Goal: Transaction & Acquisition: Subscribe to service/newsletter

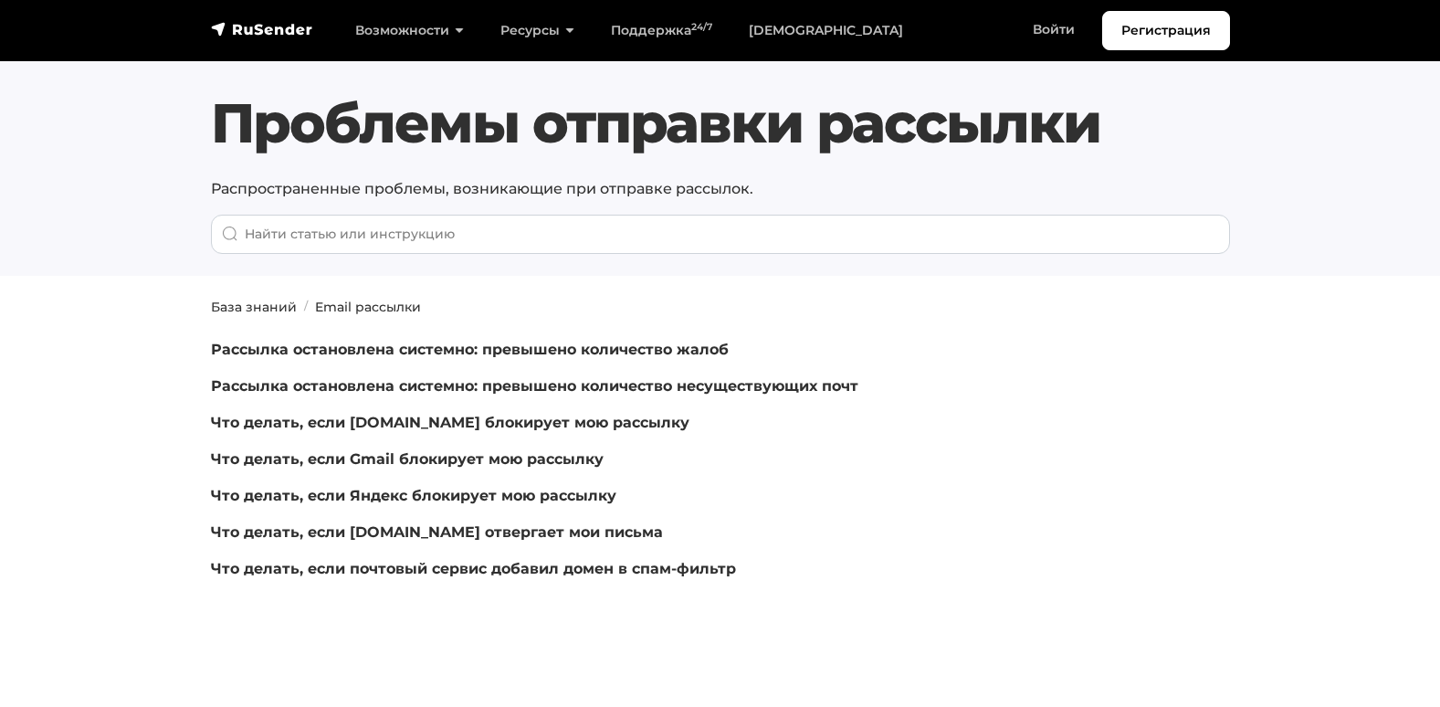
click at [226, 5] on nav "Регистрация Возможности Конструктор писем Формы подписки A/B–тестирование API и…" at bounding box center [720, 30] width 1440 height 61
click at [231, 19] on link "navbar" at bounding box center [262, 29] width 102 height 22
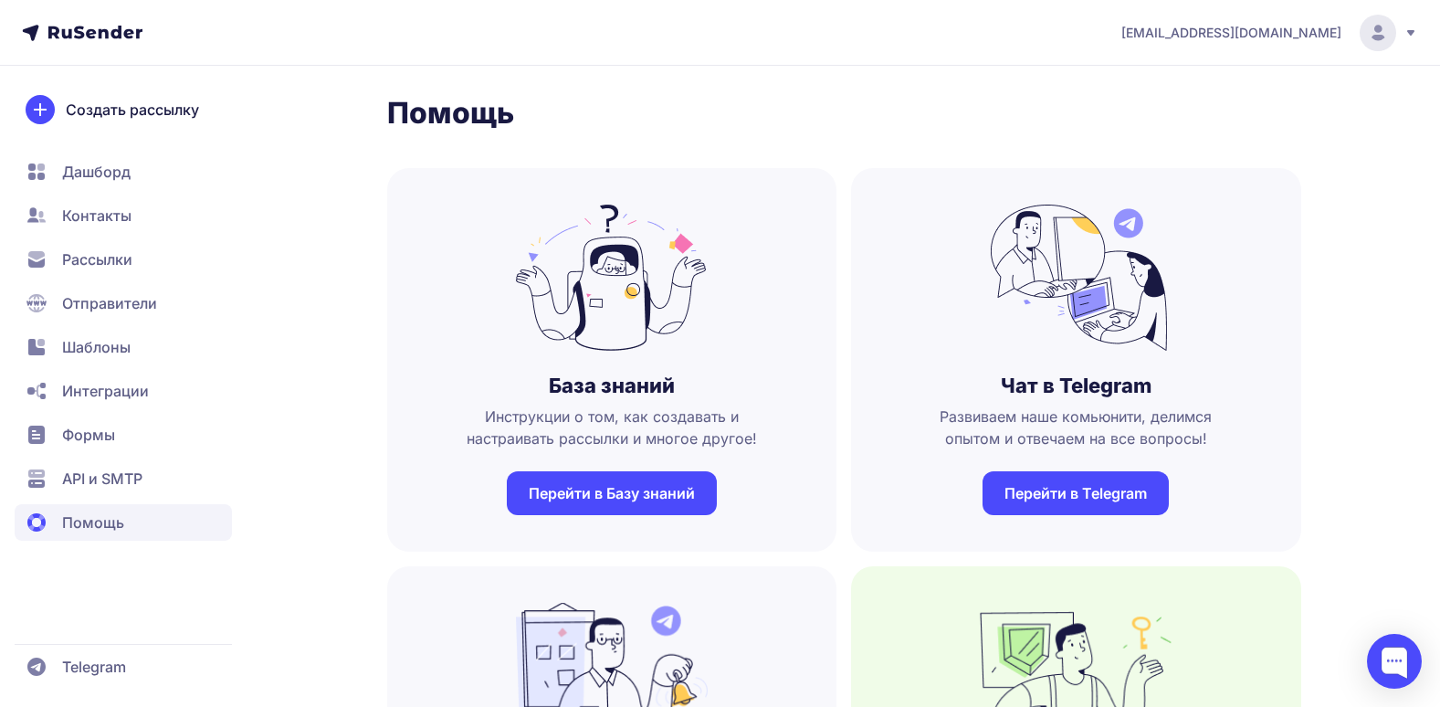
click at [138, 254] on span "Рассылки" at bounding box center [123, 259] width 217 height 37
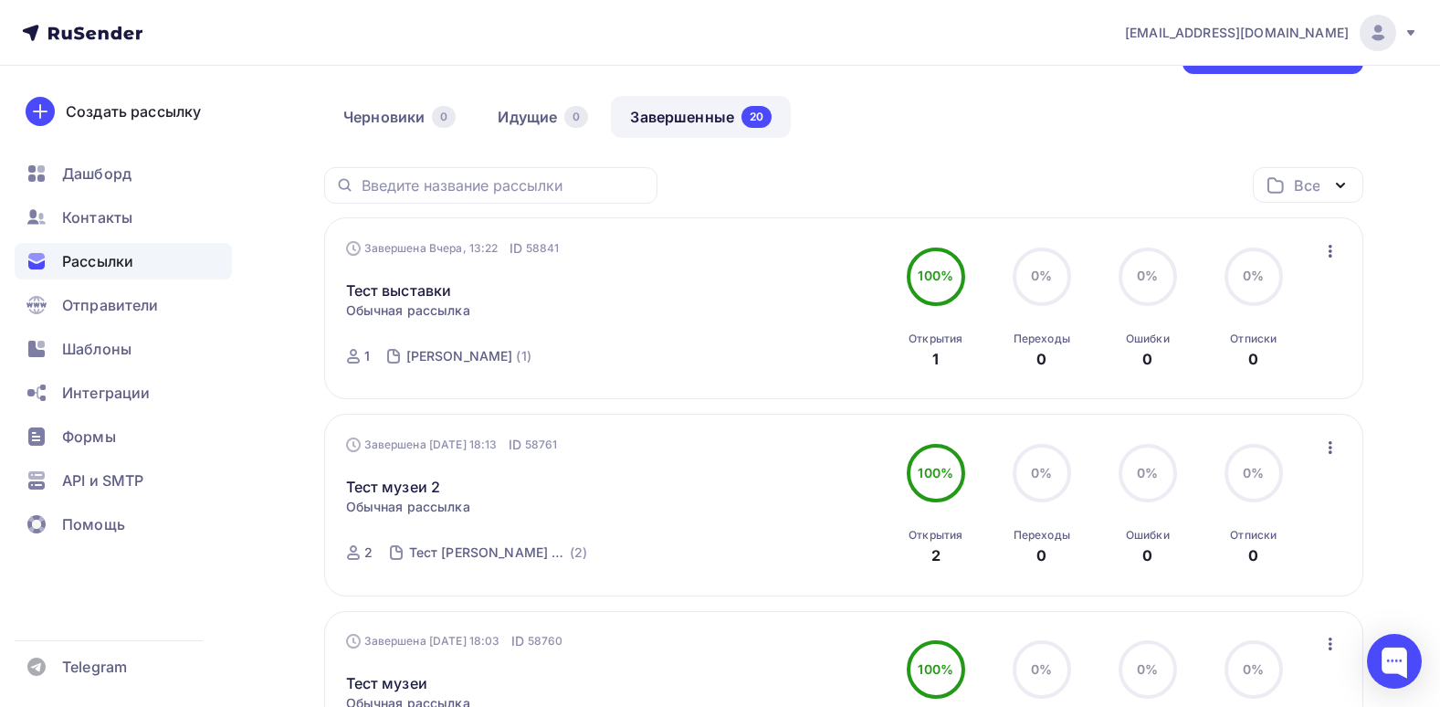
scroll to position [91, 0]
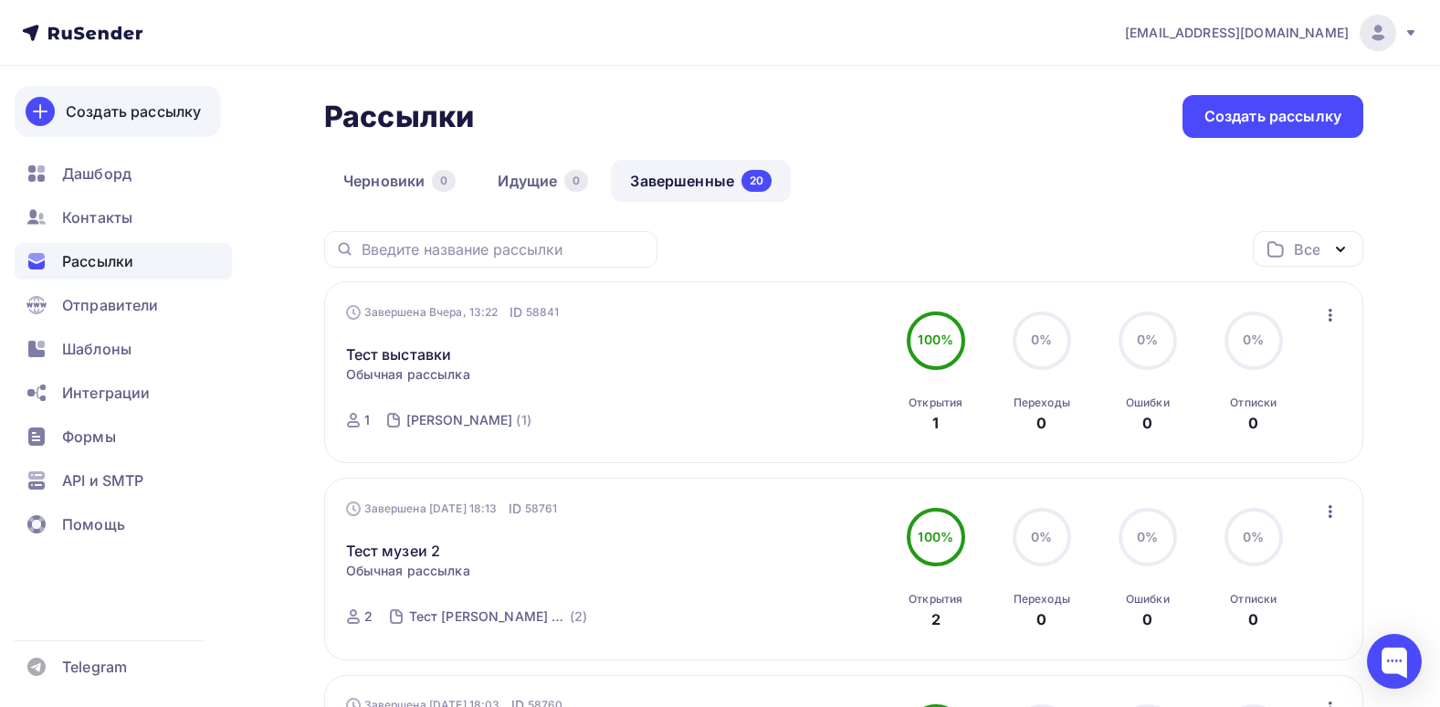
click at [143, 123] on link "Создать рассылку" at bounding box center [118, 111] width 206 height 51
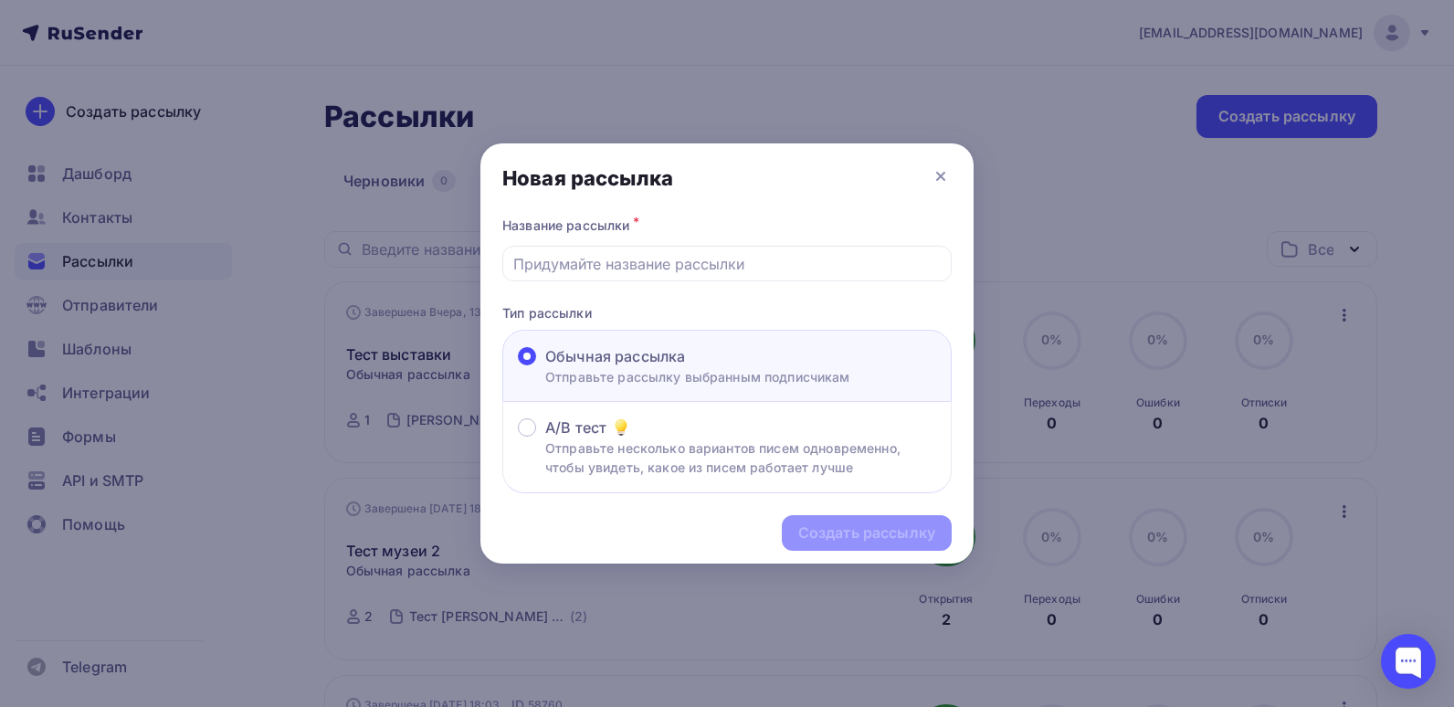
click at [929, 170] on div "Новая рассылка" at bounding box center [726, 177] width 493 height 69
click at [937, 165] on div "Новая рассылка" at bounding box center [726, 177] width 493 height 69
click at [564, 445] on p "Отправьте несколько вариантов писем одновременно, чтобы увидеть, какое из писем…" at bounding box center [740, 457] width 391 height 38
click at [545, 438] on input "A/B тест Отправьте несколько вариантов писем одновременно, чтобы увидеть, какое…" at bounding box center [545, 438] width 0 height 0
click at [582, 278] on div at bounding box center [726, 264] width 449 height 36
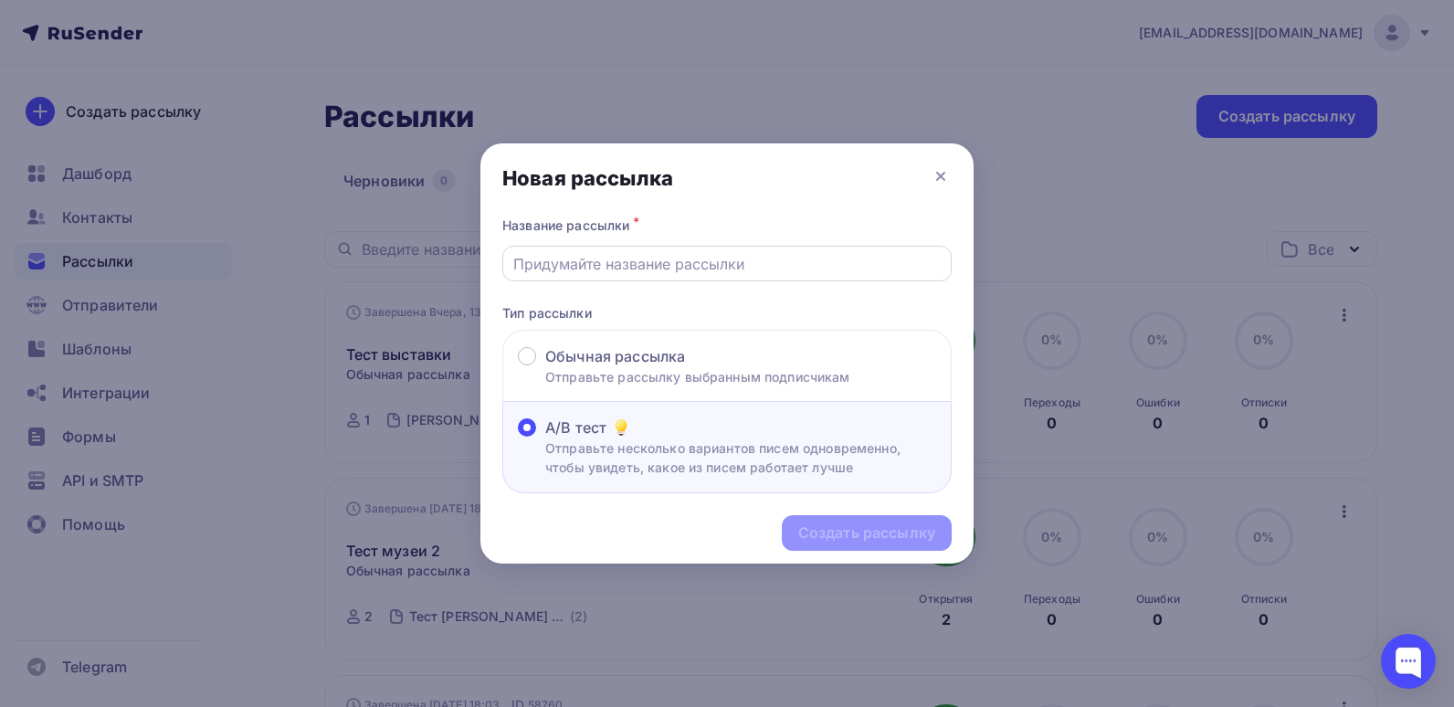
click at [641, 254] on input "text" at bounding box center [727, 264] width 428 height 22
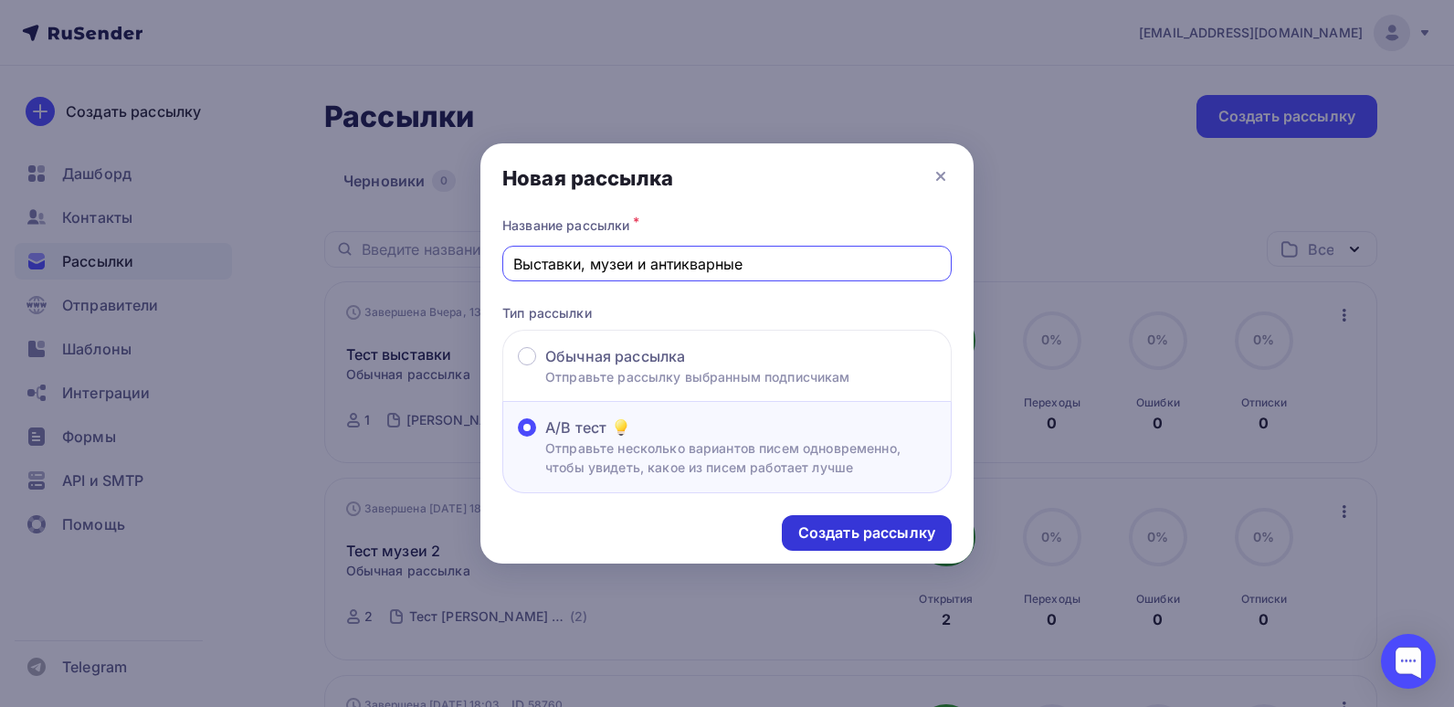
type input "Выставки, музеи и антикварные"
click at [931, 534] on div "Создать рассылку" at bounding box center [866, 532] width 137 height 21
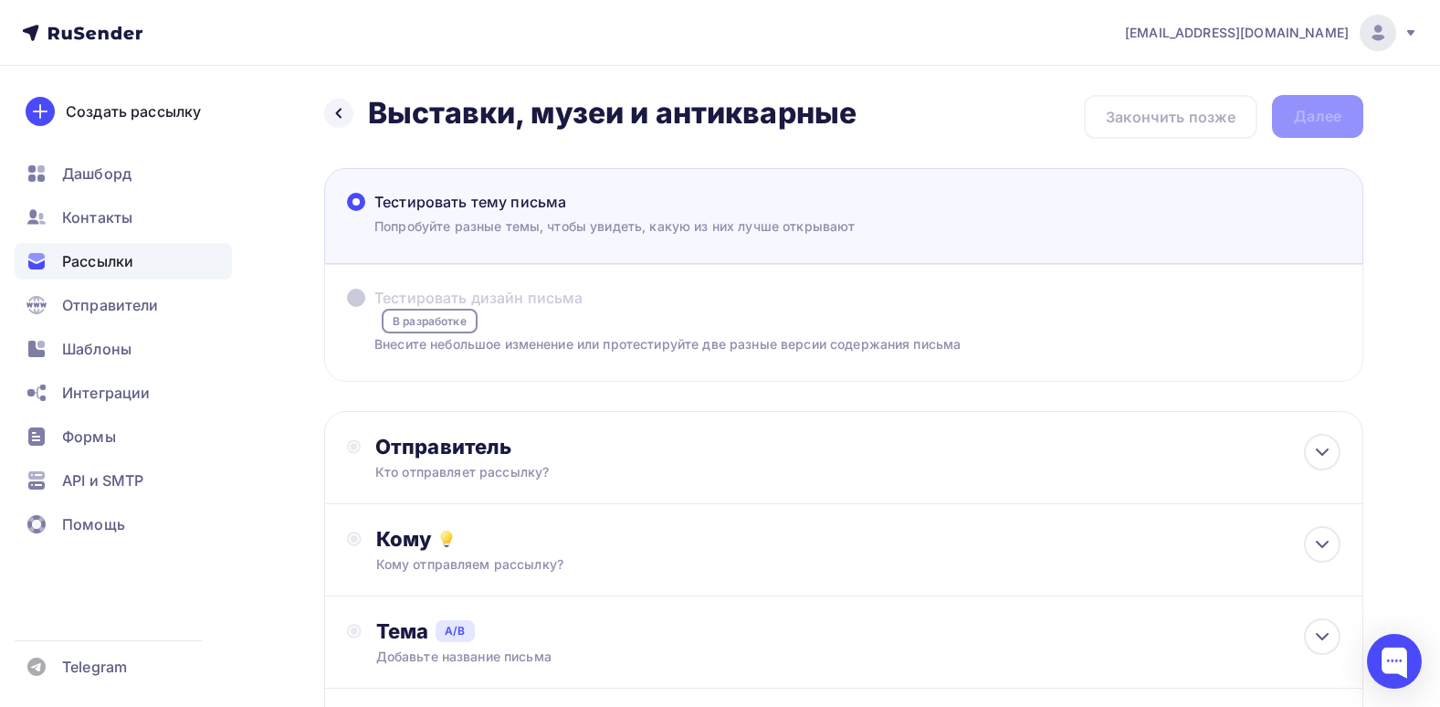
click at [735, 211] on div "Тестировать тему письма" at bounding box center [614, 202] width 480 height 22
click at [374, 213] on input "Тестировать тему письма Попробуйте разные темы, чтобы увидеть, какую из них луч…" at bounding box center [374, 213] width 0 height 0
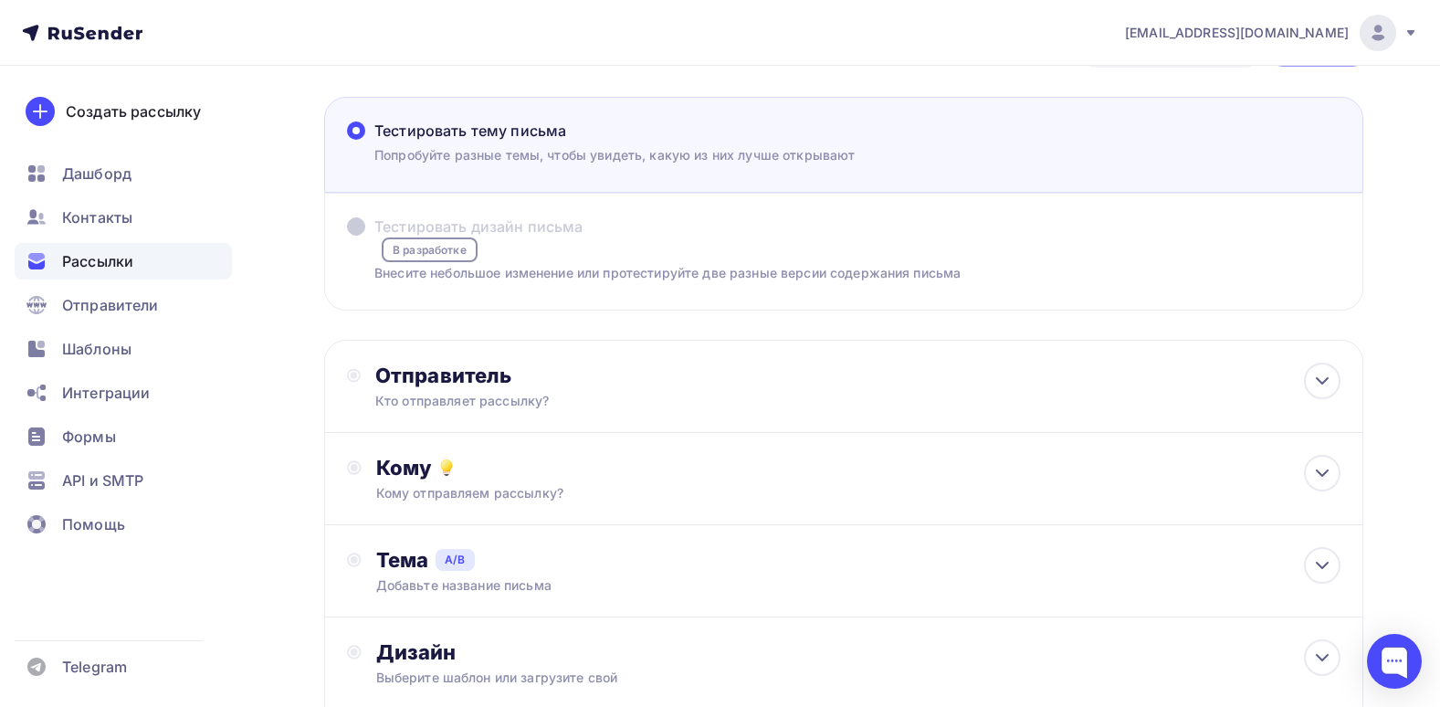
scroll to position [91, 0]
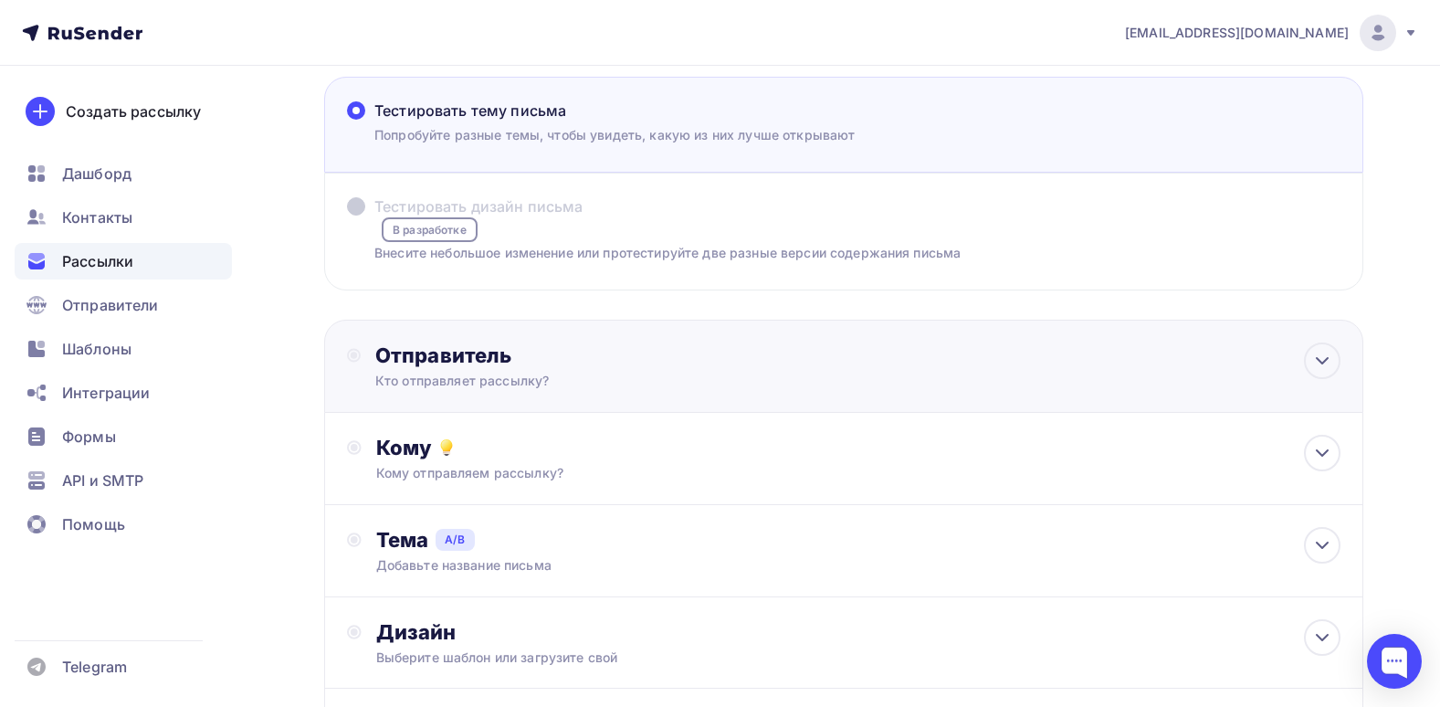
click at [688, 379] on div "Кто отправляет рассылку?" at bounding box center [553, 381] width 356 height 18
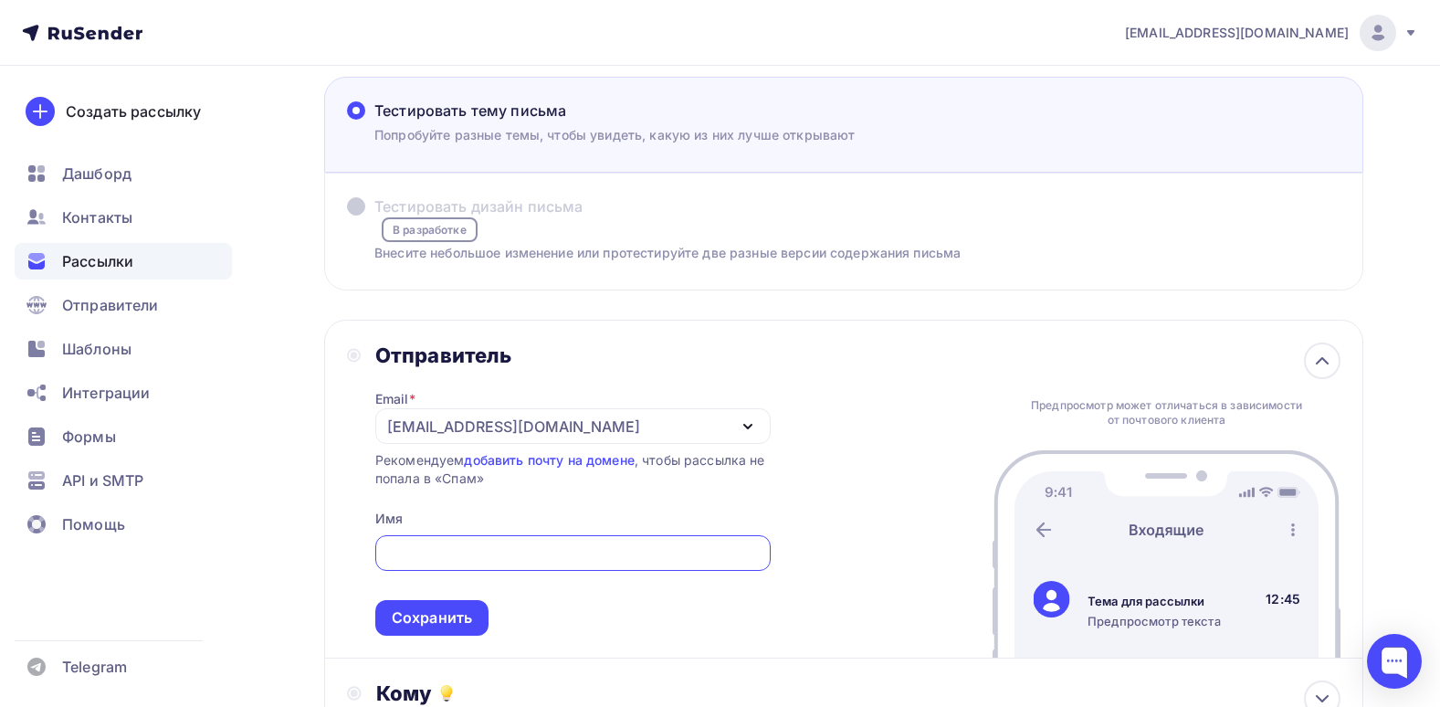
scroll to position [183, 0]
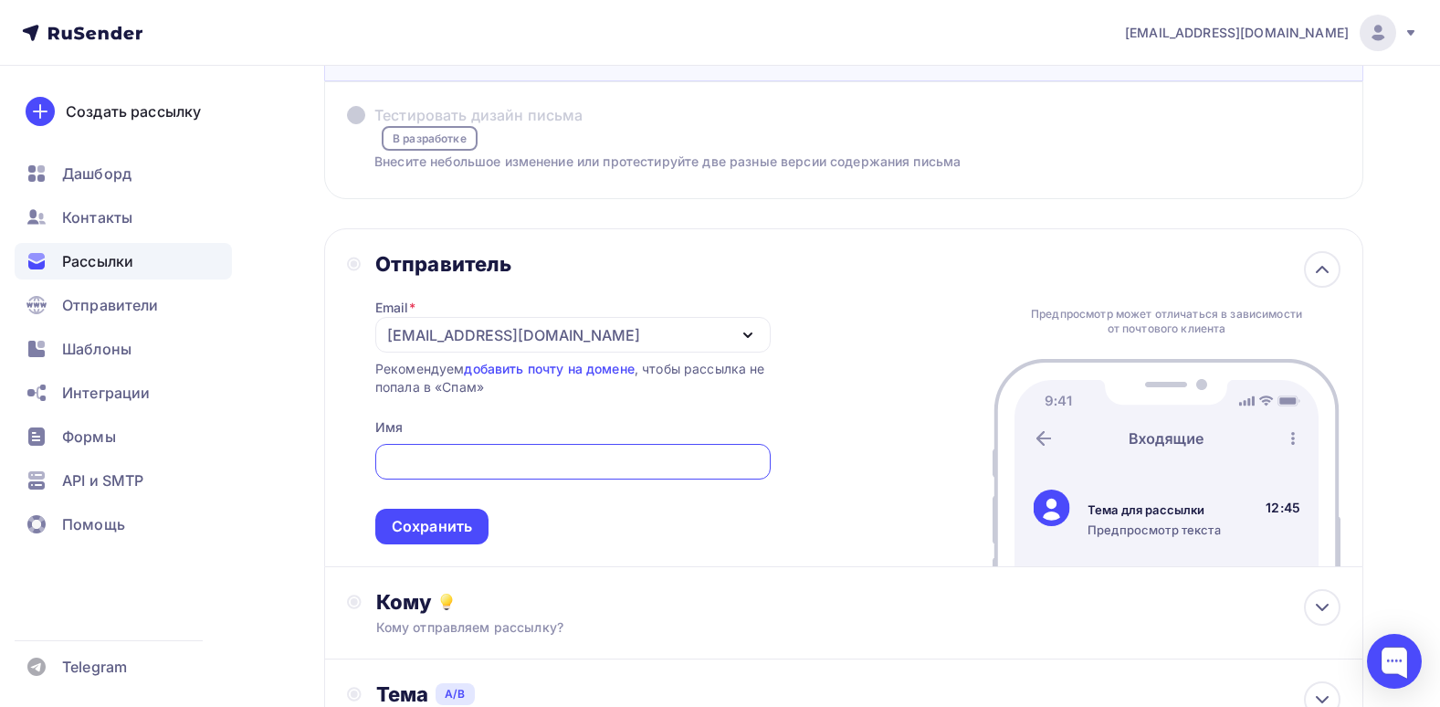
click at [575, 344] on div "[EMAIL_ADDRESS][DOMAIN_NAME]" at bounding box center [572, 335] width 395 height 36
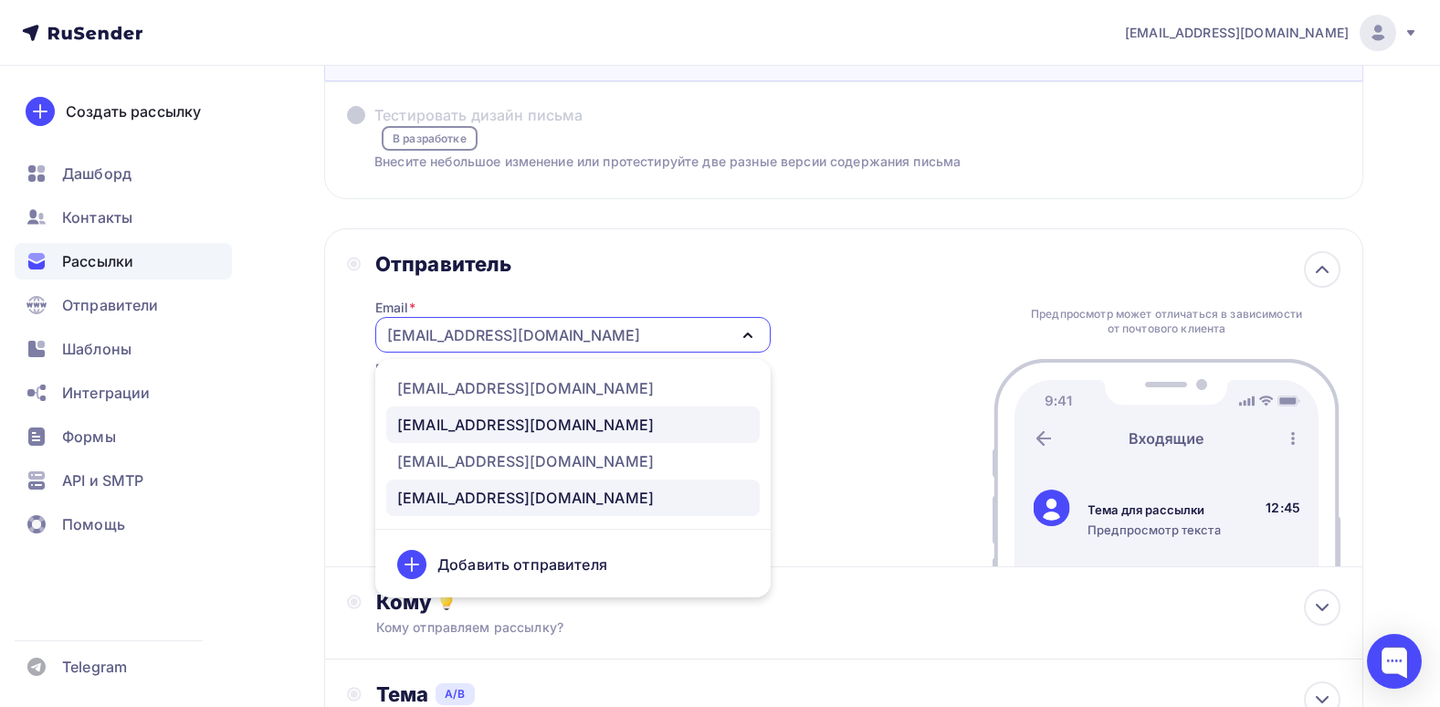
click at [538, 427] on div "sale@luxlinerus.ru" at bounding box center [573, 425] width 352 height 22
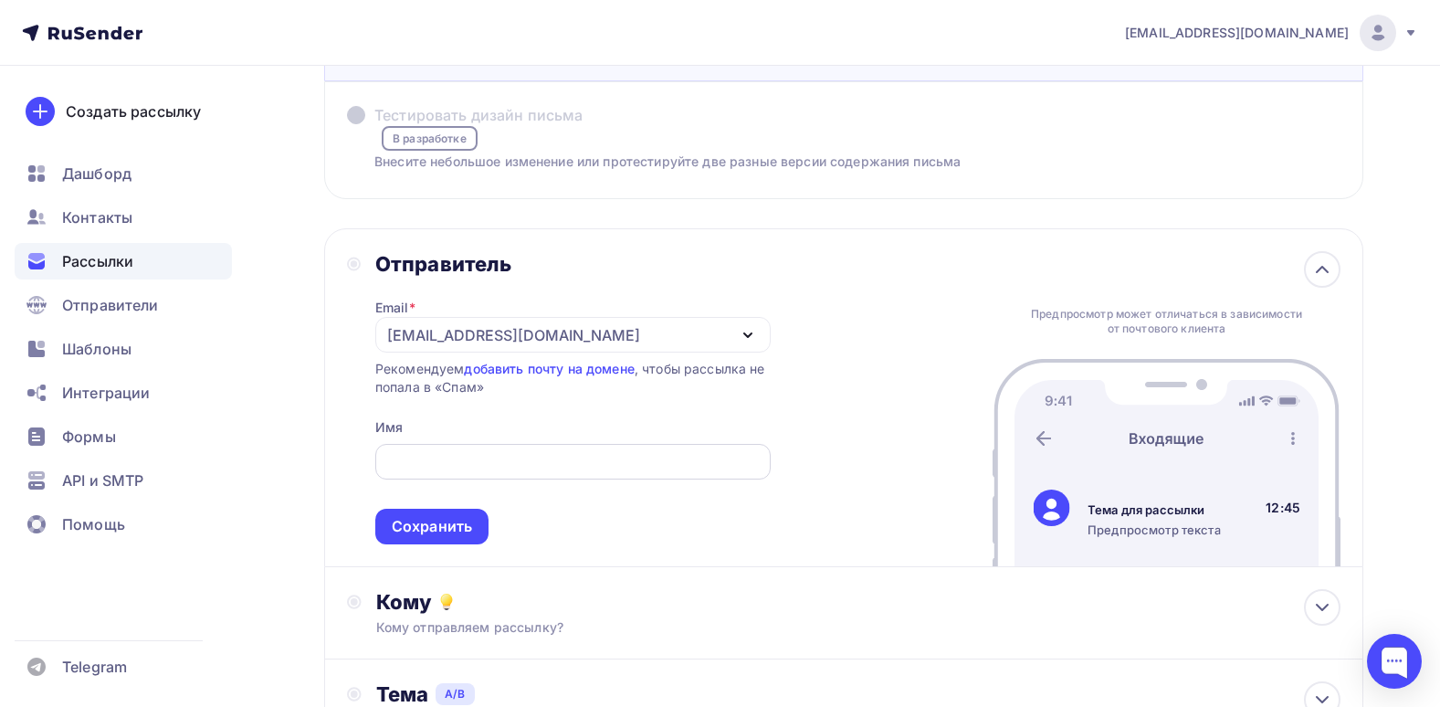
click at [525, 464] on input "Тестировать тему письма Попробуйте разные темы, чтобы увидеть, какую из них луч…" at bounding box center [572, 462] width 374 height 22
type input "LuxLine"
click at [432, 523] on div "Сохранить" at bounding box center [432, 526] width 80 height 21
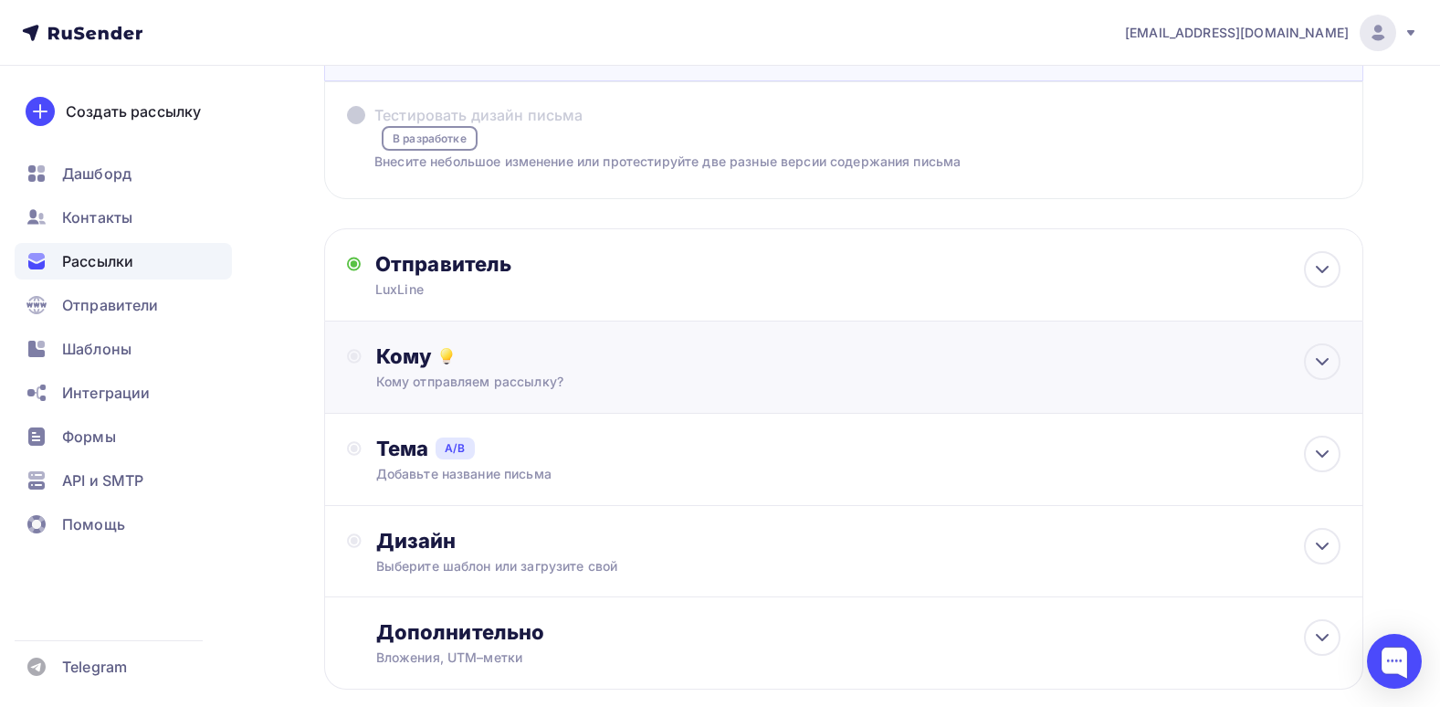
click at [627, 395] on div "Кому Кому отправляем рассылку? Списки получателей Выберите список Все списки id…" at bounding box center [843, 367] width 1039 height 92
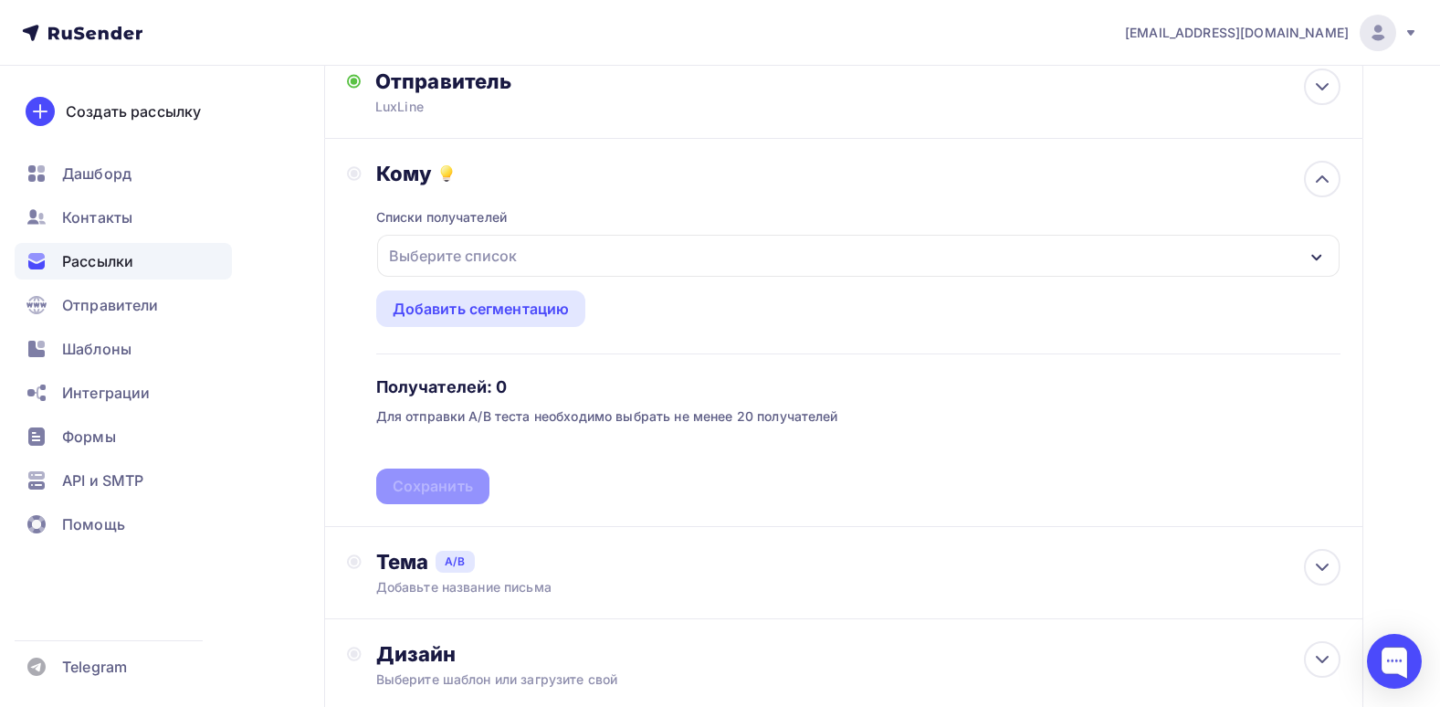
click at [589, 249] on div "Выберите список" at bounding box center [858, 256] width 962 height 42
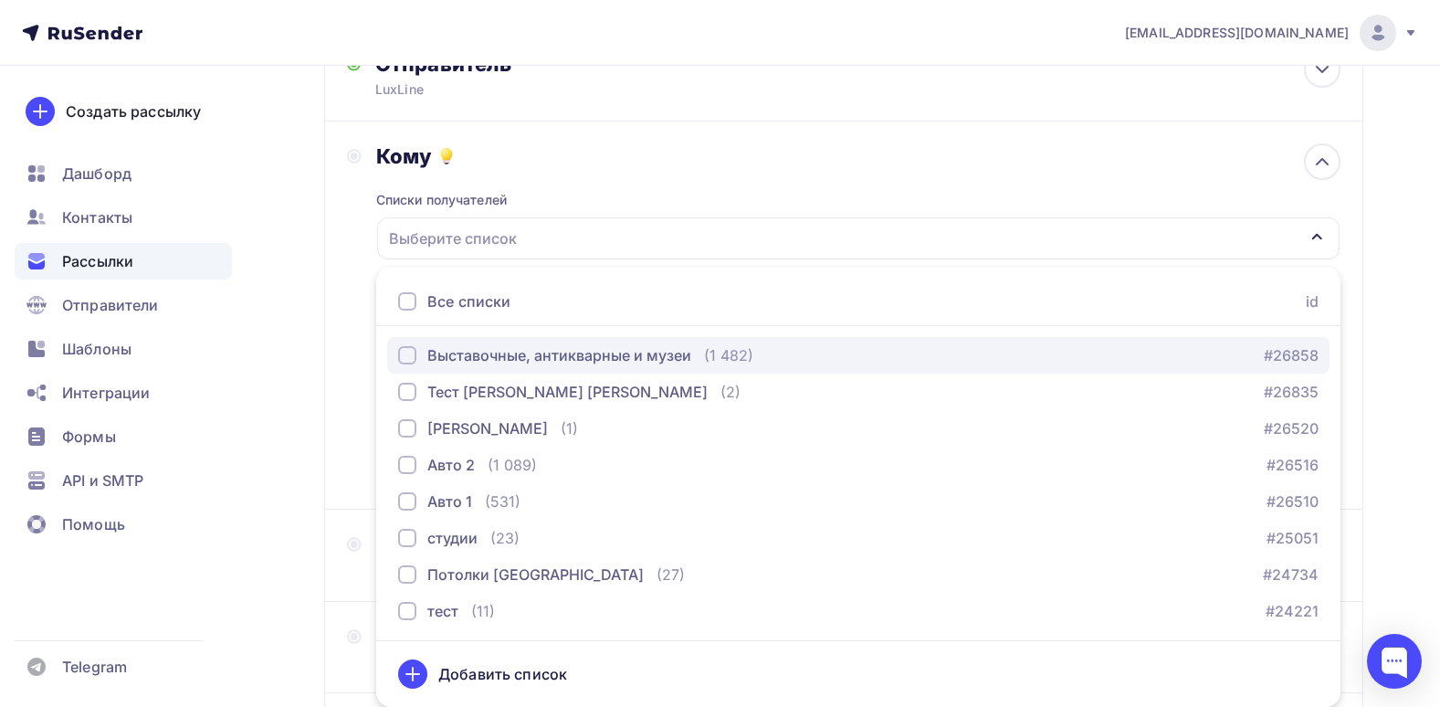
click at [464, 339] on button "Выставочные, антикварные и музеи (1 482) #26858" at bounding box center [858, 355] width 942 height 37
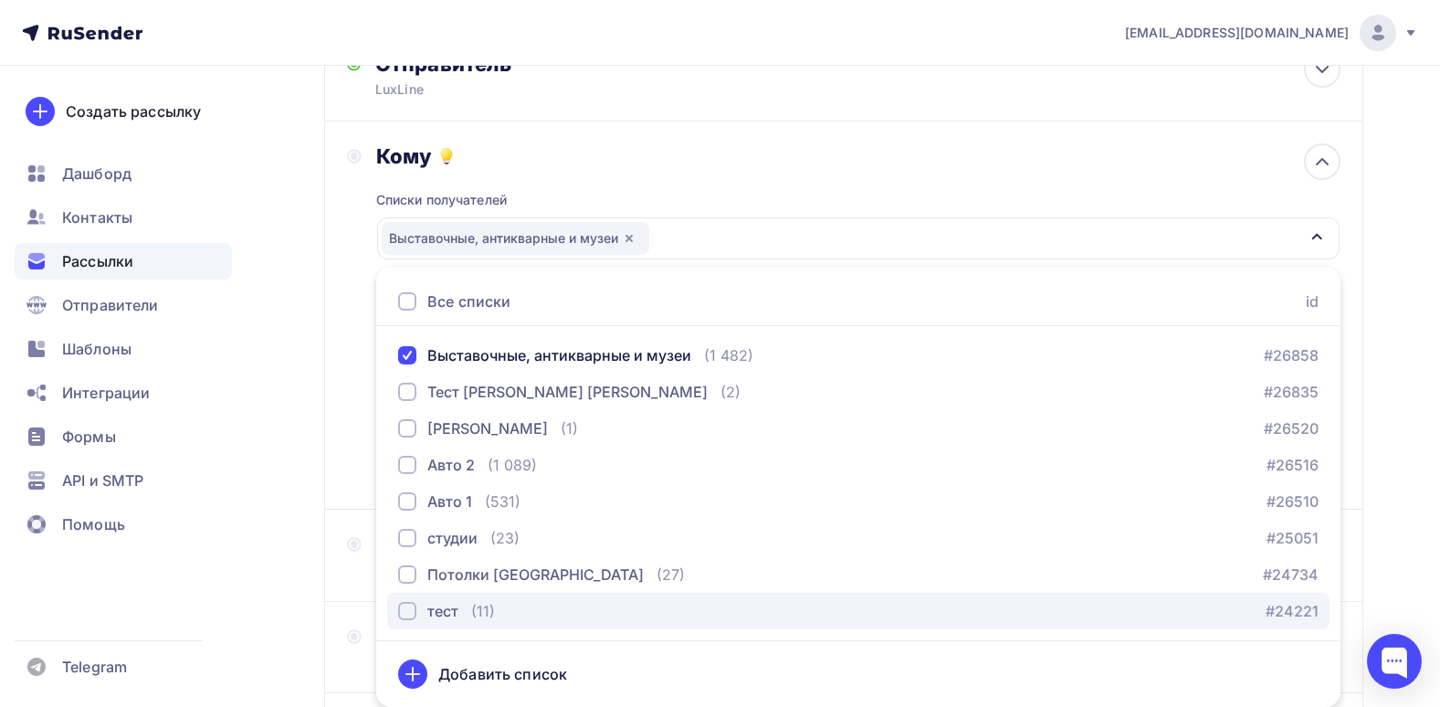
click at [408, 610] on div "button" at bounding box center [407, 611] width 18 height 18
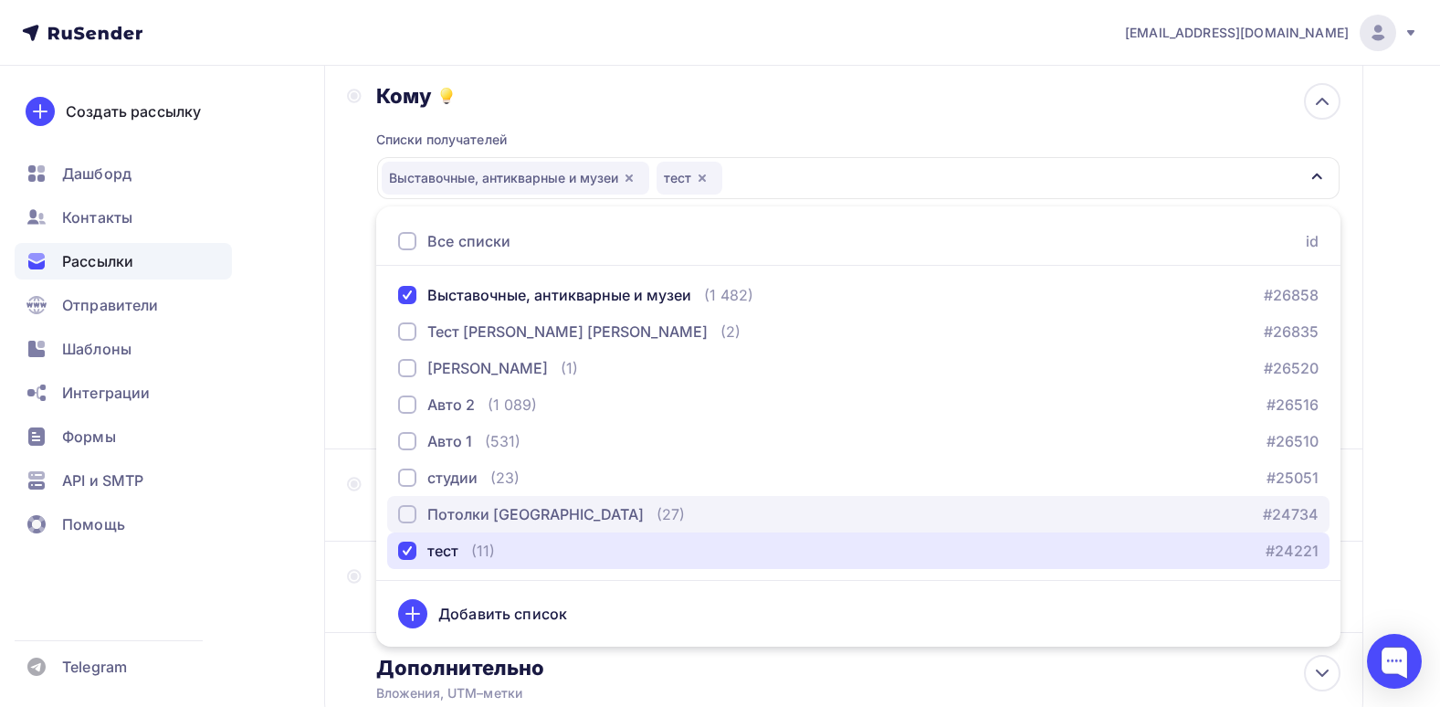
scroll to position [474, 0]
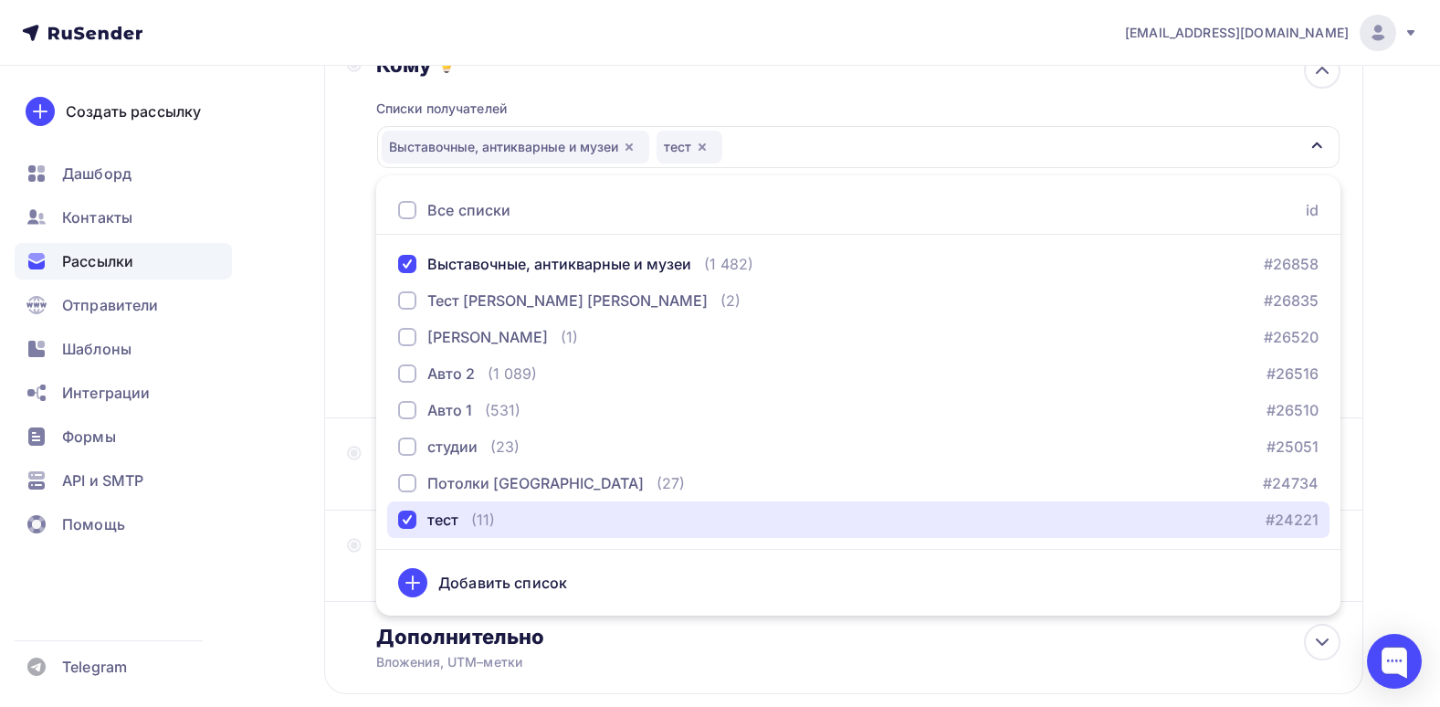
click at [1276, 133] on div "Выставочные, антикварные и музеи тест" at bounding box center [858, 147] width 962 height 42
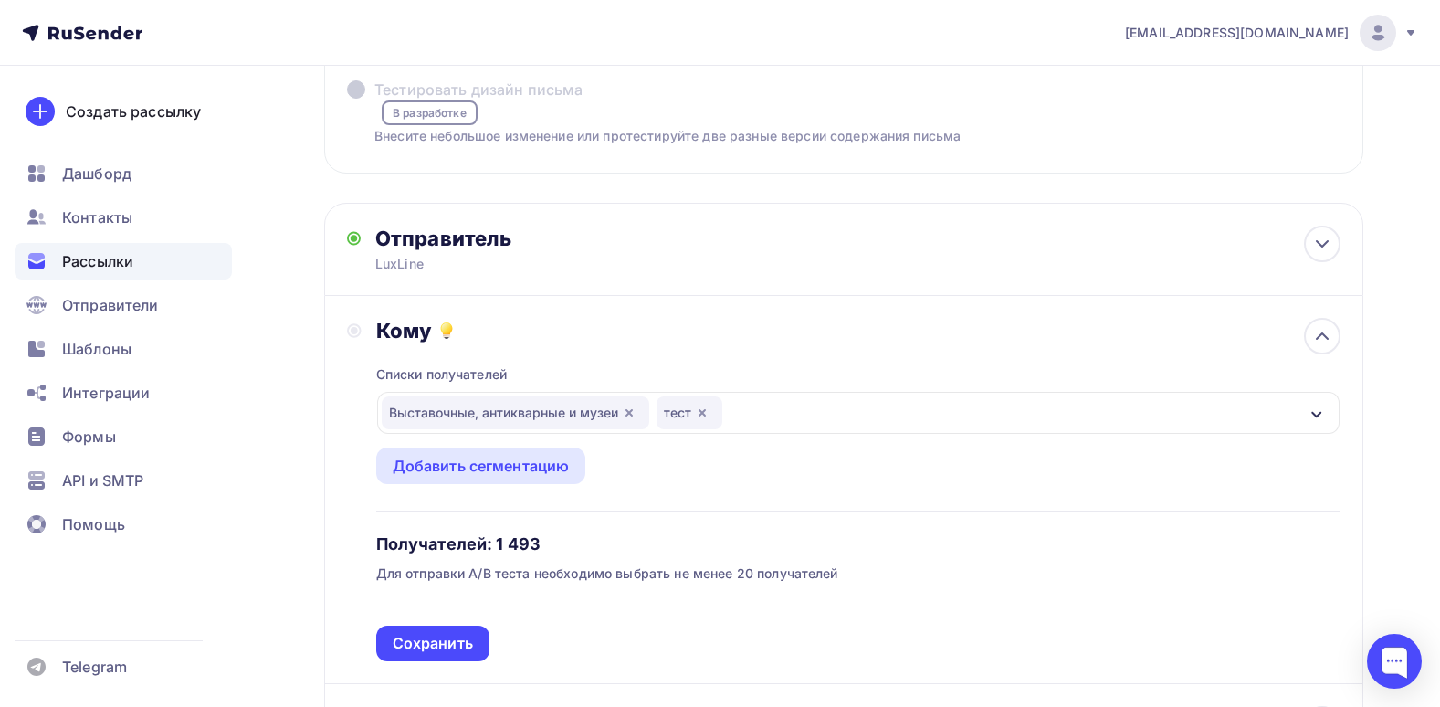
scroll to position [17, 0]
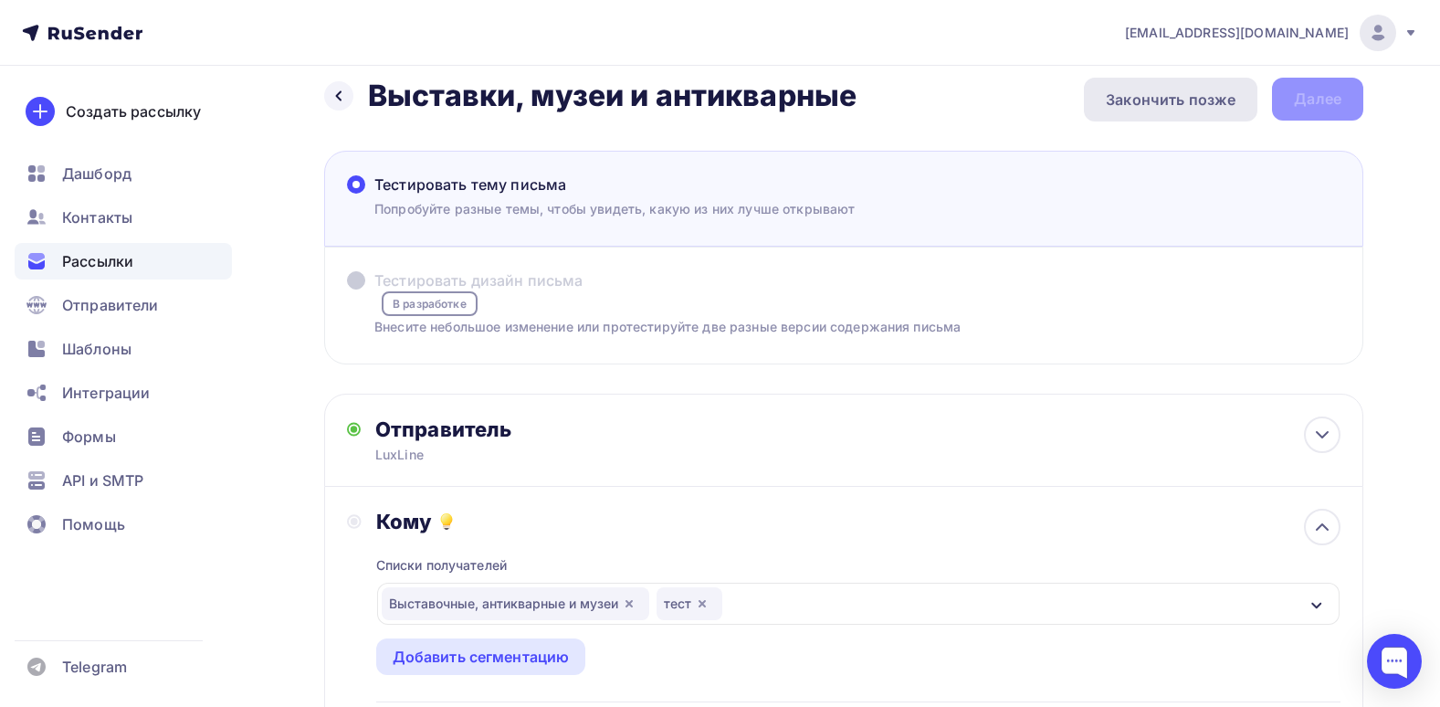
click at [1231, 100] on div "Закончить позже" at bounding box center [1171, 100] width 130 height 22
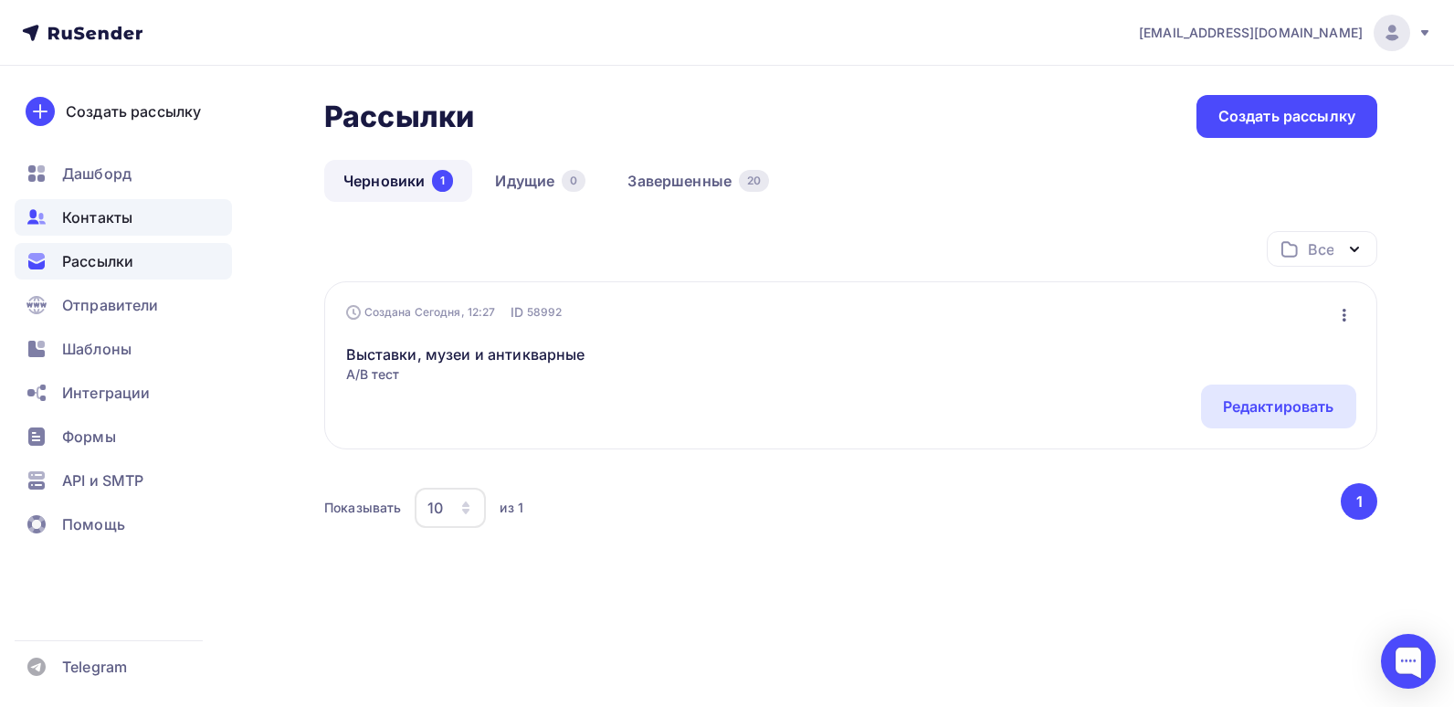
click at [105, 228] on div "Контакты" at bounding box center [123, 217] width 217 height 37
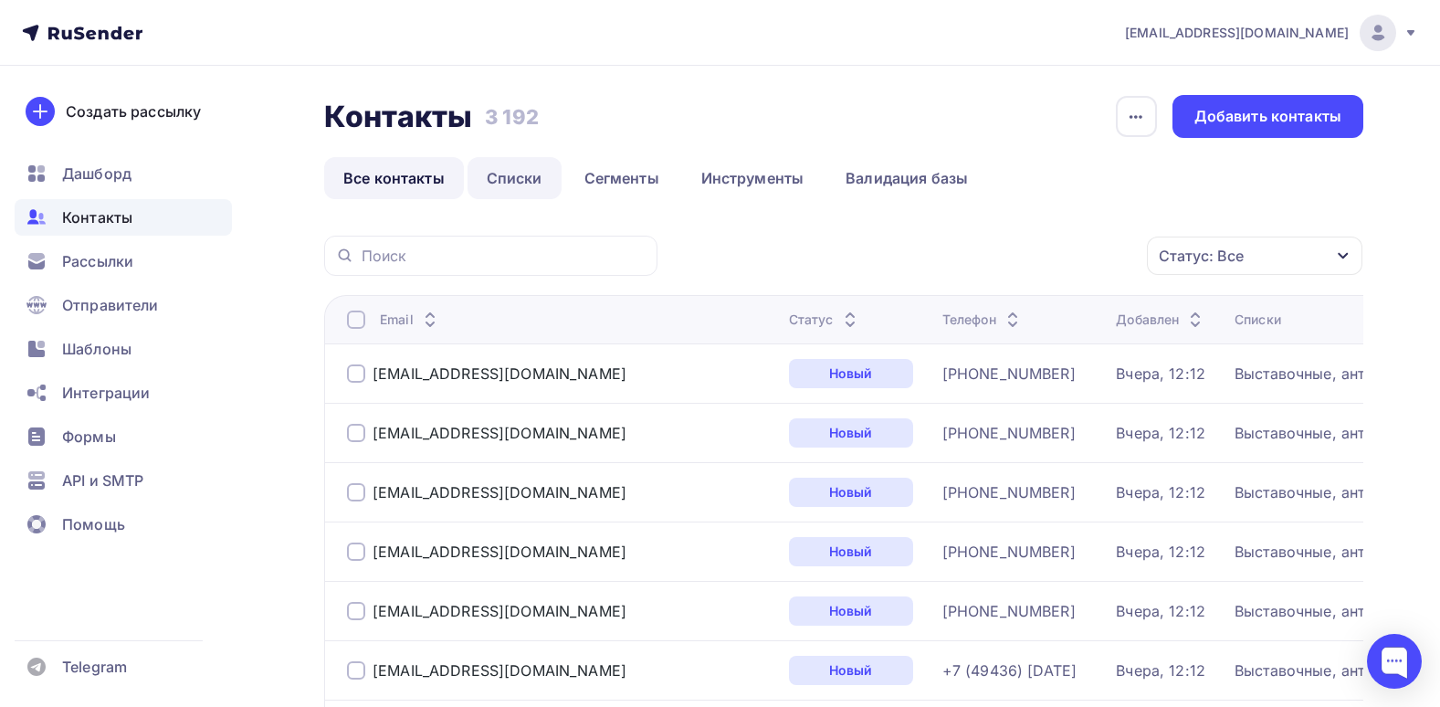
click at [527, 173] on link "Списки" at bounding box center [515, 178] width 94 height 42
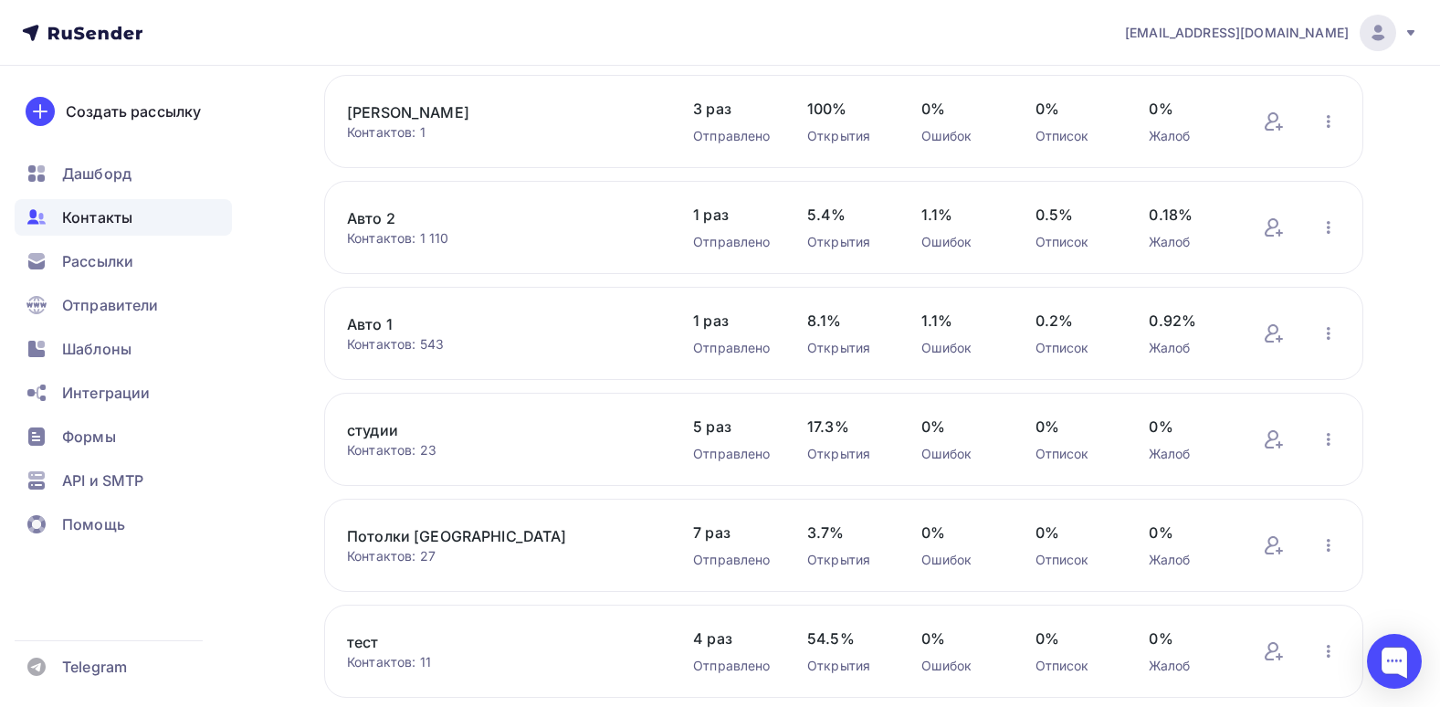
scroll to position [498, 0]
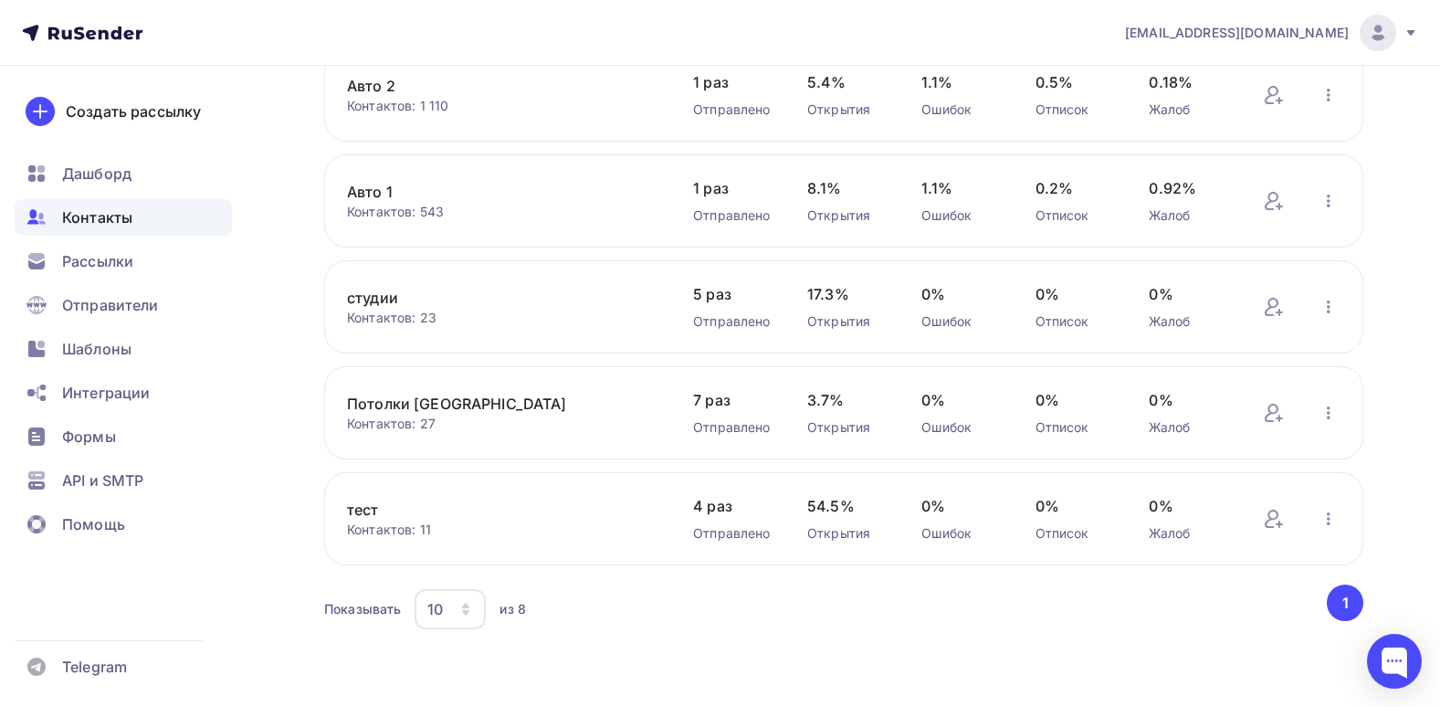
click at [354, 514] on link "тест" at bounding box center [502, 510] width 310 height 22
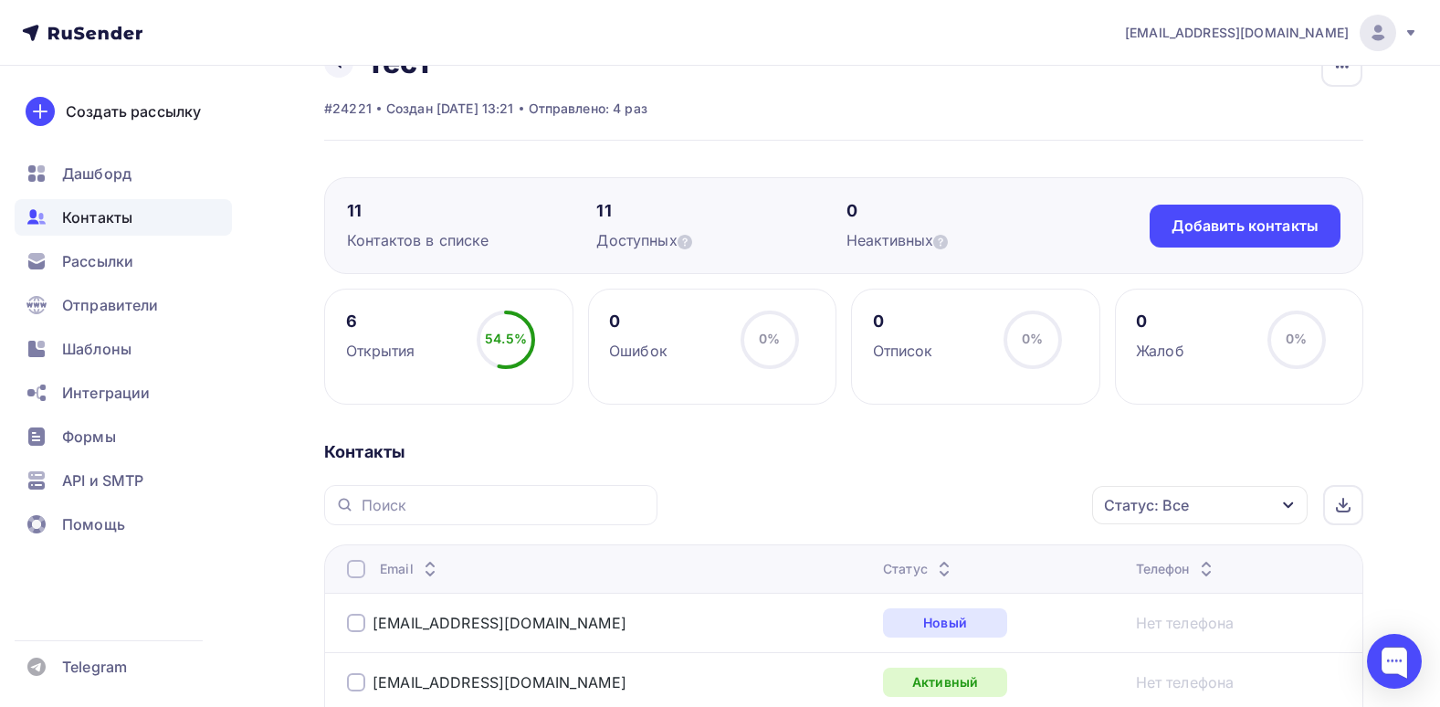
scroll to position [46, 0]
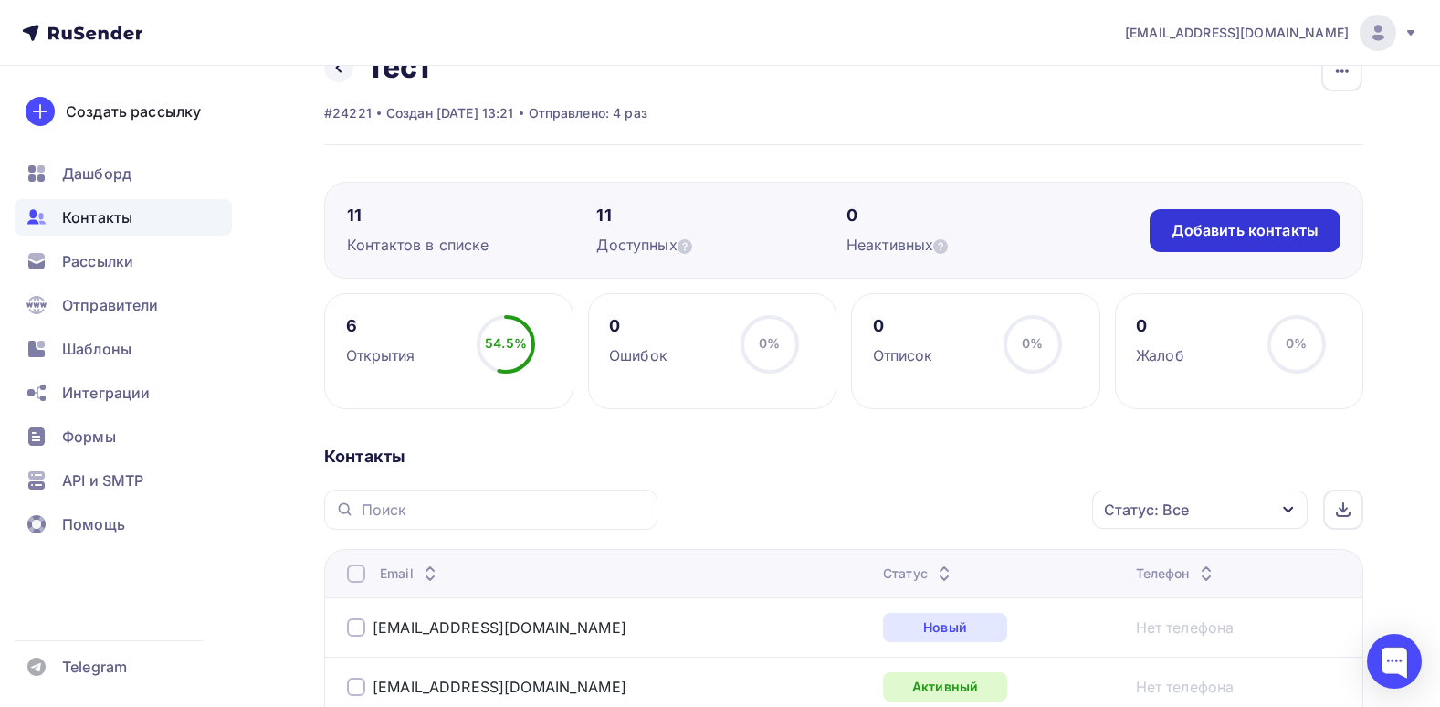
click at [1182, 236] on div "Добавить контакты" at bounding box center [1245, 230] width 147 height 21
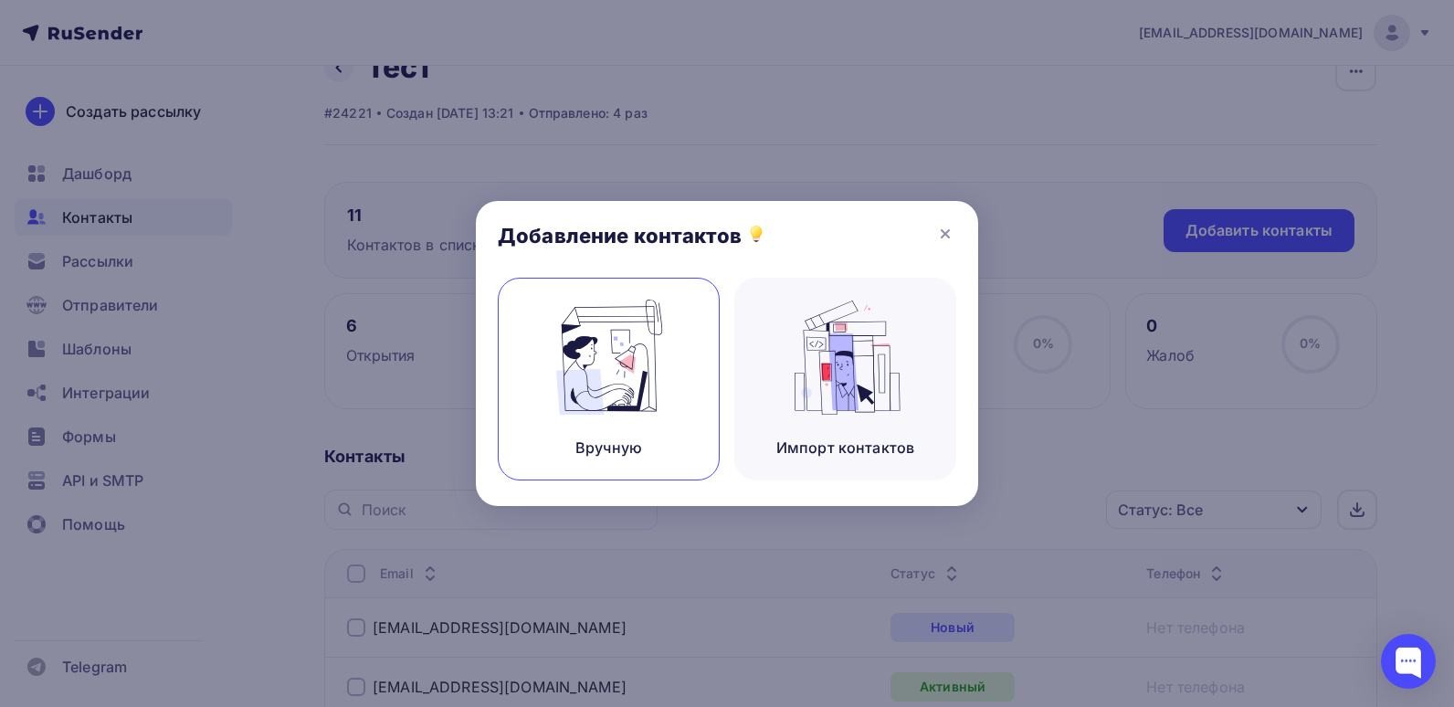
click at [657, 378] on img at bounding box center [609, 356] width 122 height 115
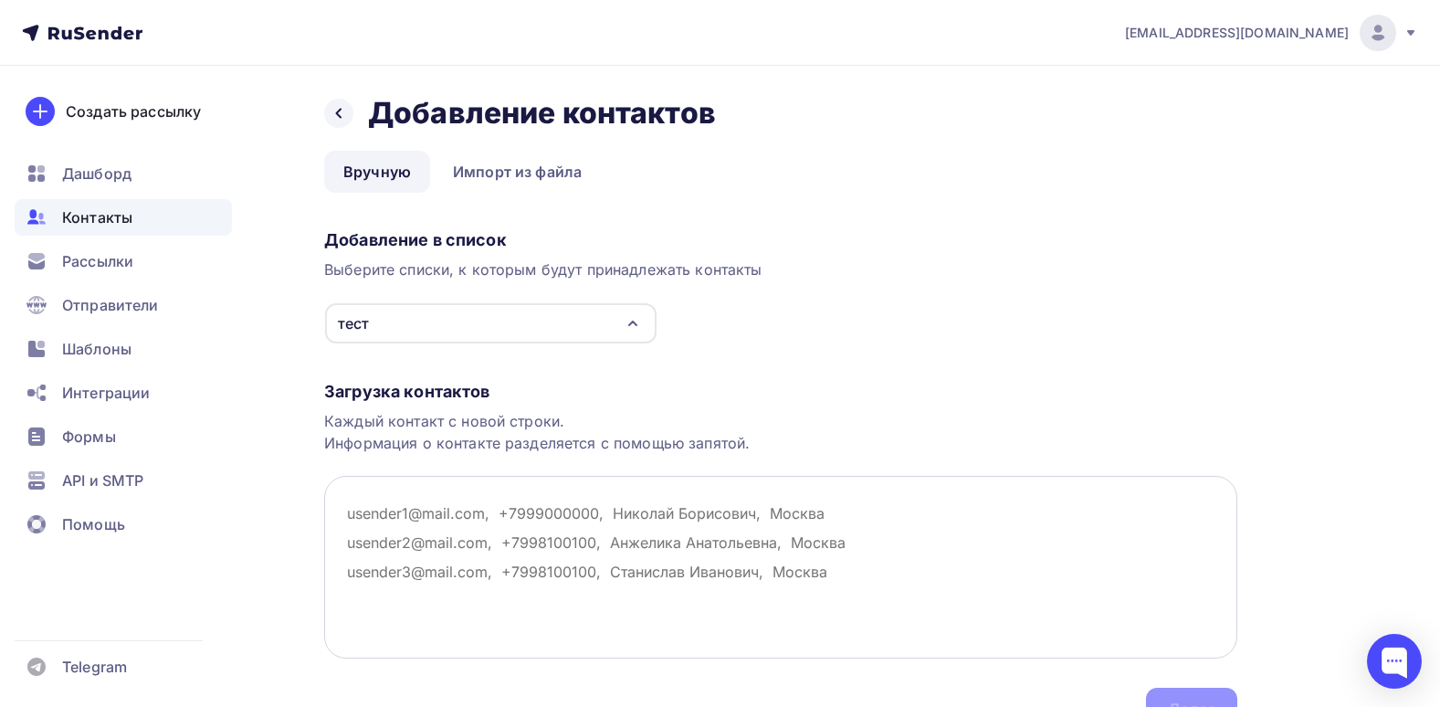
click at [458, 511] on textarea at bounding box center [780, 567] width 913 height 183
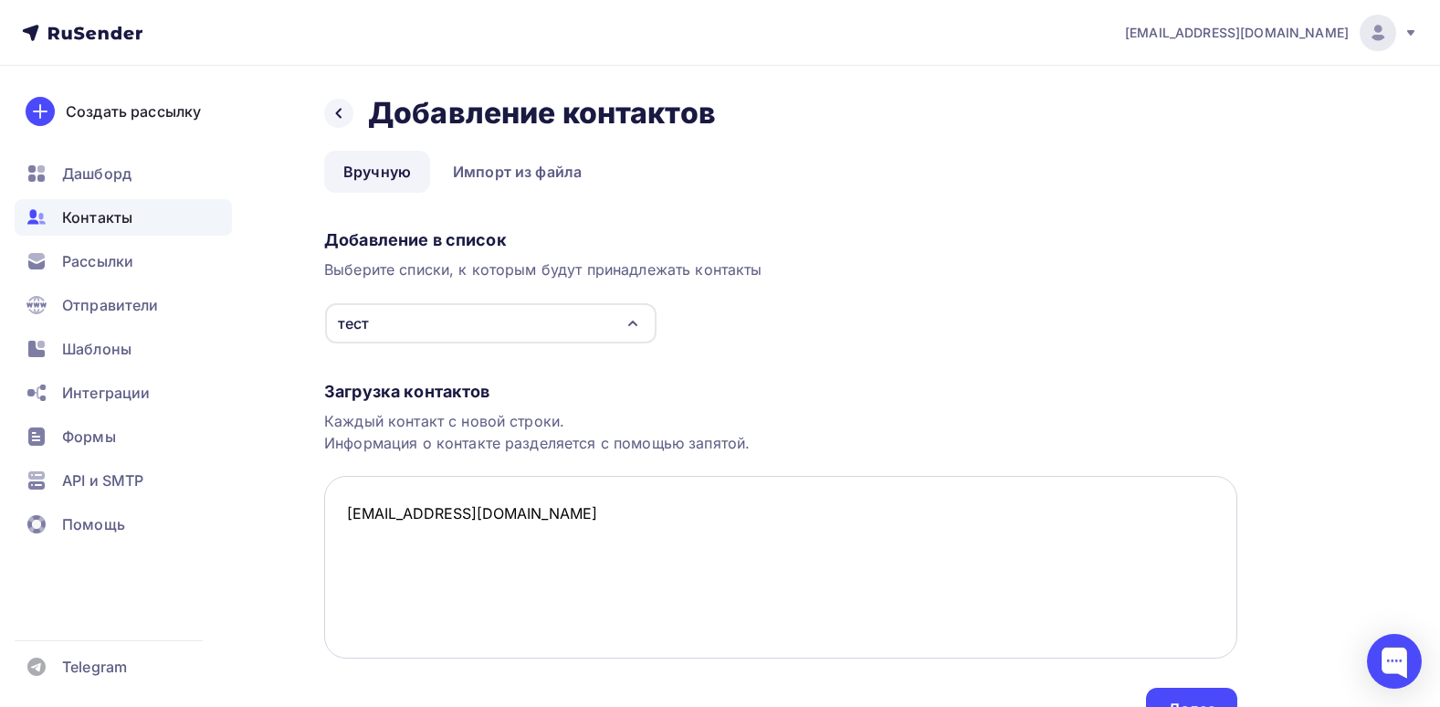
click at [501, 568] on textarea "katok1808@yandex.ru" at bounding box center [780, 567] width 913 height 183
paste textarea "bochkarev@tdlednik.ru"
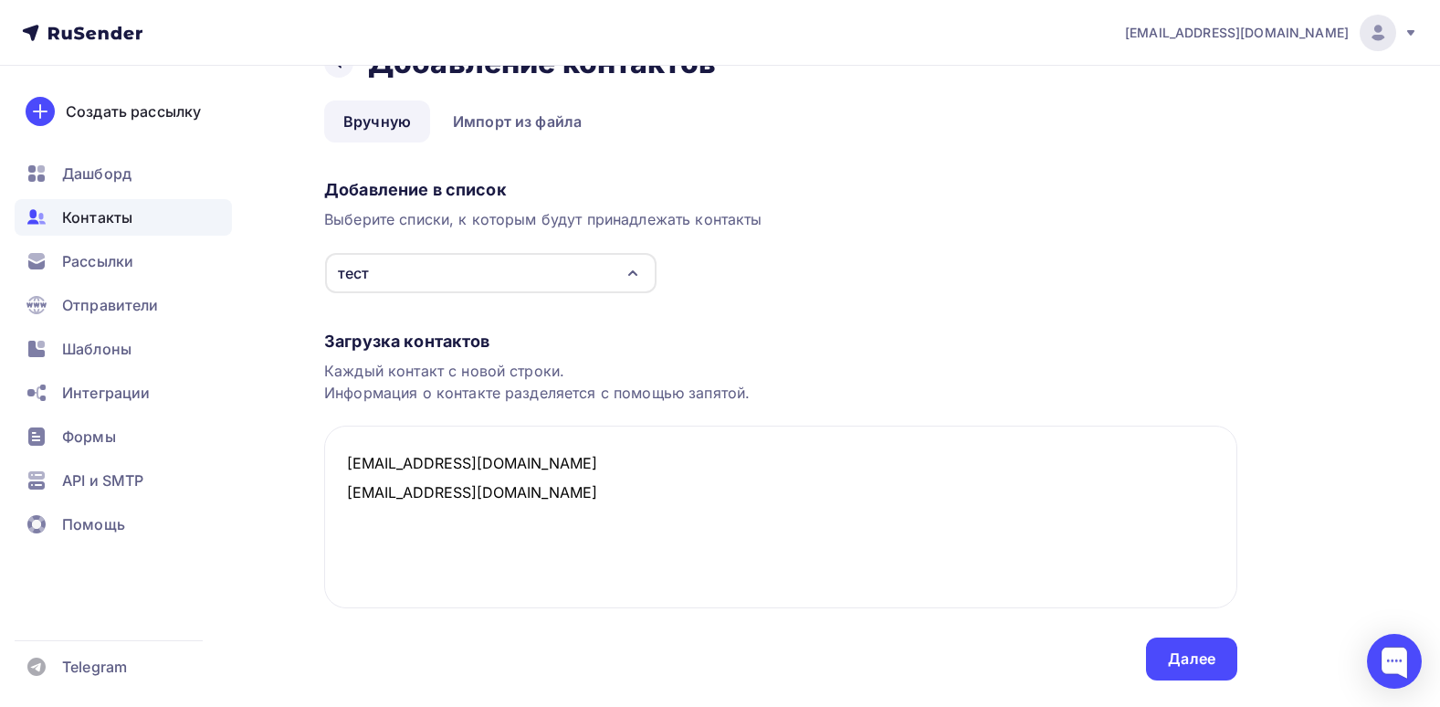
scroll to position [97, 0]
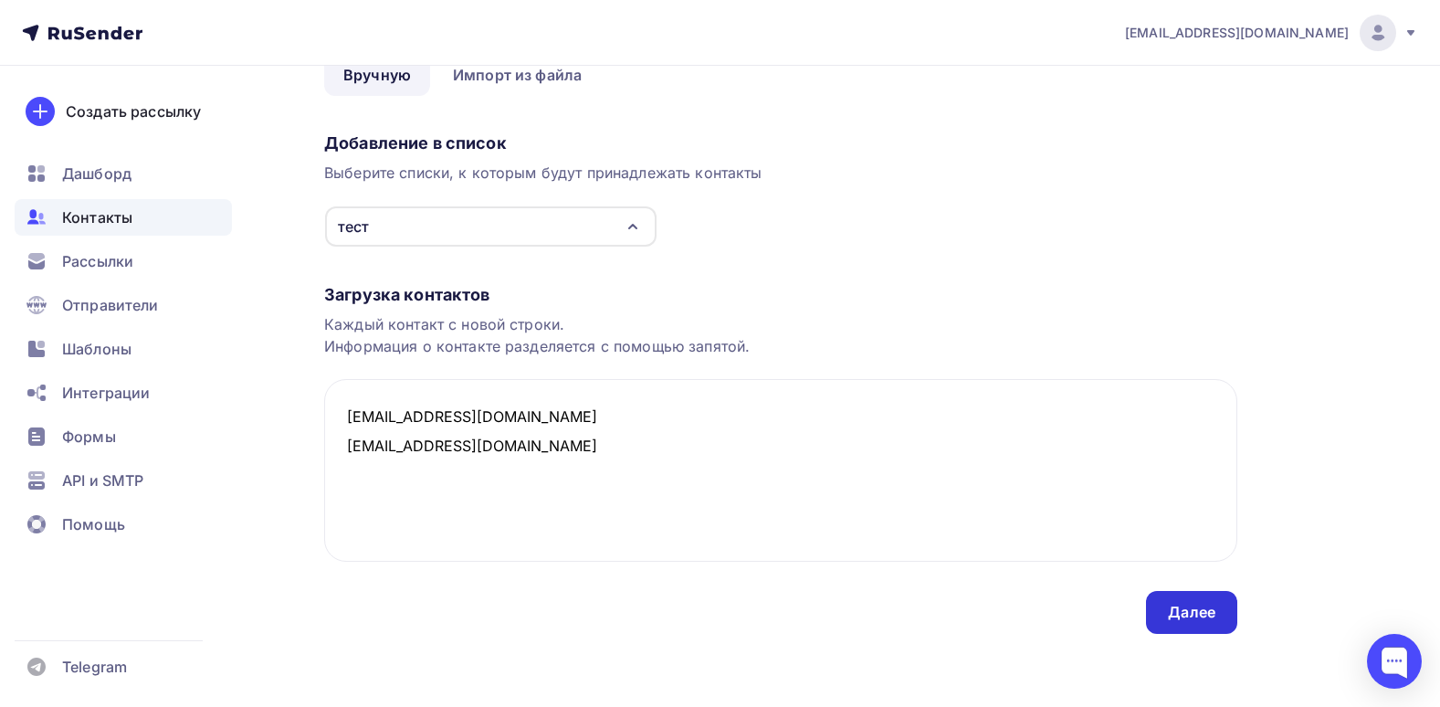
type textarea "katok1808@yandex.ru bochkarev@tdlednik.ru"
click at [1184, 607] on div "Далее" at bounding box center [1191, 612] width 47 height 21
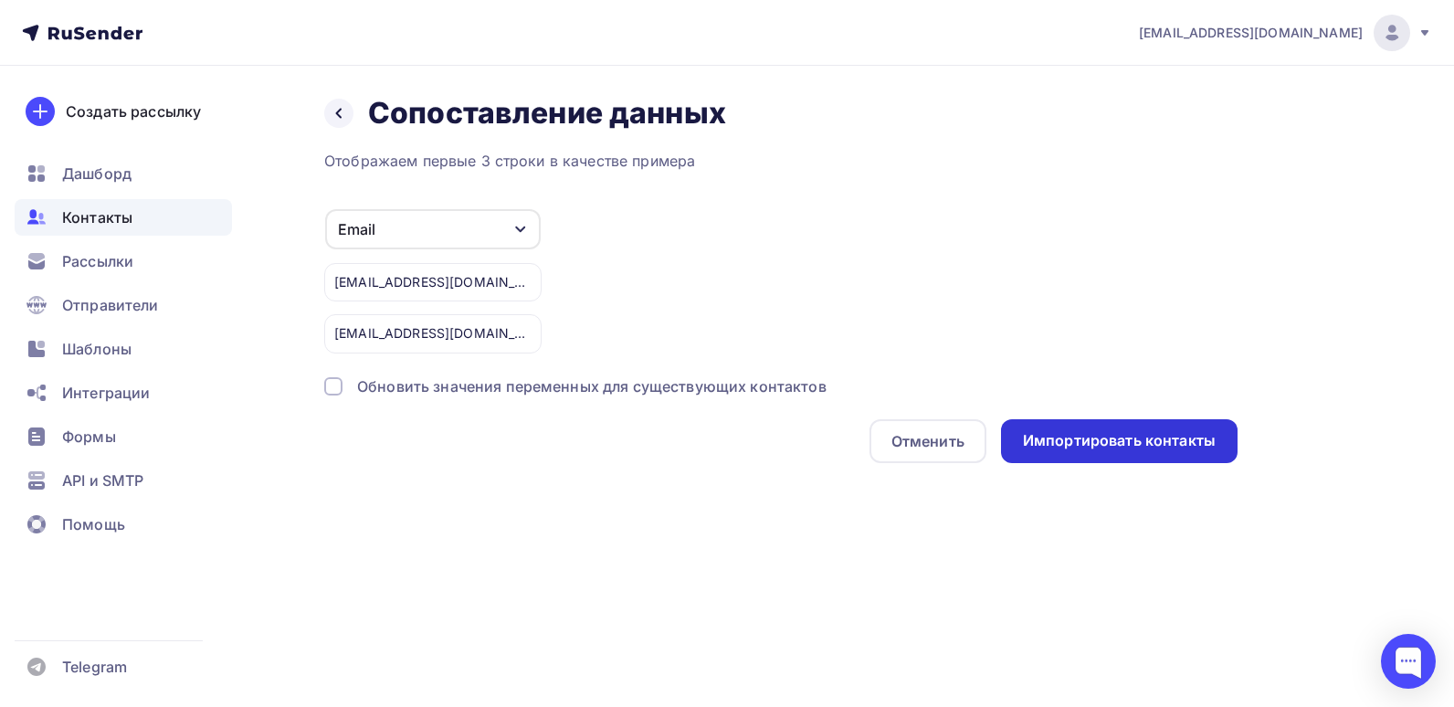
click at [1119, 421] on div "Импортировать контакты" at bounding box center [1119, 441] width 236 height 44
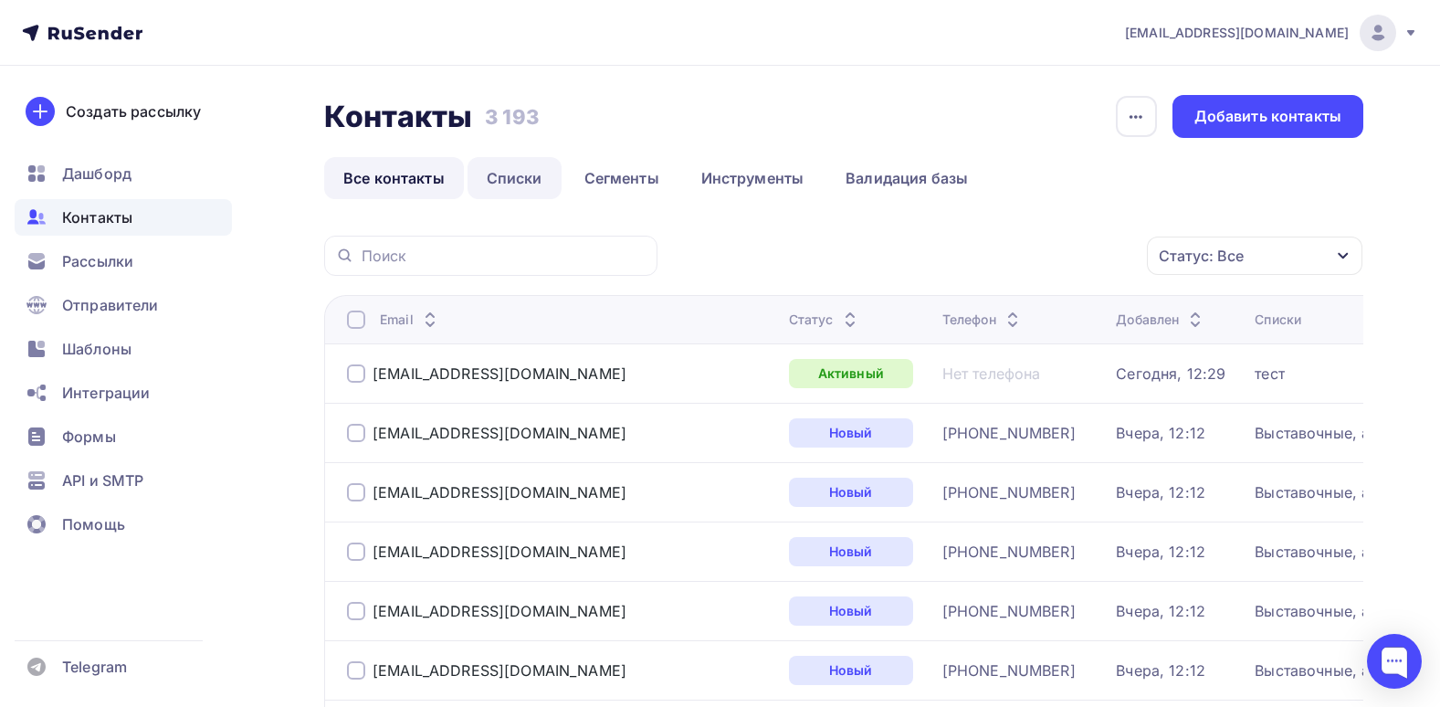
click at [530, 179] on link "Списки" at bounding box center [515, 178] width 94 height 42
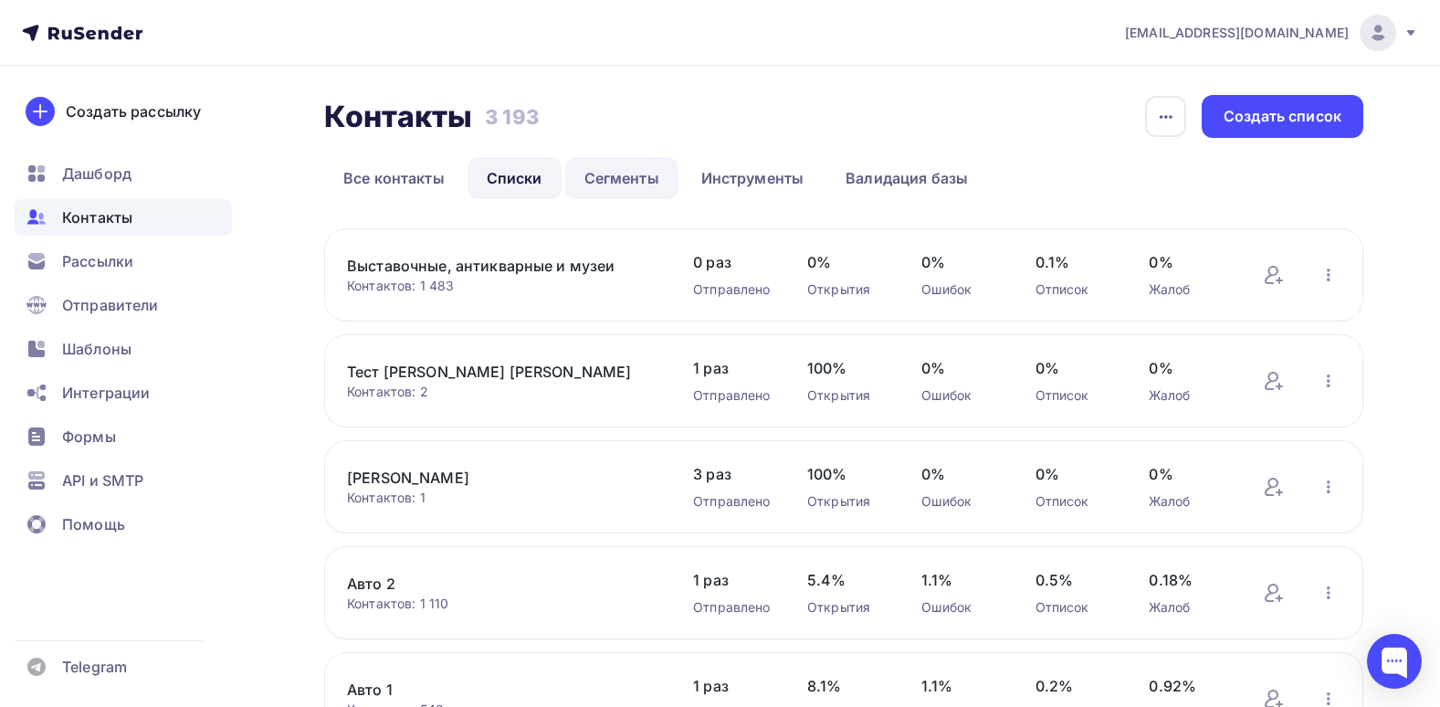
click at [613, 172] on link "Сегменты" at bounding box center [621, 178] width 113 height 42
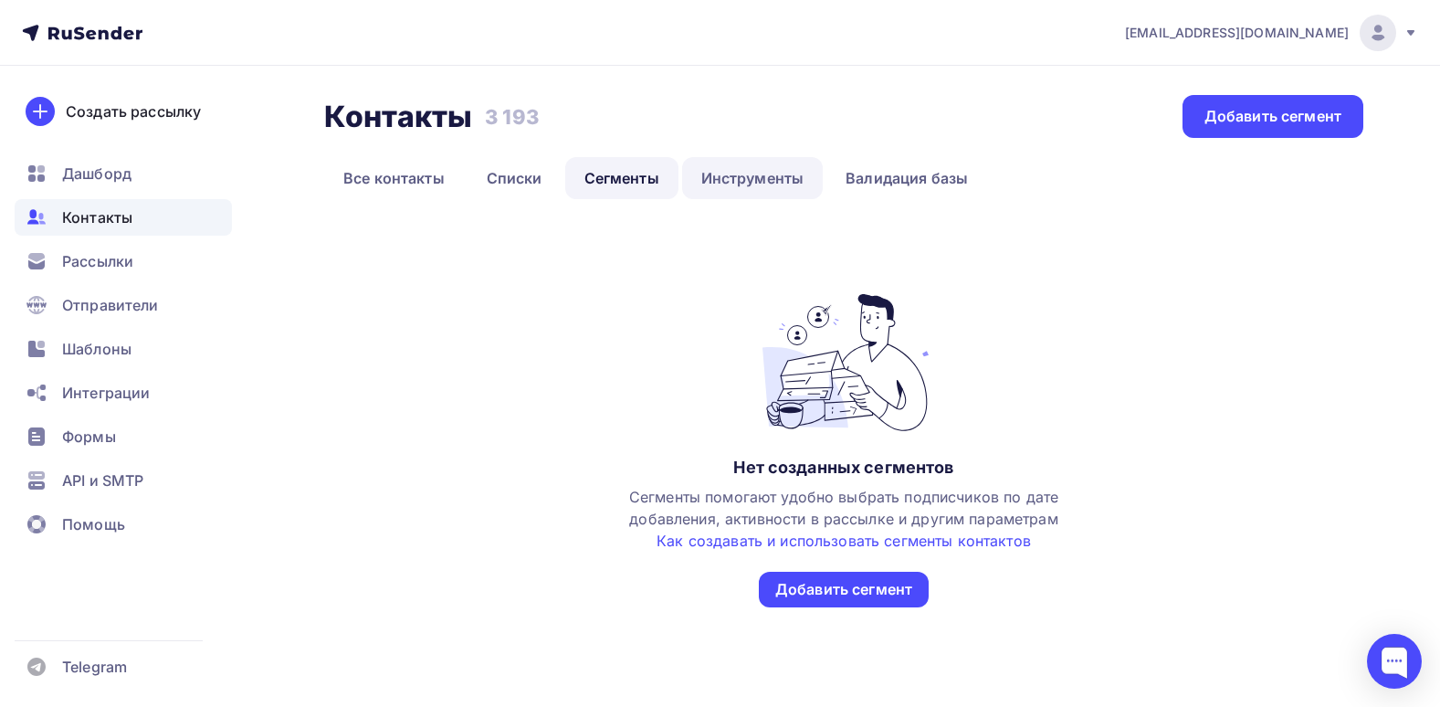
click at [759, 191] on link "Инструменты" at bounding box center [753, 178] width 142 height 42
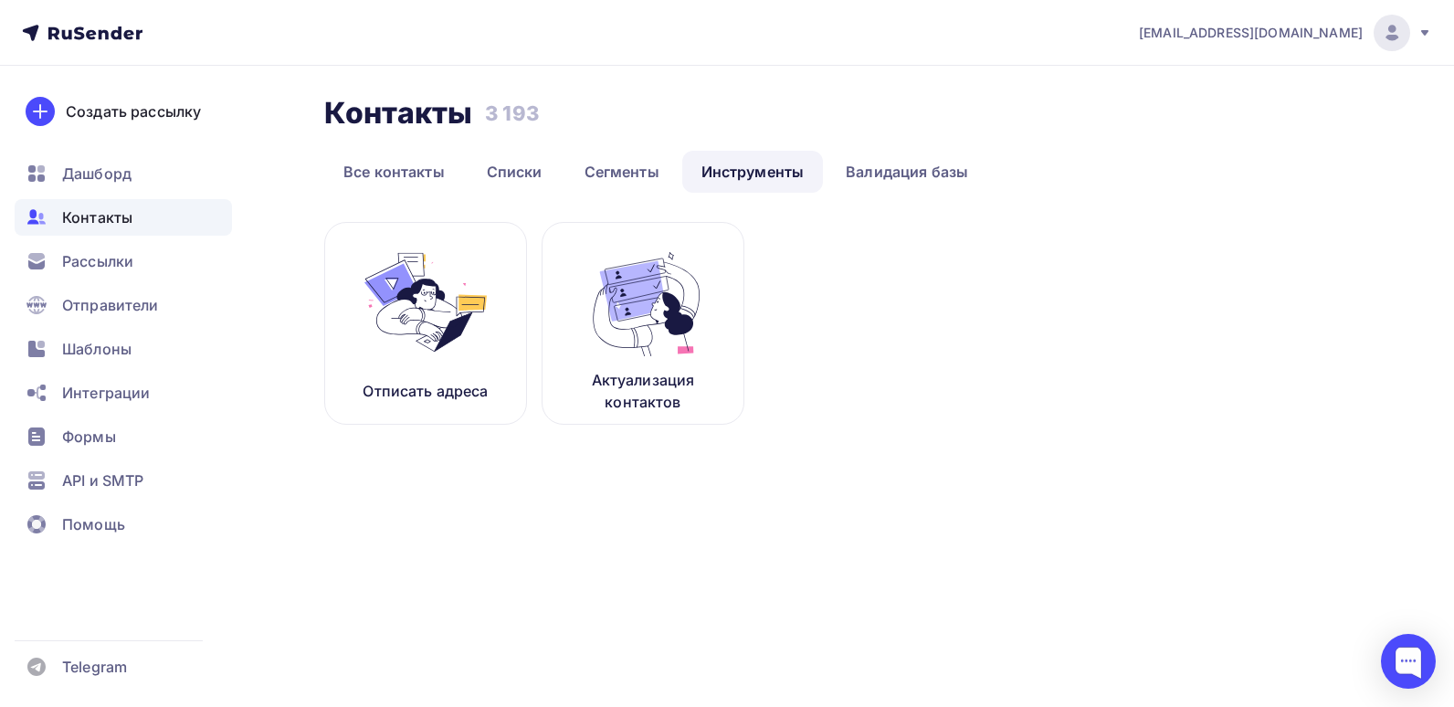
click at [561, 192] on li "Списки" at bounding box center [517, 172] width 98 height 42
click at [541, 178] on link "Списки" at bounding box center [515, 172] width 94 height 42
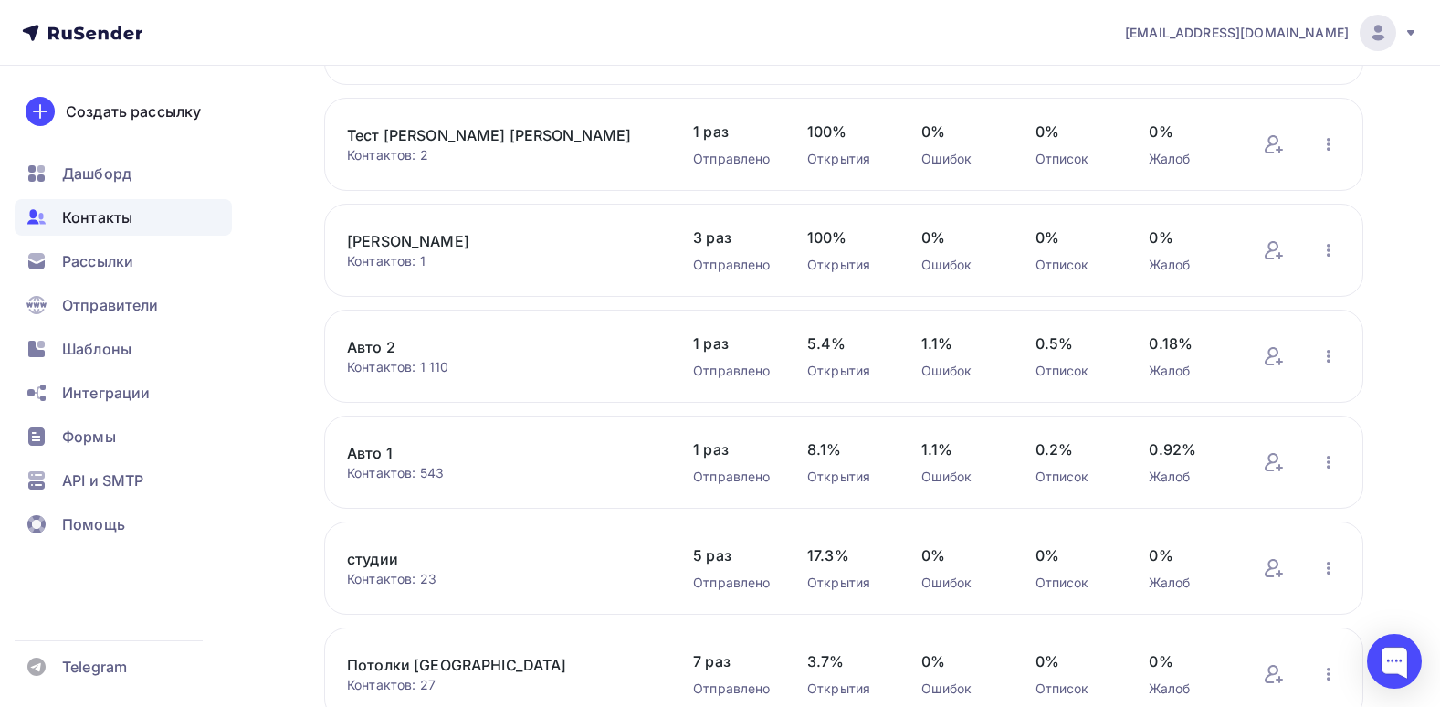
scroll to position [498, 0]
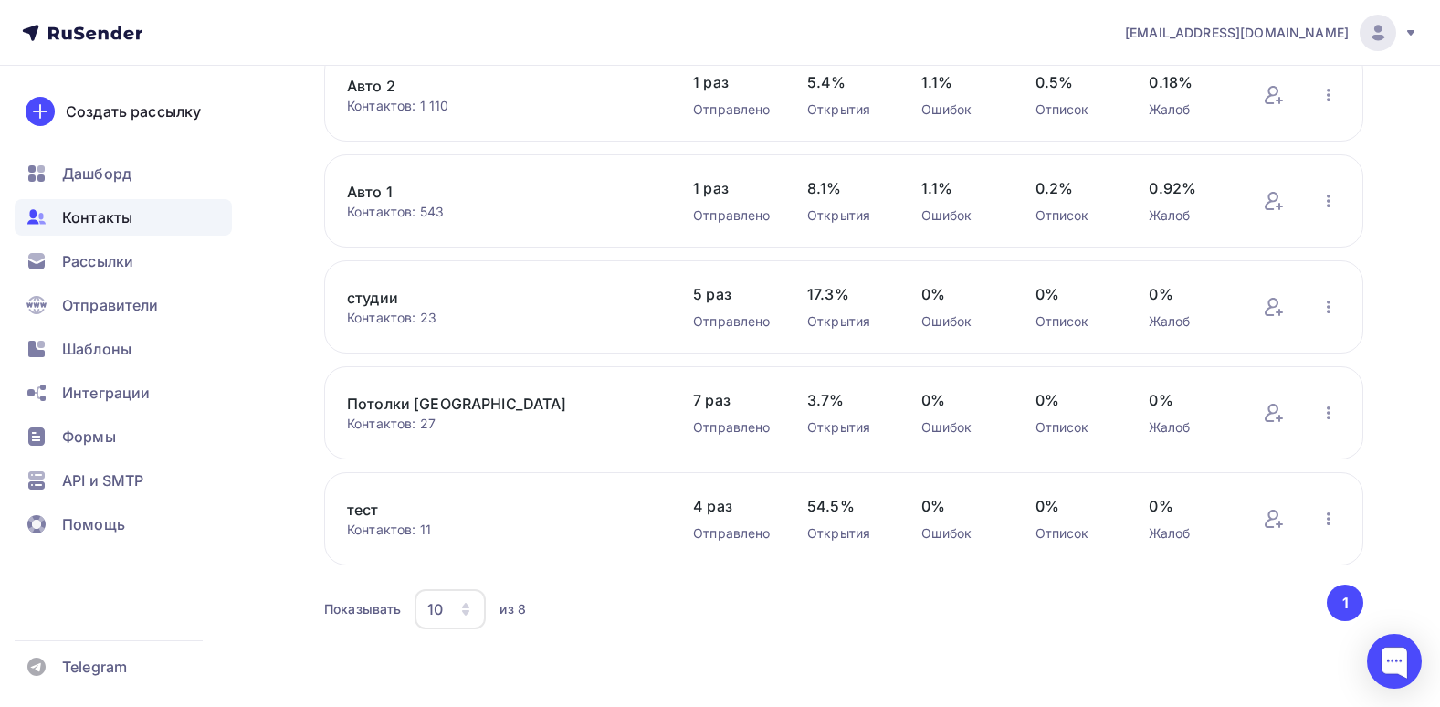
click at [362, 510] on link "тест" at bounding box center [502, 510] width 310 height 22
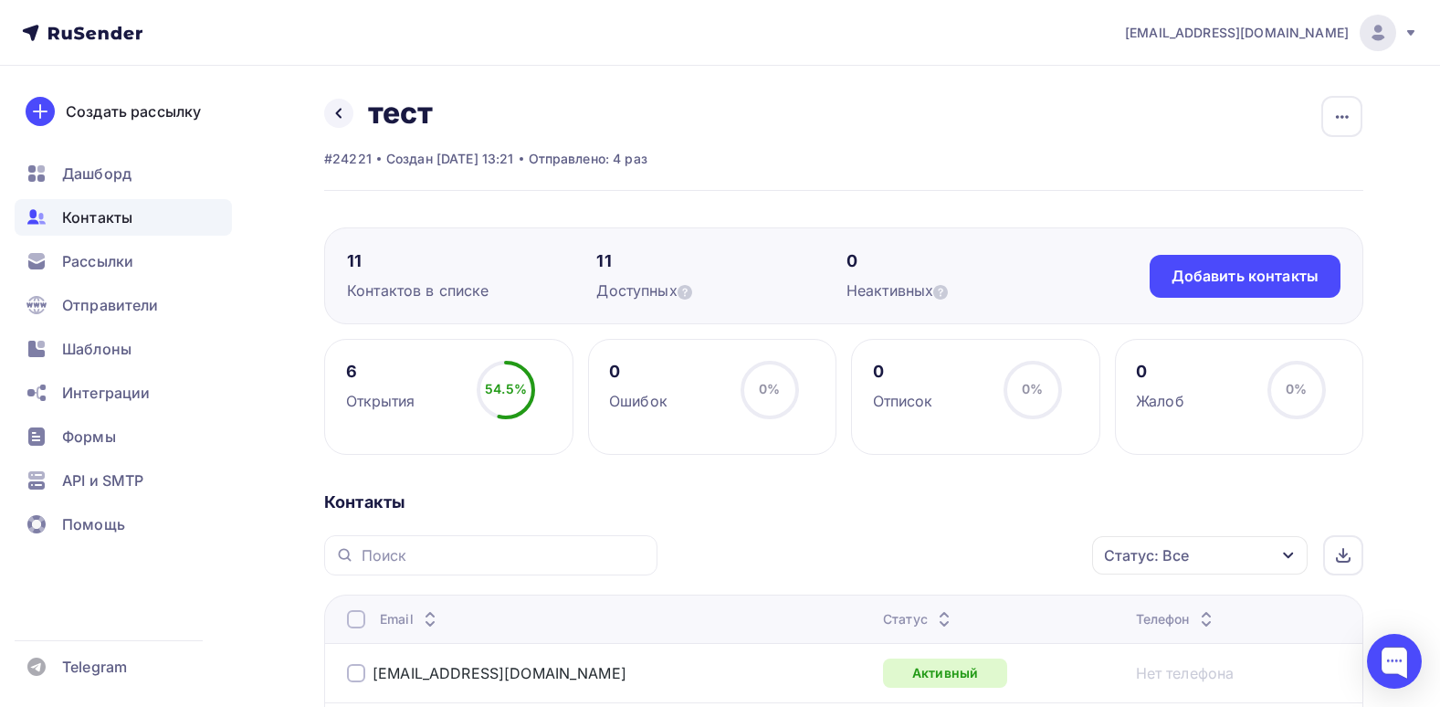
click at [936, 184] on div "Назад тест Переименовать список Скачать список Отписать адреса Настроить поля и…" at bounding box center [843, 143] width 1039 height 96
click at [113, 125] on link "Создать рассылку" at bounding box center [118, 111] width 206 height 51
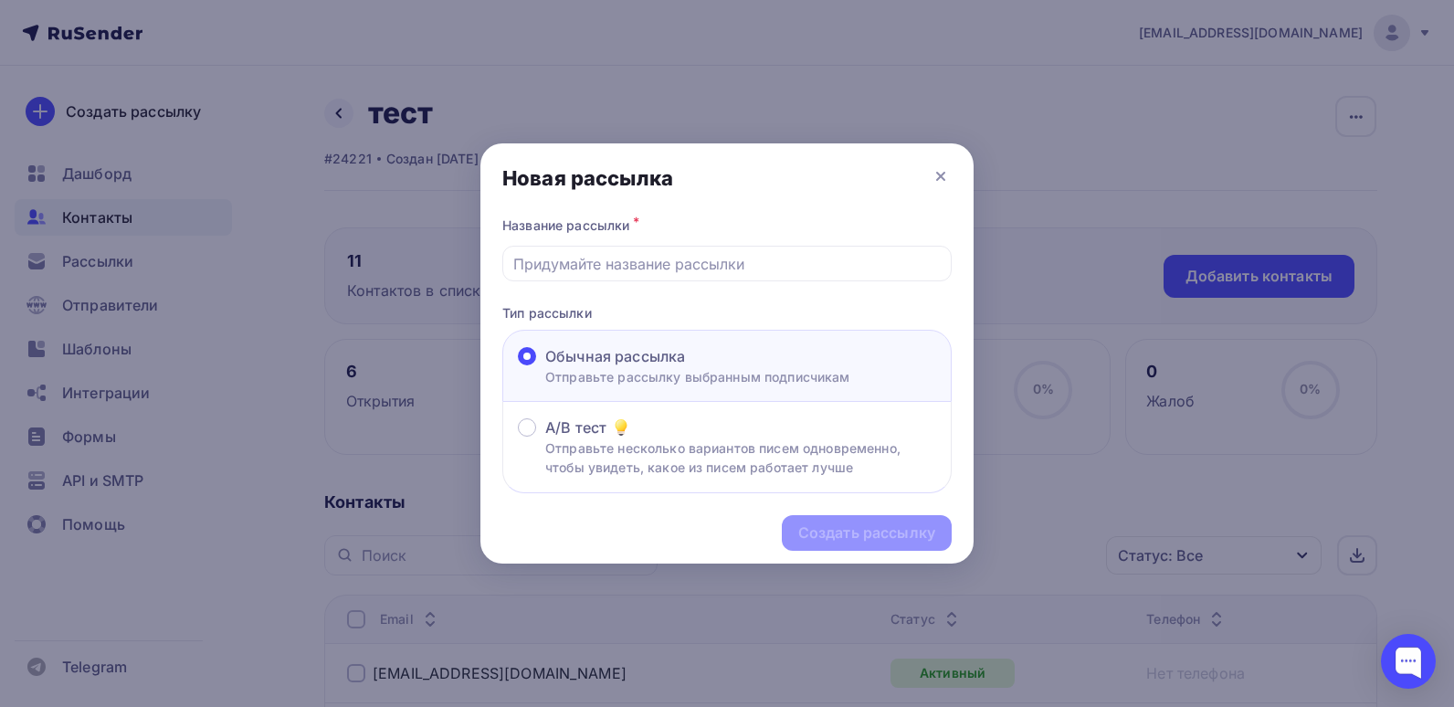
click at [928, 178] on div "Новая рассылка" at bounding box center [726, 177] width 493 height 69
click at [929, 184] on div "Новая рассылка" at bounding box center [726, 177] width 493 height 69
click at [930, 182] on icon at bounding box center [941, 176] width 22 height 22
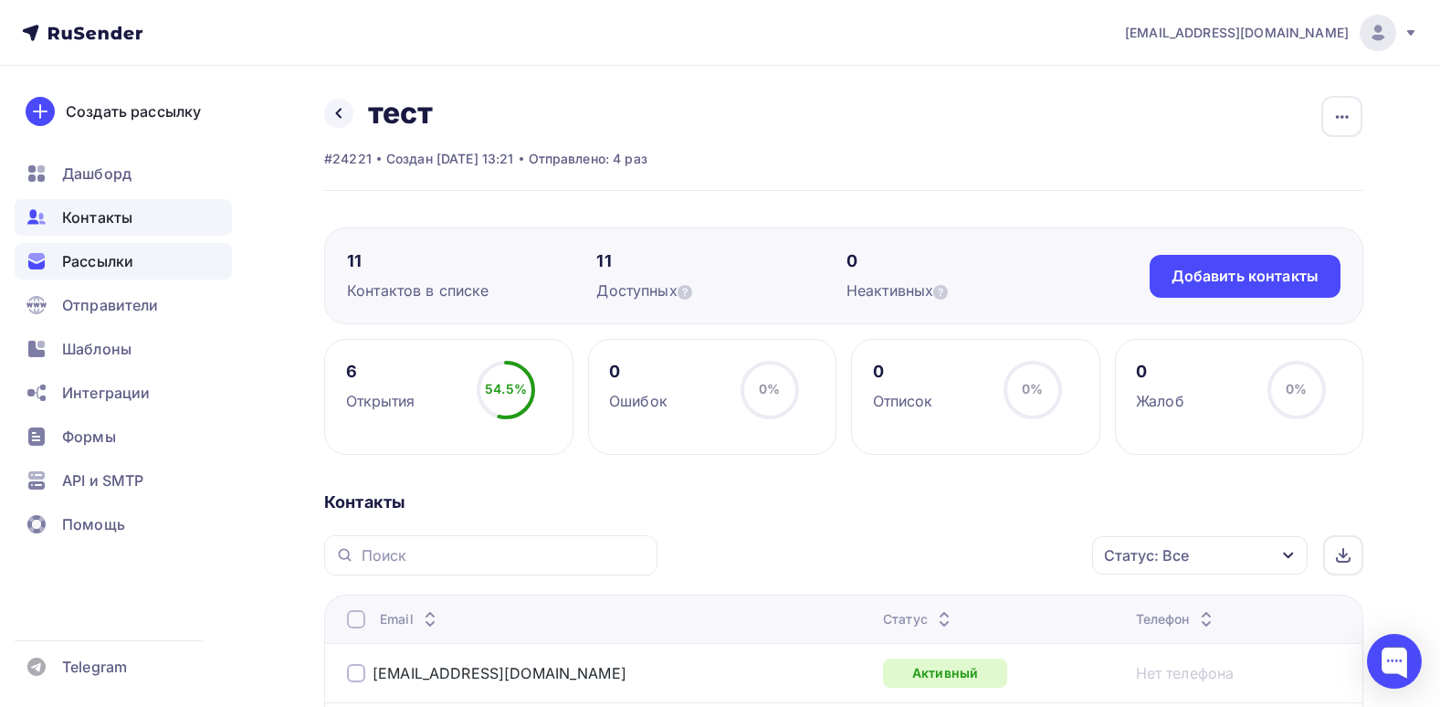
click at [128, 256] on span "Рассылки" at bounding box center [97, 261] width 71 height 22
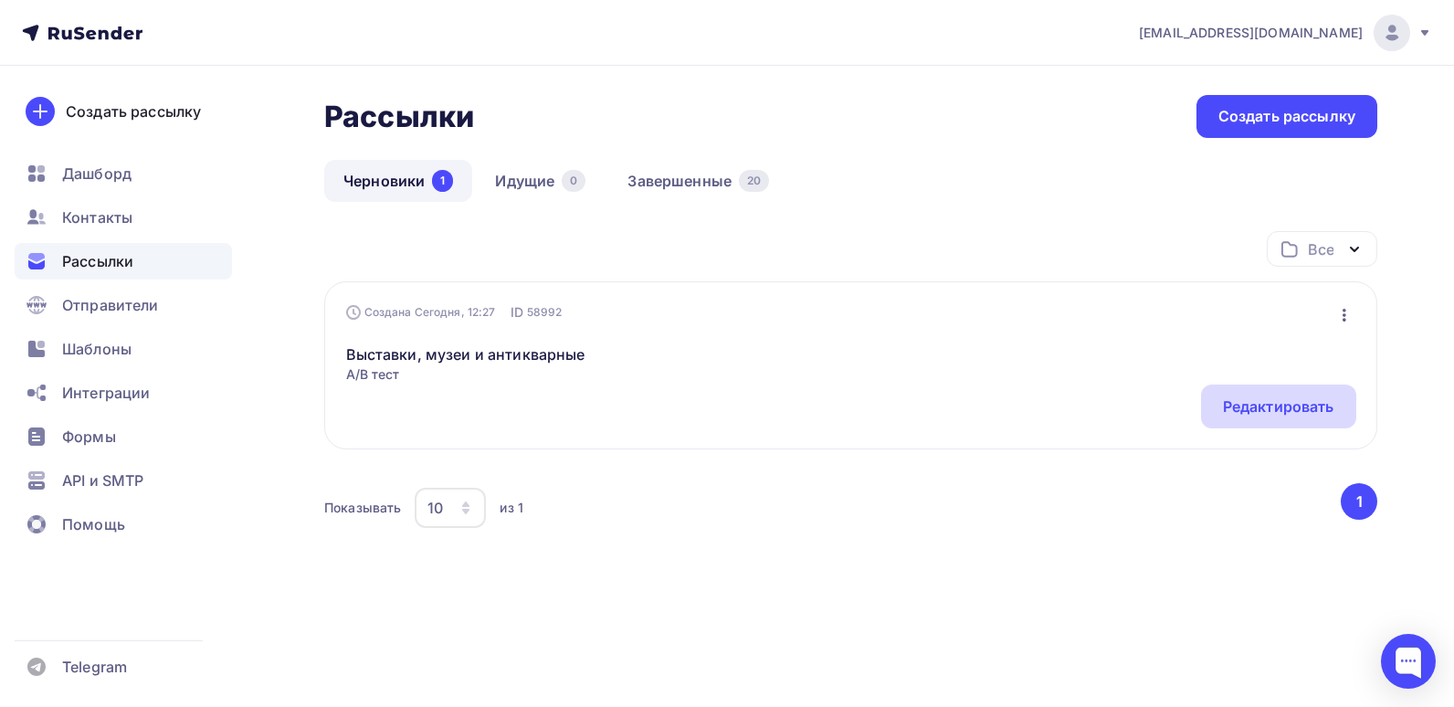
click at [1243, 415] on div "Редактировать" at bounding box center [1278, 406] width 111 height 22
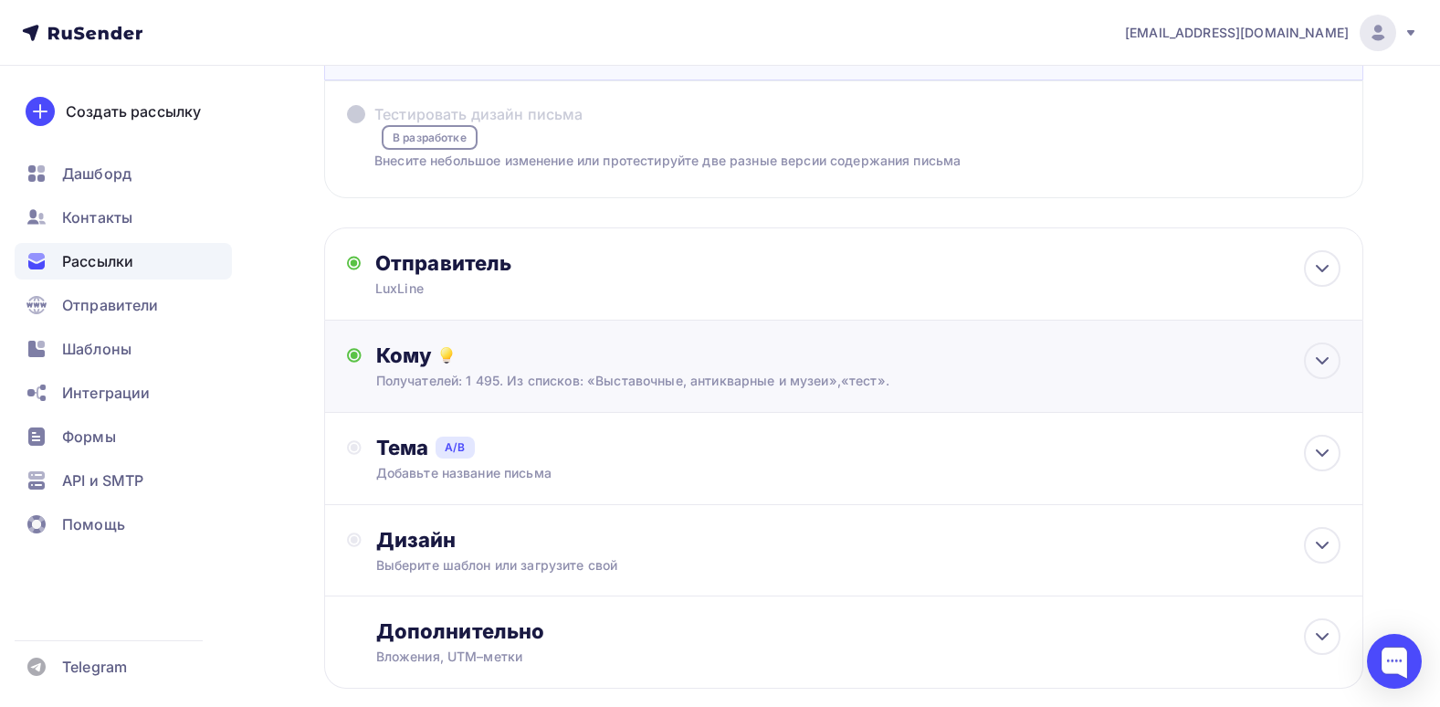
click at [657, 392] on div "Кому Получателей: 1 495. Из списков: «Выставочные, антикварные и музеи»,«тест».…" at bounding box center [843, 367] width 1039 height 92
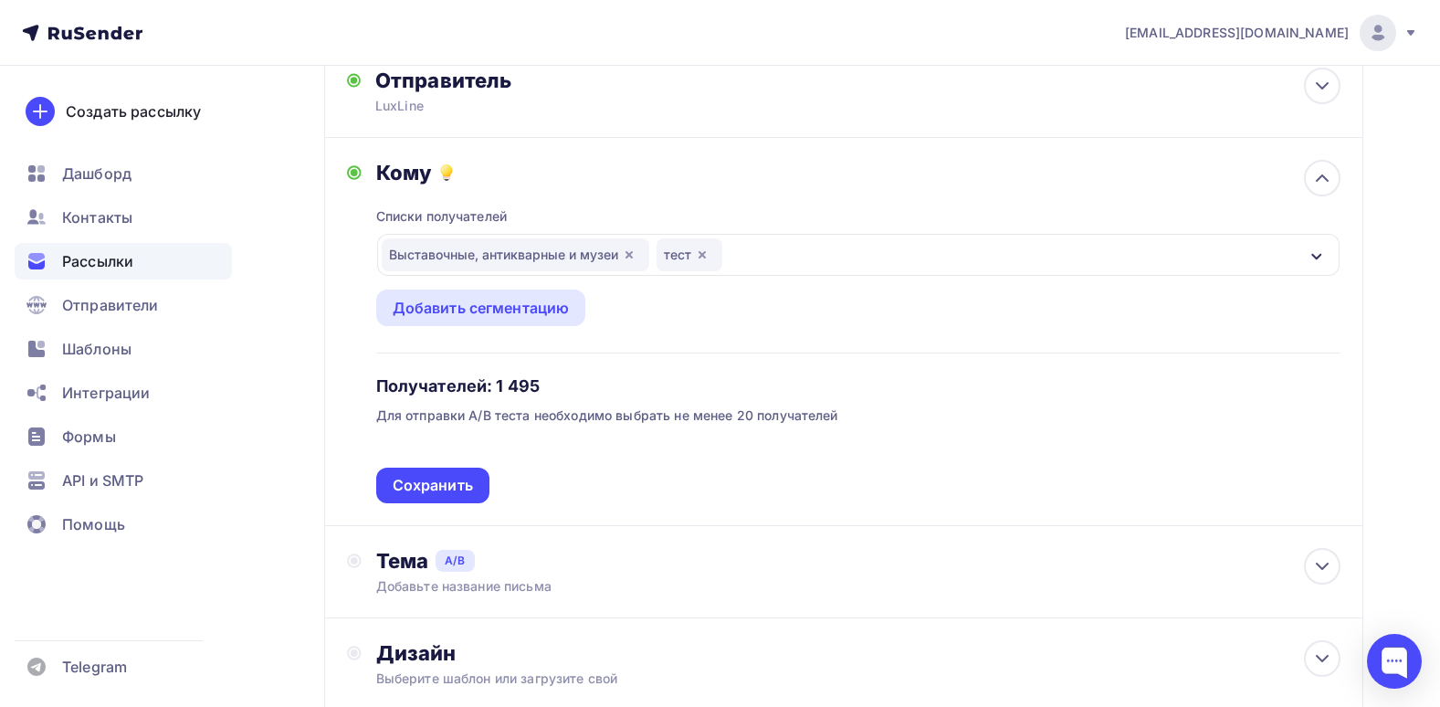
click at [710, 260] on div "тест" at bounding box center [690, 254] width 66 height 33
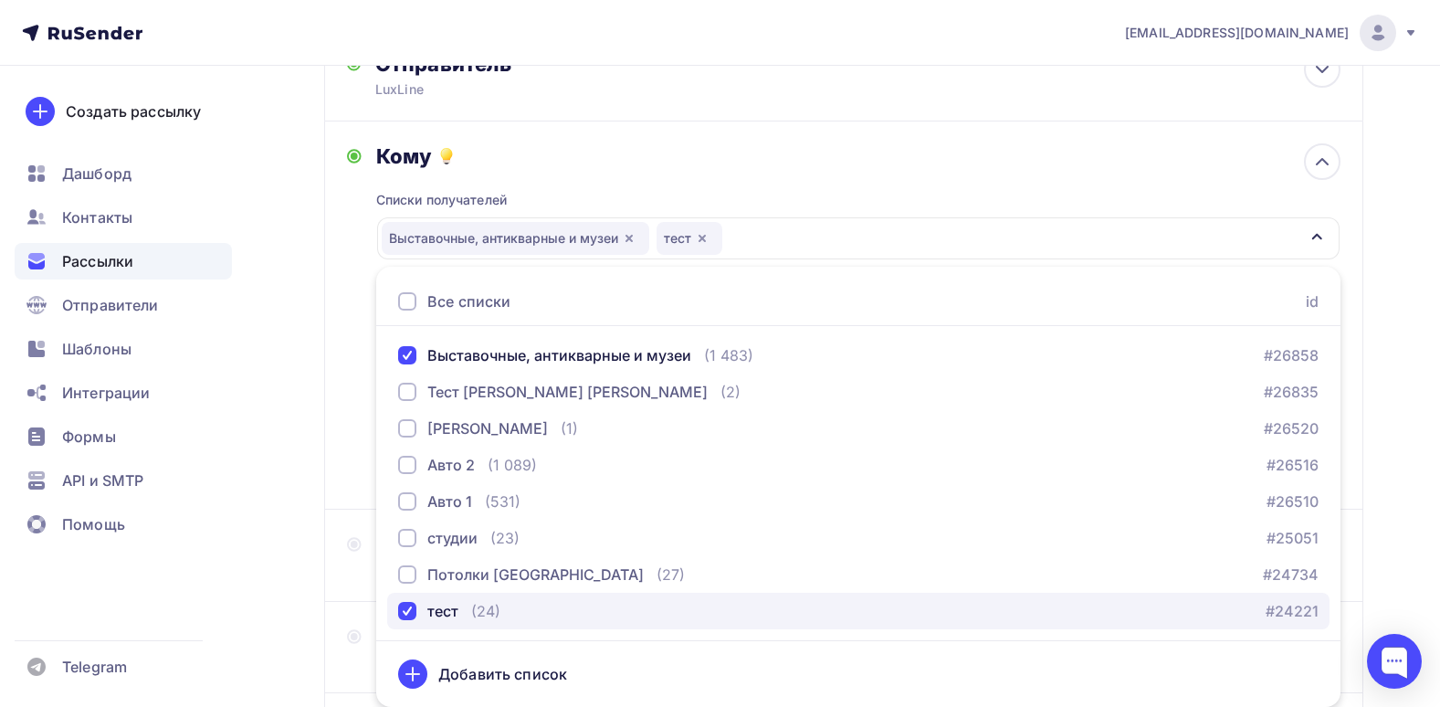
click at [464, 604] on div "тест (24)" at bounding box center [449, 611] width 102 height 22
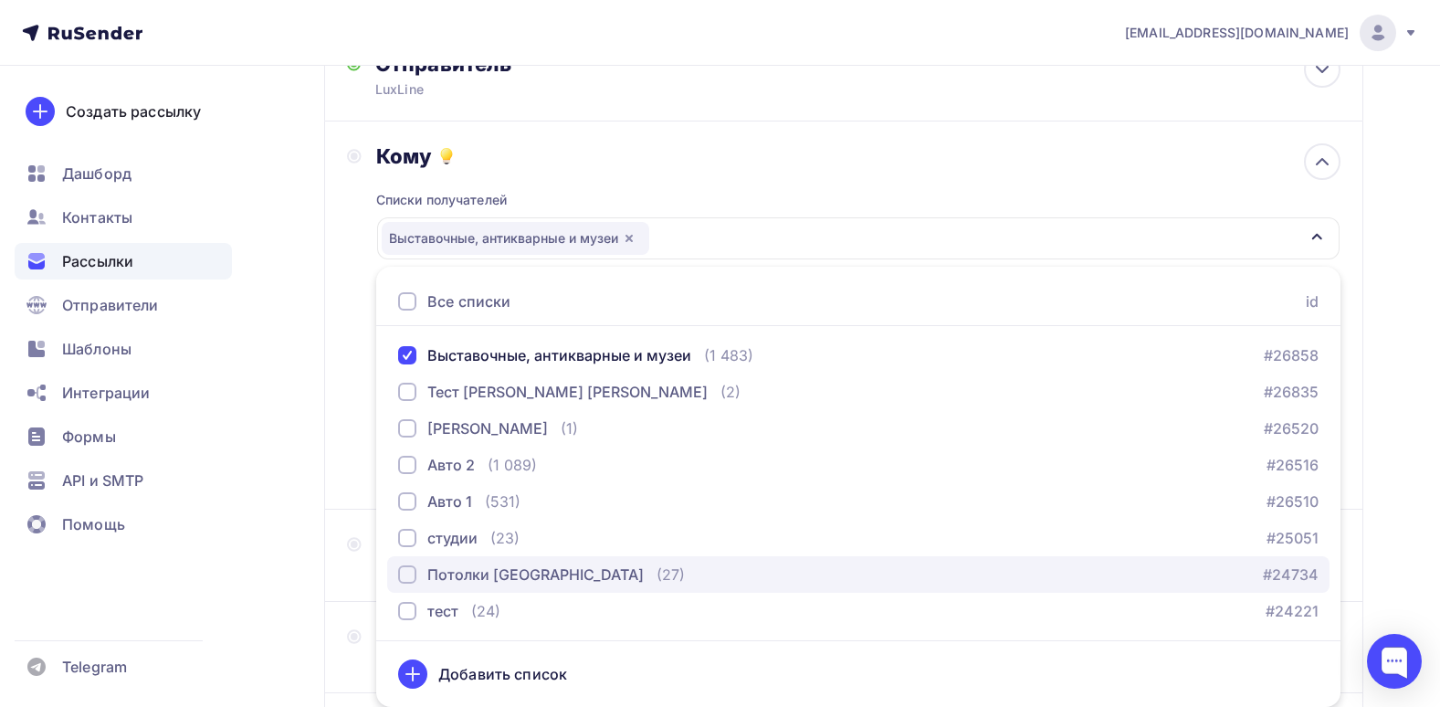
click at [462, 582] on div "Потолки СПБ" at bounding box center [535, 574] width 216 height 22
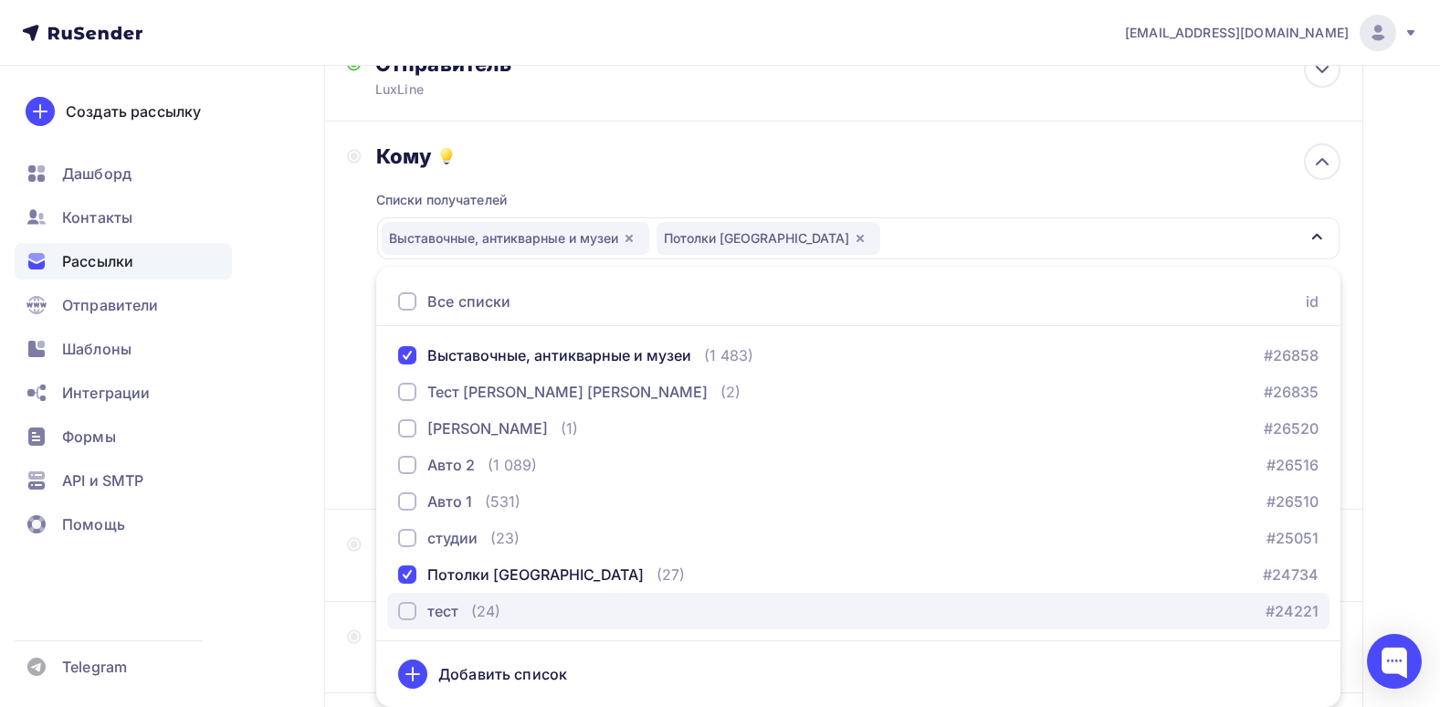
click at [471, 607] on div "(24)" at bounding box center [485, 611] width 29 height 22
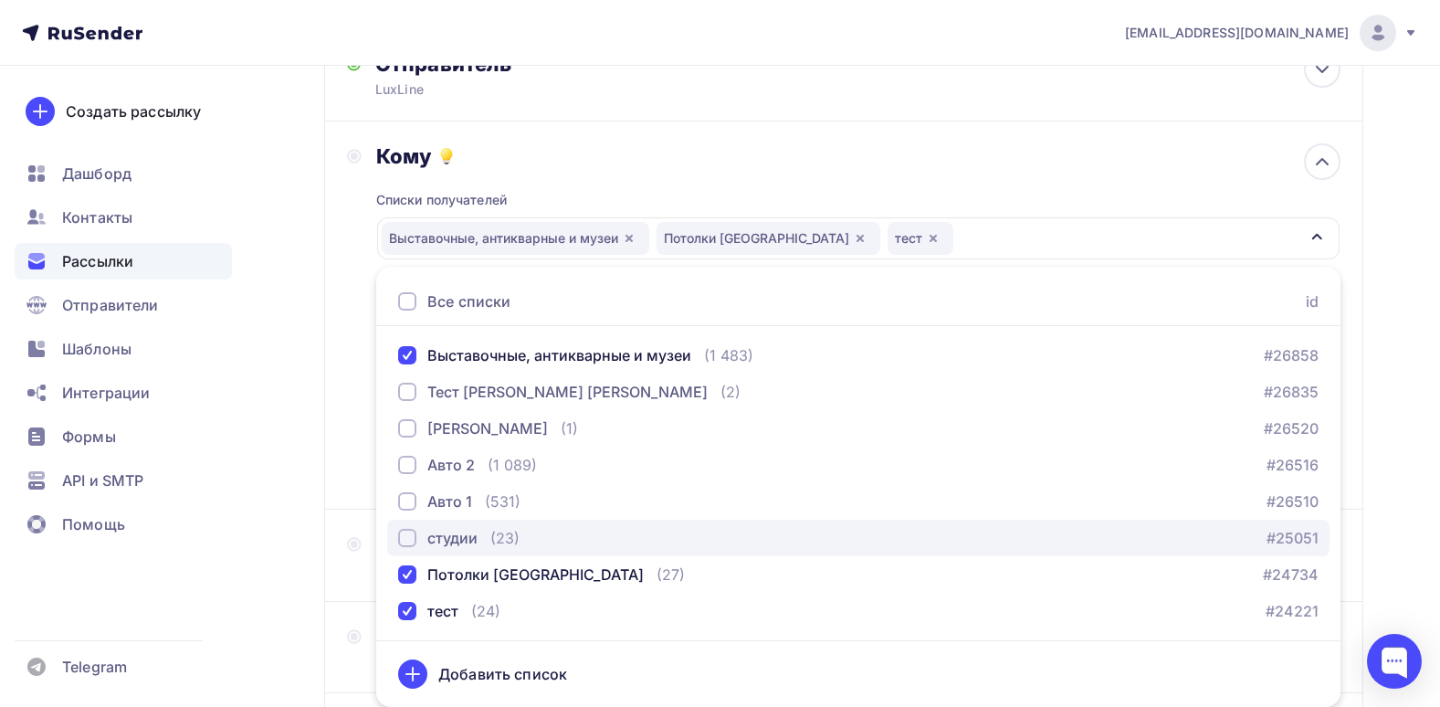
click at [477, 537] on div "студии" at bounding box center [452, 538] width 50 height 22
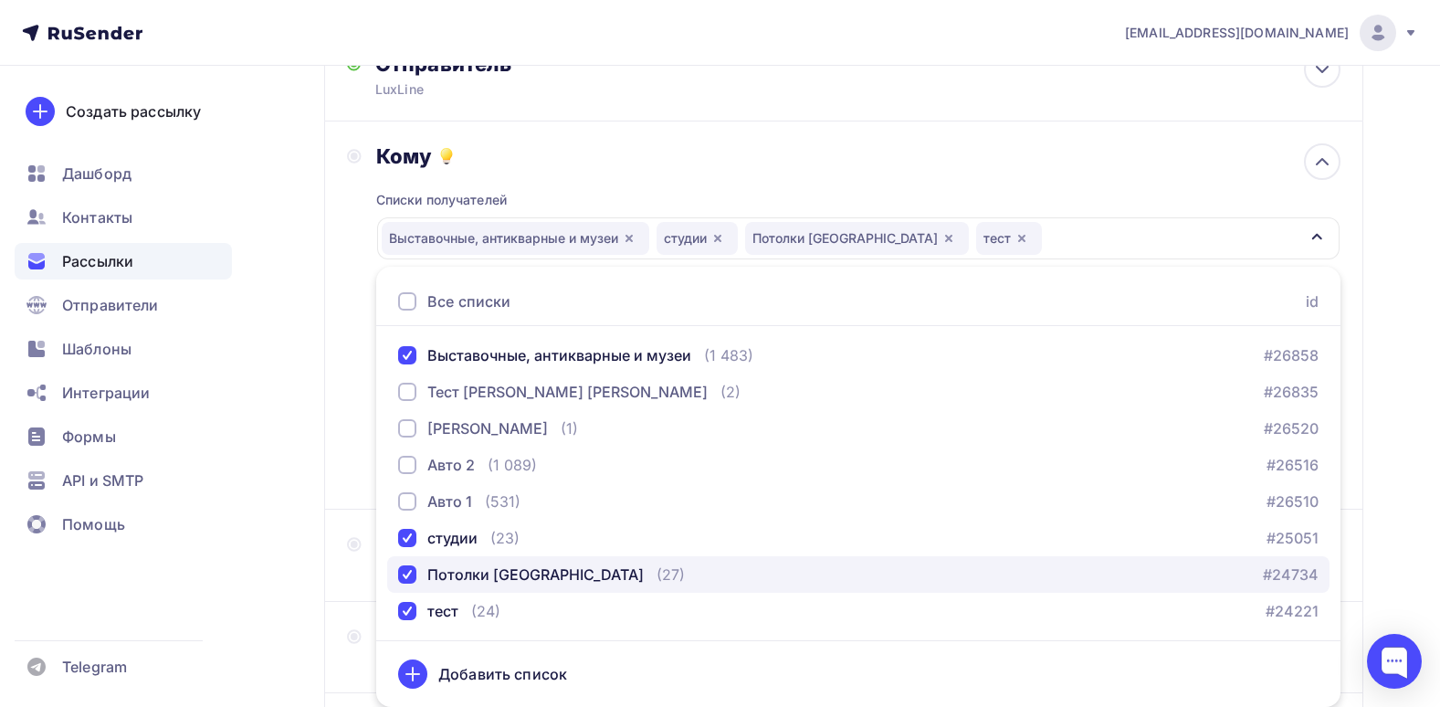
click at [478, 570] on div "Потолки СПБ" at bounding box center [535, 574] width 216 height 22
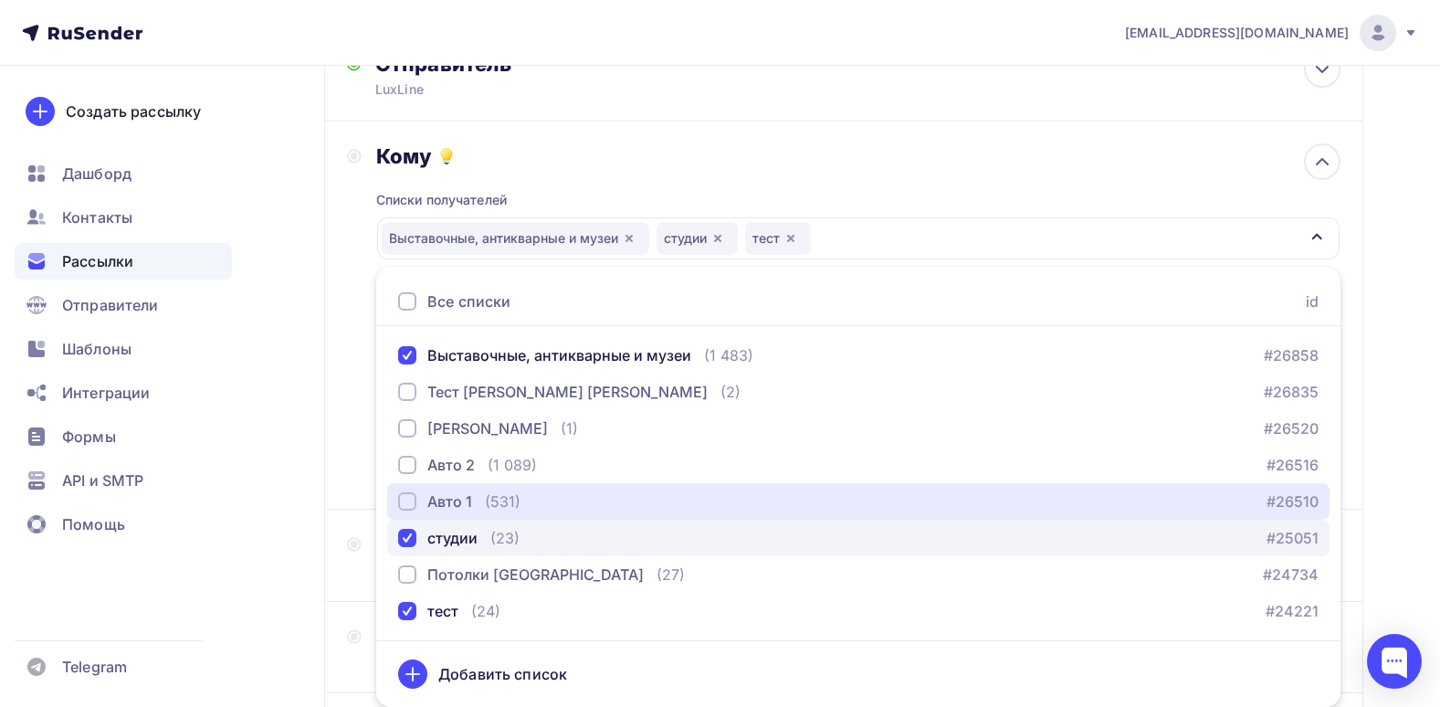
click at [489, 520] on div "Выставочные, антикварные и музеи (1 483) #26858 Тест Полина Сергей (2) #26835 Т…" at bounding box center [858, 483] width 964 height 292
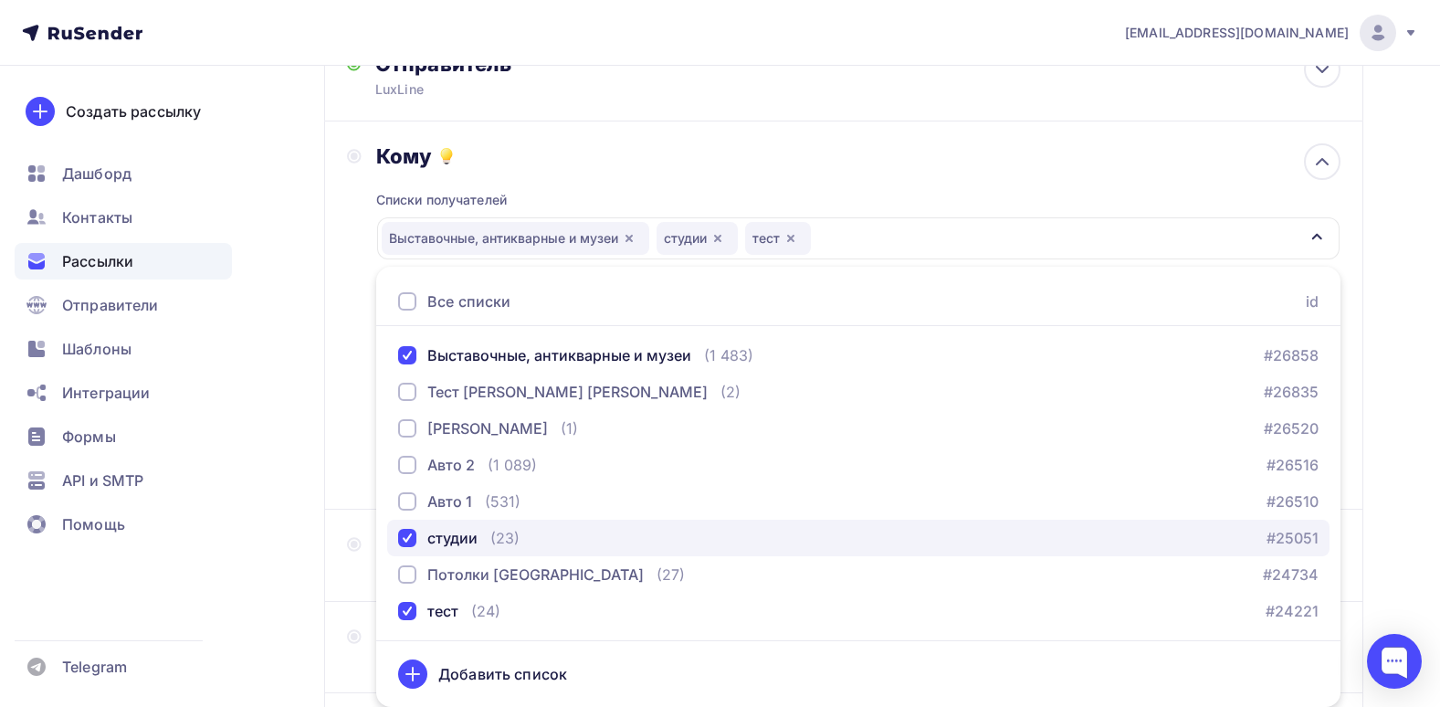
click at [486, 538] on div "студии (23)" at bounding box center [458, 538] width 121 height 22
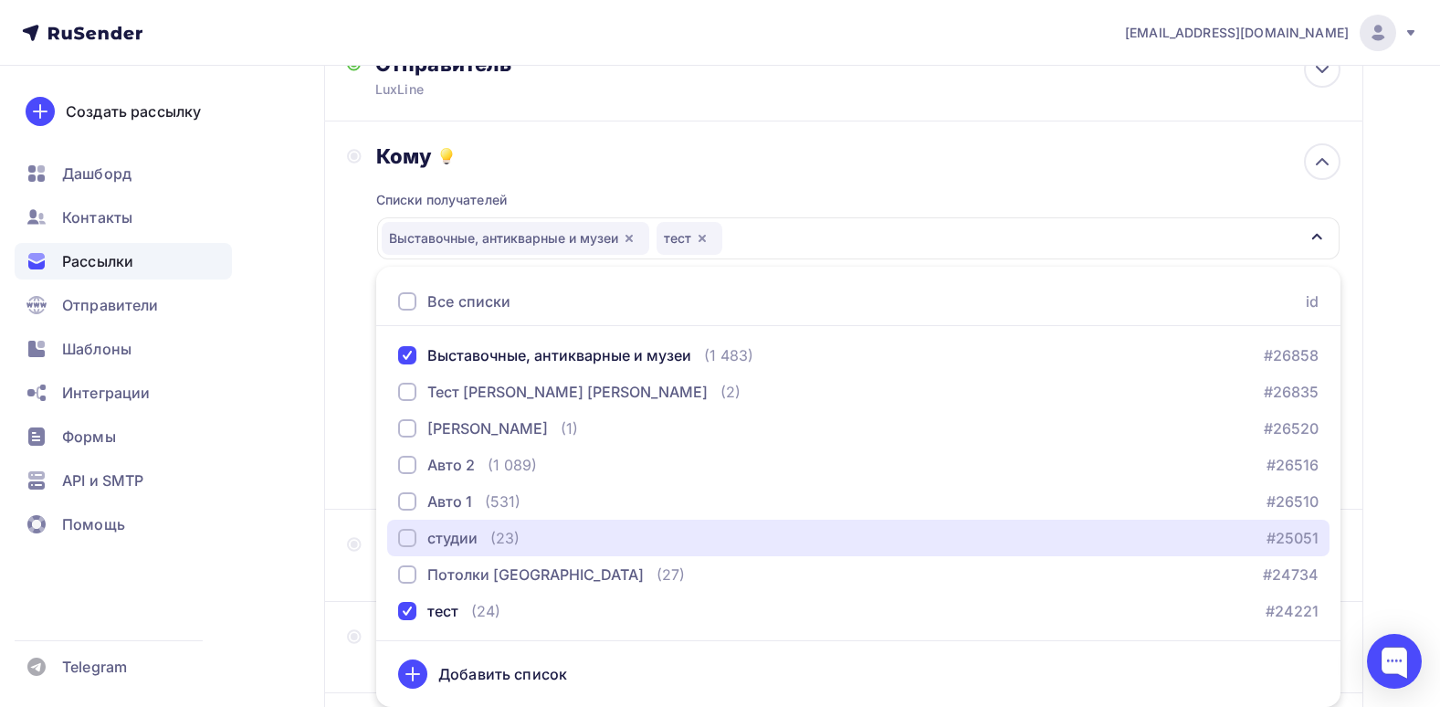
click at [1299, 230] on div "Выставочные, антикварные и музеи тест" at bounding box center [858, 238] width 962 height 42
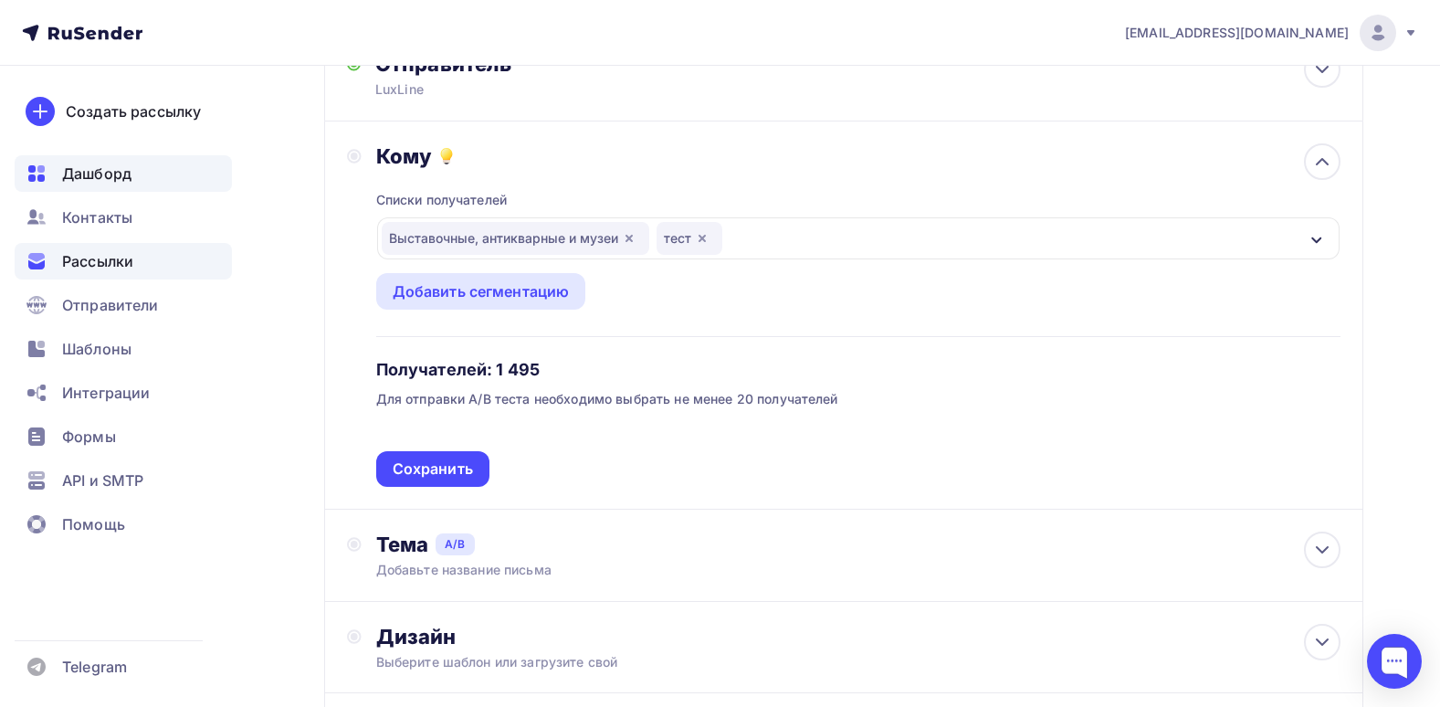
click at [96, 178] on span "Дашборд" at bounding box center [96, 174] width 69 height 22
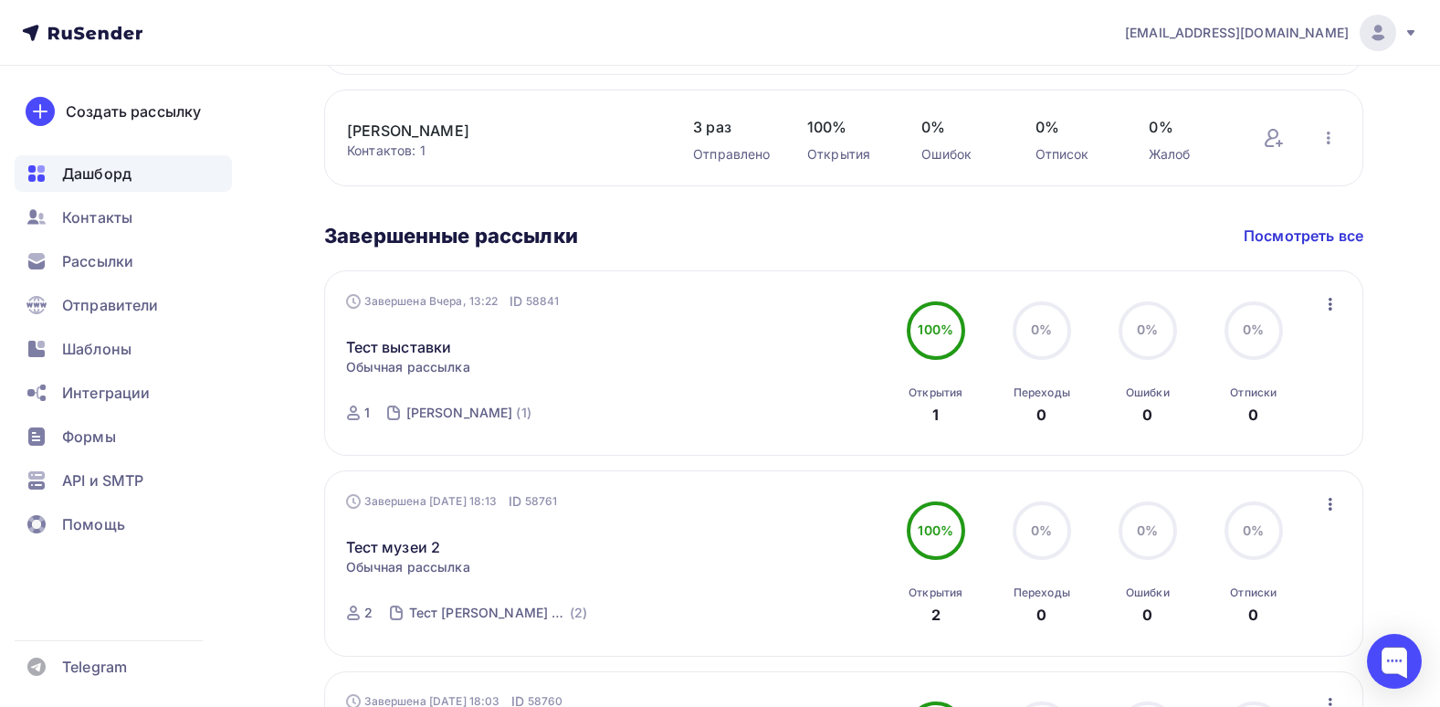
scroll to position [913, 0]
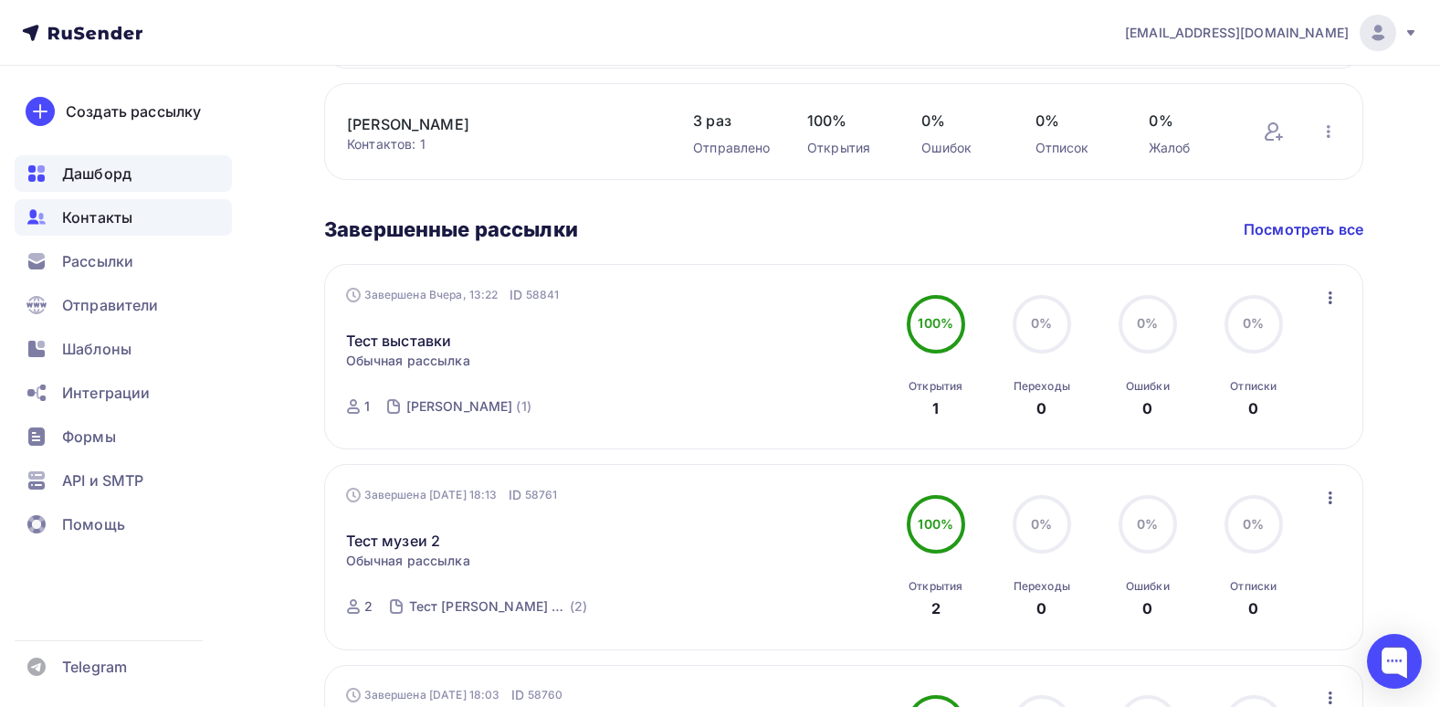
click at [100, 229] on div "Контакты" at bounding box center [123, 217] width 217 height 37
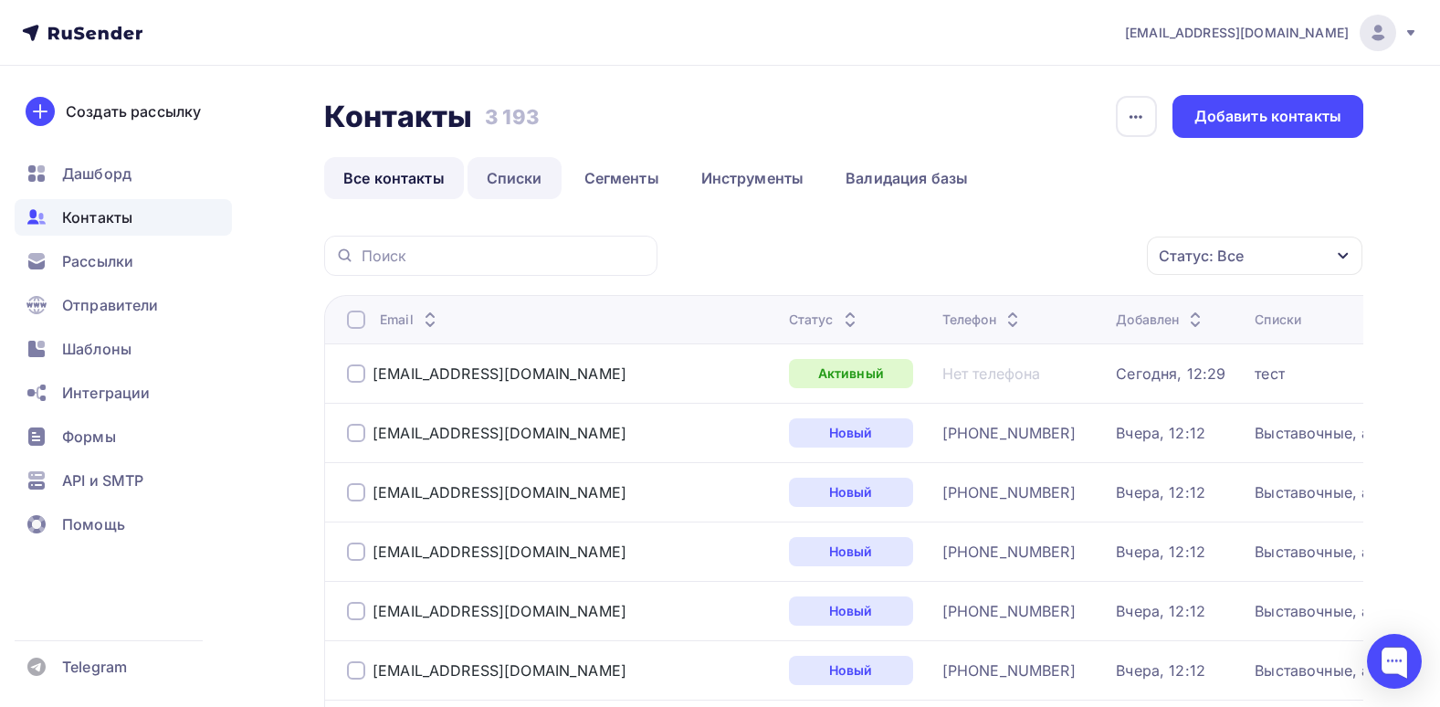
click at [525, 165] on link "Списки" at bounding box center [515, 178] width 94 height 42
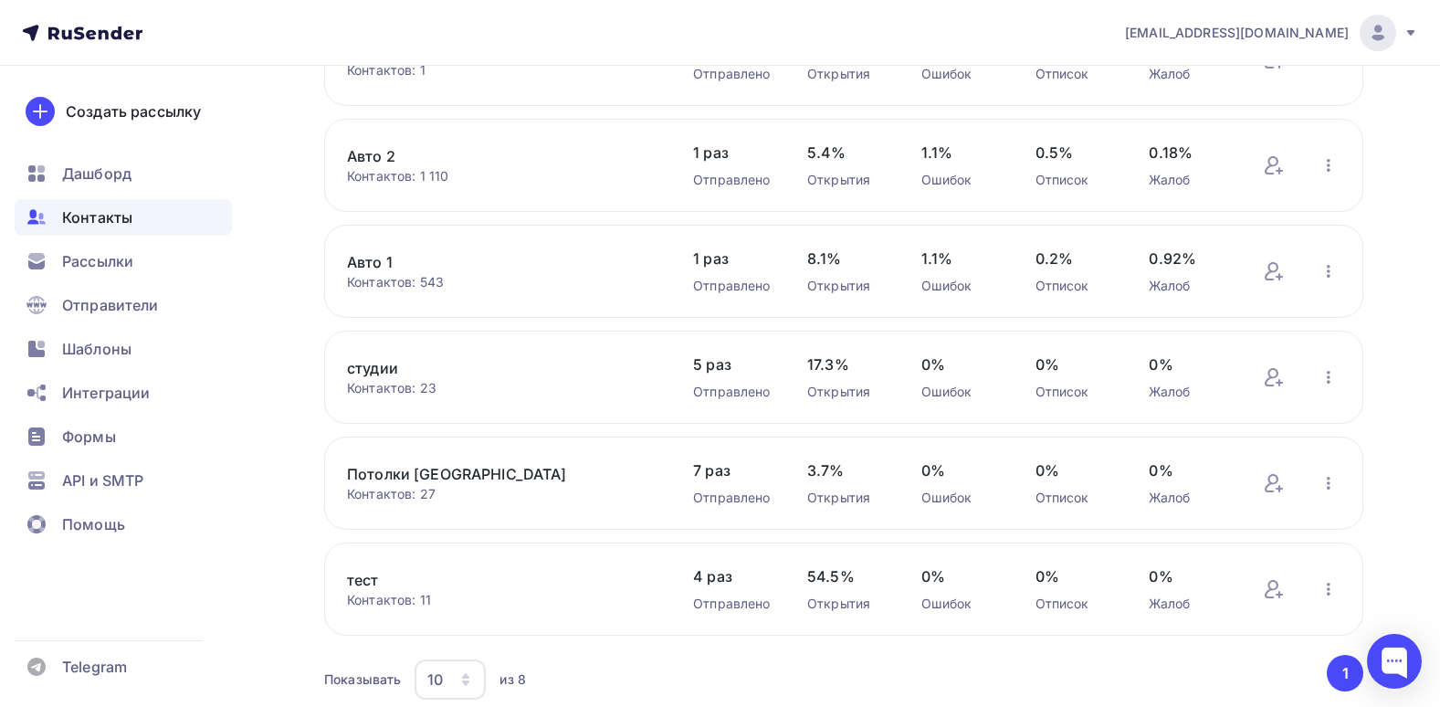
scroll to position [457, 0]
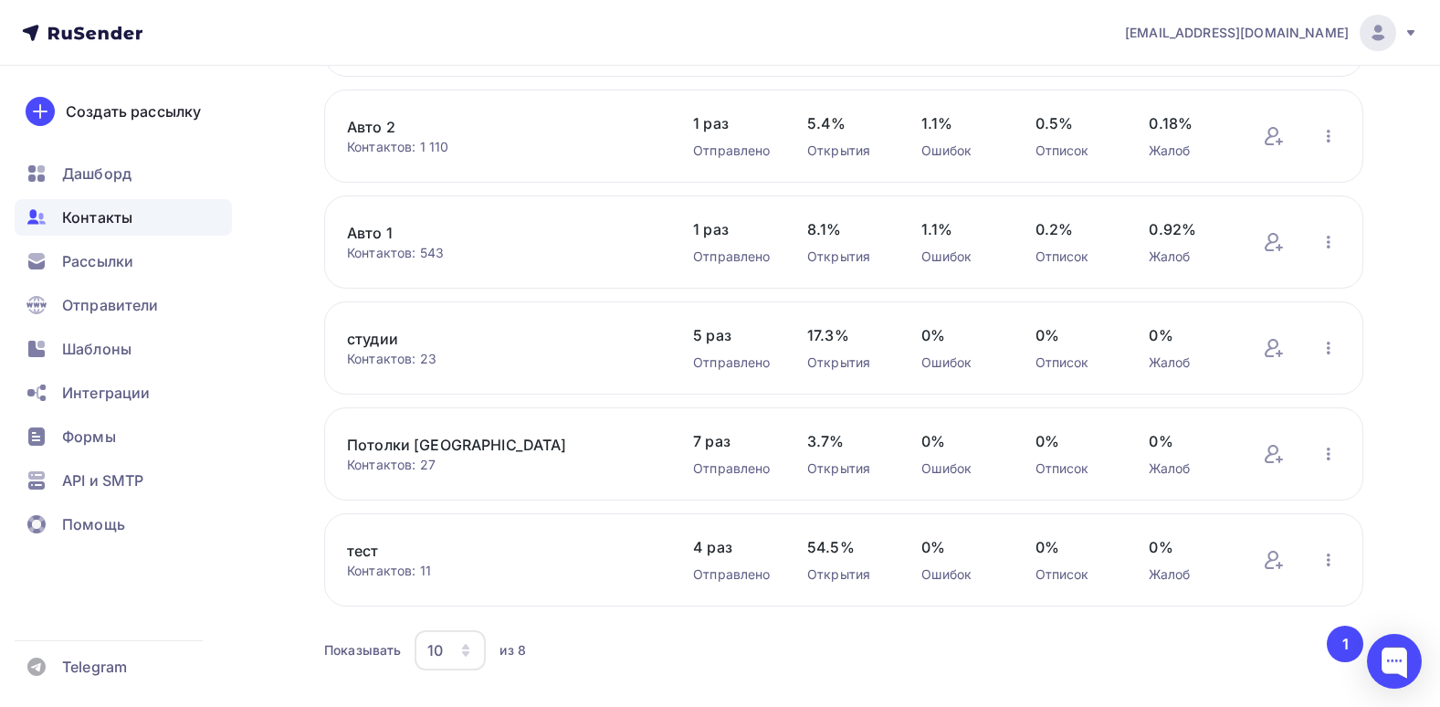
click at [375, 544] on link "тест" at bounding box center [502, 551] width 310 height 22
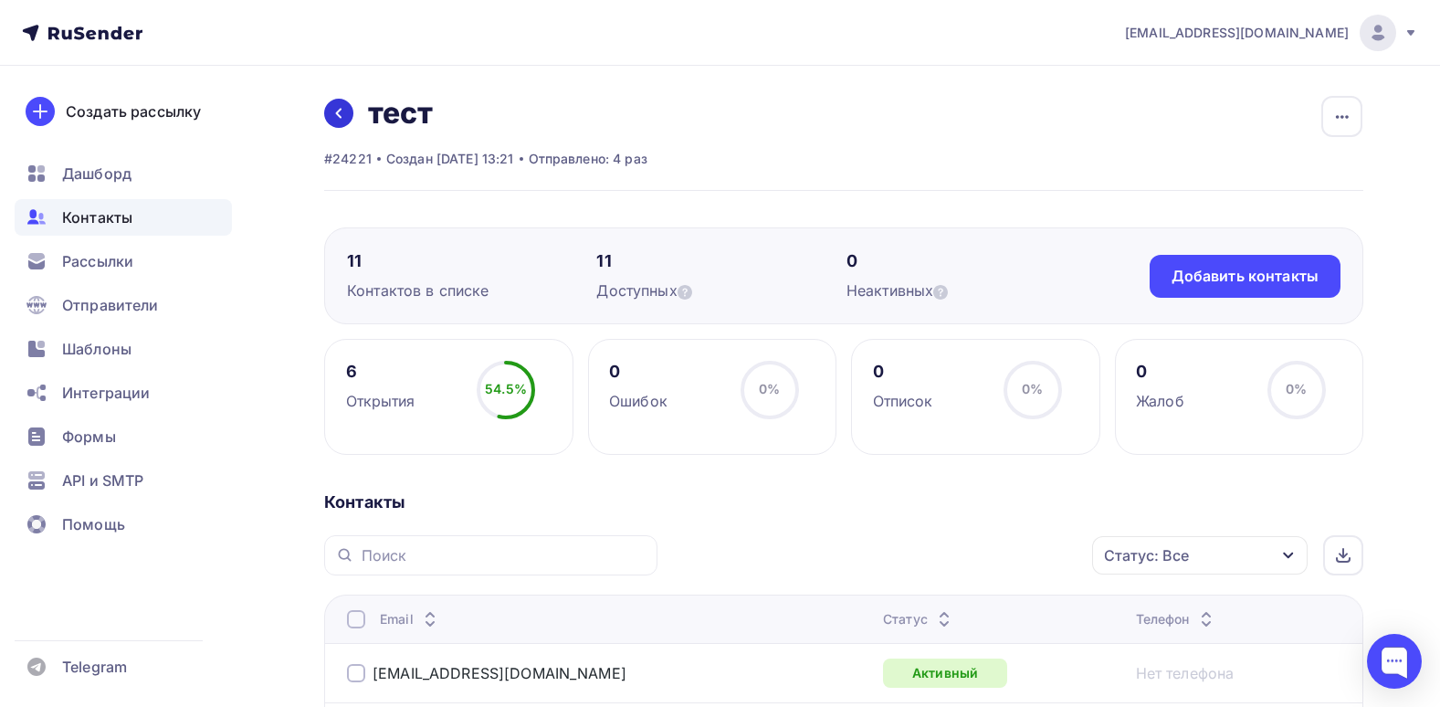
click at [343, 105] on link at bounding box center [338, 113] width 29 height 29
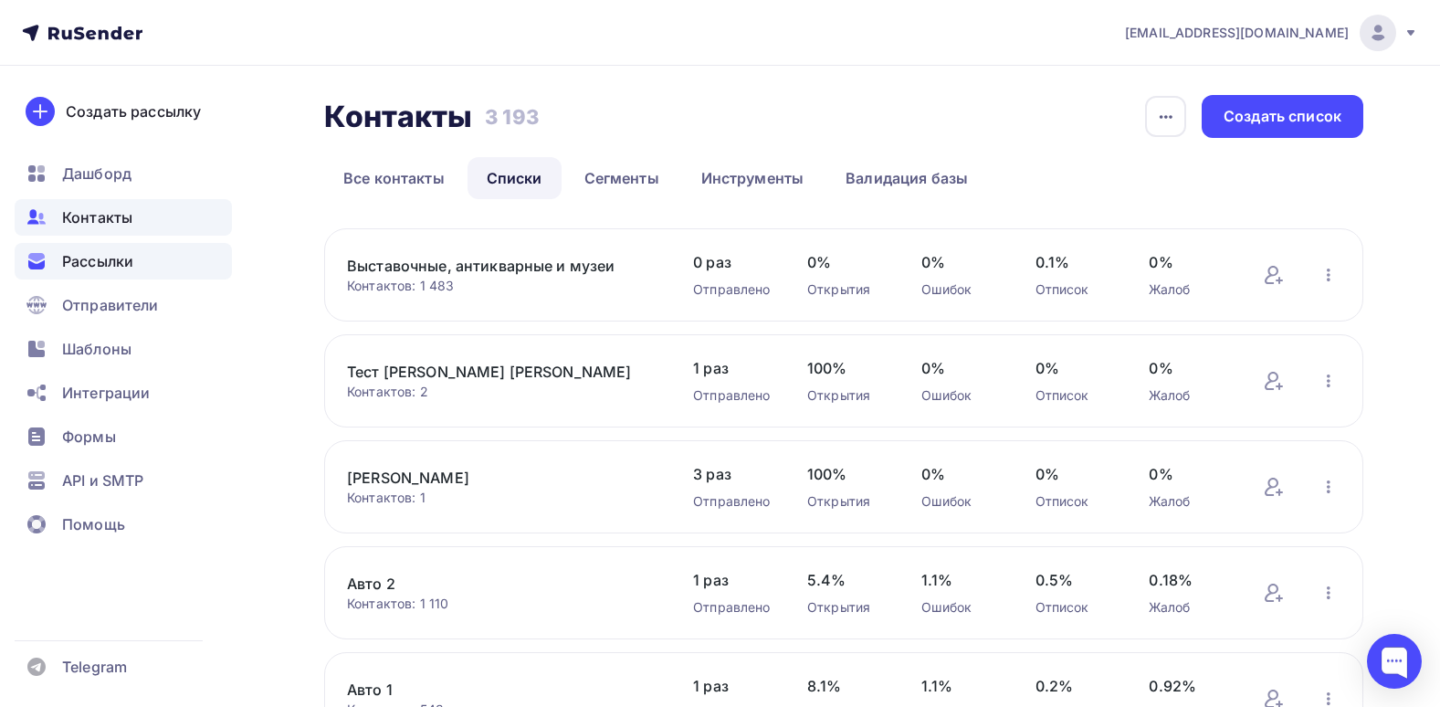
click at [130, 252] on span "Рассылки" at bounding box center [97, 261] width 71 height 22
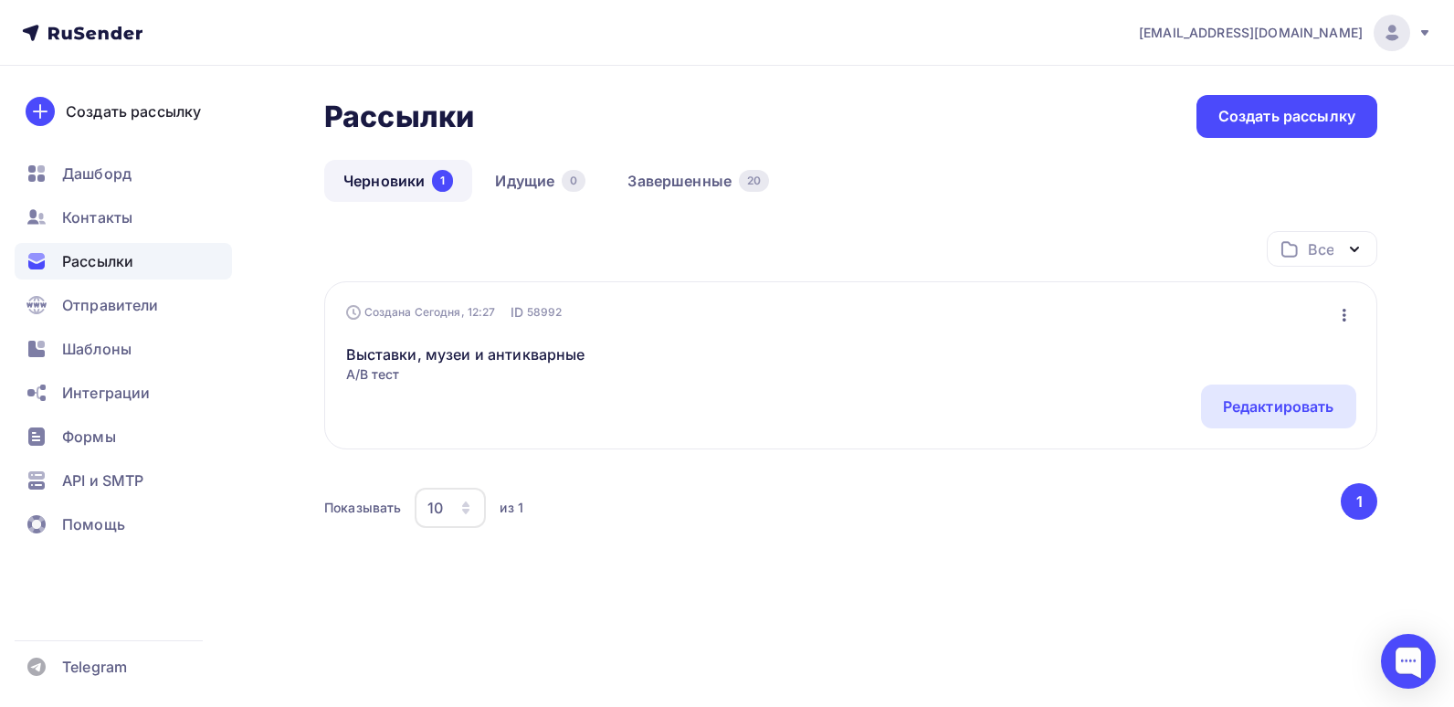
click at [1280, 368] on div "Выставки, музеи и антикварные A/B тест Редактировать Добавить в папку Удалить" at bounding box center [851, 352] width 1010 height 62
click at [1277, 409] on div "Редактировать" at bounding box center [1278, 406] width 111 height 22
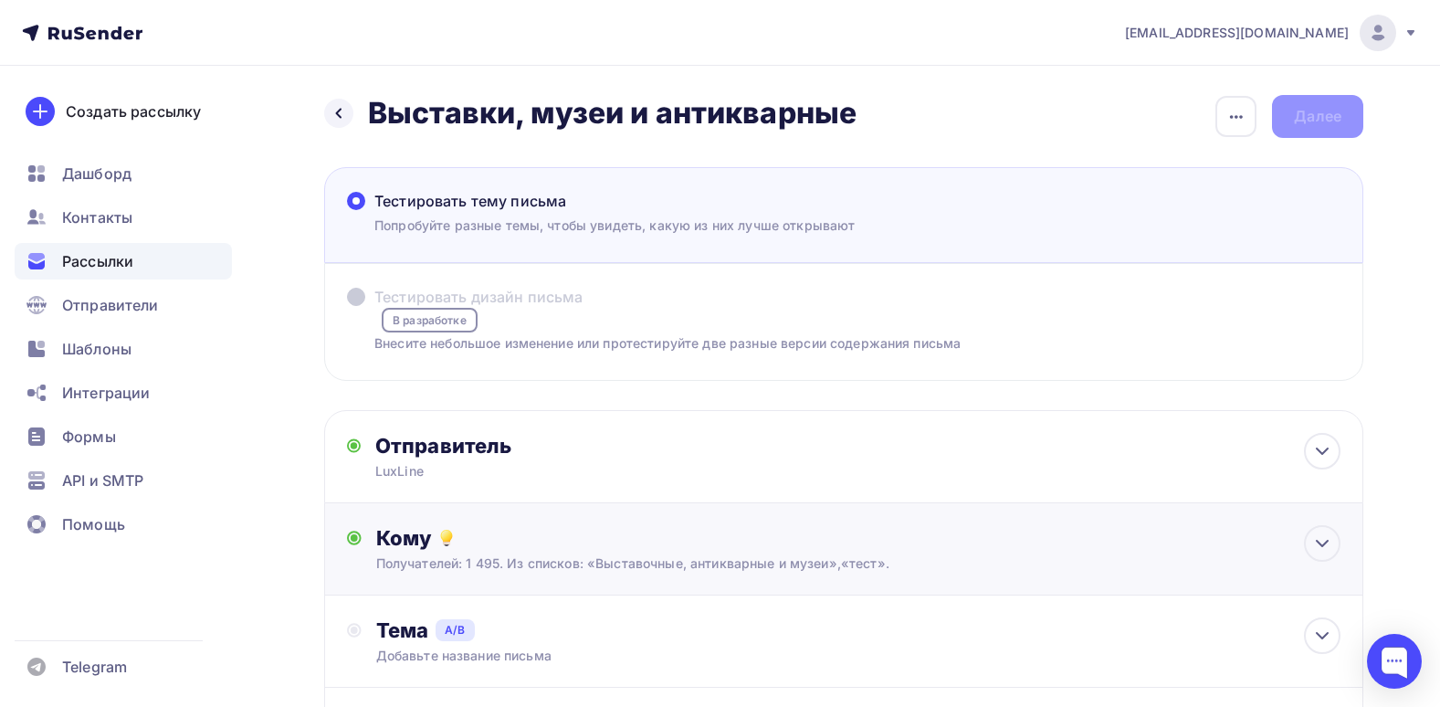
click at [682, 533] on div "Кому" at bounding box center [858, 538] width 964 height 26
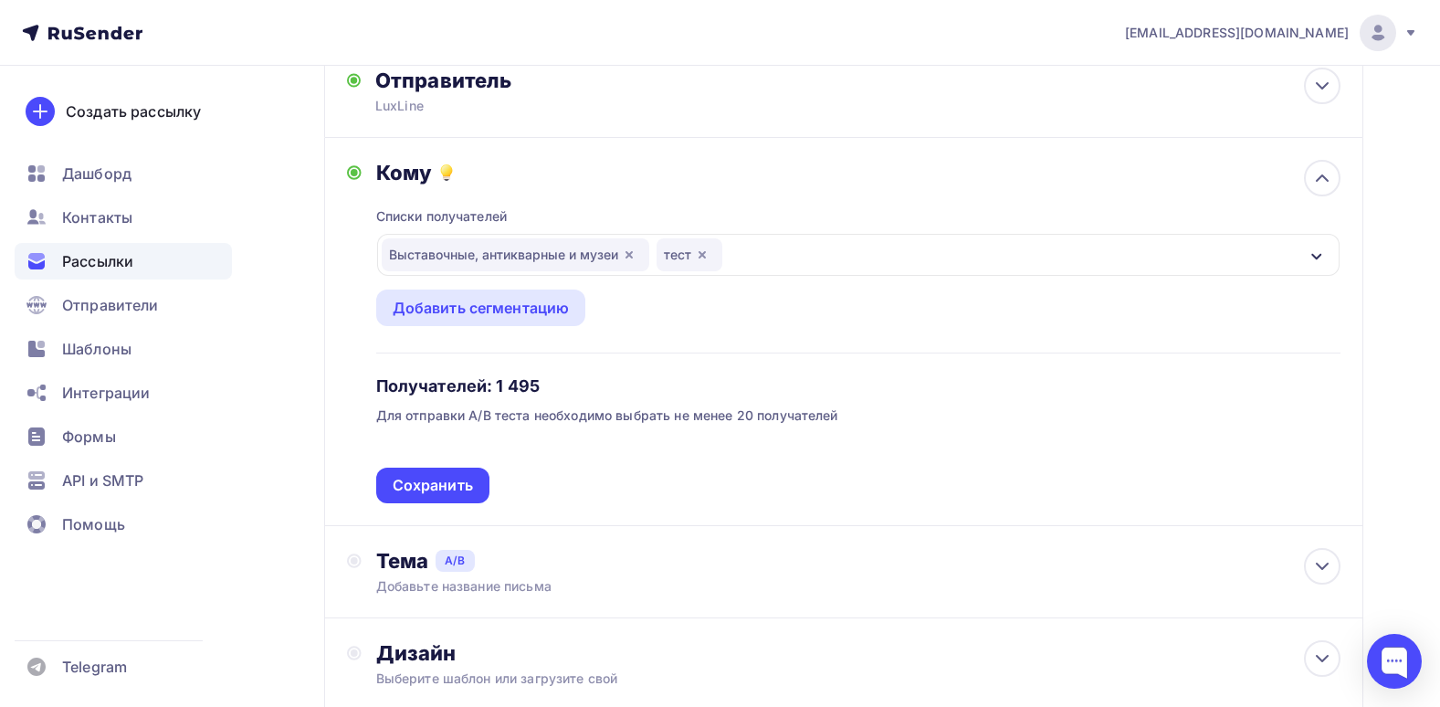
click at [702, 243] on div "тест" at bounding box center [690, 254] width 66 height 33
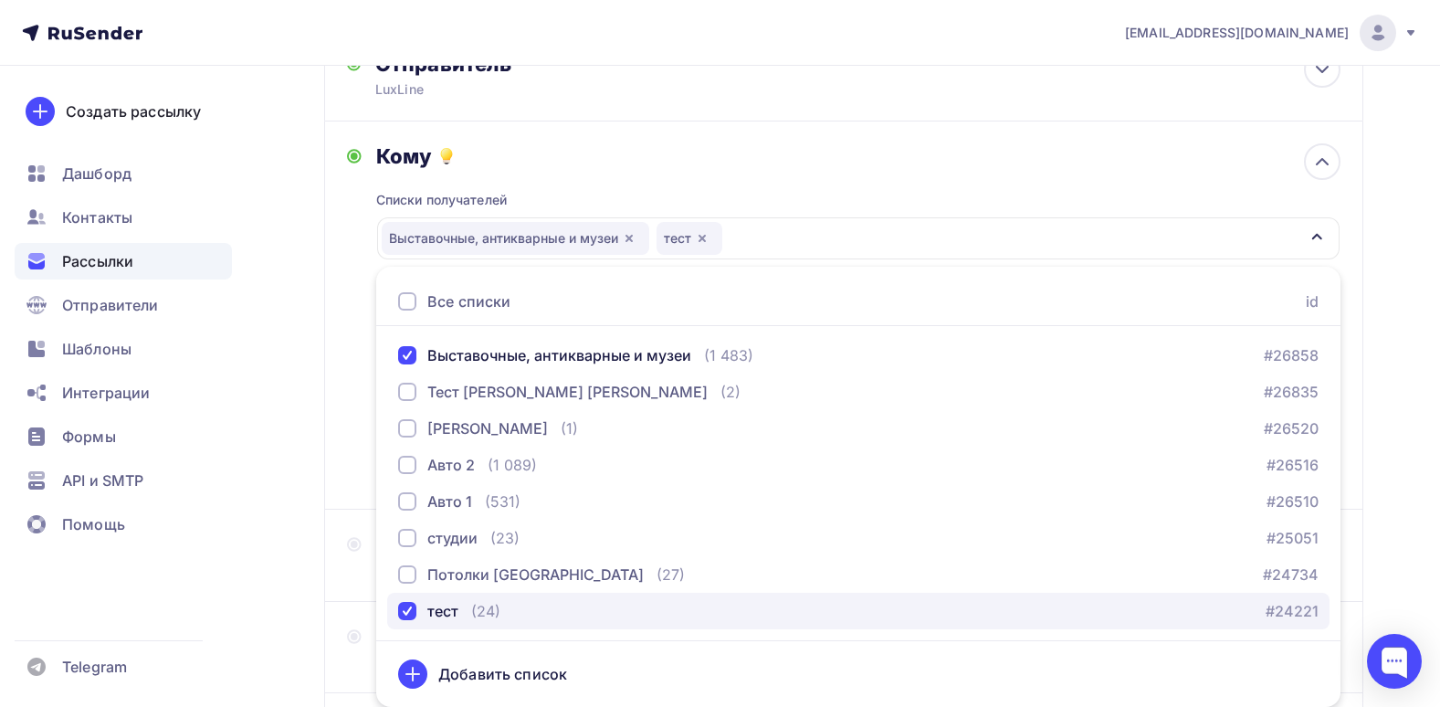
click at [454, 625] on button "тест (24) #24221" at bounding box center [858, 611] width 942 height 37
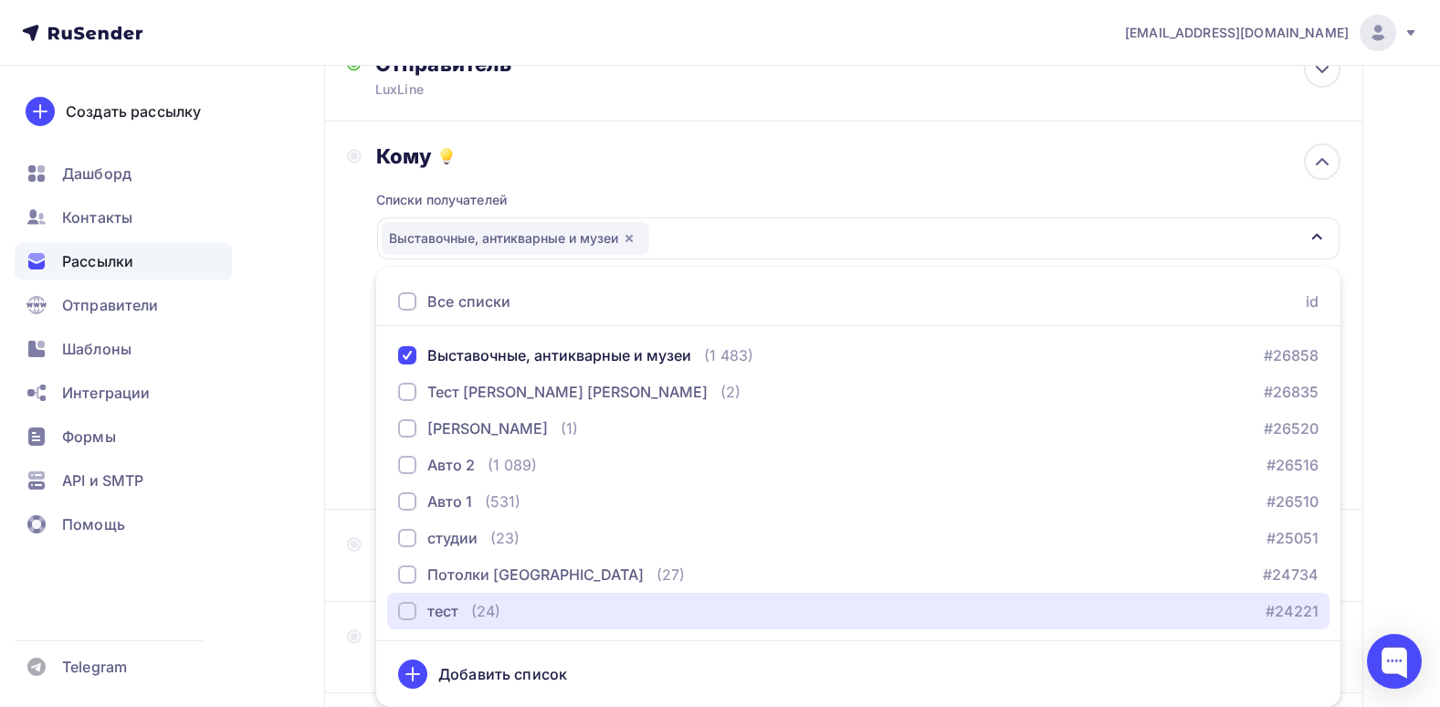
click at [785, 228] on div "Выставочные, антикварные и музеи" at bounding box center [858, 238] width 962 height 42
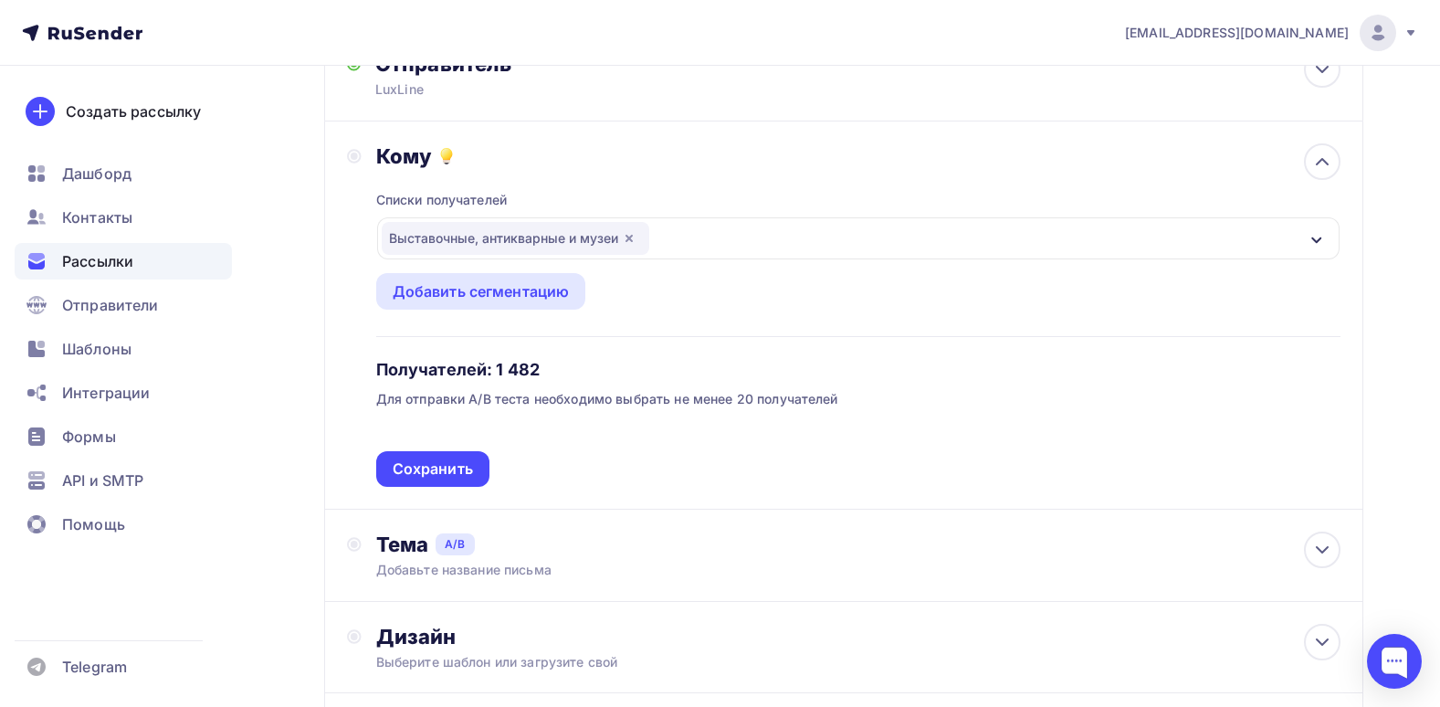
click at [884, 242] on div "Выставочные, антикварные и музеи" at bounding box center [858, 238] width 962 height 42
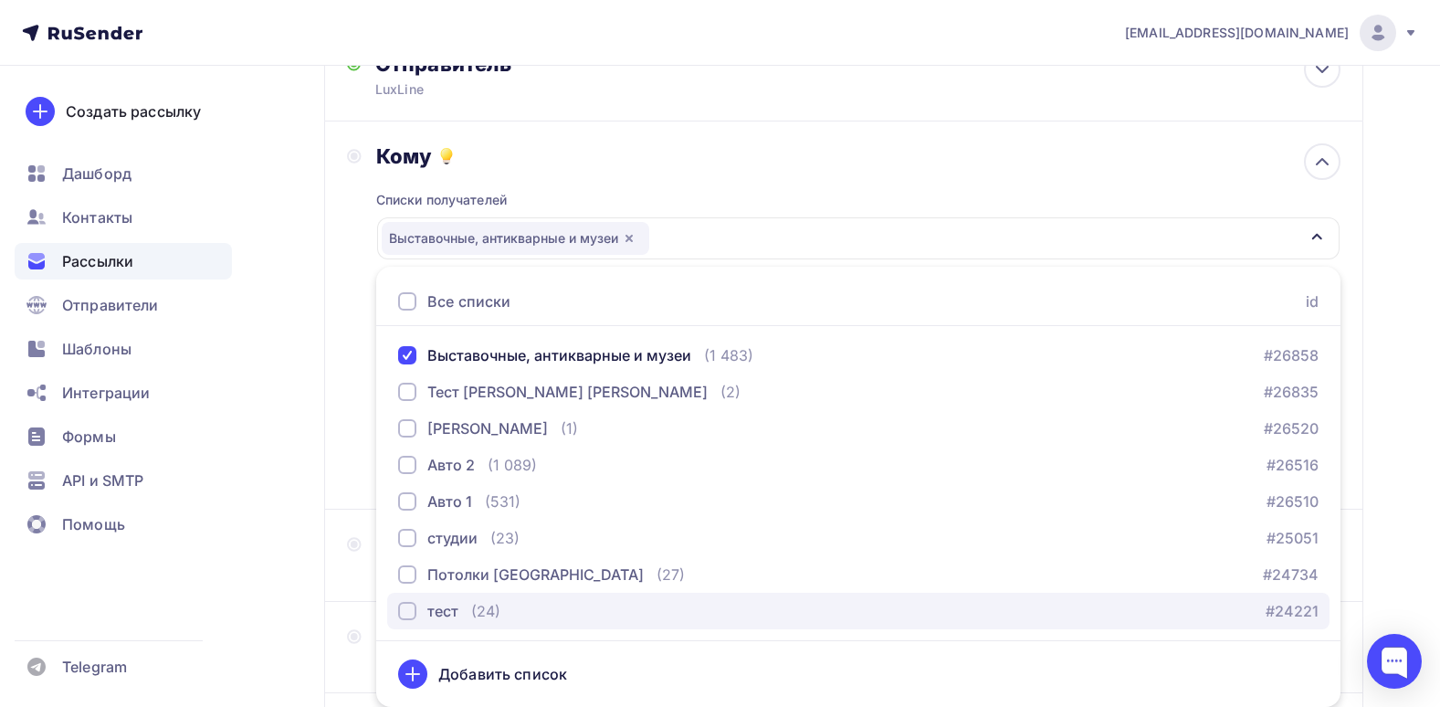
click at [512, 610] on div "тест (24) #24221" at bounding box center [858, 611] width 920 height 22
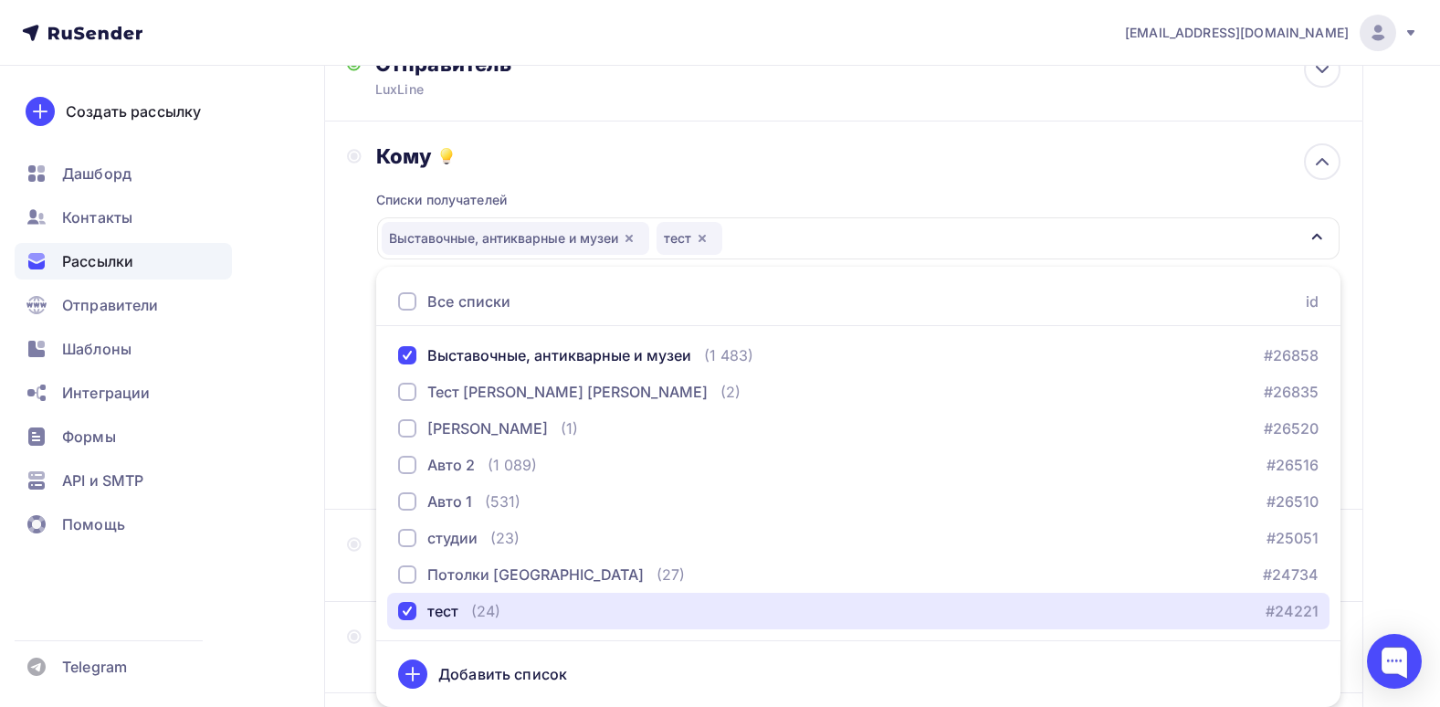
click at [1220, 247] on div "Выставочные, антикварные и музеи тест" at bounding box center [858, 238] width 962 height 42
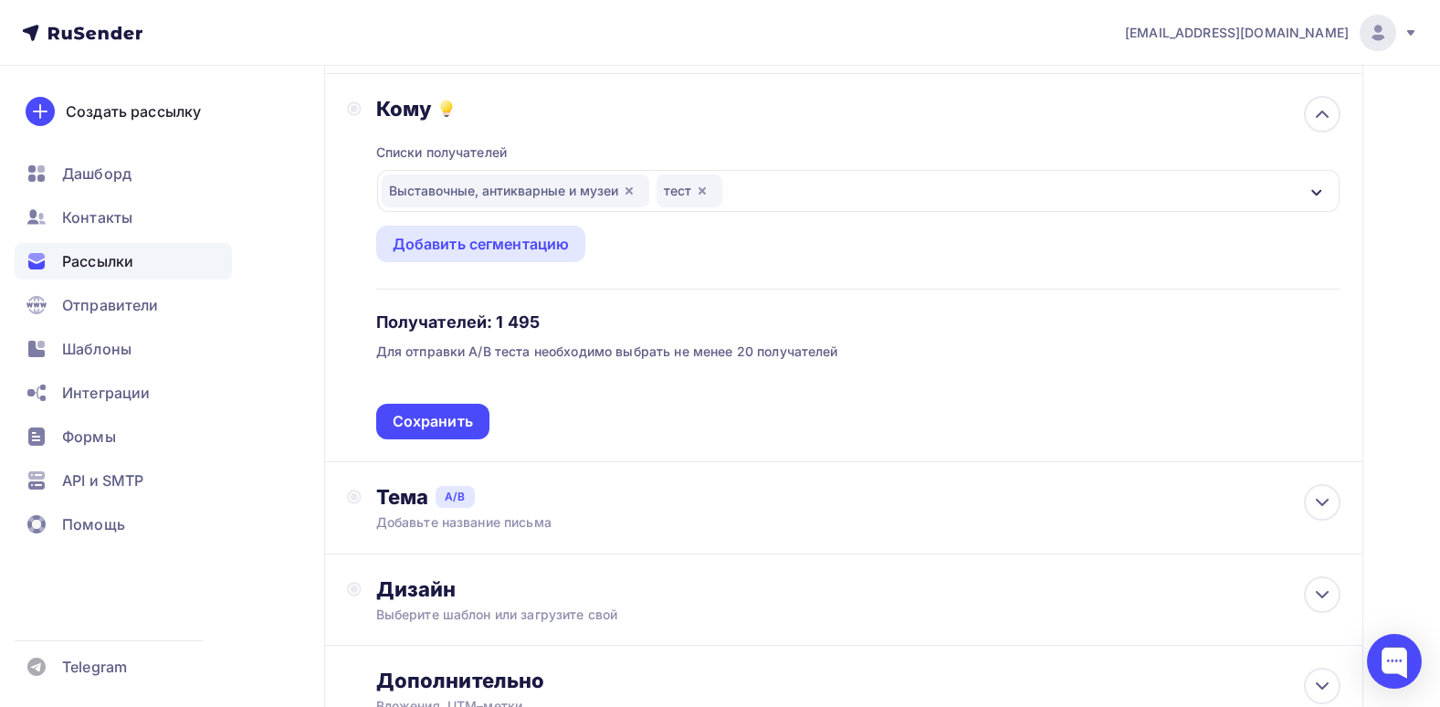
scroll to position [473, 0]
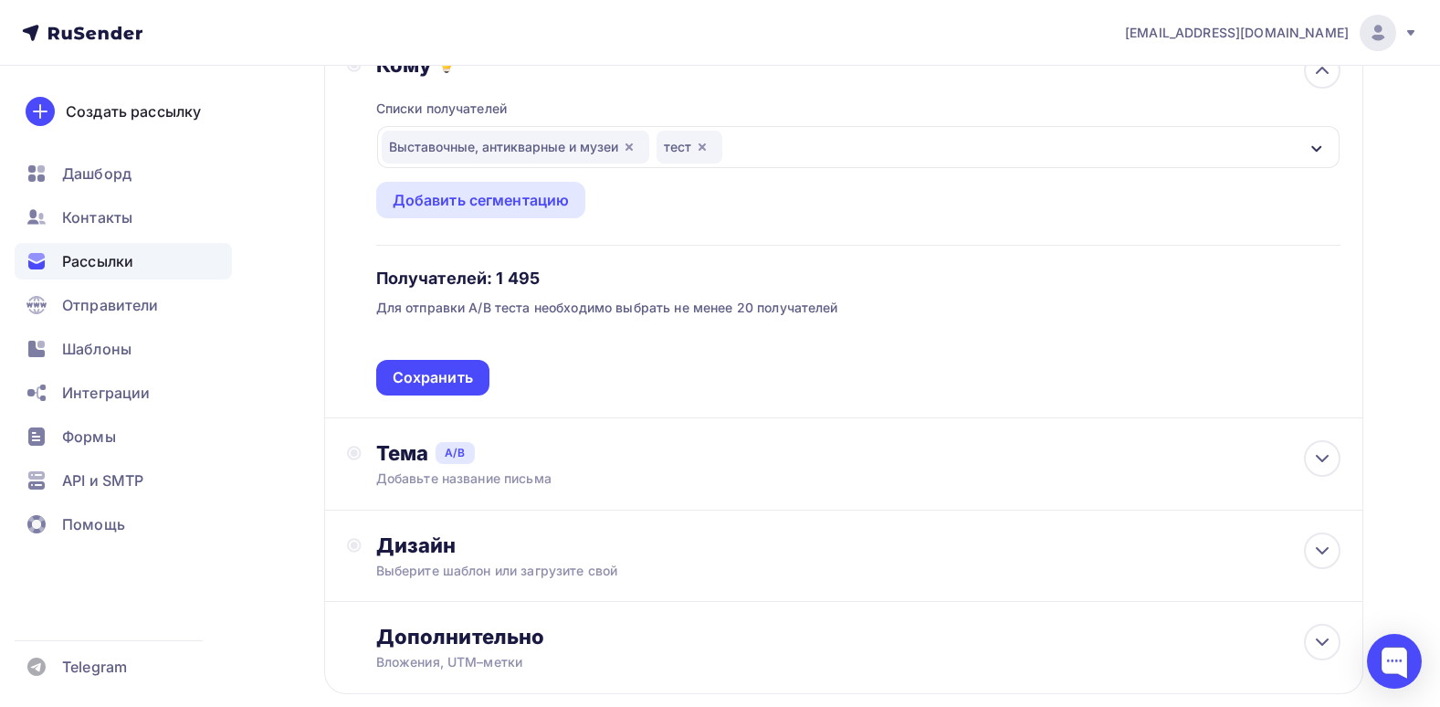
click at [705, 148] on icon "button" at bounding box center [702, 147] width 15 height 15
click at [755, 152] on div "Выставочные, антикварные и музеи" at bounding box center [858, 147] width 962 height 42
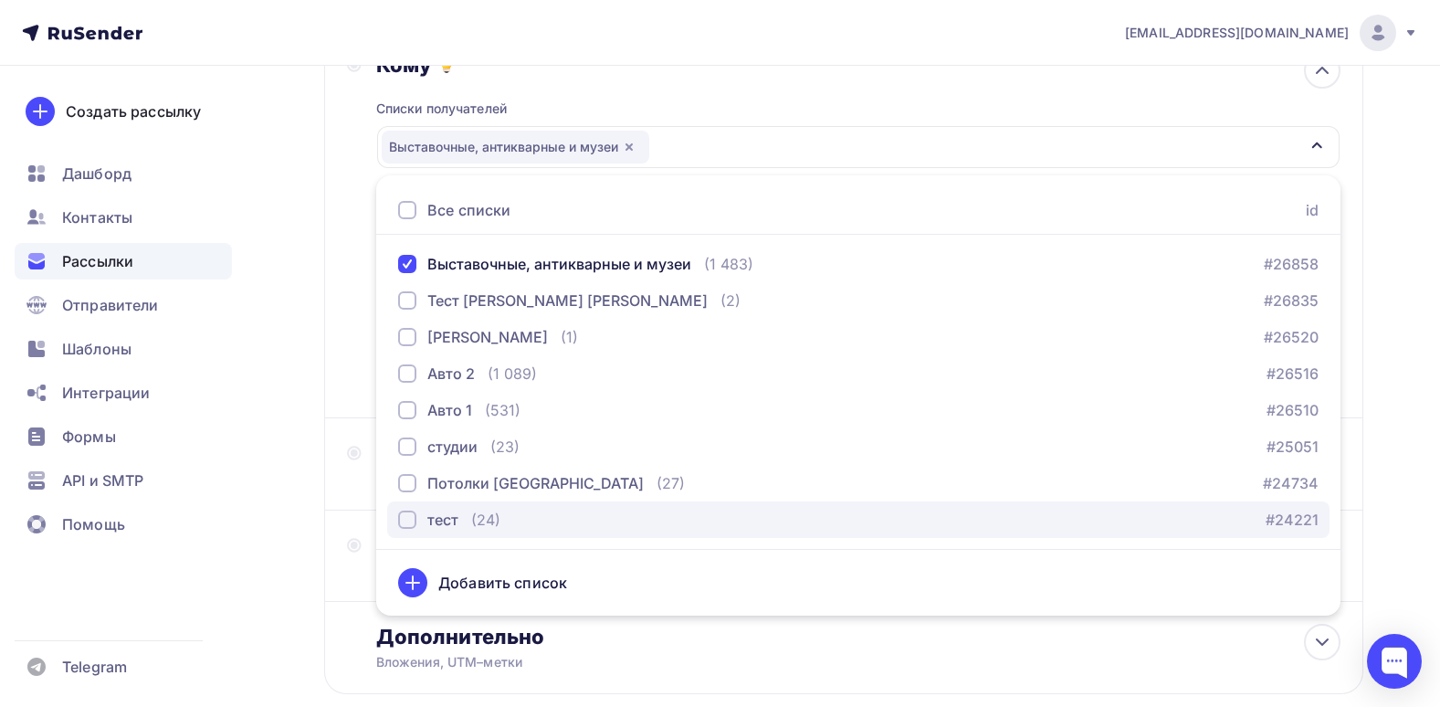
click at [465, 522] on div "тест (24)" at bounding box center [449, 520] width 102 height 22
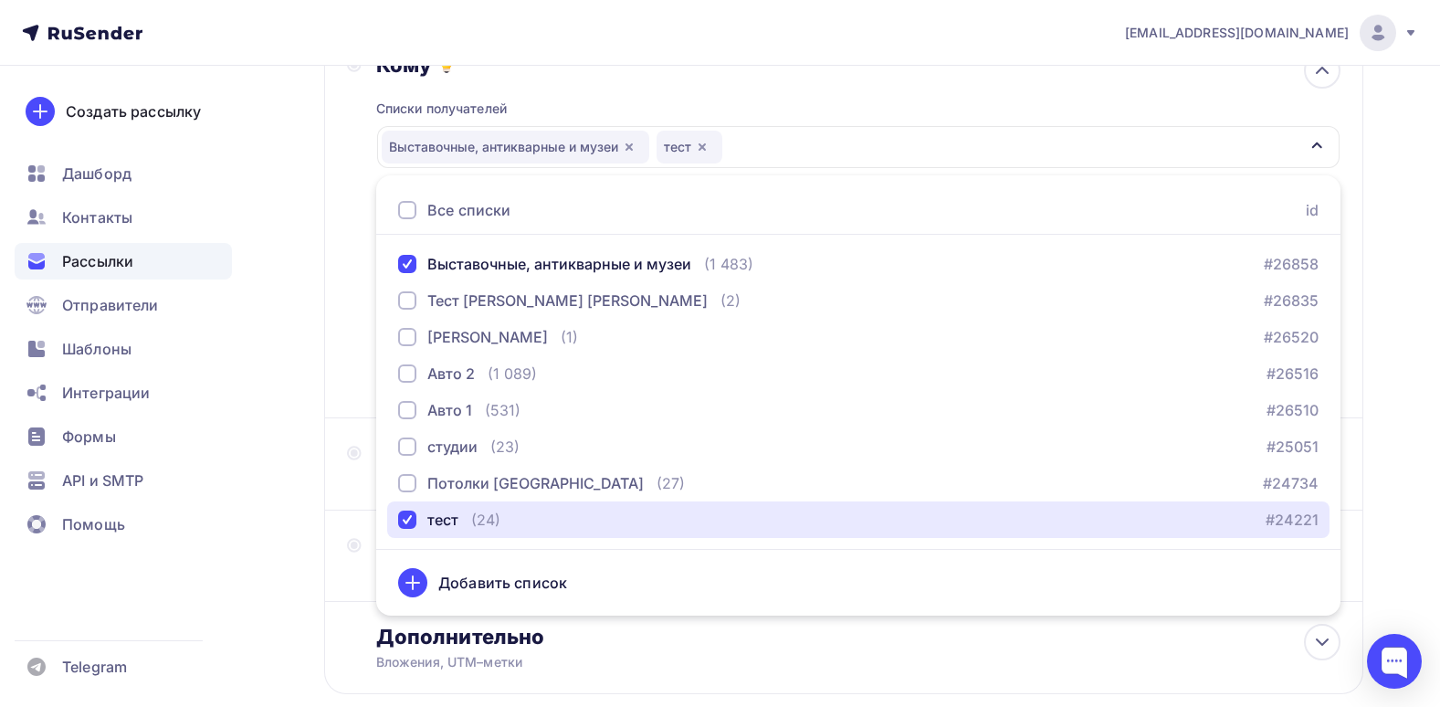
click at [931, 154] on div "Выставочные, антикварные и музеи тест" at bounding box center [858, 147] width 962 height 42
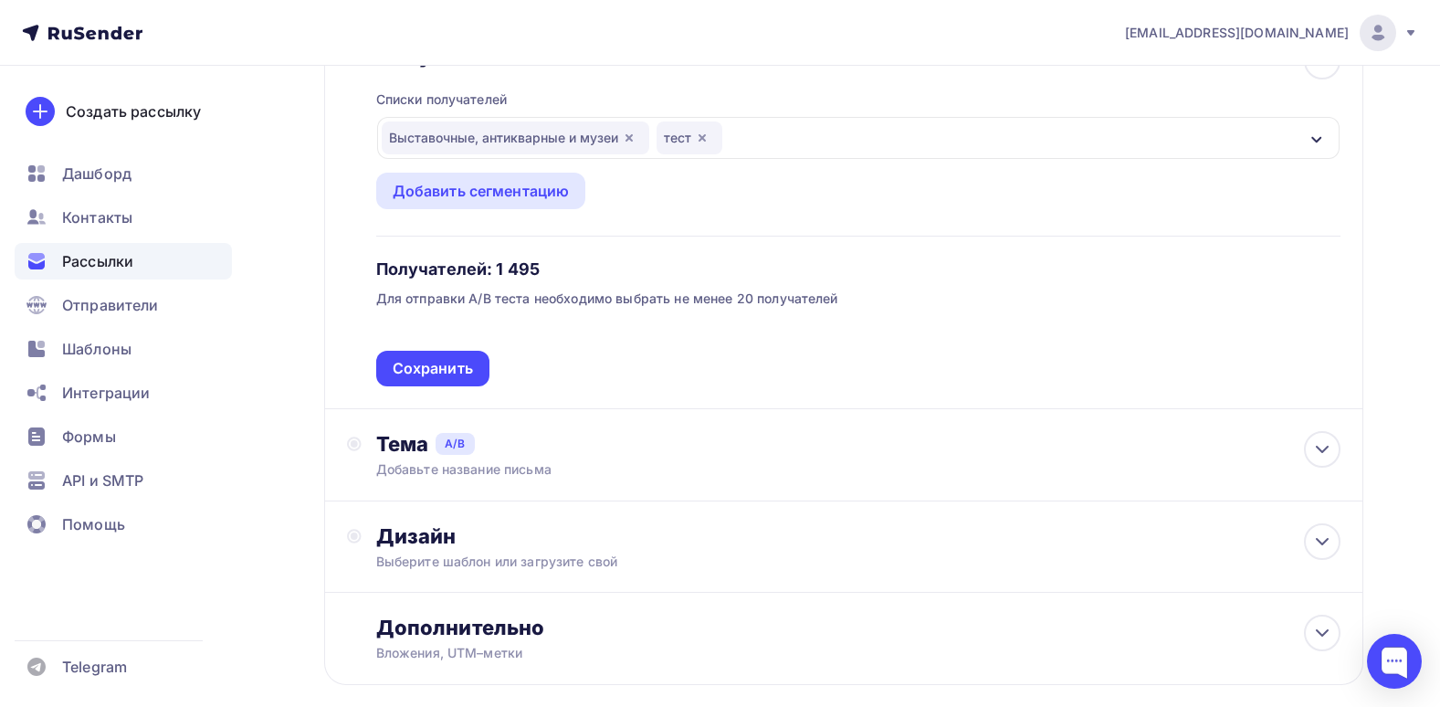
scroll to position [395, 0]
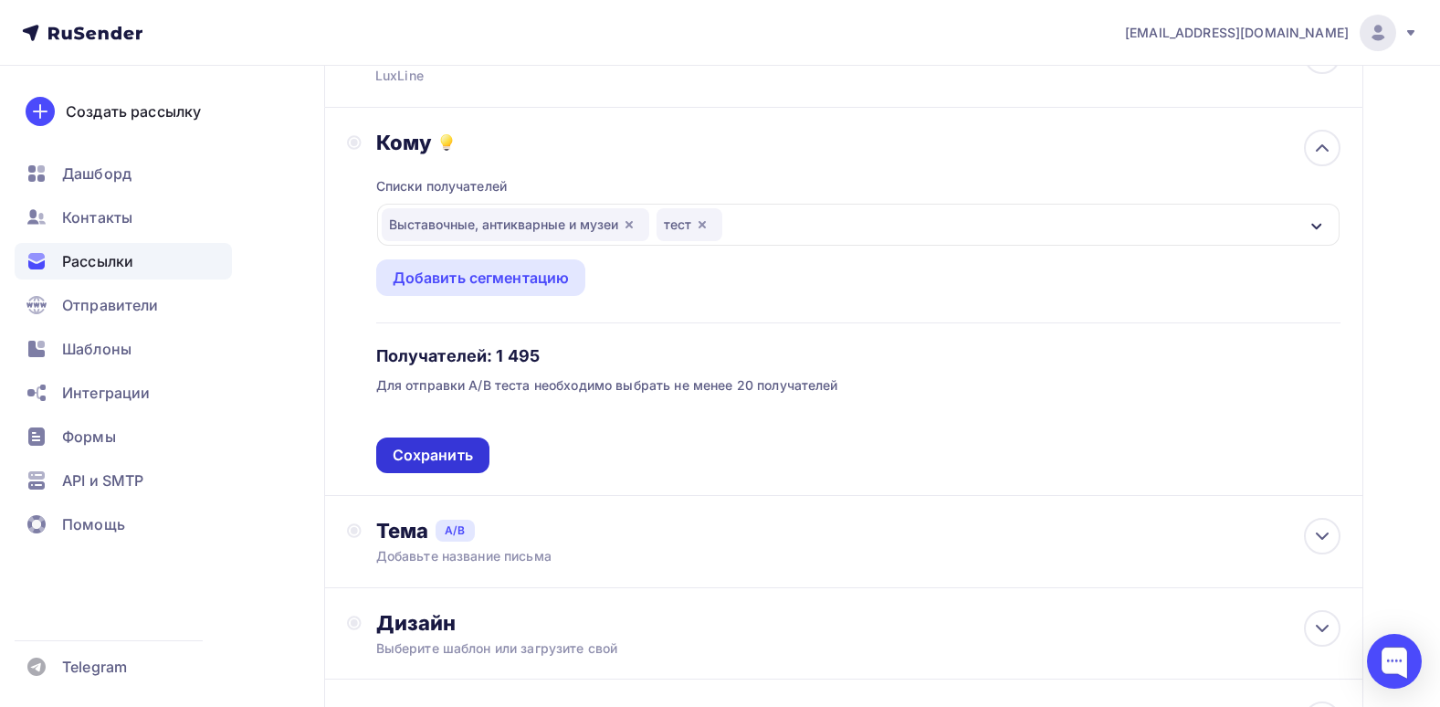
click at [467, 453] on div "Сохранить" at bounding box center [433, 455] width 80 height 21
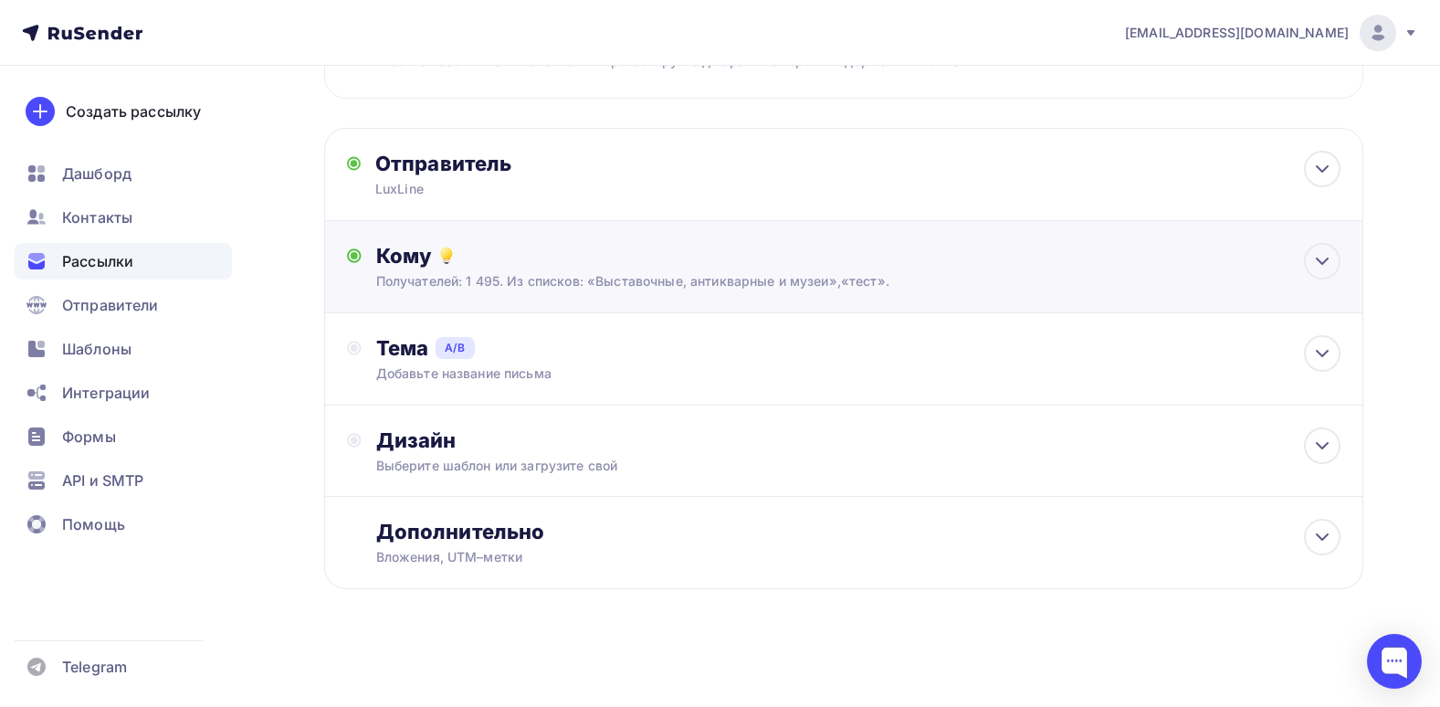
click at [806, 276] on div "Получателей: 1 495. Из списков: «Выставочные, антикварные и музеи»,«тест»." at bounding box center [810, 281] width 868 height 18
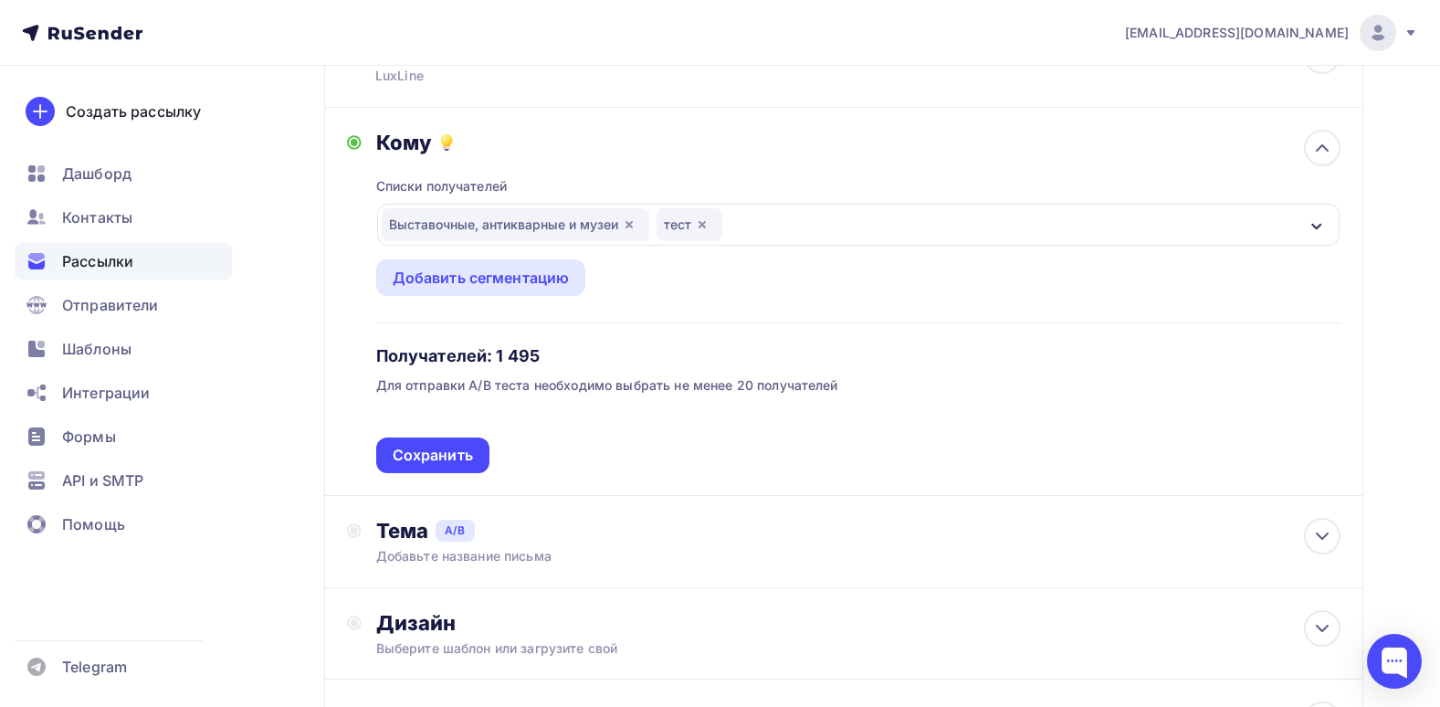
click at [812, 209] on div "Выставочные, антикварные и музеи тест" at bounding box center [858, 225] width 962 height 42
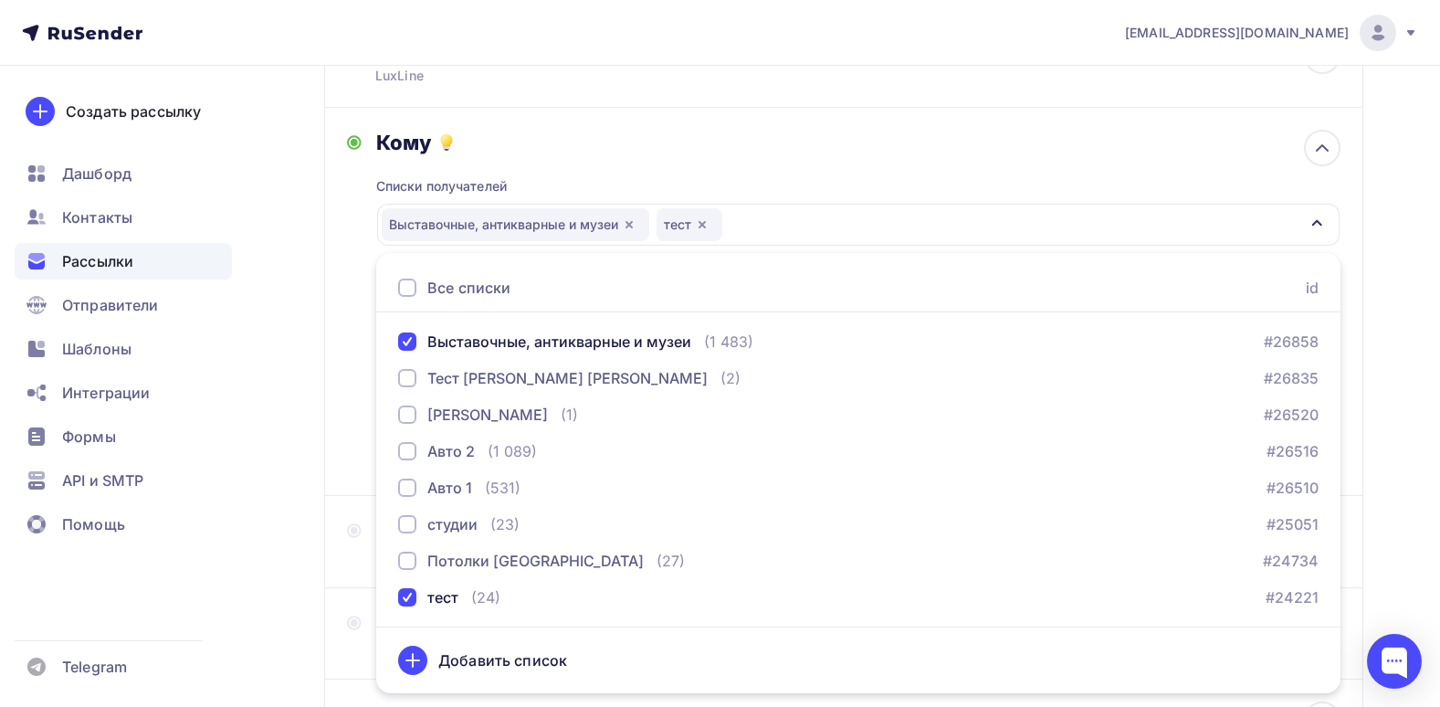
click at [812, 209] on div "Выставочные, антикварные и музеи тест" at bounding box center [858, 225] width 962 height 42
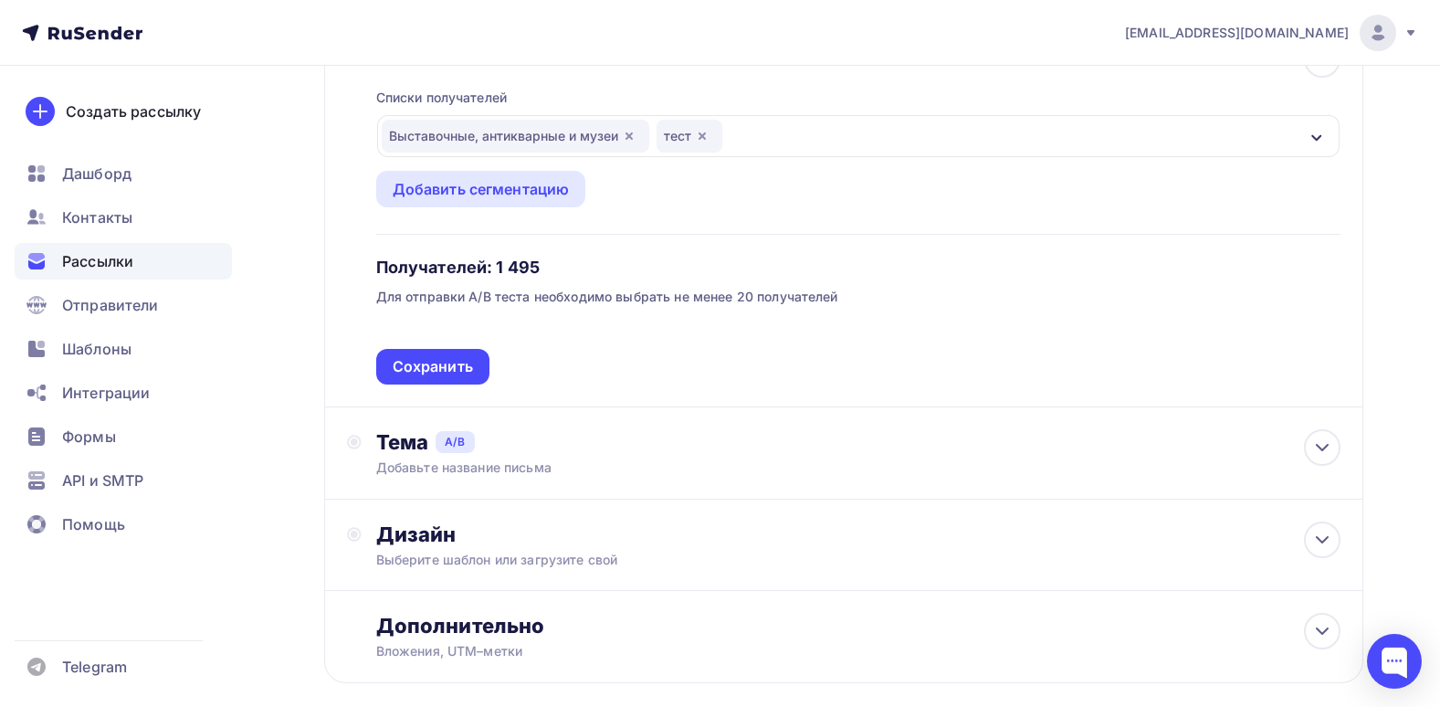
scroll to position [578, 0]
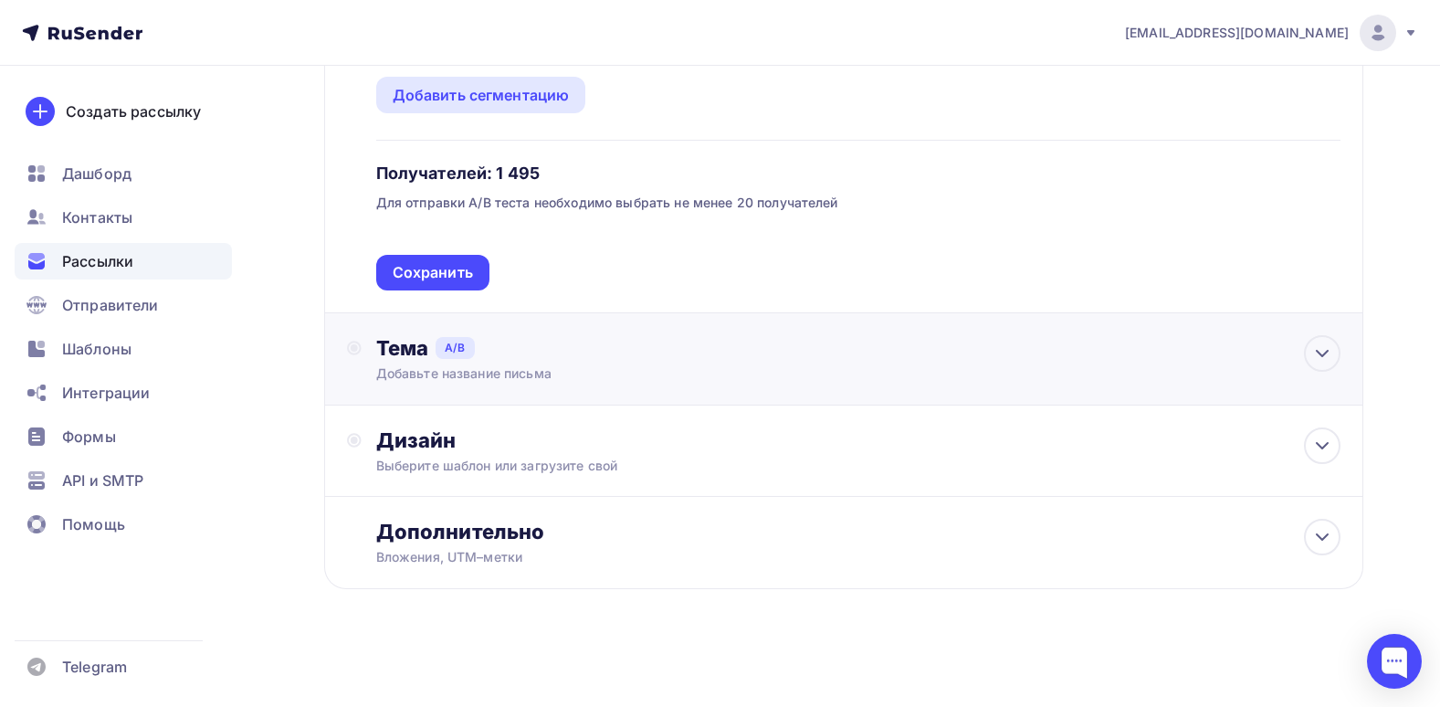
click at [735, 367] on div "Добавьте название письма" at bounding box center [810, 373] width 868 height 18
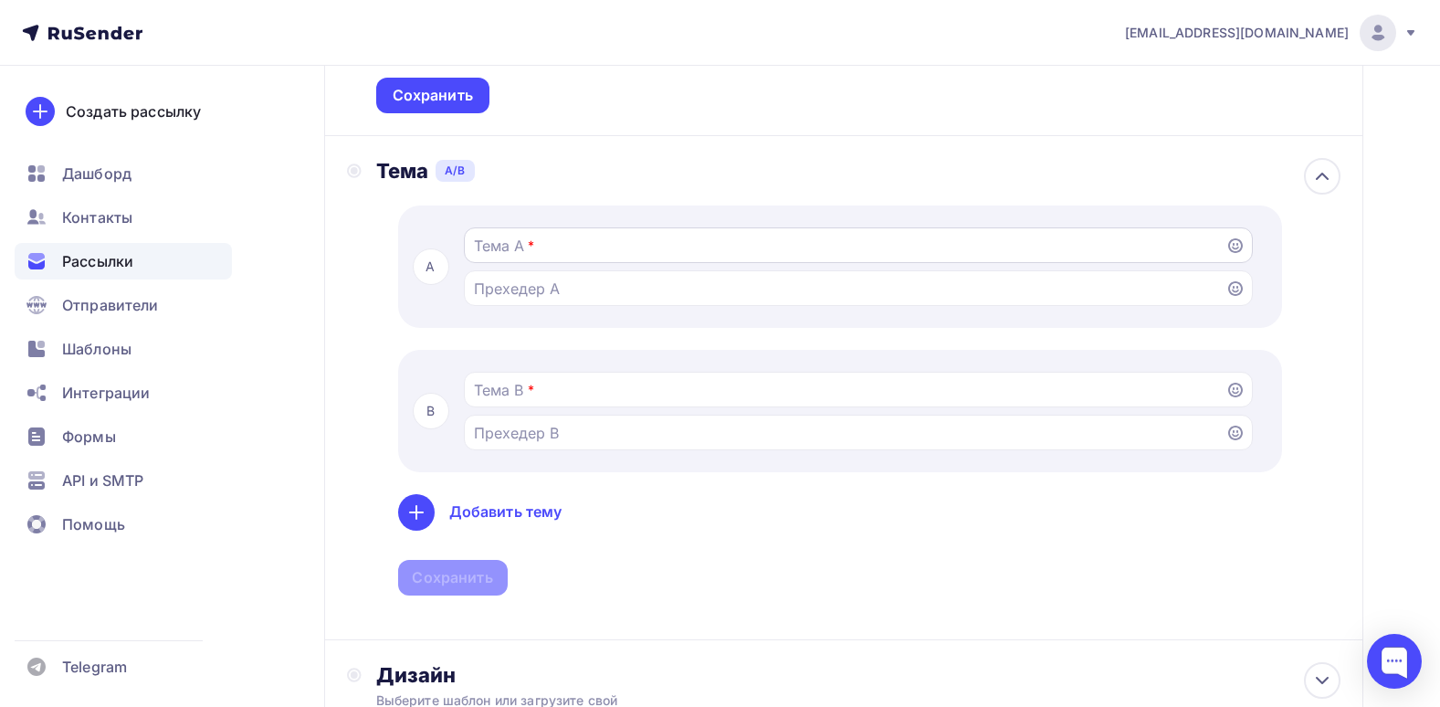
scroll to position [761, 0]
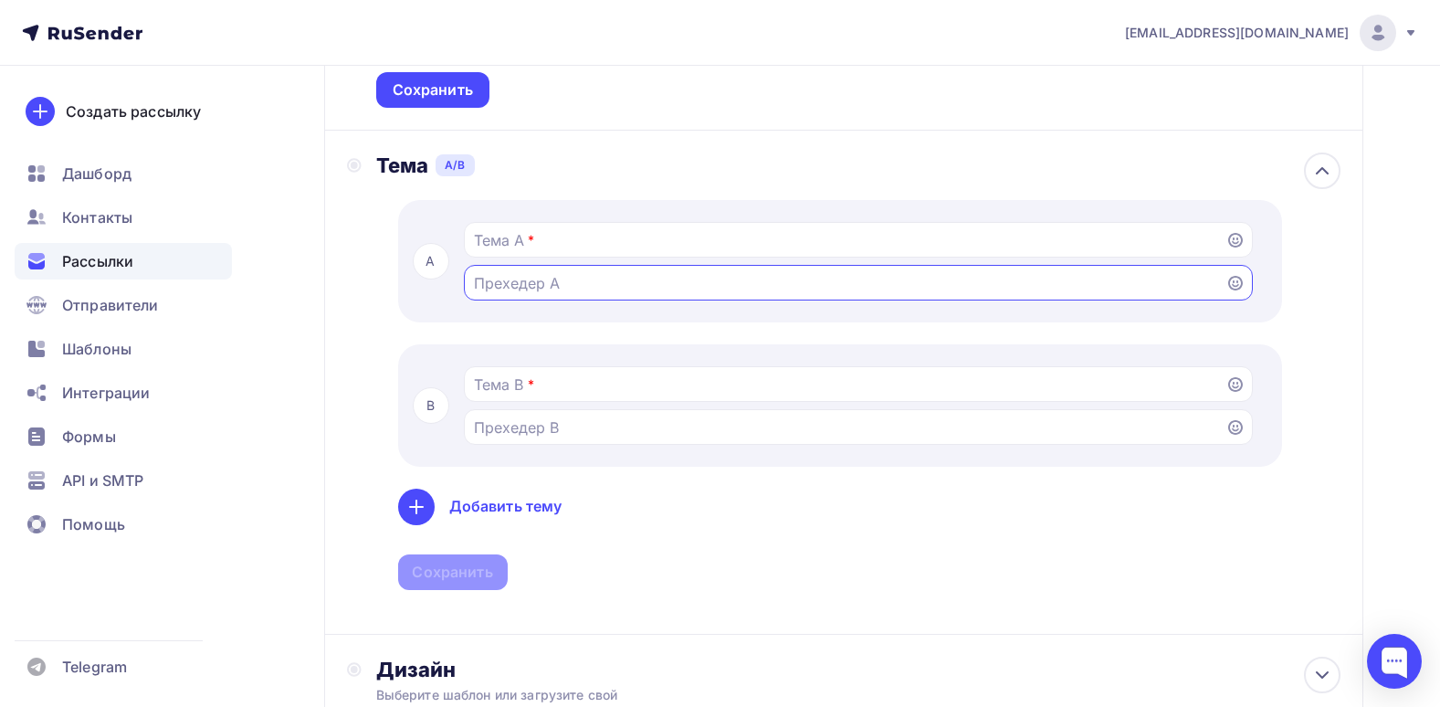
click at [603, 289] on input "Тестировать тему письма Попробуйте разные темы, чтобы увидеть, какую из них луч…" at bounding box center [844, 283] width 741 height 22
click at [592, 245] on input "Тестировать тему письма Попробуйте разные темы, чтобы увидеть, какую из них луч…" at bounding box center [844, 240] width 741 height 22
click at [575, 317] on div "A *" at bounding box center [840, 261] width 884 height 122
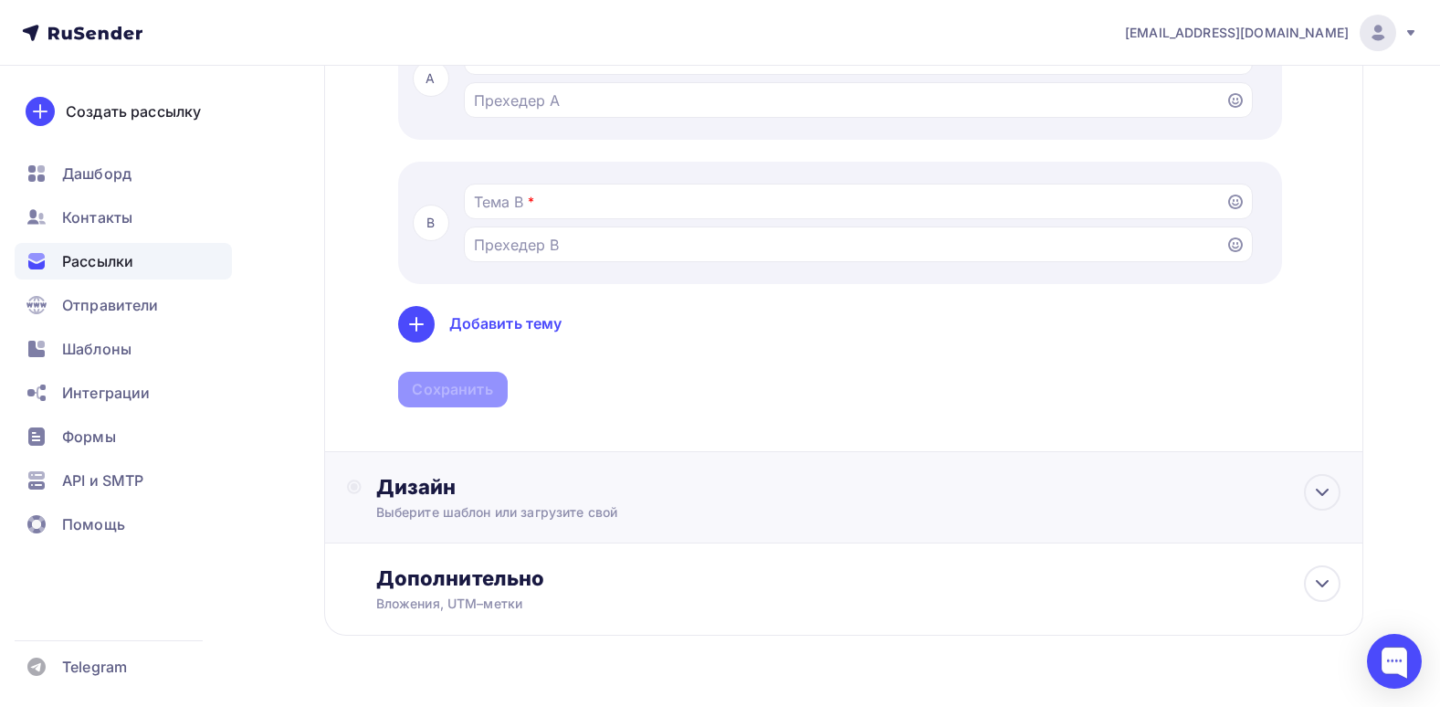
click at [547, 513] on div "Выберите шаблон или загрузите свой" at bounding box center [810, 512] width 868 height 18
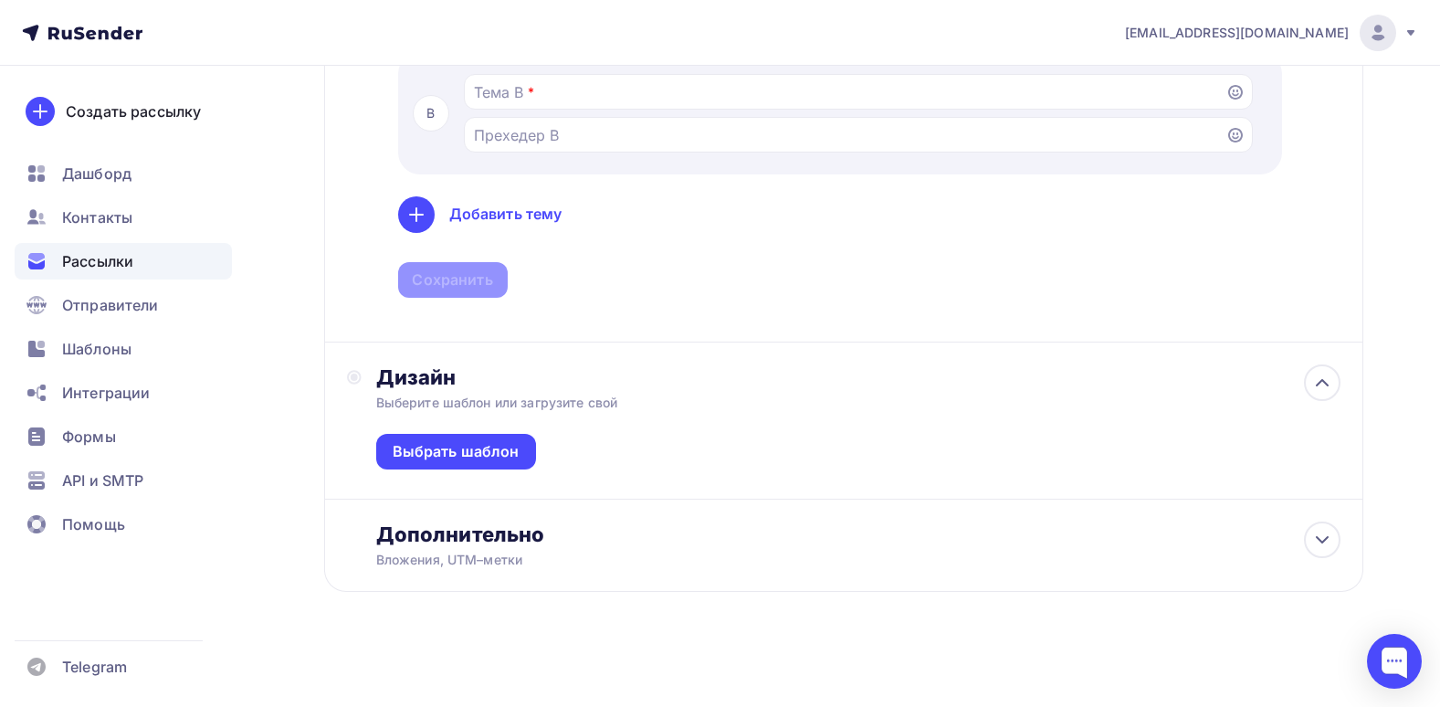
scroll to position [1056, 0]
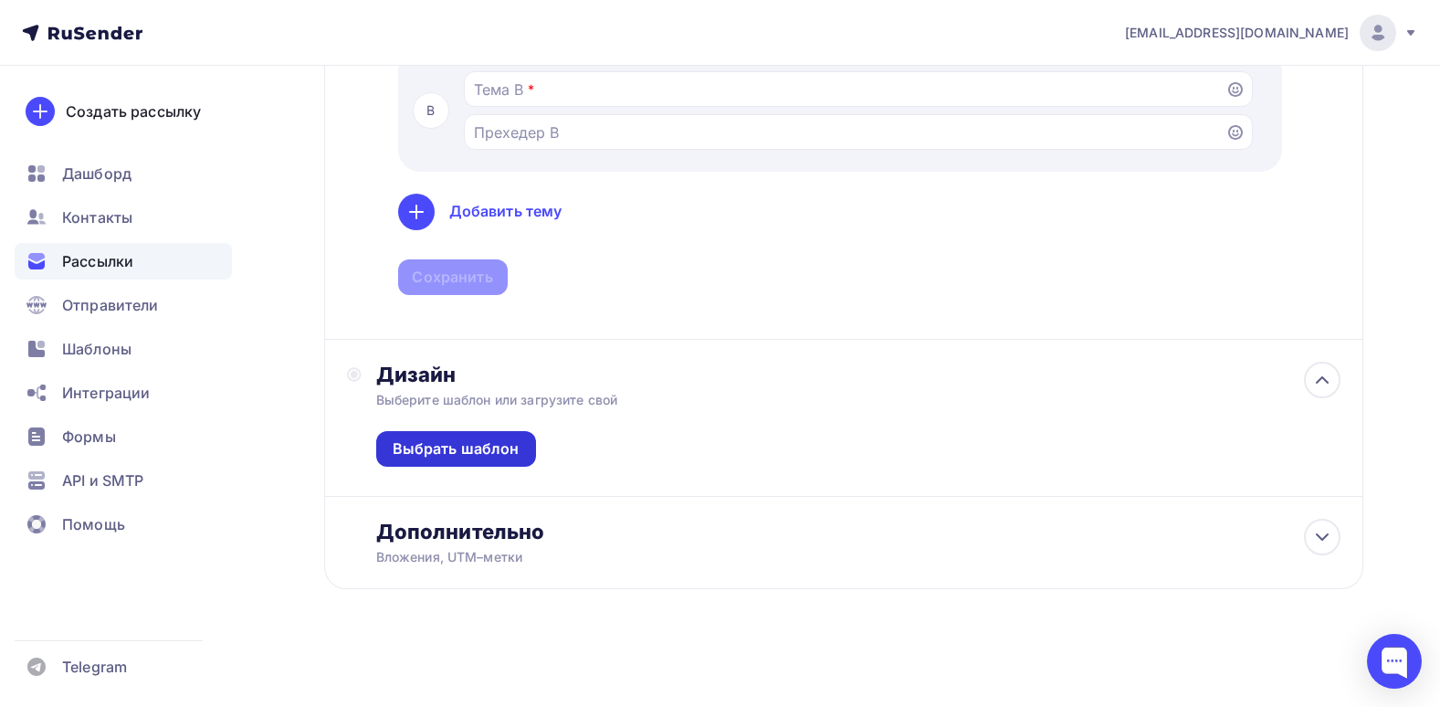
click at [478, 466] on div "Выбрать шаблон" at bounding box center [456, 449] width 160 height 36
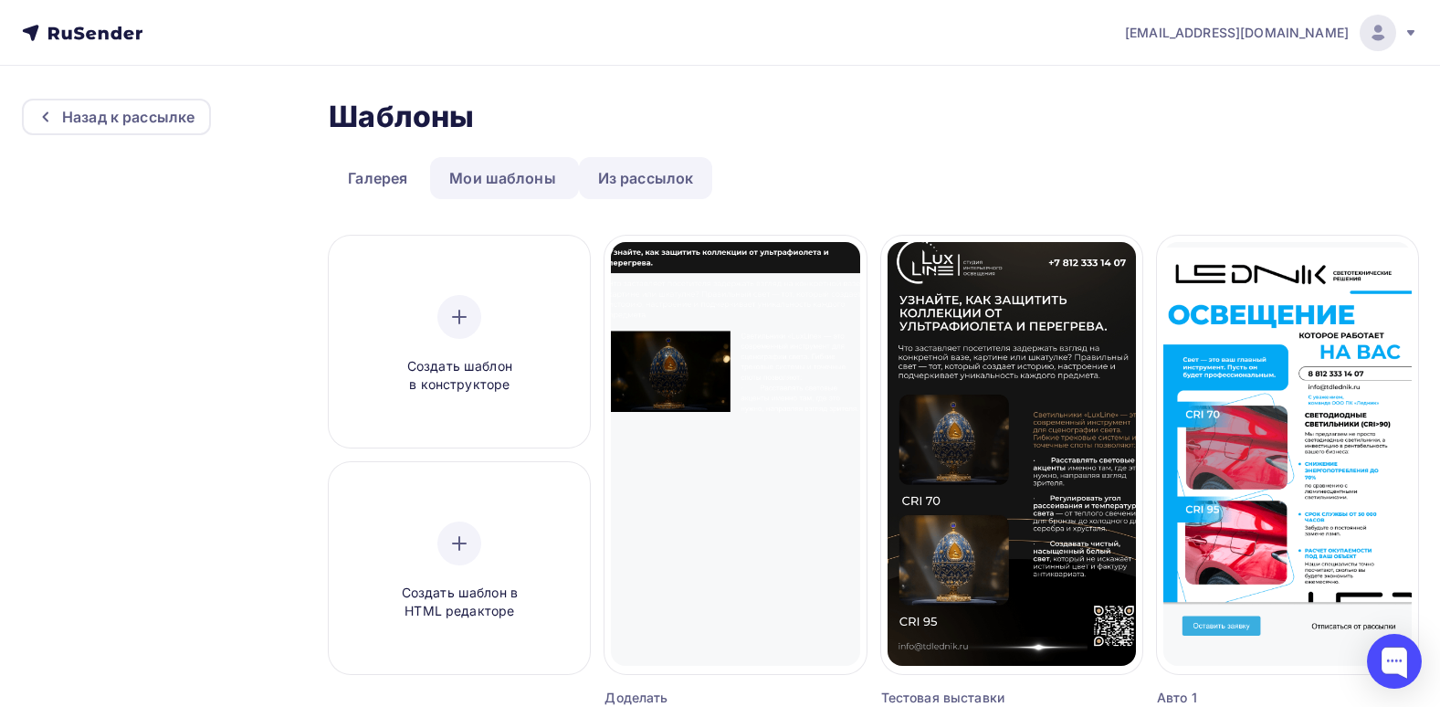
click at [604, 172] on link "Из рассылок" at bounding box center [646, 178] width 134 height 42
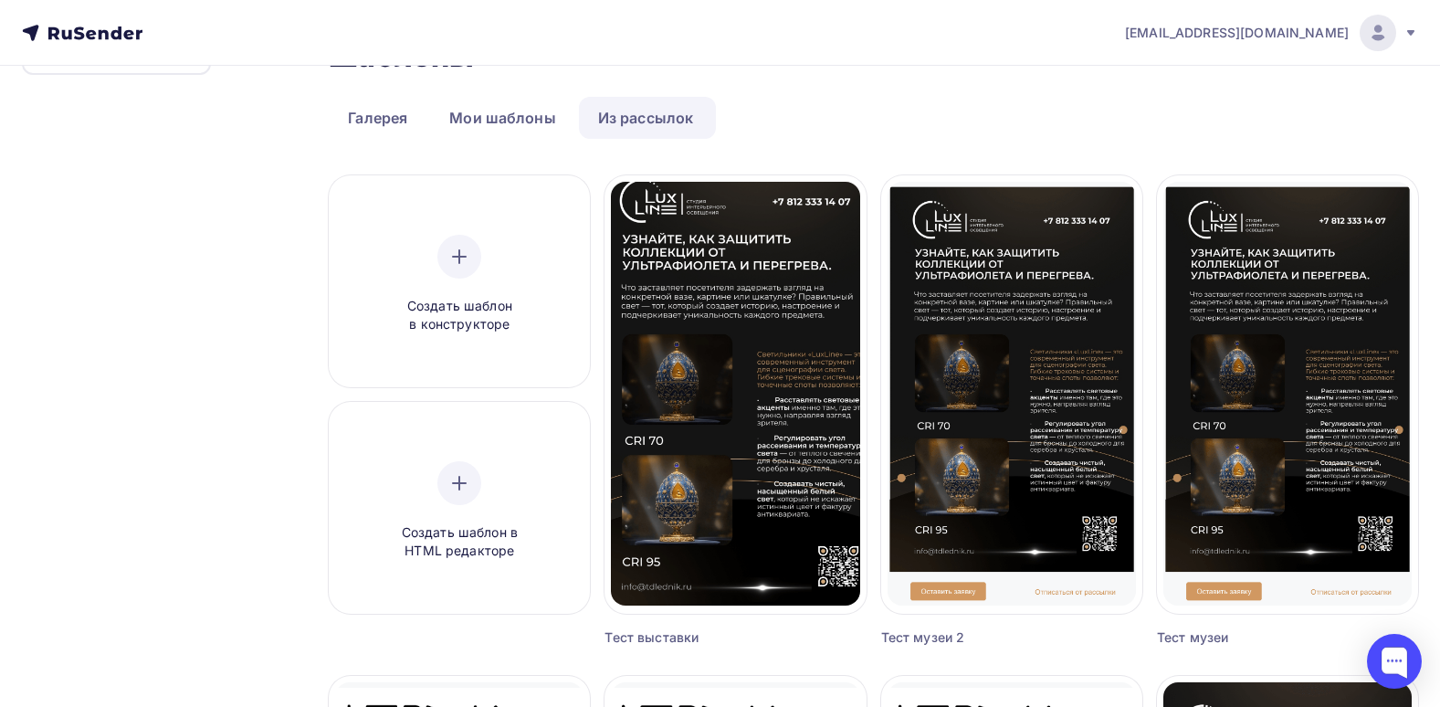
scroll to position [91, 0]
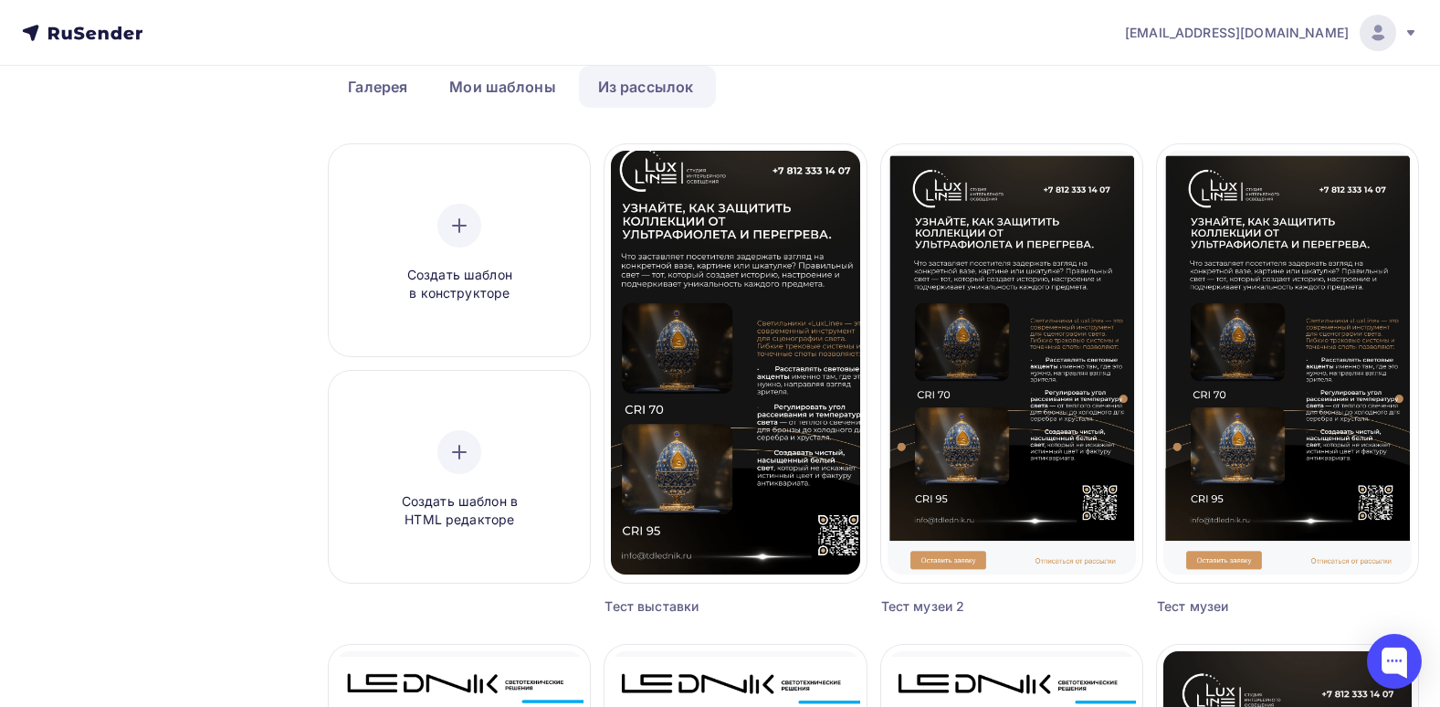
click at [1077, 87] on ul "Галерея Мои шаблоны Из рассылок" at bounding box center [873, 87] width 1089 height 42
click at [1275, 62] on nav "sergeyvalkovy@gmail.com Аккаунт Тарифы Выйти" at bounding box center [720, 33] width 1440 height 66
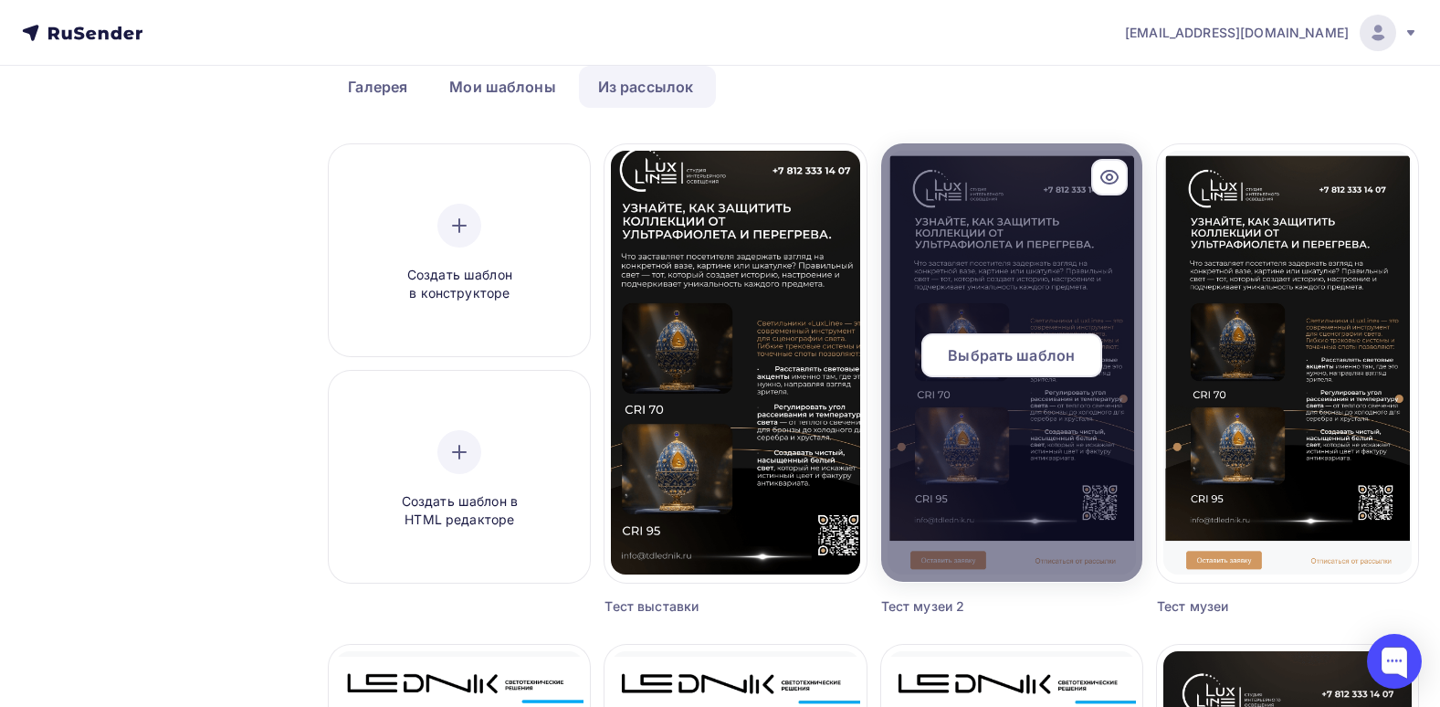
click at [1021, 367] on div "Выбрать шаблон" at bounding box center [1011, 355] width 181 height 44
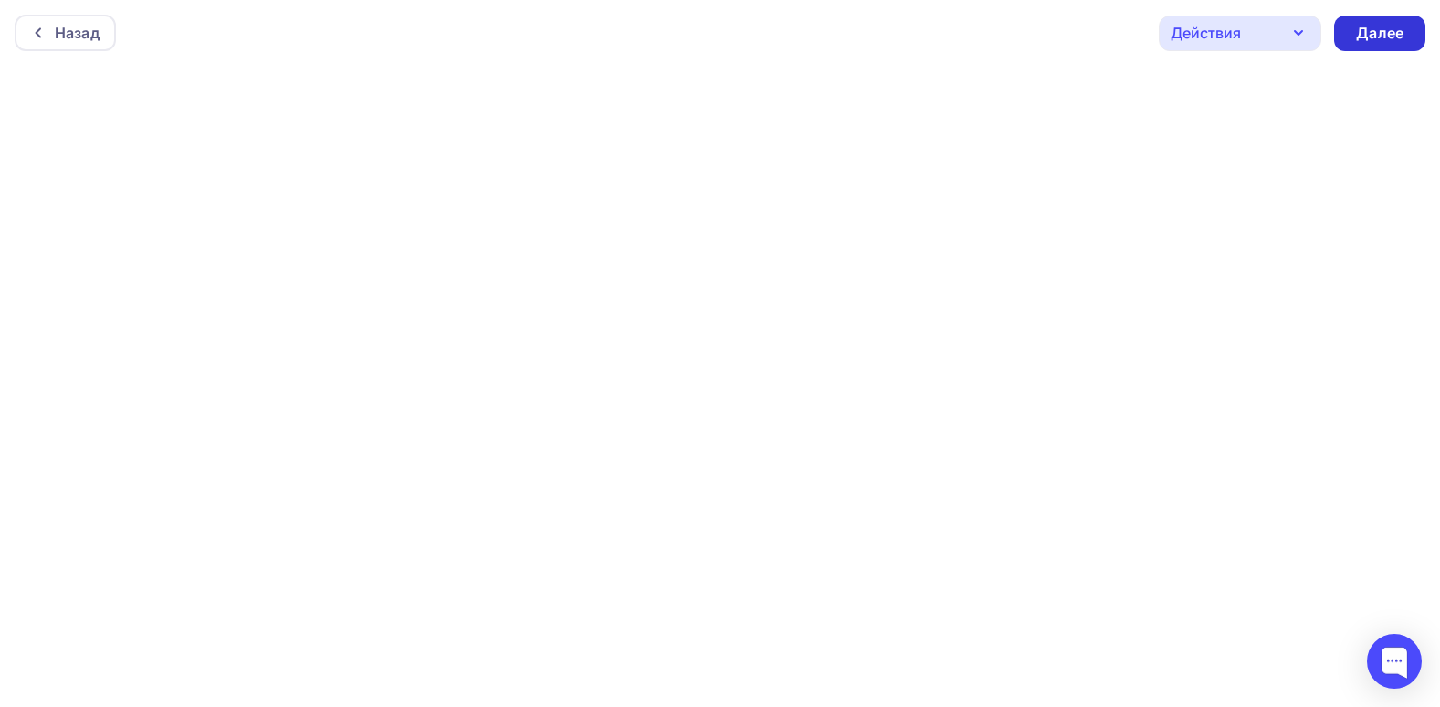
click at [1369, 41] on div "Далее" at bounding box center [1379, 33] width 47 height 21
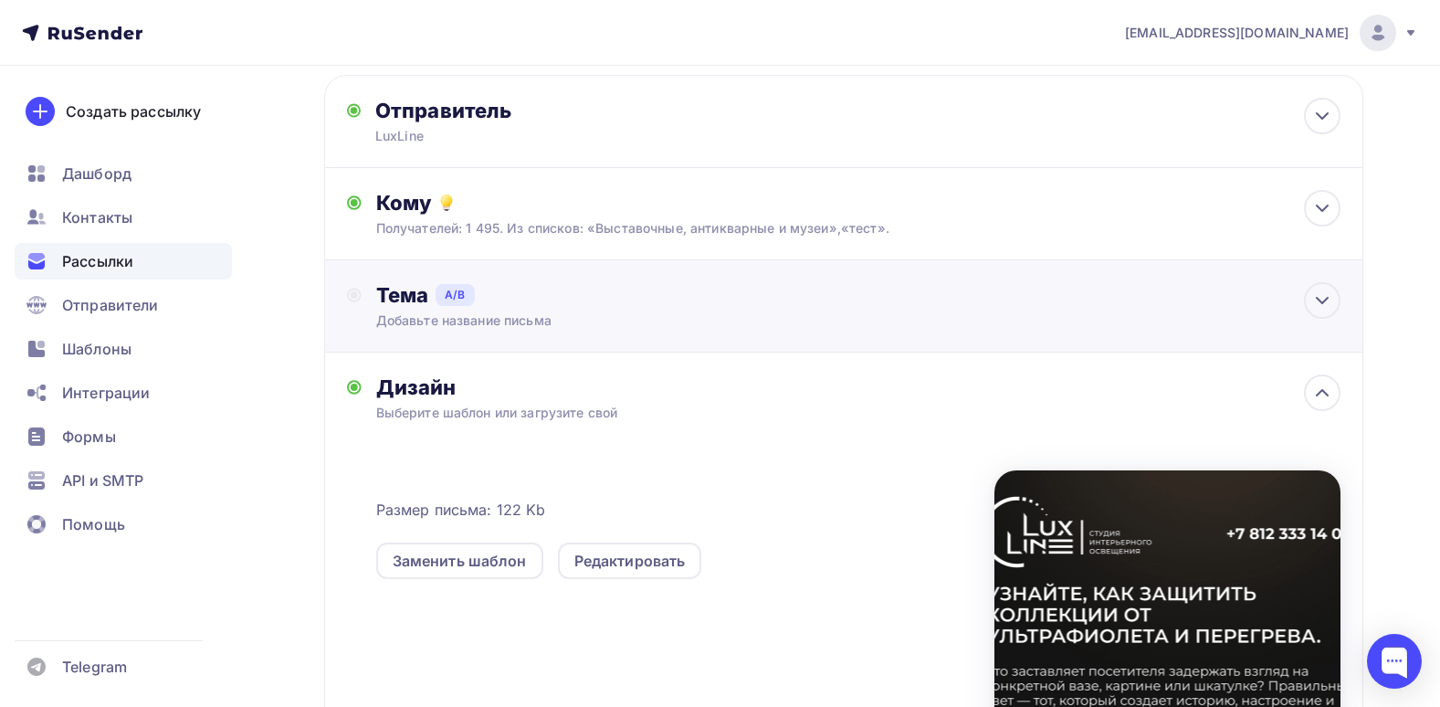
scroll to position [321, 0]
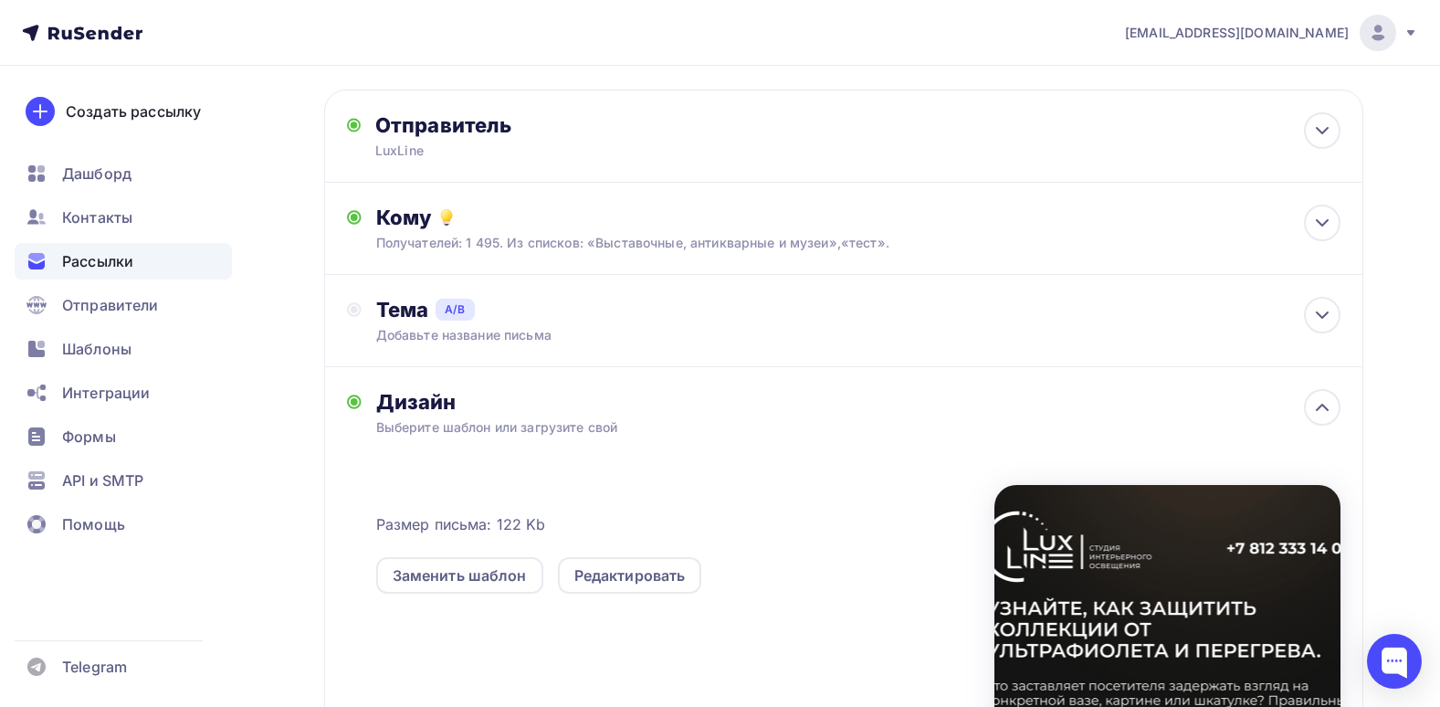
click at [804, 399] on div "Дизайн" at bounding box center [858, 402] width 964 height 26
click at [1304, 407] on div at bounding box center [1322, 407] width 37 height 37
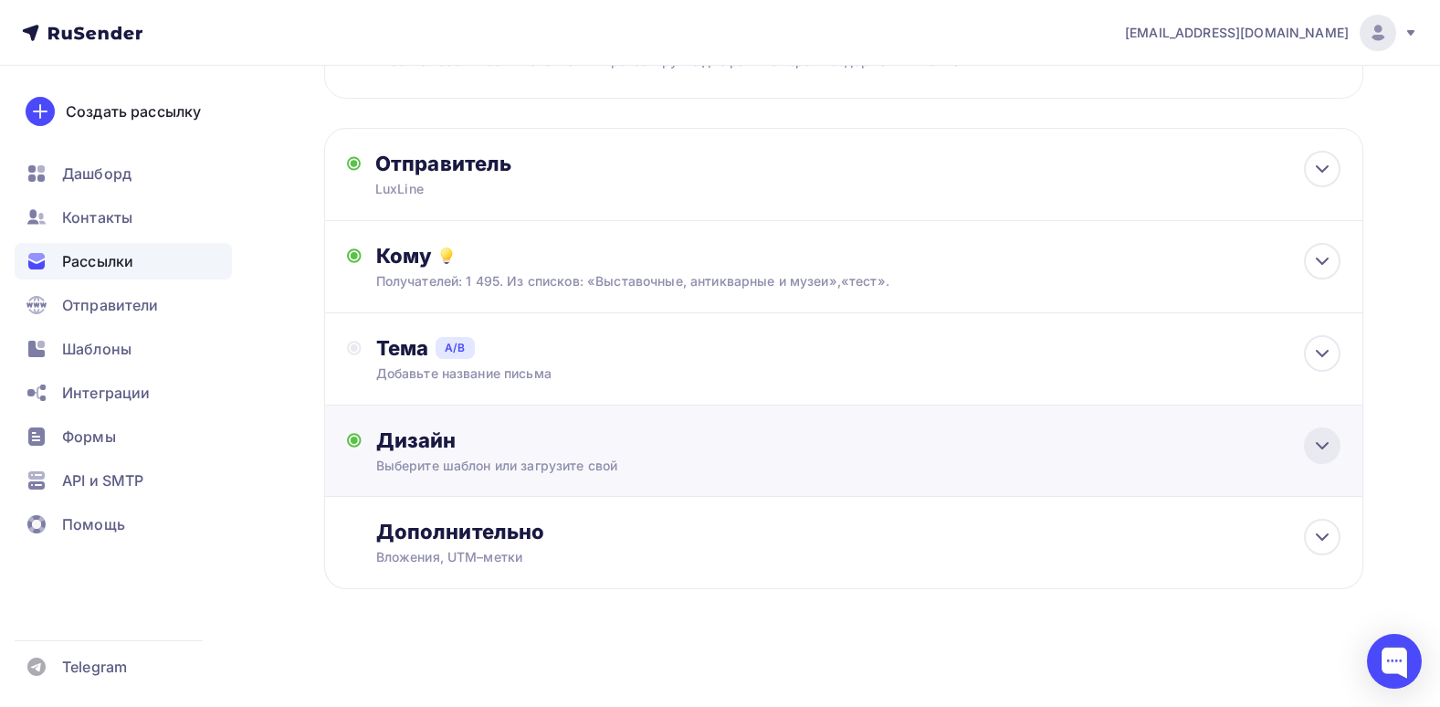
scroll to position [282, 0]
click at [556, 354] on div "Тема A/B" at bounding box center [858, 348] width 964 height 26
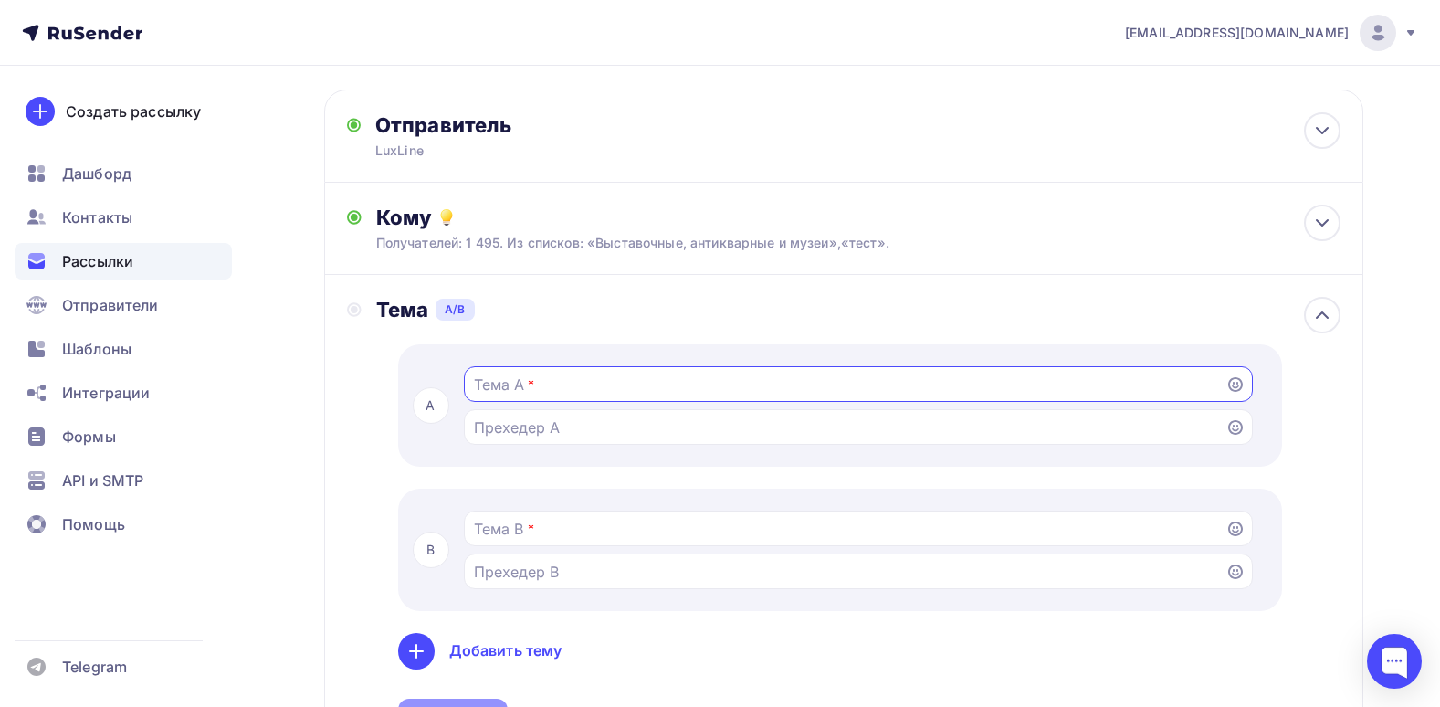
click at [489, 384] on input "Тестировать тему письма Попробуйте разные темы, чтобы увидеть, какую из них луч…" at bounding box center [844, 384] width 741 height 22
paste input "Превратите каждый предмет в главный героя вашей витрины"
type input "Превратите каждый предмет в главный героя вашей витрины"
click at [389, 460] on div "A Превратите каждый предмет в главный героя вашей витрины B * Добавить тему Сох…" at bounding box center [858, 539] width 964 height 390
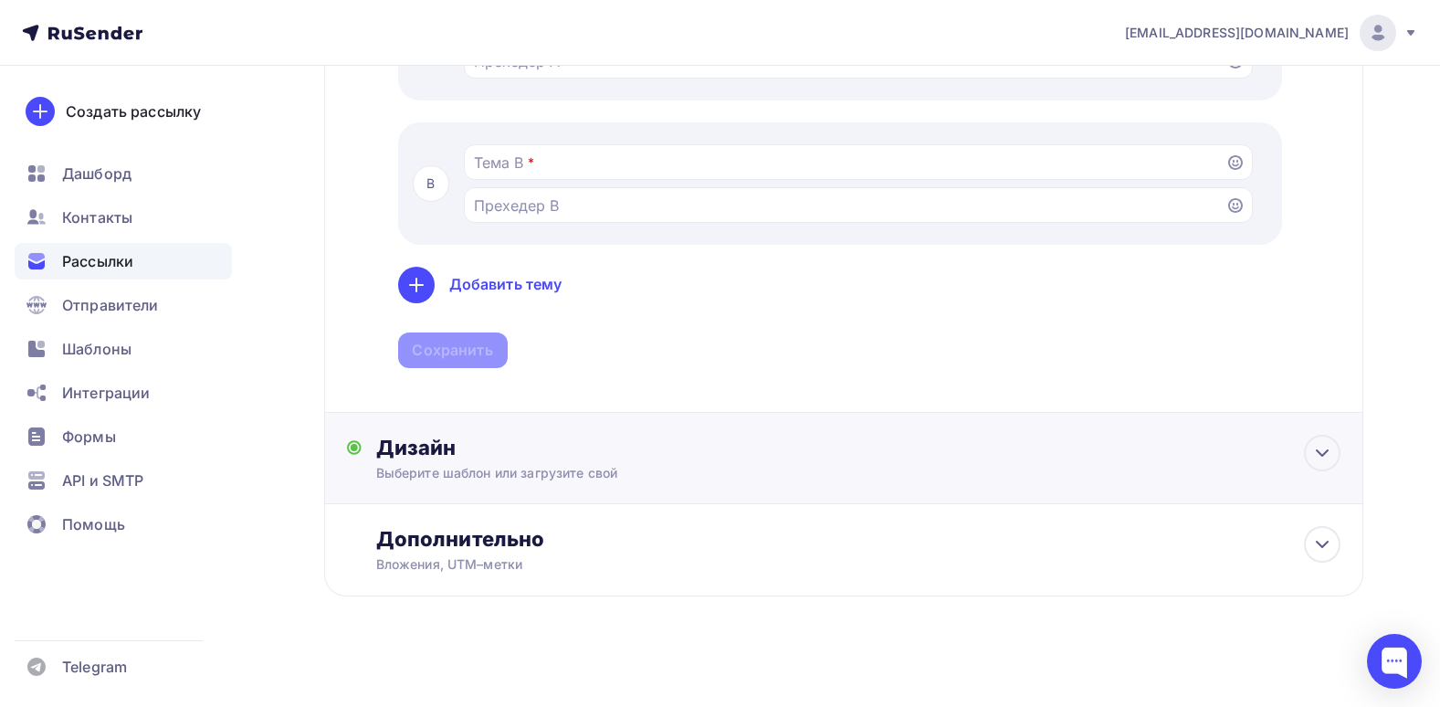
scroll to position [694, 0]
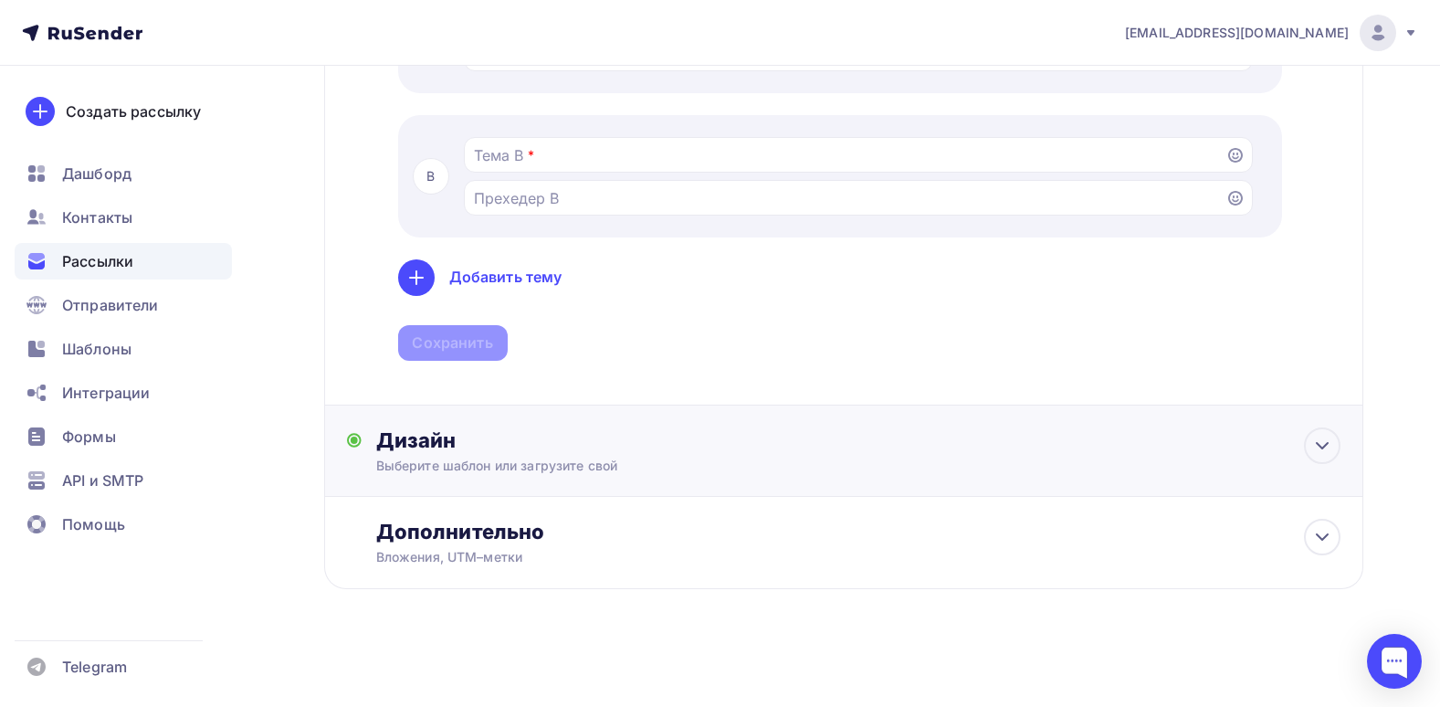
click at [686, 436] on div "Дизайн" at bounding box center [858, 440] width 964 height 26
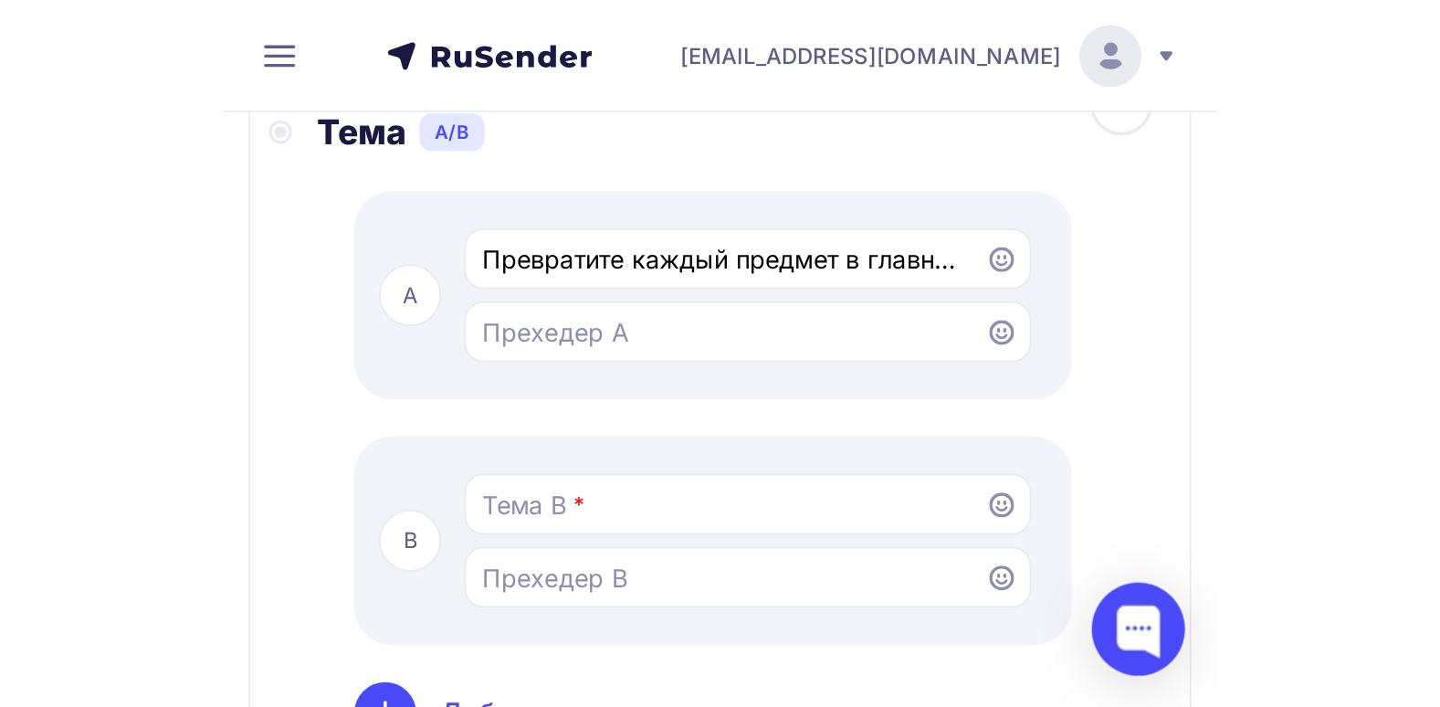
scroll to position [805, 0]
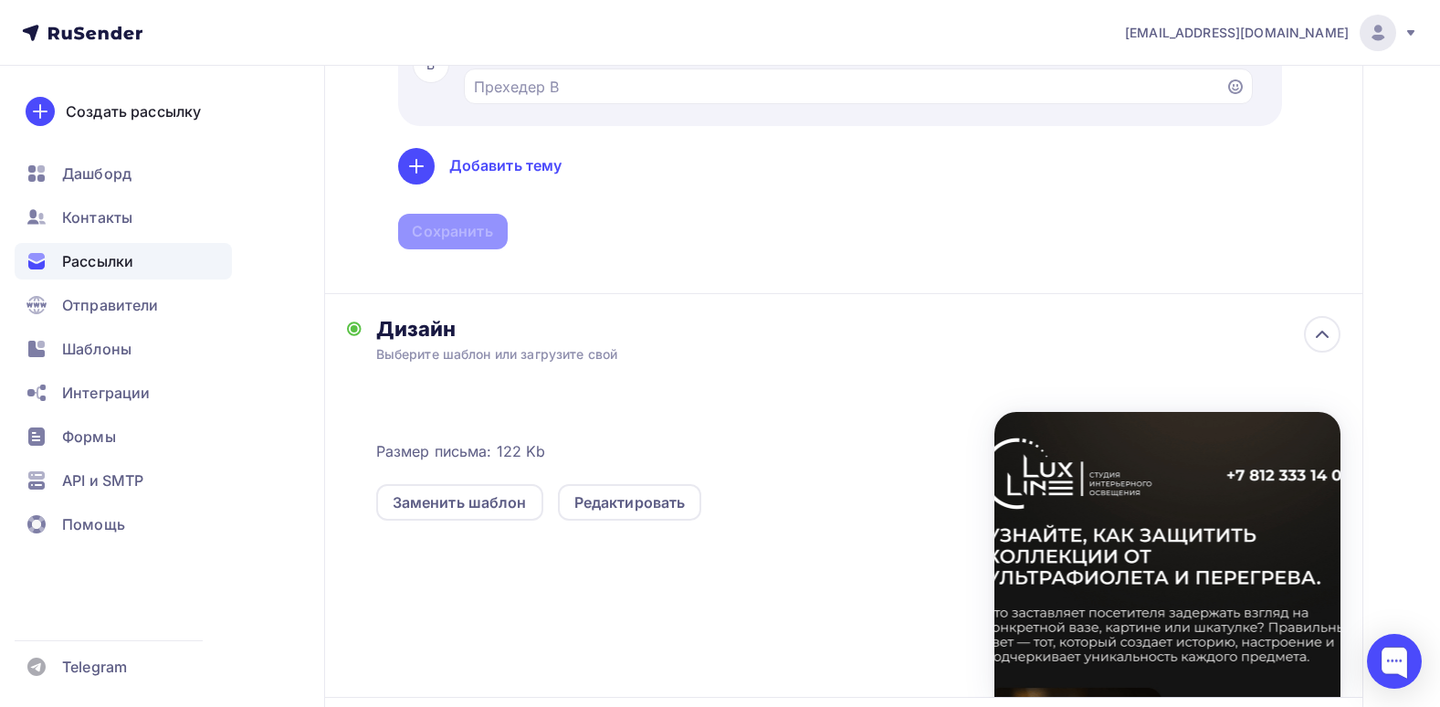
click at [669, 315] on div "Дизайн Выберите шаблон или загрузите свой Размер письма: 122 Kb Заменить шаблон…" at bounding box center [843, 496] width 1039 height 404
click at [184, 352] on div "Шаблоны" at bounding box center [123, 349] width 217 height 37
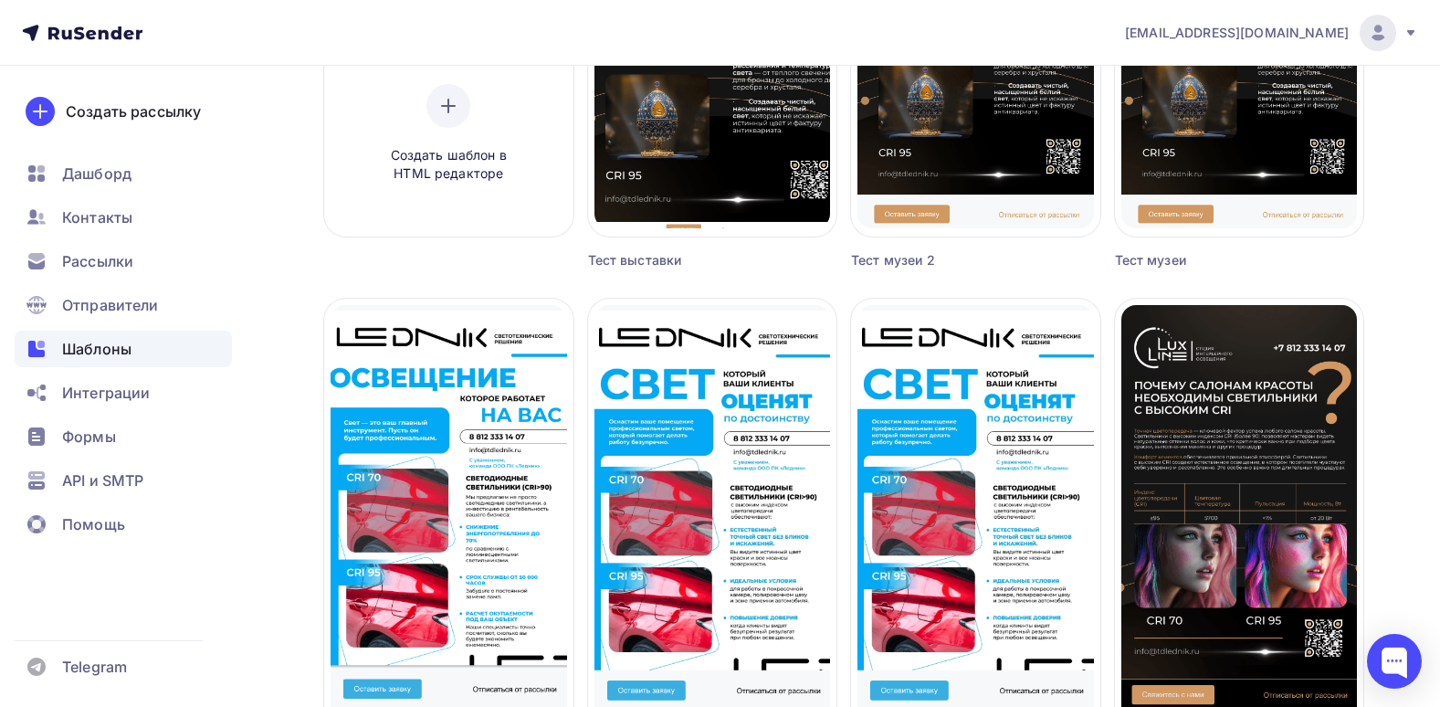
scroll to position [457, 0]
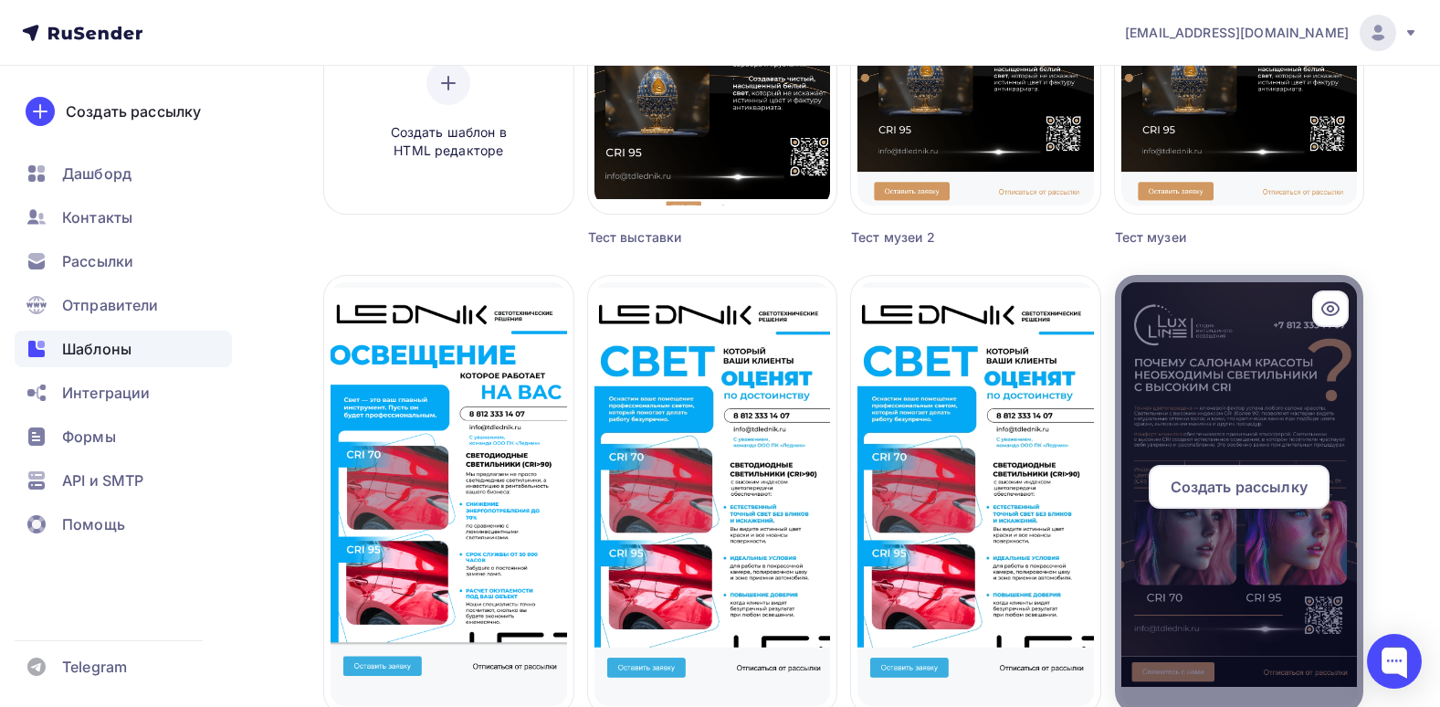
click at [1224, 479] on span "Создать рассылку" at bounding box center [1239, 487] width 137 height 22
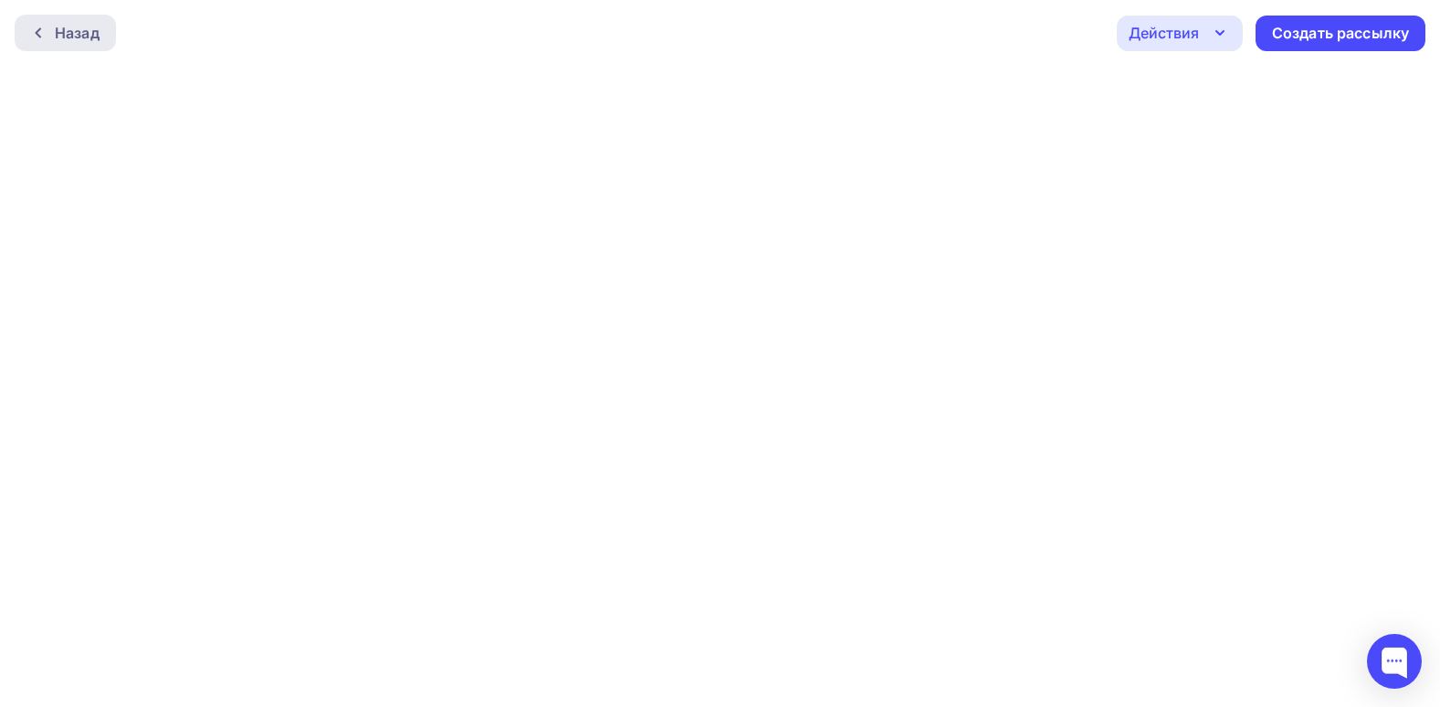
click at [90, 19] on div "Назад" at bounding box center [65, 33] width 101 height 37
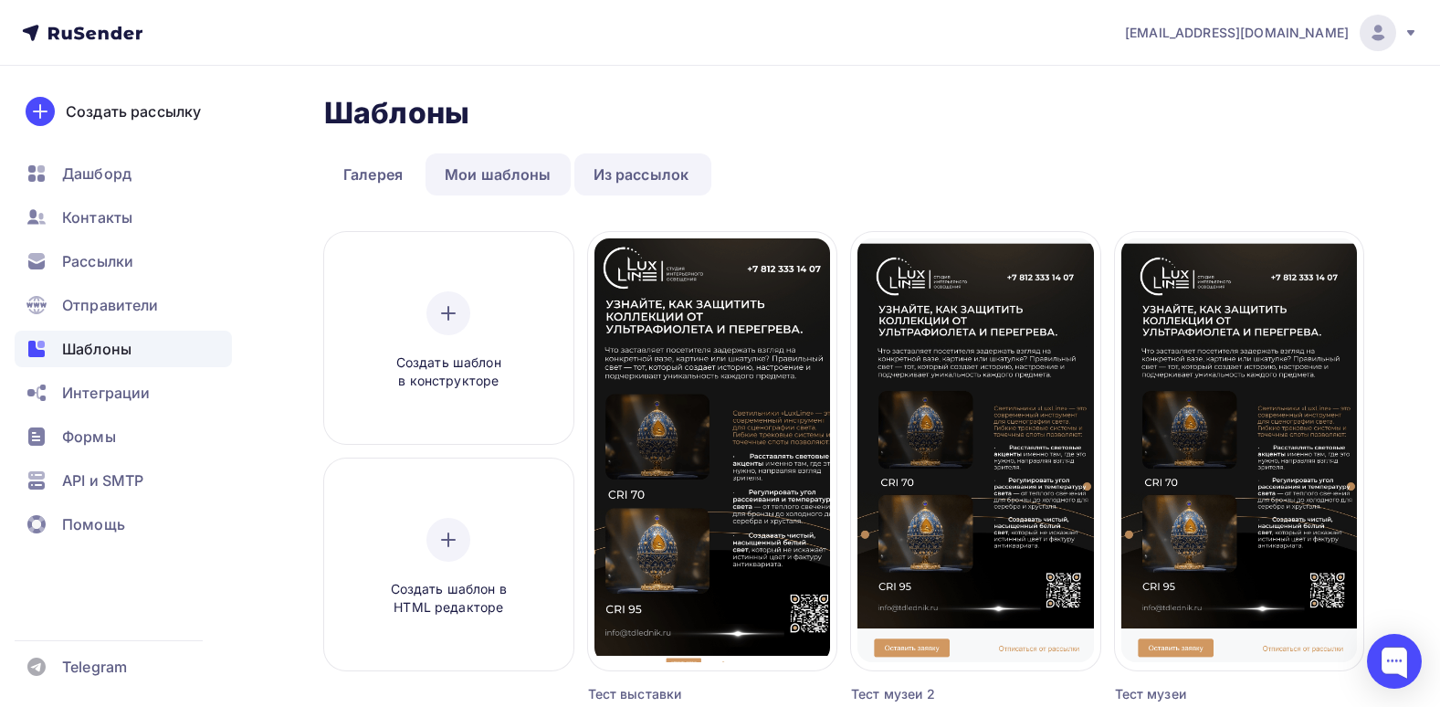
drag, startPoint x: 484, startPoint y: 152, endPoint x: 489, endPoint y: 174, distance: 23.3
click at [489, 177] on link "Мои шаблоны" at bounding box center [498, 174] width 145 height 42
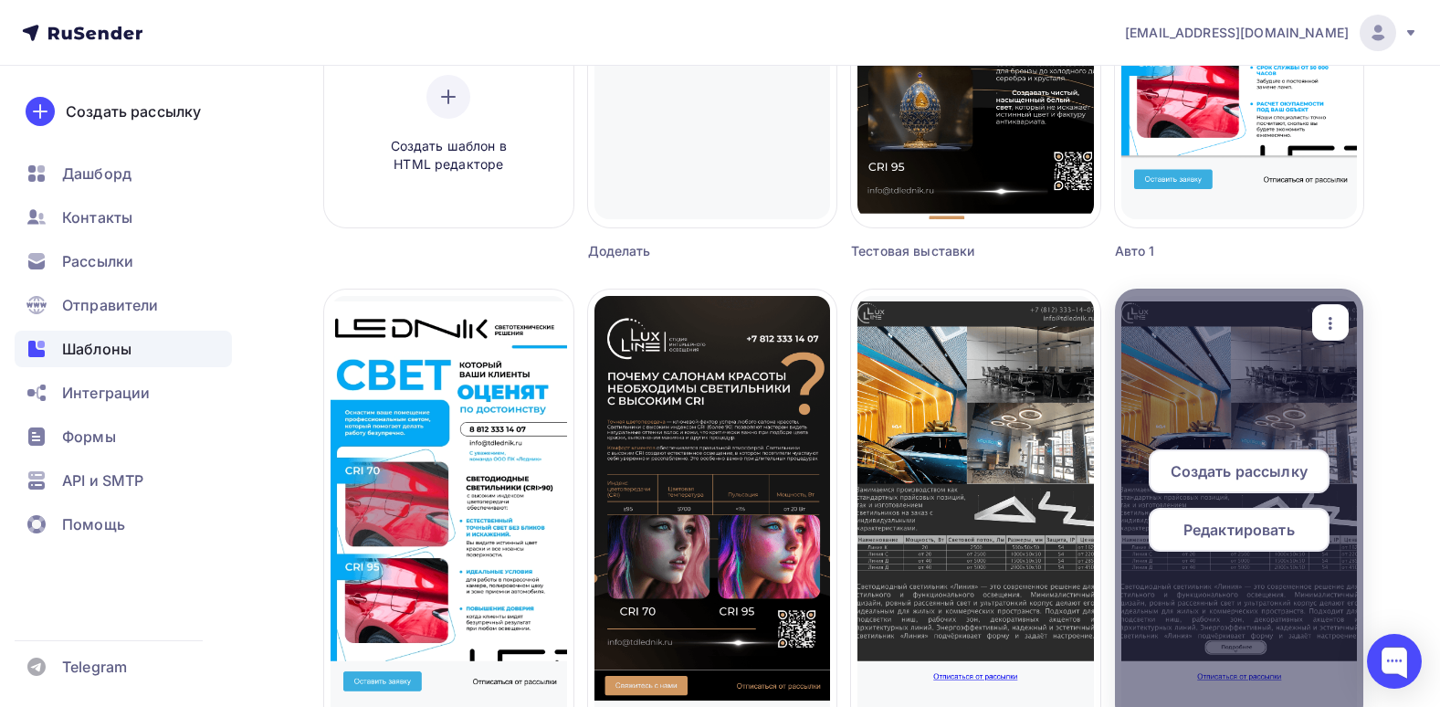
scroll to position [457, 0]
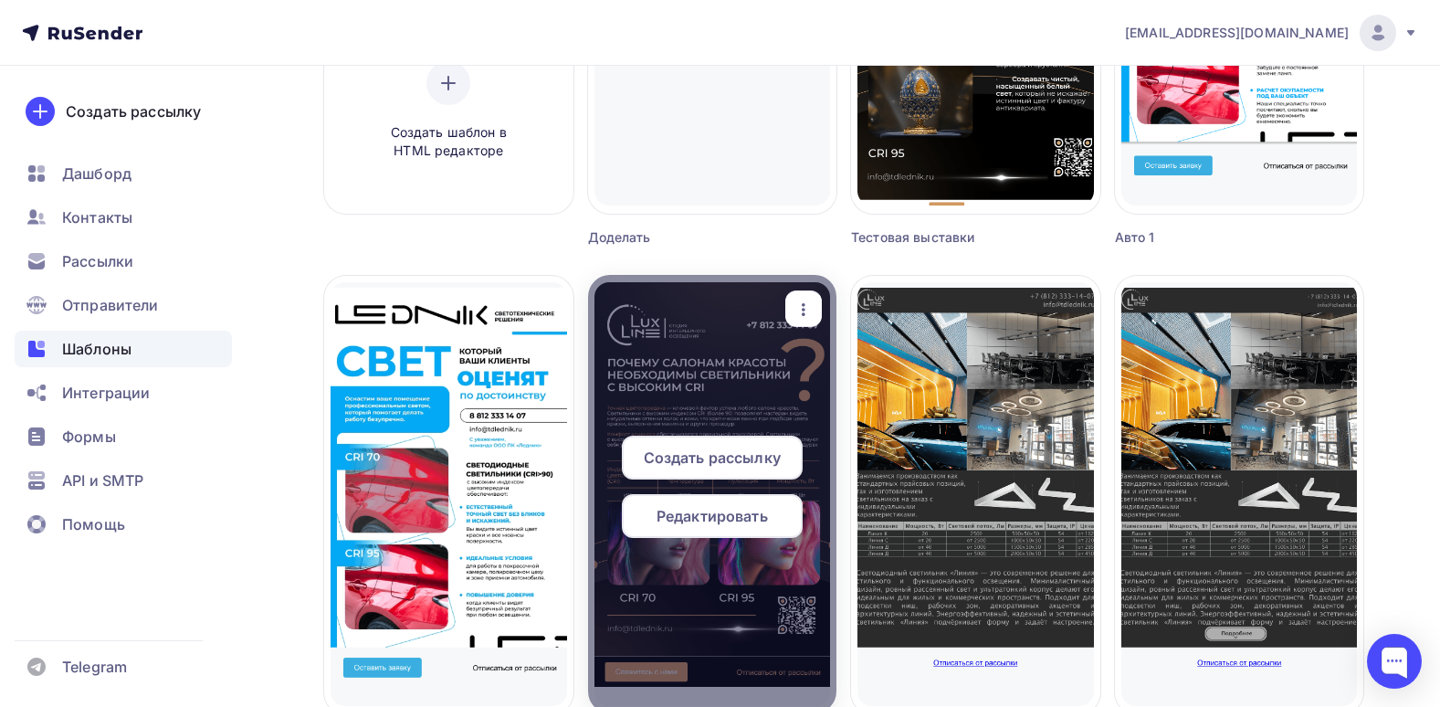
click at [732, 512] on span "Редактировать" at bounding box center [712, 516] width 111 height 22
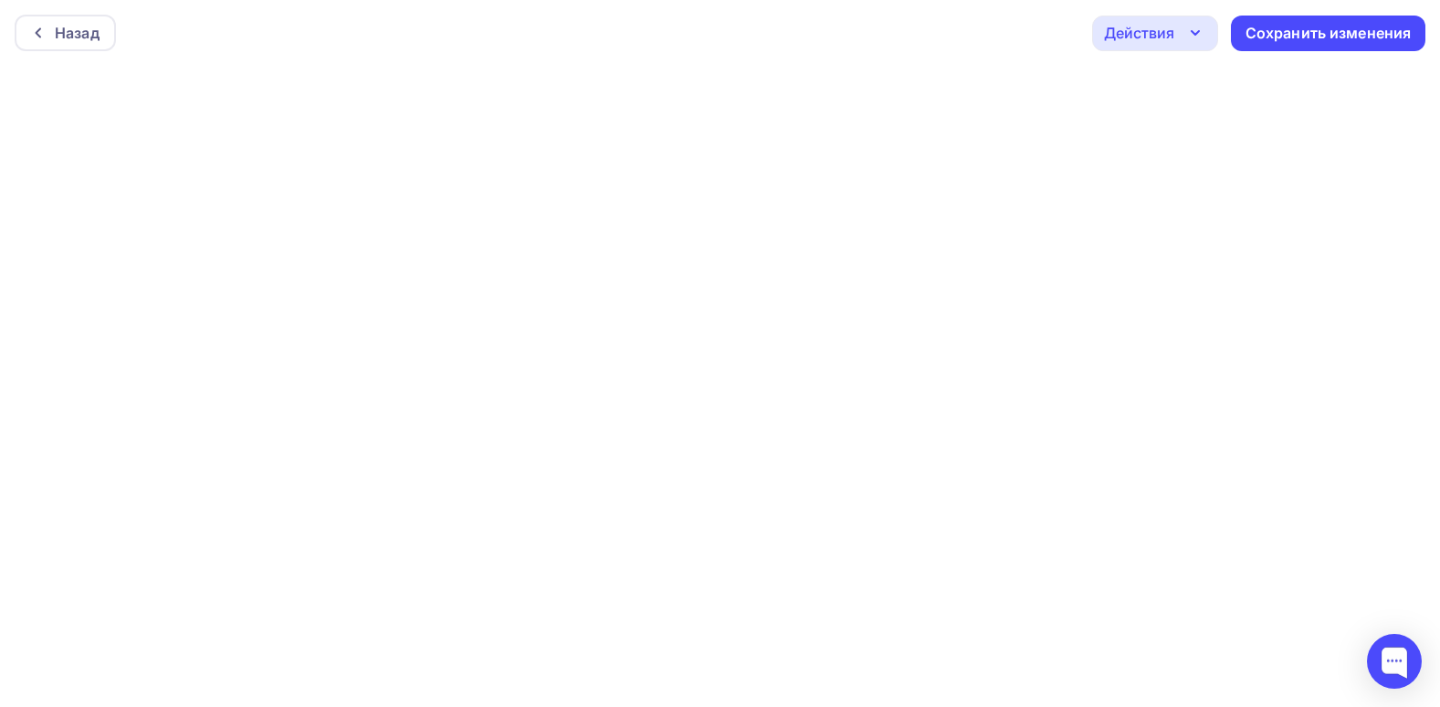
scroll to position [5, 0]
click at [1200, 32] on icon "button" at bounding box center [1195, 28] width 22 height 22
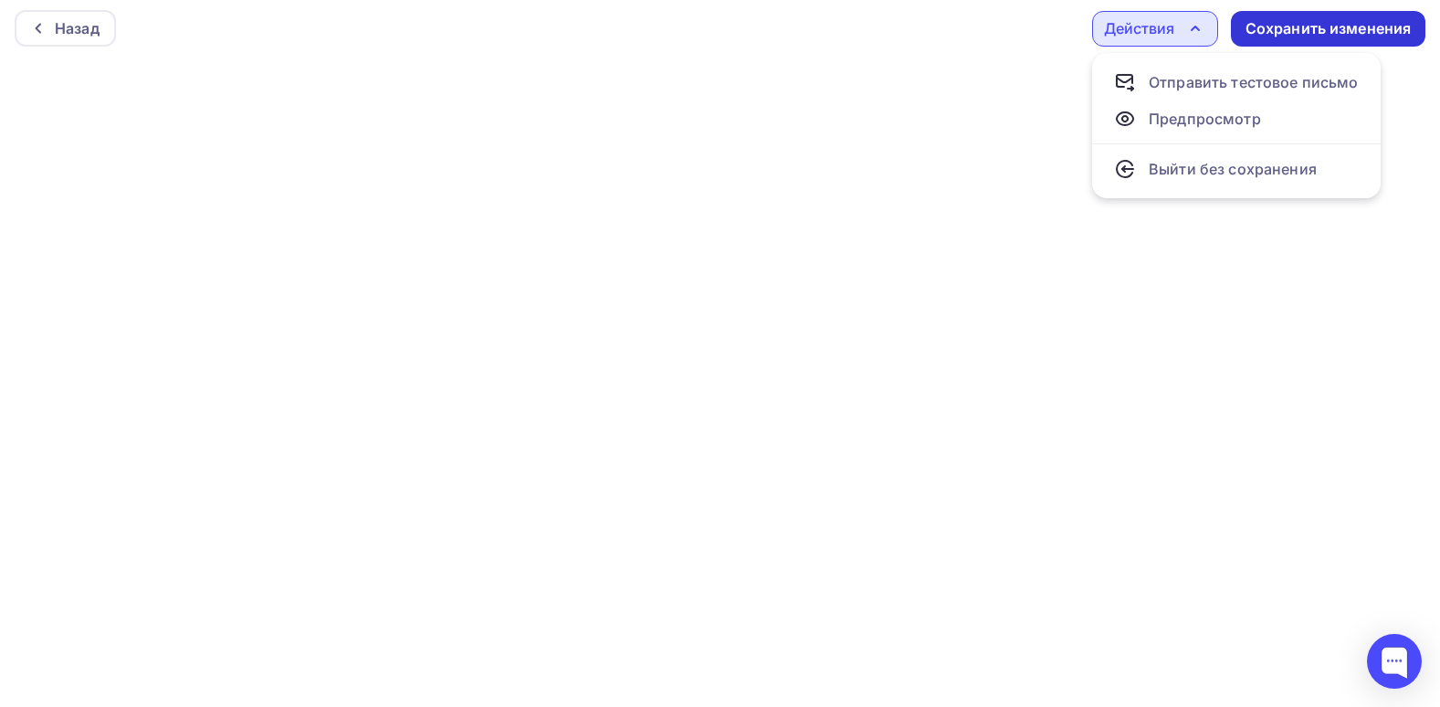
click at [1307, 29] on div "Сохранить изменения" at bounding box center [1328, 28] width 166 height 21
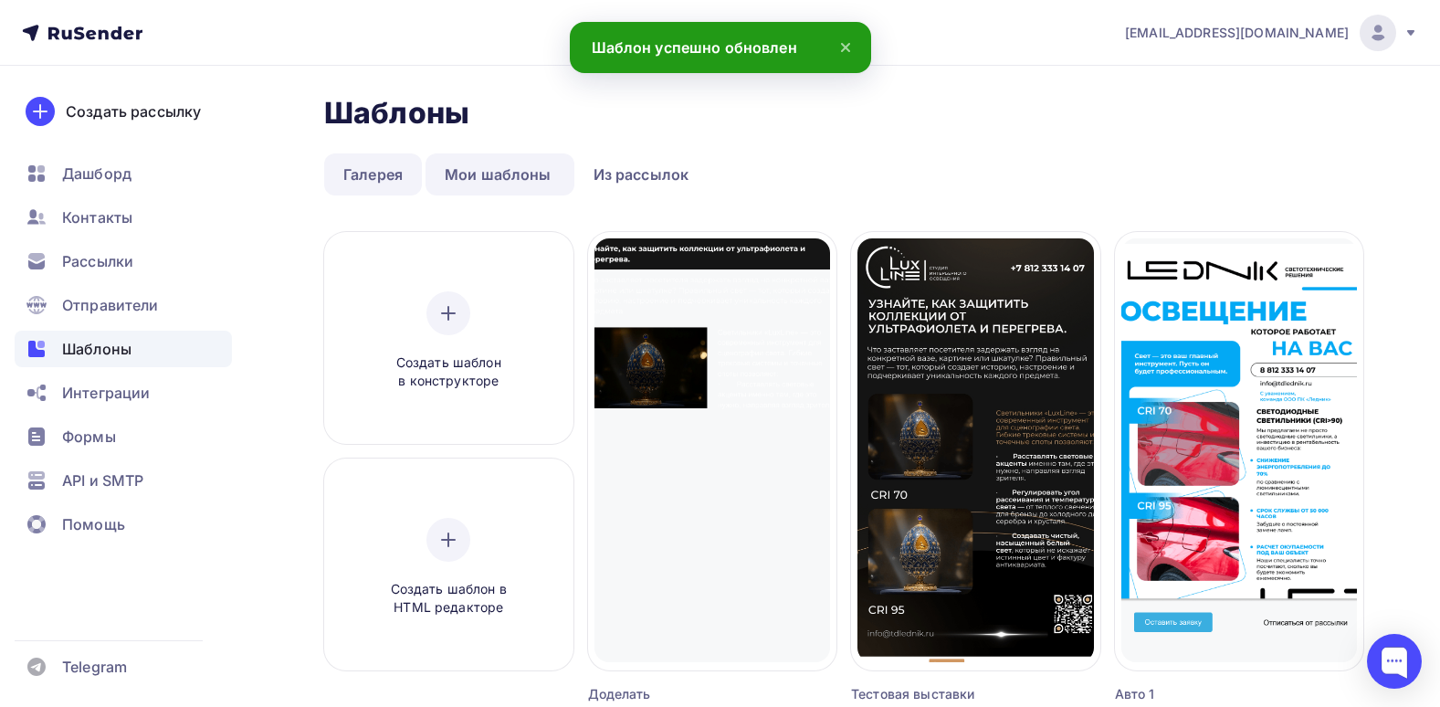
click at [340, 179] on link "Галерея" at bounding box center [373, 174] width 98 height 42
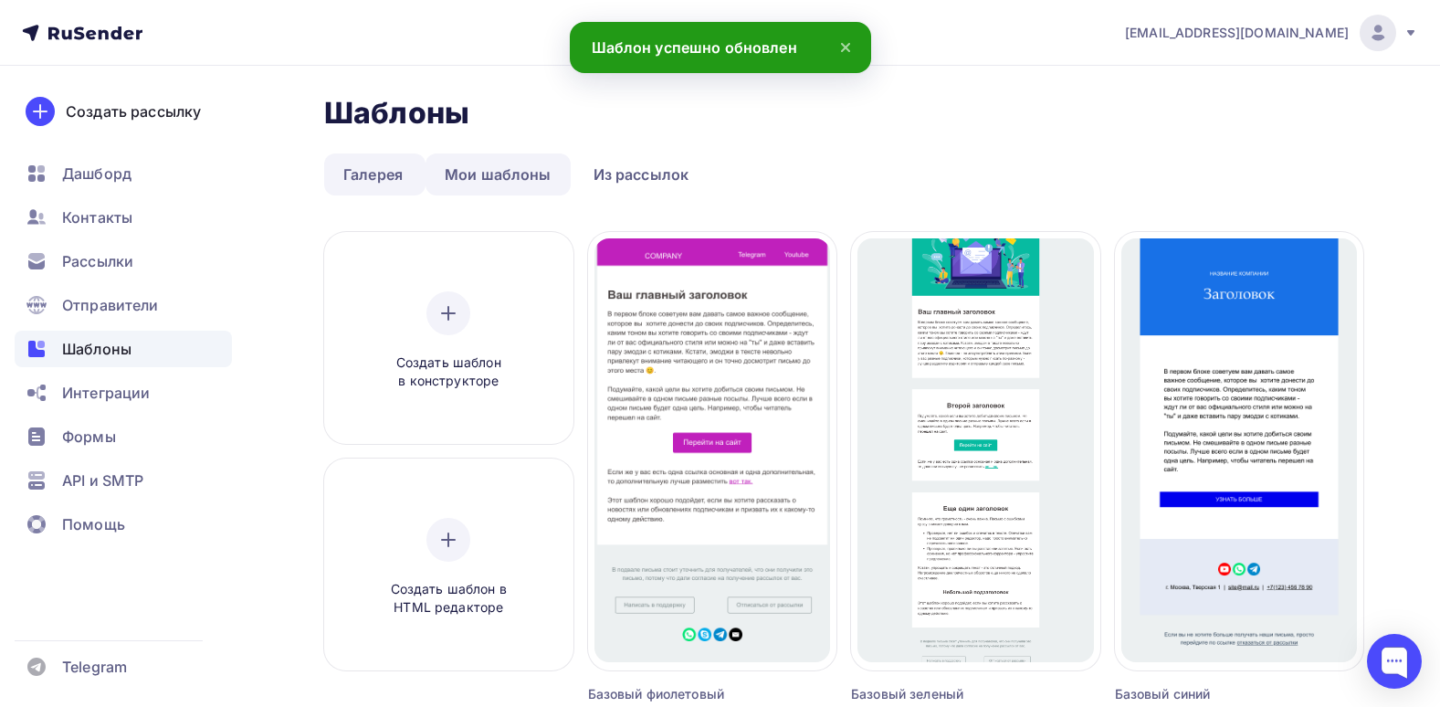
click at [491, 184] on link "Мои шаблоны" at bounding box center [498, 174] width 145 height 42
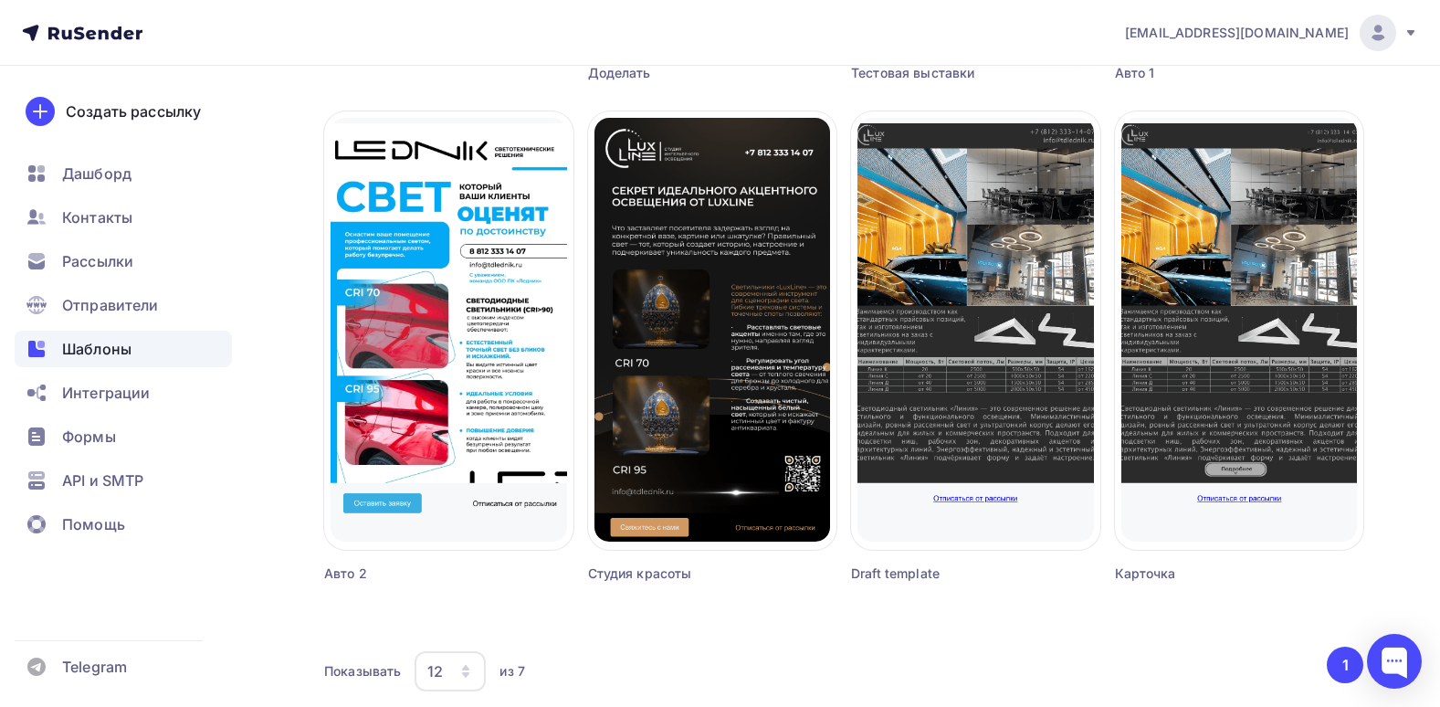
scroll to position [639, 0]
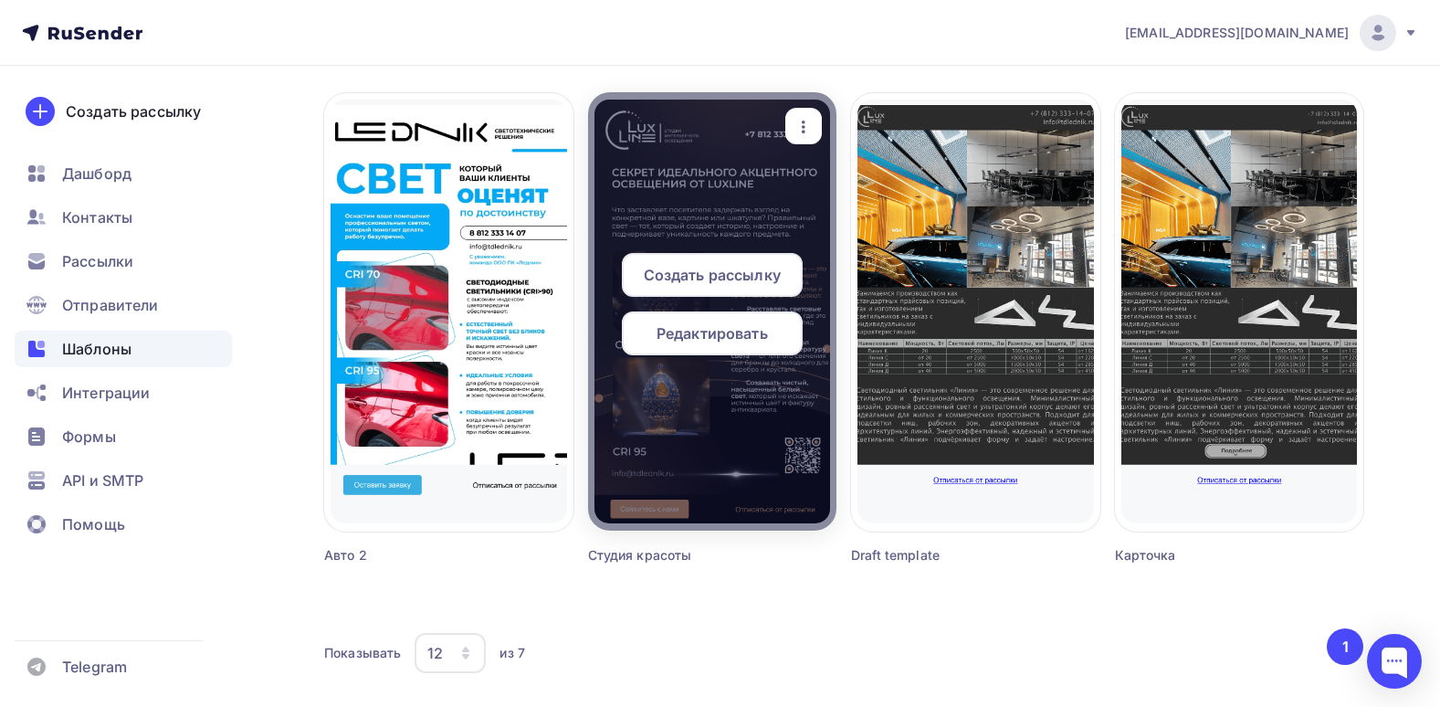
click at [766, 342] on span "Редактировать" at bounding box center [712, 333] width 111 height 22
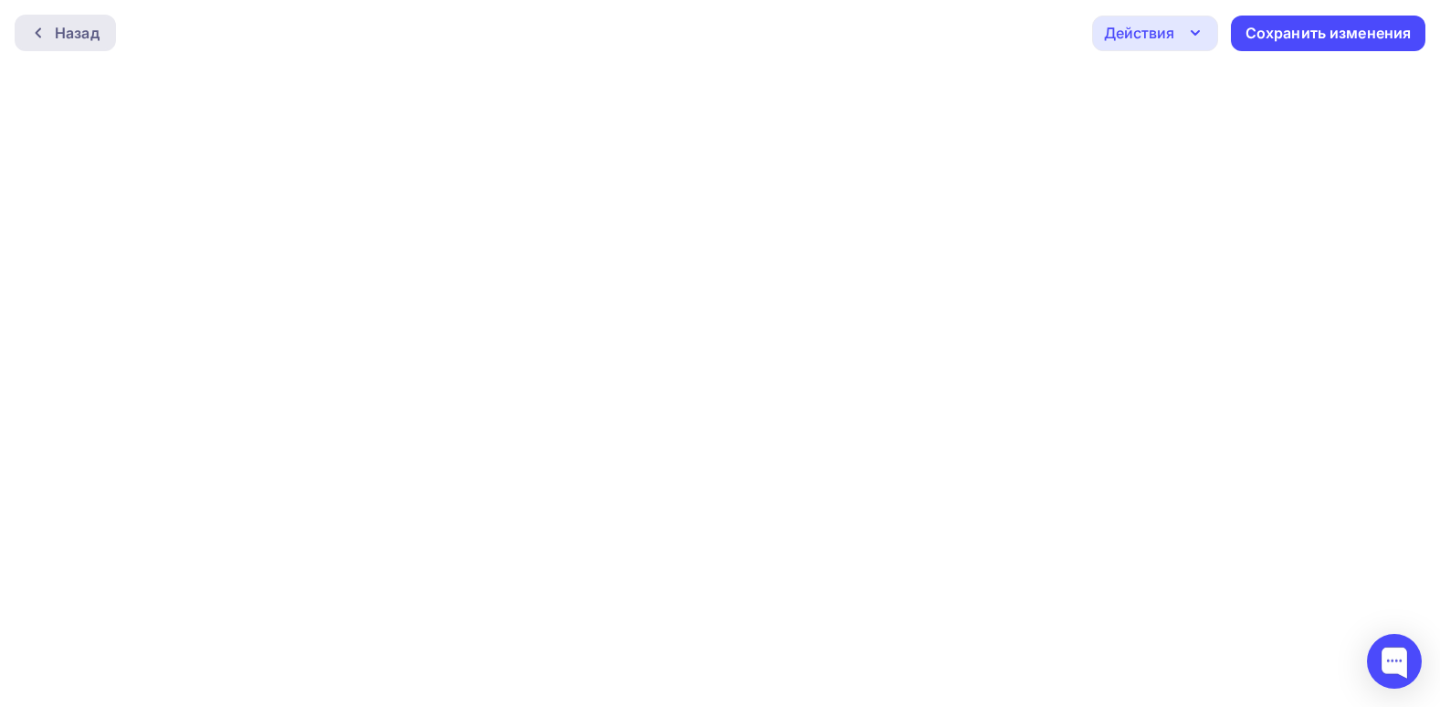
click at [91, 30] on div "Назад" at bounding box center [77, 33] width 45 height 22
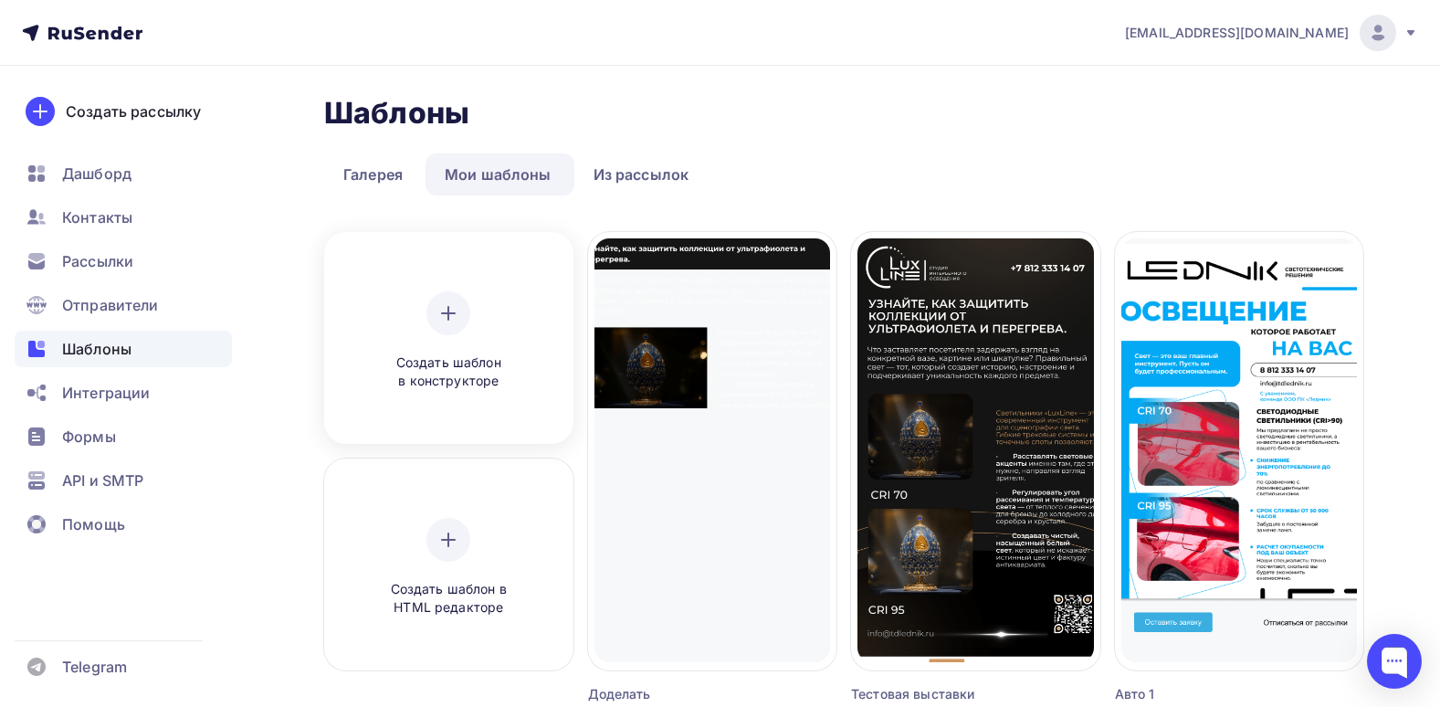
click at [424, 319] on div "Создать шаблон в конструкторе" at bounding box center [448, 341] width 173 height 100
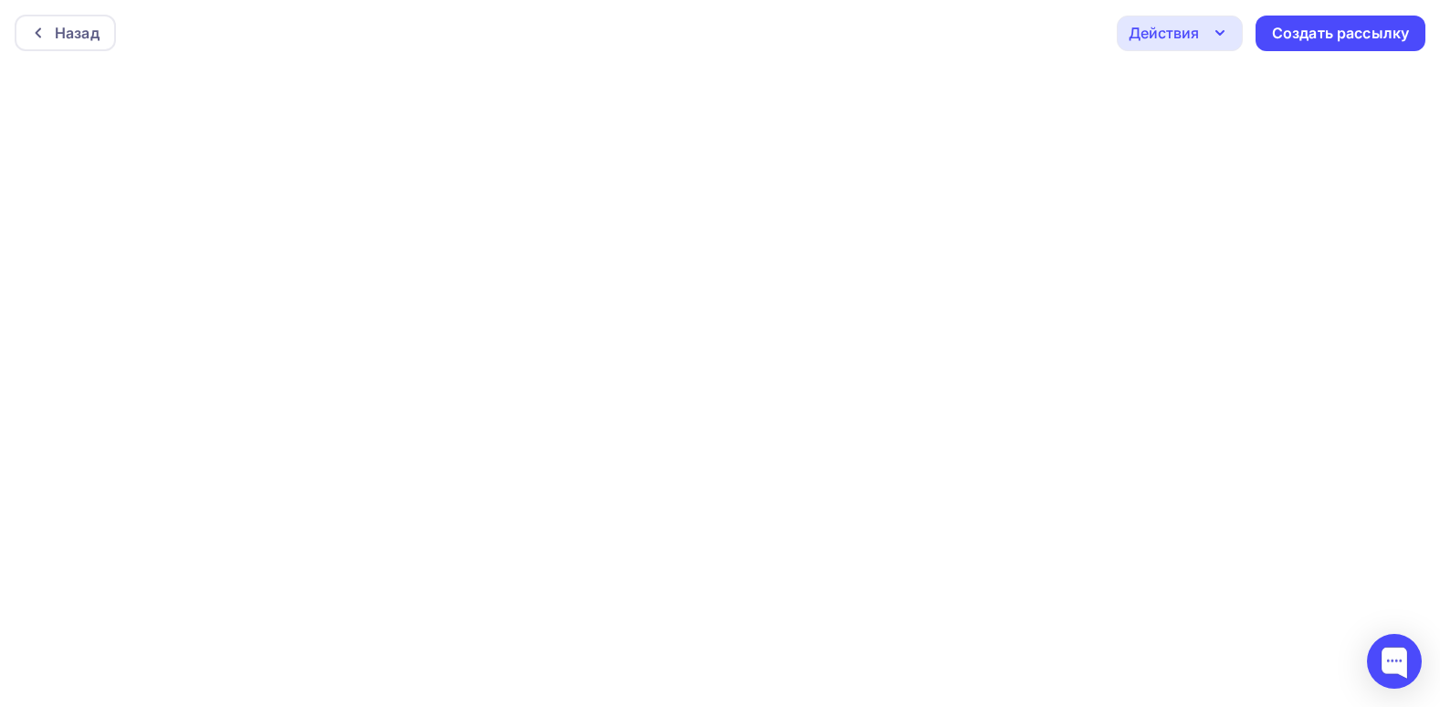
scroll to position [5, 0]
click at [1122, 16] on div "Действия" at bounding box center [1180, 29] width 126 height 36
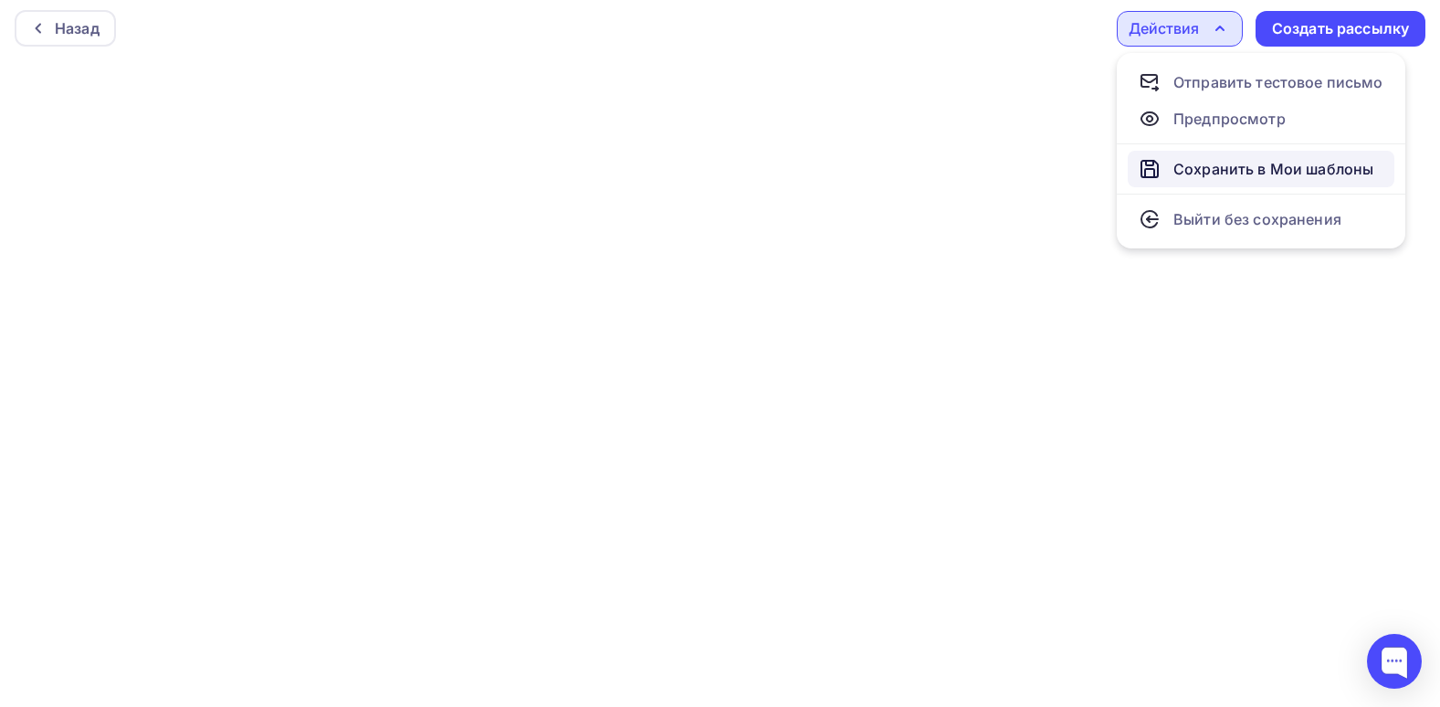
click at [1181, 162] on div "Сохранить в Мои шаблоны" at bounding box center [1273, 169] width 200 height 22
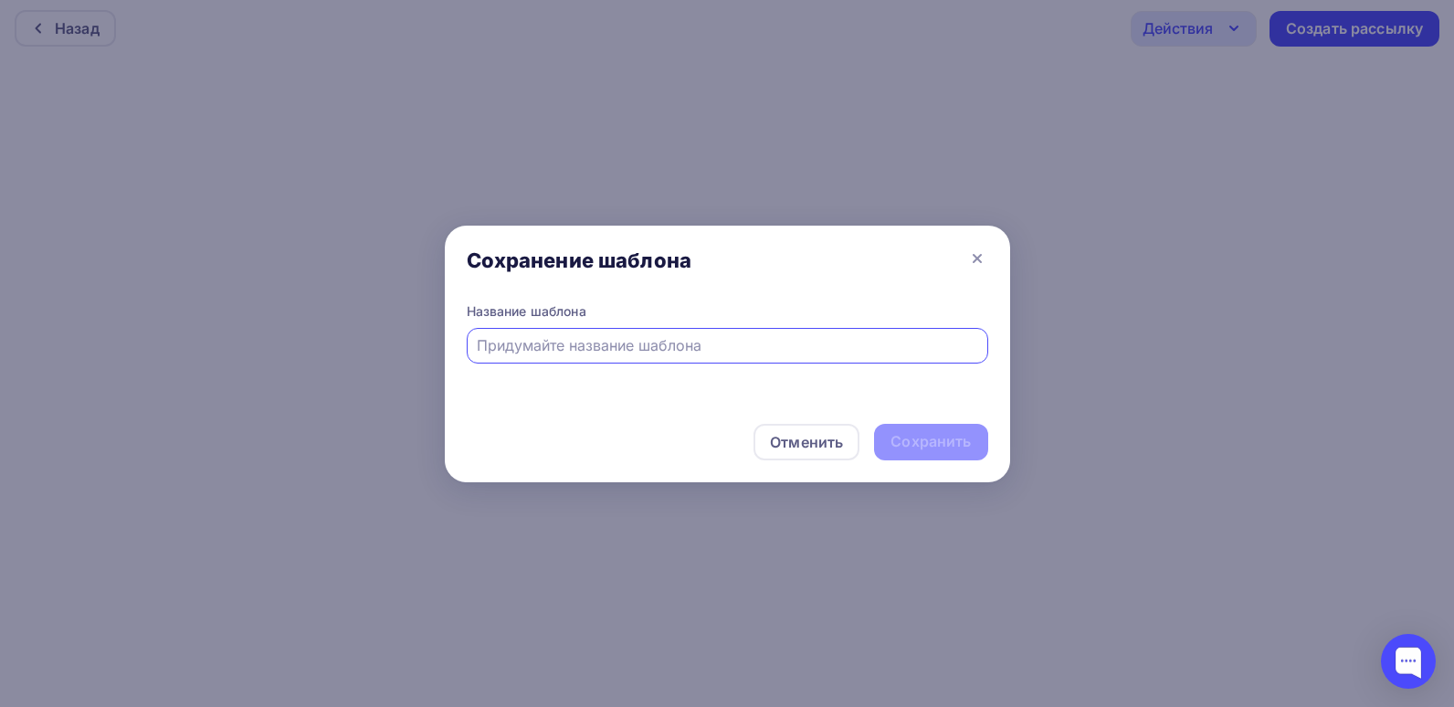
click at [617, 346] on input "text" at bounding box center [727, 345] width 500 height 22
type input "Выставки, музеи и антикварные"
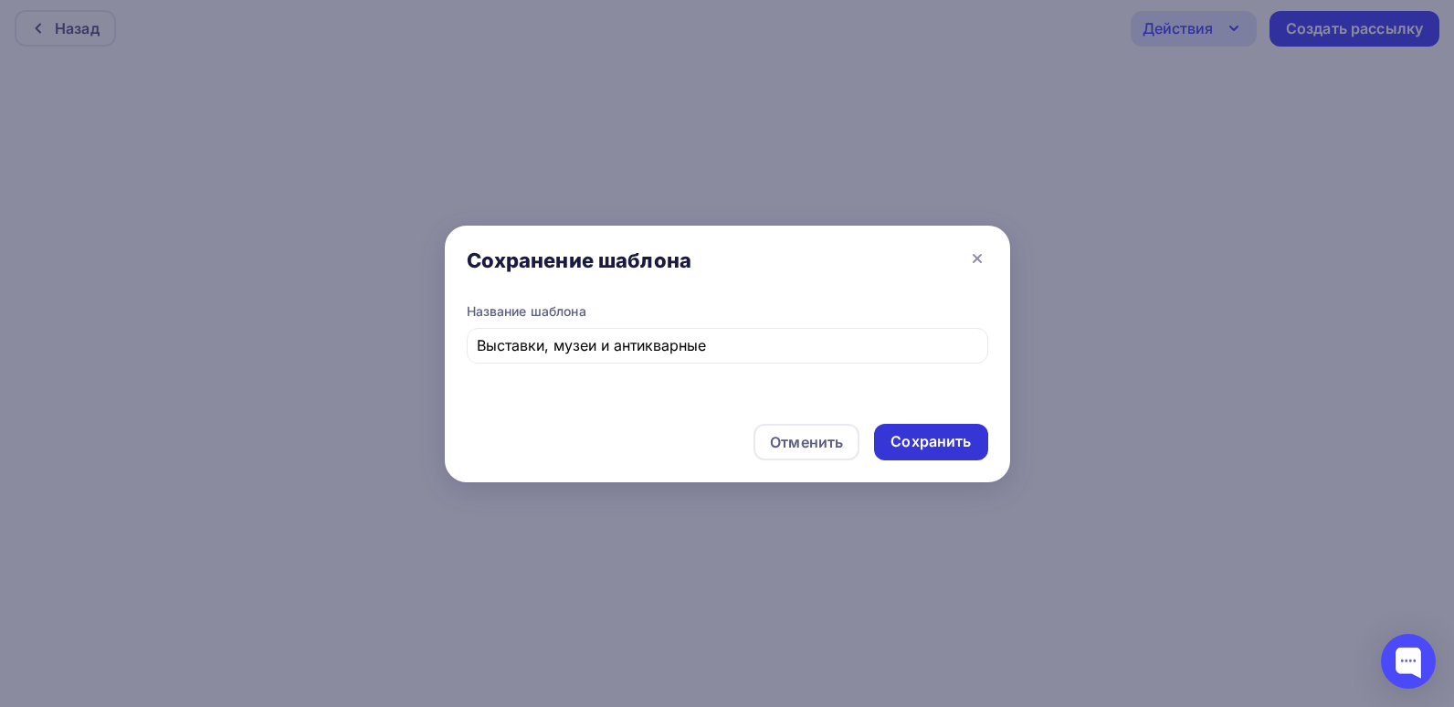
click at [940, 444] on div "Сохранить" at bounding box center [930, 441] width 80 height 21
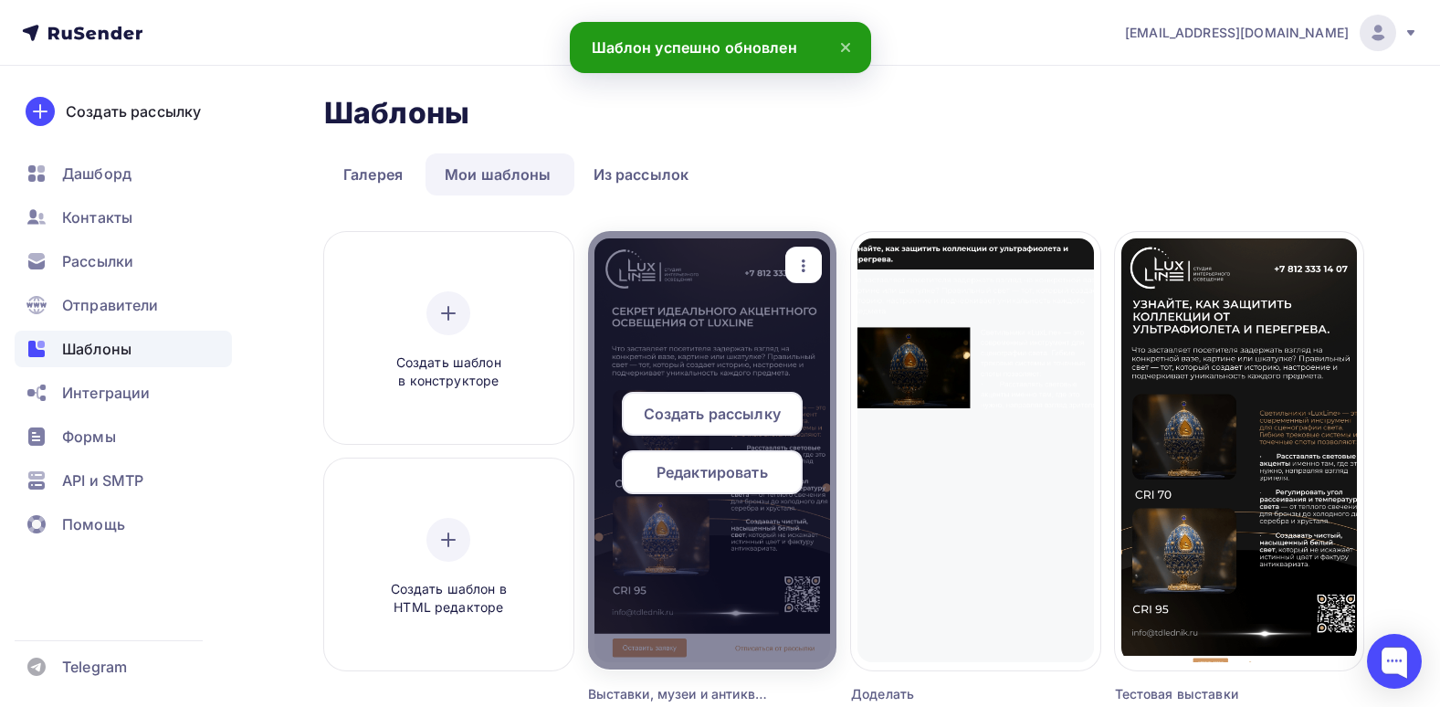
click at [730, 478] on span "Редактировать" at bounding box center [712, 472] width 111 height 22
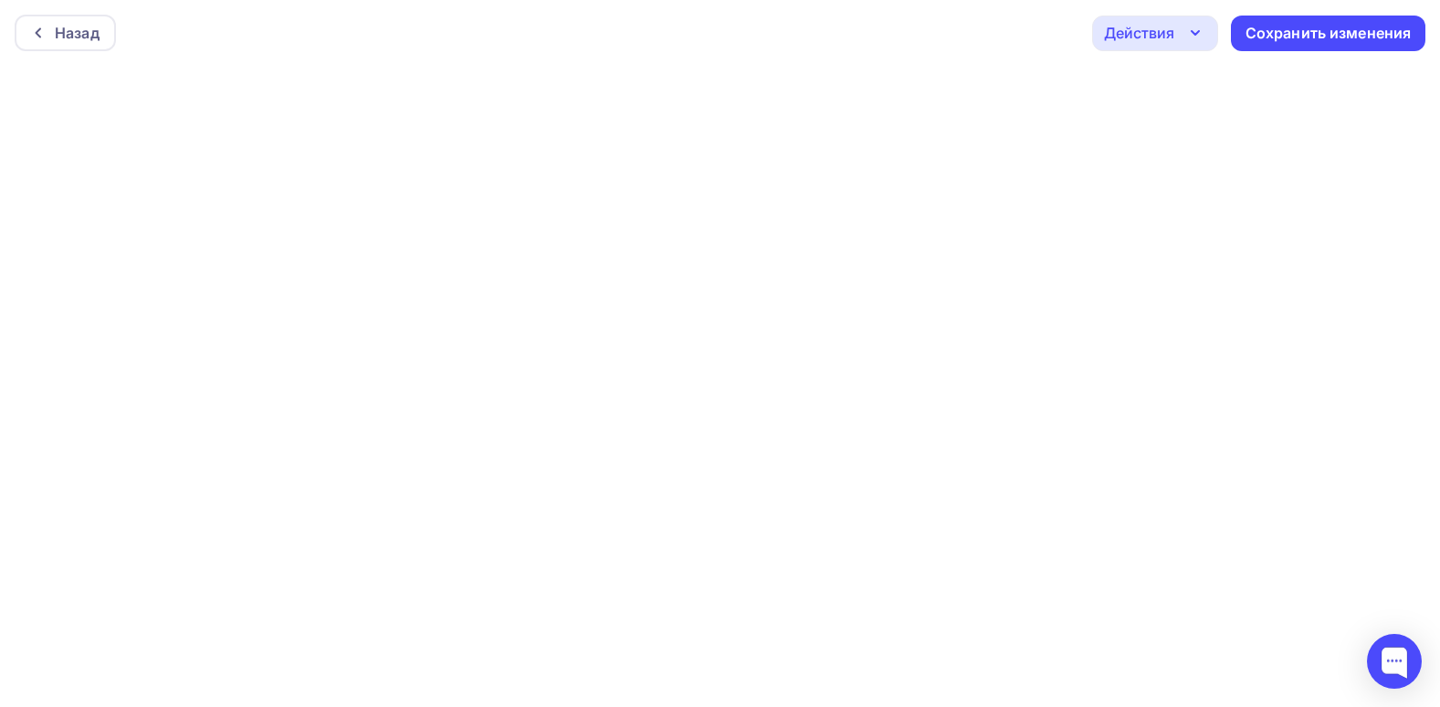
click at [1173, 47] on div "Действия" at bounding box center [1155, 34] width 126 height 36
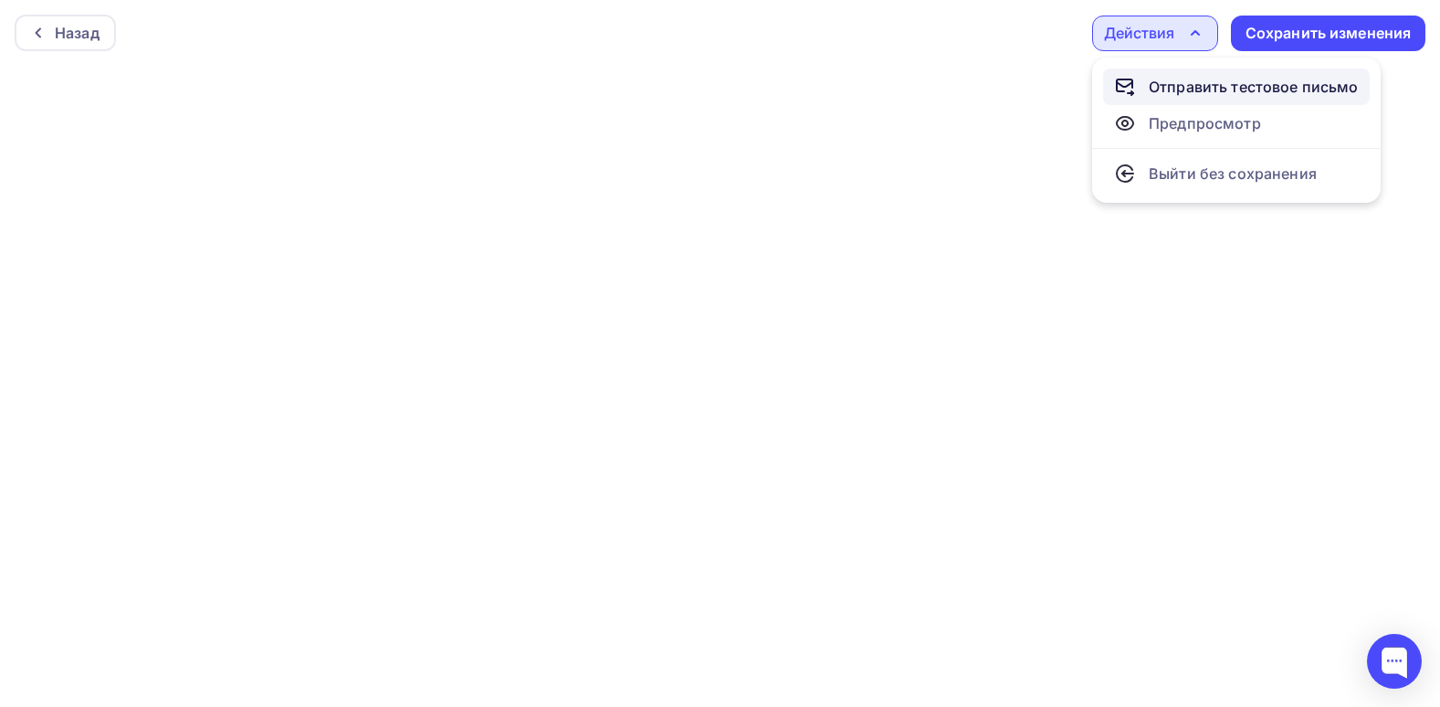
click at [1235, 84] on div "Отправить тестовое письмо" at bounding box center [1254, 87] width 210 height 22
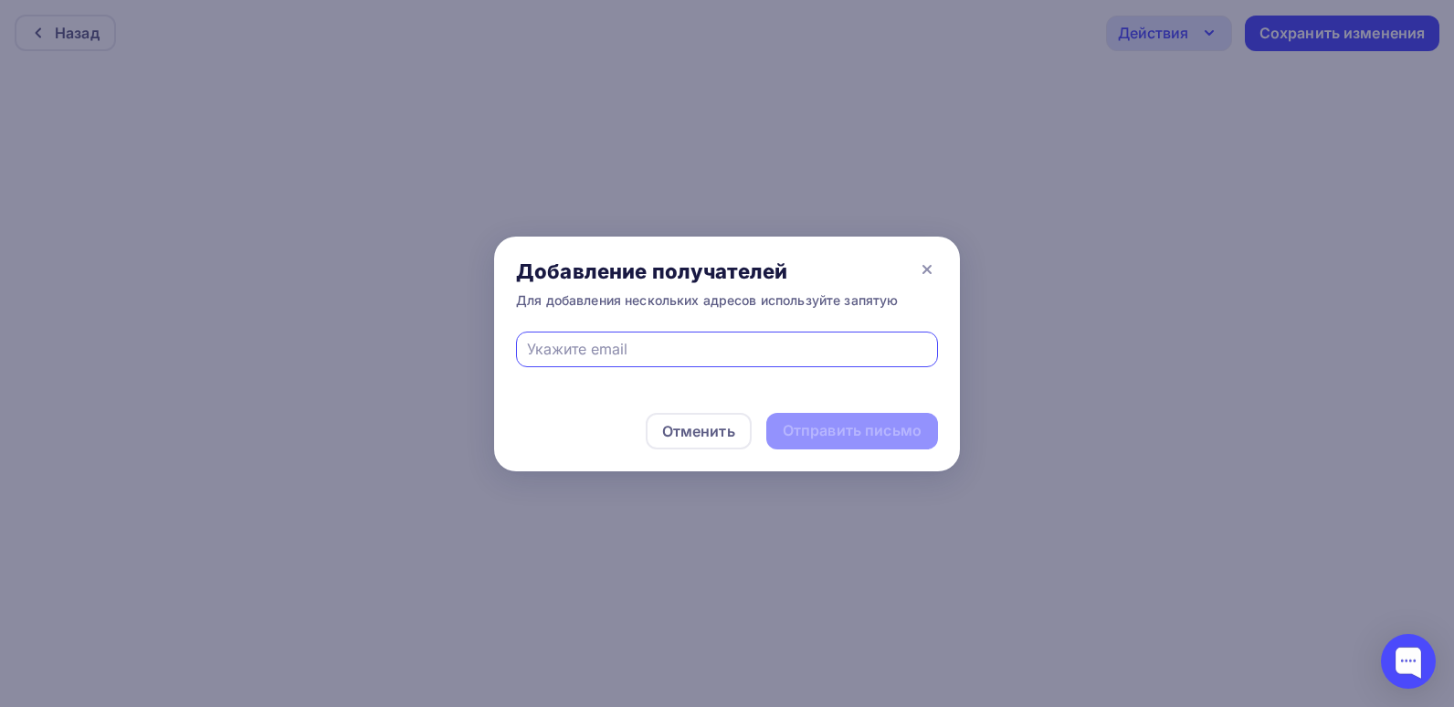
click at [647, 347] on input "text" at bounding box center [727, 349] width 401 height 22
type input "evplova@tdlednik.ru"
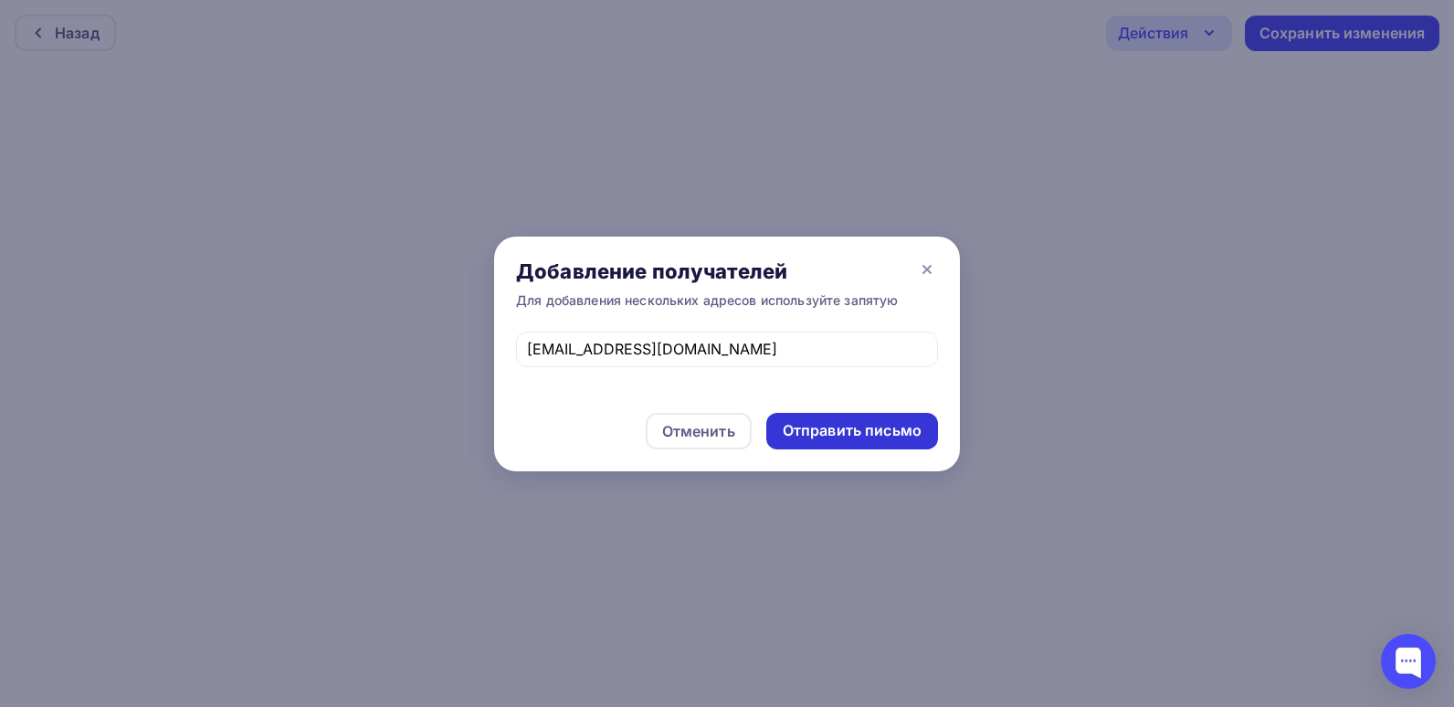
click at [881, 443] on div "Отправить письмо" at bounding box center [852, 431] width 172 height 37
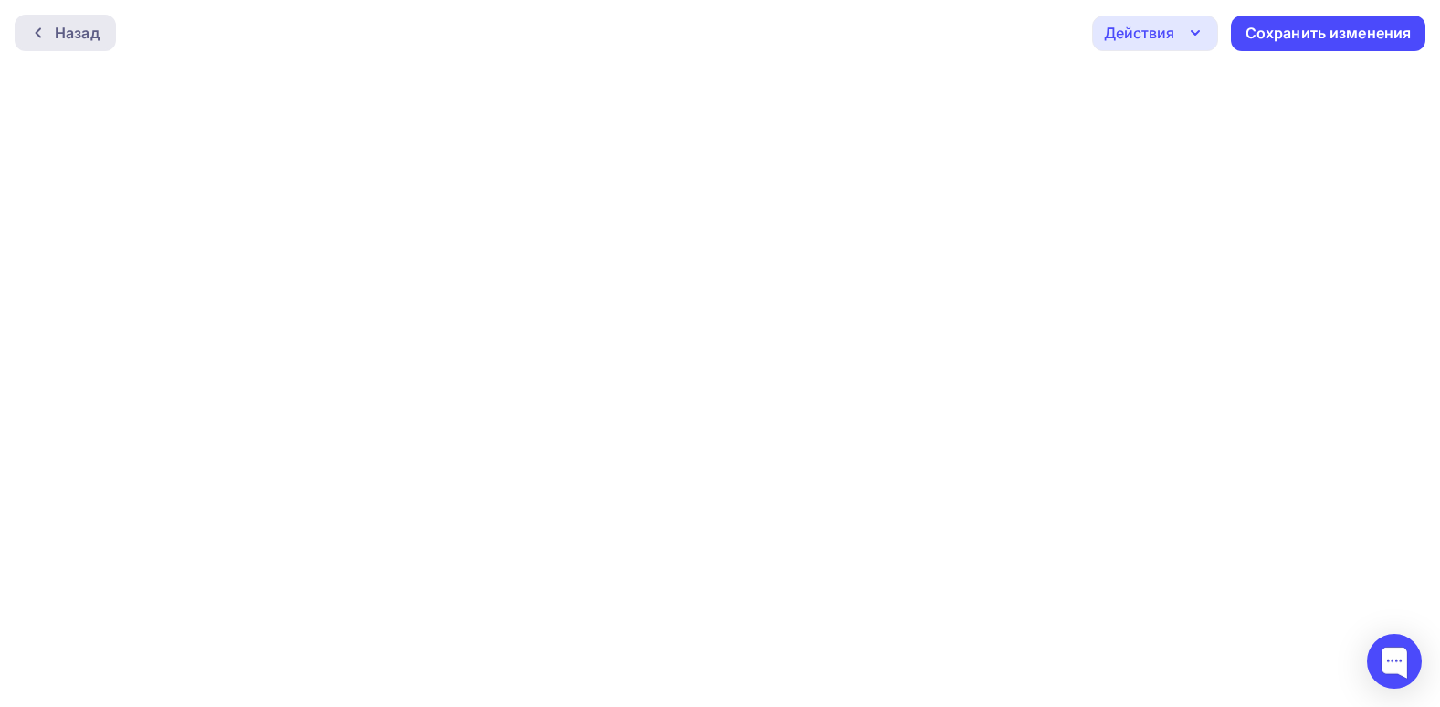
click at [43, 28] on icon at bounding box center [38, 33] width 15 height 15
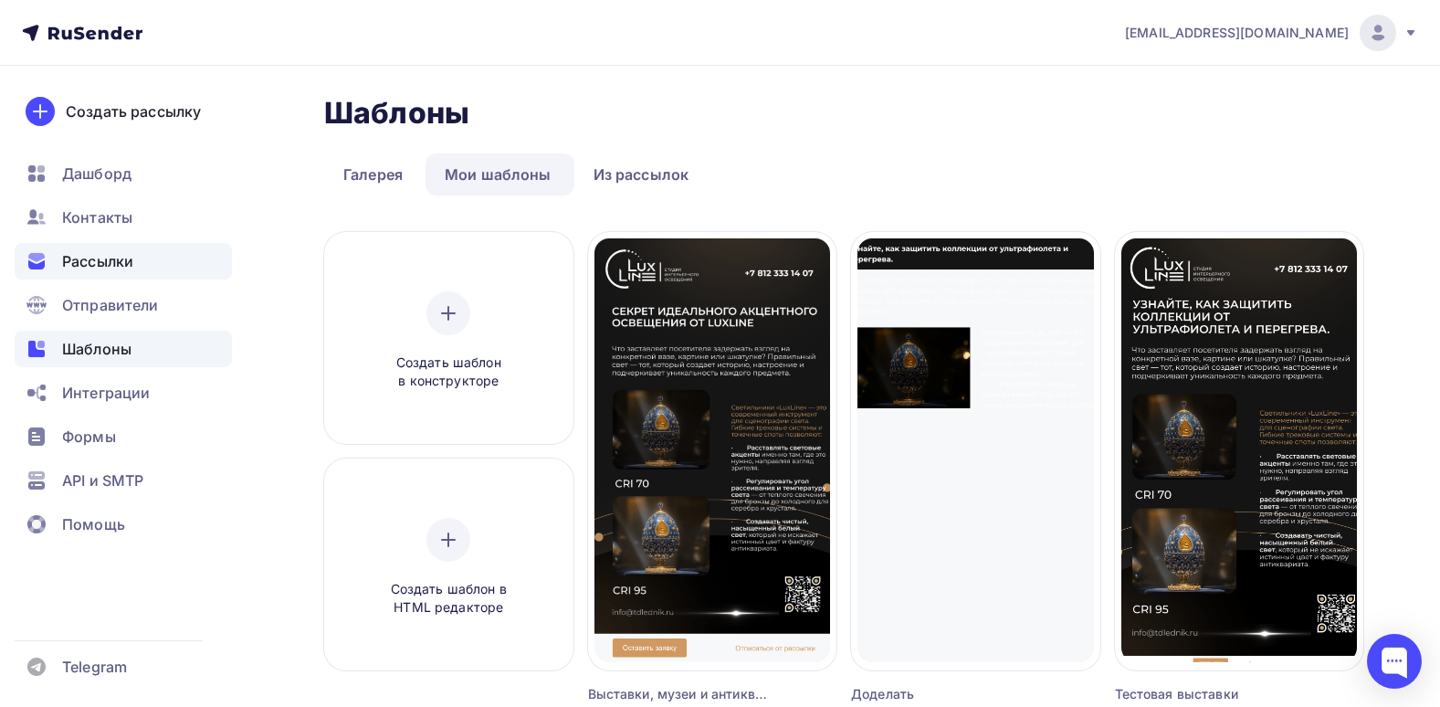
click at [167, 269] on div "Рассылки" at bounding box center [123, 261] width 217 height 37
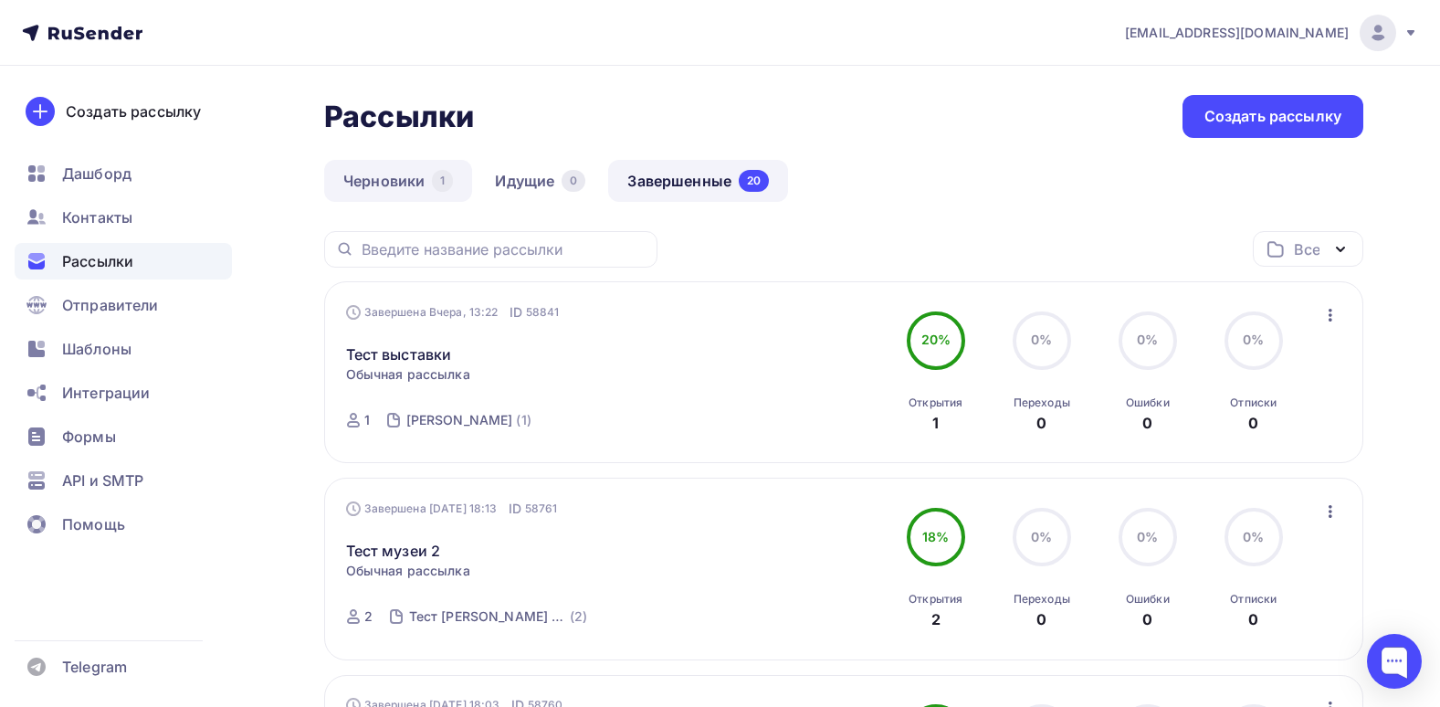
click at [429, 179] on link "Черновики 1" at bounding box center [398, 181] width 148 height 42
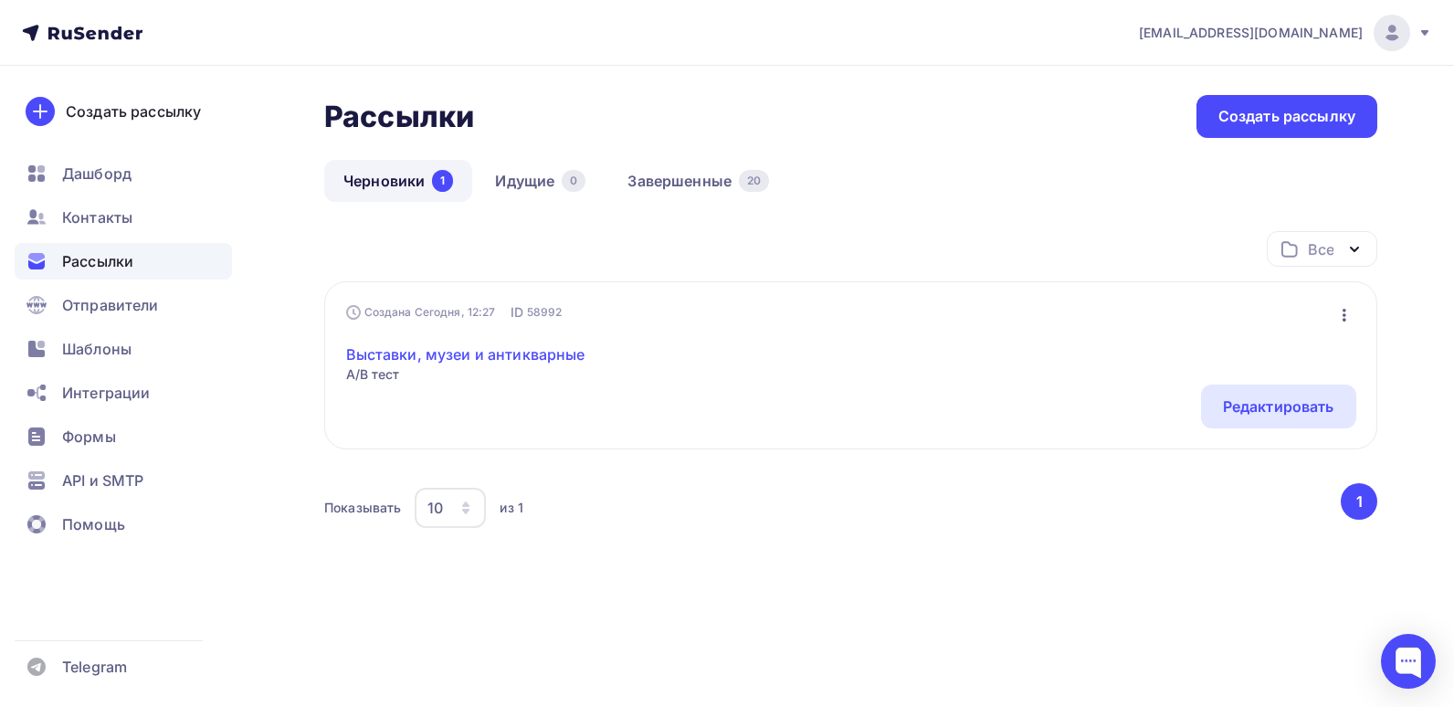
click at [531, 348] on link "Выставки, музеи и антикварные" at bounding box center [465, 354] width 239 height 22
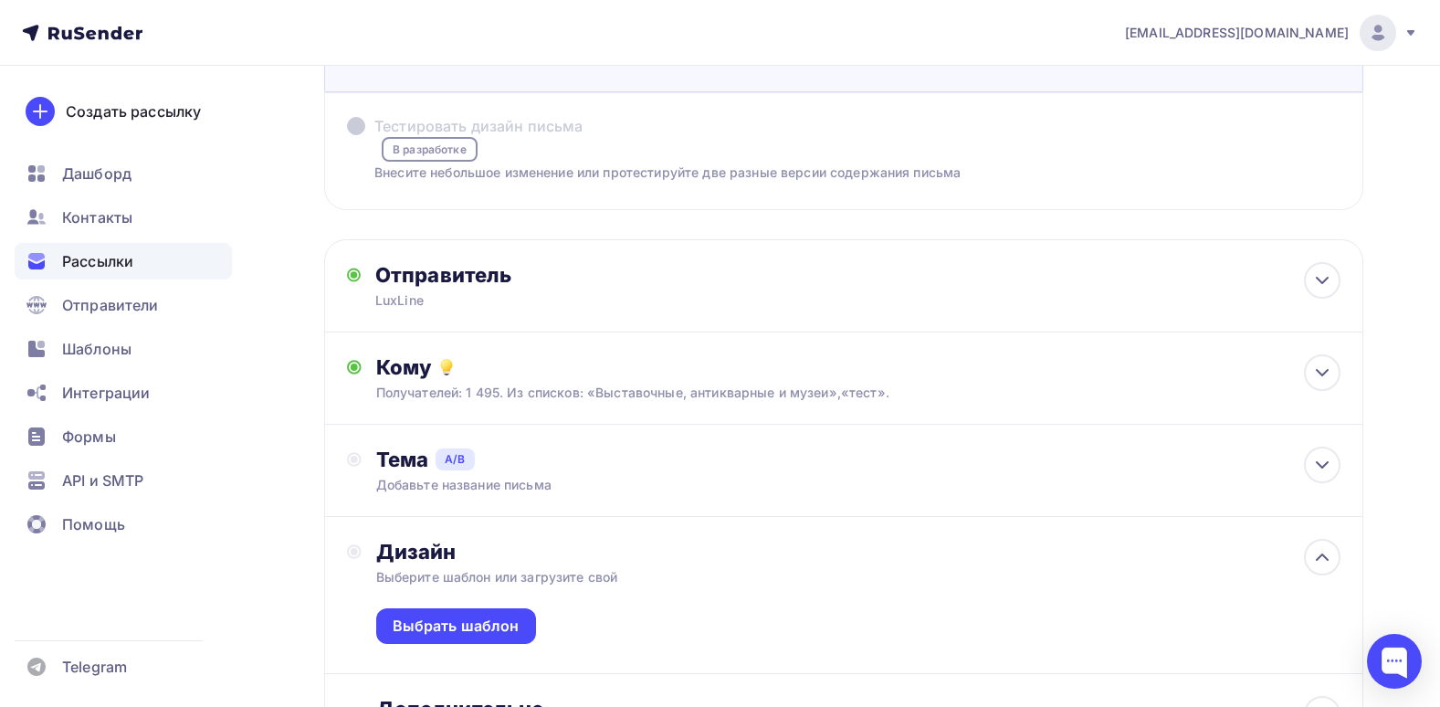
scroll to position [274, 0]
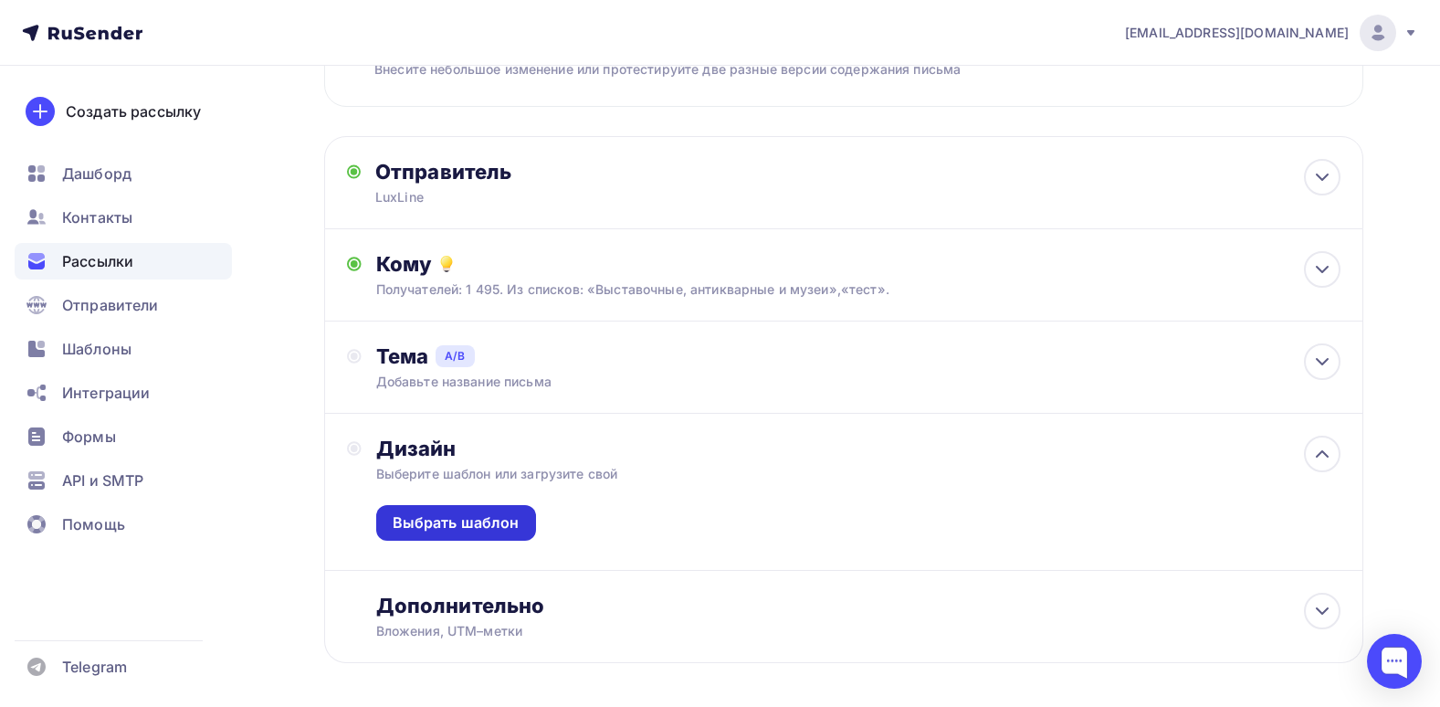
click at [489, 519] on div "Выбрать шаблон" at bounding box center [456, 522] width 127 height 21
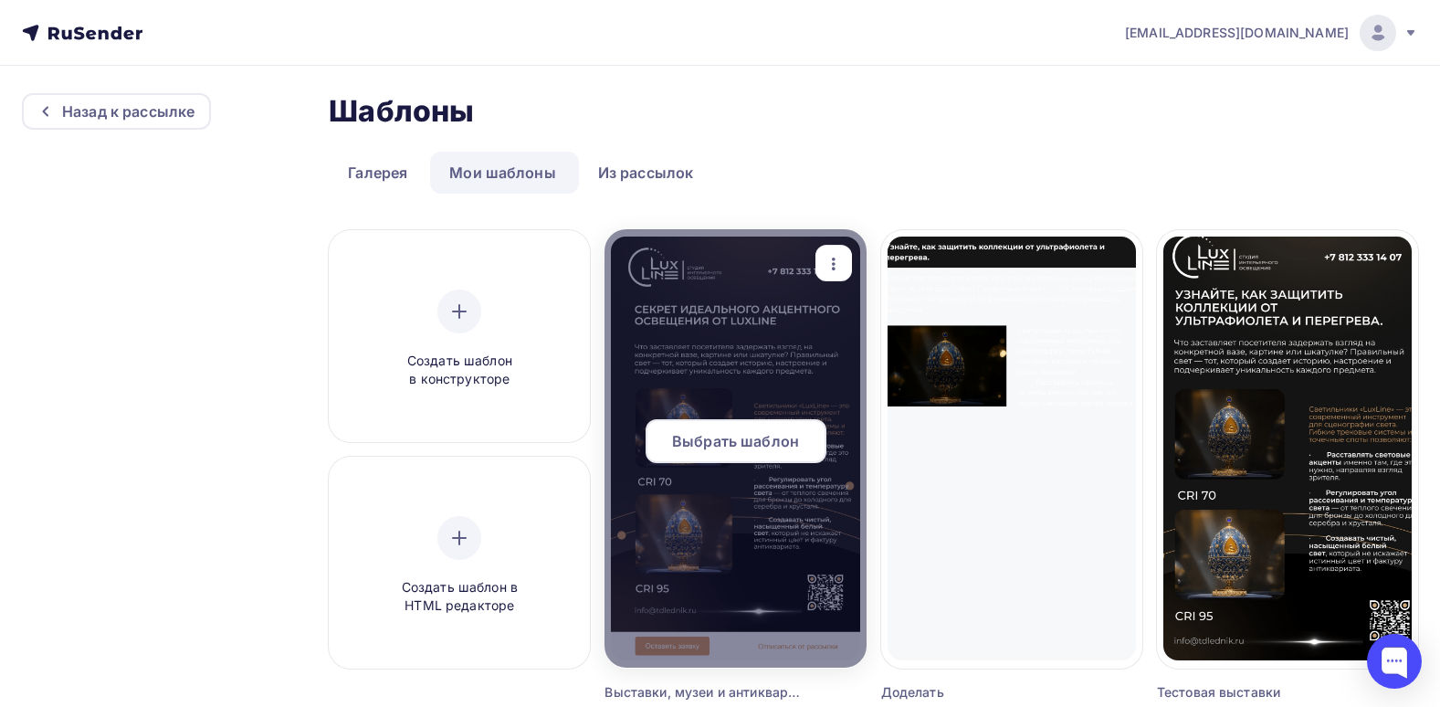
scroll to position [91, 0]
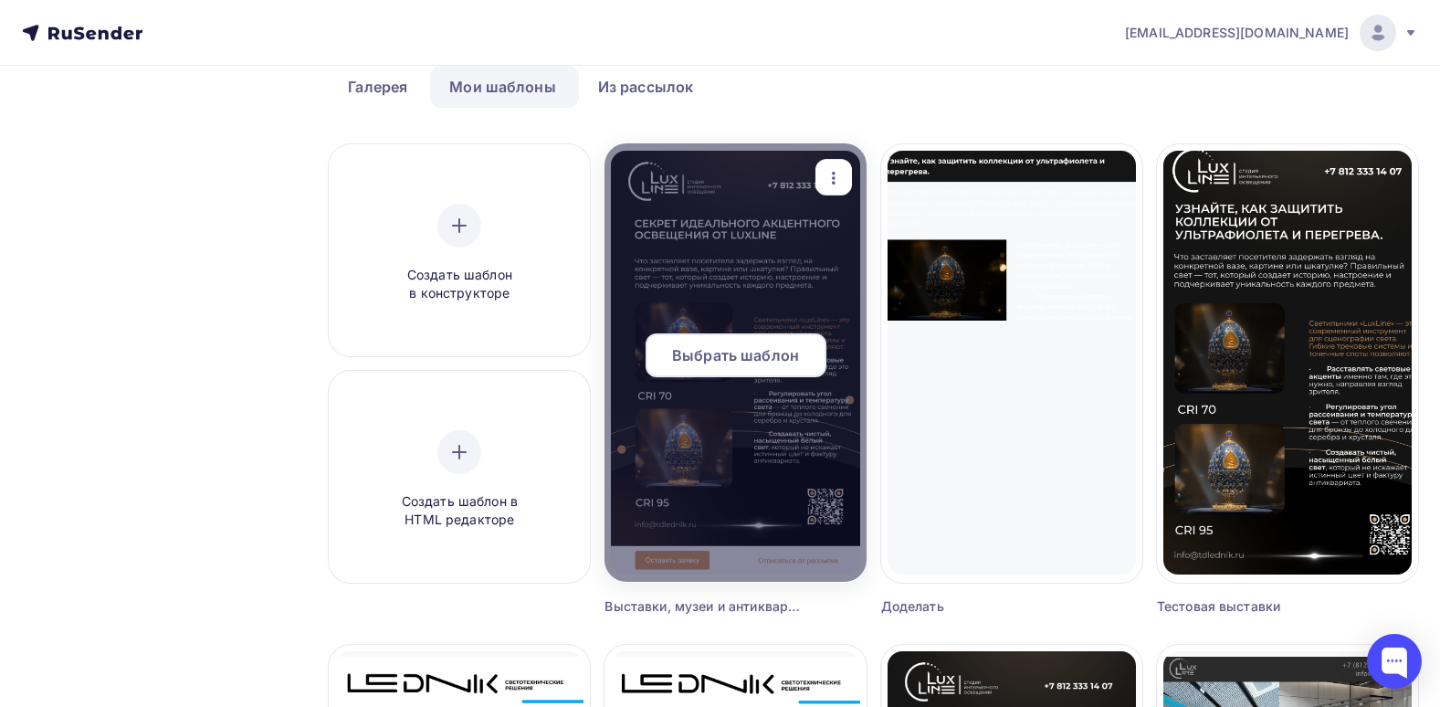
click at [751, 360] on span "Выбрать шаблон" at bounding box center [735, 355] width 127 height 22
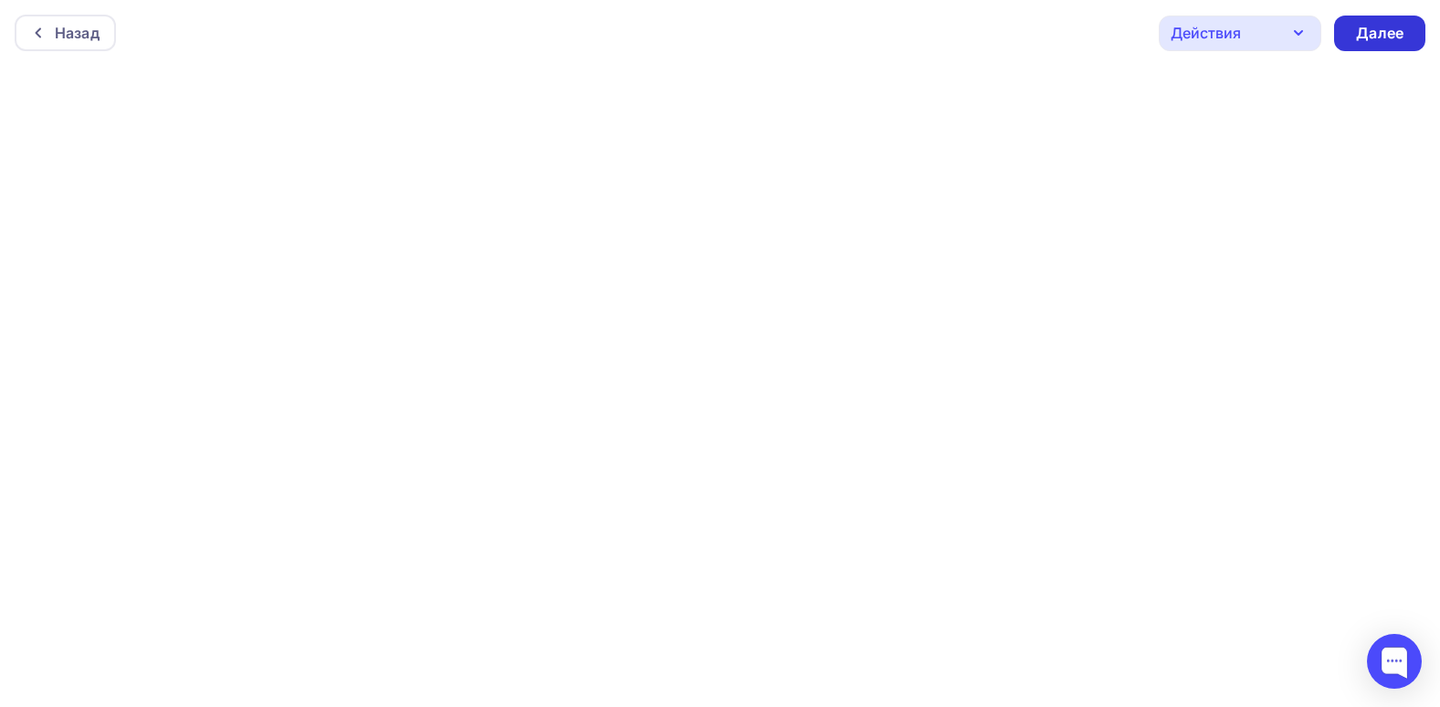
click at [1392, 46] on div "Далее" at bounding box center [1379, 34] width 91 height 36
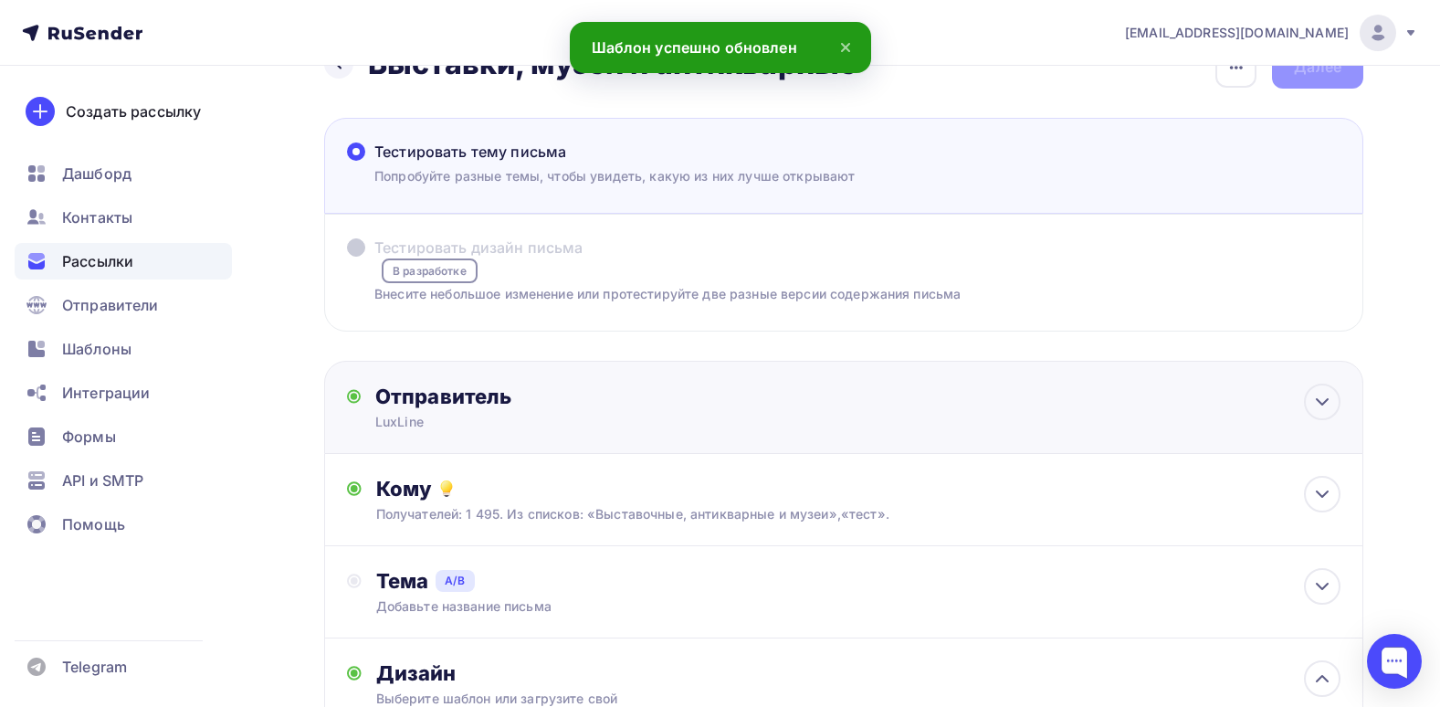
scroll to position [91, 0]
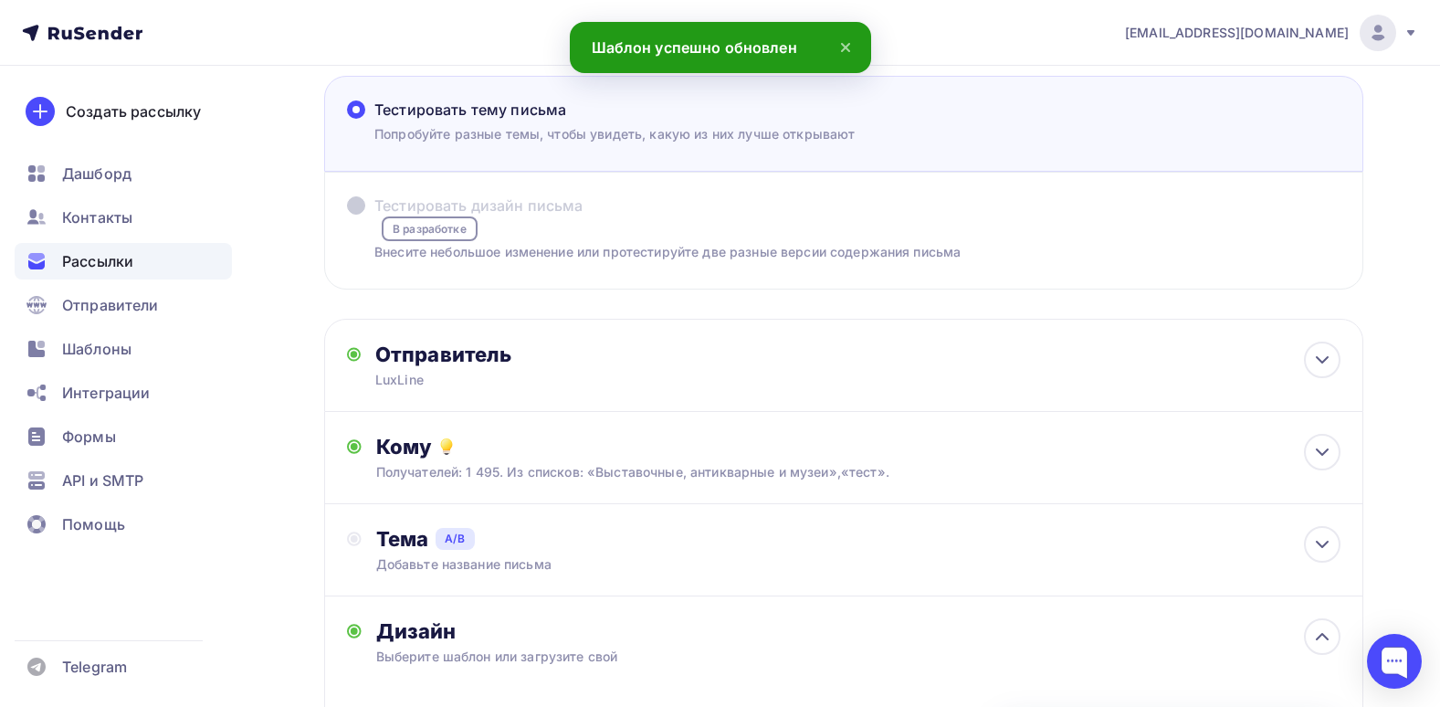
click at [540, 213] on span "Тестировать дизайн письма" at bounding box center [478, 205] width 209 height 22
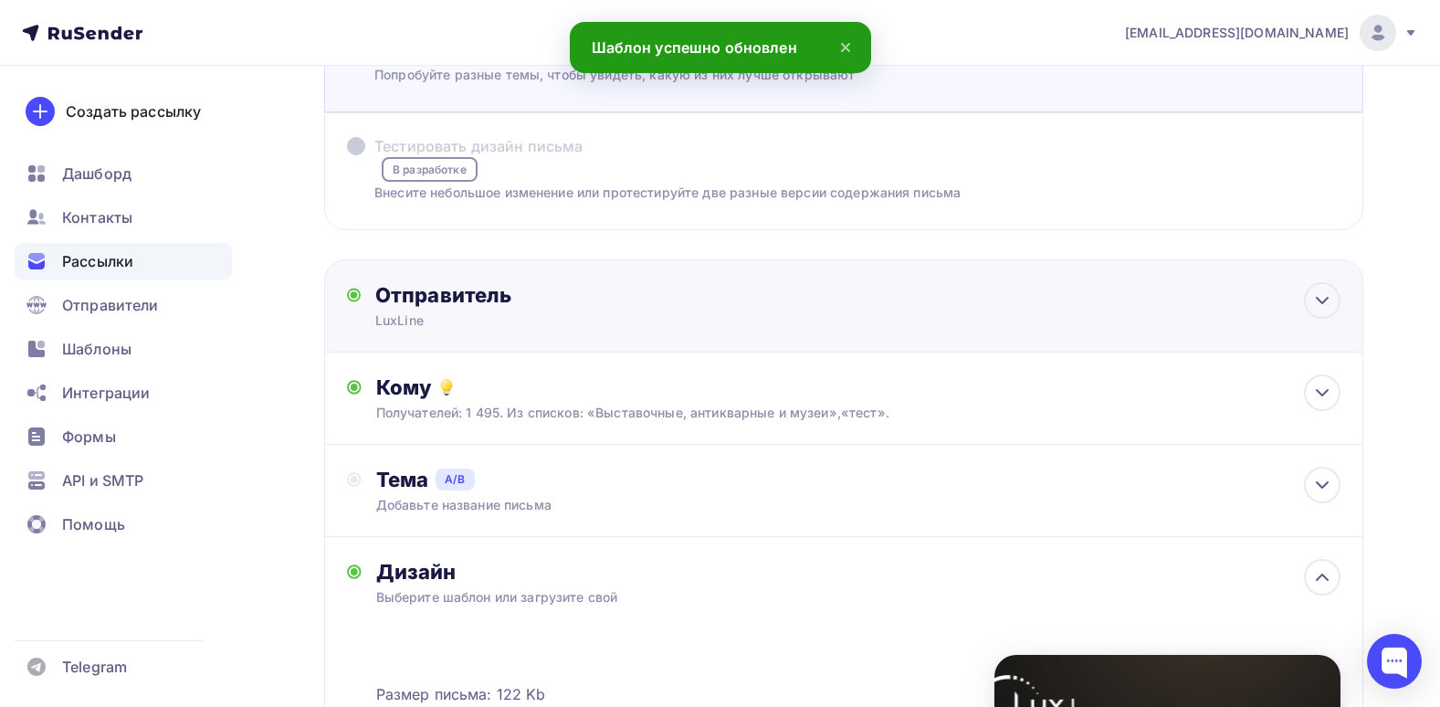
scroll to position [183, 0]
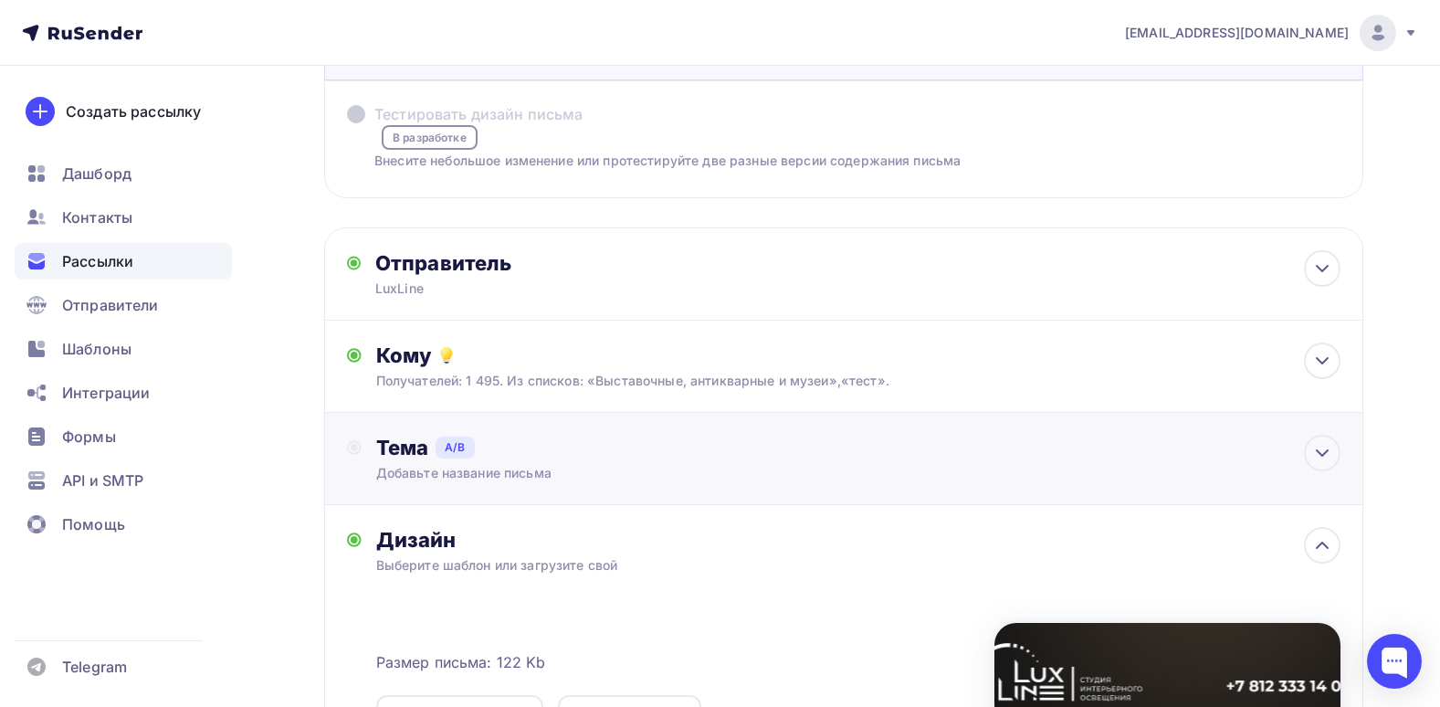
click at [683, 447] on div "Тема A/B" at bounding box center [858, 448] width 964 height 26
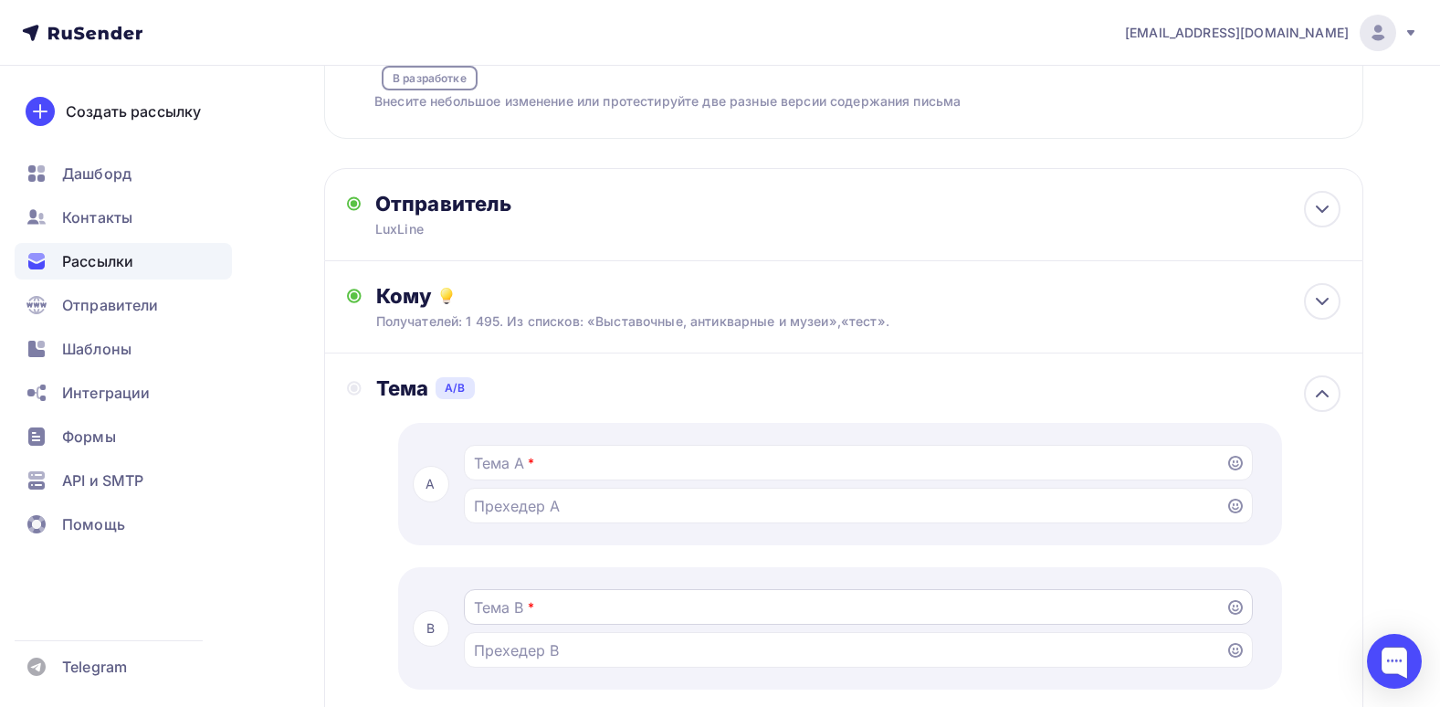
scroll to position [274, 0]
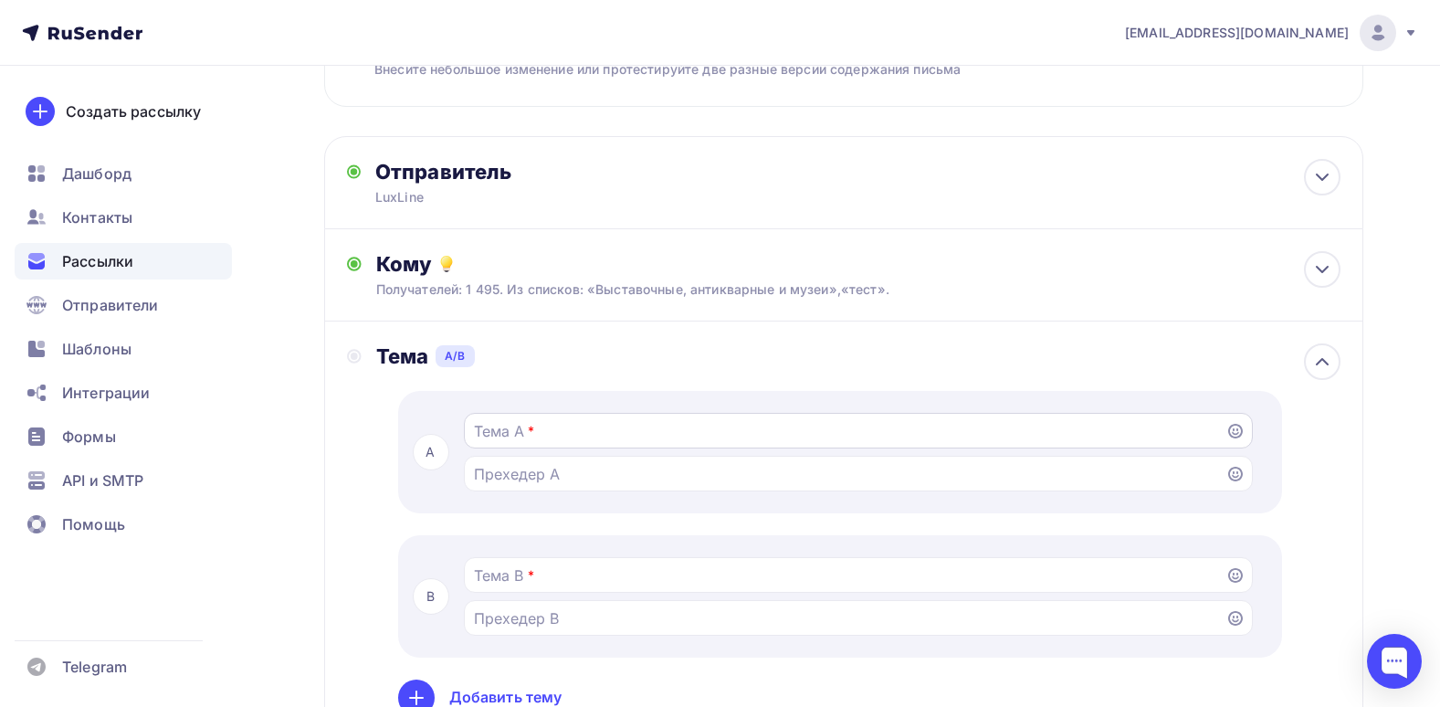
click at [521, 432] on input "Тестировать тему письма Попробуйте разные темы, чтобы увидеть, какую из них луч…" at bounding box center [844, 431] width 741 height 22
paste input "Превратите каждый предмет в главного героя вашей витрины."
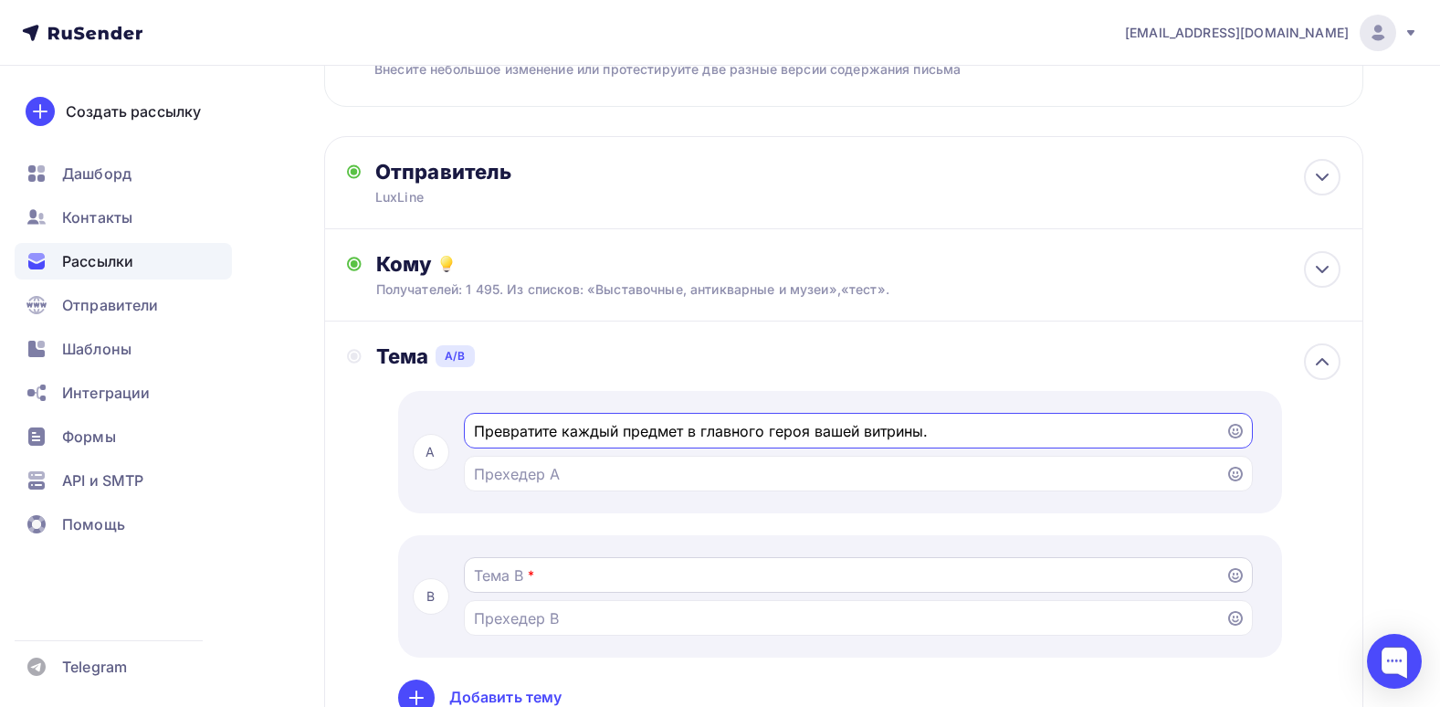
type input "Превратите каждый предмет в главного героя вашей витрины."
click at [503, 564] on input "Тестировать тему письма Попробуйте разные темы, чтобы увидеть, какую из них луч…" at bounding box center [844, 575] width 741 height 22
click at [497, 531] on div "A Превратите каждый предмет в главного героя вашей витрины. B * Добавить тему С…" at bounding box center [858, 586] width 964 height 390
click at [1077, 439] on input "Превратите каждый предмет в главного героя вашей витрины." at bounding box center [844, 431] width 741 height 22
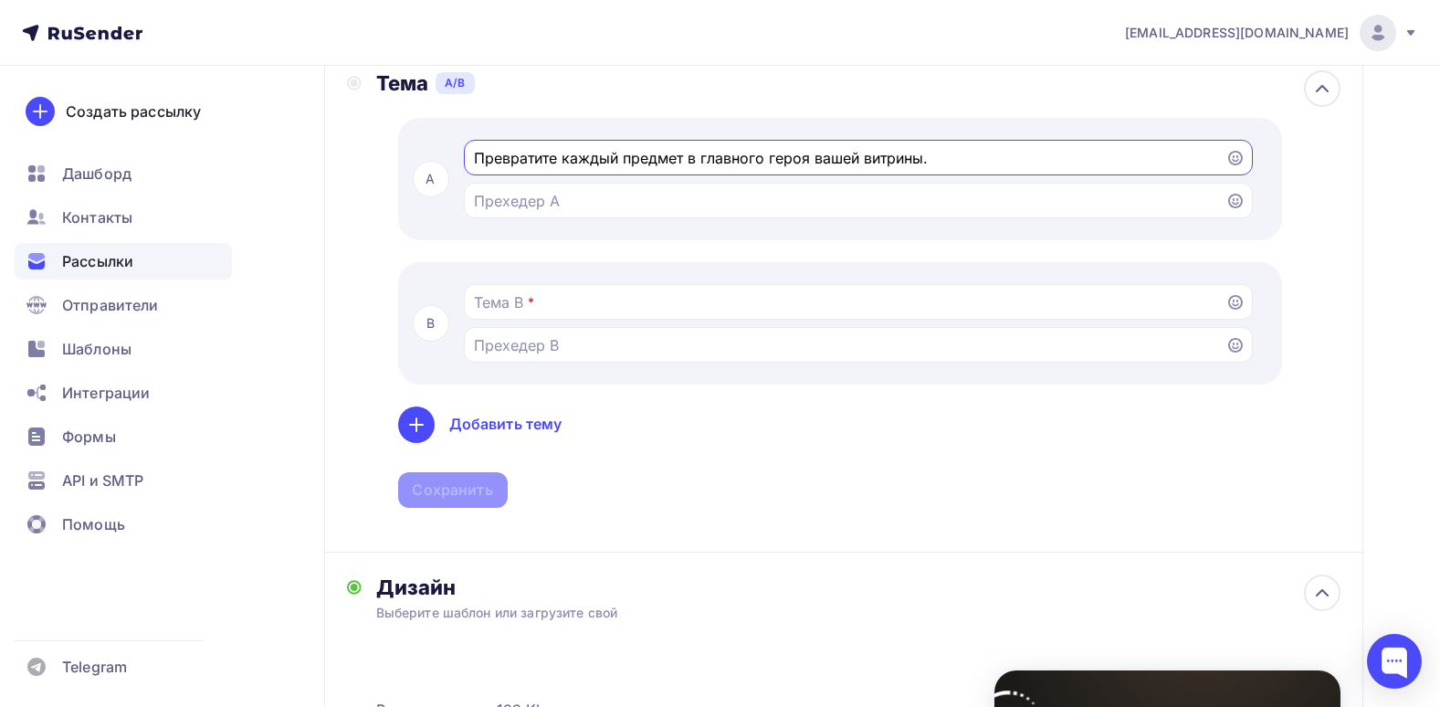
scroll to position [365, 0]
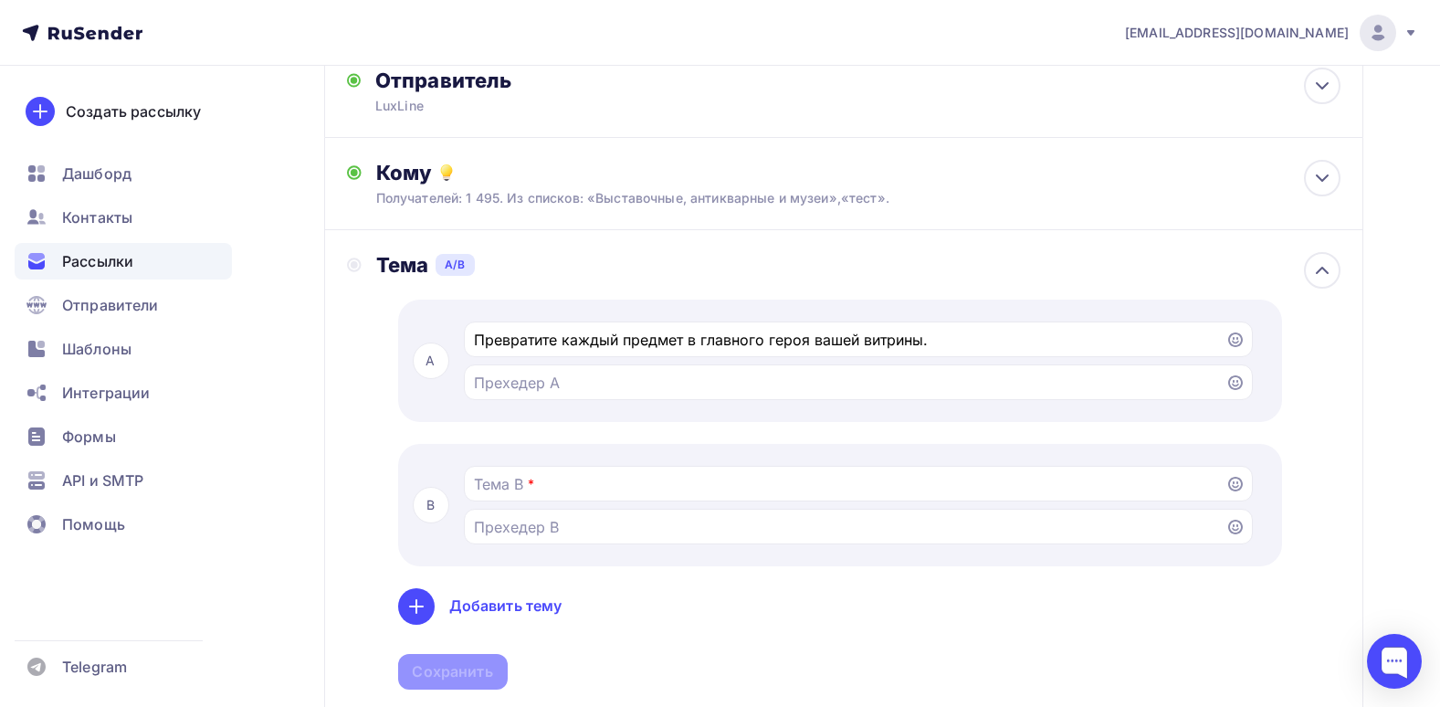
click at [1333, 303] on div "Тема A/B A Превратите каждый предмет в главного героя вашей витрины. B * Добави…" at bounding box center [843, 482] width 1039 height 504
click at [580, 473] on input "Тестировать тему письма Попробуйте разные темы, чтобы увидеть, какую из них луч…" at bounding box center [844, 484] width 741 height 22
paste input "Освещение, которое направляет взгляд и создает историю"
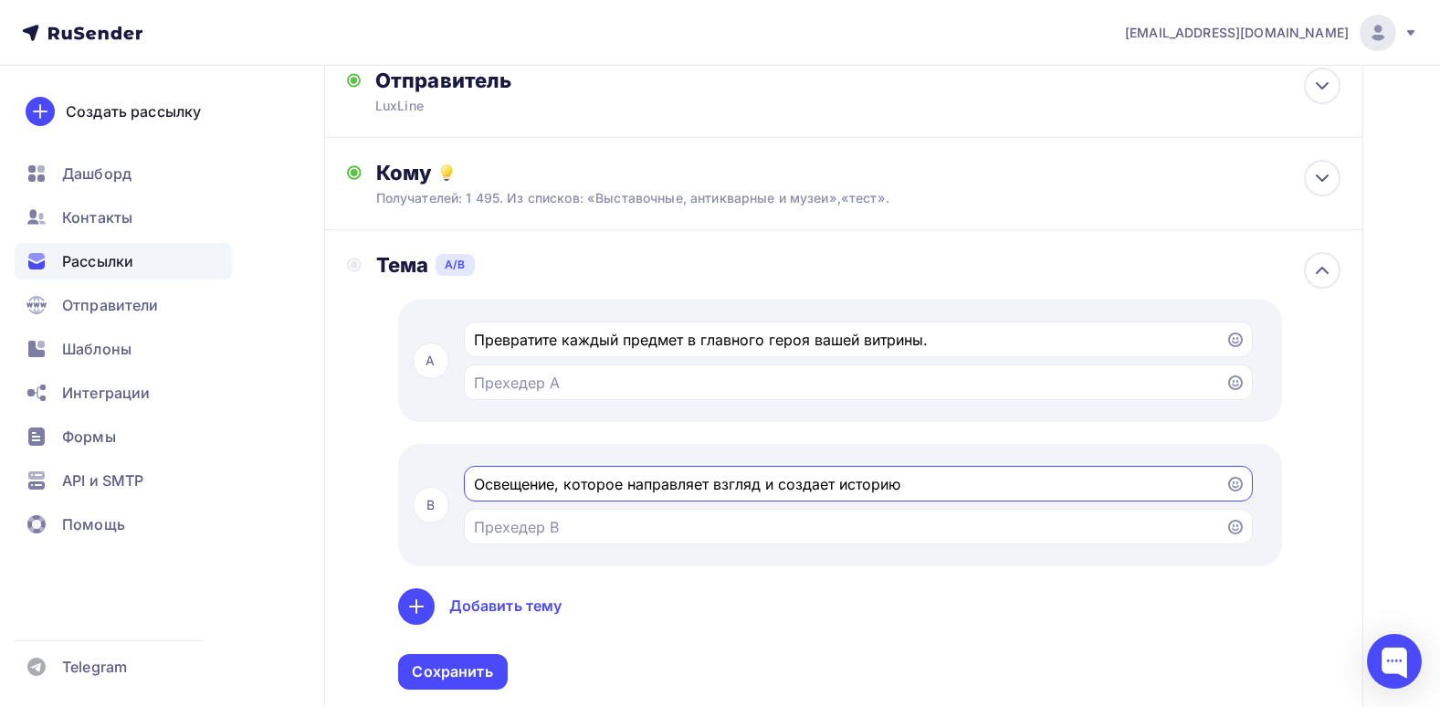
click at [670, 271] on div "Тема A/B" at bounding box center [858, 265] width 964 height 26
click at [1014, 488] on input "Освещение, которое направляет взгляд и создает историю" at bounding box center [844, 484] width 741 height 22
type input "Освещение, которое направляет взгляд и создает историю."
click at [1354, 476] on div "Тема A/B A Превратите каждый предмет в главного героя вашей витрины. B Освещени…" at bounding box center [843, 482] width 1039 height 504
click at [1385, 387] on div "Назад Выставки, музеи и антикварные Выставки, музеи и антикварные Закончить поз…" at bounding box center [720, 524] width 1440 height 1647
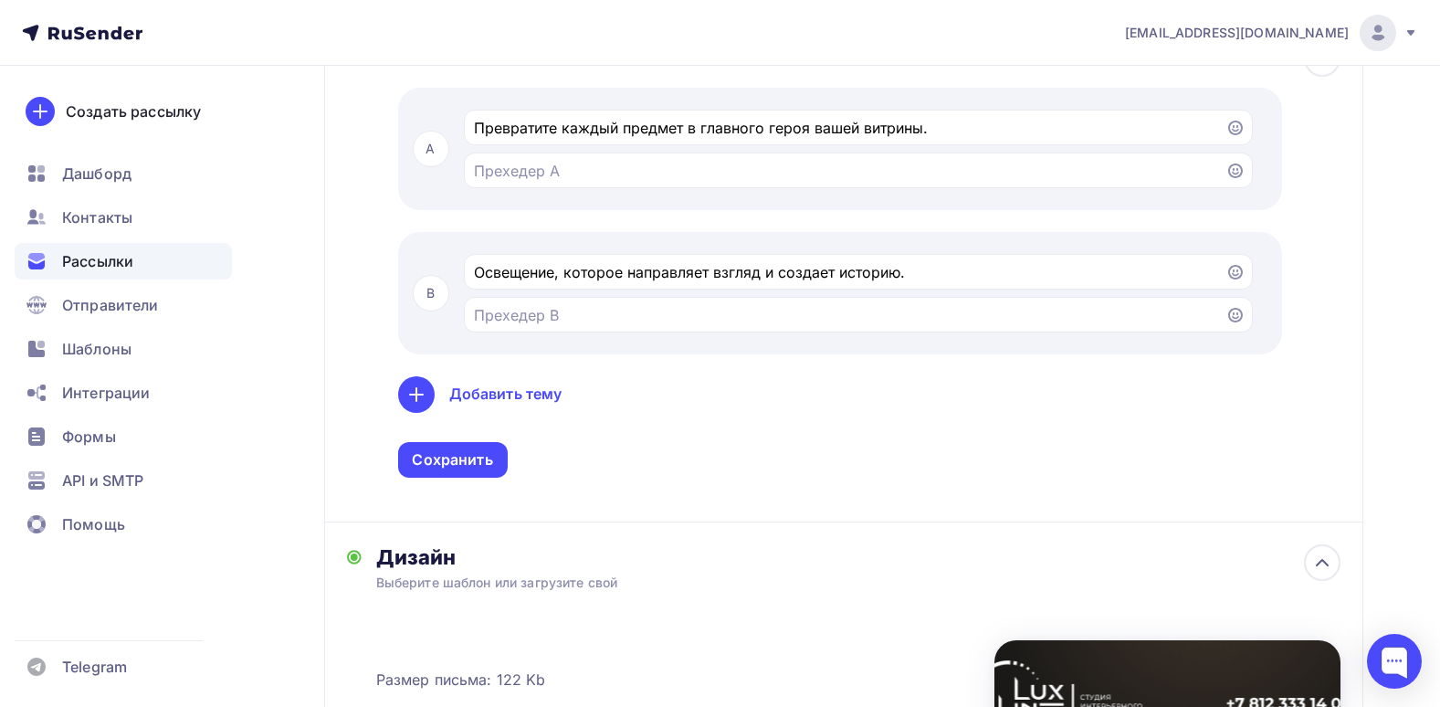
scroll to position [548, 0]
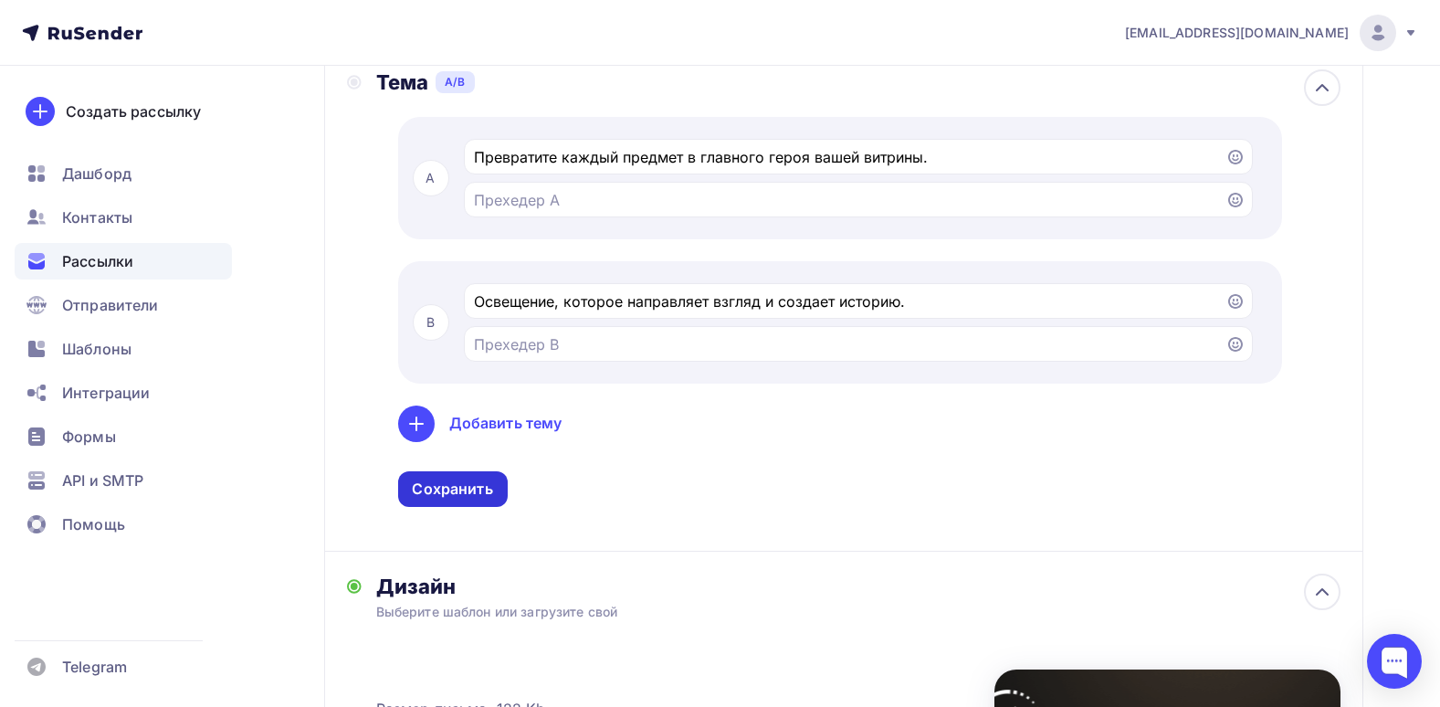
click at [460, 493] on div "Сохранить" at bounding box center [452, 488] width 80 height 21
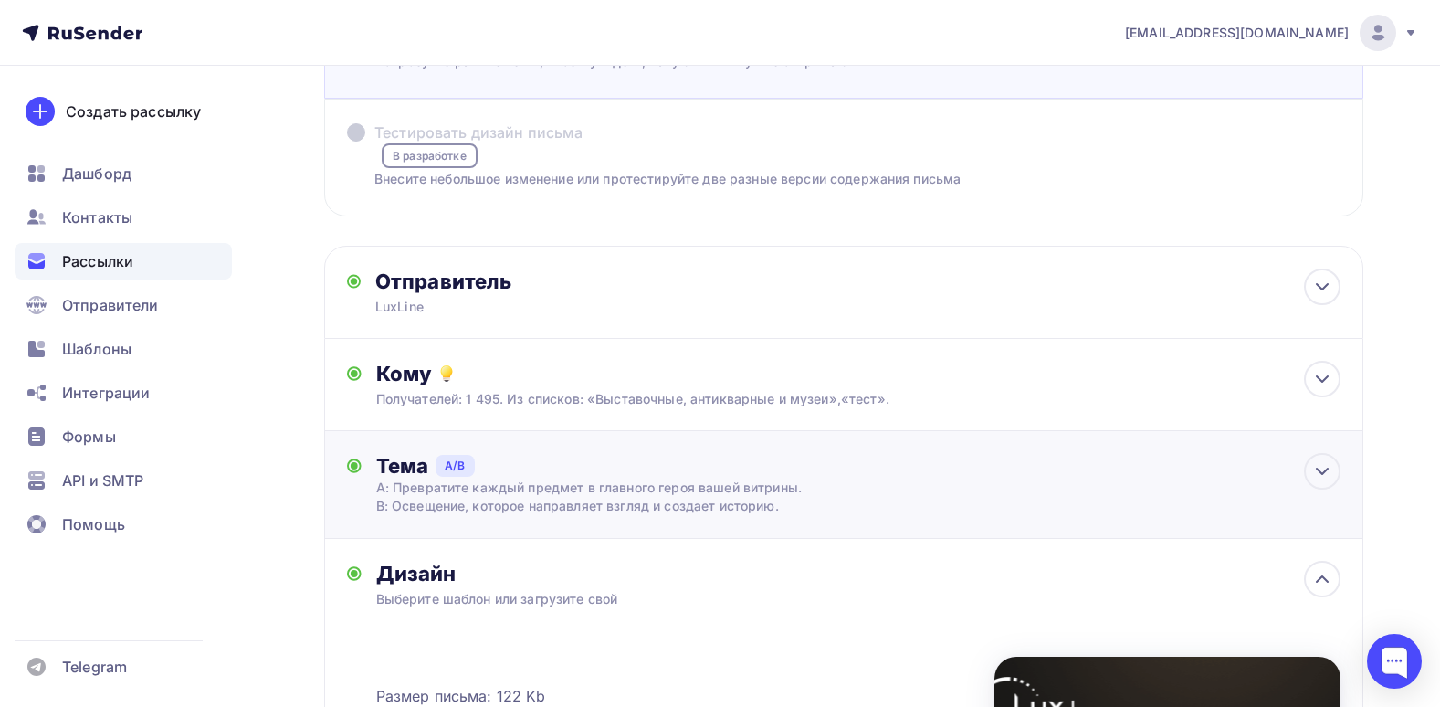
scroll to position [0, 0]
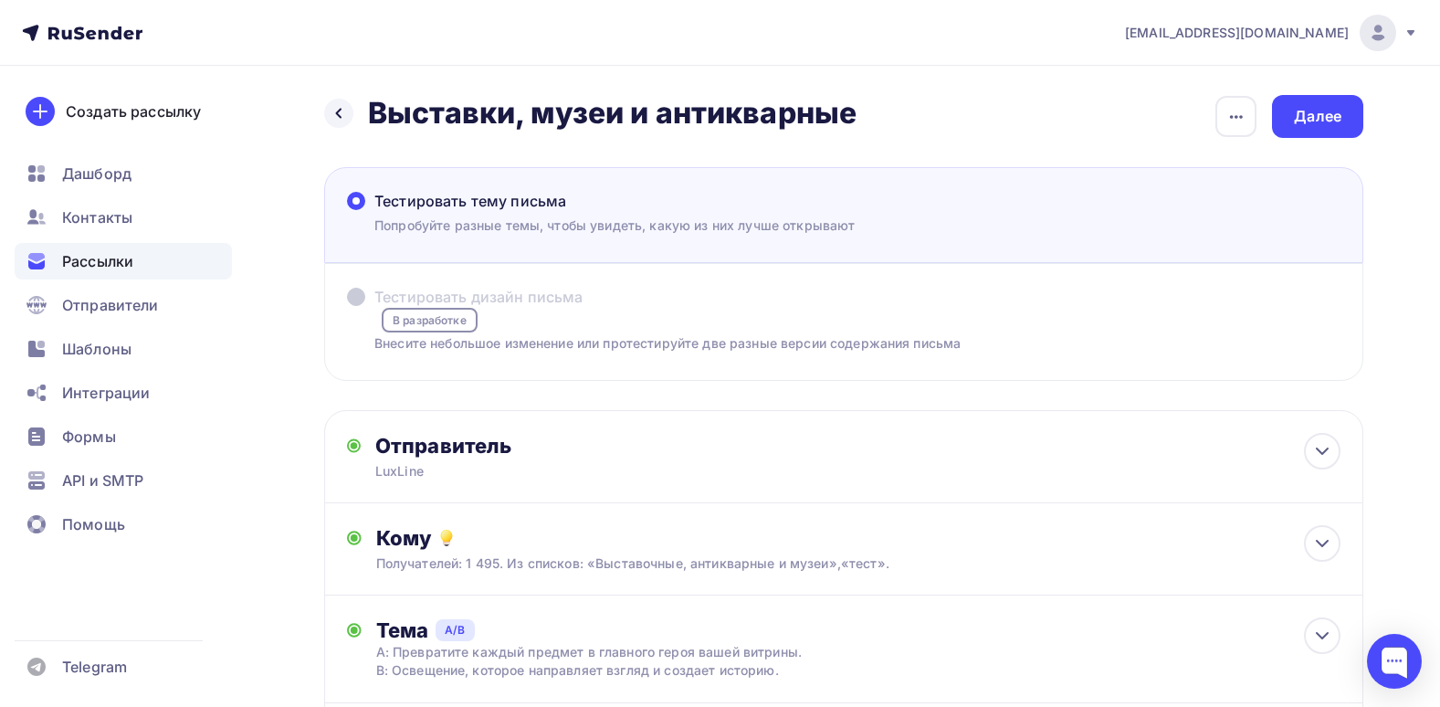
drag, startPoint x: 1298, startPoint y: 127, endPoint x: 1277, endPoint y: 210, distance: 85.5
click at [1277, 210] on div "Назад Выставки, музеи и антикварные Выставки, музеи и антикварные Закончить поз…" at bounding box center [843, 669] width 1039 height 1149
drag, startPoint x: 1277, startPoint y: 210, endPoint x: 1253, endPoint y: 161, distance: 55.1
click at [1253, 161] on div "Назад Выставки, музеи и антикварные Выставки, музеи и антикварные Закончить поз…" at bounding box center [843, 669] width 1039 height 1149
click at [1311, 106] on div "Далее" at bounding box center [1317, 116] width 47 height 21
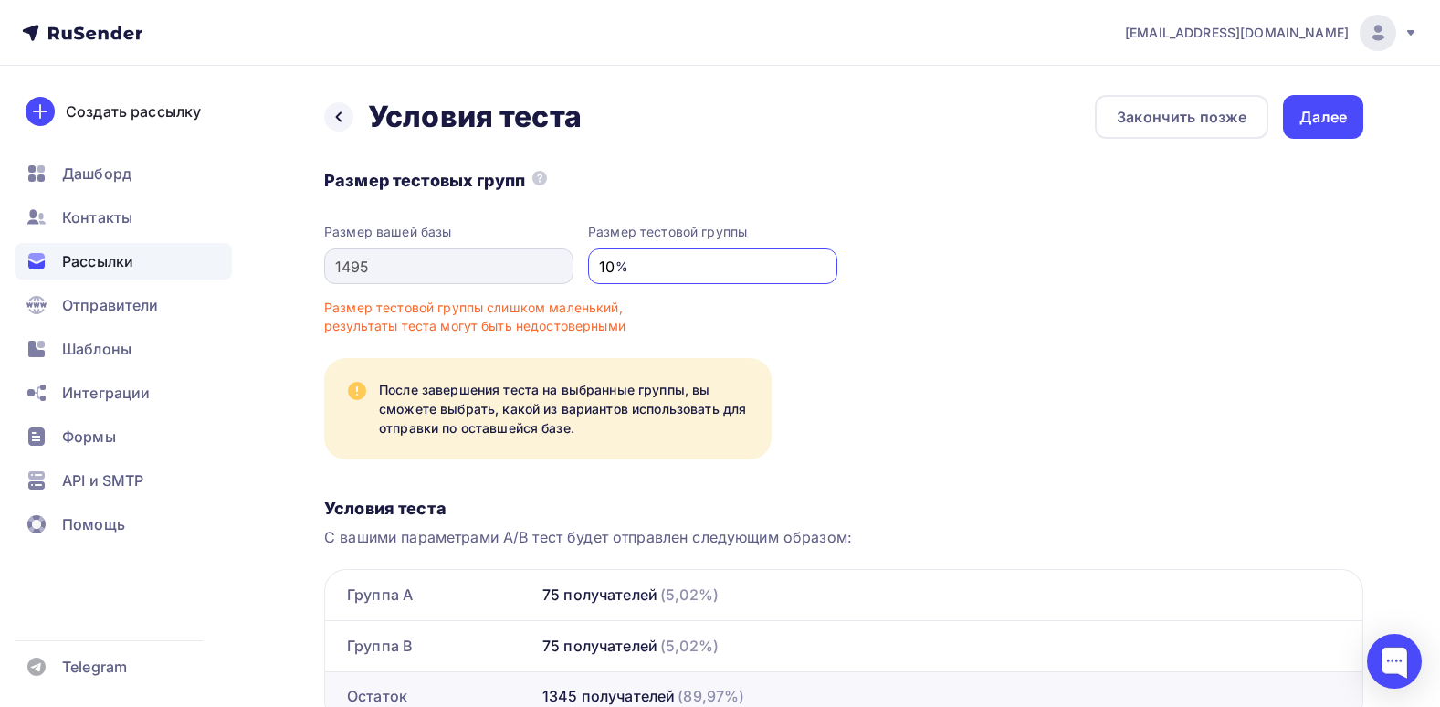
click at [467, 271] on div "Размер вашей базы 1495 Размер тестовой группы 10 %" at bounding box center [843, 253] width 1039 height 62
click at [730, 329] on div "Размер тестовых групп Размер вашей базы 1495 Размер тестовой группы 99 % Размер…" at bounding box center [843, 445] width 1039 height 554
click at [978, 326] on div "Размер тестовых групп Размер вашей базы 1495 Размер тестовой группы 99 % Размер…" at bounding box center [843, 445] width 1039 height 554
click at [965, 319] on div "Размер тестовых групп Размер вашей базы 1495 Размер тестовой группы 99 % Размер…" at bounding box center [843, 445] width 1039 height 554
click at [478, 310] on div "Размер тестовой группы слишком маленький, результаты теста могут быть недостове…" at bounding box center [502, 317] width 356 height 37
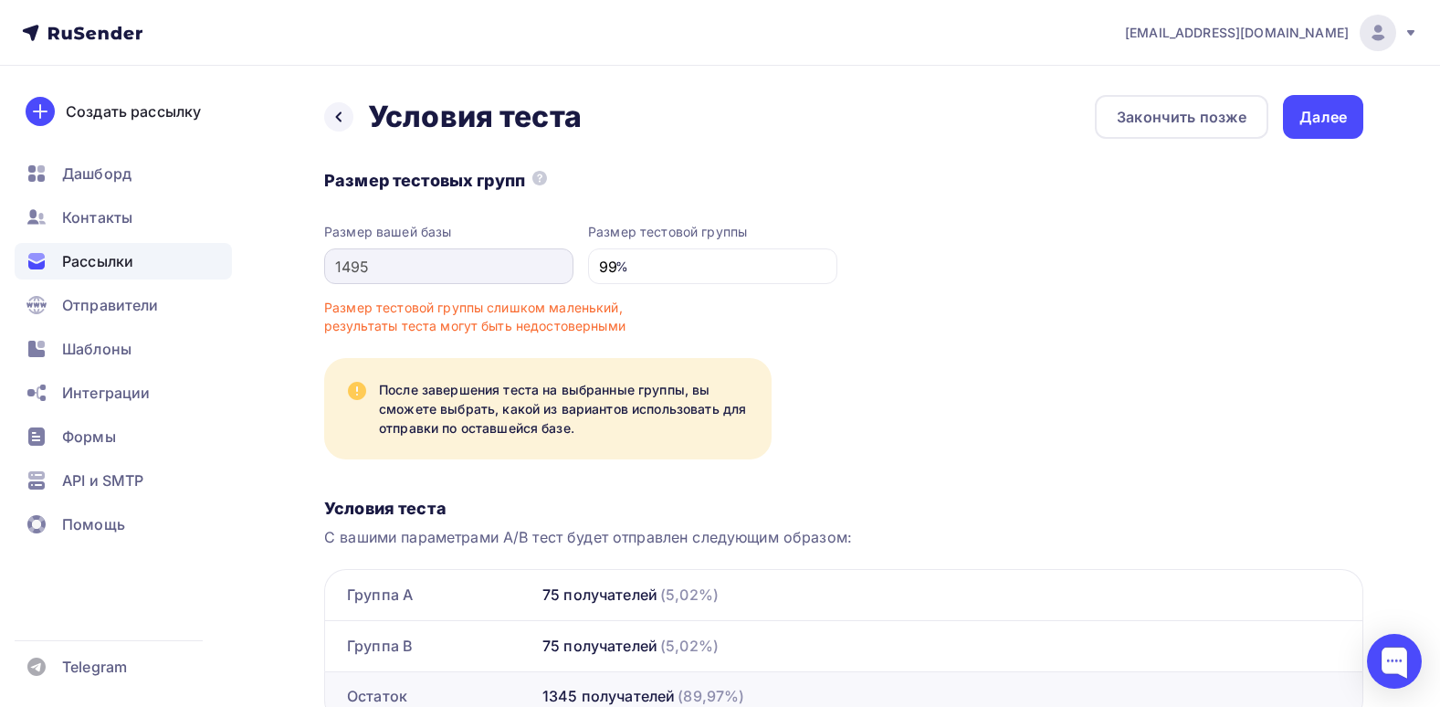
click at [472, 278] on div "1495" at bounding box center [448, 266] width 249 height 36
click at [895, 279] on div "Размер вашей базы 1495 Размер тестовой группы 99 %" at bounding box center [843, 253] width 1039 height 62
click at [667, 257] on input "99" at bounding box center [713, 267] width 228 height 22
drag, startPoint x: 583, startPoint y: 266, endPoint x: 566, endPoint y: 257, distance: 18.8
click at [599, 257] on input "99" at bounding box center [713, 267] width 228 height 22
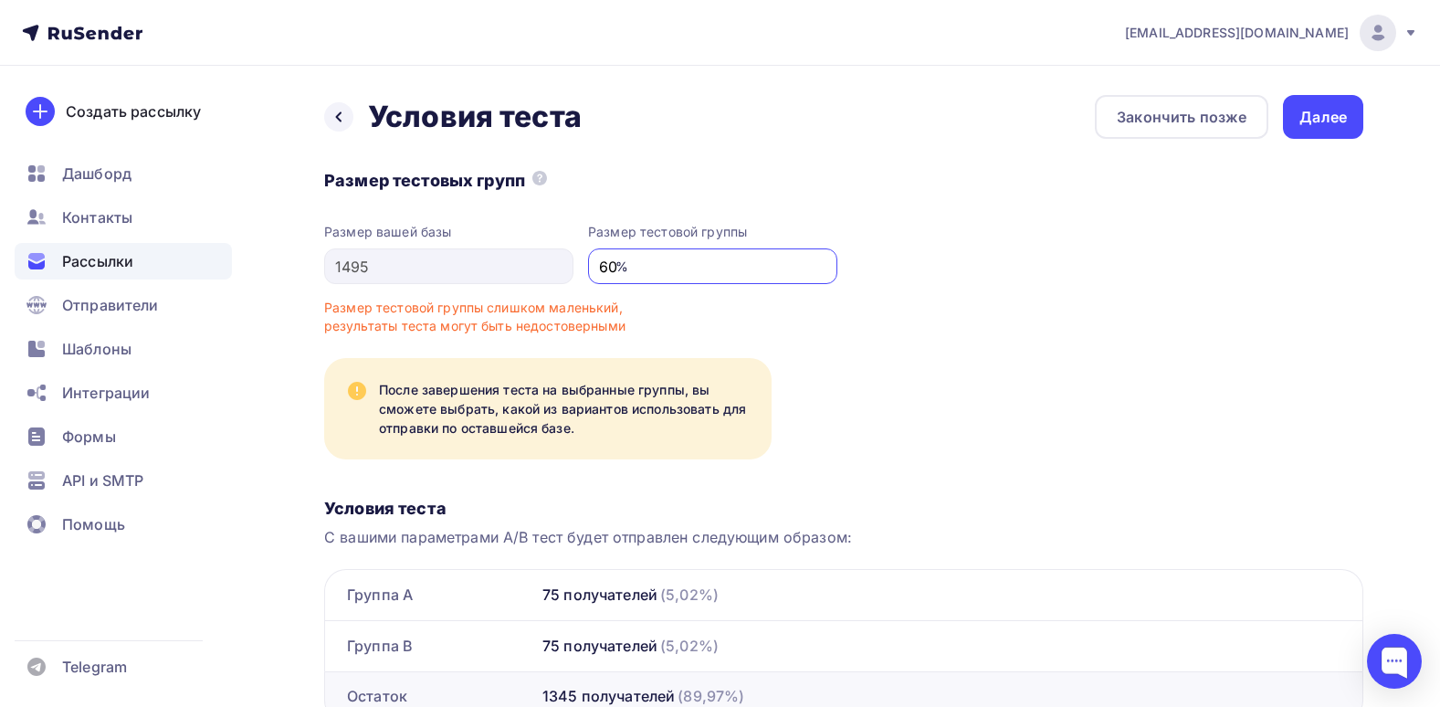
click at [841, 333] on div "Размер тестовых групп Размер вашей базы 1495 Размер тестовой группы 60 % Размер…" at bounding box center [843, 445] width 1039 height 554
click at [569, 328] on div "Размер тестовой группы слишком маленький, результаты теста могут быть недостове…" at bounding box center [502, 317] width 356 height 37
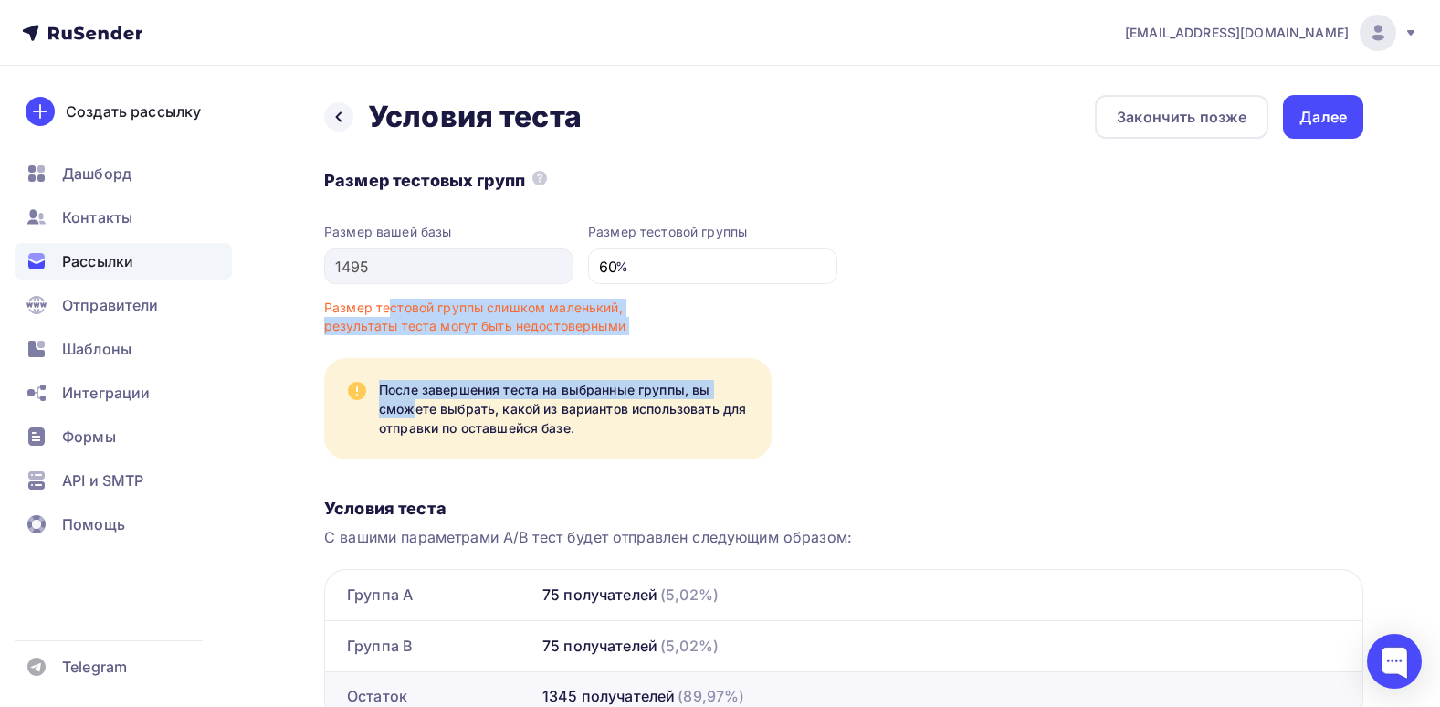
drag, startPoint x: 320, startPoint y: 309, endPoint x: 670, endPoint y: 338, distance: 351.8
click at [670, 338] on div "Условия теста Закончить позже Далее Размер тестовых групп Размер вашей базы 149…" at bounding box center [720, 431] width 1440 height 730
click at [669, 339] on div "Размер тестовых групп Размер вашей базы 1495 Размер тестовой группы 60 % Размер…" at bounding box center [843, 445] width 1039 height 554
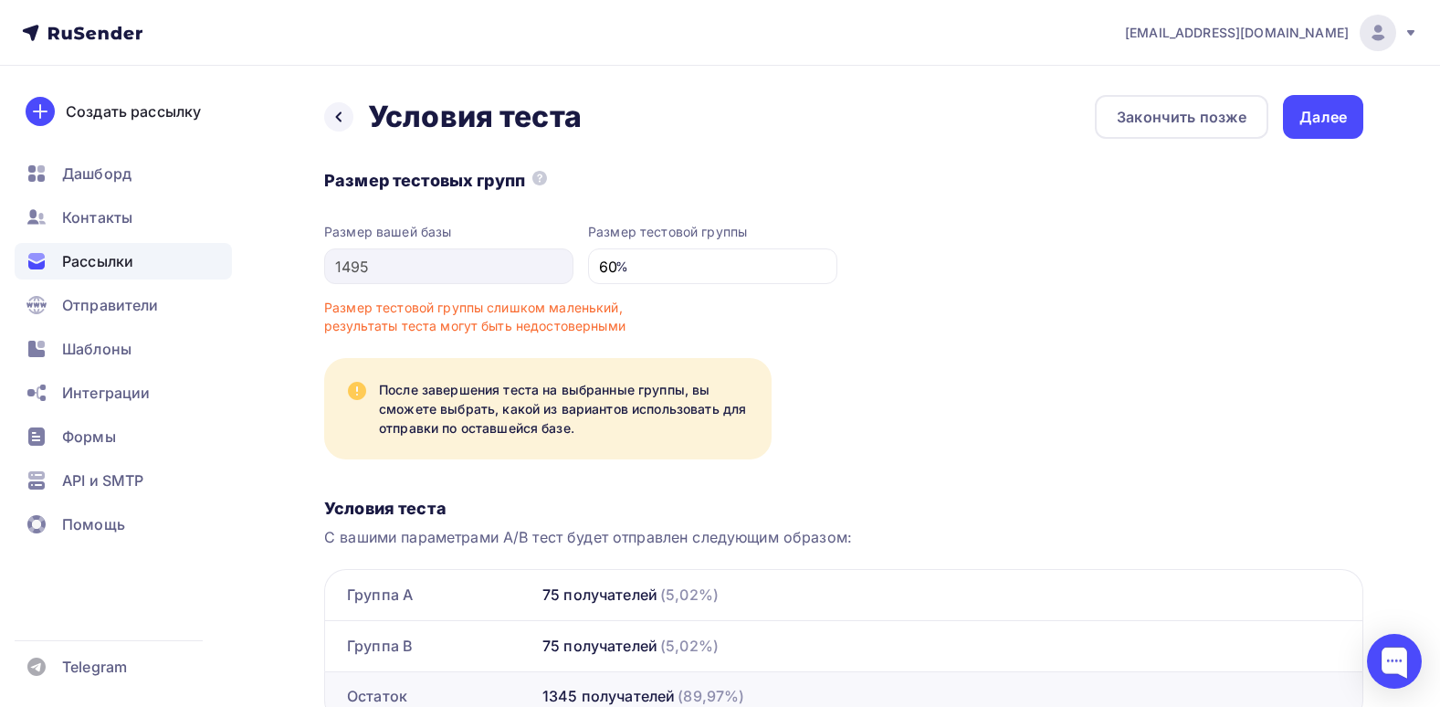
click at [869, 323] on div "Размер тестовых групп Размер вашей базы 1495 Размер тестовой группы 60 % Размер…" at bounding box center [843, 445] width 1039 height 554
click at [543, 182] on icon at bounding box center [539, 178] width 15 height 15
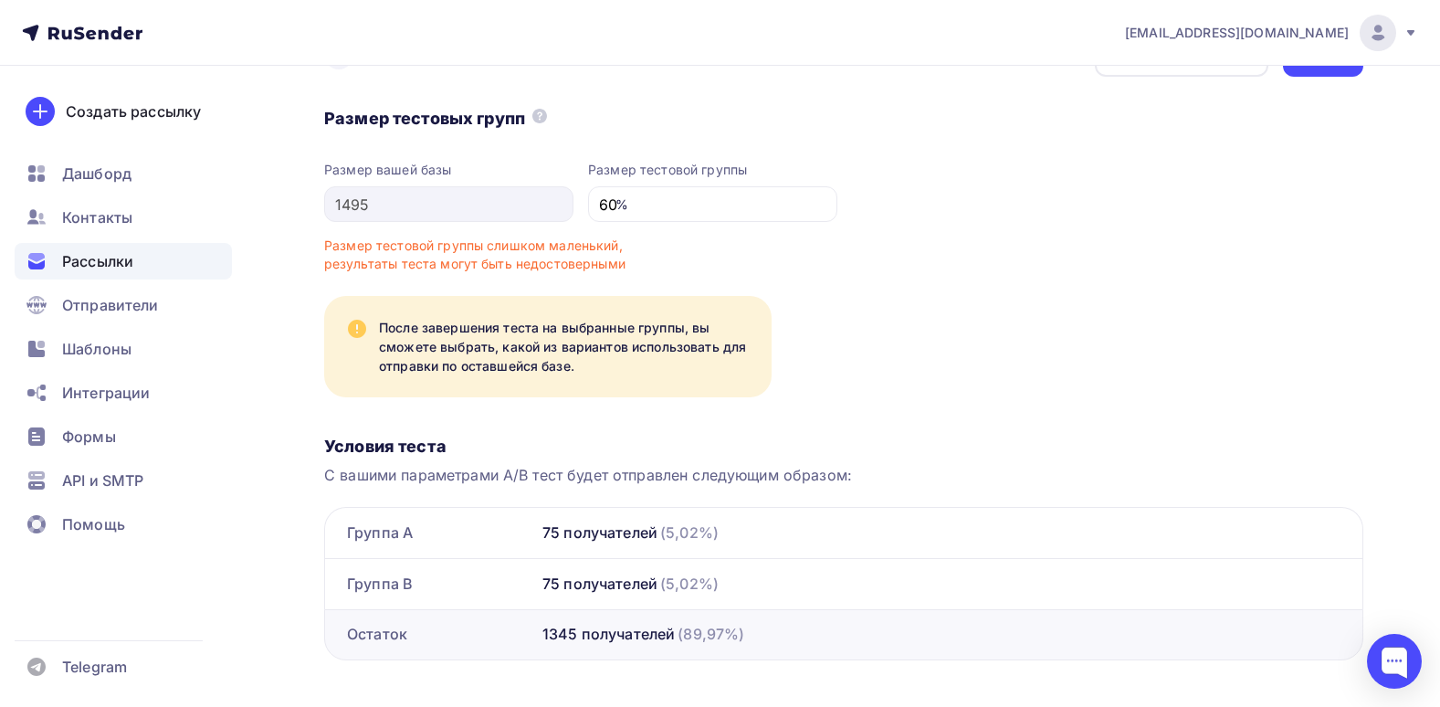
scroll to position [89, 0]
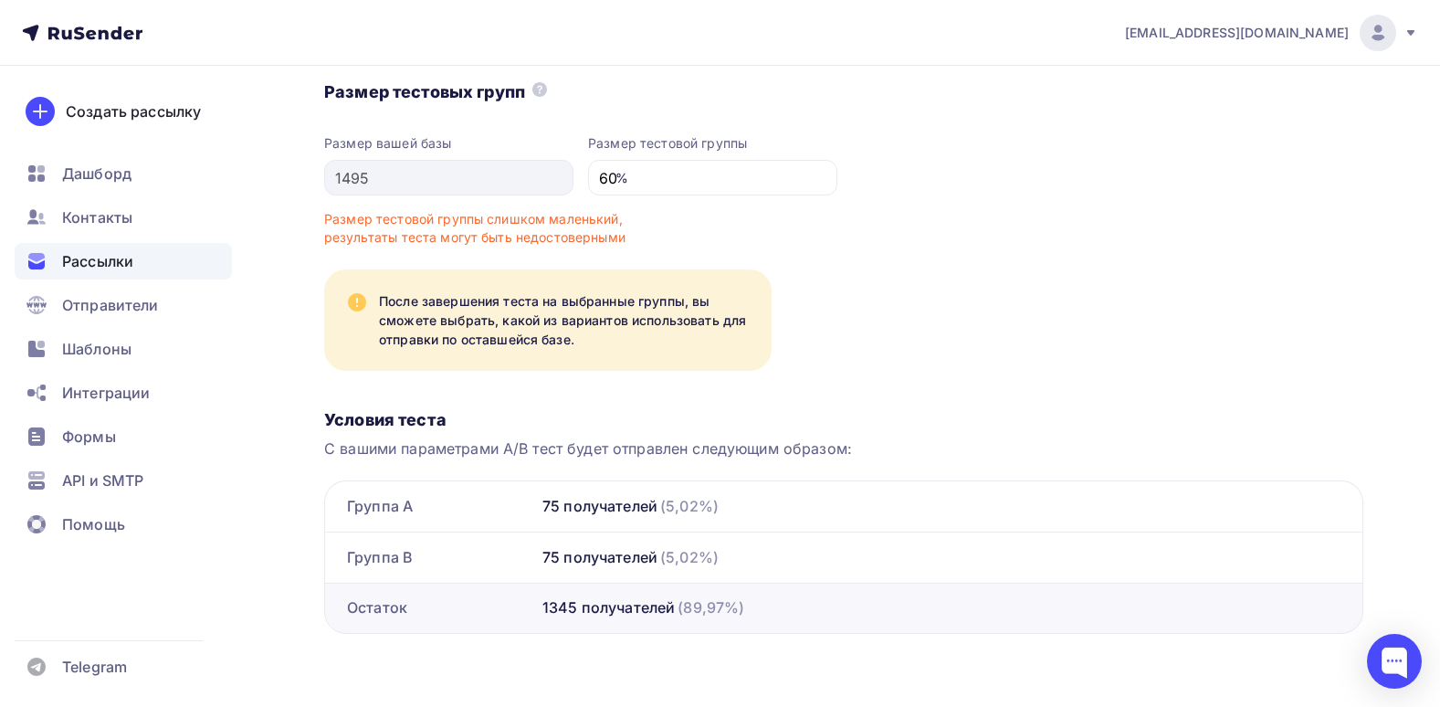
click at [937, 398] on div "Размер тестовых групп Размер вашей базы 1495 Размер тестовой группы 60 % Размер…" at bounding box center [843, 356] width 1039 height 554
click at [714, 154] on div "Размер тестовой группы 60 %" at bounding box center [712, 164] width 249 height 62
drag, startPoint x: 644, startPoint y: 169, endPoint x: 556, endPoint y: 170, distance: 87.7
click at [588, 170] on div "60" at bounding box center [712, 178] width 249 height 36
type input "99"
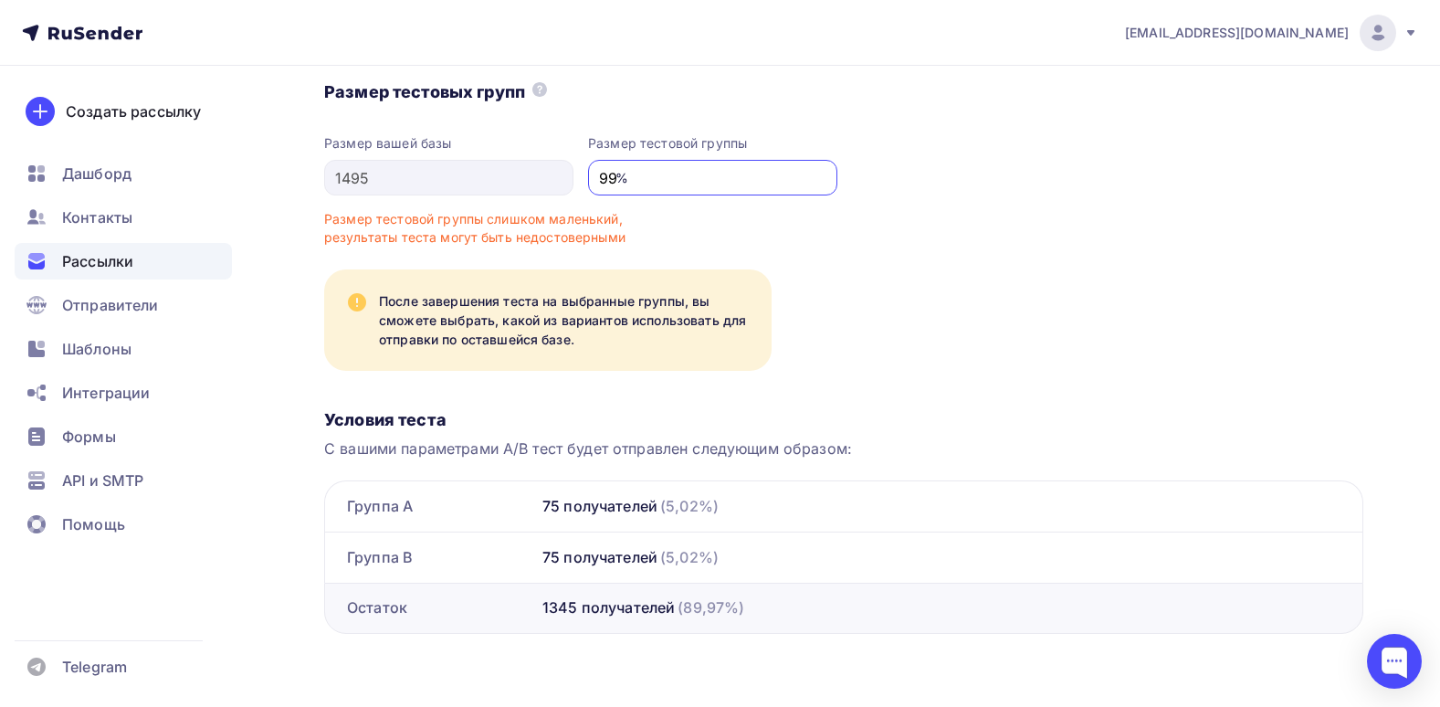
click at [827, 415] on h3 "Условия теста" at bounding box center [843, 420] width 1039 height 26
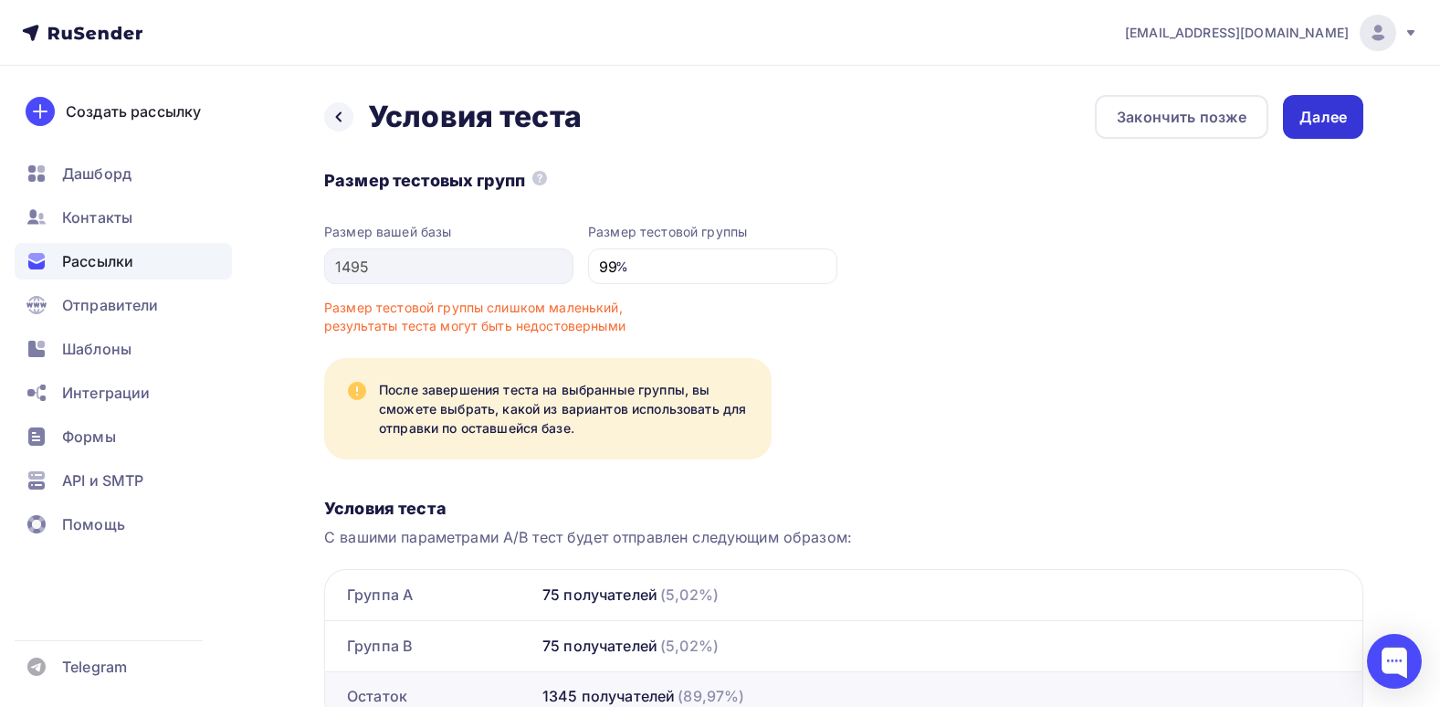
click at [1333, 131] on div "Далее" at bounding box center [1323, 117] width 80 height 44
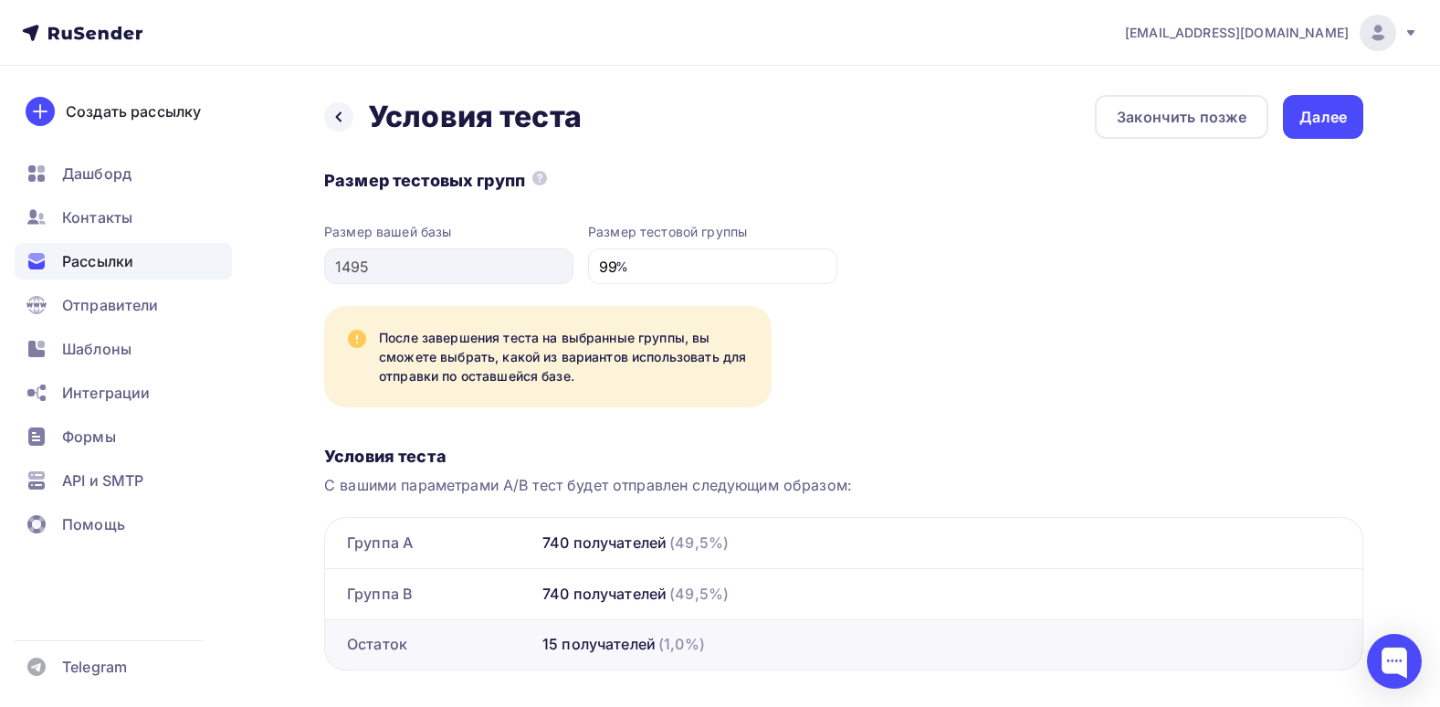
scroll to position [37, 0]
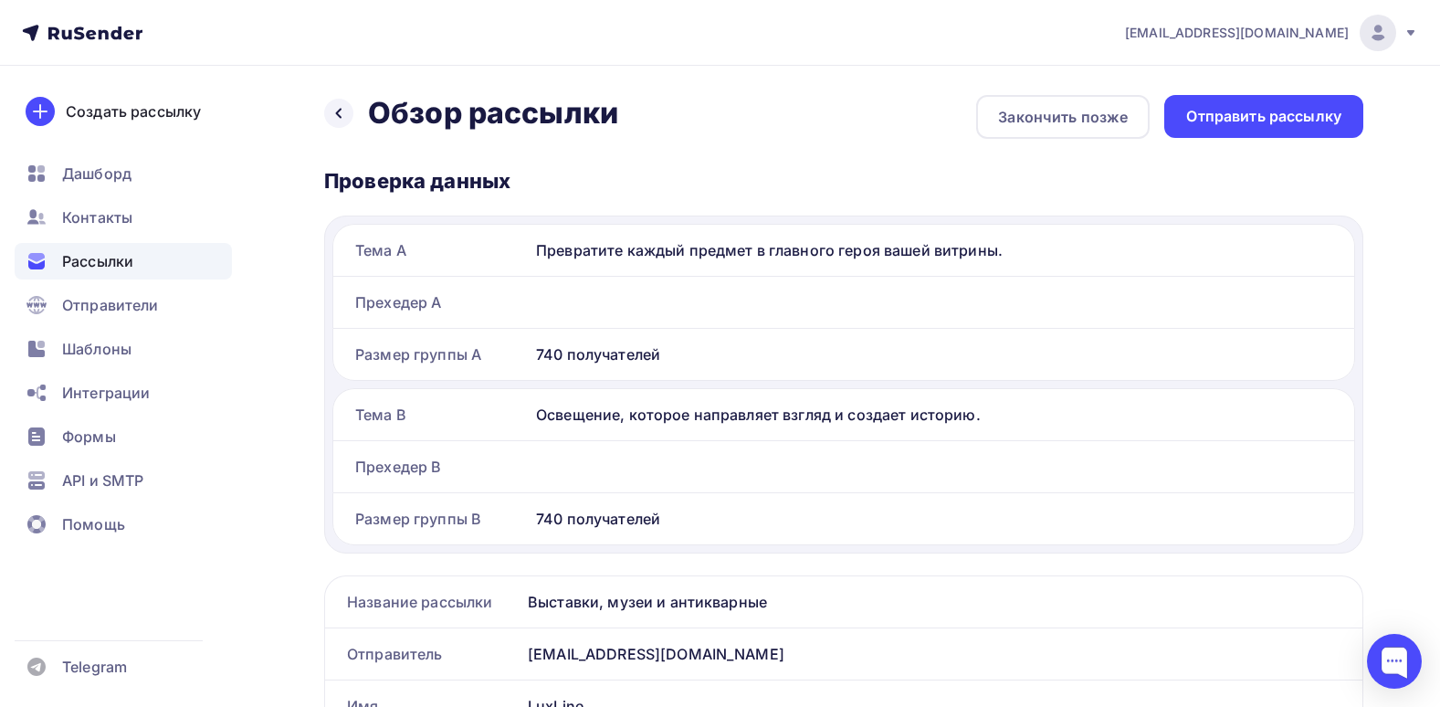
drag, startPoint x: 616, startPoint y: 171, endPoint x: 430, endPoint y: 184, distance: 186.7
click at [430, 184] on div "Проверка данных" at bounding box center [843, 181] width 1039 height 26
click at [431, 185] on div "Проверка данных" at bounding box center [843, 181] width 1039 height 26
click at [1290, 111] on div "Отправить рассылку" at bounding box center [1263, 116] width 155 height 21
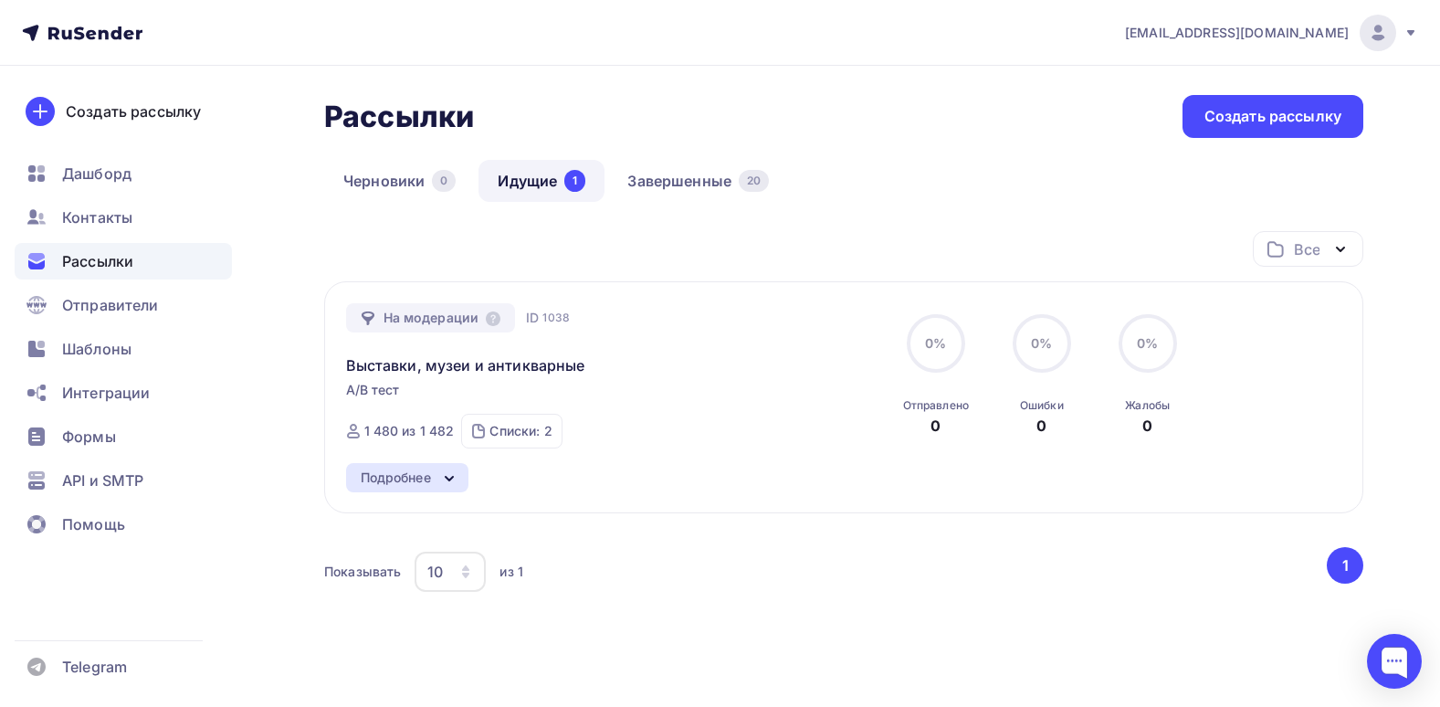
click at [447, 497] on div "На модерации ID 1038 Выставки, музеи и антикварные A/B тест Отправлена ID 1038 …" at bounding box center [843, 397] width 1039 height 232
click at [448, 487] on icon at bounding box center [449, 479] width 22 height 22
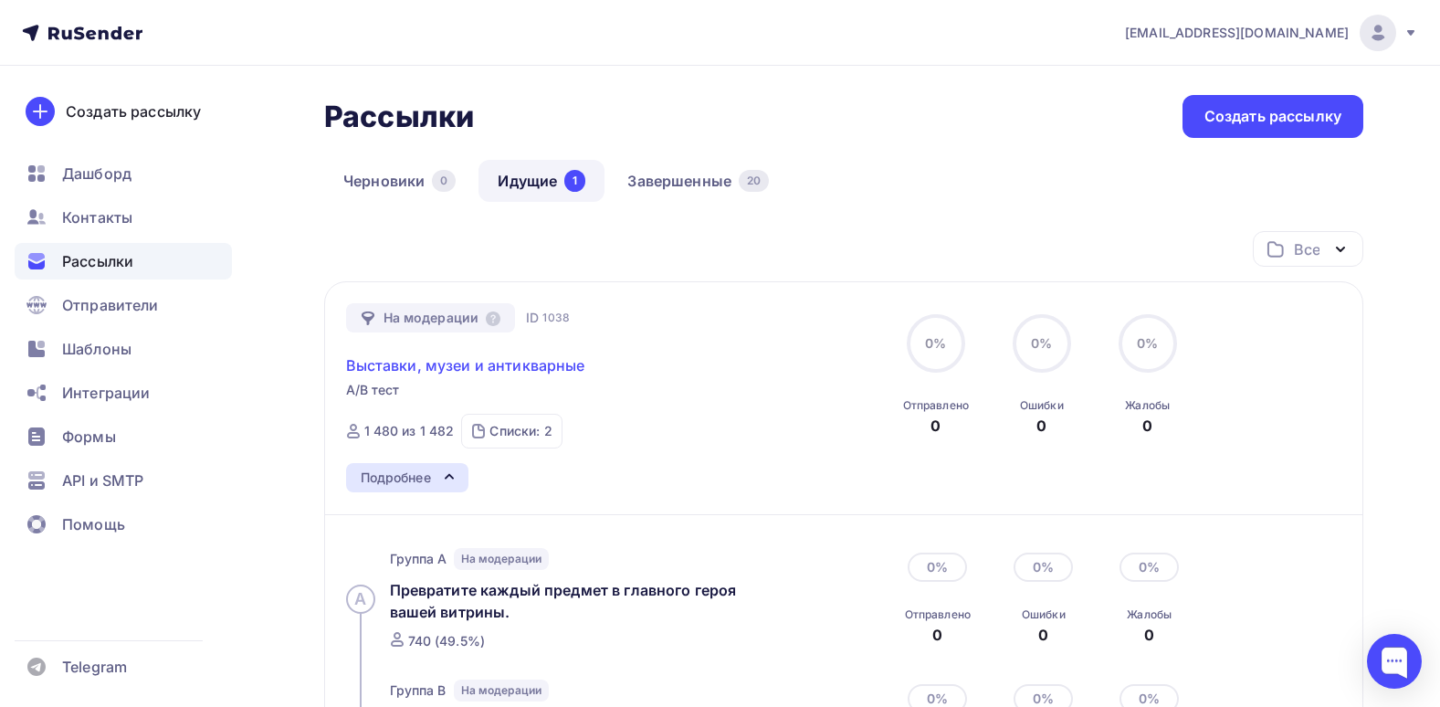
click at [445, 354] on link "Выставки, музеи и антикварные" at bounding box center [465, 365] width 239 height 22
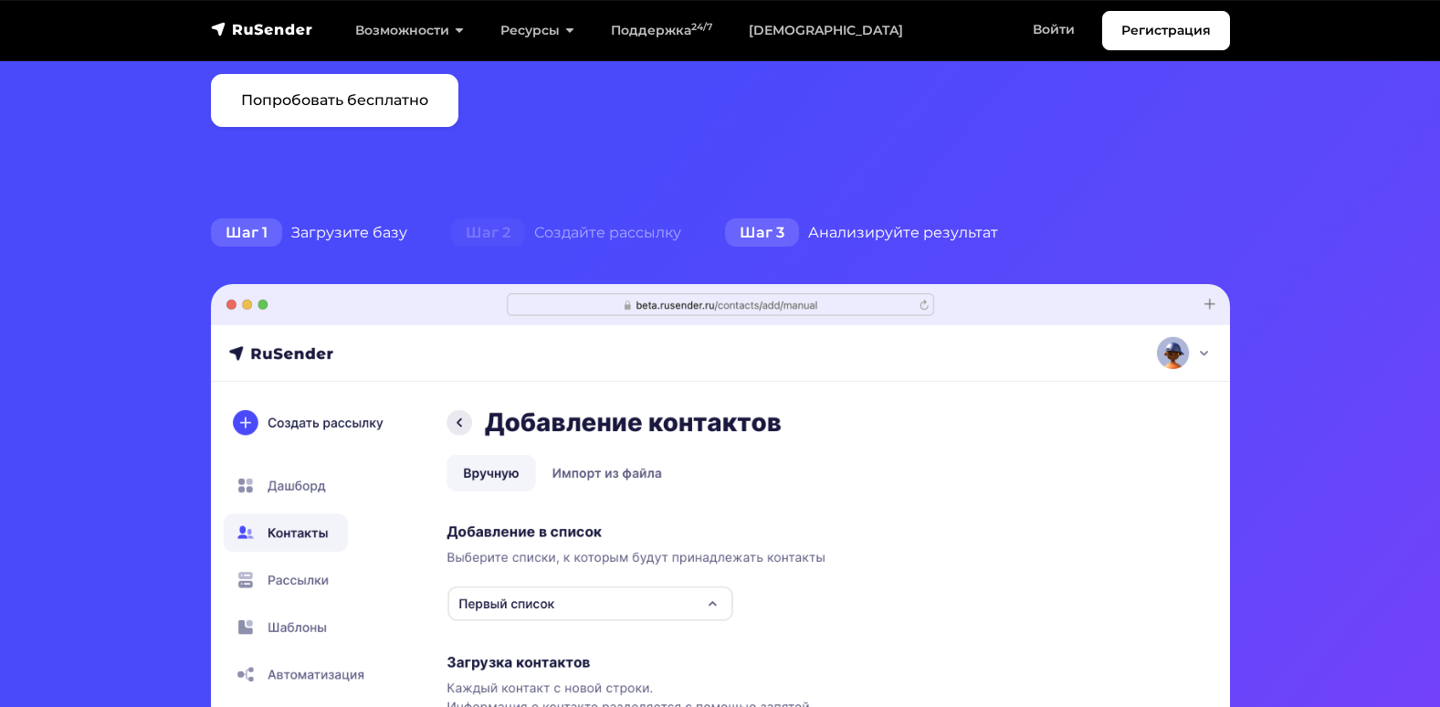
scroll to position [365, 0]
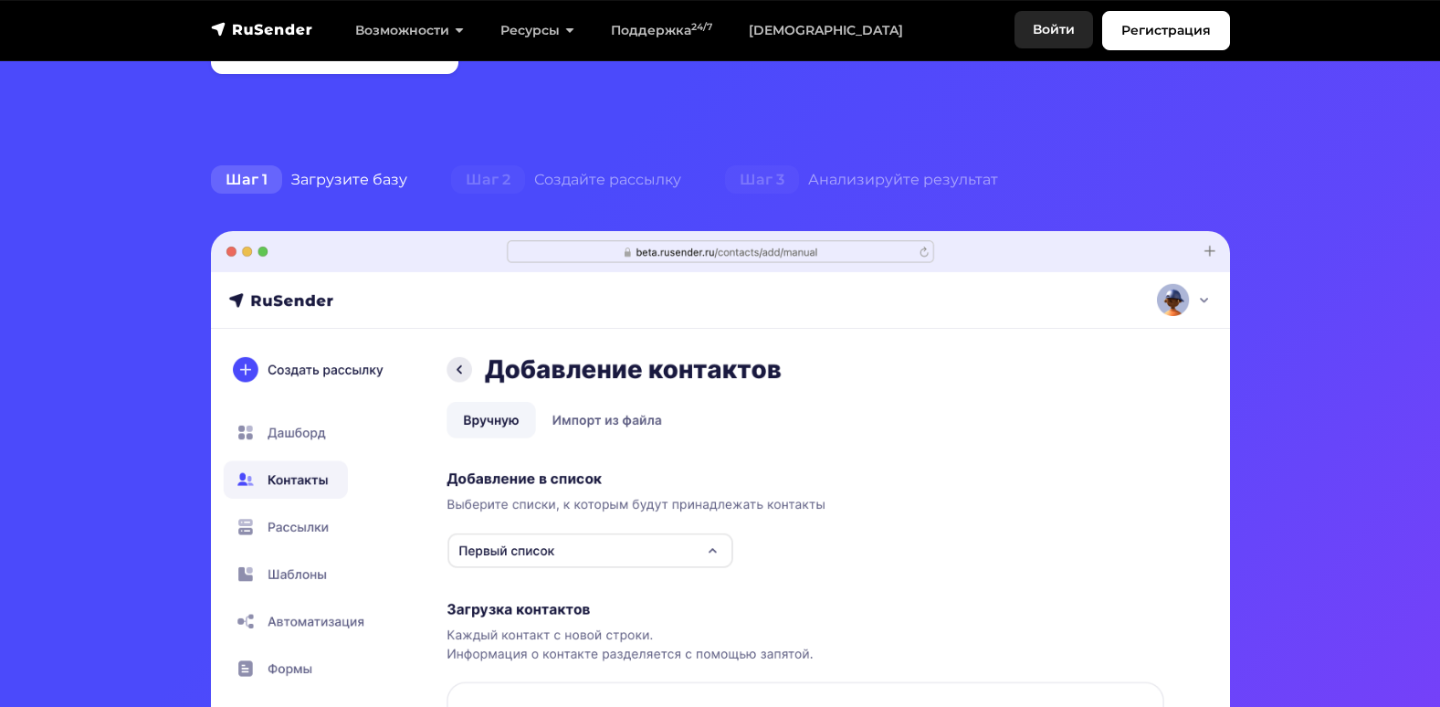
click at [1061, 32] on link "Войти" at bounding box center [1053, 29] width 79 height 37
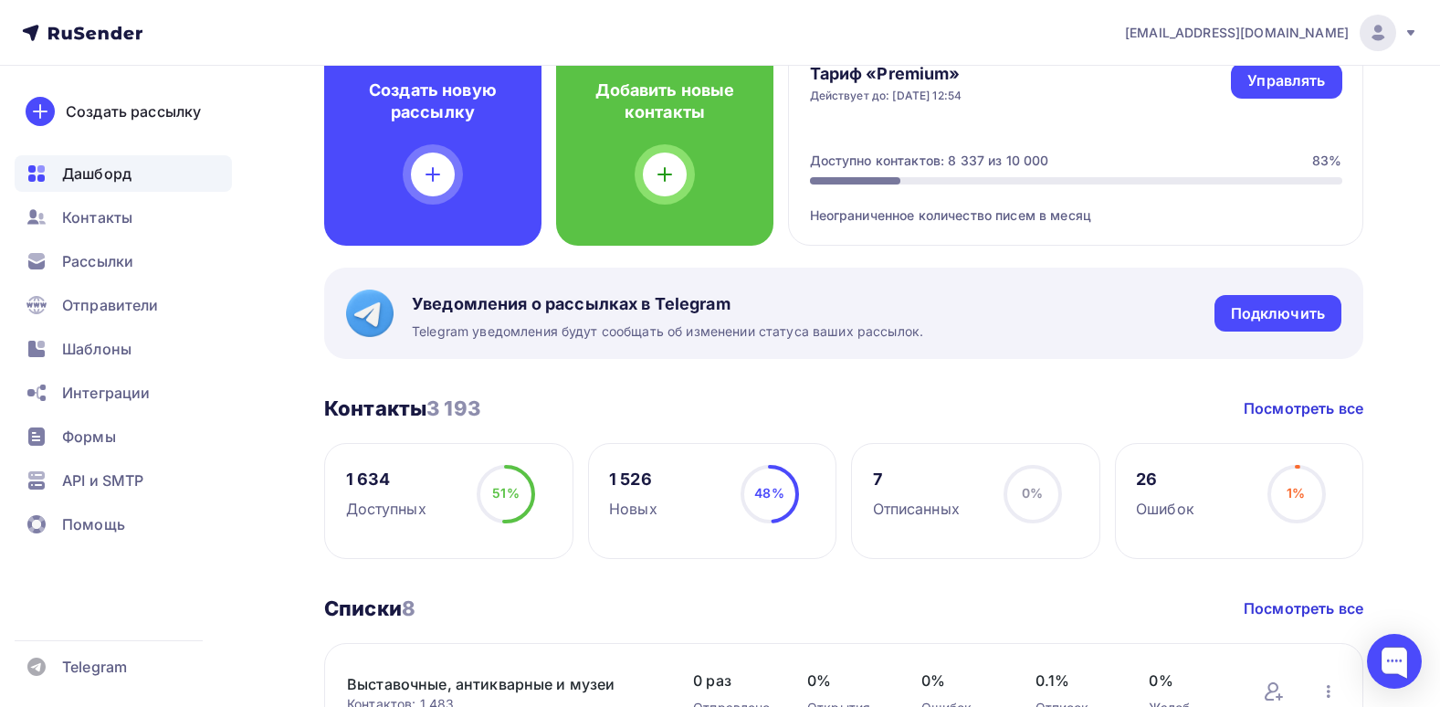
scroll to position [183, 0]
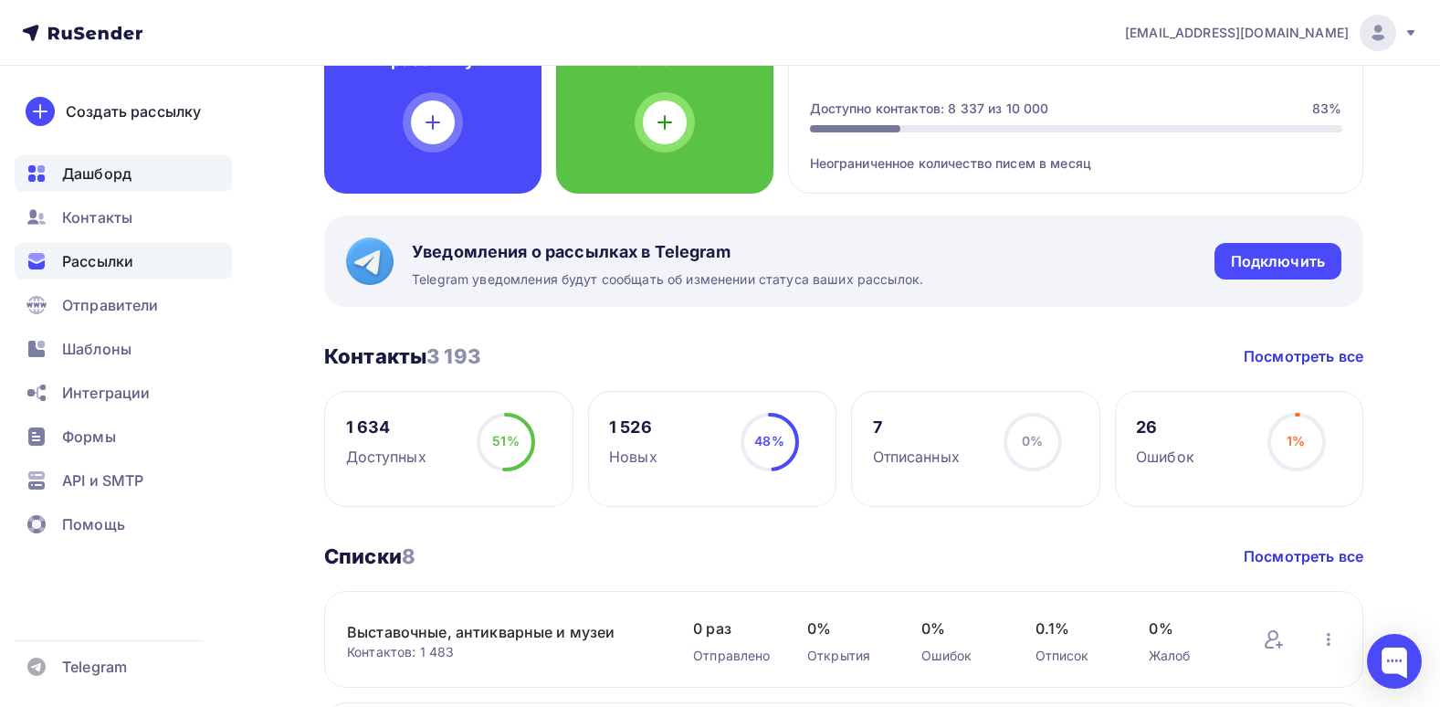
click at [173, 252] on div "Рассылки" at bounding box center [123, 261] width 217 height 37
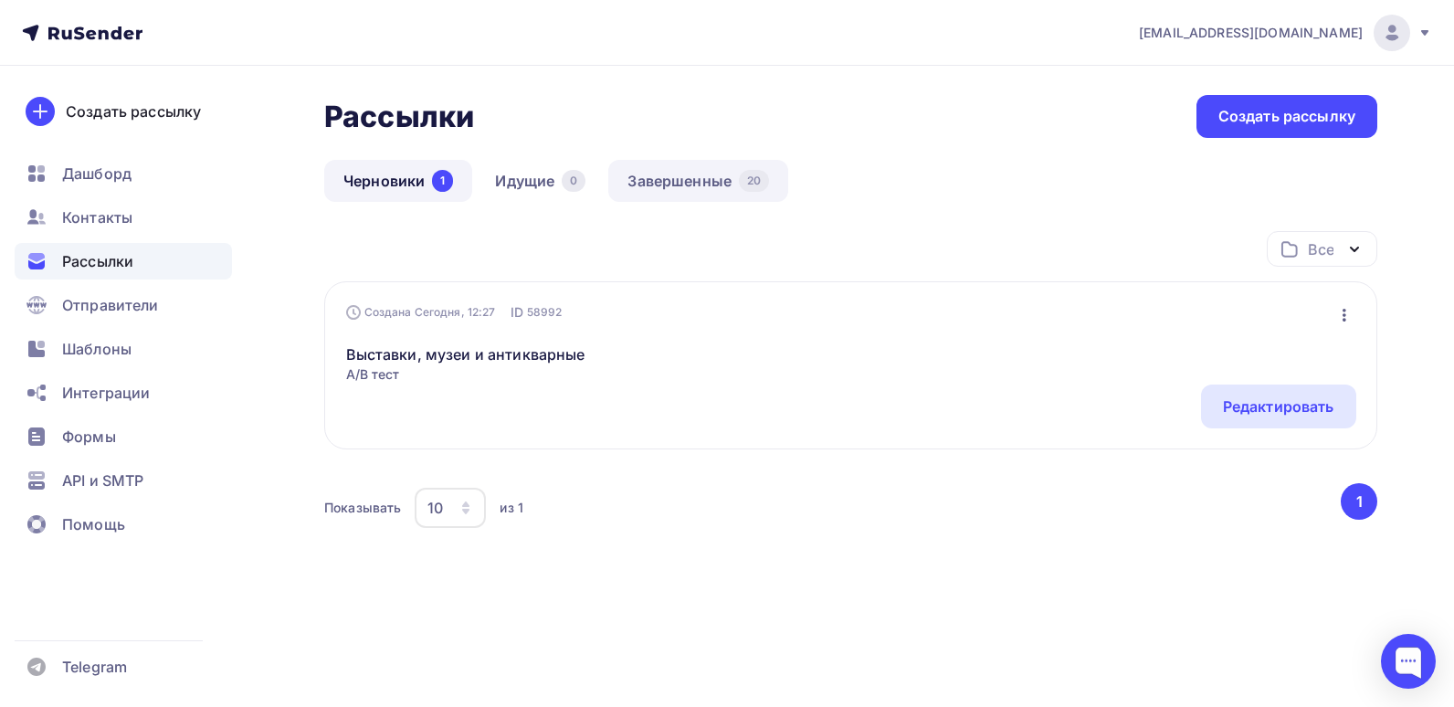
click at [717, 180] on link "Завершенные 20" at bounding box center [698, 181] width 180 height 42
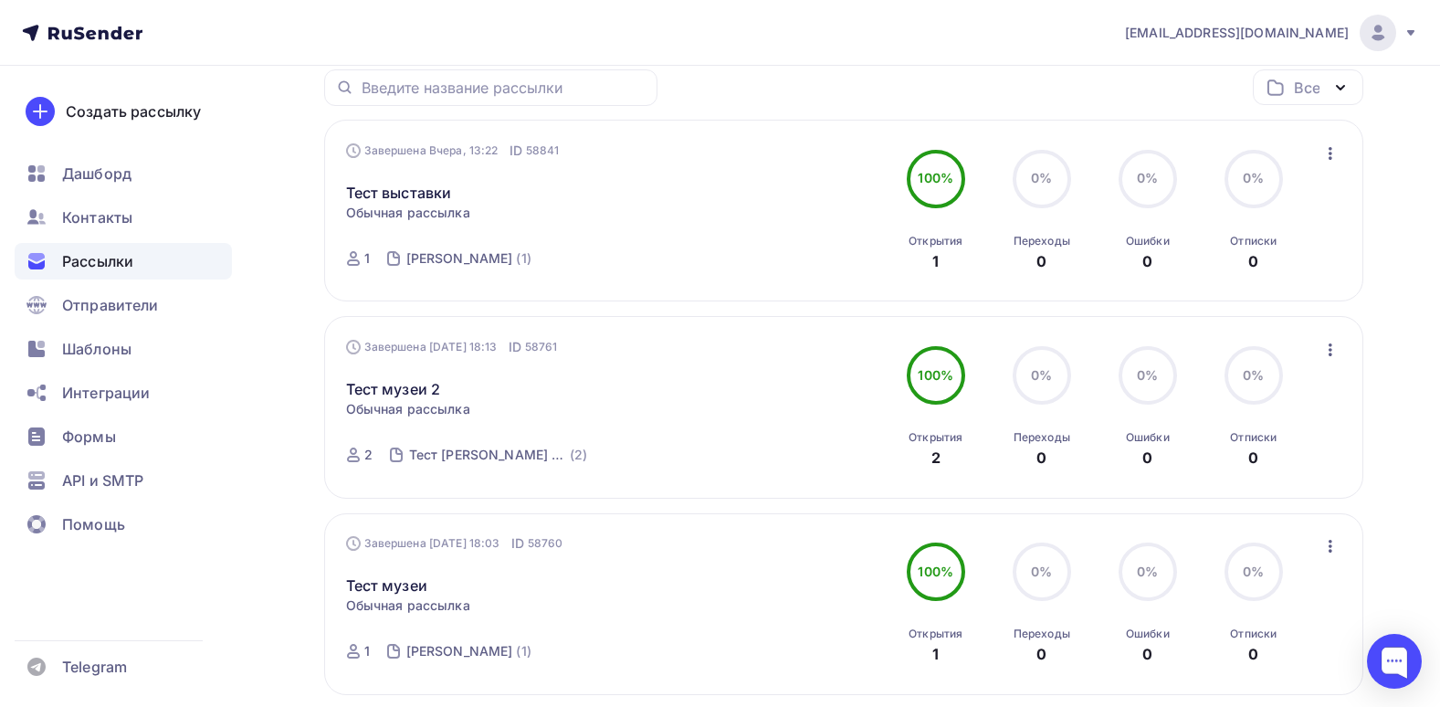
scroll to position [183, 0]
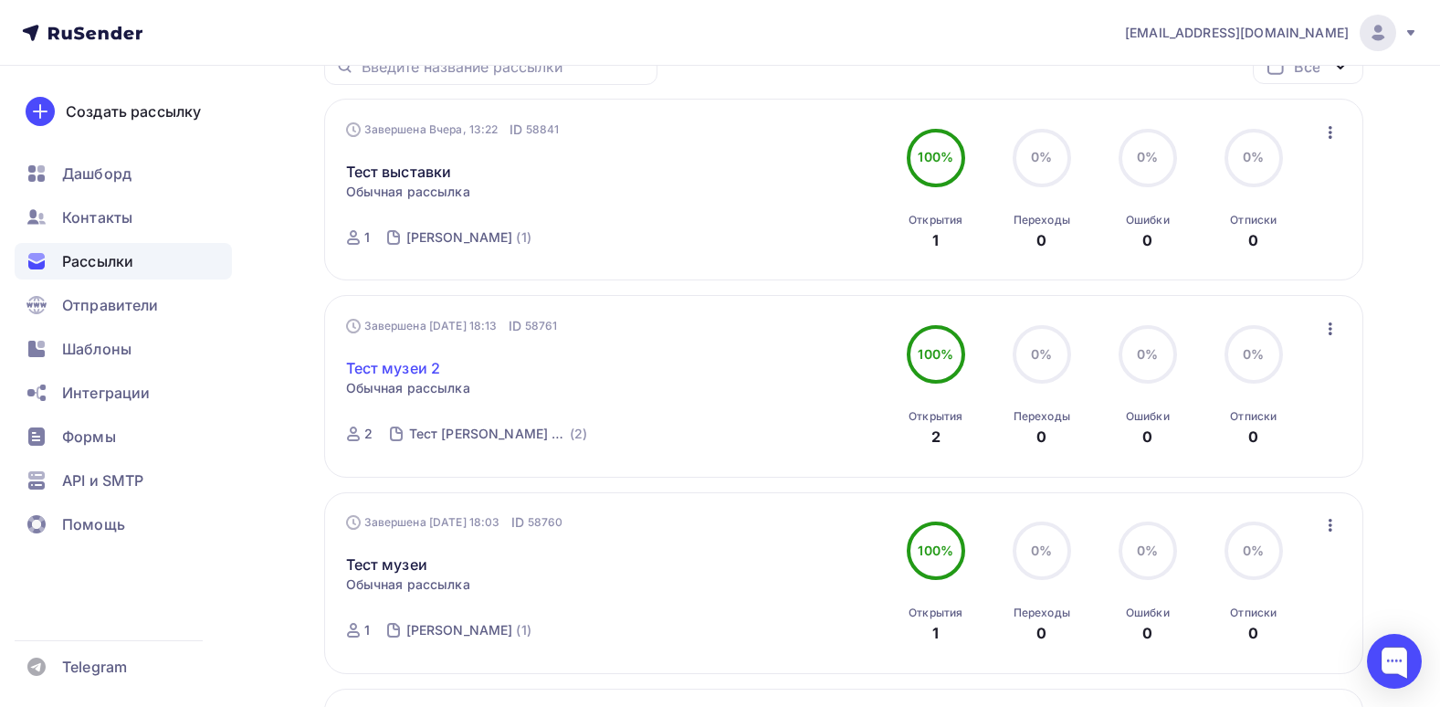
click at [412, 370] on link "Тест музеи 2" at bounding box center [393, 368] width 95 height 22
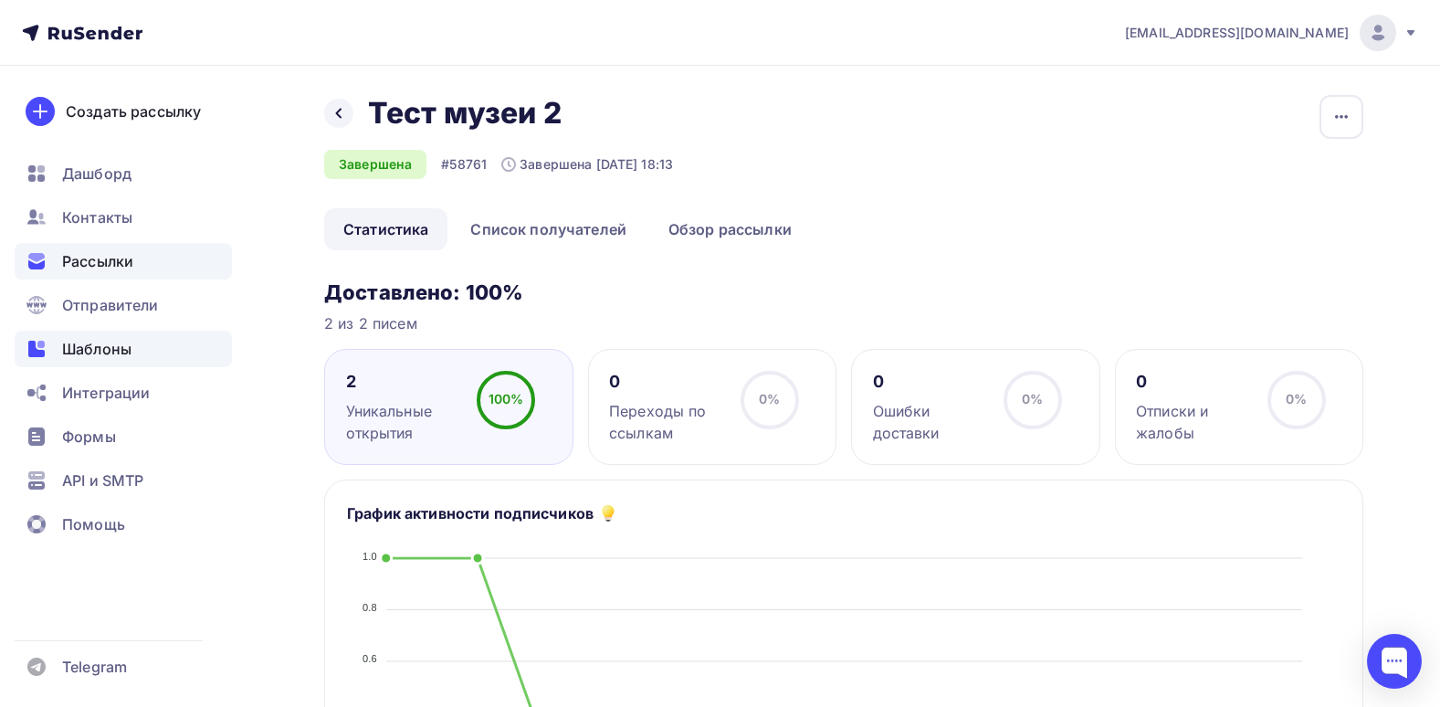
click at [134, 353] on div "Шаблоны" at bounding box center [123, 349] width 217 height 37
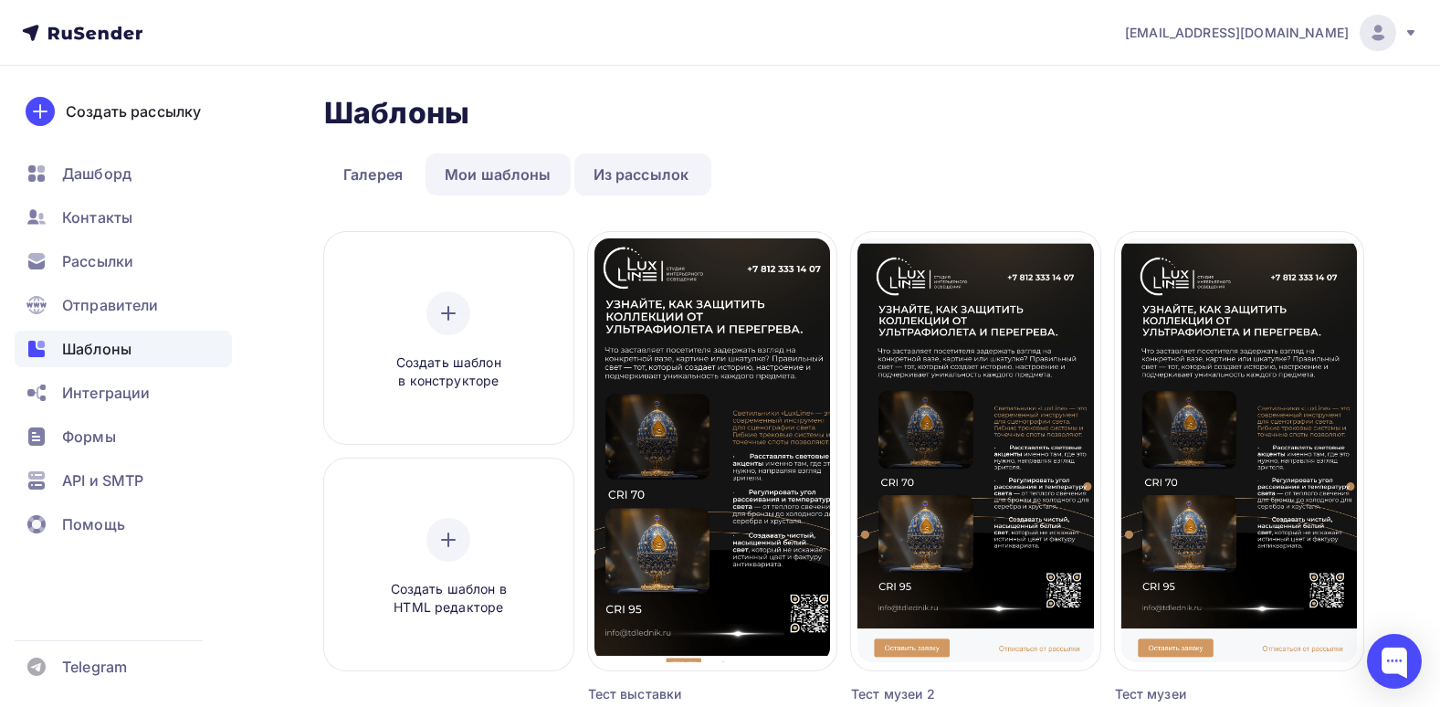
click at [454, 178] on link "Мои шаблоны" at bounding box center [498, 174] width 145 height 42
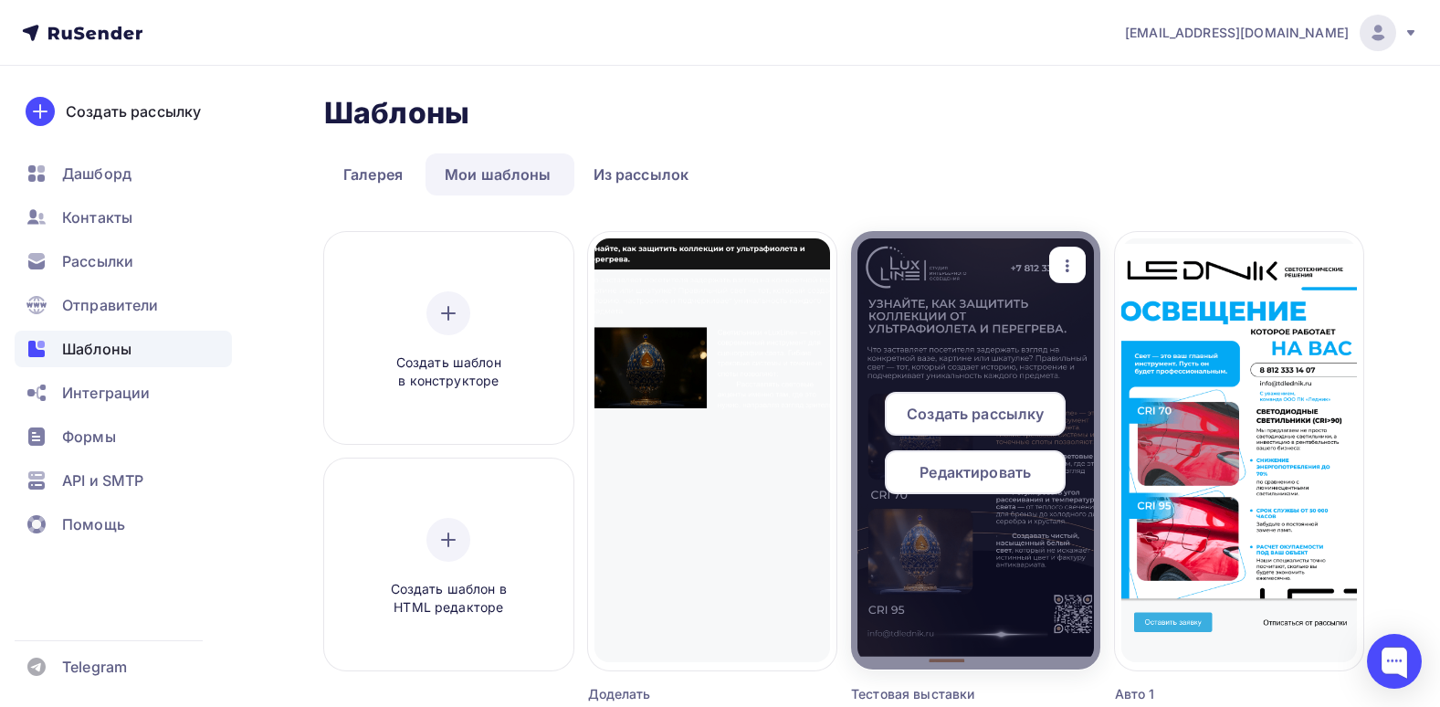
click at [1018, 342] on div at bounding box center [975, 450] width 249 height 438
click at [969, 472] on span "Редактировать" at bounding box center [974, 472] width 111 height 22
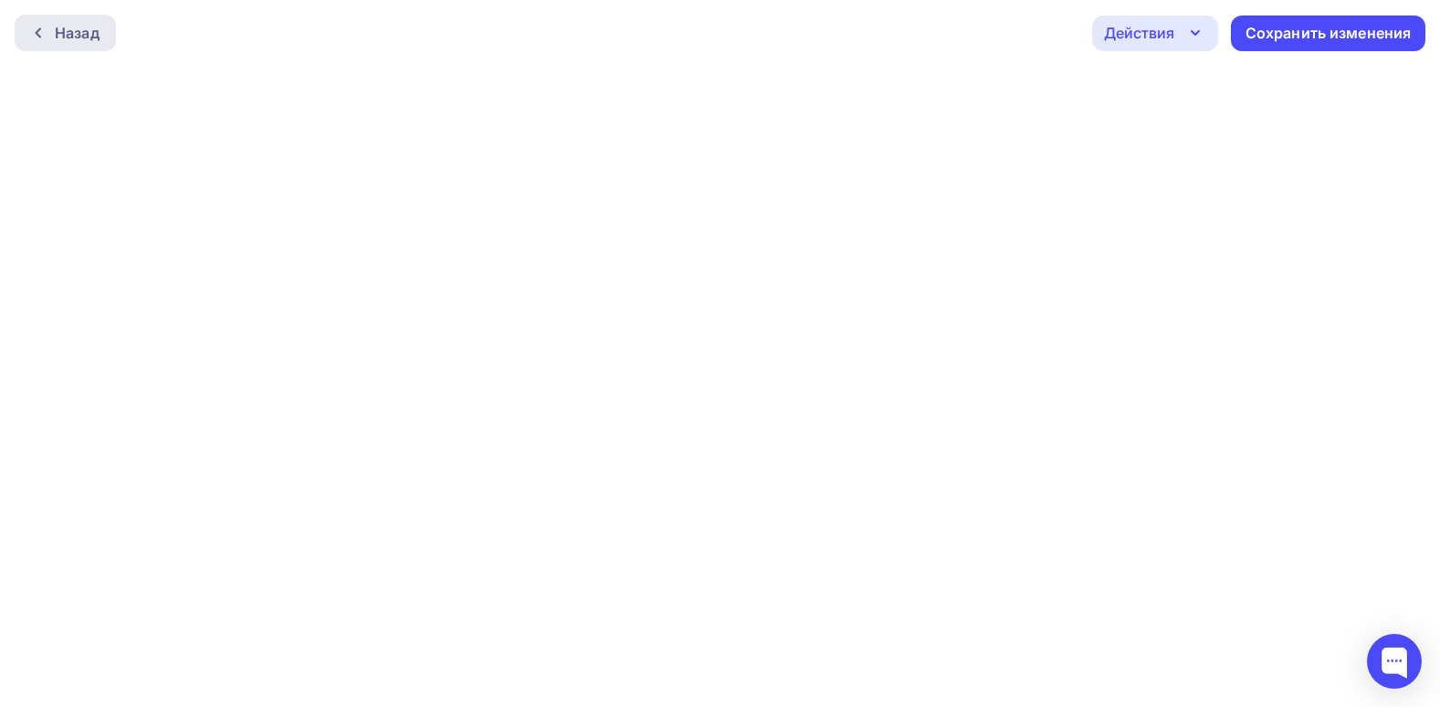
click at [71, 37] on div "Назад" at bounding box center [77, 33] width 45 height 22
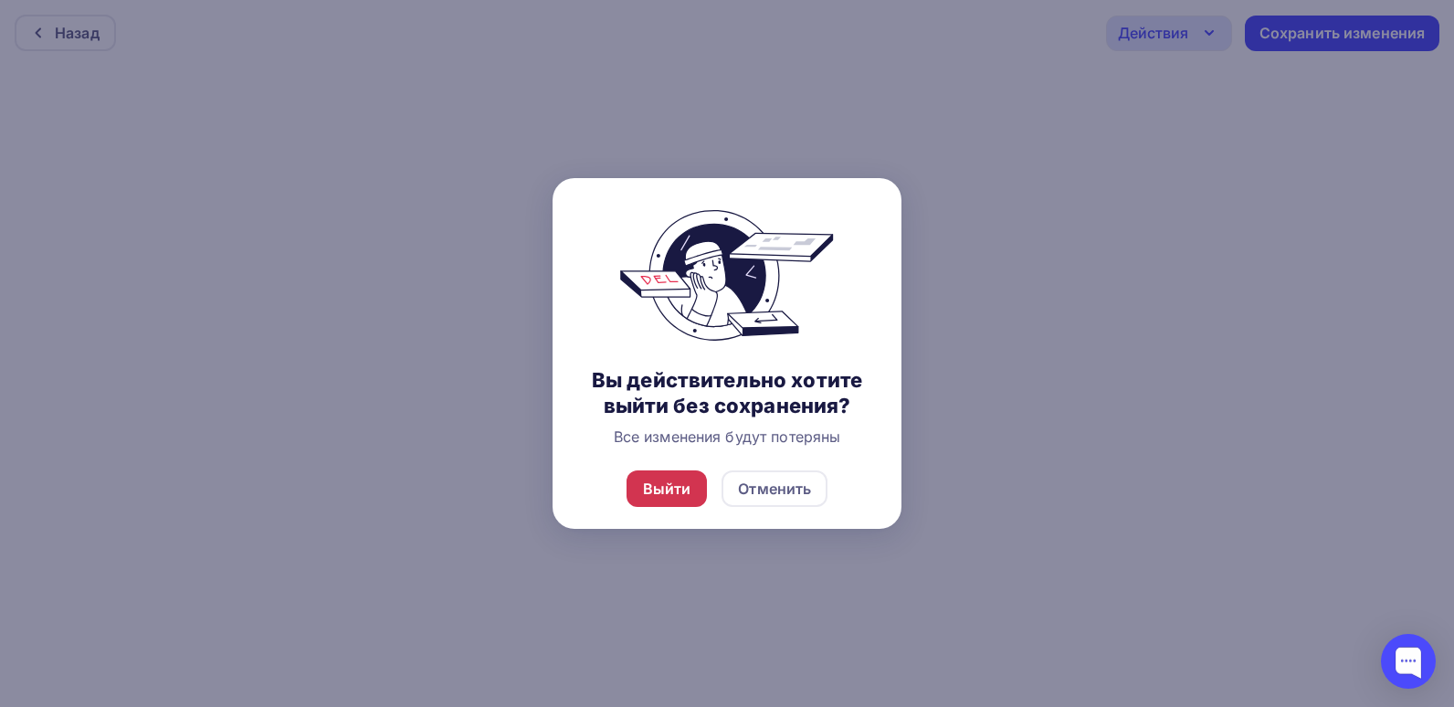
click at [657, 483] on div "Выйти" at bounding box center [667, 489] width 48 height 22
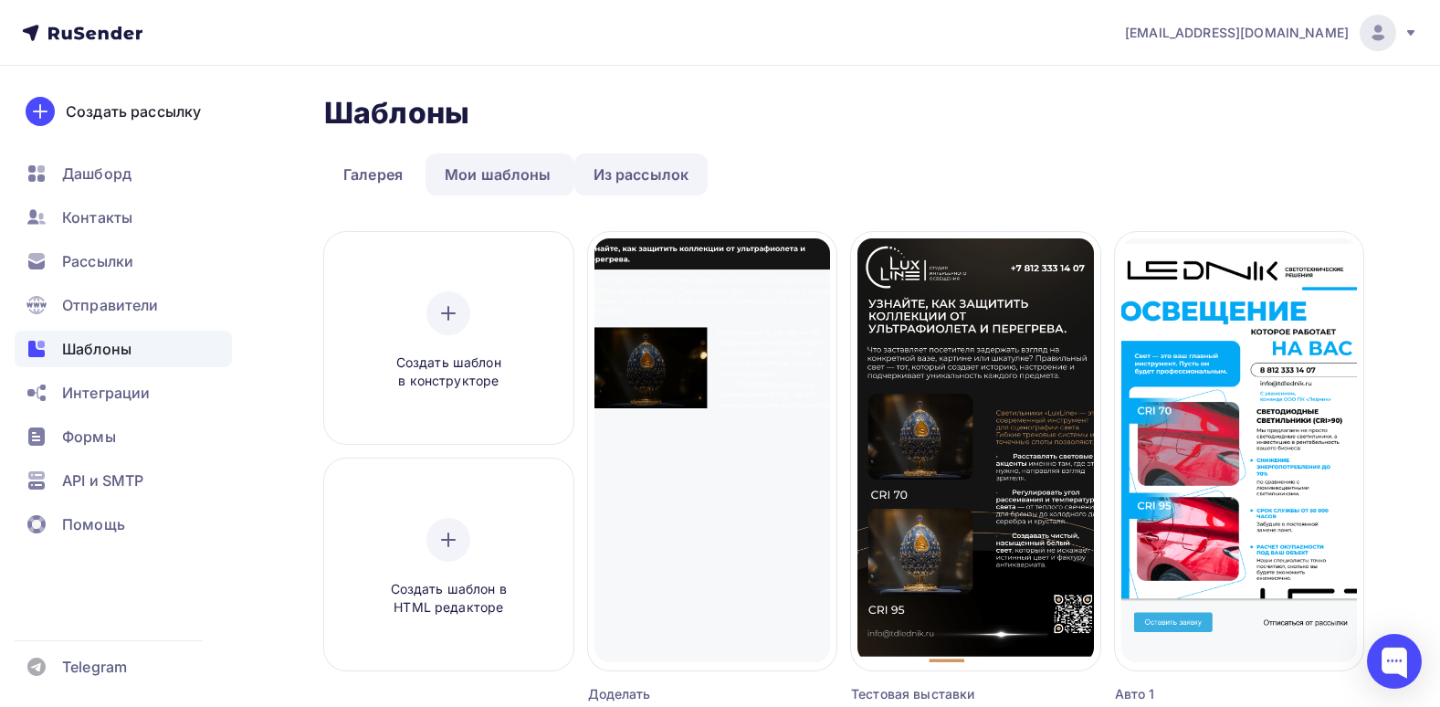
click at [636, 188] on link "Из рассылок" at bounding box center [641, 174] width 134 height 42
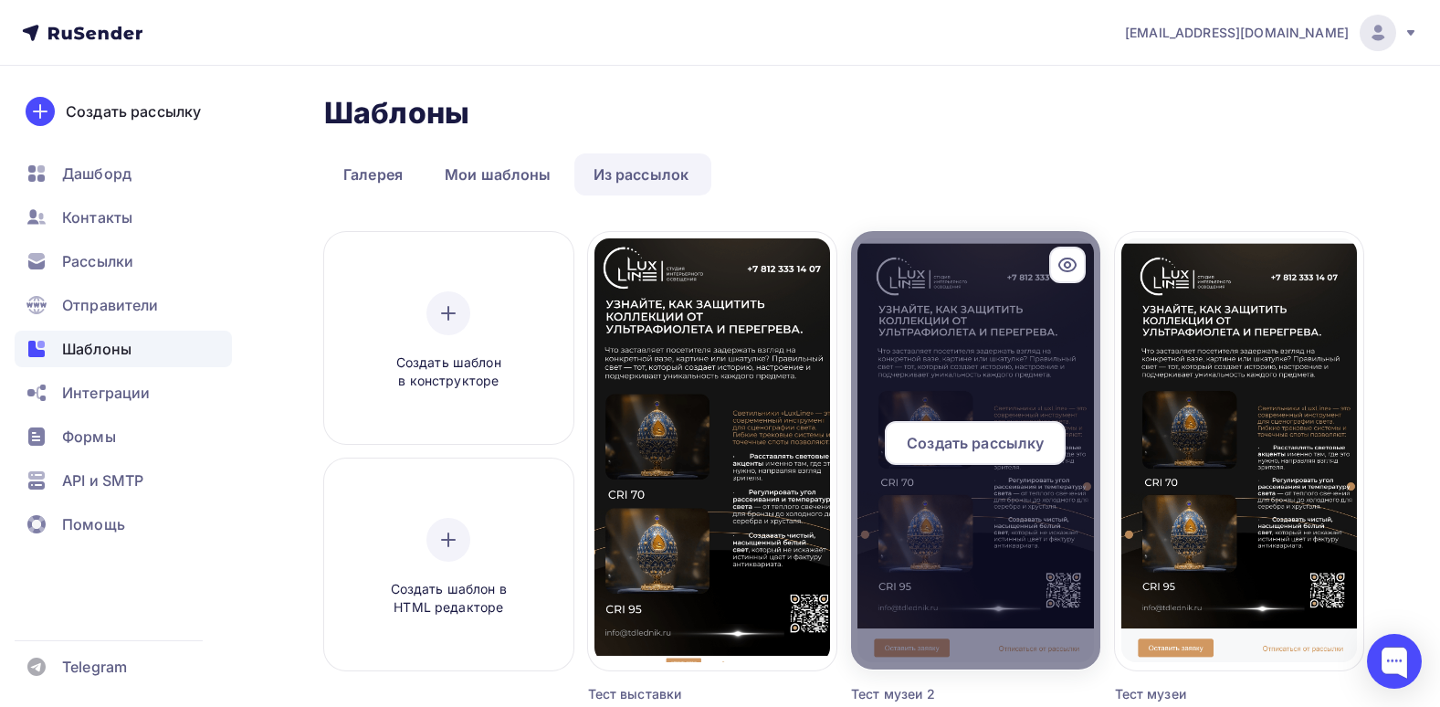
click at [1077, 271] on icon at bounding box center [1067, 265] width 22 height 22
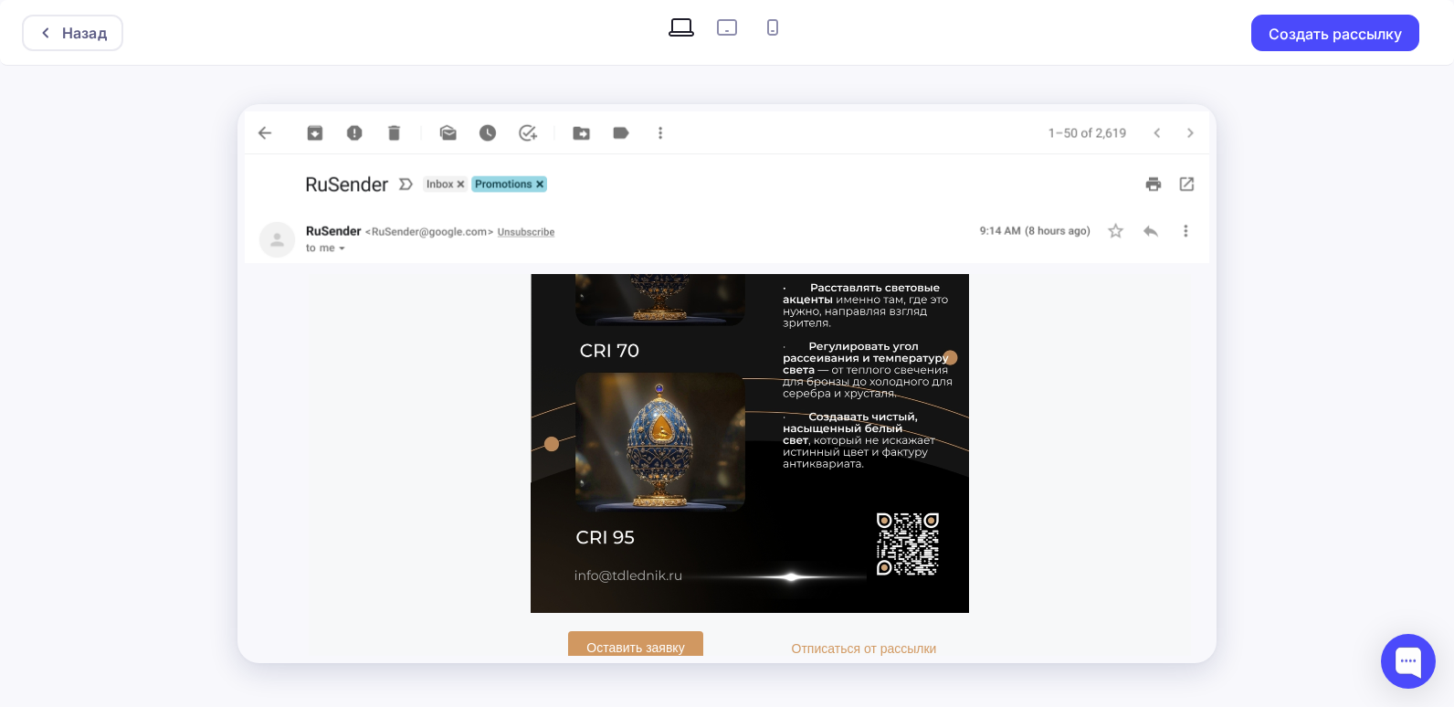
scroll to position [379, 0]
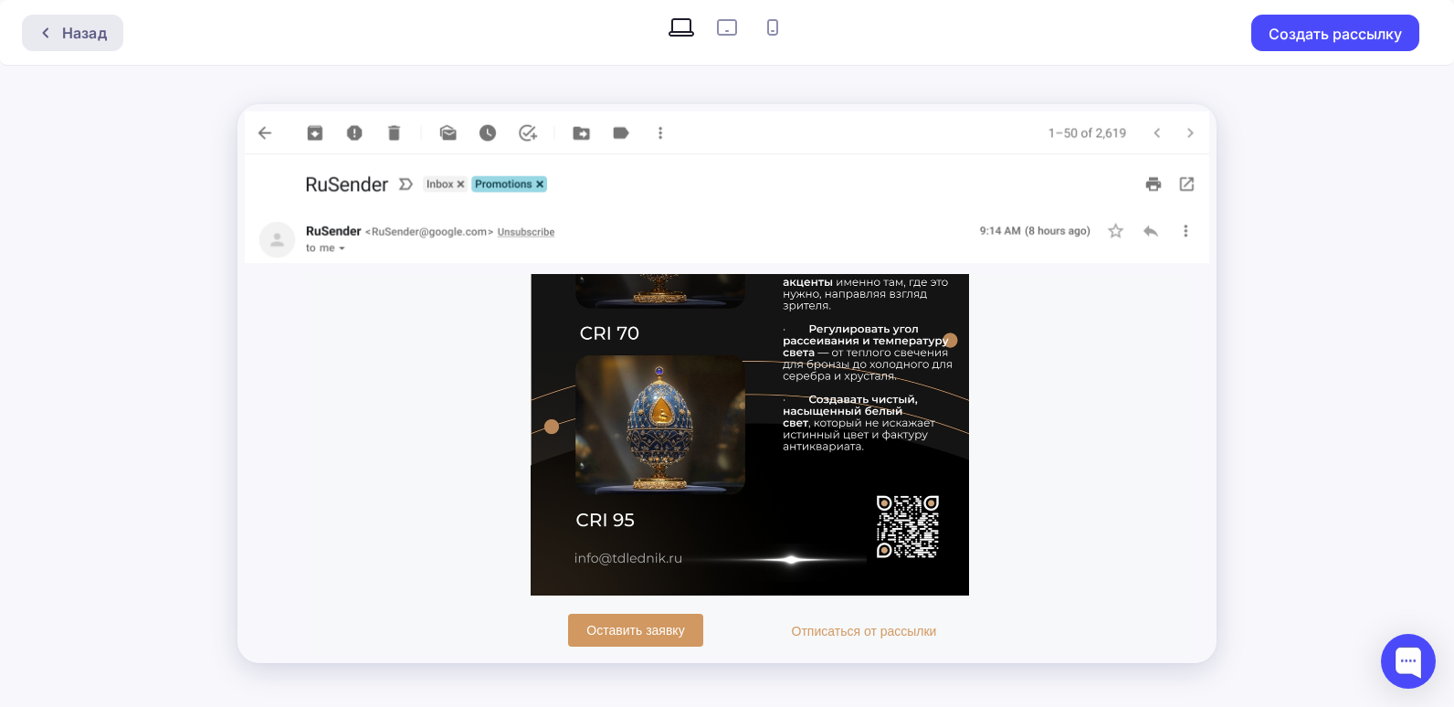
click at [77, 28] on div "Назад" at bounding box center [84, 33] width 45 height 22
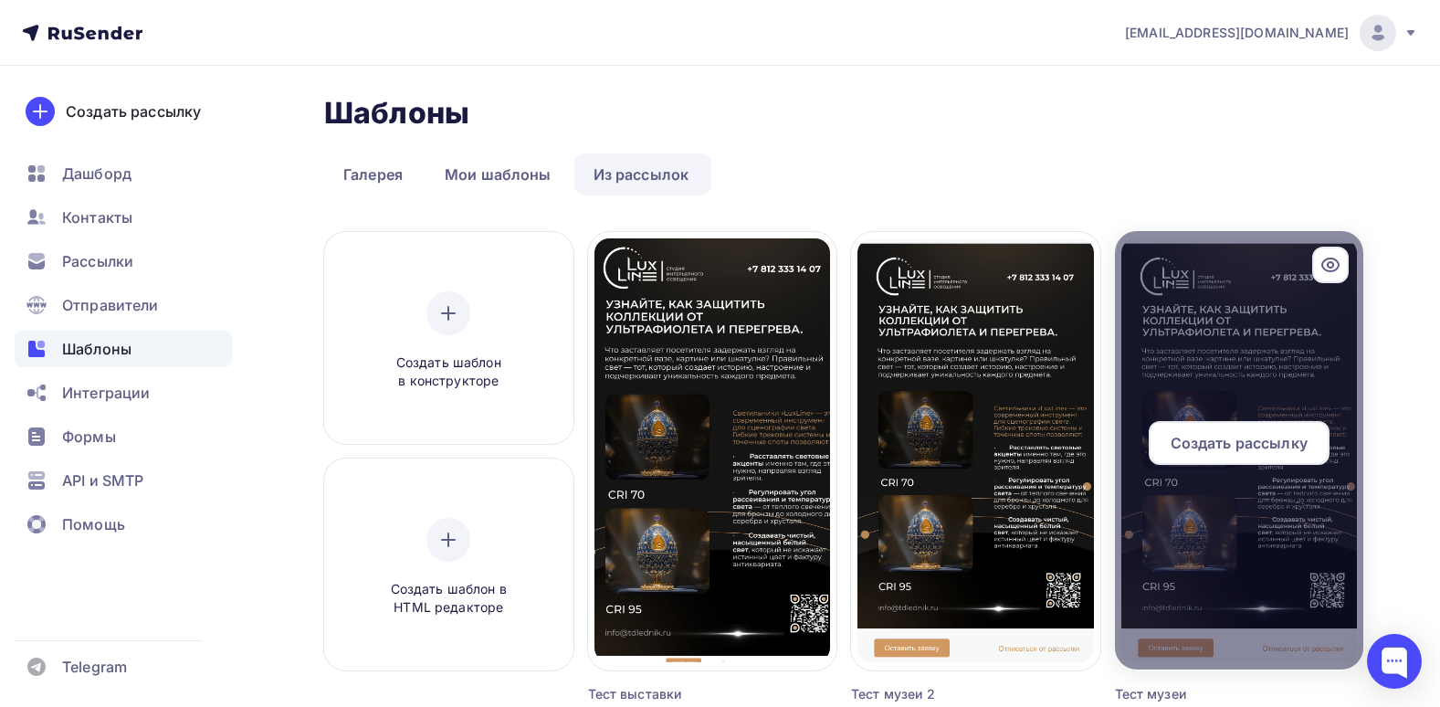
click at [1328, 266] on icon at bounding box center [1330, 264] width 5 height 5
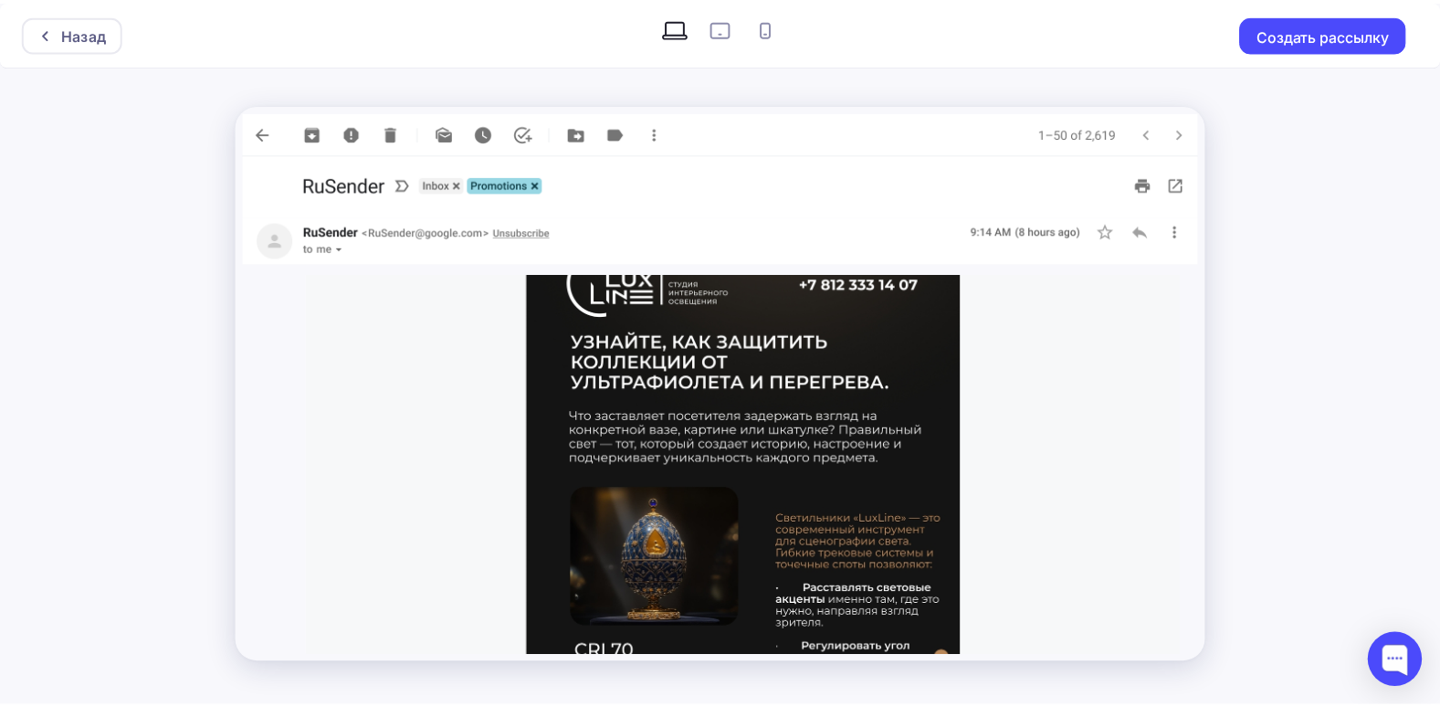
scroll to position [91, 0]
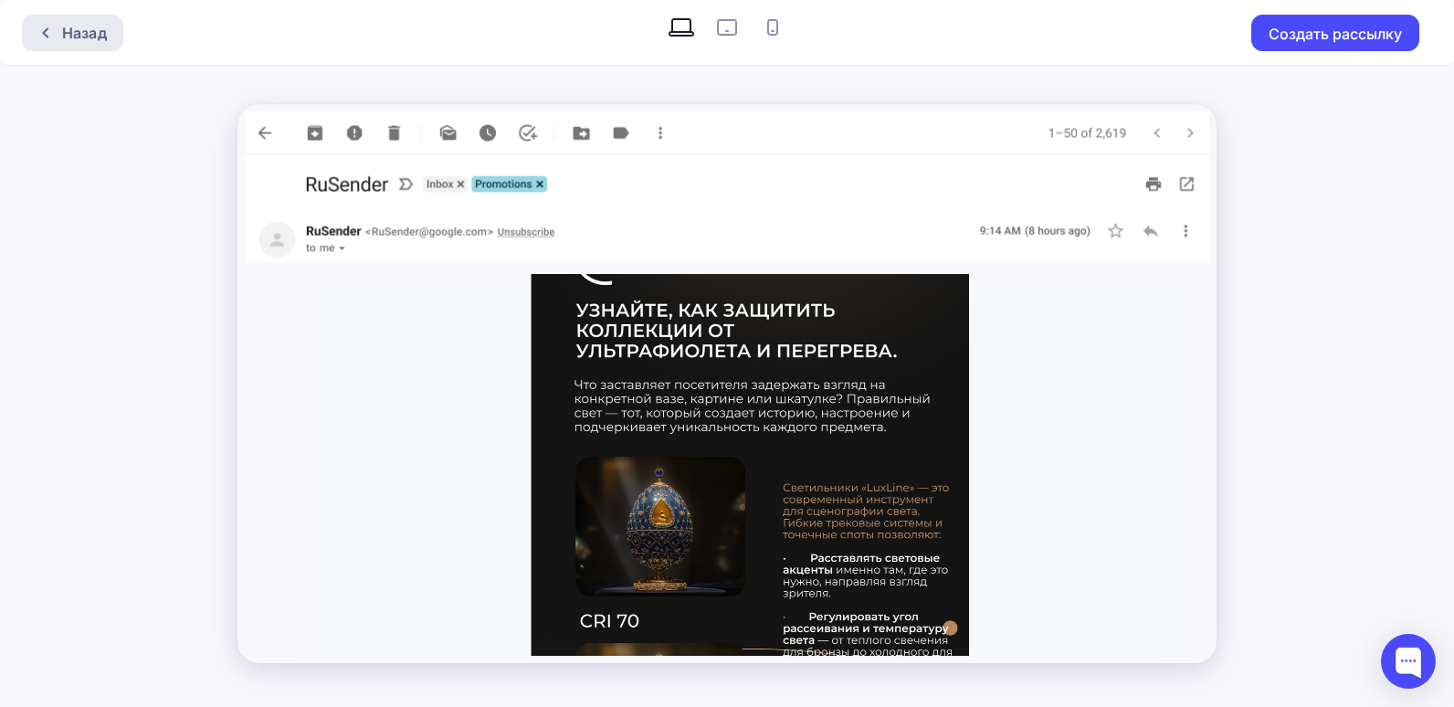
click at [83, 34] on div "Назад" at bounding box center [84, 33] width 45 height 22
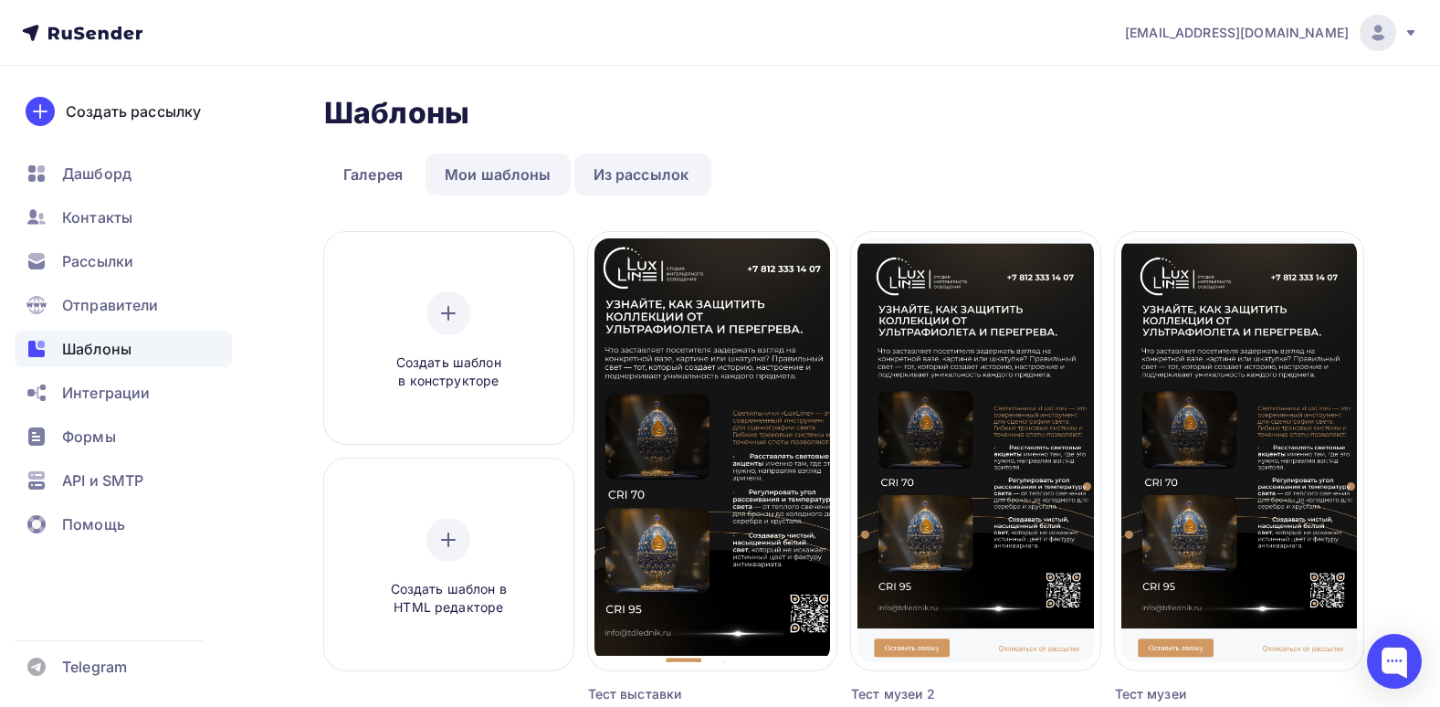
click at [435, 191] on link "Мои шаблоны" at bounding box center [498, 174] width 145 height 42
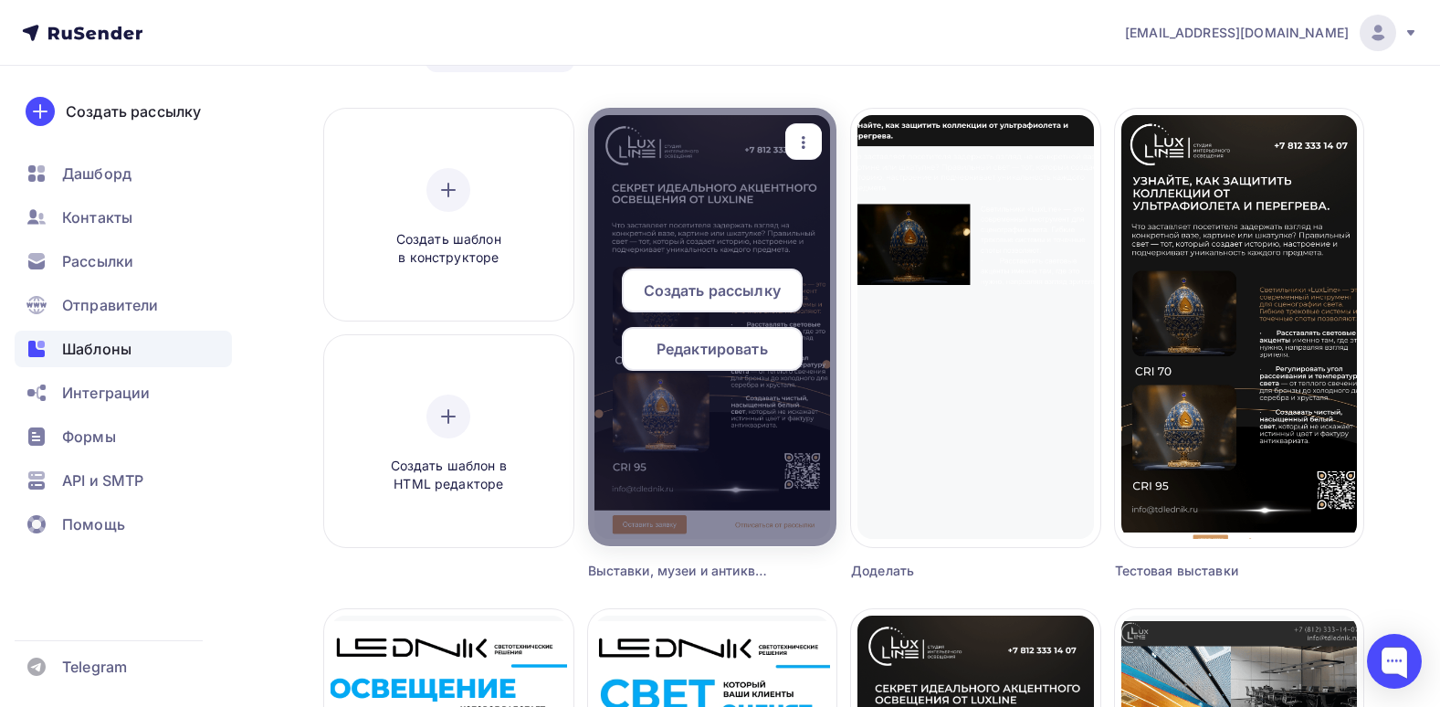
scroll to position [91, 0]
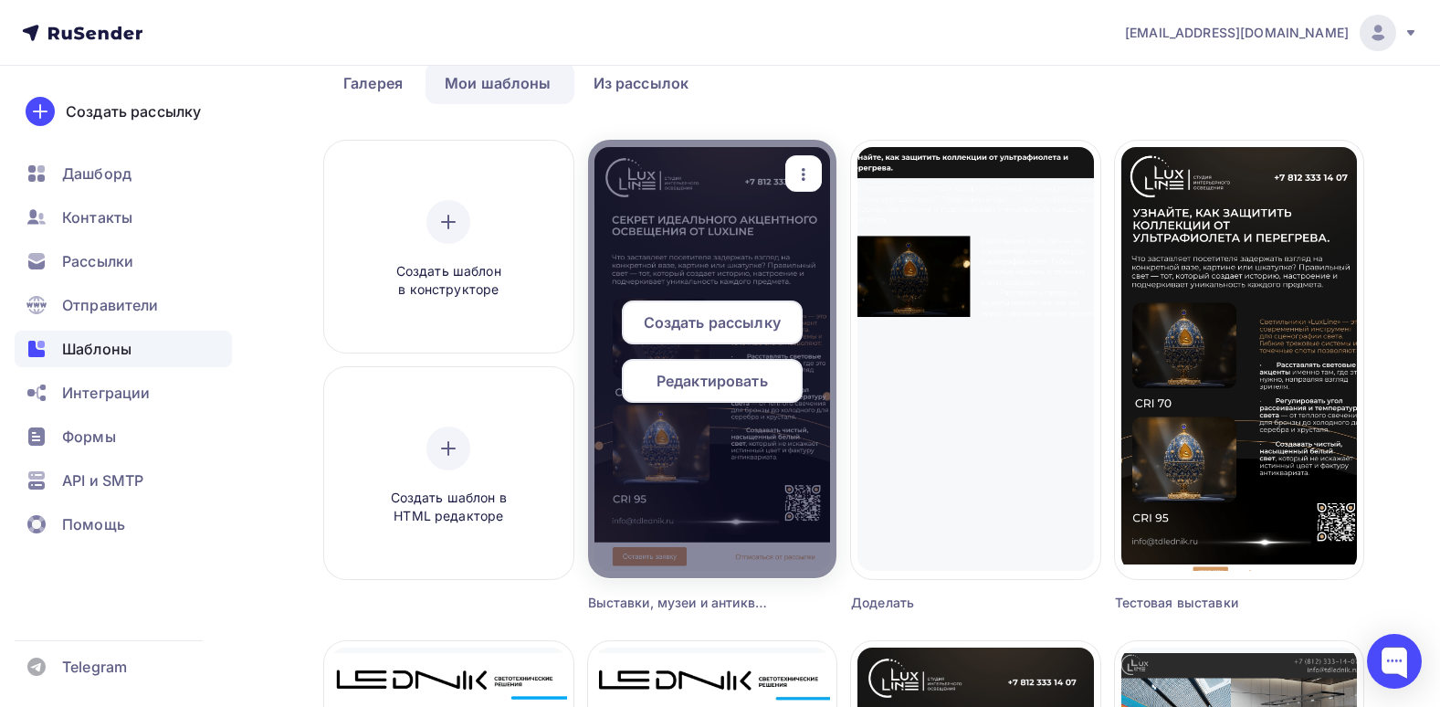
click at [799, 171] on icon "button" at bounding box center [804, 174] width 22 height 22
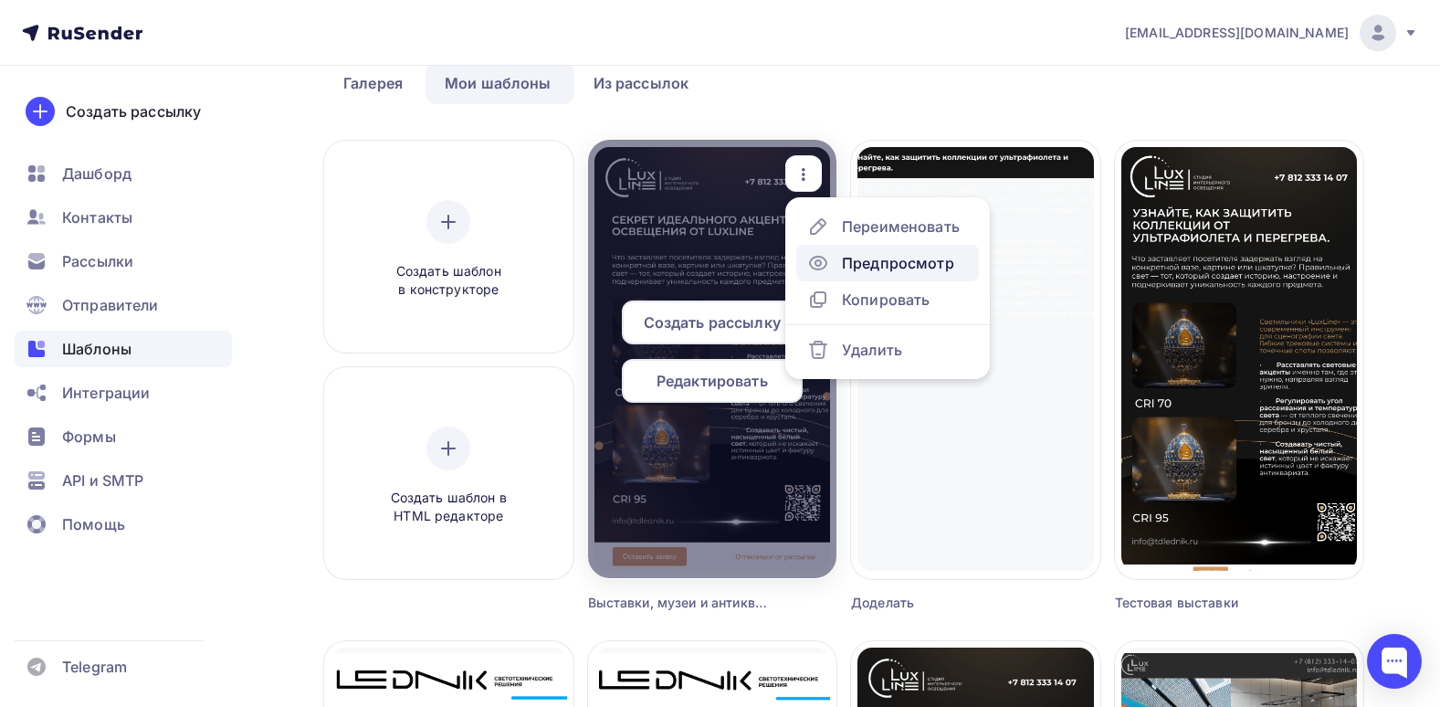
click at [866, 267] on div "Предпросмотр" at bounding box center [898, 263] width 112 height 22
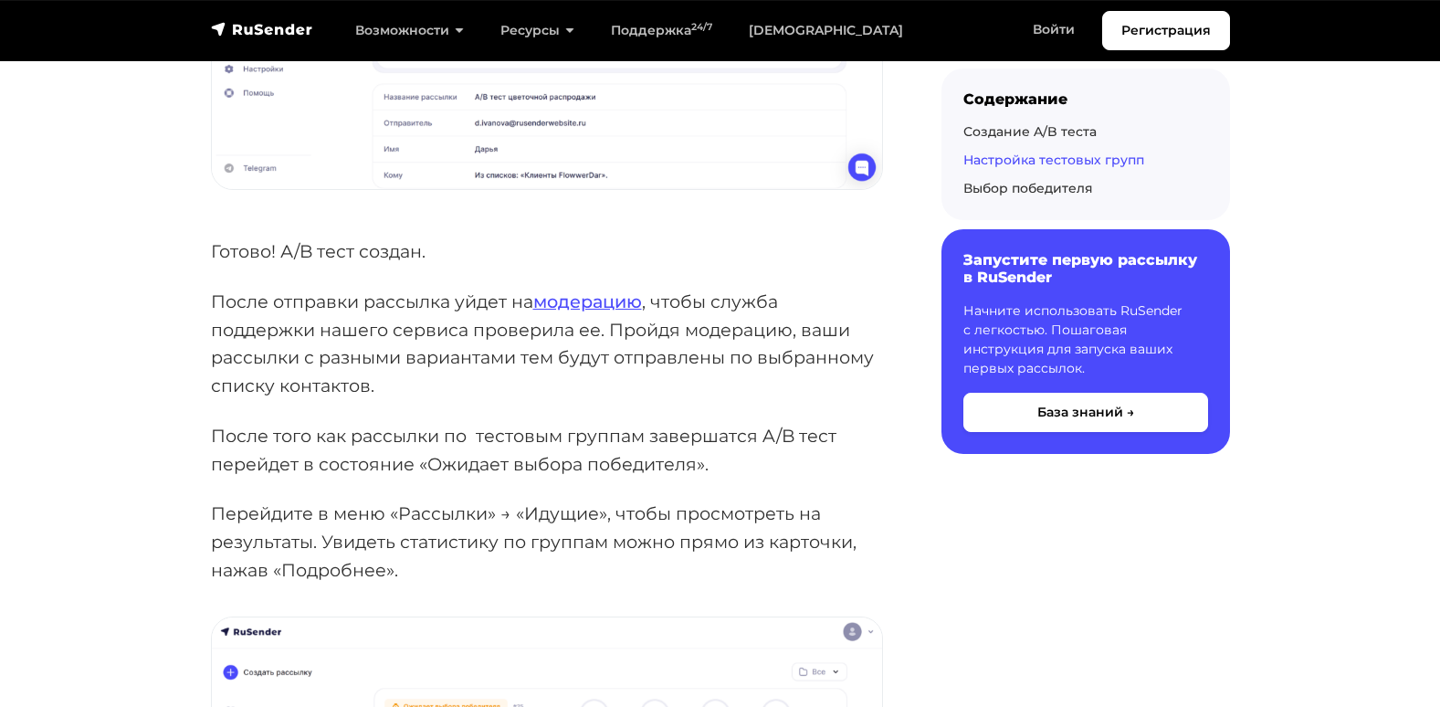
scroll to position [5020, 0]
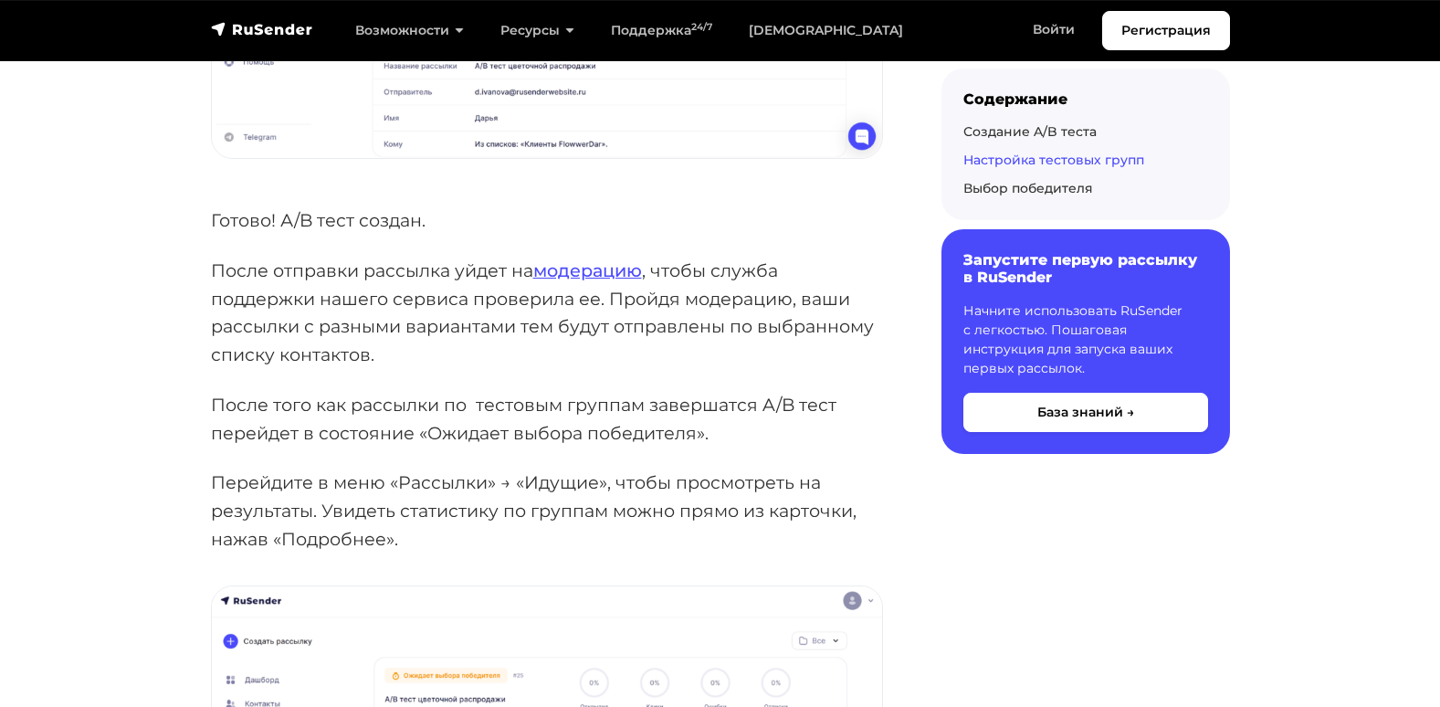
drag, startPoint x: 209, startPoint y: 277, endPoint x: 450, endPoint y: 345, distance: 250.6
click at [450, 345] on div "A/B тестирование позволяет выявить наиболее эффективный вариант, сравнивая неск…" at bounding box center [547, 74] width 694 height 9619
click at [450, 345] on p "После отправки рассылка уйдет на модерацию , чтобы служба поддержки нашего серв…" at bounding box center [547, 313] width 672 height 112
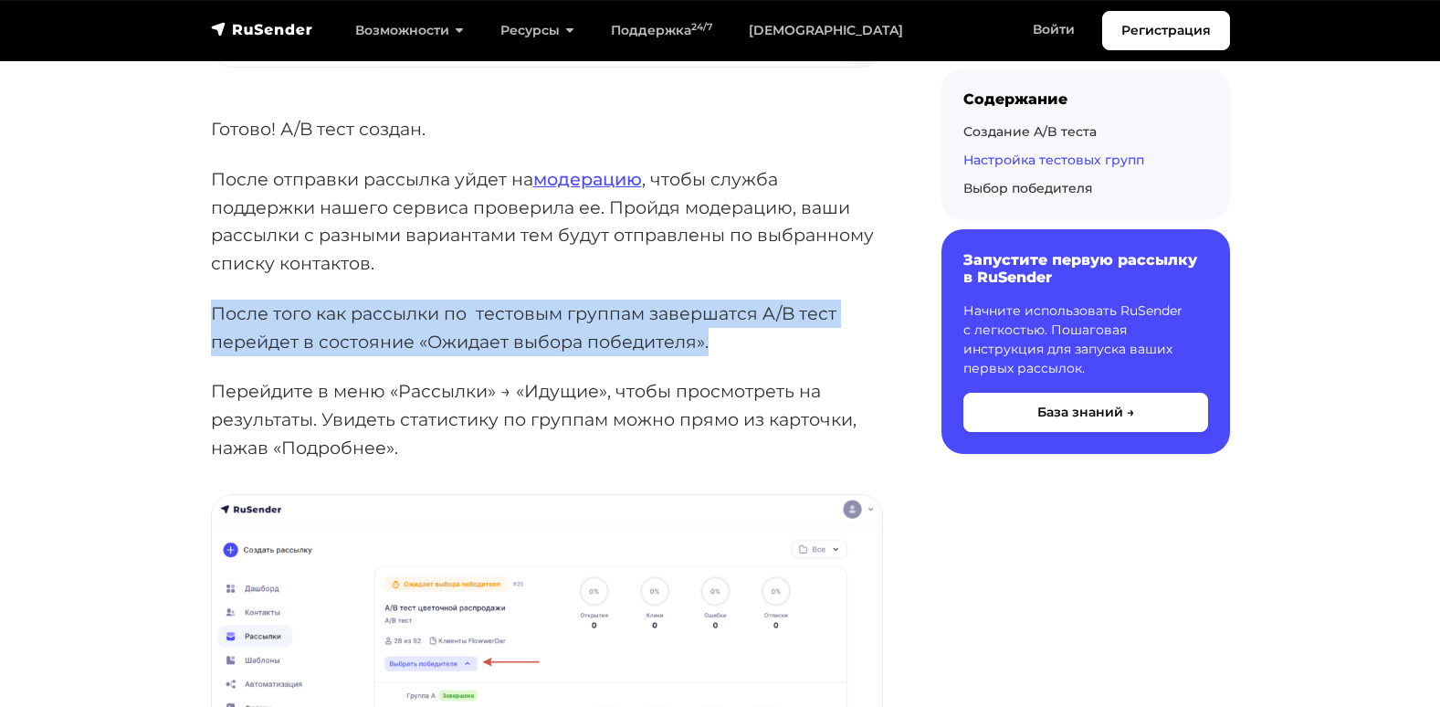
drag, startPoint x: 748, startPoint y: 342, endPoint x: 184, endPoint y: 293, distance: 566.4
click at [184, 293] on section "База знаний Email рассылки Отправка email рассылки A/B тестирование позволяет в…" at bounding box center [720, 5] width 1440 height 9747
drag, startPoint x: 184, startPoint y: 293, endPoint x: 230, endPoint y: 313, distance: 50.7
click at [230, 313] on p "После того как рассылки по тестовым группам завершатся A/B тест перейдет в сост…" at bounding box center [547, 327] width 672 height 56
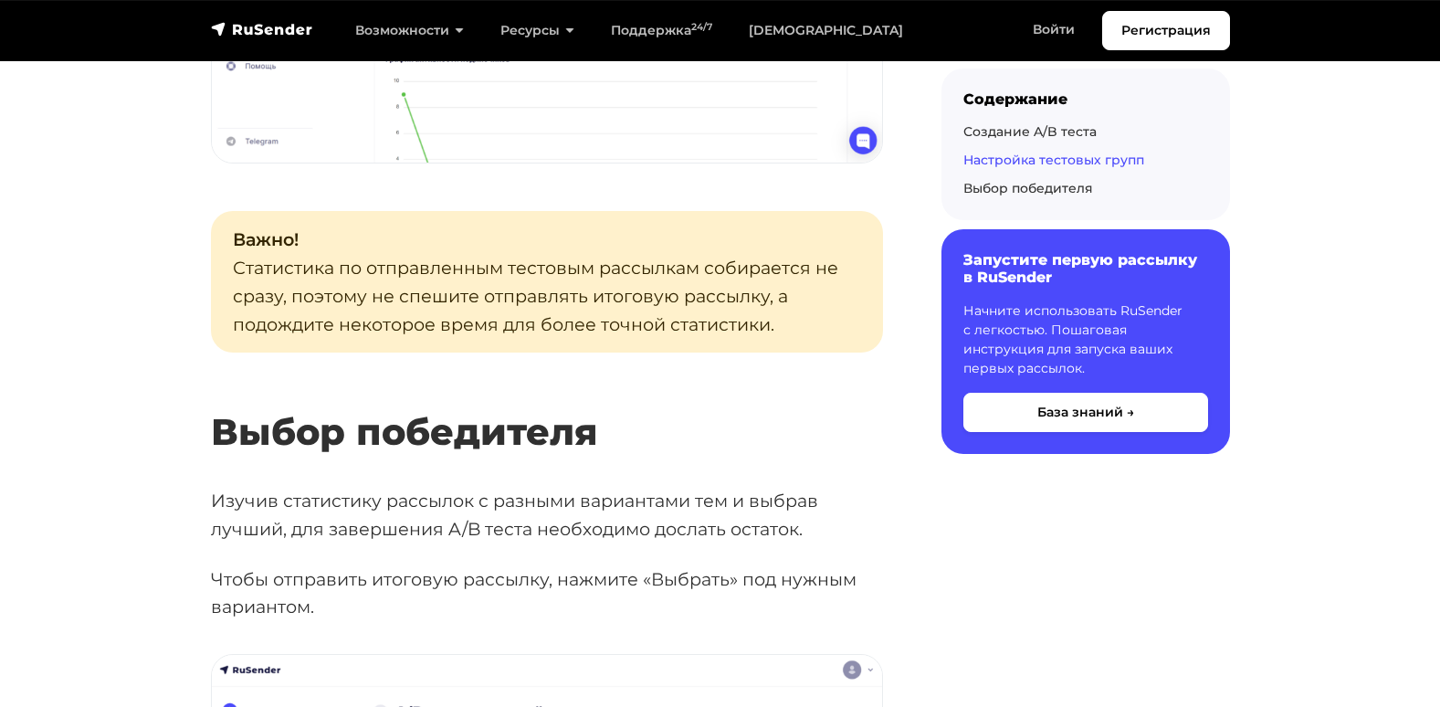
scroll to position [6938, 0]
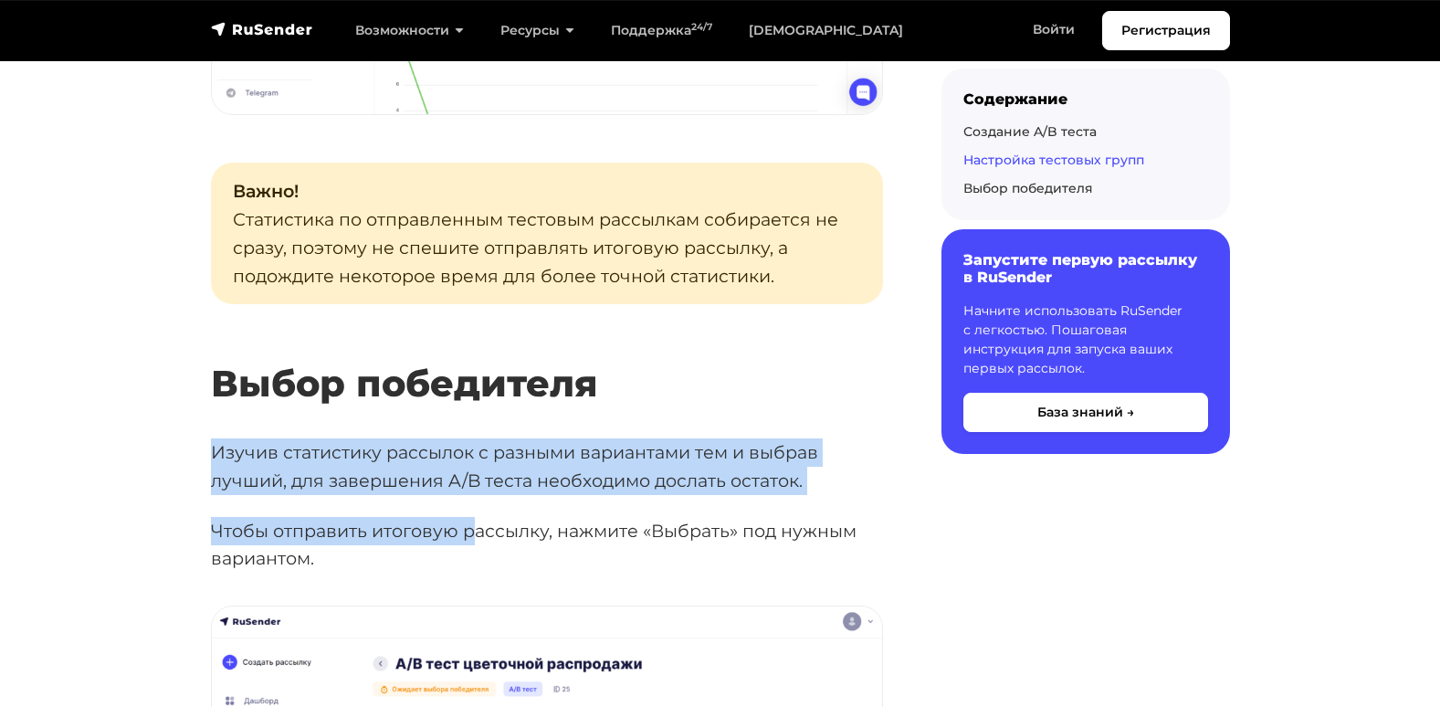
drag, startPoint x: 214, startPoint y: 447, endPoint x: 478, endPoint y: 533, distance: 277.8
click at [478, 533] on p "Чтобы отправить итоговую рассылку, нажмите «Выбрать» под нужным вариантом." at bounding box center [547, 545] width 672 height 56
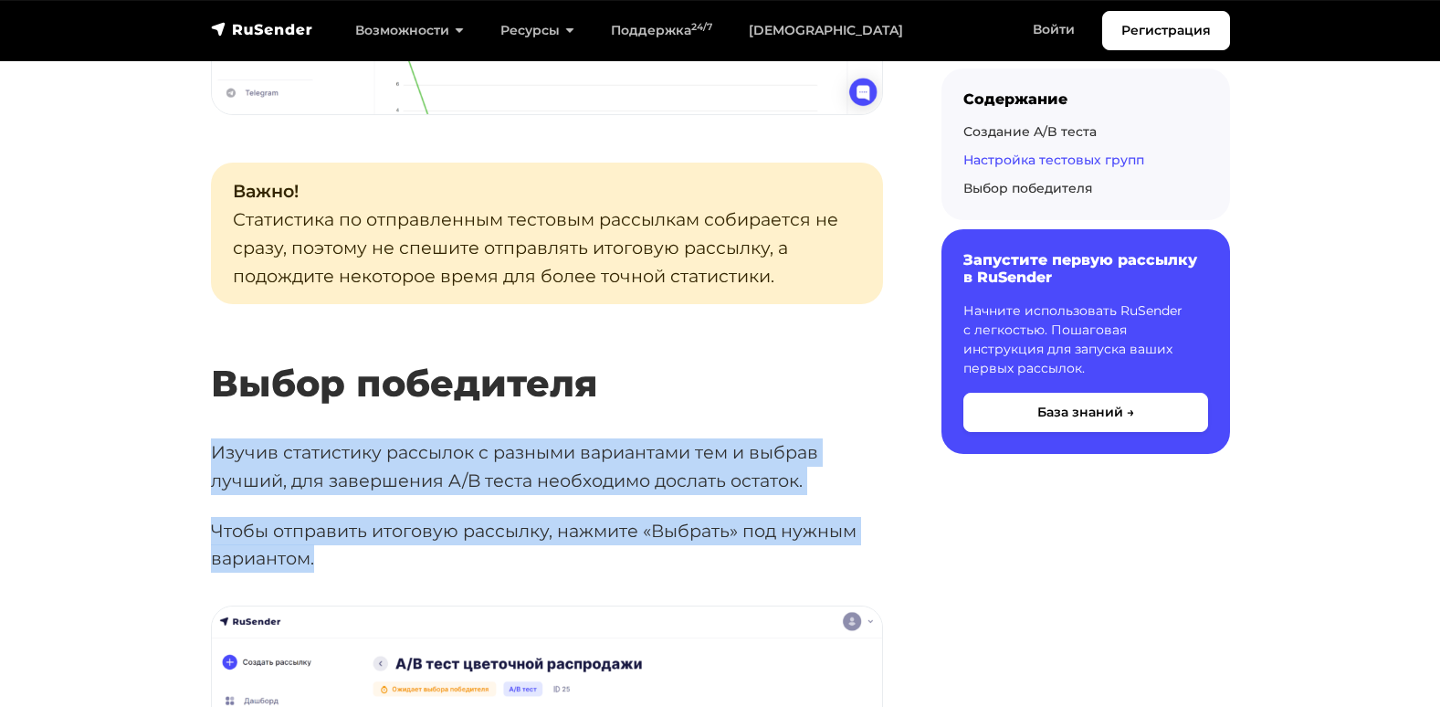
drag, startPoint x: 467, startPoint y: 546, endPoint x: 200, endPoint y: 439, distance: 287.2
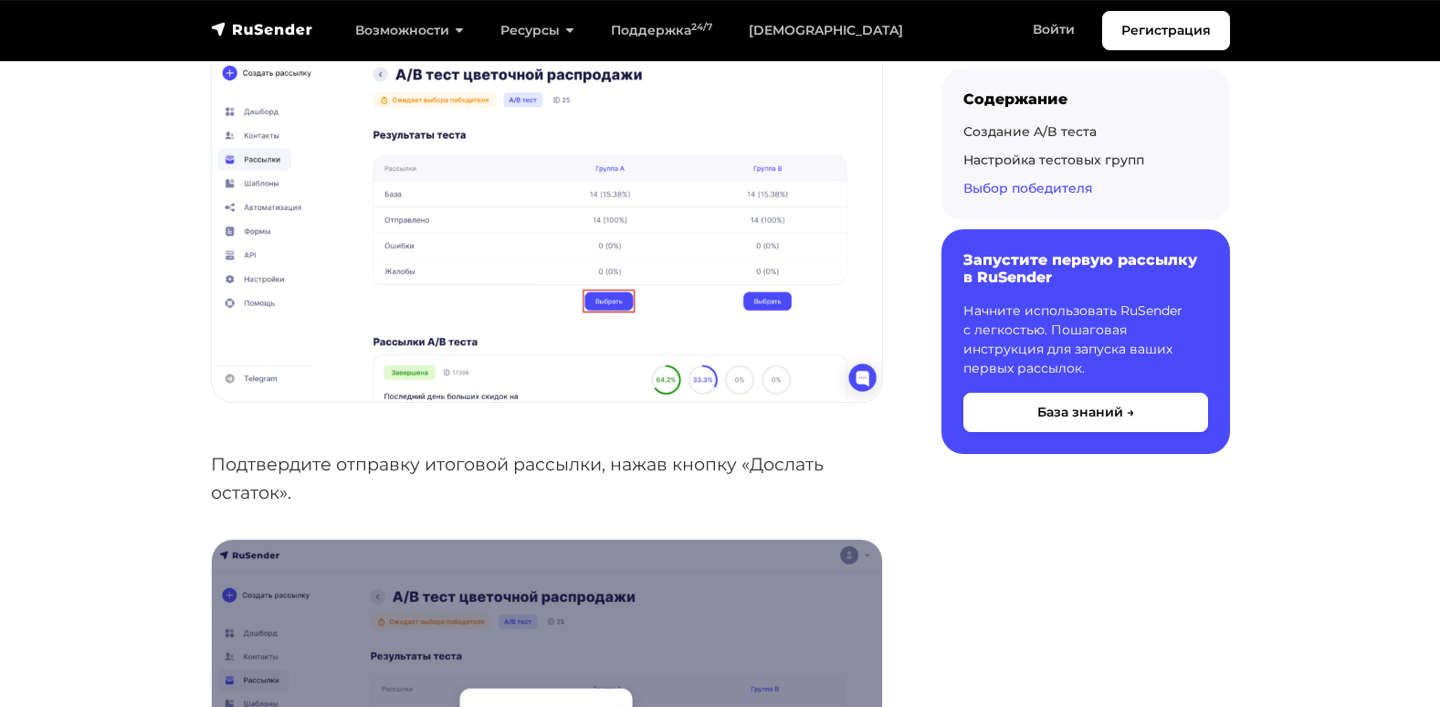
scroll to position [7486, 0]
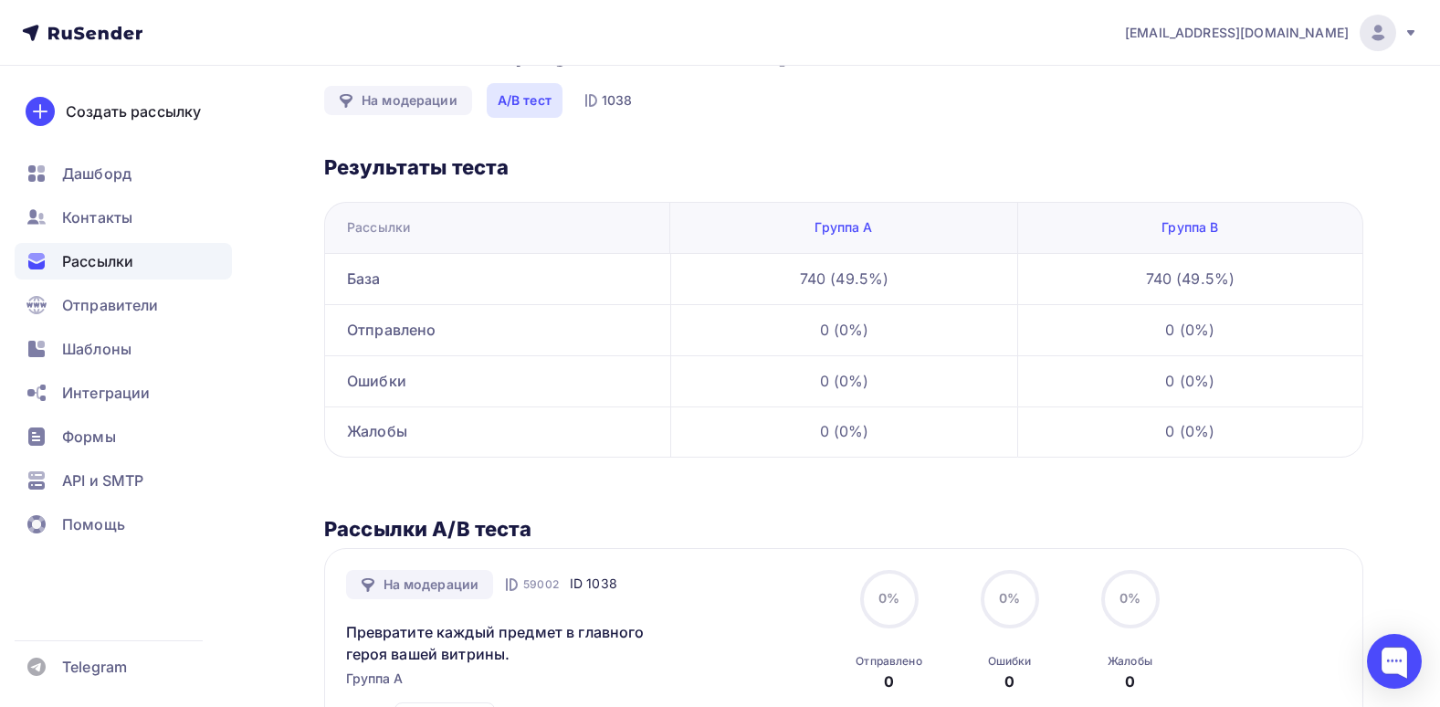
scroll to position [62, 0]
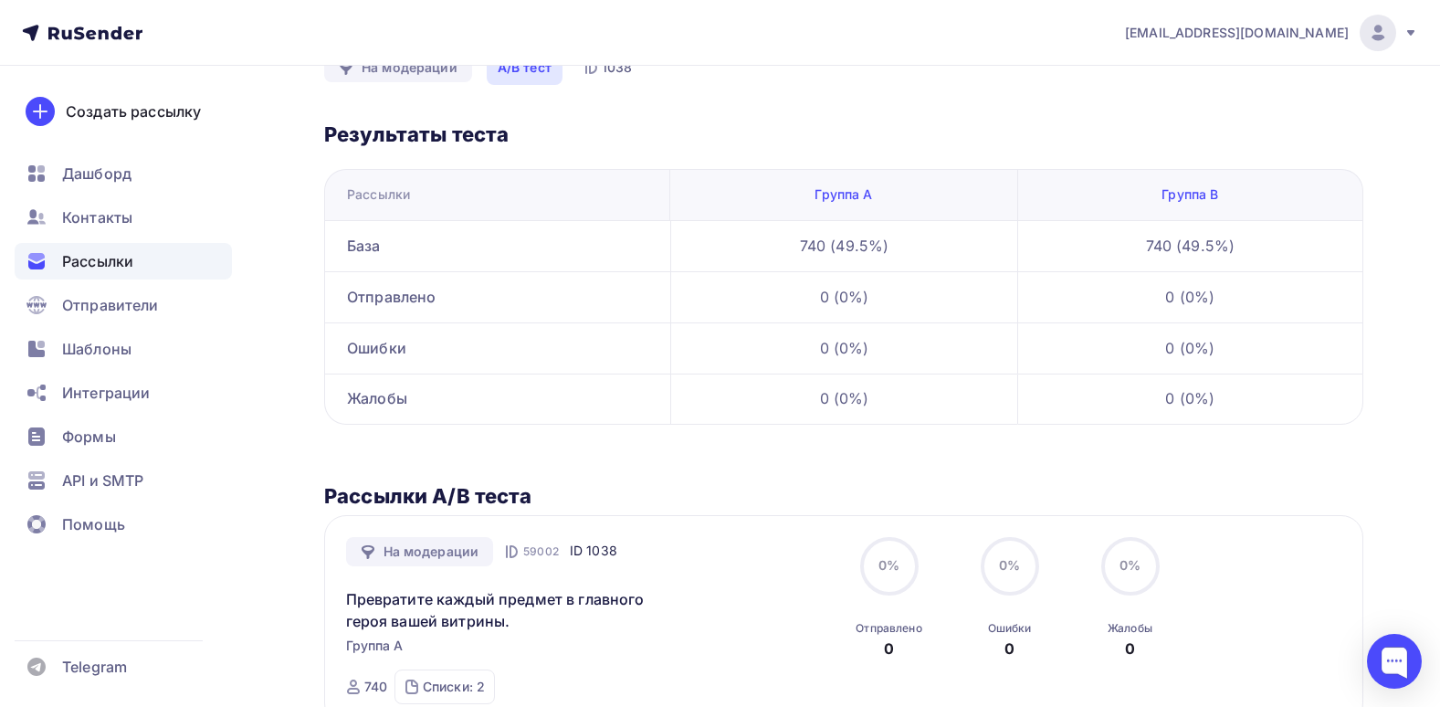
scroll to position [274, 0]
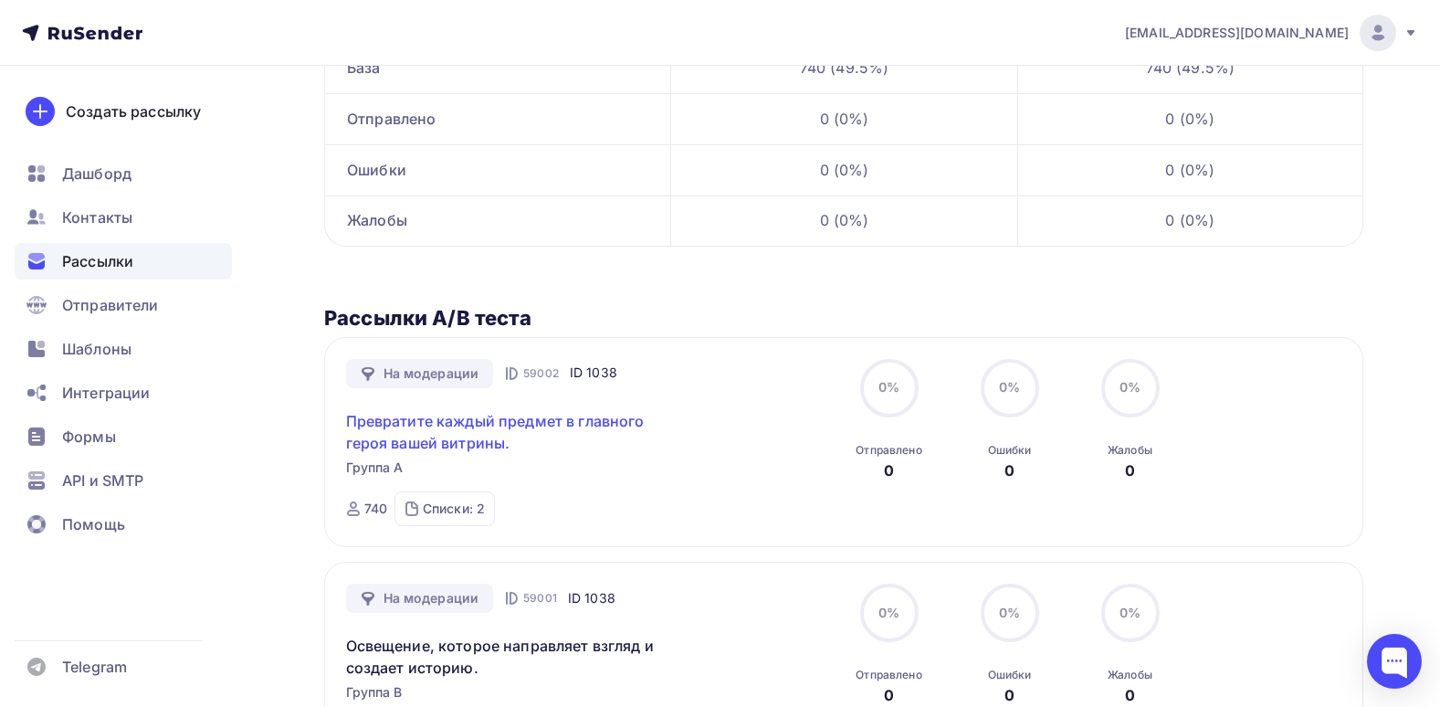
click at [469, 418] on link "Превратите каждый предмет в главного героя вашей витрины." at bounding box center [502, 432] width 313 height 44
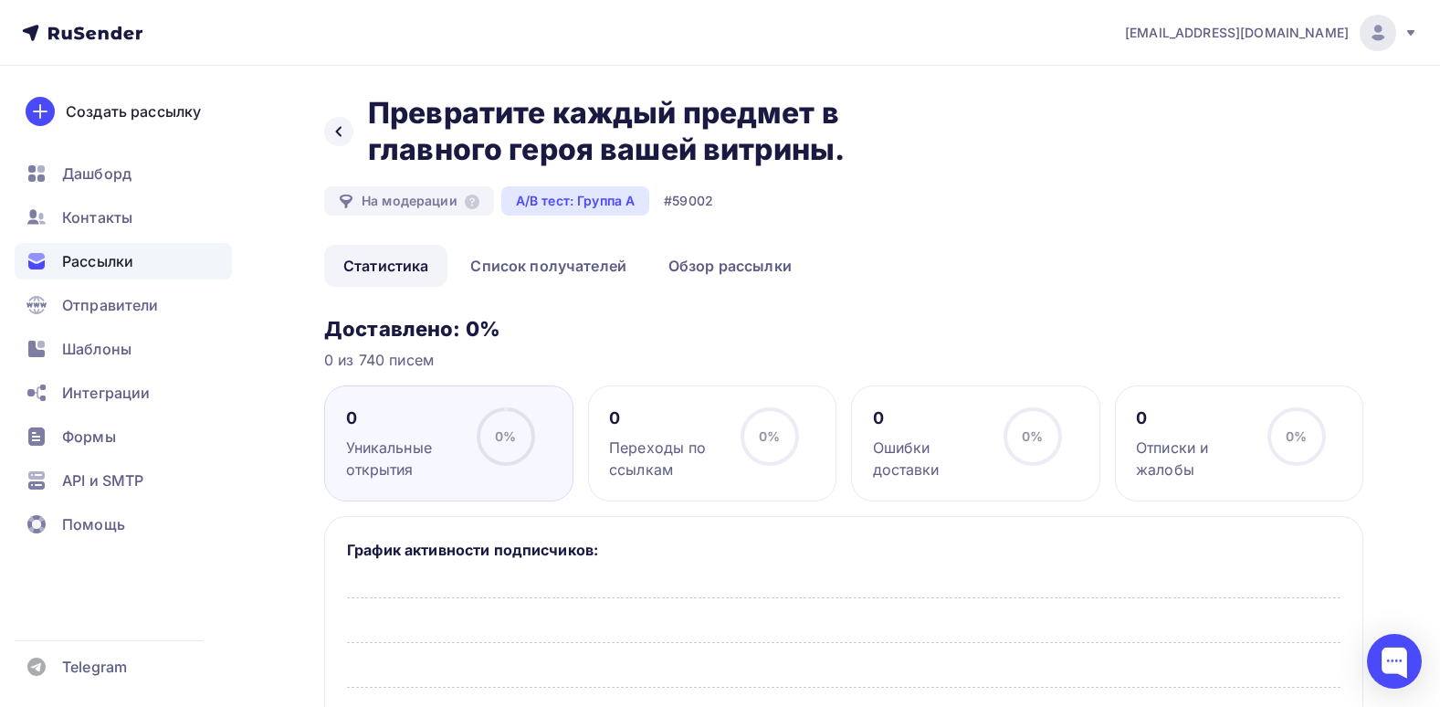
click at [674, 234] on div "Назад Превратите каждый предмет в главного героя вашей витрины. Превратите кажд…" at bounding box center [843, 170] width 1039 height 150
click at [709, 255] on link "Обзор рассылки" at bounding box center [730, 266] width 162 height 42
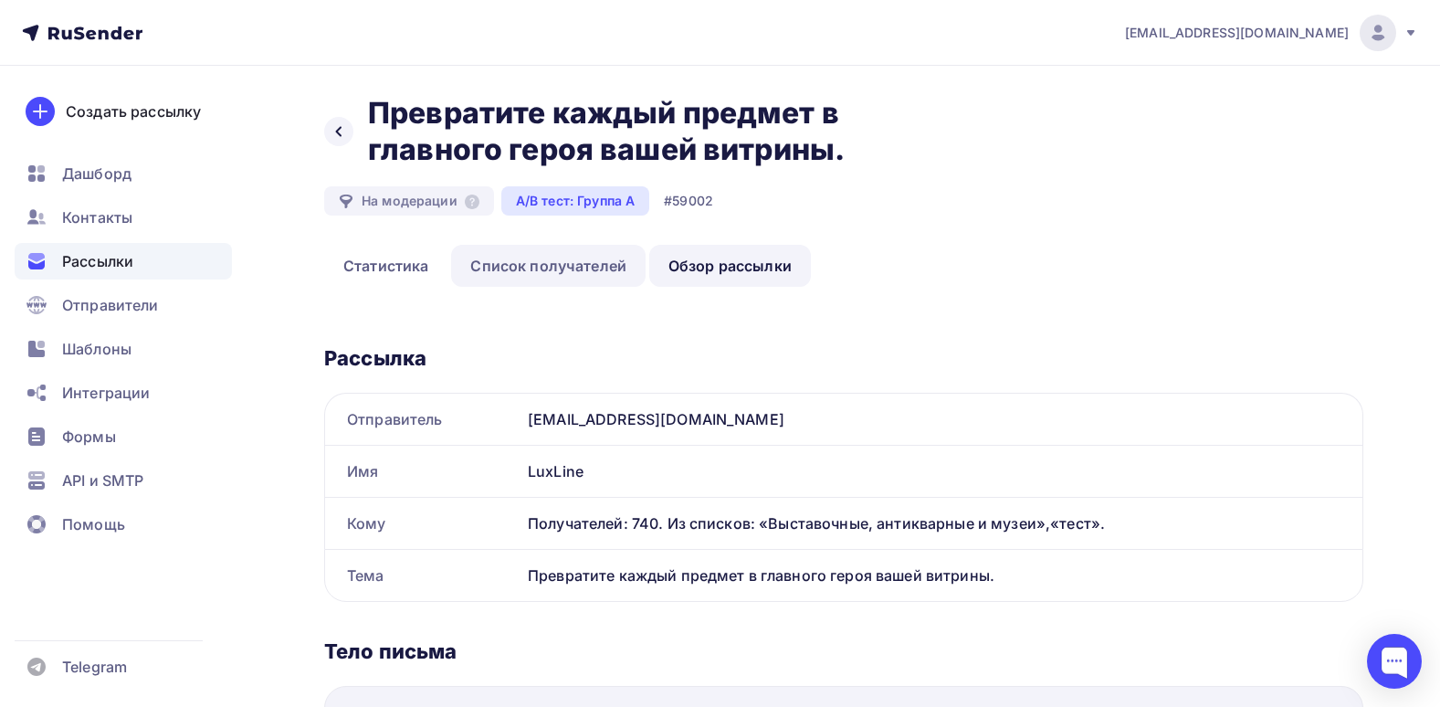
click at [556, 280] on link "Список получателей" at bounding box center [548, 266] width 194 height 42
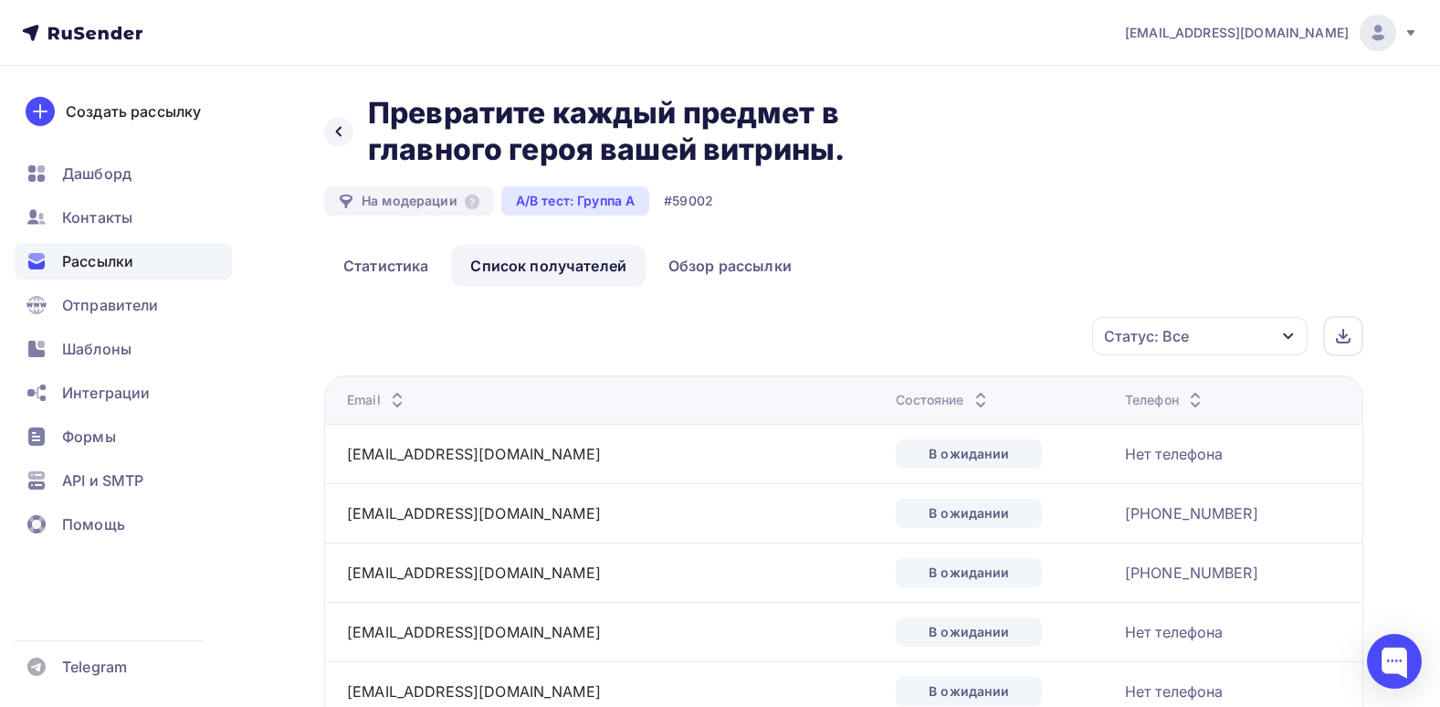
click at [1228, 332] on div "Статус: Все" at bounding box center [1199, 336] width 215 height 38
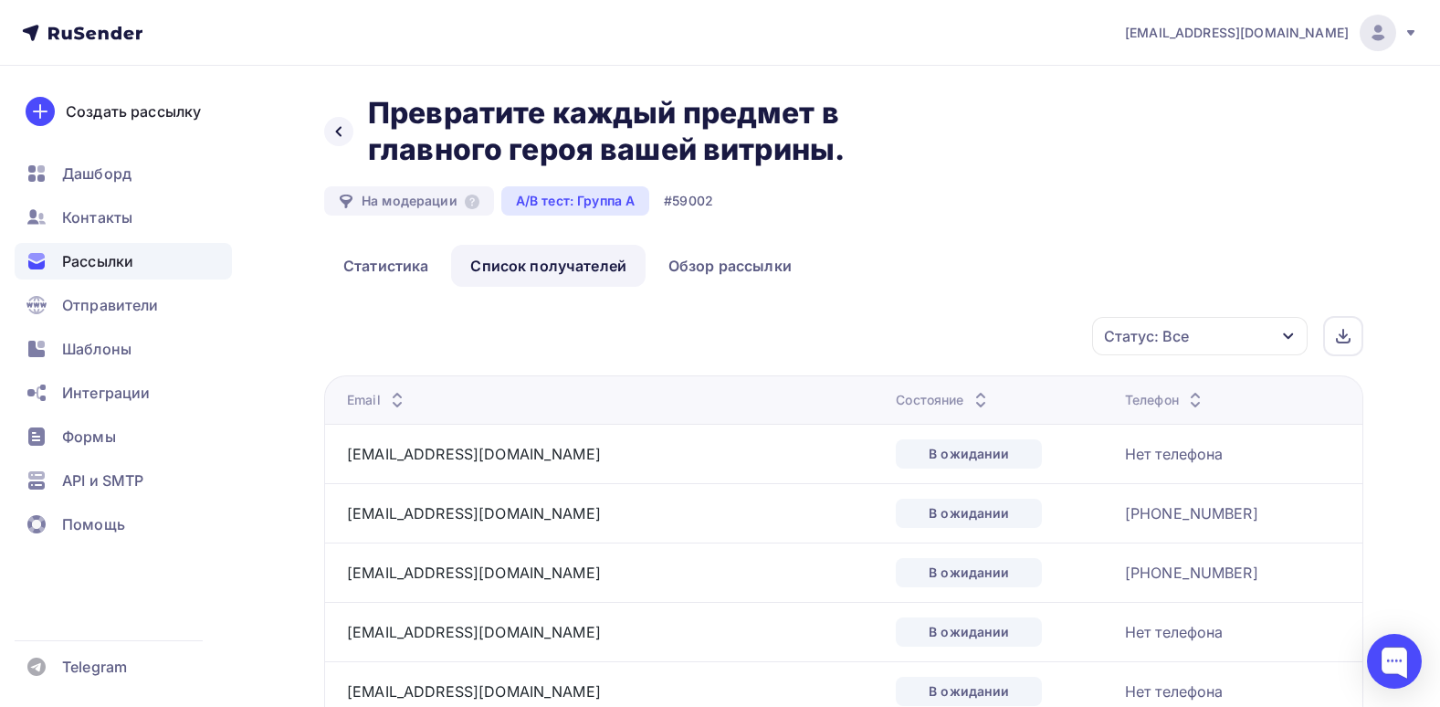
click at [1266, 340] on div "Статус: Все" at bounding box center [1199, 336] width 215 height 38
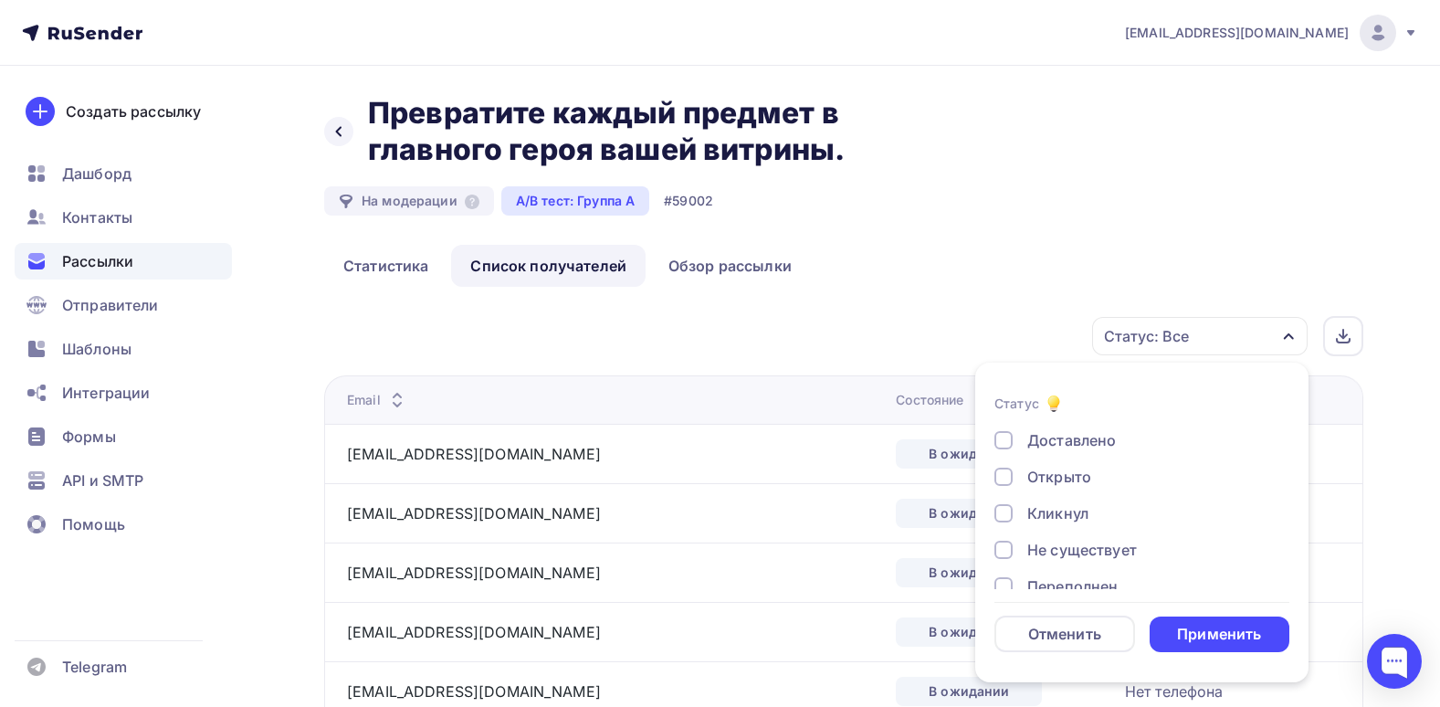
click at [1266, 340] on div "Статус: Все" at bounding box center [1199, 336] width 215 height 38
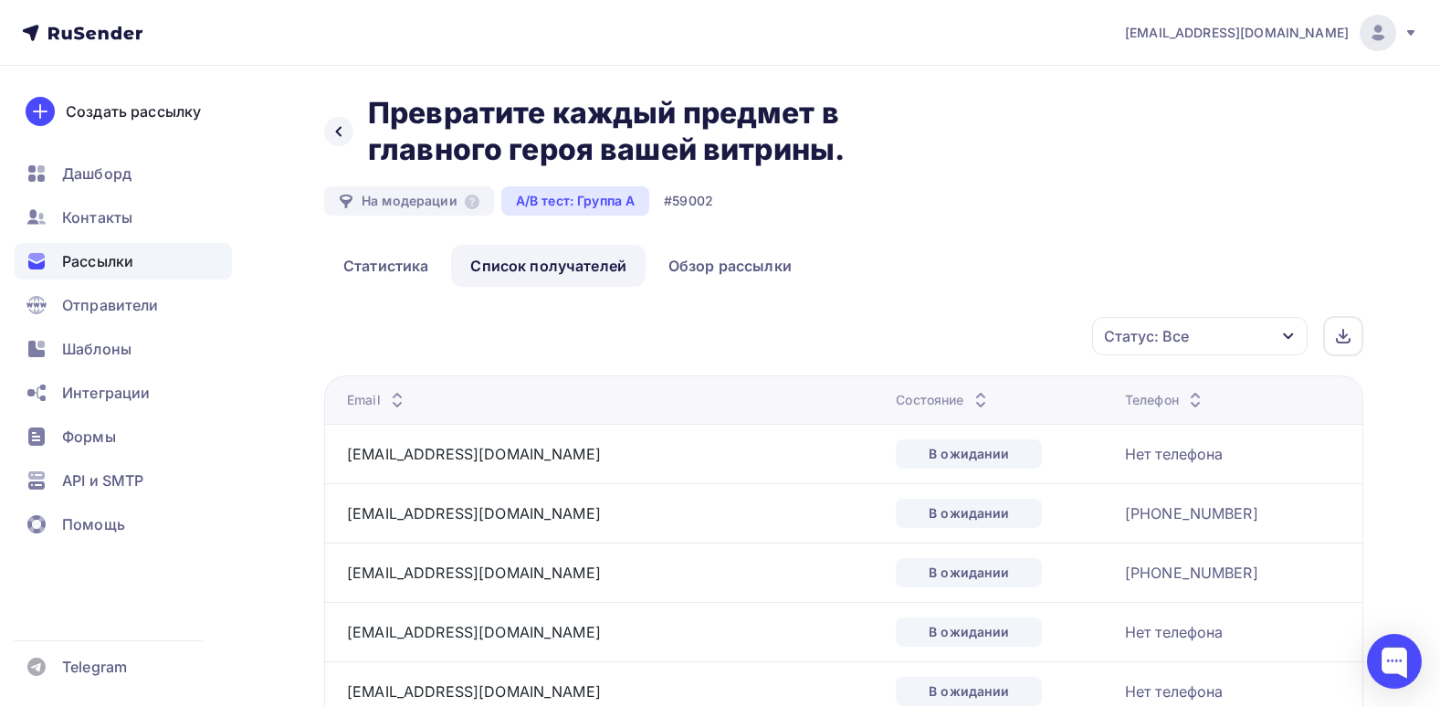
click at [1266, 340] on div "Статус: Все" at bounding box center [1199, 336] width 215 height 38
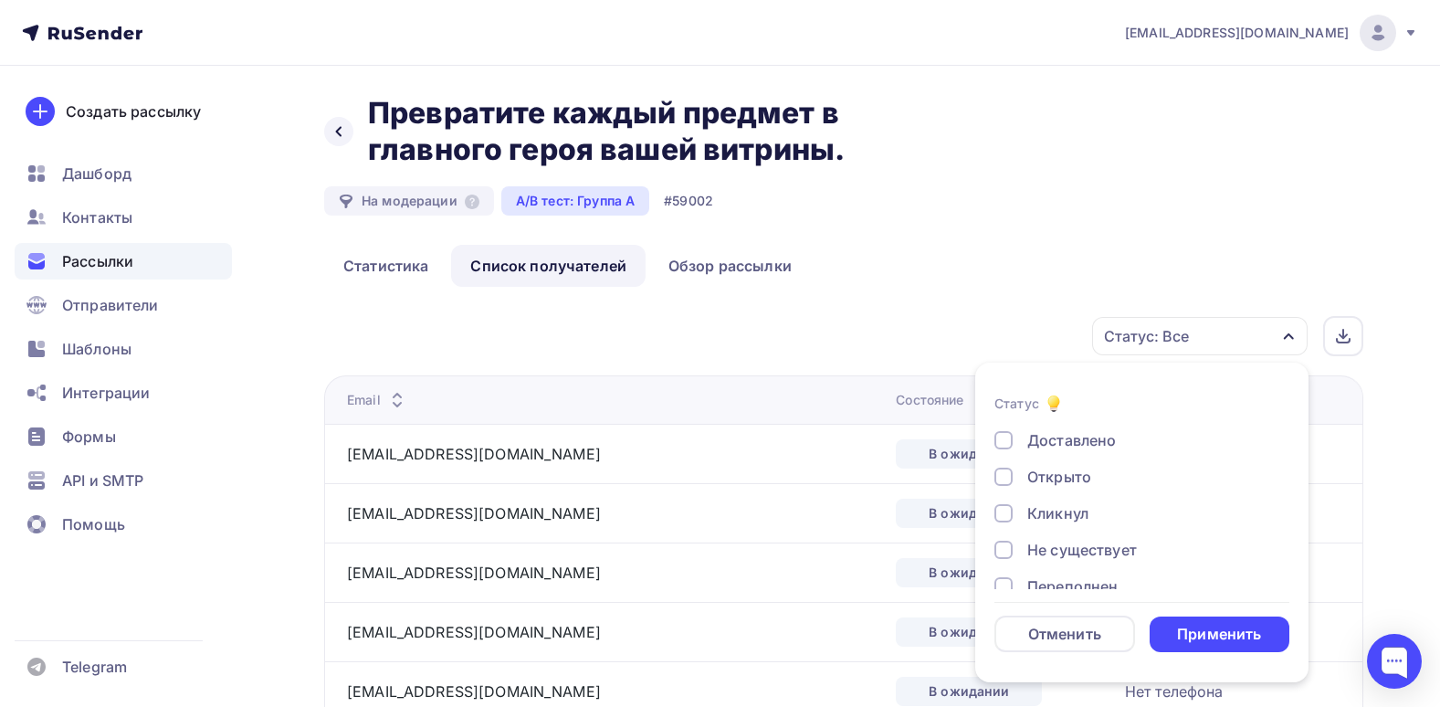
scroll to position [169, 0]
click at [1235, 329] on div "Статус: Все" at bounding box center [1199, 336] width 215 height 38
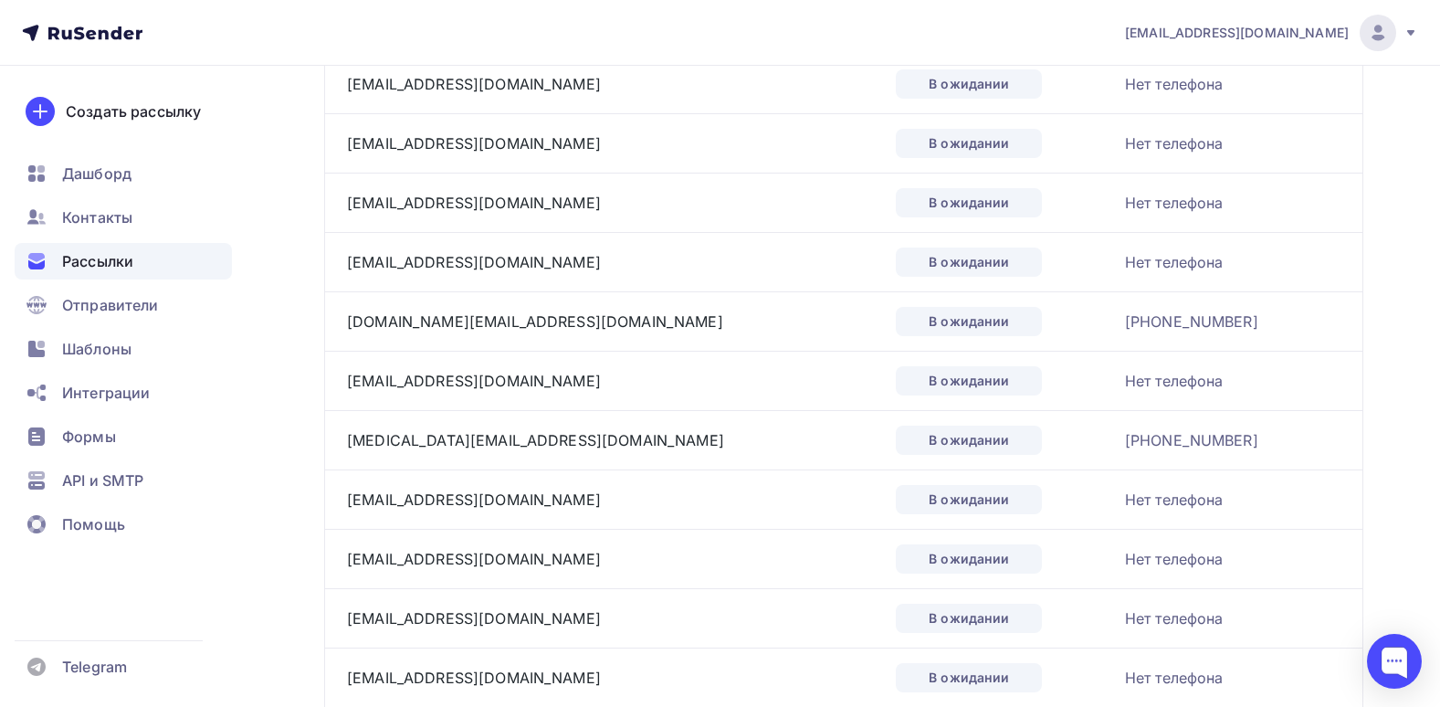
scroll to position [0, 0]
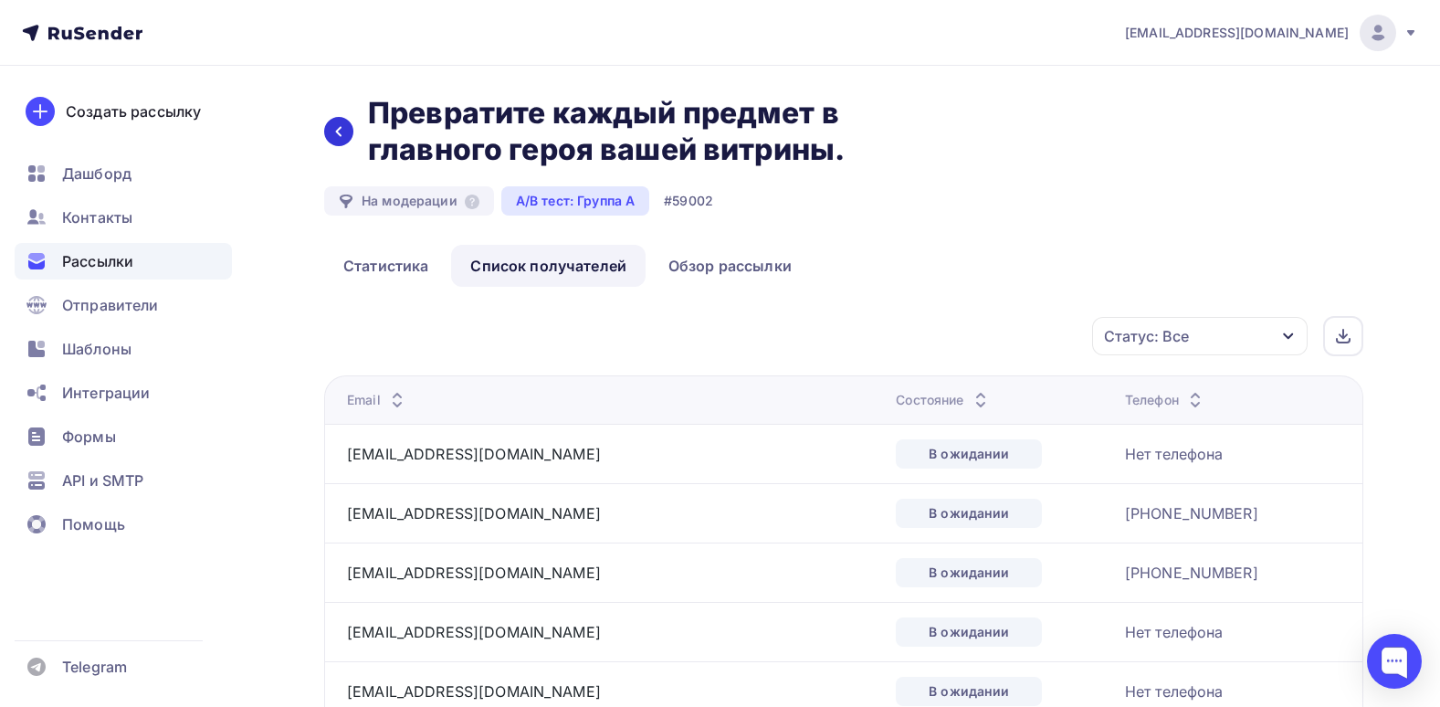
click at [334, 133] on icon at bounding box center [338, 131] width 15 height 15
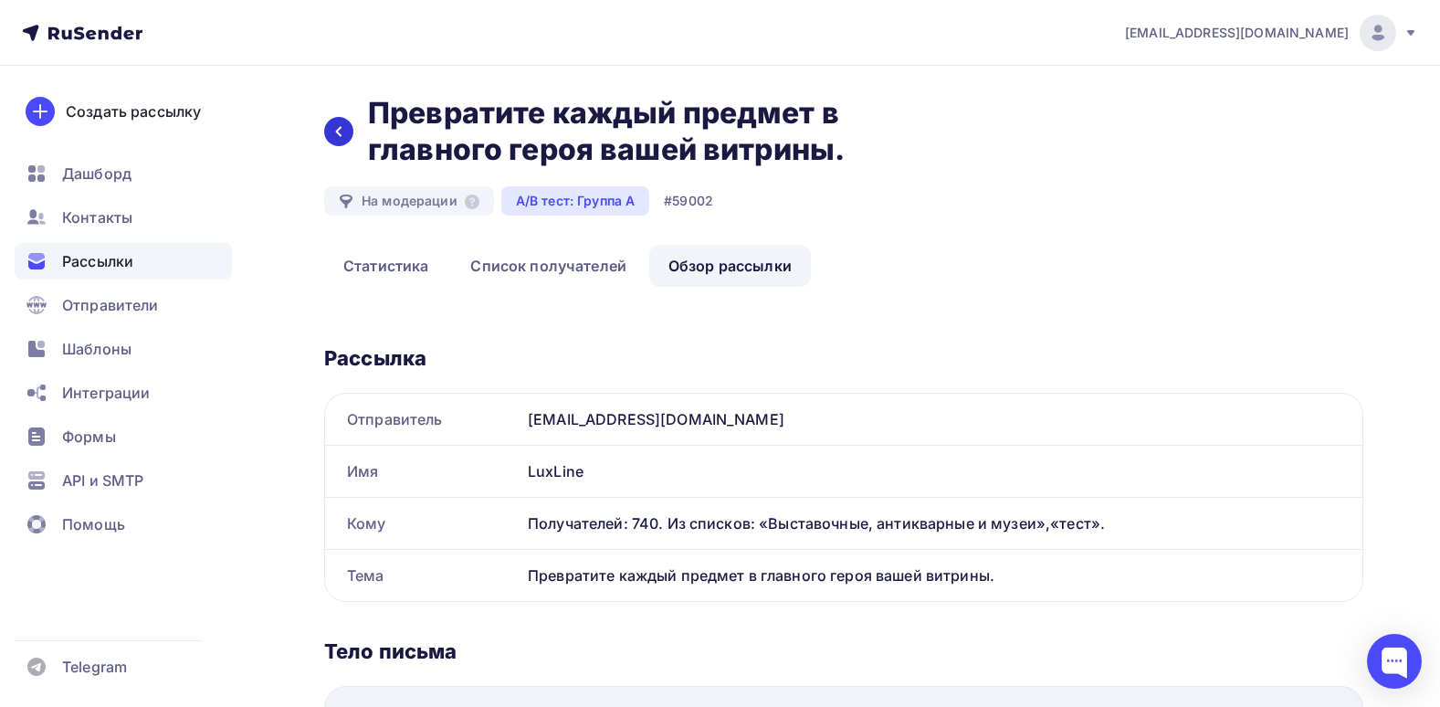
click at [340, 134] on icon at bounding box center [338, 132] width 5 height 10
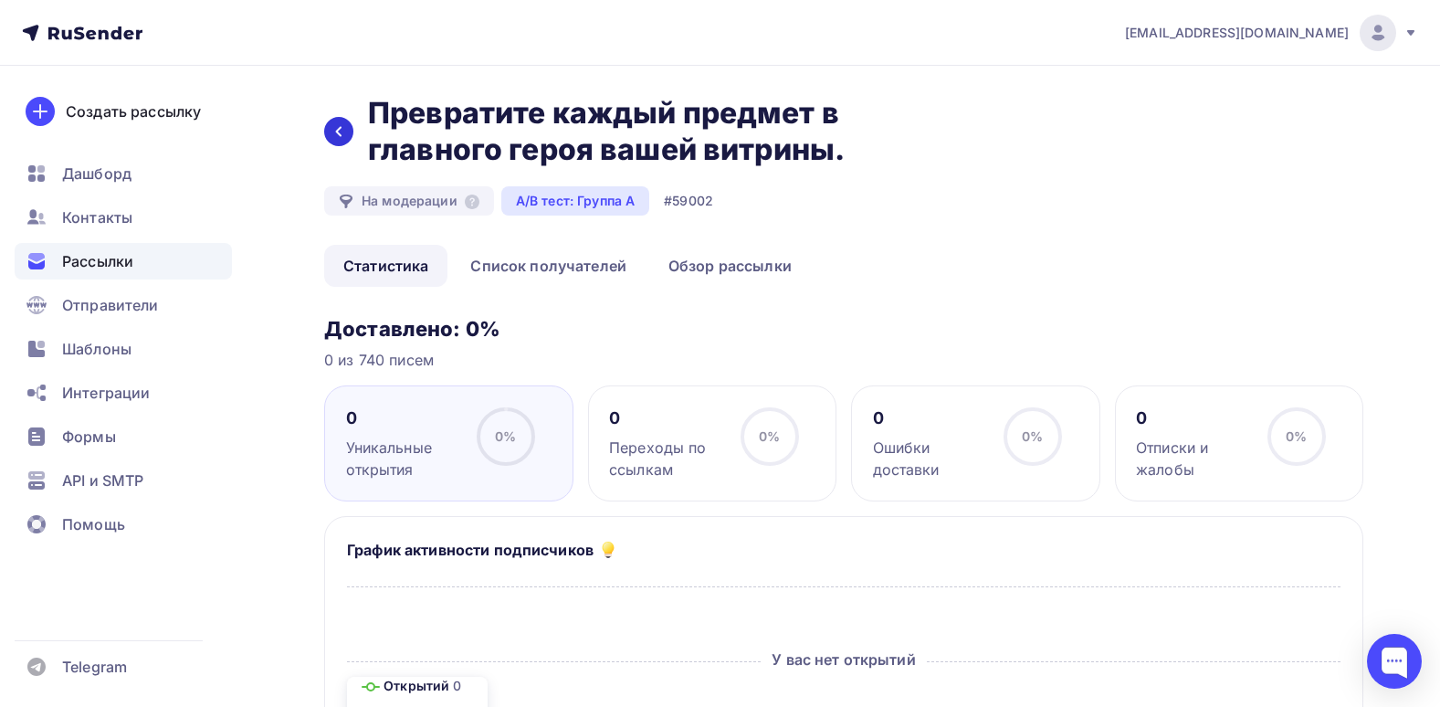
click at [342, 141] on div at bounding box center [338, 131] width 29 height 29
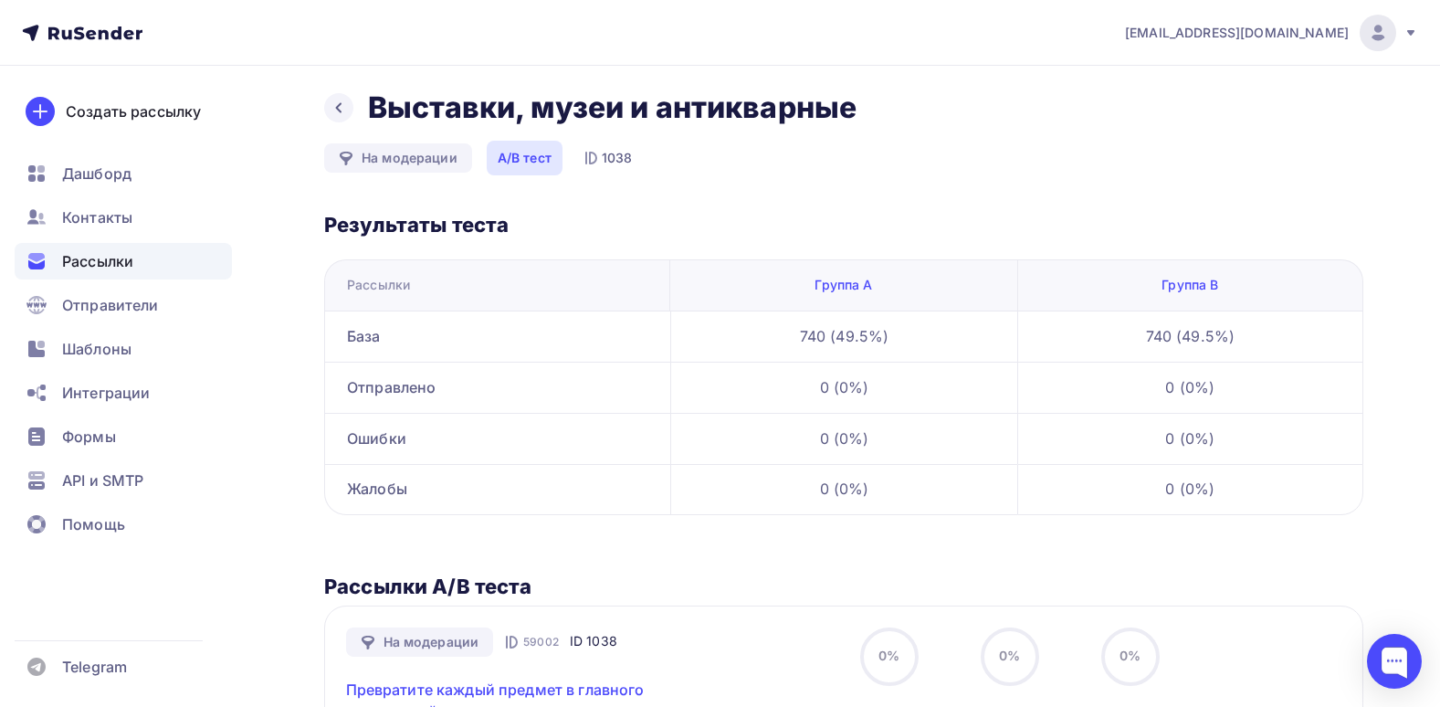
scroll to position [91, 0]
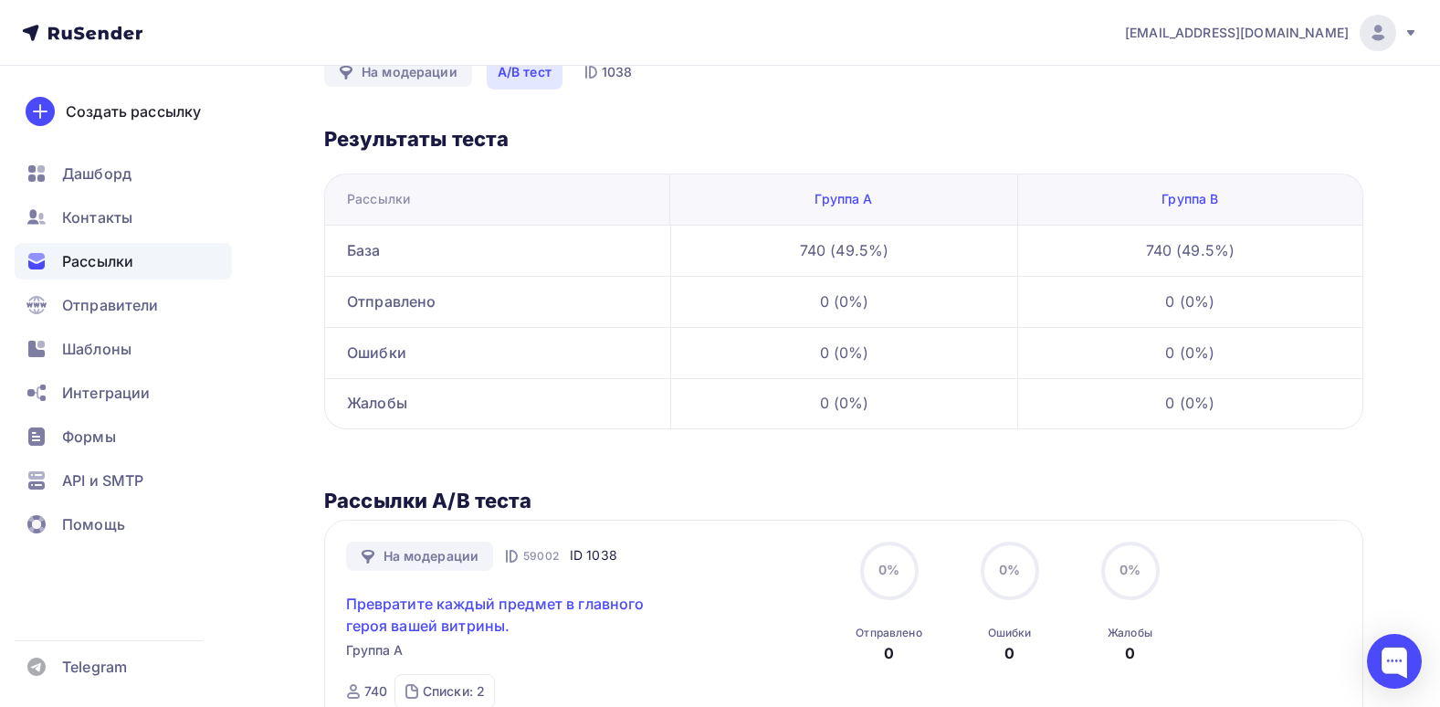
click at [530, 611] on link "Превратите каждый предмет в главного героя вашей витрины." at bounding box center [502, 615] width 313 height 44
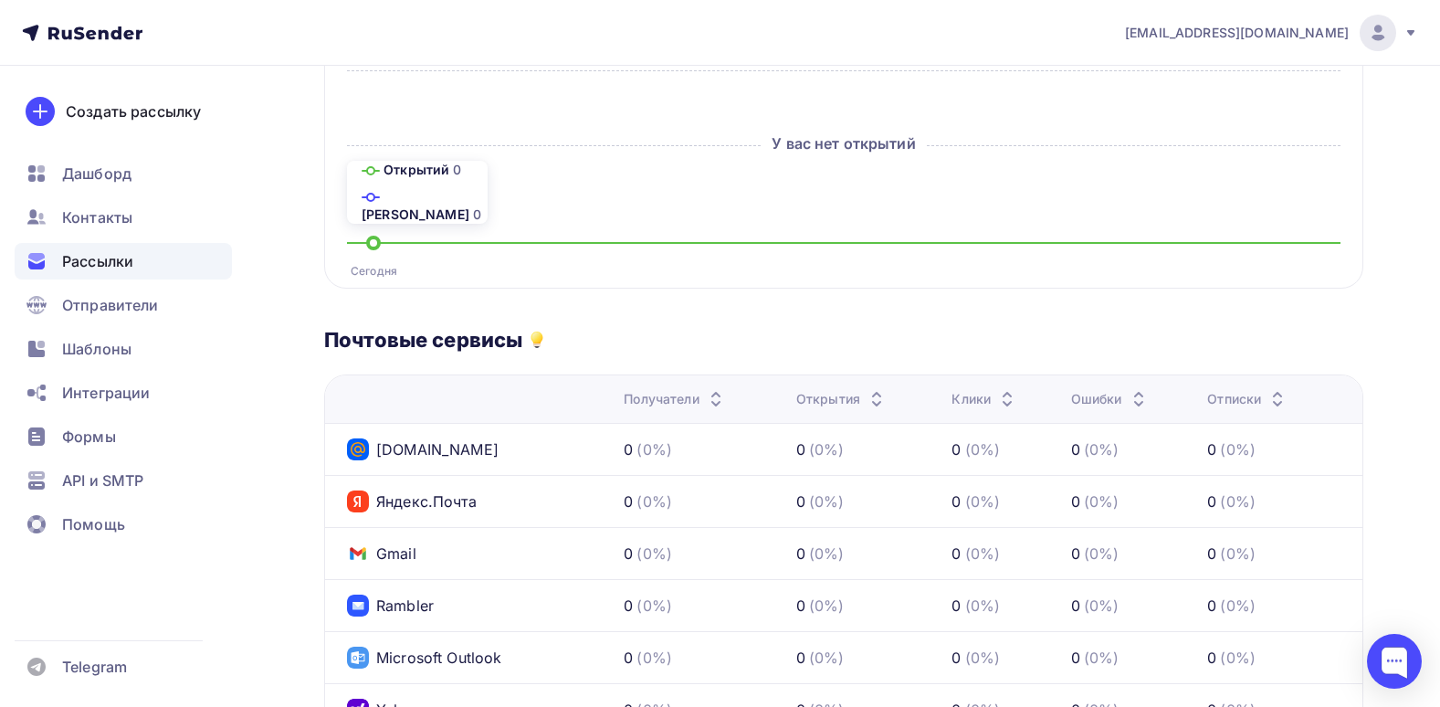
scroll to position [548, 0]
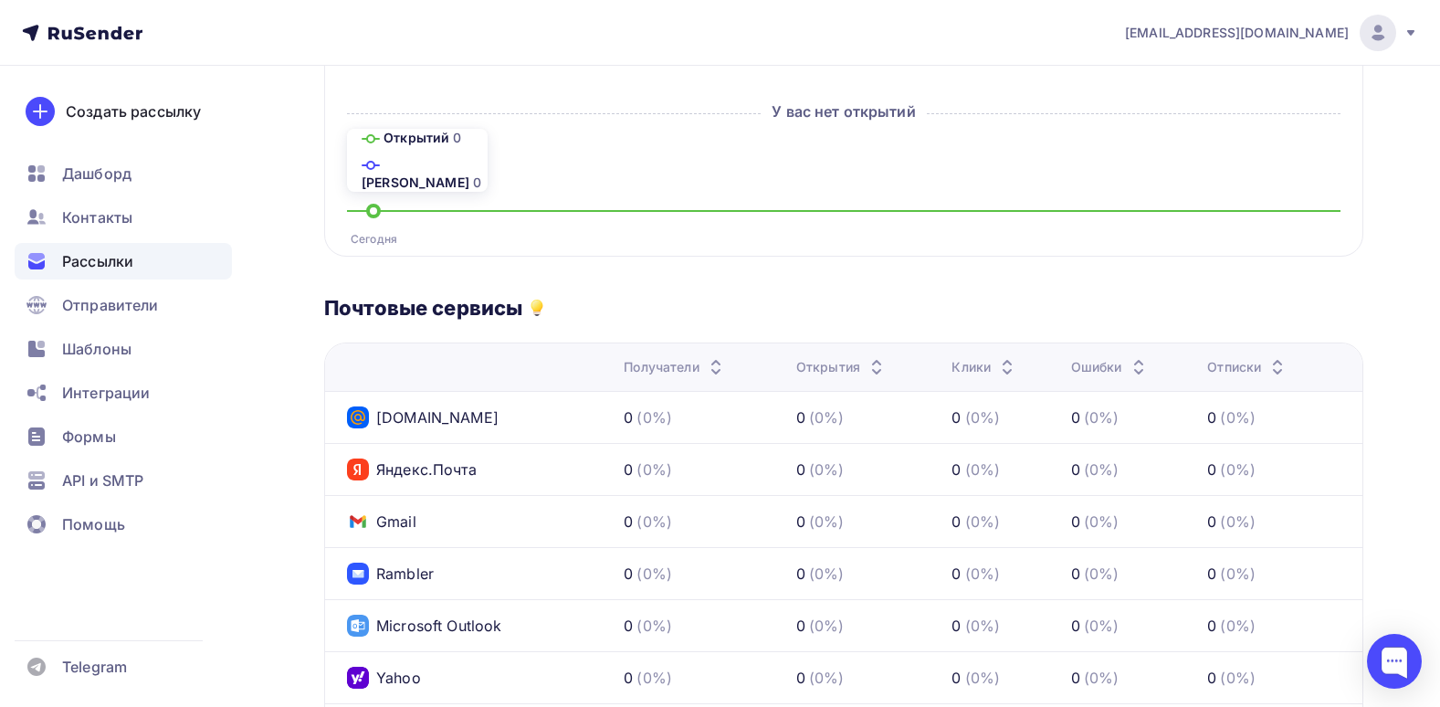
click at [544, 197] on div "Открытий 0 Кликов 0 Сегодня" at bounding box center [843, 170] width 993 height 82
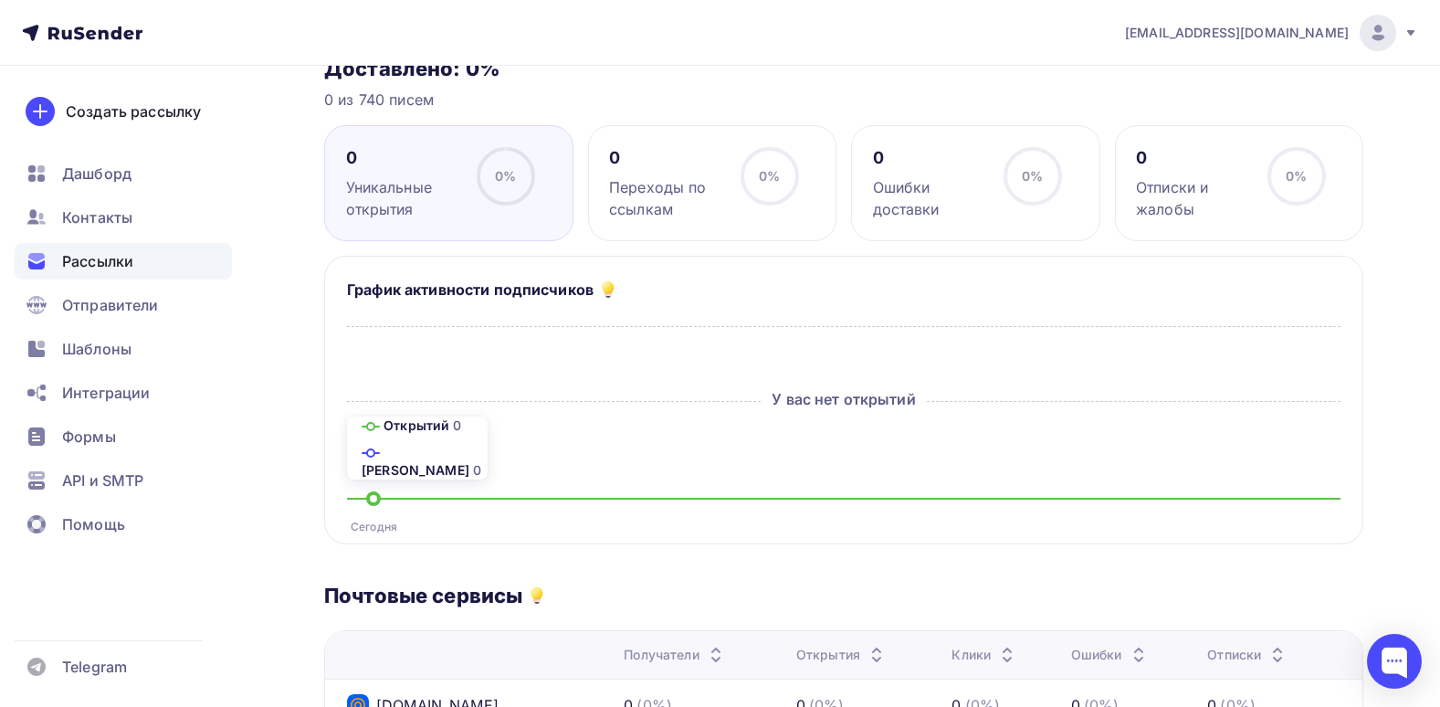
scroll to position [0, 0]
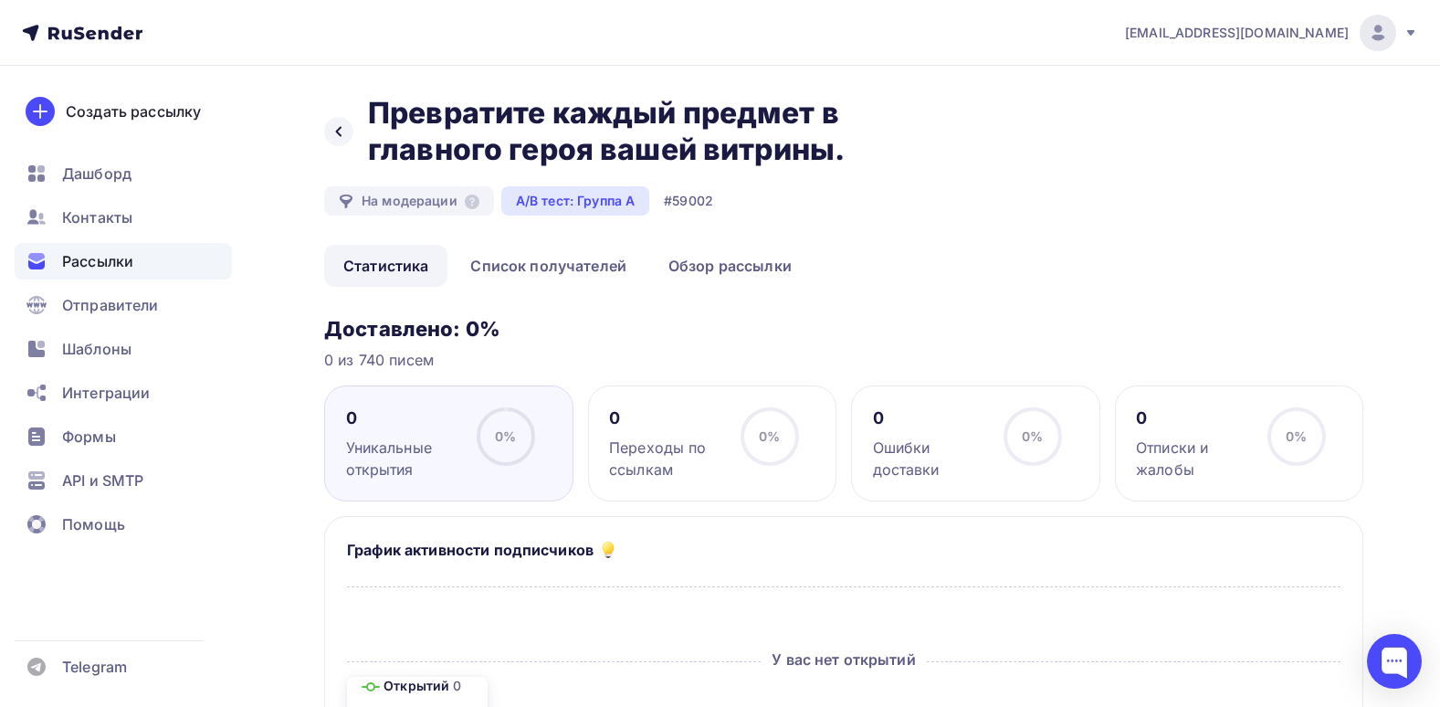
click at [342, 134] on icon at bounding box center [338, 131] width 15 height 15
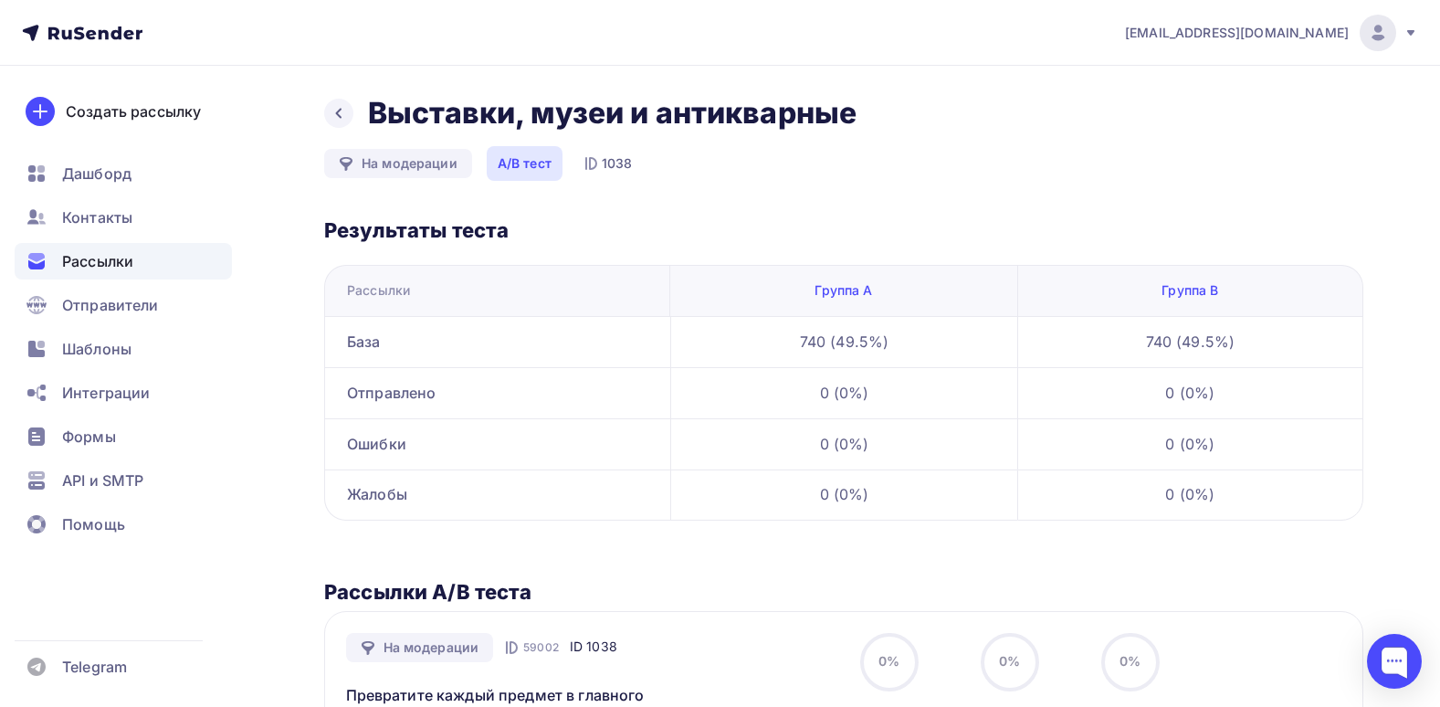
click at [834, 191] on div "Выставки, музеи и антикварные На модерации A/B тест 1038 Результаты теста Рассы…" at bounding box center [843, 570] width 1039 height 951
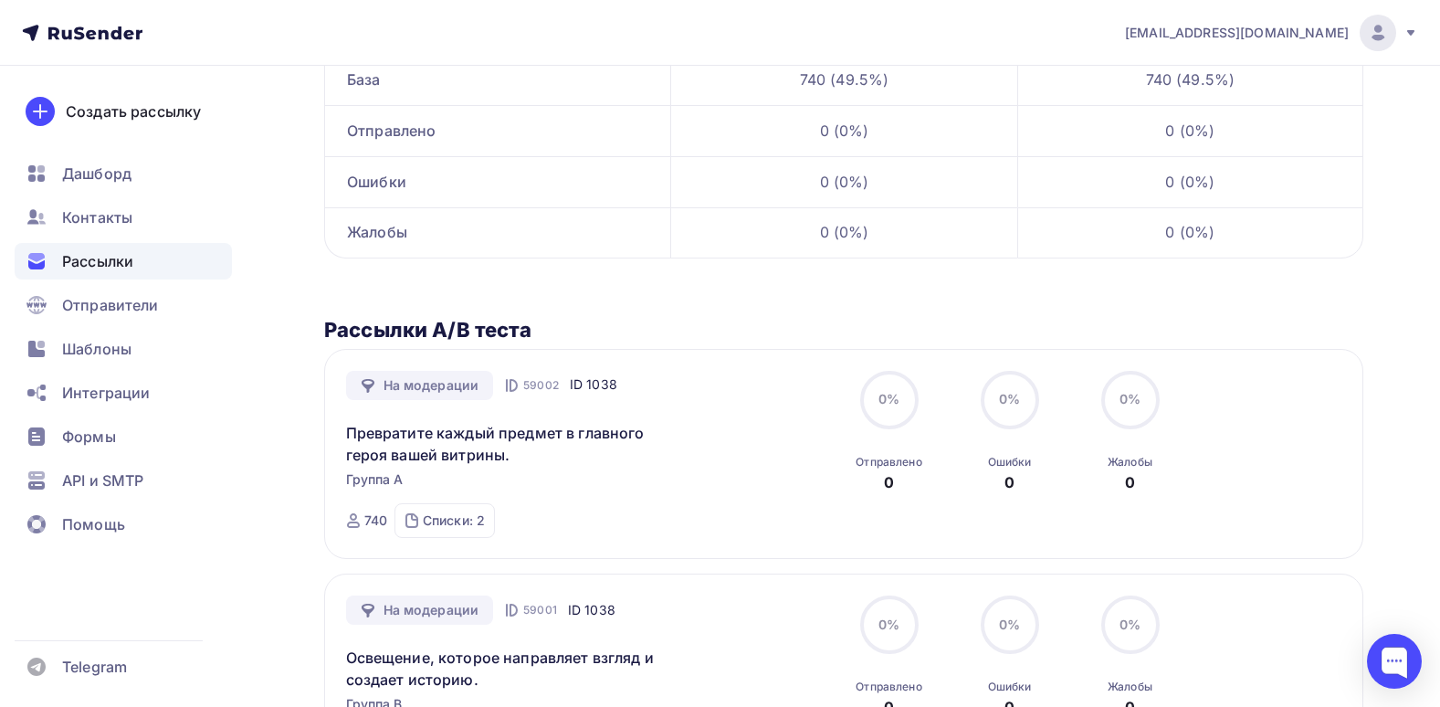
scroll to position [365, 0]
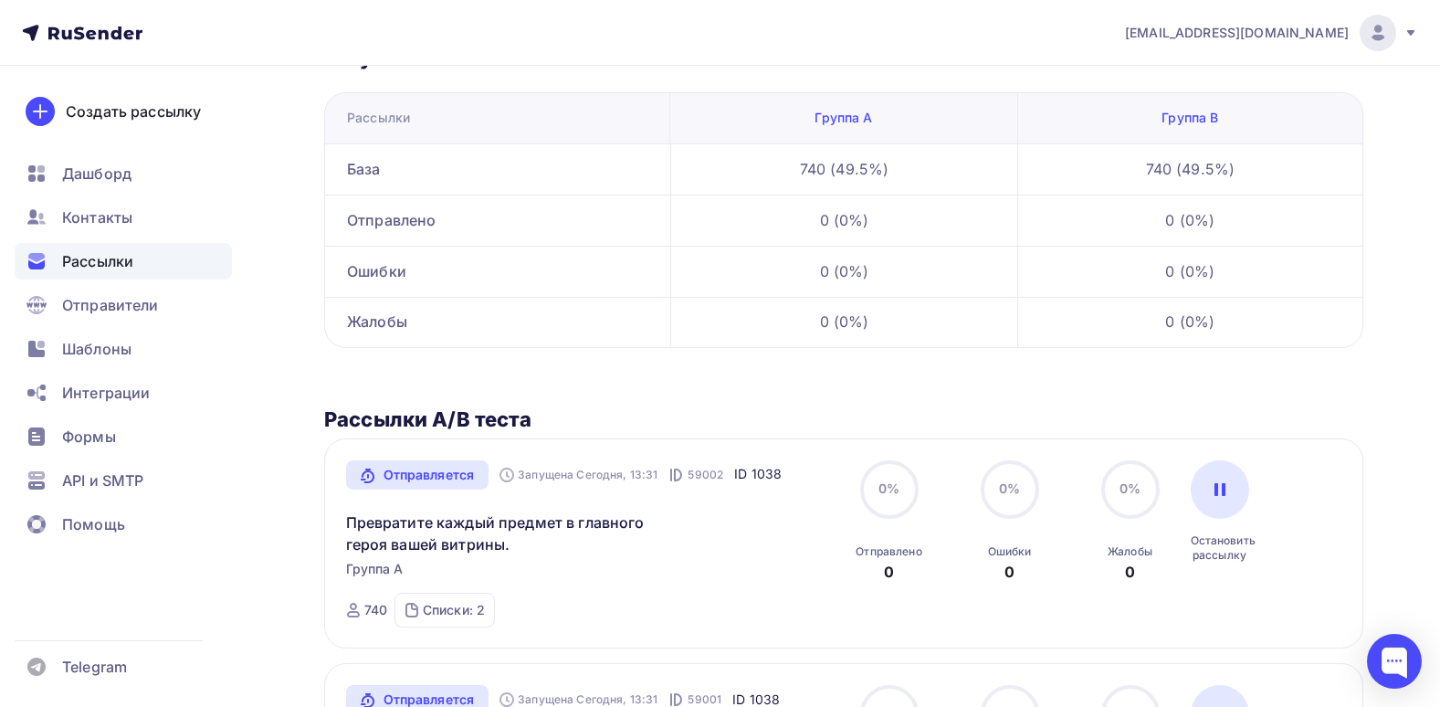
scroll to position [365, 0]
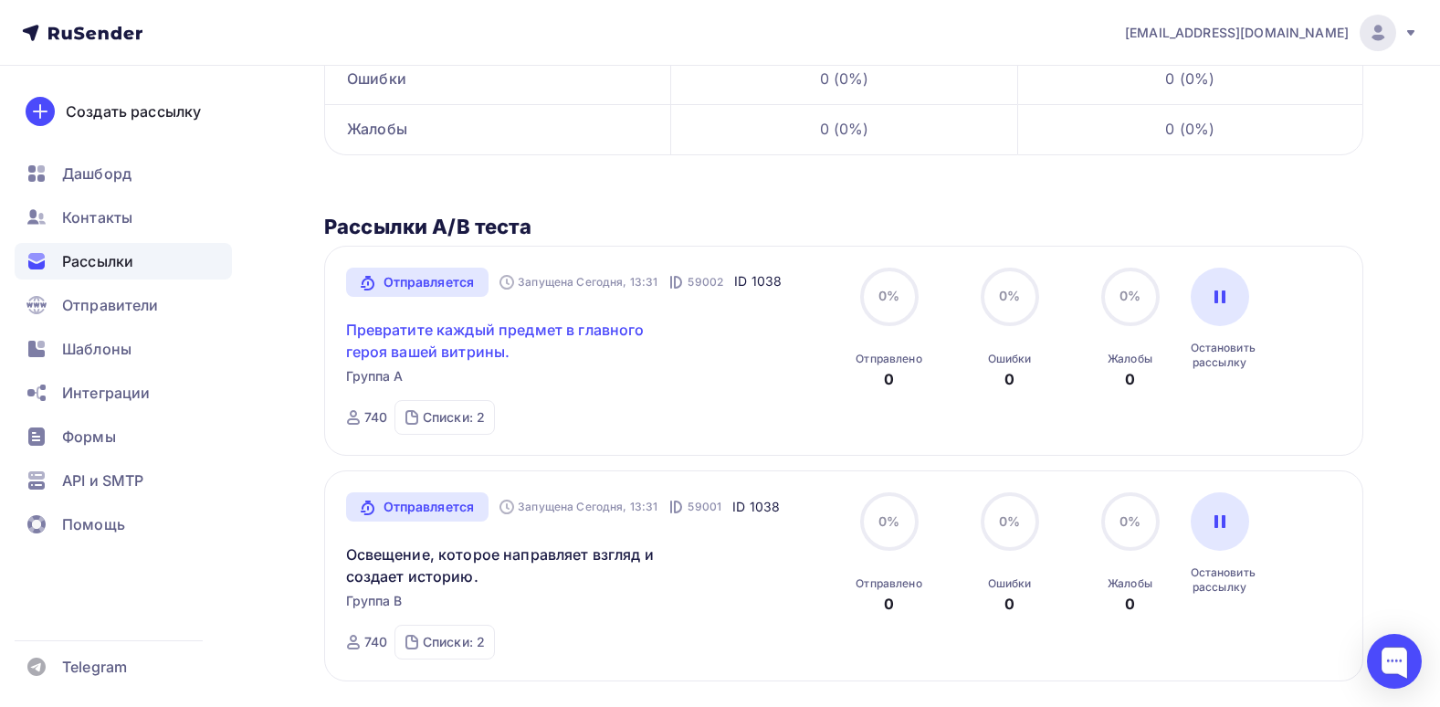
click at [486, 334] on link "Превратите каждый предмет в главного героя вашей витрины." at bounding box center [502, 341] width 313 height 44
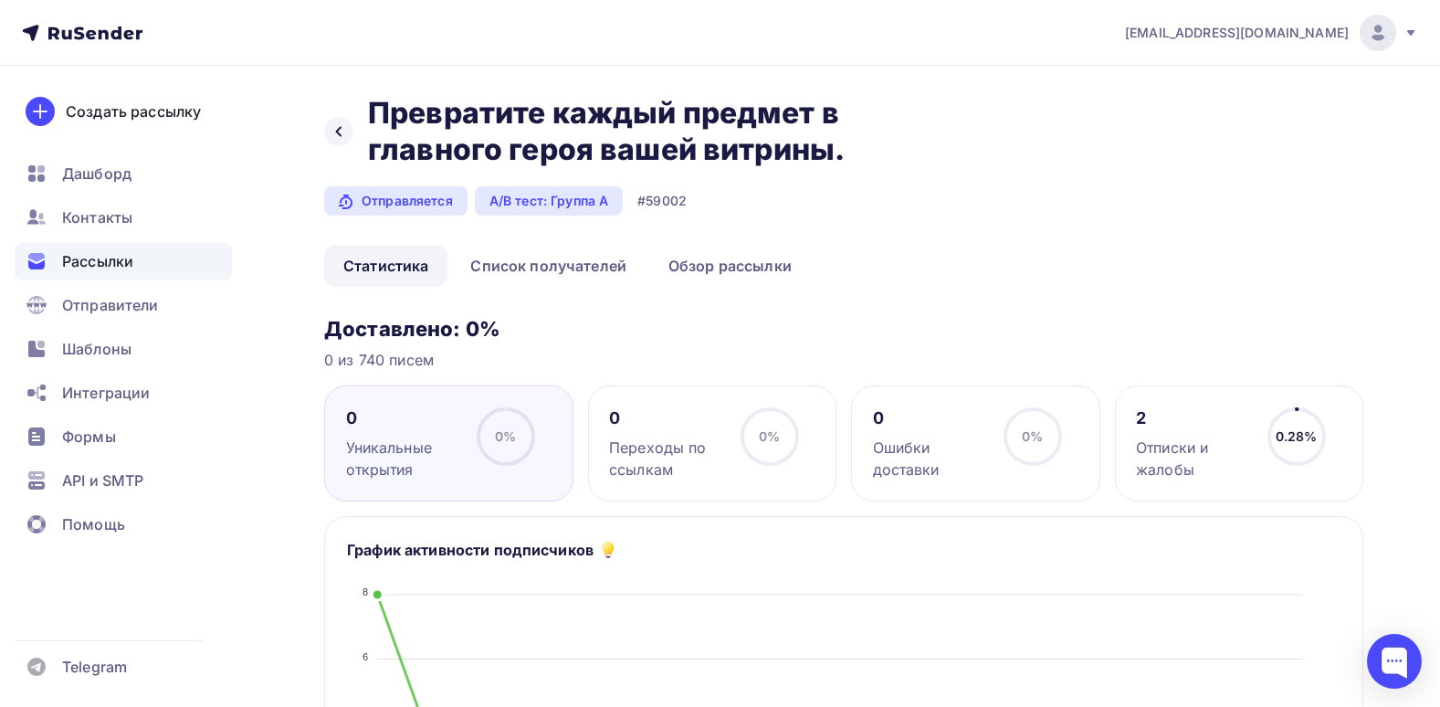
click at [340, 147] on div "Назад Превратите каждый предмет в главного героя вашей витрины. Превратите кажд…" at bounding box center [628, 131] width 608 height 73
click at [337, 133] on icon at bounding box center [338, 131] width 15 height 15
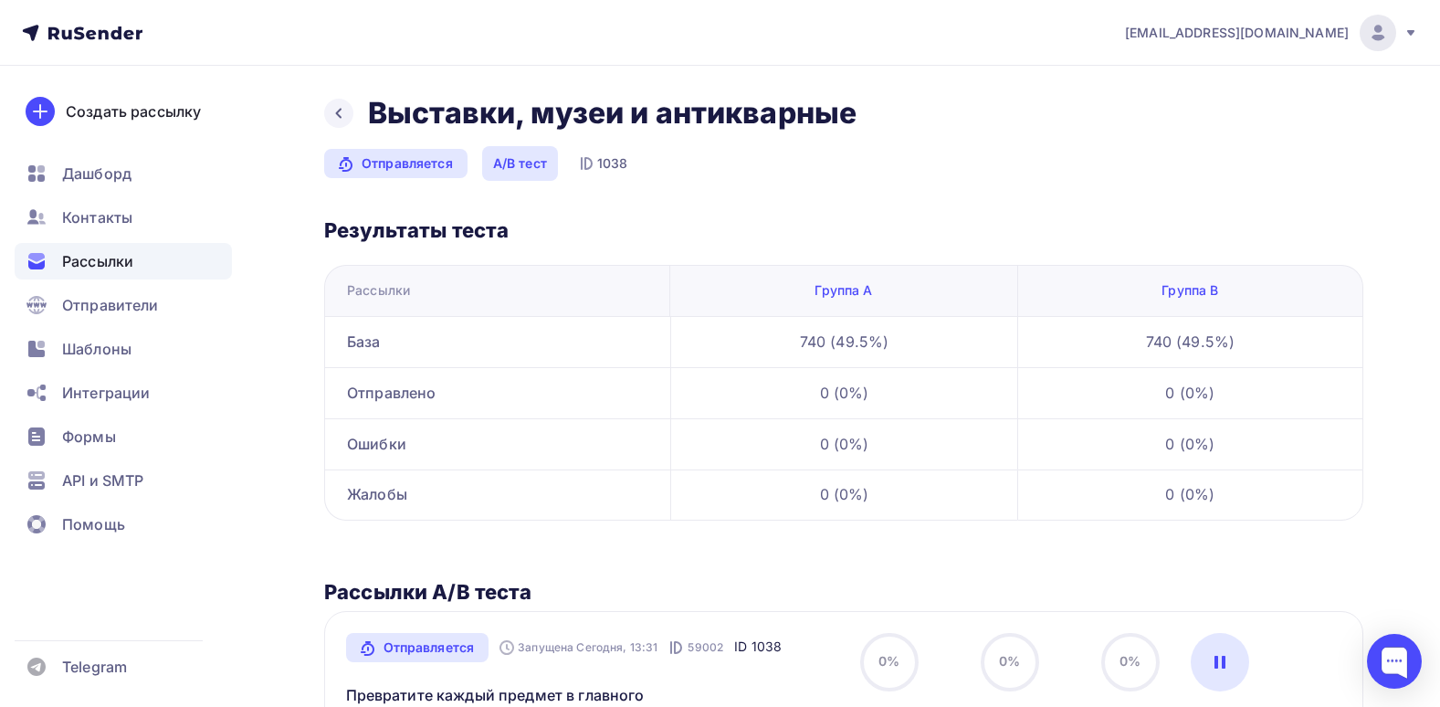
click at [844, 291] on div "Группа A" at bounding box center [843, 290] width 346 height 51
click at [1012, 262] on div "Результаты теста Рассылки База Отправлено Ошибки Жалобы Рассылки База Отправлен…" at bounding box center [843, 368] width 1039 height 303
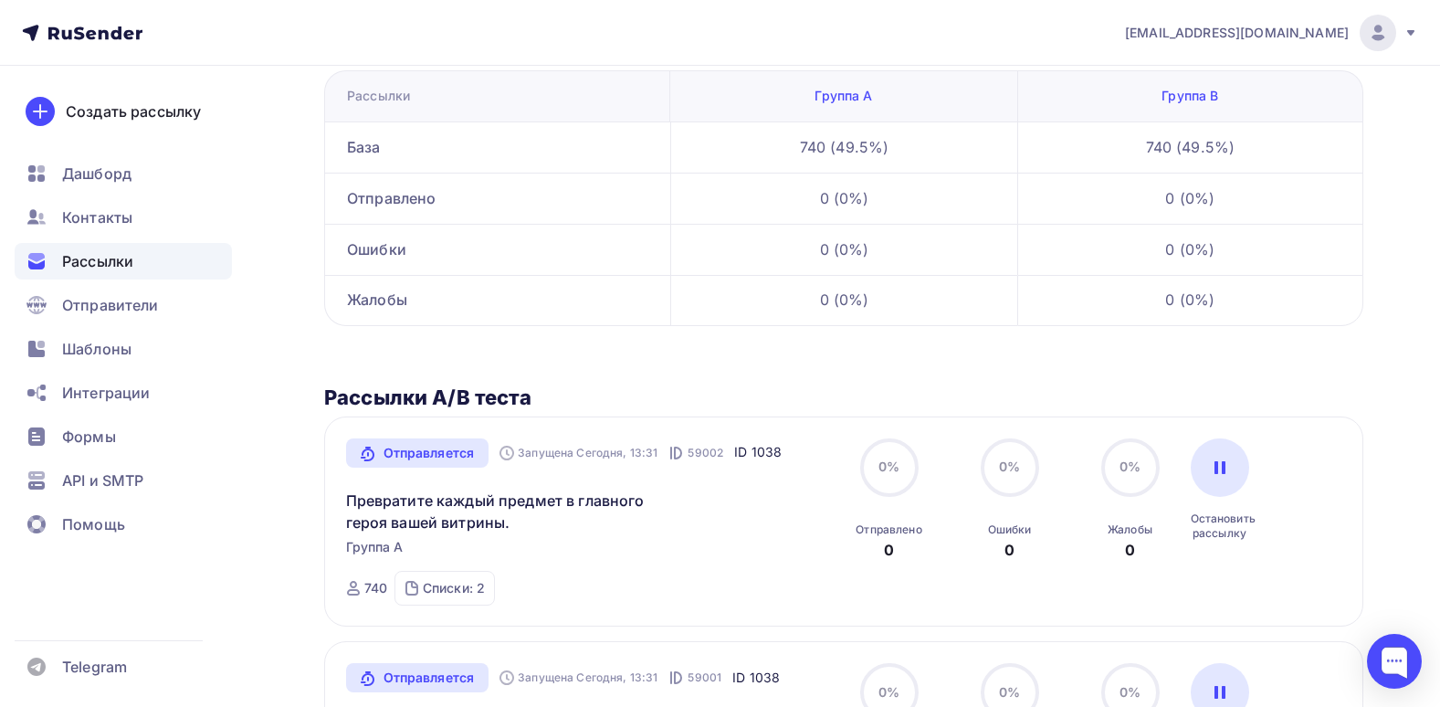
scroll to position [62, 0]
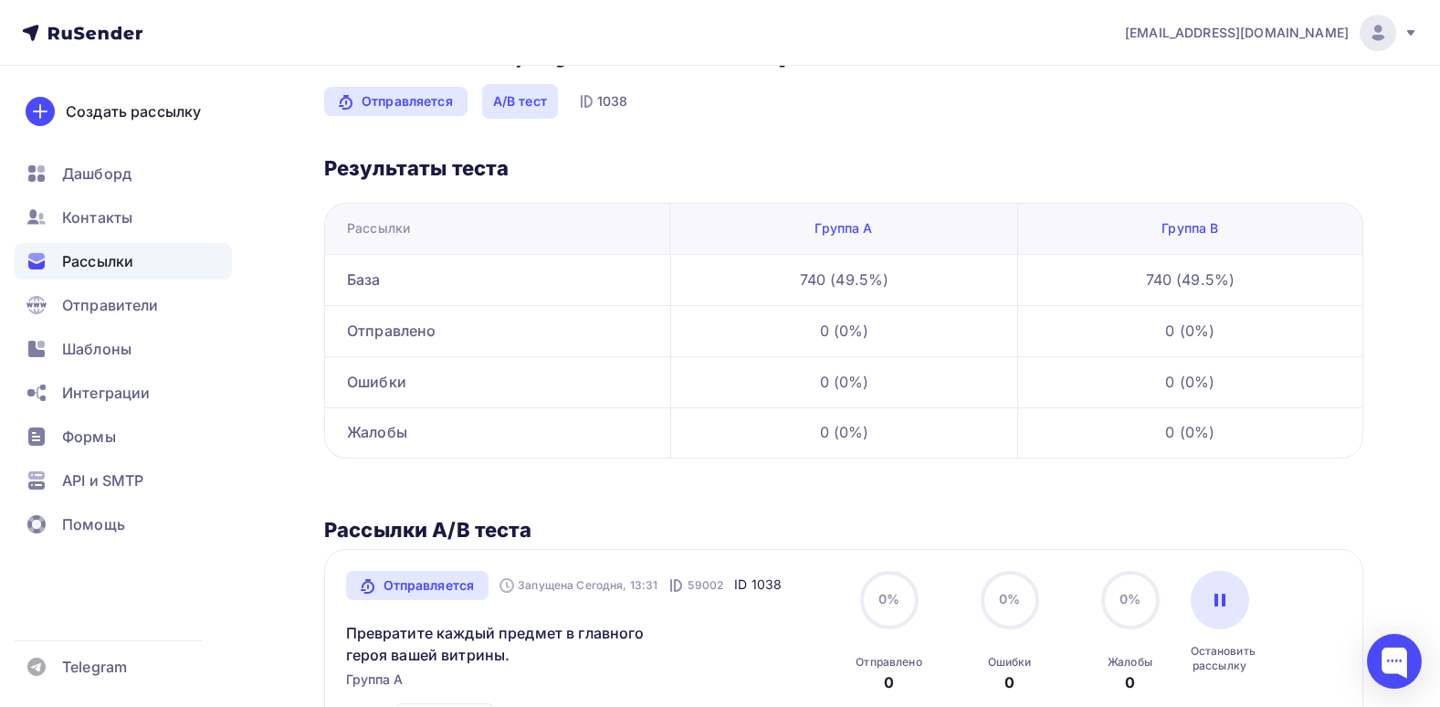
click at [967, 489] on div "Выставки, музеи и антикварные Отправляется A/B тест 1038 Результаты теста Рассы…" at bounding box center [843, 508] width 1039 height 951
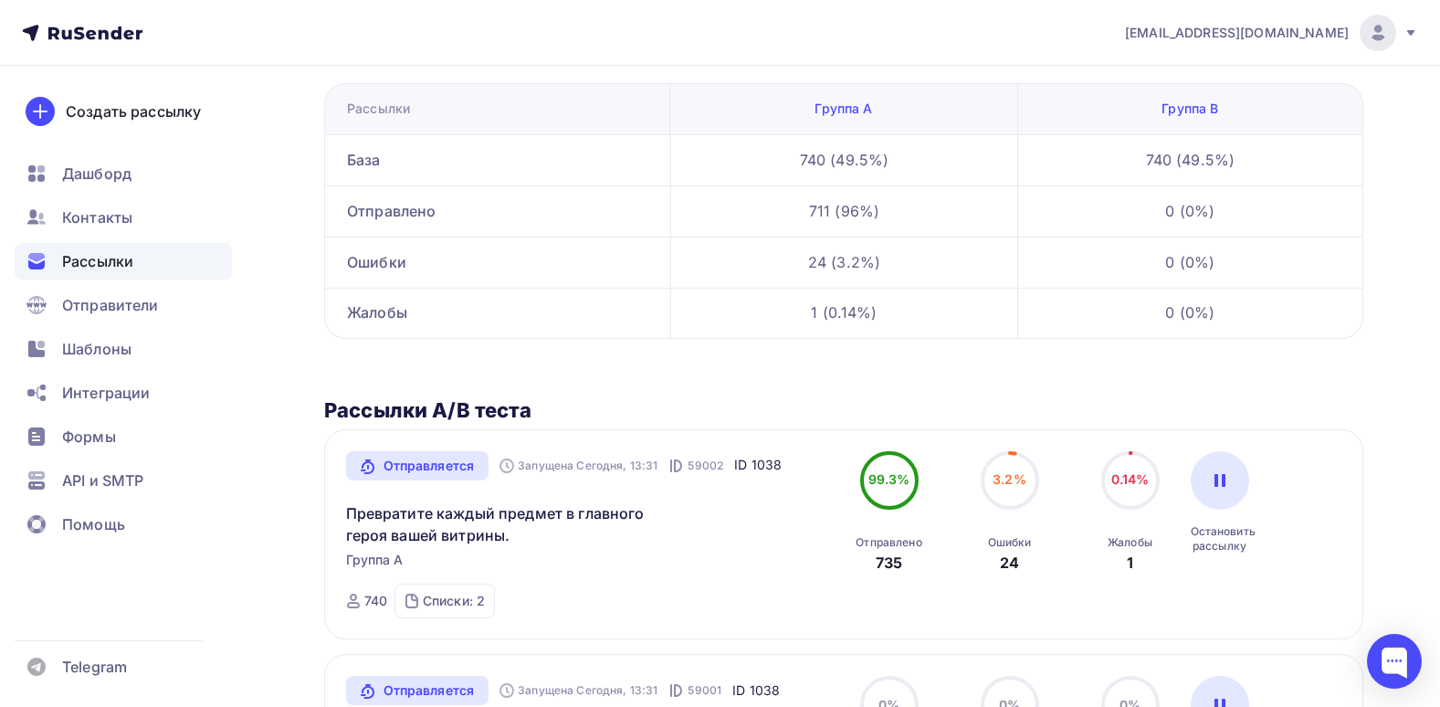
scroll to position [183, 0]
click at [807, 317] on div "1 (0.14%)" at bounding box center [843, 312] width 346 height 51
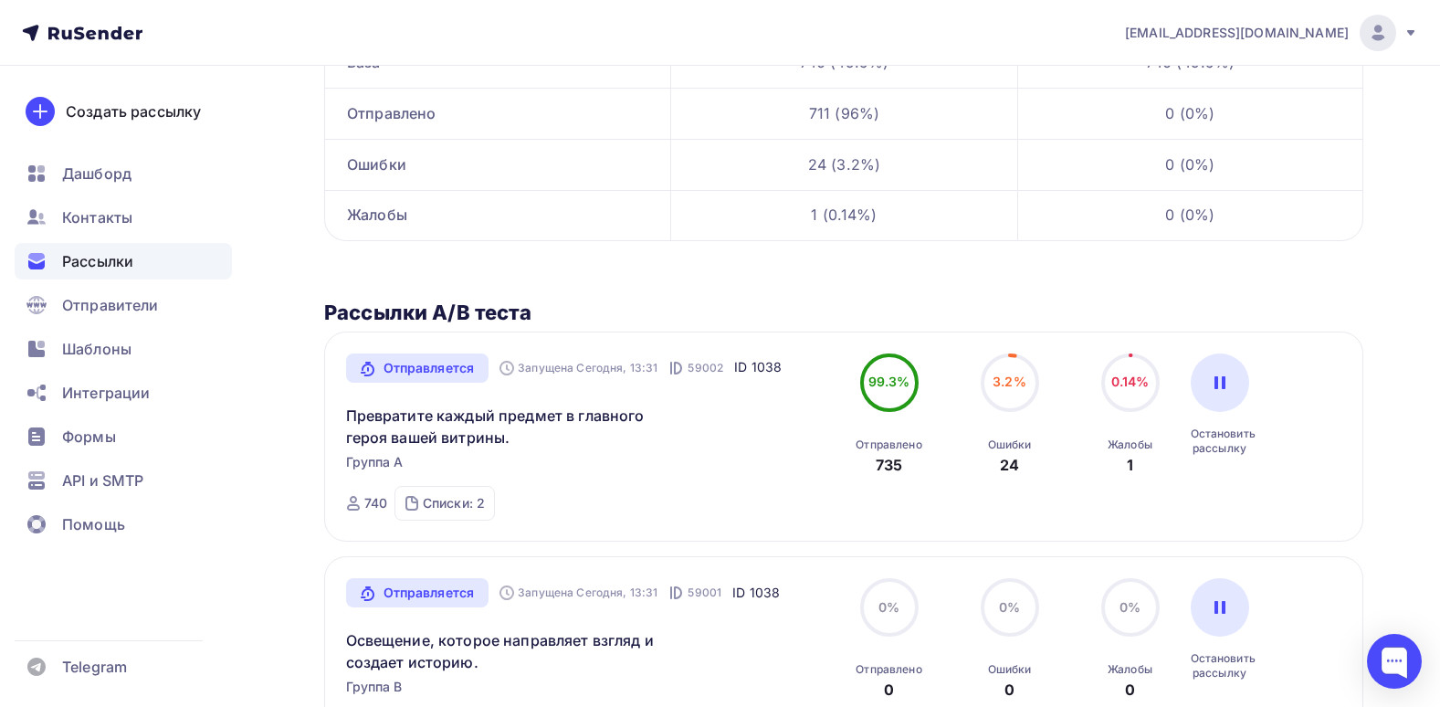
scroll to position [427, 0]
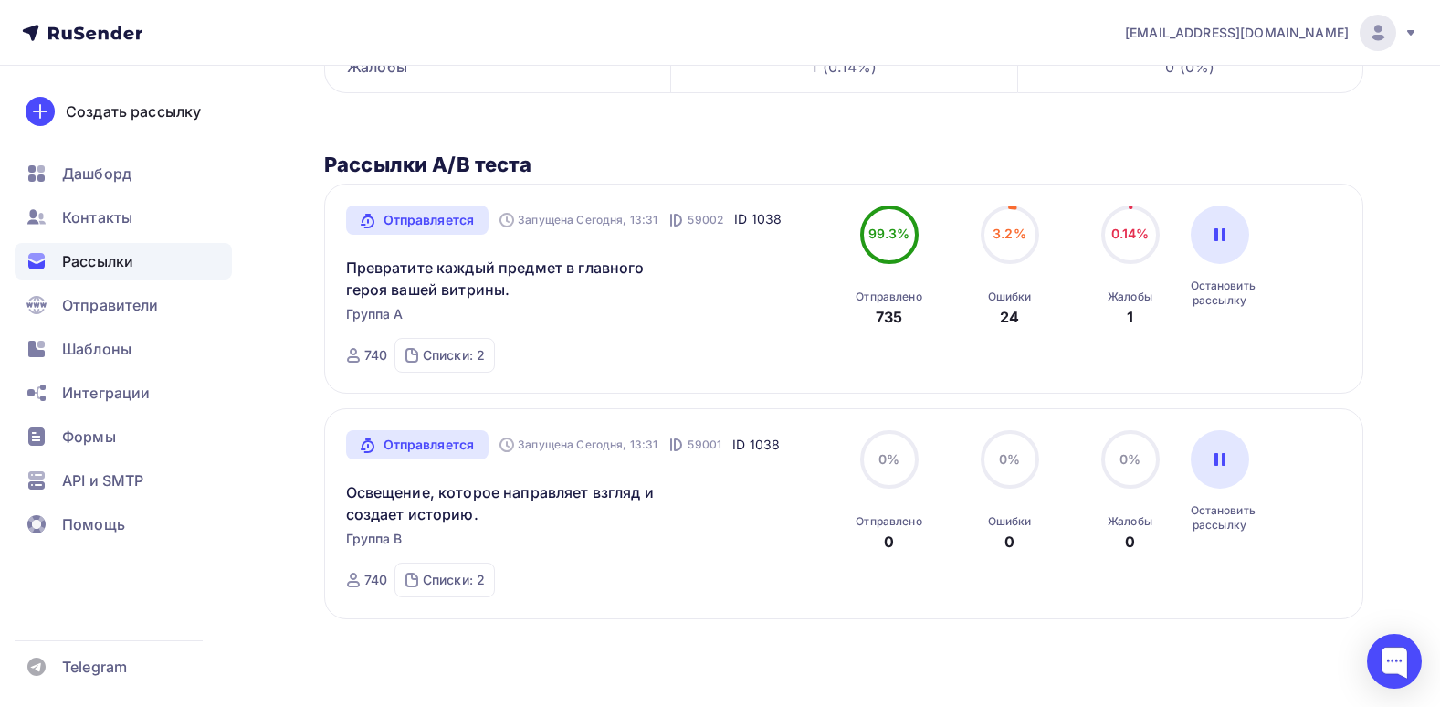
click at [70, 2] on nav "sergeyvalkovy@gmail.com Аккаунт Тарифы Выйти Создать рассылку Дашборд Контакты …" at bounding box center [720, 33] width 1440 height 66
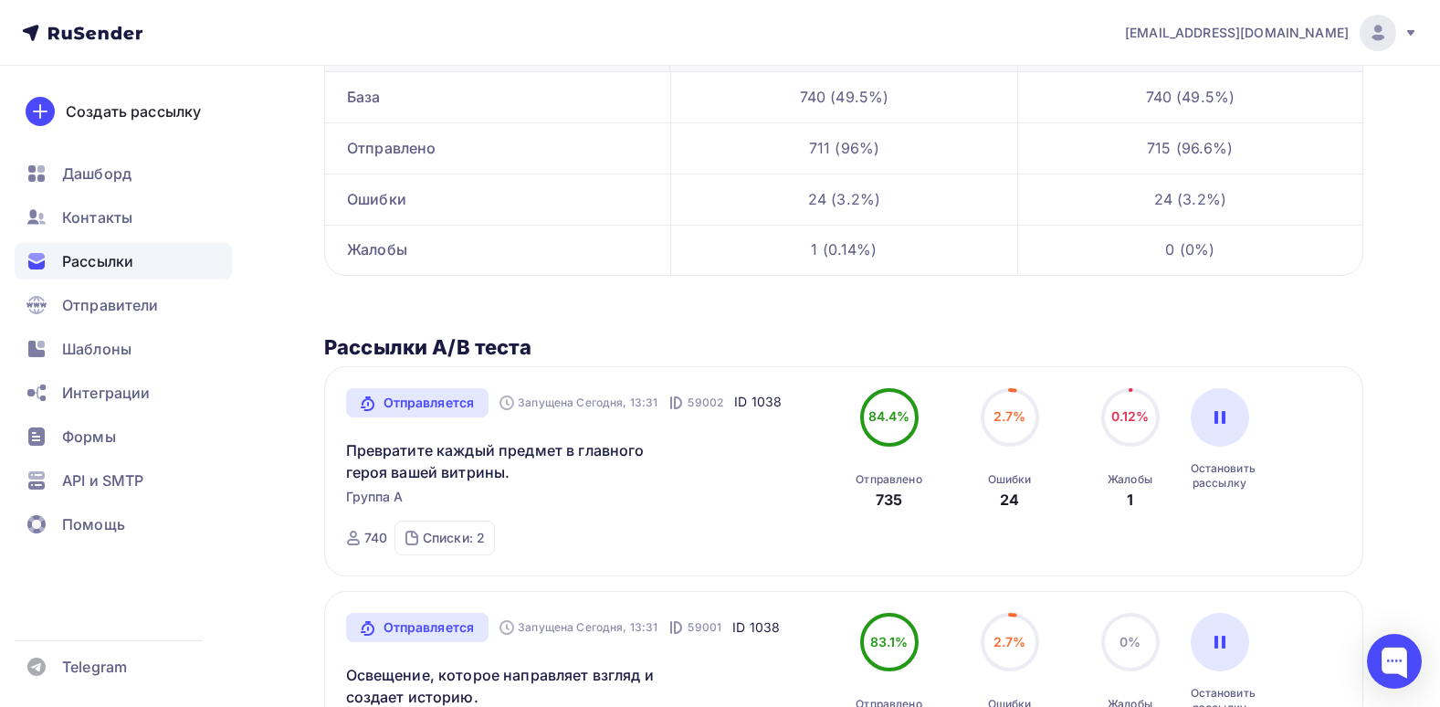
scroll to position [365, 0]
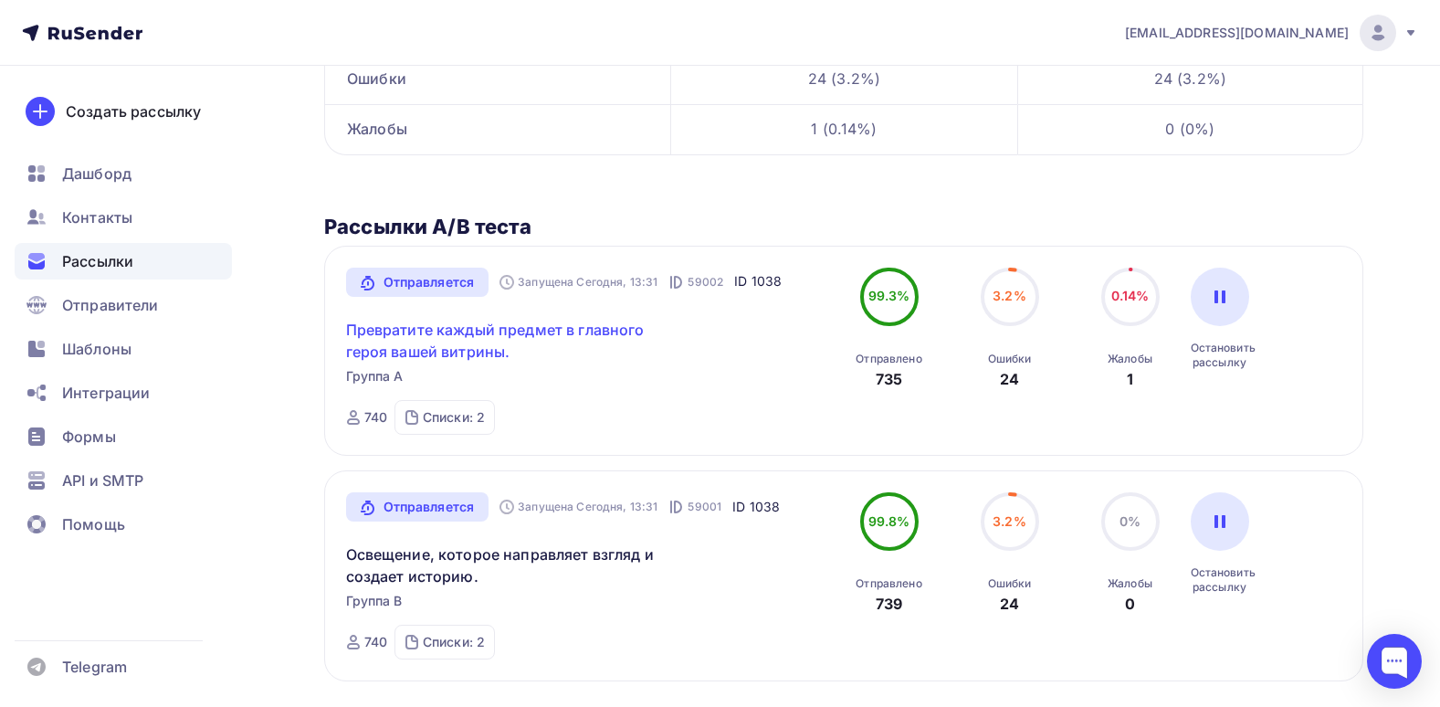
click at [442, 350] on link "Превратите каждый предмет в главного героя вашей витрины." at bounding box center [502, 341] width 313 height 44
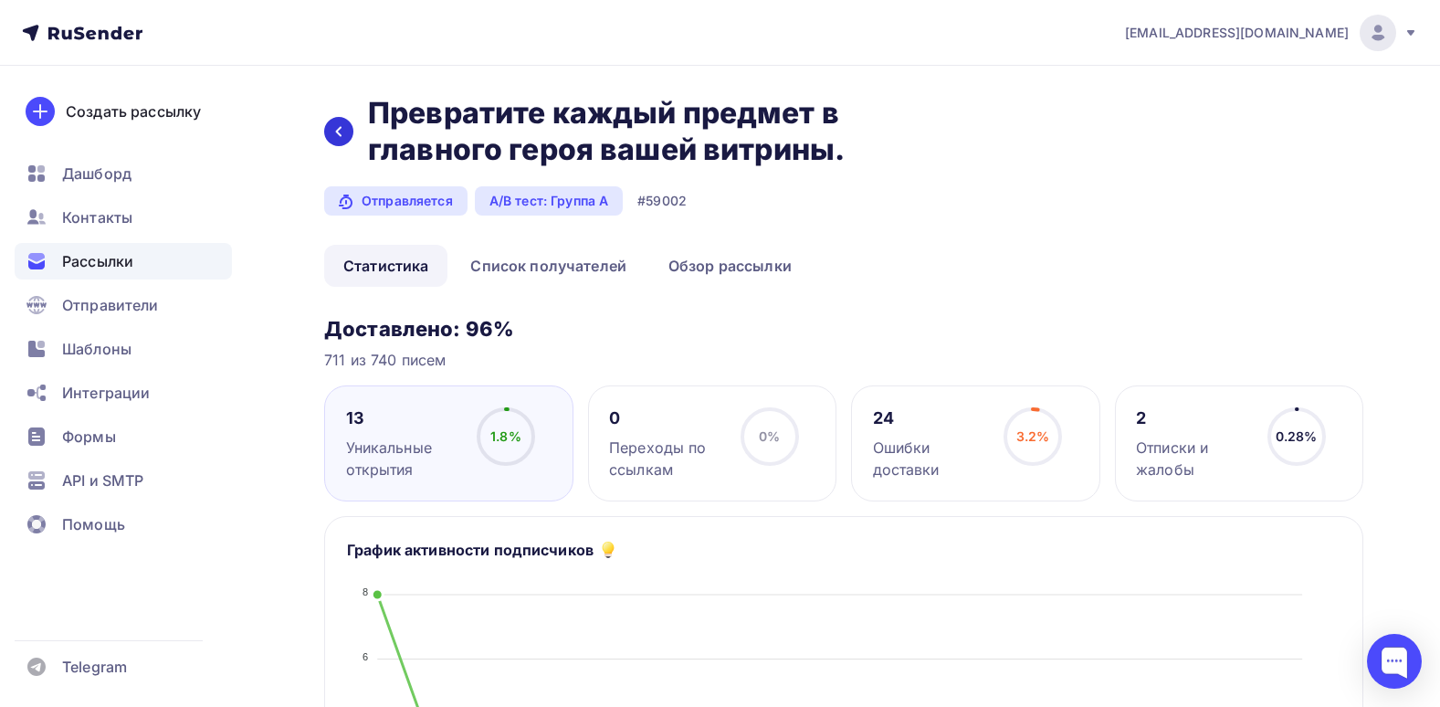
click at [341, 128] on icon at bounding box center [338, 132] width 5 height 10
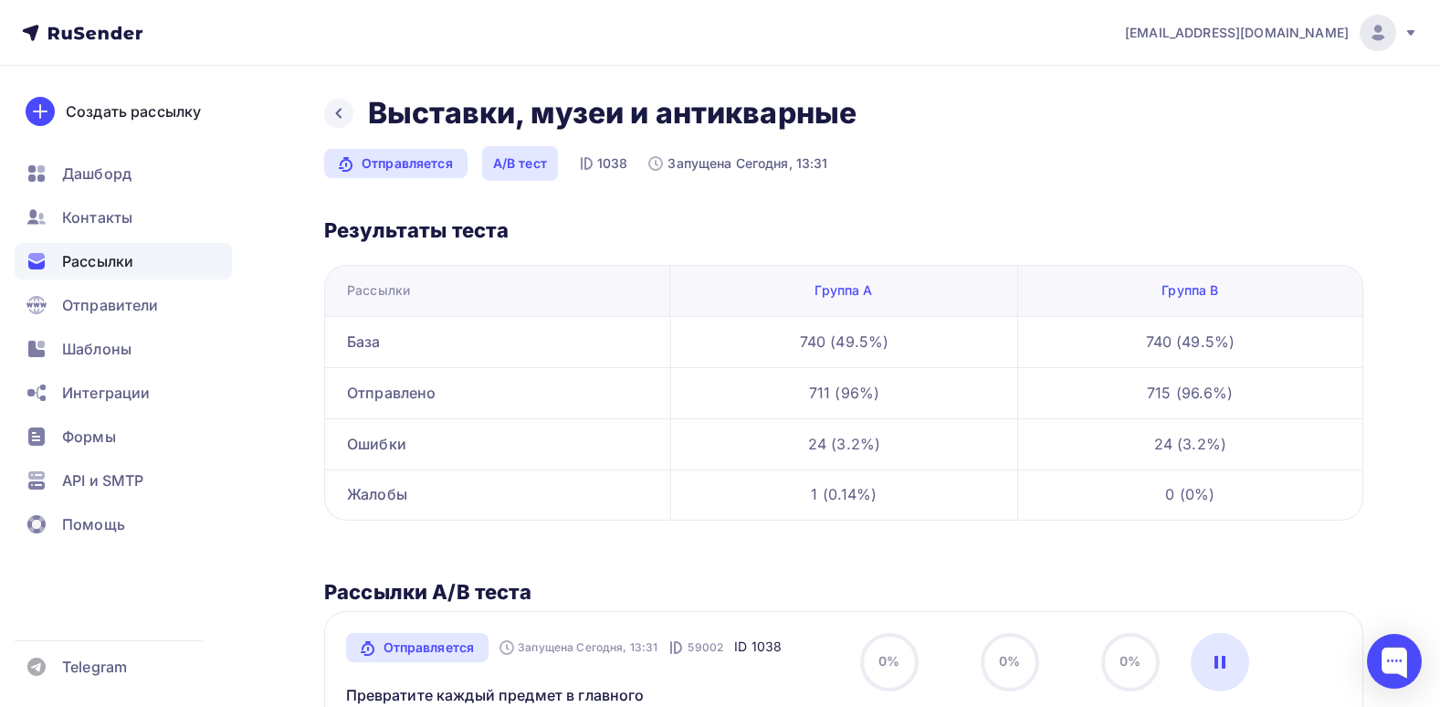
scroll to position [365, 0]
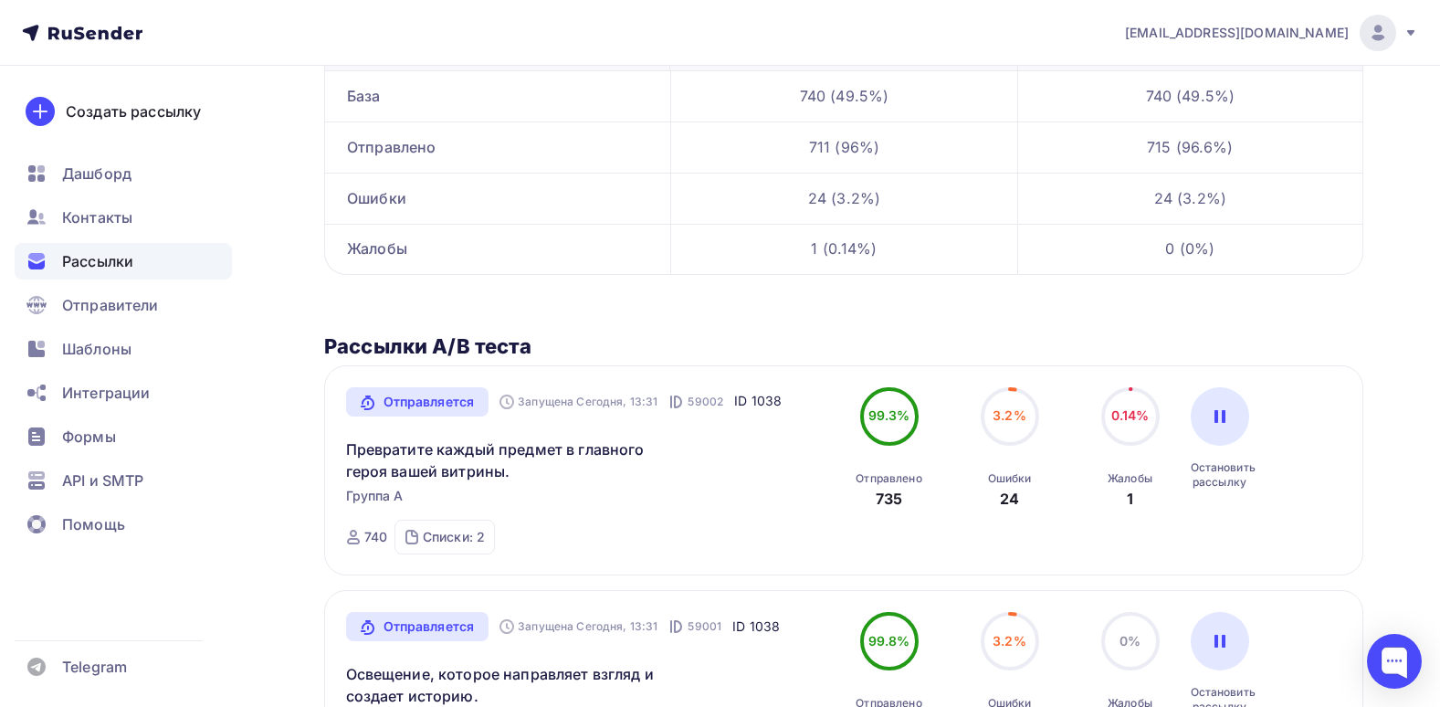
scroll to position [245, 0]
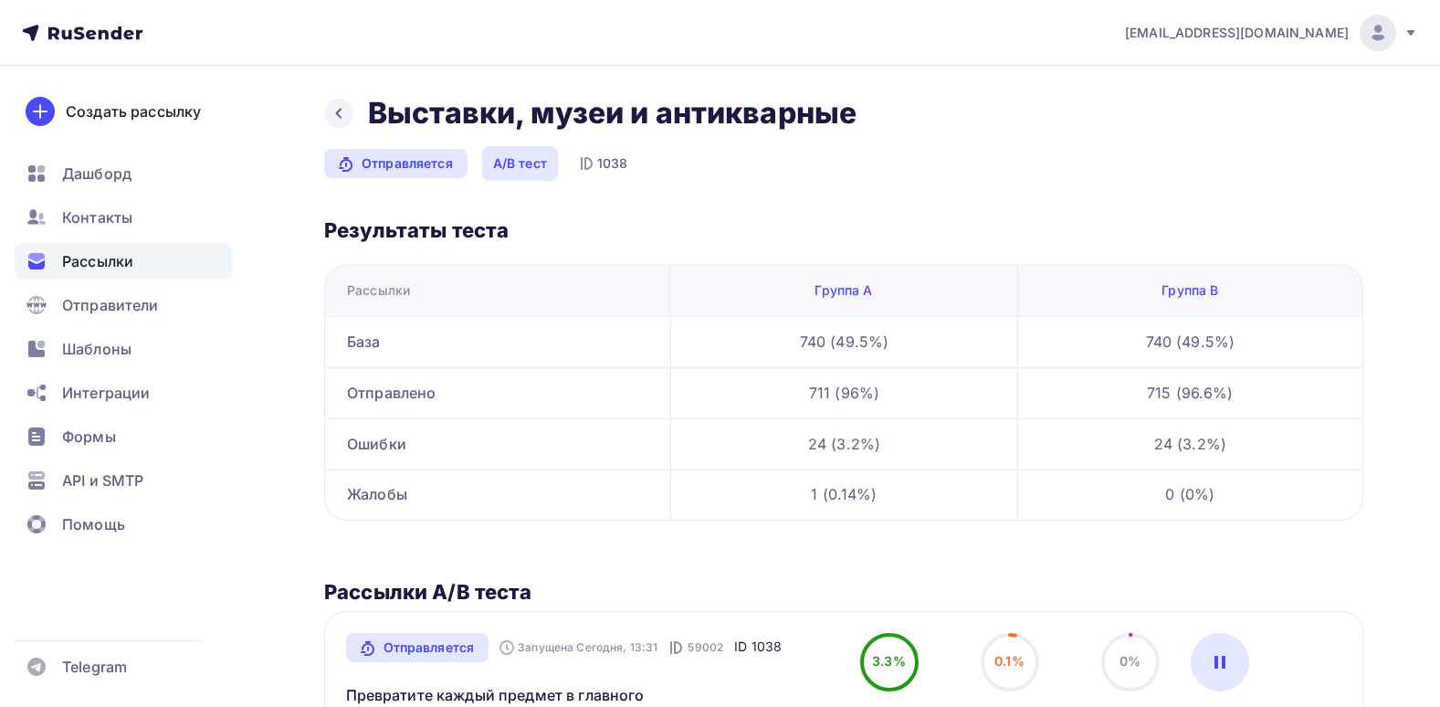
scroll to position [183, 0]
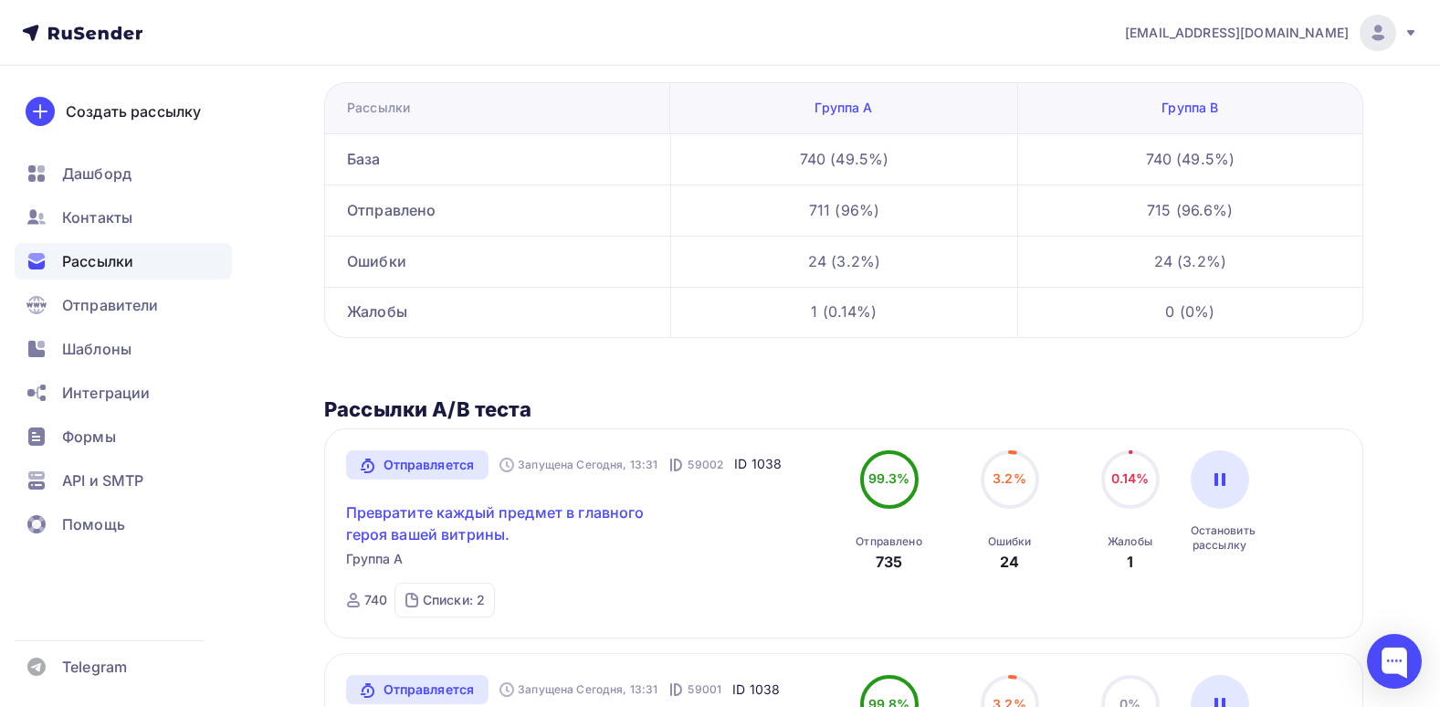
click at [453, 501] on link "Превратите каждый предмет в главного героя вашей витрины." at bounding box center [502, 523] width 313 height 44
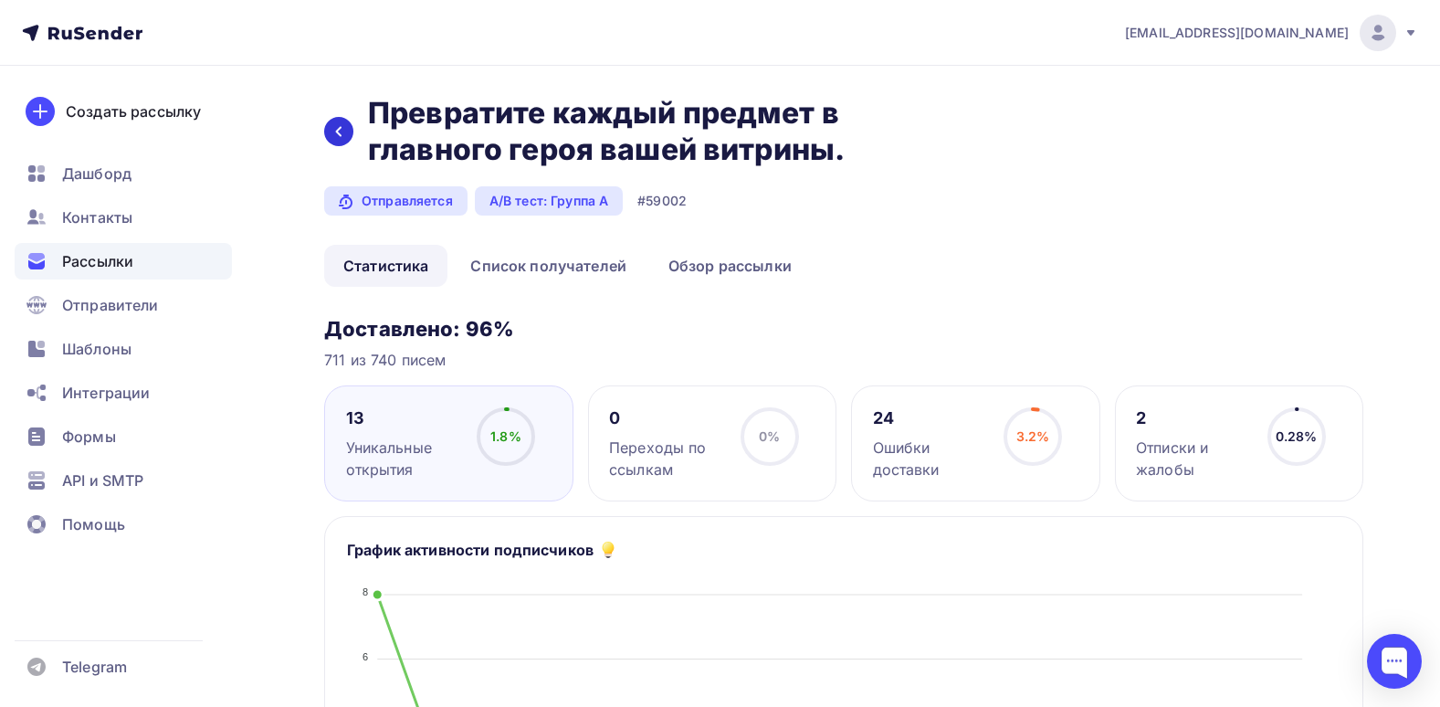
click at [352, 130] on div at bounding box center [338, 131] width 29 height 29
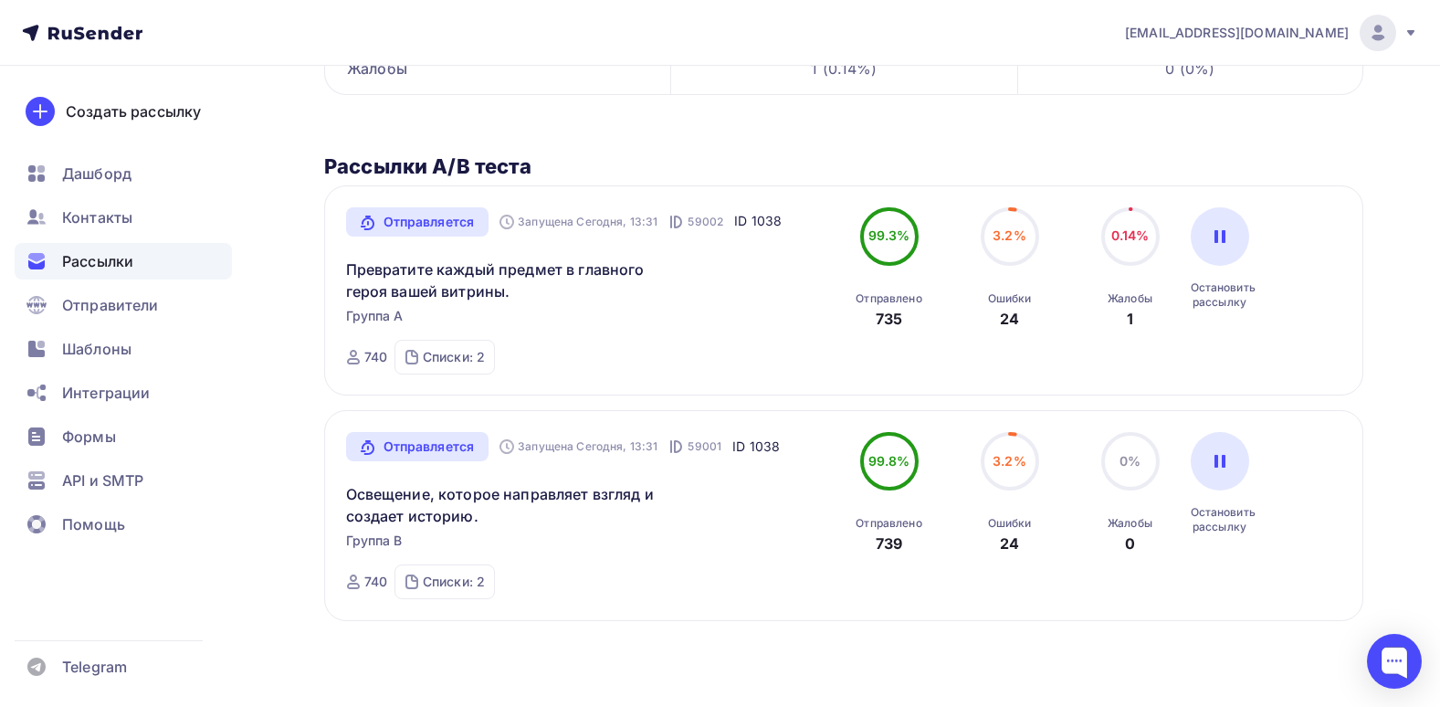
scroll to position [427, 0]
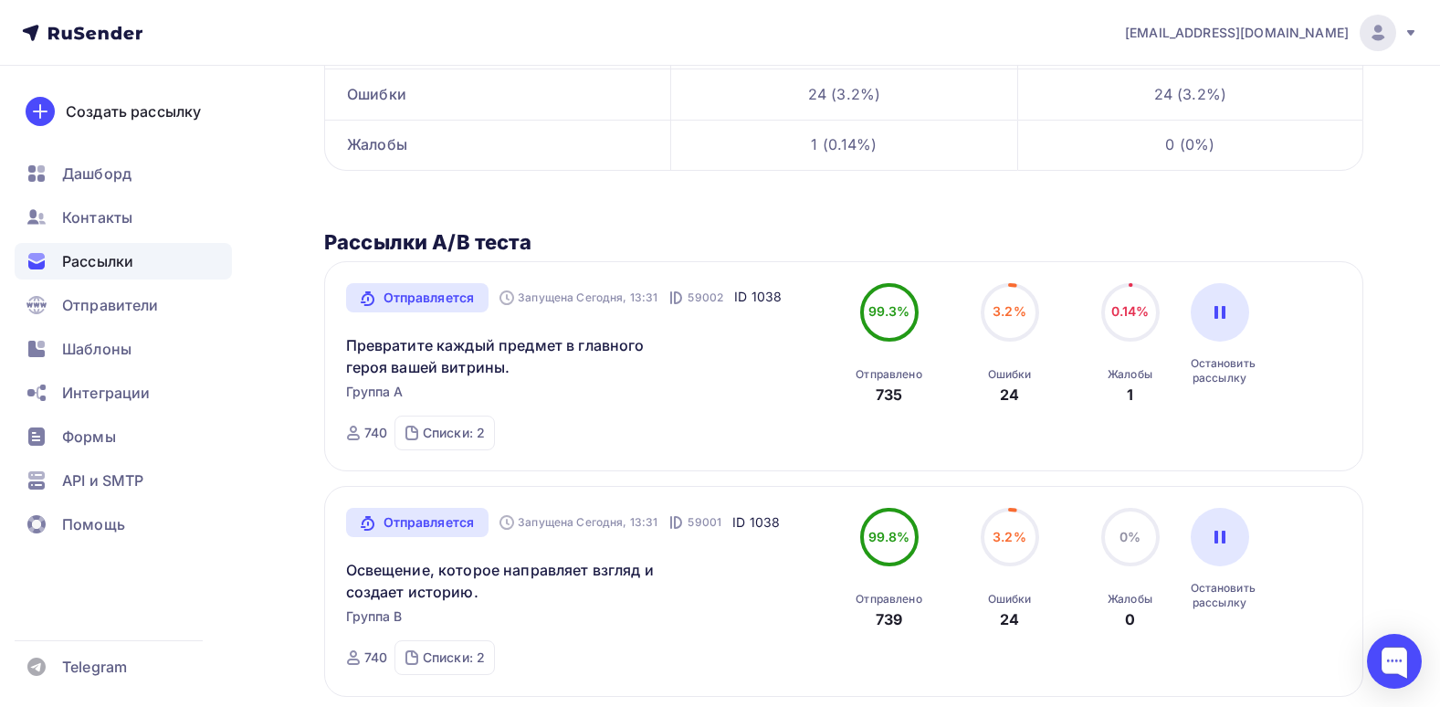
scroll to position [365, 0]
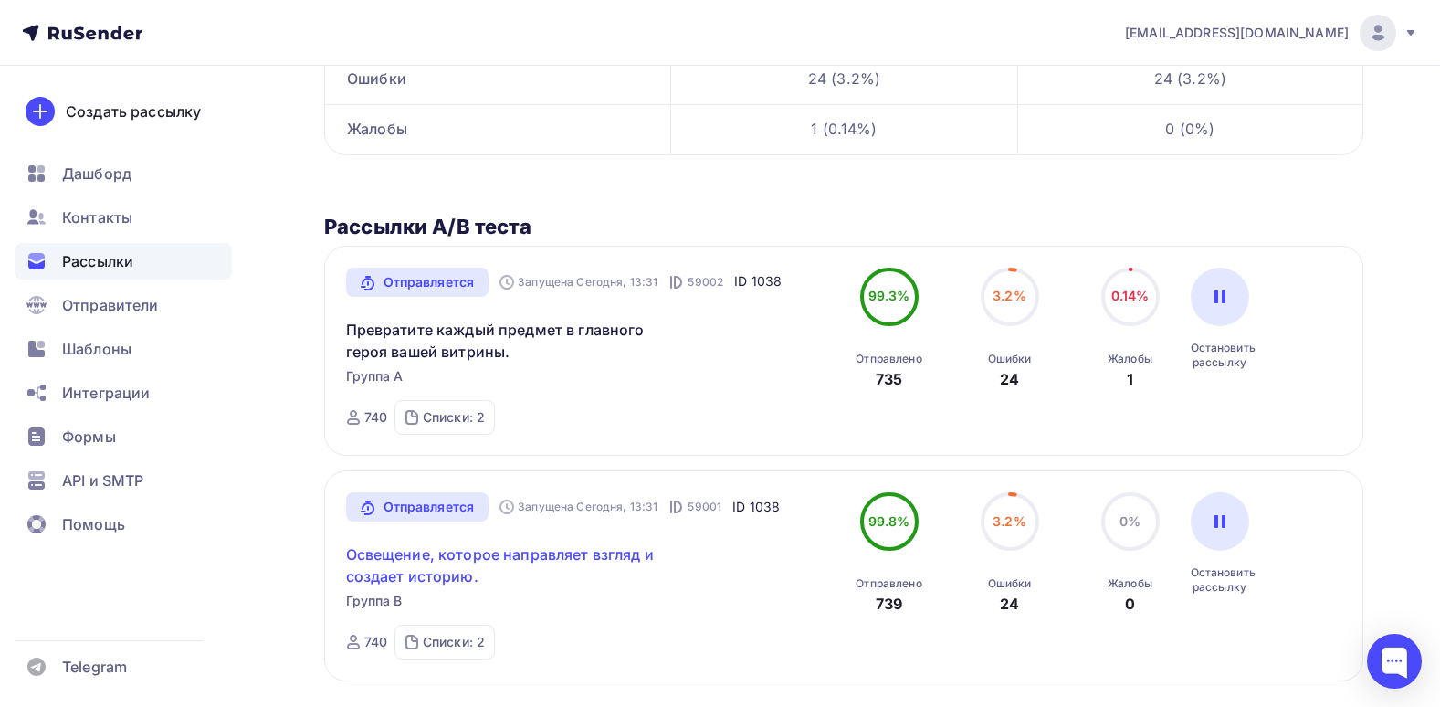
click at [433, 553] on link "Освещение, которое направляет взгляд и создает историю." at bounding box center [502, 565] width 313 height 44
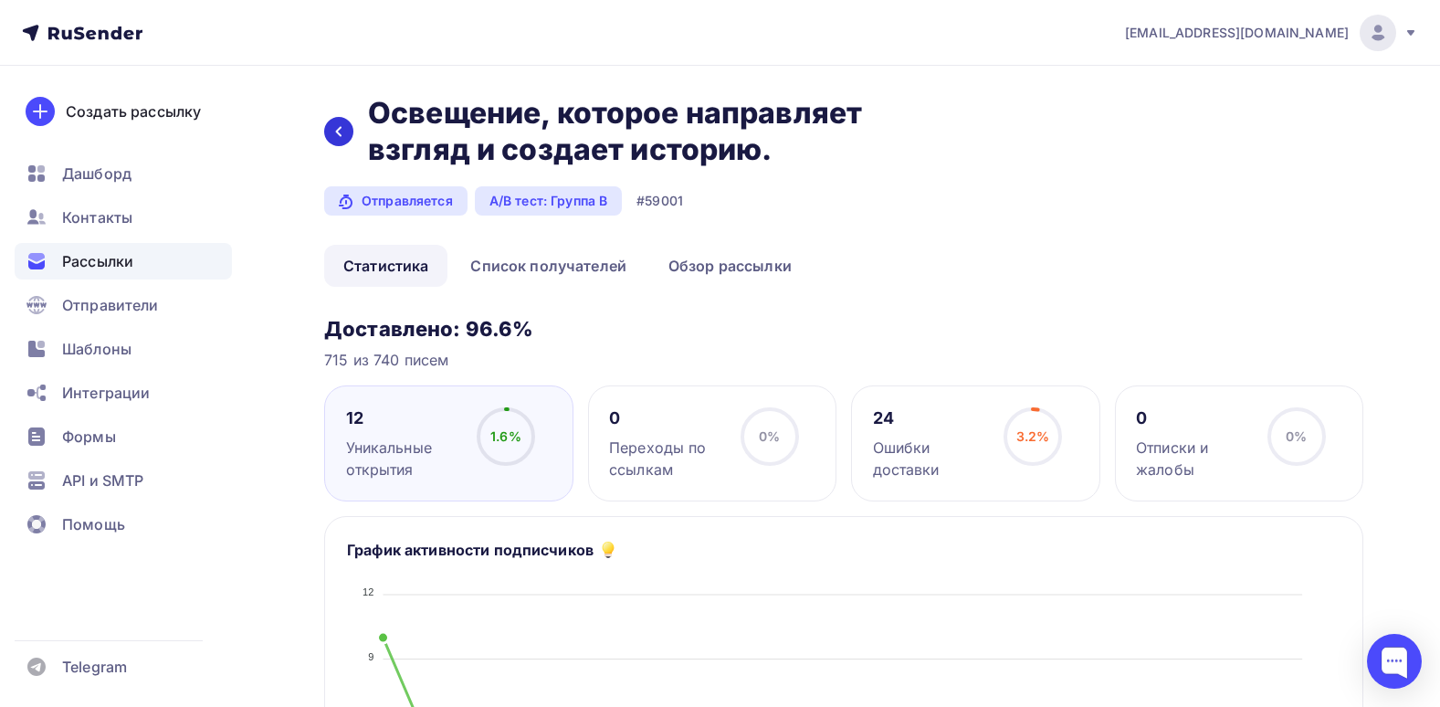
click at [342, 145] on div at bounding box center [338, 131] width 29 height 29
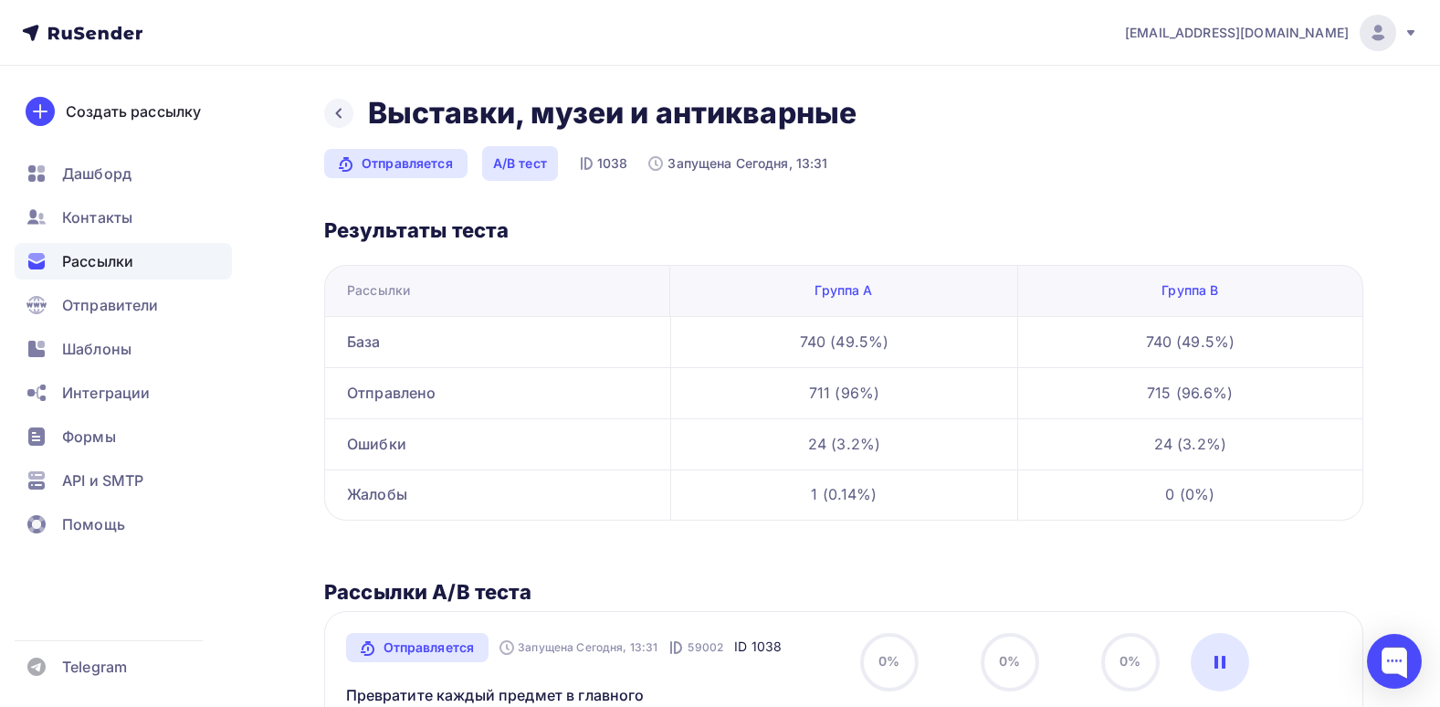
scroll to position [365, 0]
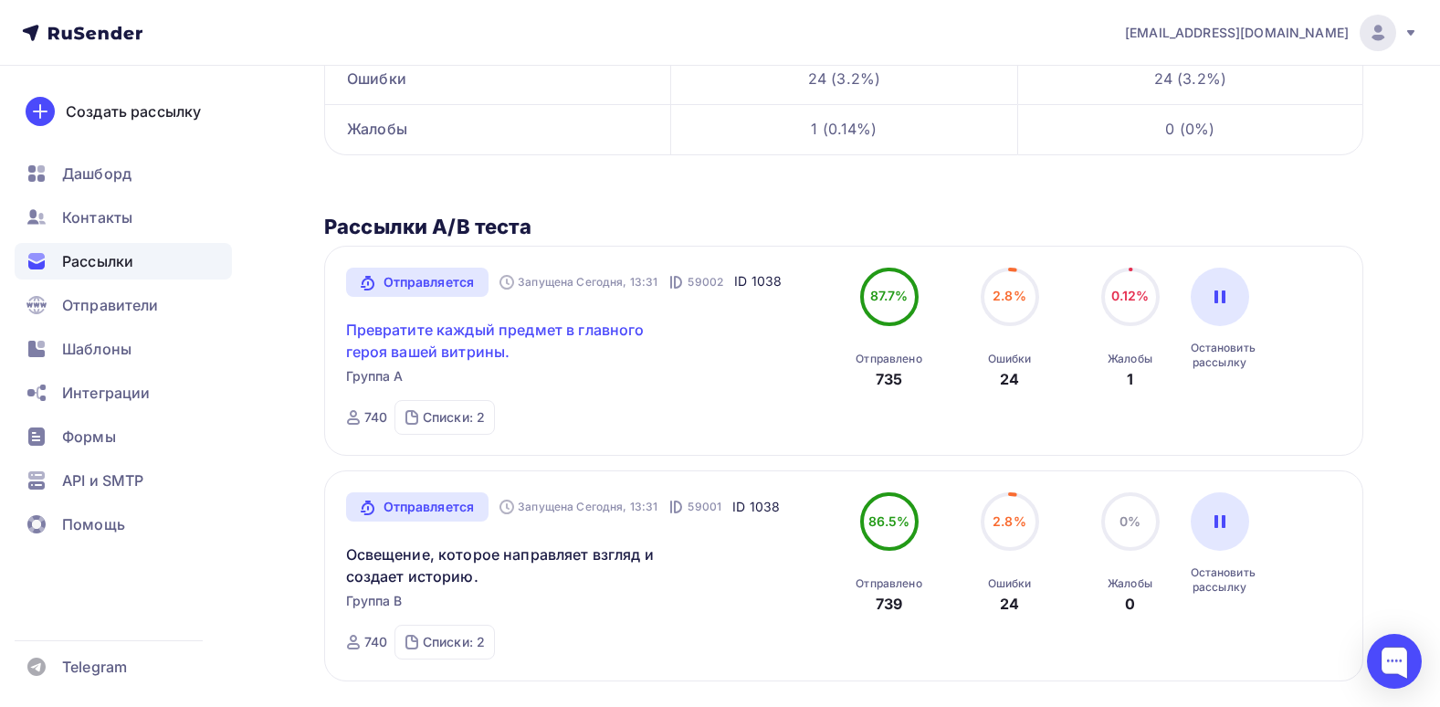
click at [502, 329] on link "Превратите каждый предмет в главного героя вашей витрины." at bounding box center [502, 341] width 313 height 44
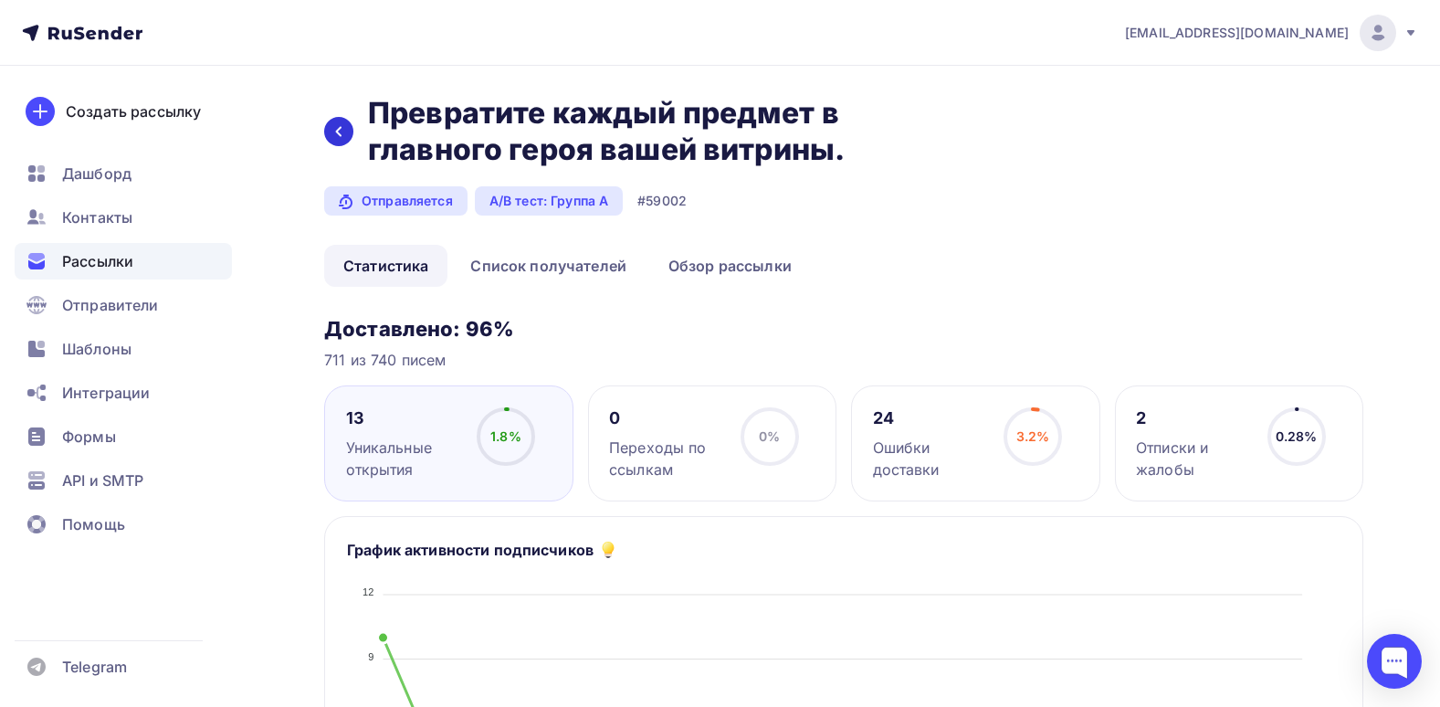
click at [329, 126] on div at bounding box center [338, 131] width 29 height 29
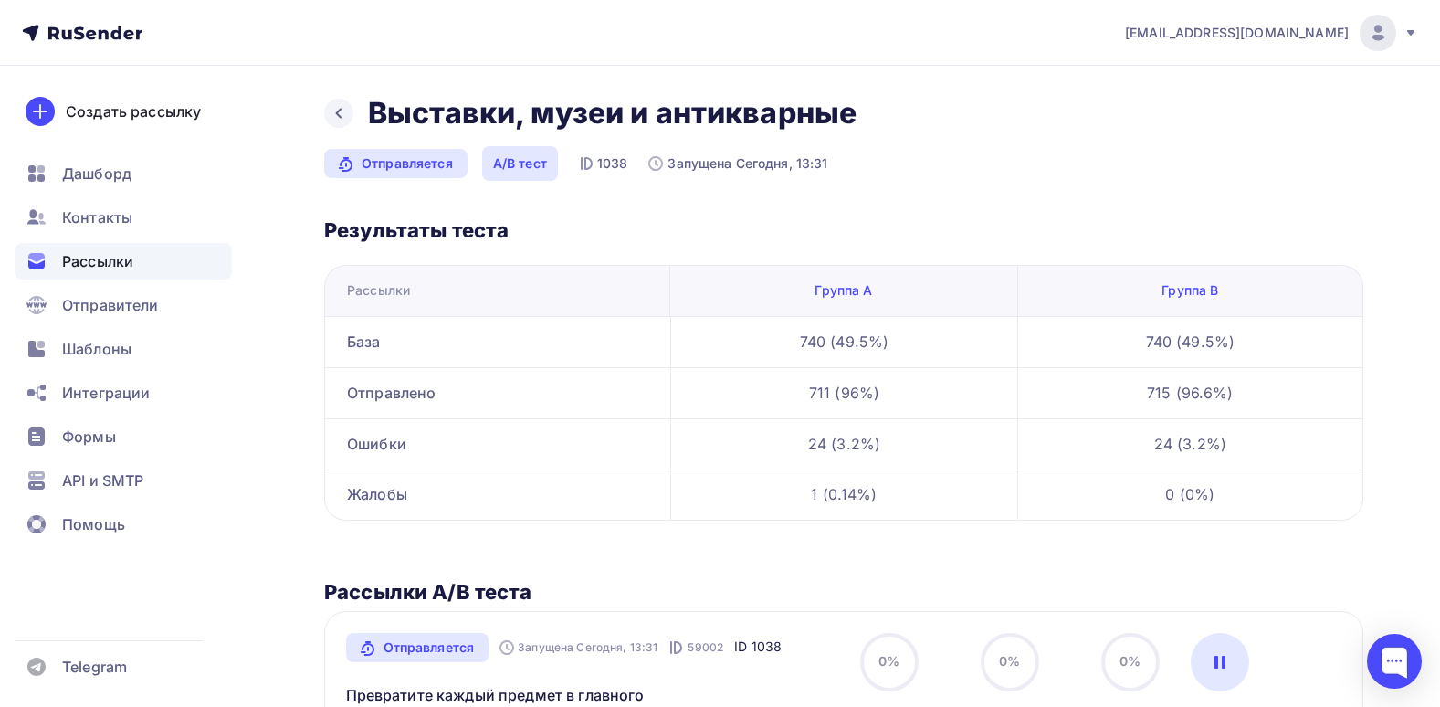
scroll to position [365, 0]
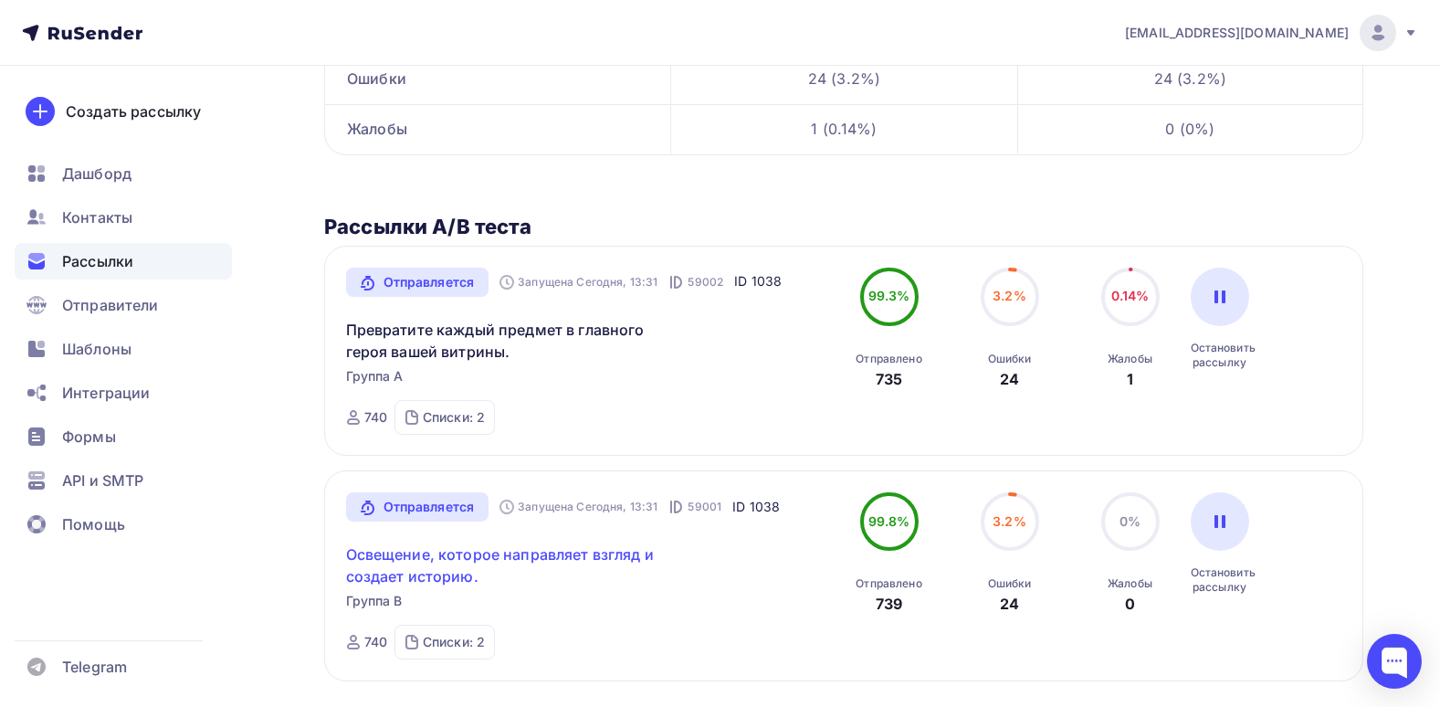
click at [439, 570] on link "Освещение, которое направляет взгляд и создает историю." at bounding box center [502, 565] width 313 height 44
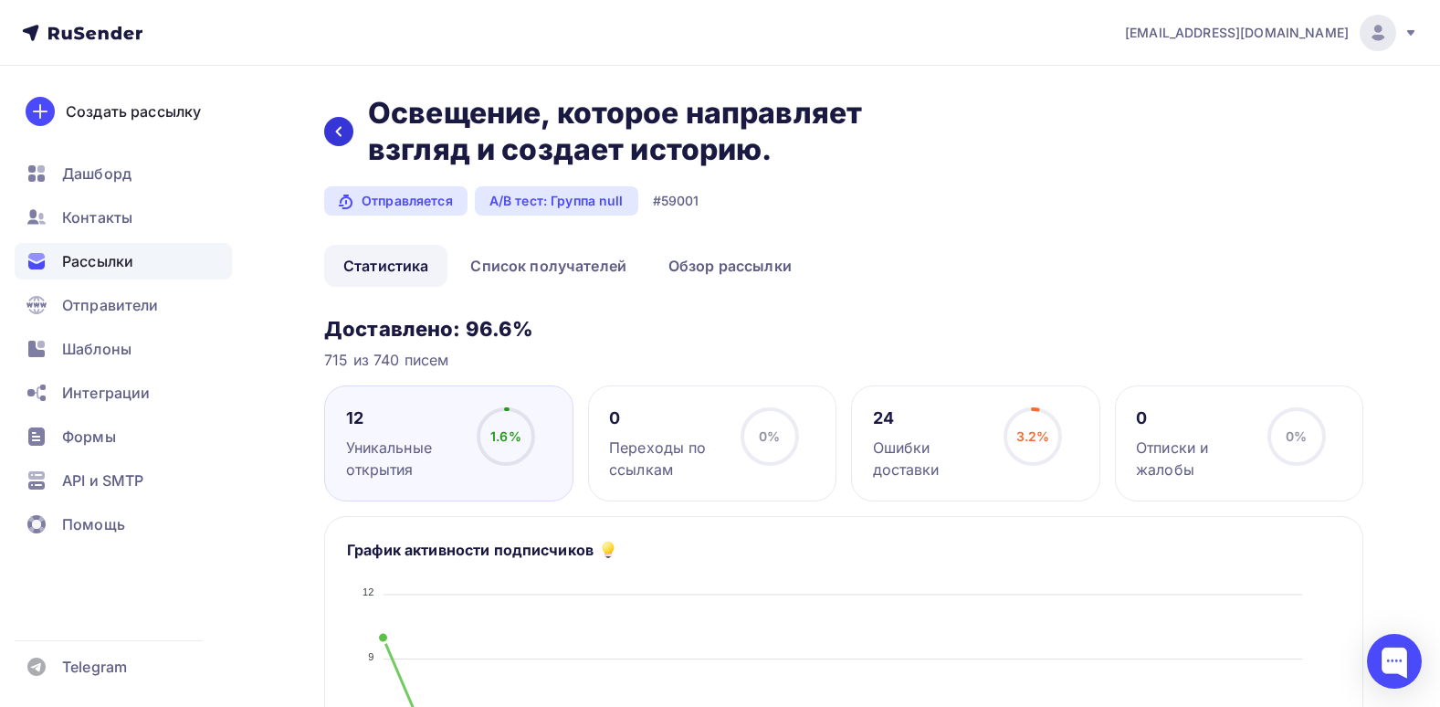
click at [341, 122] on div at bounding box center [338, 131] width 29 height 29
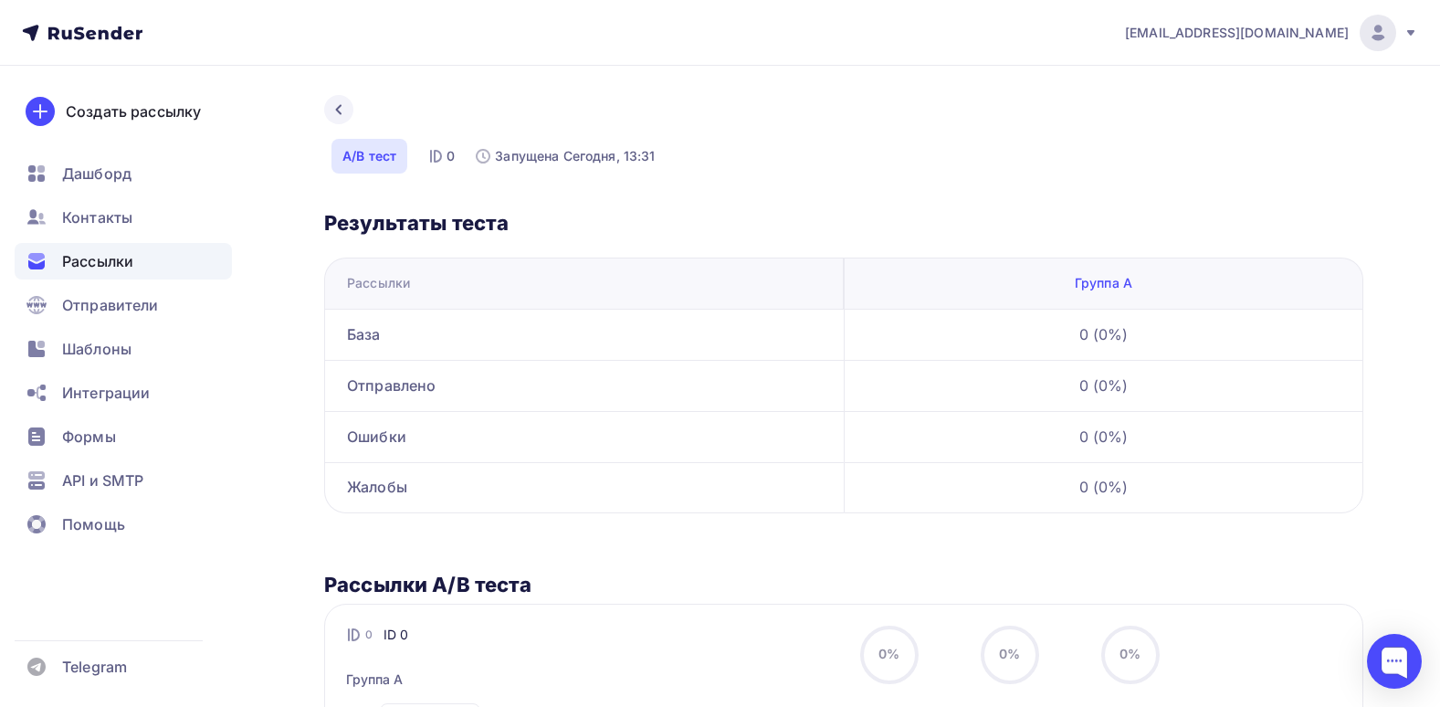
scroll to position [150, 0]
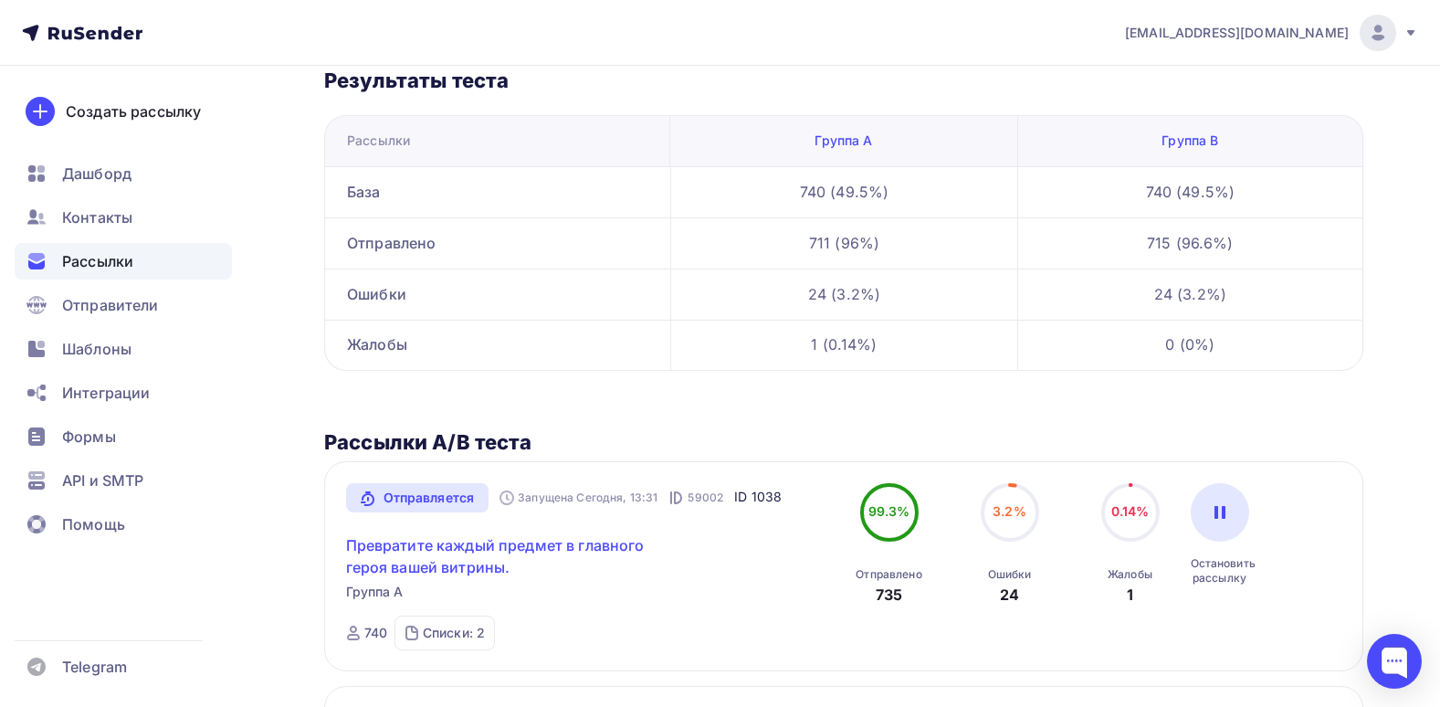
click at [514, 552] on link "Превратите каждый предмет в главного героя вашей витрины." at bounding box center [502, 556] width 313 height 44
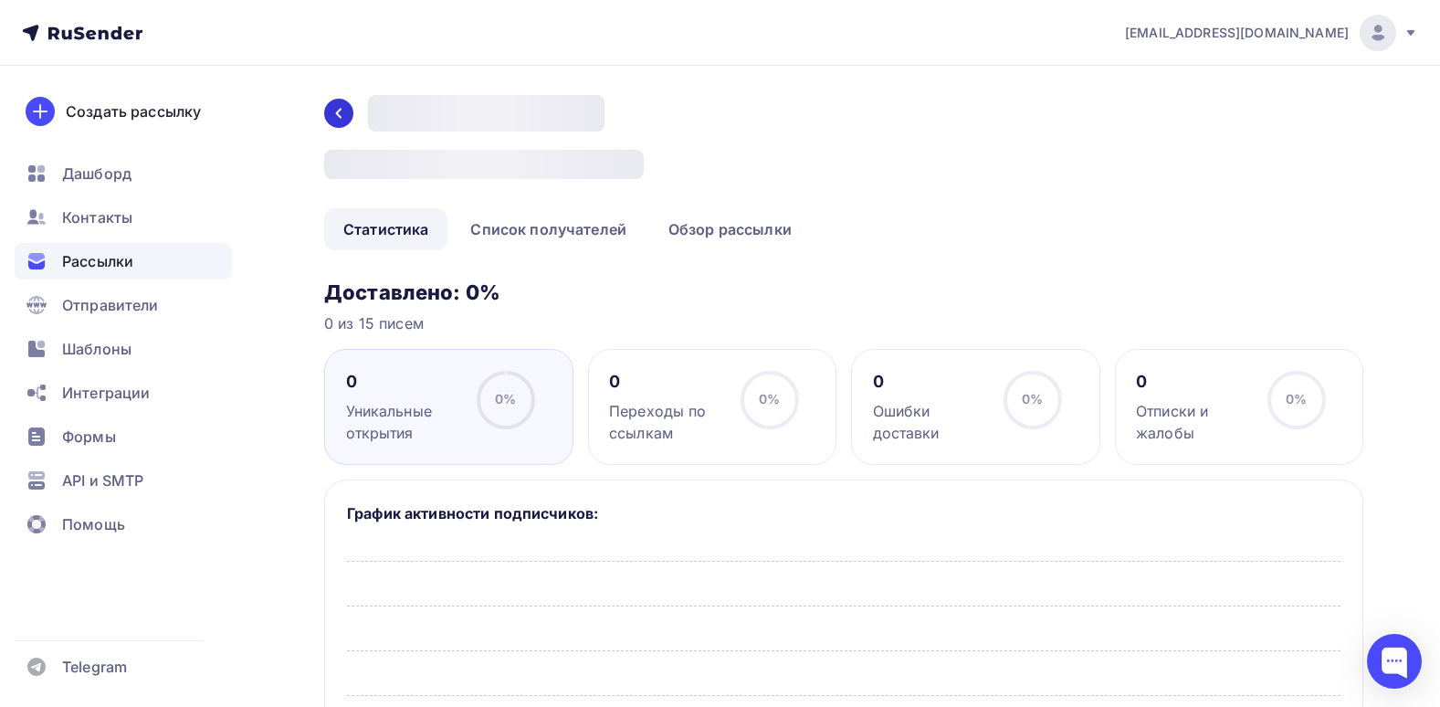
click at [338, 112] on icon at bounding box center [338, 114] width 5 height 10
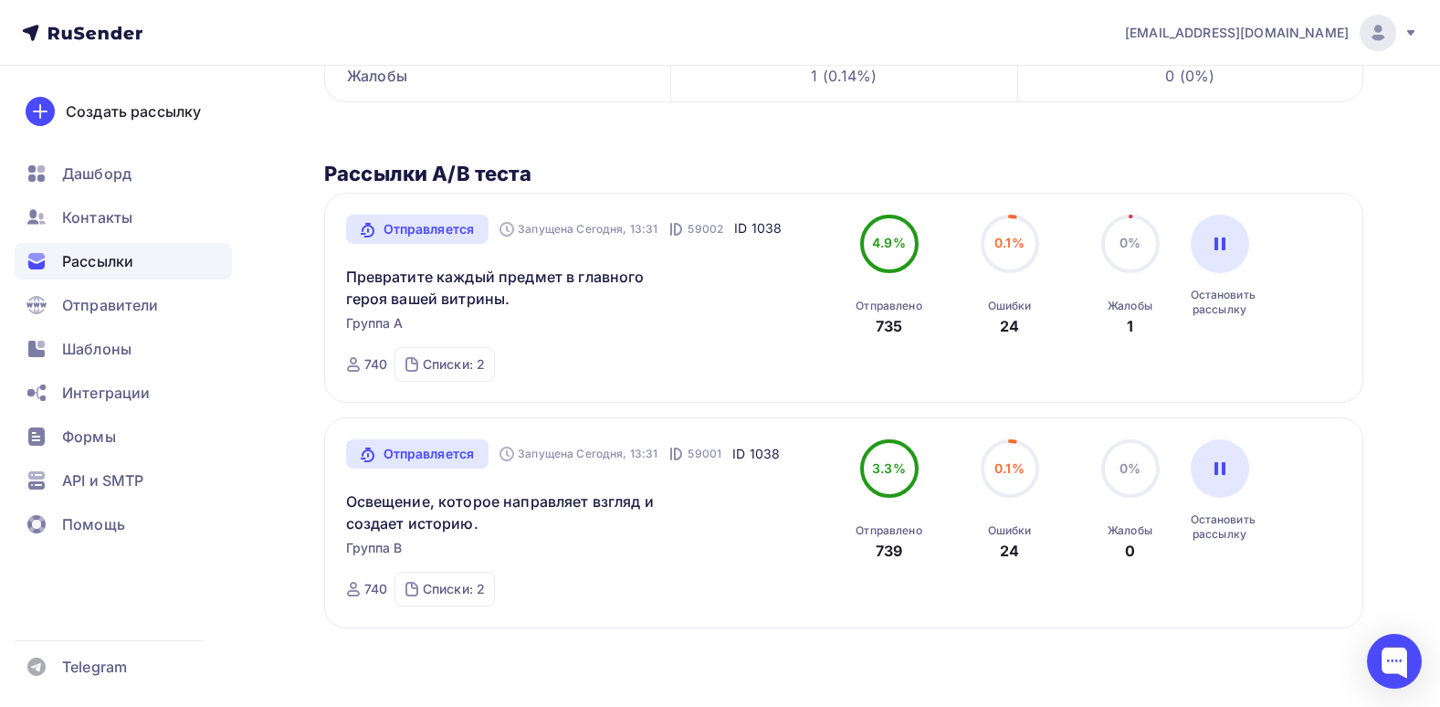
scroll to position [427, 0]
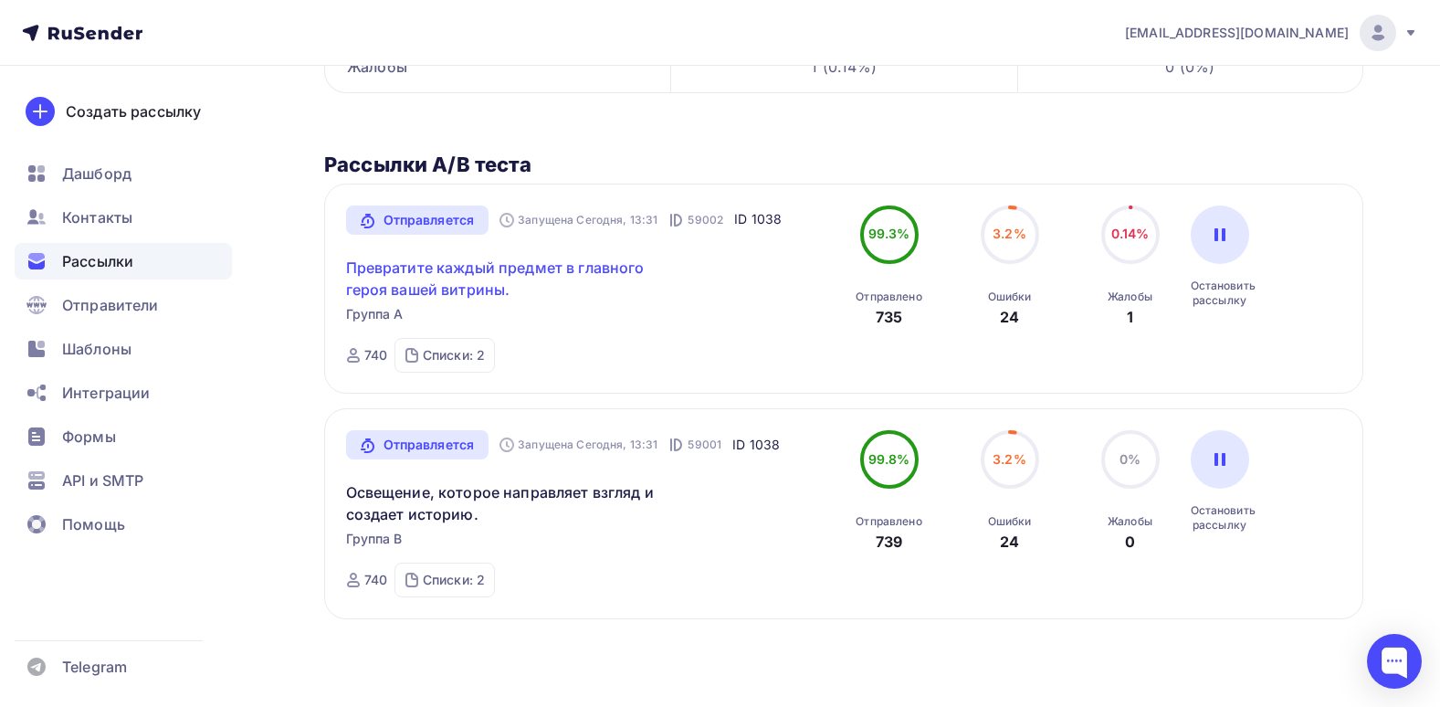
click at [454, 273] on link "Превратите каждый предмет в главного героя вашей витрины." at bounding box center [502, 279] width 313 height 44
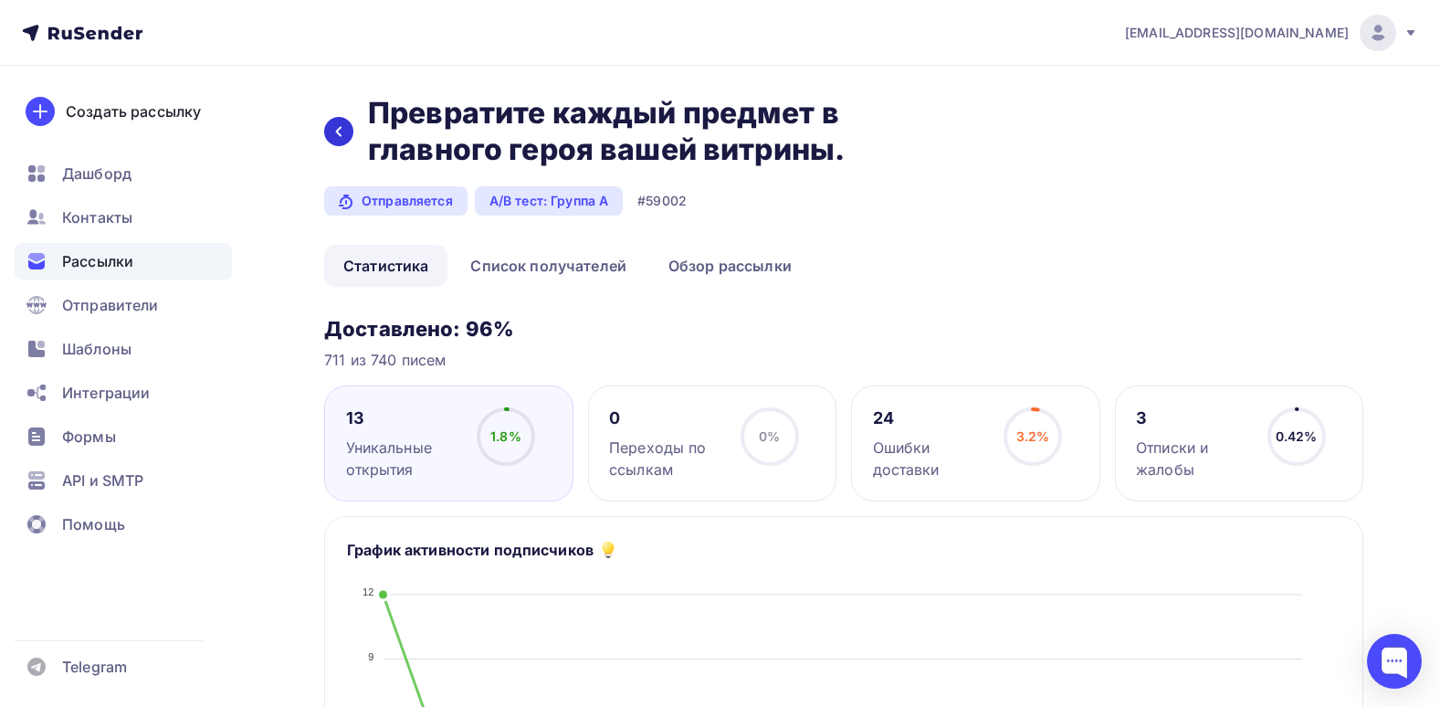
click at [351, 140] on div "Назад Превратите каждый предмет в главного героя вашей витрины. Превратите кажд…" at bounding box center [628, 131] width 608 height 73
click at [352, 133] on div at bounding box center [338, 131] width 29 height 29
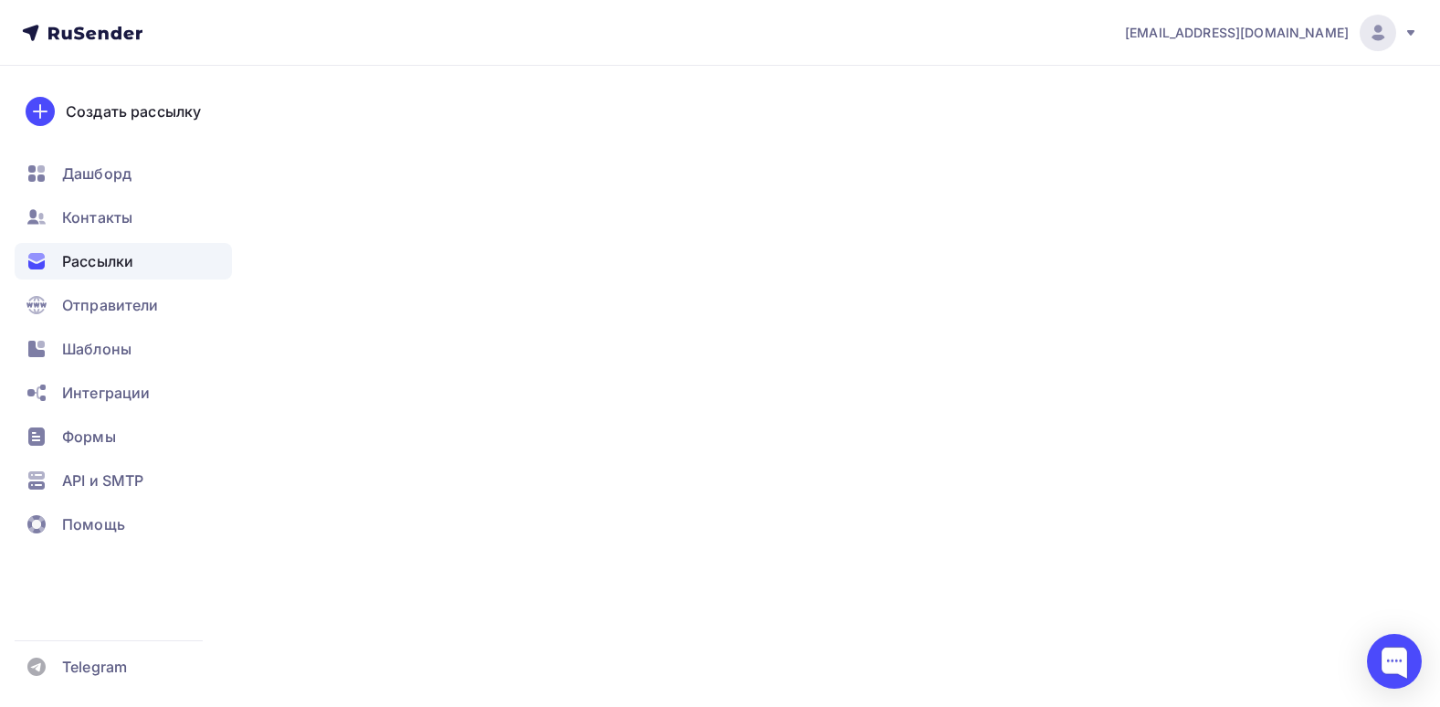
scroll to position [427, 0]
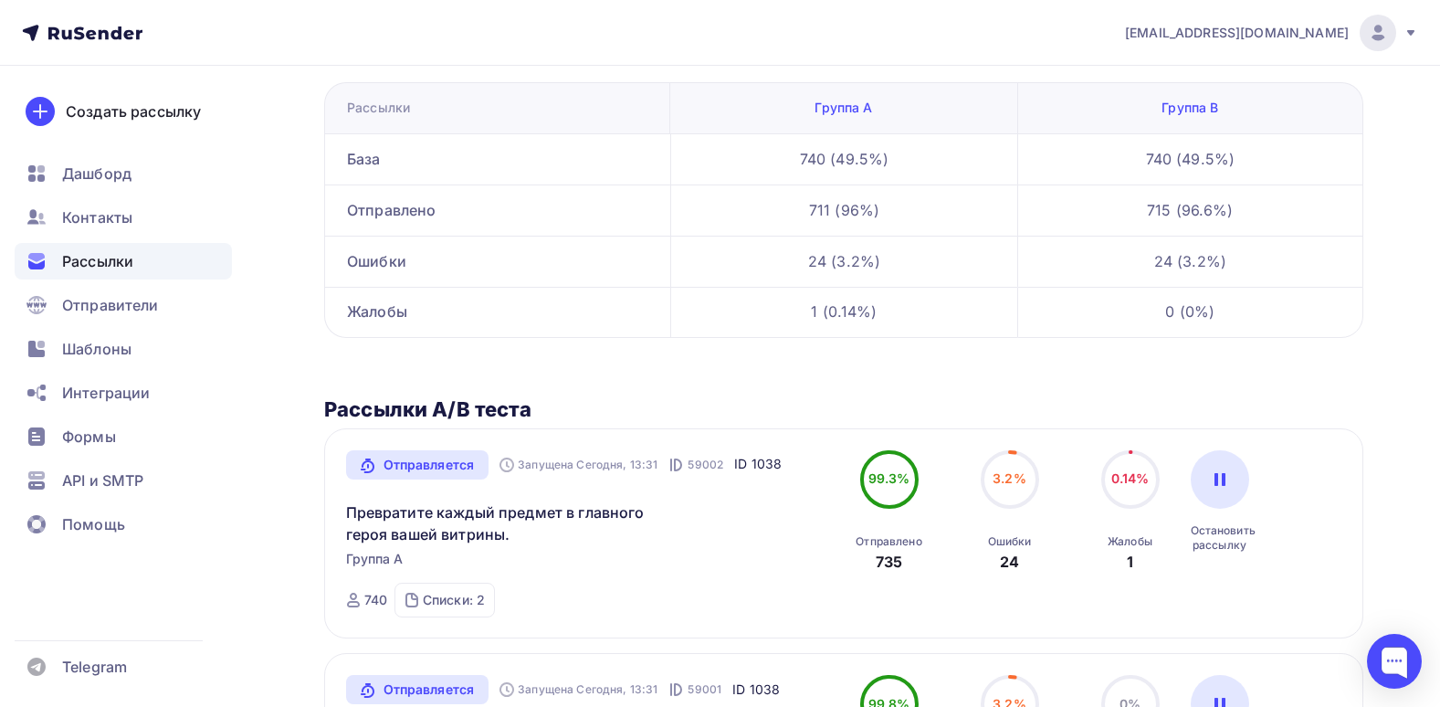
scroll to position [427, 0]
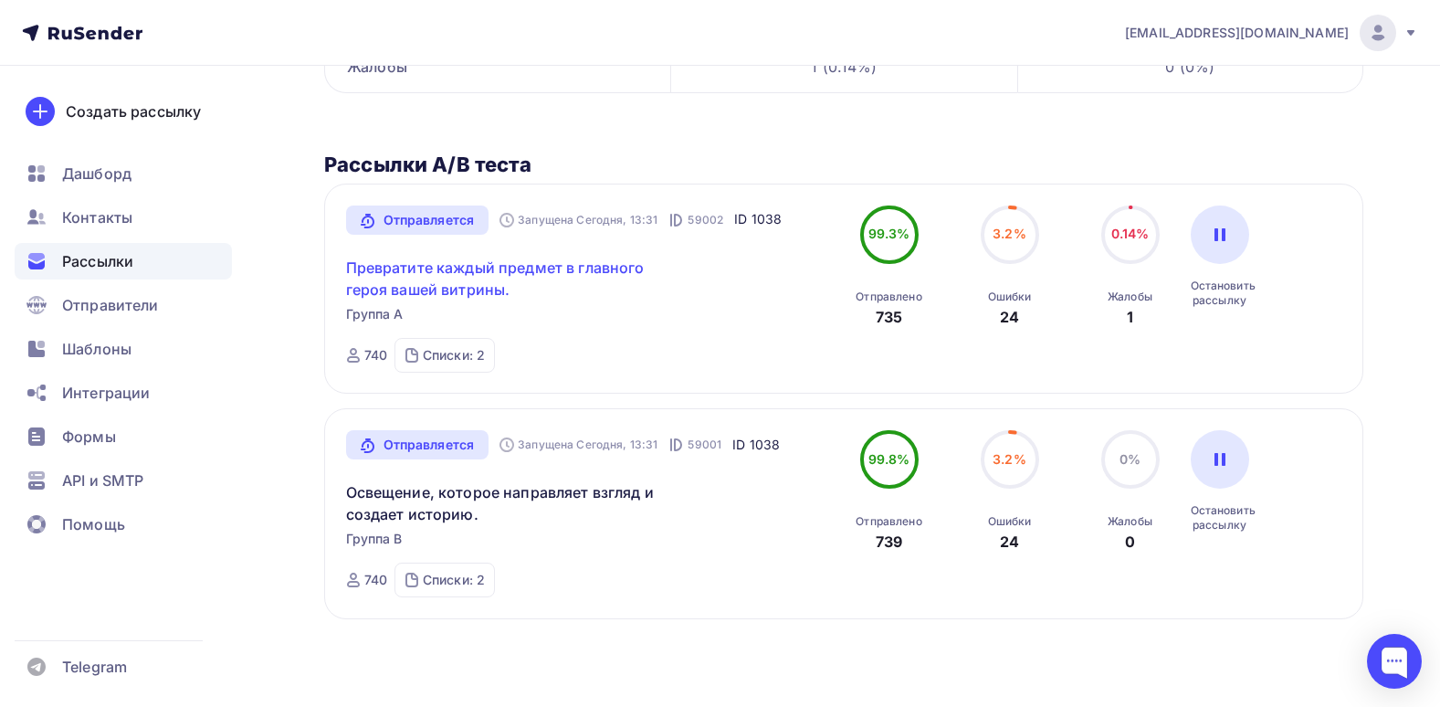
click at [503, 277] on link "Превратите каждый предмет в главного героя вашей витрины." at bounding box center [502, 279] width 313 height 44
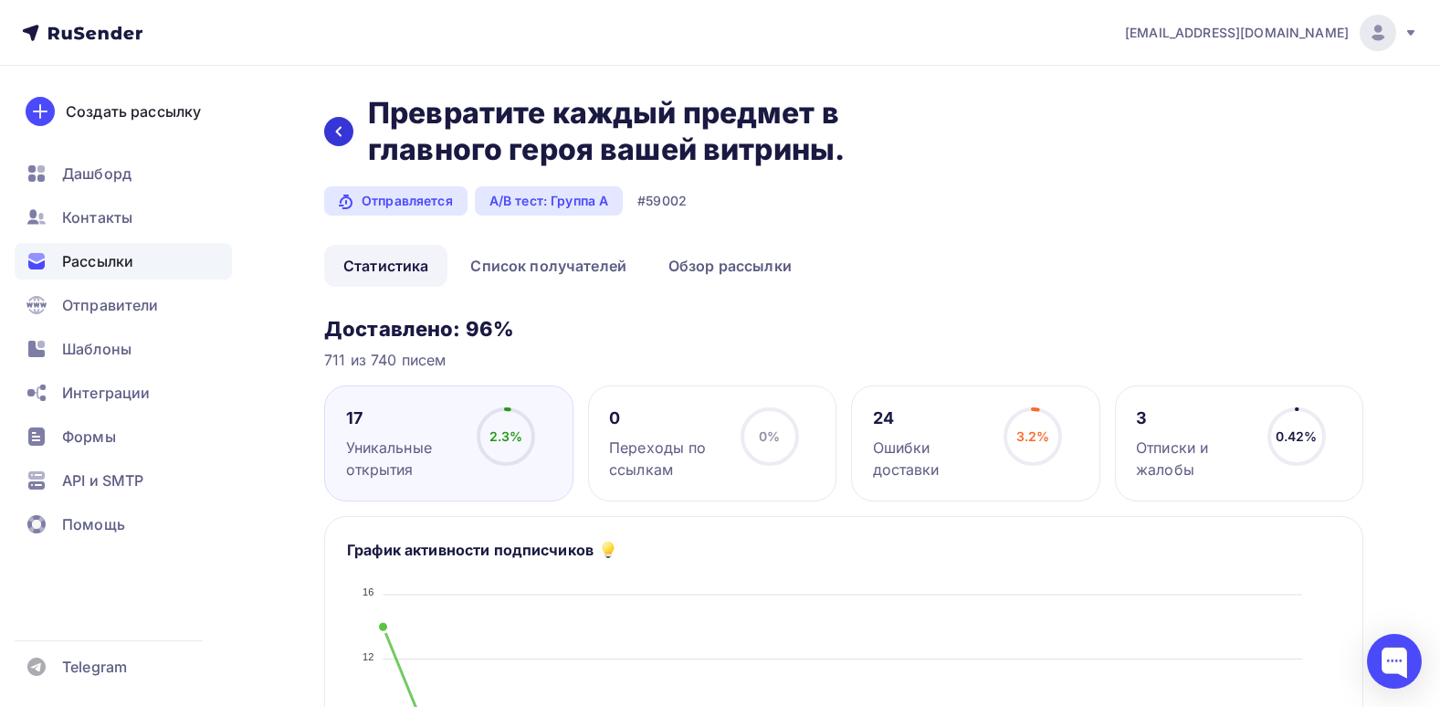
click at [349, 133] on div at bounding box center [338, 131] width 29 height 29
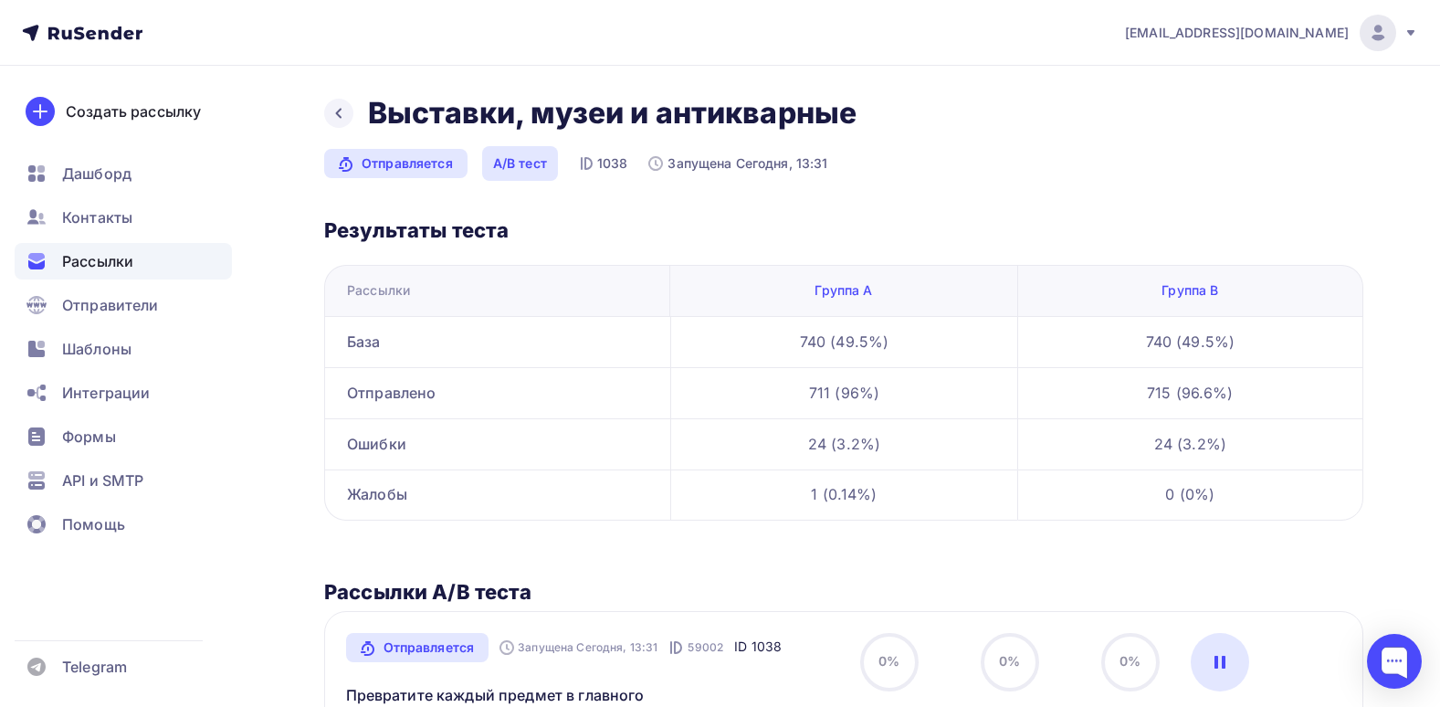
scroll to position [427, 0]
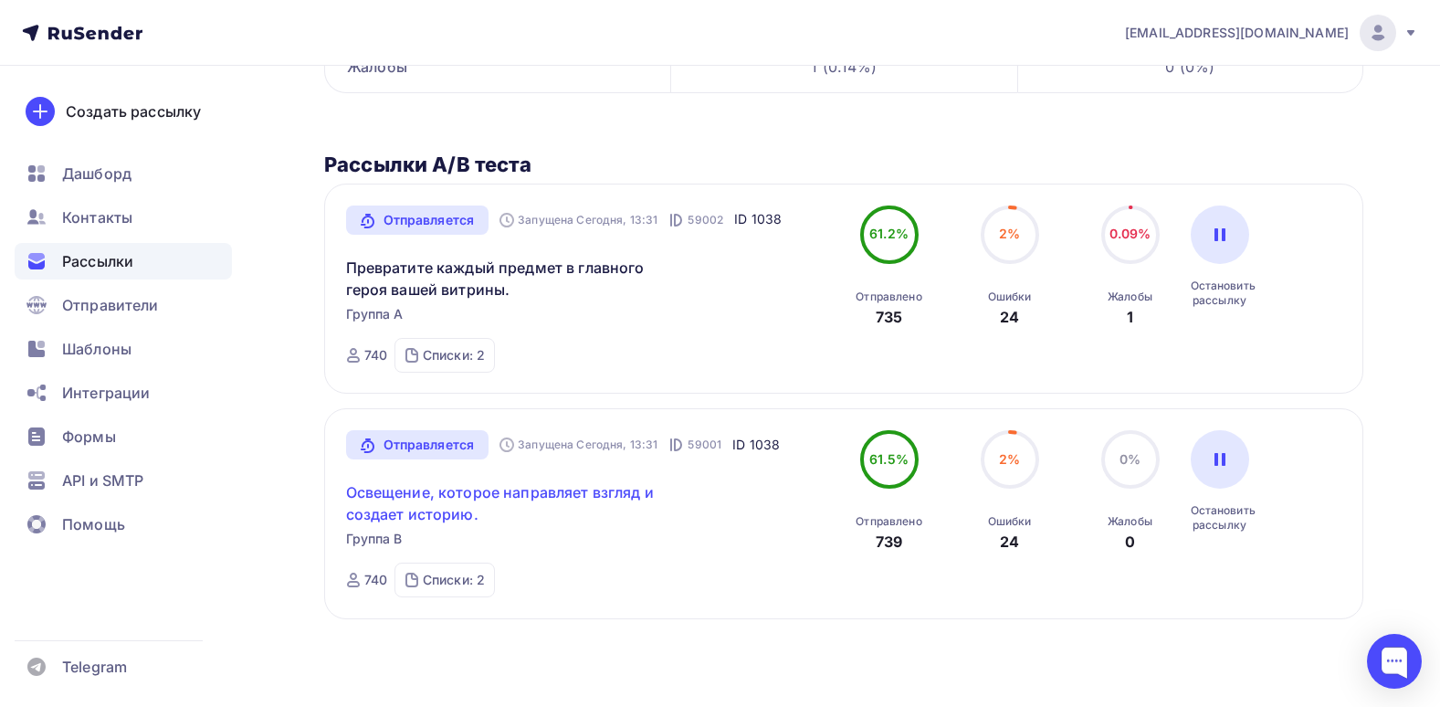
click at [518, 487] on link "Освещение, которое направляет взгляд и создает историю." at bounding box center [502, 503] width 313 height 44
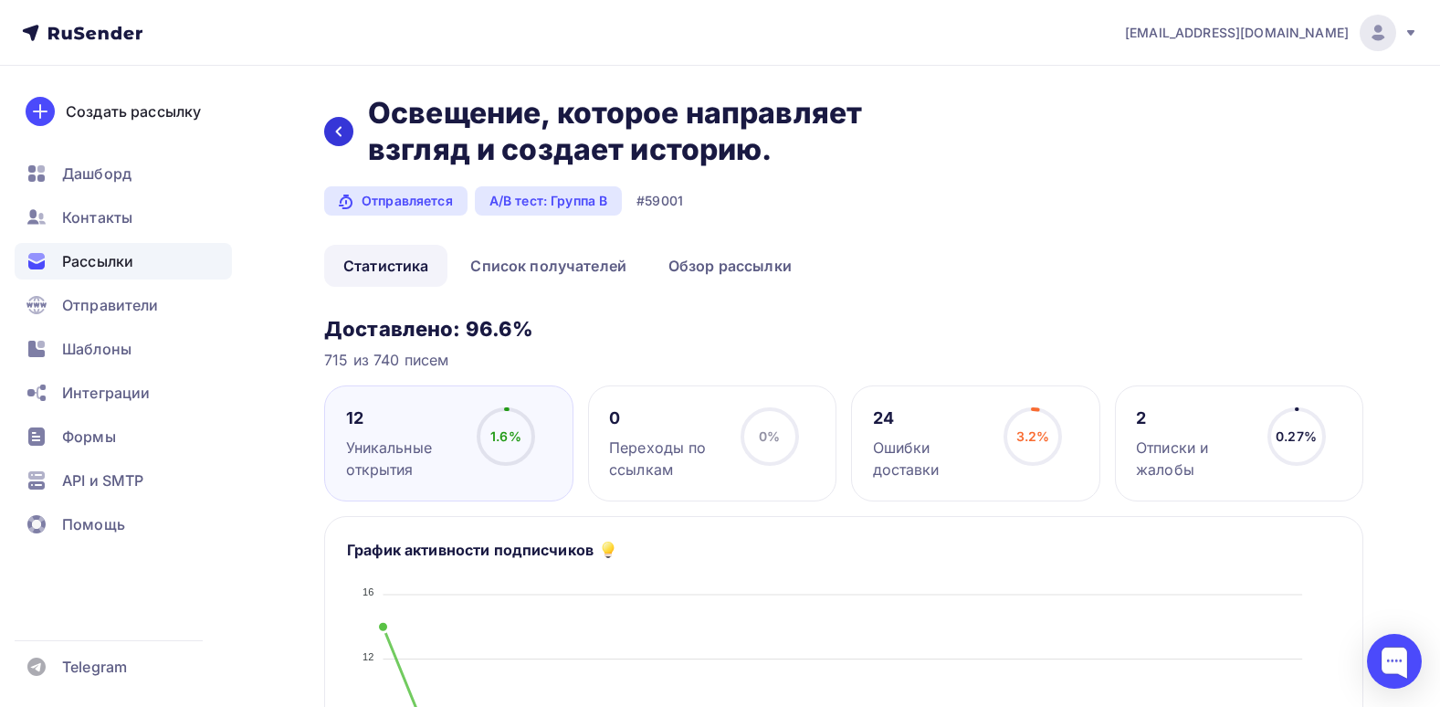
click at [348, 136] on div at bounding box center [338, 131] width 29 height 29
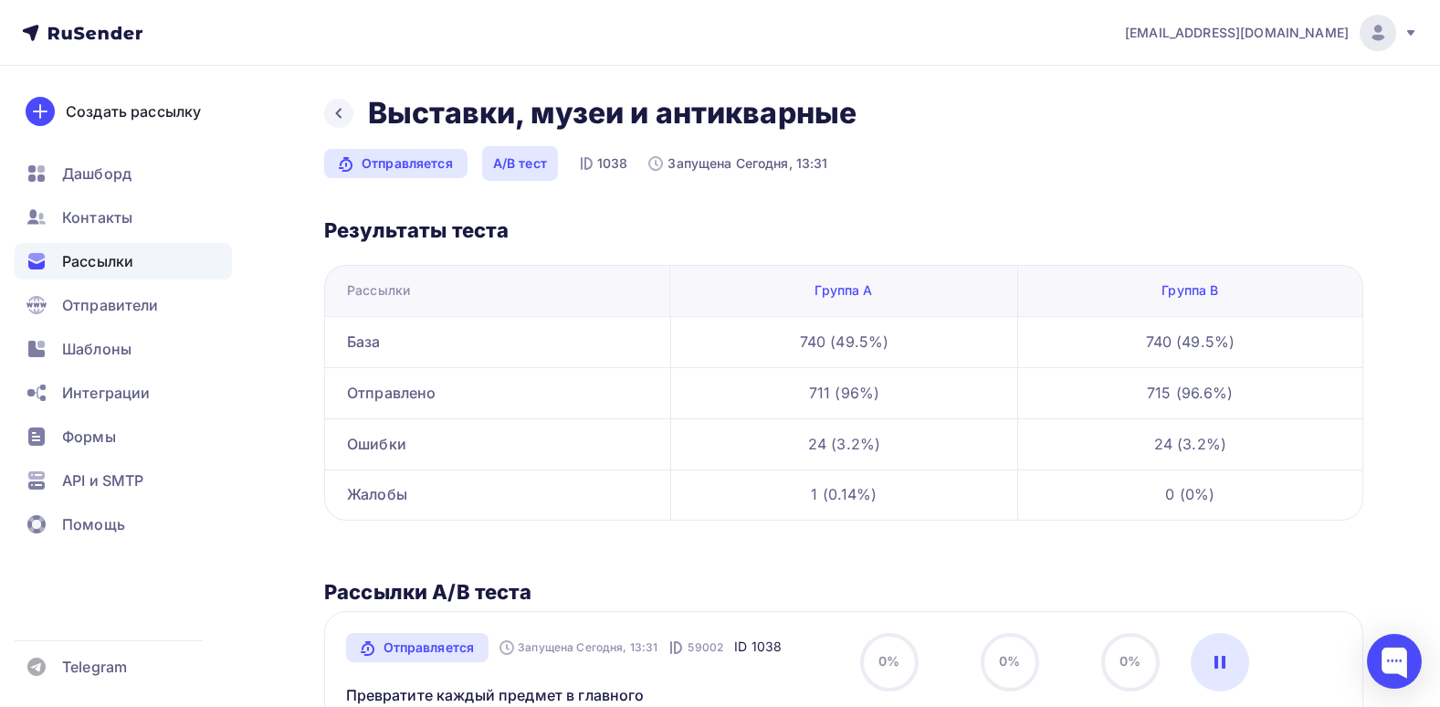
scroll to position [427, 0]
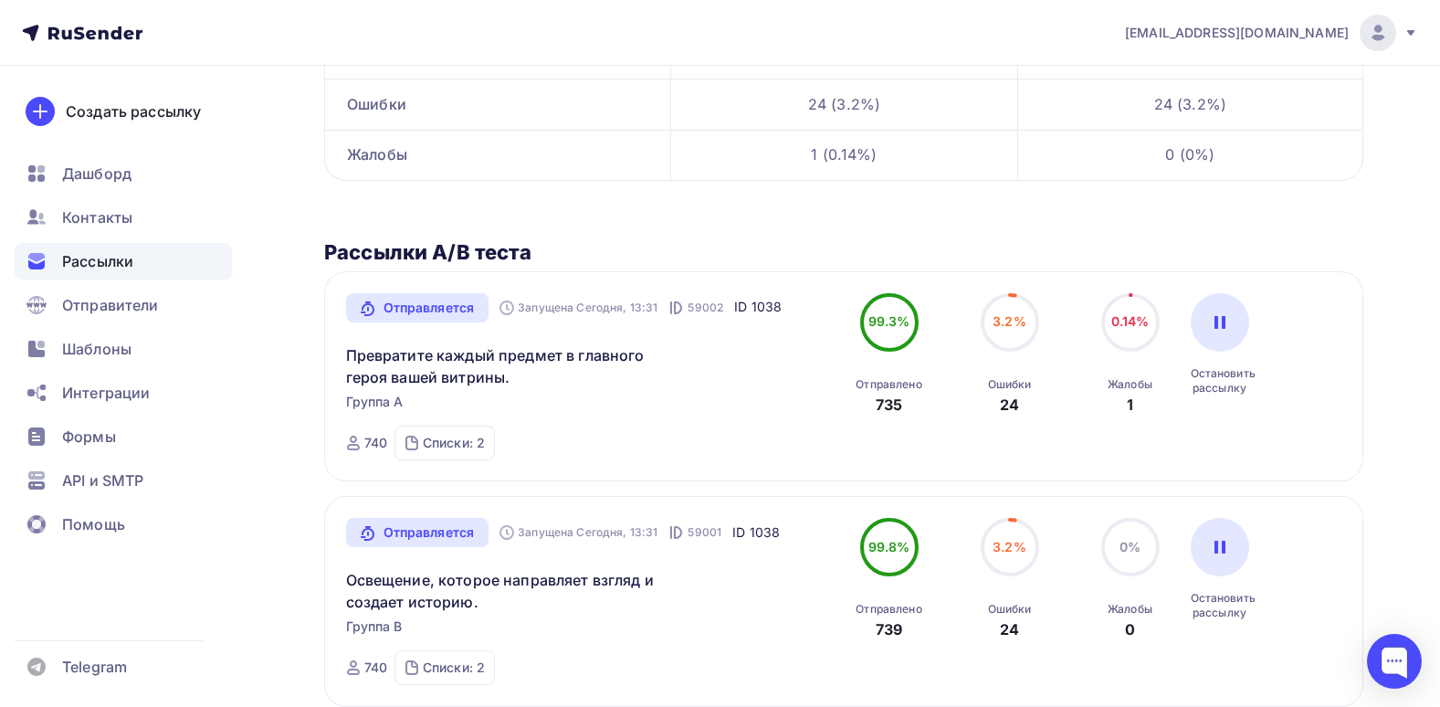
scroll to position [365, 0]
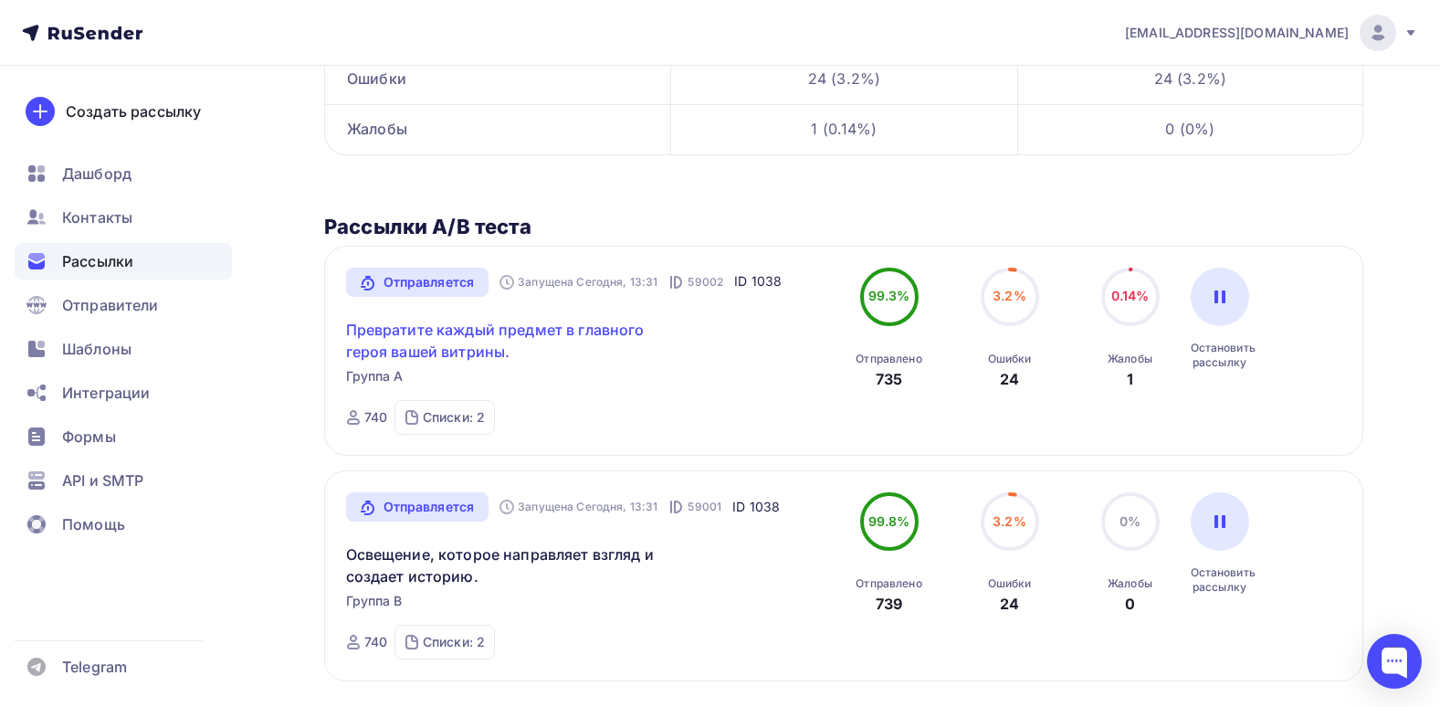
click at [414, 336] on link "Превратите каждый предмет в главного героя вашей витрины." at bounding box center [502, 341] width 313 height 44
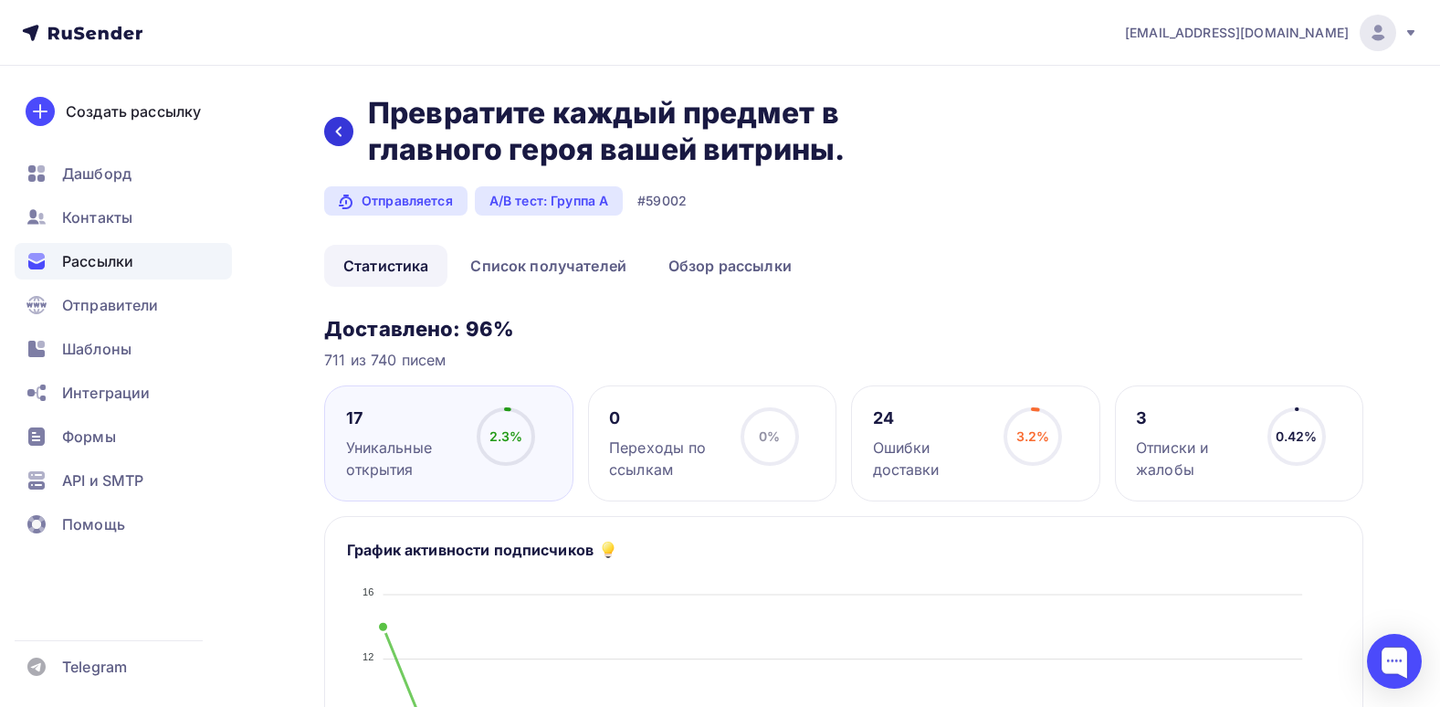
click at [334, 124] on icon at bounding box center [338, 131] width 15 height 15
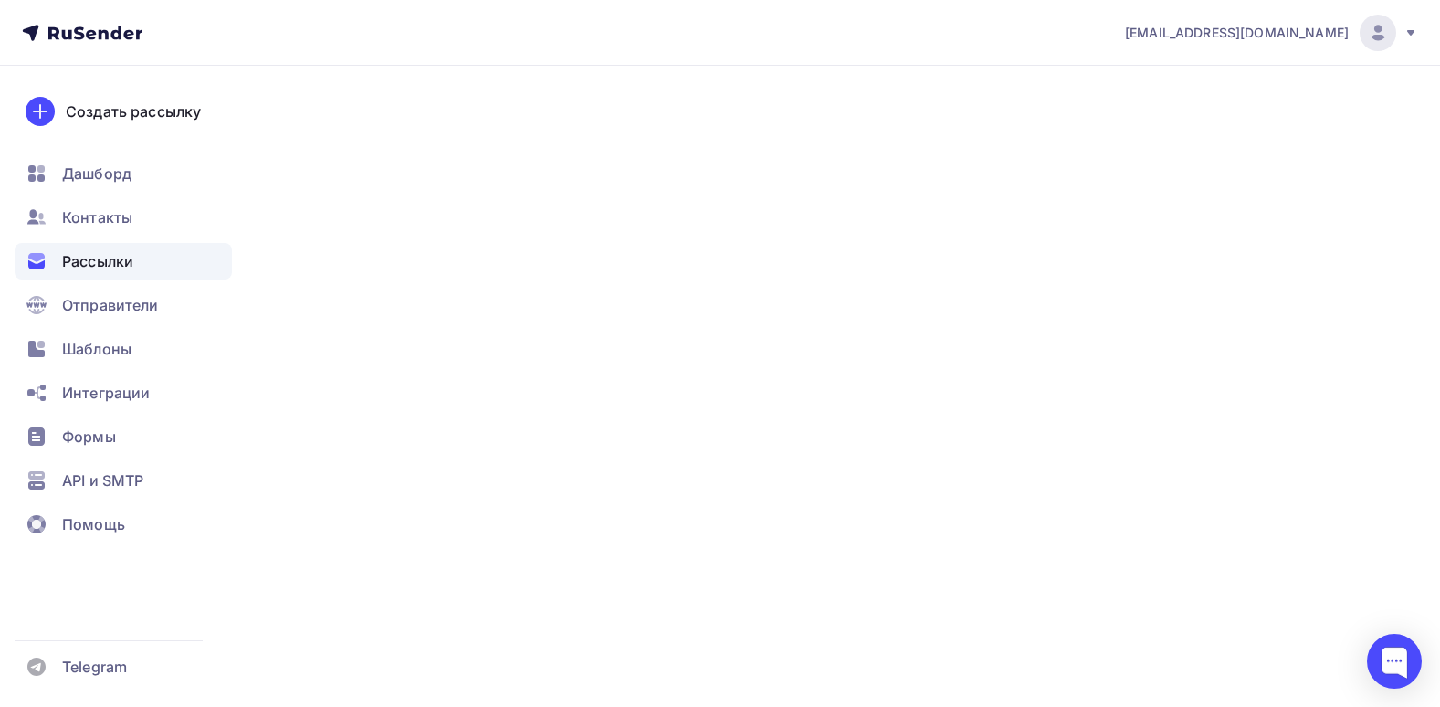
scroll to position [365, 0]
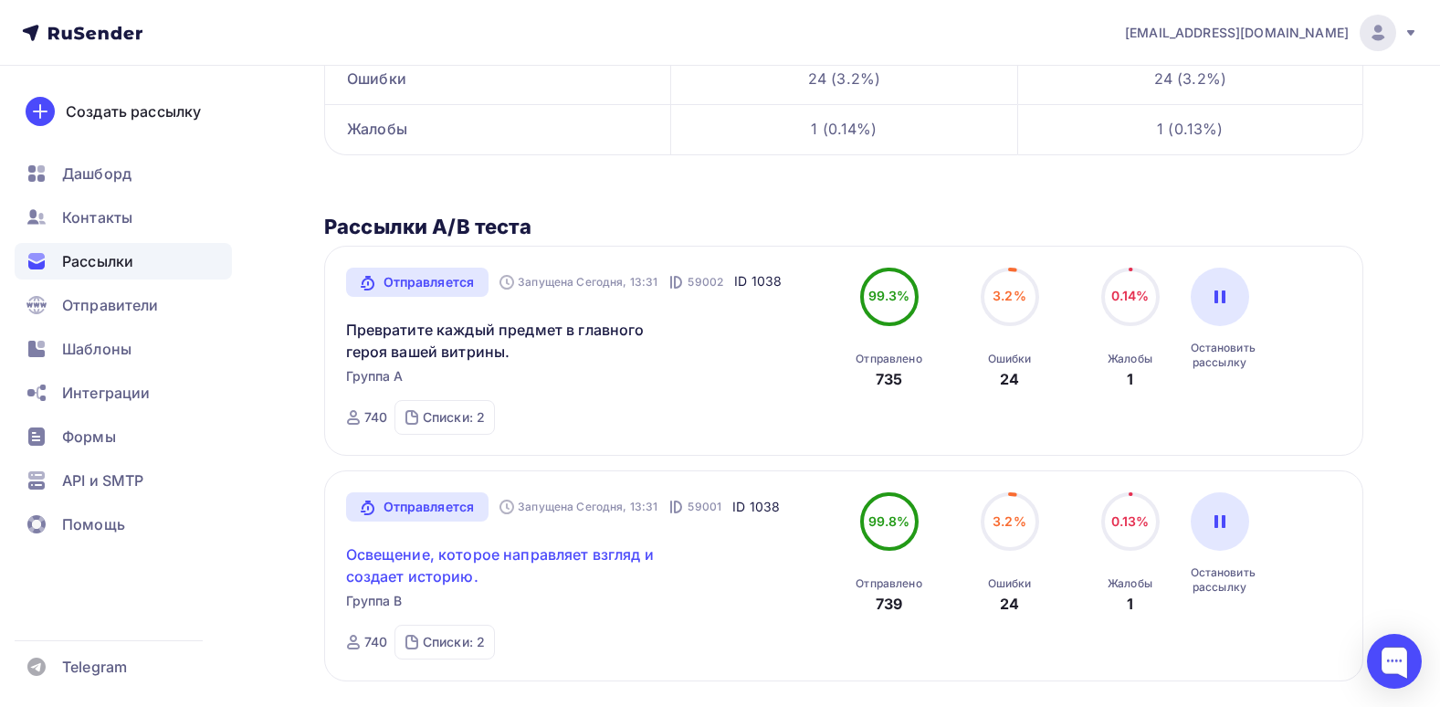
click at [513, 545] on link "Освещение, которое направляет взгляд и создает историю." at bounding box center [502, 565] width 313 height 44
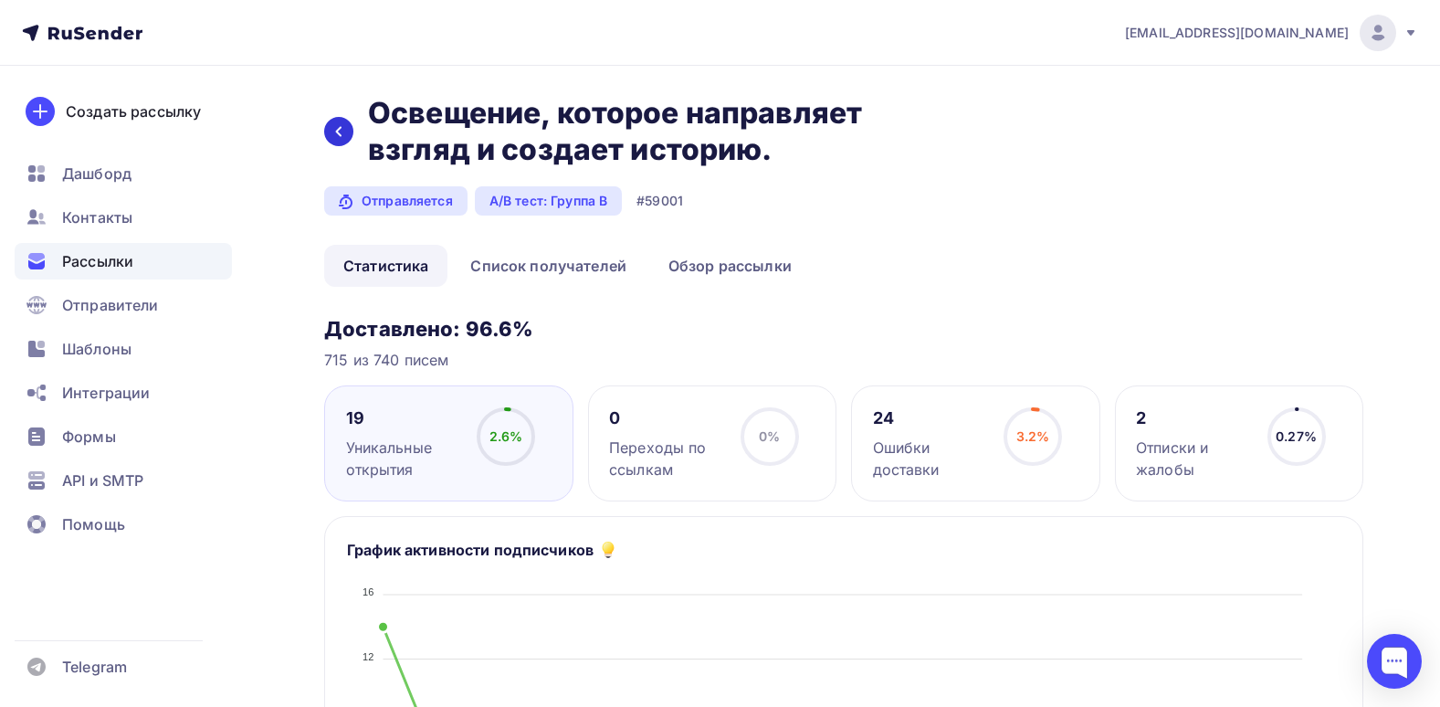
click at [327, 133] on div at bounding box center [338, 131] width 29 height 29
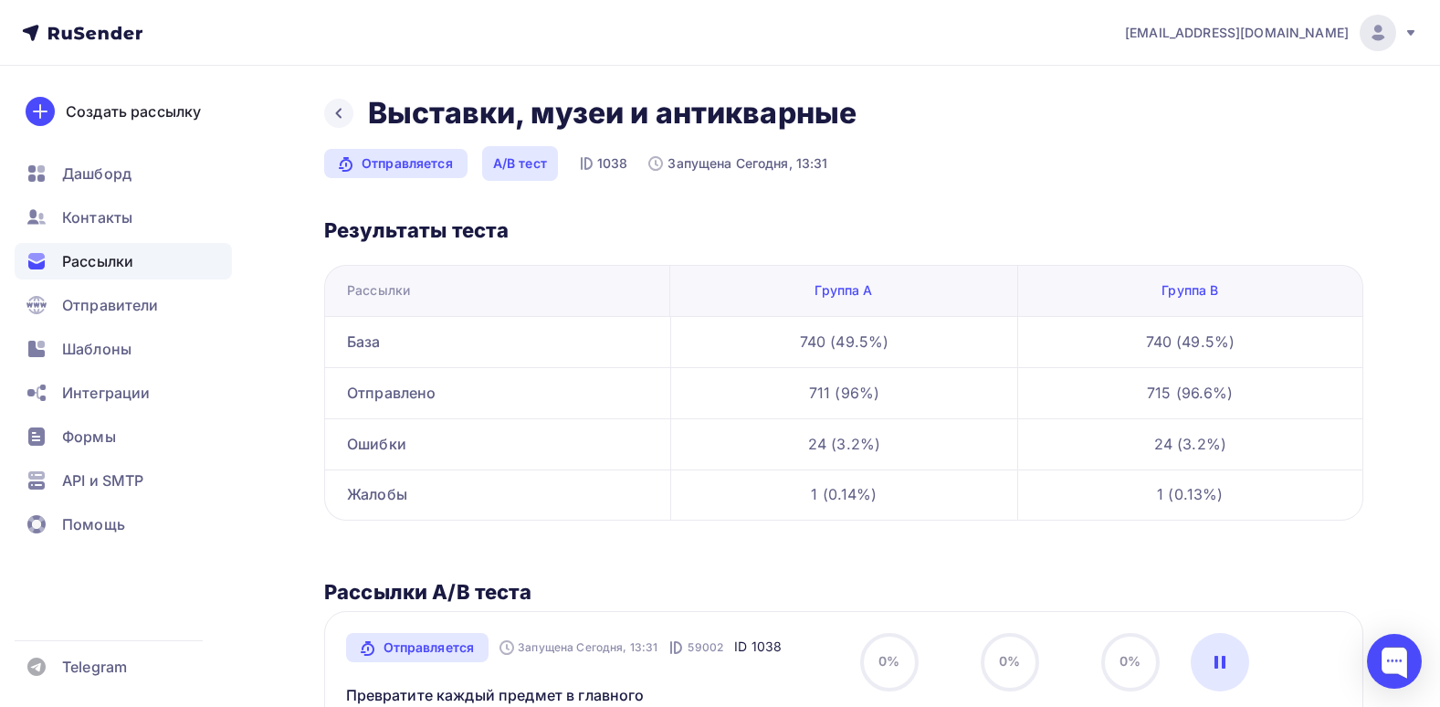
scroll to position [365, 0]
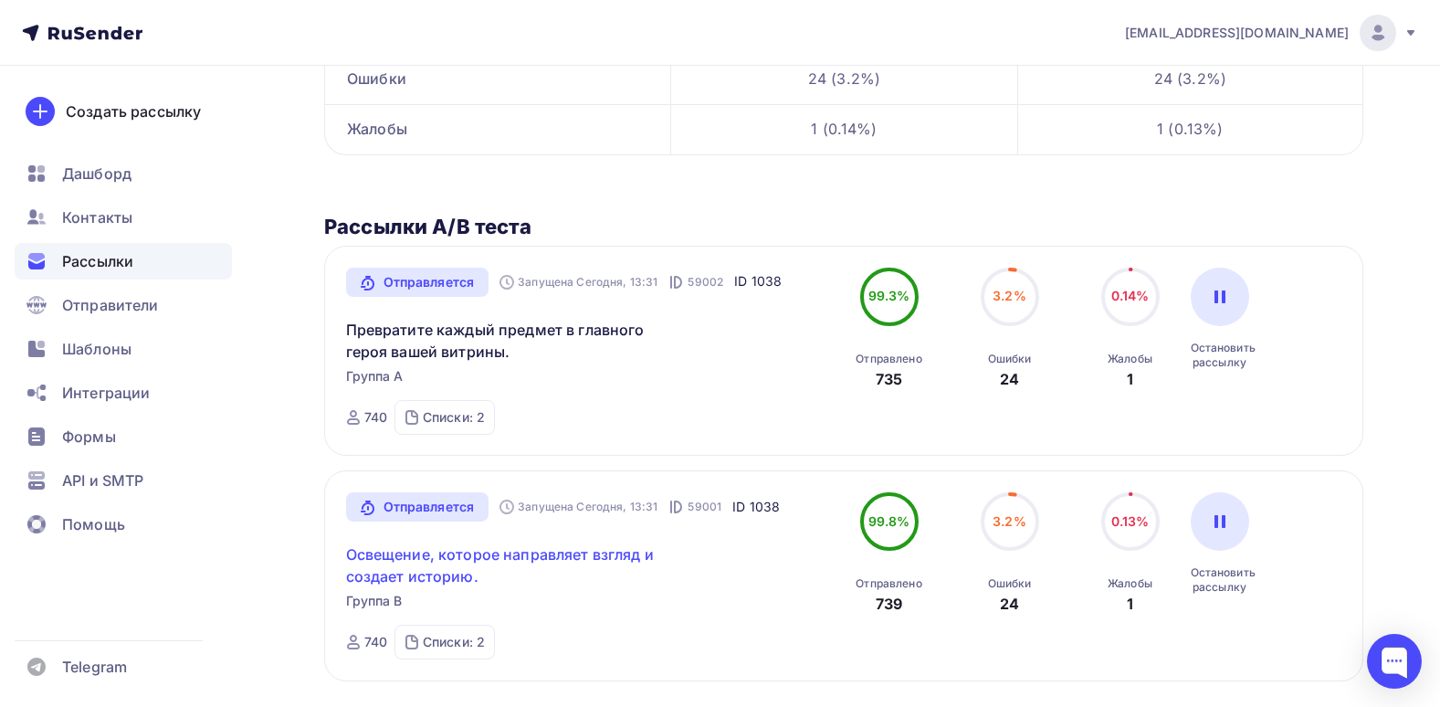
click at [473, 556] on link "Освещение, которое направляет взгляд и создает историю." at bounding box center [502, 565] width 313 height 44
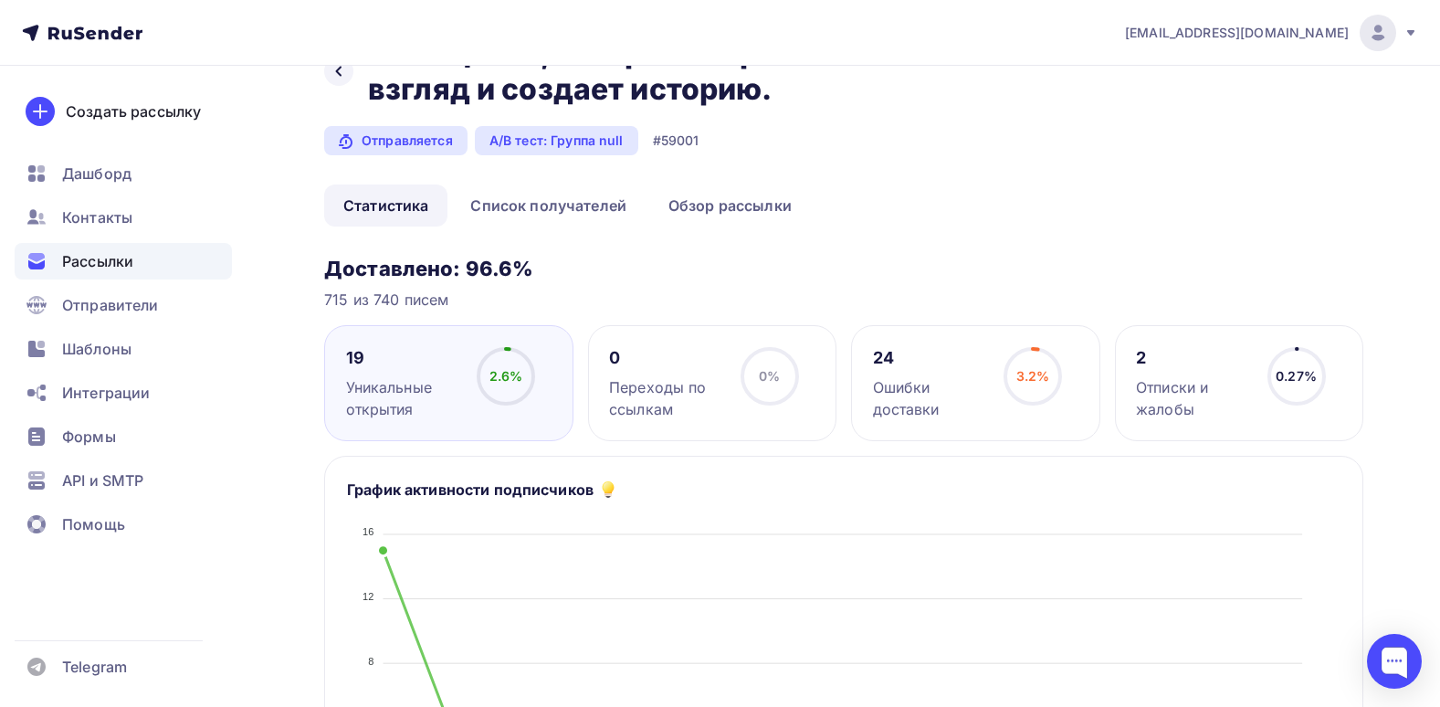
scroll to position [91, 0]
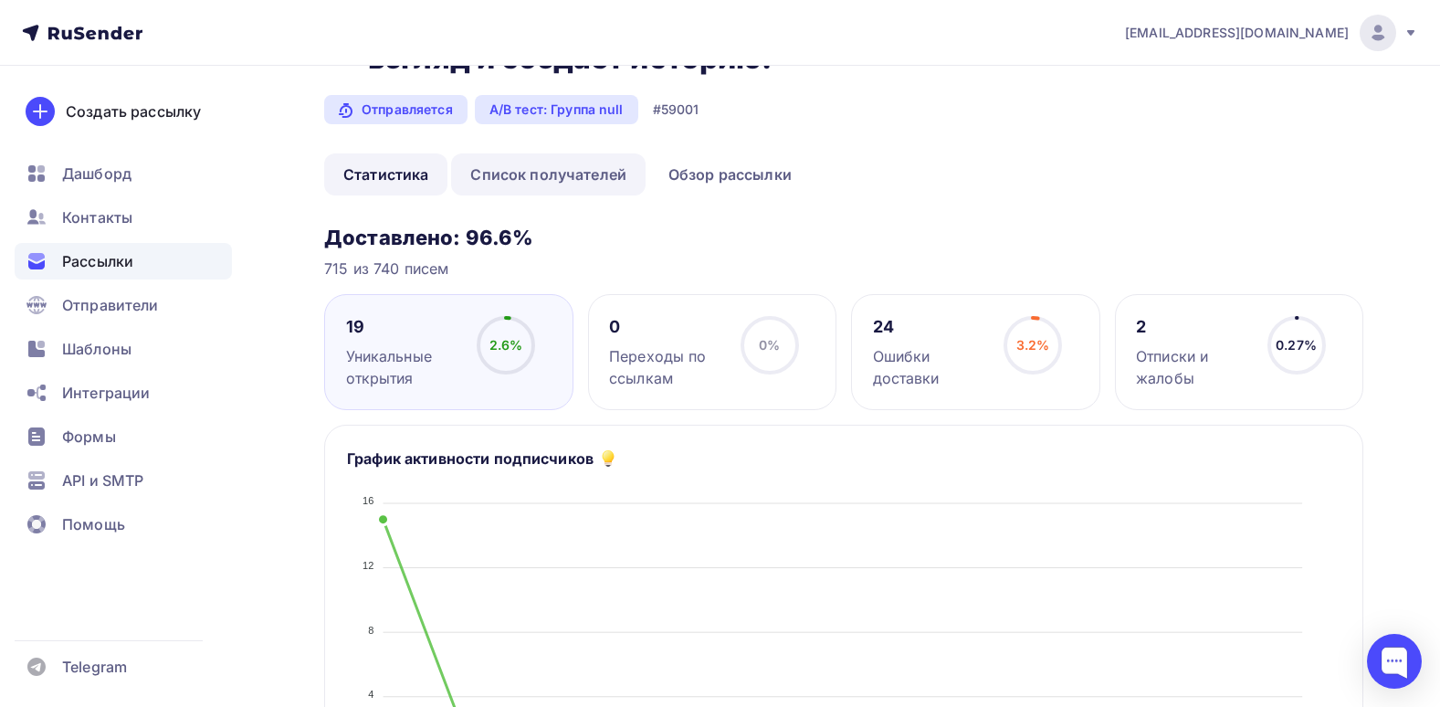
click at [637, 181] on link "Список получателей" at bounding box center [548, 174] width 194 height 42
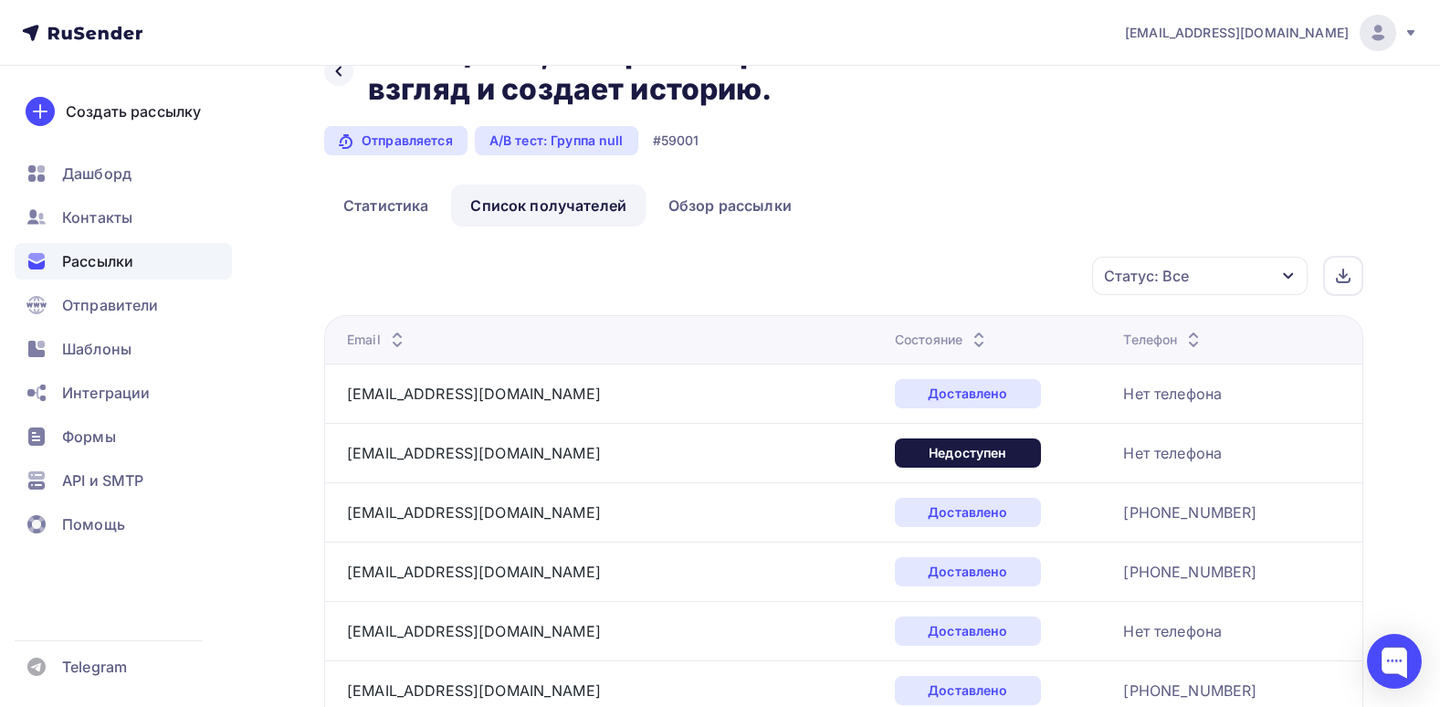
scroll to position [91, 0]
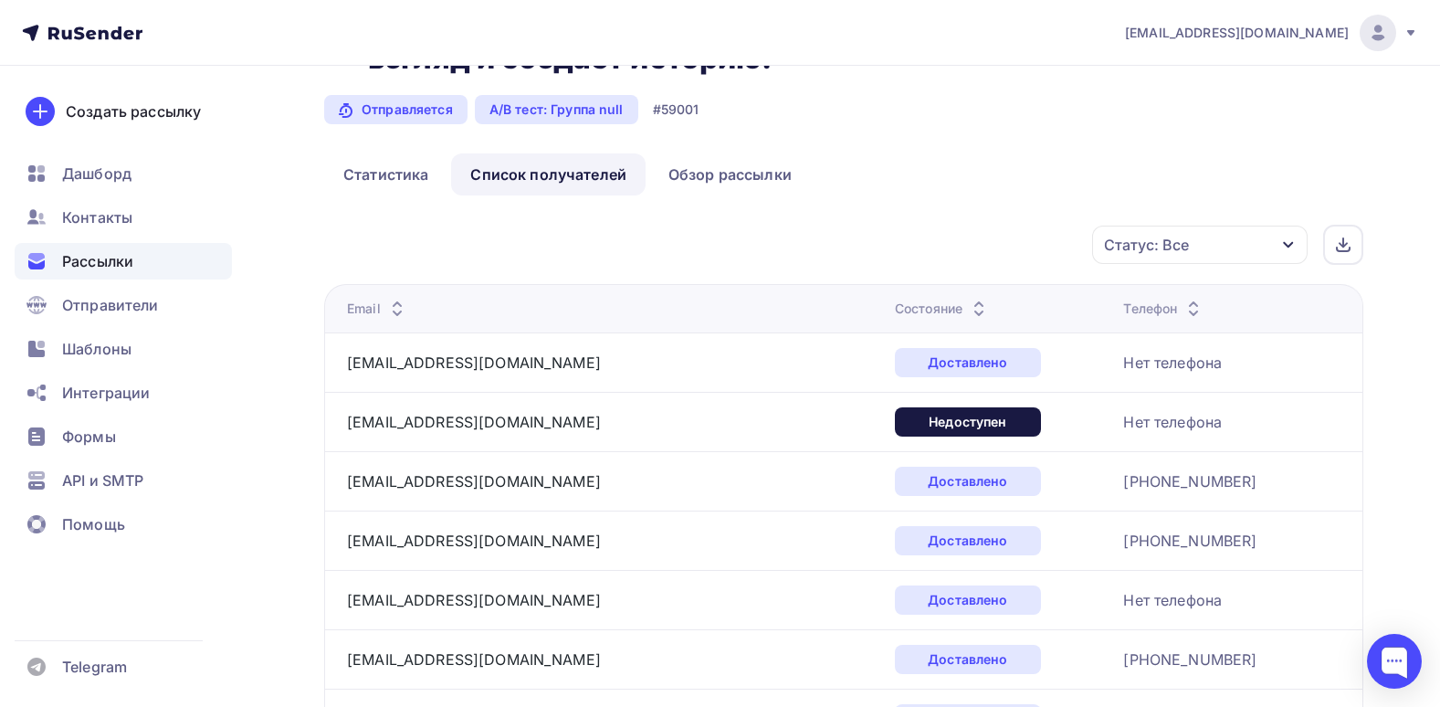
click at [1126, 247] on div "Статус: Все" at bounding box center [1146, 245] width 85 height 22
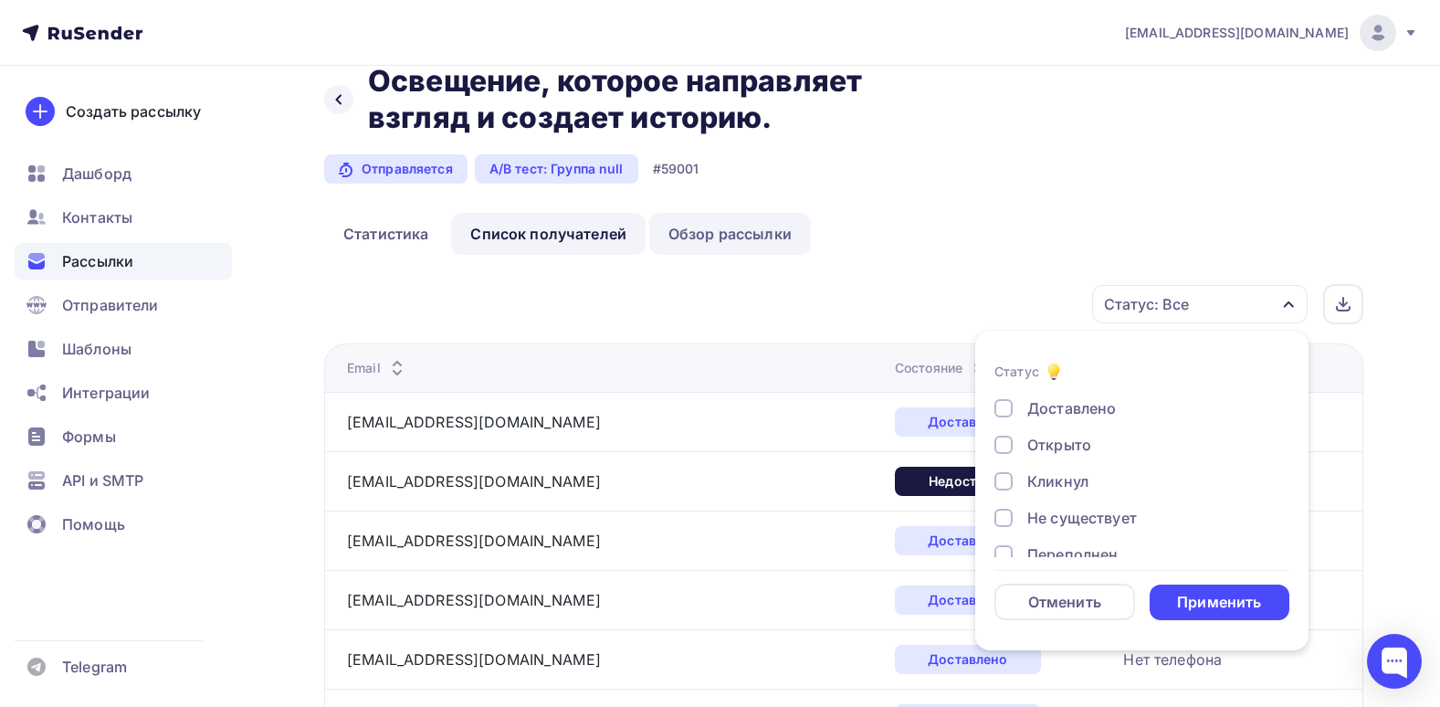
scroll to position [0, 0]
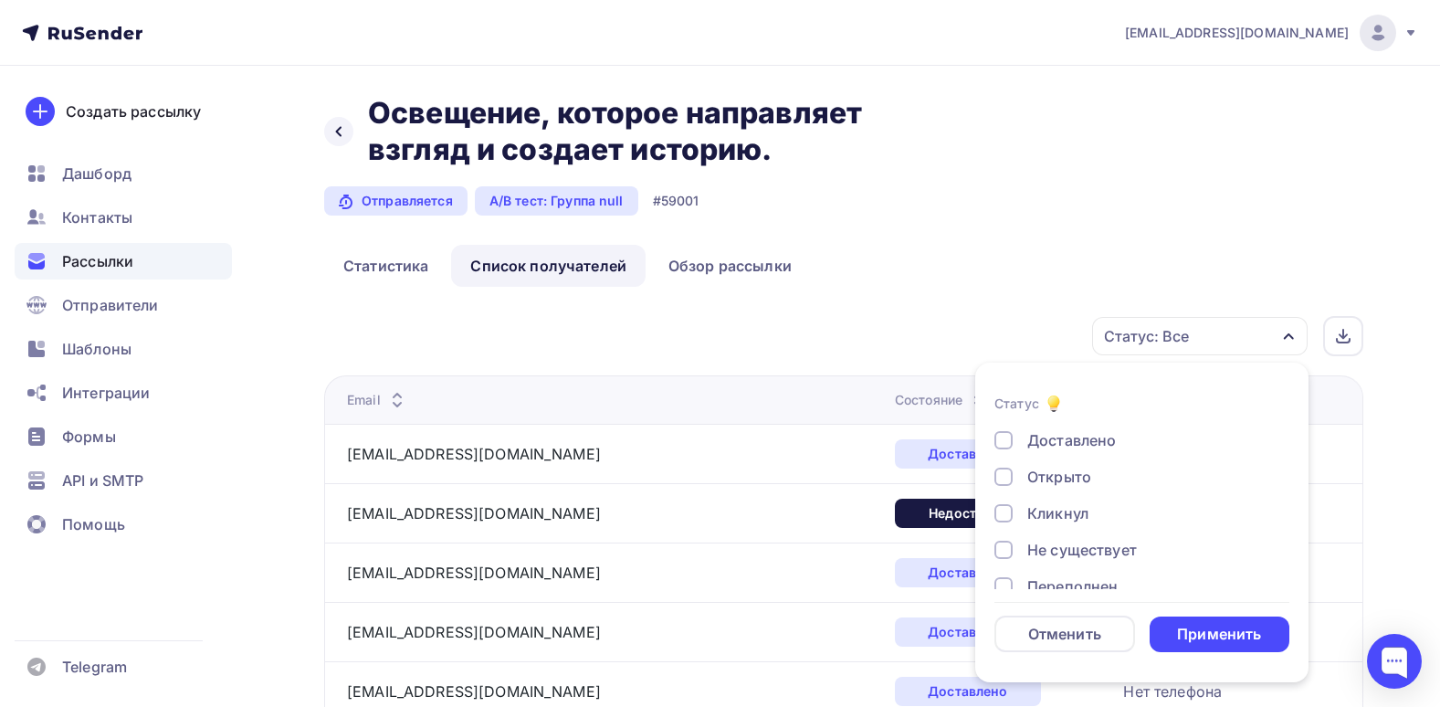
click at [1123, 226] on div "Назад Освещение, которое направляет взгляд и создает историю. Освещение, которо…" at bounding box center [843, 170] width 1039 height 150
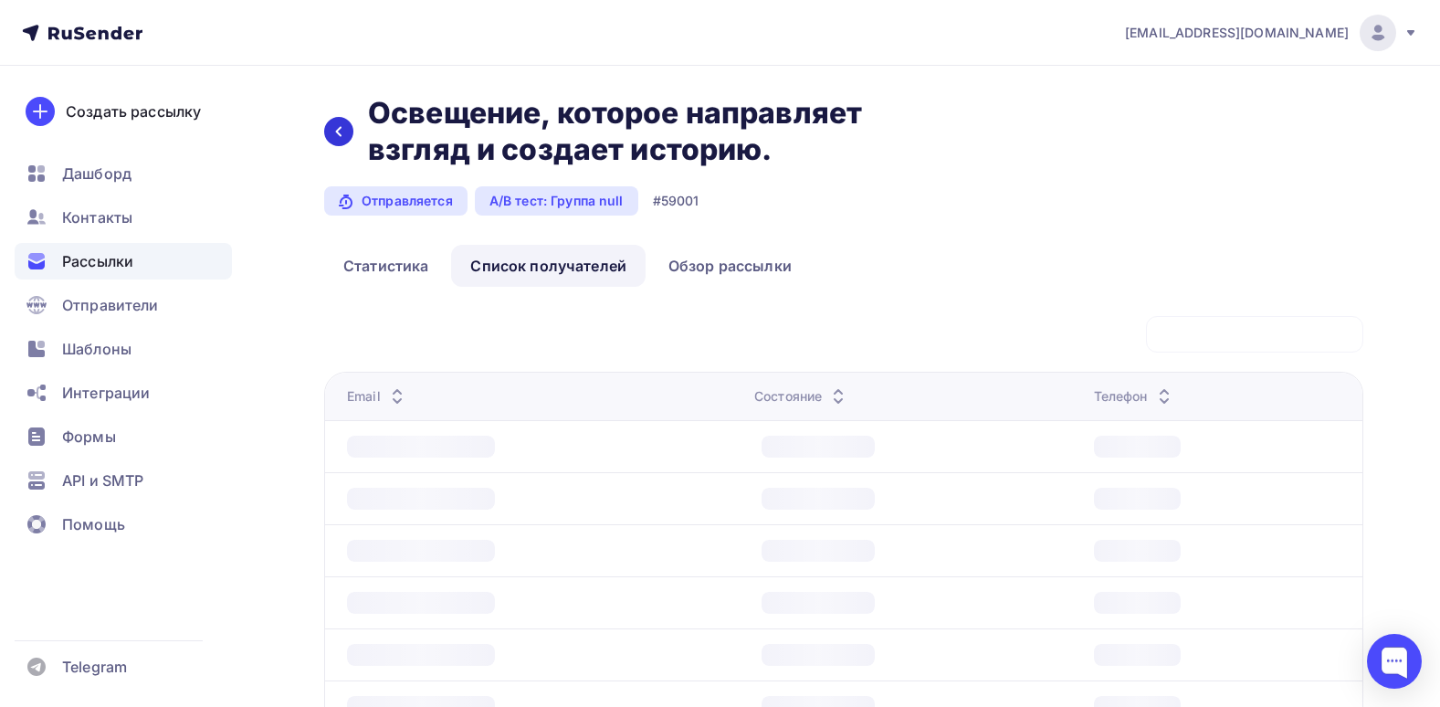
click at [345, 125] on icon at bounding box center [338, 131] width 15 height 15
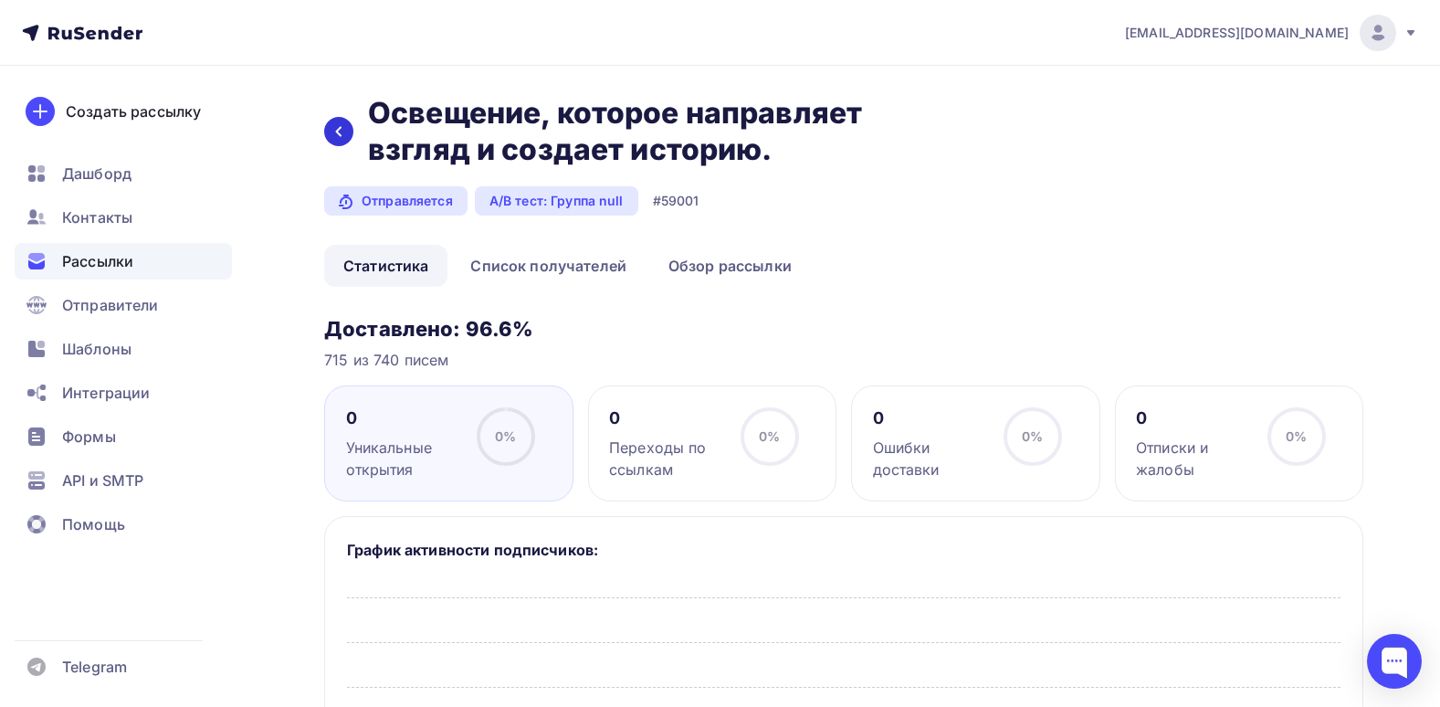
click at [350, 135] on div at bounding box center [338, 131] width 29 height 29
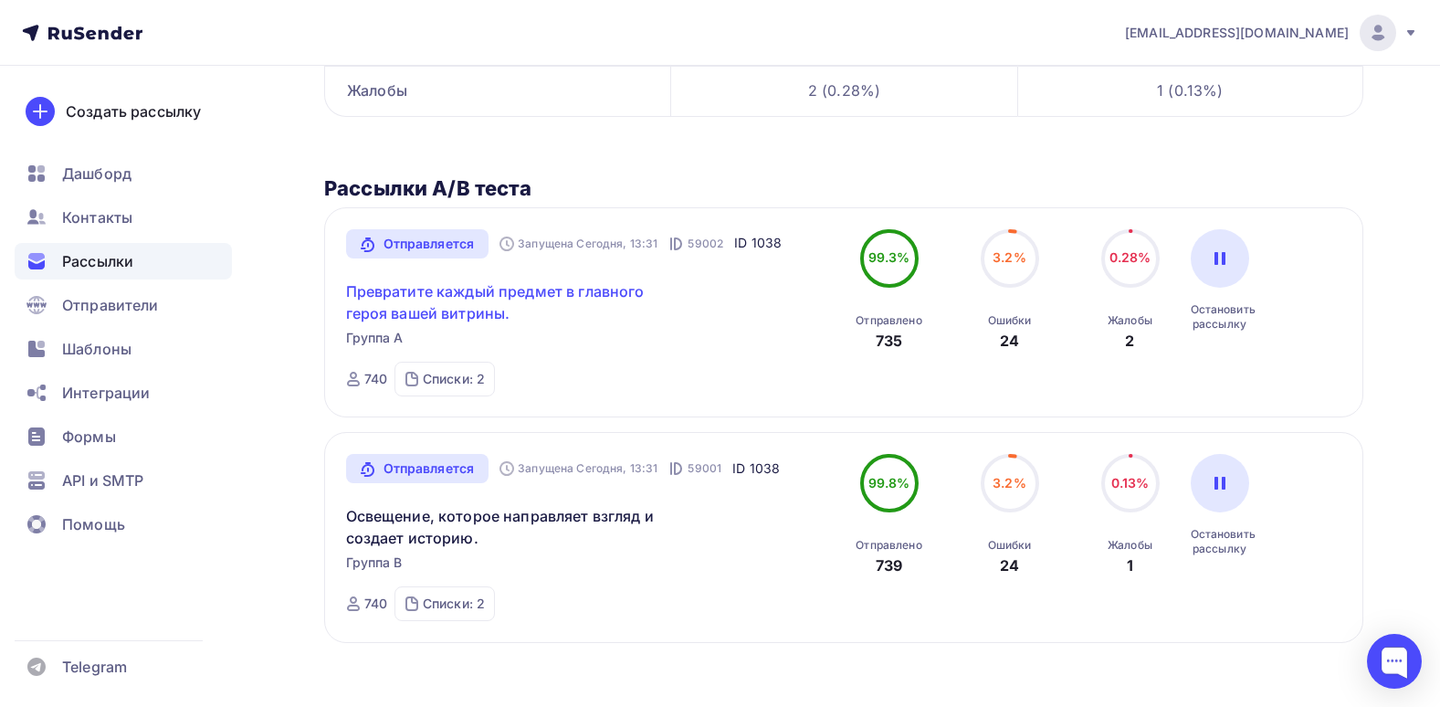
scroll to position [424, 0]
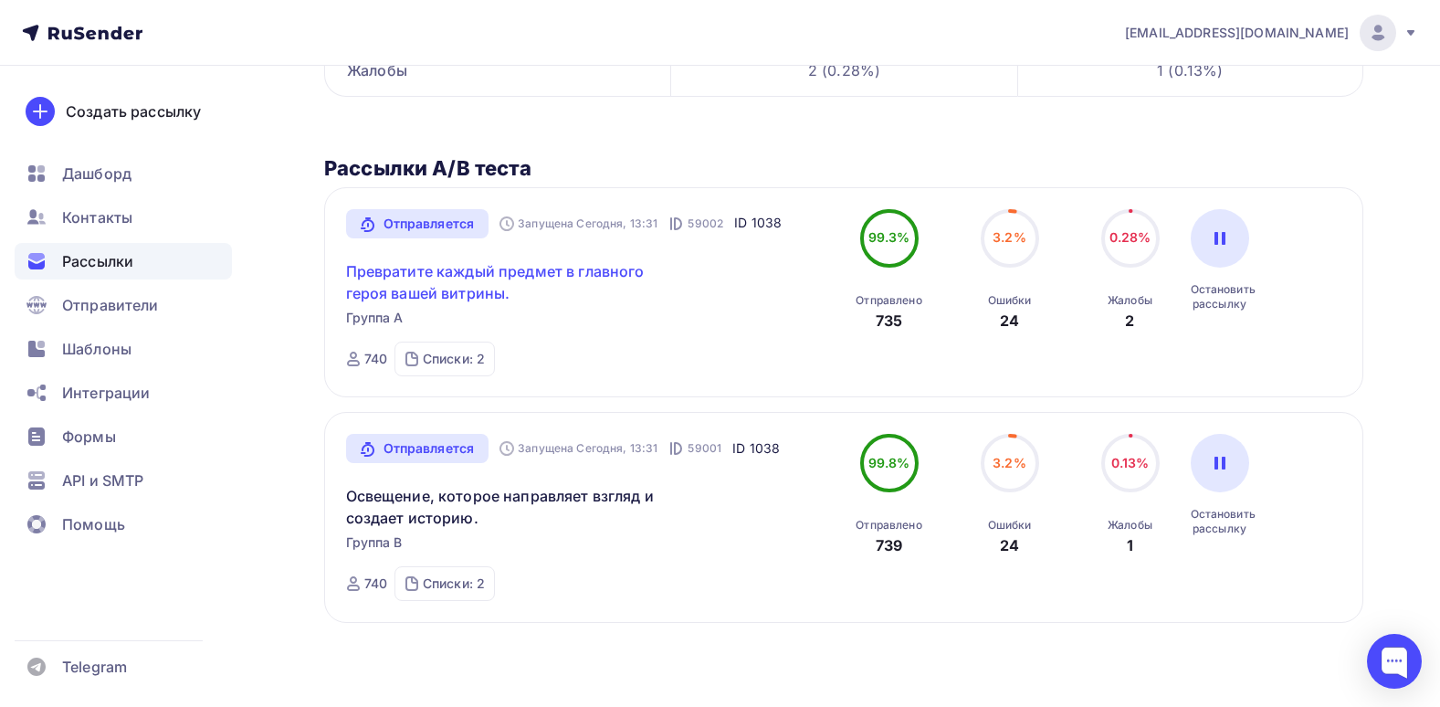
click at [497, 282] on link "Превратите каждый предмет в главного героя вашей витрины." at bounding box center [502, 282] width 313 height 44
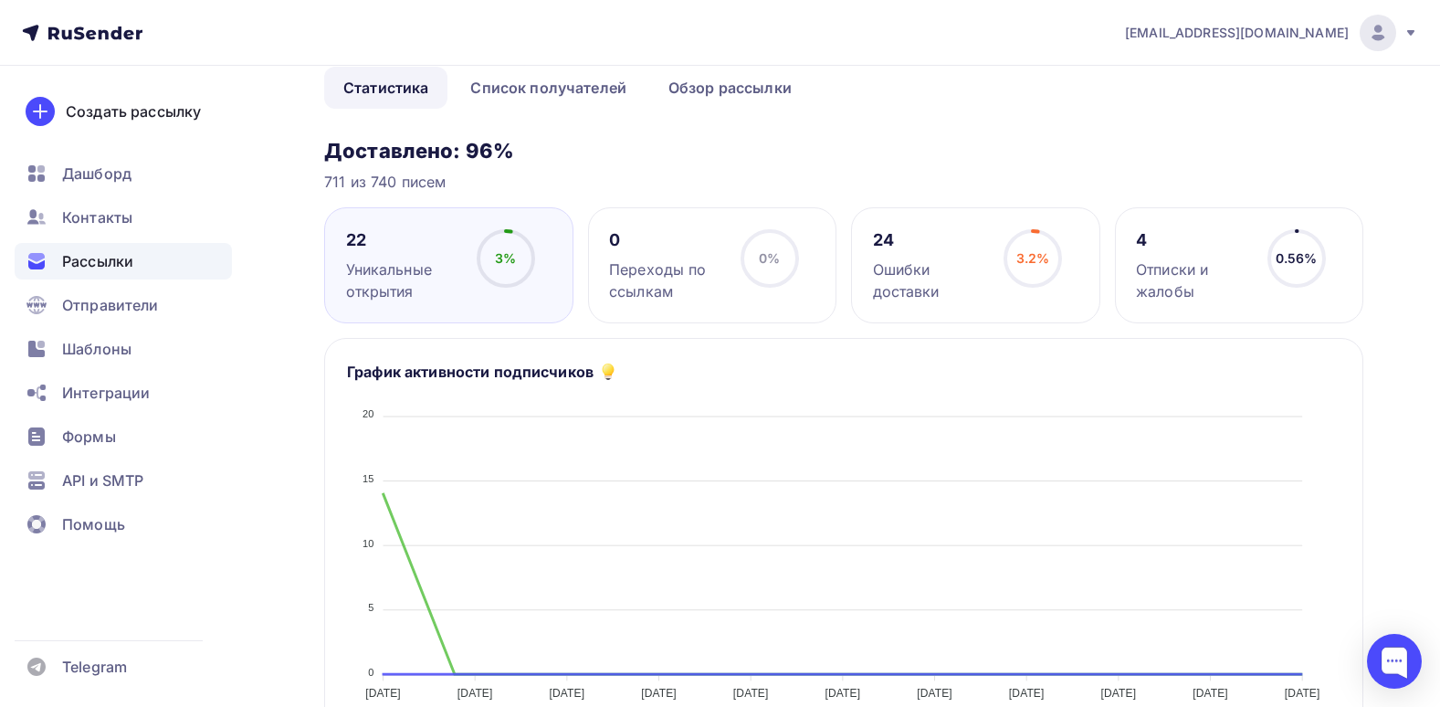
scroll to position [183, 0]
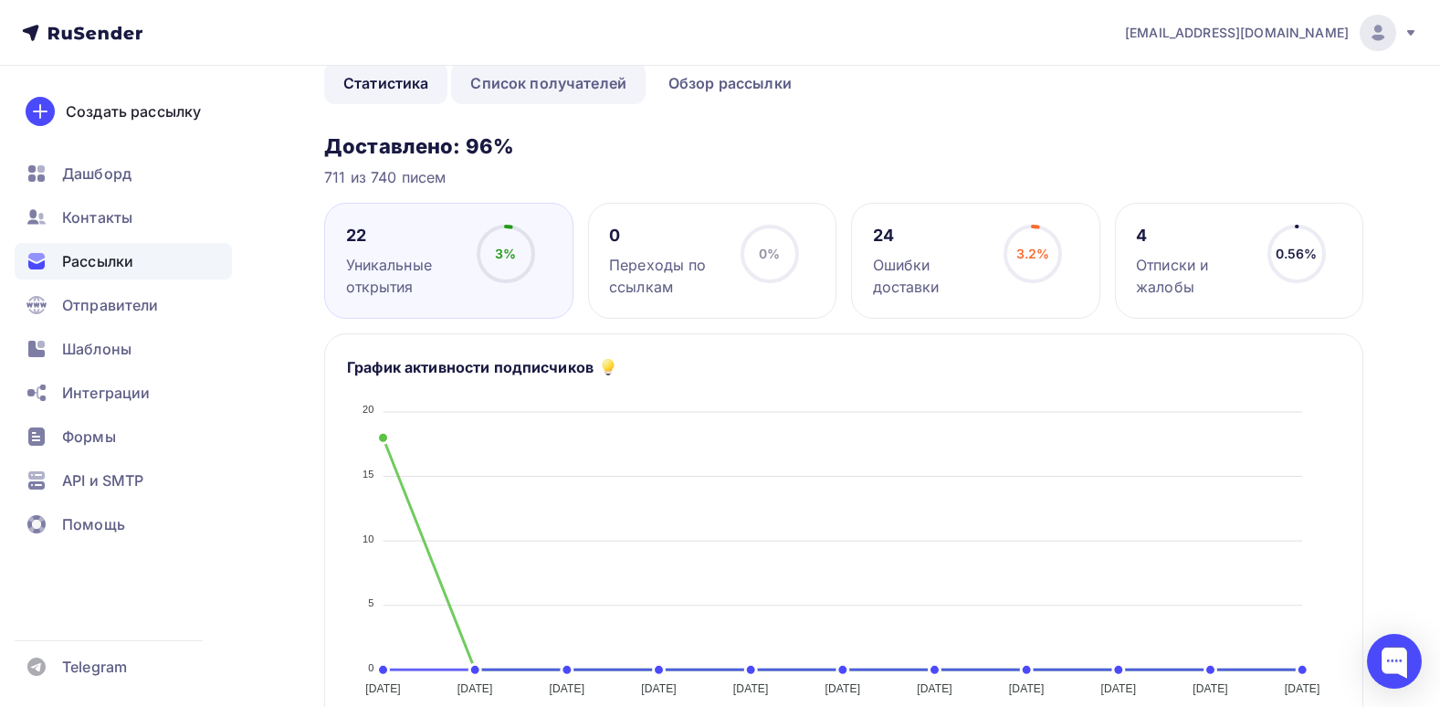
click at [523, 82] on link "Список получателей" at bounding box center [548, 83] width 194 height 42
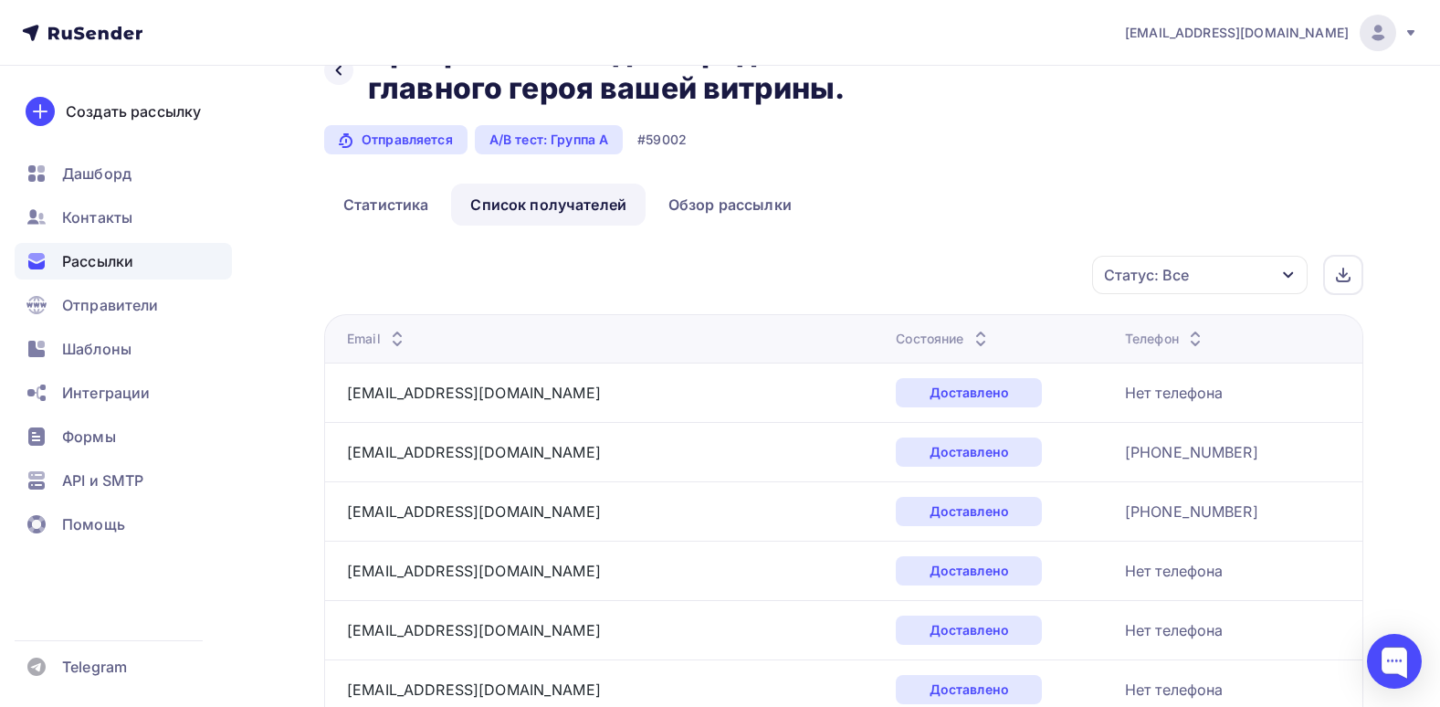
scroll to position [91, 0]
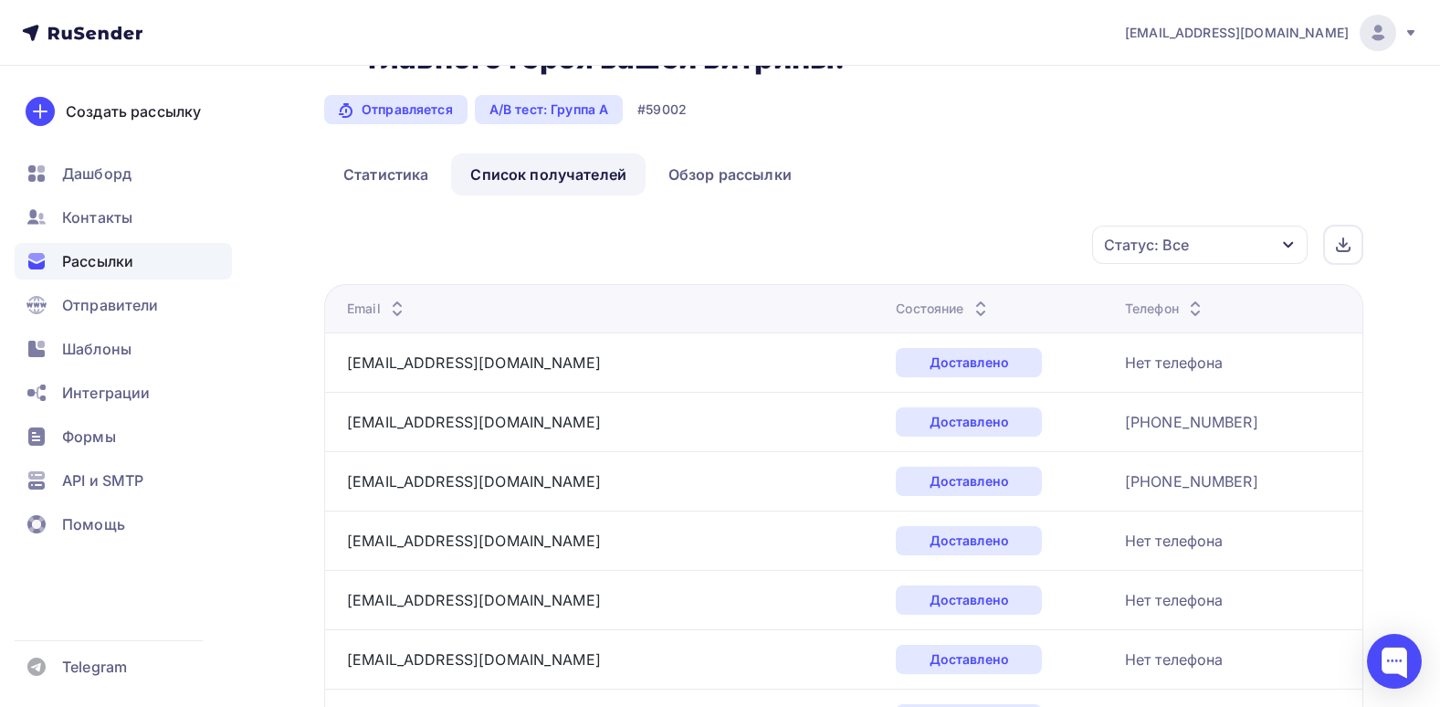
click at [1120, 245] on div "Статус: Все" at bounding box center [1146, 245] width 85 height 22
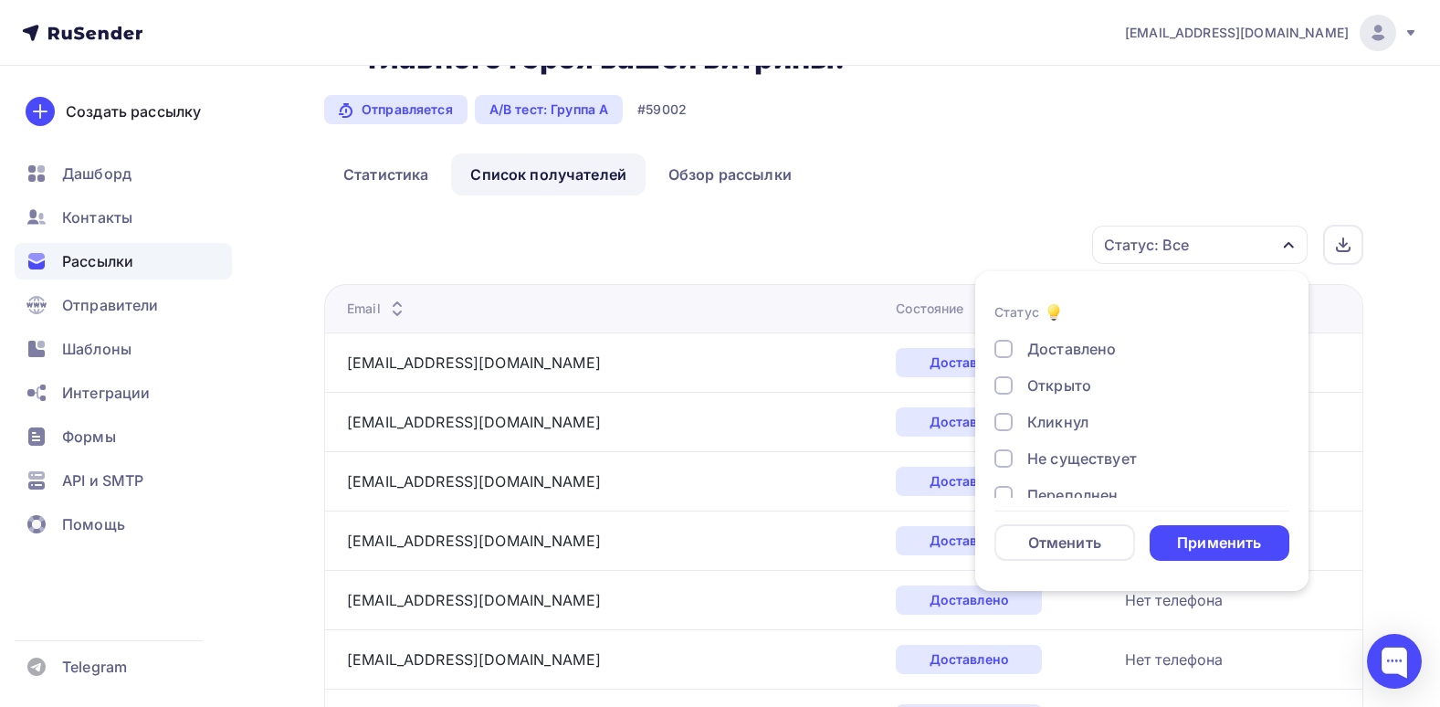
scroll to position [0, 0]
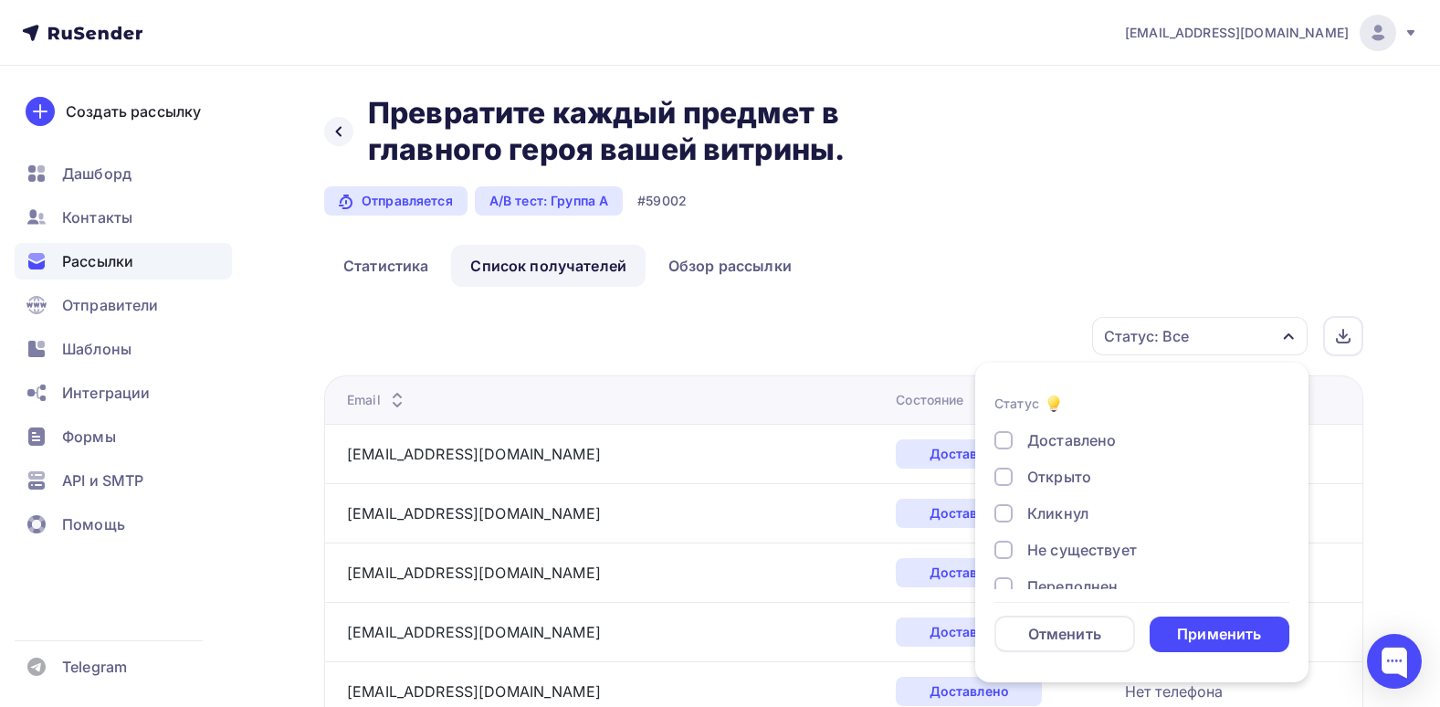
click at [1060, 484] on div "Открыто" at bounding box center [1059, 477] width 64 height 22
click at [1203, 634] on div "Применить" at bounding box center [1219, 634] width 84 height 21
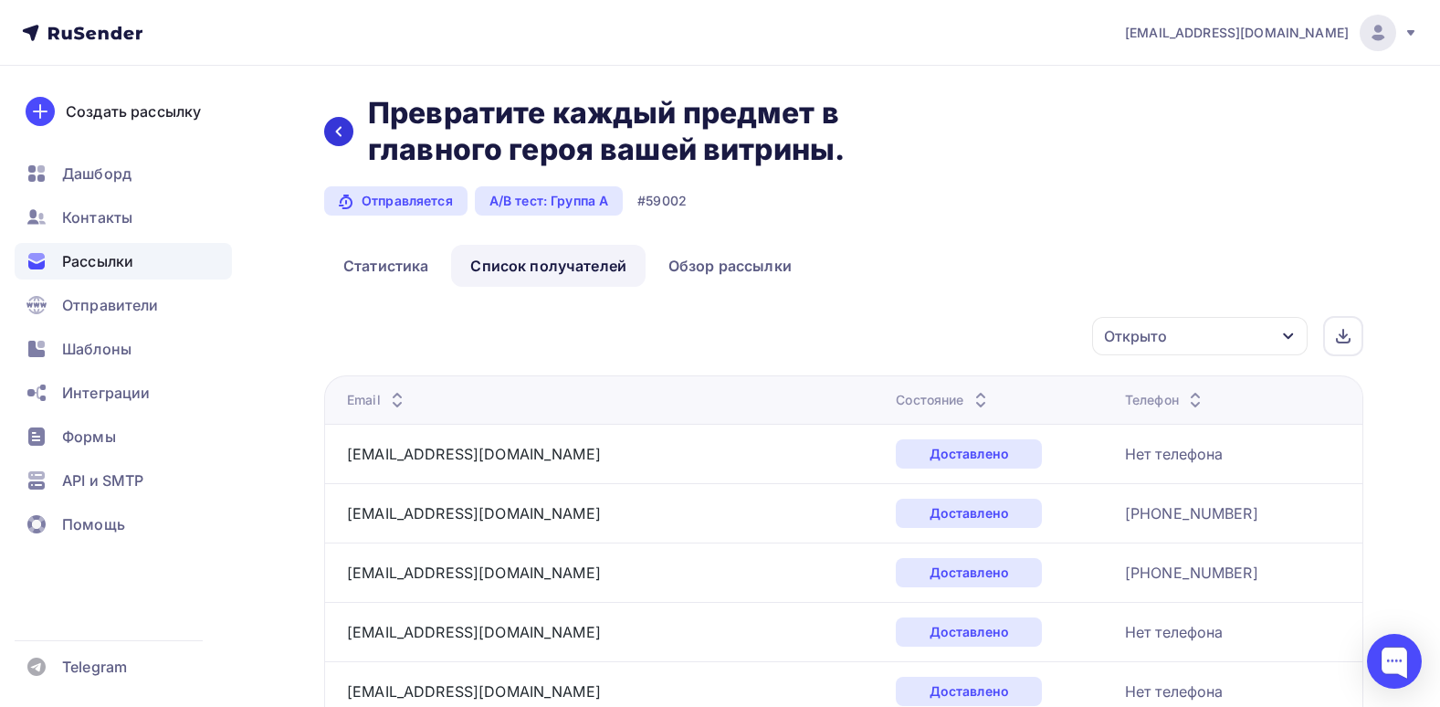
click at [348, 127] on div at bounding box center [338, 131] width 29 height 29
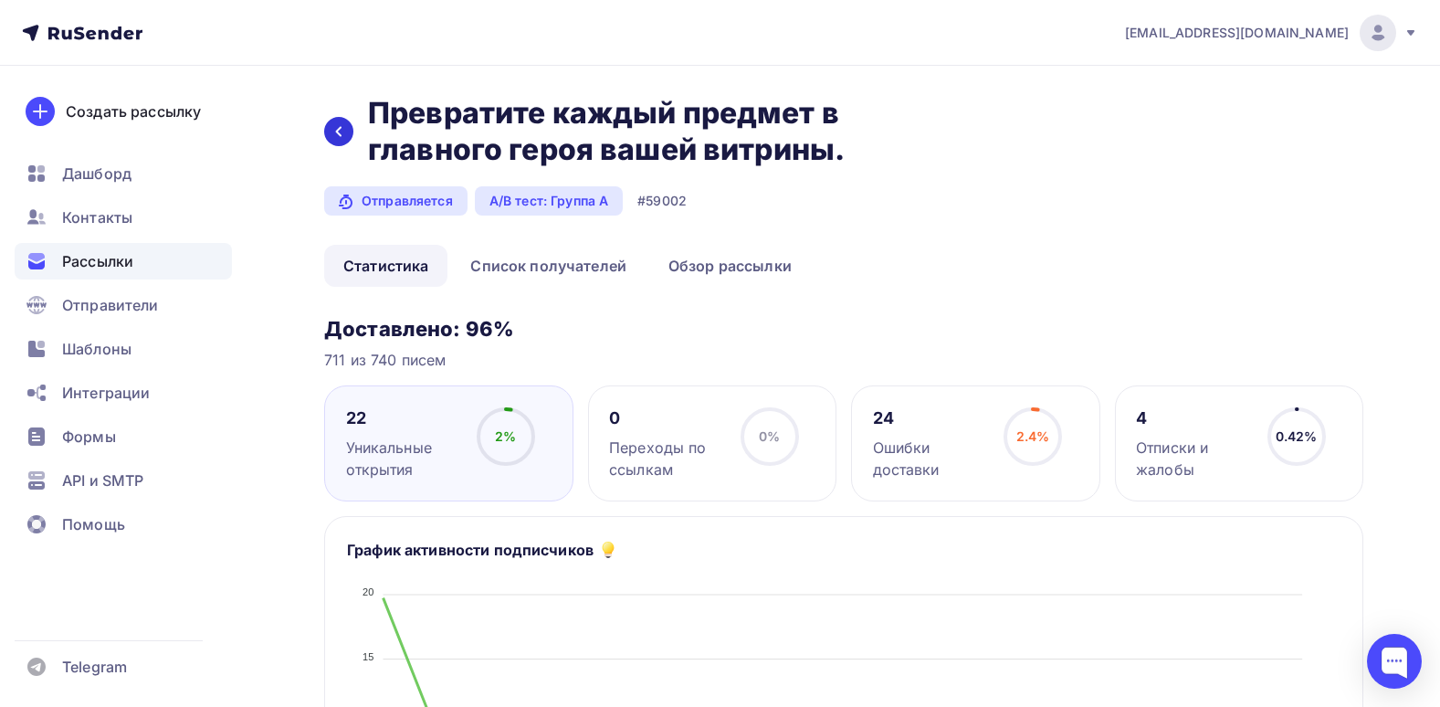
click at [330, 133] on div at bounding box center [338, 131] width 29 height 29
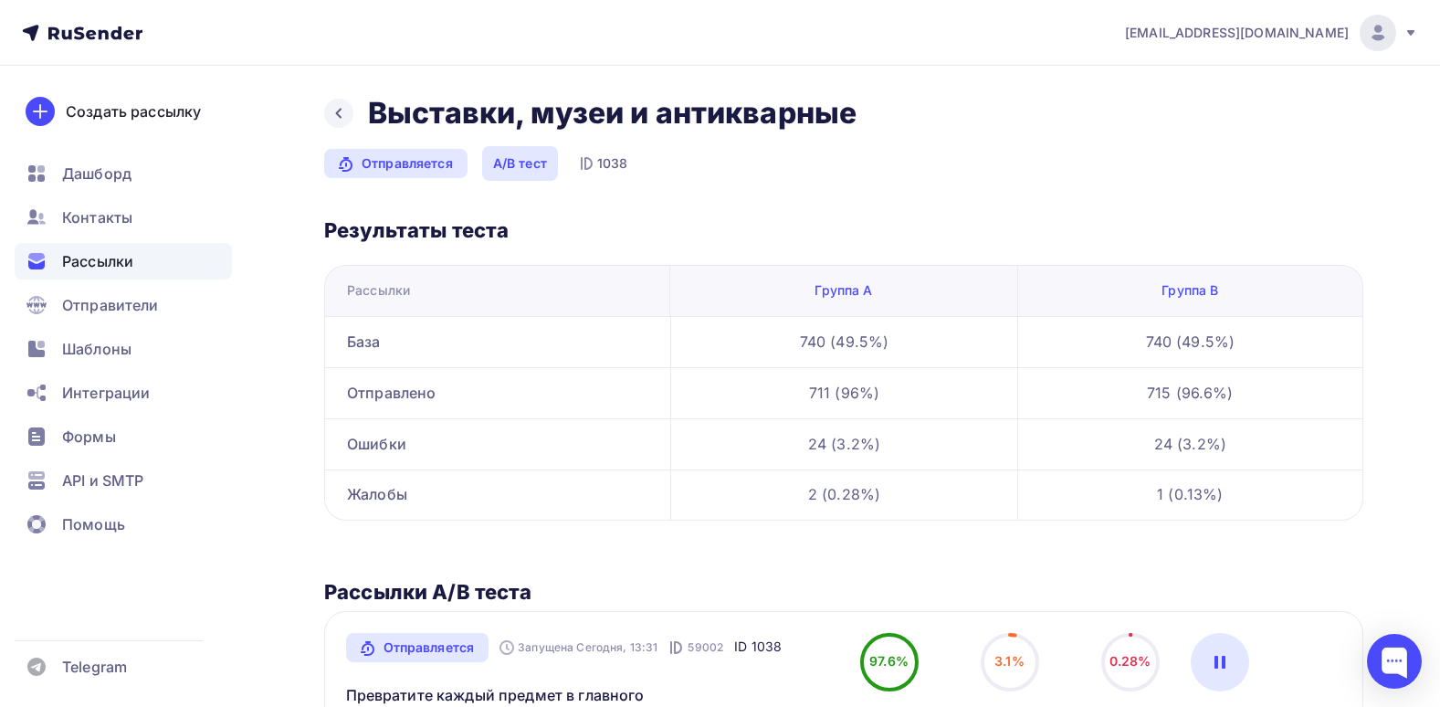
click at [865, 552] on div "Выставки, музеи и антикварные Отправляется A/B тест 1038 Результаты теста Рассы…" at bounding box center [843, 570] width 1039 height 951
click at [81, 0] on nav "[EMAIL_ADDRESS][DOMAIN_NAME] Аккаунт Тарифы Выйти Создать рассылку [GEOGRAPHIC_…" at bounding box center [720, 33] width 1440 height 66
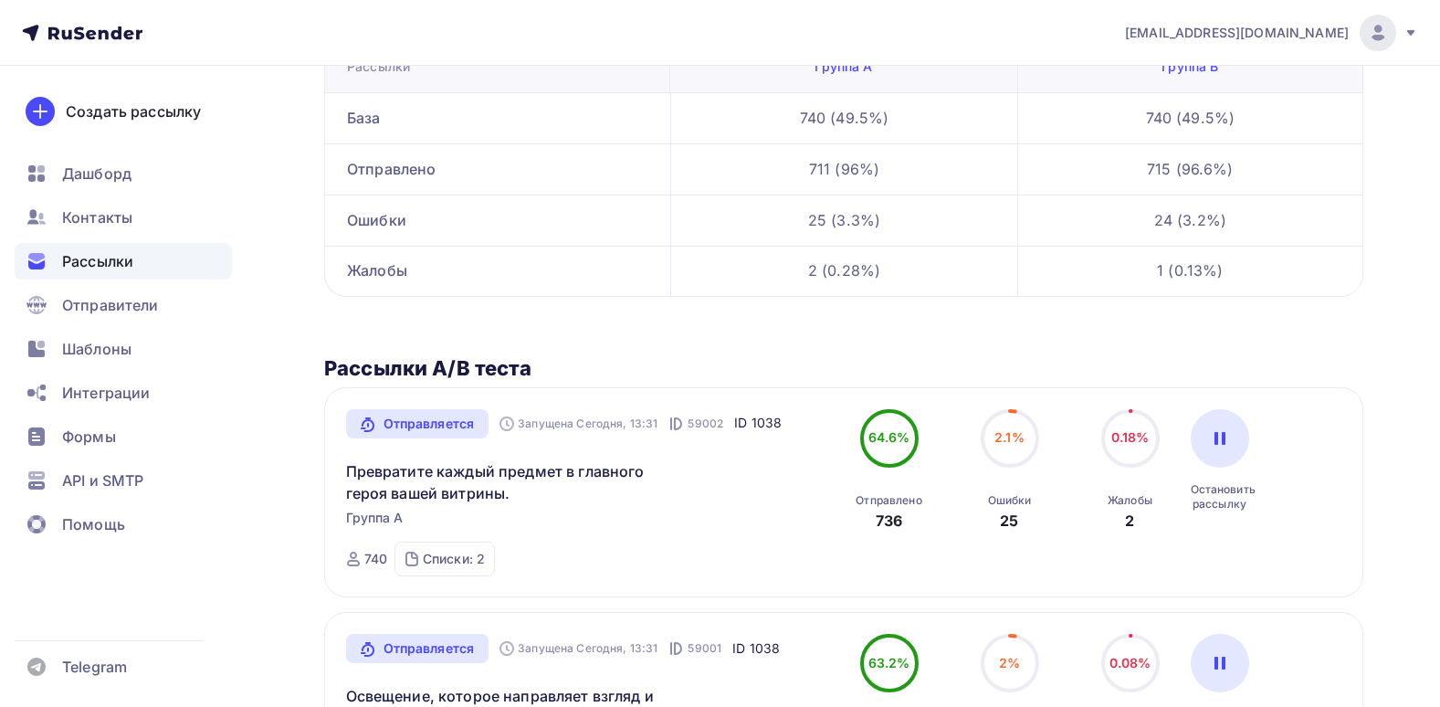
scroll to position [274, 0]
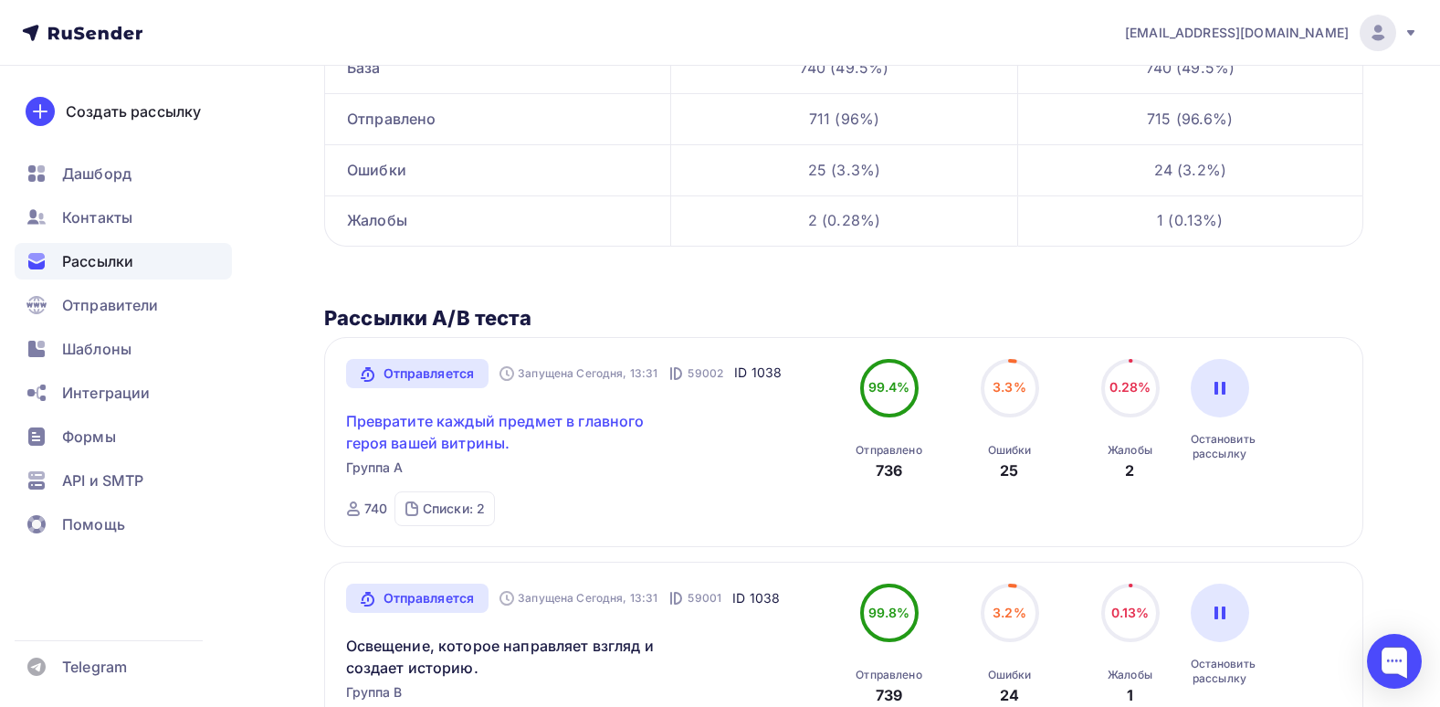
click at [396, 449] on link "Превратите каждый предмет в главного героя вашей витрины." at bounding box center [502, 432] width 313 height 44
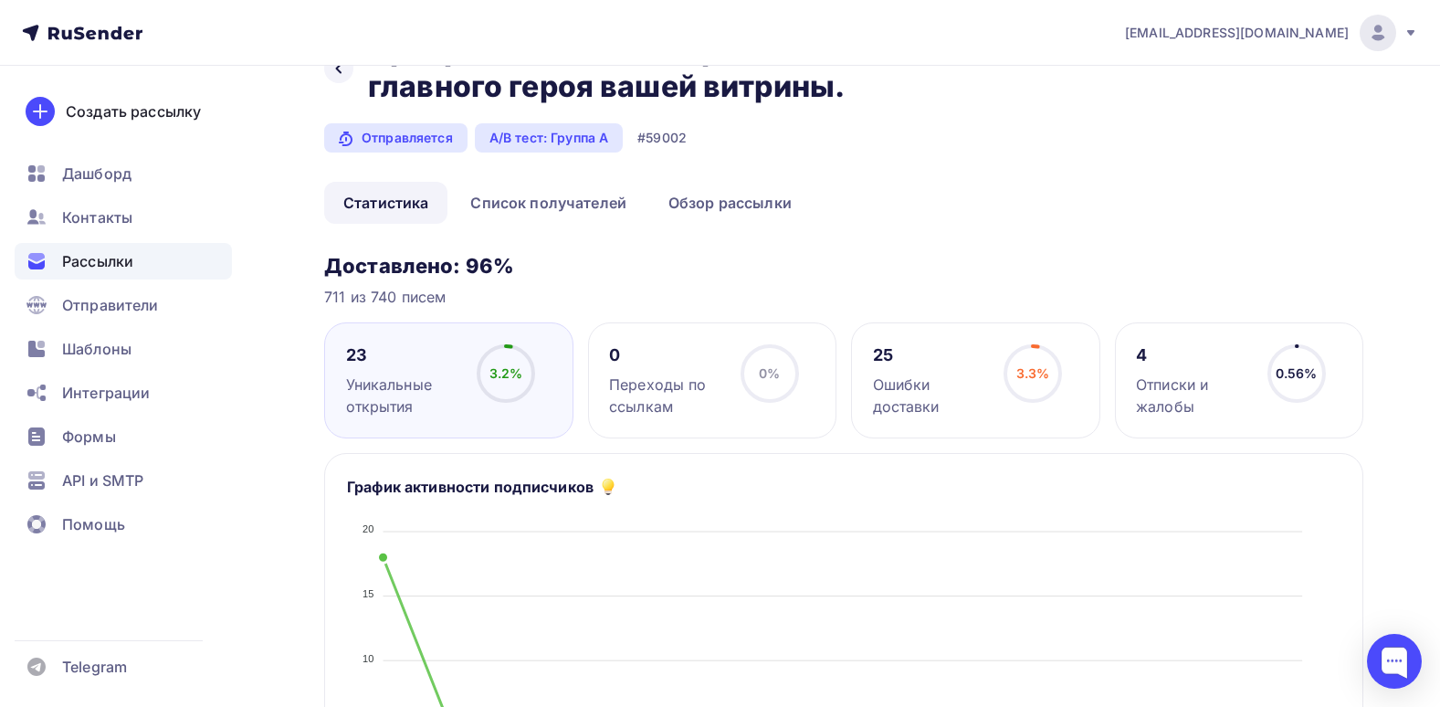
scroll to position [91, 0]
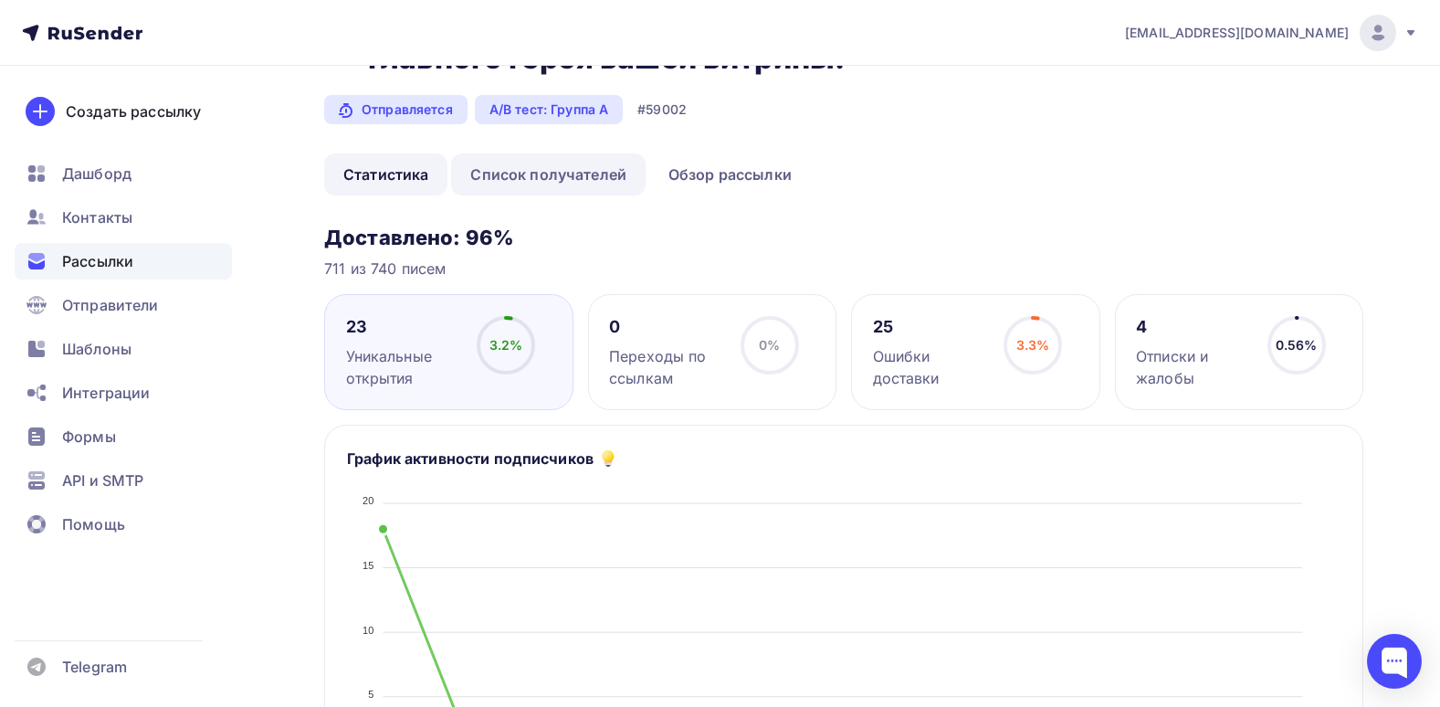
drag, startPoint x: 585, startPoint y: 200, endPoint x: 608, endPoint y: 191, distance: 24.6
click at [593, 205] on div "Назад Превратите каждый предмет в главного героя вашей витрины. Превратите кажд…" at bounding box center [843, 694] width 1039 height 1380
click at [610, 184] on link "Список получателей" at bounding box center [548, 174] width 194 height 42
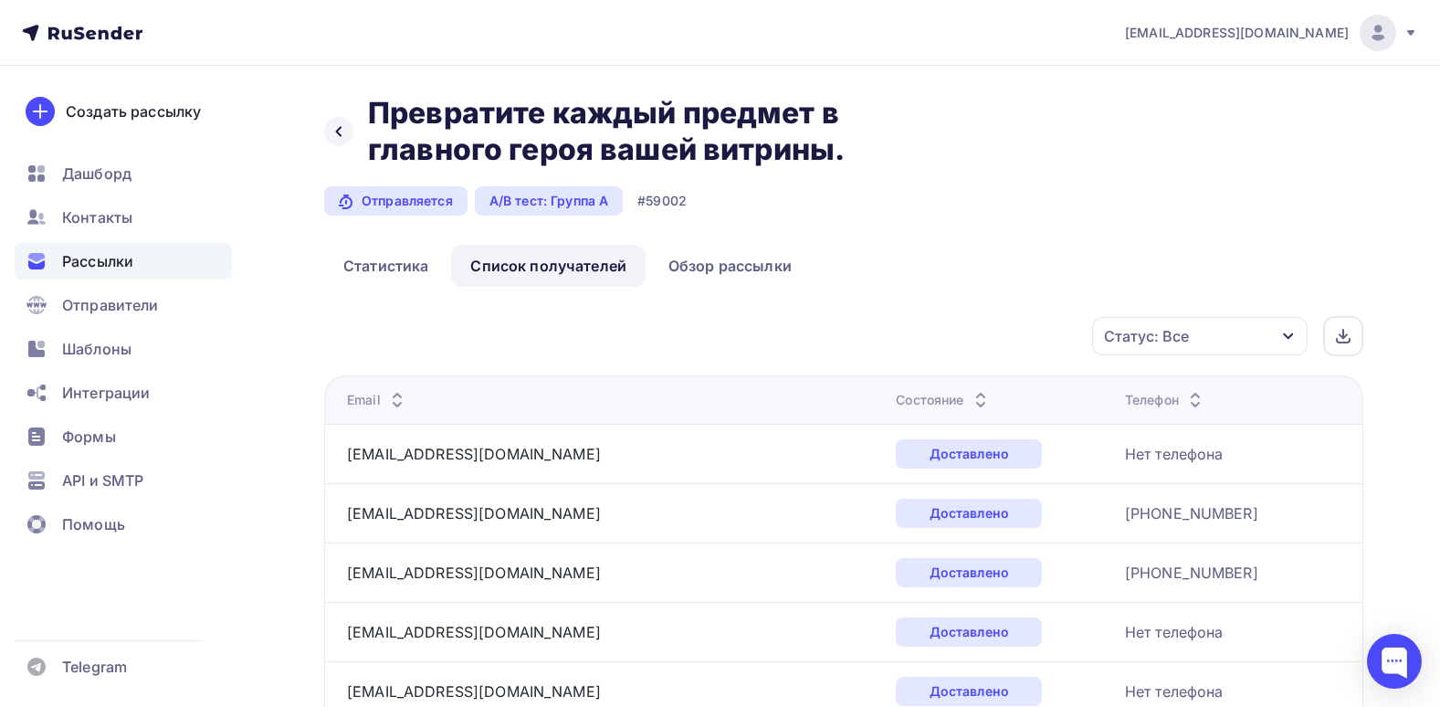
click at [1180, 334] on div "Статус: Все" at bounding box center [1146, 336] width 85 height 22
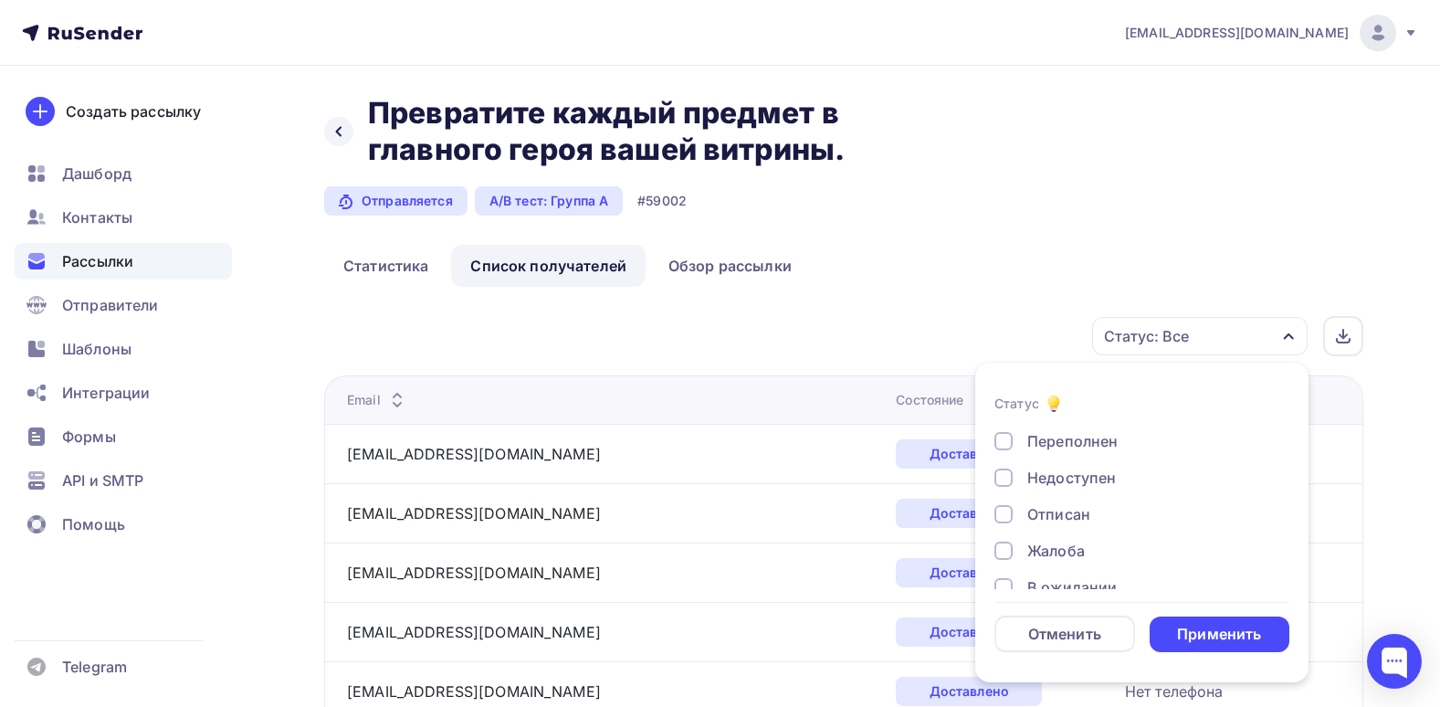
scroll to position [169, 0]
drag, startPoint x: 1026, startPoint y: 525, endPoint x: 1237, endPoint y: 603, distance: 224.8
click at [1027, 531] on div "Жалоба" at bounding box center [1131, 527] width 274 height 22
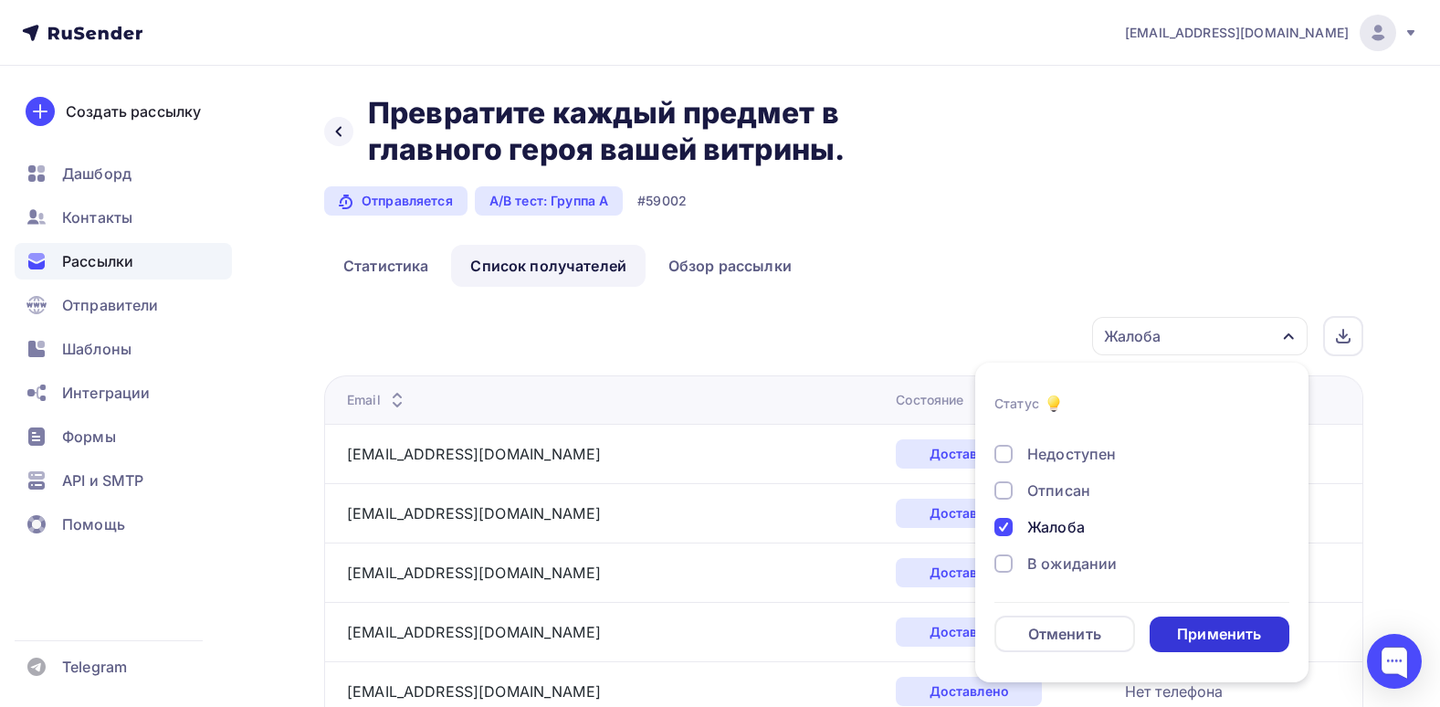
click at [1216, 623] on div "Применить" at bounding box center [1220, 634] width 141 height 36
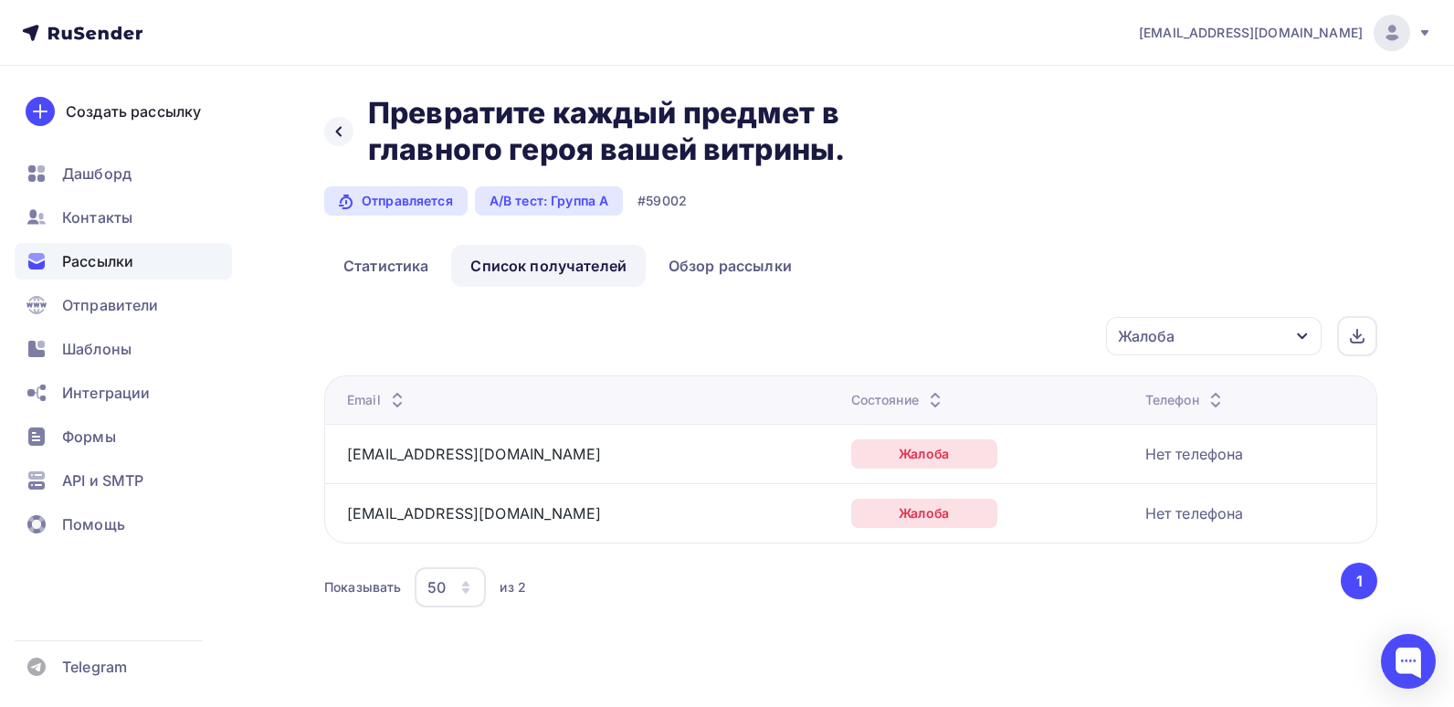
click at [1322, 321] on div "Жалоба Статус Доставлено Открыто Кликнул Не существует Переполнен Недоступен От…" at bounding box center [1241, 336] width 272 height 40
drag, startPoint x: 1304, startPoint y: 334, endPoint x: 1317, endPoint y: 330, distance: 13.6
click at [1317, 330] on div "Жалоба" at bounding box center [1213, 336] width 215 height 38
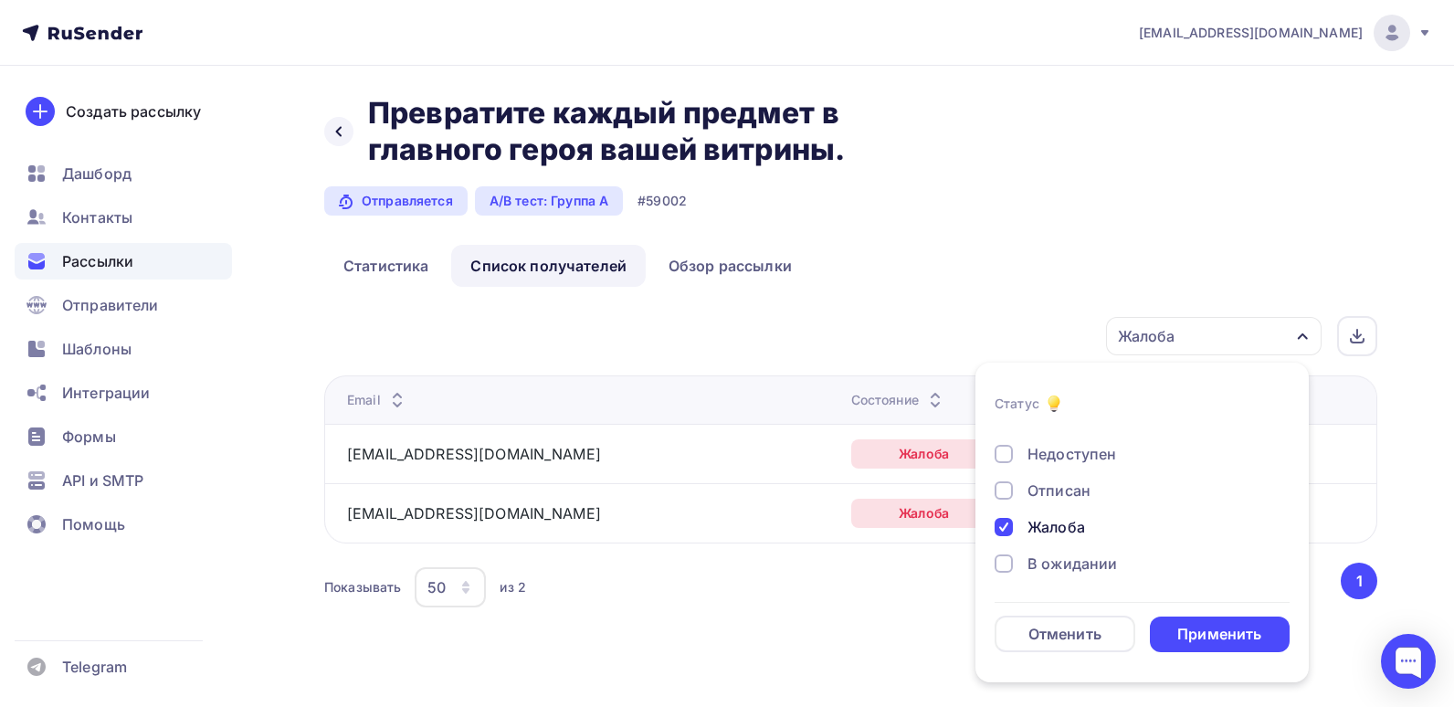
click at [1067, 496] on div "Отписан" at bounding box center [1058, 490] width 63 height 22
click at [1209, 631] on div "Применить" at bounding box center [1219, 634] width 84 height 21
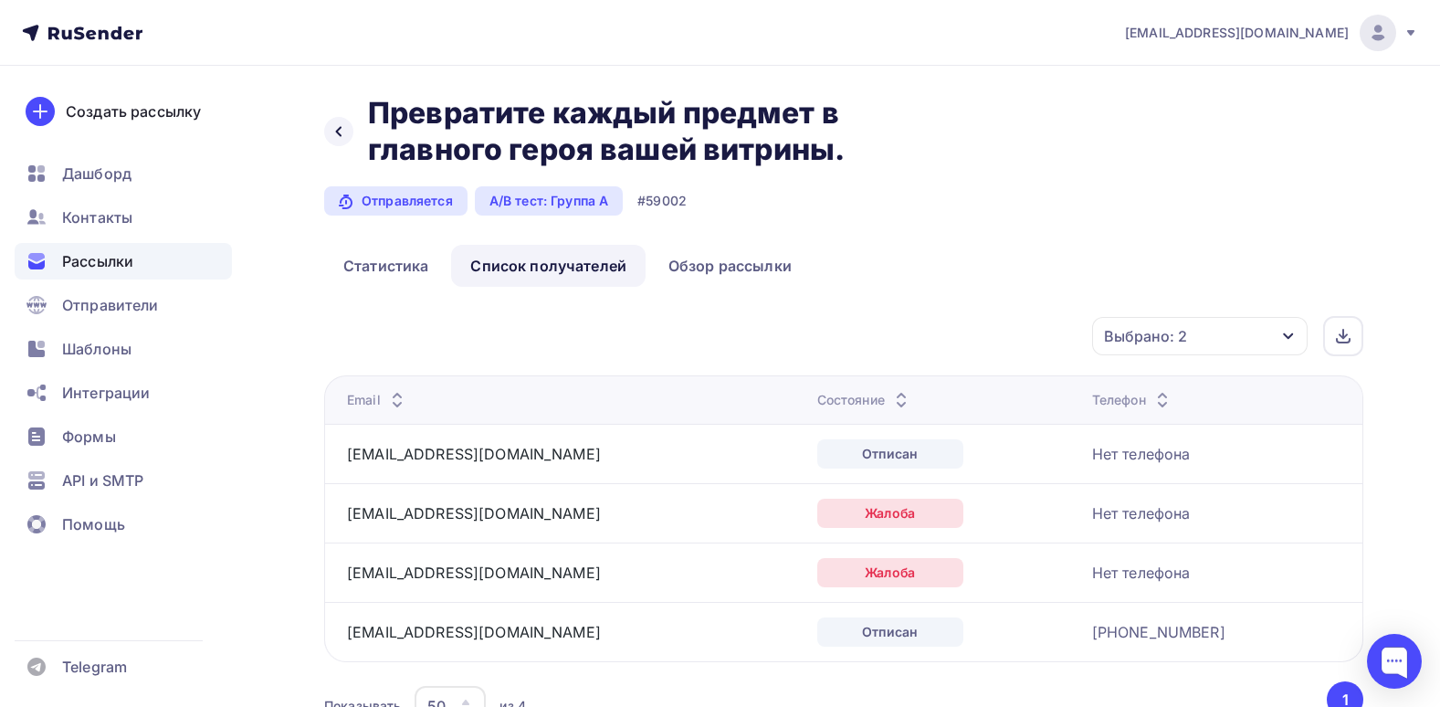
scroll to position [91, 0]
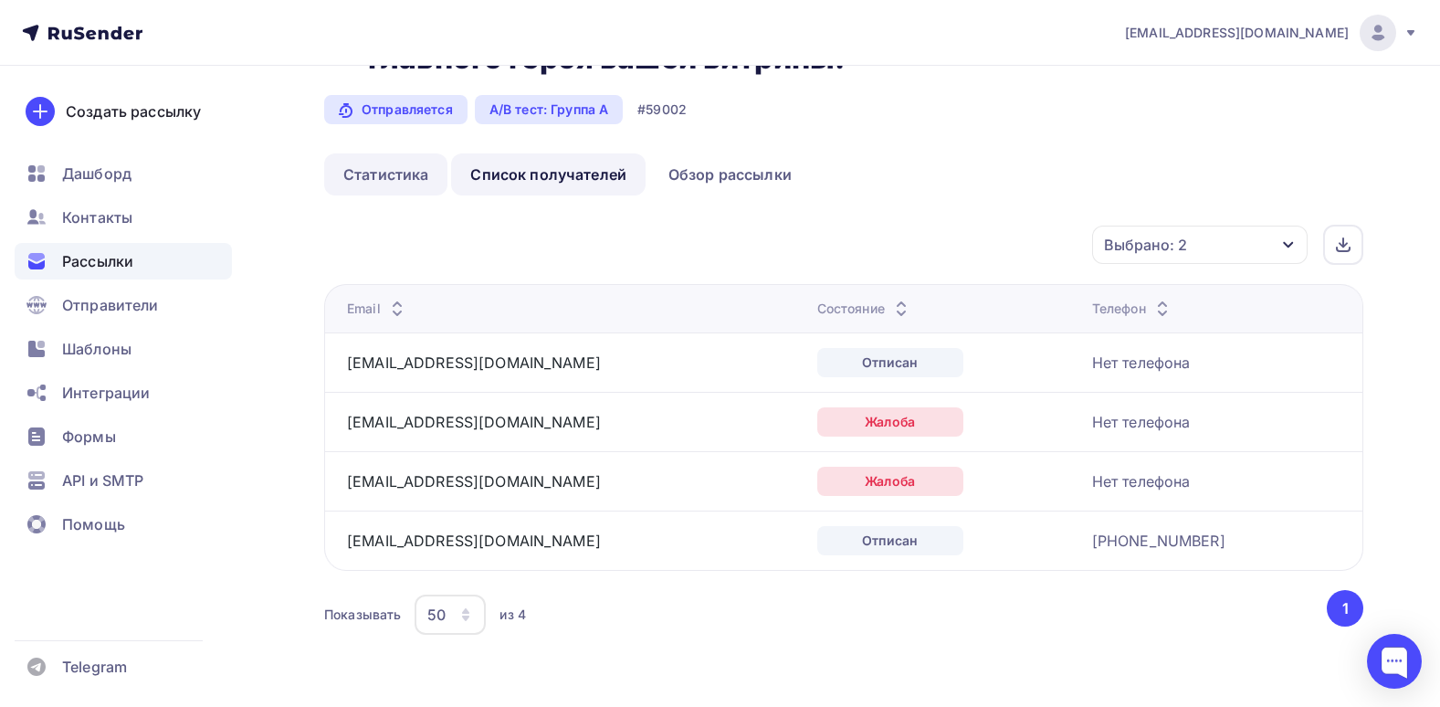
click at [433, 181] on link "Статистика" at bounding box center [385, 174] width 123 height 42
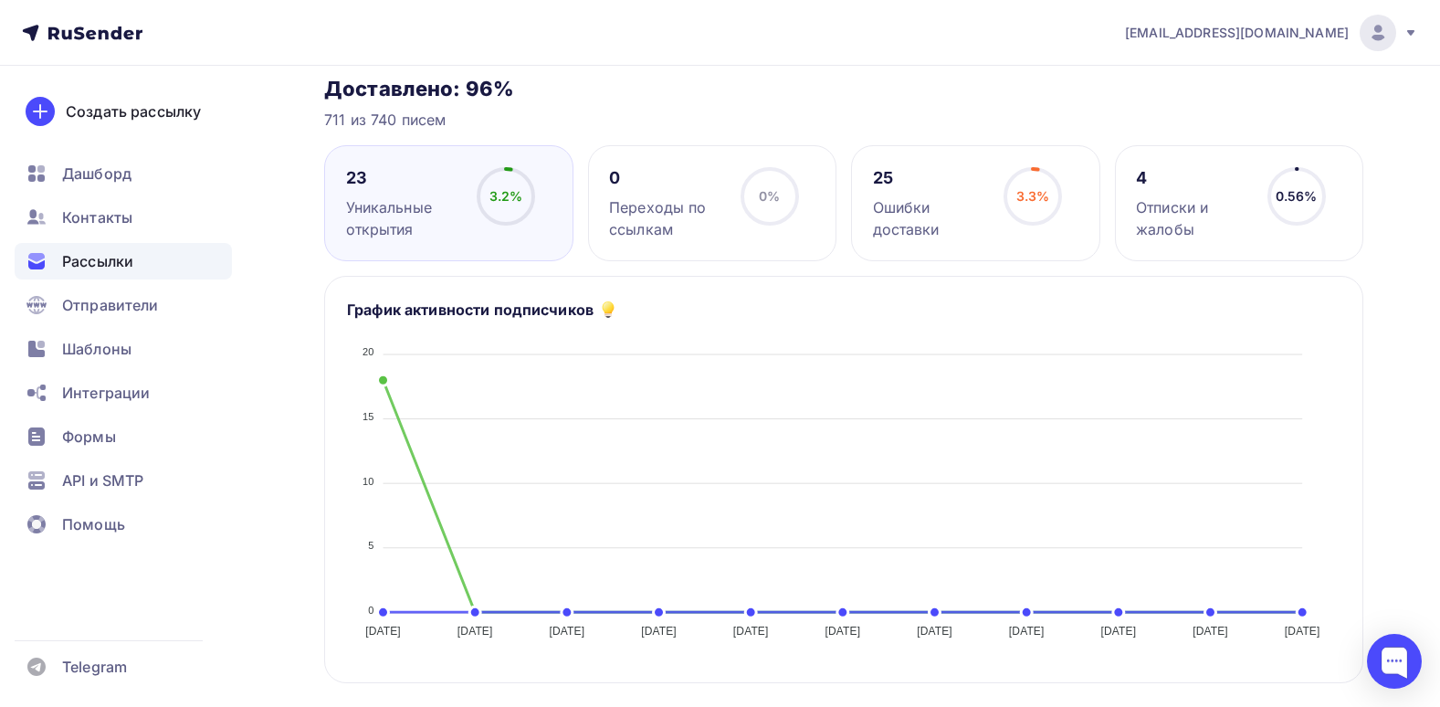
scroll to position [183, 0]
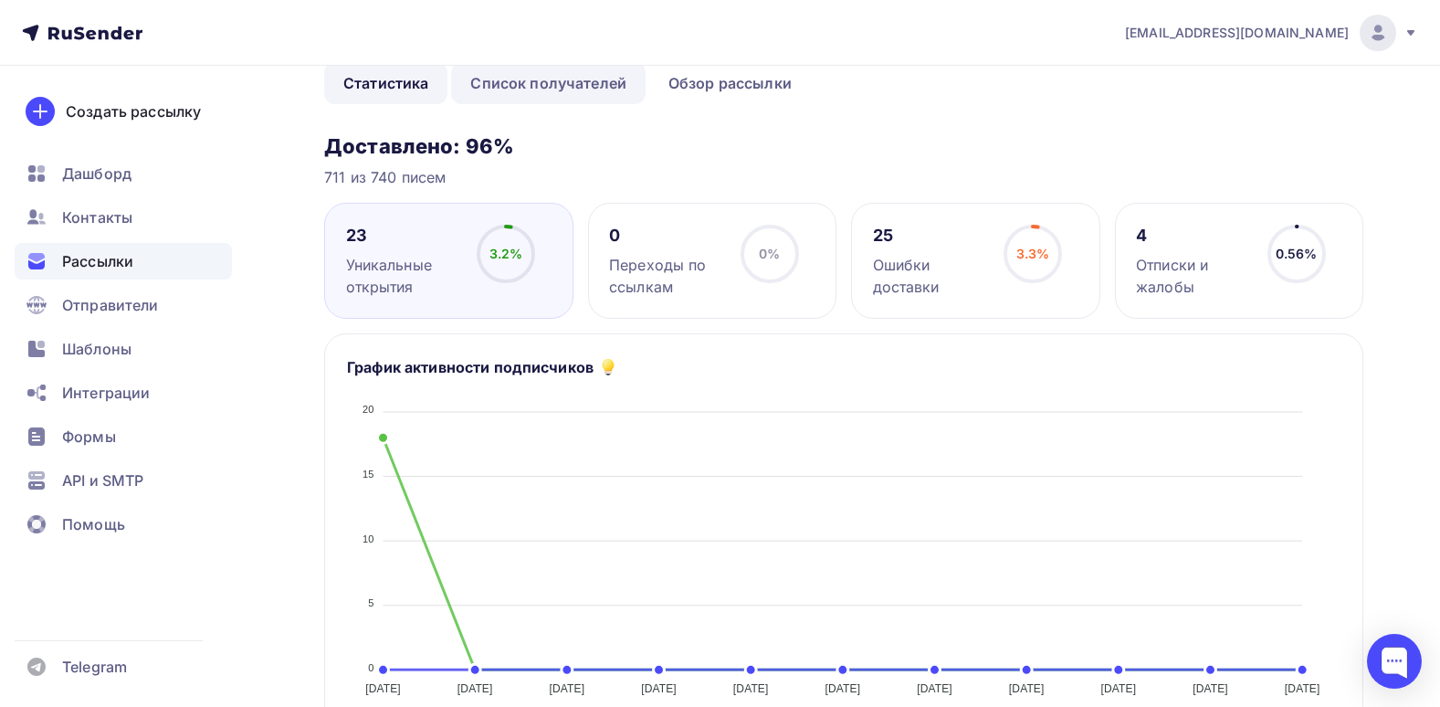
click at [609, 79] on link "Список получателей" at bounding box center [548, 83] width 194 height 42
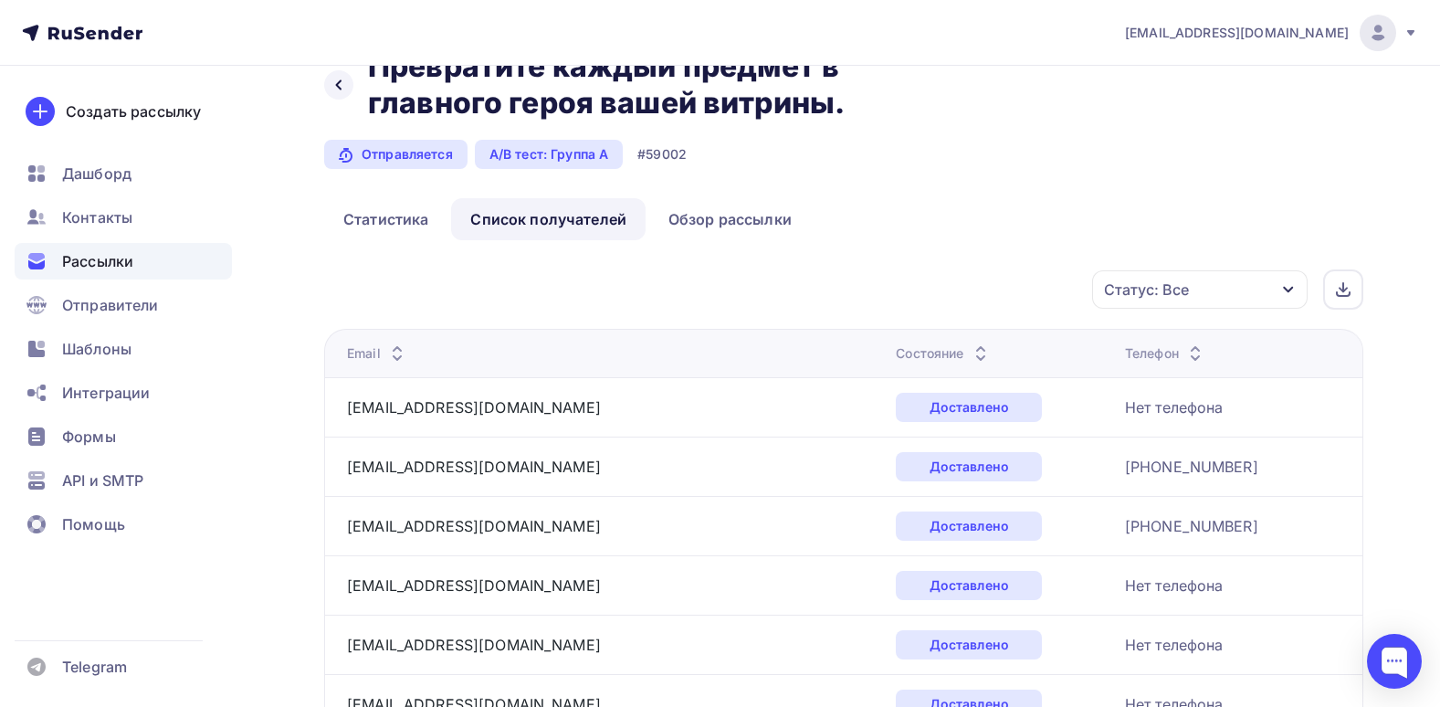
scroll to position [91, 0]
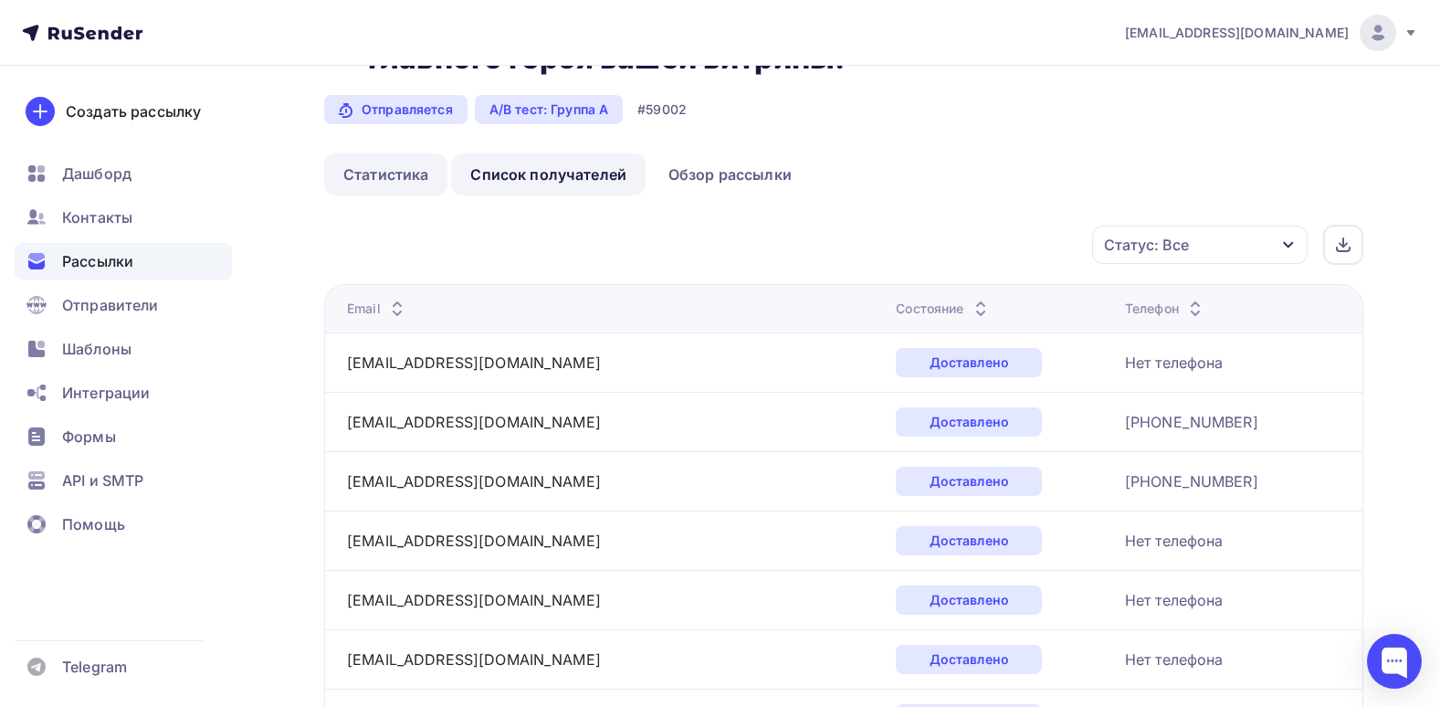
click at [351, 171] on link "Статистика" at bounding box center [385, 174] width 123 height 42
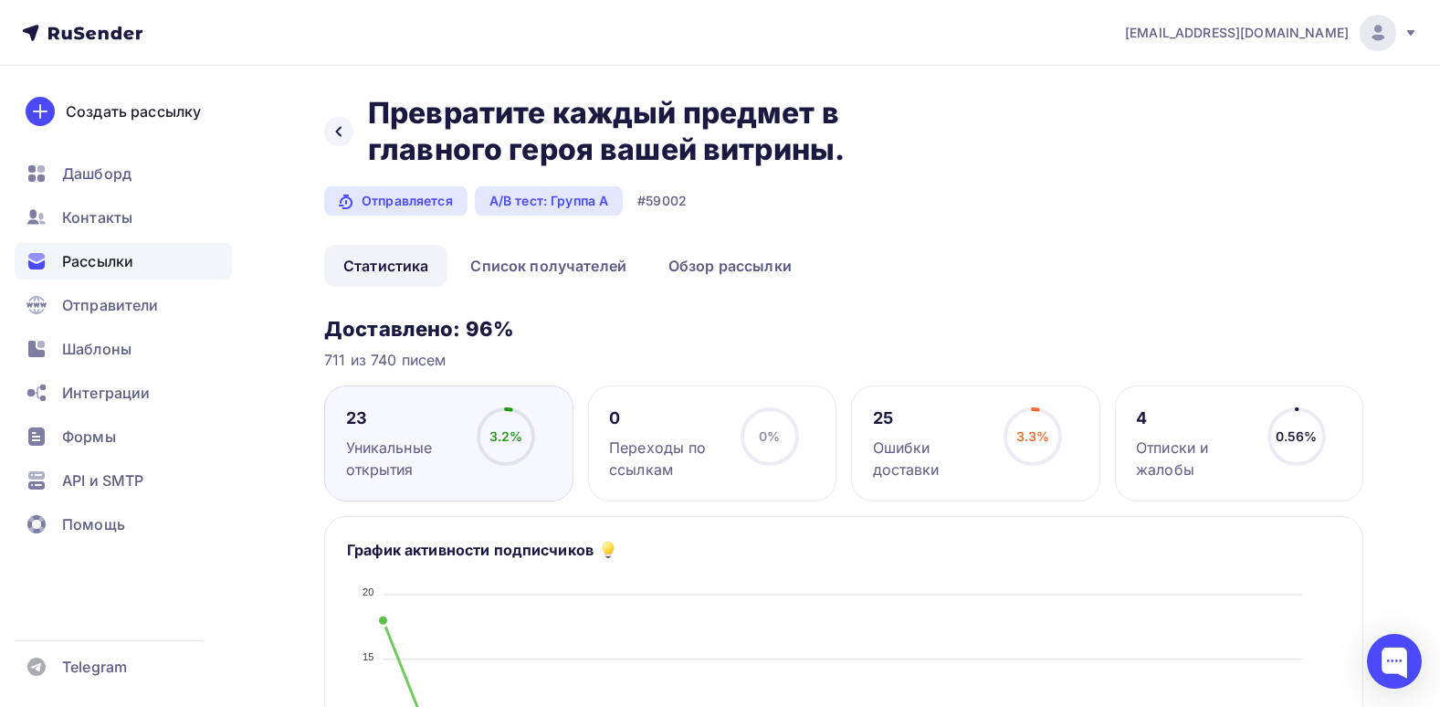
drag, startPoint x: 349, startPoint y: 122, endPoint x: 351, endPoint y: 146, distance: 23.8
click at [350, 140] on div at bounding box center [338, 131] width 29 height 29
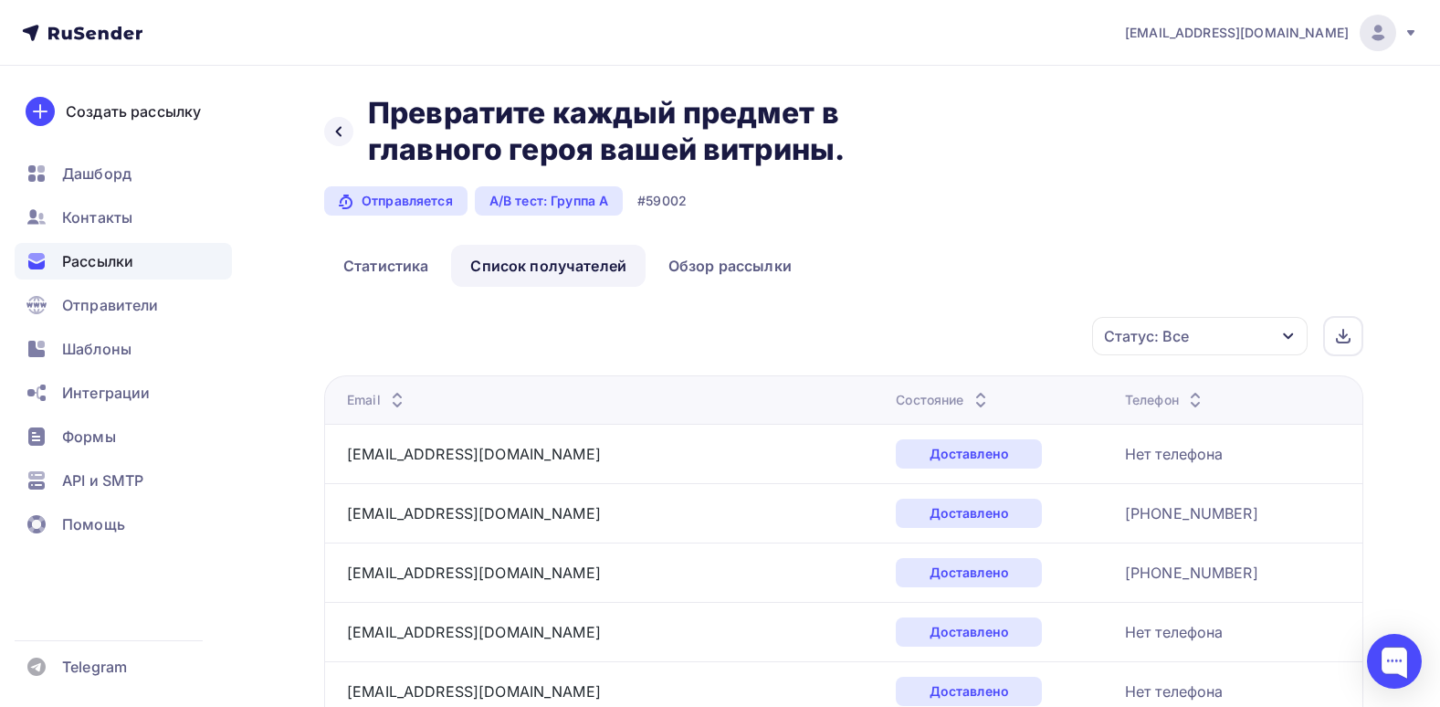
click at [329, 119] on div "Назад Превратите каждый предмет в главного героя вашей витрины. Превратите кажд…" at bounding box center [628, 131] width 608 height 73
click at [331, 125] on div at bounding box center [338, 131] width 29 height 29
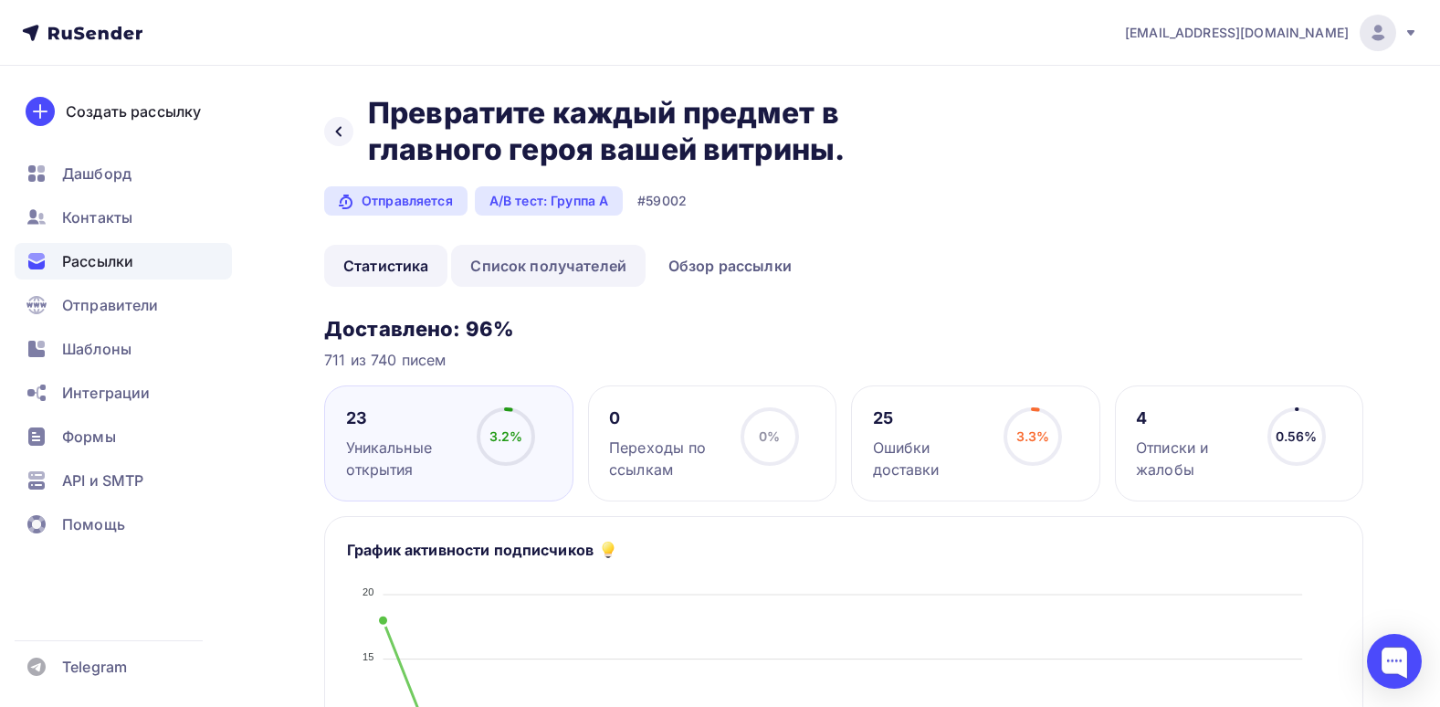
click at [590, 259] on link "Список получателей" at bounding box center [548, 266] width 194 height 42
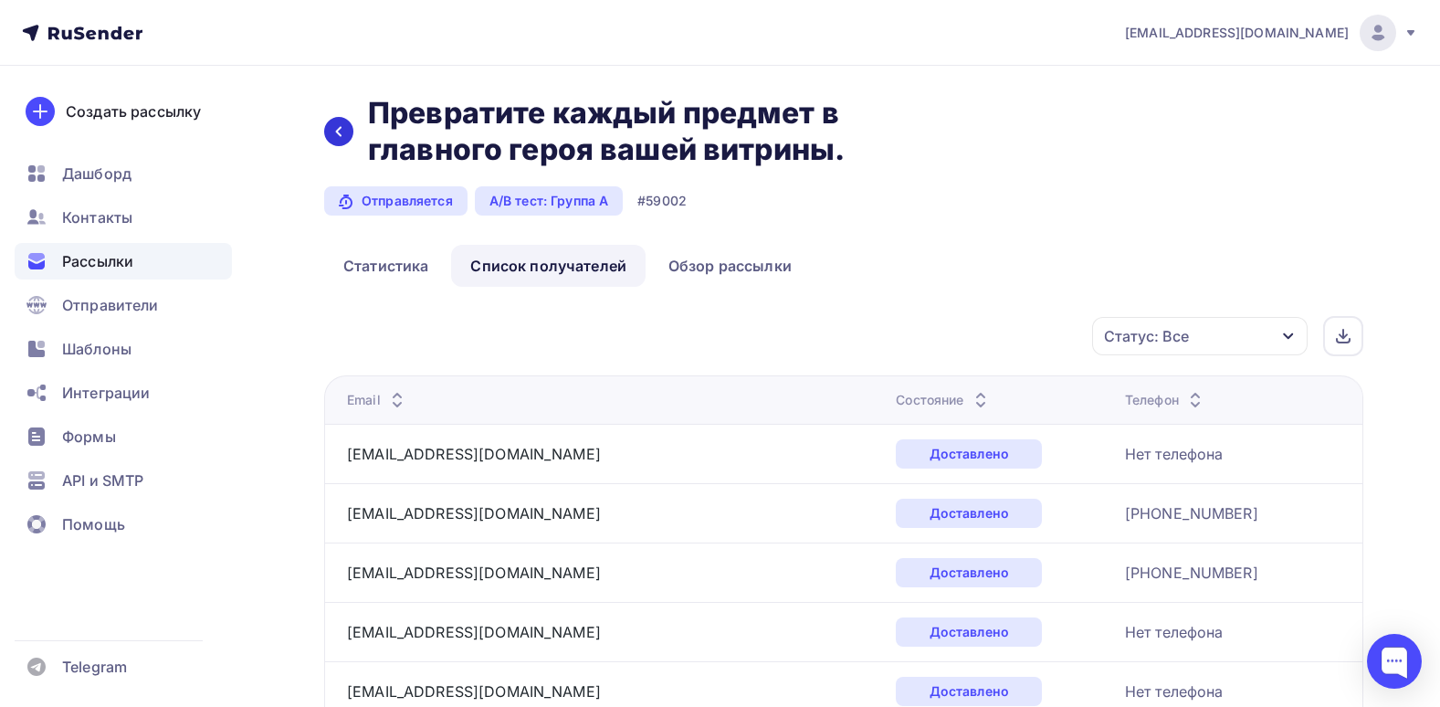
click at [345, 134] on icon at bounding box center [338, 131] width 15 height 15
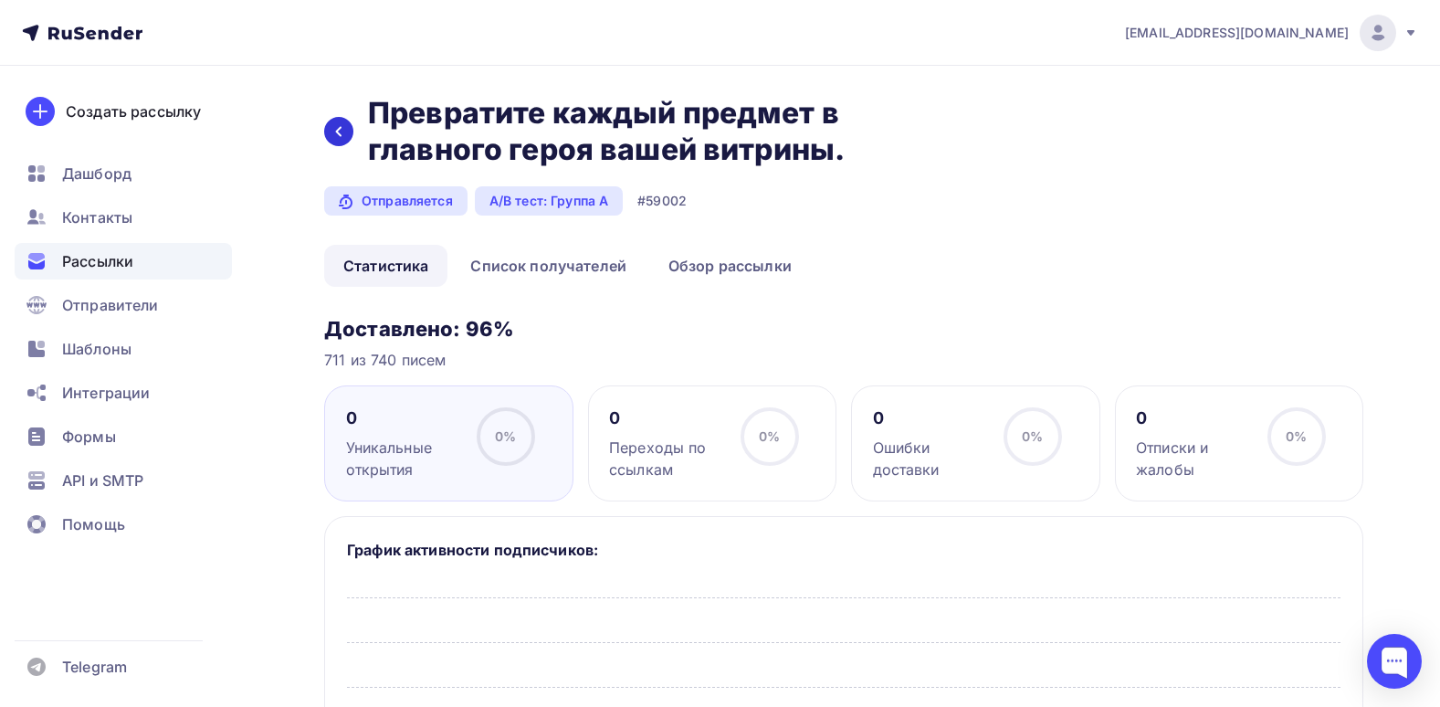
click at [345, 134] on icon at bounding box center [338, 131] width 15 height 15
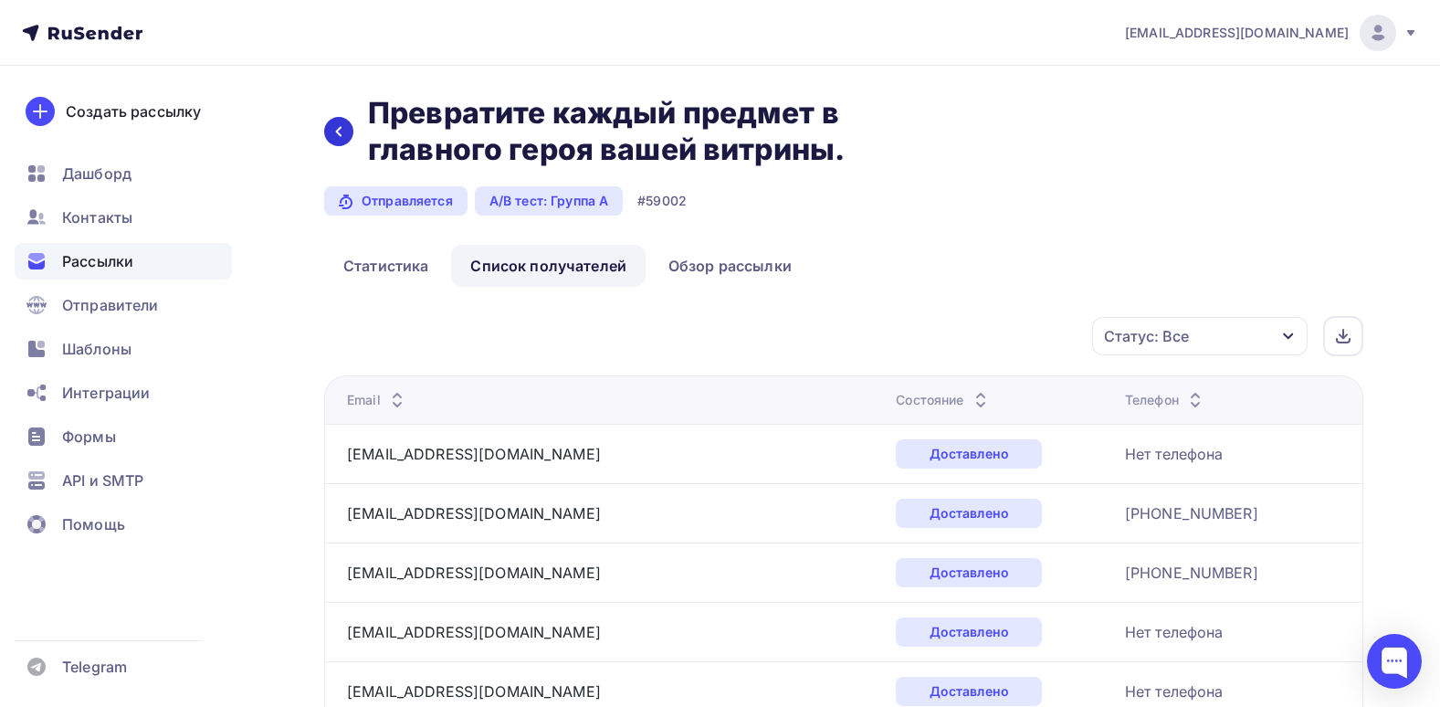
click at [340, 126] on icon at bounding box center [338, 131] width 15 height 15
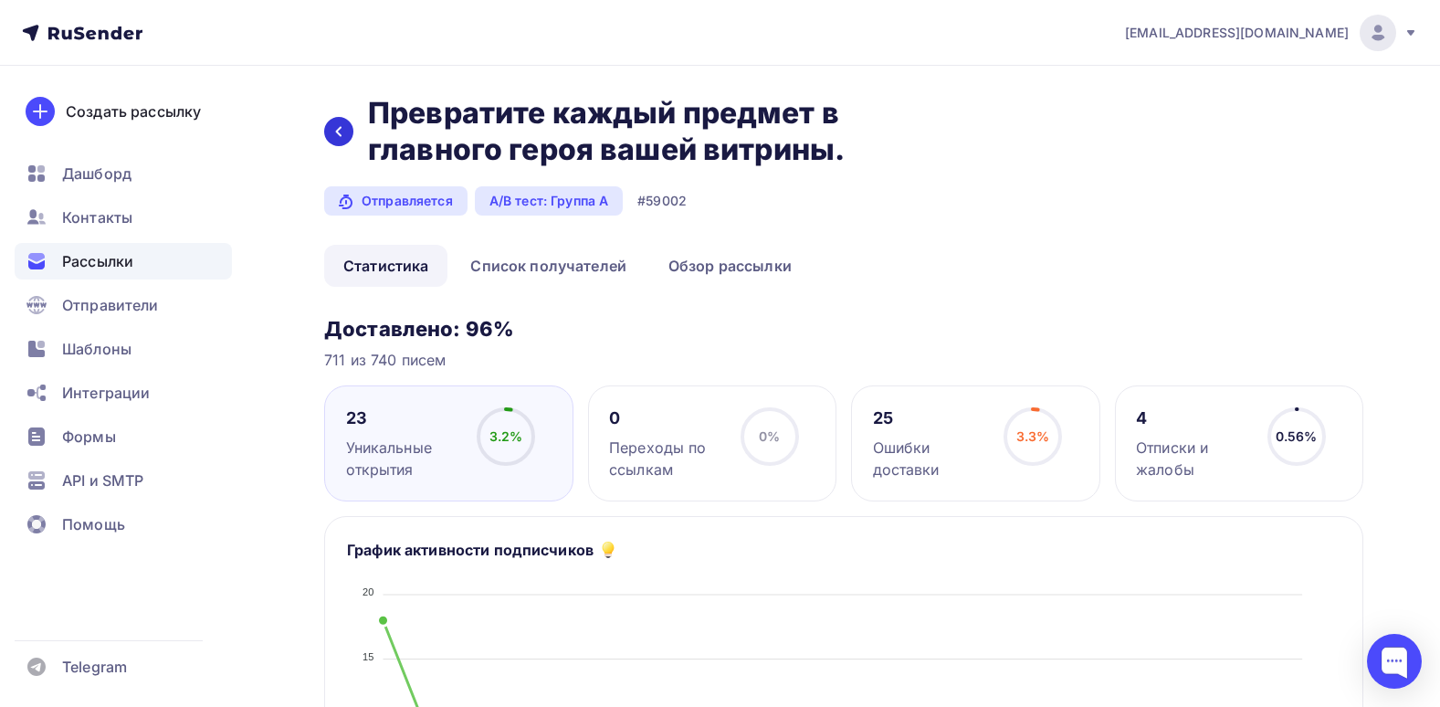
click at [344, 140] on div at bounding box center [338, 131] width 29 height 29
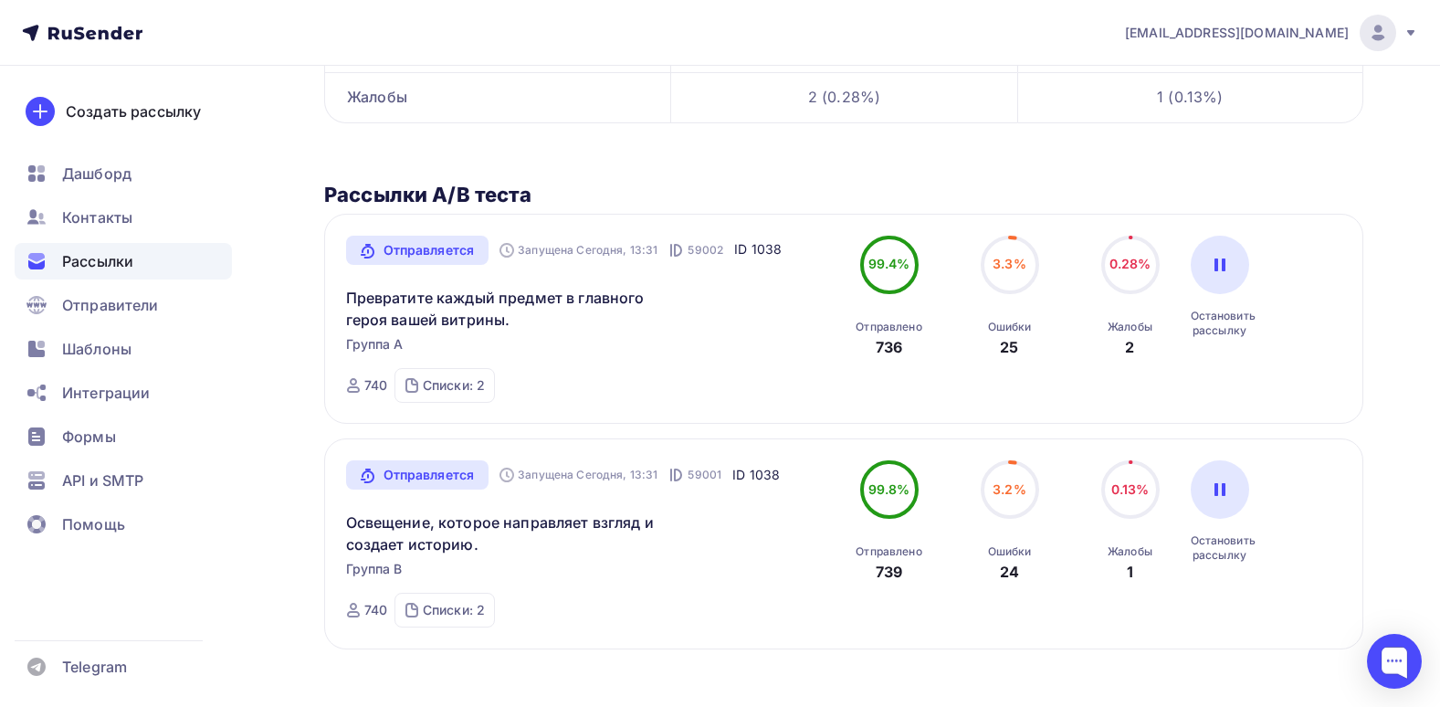
scroll to position [427, 0]
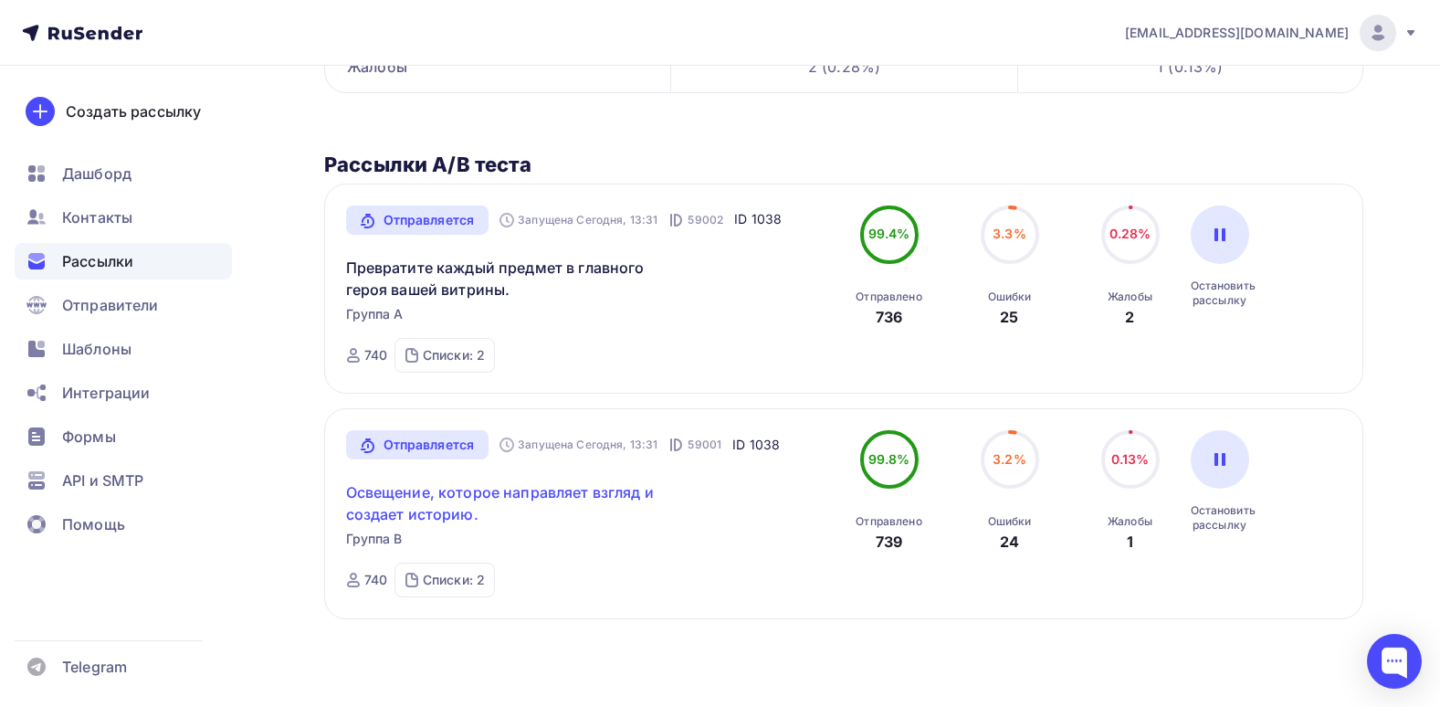
click at [566, 505] on link "Освещение, которое направляет взгляд и создает историю." at bounding box center [502, 503] width 313 height 44
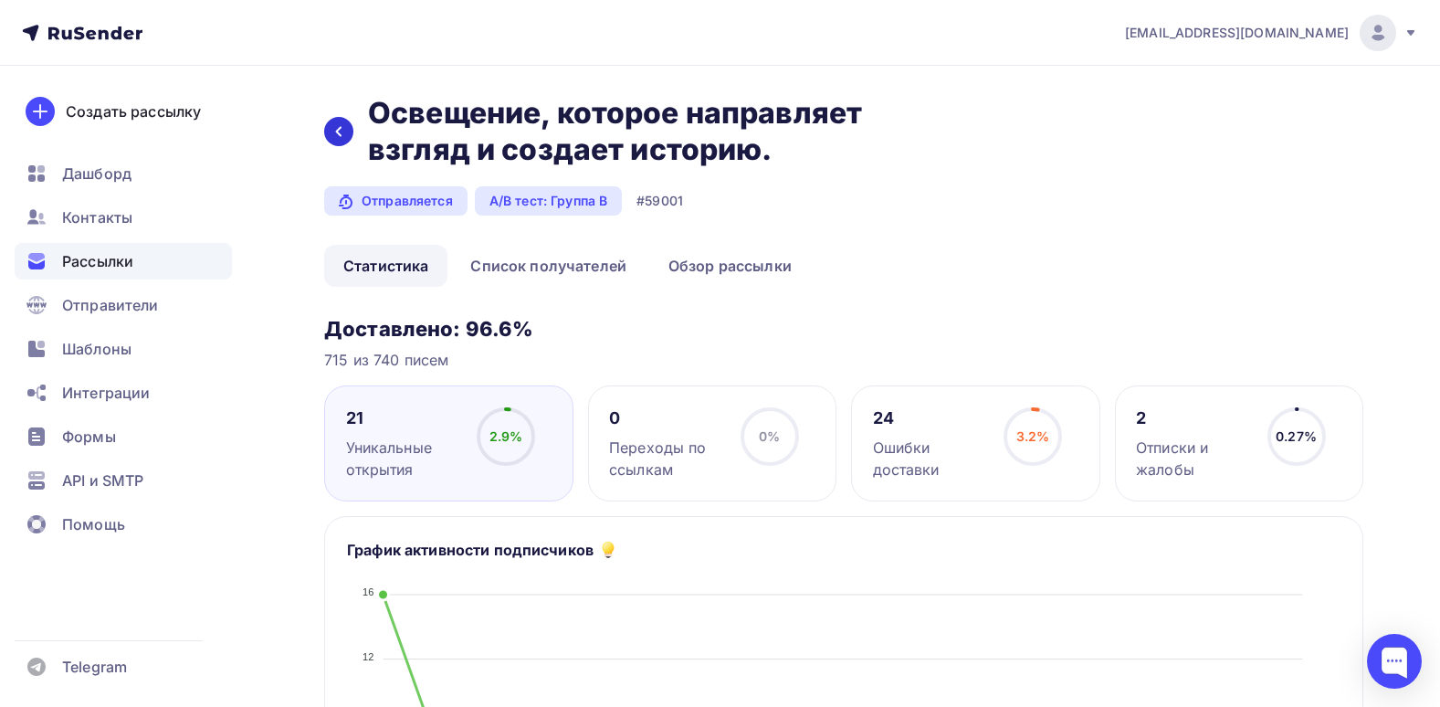
click at [340, 142] on div at bounding box center [338, 131] width 29 height 29
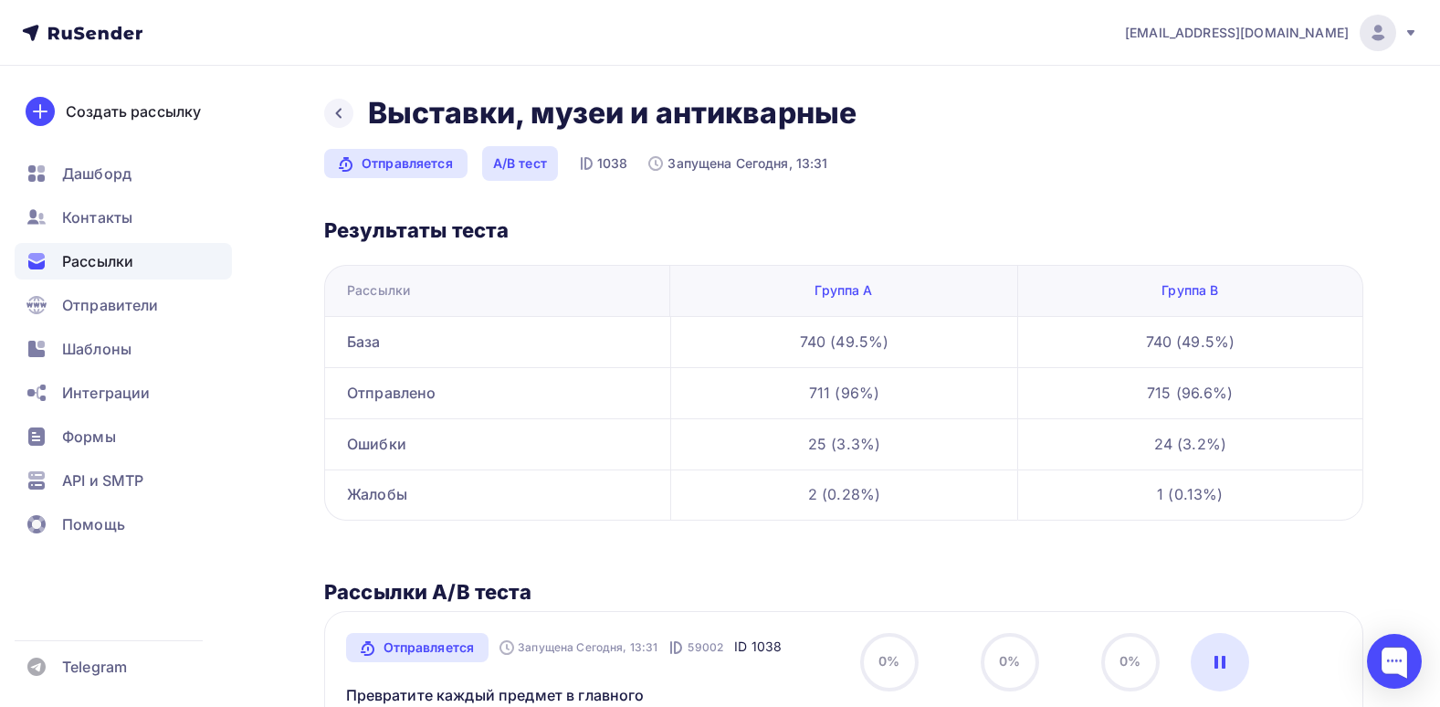
scroll to position [427, 0]
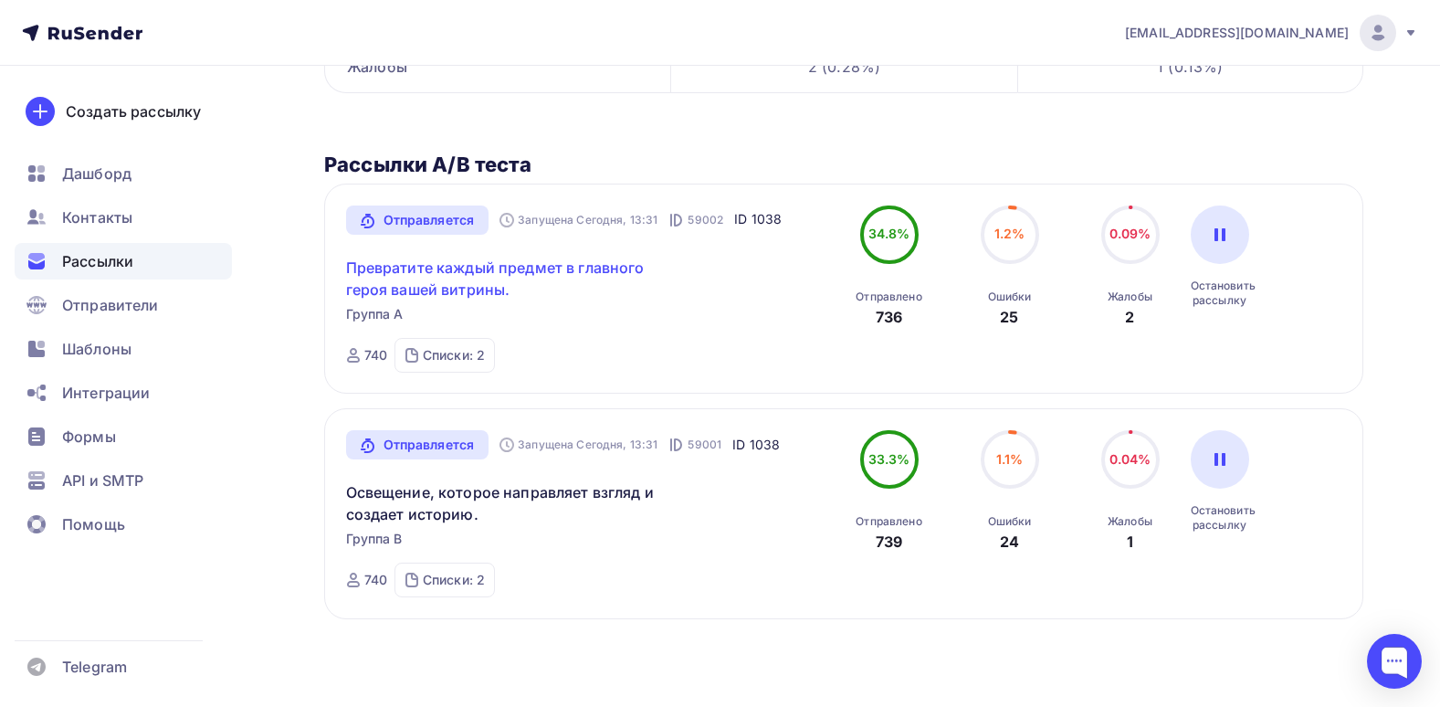
click at [505, 265] on link "Превратите каждый предмет в главного героя вашей витрины." at bounding box center [502, 279] width 313 height 44
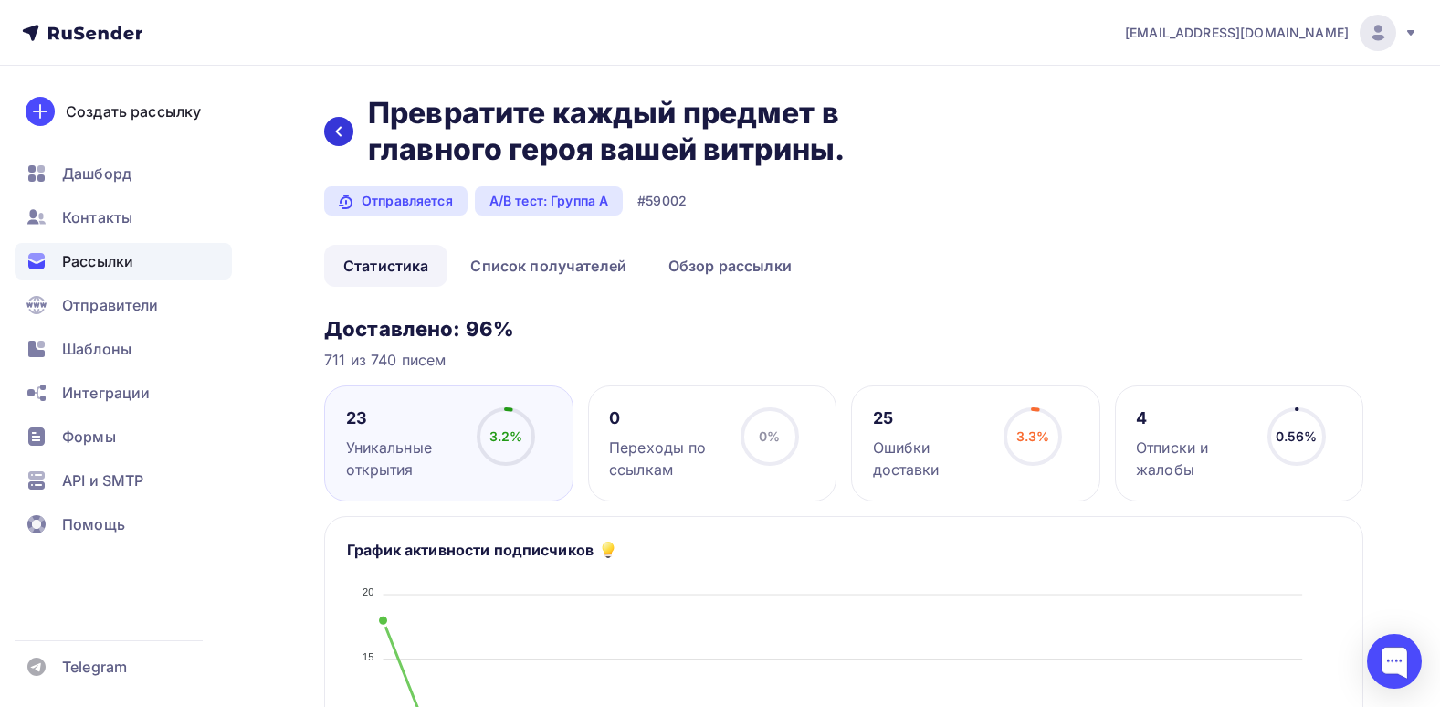
click at [338, 125] on icon at bounding box center [338, 131] width 15 height 15
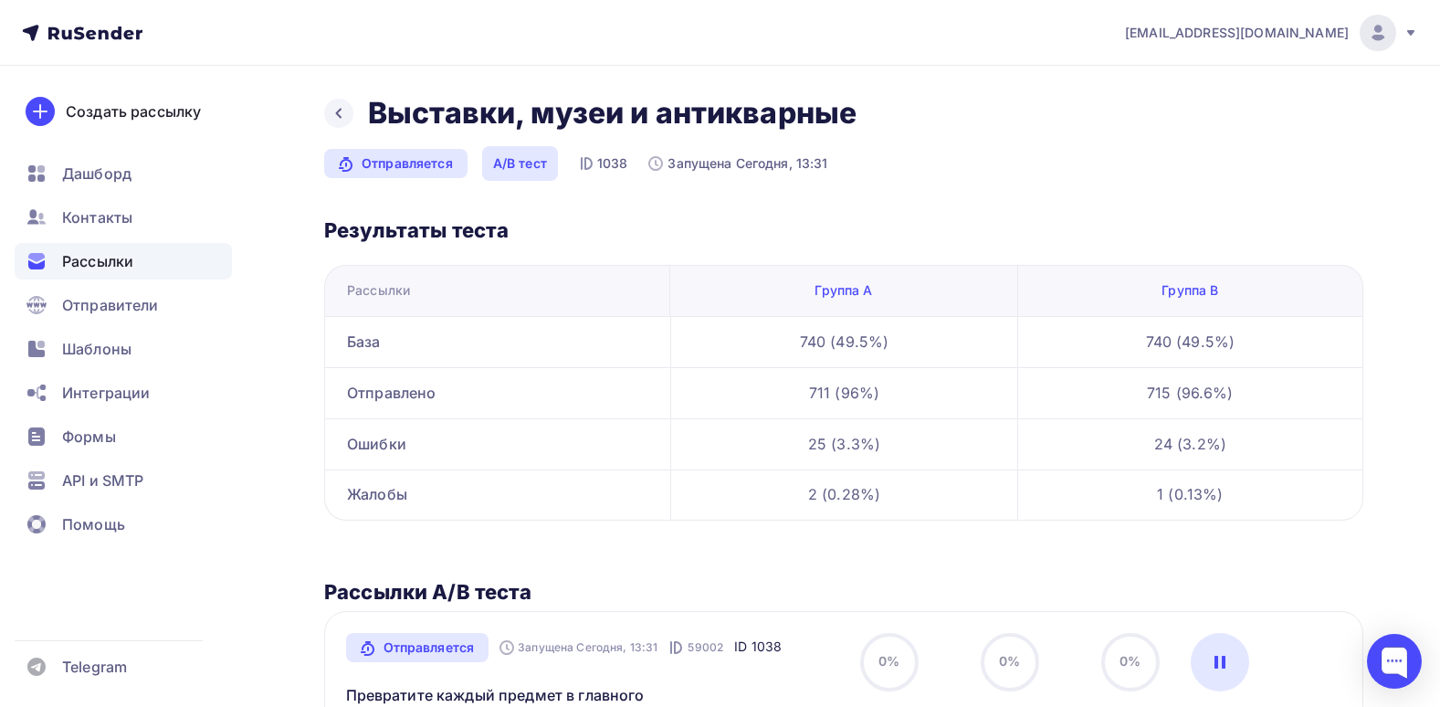
scroll to position [427, 0]
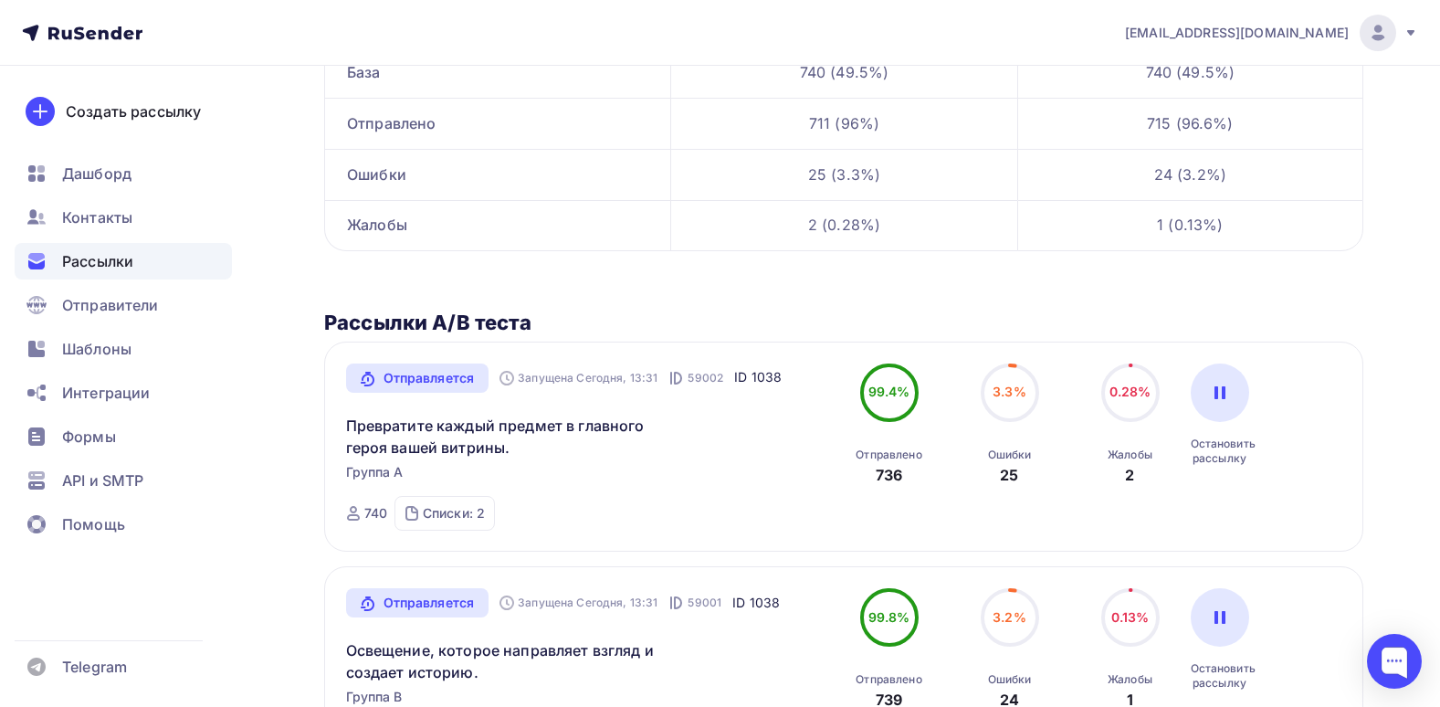
scroll to position [274, 0]
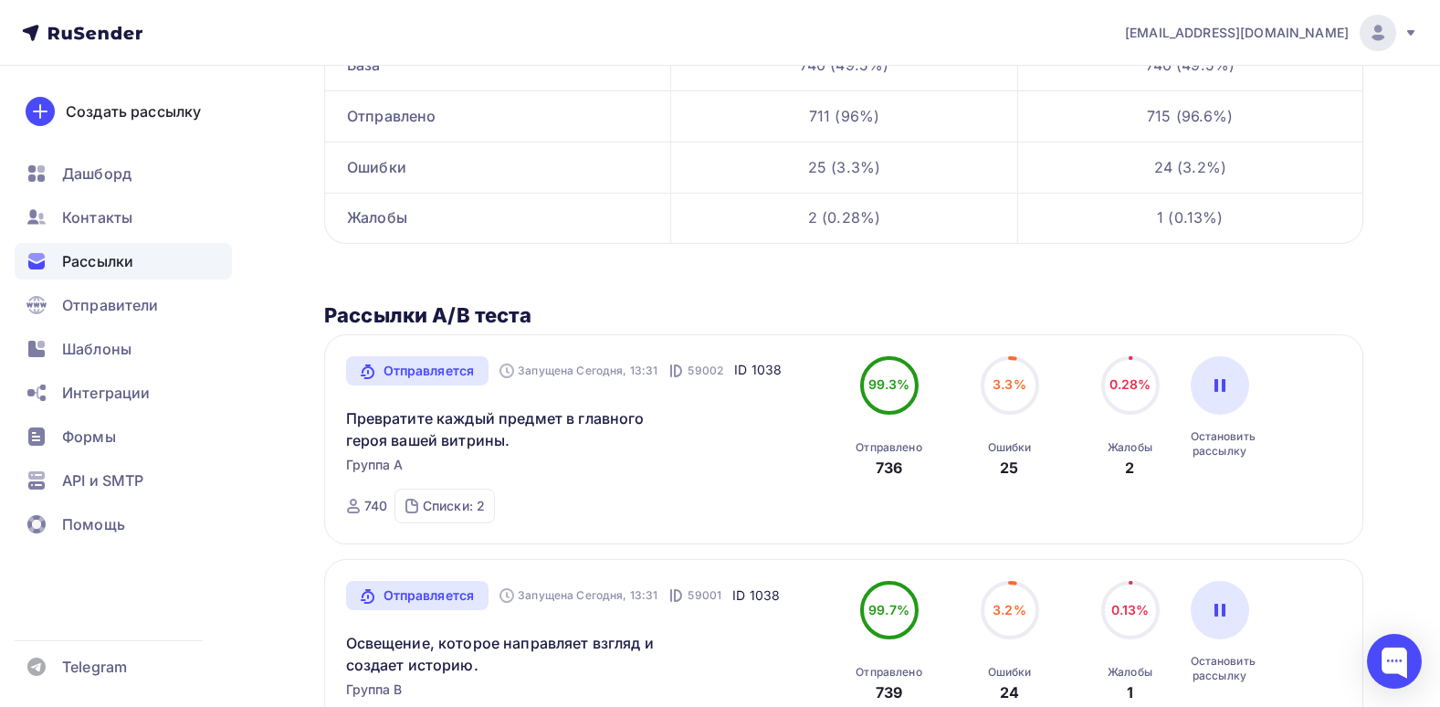
scroll to position [365, 0]
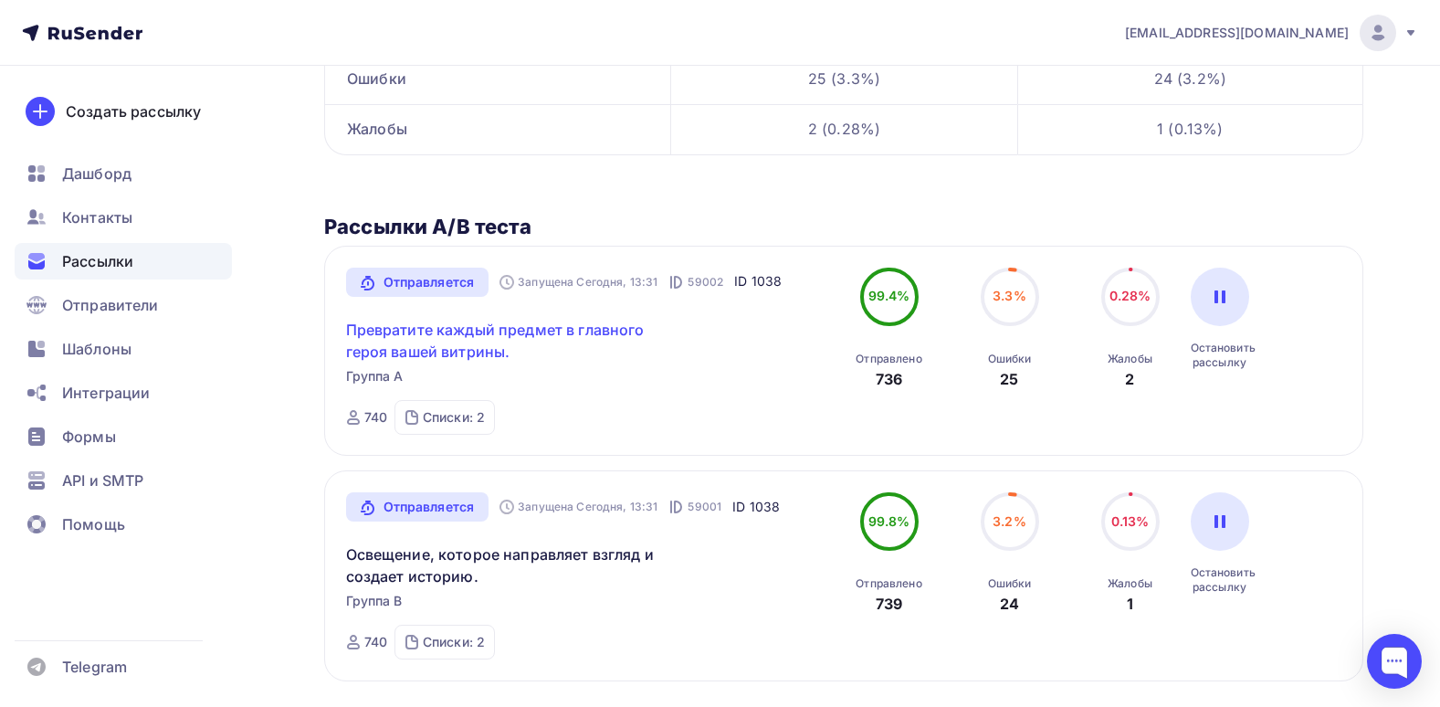
click at [515, 323] on link "Превратите каждый предмет в главного героя вашей витрины." at bounding box center [502, 341] width 313 height 44
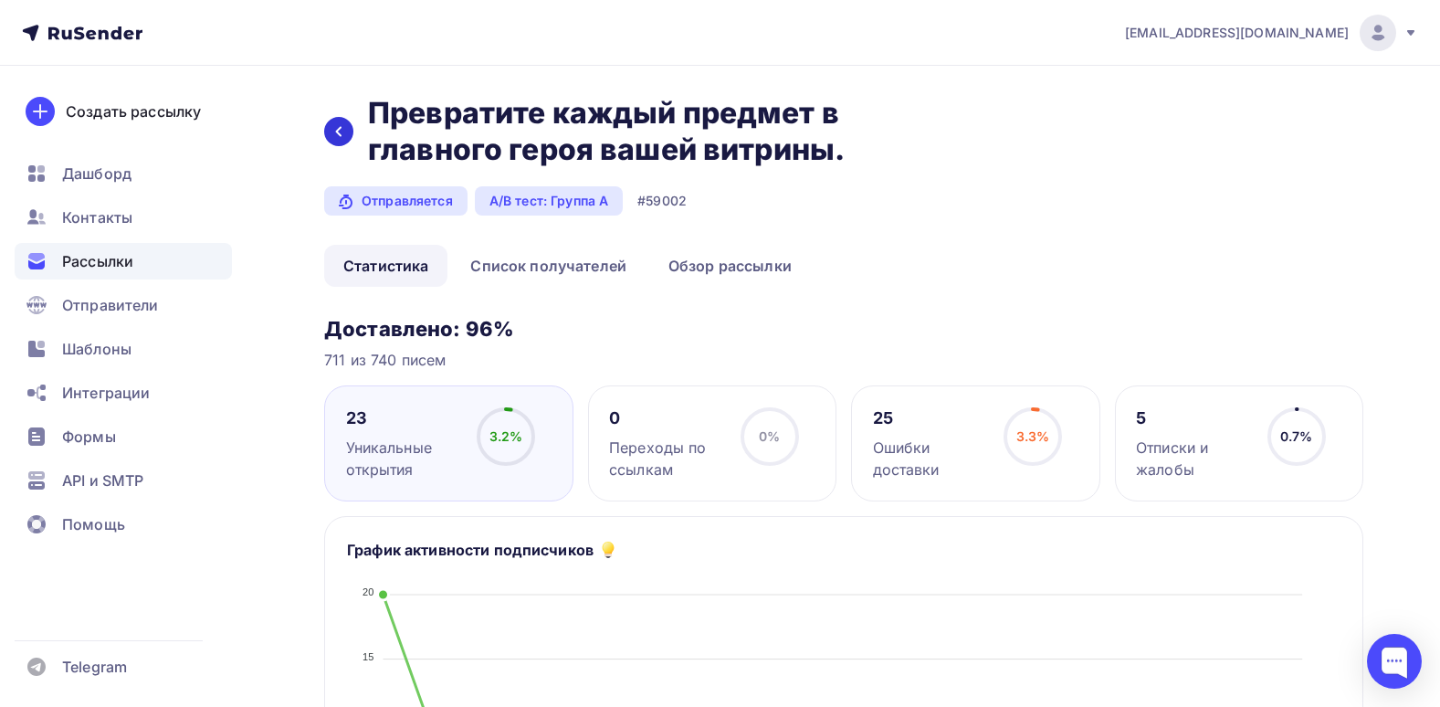
click at [342, 136] on icon at bounding box center [338, 131] width 15 height 15
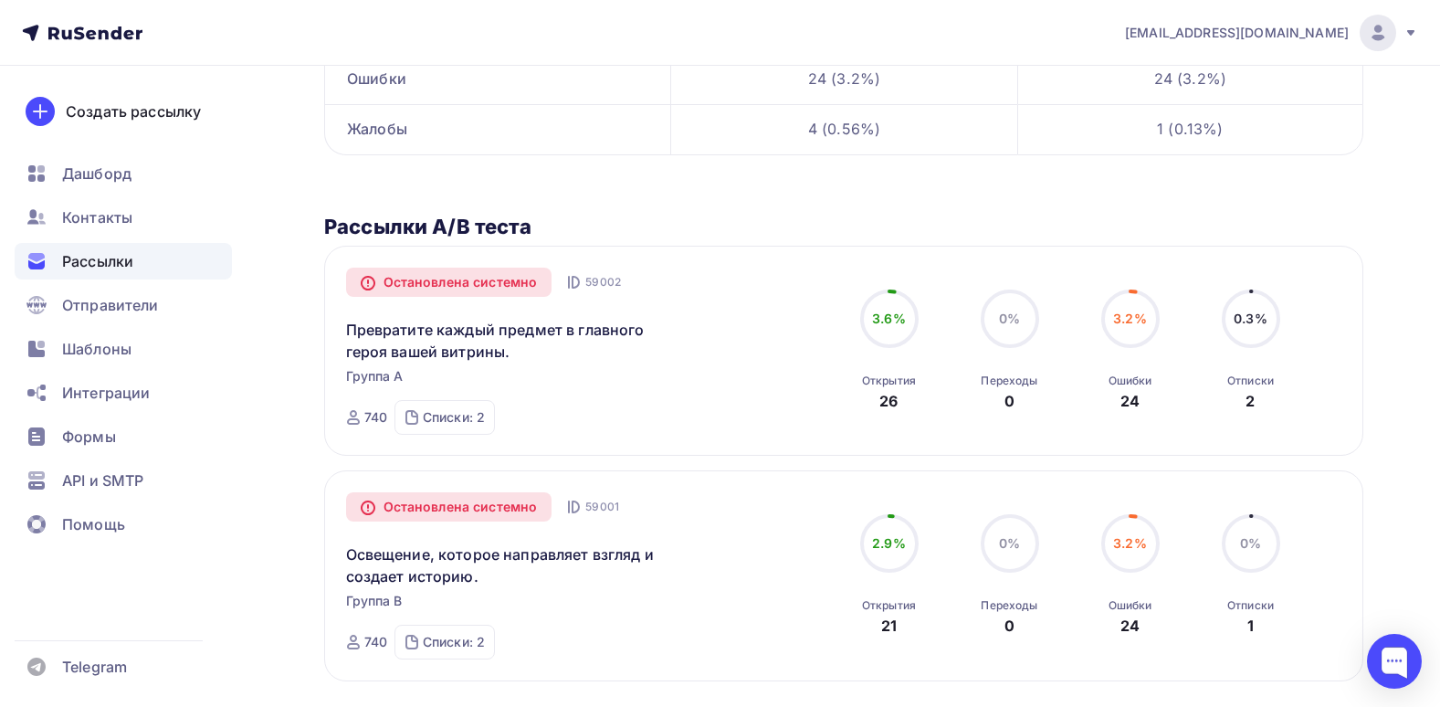
scroll to position [427, 0]
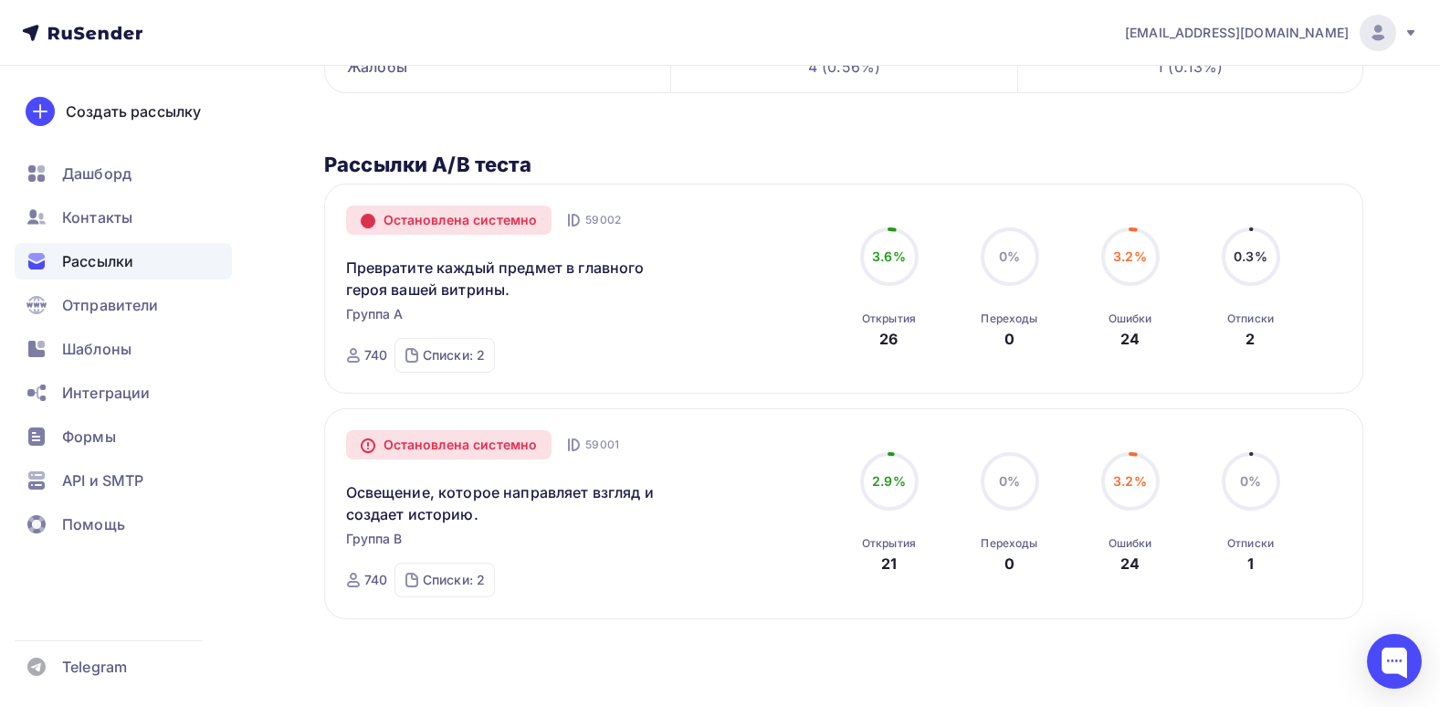
click at [368, 216] on icon at bounding box center [368, 221] width 13 height 13
click at [369, 224] on icon at bounding box center [368, 221] width 13 height 13
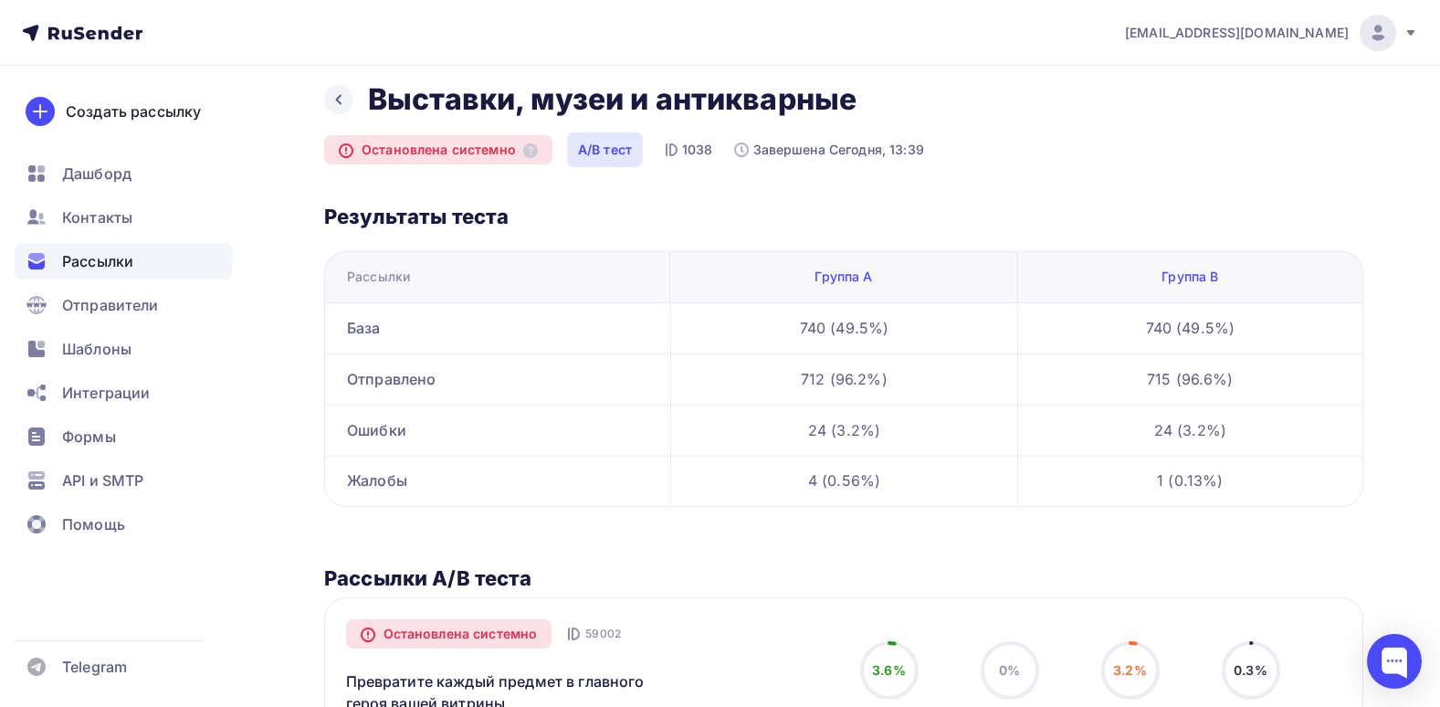
scroll to position [0, 0]
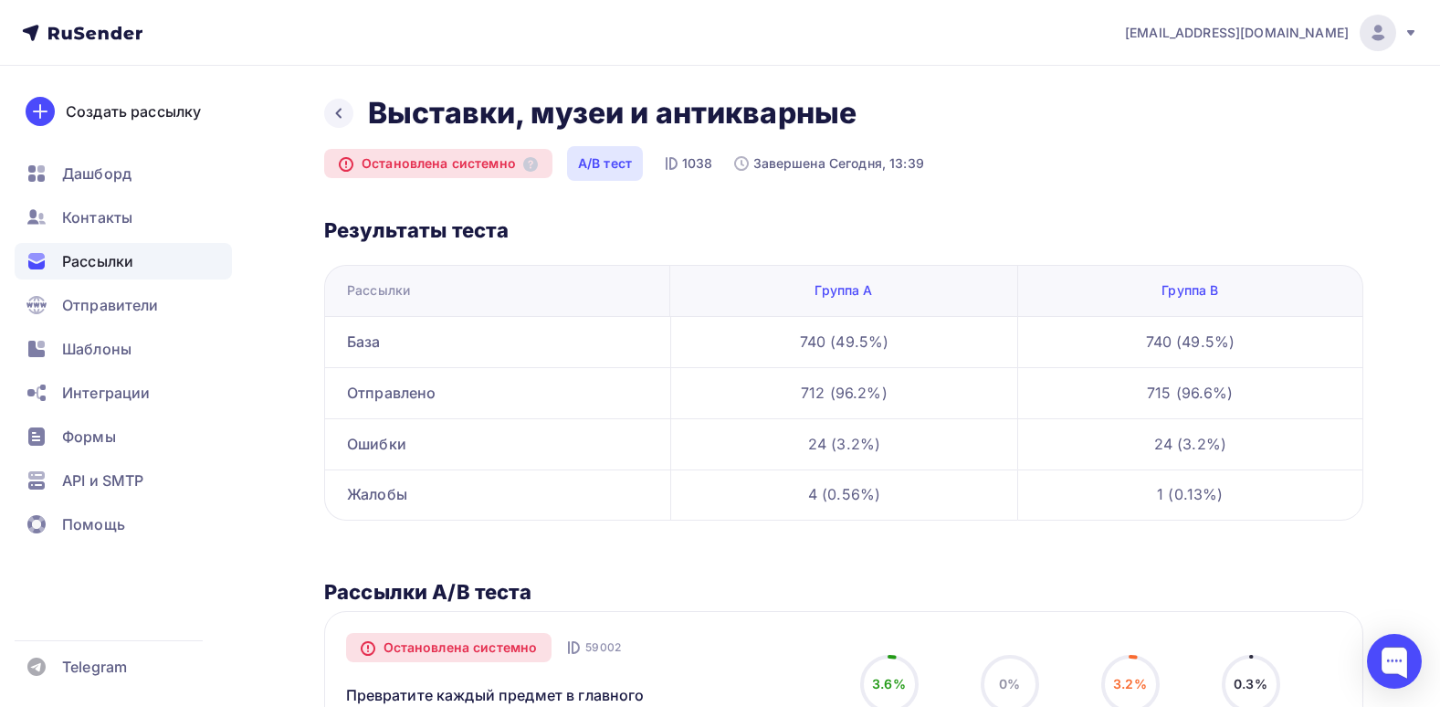
click at [539, 175] on div "Остановлена системно" at bounding box center [438, 163] width 228 height 29
click at [534, 173] on div "Остановлена системно" at bounding box center [438, 163] width 228 height 29
click at [530, 169] on icon at bounding box center [530, 164] width 15 height 15
click at [527, 162] on icon at bounding box center [530, 164] width 15 height 15
click at [531, 217] on h2 "Результаты теста" at bounding box center [843, 230] width 1039 height 26
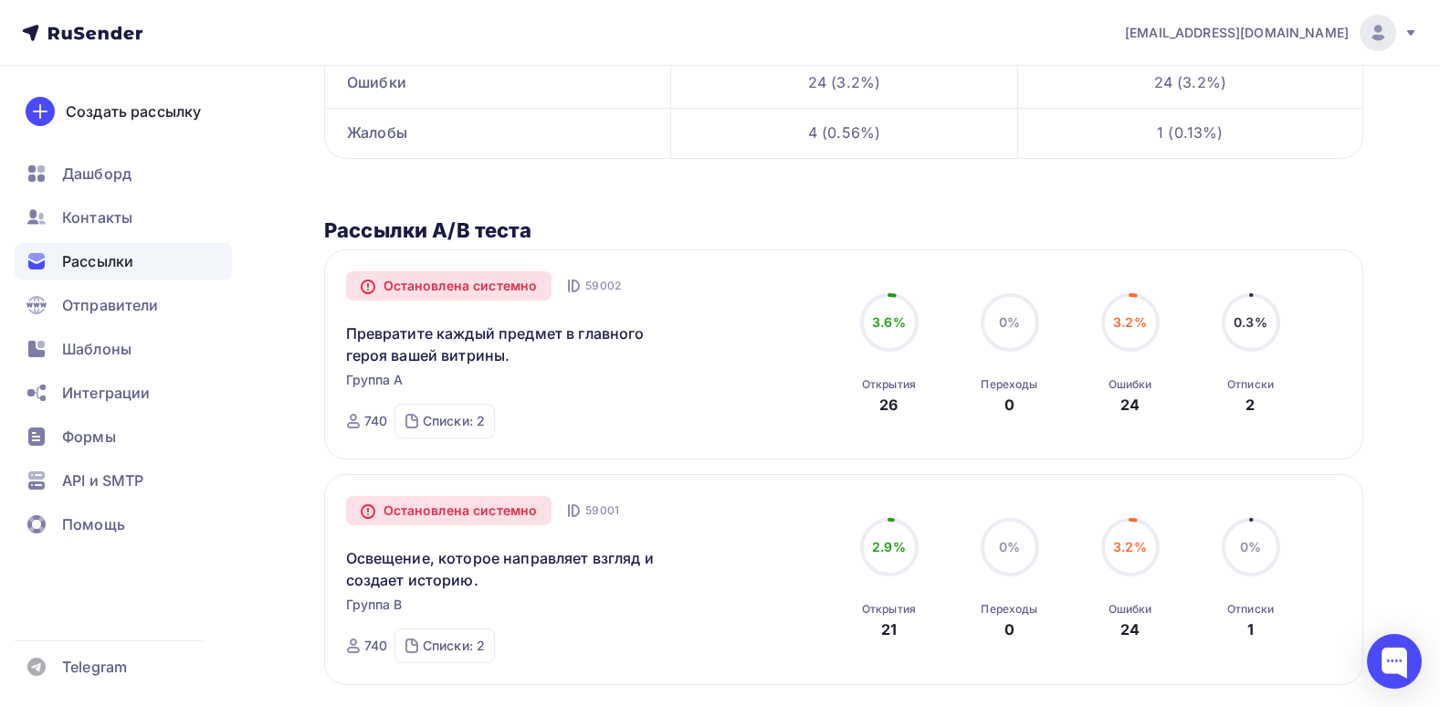
scroll to position [365, 0]
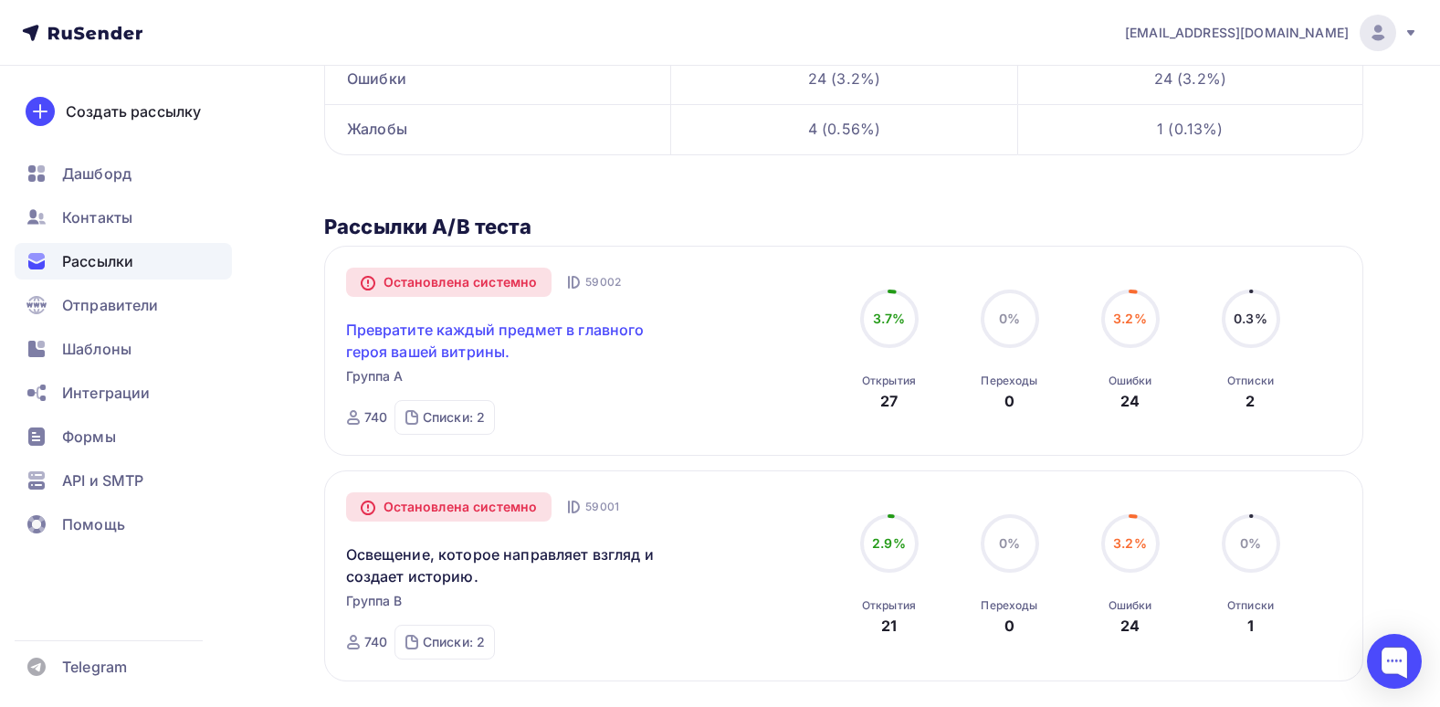
click at [469, 329] on link "Превратите каждый предмет в главного героя вашей витрины." at bounding box center [502, 341] width 313 height 44
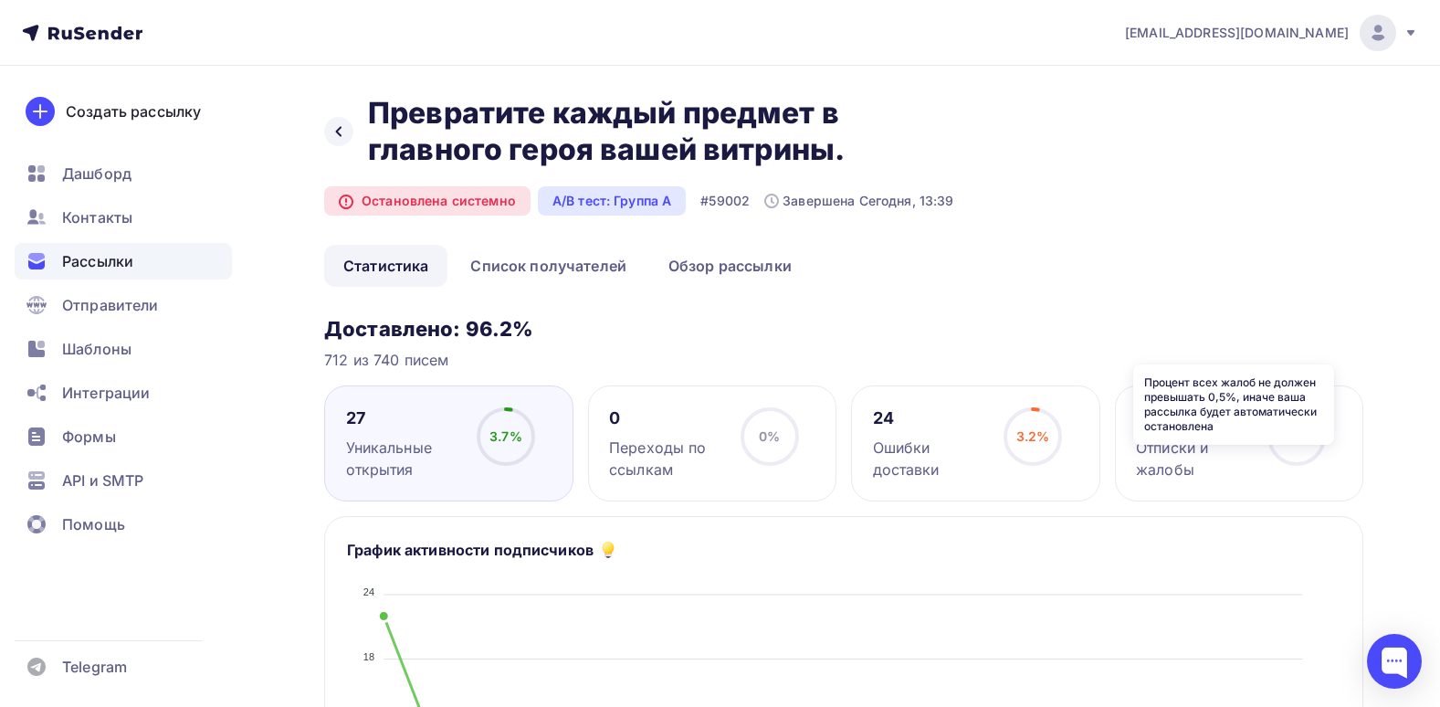
click at [0, 0] on icon at bounding box center [0, 0] width 0 height 0
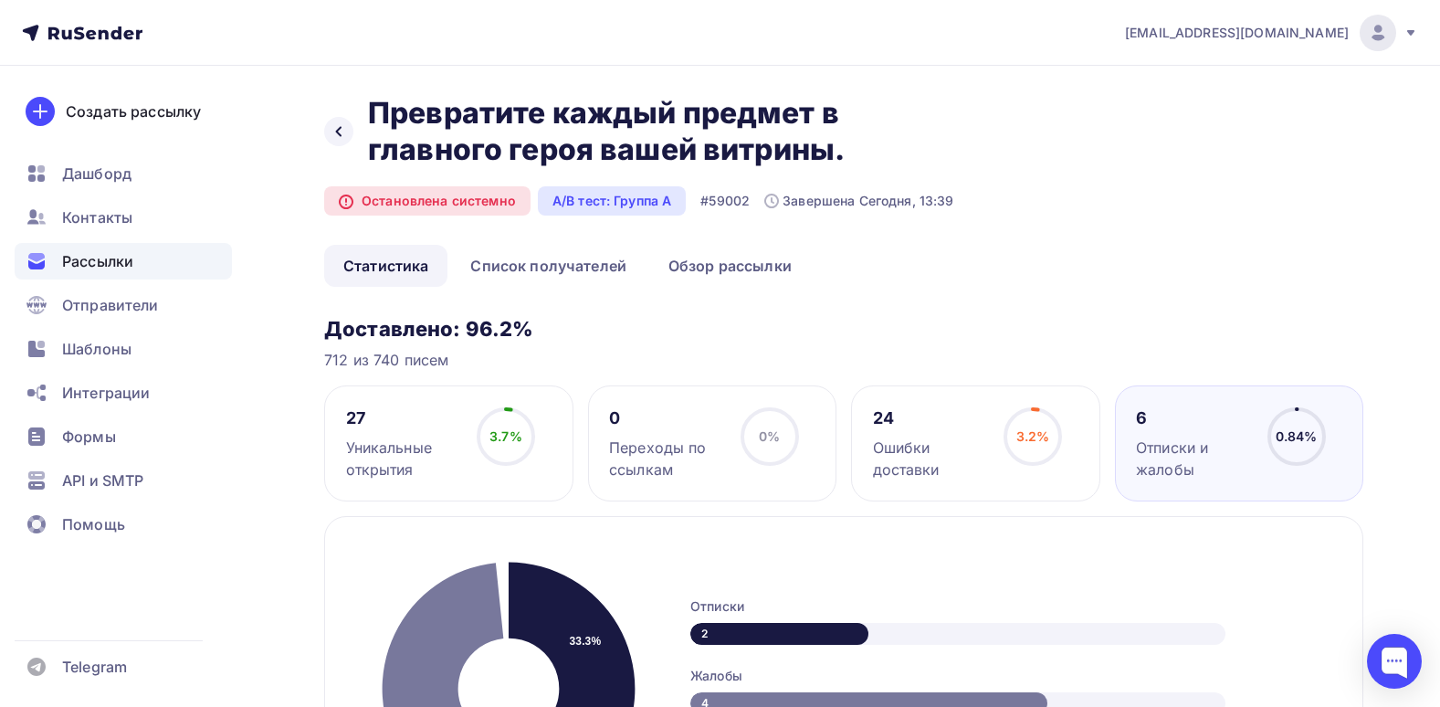
click at [1103, 249] on ul "Статистика Список получателей Обзор рассылки" at bounding box center [843, 266] width 1039 height 42
click at [344, 130] on icon at bounding box center [338, 131] width 15 height 15
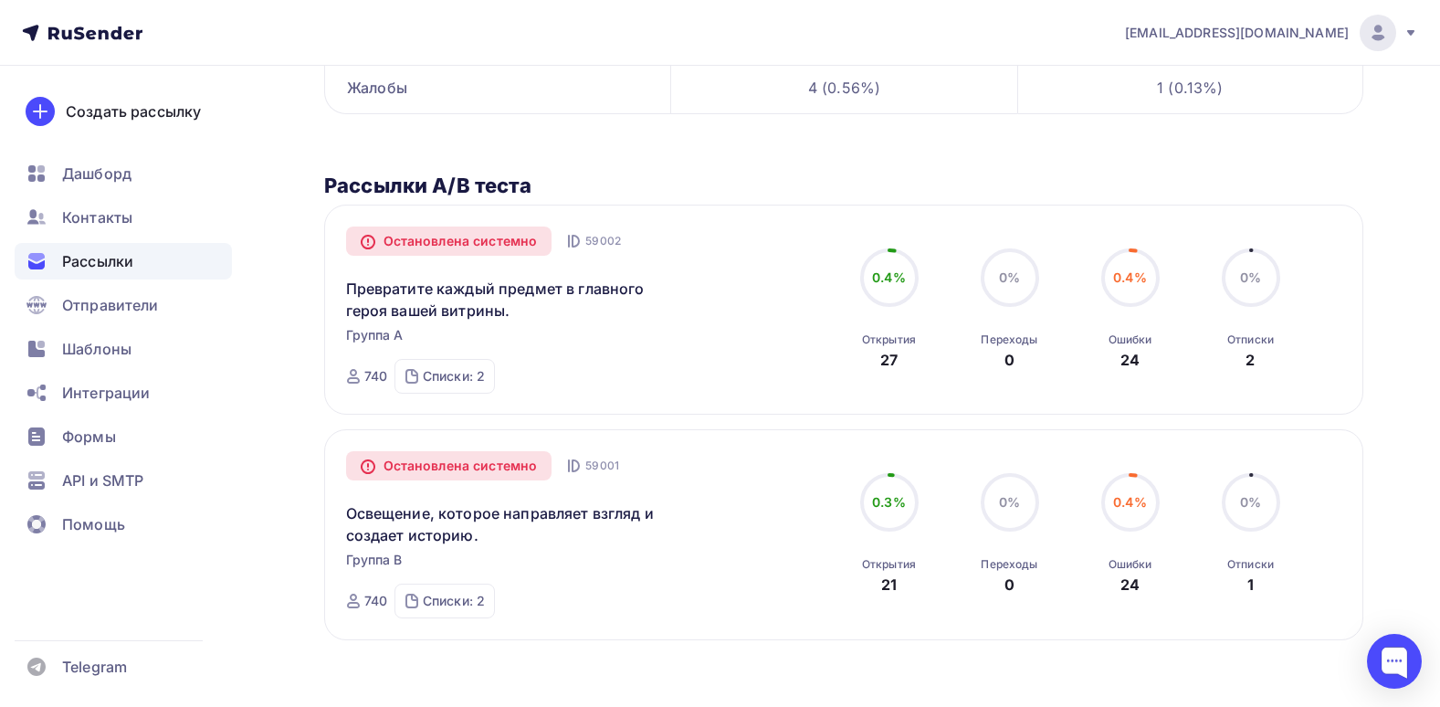
scroll to position [427, 0]
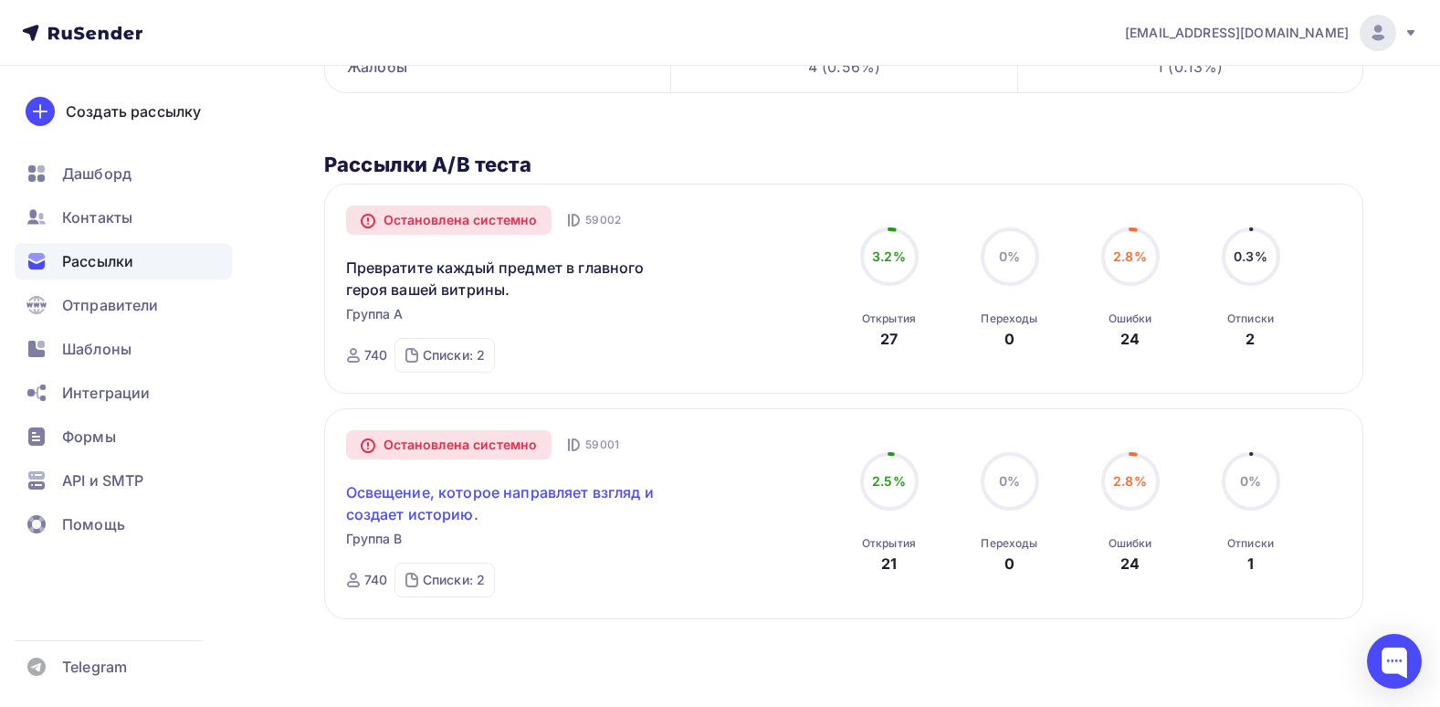
click at [511, 489] on link "Освещение, которое направляет взгляд и создает историю." at bounding box center [502, 503] width 313 height 44
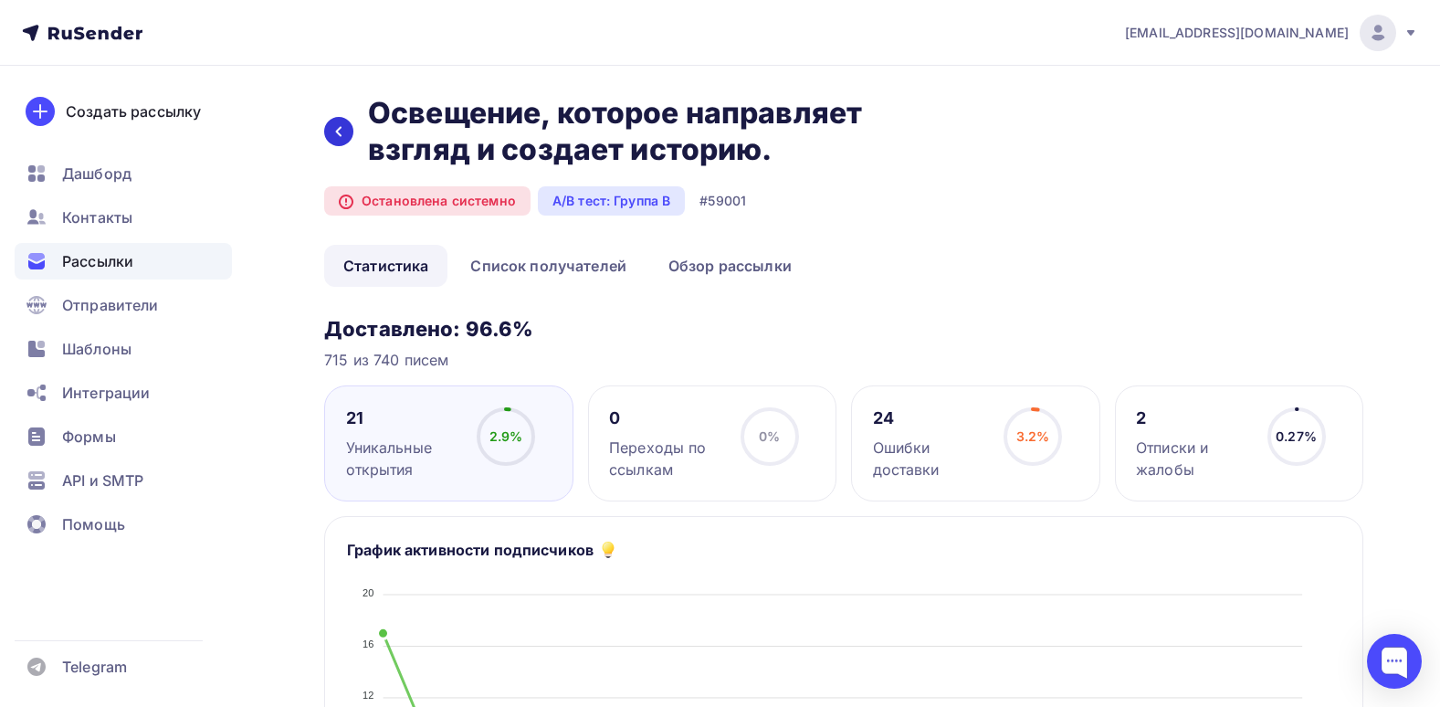
click at [342, 133] on icon at bounding box center [338, 131] width 15 height 15
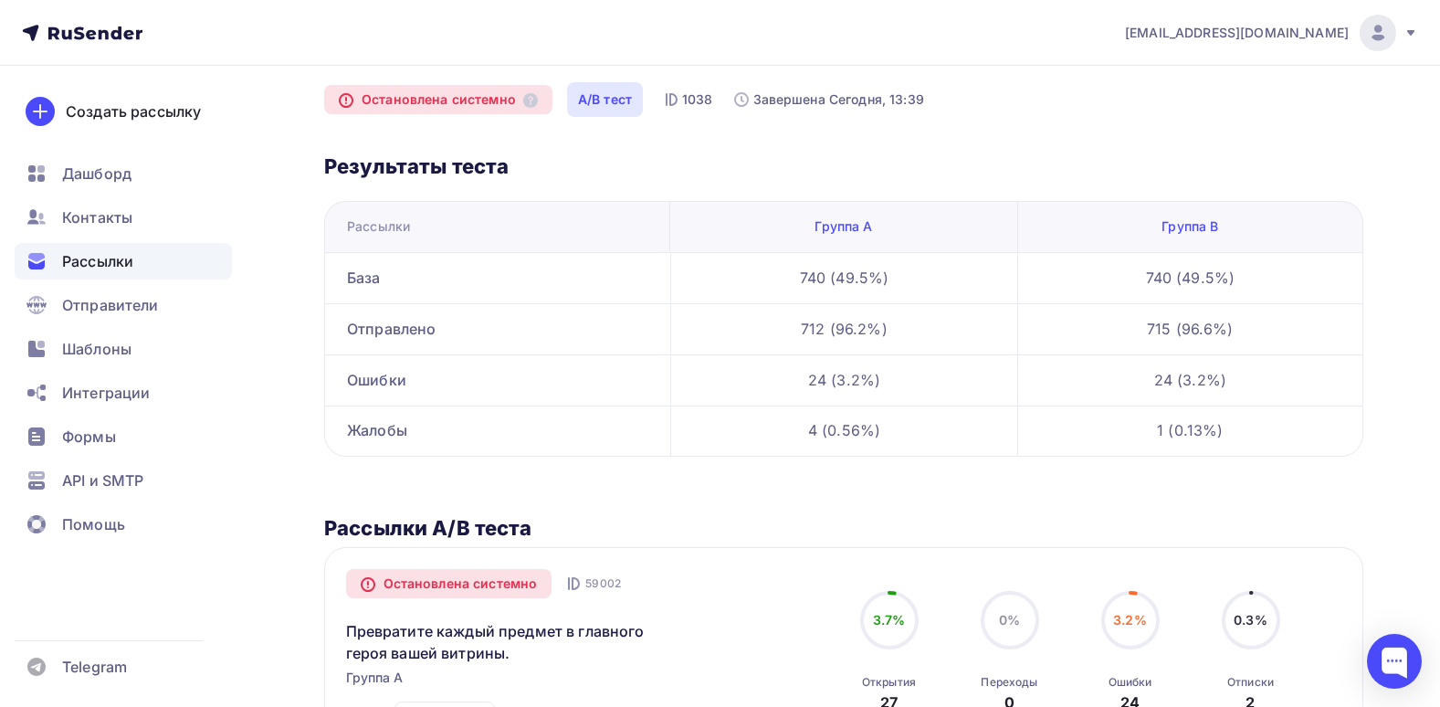
scroll to position [62, 0]
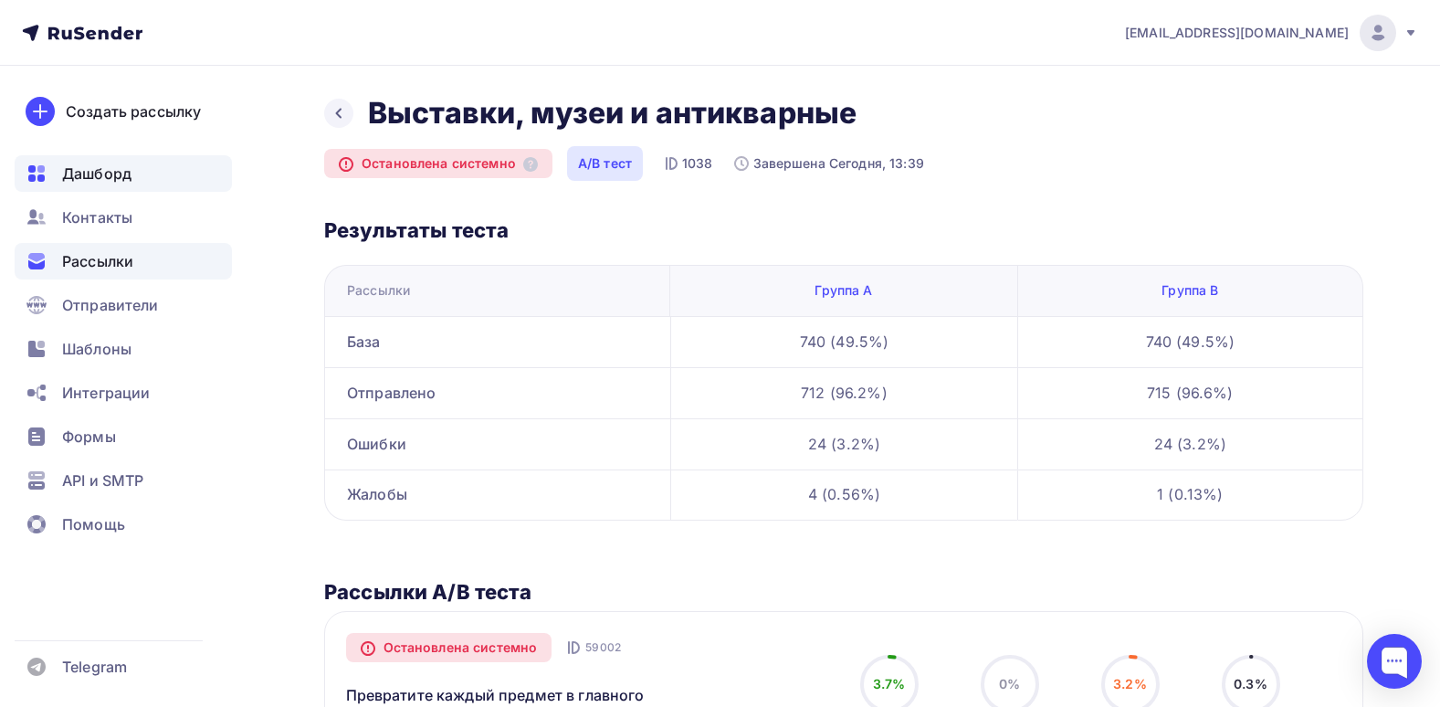
click at [110, 180] on span "Дашборд" at bounding box center [96, 174] width 69 height 22
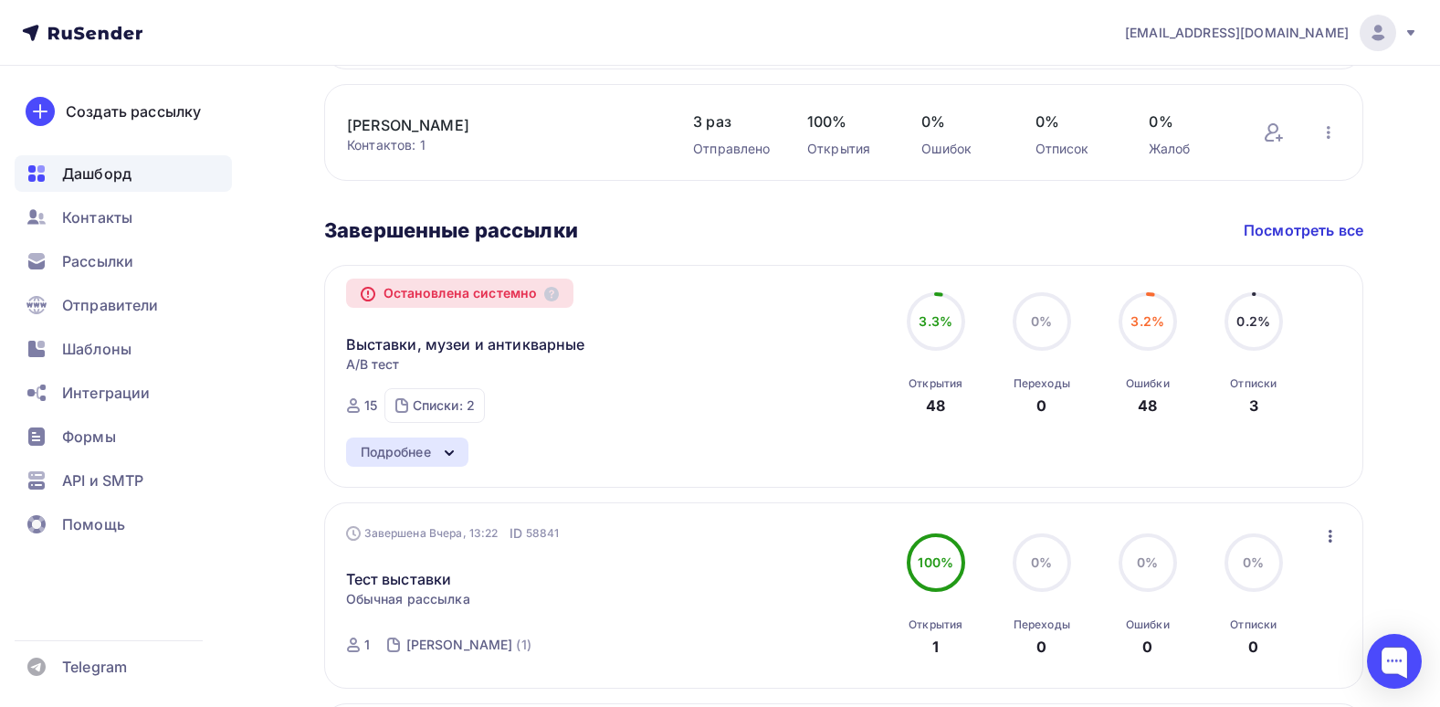
scroll to position [913, 0]
click at [421, 455] on div "Подробнее" at bounding box center [396, 451] width 70 height 22
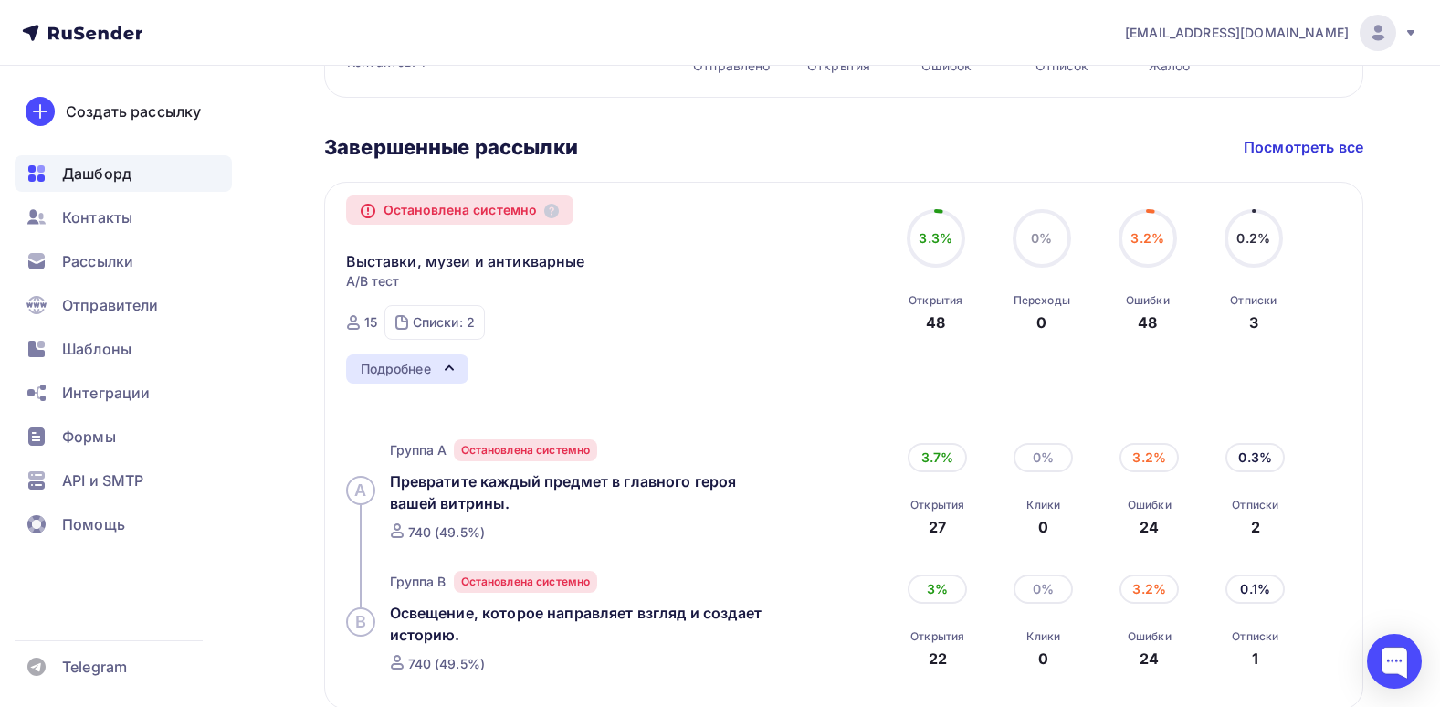
scroll to position [1004, 0]
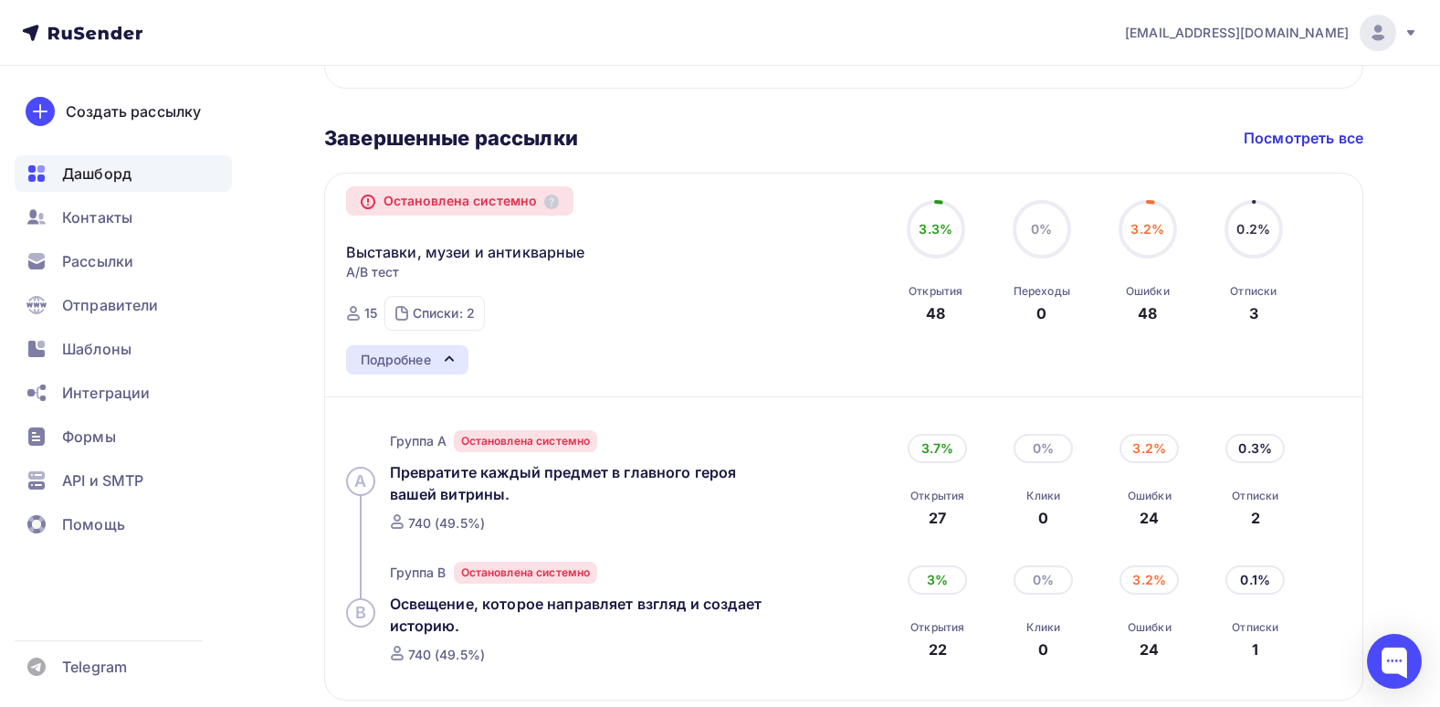
click at [570, 354] on div "Подробнее A Группа A Остановлена системно Превратите каждый предмет в главного …" at bounding box center [844, 512] width 996 height 334
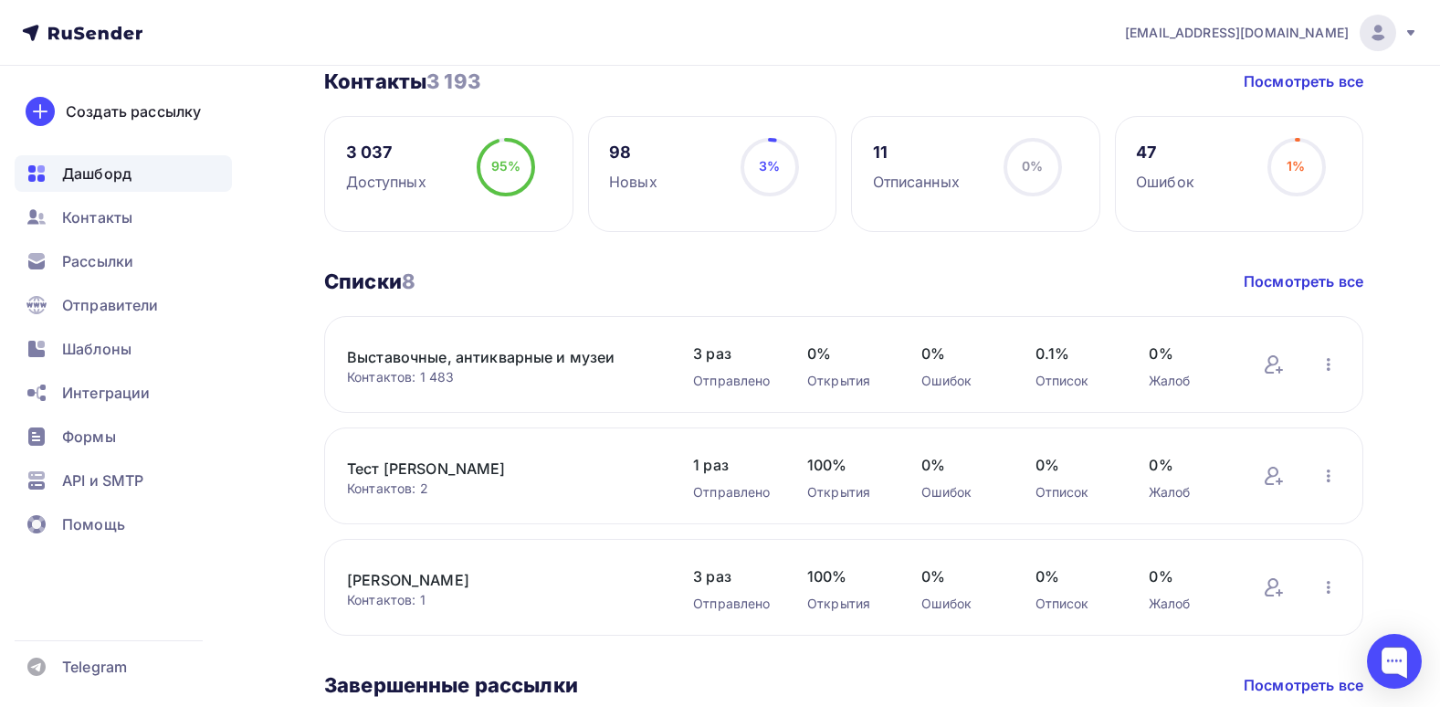
scroll to position [457, 0]
click at [1251, 286] on link "Посмотреть все" at bounding box center [1304, 282] width 120 height 22
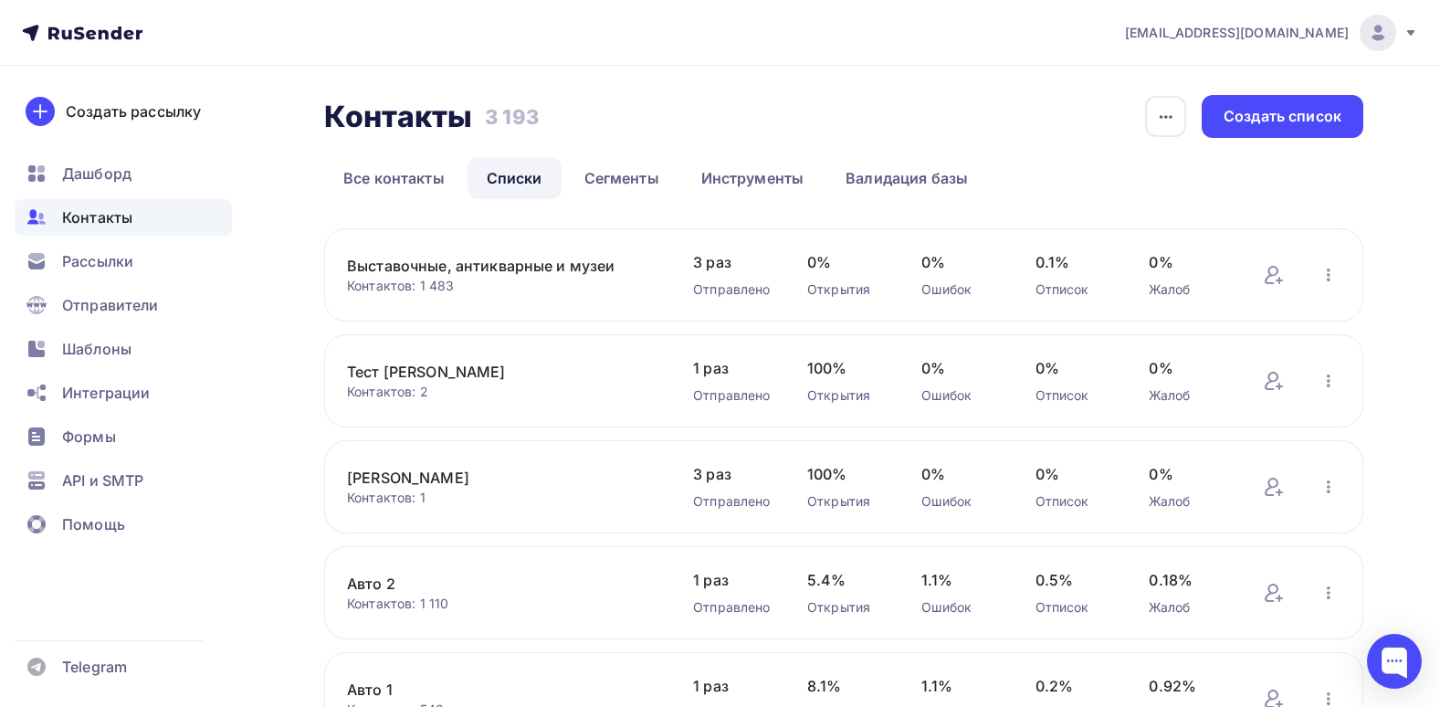
click at [531, 268] on link "Выставочные, антикварные и музеи" at bounding box center [502, 266] width 310 height 22
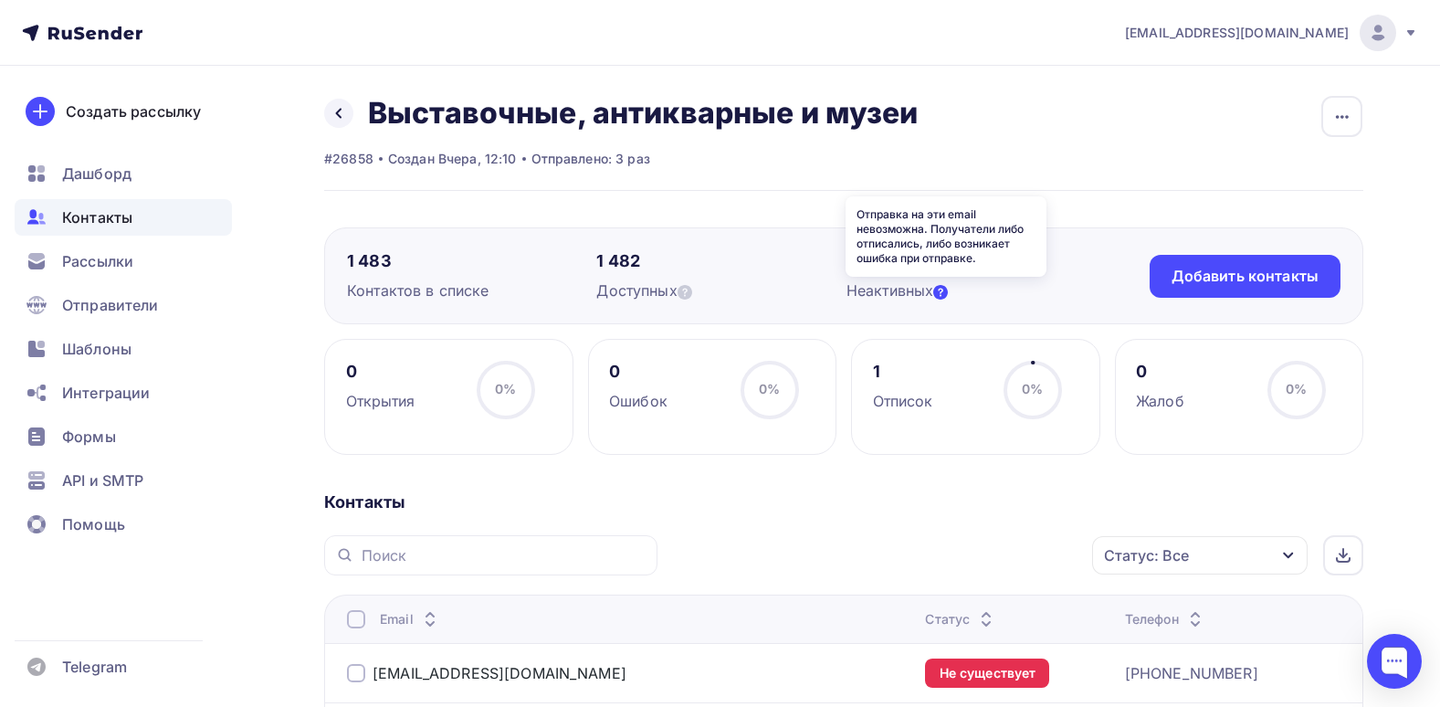
click at [948, 288] on icon at bounding box center [940, 292] width 15 height 15
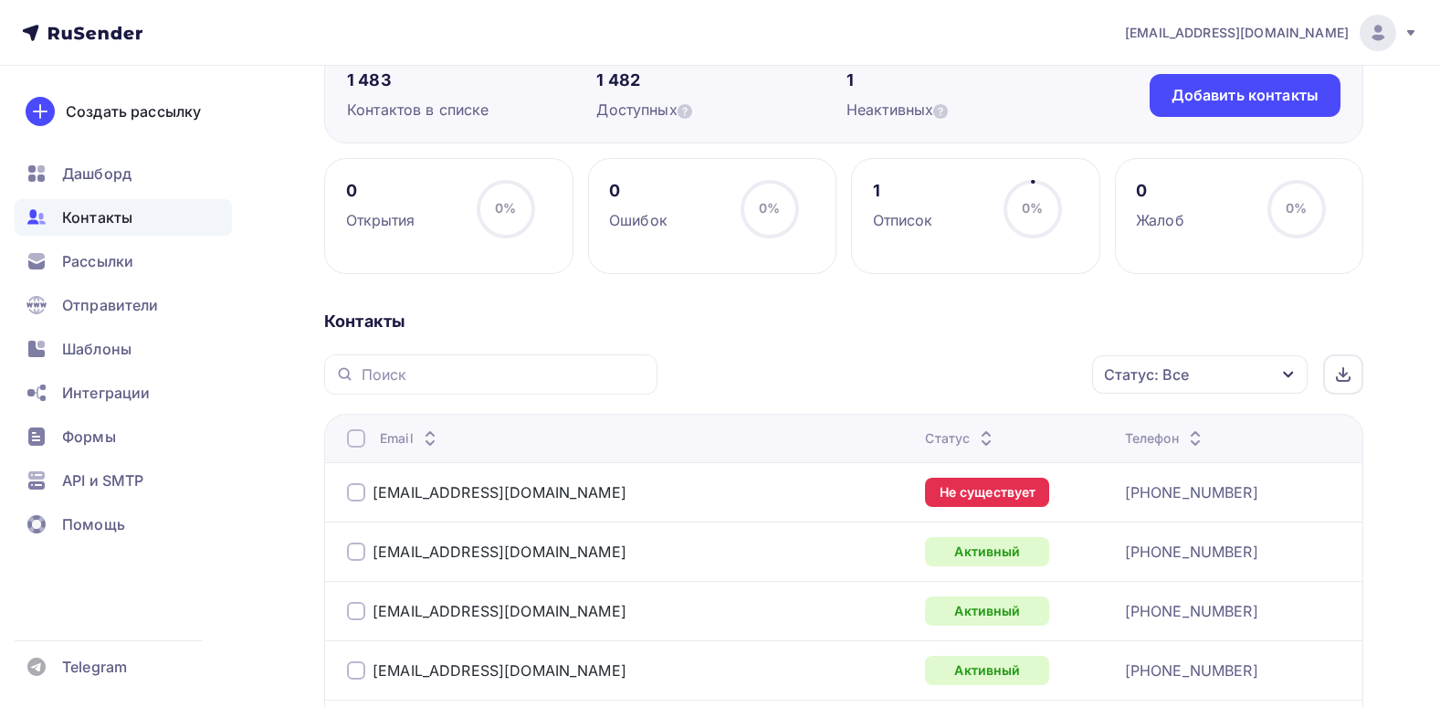
scroll to position [183, 0]
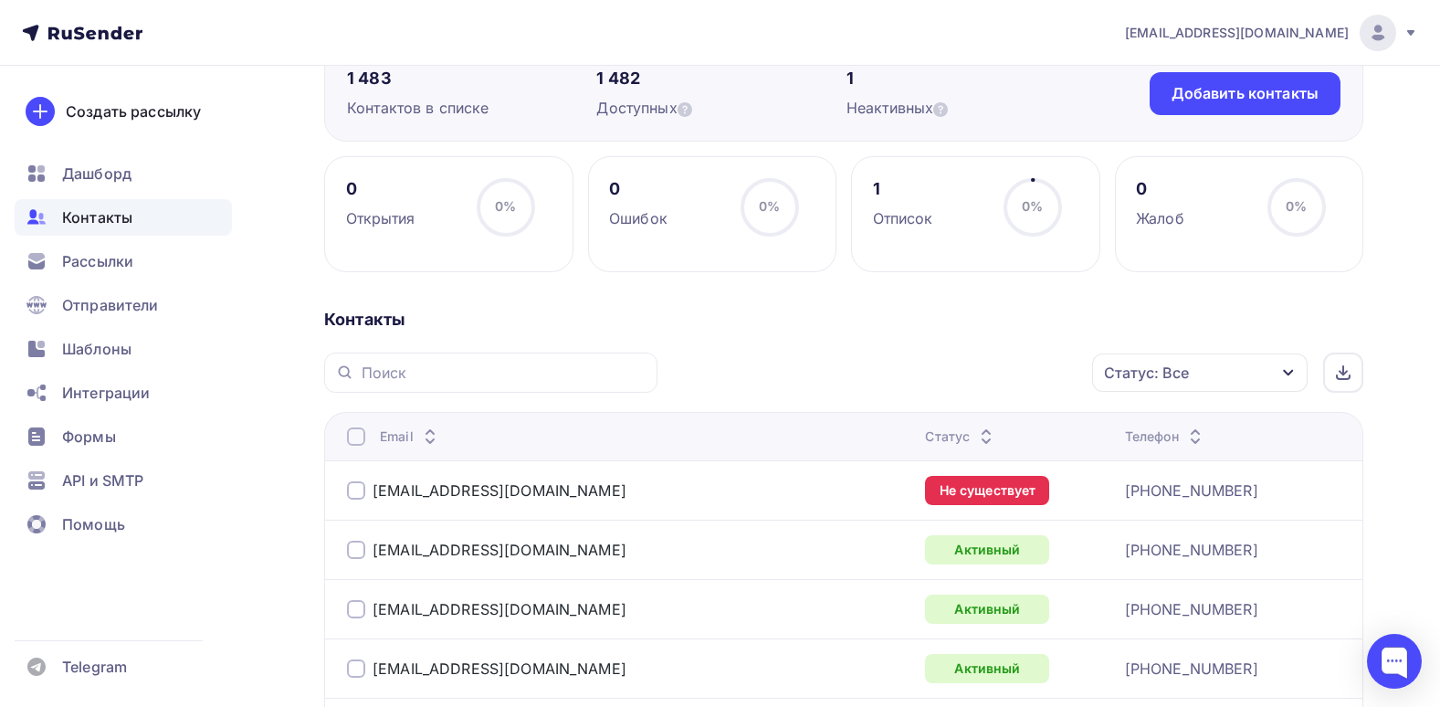
click at [353, 489] on div at bounding box center [356, 490] width 18 height 18
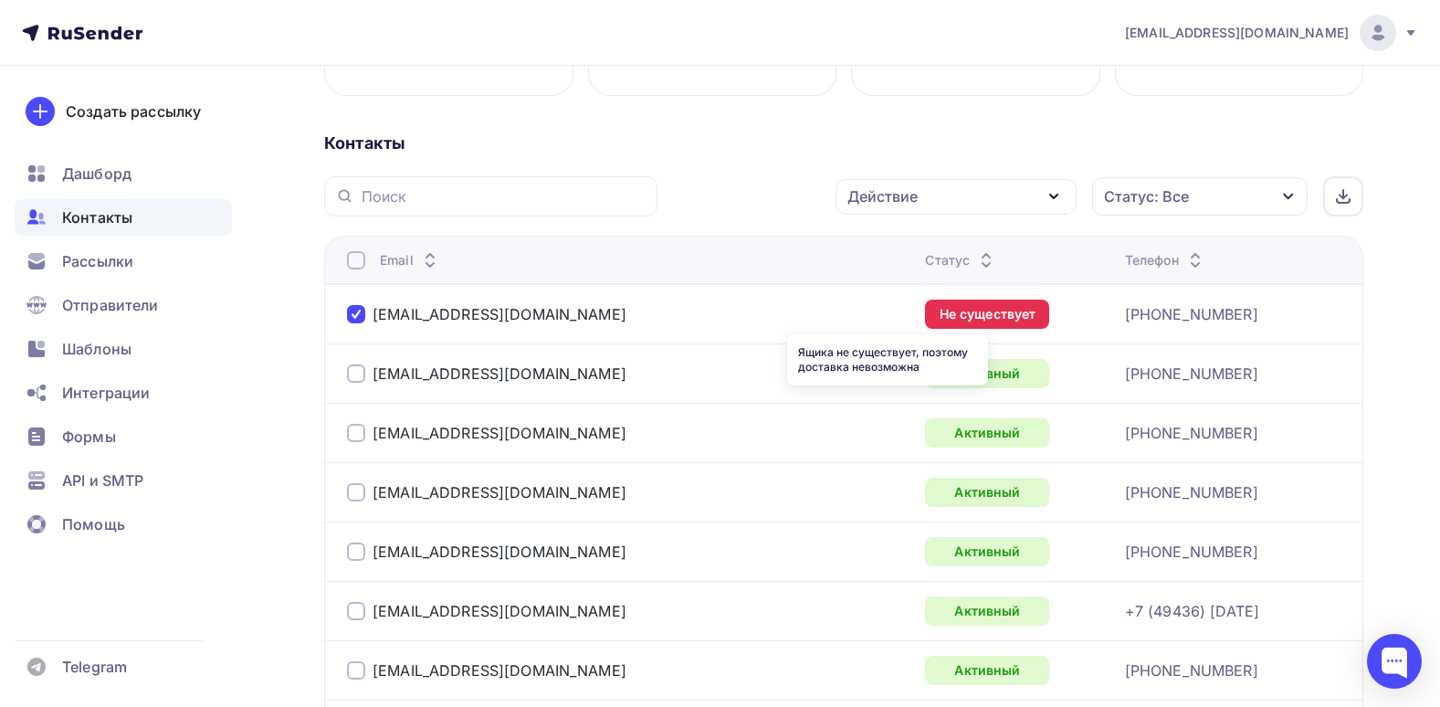
scroll to position [365, 0]
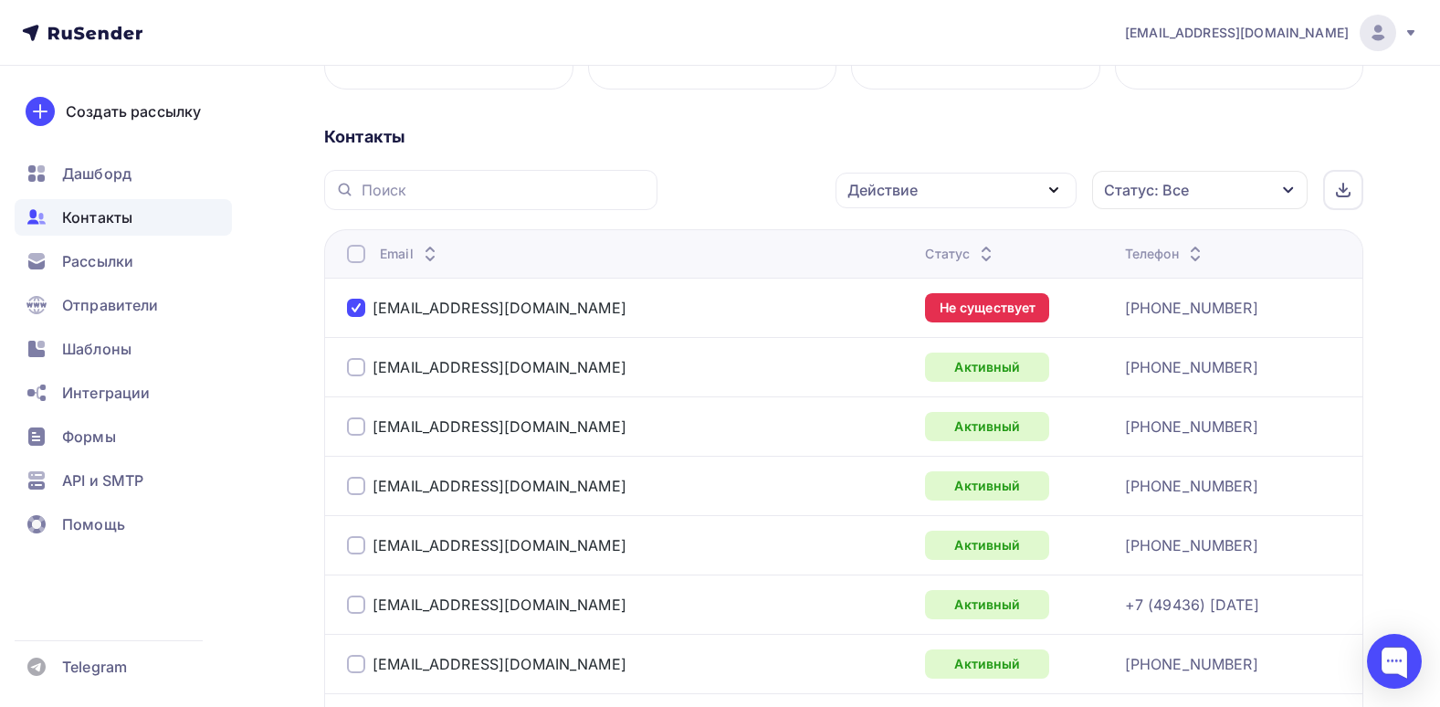
click at [886, 187] on div "Действие" at bounding box center [882, 190] width 70 height 22
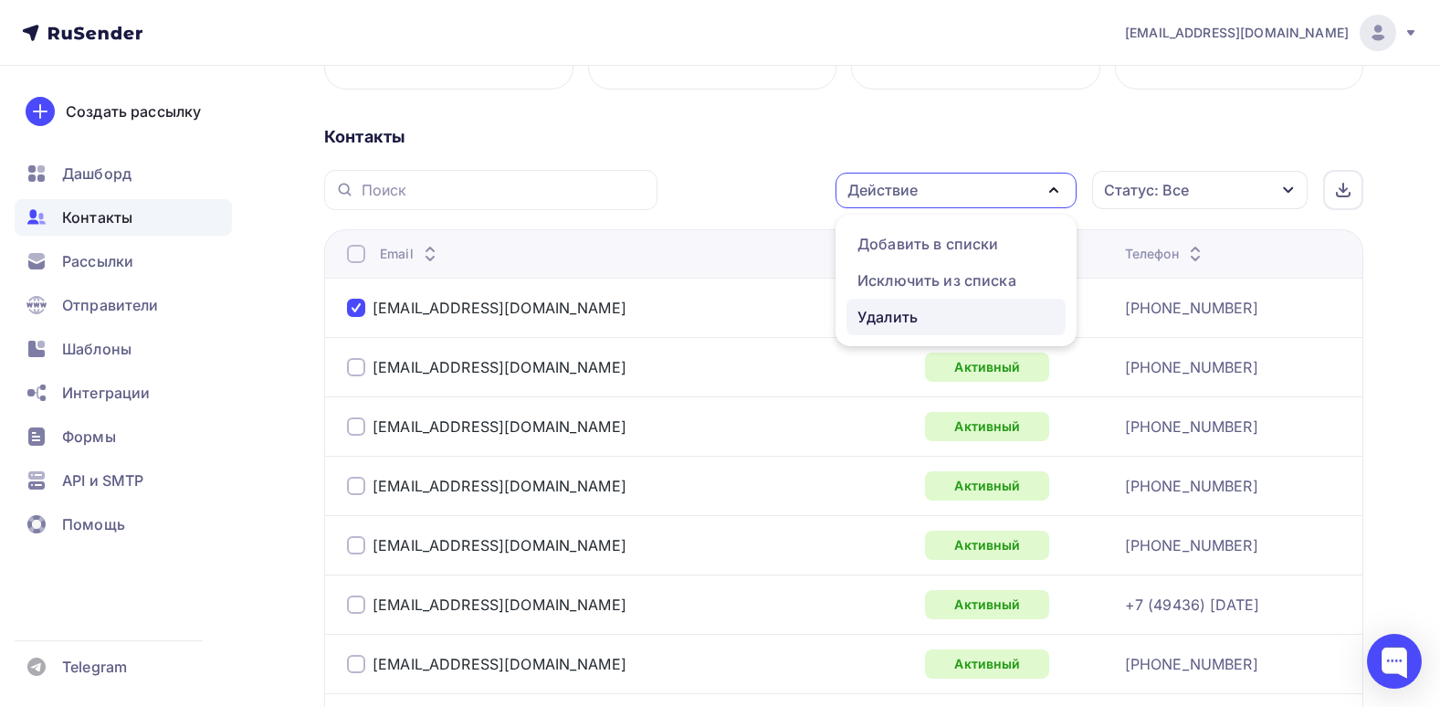
click at [883, 308] on div "Удалить" at bounding box center [887, 317] width 60 height 22
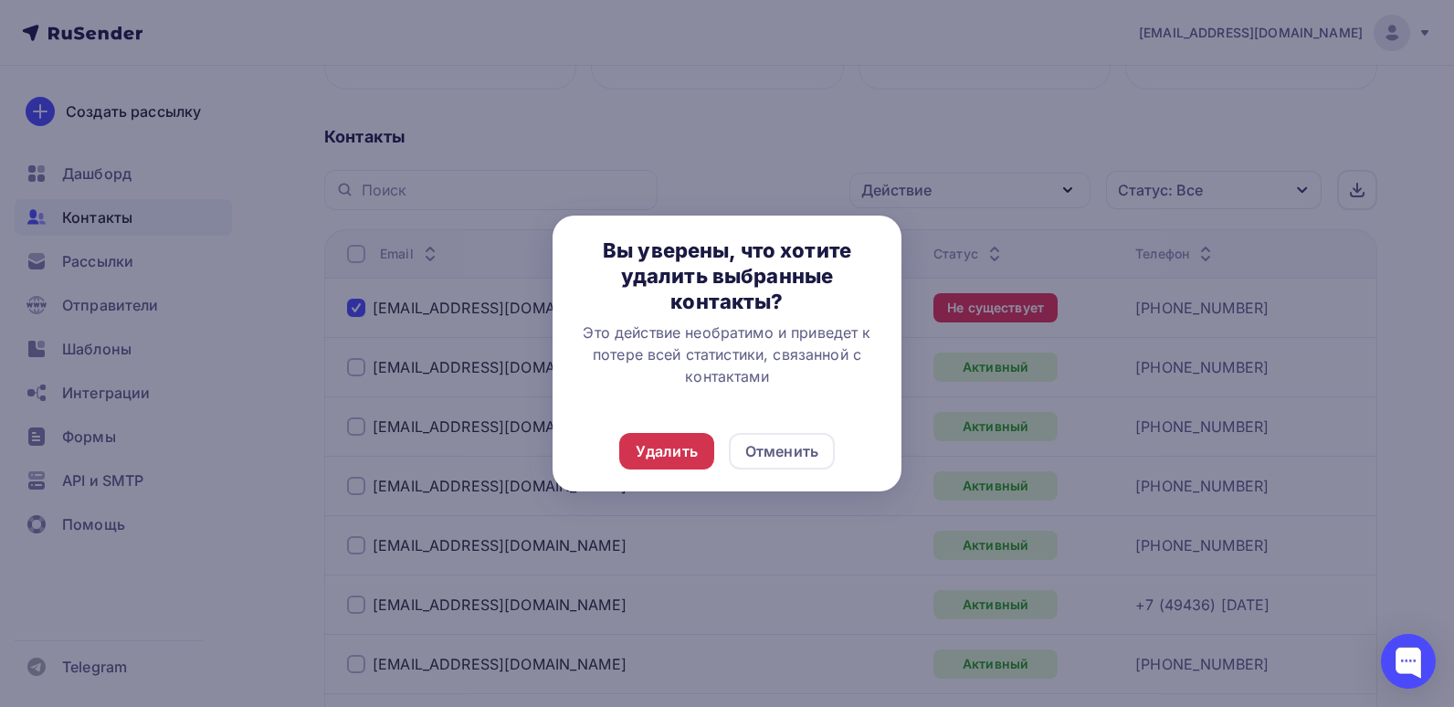
click at [651, 433] on div "Удалить" at bounding box center [666, 451] width 95 height 37
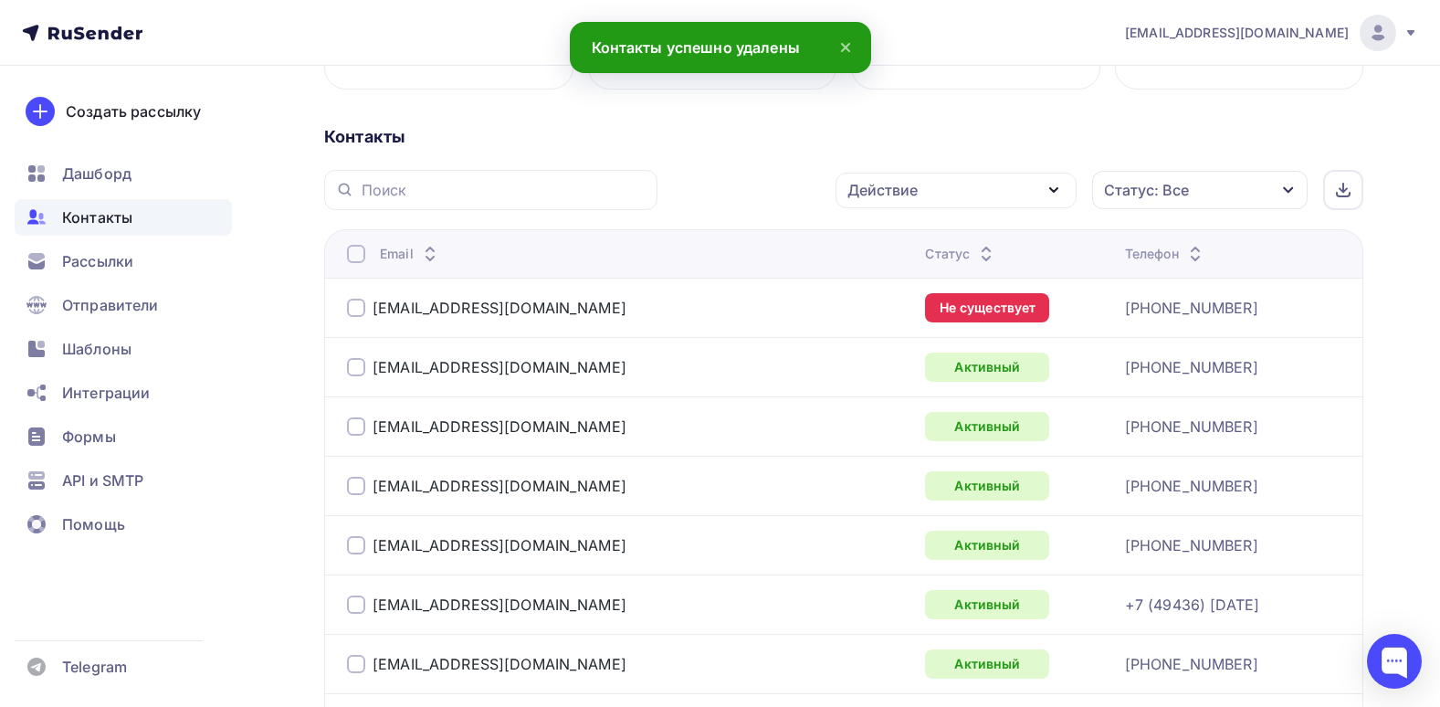
click at [657, 453] on div "Удалить" at bounding box center [659, 451] width 62 height 22
click at [1169, 198] on div "Статус: Все" at bounding box center [1146, 190] width 85 height 22
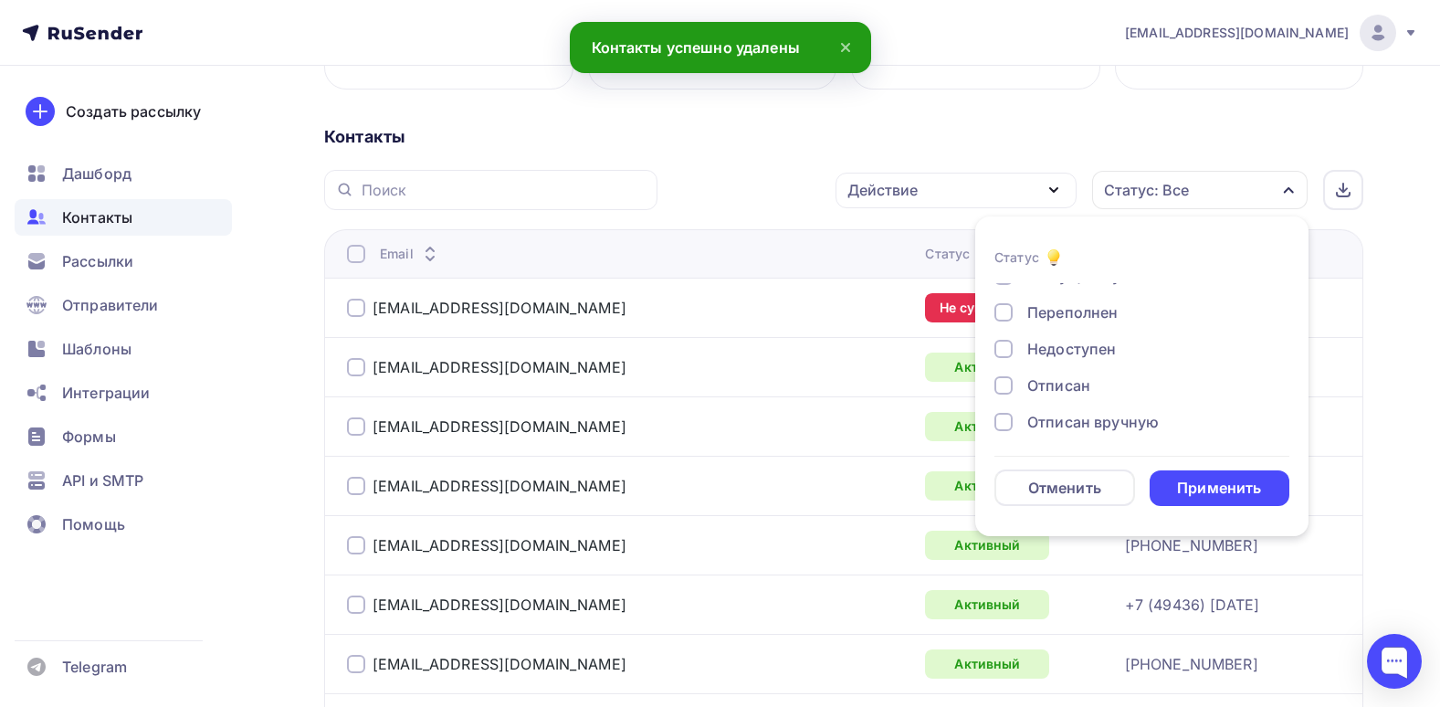
click at [1066, 307] on div "Переполнен" at bounding box center [1072, 312] width 90 height 22
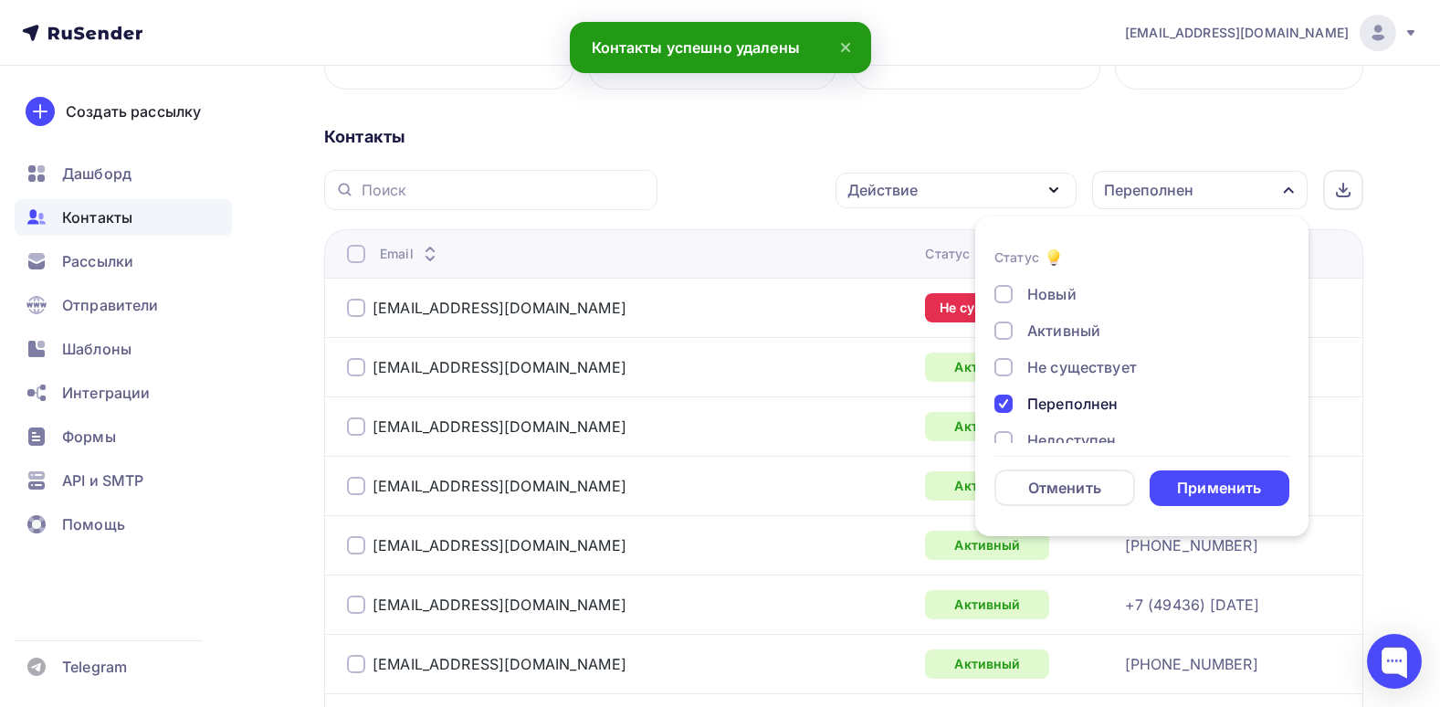
click at [1073, 365] on div "Не существует" at bounding box center [1082, 367] width 110 height 22
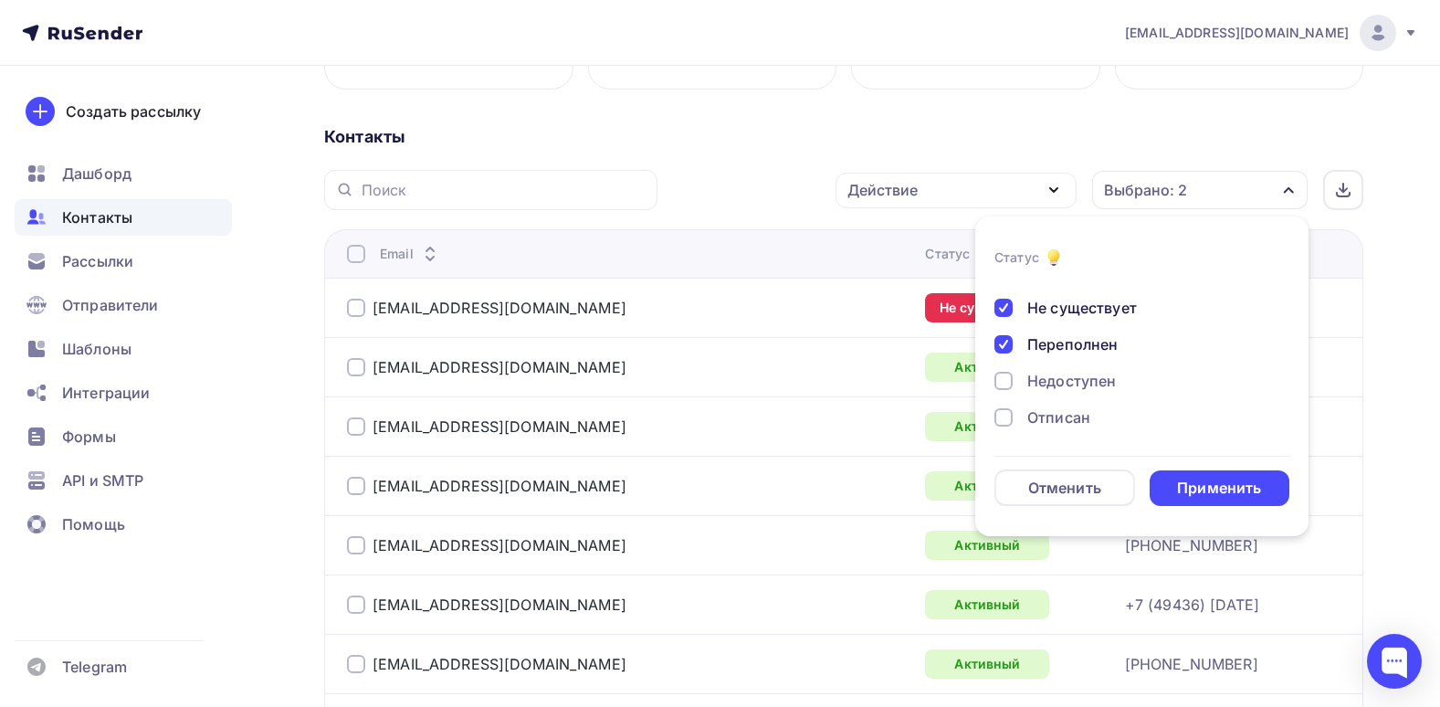
scroll to position [91, 0]
click at [1089, 350] on div "Недоступен" at bounding box center [1071, 349] width 89 height 22
click at [1080, 384] on div "Отписан" at bounding box center [1058, 385] width 63 height 22
click at [1079, 415] on div "Отписан вручную" at bounding box center [1092, 422] width 131 height 22
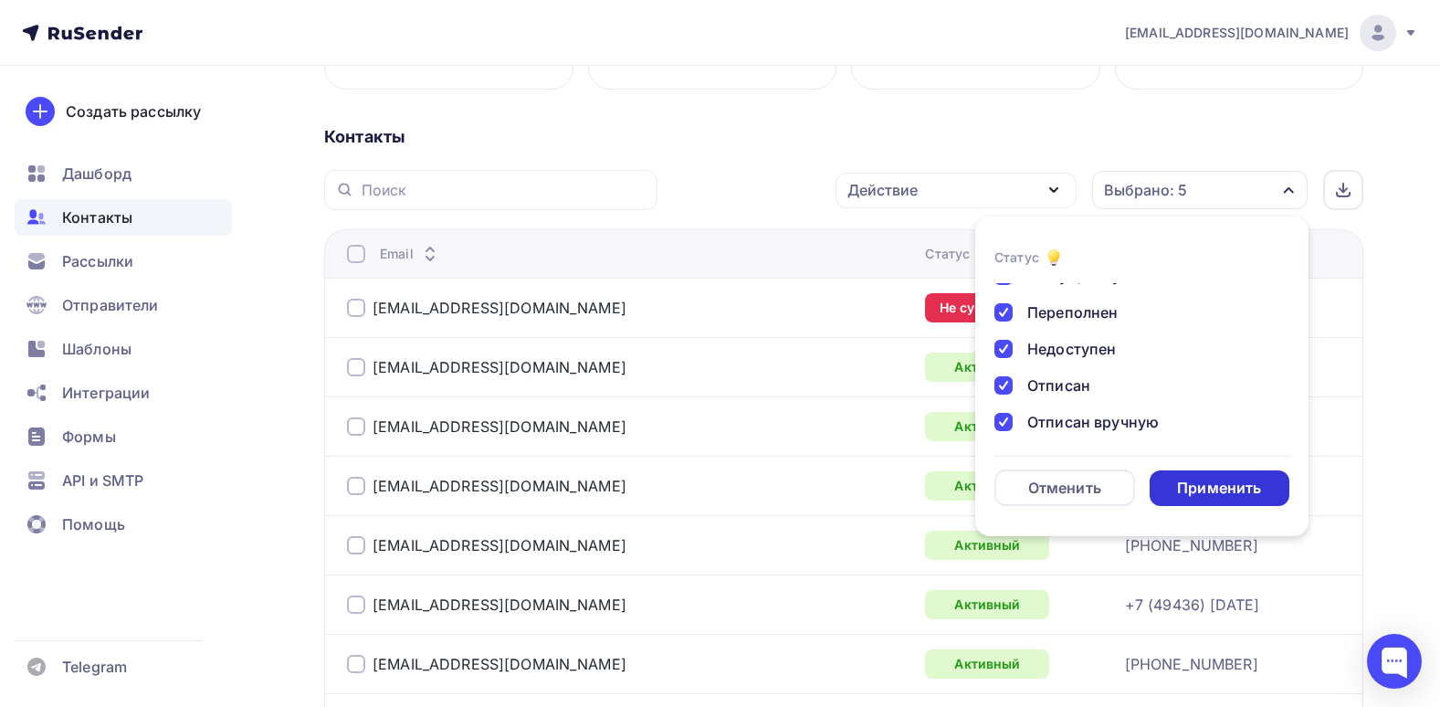
click at [1229, 486] on div "Применить" at bounding box center [1219, 488] width 84 height 21
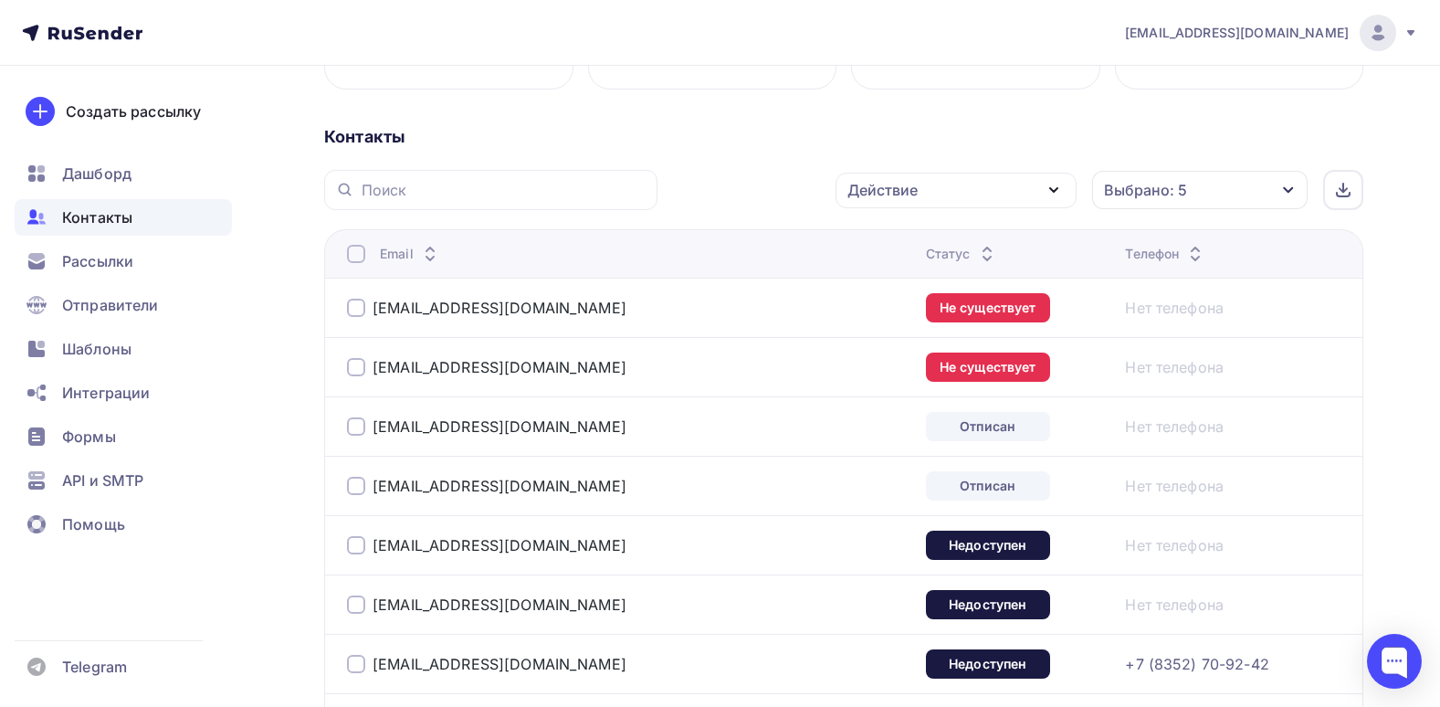
click at [361, 310] on div at bounding box center [356, 308] width 18 height 18
click at [366, 384] on td "mail@tesovouzd.ru" at bounding box center [621, 366] width 594 height 59
click at [356, 371] on div at bounding box center [356, 367] width 18 height 18
drag, startPoint x: 349, startPoint y: 411, endPoint x: 359, endPoint y: 427, distance: 19.3
click at [359, 427] on td "info@mishka-tour.com" at bounding box center [621, 425] width 594 height 59
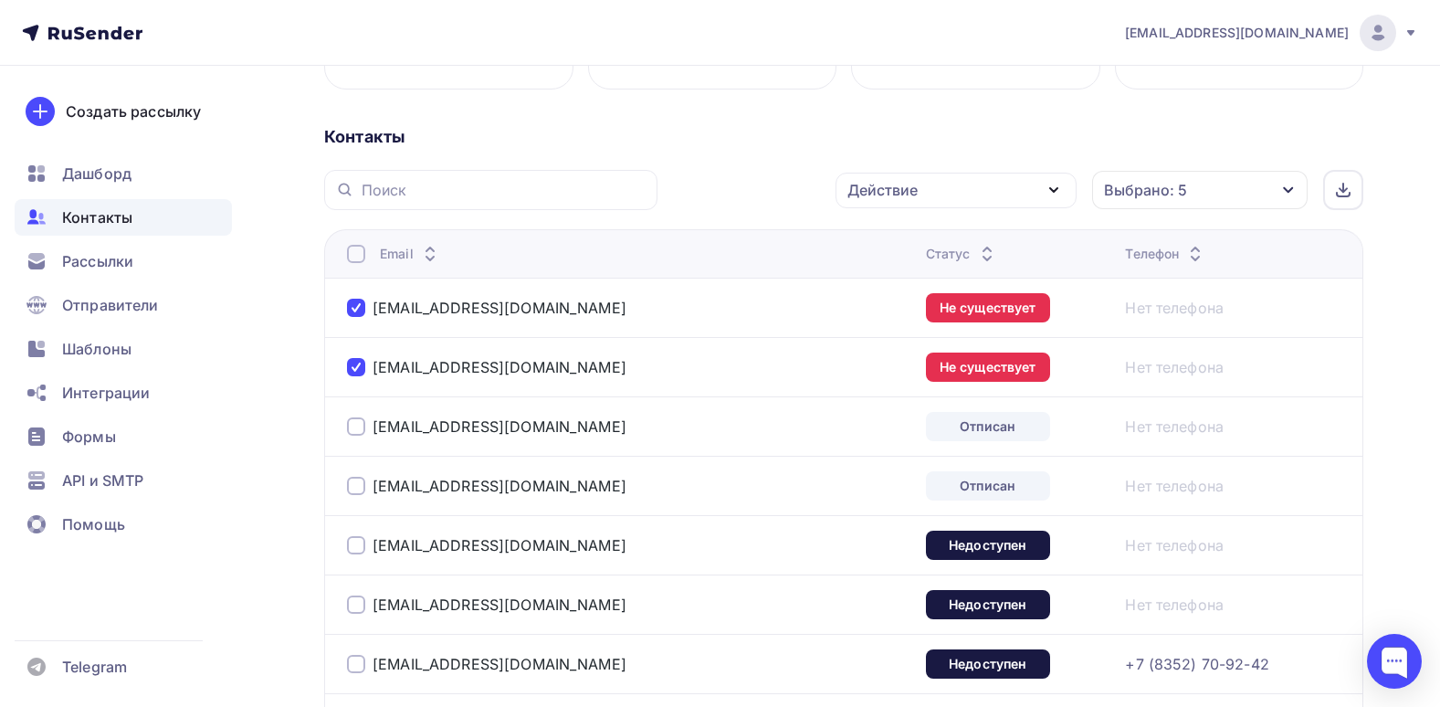
click at [359, 427] on div at bounding box center [356, 426] width 18 height 18
click at [352, 493] on div at bounding box center [356, 486] width 18 height 18
click at [358, 545] on div at bounding box center [356, 545] width 18 height 18
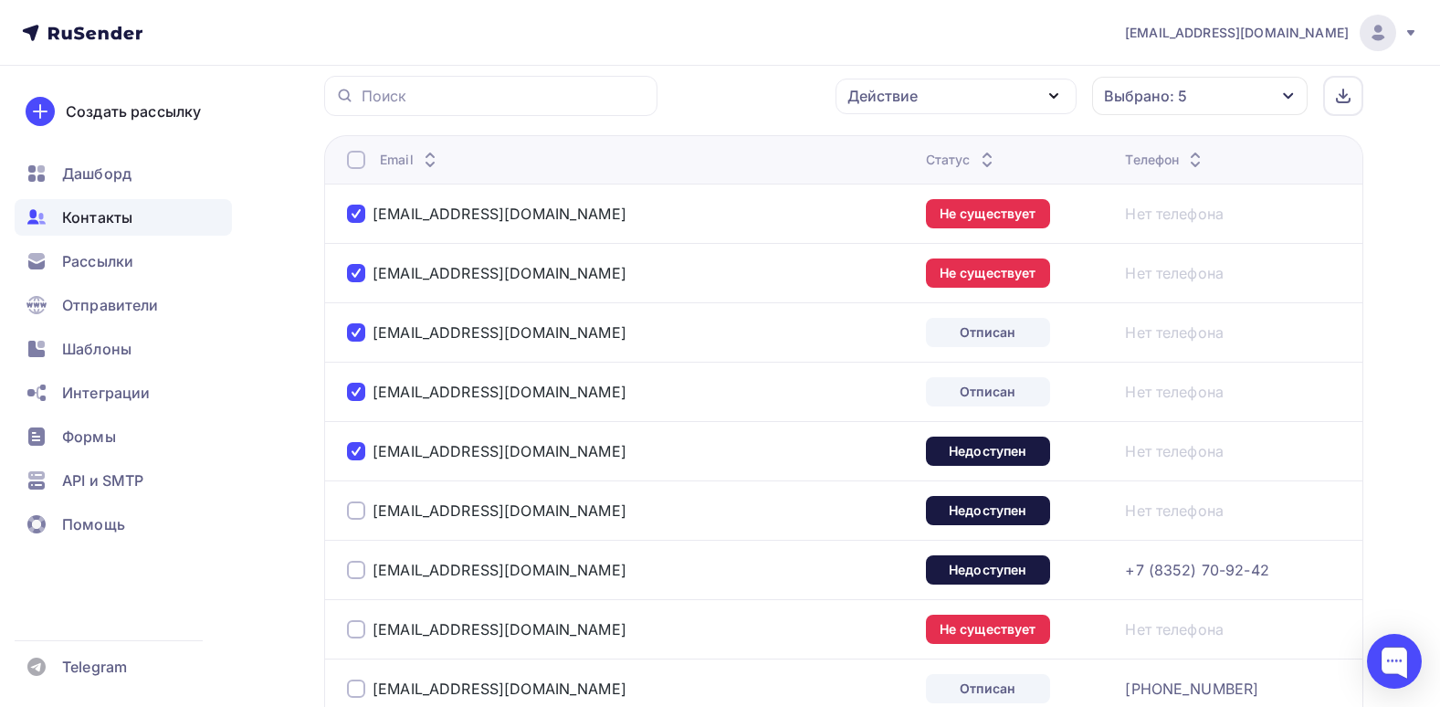
scroll to position [548, 0]
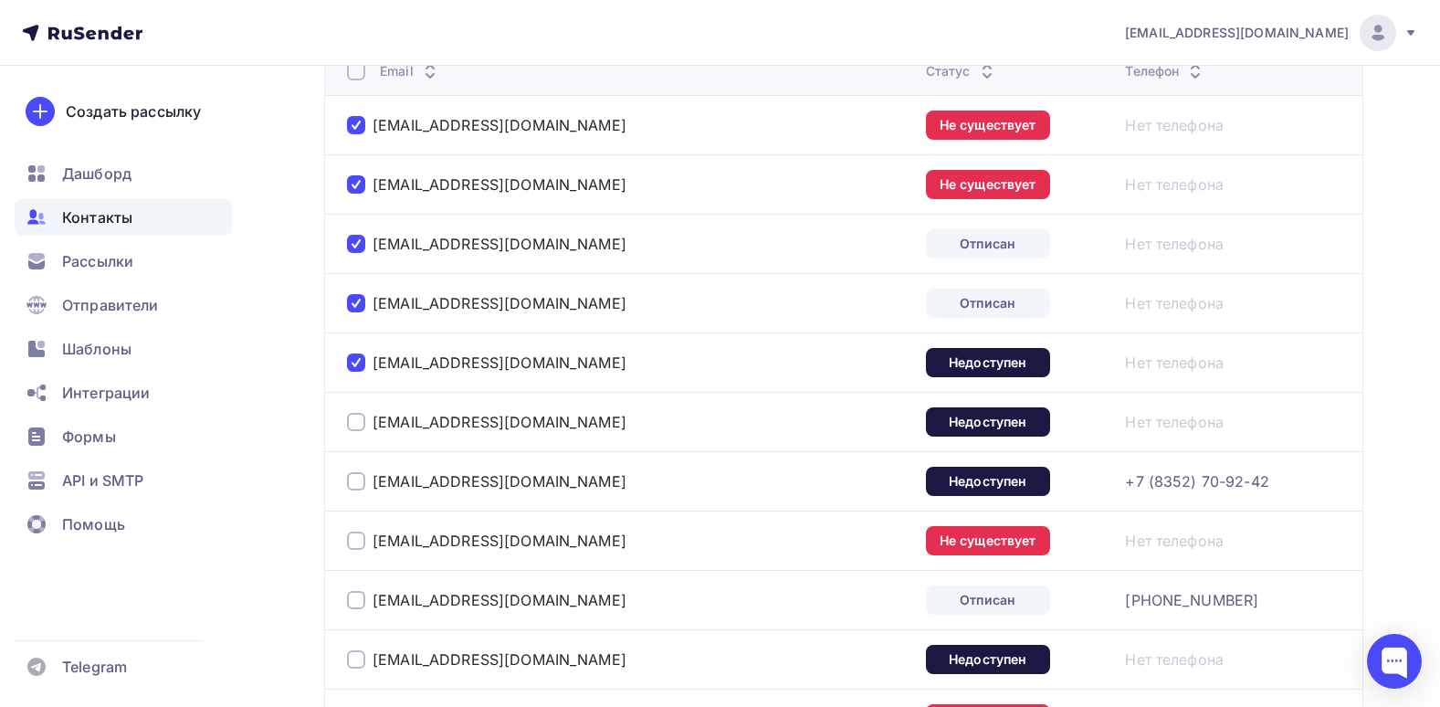
click at [355, 429] on div at bounding box center [356, 422] width 18 height 18
click at [356, 472] on div at bounding box center [356, 481] width 18 height 18
drag, startPoint x: 362, startPoint y: 524, endPoint x: 360, endPoint y: 536, distance: 12.0
click at [361, 524] on td "info@zolomb.ru" at bounding box center [621, 539] width 594 height 59
click at [358, 547] on div at bounding box center [356, 540] width 18 height 18
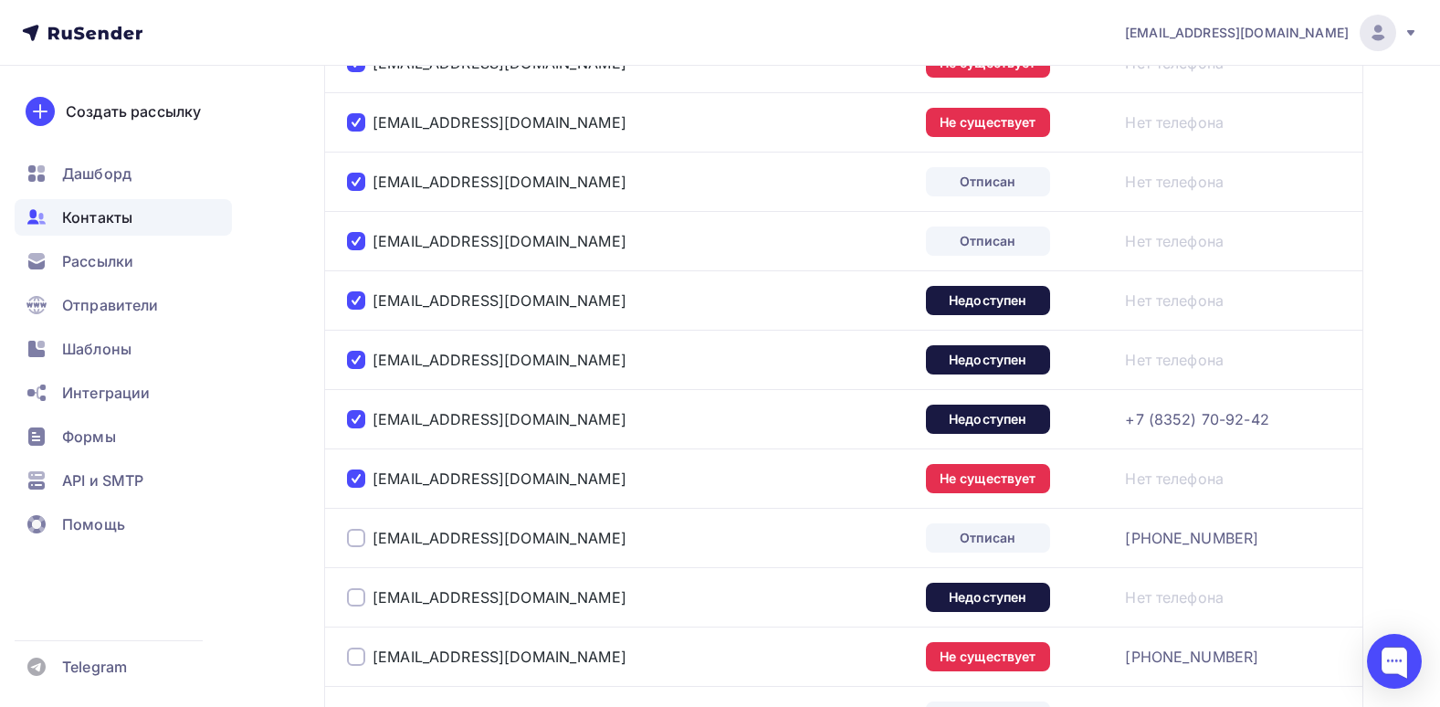
scroll to position [730, 0]
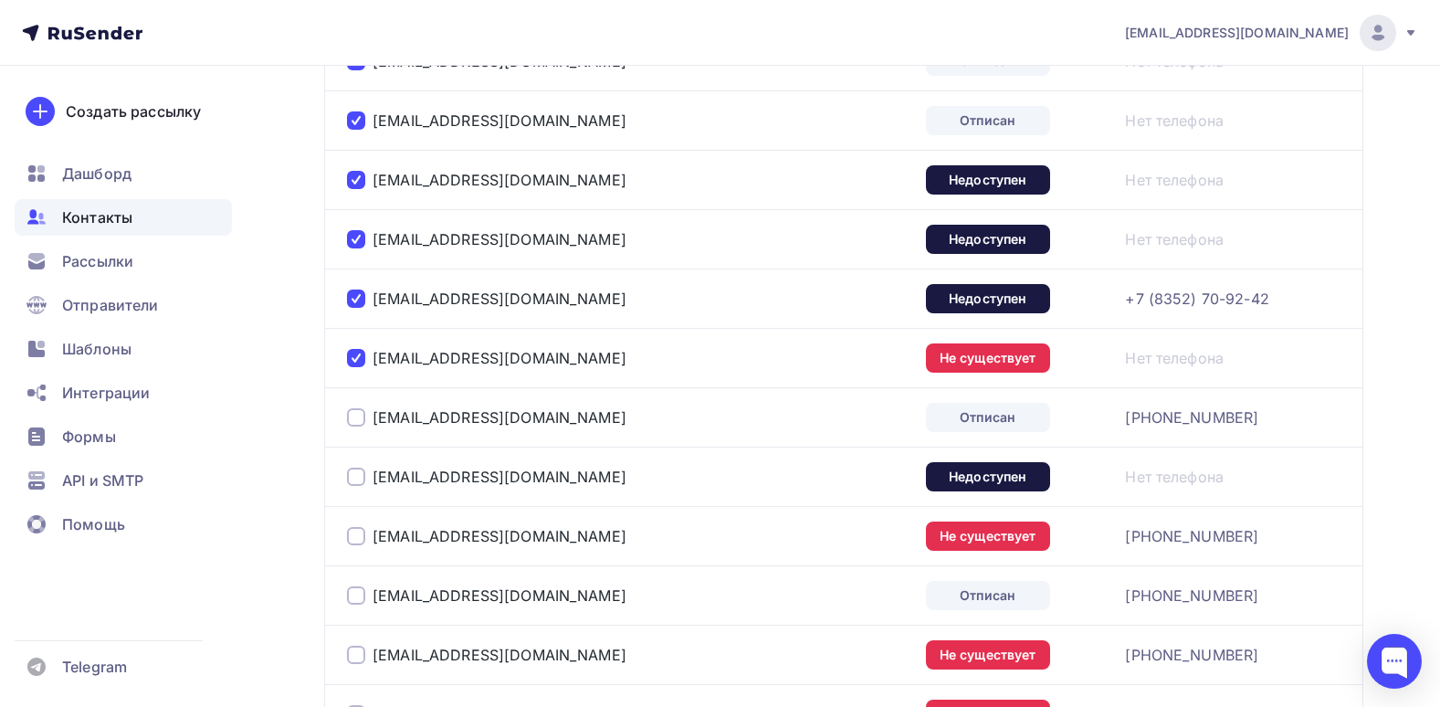
click at [359, 425] on div at bounding box center [356, 417] width 18 height 18
click at [368, 493] on td "info@domskazok.su" at bounding box center [621, 476] width 594 height 59
click at [341, 466] on td "info@domskazok.su" at bounding box center [621, 476] width 594 height 59
click at [352, 477] on div at bounding box center [356, 477] width 18 height 18
click at [353, 526] on div "info@milakrasilnikova.ru" at bounding box center [575, 535] width 457 height 29
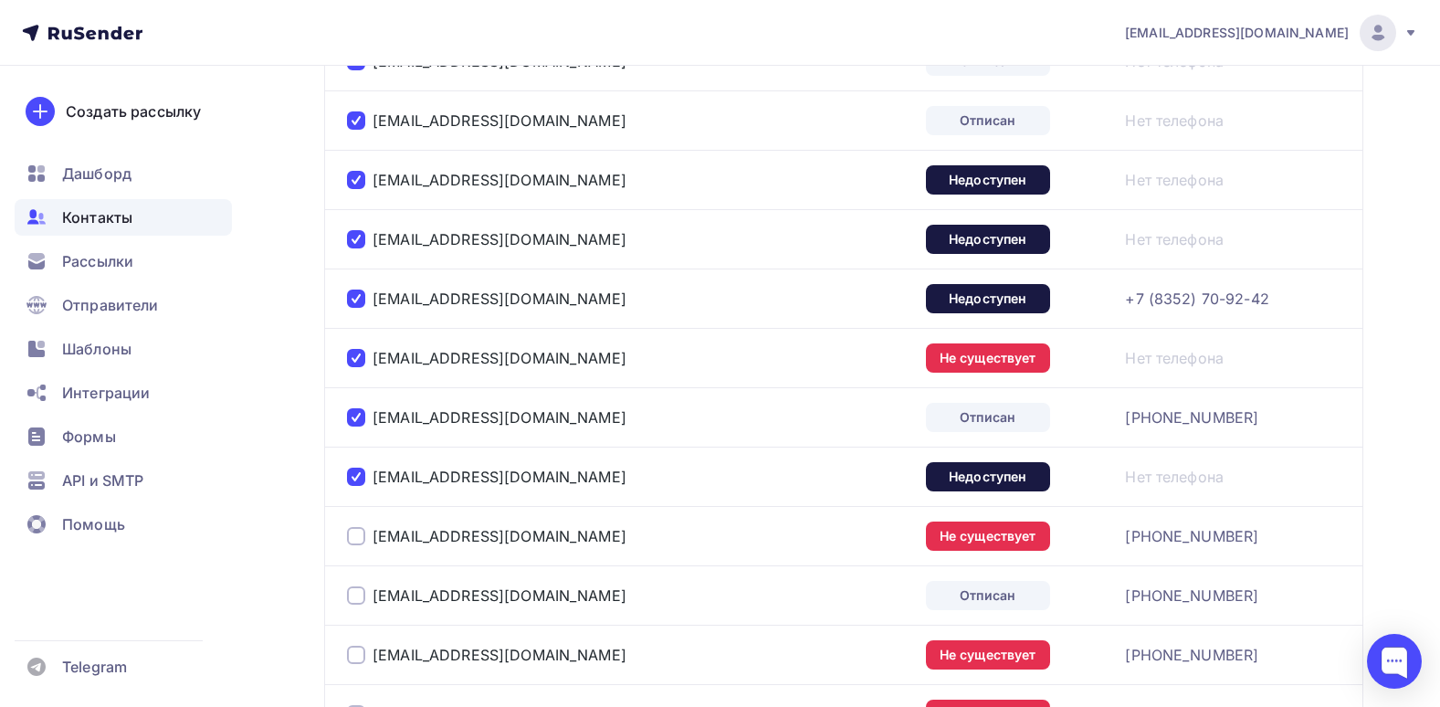
click at [355, 532] on div at bounding box center [356, 536] width 18 height 18
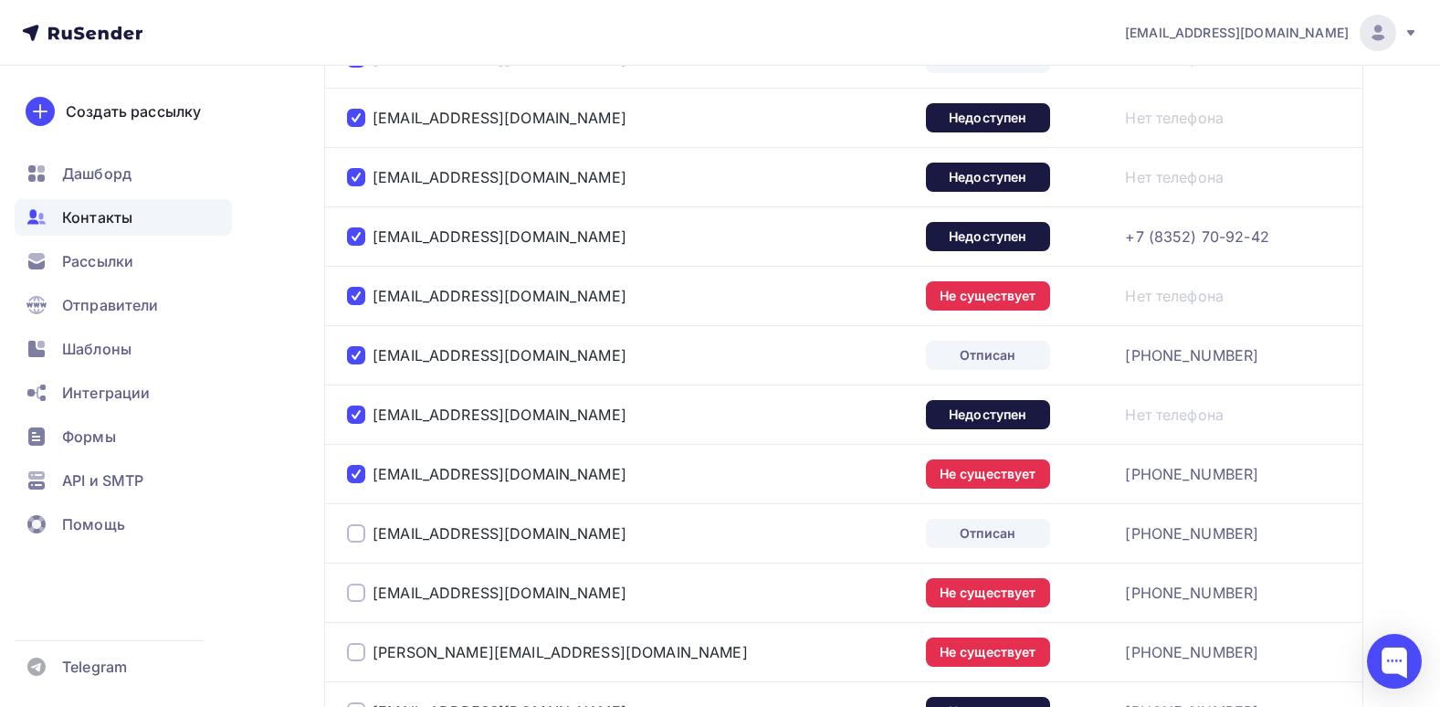
scroll to position [822, 0]
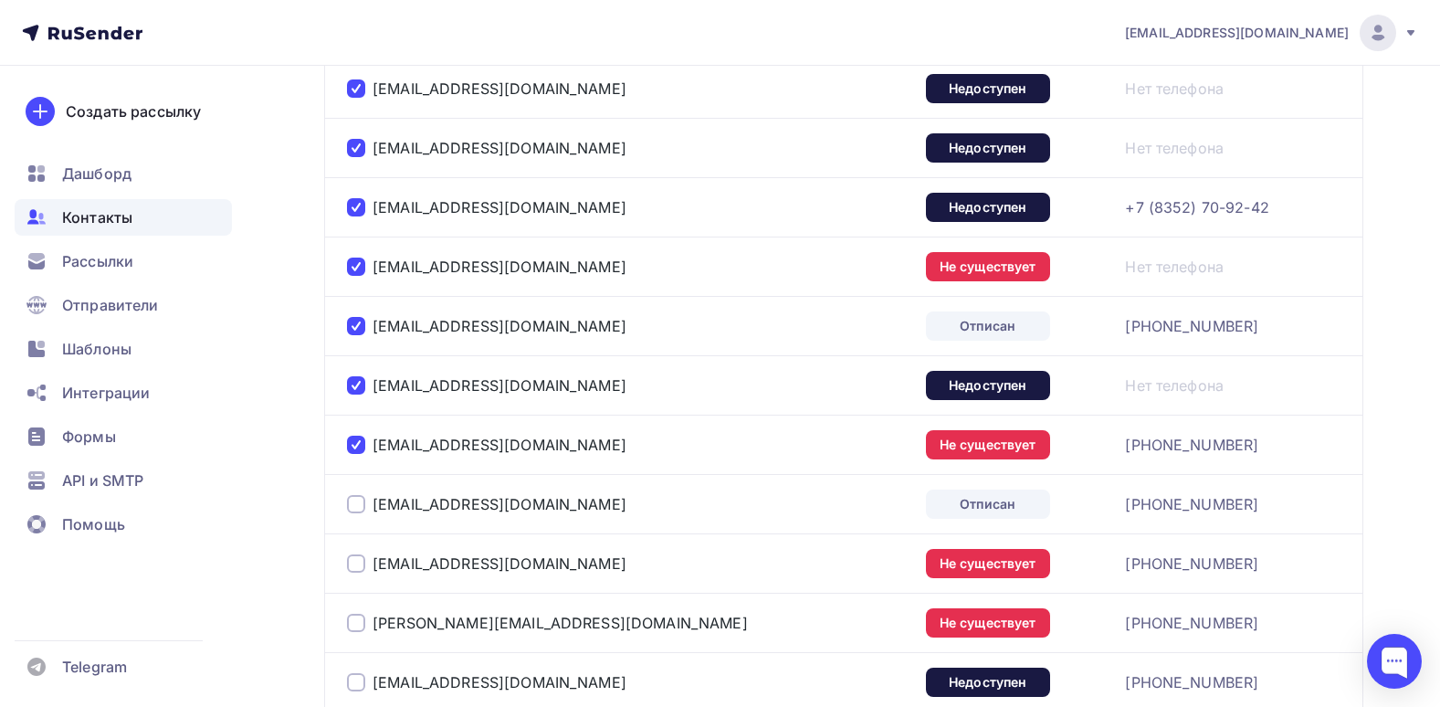
click at [363, 503] on div at bounding box center [356, 504] width 18 height 18
click at [354, 564] on div at bounding box center [356, 563] width 18 height 18
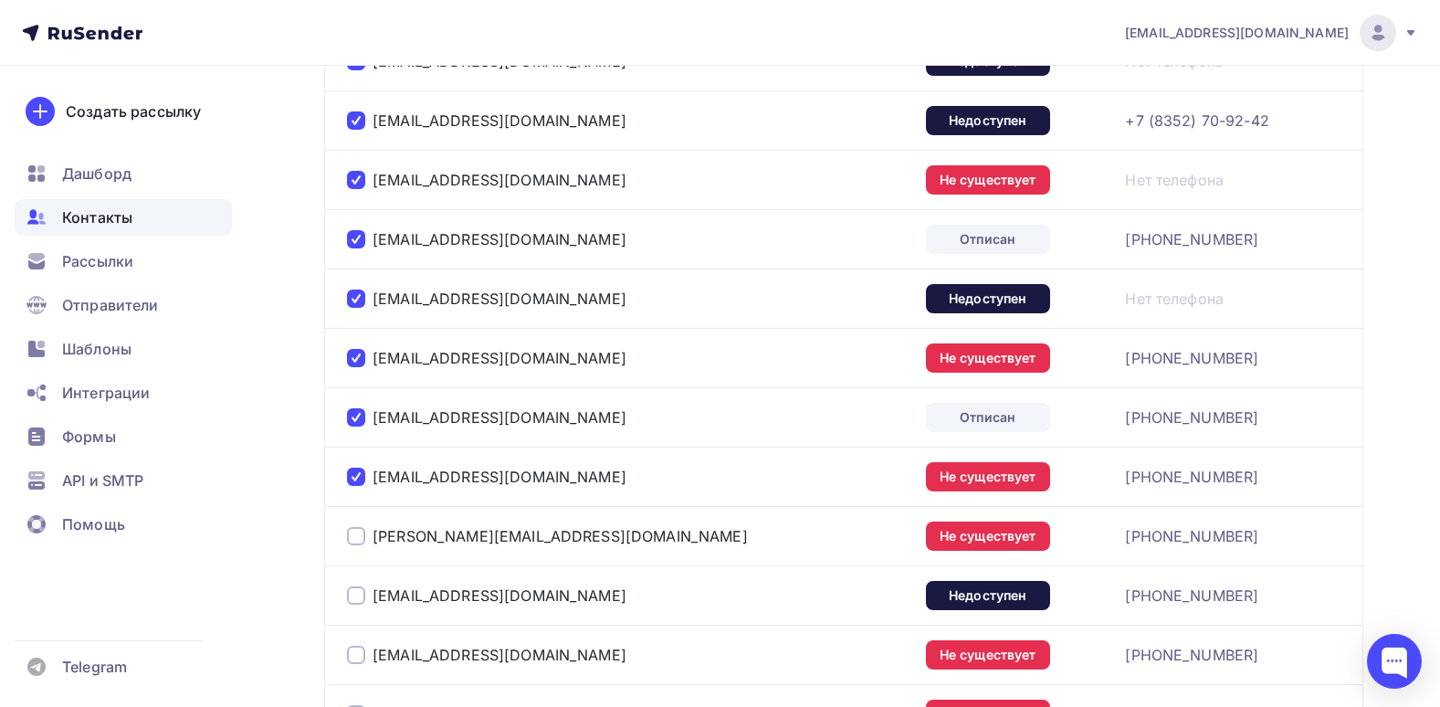
scroll to position [913, 0]
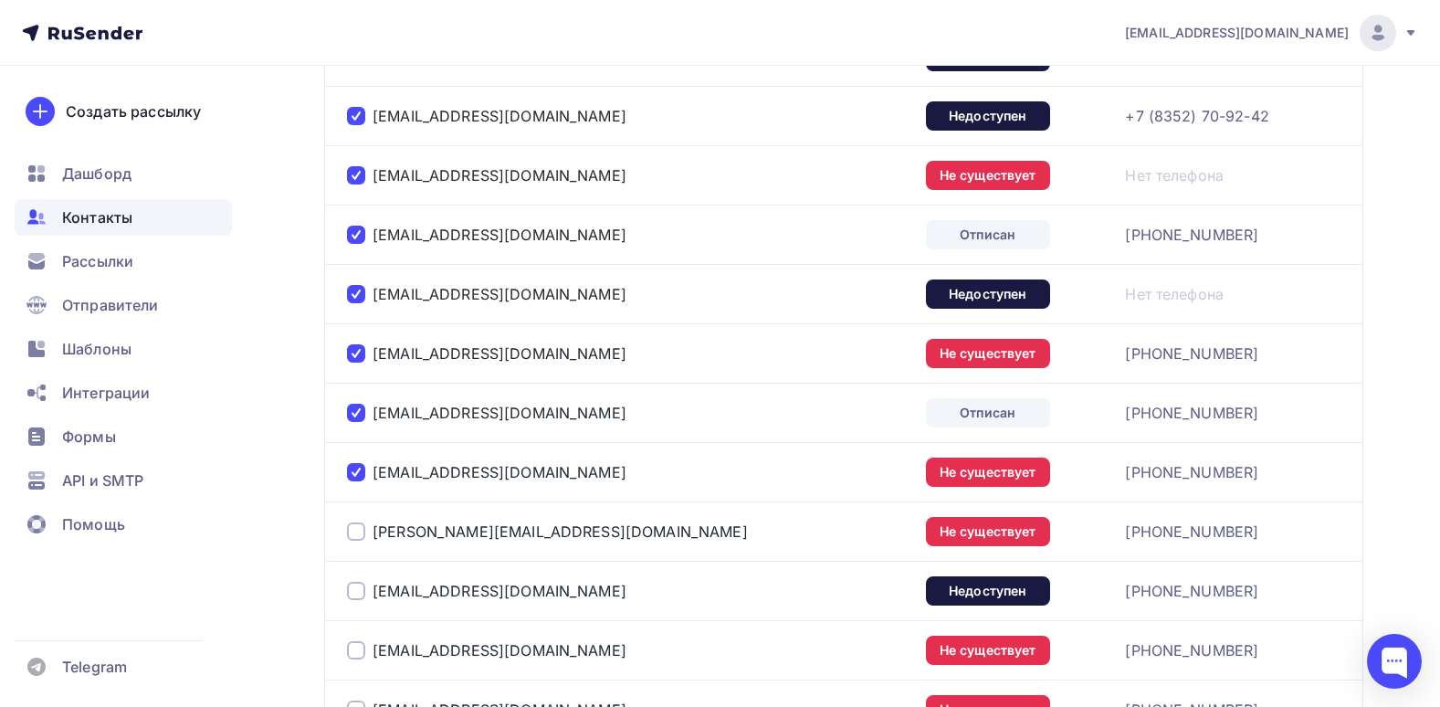
click at [362, 538] on div at bounding box center [356, 531] width 18 height 18
click at [355, 598] on div at bounding box center [356, 591] width 18 height 18
click at [351, 656] on div at bounding box center [356, 650] width 18 height 18
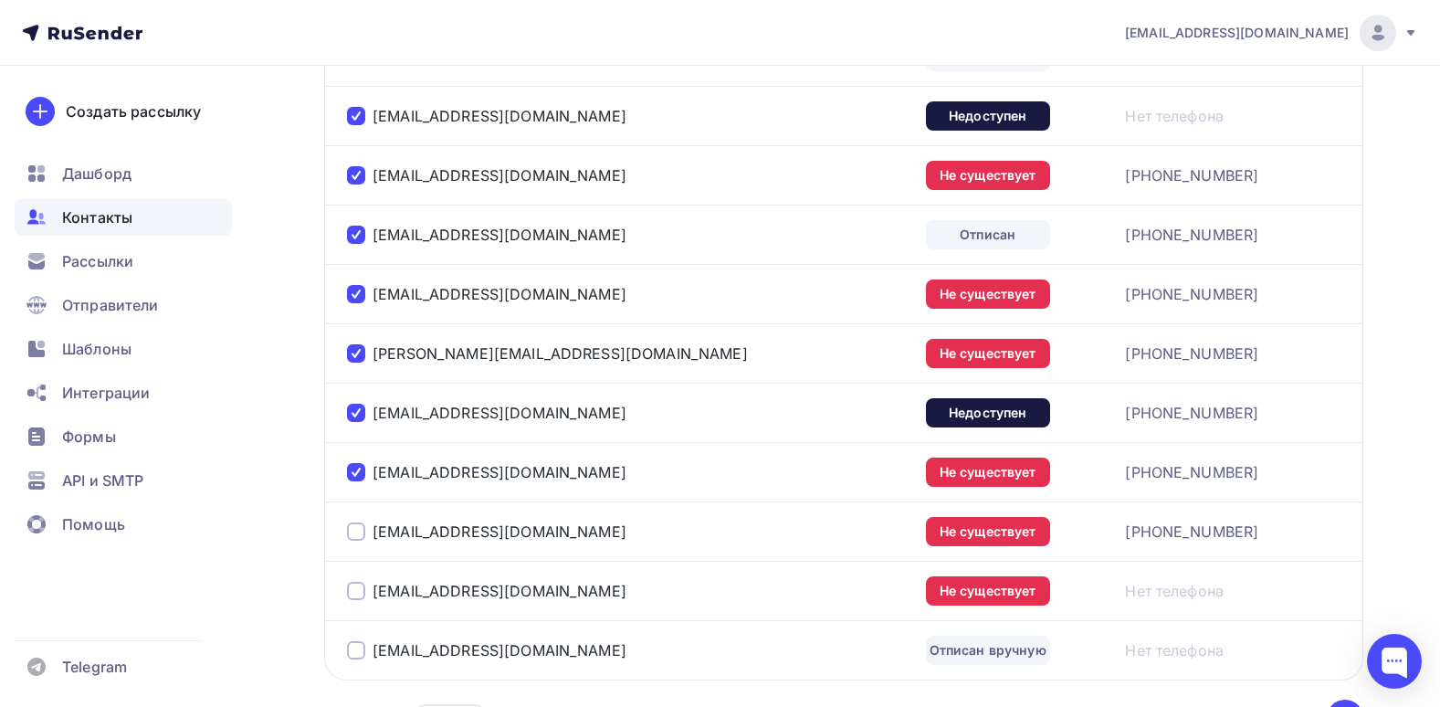
scroll to position [1096, 0]
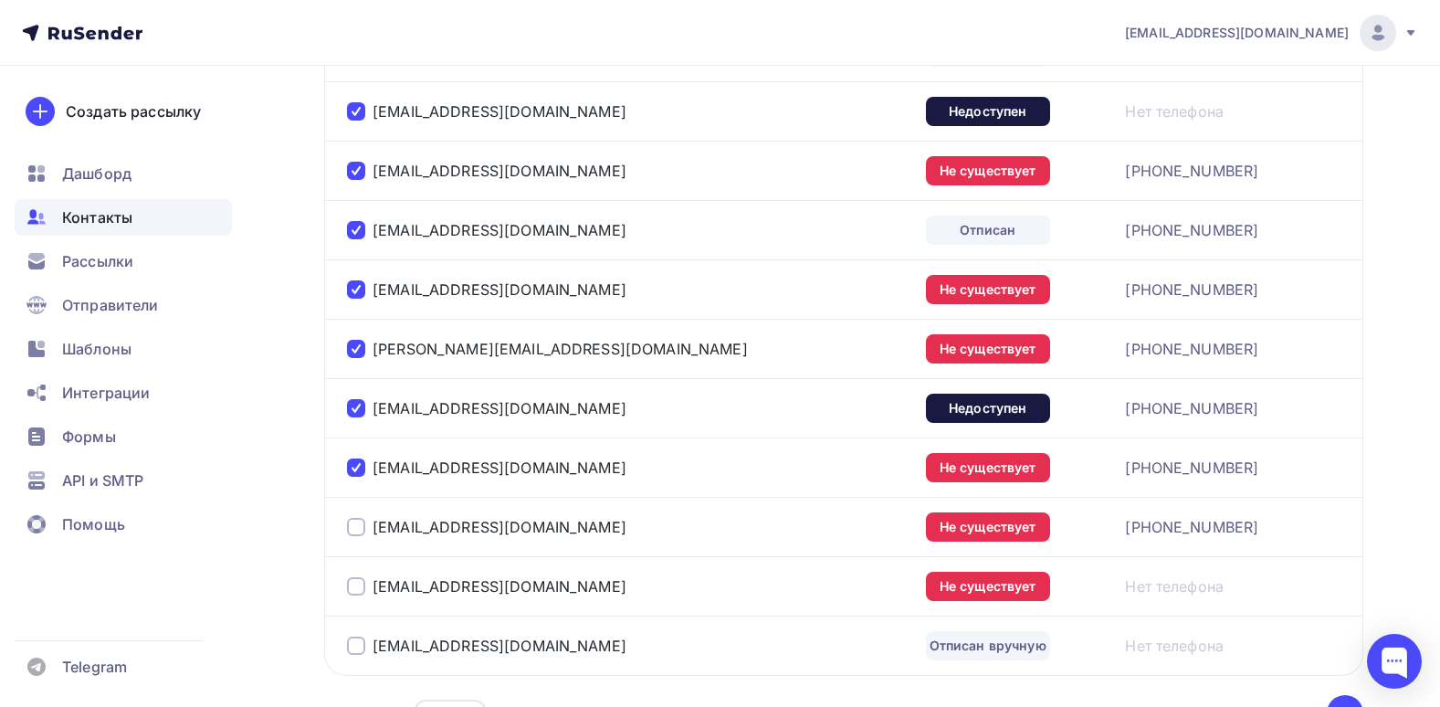
click at [354, 541] on td "20request@realhaus.ru" at bounding box center [621, 526] width 594 height 59
drag, startPoint x: 363, startPoint y: 518, endPoint x: 350, endPoint y: 568, distance: 52.1
click at [364, 518] on div at bounding box center [356, 527] width 18 height 18
click at [356, 583] on div at bounding box center [356, 586] width 18 height 18
click at [351, 644] on div at bounding box center [356, 645] width 18 height 18
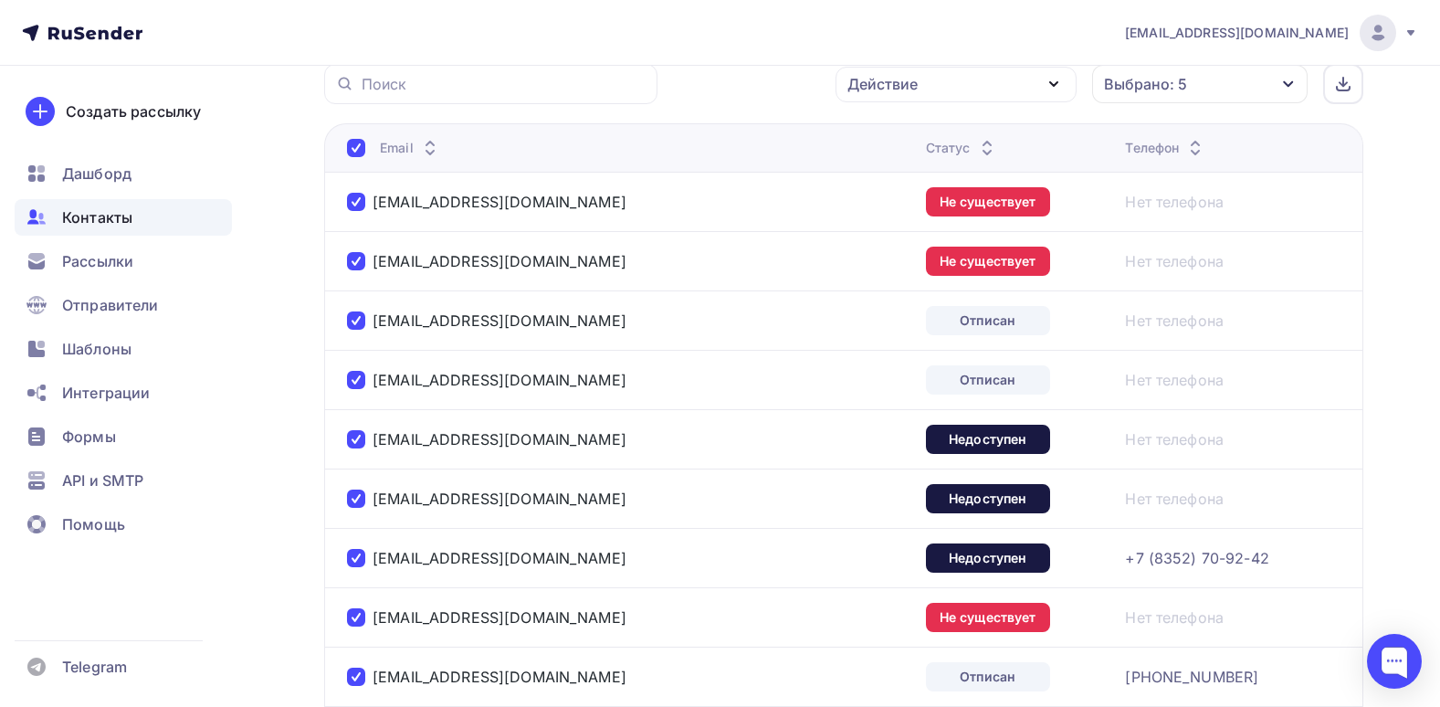
scroll to position [155, 0]
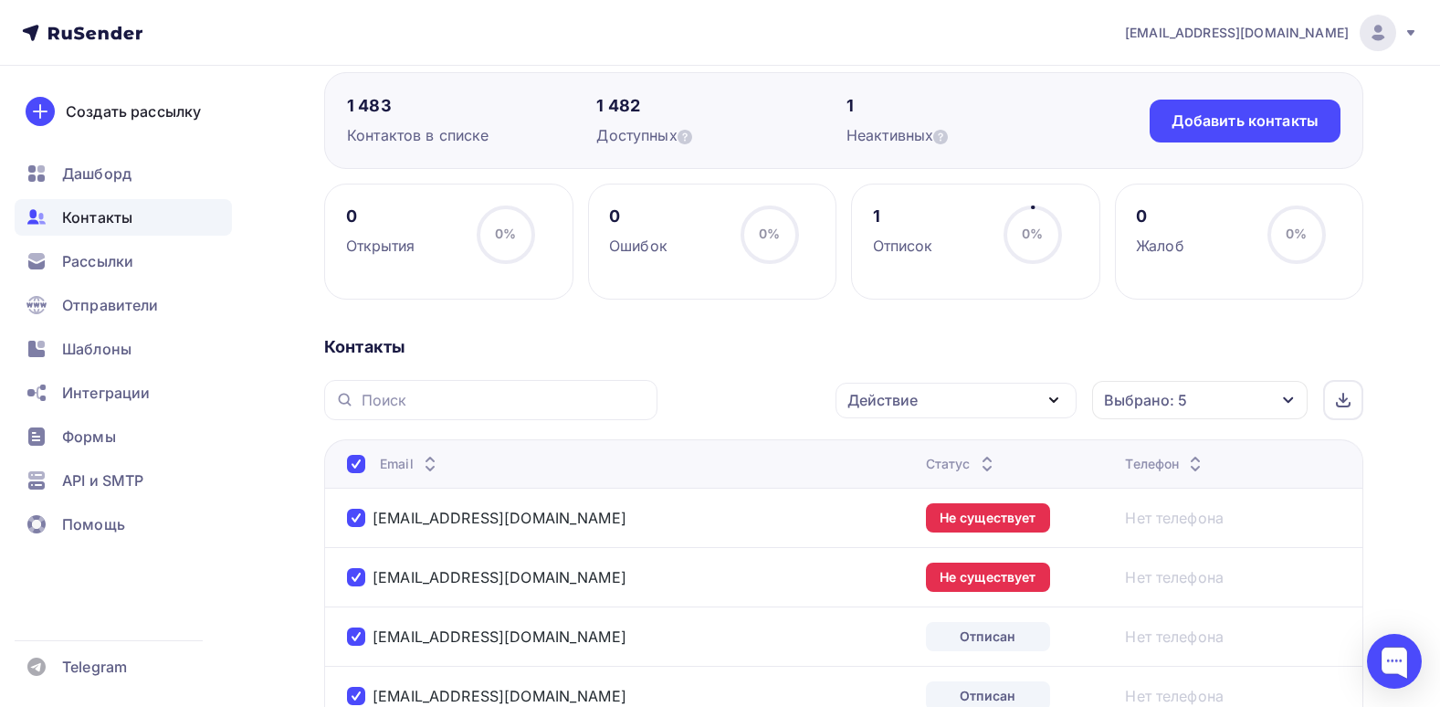
click at [1010, 381] on div "Действие Добавить в списки Исключить из списка Удалить Выбрано: 5 Статус Новый …" at bounding box center [1016, 400] width 693 height 40
click at [1009, 403] on div "Действие" at bounding box center [955, 401] width 241 height 36
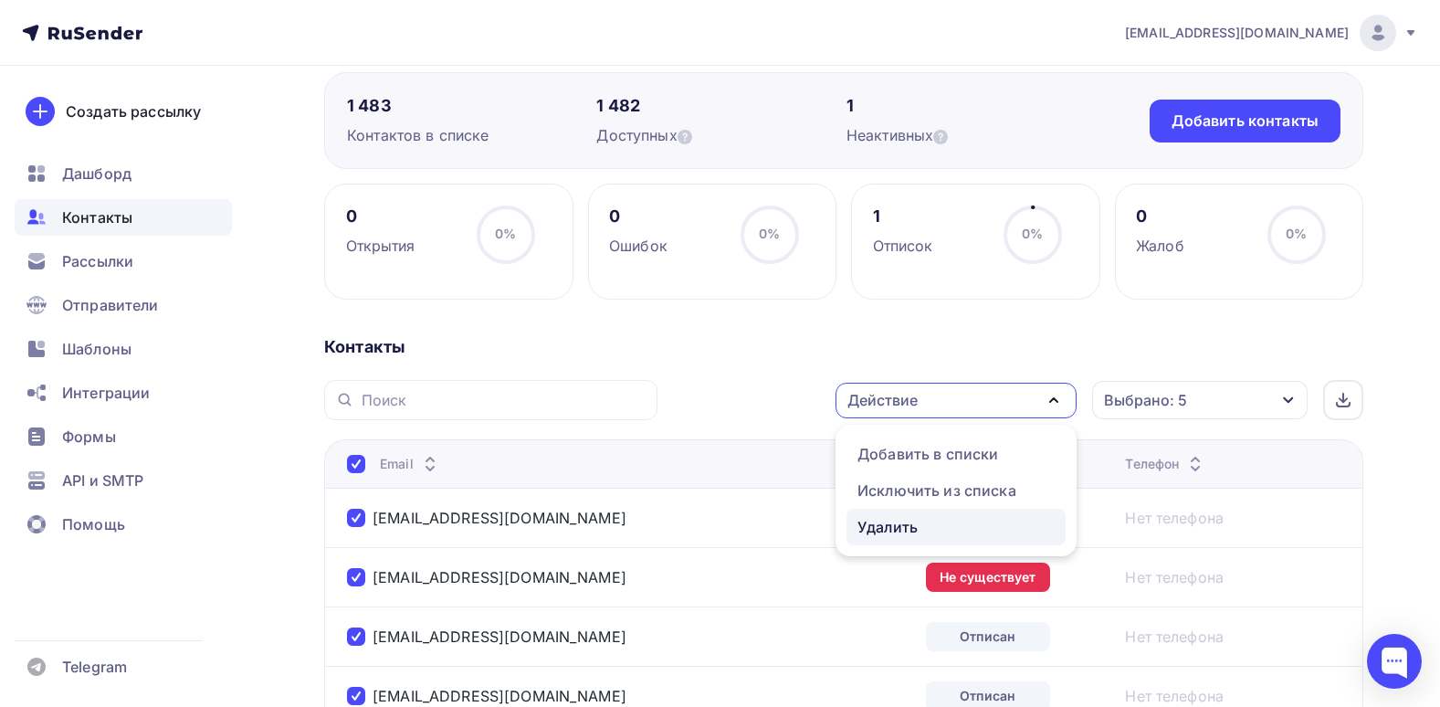
click at [898, 522] on div "Удалить" at bounding box center [887, 527] width 60 height 22
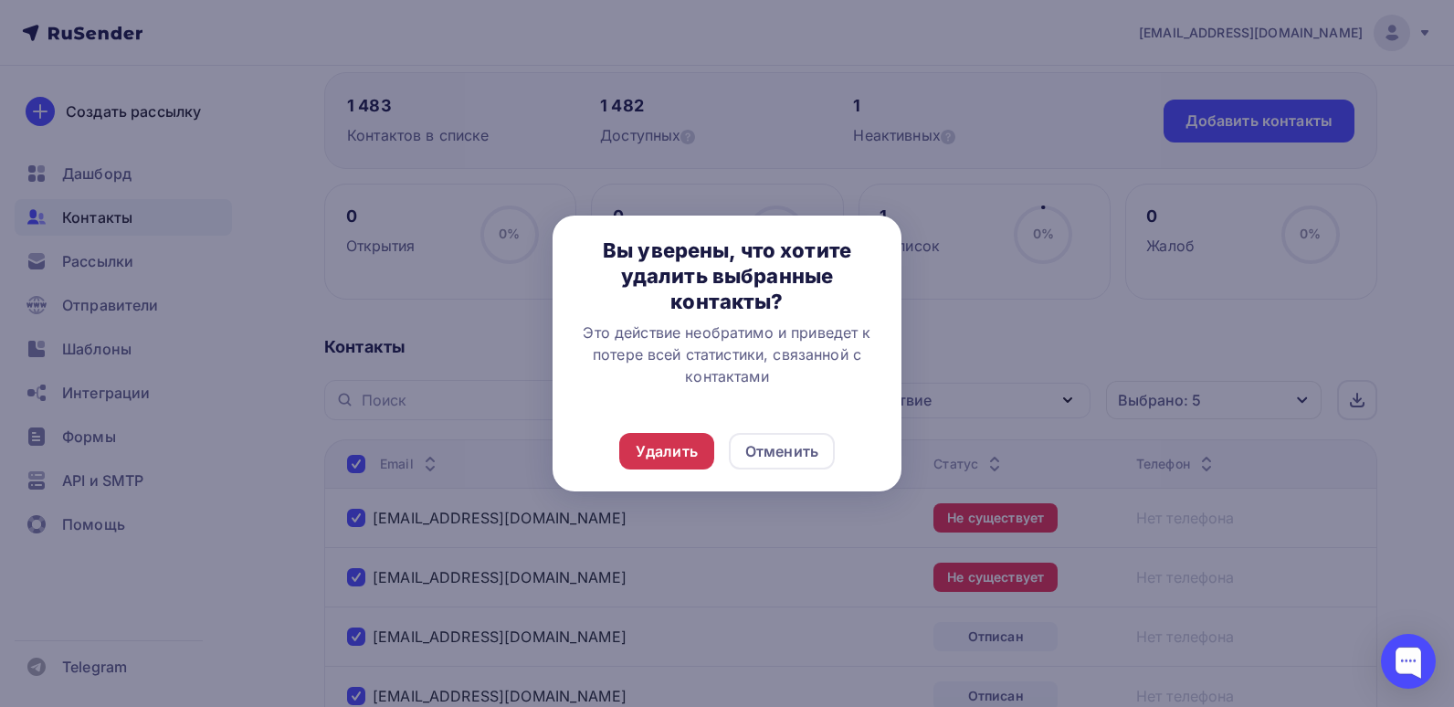
click at [675, 454] on div "Удалить" at bounding box center [667, 451] width 62 height 22
click at [632, 457] on div "Удалить" at bounding box center [666, 451] width 95 height 37
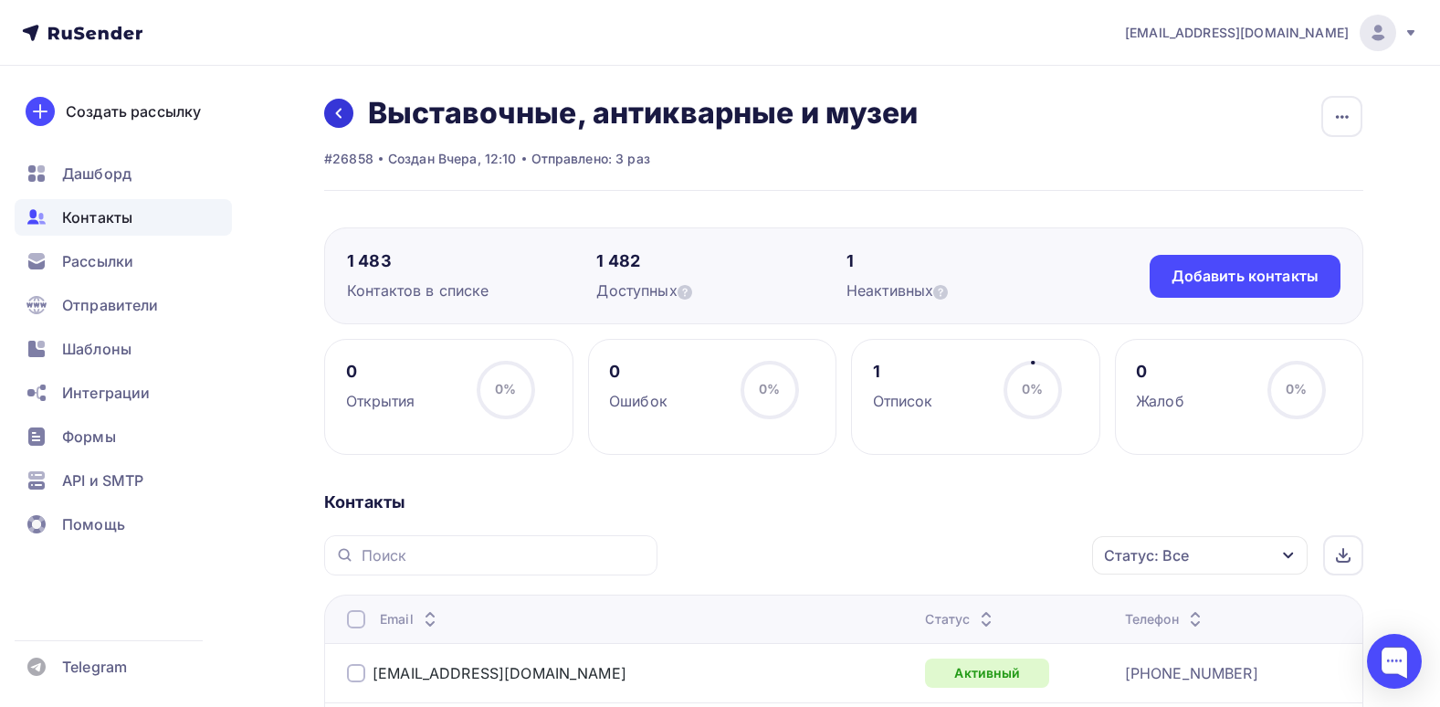
click at [333, 124] on link at bounding box center [338, 113] width 29 height 29
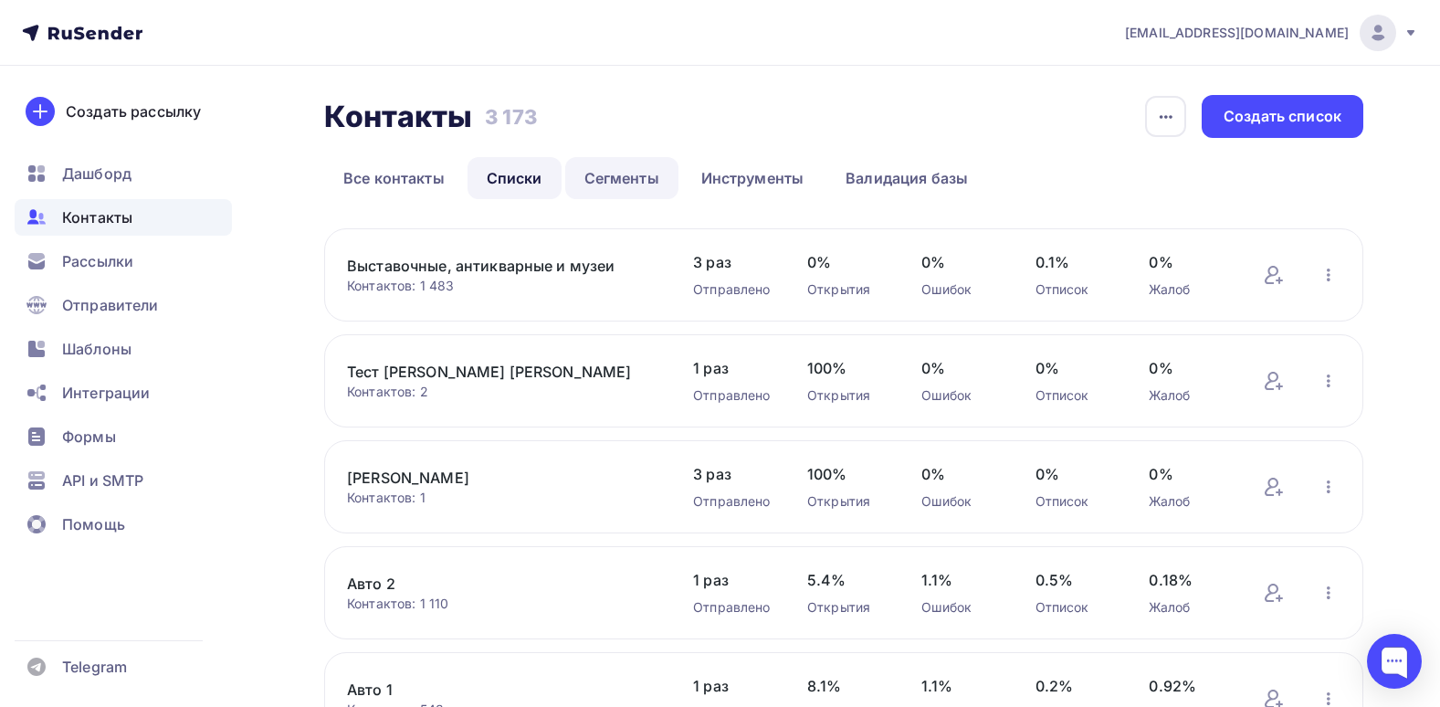
click at [613, 169] on link "Сегменты" at bounding box center [621, 178] width 113 height 42
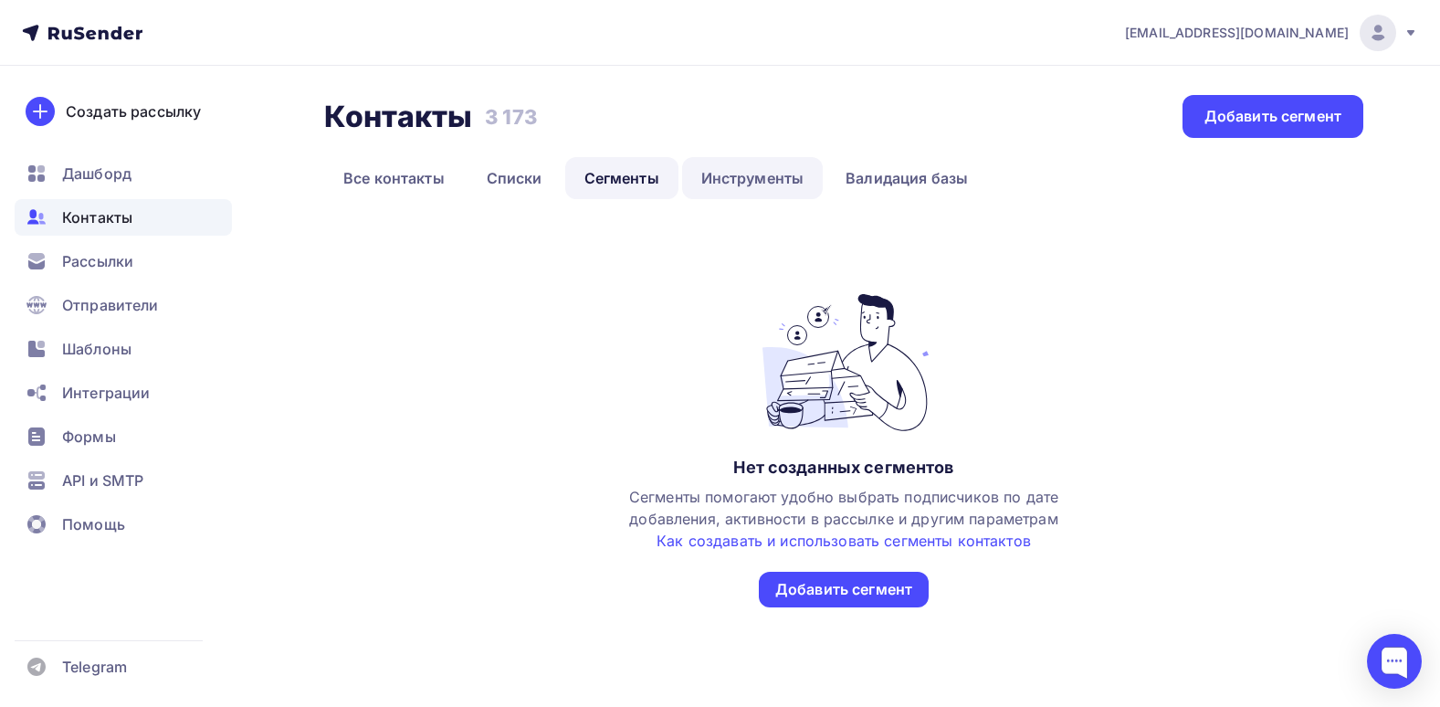
click at [722, 173] on link "Инструменты" at bounding box center [753, 178] width 142 height 42
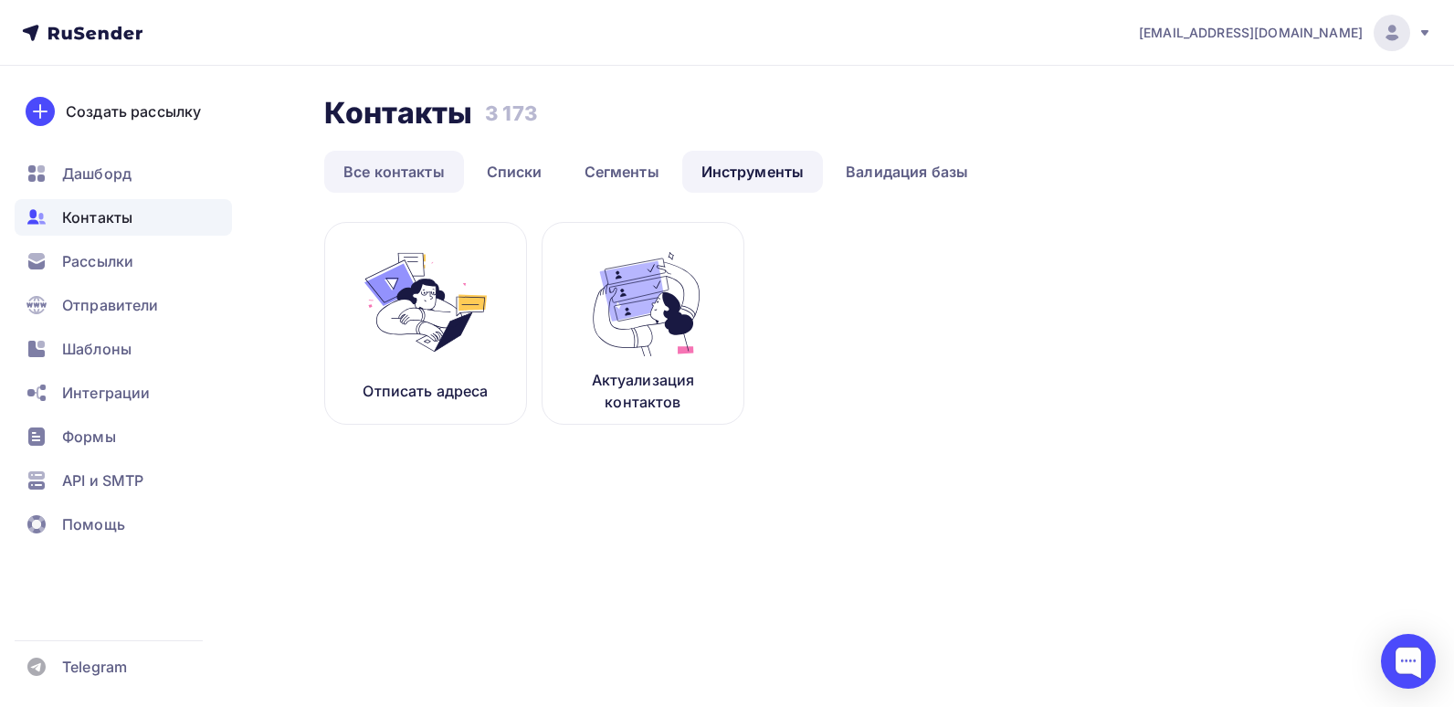
click at [411, 166] on link "Все контакты" at bounding box center [394, 172] width 140 height 42
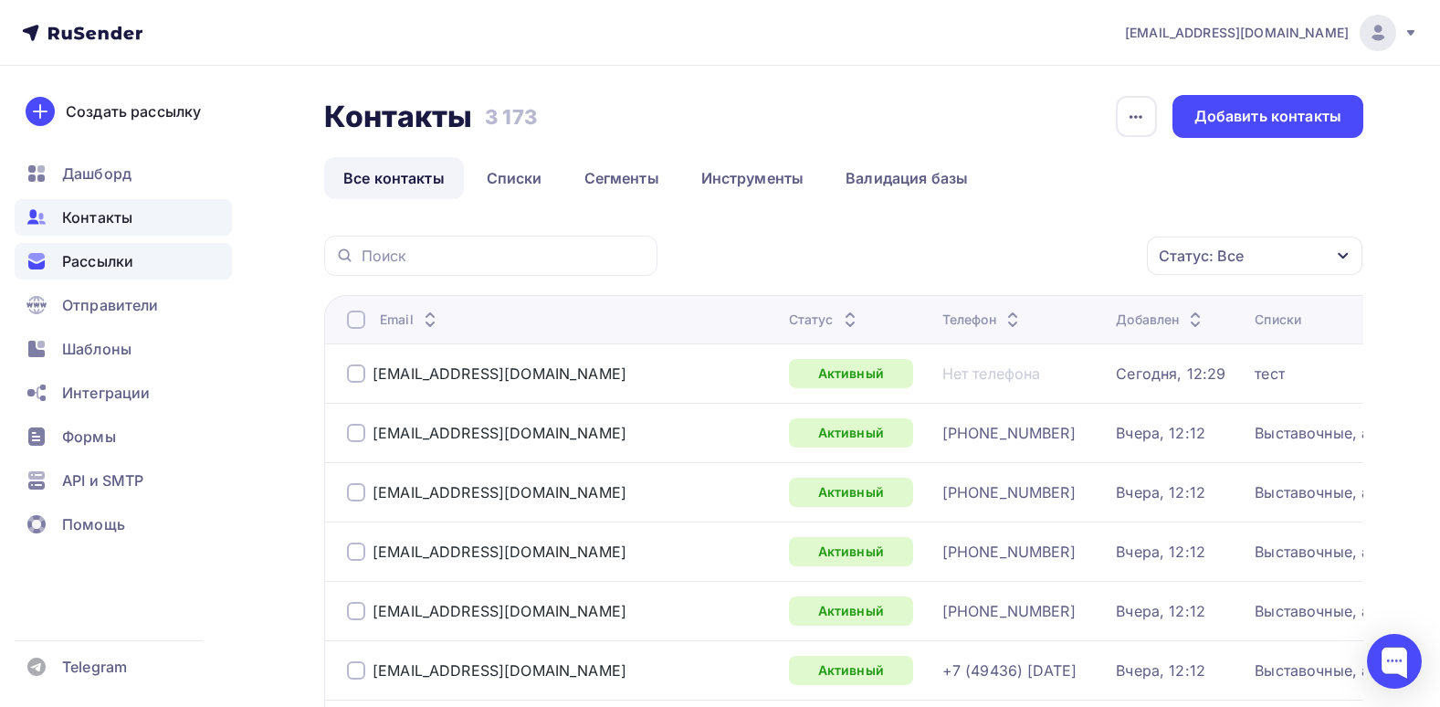
click at [114, 257] on span "Рассылки" at bounding box center [97, 261] width 71 height 22
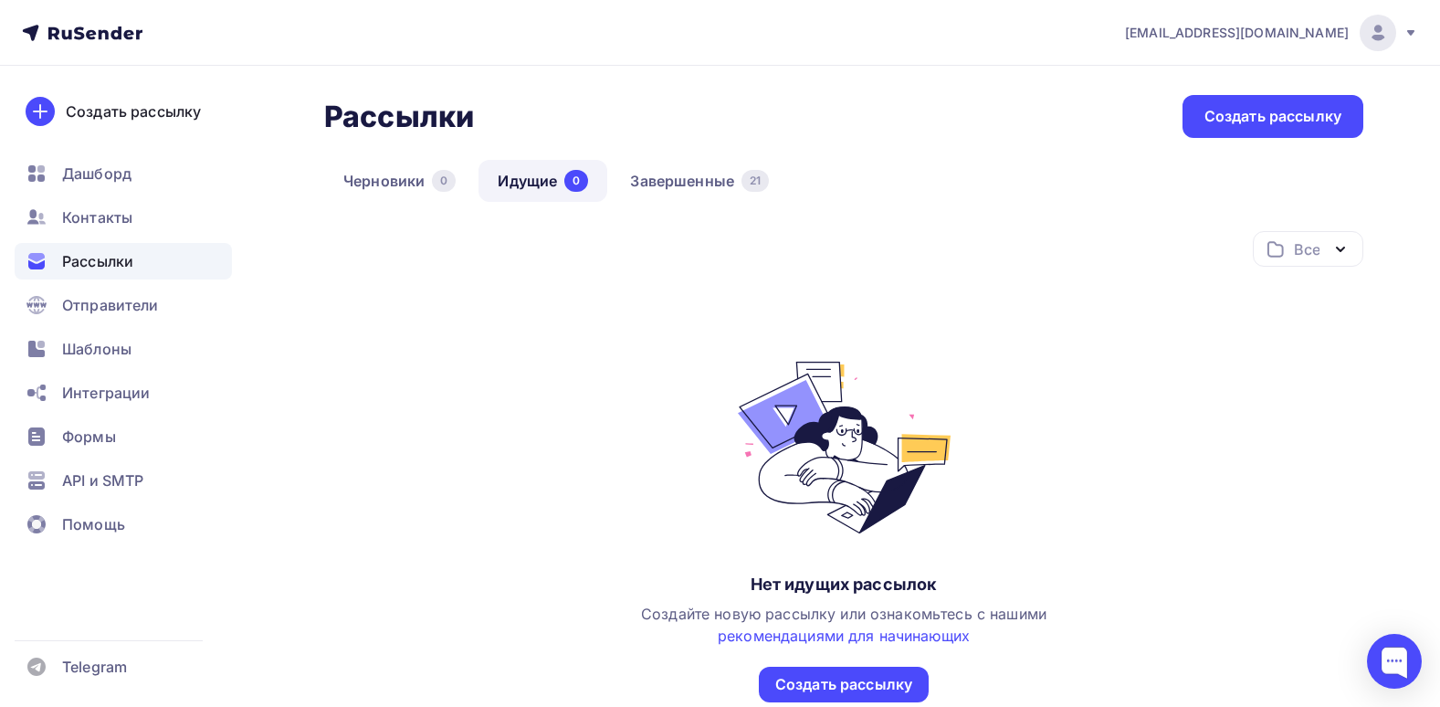
drag, startPoint x: 477, startPoint y: 182, endPoint x: 486, endPoint y: 215, distance: 34.1
click at [475, 184] on li "Черновики 0" at bounding box center [401, 181] width 154 height 42
click at [758, 185] on div "21" at bounding box center [754, 181] width 27 height 22
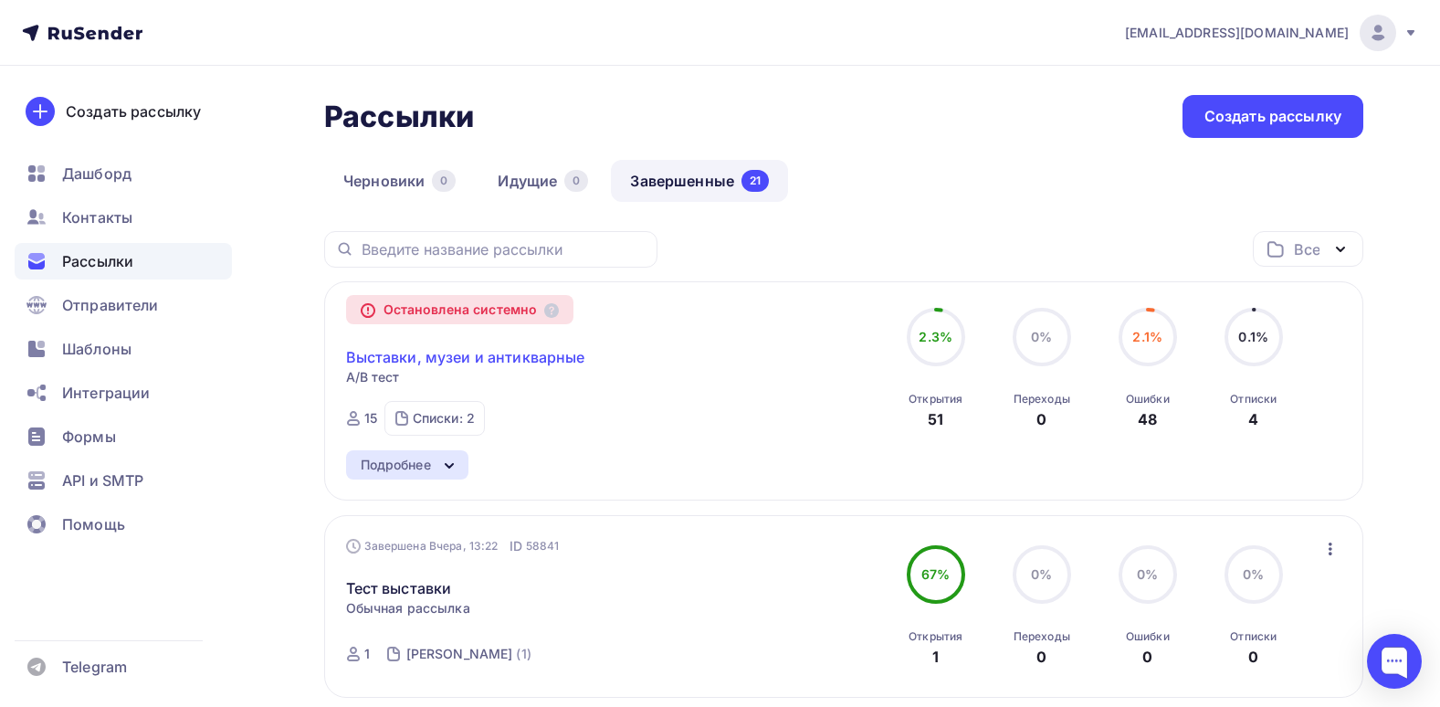
click at [447, 356] on link "Выставки, музеи и антикварные" at bounding box center [465, 357] width 239 height 22
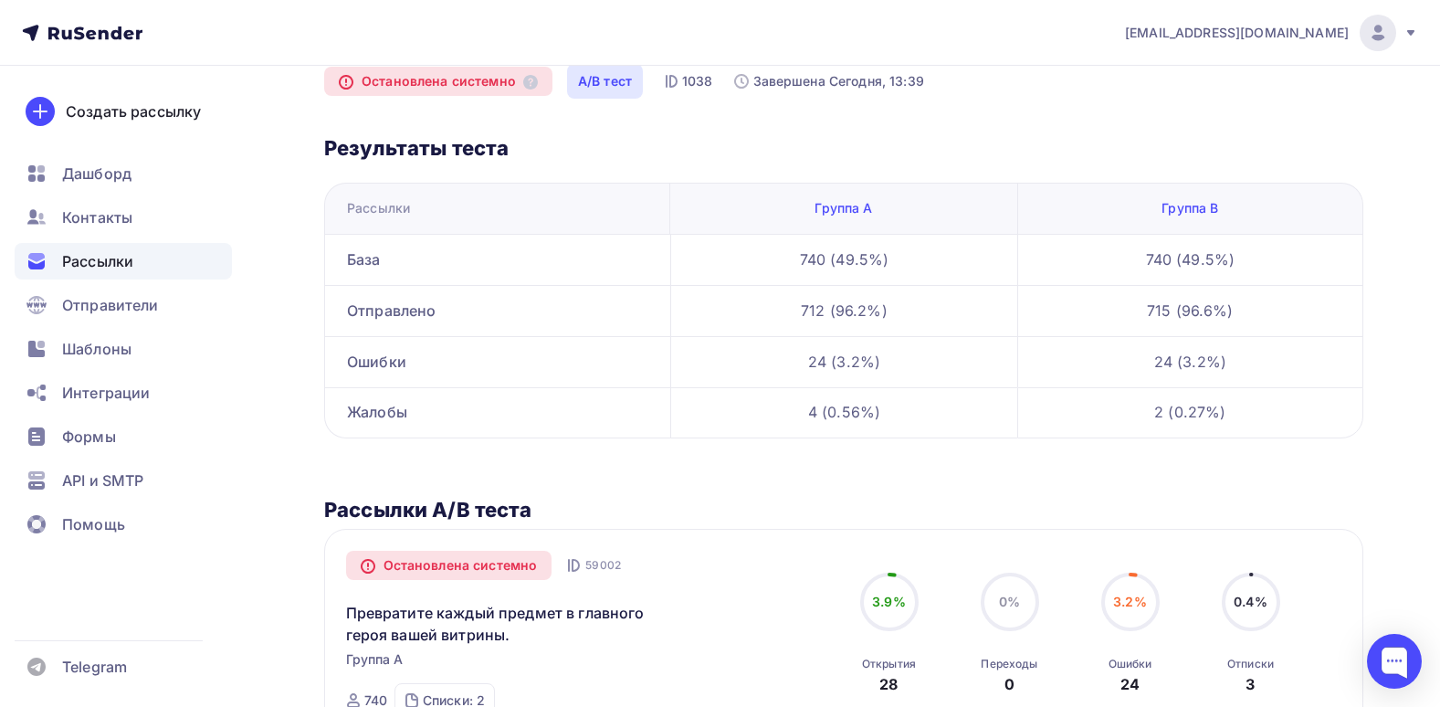
scroll to position [183, 0]
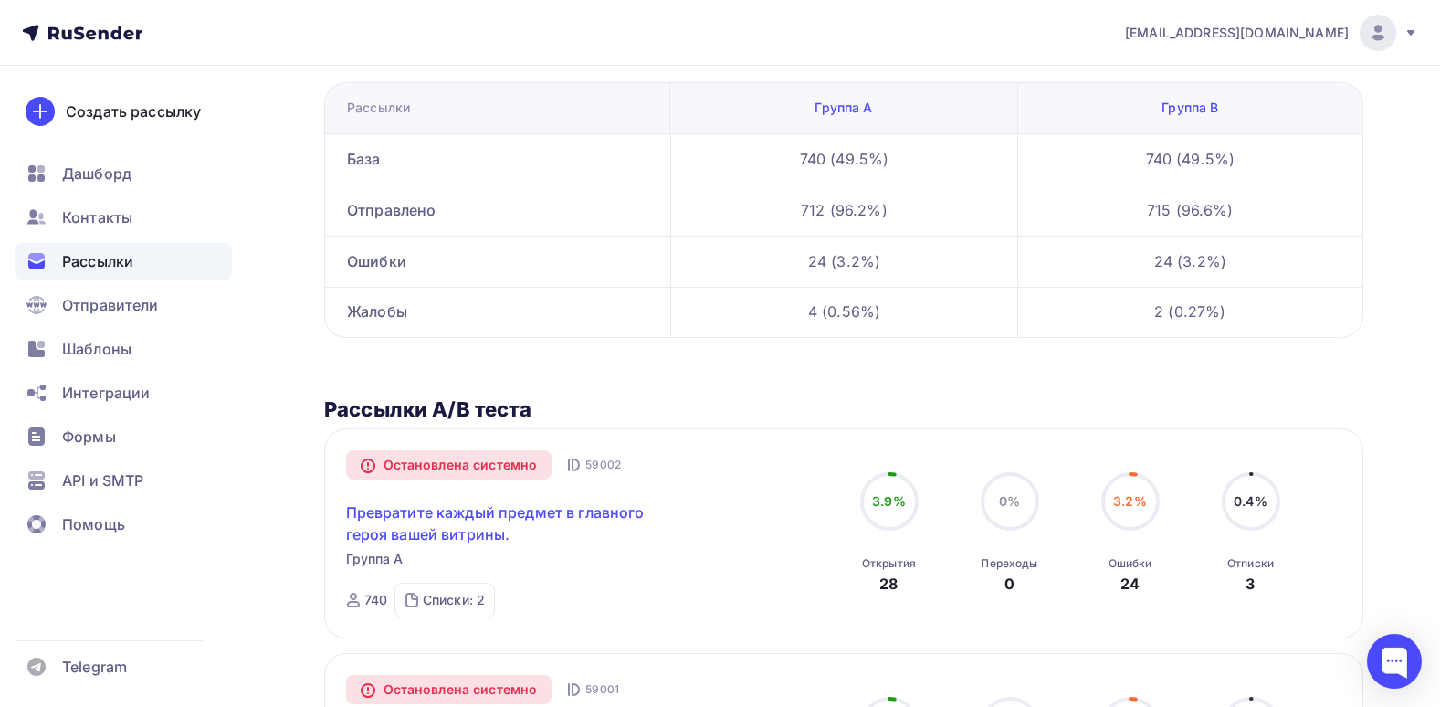
click at [487, 523] on link "Превратите каждый предмет в главного героя вашей витрины." at bounding box center [502, 523] width 313 height 44
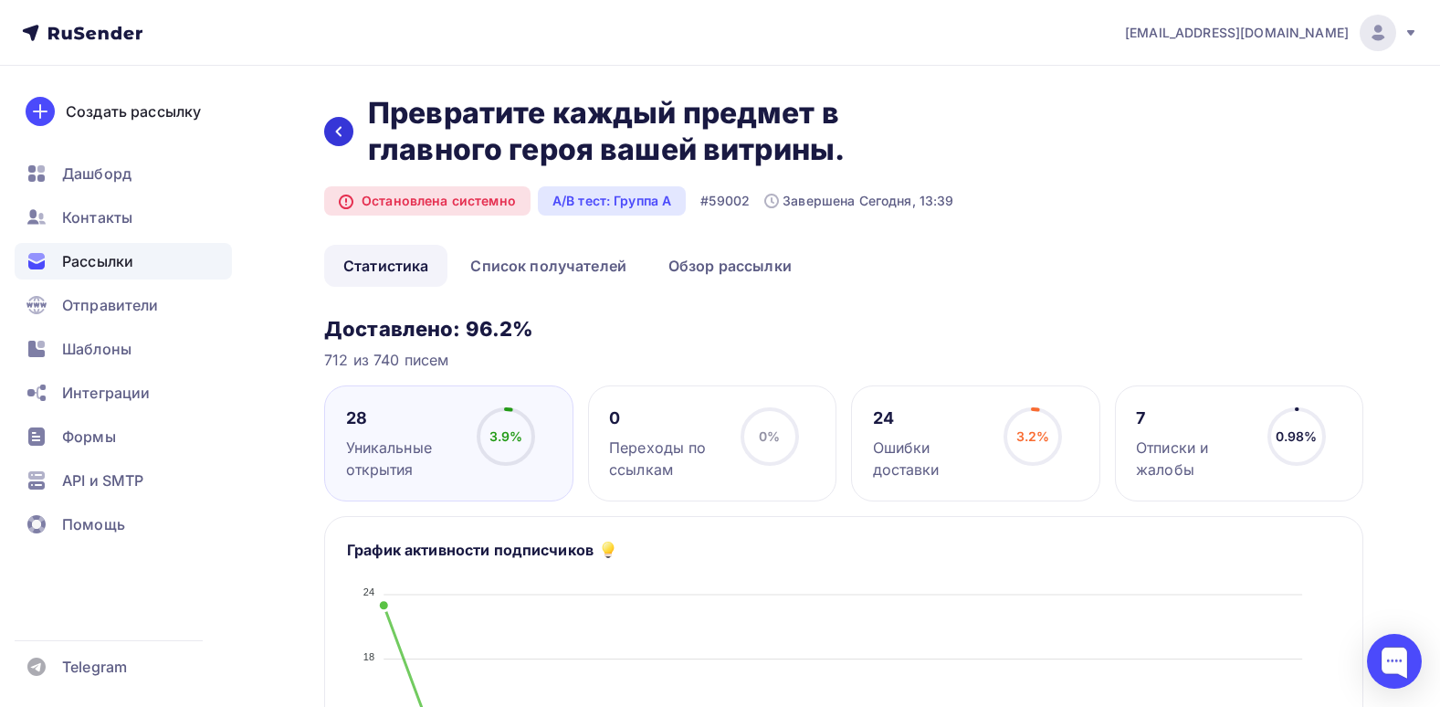
click at [326, 129] on div at bounding box center [338, 131] width 29 height 29
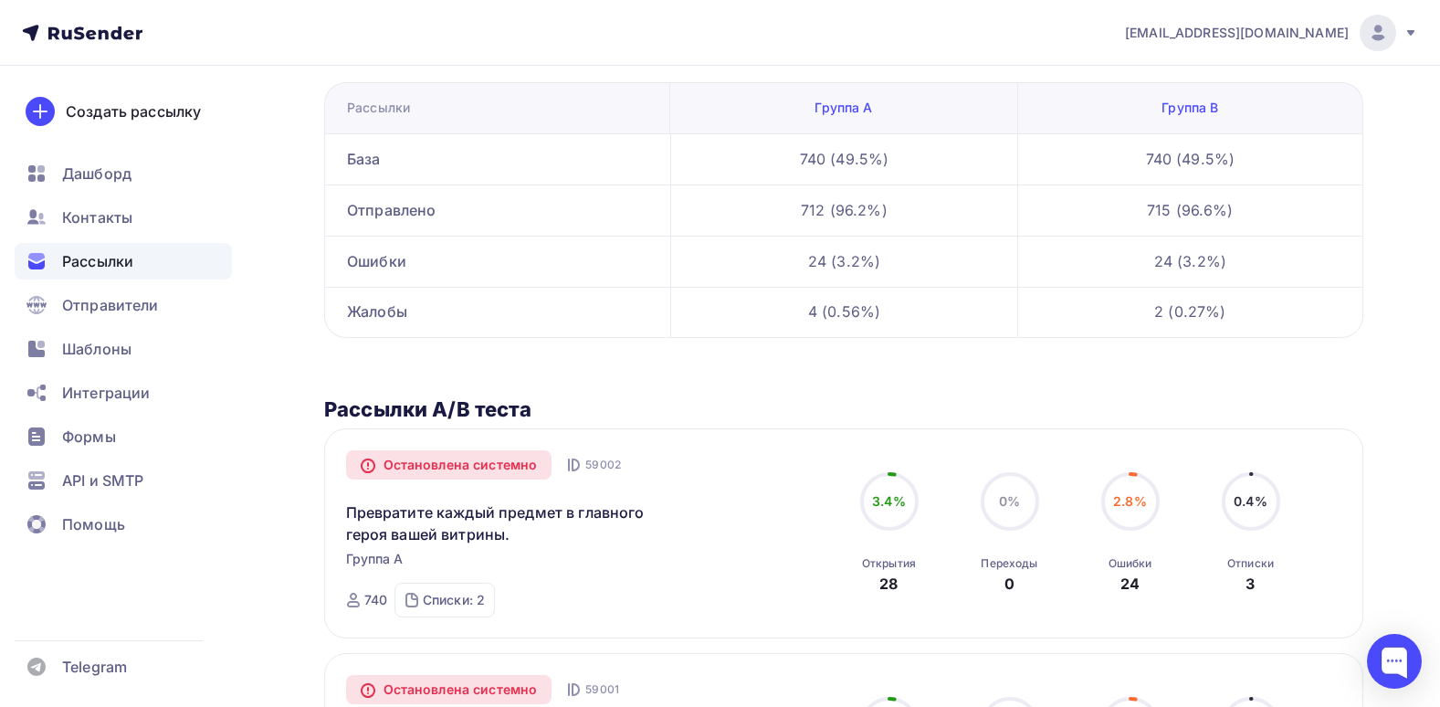
scroll to position [274, 0]
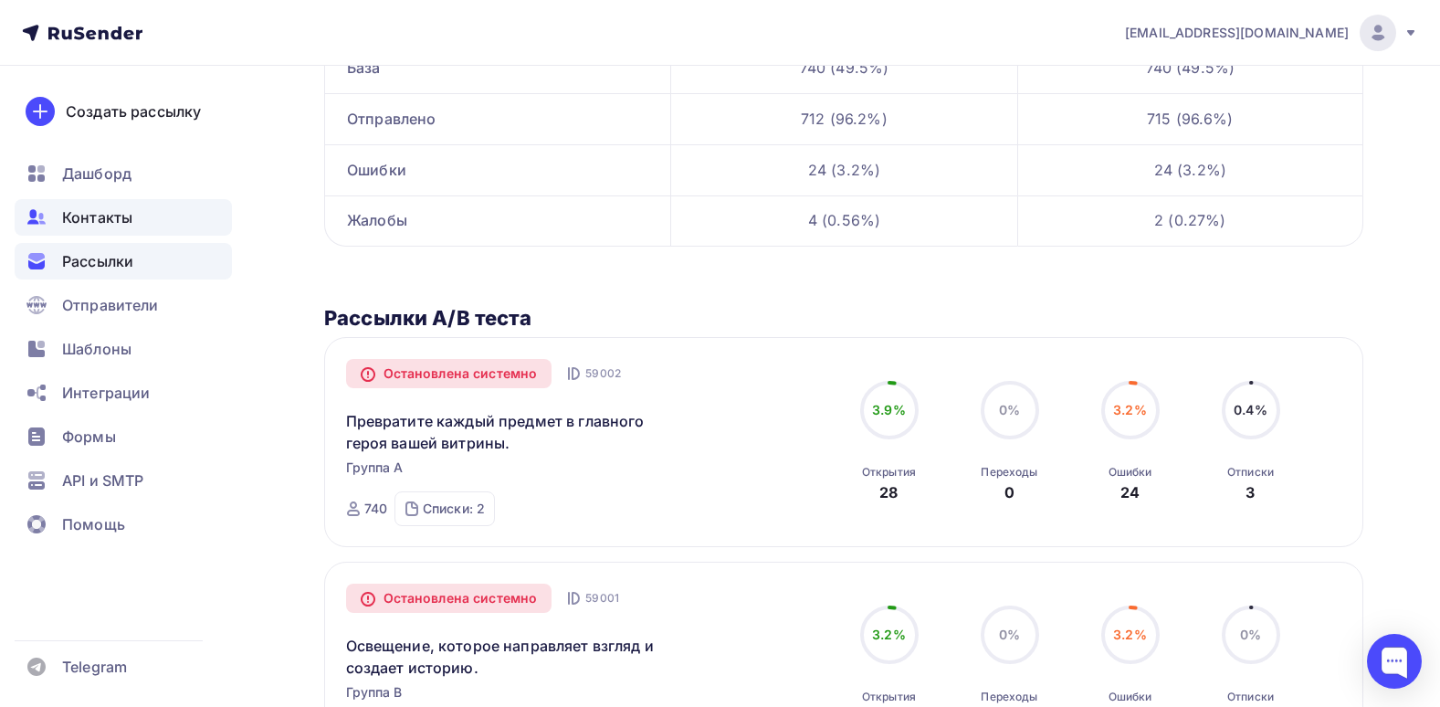
click at [89, 213] on span "Контакты" at bounding box center [97, 217] width 70 height 22
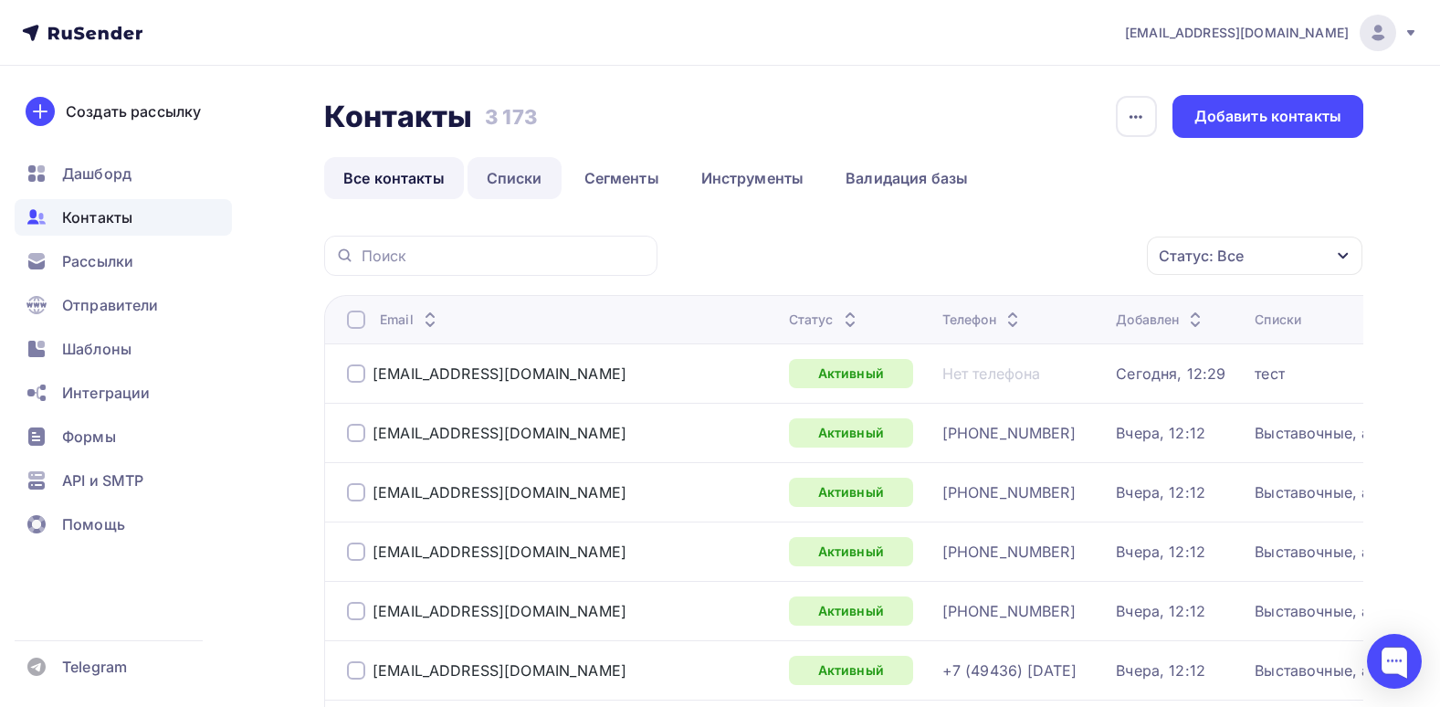
click at [502, 186] on link "Списки" at bounding box center [515, 178] width 94 height 42
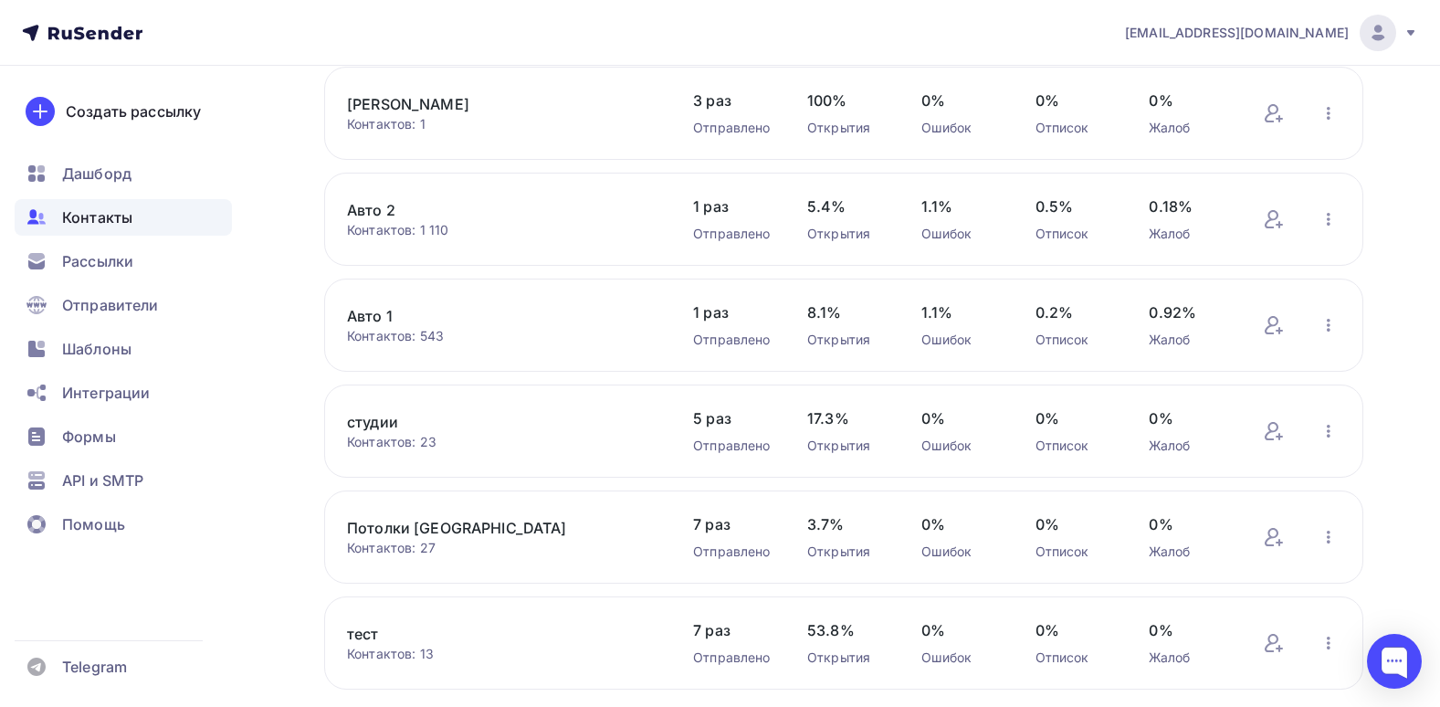
scroll to position [457, 0]
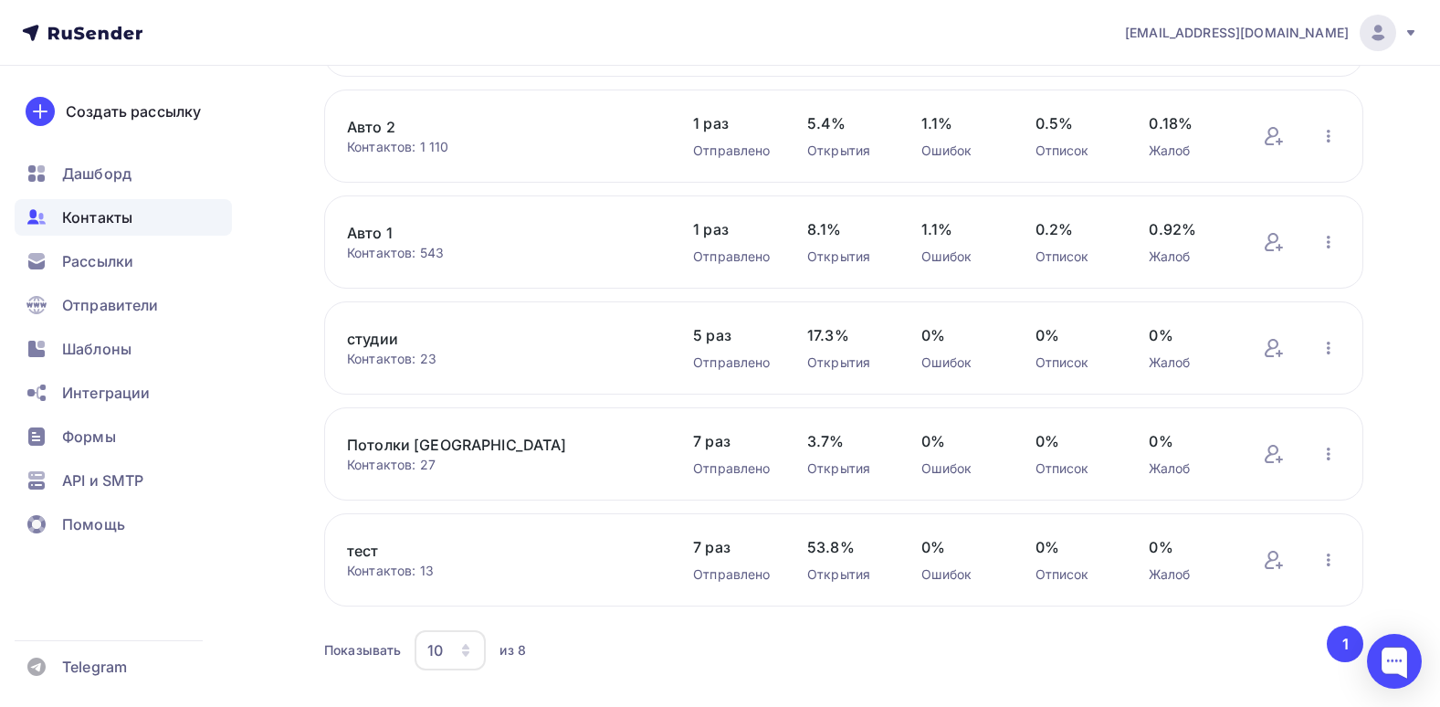
click at [360, 545] on link "тест" at bounding box center [502, 551] width 310 height 22
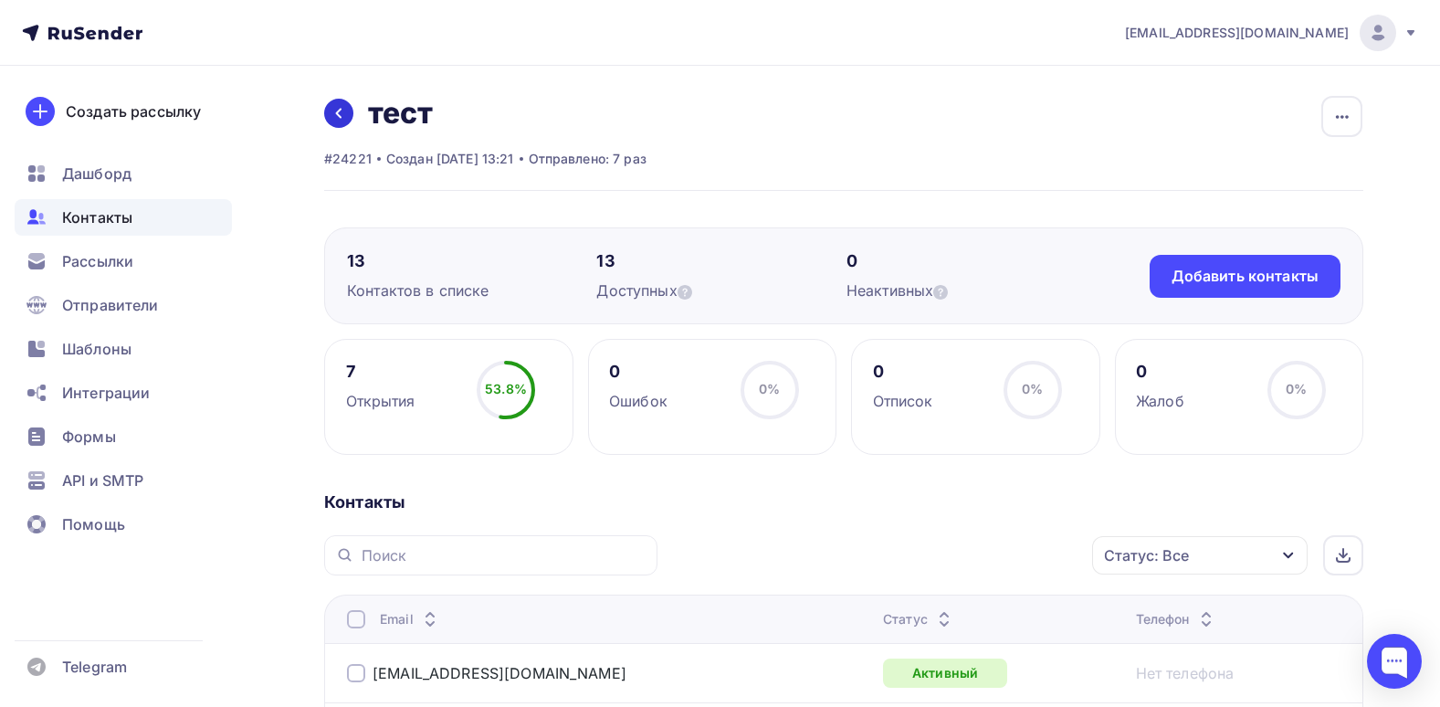
click at [352, 110] on link at bounding box center [338, 113] width 29 height 29
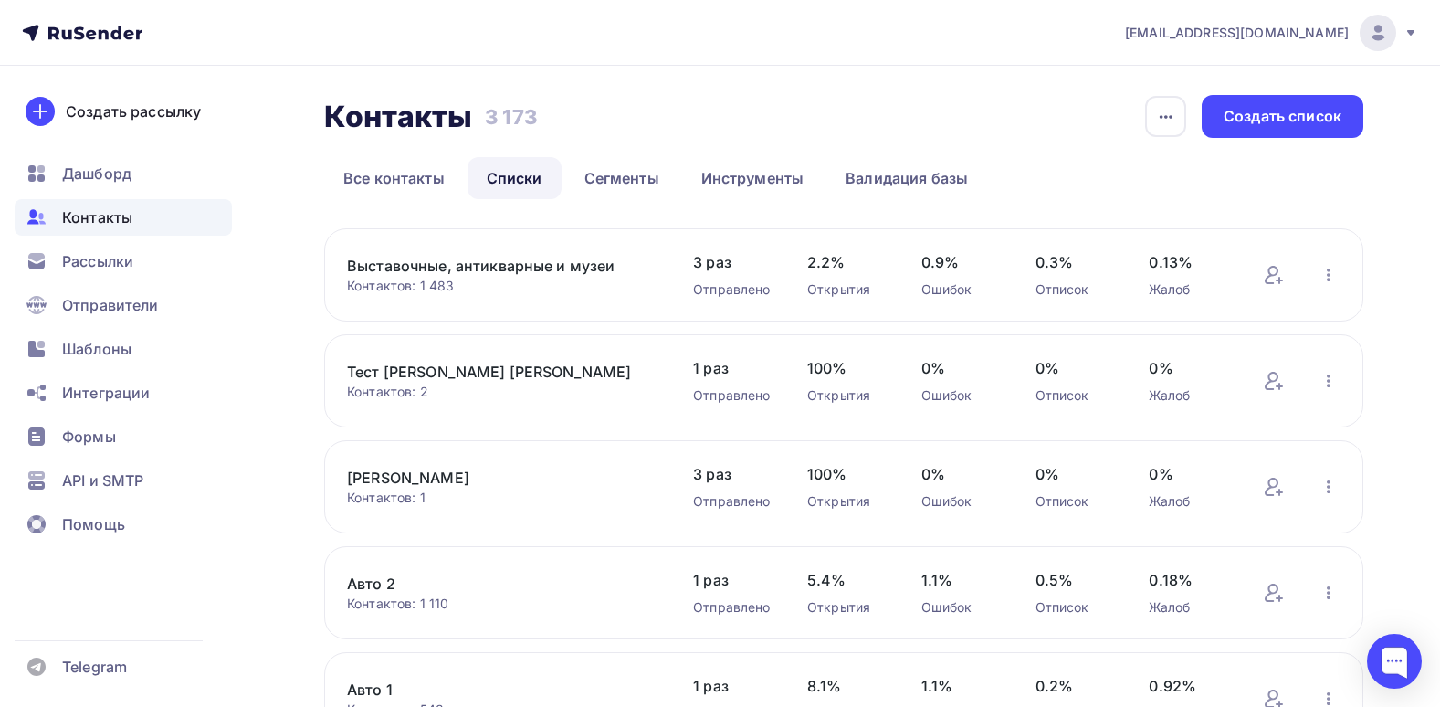
click at [504, 270] on link "Выставочные, антикварные и музеи" at bounding box center [502, 266] width 310 height 22
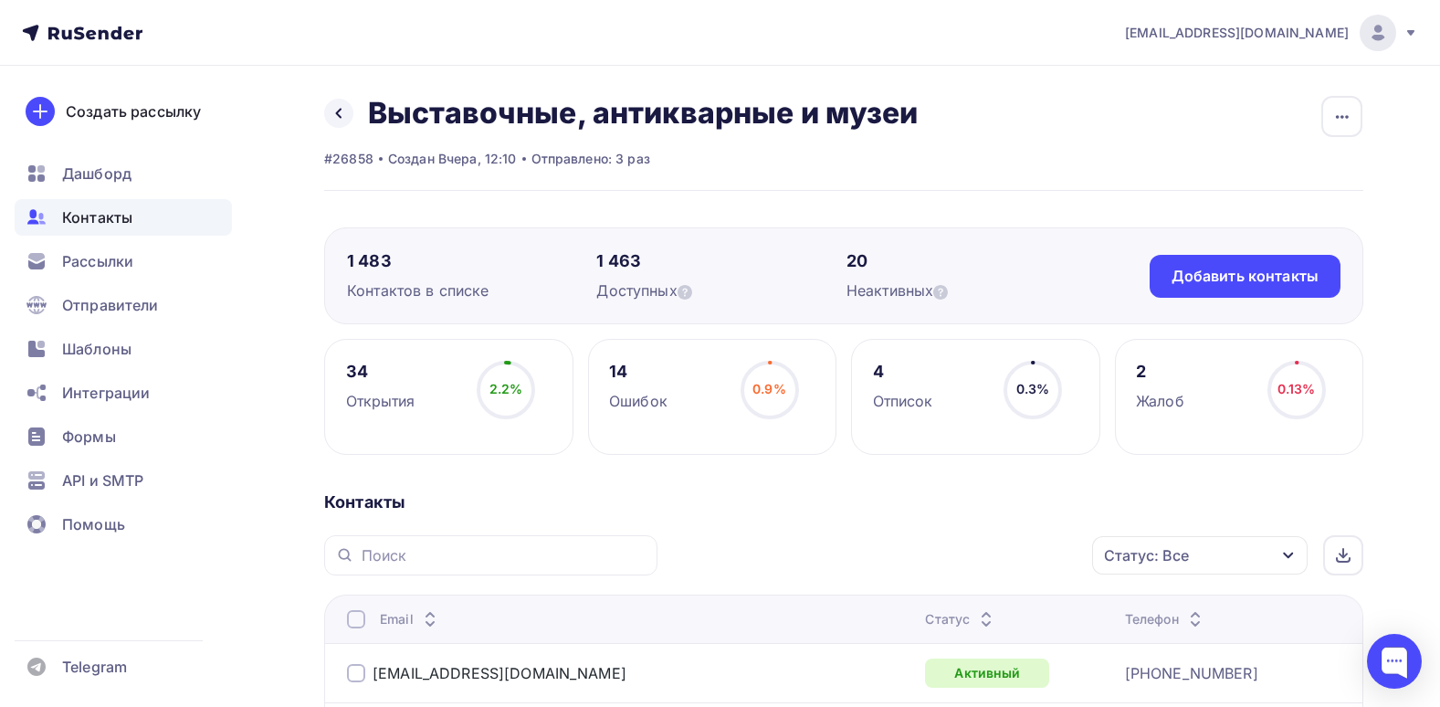
click at [1194, 545] on div "Статус: Все" at bounding box center [1199, 555] width 215 height 38
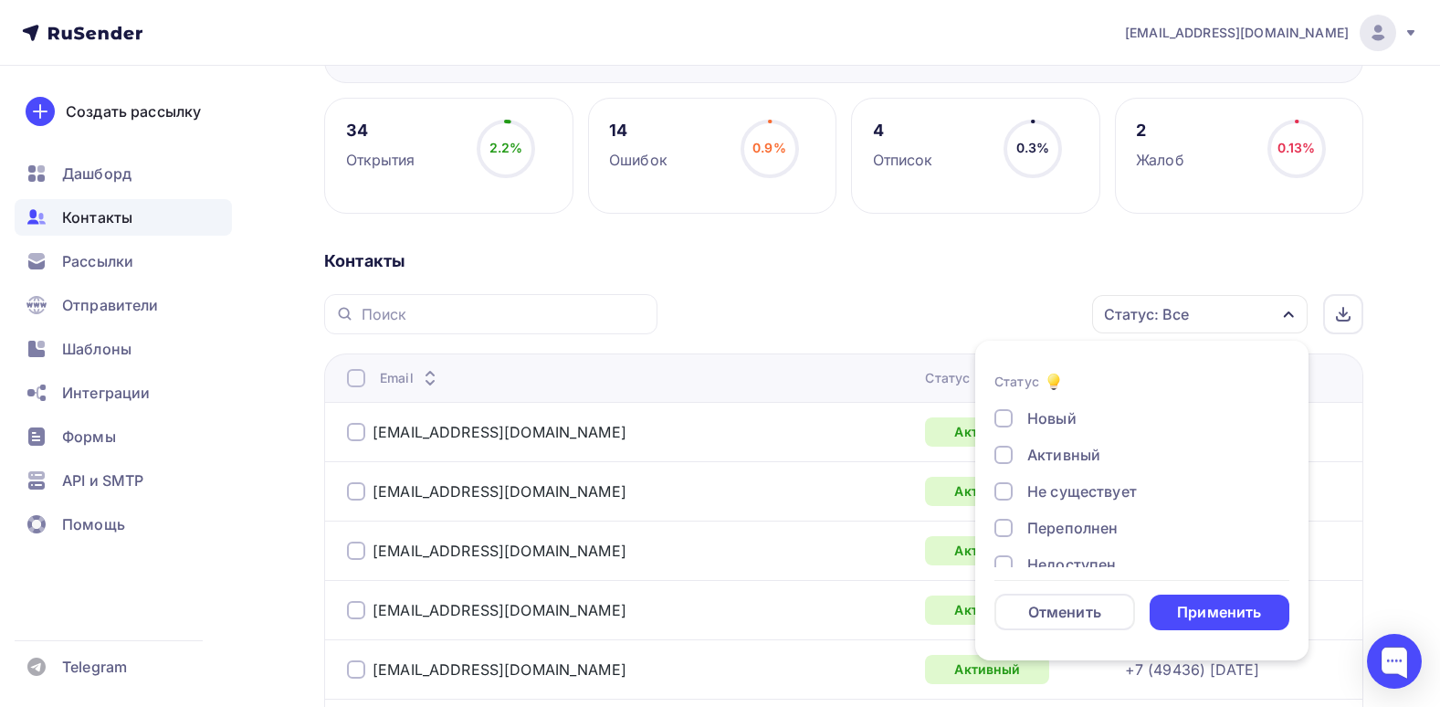
scroll to position [286, 0]
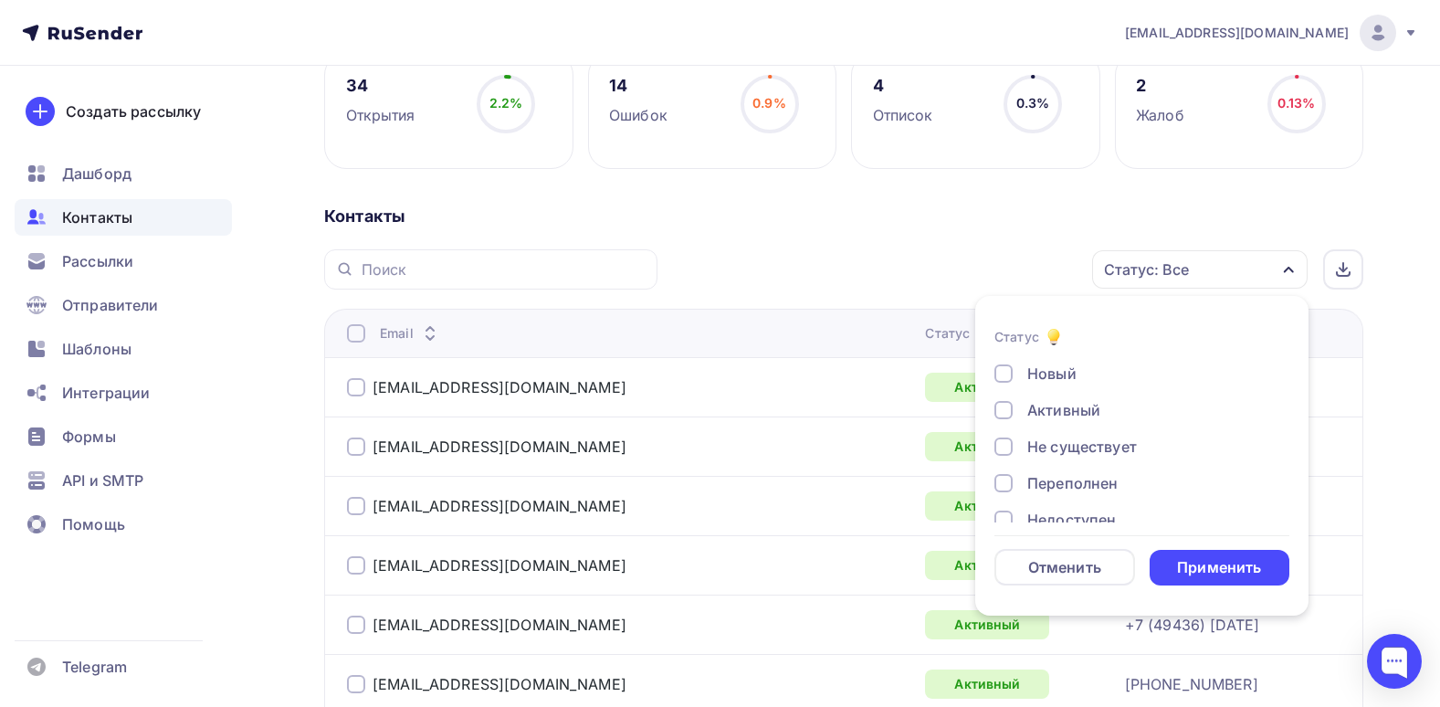
click at [1056, 447] on div "Не существует" at bounding box center [1082, 447] width 110 height 22
drag, startPoint x: 1056, startPoint y: 477, endPoint x: 1063, endPoint y: 503, distance: 27.2
click at [1057, 478] on div "Переполнен" at bounding box center [1072, 483] width 90 height 22
click at [1063, 503] on div "Новый Активный Не существует Переполнен Недоступен Отписан Отписан вручную Жало…" at bounding box center [1141, 502] width 295 height 278
click at [1066, 508] on div "Новый Активный Не существует Переполнен Недоступен Отписан Отписан вручную Жало…" at bounding box center [1141, 502] width 295 height 278
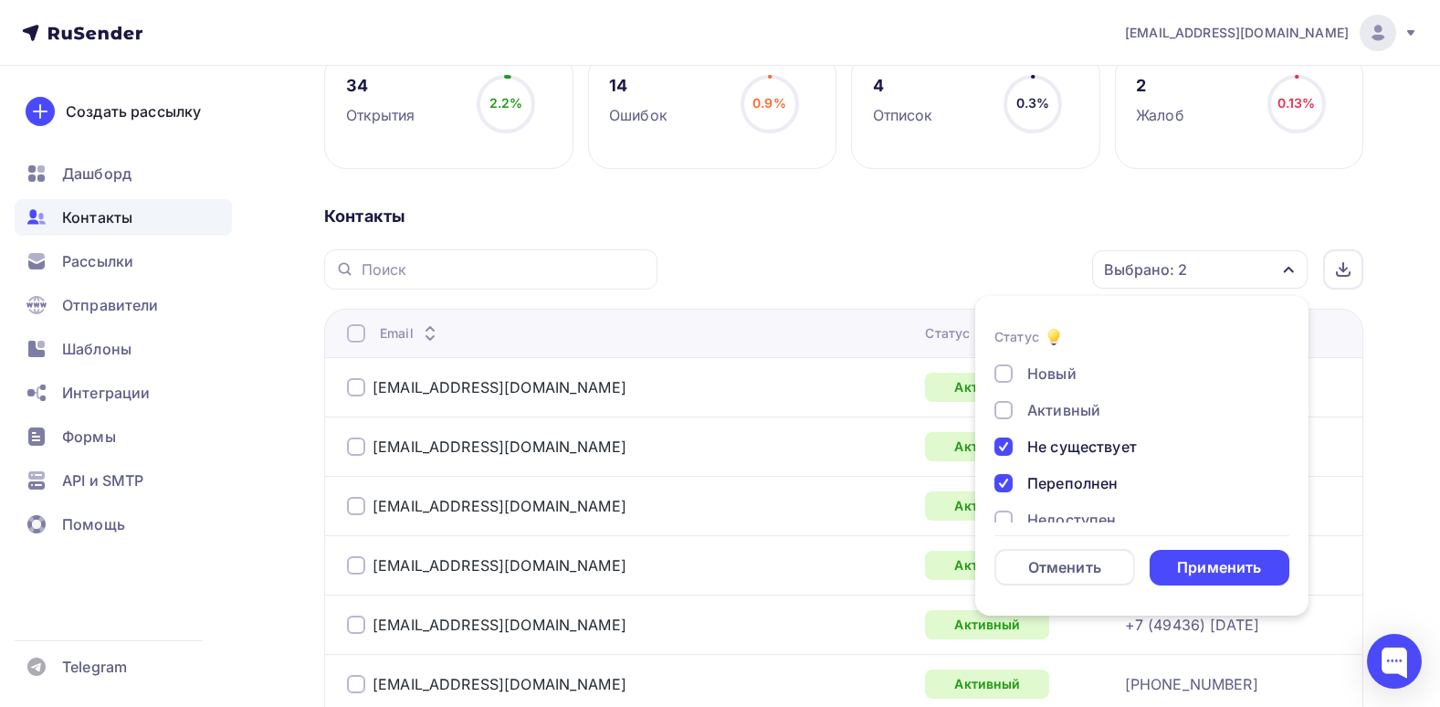
click at [1067, 514] on div "Недоступен" at bounding box center [1071, 520] width 89 height 22
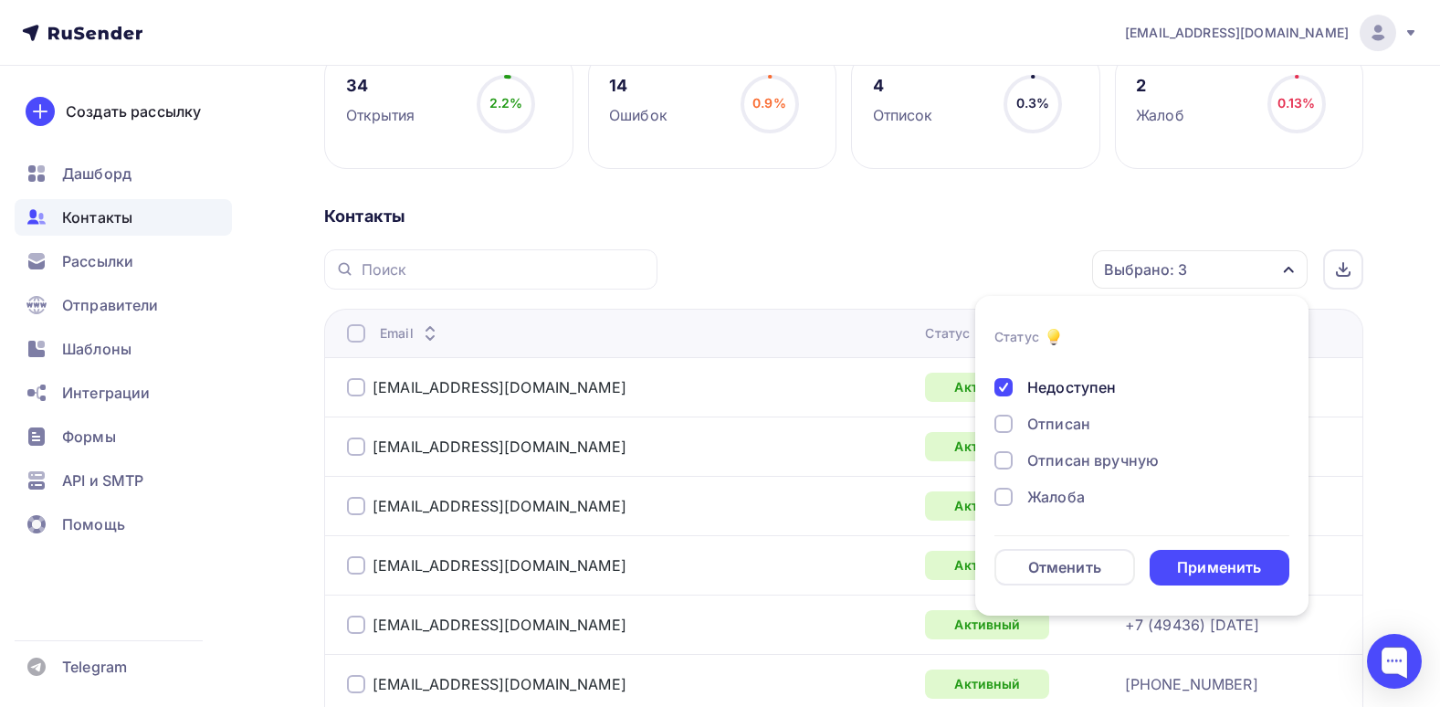
click at [1070, 428] on div "Отписан" at bounding box center [1058, 424] width 63 height 22
click at [1062, 461] on div "Отписан вручную" at bounding box center [1092, 460] width 131 height 22
click at [1036, 508] on div "Новый Активный Не существует Переполнен Недоступен Отписан Отписан вручную Жало…" at bounding box center [1141, 376] width 295 height 292
drag, startPoint x: 1036, startPoint y: 493, endPoint x: 1041, endPoint y: 506, distance: 13.6
click at [1041, 506] on div "Жалоба" at bounding box center [1056, 497] width 58 height 22
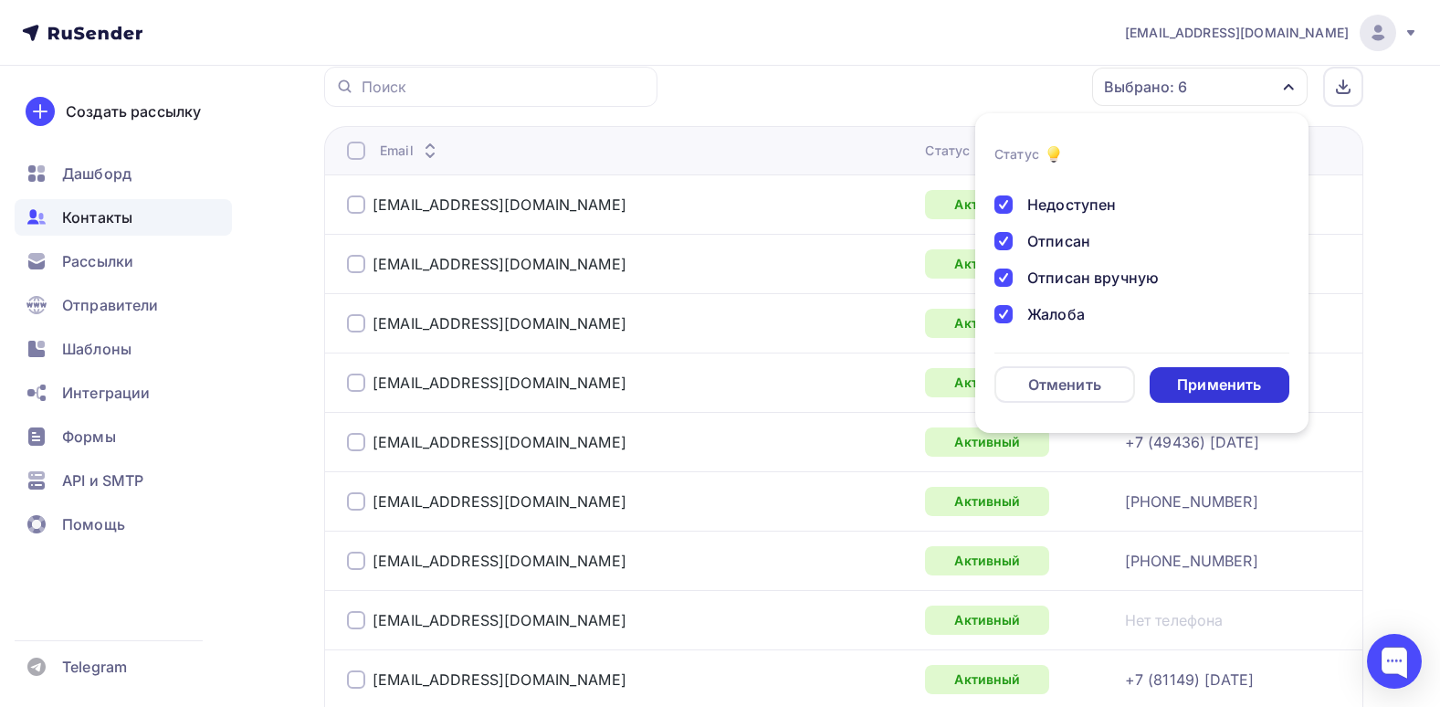
click at [1200, 391] on div "Применить" at bounding box center [1219, 384] width 84 height 21
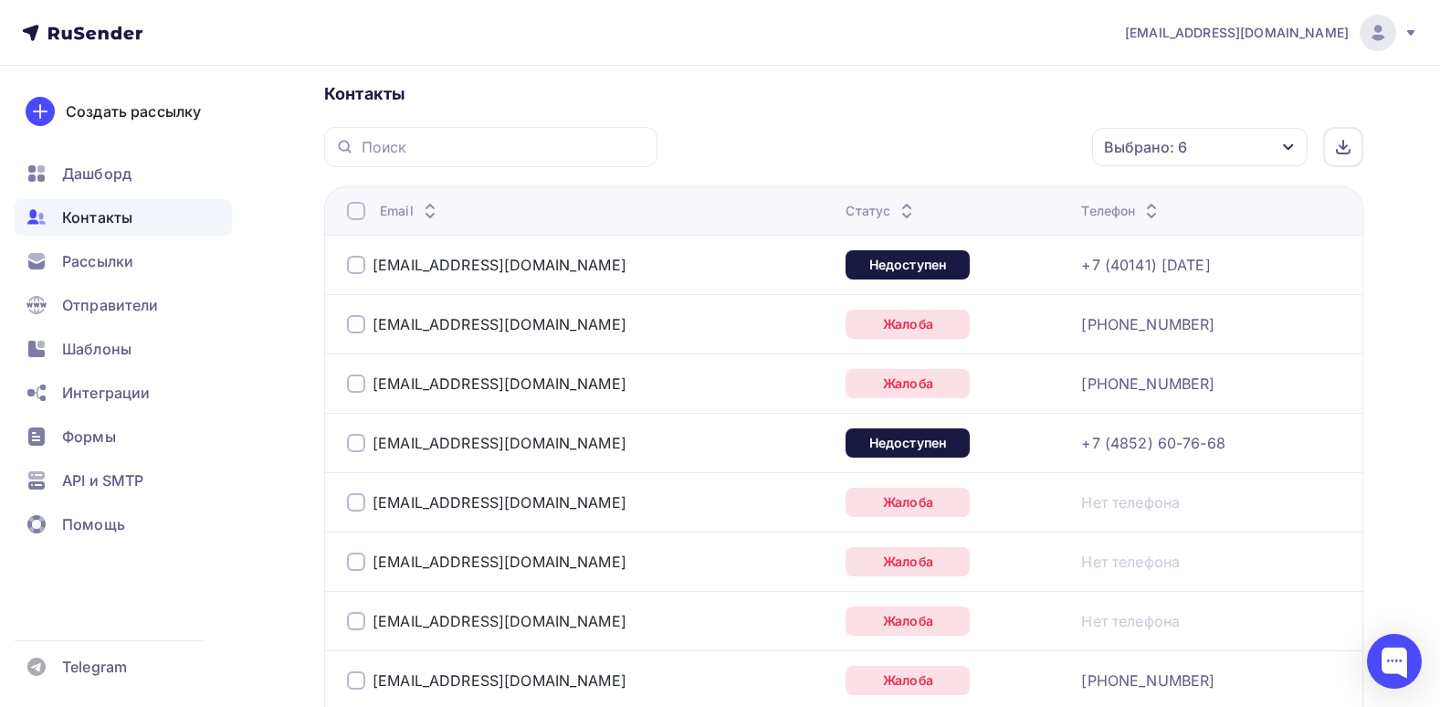
scroll to position [286, 0]
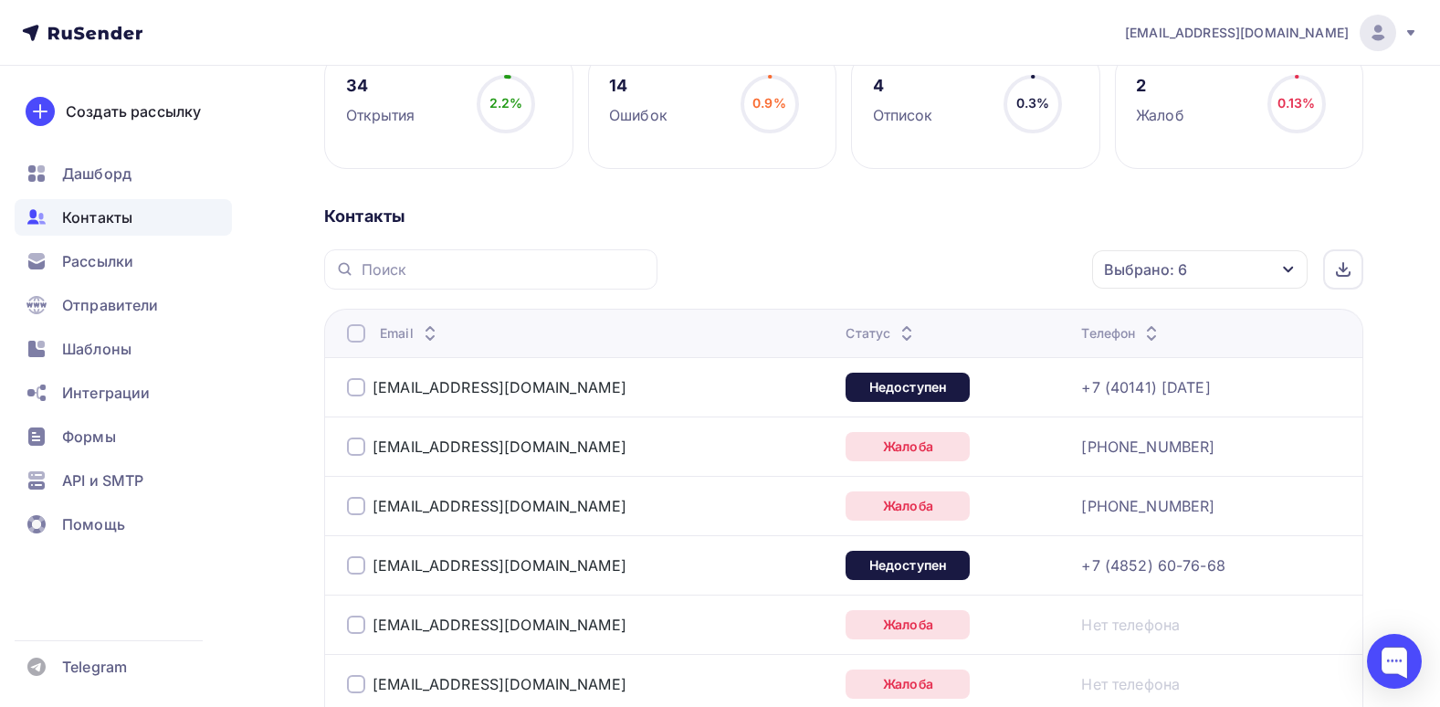
click at [358, 384] on div at bounding box center [356, 387] width 18 height 18
click at [354, 438] on div at bounding box center [356, 446] width 18 height 18
click at [354, 494] on td "info@artmuza.spb.ru" at bounding box center [581, 505] width 514 height 59
click at [355, 496] on div "info@artmuza.spb.ru" at bounding box center [575, 505] width 457 height 29
click at [353, 519] on div "info@artmuza.spb.ru" at bounding box center [575, 505] width 457 height 29
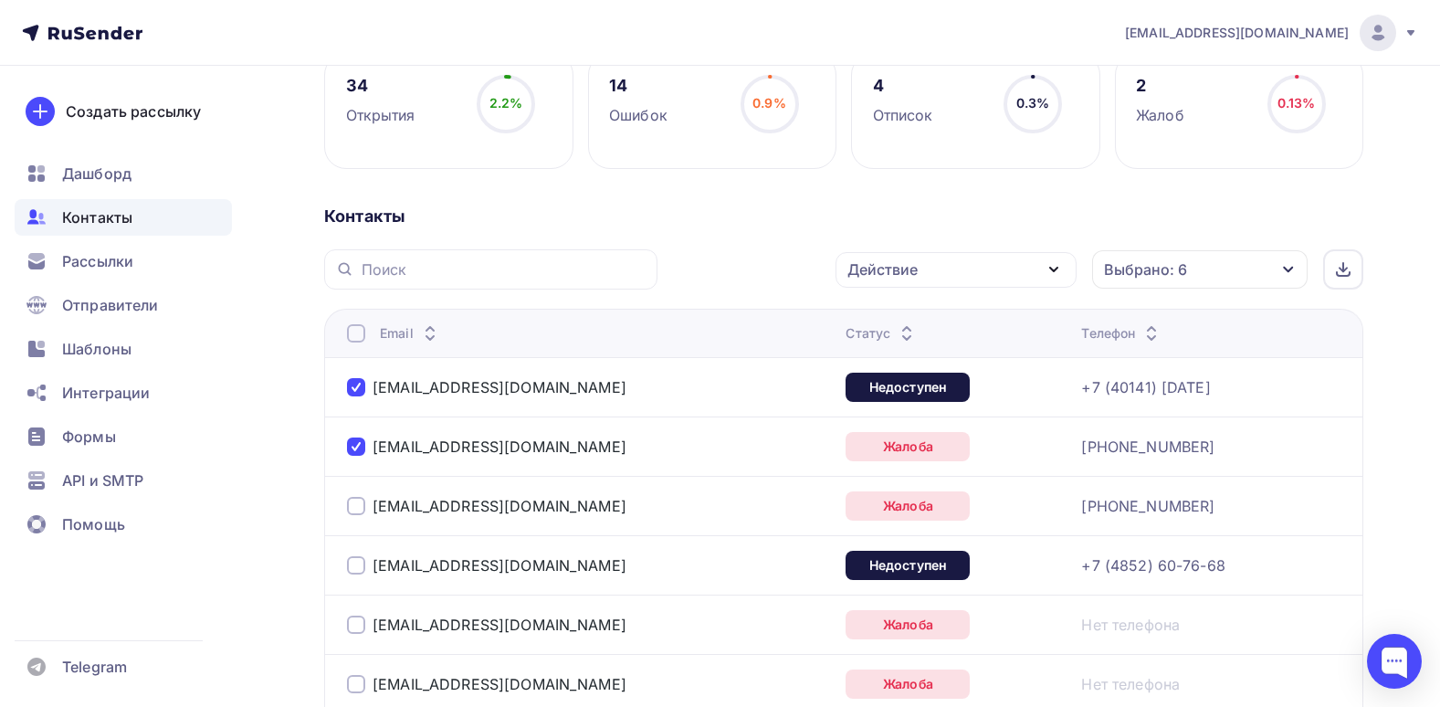
click at [352, 490] on td "info@artmuza.spb.ru" at bounding box center [581, 505] width 514 height 59
click at [352, 506] on div at bounding box center [356, 506] width 18 height 18
drag, startPoint x: 342, startPoint y: 538, endPoint x: 355, endPoint y: 552, distance: 19.4
click at [343, 540] on td "info@info.ru" at bounding box center [581, 564] width 514 height 59
click at [355, 552] on div "info@info.ru" at bounding box center [575, 565] width 457 height 29
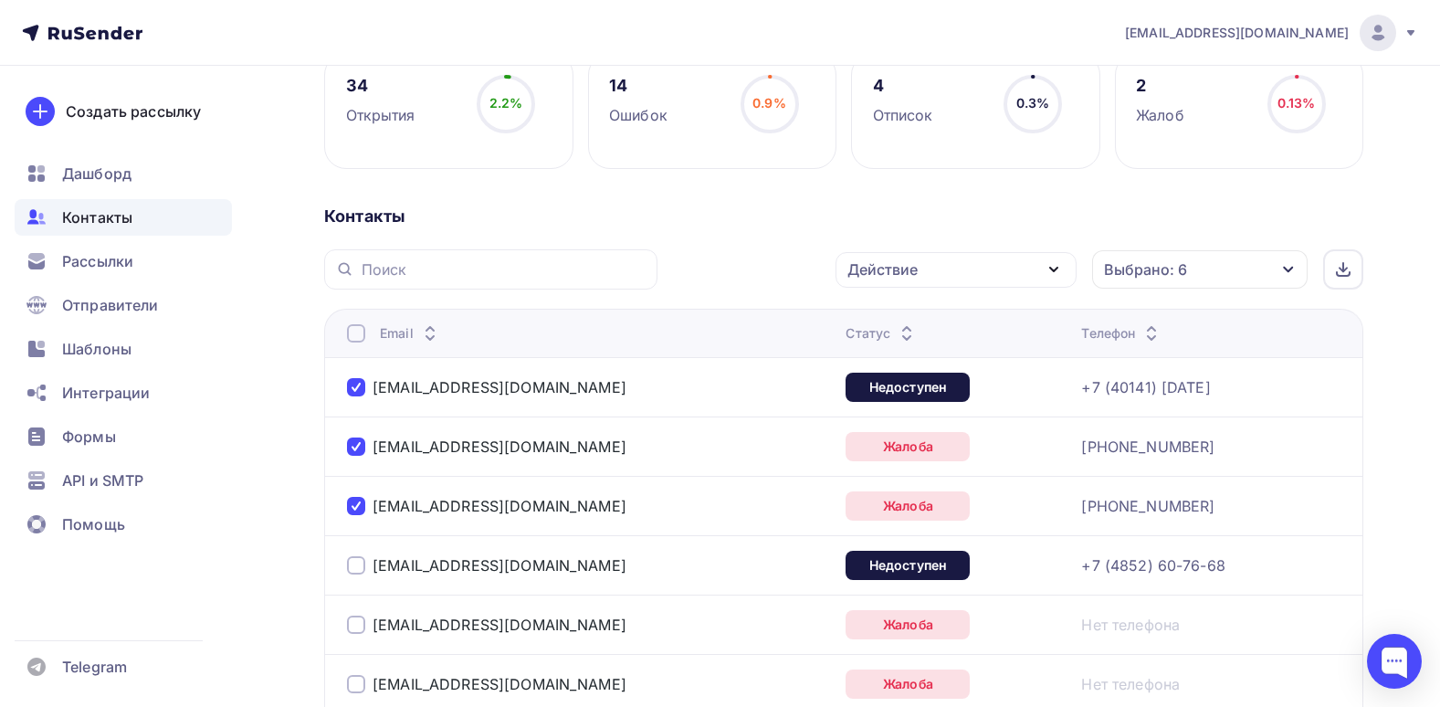
click at [352, 568] on div at bounding box center [356, 565] width 18 height 18
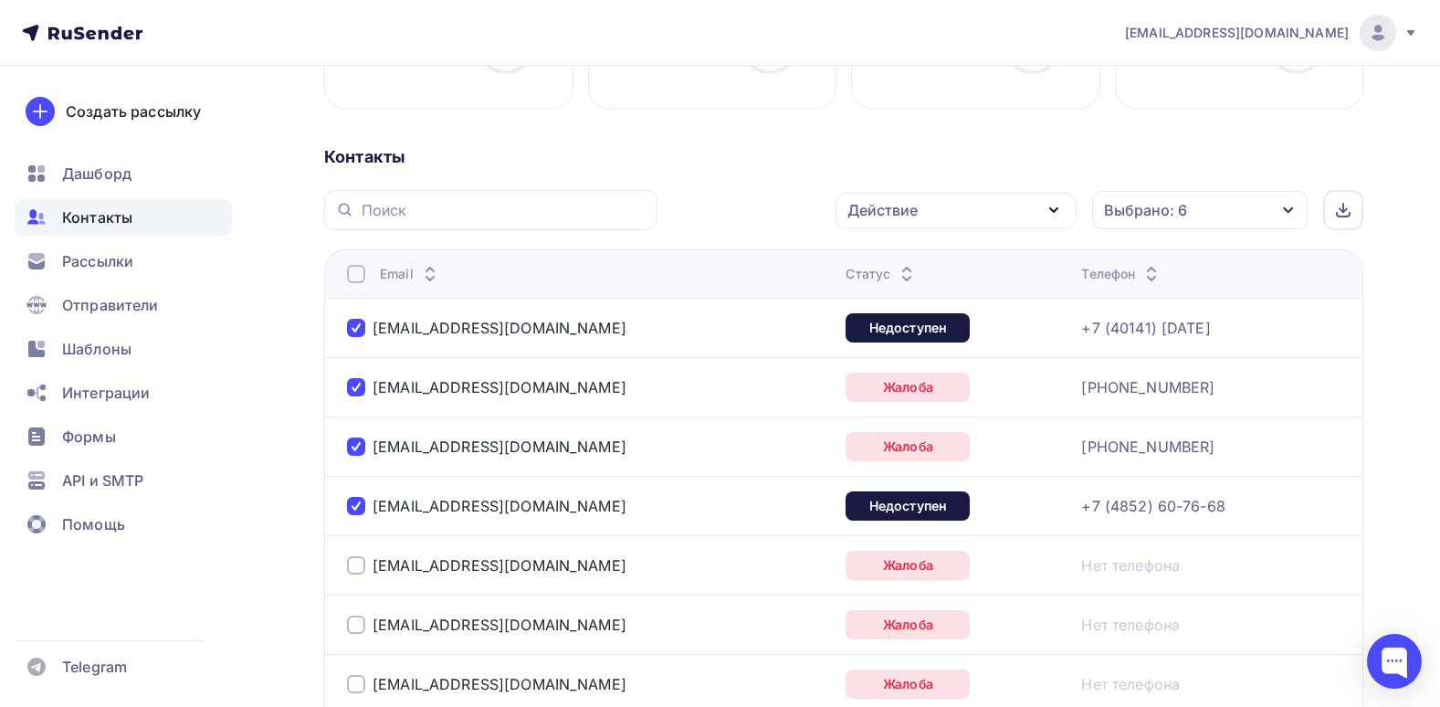
scroll to position [377, 0]
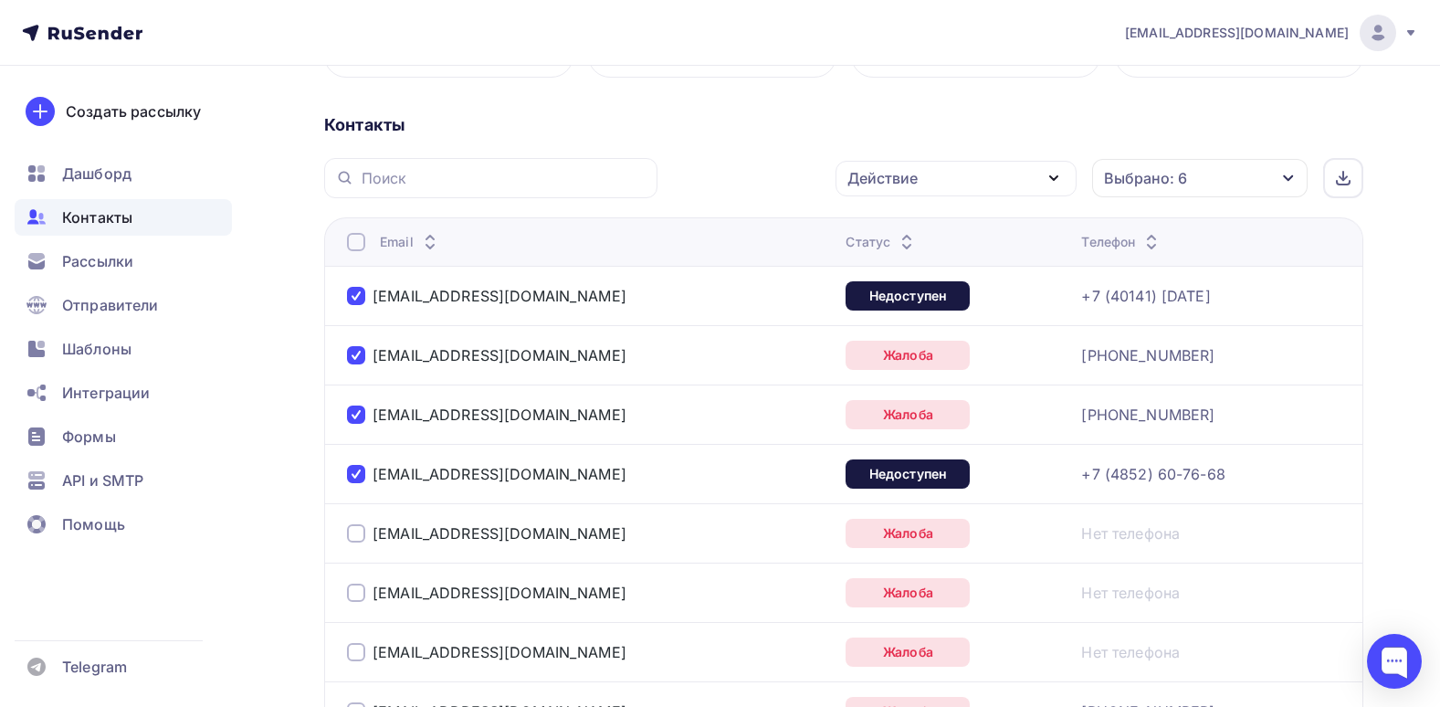
click at [356, 536] on div at bounding box center [356, 533] width 18 height 18
click at [352, 598] on div at bounding box center [356, 592] width 18 height 18
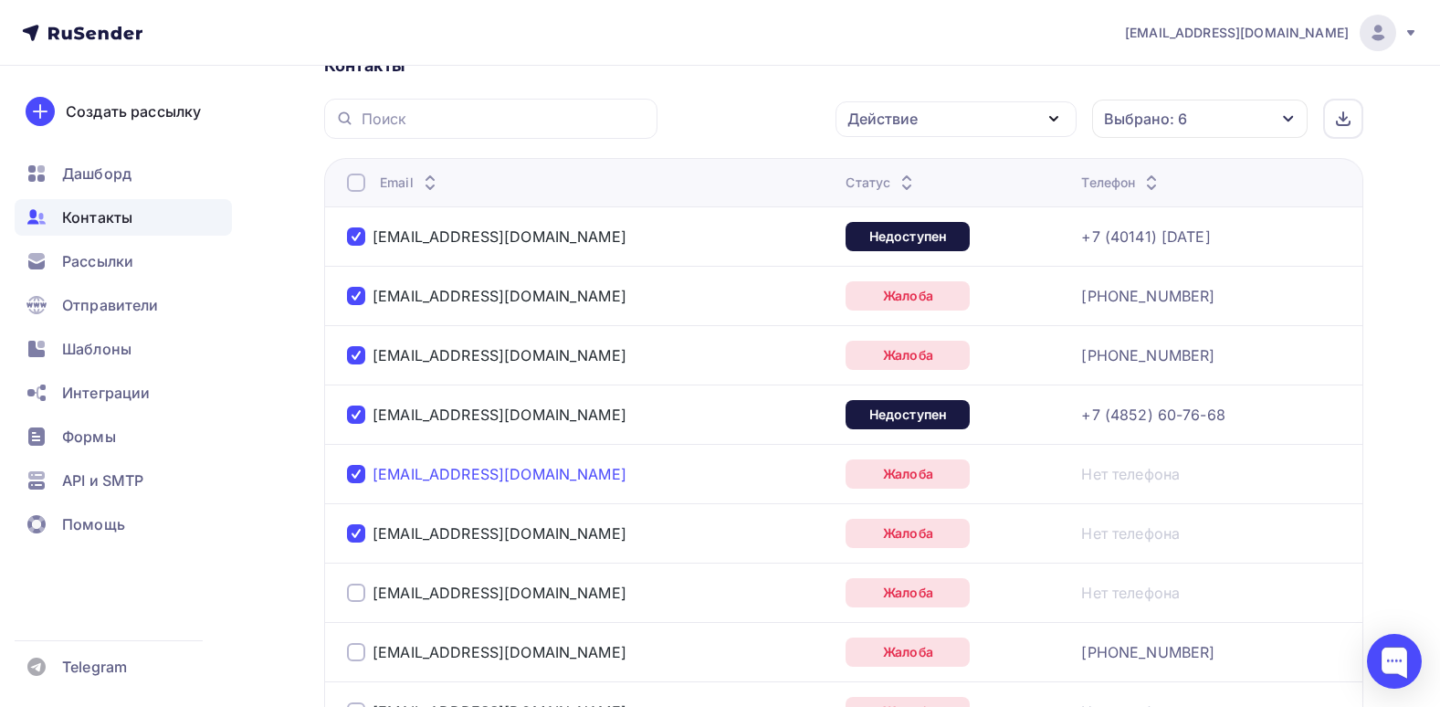
scroll to position [468, 0]
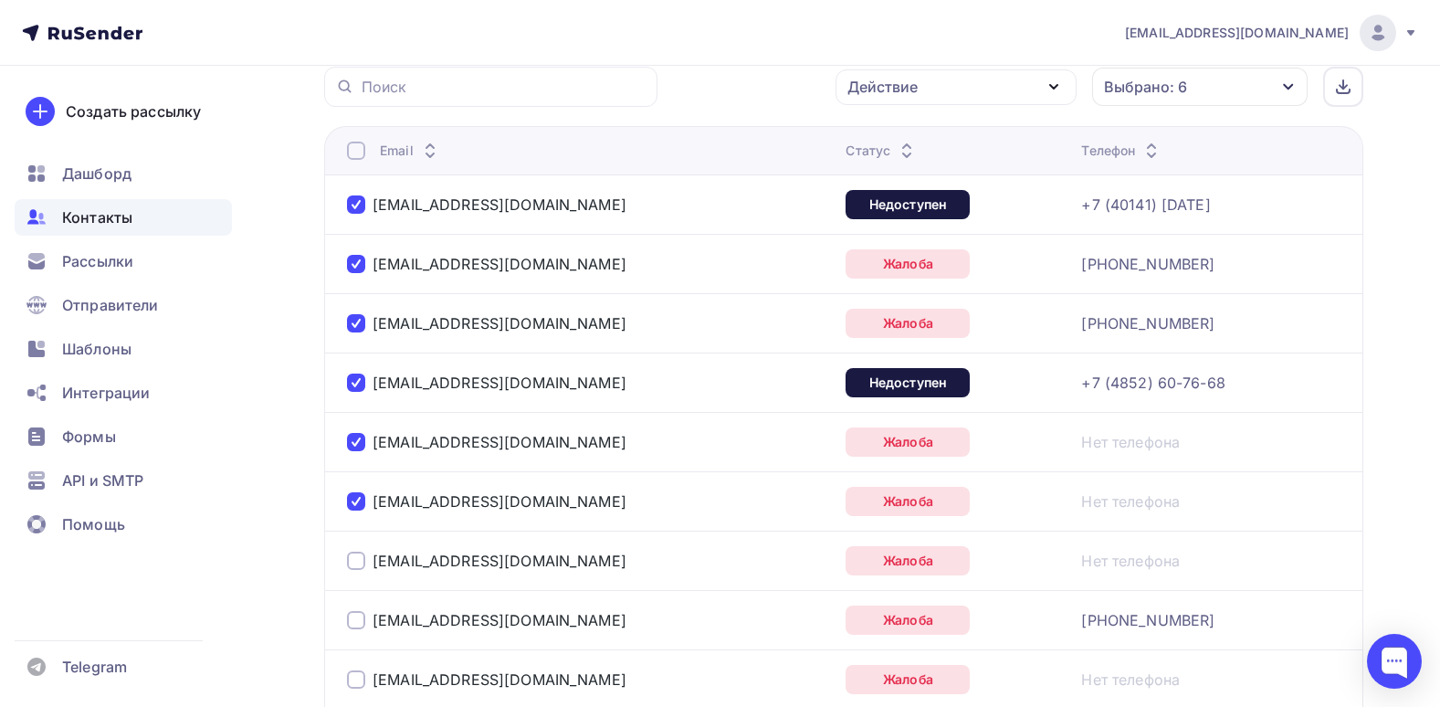
click at [360, 566] on div at bounding box center [356, 561] width 18 height 18
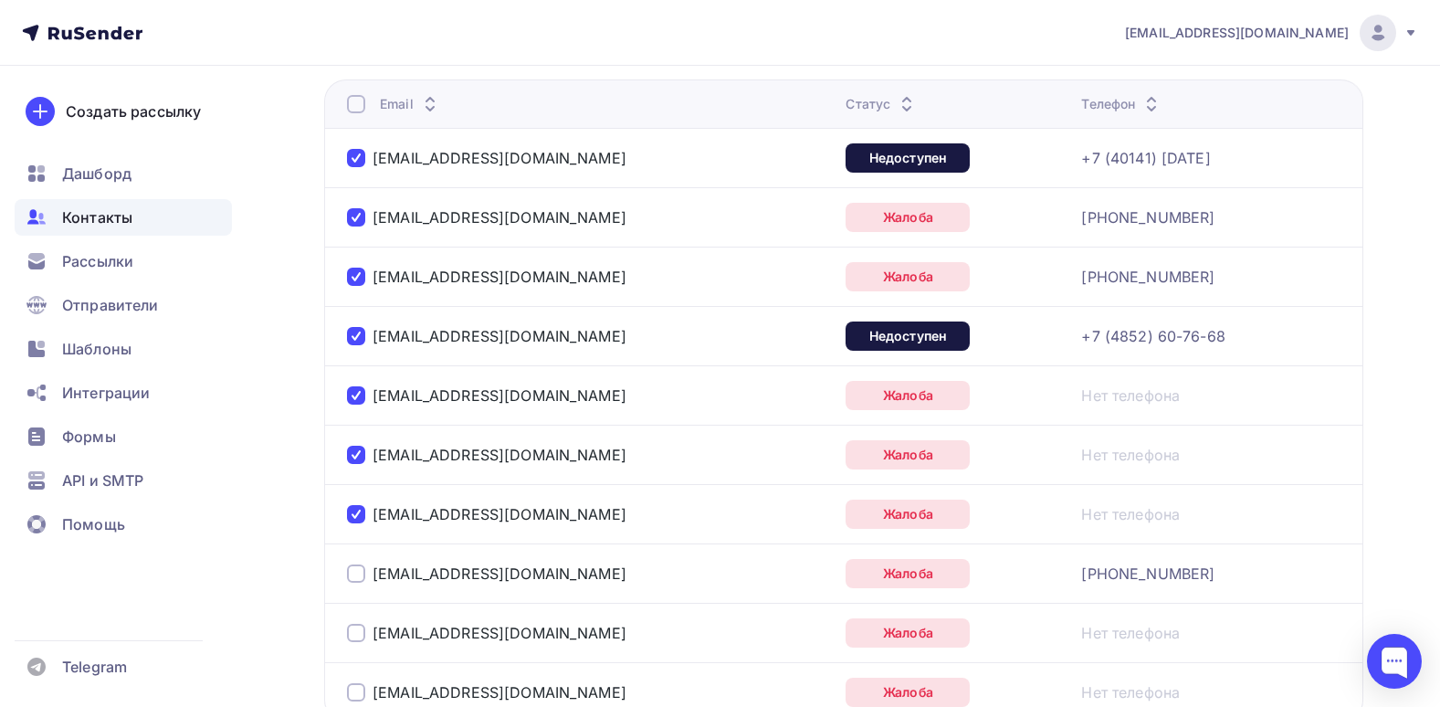
scroll to position [560, 0]
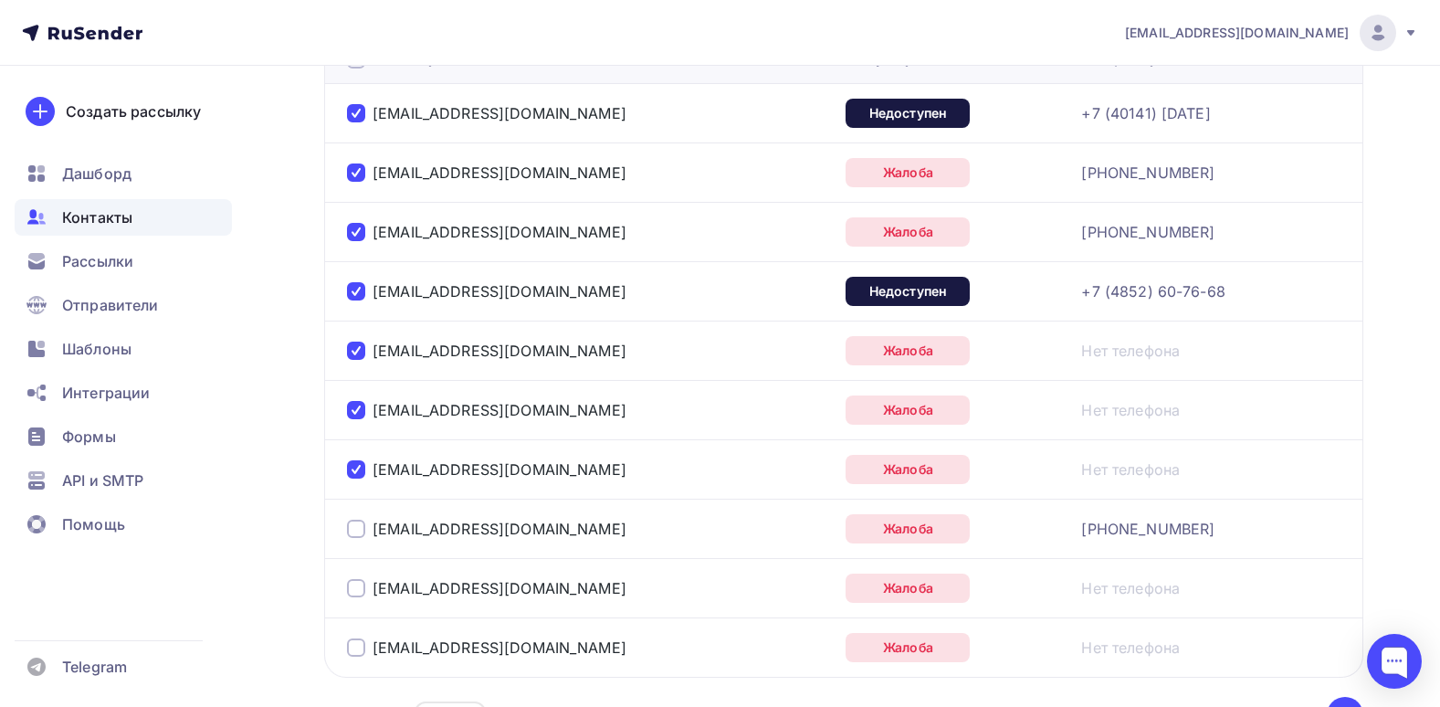
click at [360, 537] on div at bounding box center [356, 529] width 18 height 18
drag, startPoint x: 358, startPoint y: 590, endPoint x: 356, endPoint y: 630, distance: 40.2
click at [358, 591] on div at bounding box center [356, 588] width 18 height 18
click at [355, 634] on div "antiksalon@mail.ru" at bounding box center [575, 647] width 457 height 29
click at [353, 633] on div "antiksalon@mail.ru" at bounding box center [575, 647] width 457 height 29
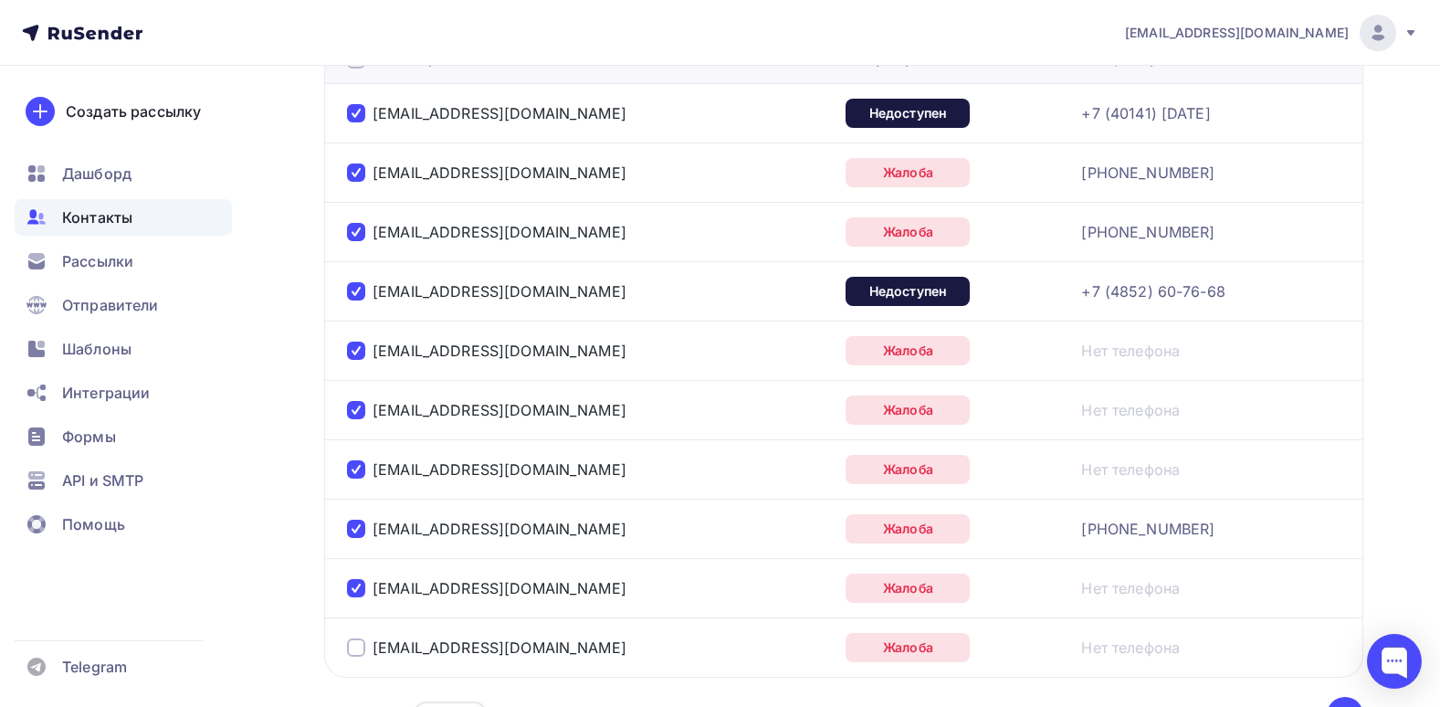
click at [354, 641] on div at bounding box center [356, 647] width 18 height 18
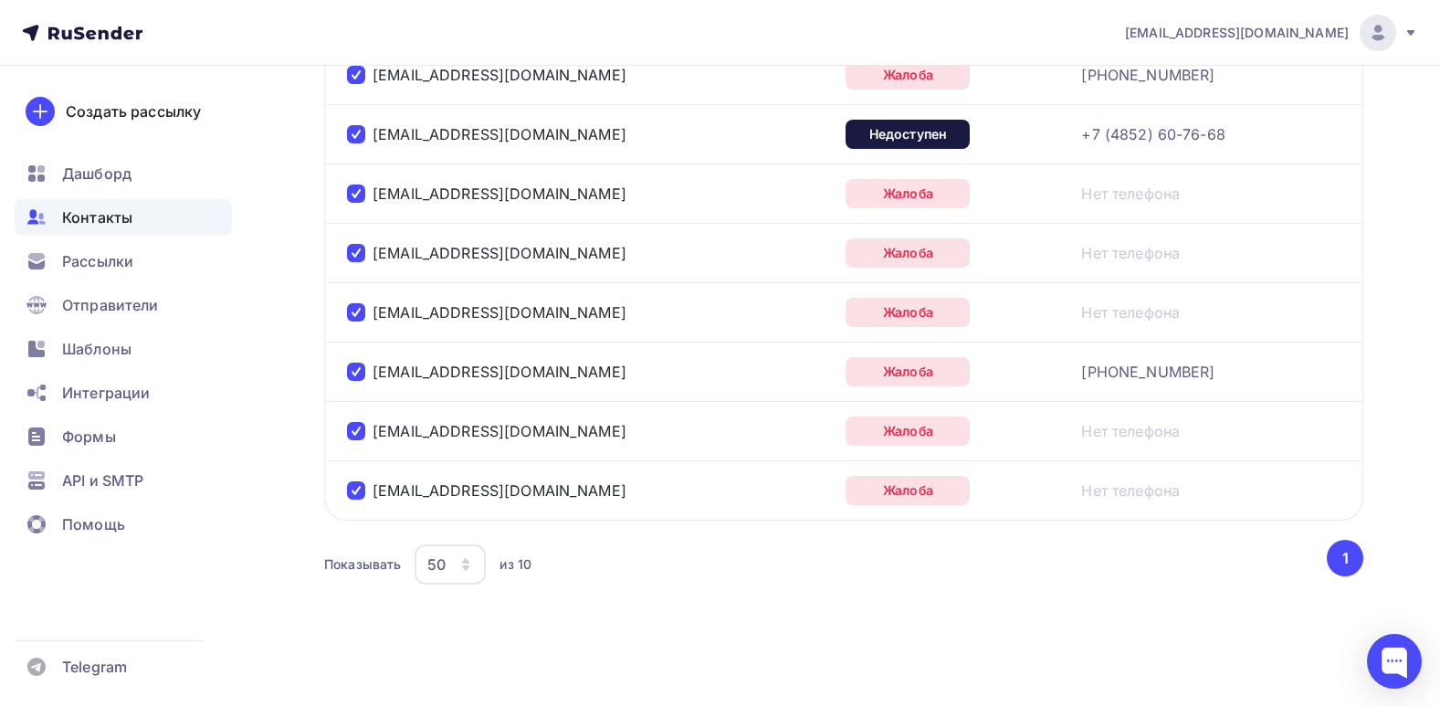
scroll to position [78, 0]
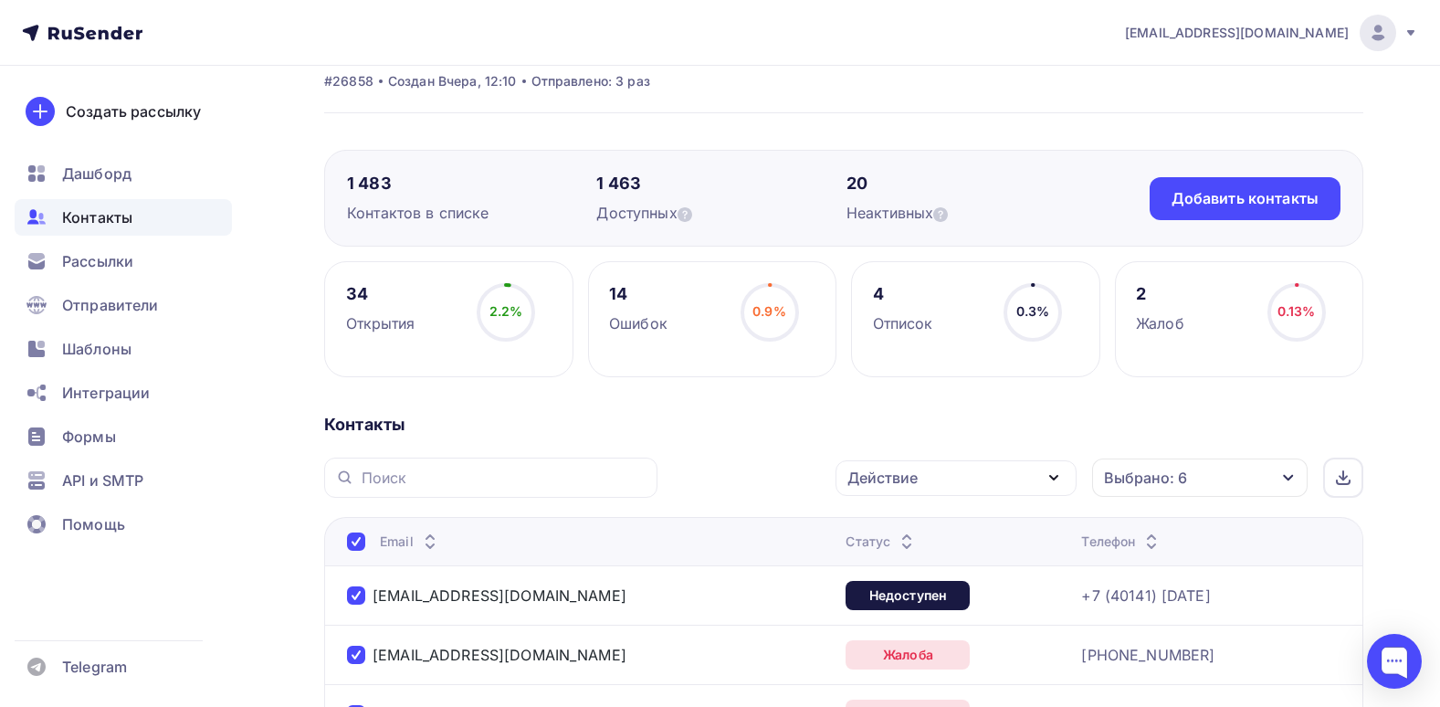
click at [999, 468] on div "Действие" at bounding box center [955, 478] width 241 height 36
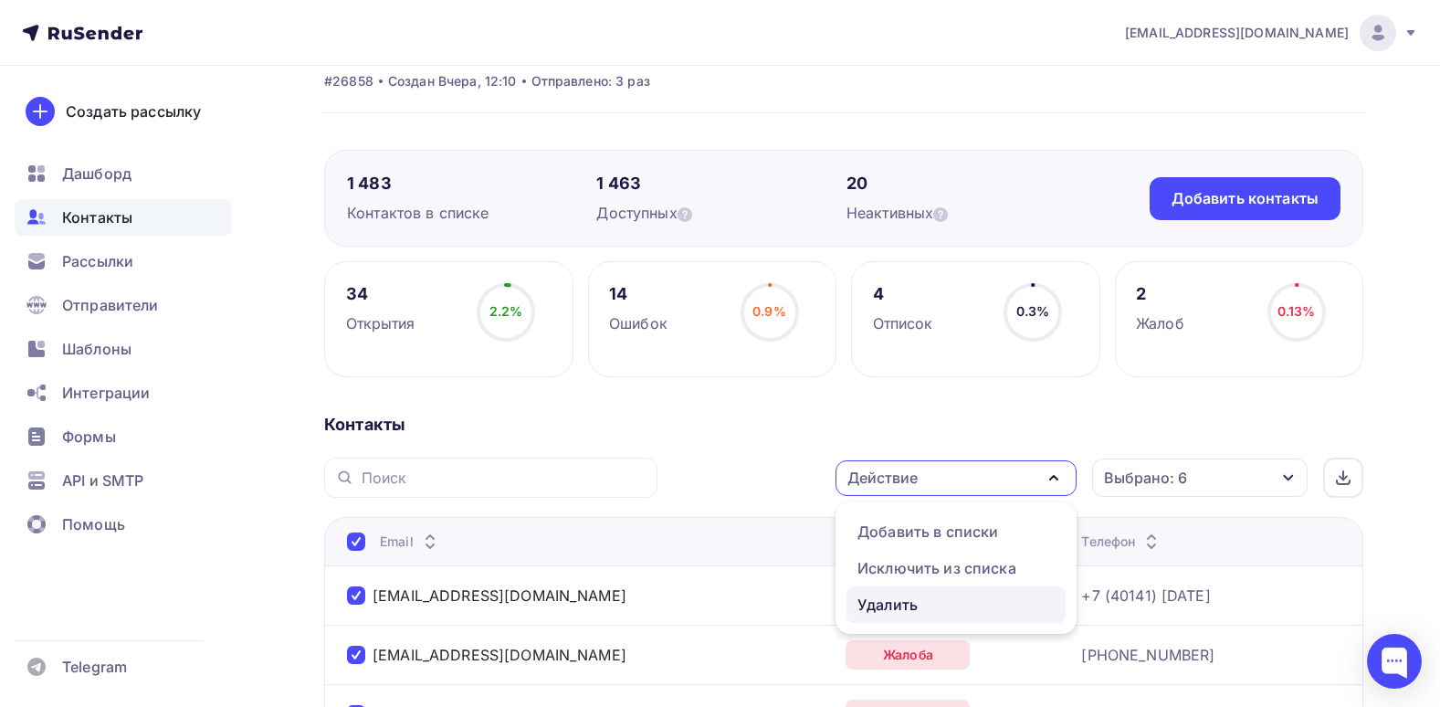
click at [905, 604] on div "Удалить" at bounding box center [887, 605] width 60 height 22
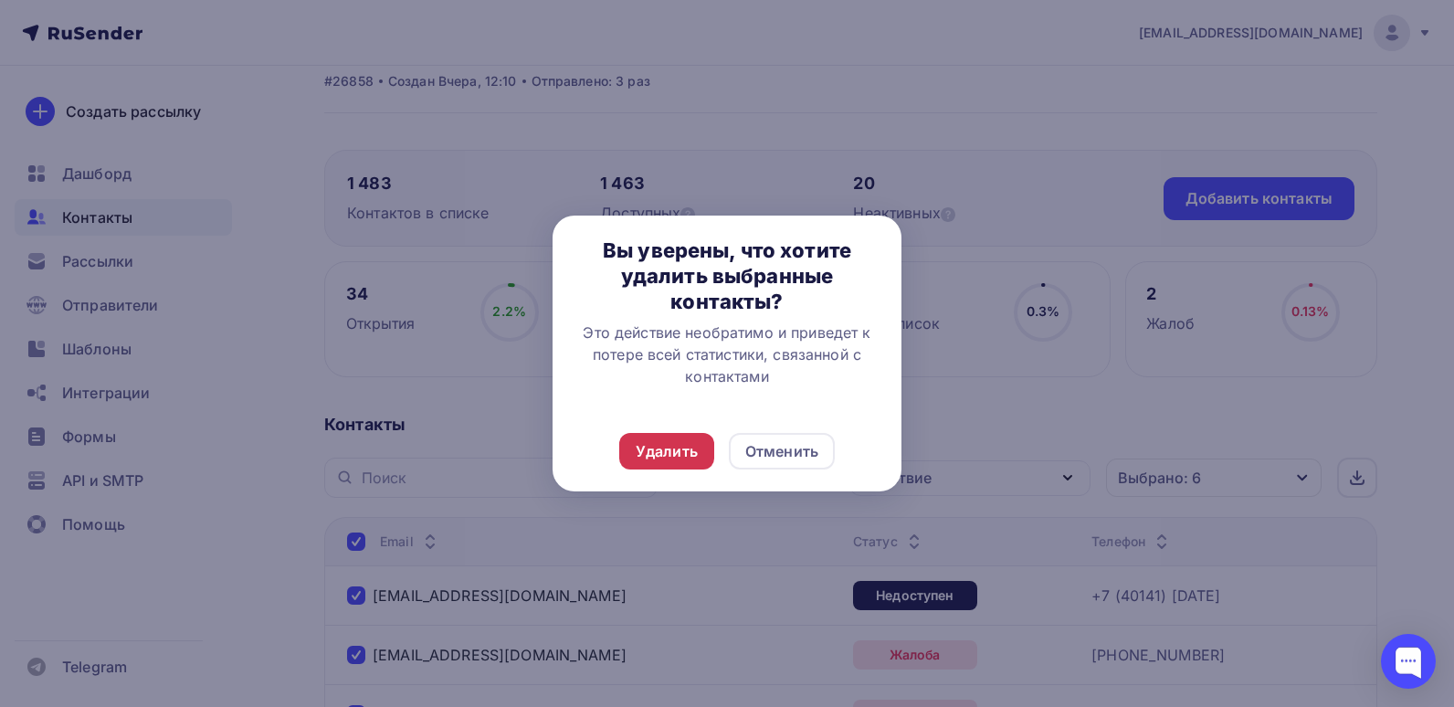
click at [656, 449] on div "Удалить" at bounding box center [667, 451] width 62 height 22
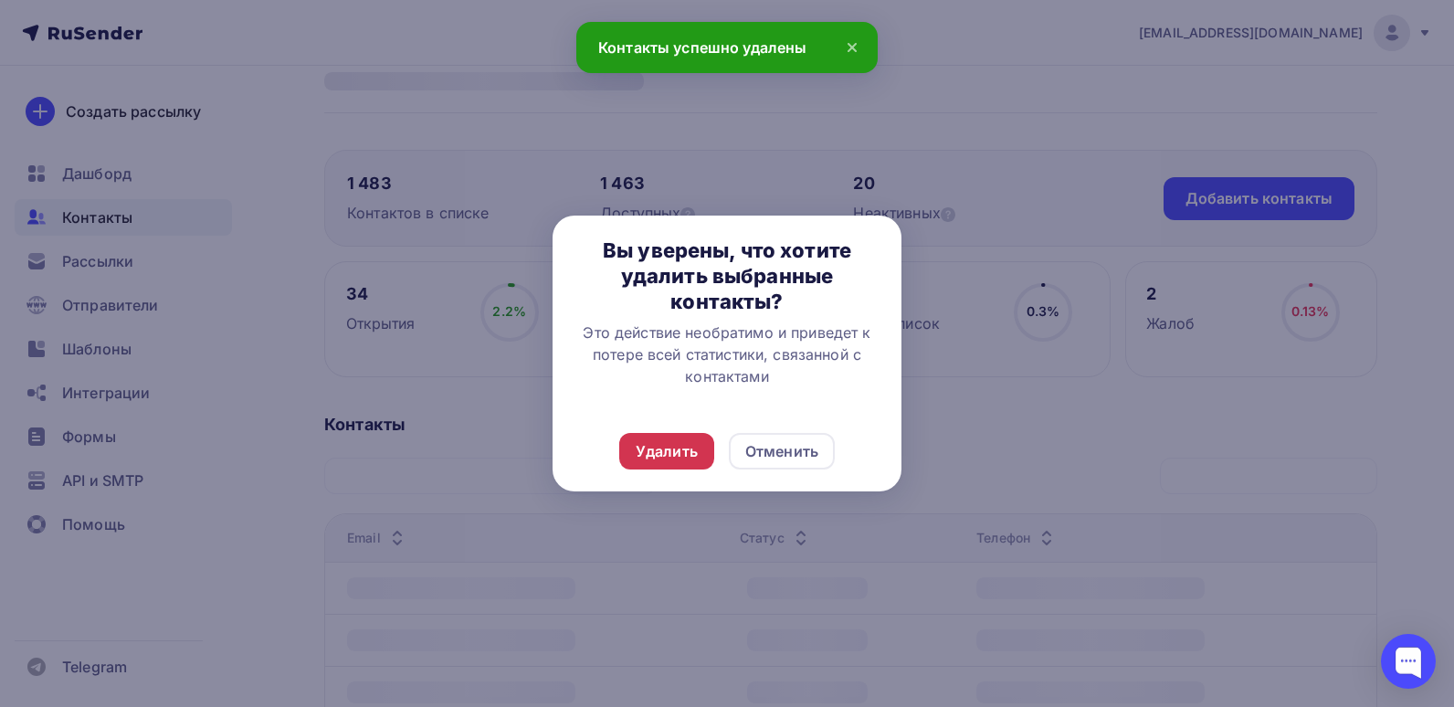
click at [682, 457] on div "Удалить" at bounding box center [667, 451] width 62 height 22
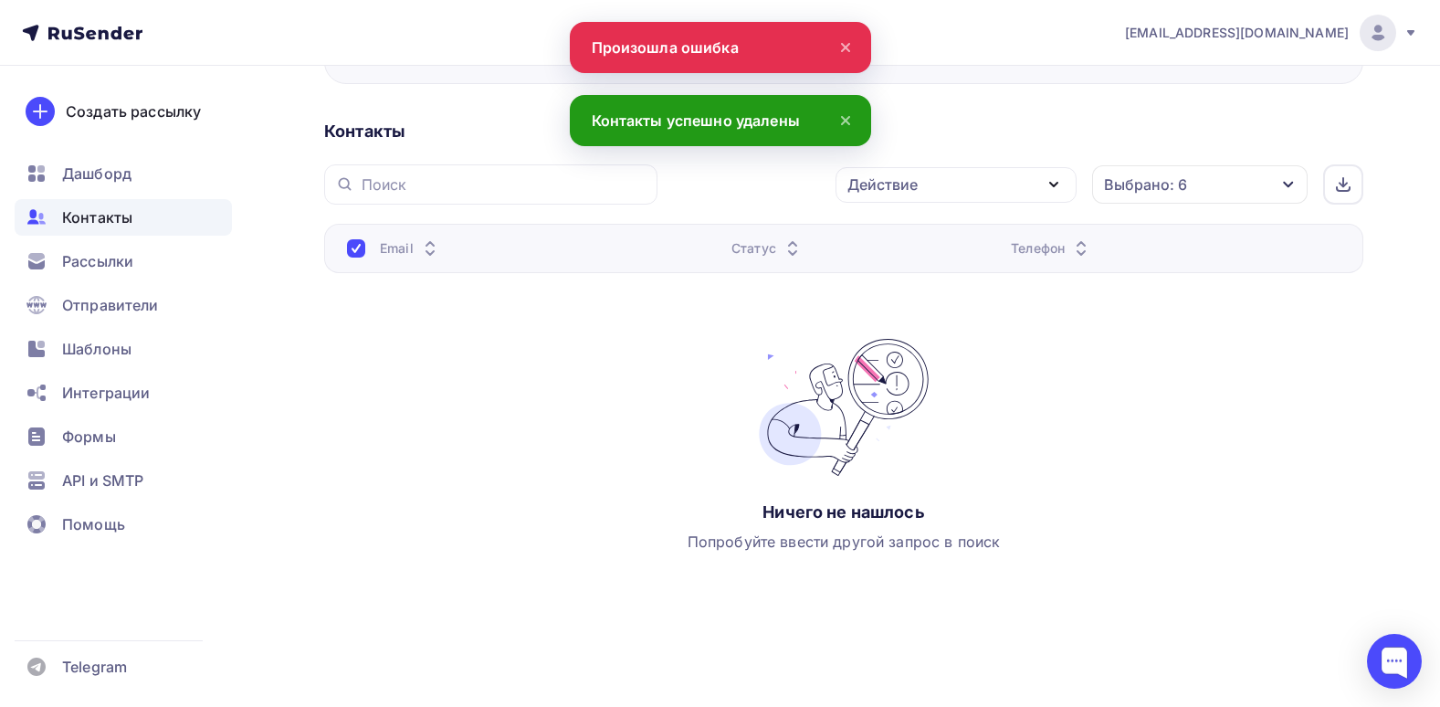
scroll to position [0, 0]
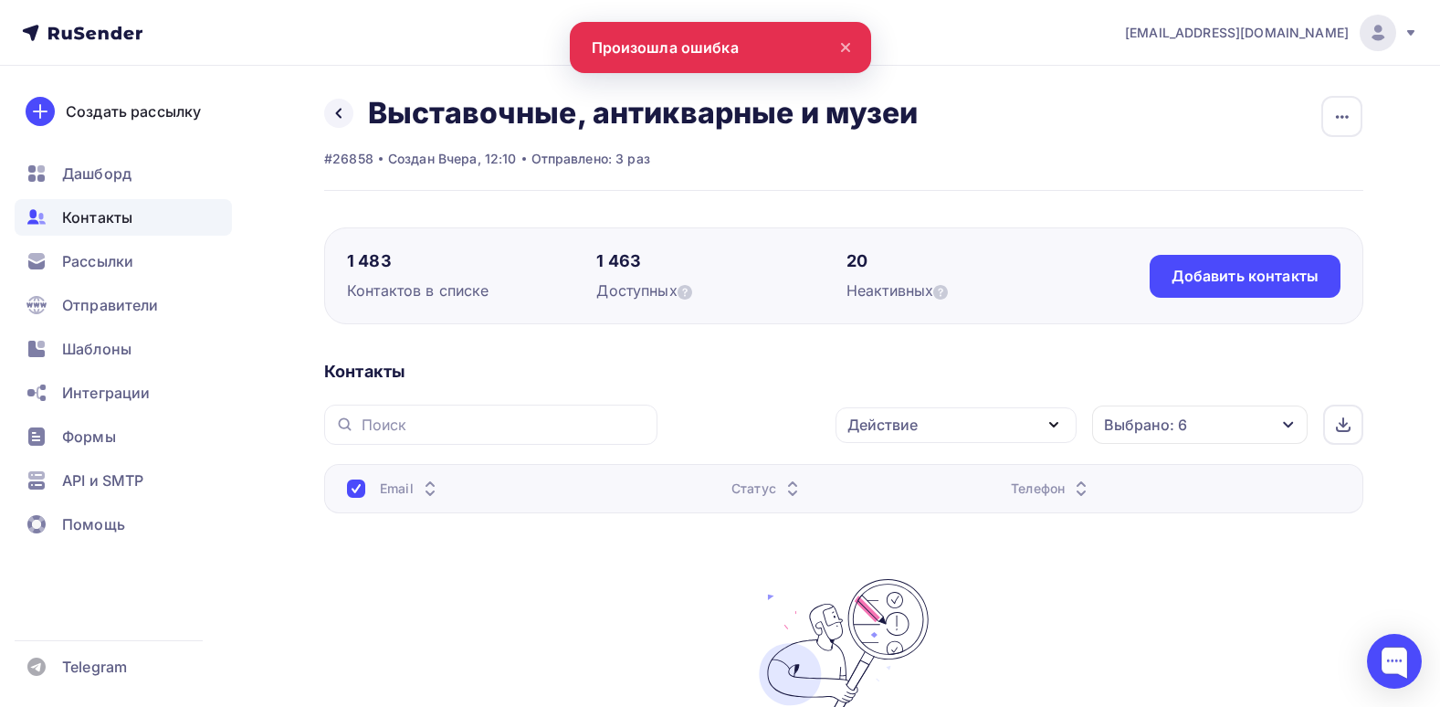
click at [349, 486] on div at bounding box center [356, 488] width 18 height 18
click at [350, 486] on div at bounding box center [356, 488] width 18 height 18
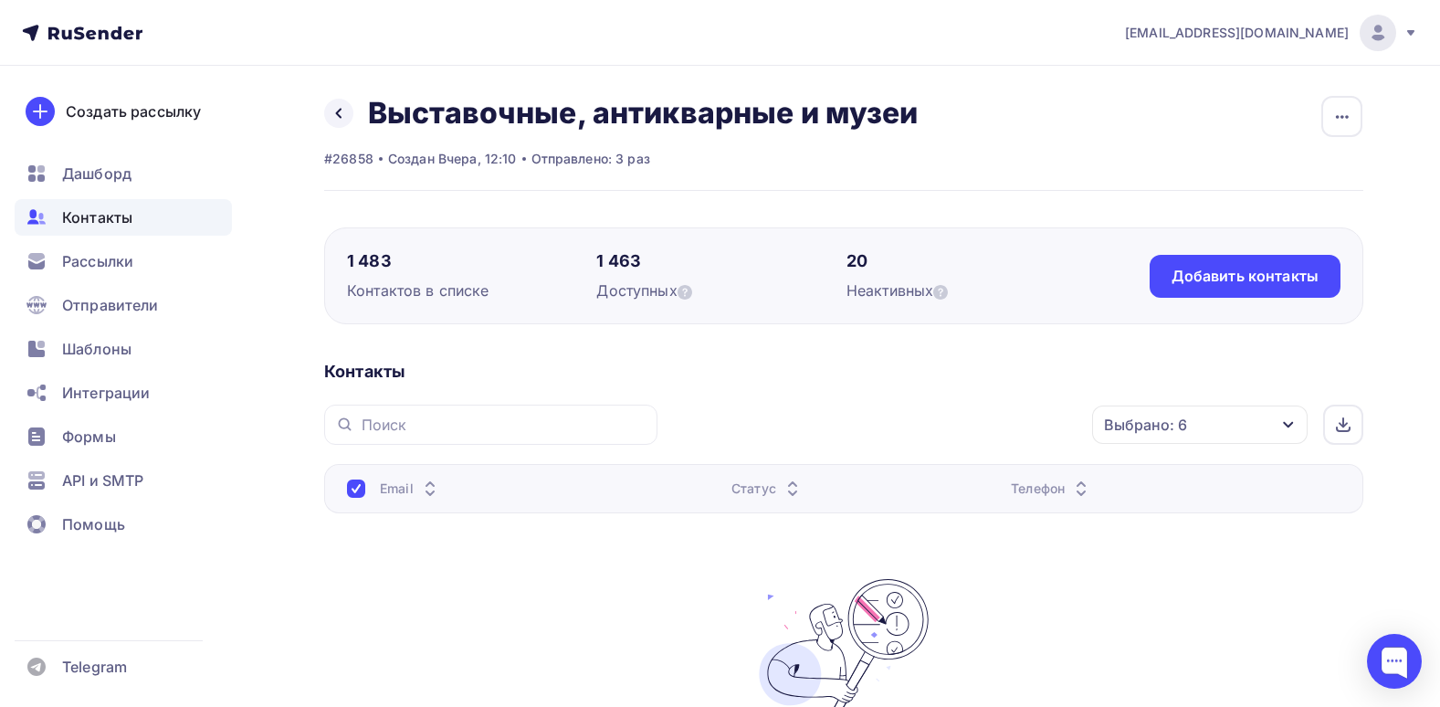
drag, startPoint x: 350, startPoint y: 486, endPoint x: 551, endPoint y: 436, distance: 206.8
click at [551, 436] on div at bounding box center [490, 425] width 333 height 40
click at [538, 452] on div "Выбрано: 6 Статус Новый Активный Не существует Переполнен Недоступен Отписан От…" at bounding box center [843, 617] width 1039 height 425
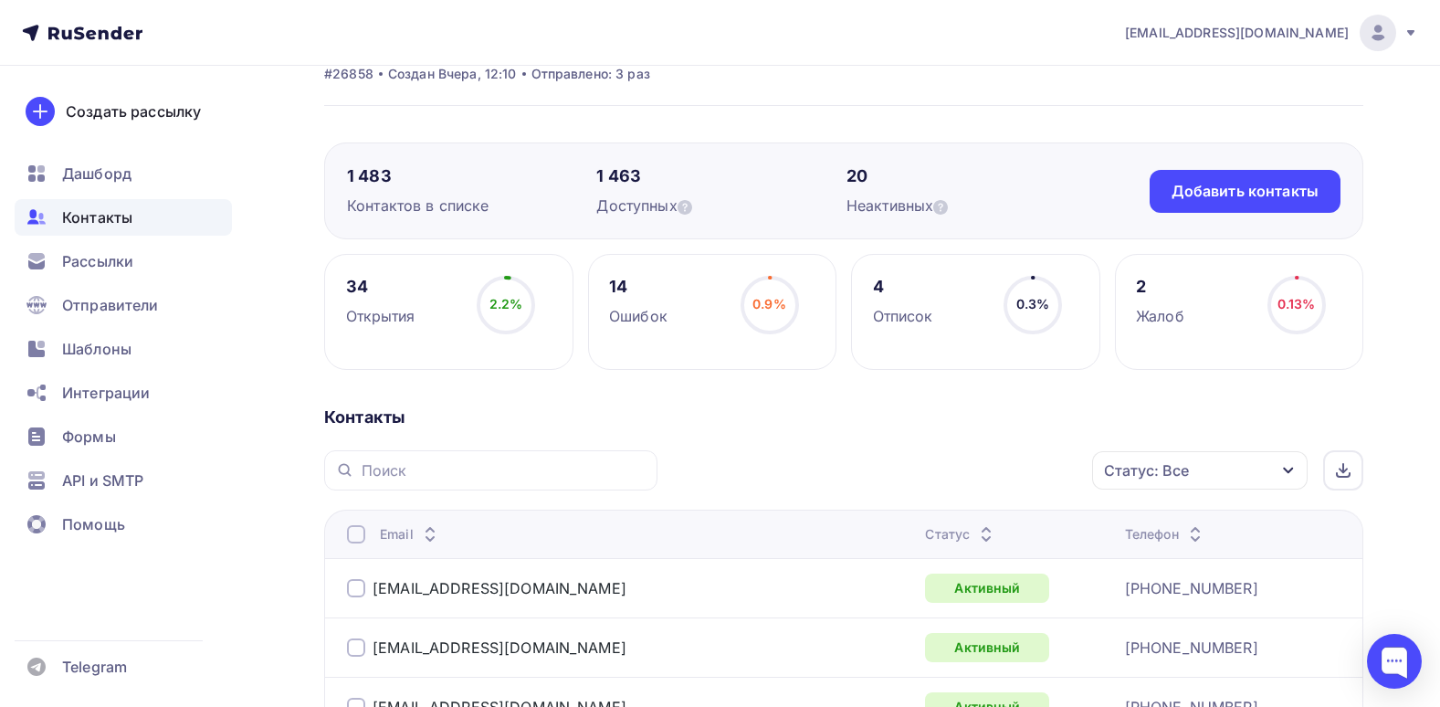
scroll to position [183, 0]
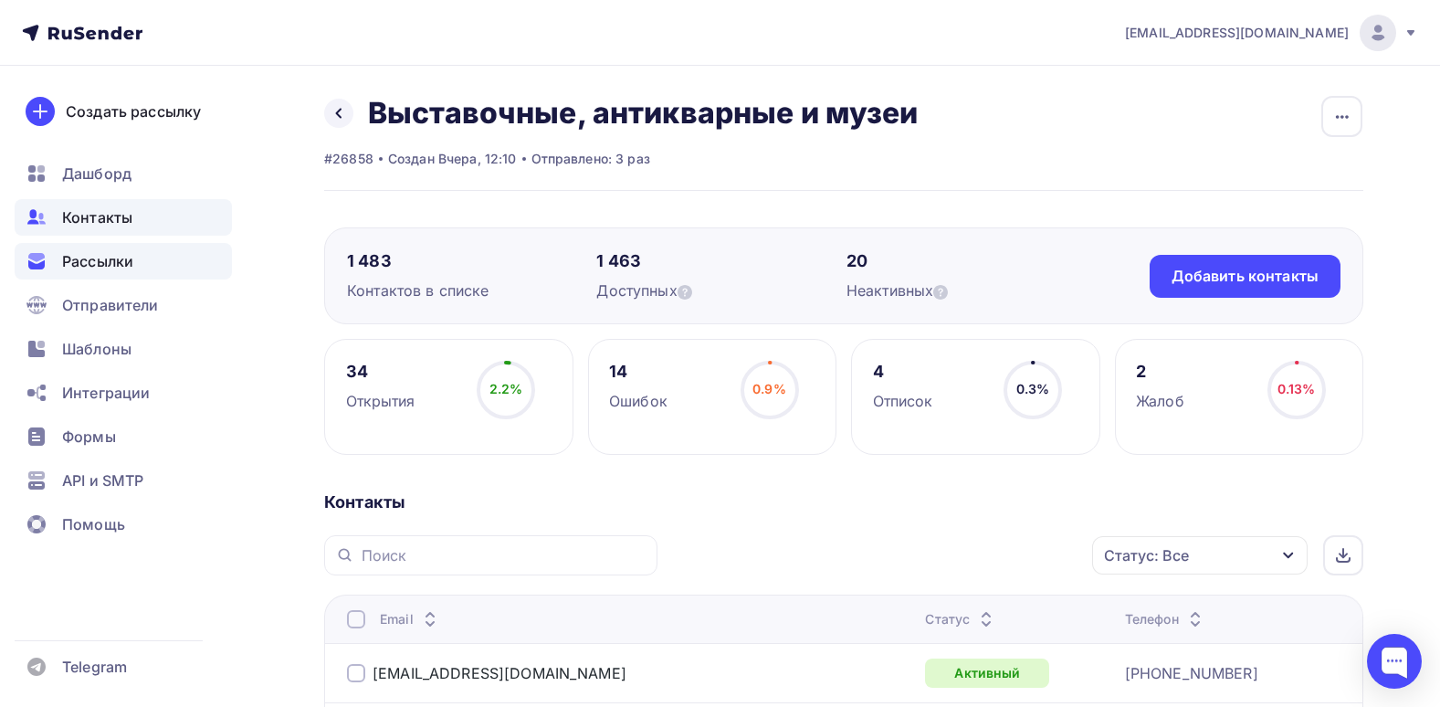
click at [174, 247] on div "Рассылки" at bounding box center [123, 261] width 217 height 37
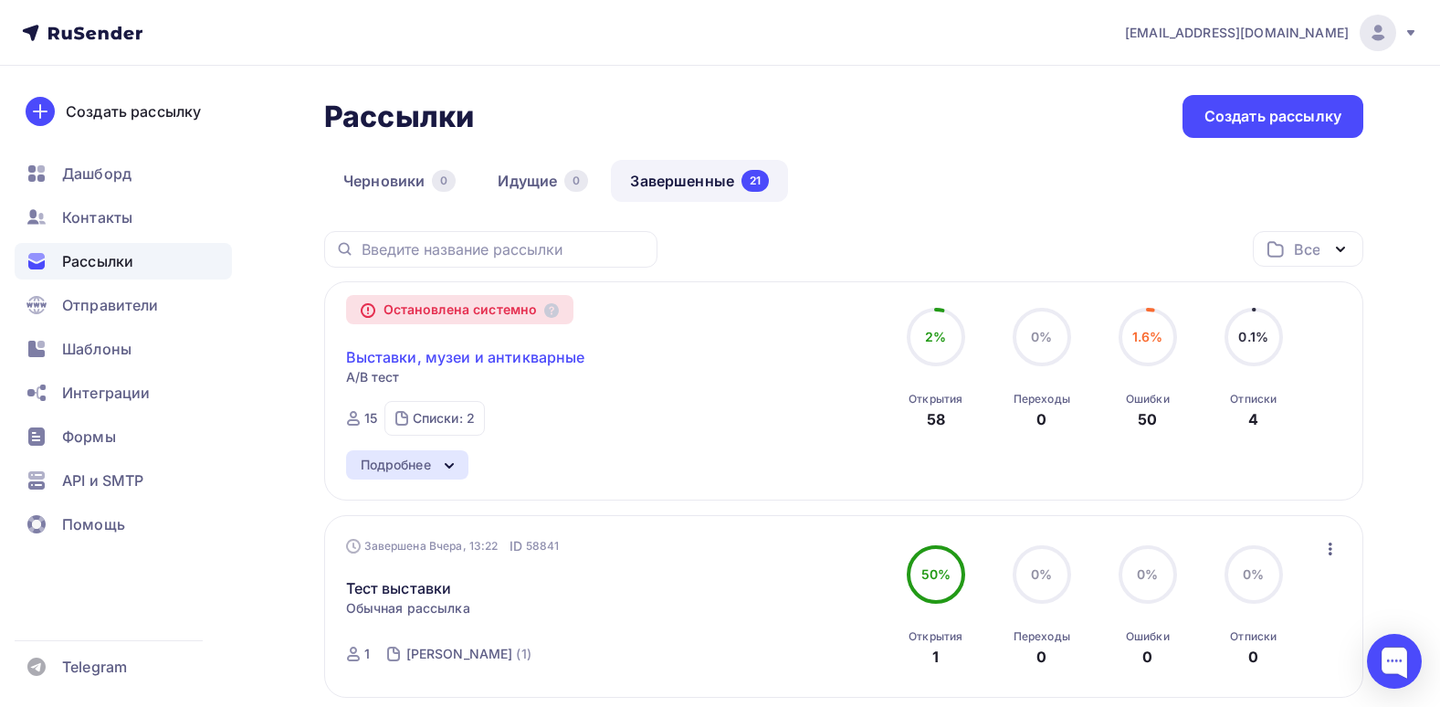
click at [489, 353] on link "Выставки, музеи и антикварные" at bounding box center [465, 357] width 239 height 22
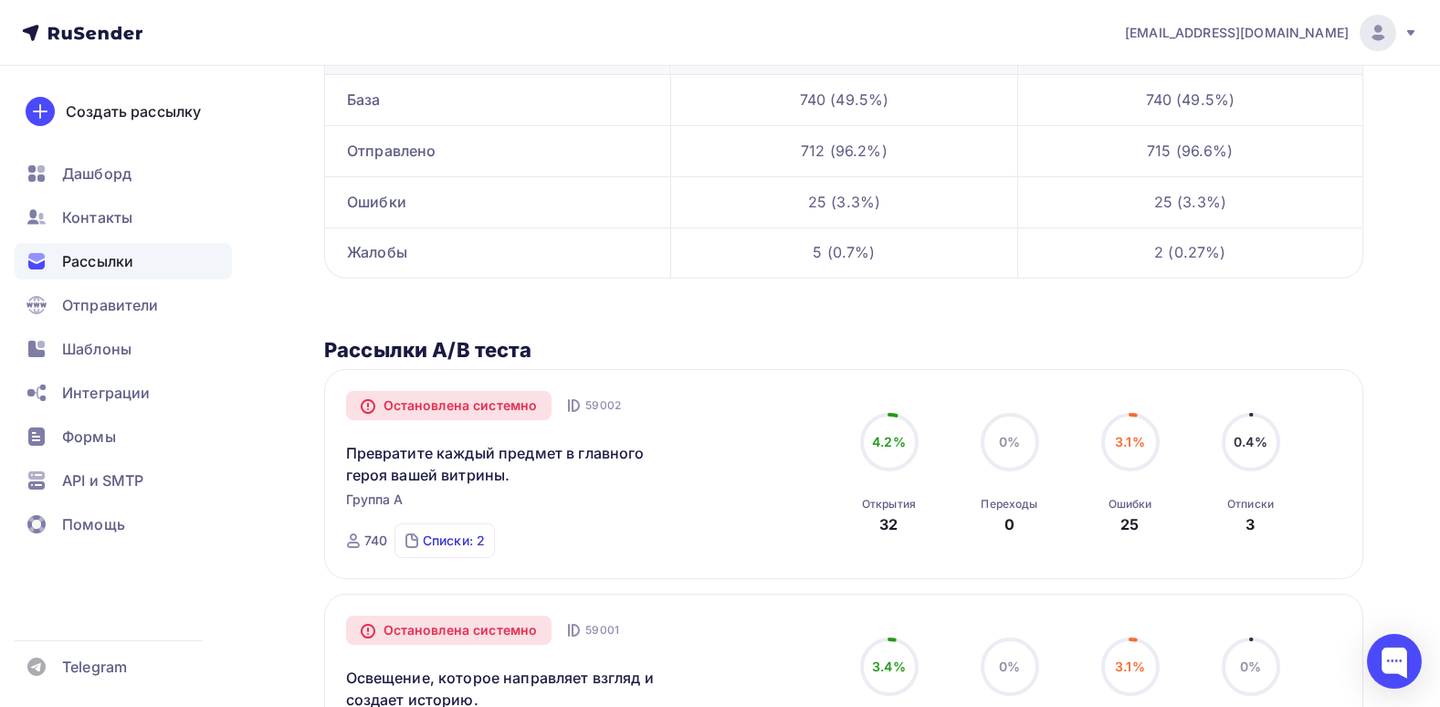
scroll to position [274, 0]
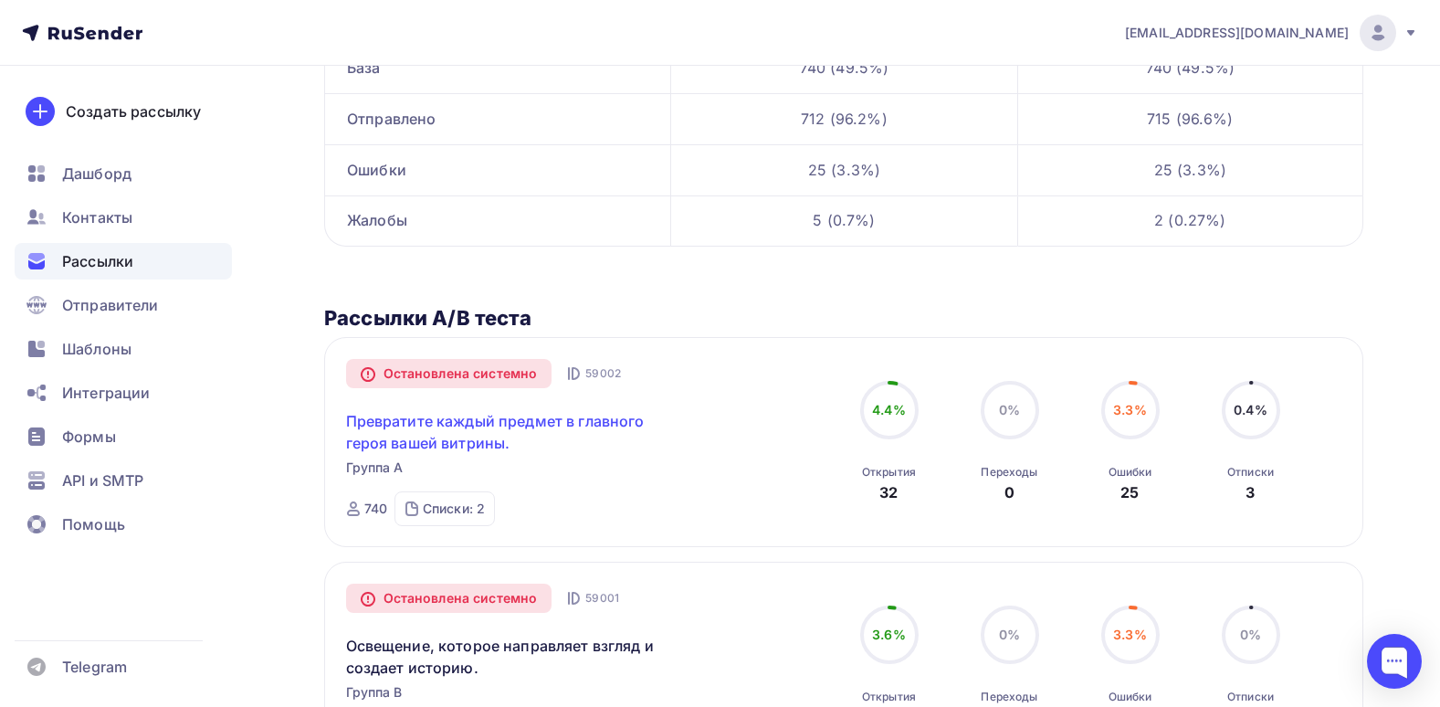
click at [471, 430] on link "Превратите каждый предмет в главного героя вашей витрины." at bounding box center [502, 432] width 313 height 44
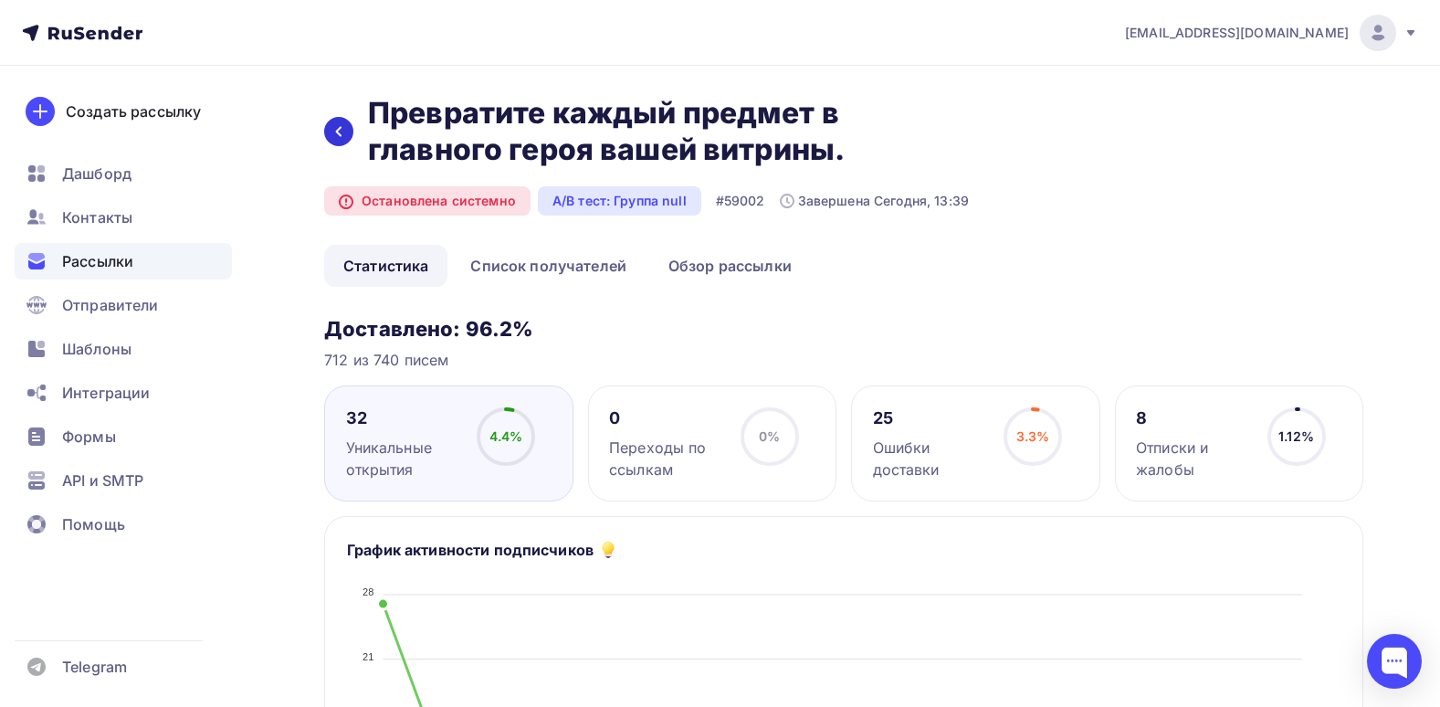
click at [342, 118] on div at bounding box center [338, 131] width 29 height 29
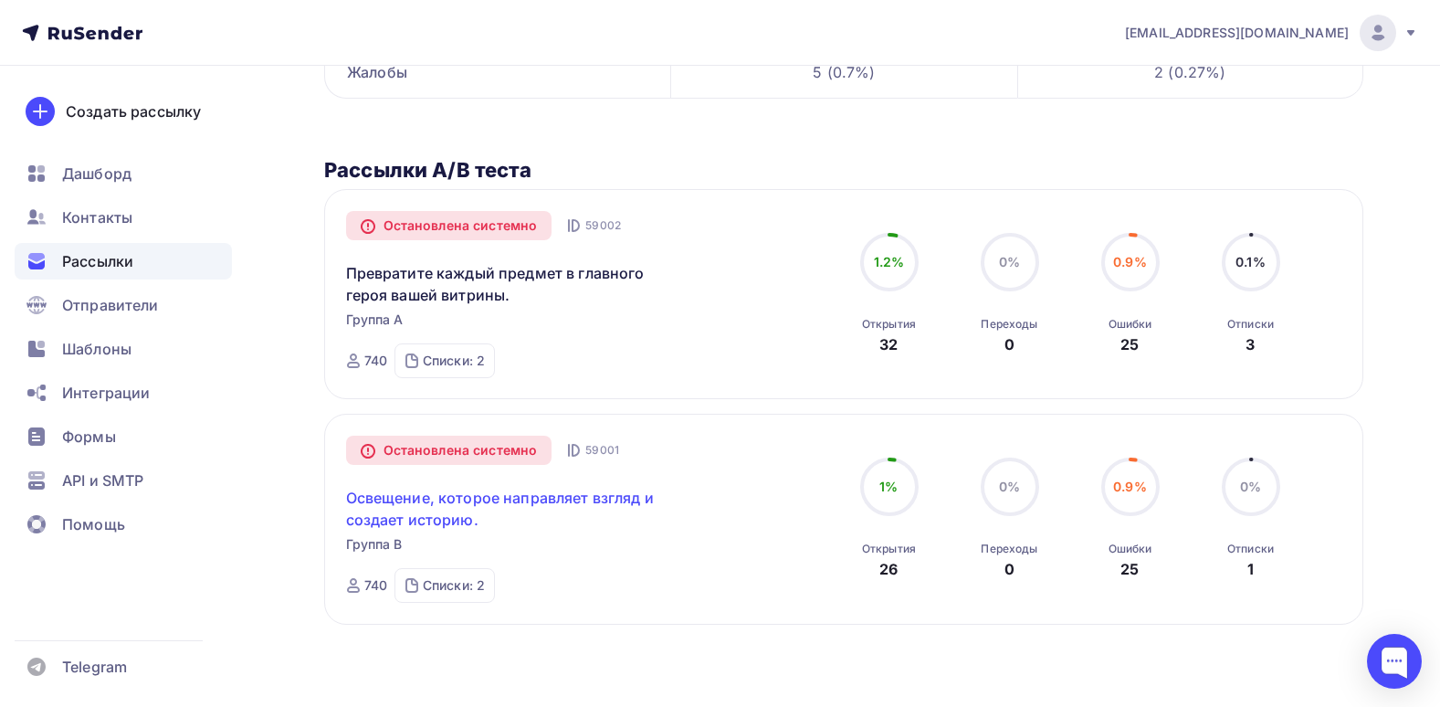
scroll to position [424, 0]
click at [447, 504] on link "Освещение, которое направляет взгляд и создает историю." at bounding box center [502, 507] width 313 height 44
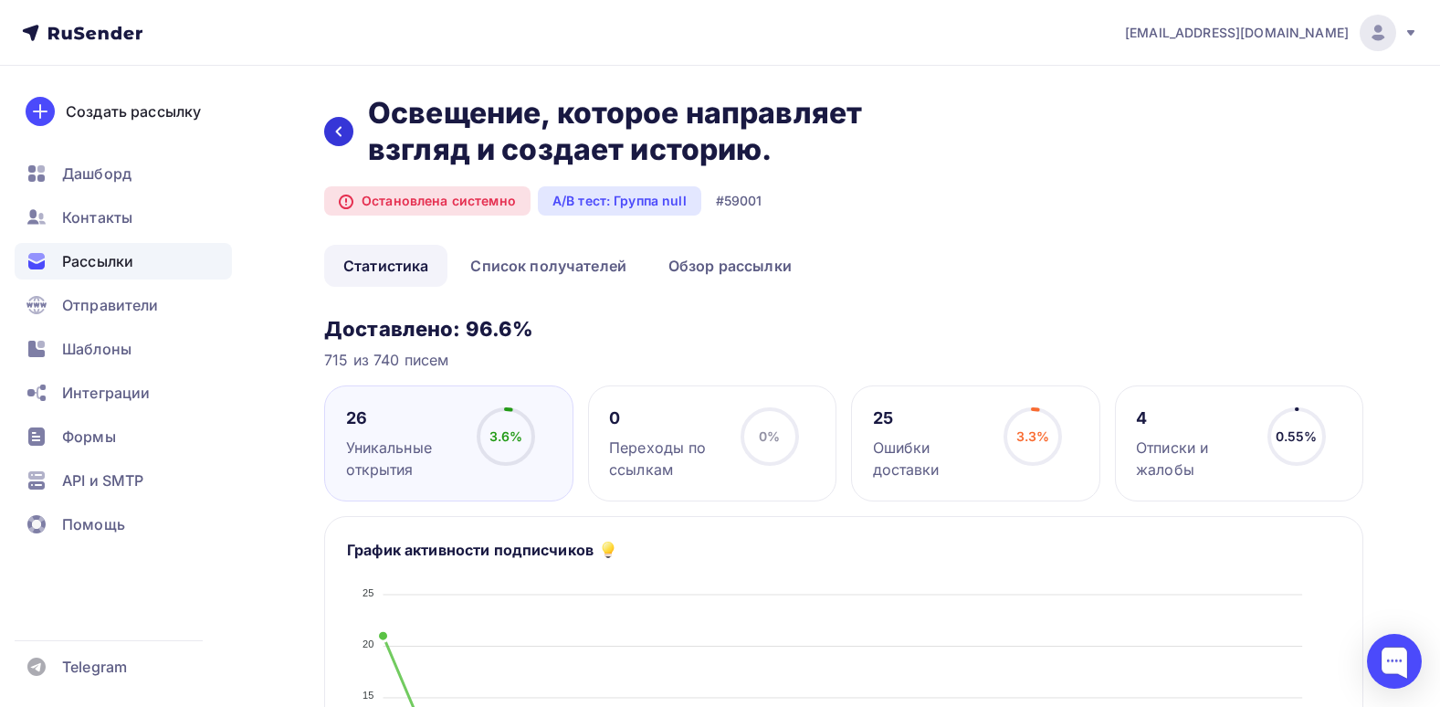
click at [344, 137] on icon at bounding box center [338, 131] width 15 height 15
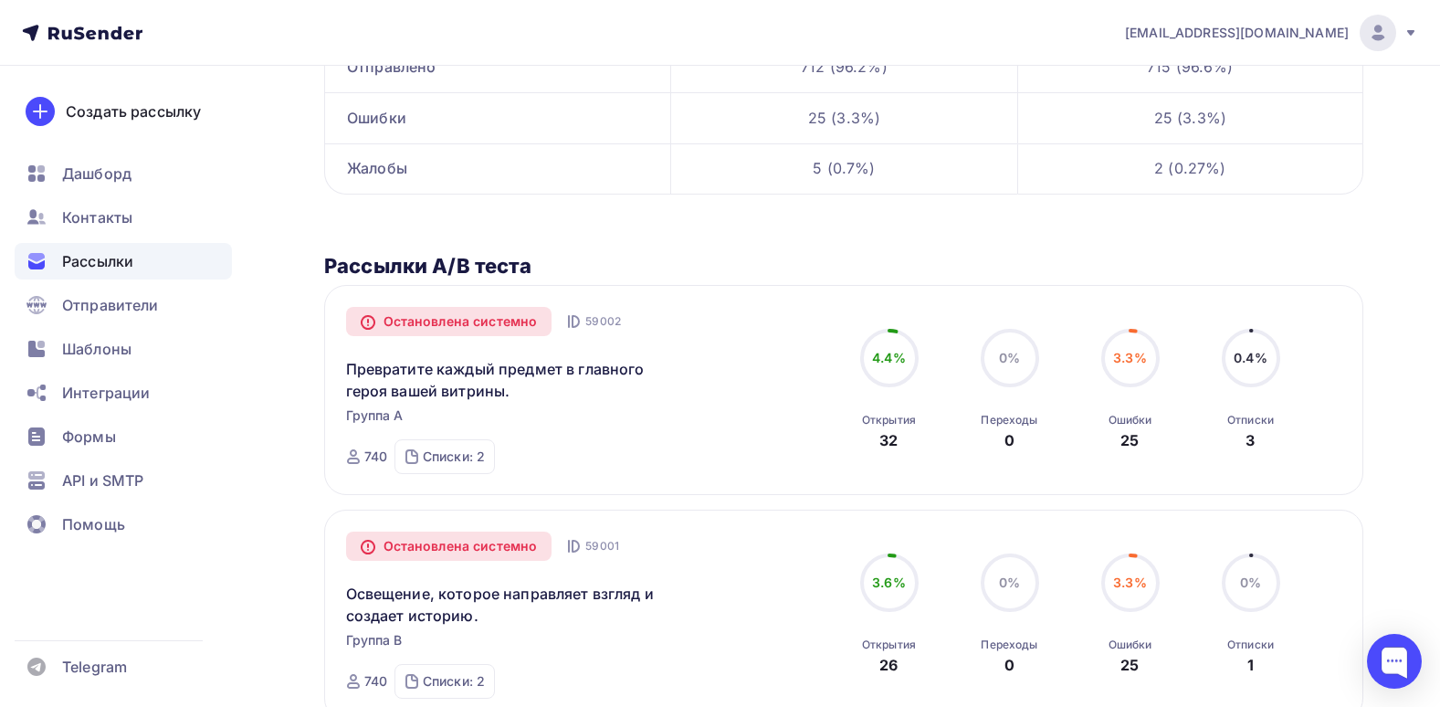
scroll to position [332, 0]
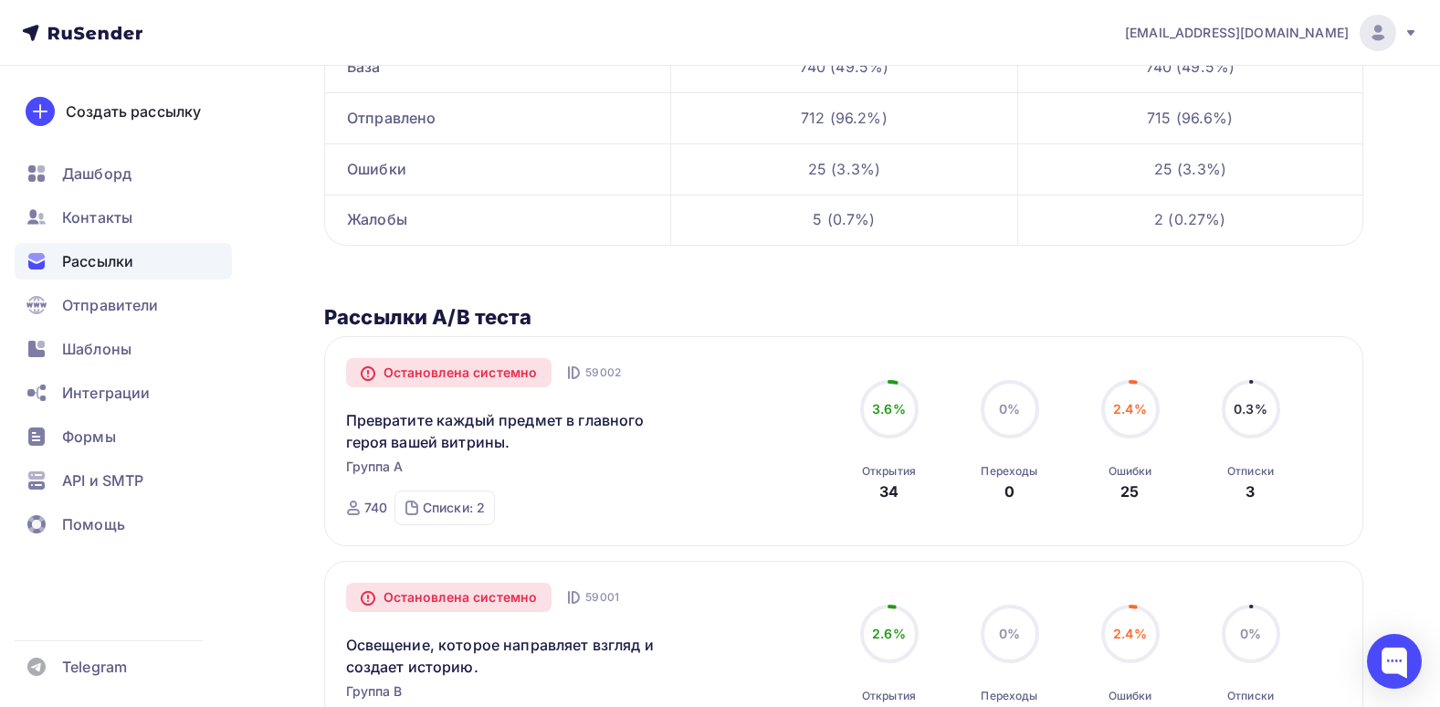
scroll to position [427, 0]
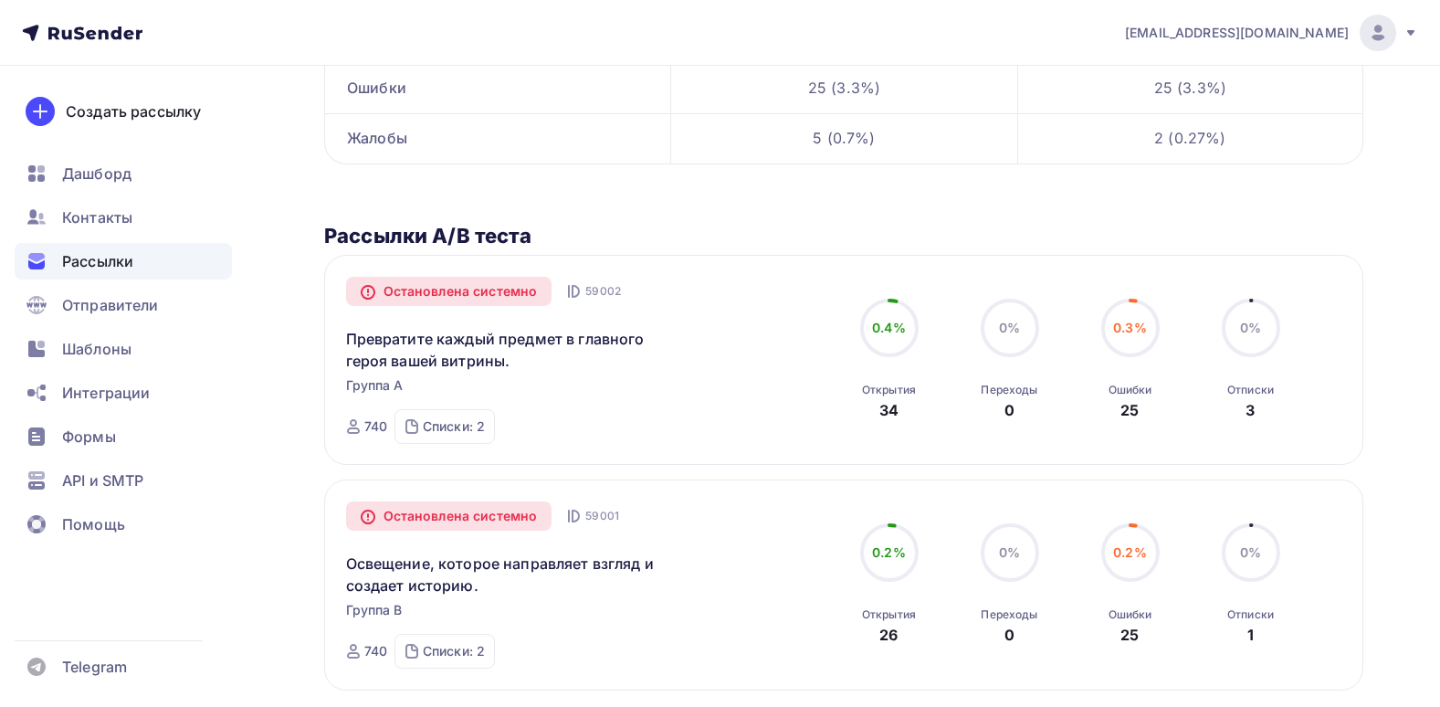
scroll to position [365, 0]
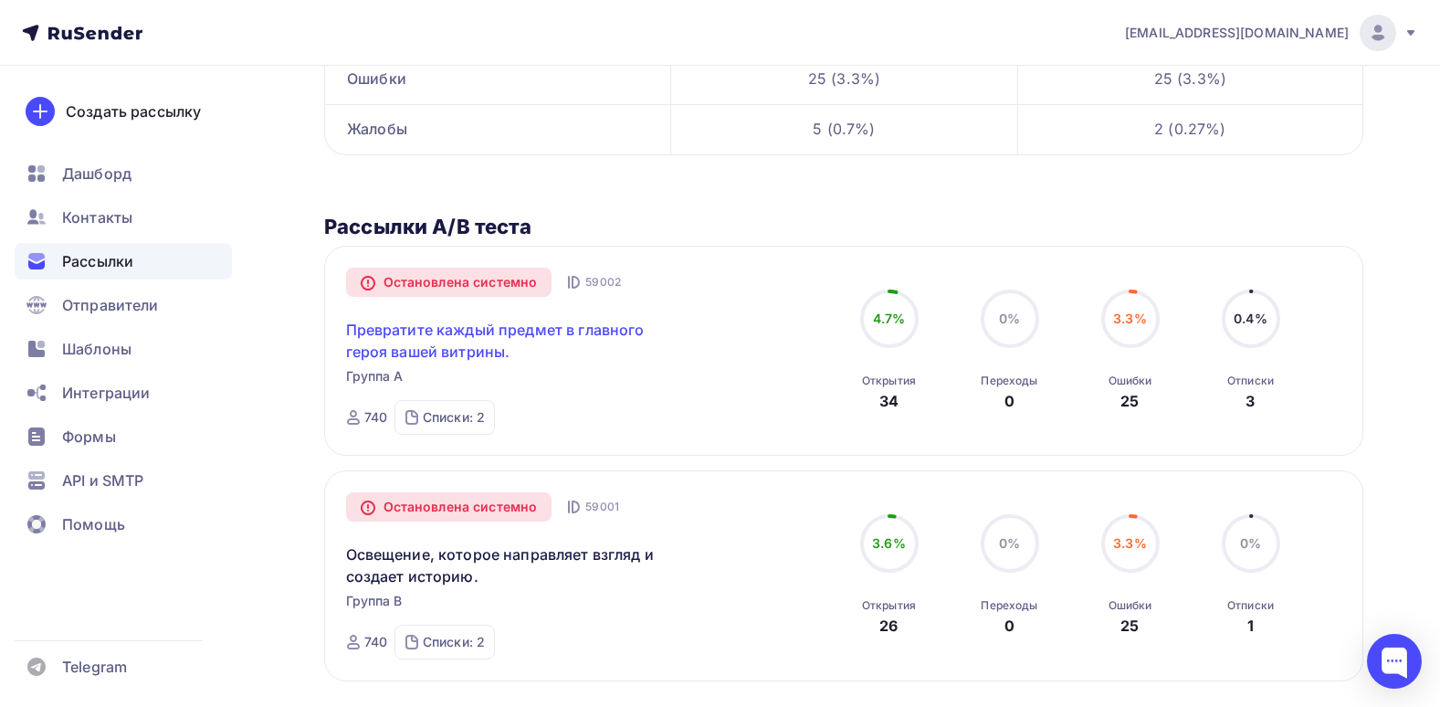
click at [461, 347] on link "Превратите каждый предмет в главного героя вашей витрины." at bounding box center [502, 341] width 313 height 44
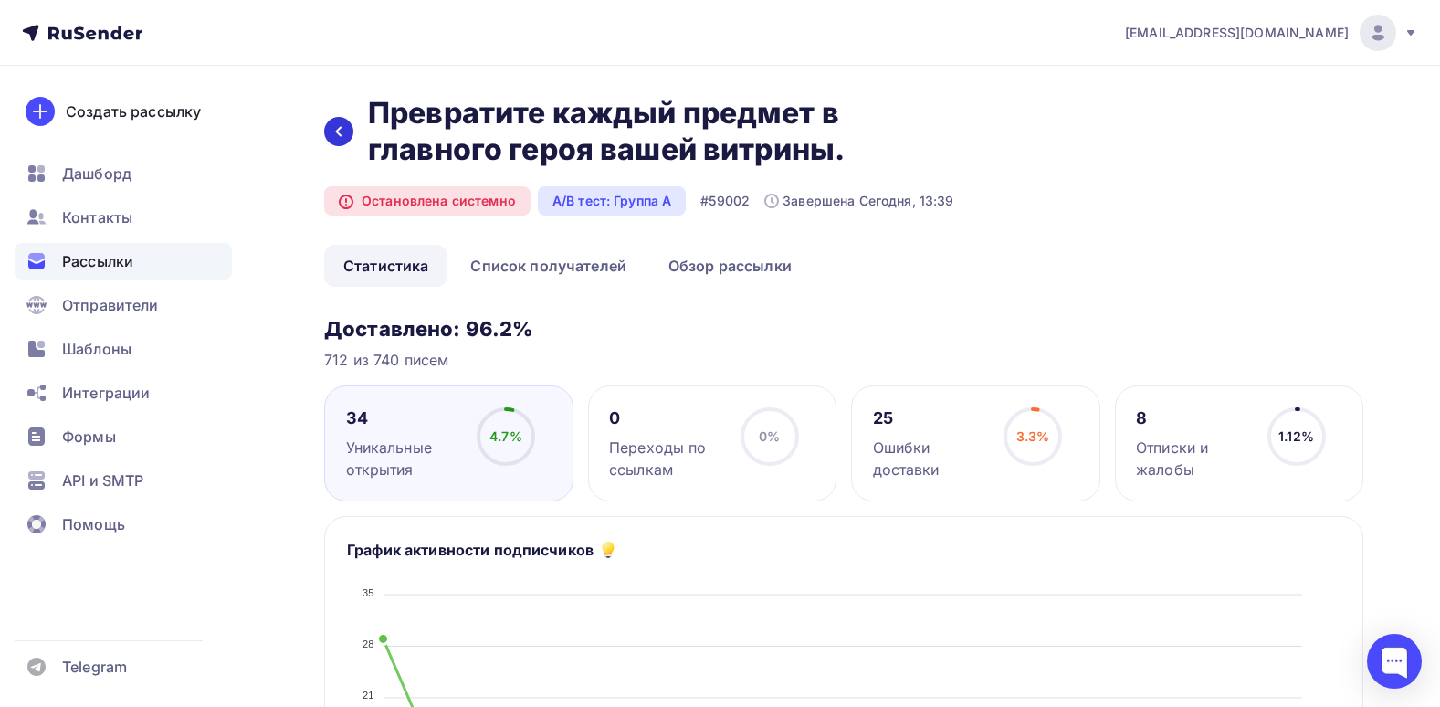
click at [349, 125] on div at bounding box center [338, 131] width 29 height 29
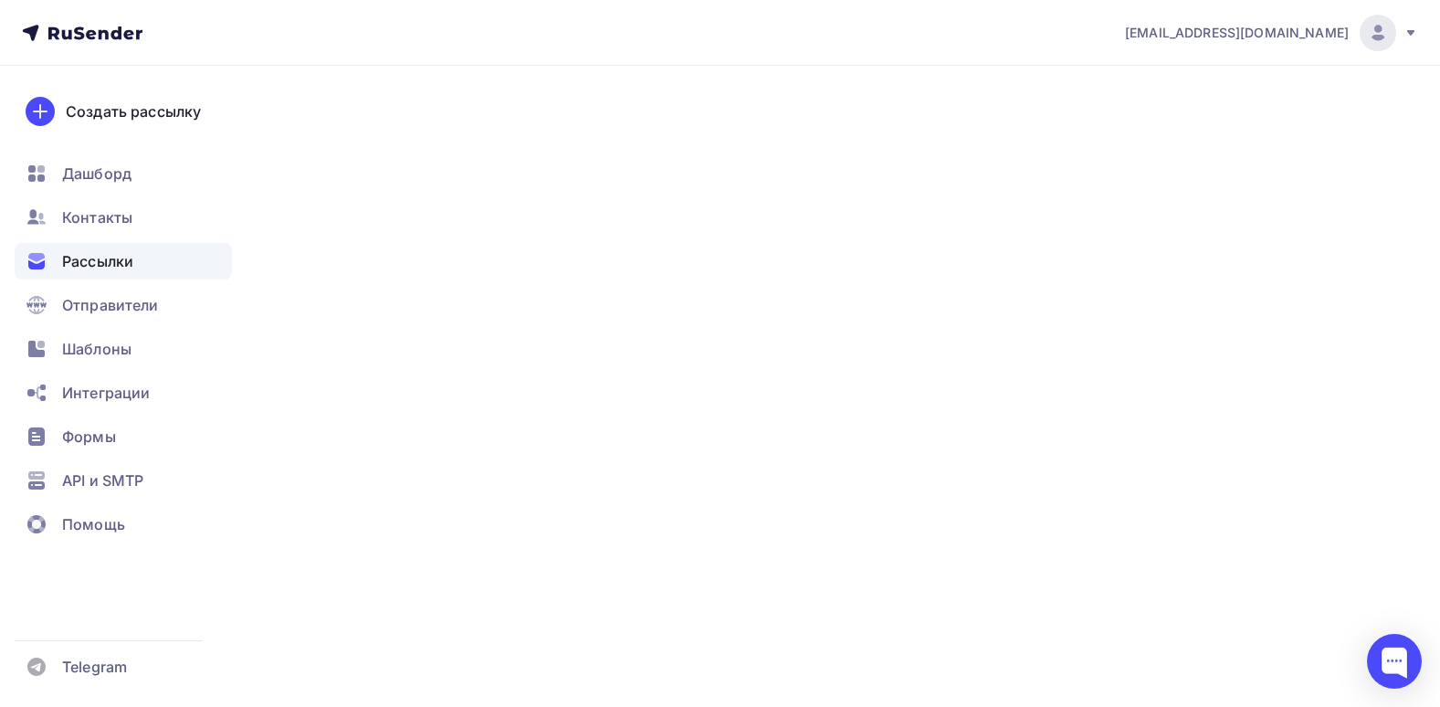
scroll to position [365, 0]
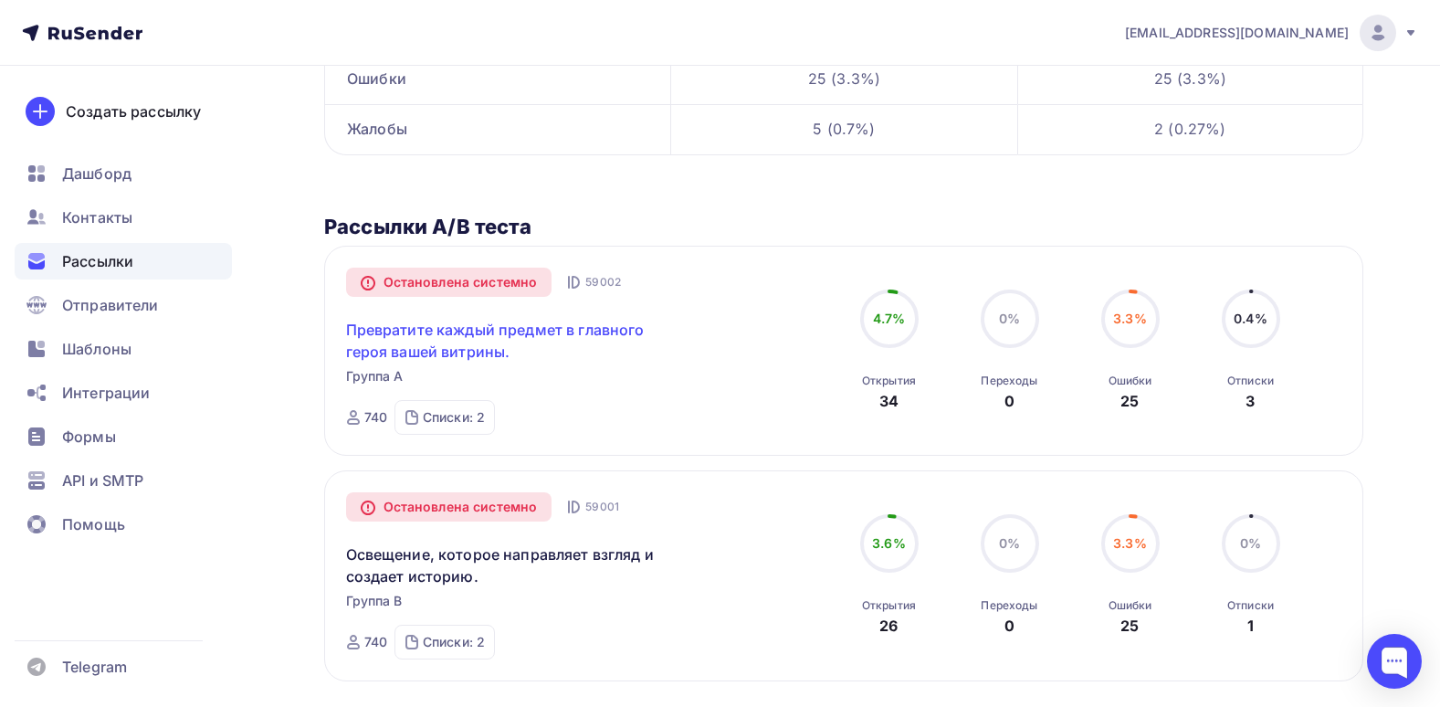
click at [464, 362] on link "Превратите каждый предмет в главного героя вашей витрины." at bounding box center [502, 341] width 313 height 44
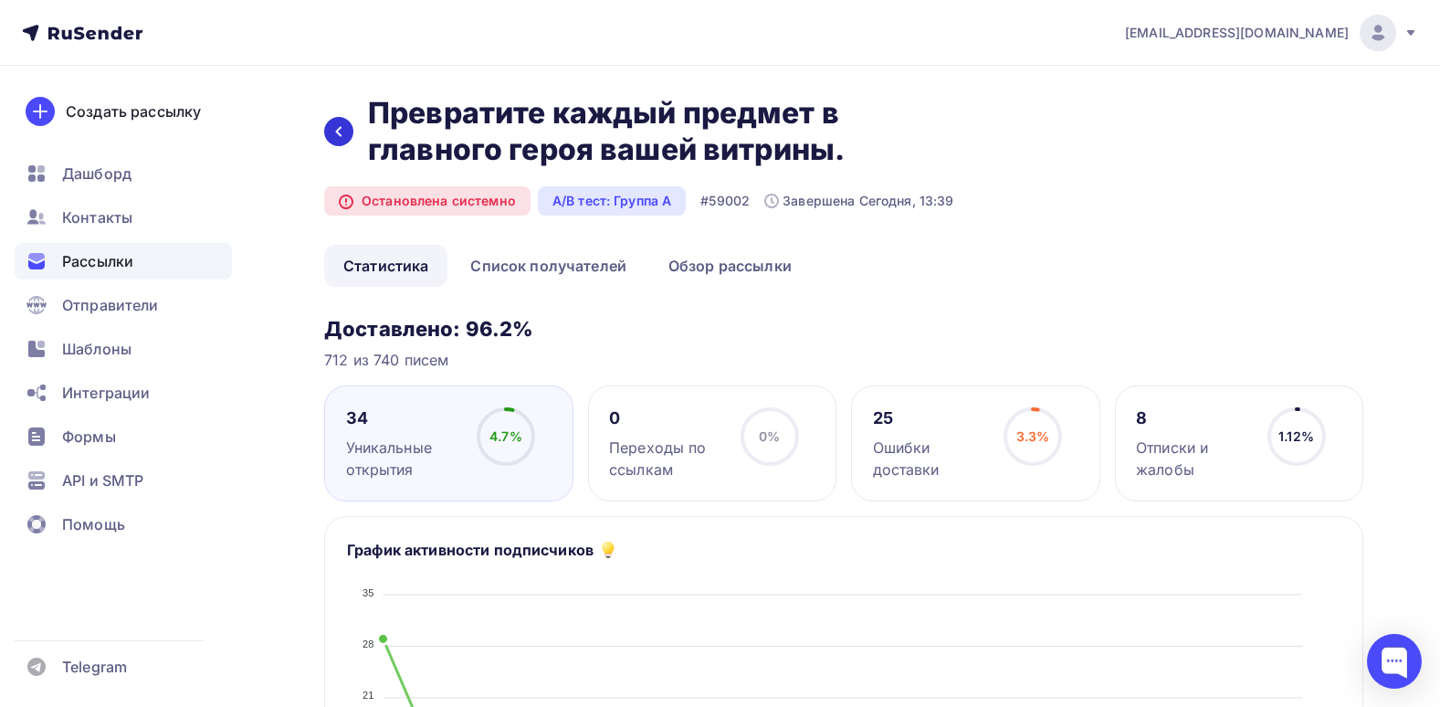
click at [334, 138] on icon at bounding box center [338, 131] width 15 height 15
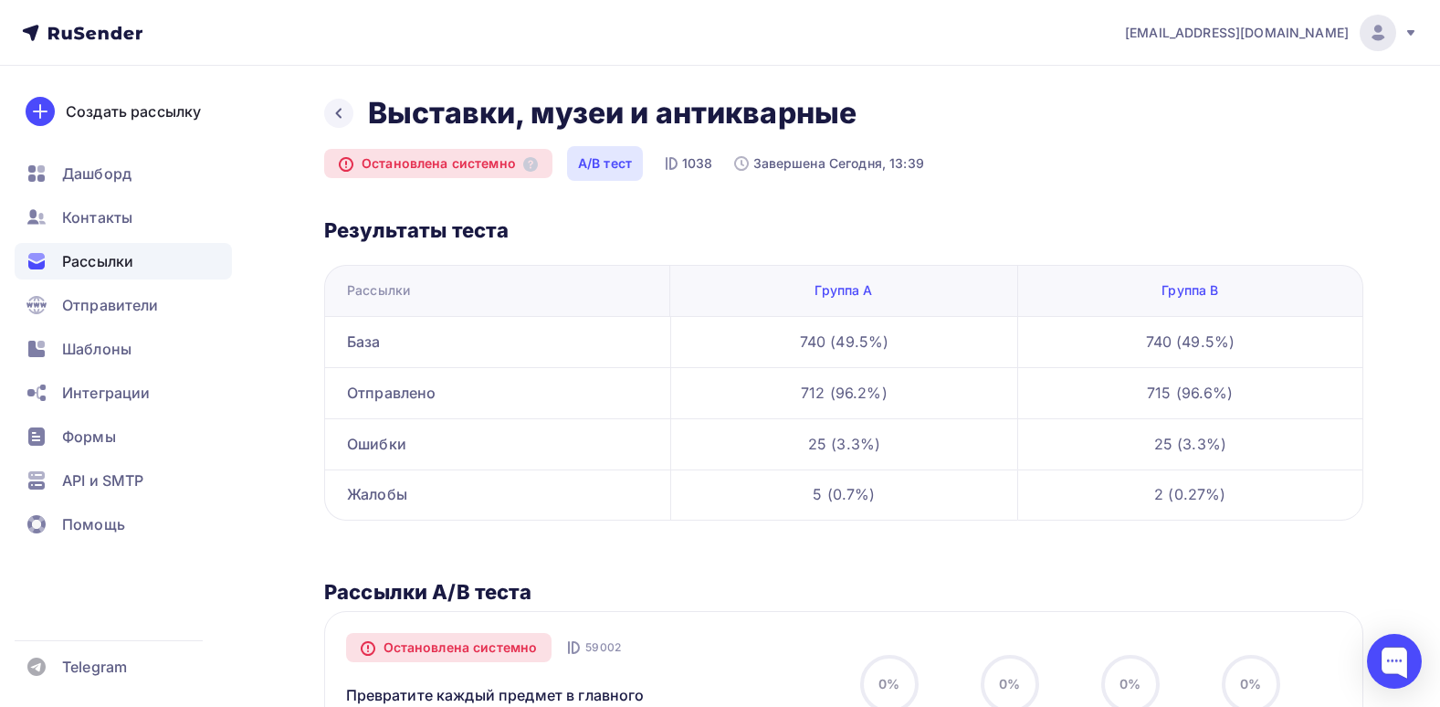
scroll to position [365, 0]
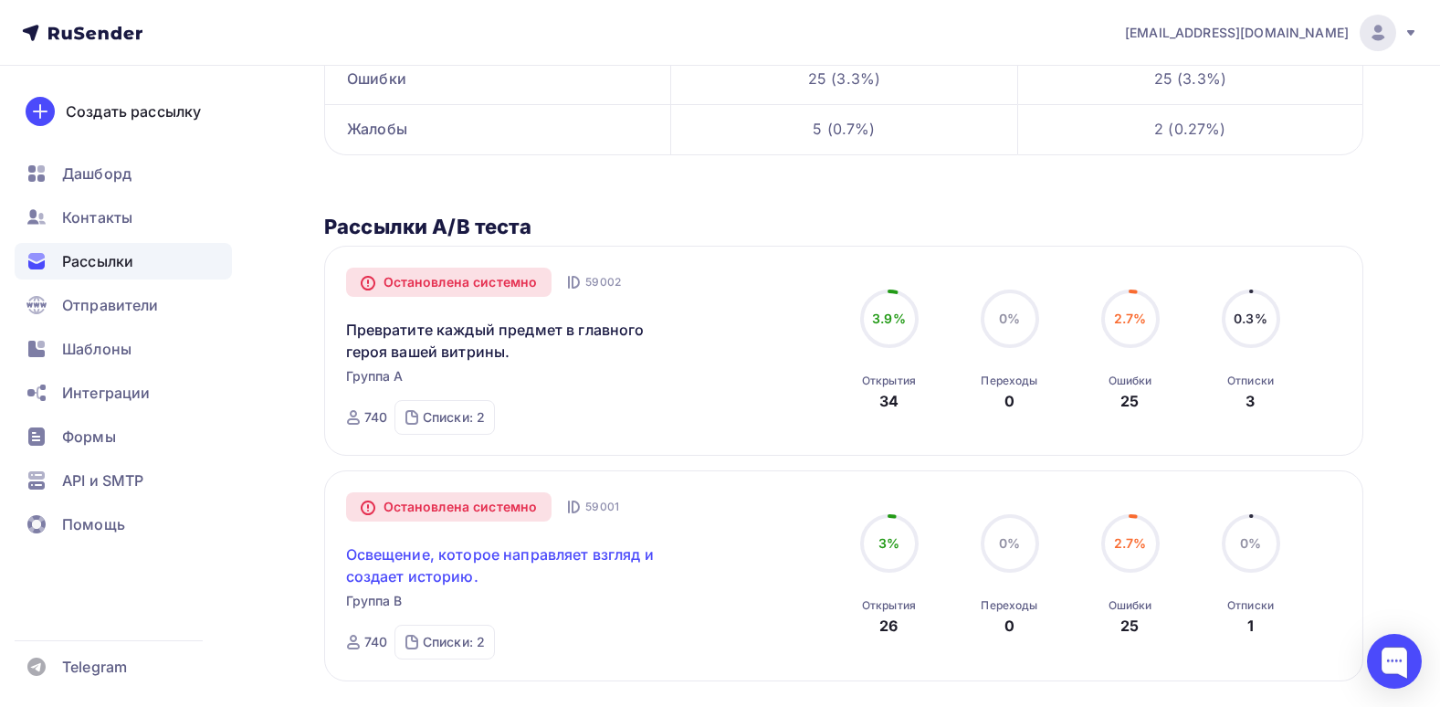
click at [469, 578] on link "Освещение, которое направляет взгляд и создает историю." at bounding box center [502, 565] width 313 height 44
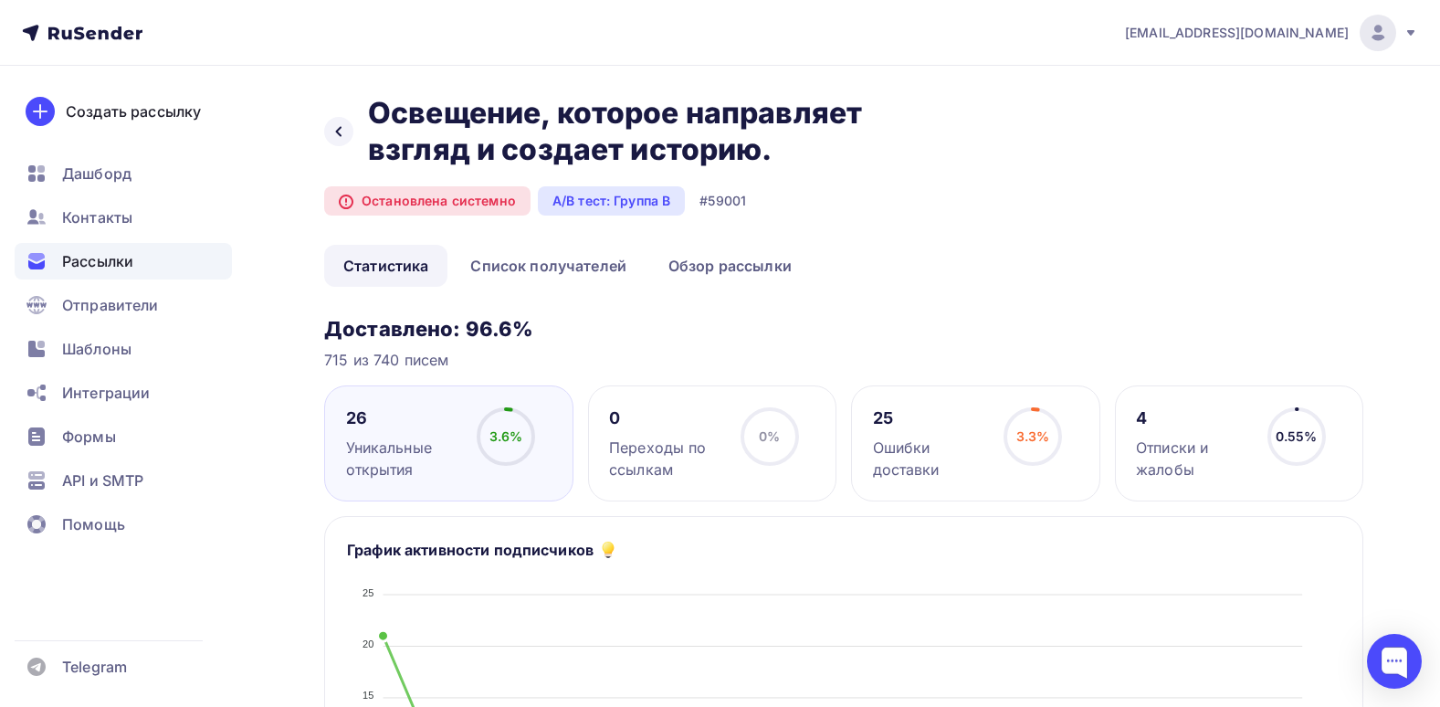
click at [362, 130] on div "Назад Освещение, которое направляет взгляд и создает историю. Освещение, которо…" at bounding box center [628, 131] width 608 height 73
click at [355, 136] on div "Назад Освещение, которое направляет взгляд и создает историю. Освещение, которо…" at bounding box center [628, 131] width 608 height 73
click at [349, 129] on div at bounding box center [338, 131] width 29 height 29
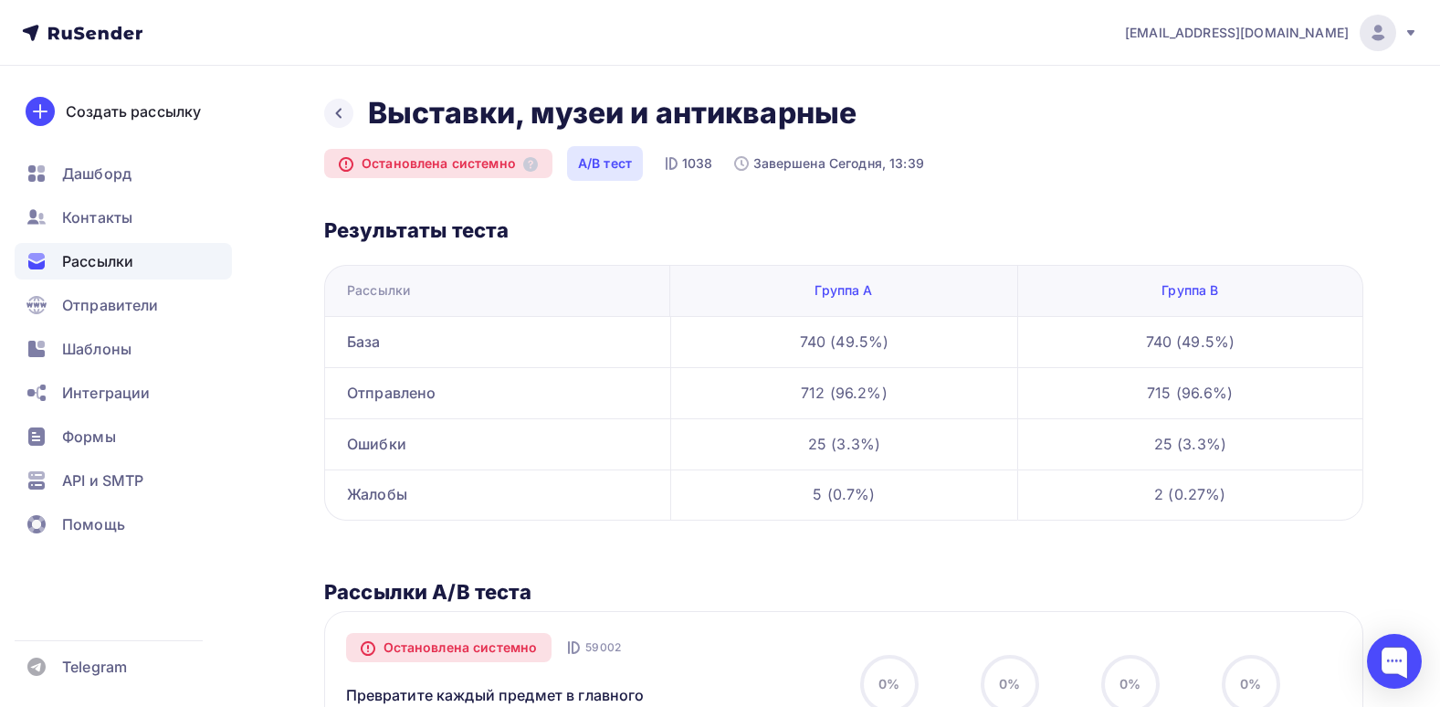
scroll to position [365, 0]
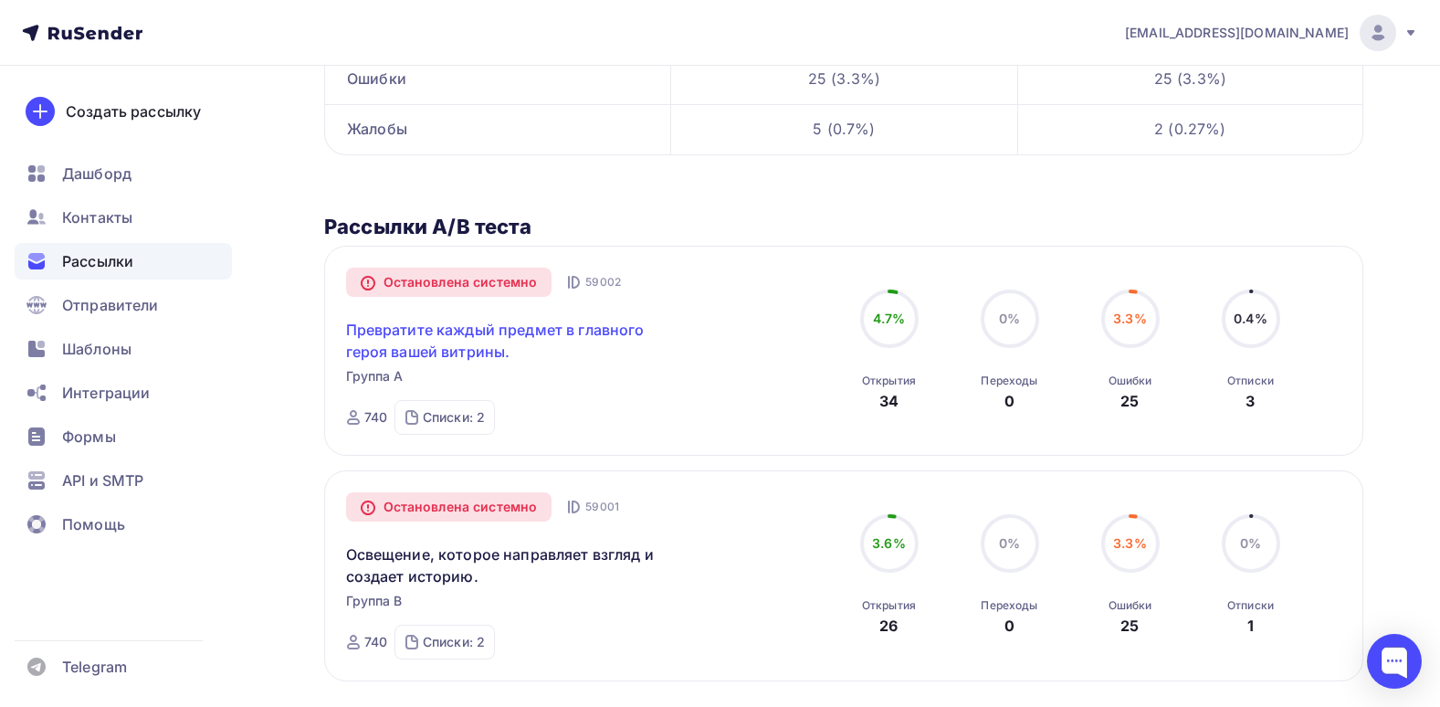
click at [588, 345] on link "Превратите каждый предмет в главного героя вашей витрины." at bounding box center [502, 341] width 313 height 44
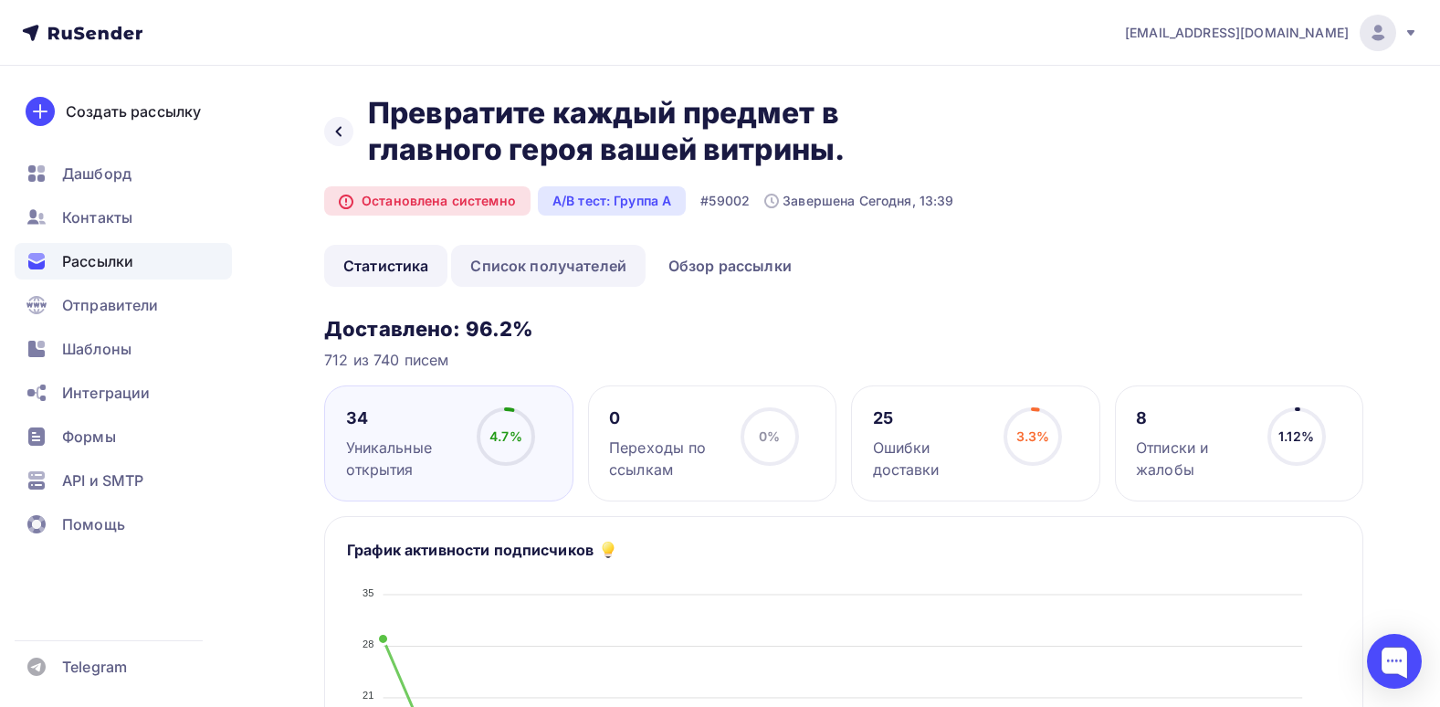
click at [596, 278] on link "Список получателей" at bounding box center [548, 266] width 194 height 42
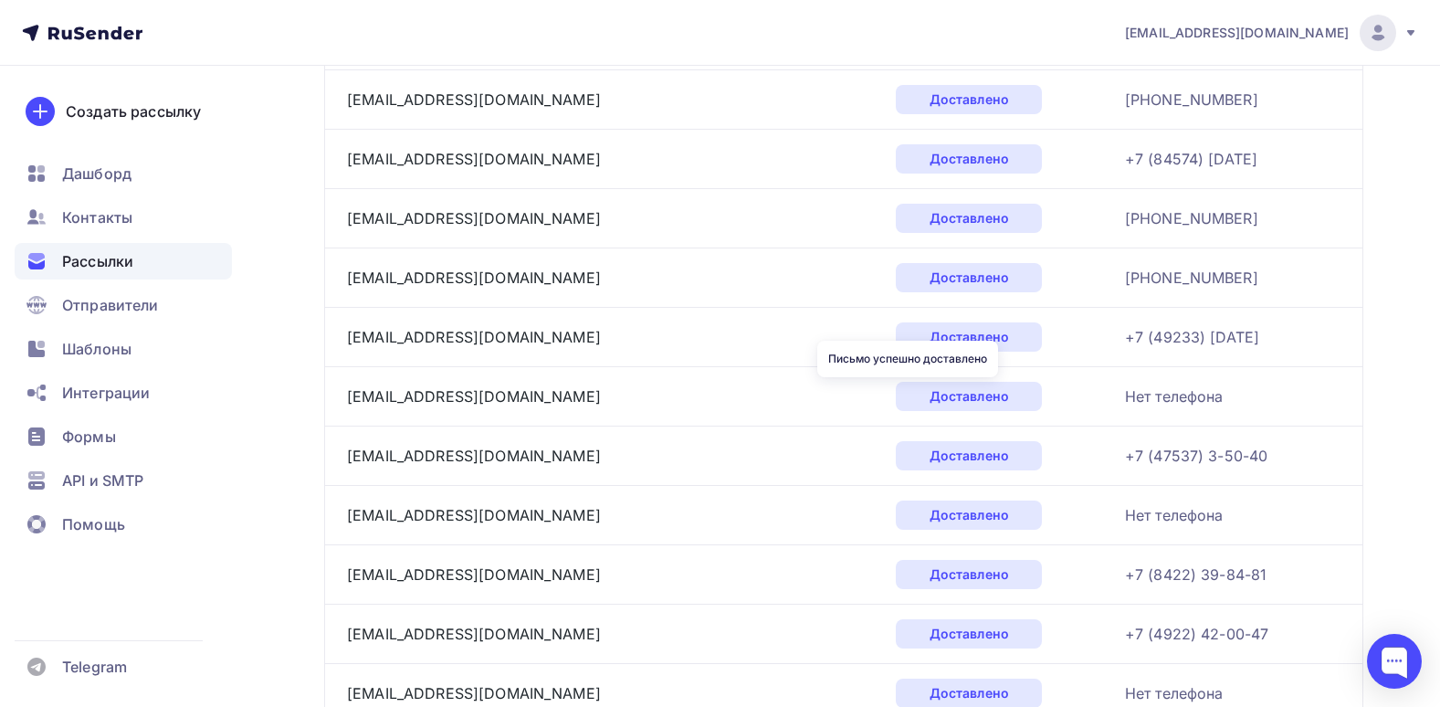
scroll to position [2827, 0]
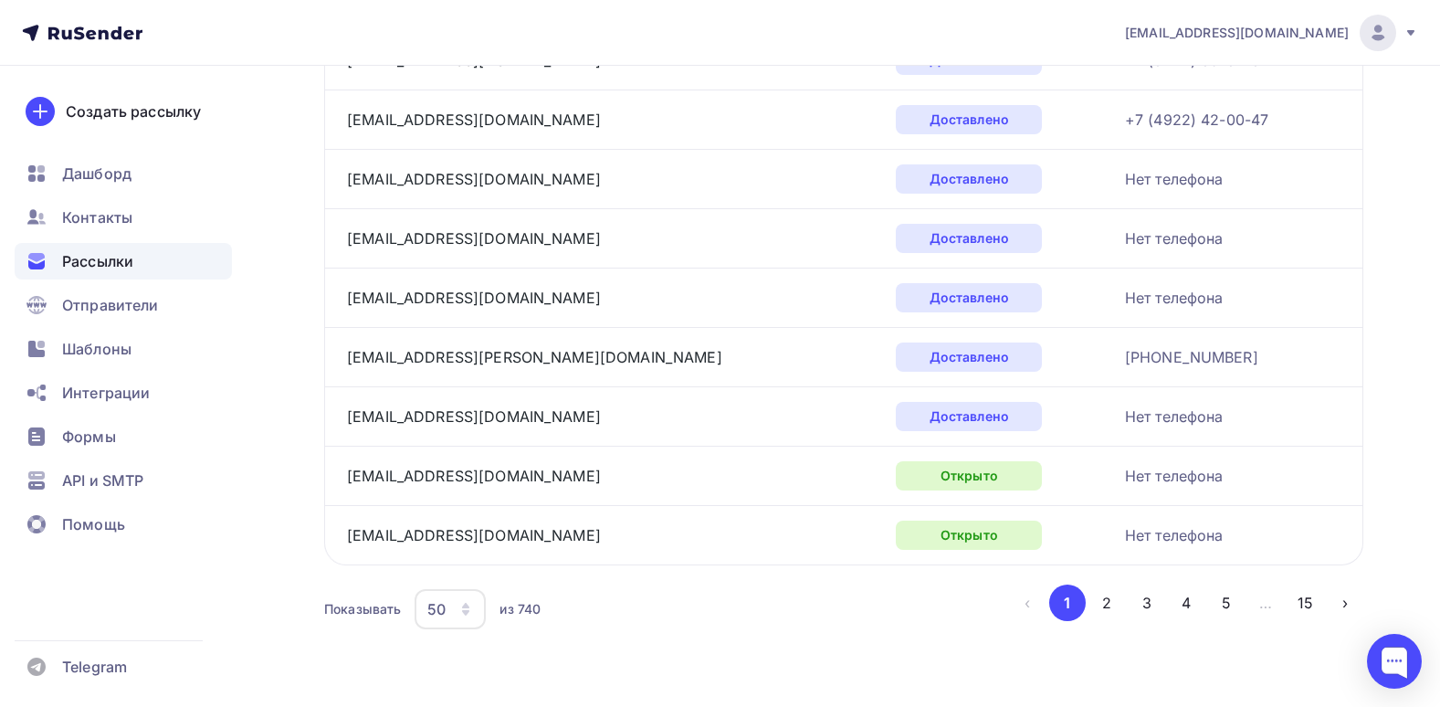
click at [477, 603] on div "50" at bounding box center [450, 609] width 71 height 40
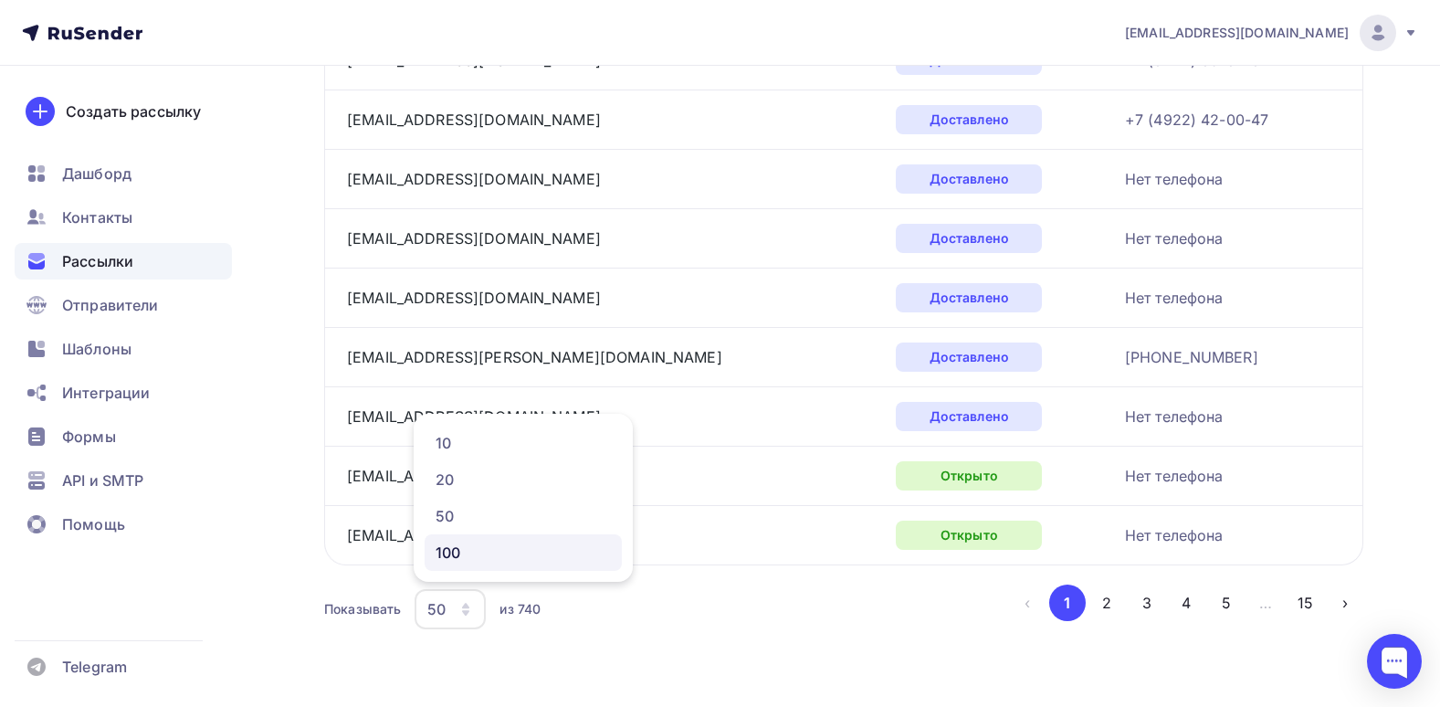
click at [483, 564] on link "100" at bounding box center [523, 552] width 197 height 37
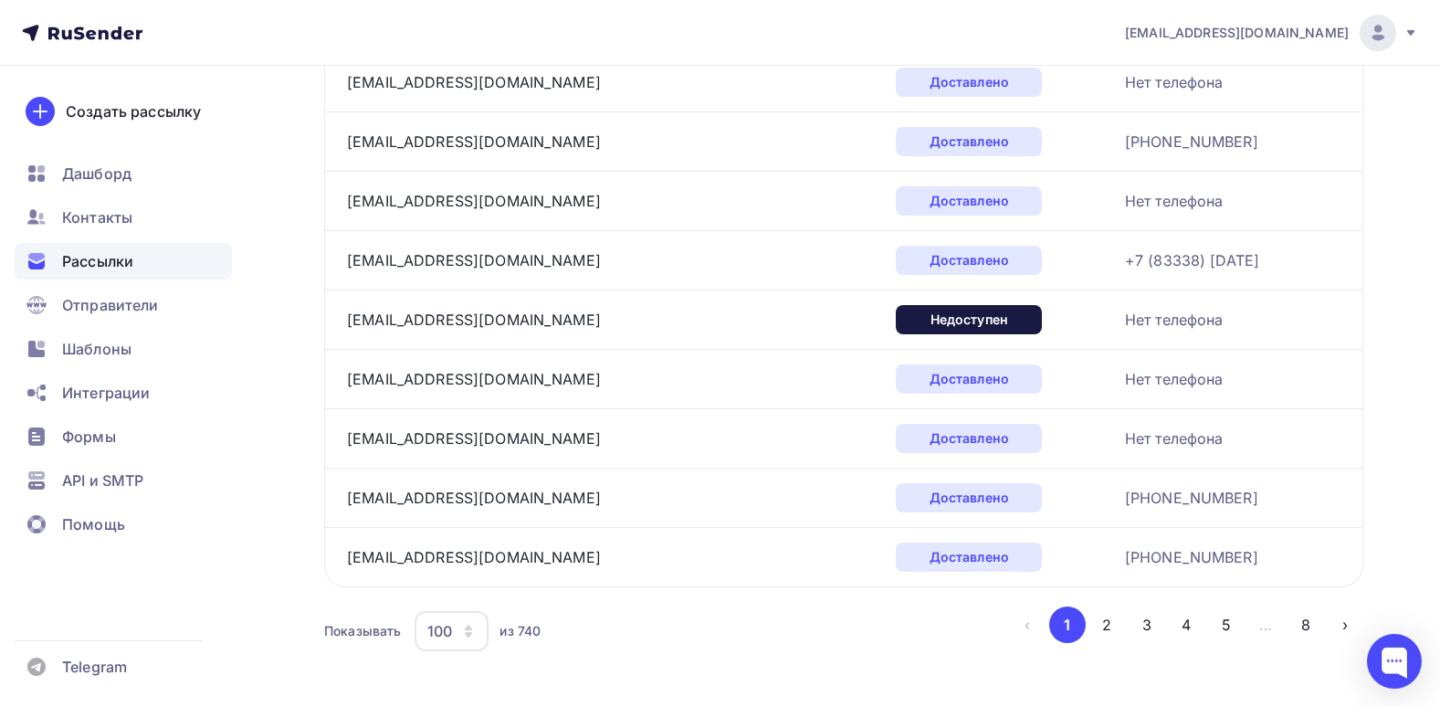
scroll to position [5795, 0]
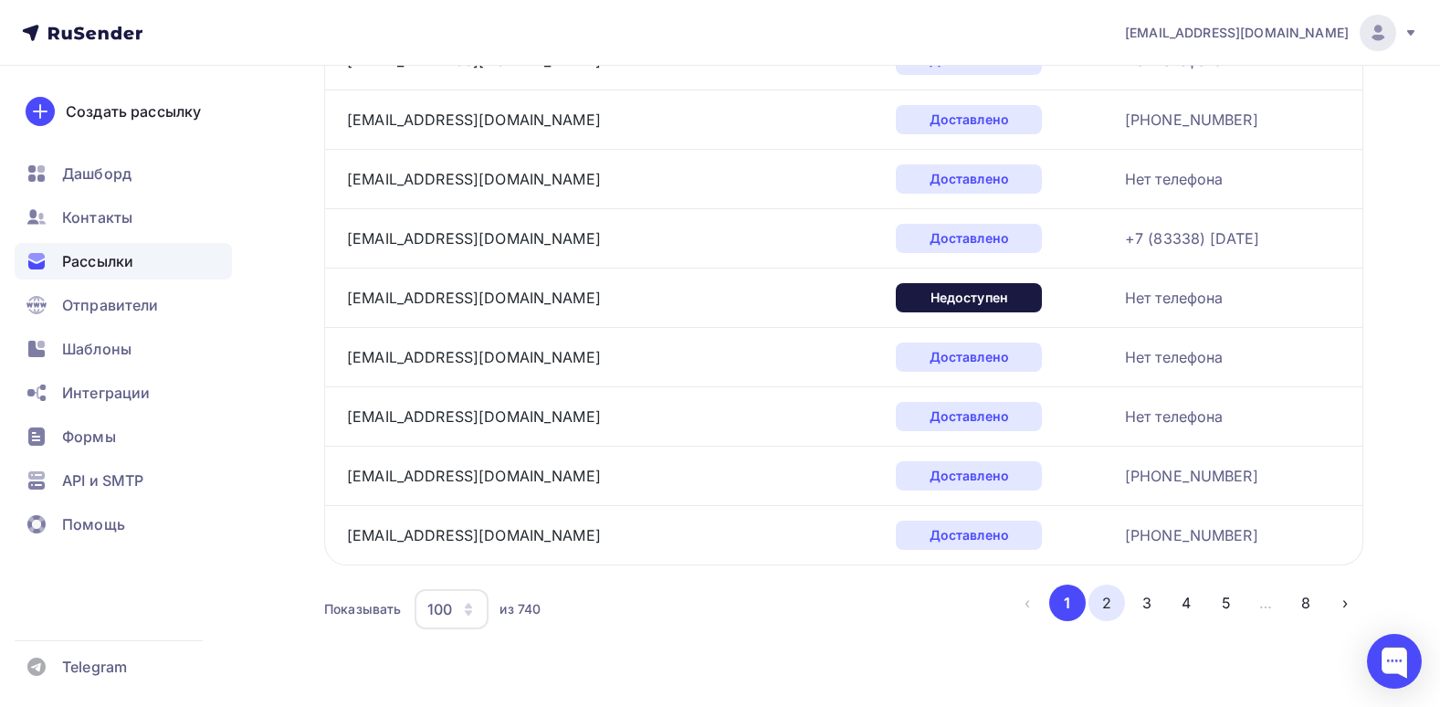
click at [1109, 600] on button "2" at bounding box center [1106, 602] width 37 height 37
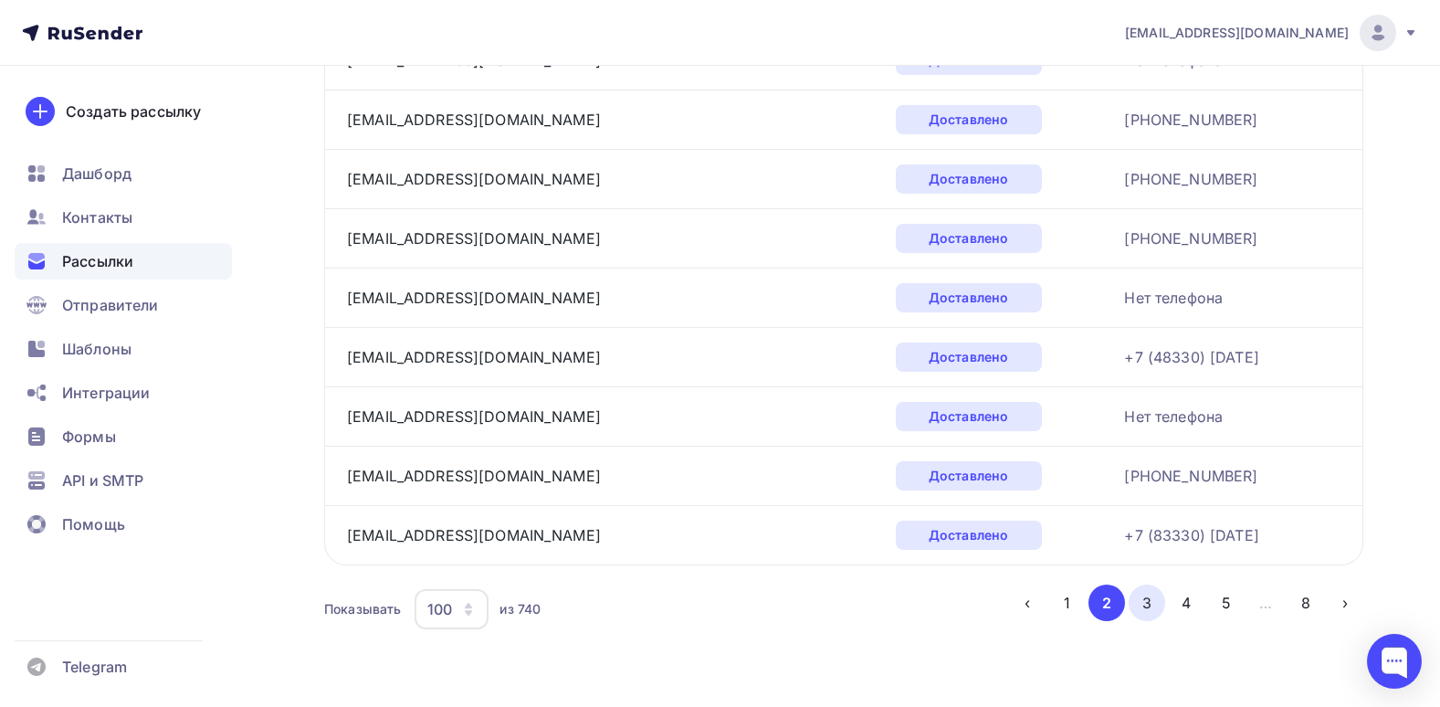
click at [1152, 594] on button "3" at bounding box center [1147, 602] width 37 height 37
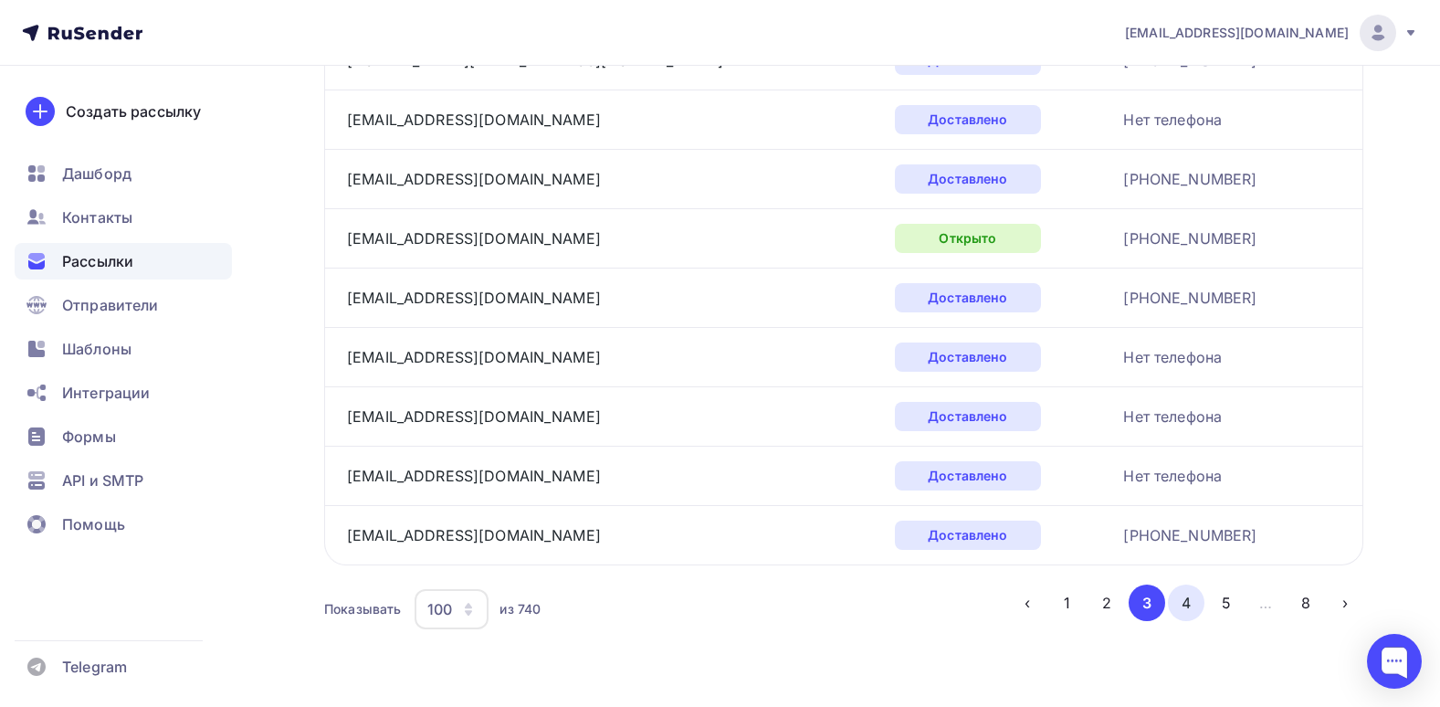
click at [1171, 600] on button "4" at bounding box center [1186, 602] width 37 height 37
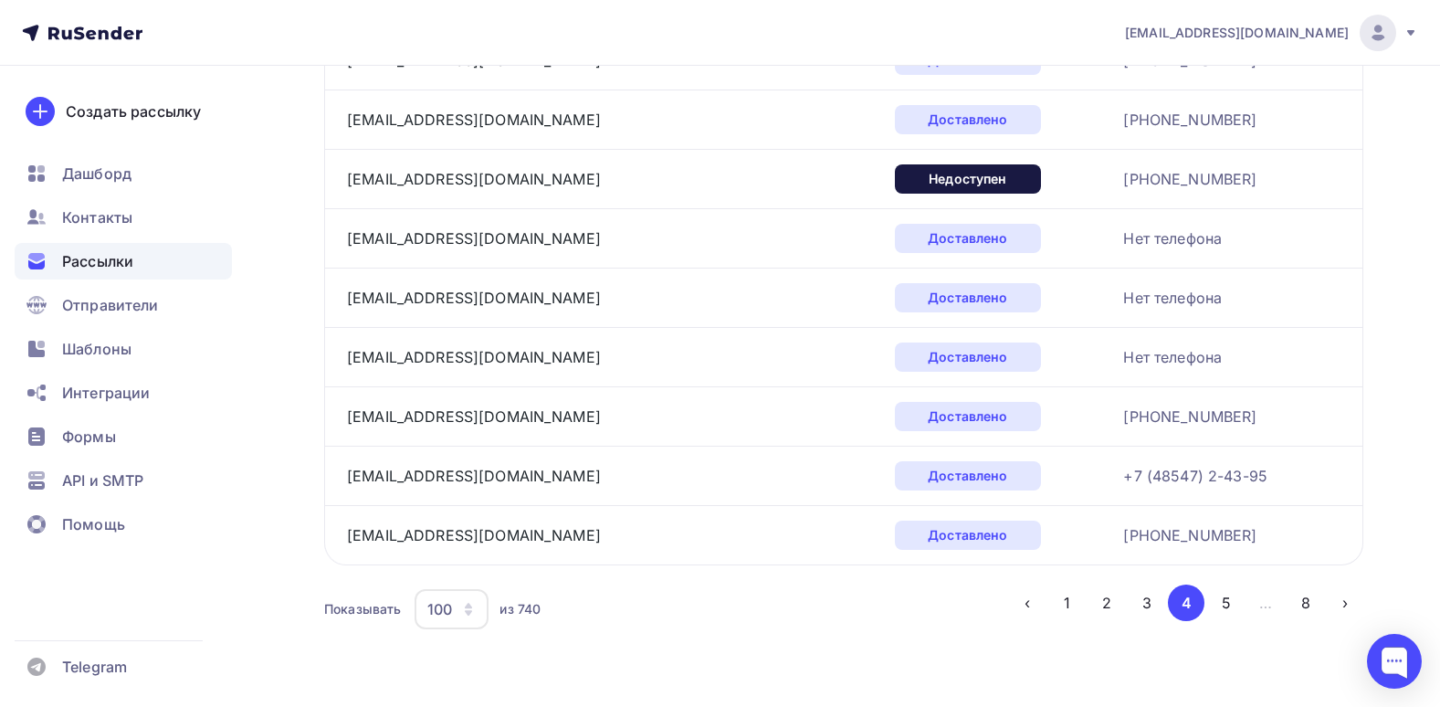
drag, startPoint x: 1349, startPoint y: 328, endPoint x: 1361, endPoint y: 462, distance: 134.8
click at [1224, 600] on button "5" at bounding box center [1226, 602] width 37 height 37
drag, startPoint x: 1353, startPoint y: 258, endPoint x: 1352, endPoint y: 484, distance: 225.5
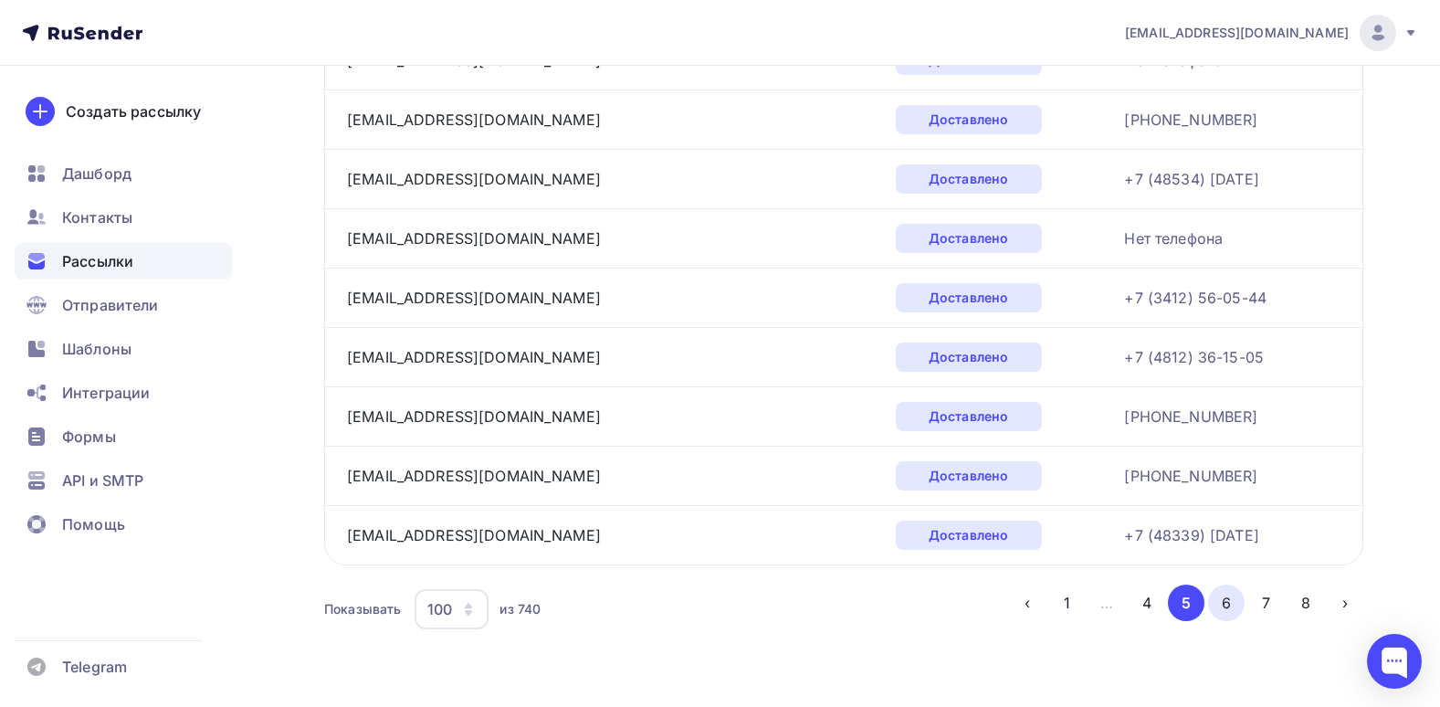
click at [1220, 598] on button "6" at bounding box center [1226, 602] width 37 height 37
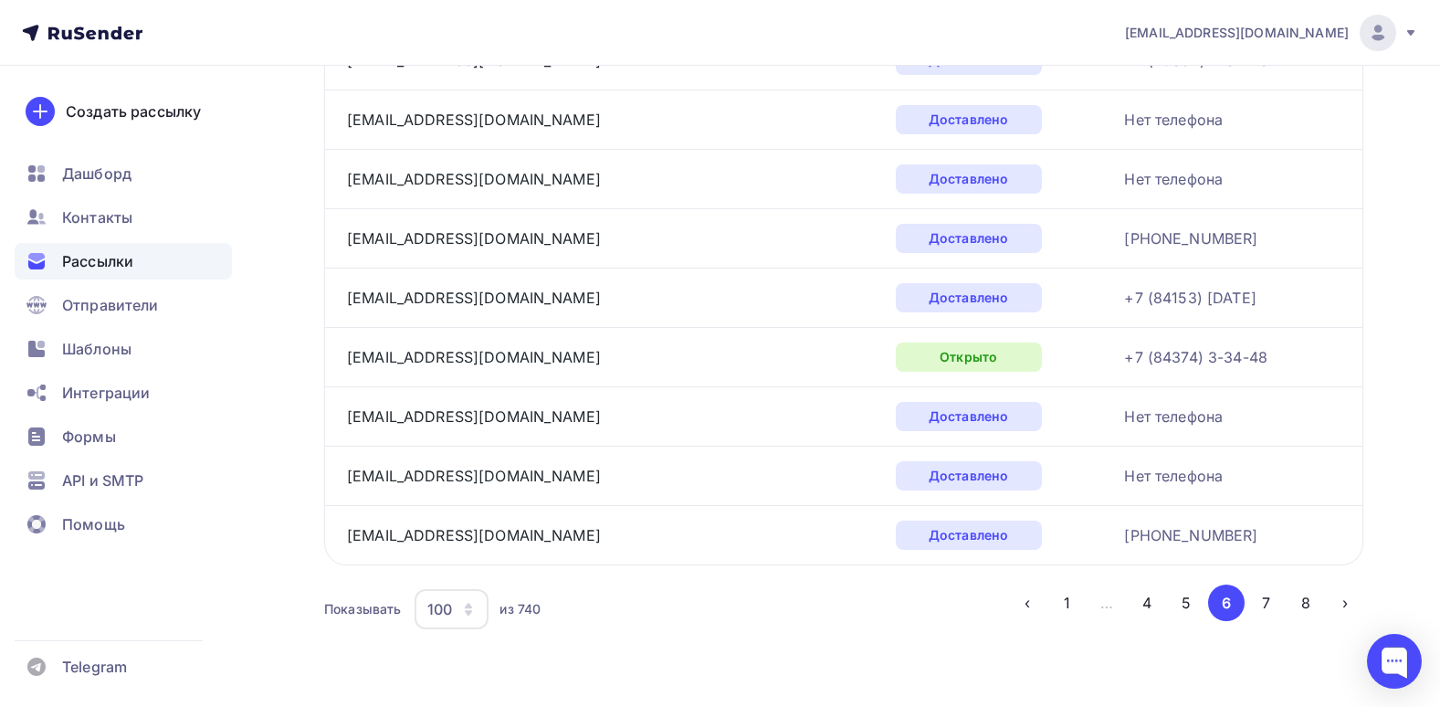
drag, startPoint x: 1295, startPoint y: 226, endPoint x: 1319, endPoint y: 475, distance: 249.5
click at [1260, 604] on button "7" at bounding box center [1265, 602] width 37 height 37
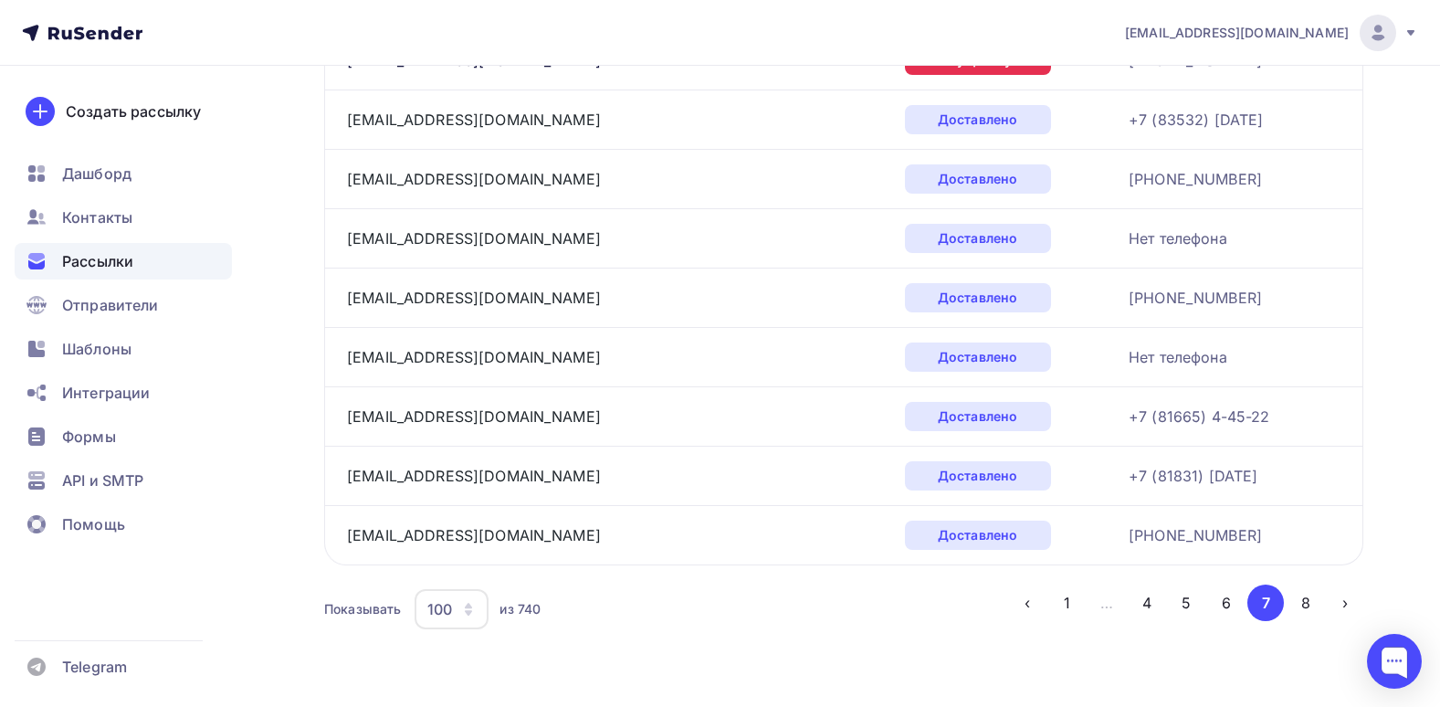
drag, startPoint x: 1113, startPoint y: 181, endPoint x: 1200, endPoint y: 599, distance: 427.1
click at [1298, 594] on button "8" at bounding box center [1305, 602] width 37 height 37
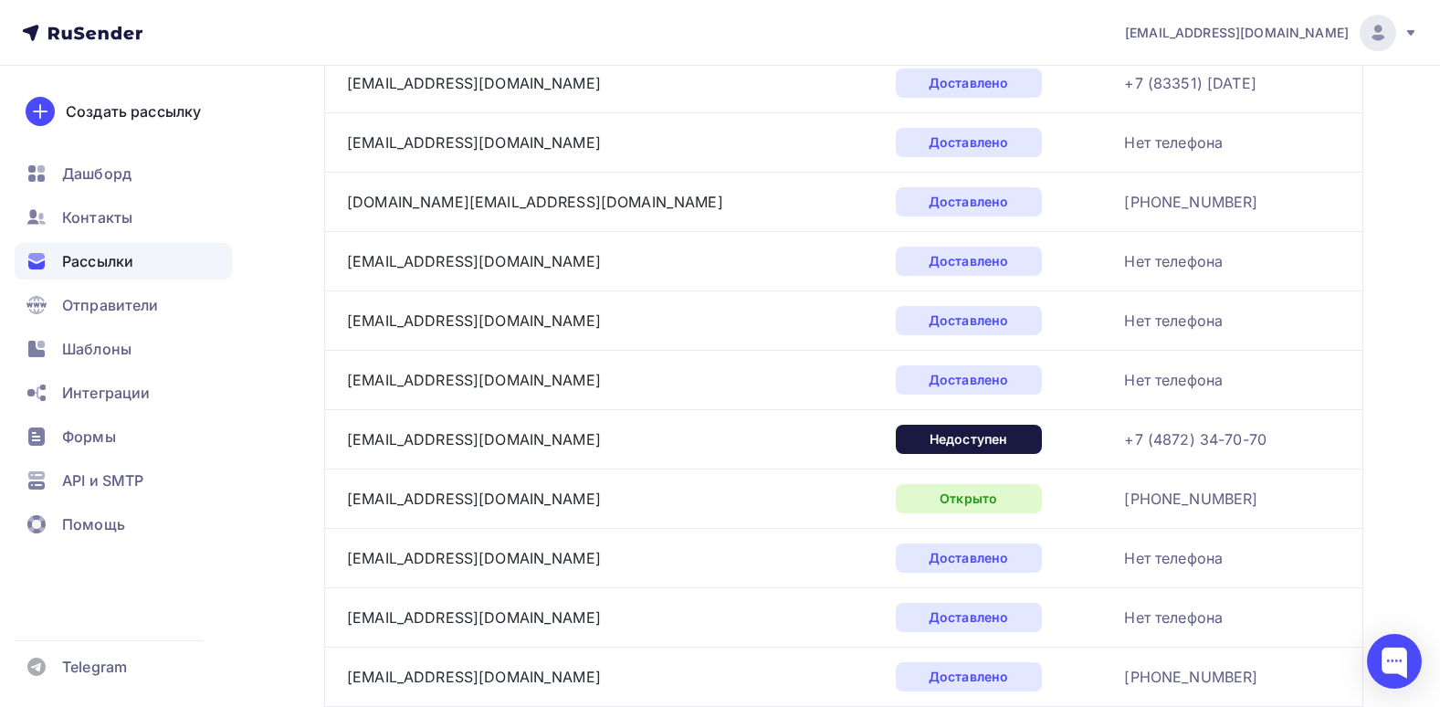
scroll to position [2233, 0]
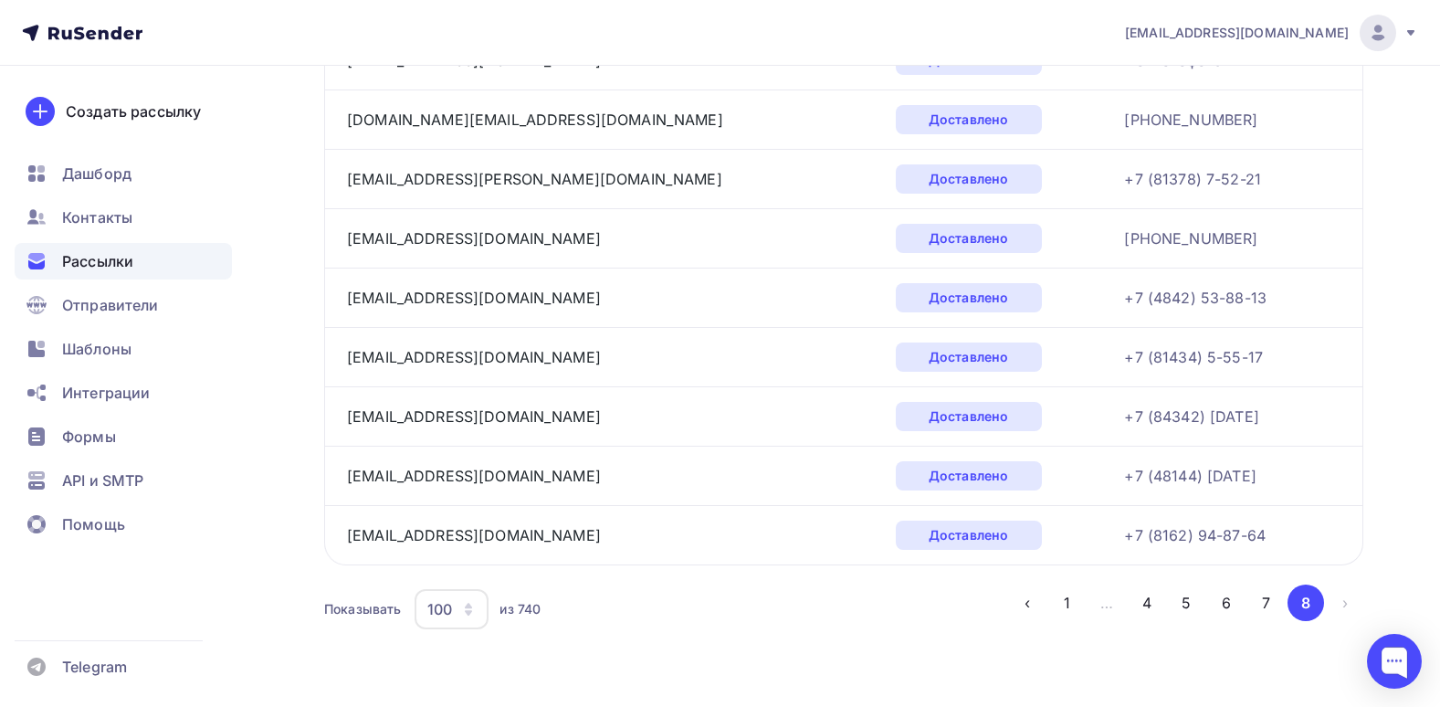
drag, startPoint x: 1043, startPoint y: 167, endPoint x: 1079, endPoint y: 685, distance: 519.0
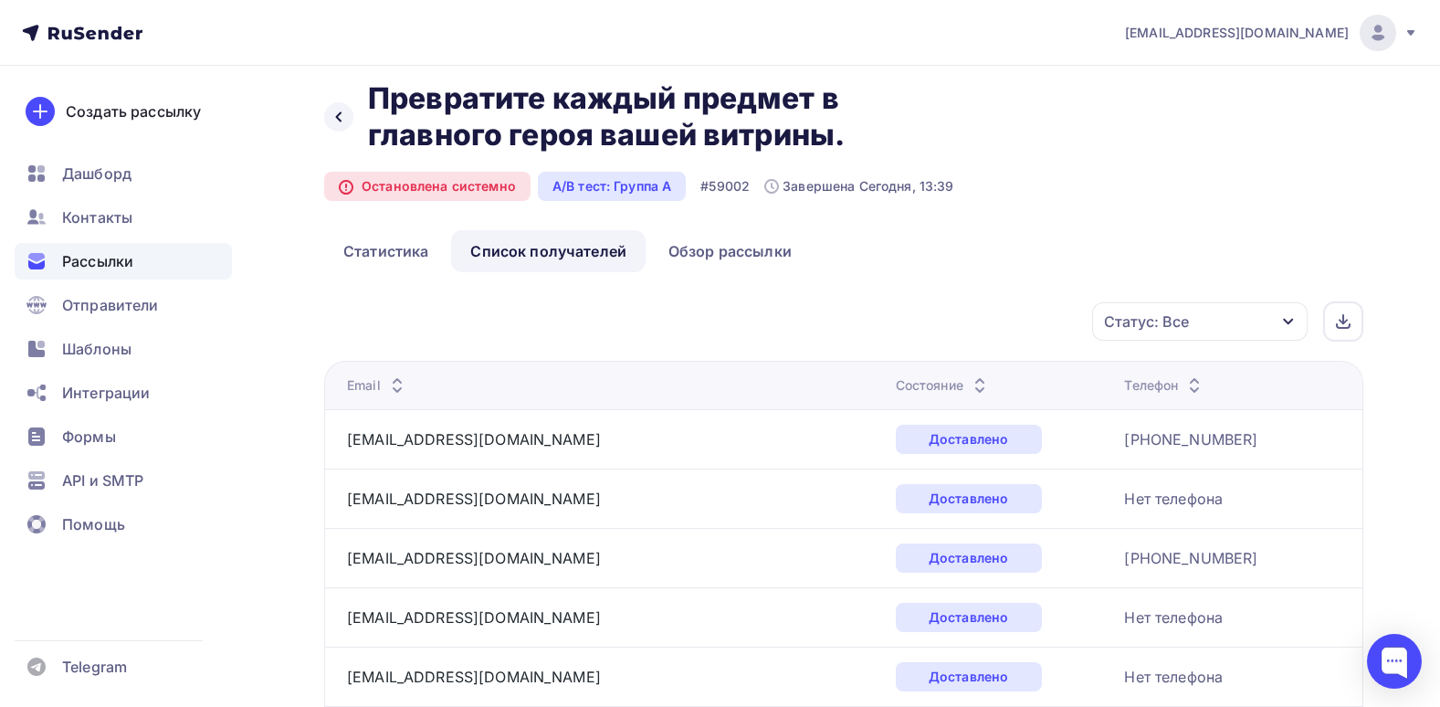
scroll to position [0, 0]
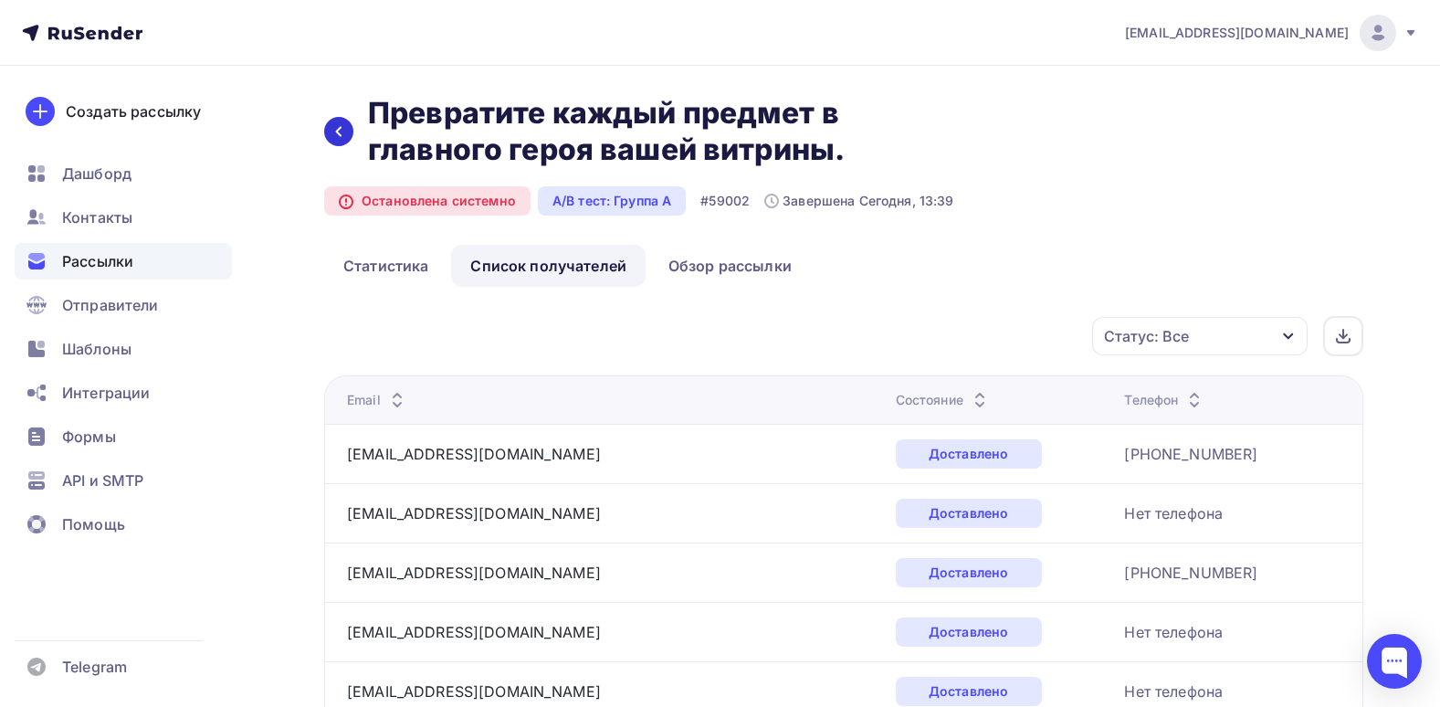
click at [338, 125] on icon at bounding box center [338, 131] width 15 height 15
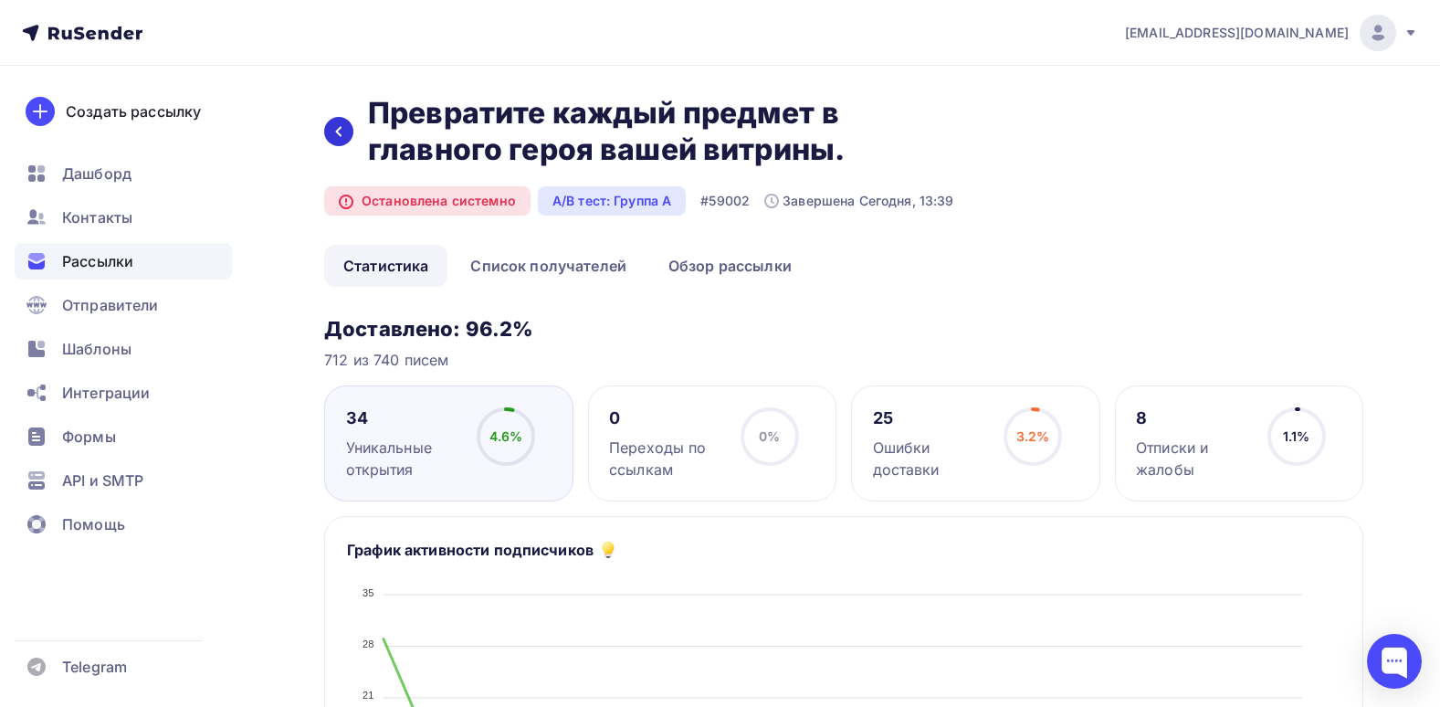
click at [347, 136] on div at bounding box center [338, 131] width 29 height 29
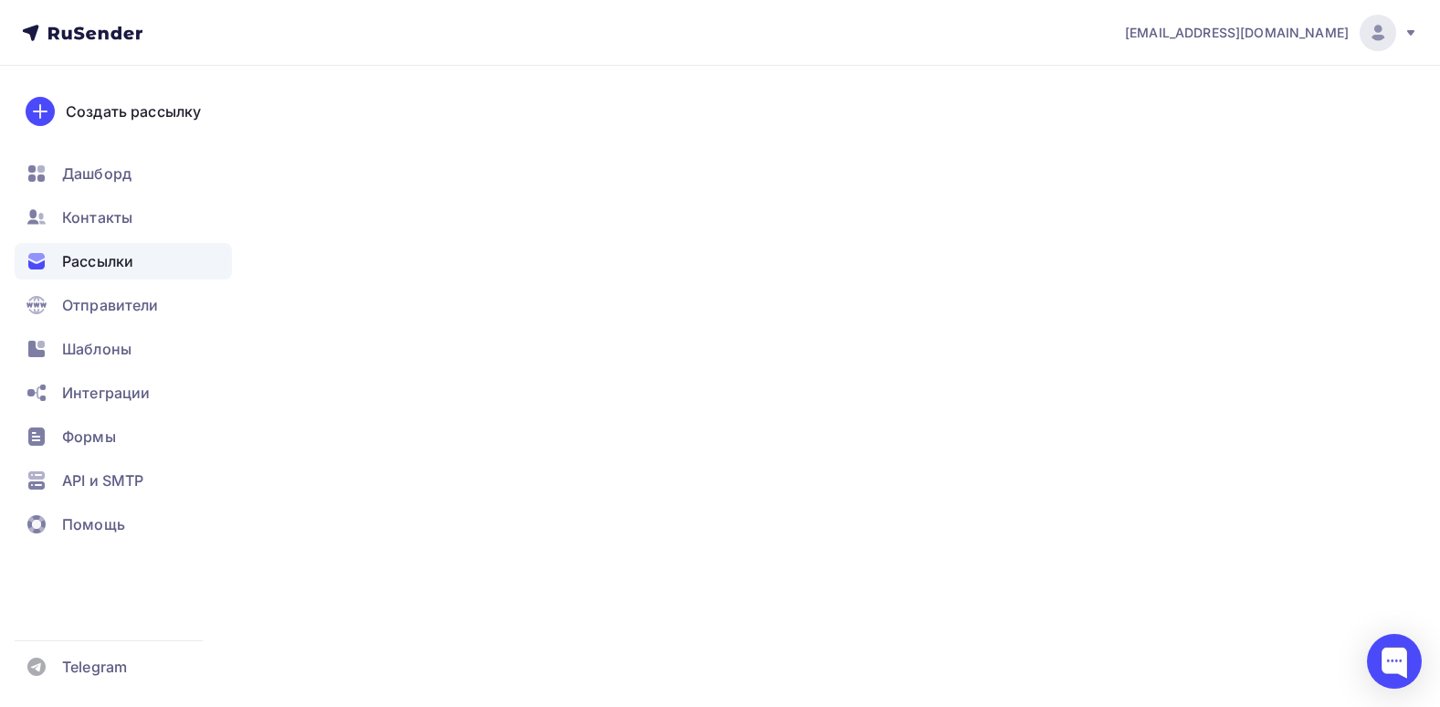
scroll to position [365, 0]
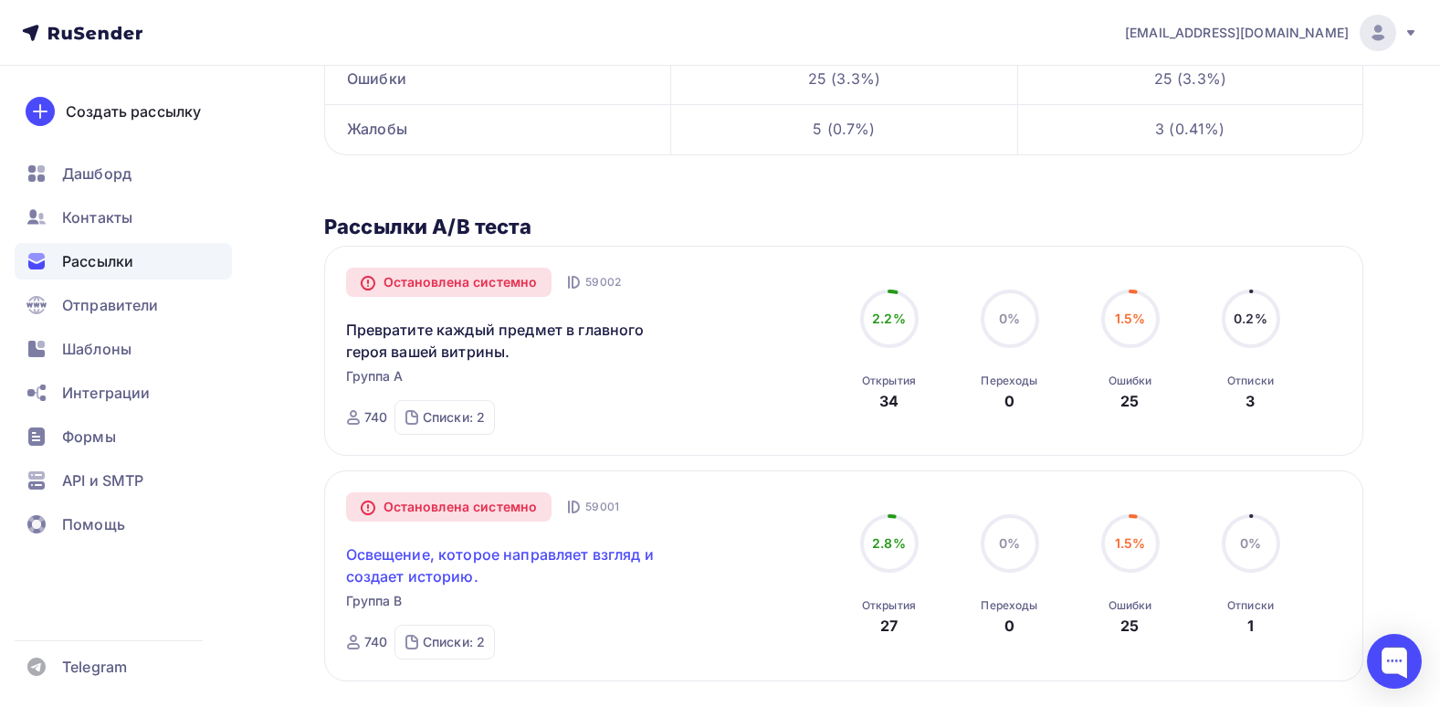
click at [474, 558] on link "Освещение, которое направляет взгляд и создает историю." at bounding box center [502, 565] width 313 height 44
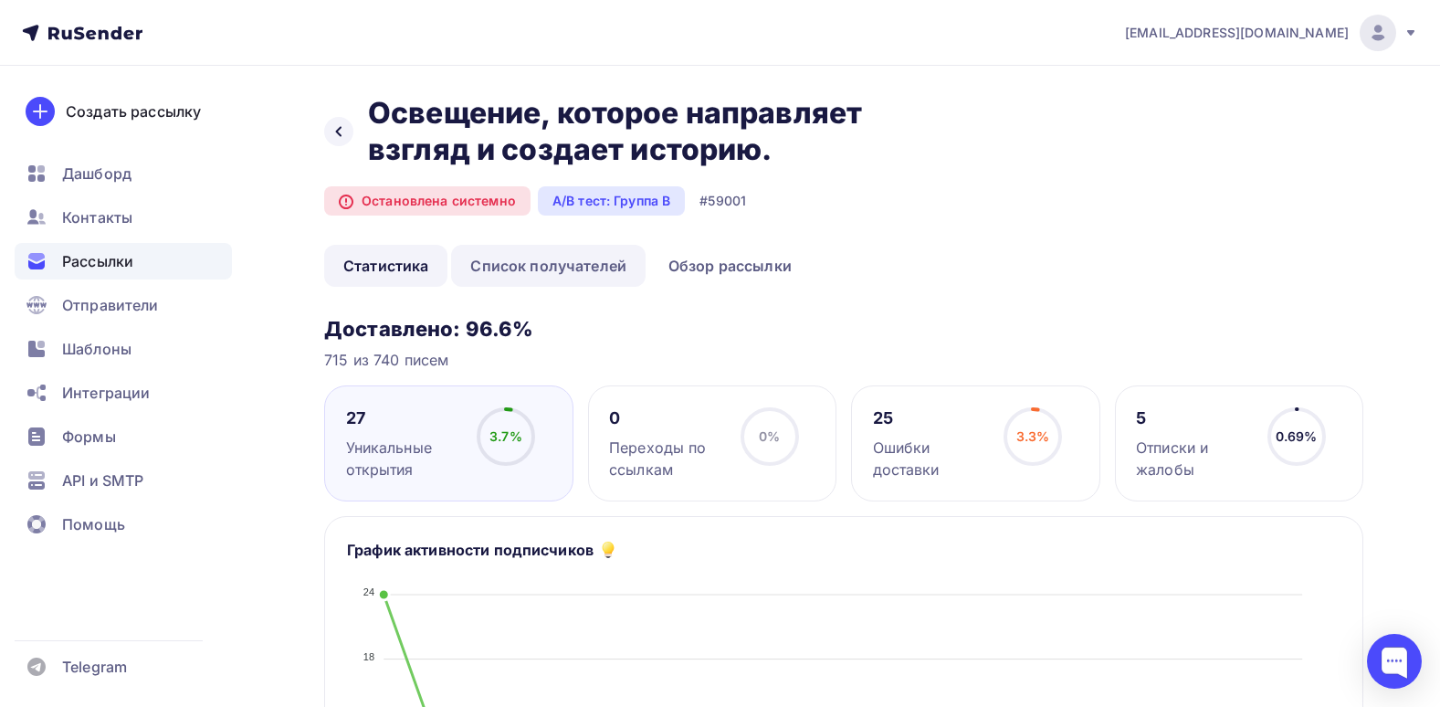
click at [531, 260] on link "Список получателей" at bounding box center [548, 266] width 194 height 42
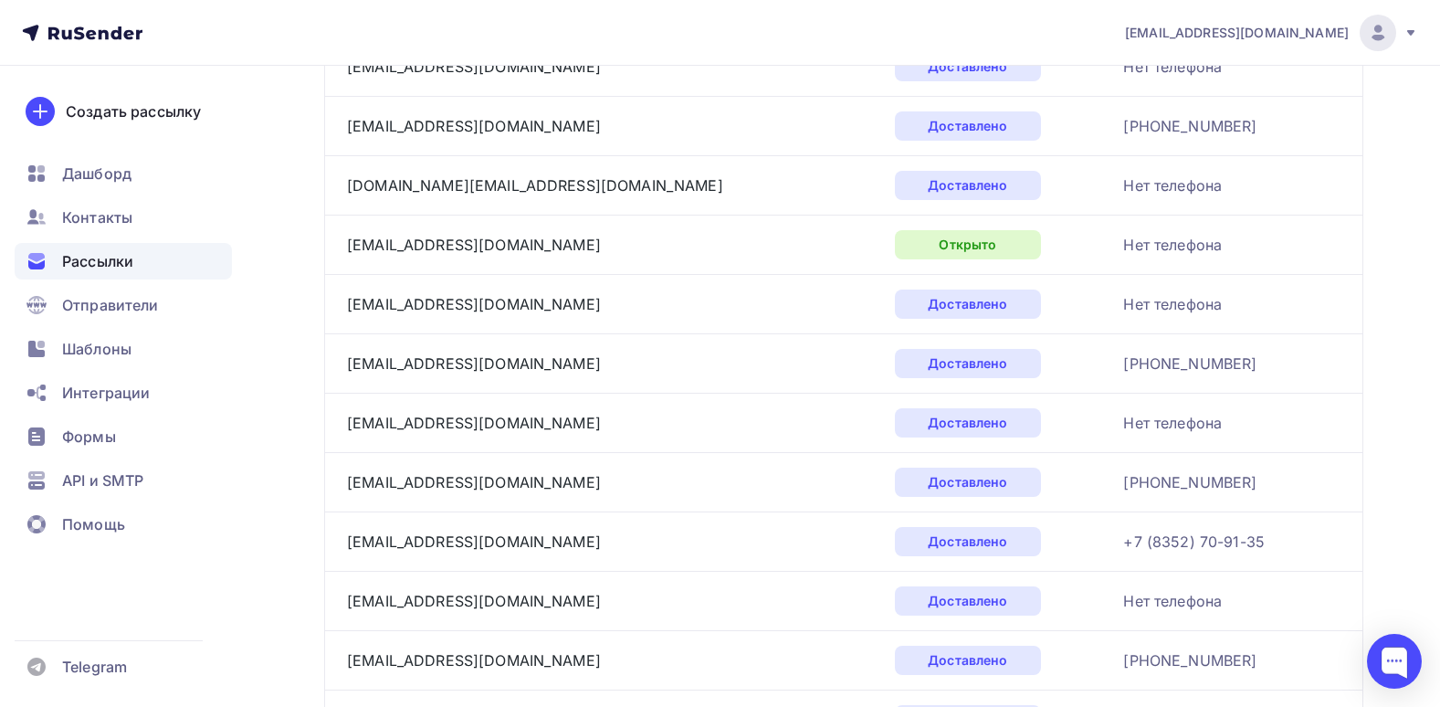
scroll to position [2827, 0]
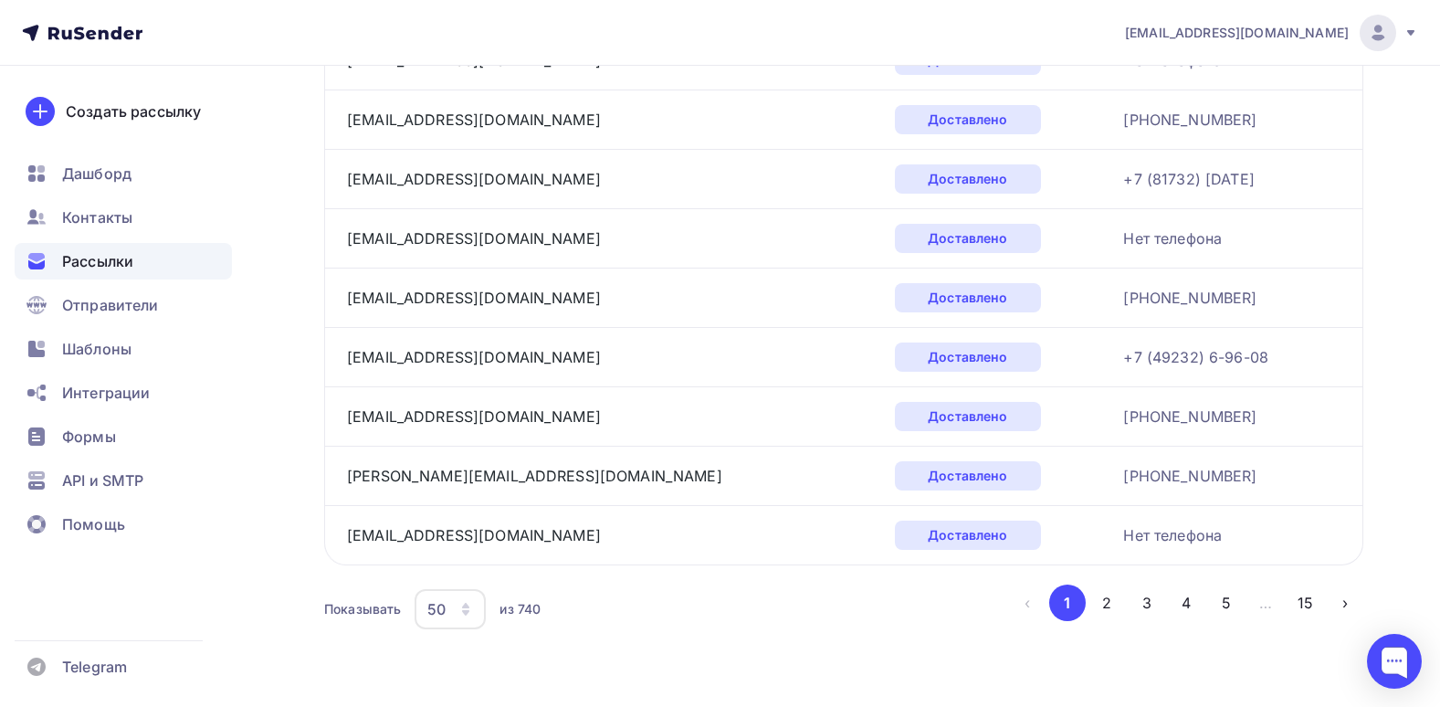
drag, startPoint x: 1056, startPoint y: 175, endPoint x: 1259, endPoint y: 667, distance: 531.8
click at [1098, 596] on button "2" at bounding box center [1106, 602] width 37 height 37
drag, startPoint x: 1077, startPoint y: 226, endPoint x: 1099, endPoint y: 594, distance: 367.8
click at [1126, 609] on li "3" at bounding box center [1145, 602] width 40 height 37
click at [1138, 599] on button "3" at bounding box center [1147, 602] width 37 height 37
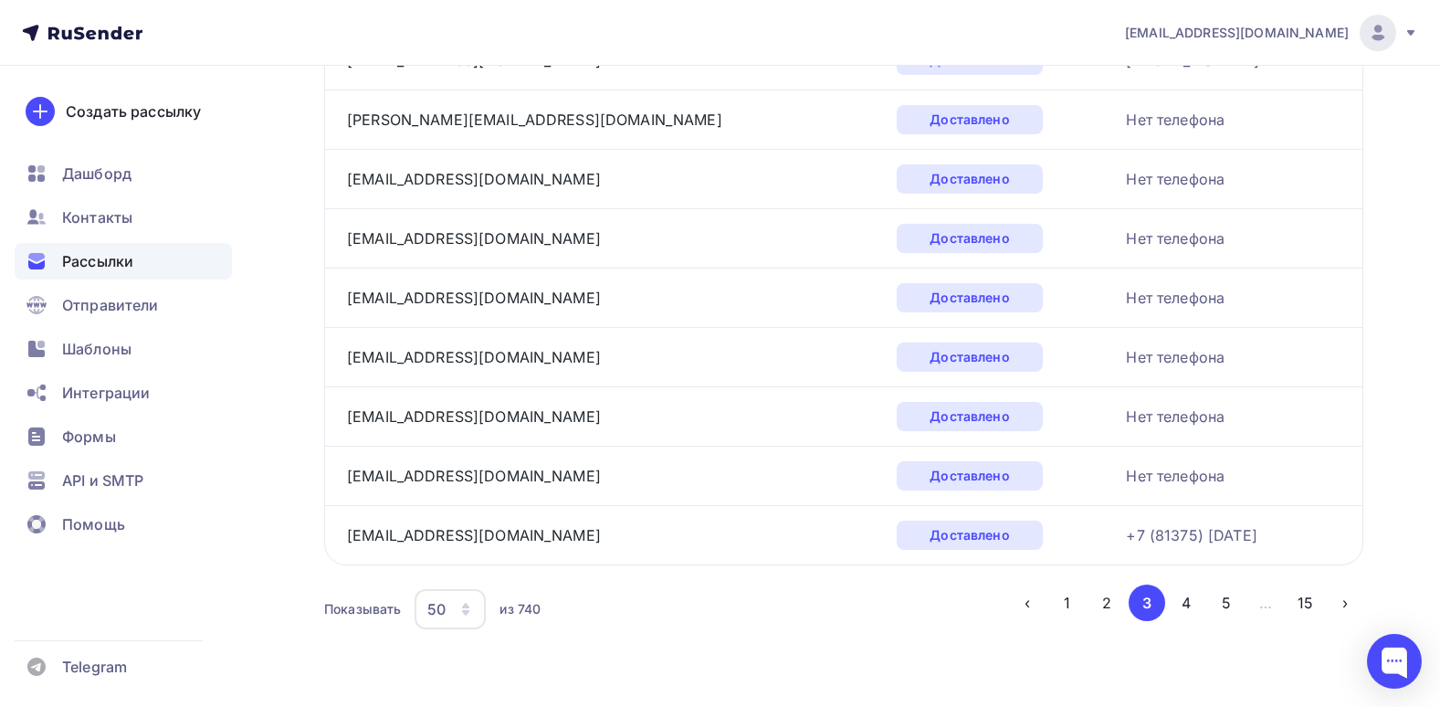
drag, startPoint x: 1035, startPoint y: 114, endPoint x: 1126, endPoint y: 753, distance: 645.7
click at [1180, 590] on button "4" at bounding box center [1186, 602] width 37 height 37
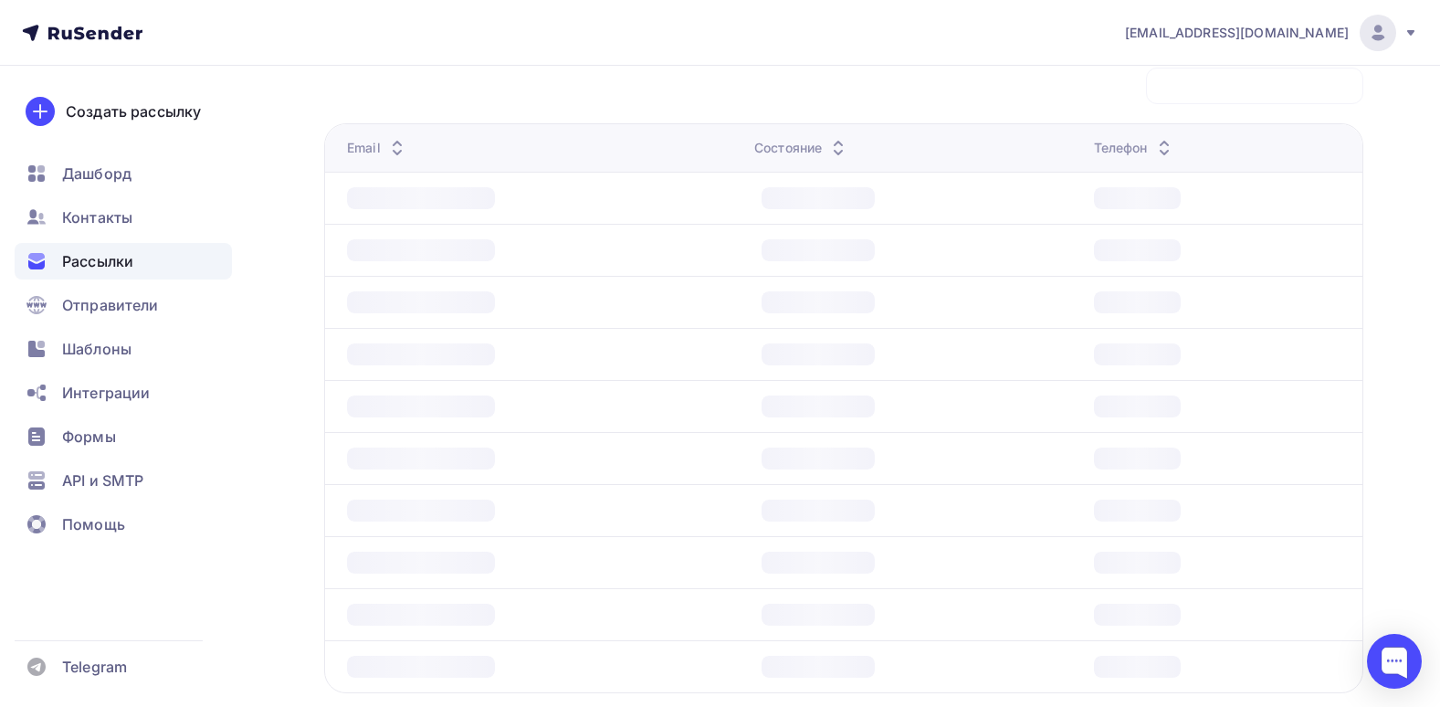
scroll to position [225, 0]
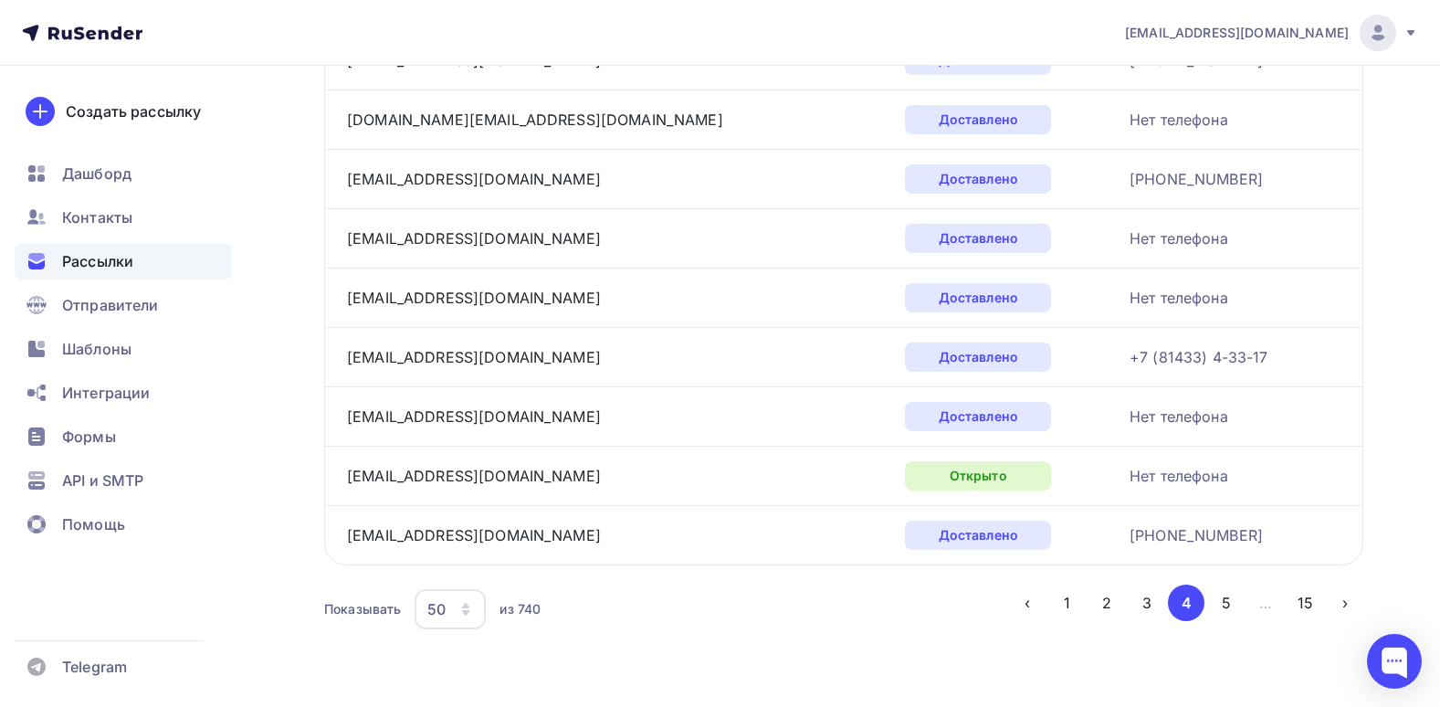
drag, startPoint x: 1000, startPoint y: 79, endPoint x: 1145, endPoint y: 506, distance: 451.3
click at [1214, 610] on button "5" at bounding box center [1226, 602] width 37 height 37
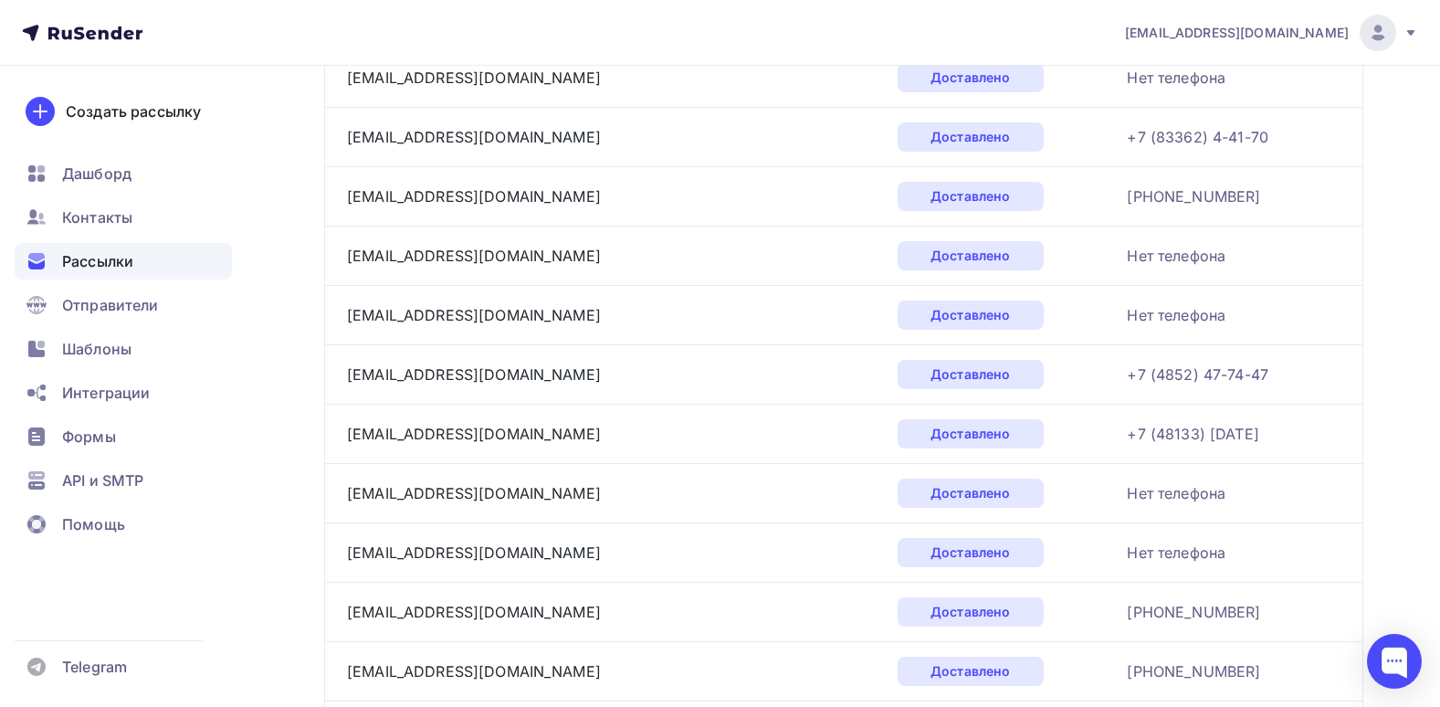
scroll to position [2827, 0]
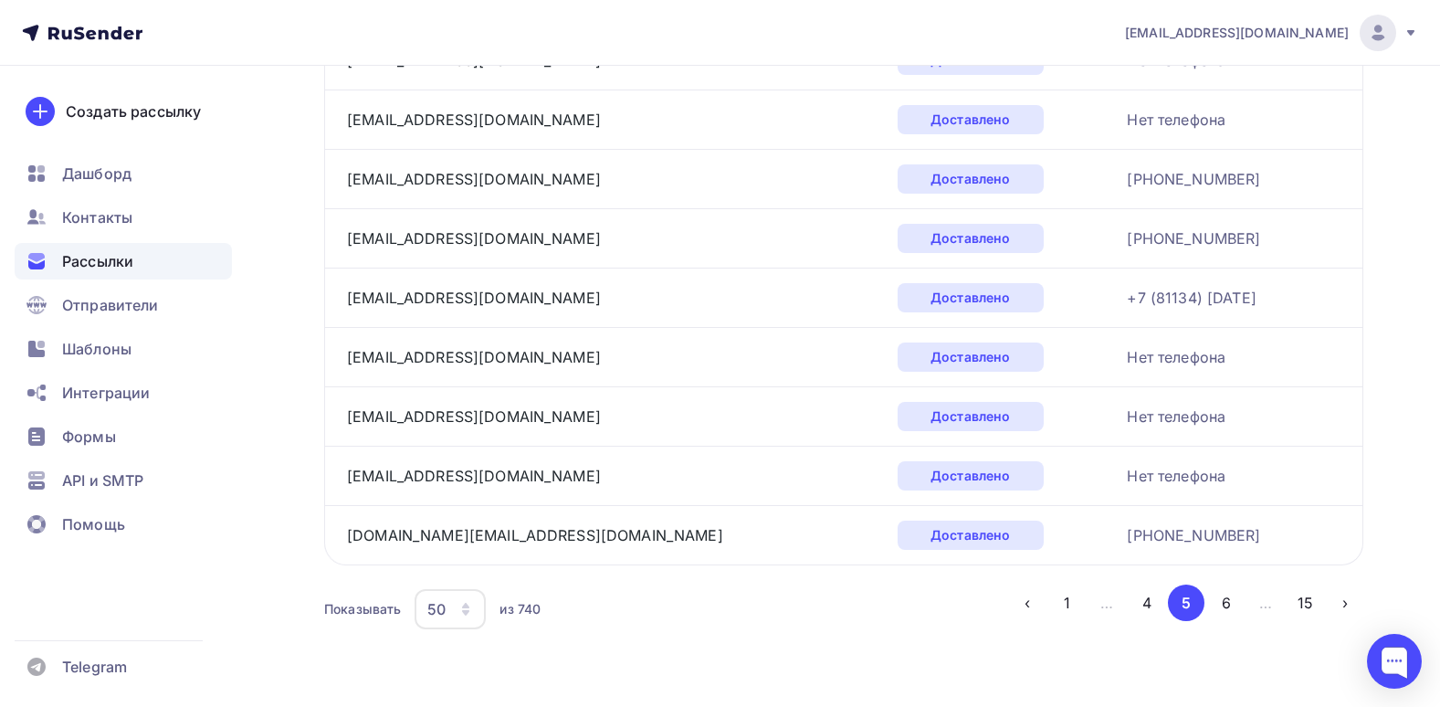
drag, startPoint x: 999, startPoint y: 110, endPoint x: 991, endPoint y: 589, distance: 479.5
click at [1219, 595] on button "6" at bounding box center [1226, 602] width 37 height 37
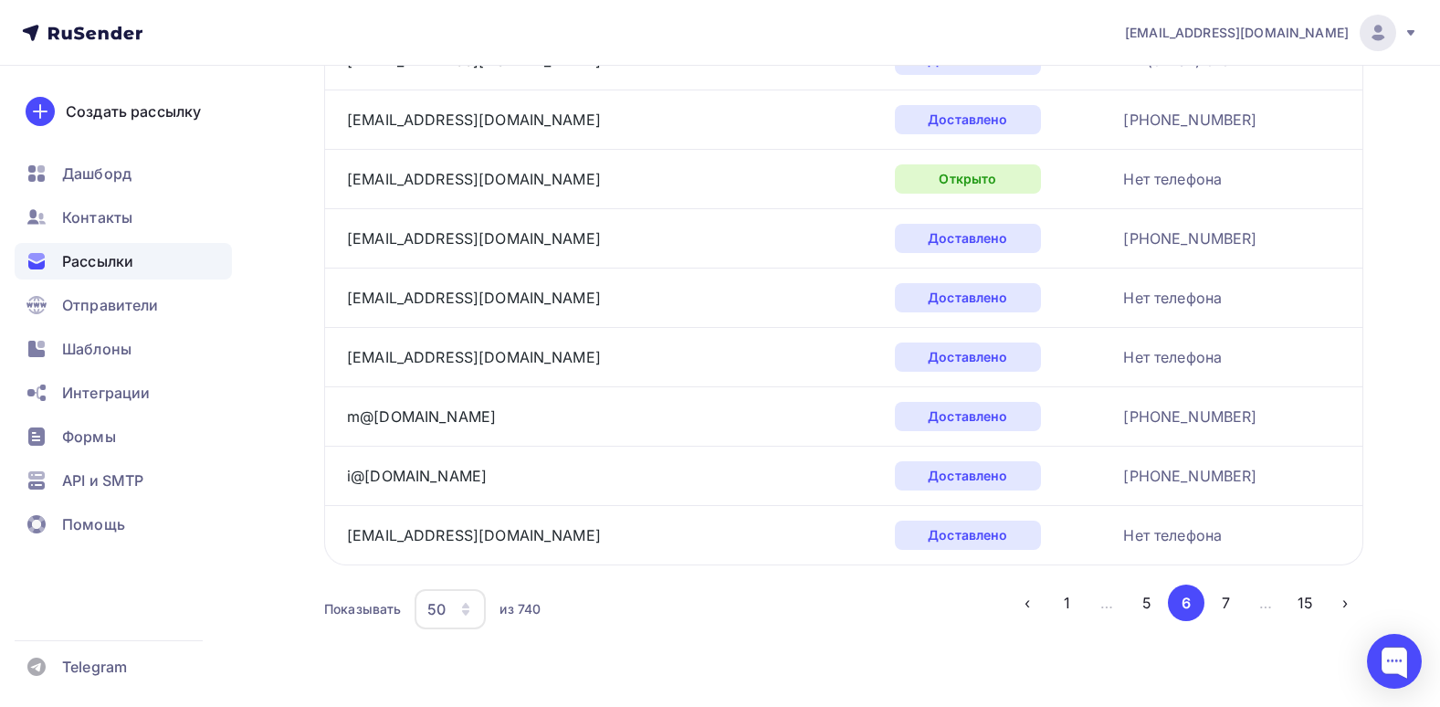
drag, startPoint x: 1020, startPoint y: 68, endPoint x: 993, endPoint y: 391, distance: 323.5
click at [1225, 599] on button "7" at bounding box center [1226, 602] width 37 height 37
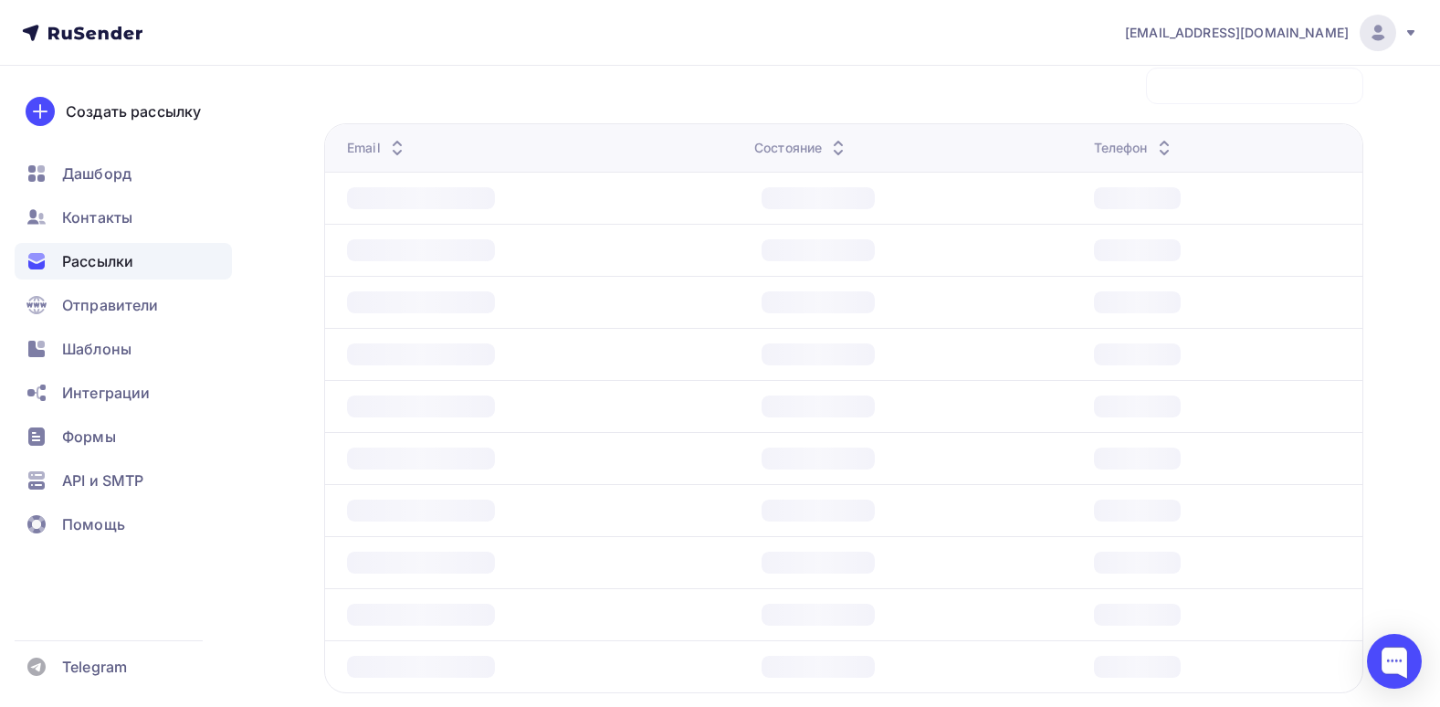
scroll to position [225, 0]
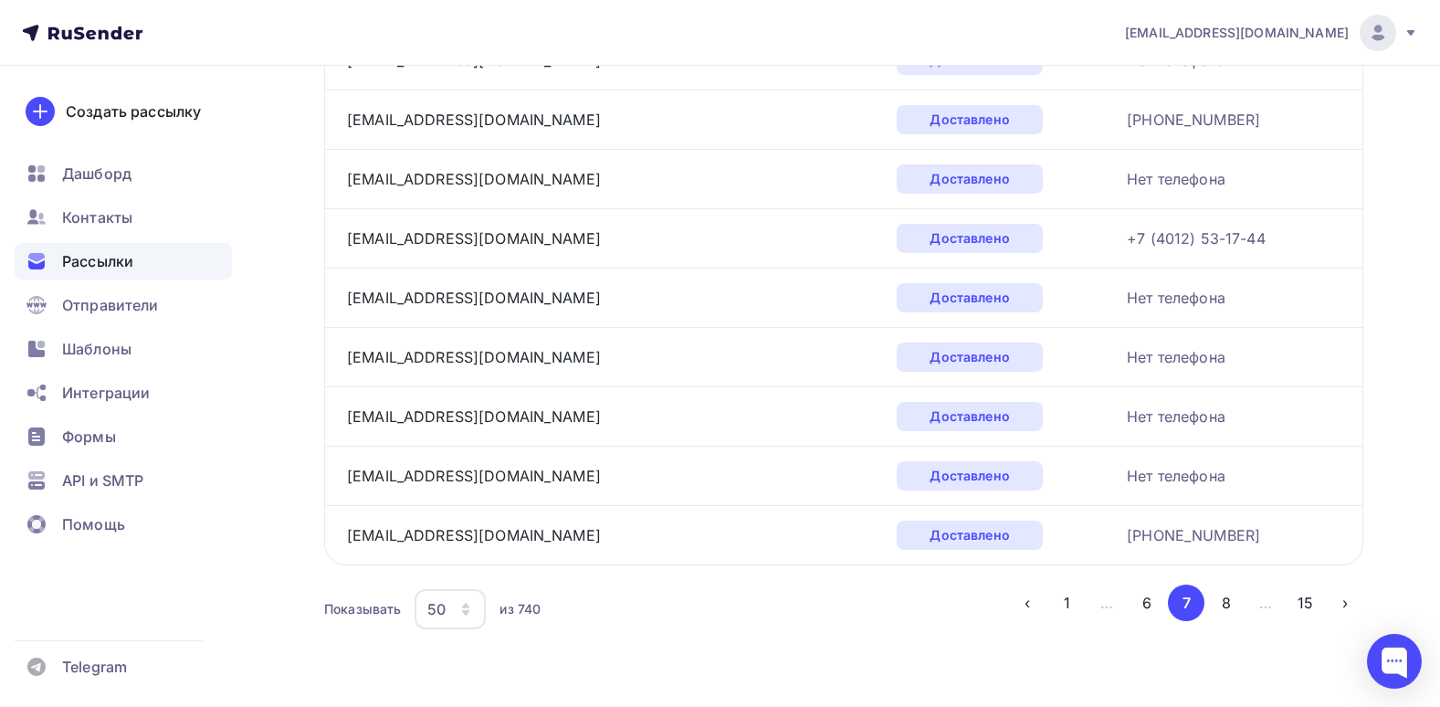
drag, startPoint x: 1134, startPoint y: 243, endPoint x: 1182, endPoint y: 623, distance: 382.8
click at [1232, 597] on button "8" at bounding box center [1226, 602] width 37 height 37
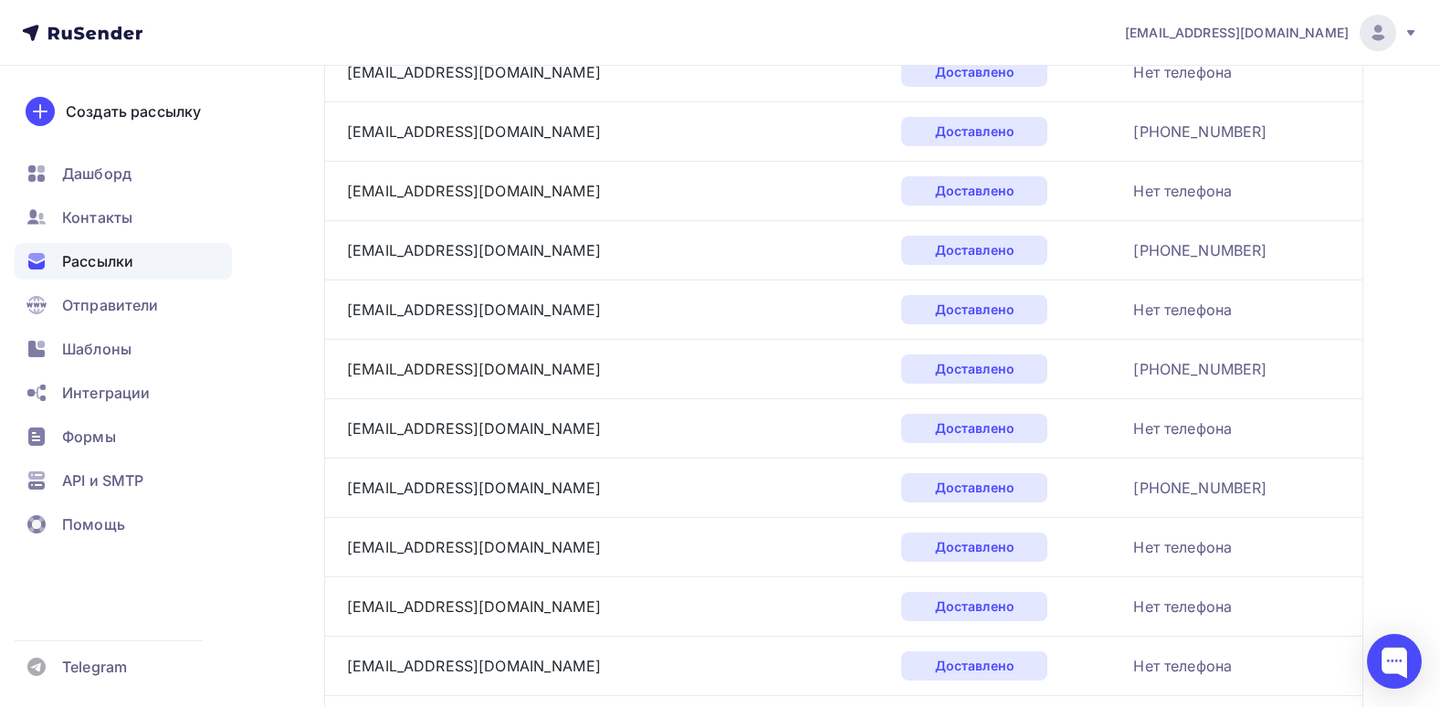
scroll to position [2827, 0]
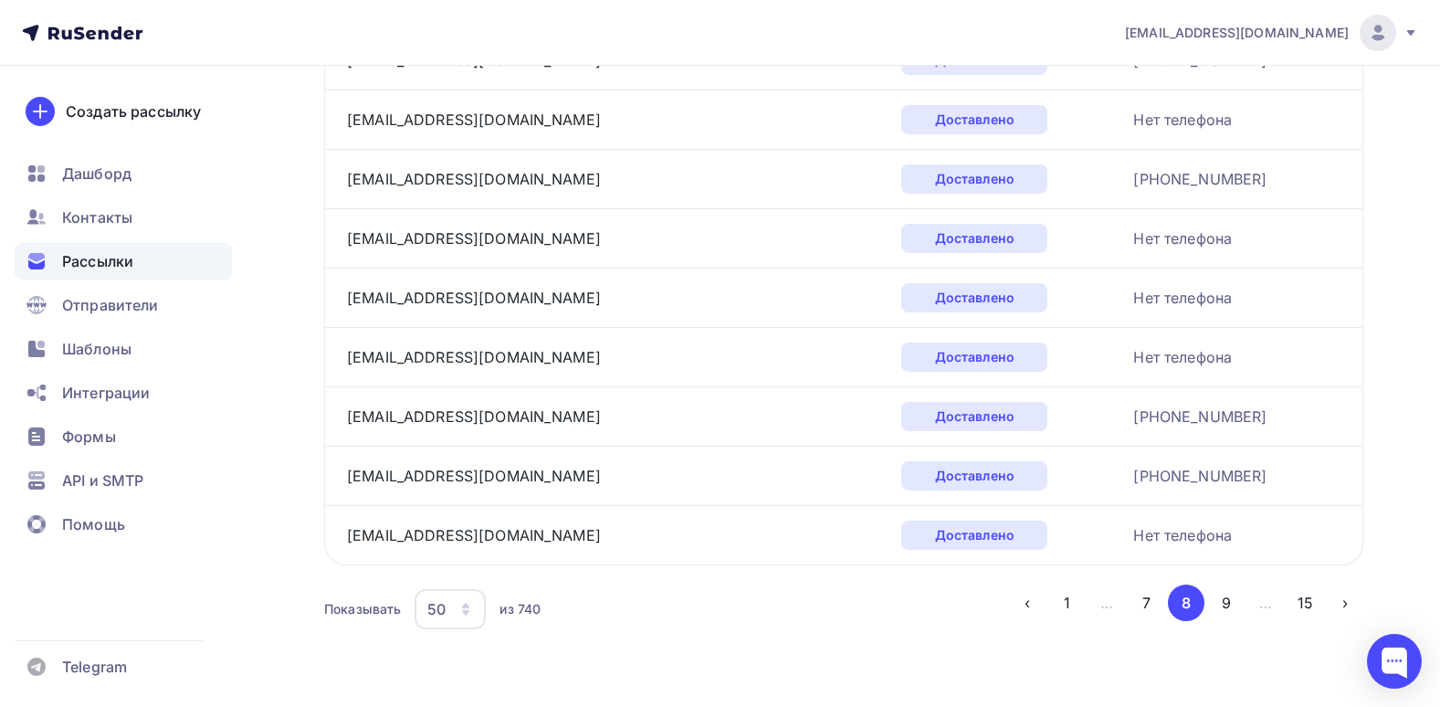
drag, startPoint x: 1071, startPoint y: 67, endPoint x: 1361, endPoint y: 478, distance: 503.4
click at [1220, 608] on button "9" at bounding box center [1226, 602] width 37 height 37
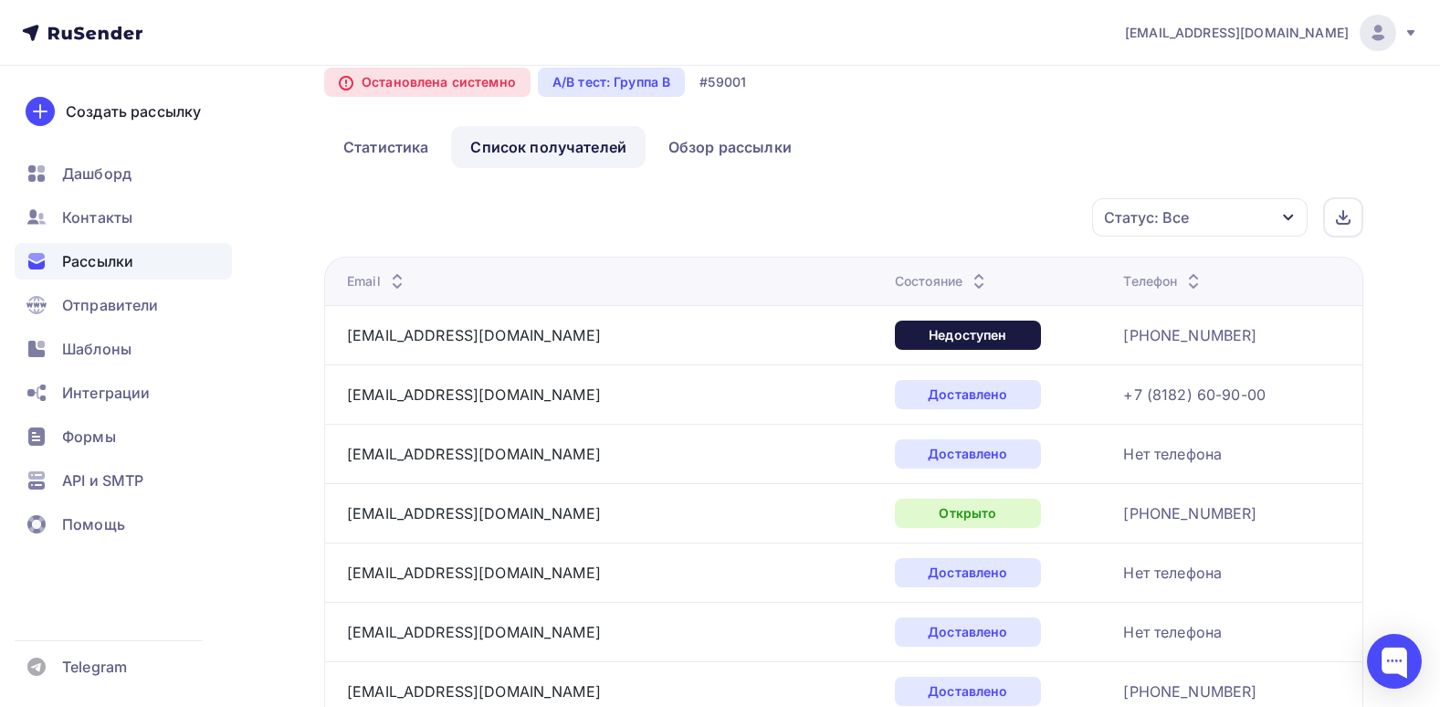
scroll to position [0, 0]
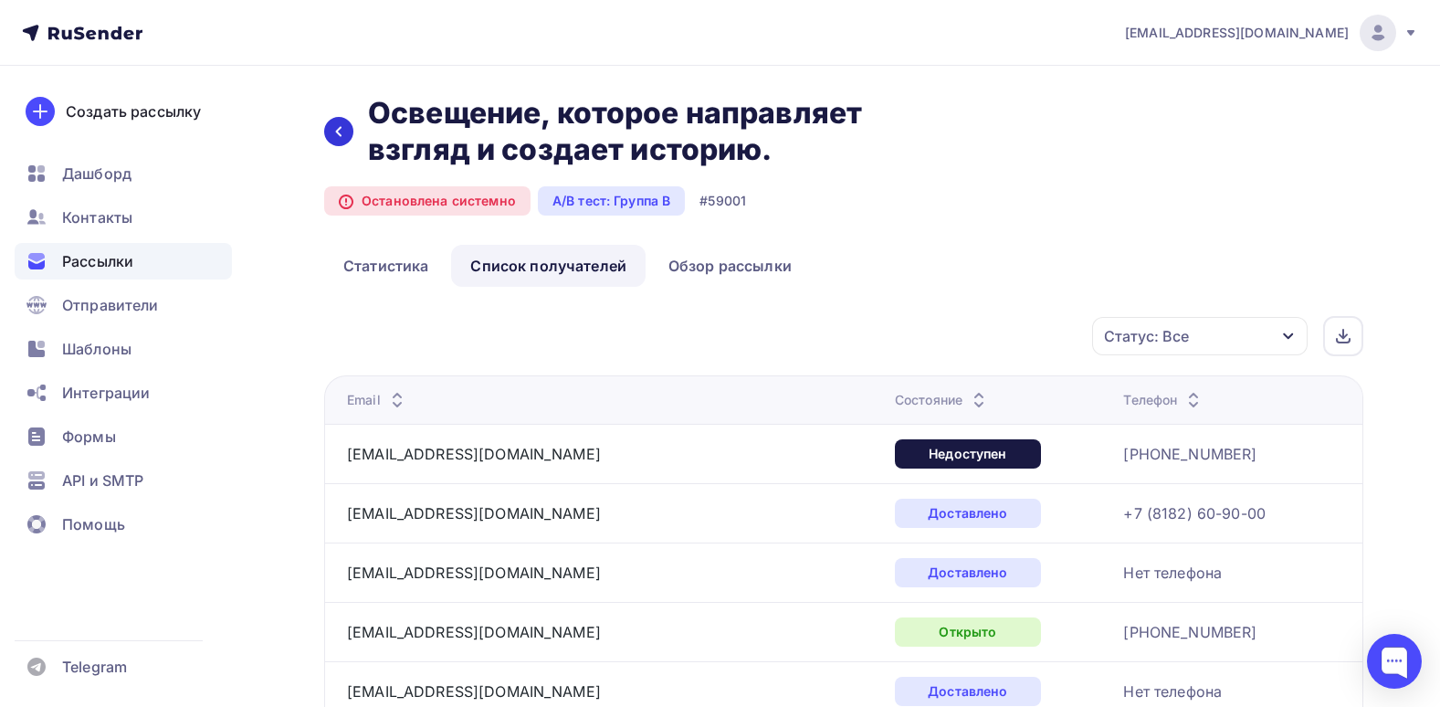
click at [340, 131] on icon at bounding box center [338, 131] width 15 height 15
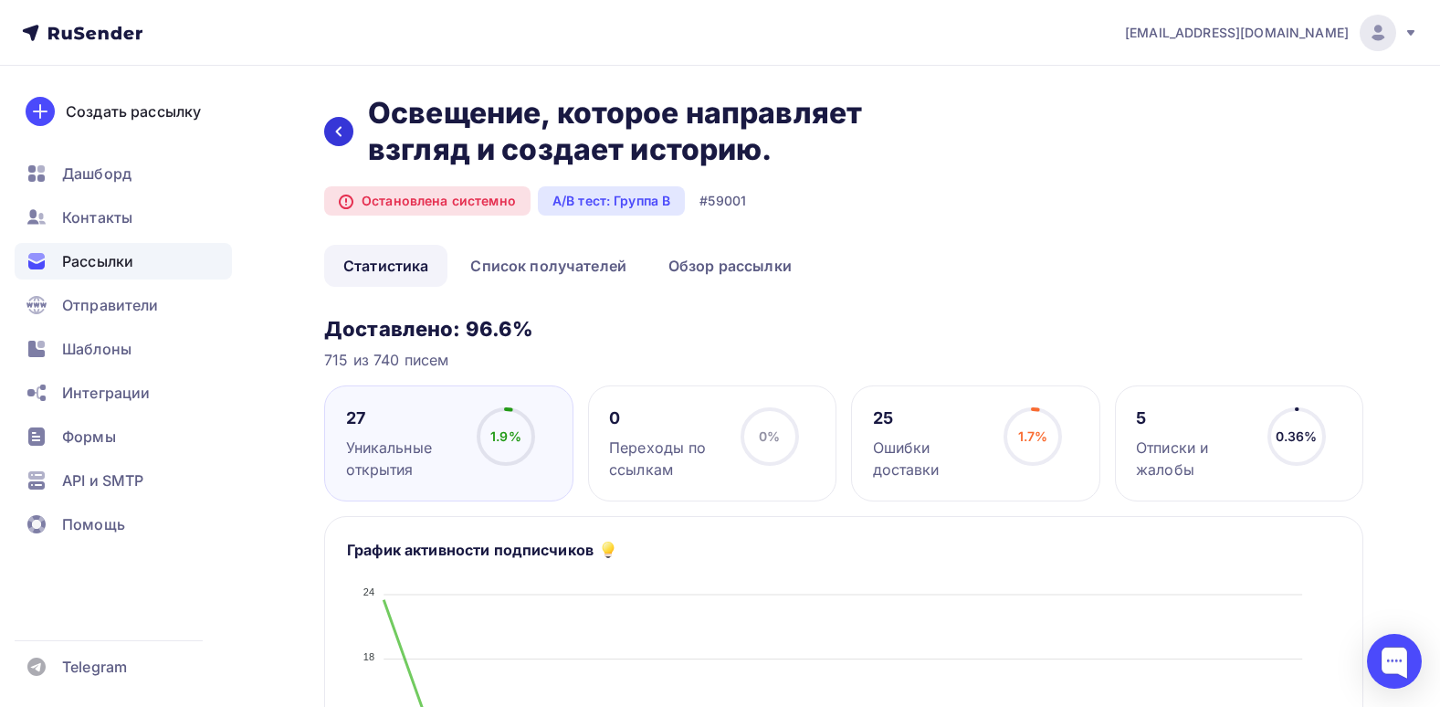
click at [346, 142] on div at bounding box center [338, 131] width 29 height 29
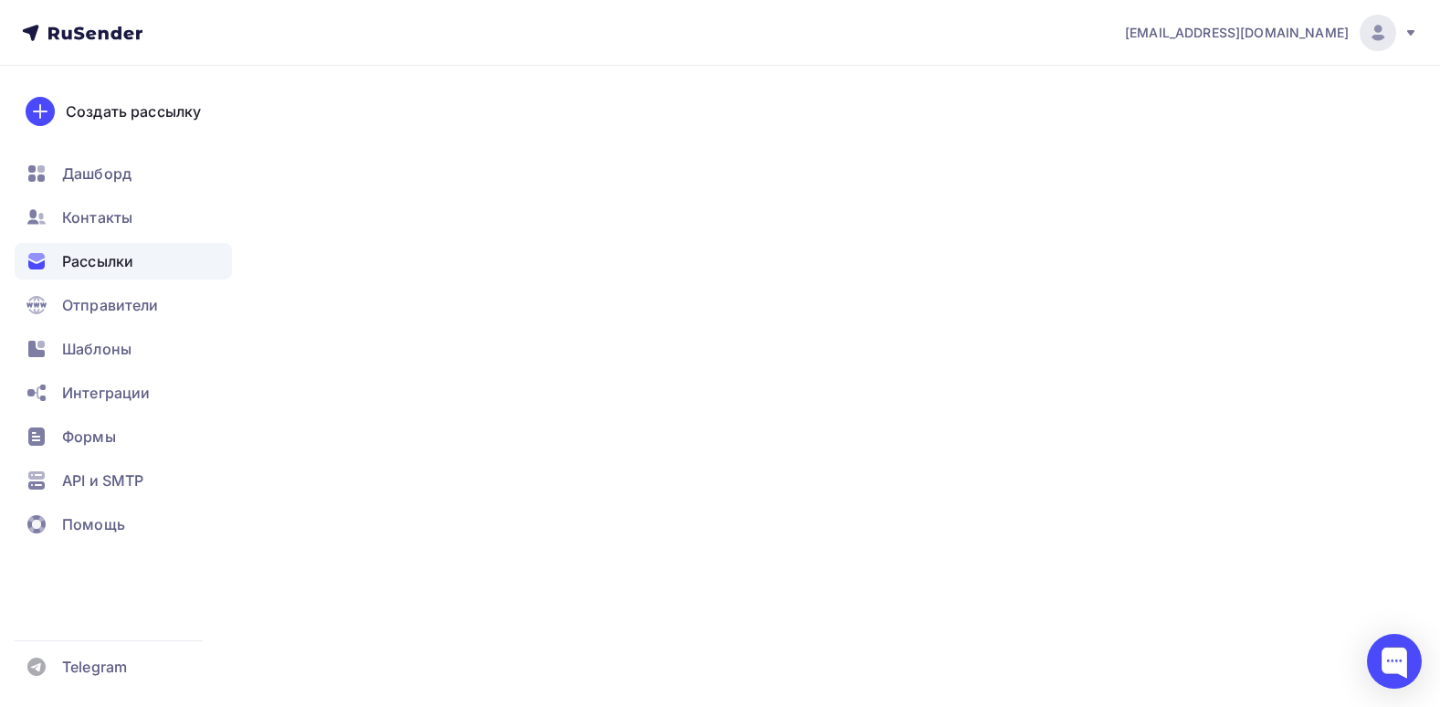
scroll to position [365, 0]
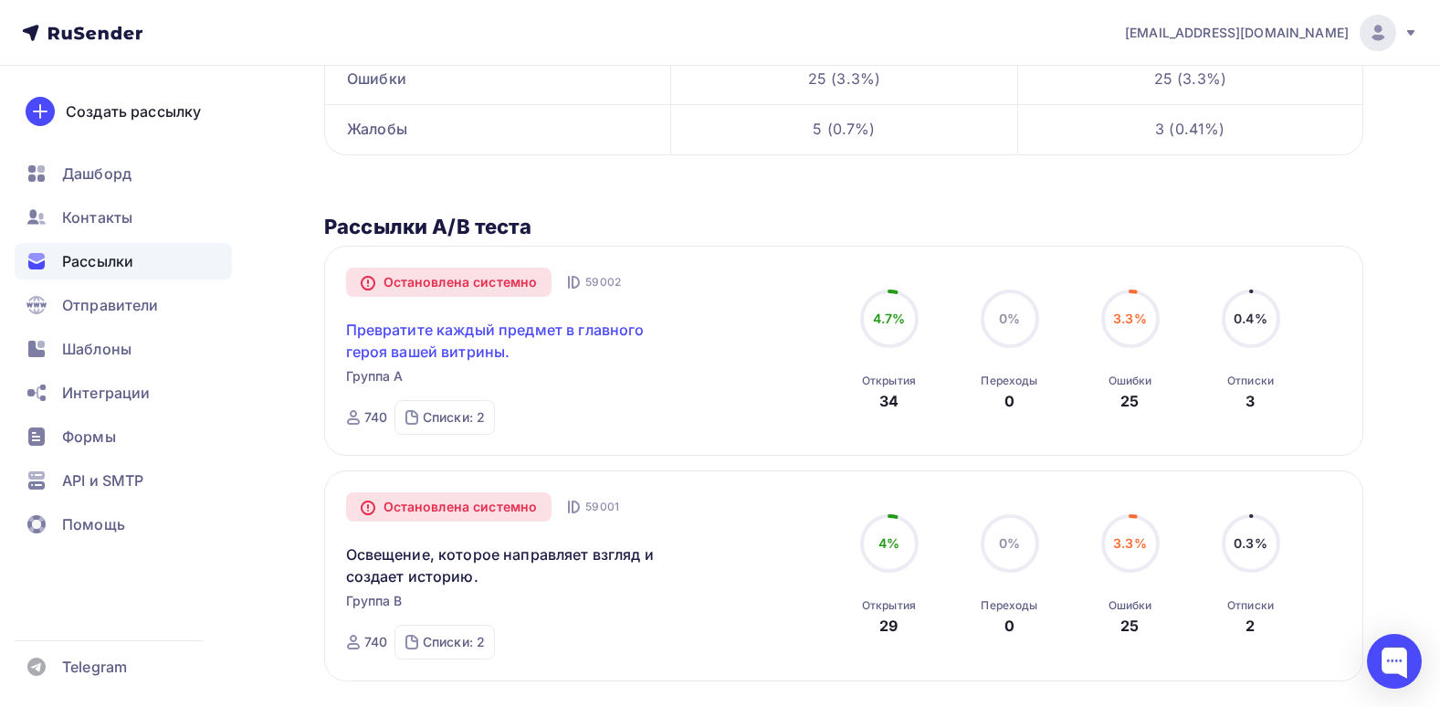
click at [576, 339] on link "Превратите каждый предмет в главного героя вашей витрины." at bounding box center [502, 341] width 313 height 44
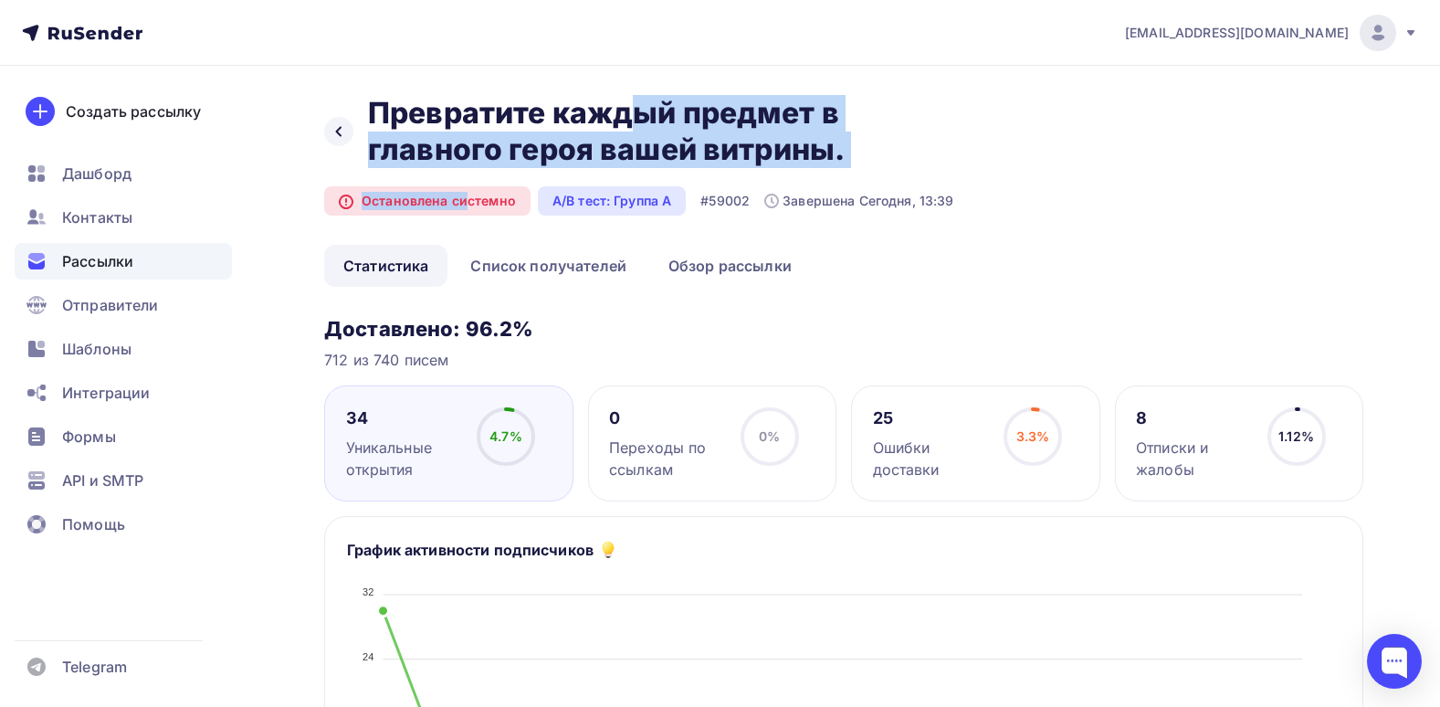
drag, startPoint x: 334, startPoint y: 135, endPoint x: 436, endPoint y: 219, distance: 132.3
click at [436, 219] on div "Назад Превратите каждый предмет в главного героя вашей витрины. Превратите кажд…" at bounding box center [843, 170] width 1039 height 150
drag, startPoint x: 436, startPoint y: 219, endPoint x: 423, endPoint y: 222, distance: 14.0
click at [423, 222] on div "Назад Превратите каждый предмет в главного героя вашей витрины. Превратите кажд…" at bounding box center [843, 170] width 1039 height 150
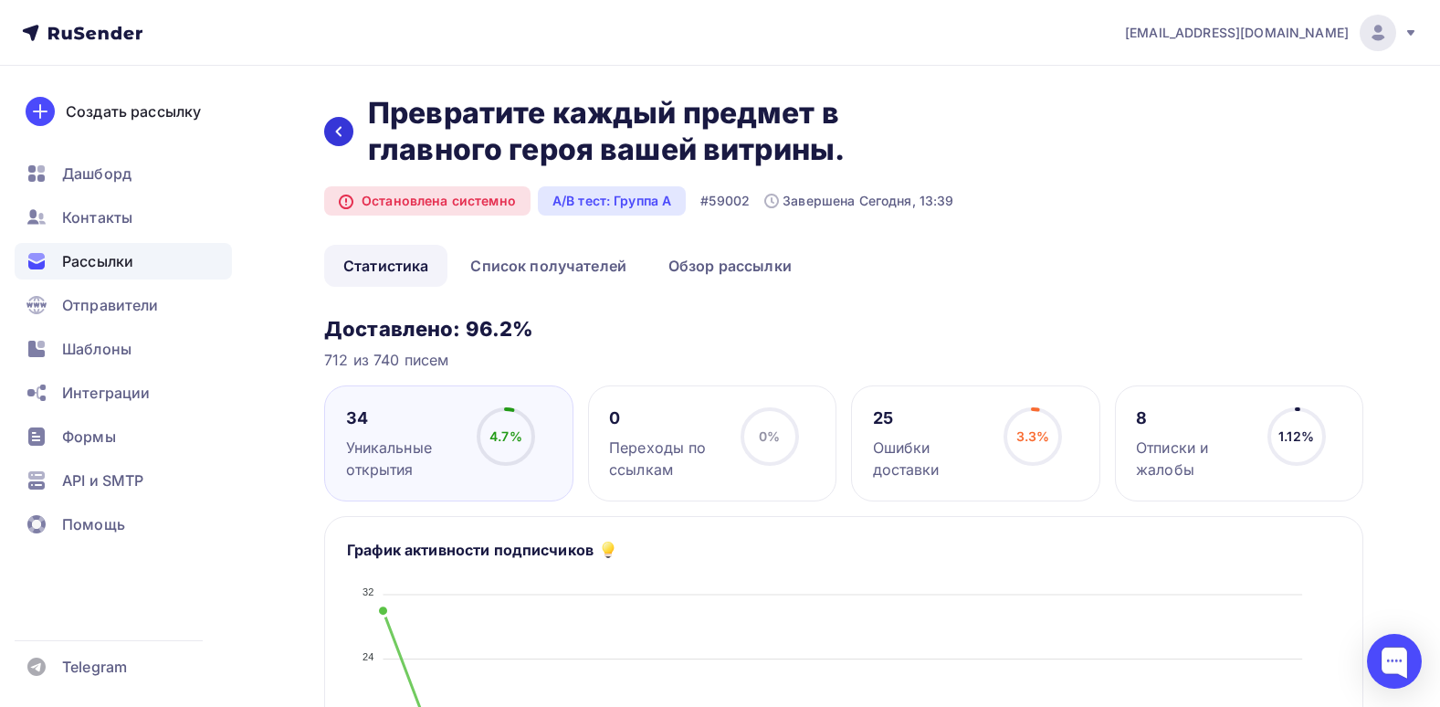
click at [345, 128] on icon at bounding box center [338, 131] width 15 height 15
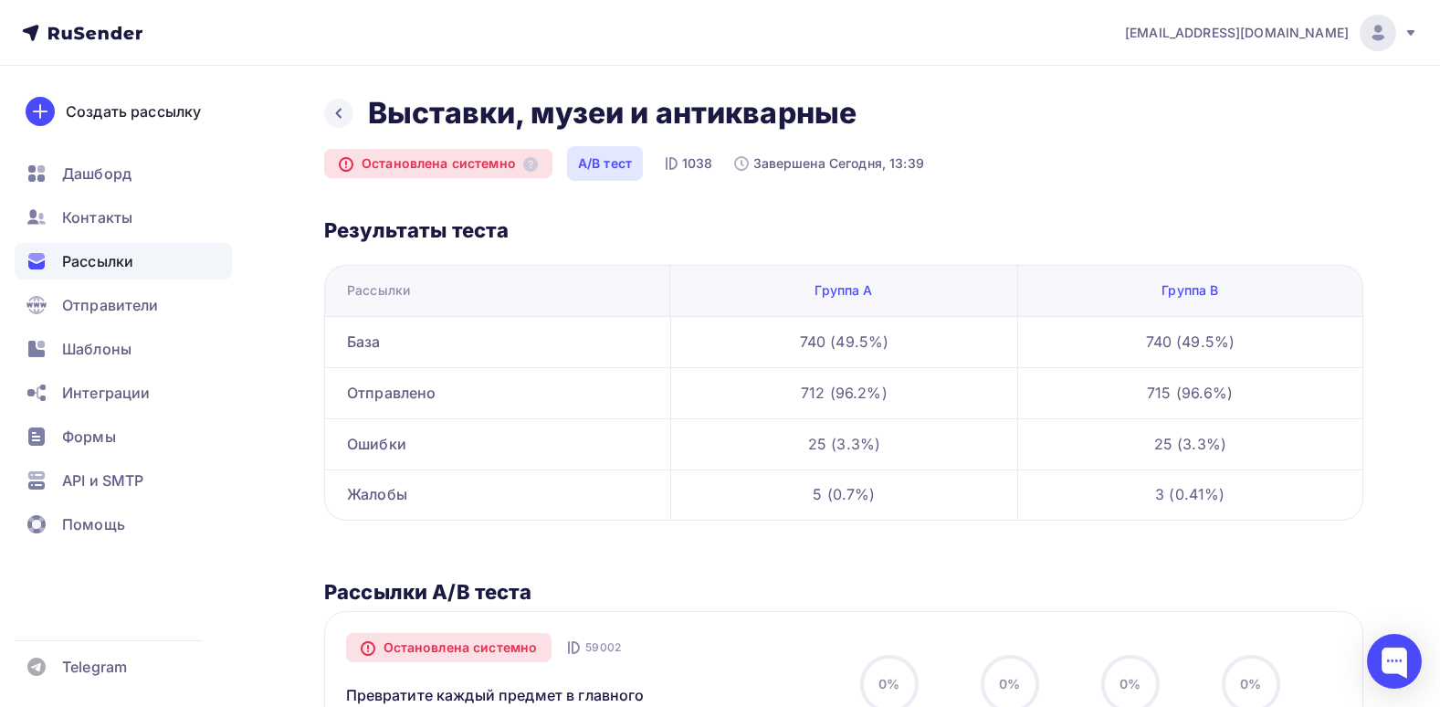
scroll to position [365, 0]
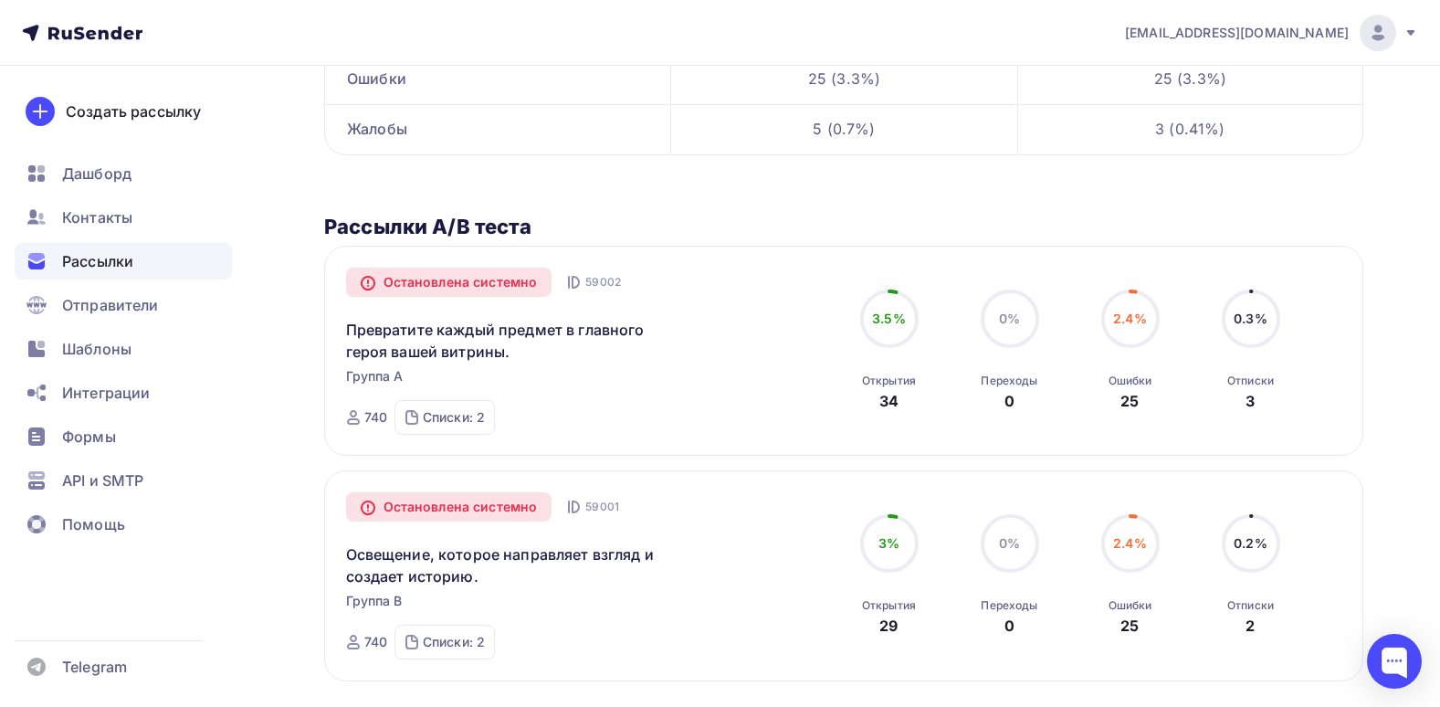
scroll to position [427, 0]
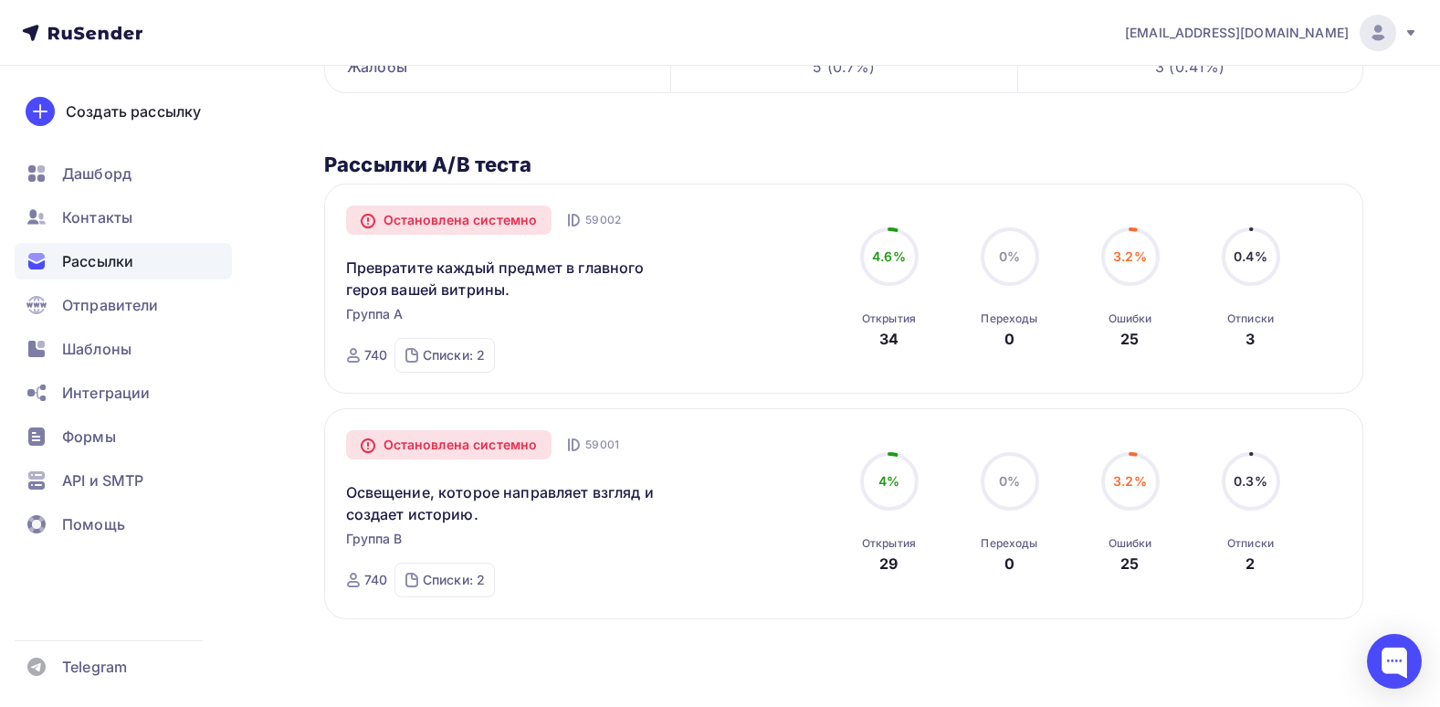
drag, startPoint x: 1349, startPoint y: 205, endPoint x: 1370, endPoint y: 301, distance: 99.0
click at [453, 283] on link "Превратите каждый предмет в главного героя вашей витрины." at bounding box center [502, 279] width 313 height 44
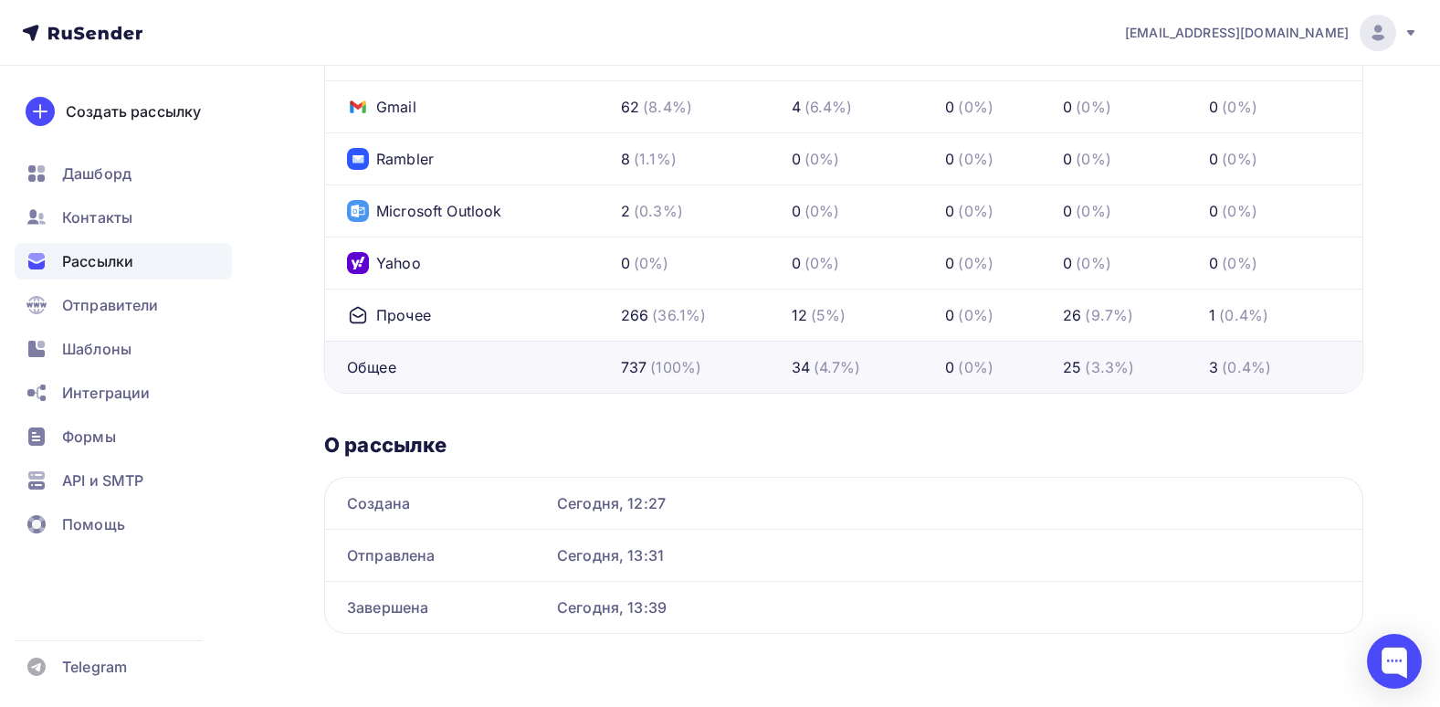
drag, startPoint x: 1348, startPoint y: 213, endPoint x: 1368, endPoint y: 417, distance: 205.5
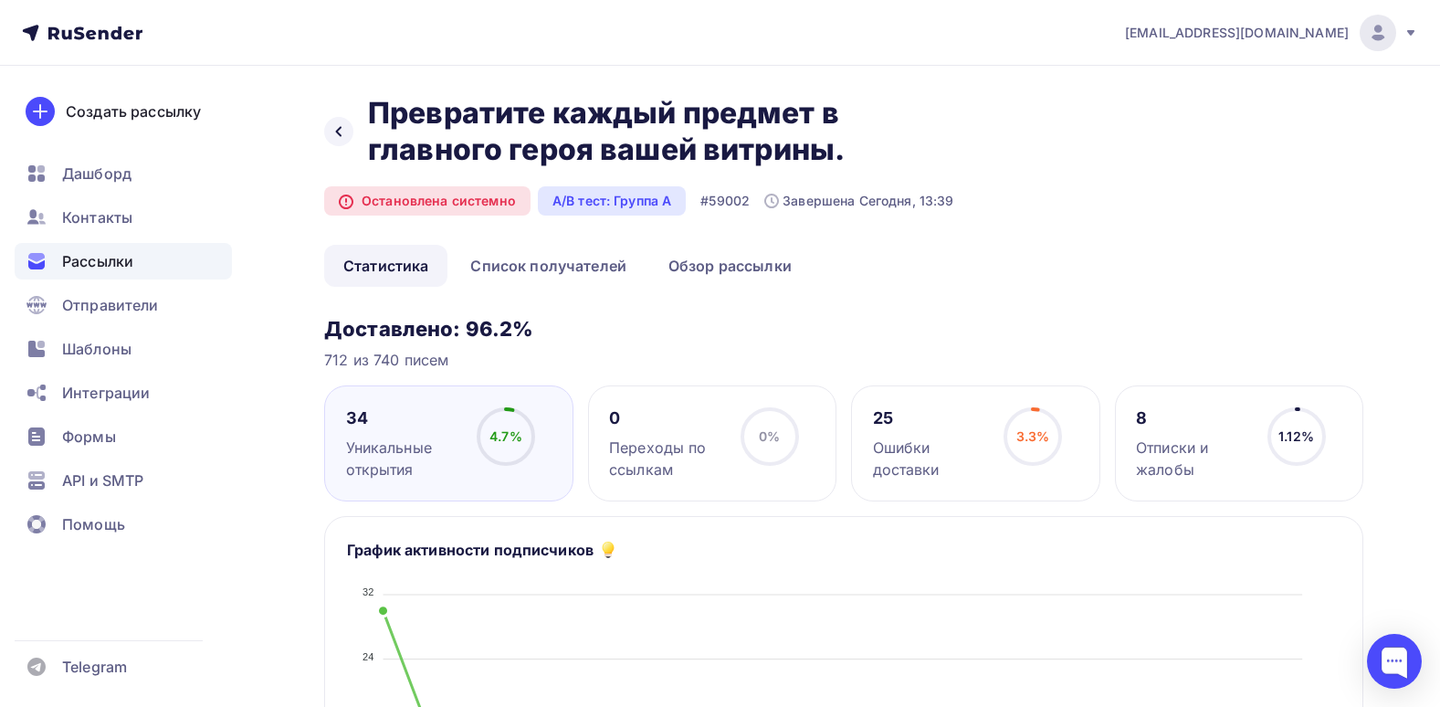
click at [326, 145] on div "Назад Превратите каждый предмет в главного героя вашей витрины. Превратите кажд…" at bounding box center [639, 131] width 630 height 73
click at [351, 118] on div "Назад Превратите каждый предмет в главного героя вашей витрины. Превратите кажд…" at bounding box center [639, 131] width 630 height 73
click at [358, 137] on div "Назад Превратите каждый предмет в главного героя вашей витрины. Превратите кажд…" at bounding box center [639, 131] width 630 height 73
click at [351, 132] on div at bounding box center [338, 131] width 29 height 29
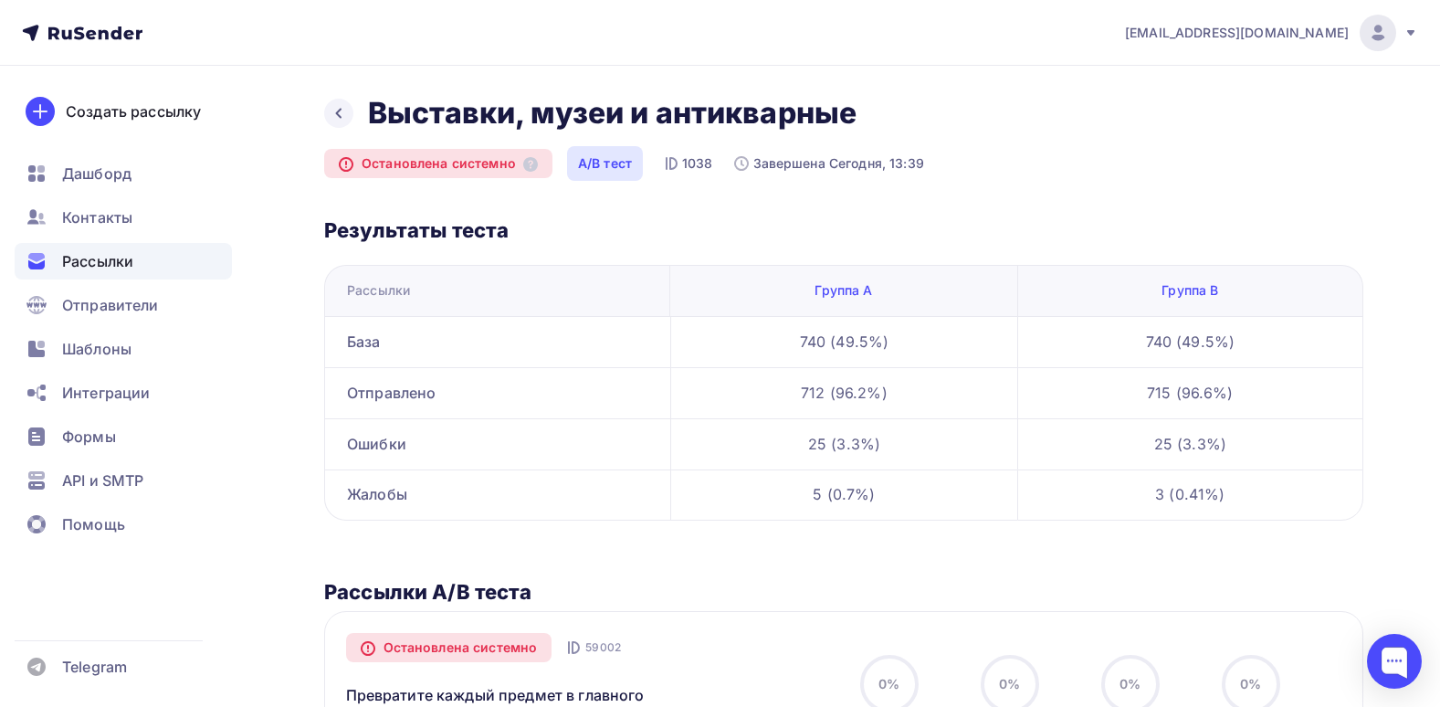
scroll to position [427, 0]
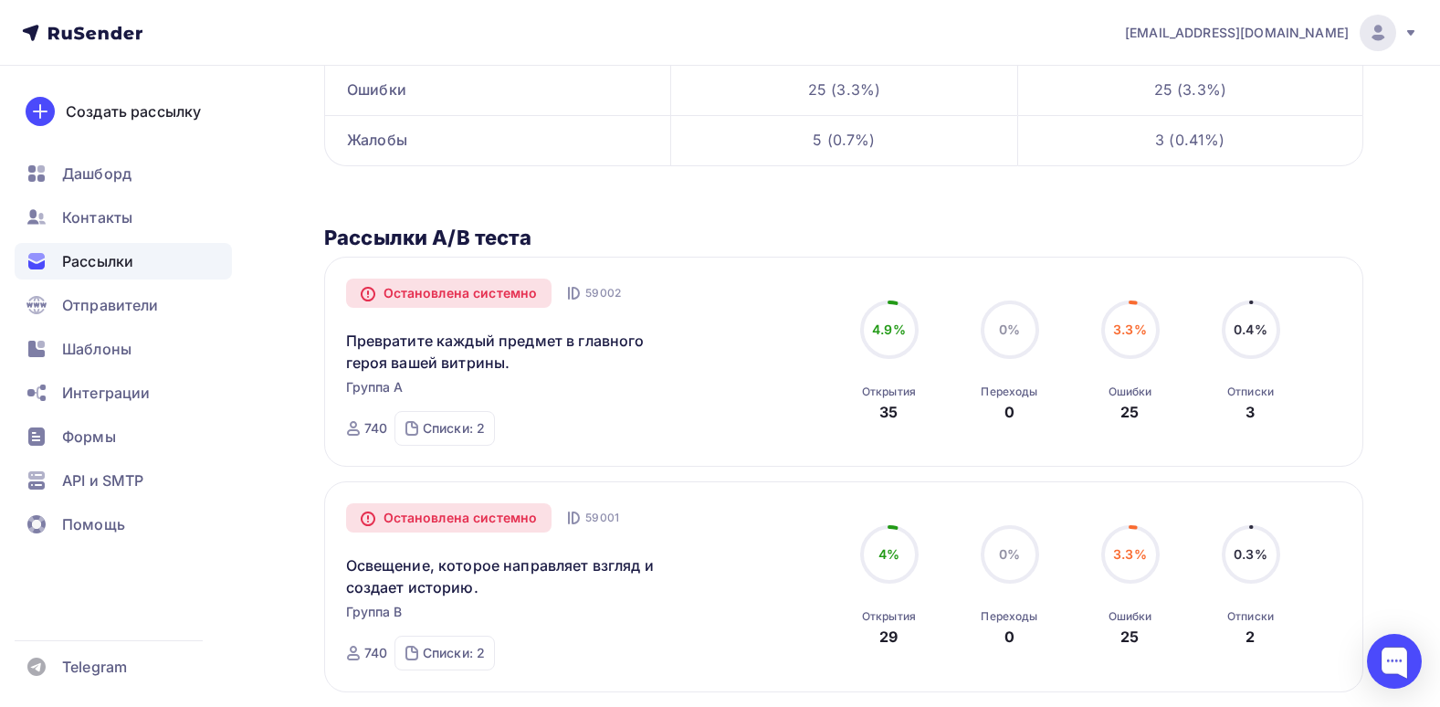
scroll to position [365, 0]
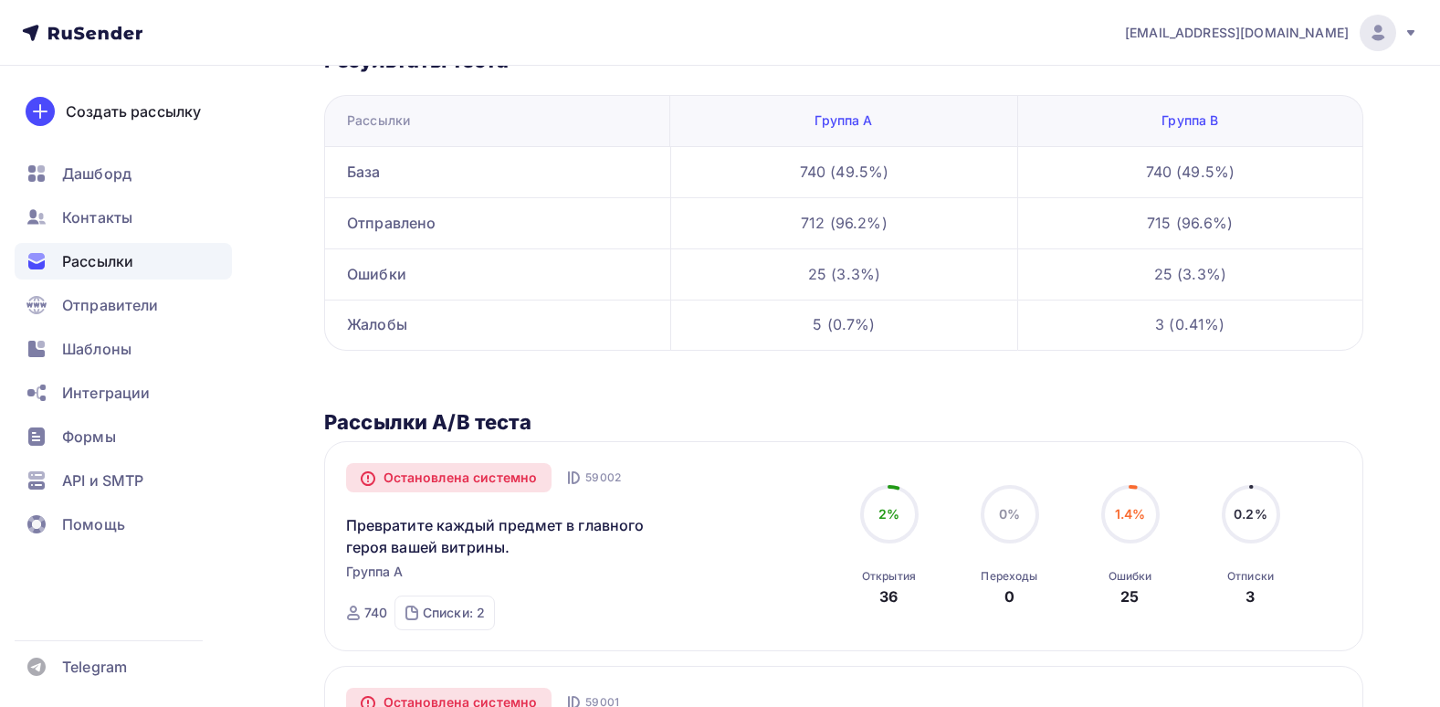
scroll to position [427, 0]
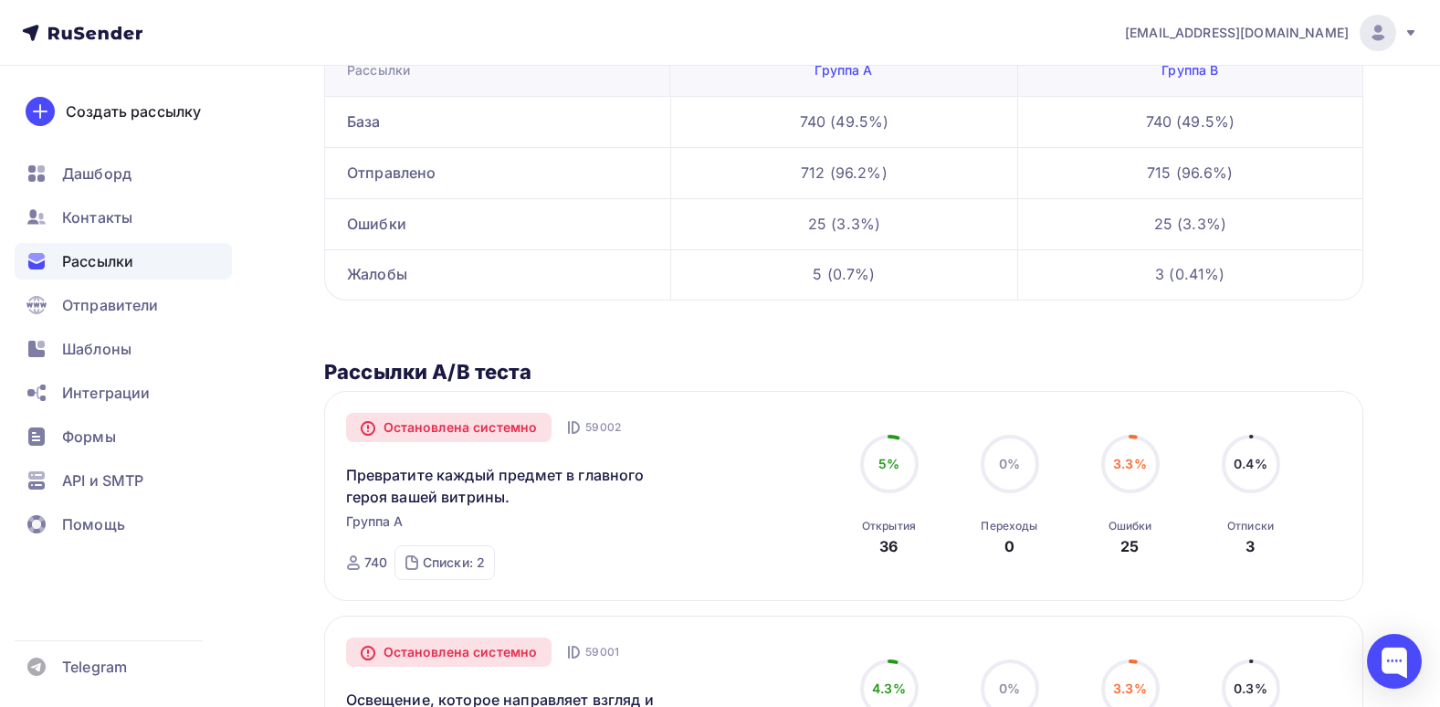
scroll to position [427, 0]
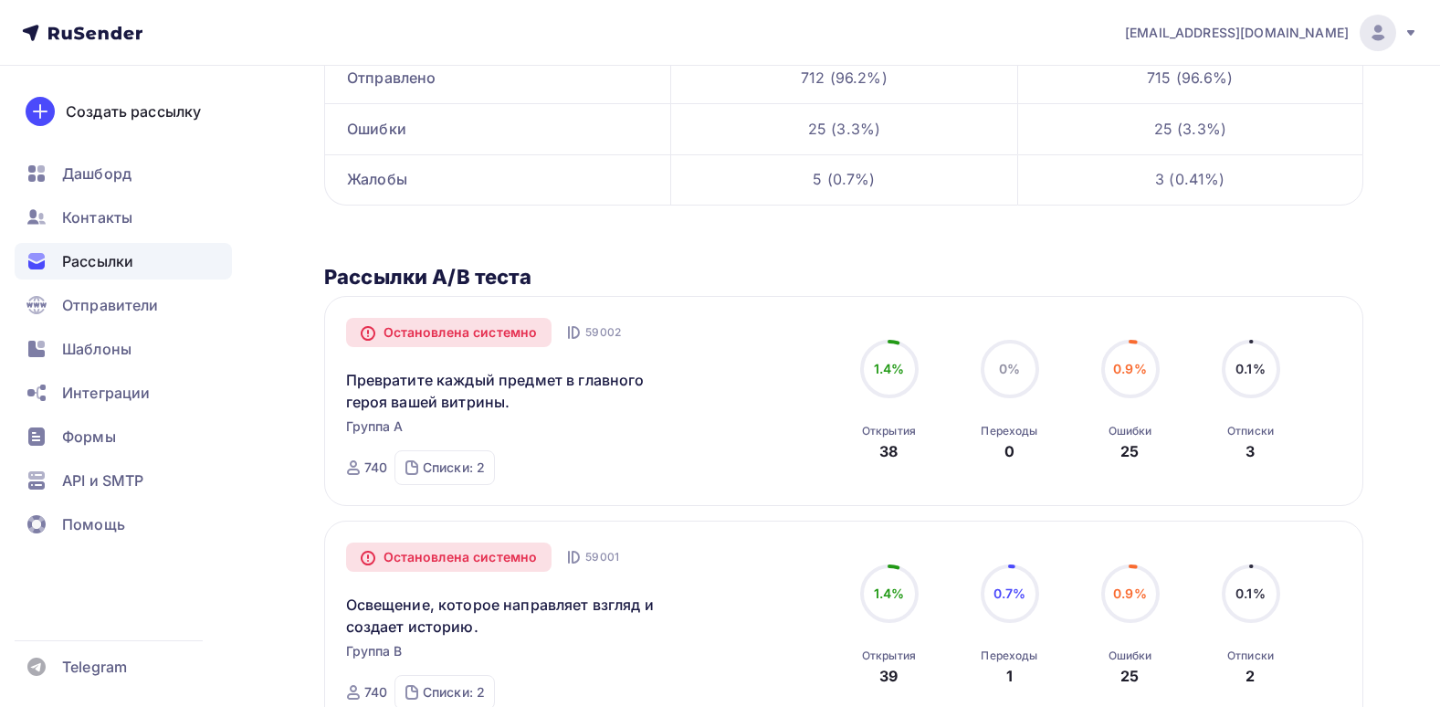
scroll to position [365, 0]
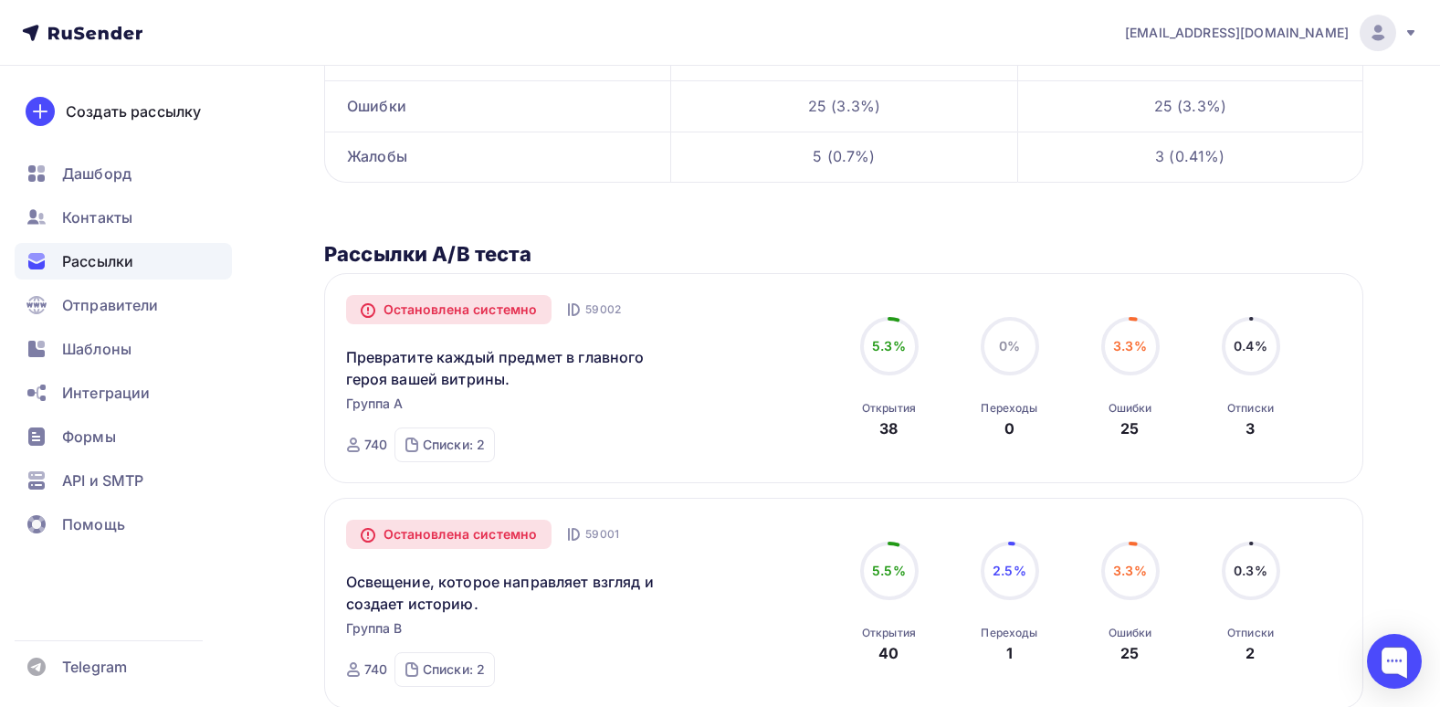
scroll to position [427, 0]
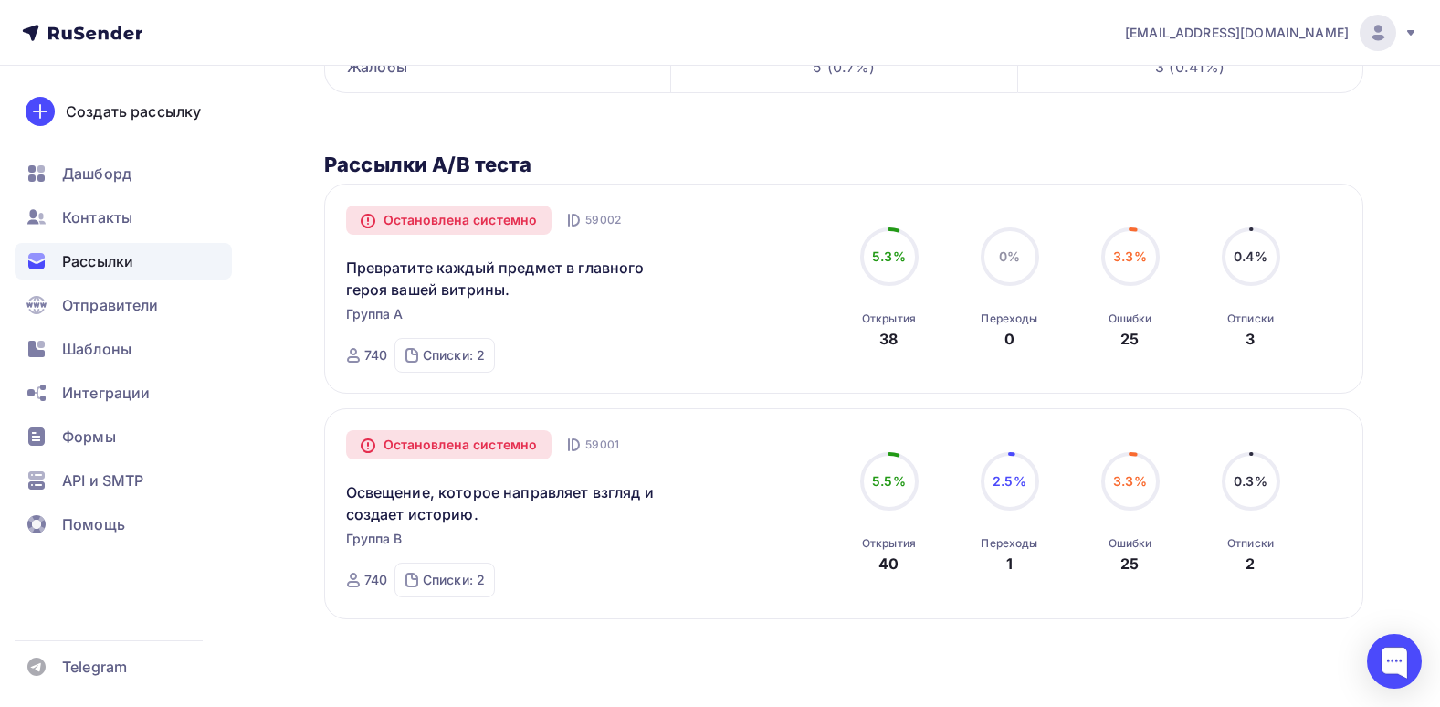
click at [146, 259] on div "Рассылки" at bounding box center [123, 261] width 217 height 37
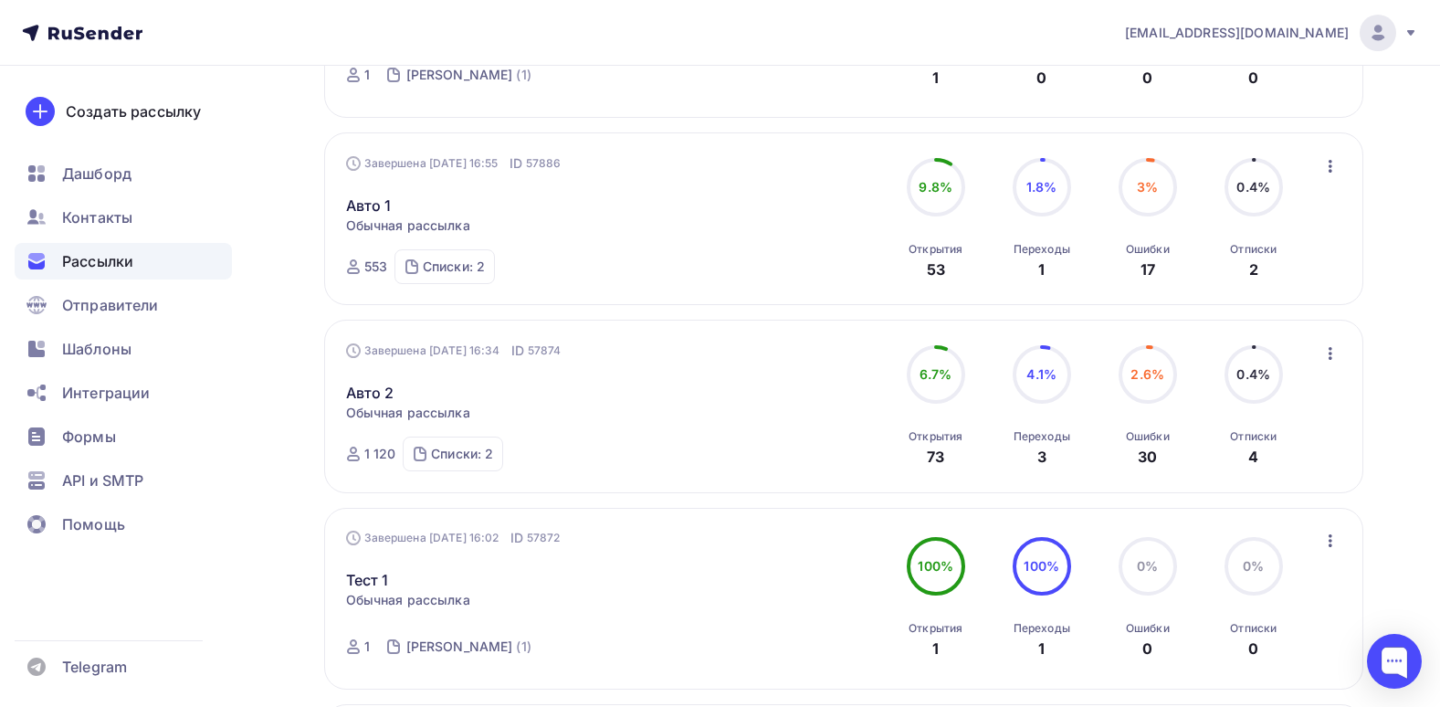
scroll to position [1004, 0]
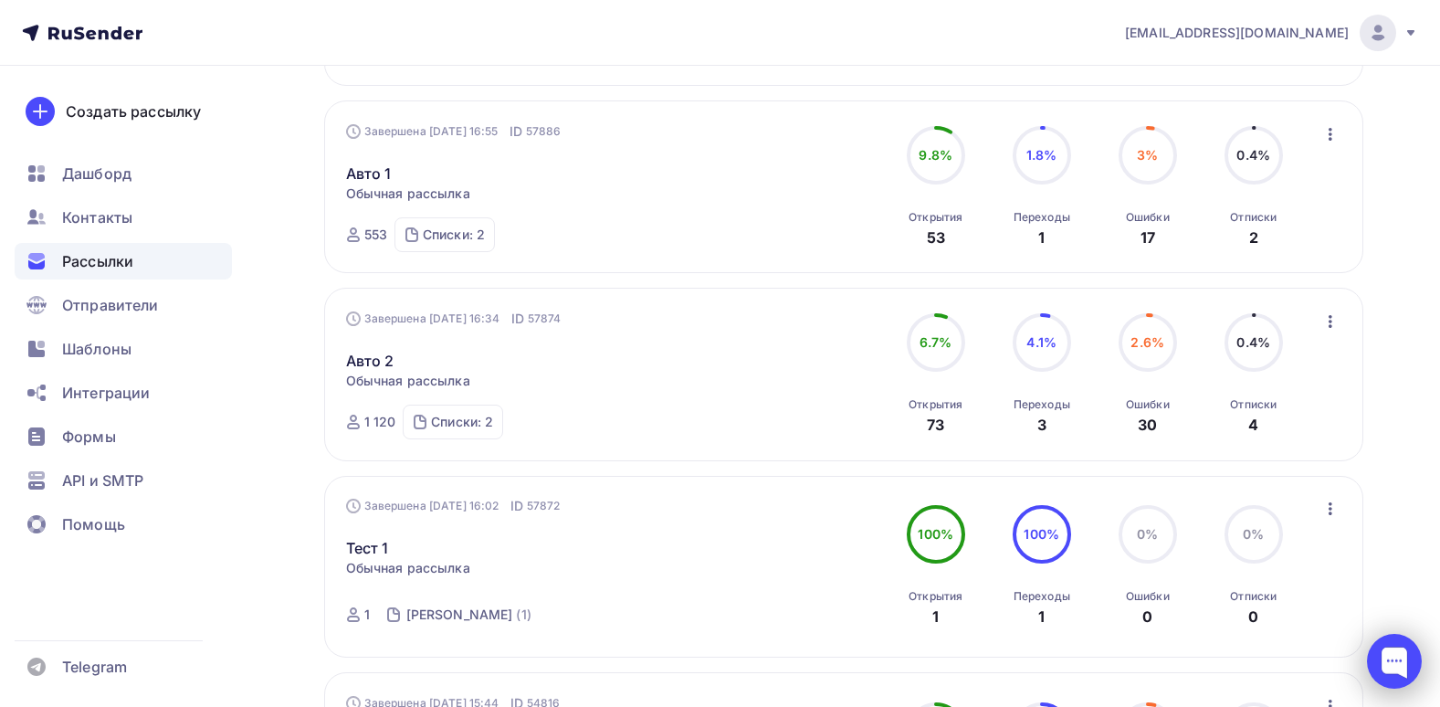
click at [1386, 657] on div at bounding box center [1394, 661] width 55 height 55
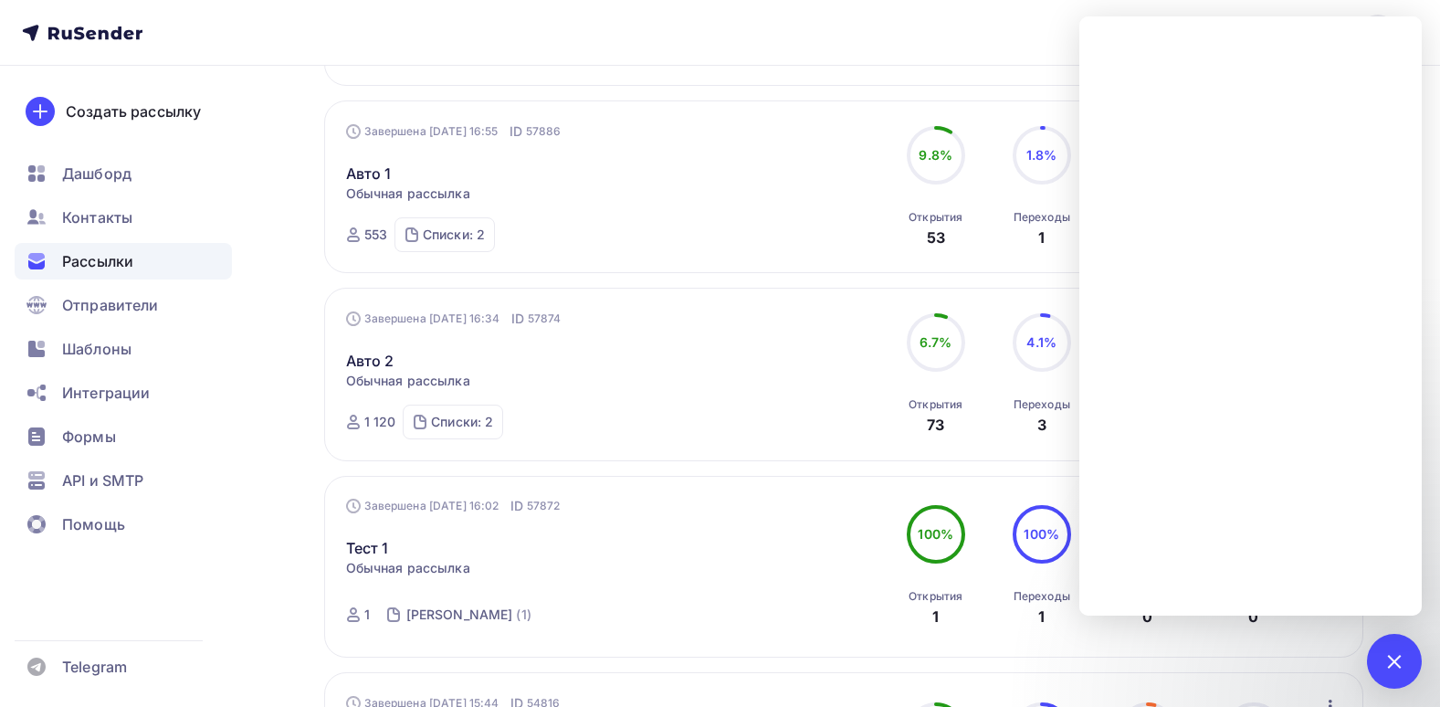
click at [1434, 650] on div "Рассылки Рассылки Создать рассылку Черновики 0 Идущие 0 Завершенные 21 Завершен…" at bounding box center [720, 264] width 1440 height 2406
click at [1410, 667] on div at bounding box center [1394, 661] width 55 height 55
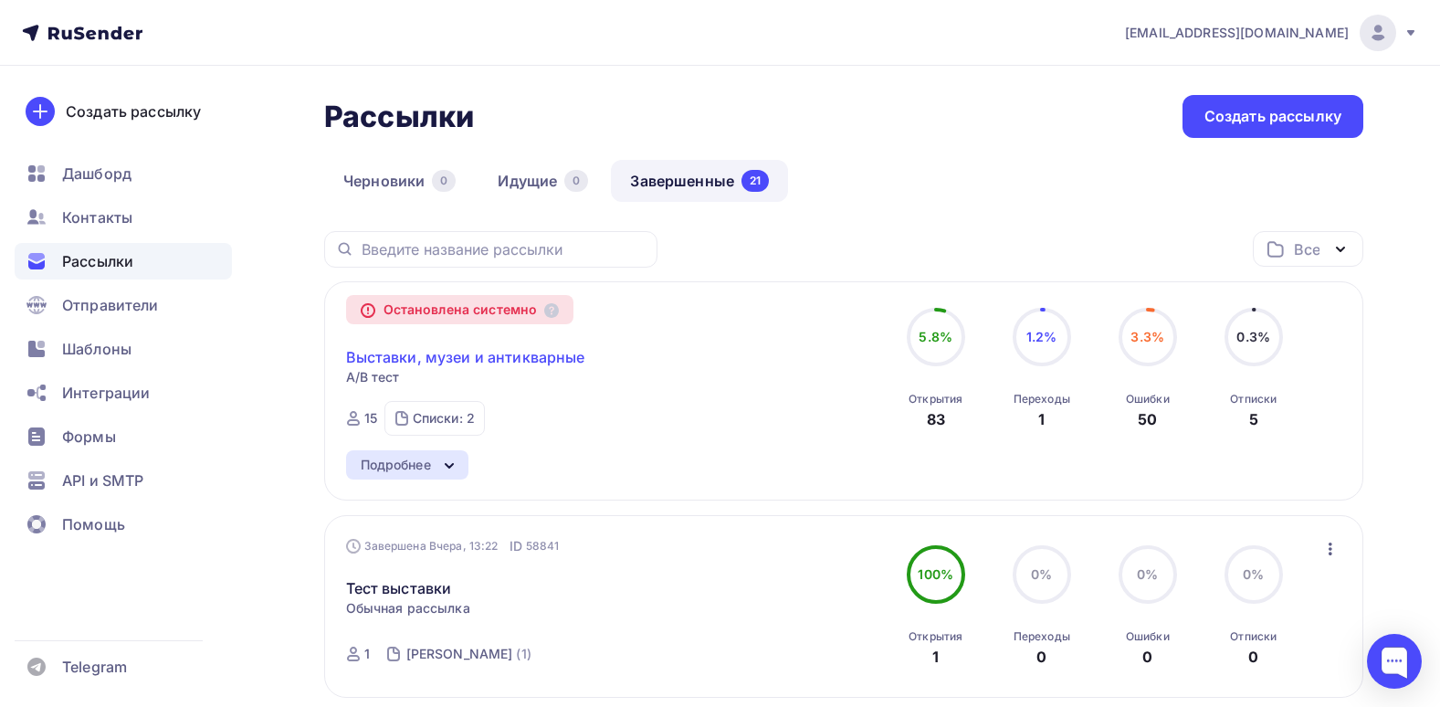
click at [425, 350] on link "Выставки, музеи и антикварные" at bounding box center [465, 357] width 239 height 22
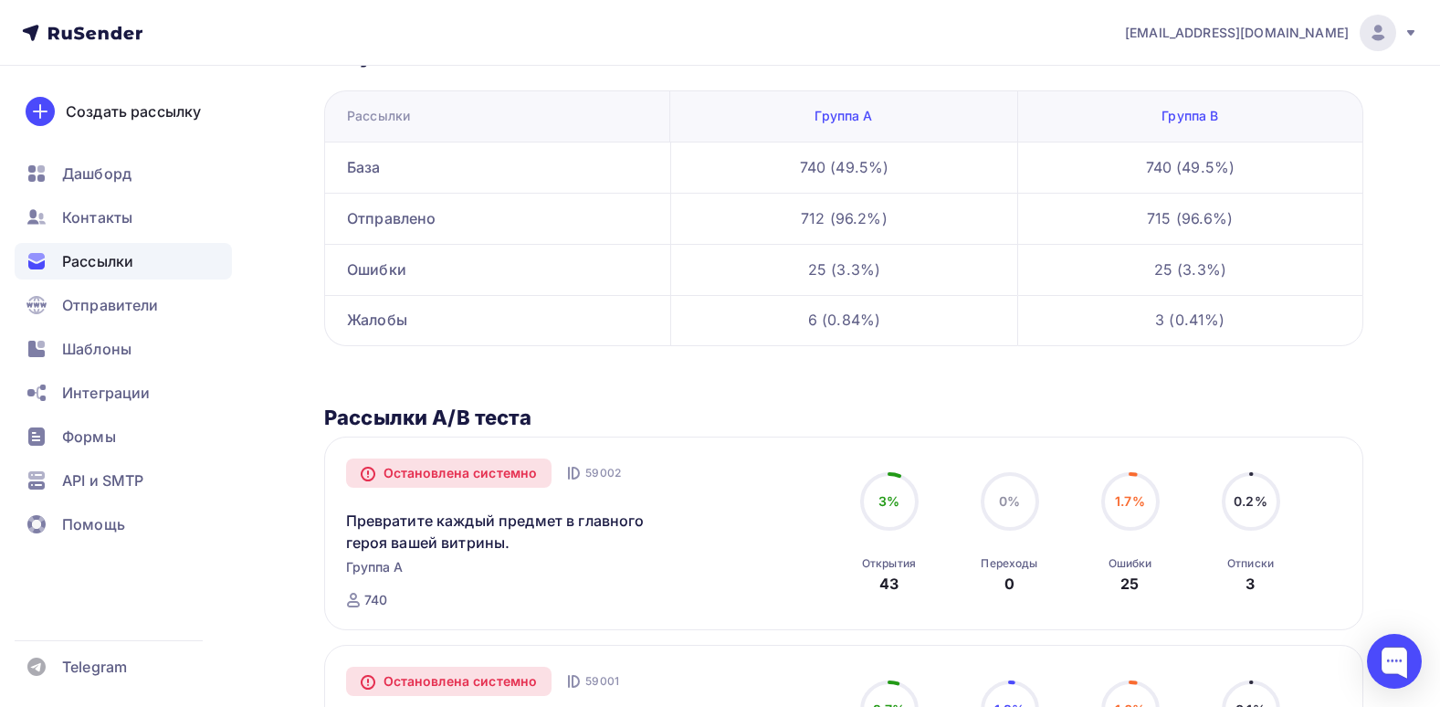
scroll to position [365, 0]
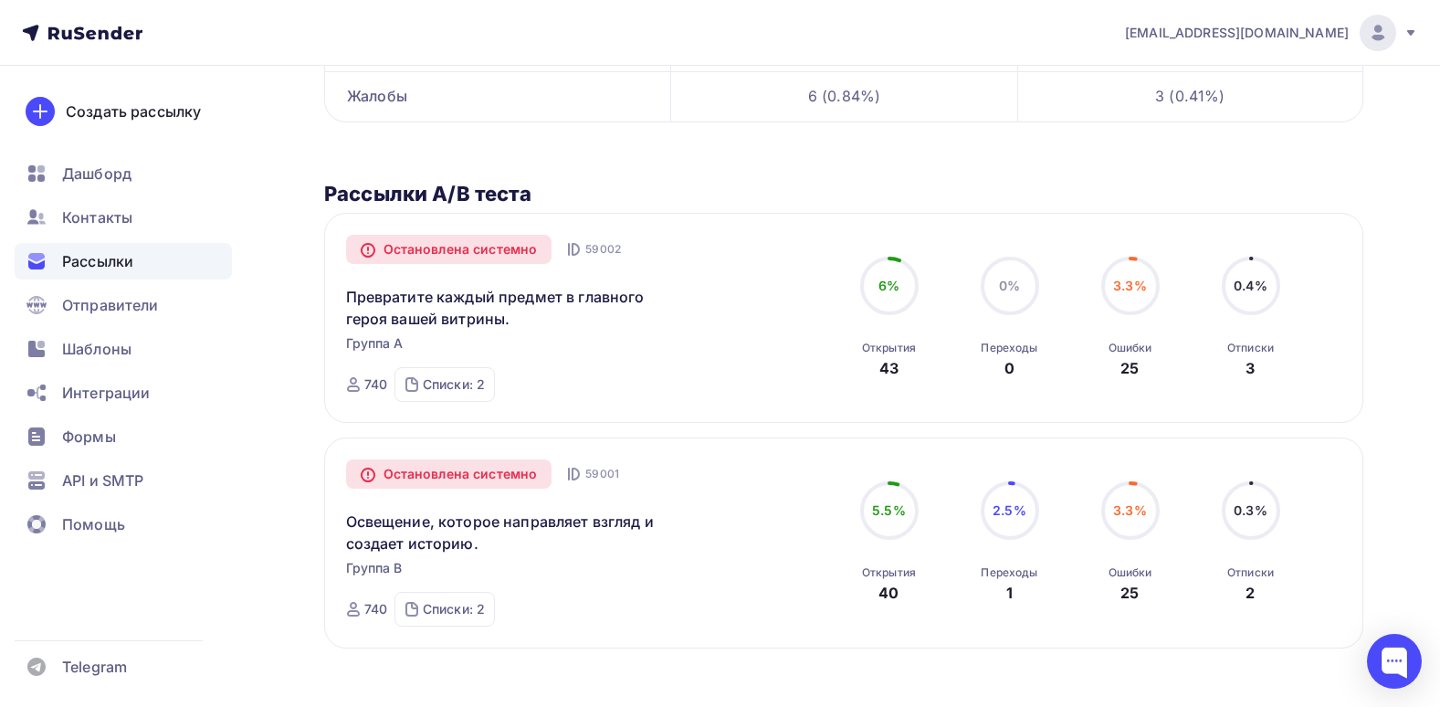
scroll to position [427, 0]
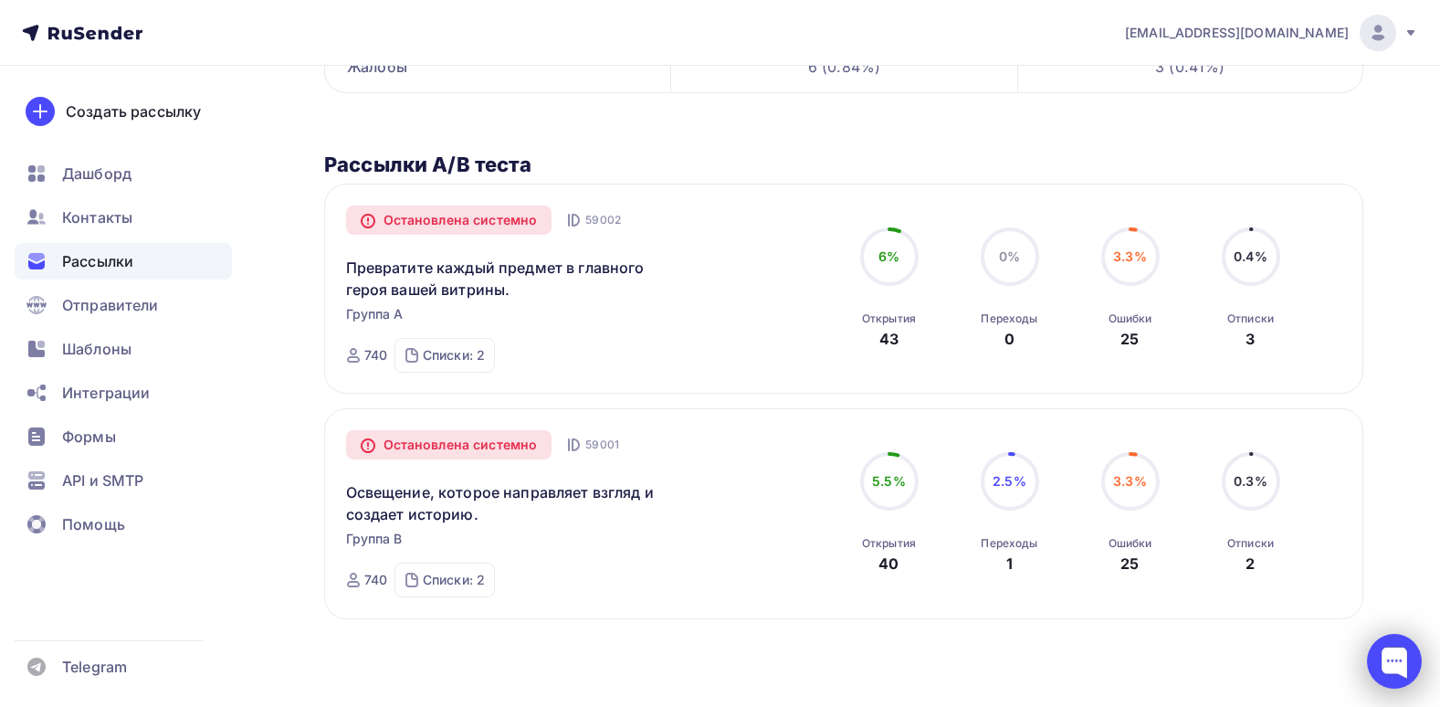
click at [1380, 660] on div at bounding box center [1394, 661] width 55 height 55
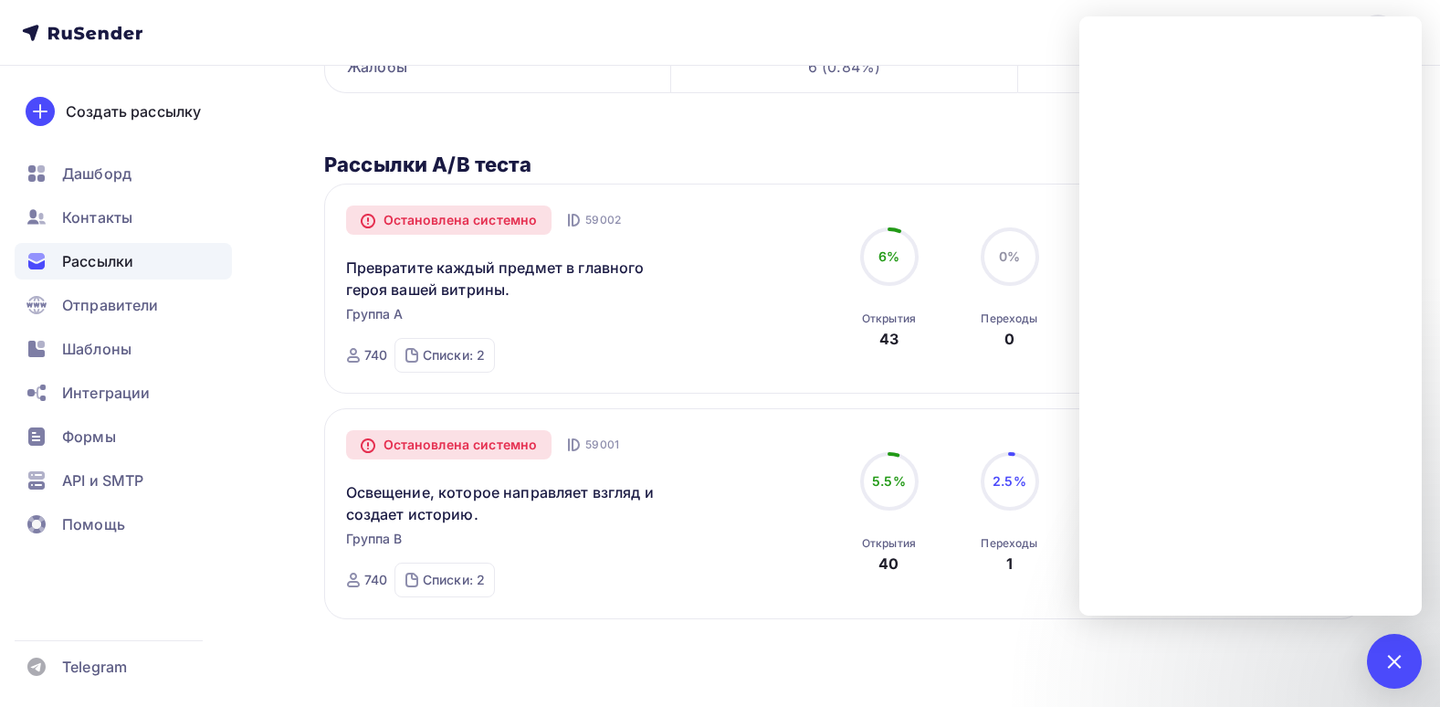
click at [1004, 684] on div "Выставки, музеи и антикварные Остановлена системно A/B тест 1038 Завершена [DAT…" at bounding box center [720, 172] width 1440 height 1068
click at [461, 163] on h2 "Рассылки А/В теста" at bounding box center [843, 165] width 1039 height 26
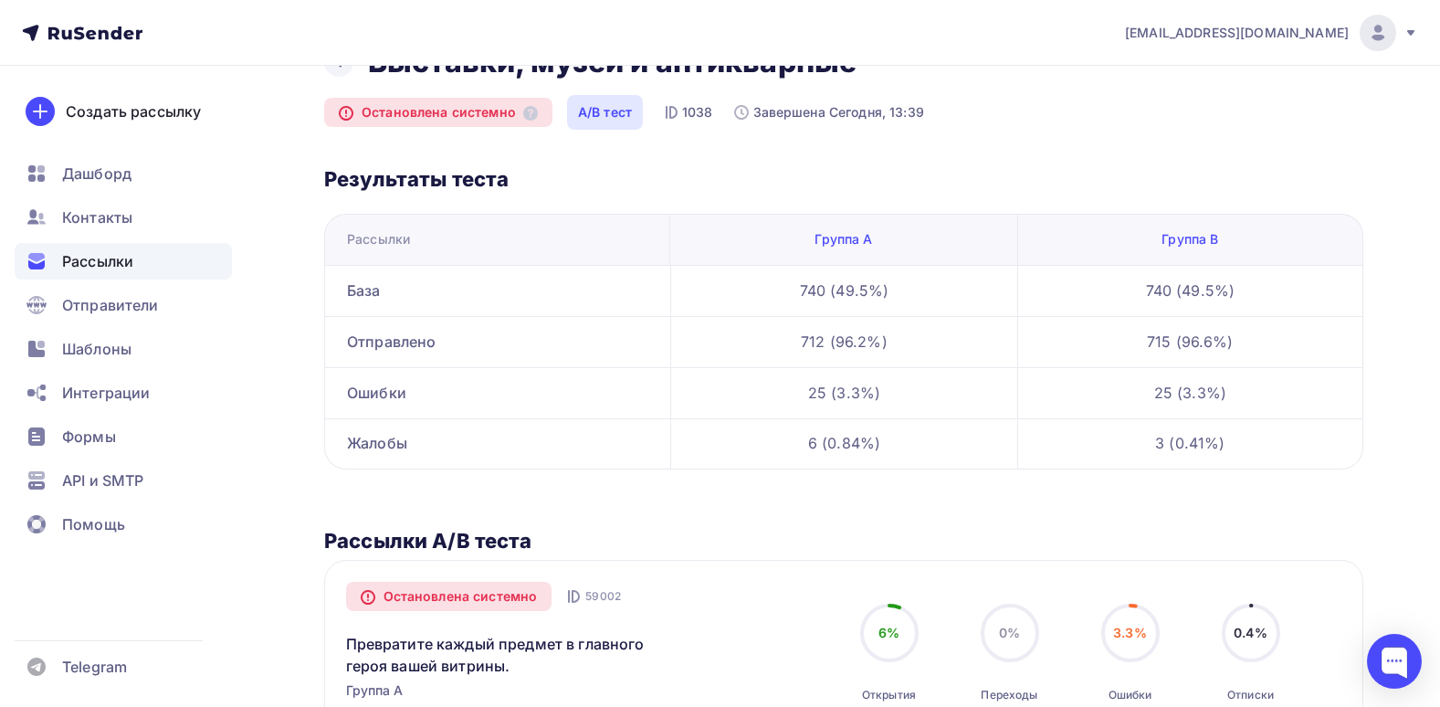
scroll to position [91, 0]
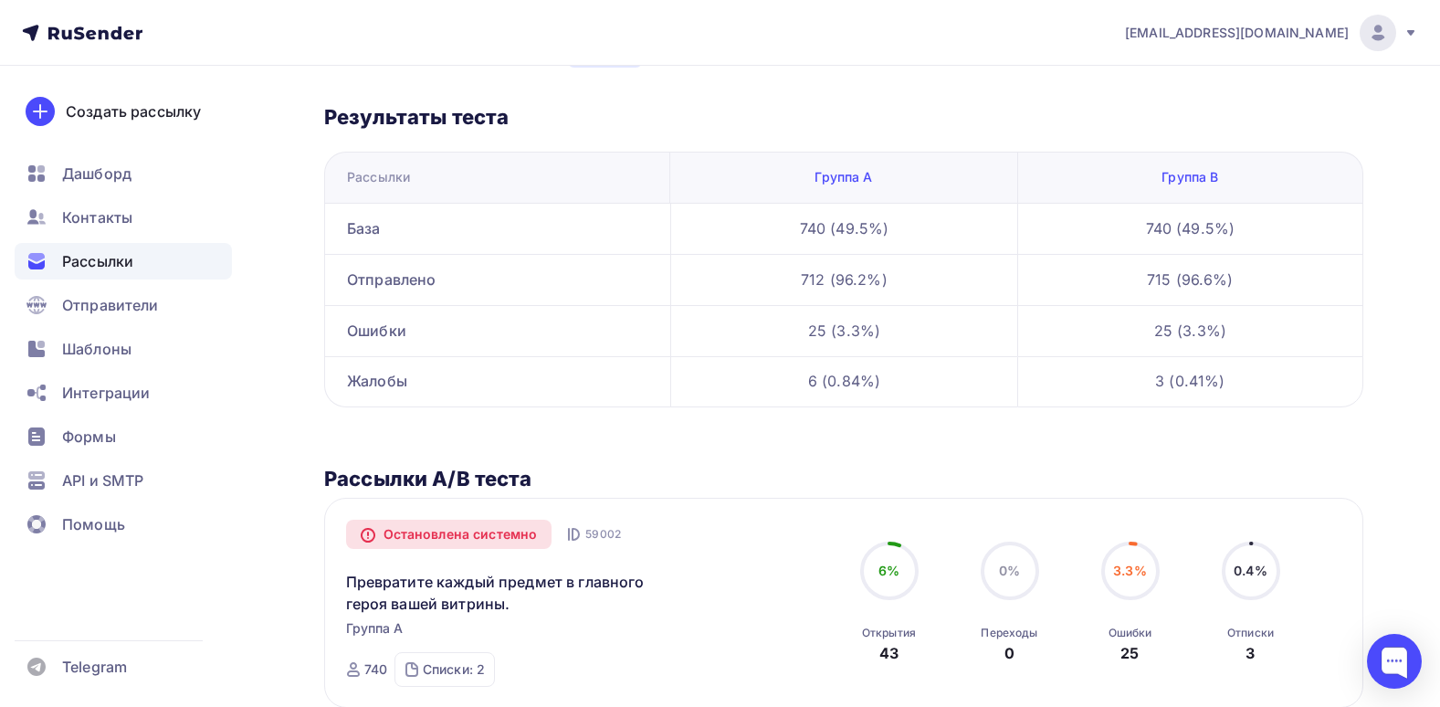
scroll to position [365, 0]
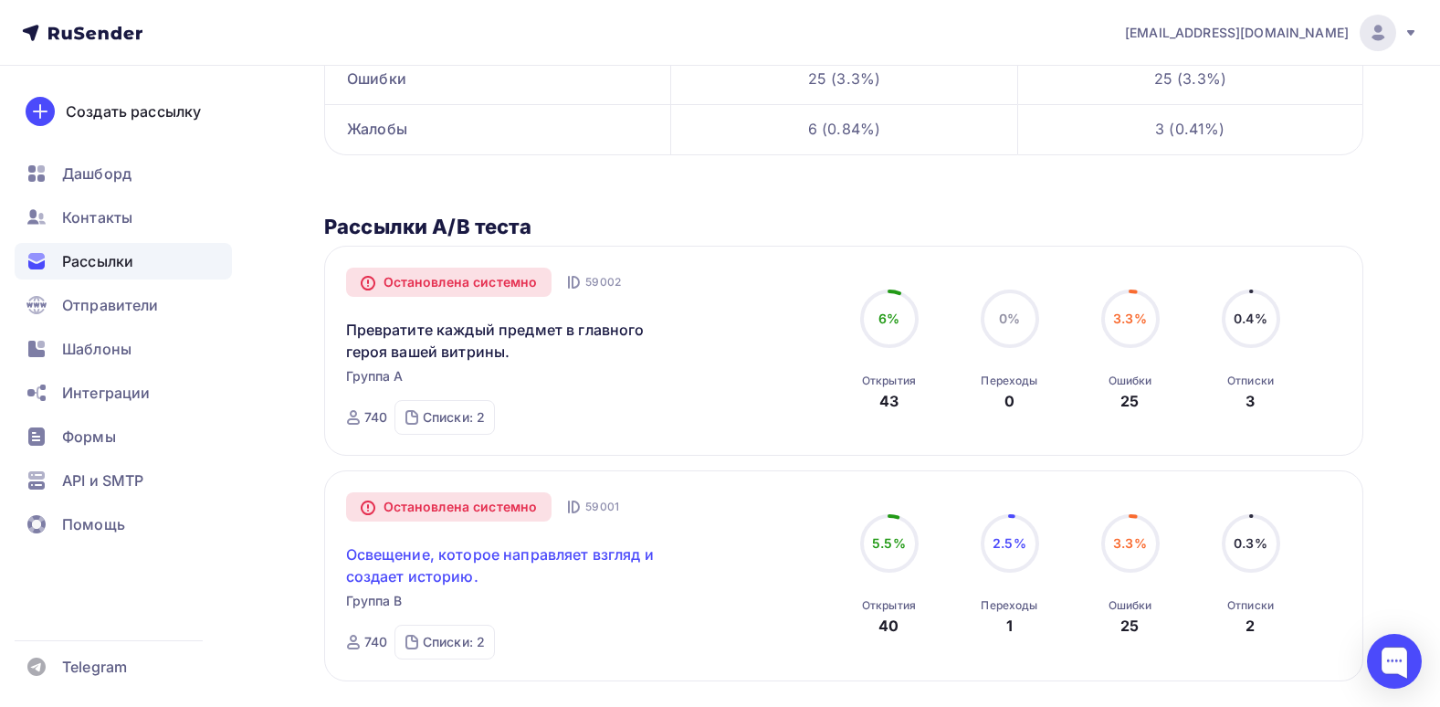
click at [398, 567] on link "Освещение, которое направляет взгляд и создает историю." at bounding box center [502, 565] width 313 height 44
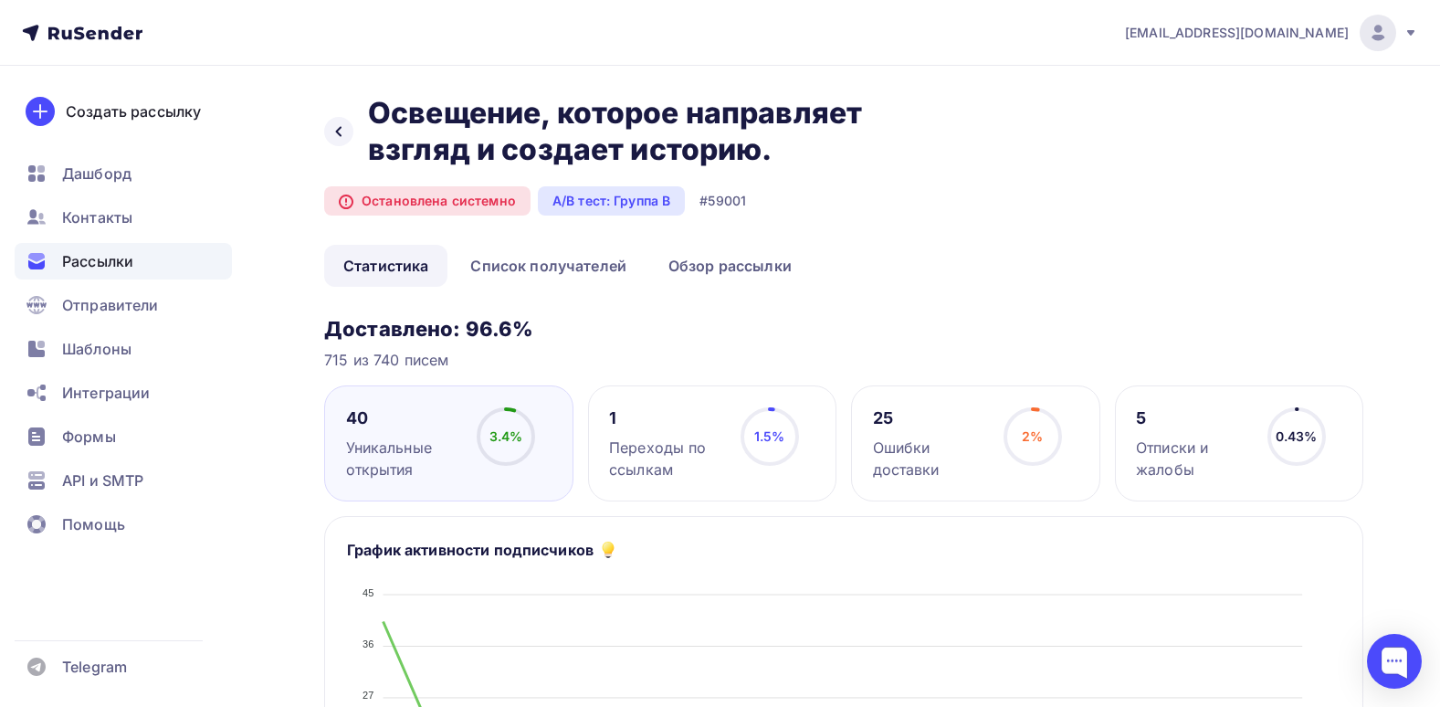
click at [708, 426] on div "1" at bounding box center [666, 418] width 115 height 22
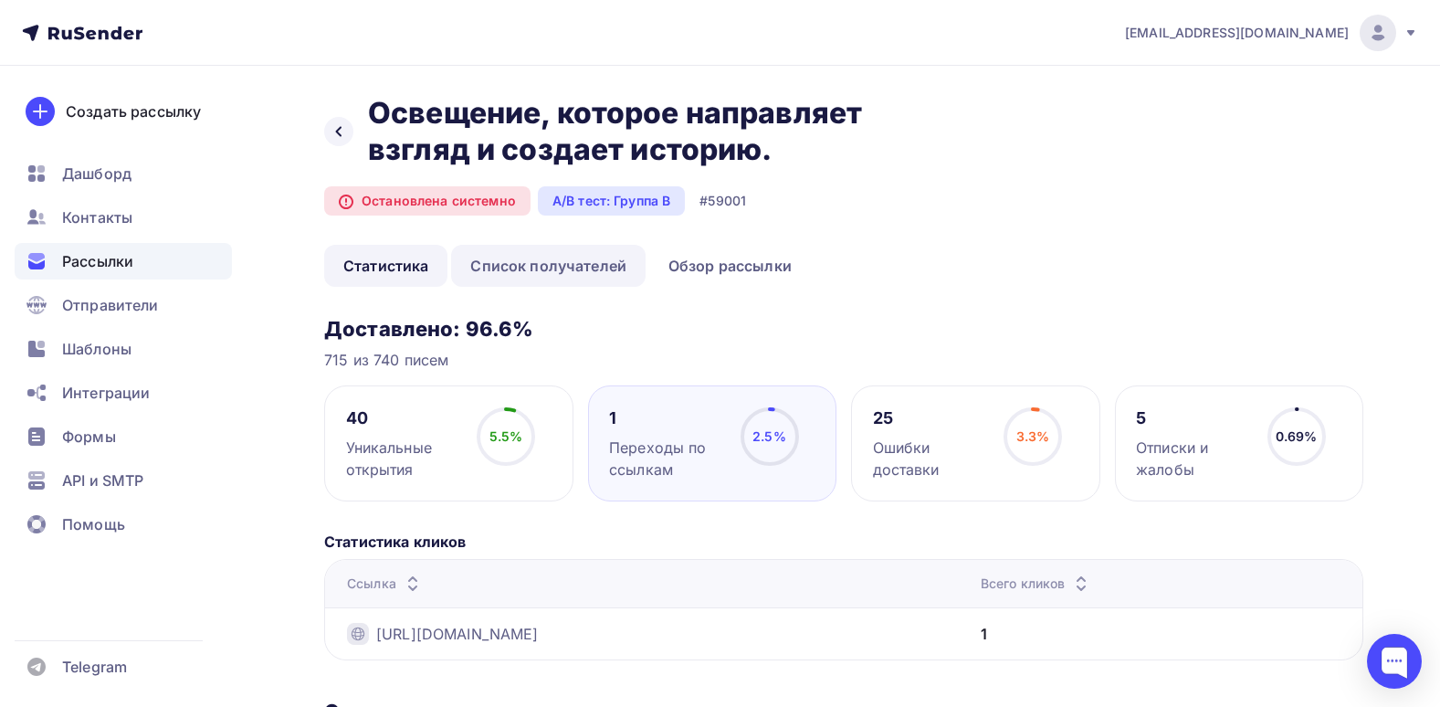
click at [551, 271] on link "Список получателей" at bounding box center [548, 266] width 194 height 42
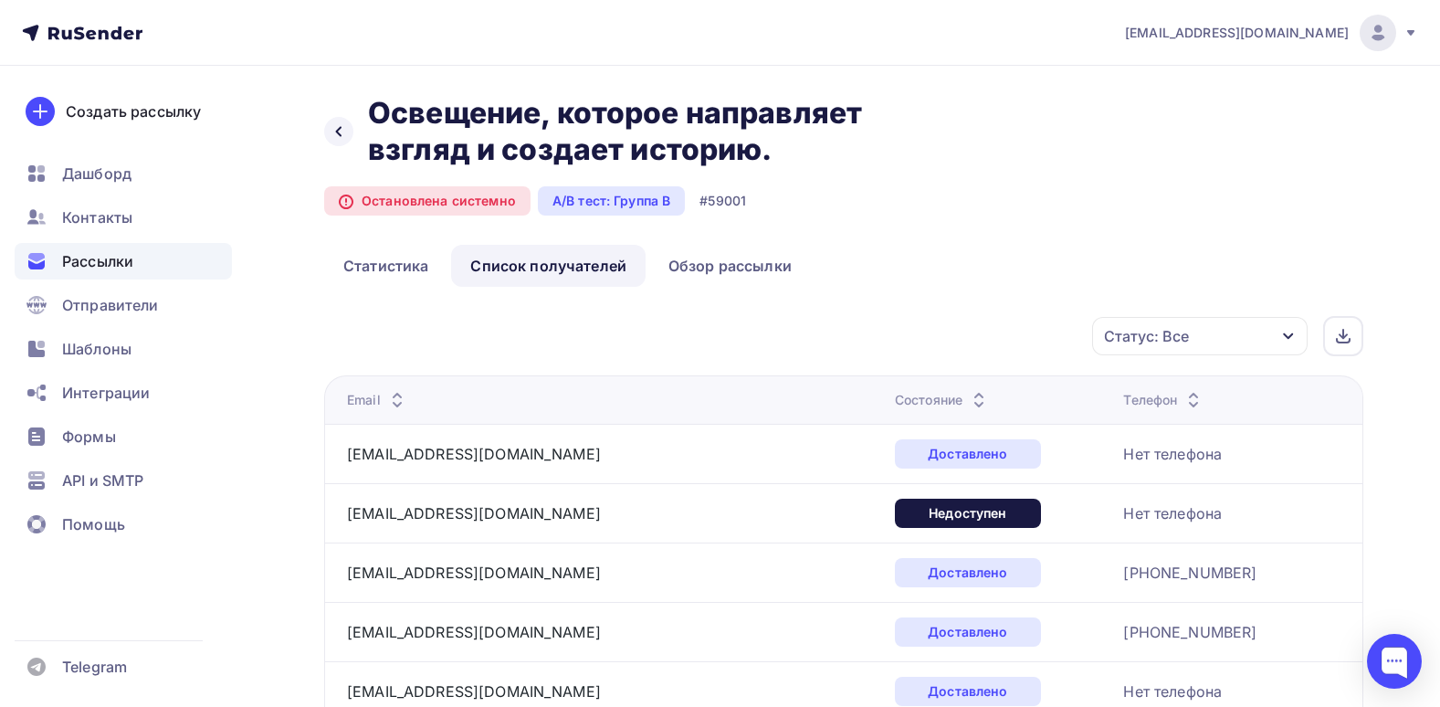
click at [1162, 327] on div "Статус: Все" at bounding box center [1146, 336] width 85 height 22
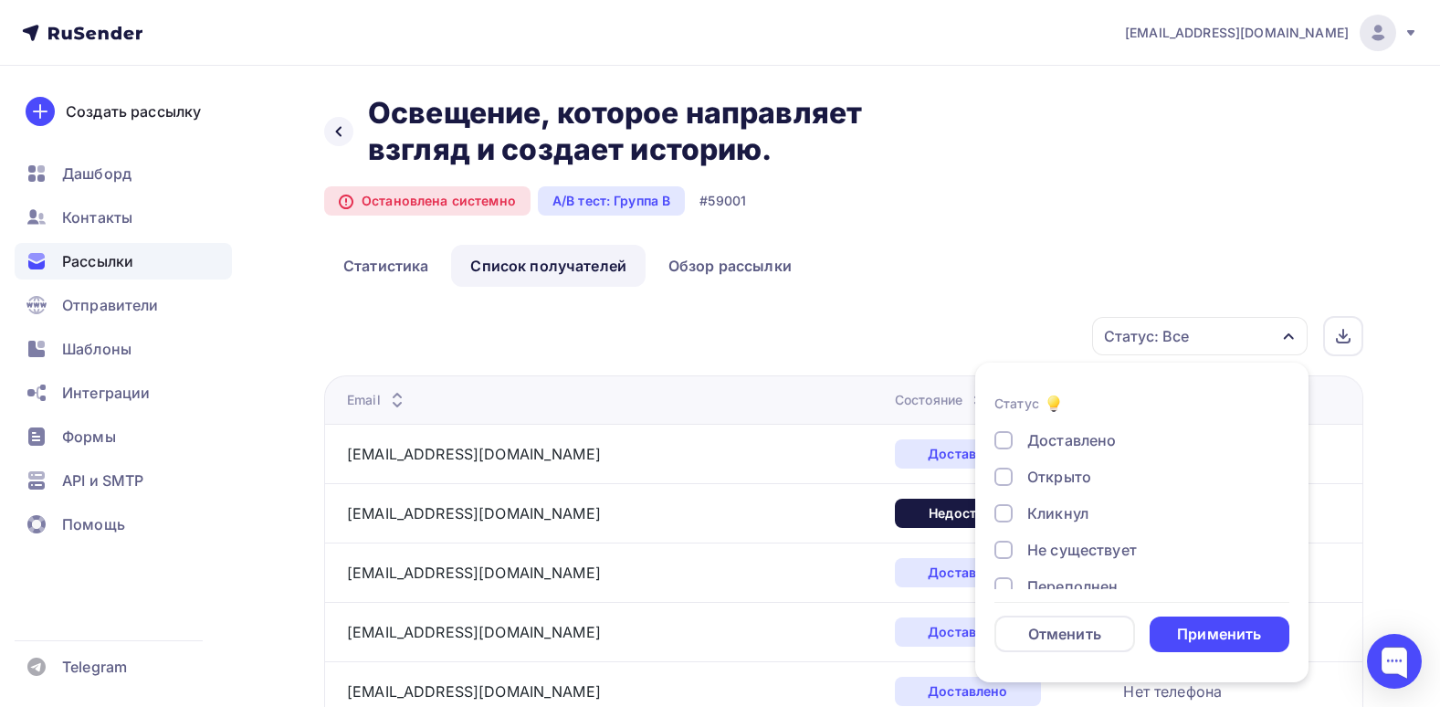
click at [1074, 506] on div "Кликнул" at bounding box center [1057, 513] width 61 height 22
click at [1226, 628] on div "Применить" at bounding box center [1219, 634] width 84 height 21
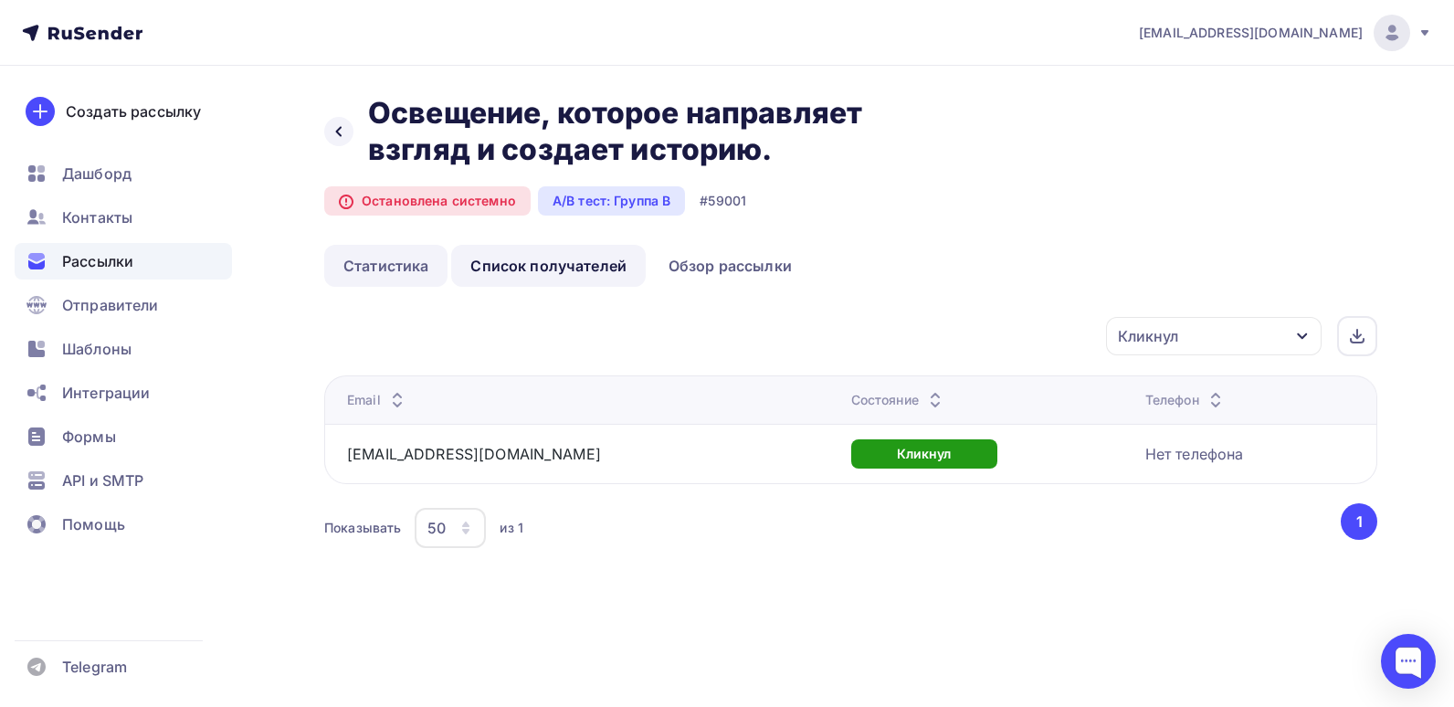
click at [345, 257] on link "Статистика" at bounding box center [385, 266] width 123 height 42
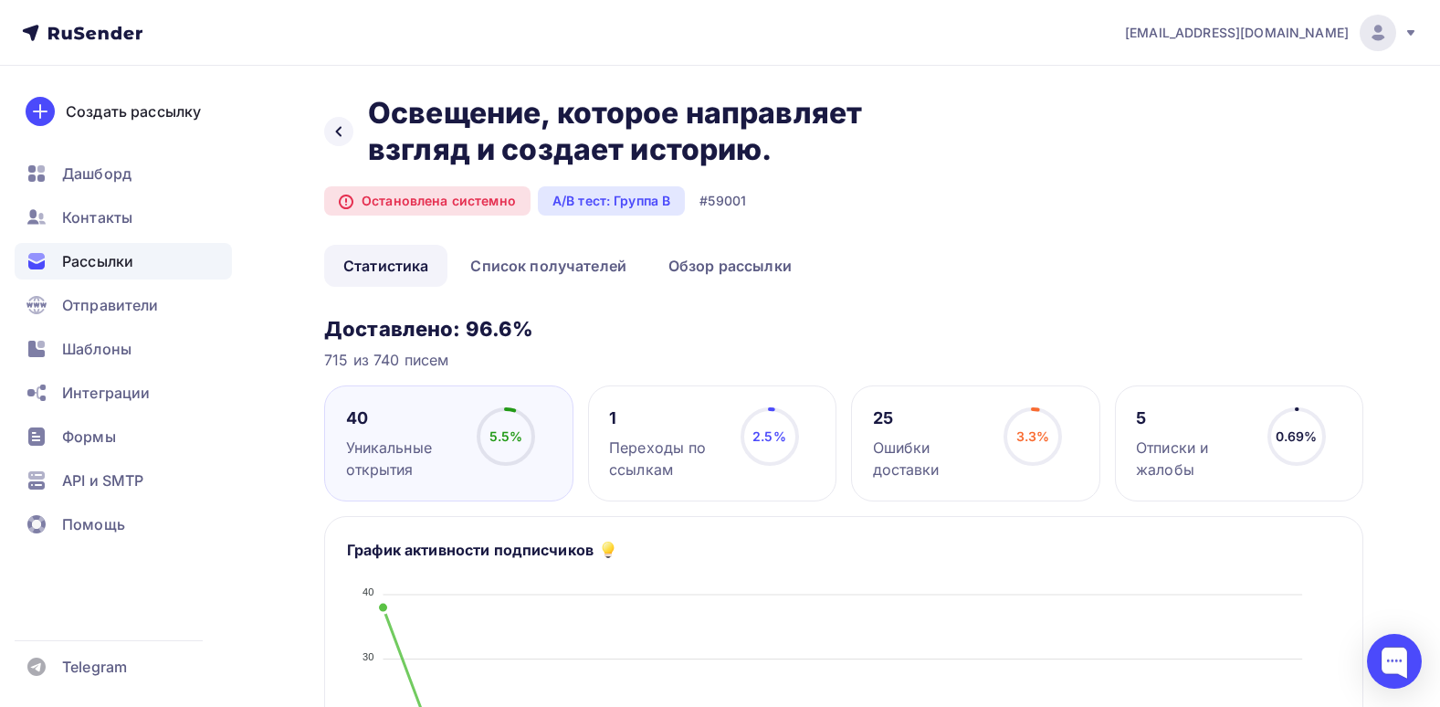
click at [353, 134] on div "Назад Освещение, которое направляет взгляд и создает историю. Освещение, которо…" at bounding box center [628, 131] width 608 height 73
click at [338, 145] on div at bounding box center [338, 131] width 29 height 29
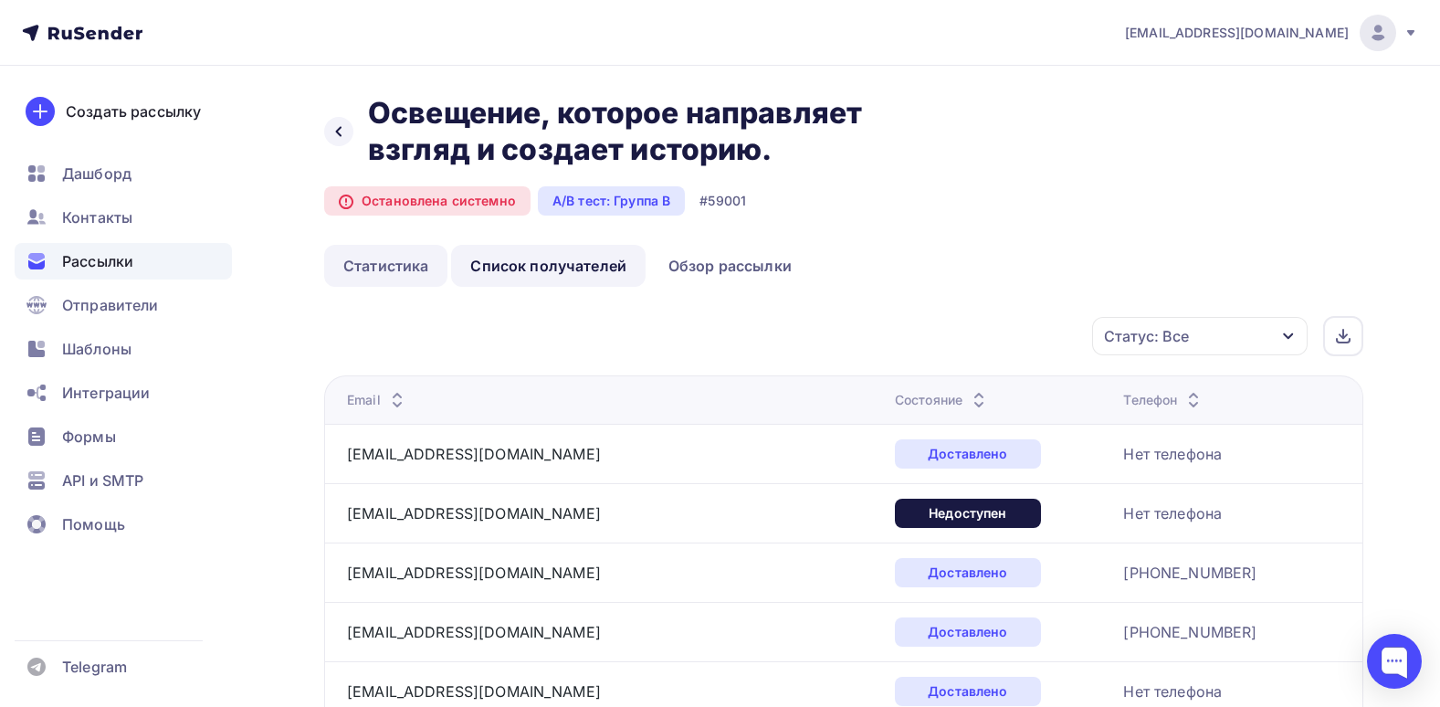
click at [394, 262] on link "Статистика" at bounding box center [385, 266] width 123 height 42
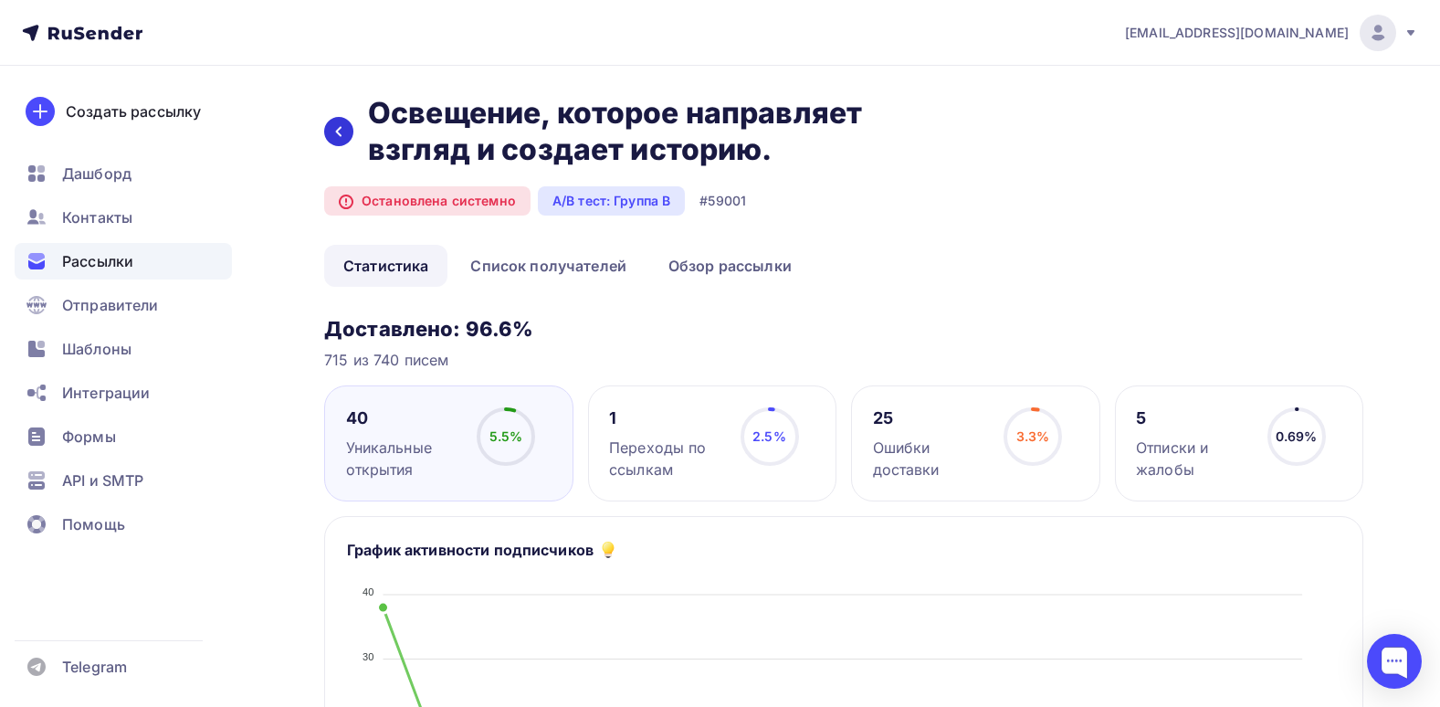
click at [343, 136] on icon at bounding box center [338, 131] width 15 height 15
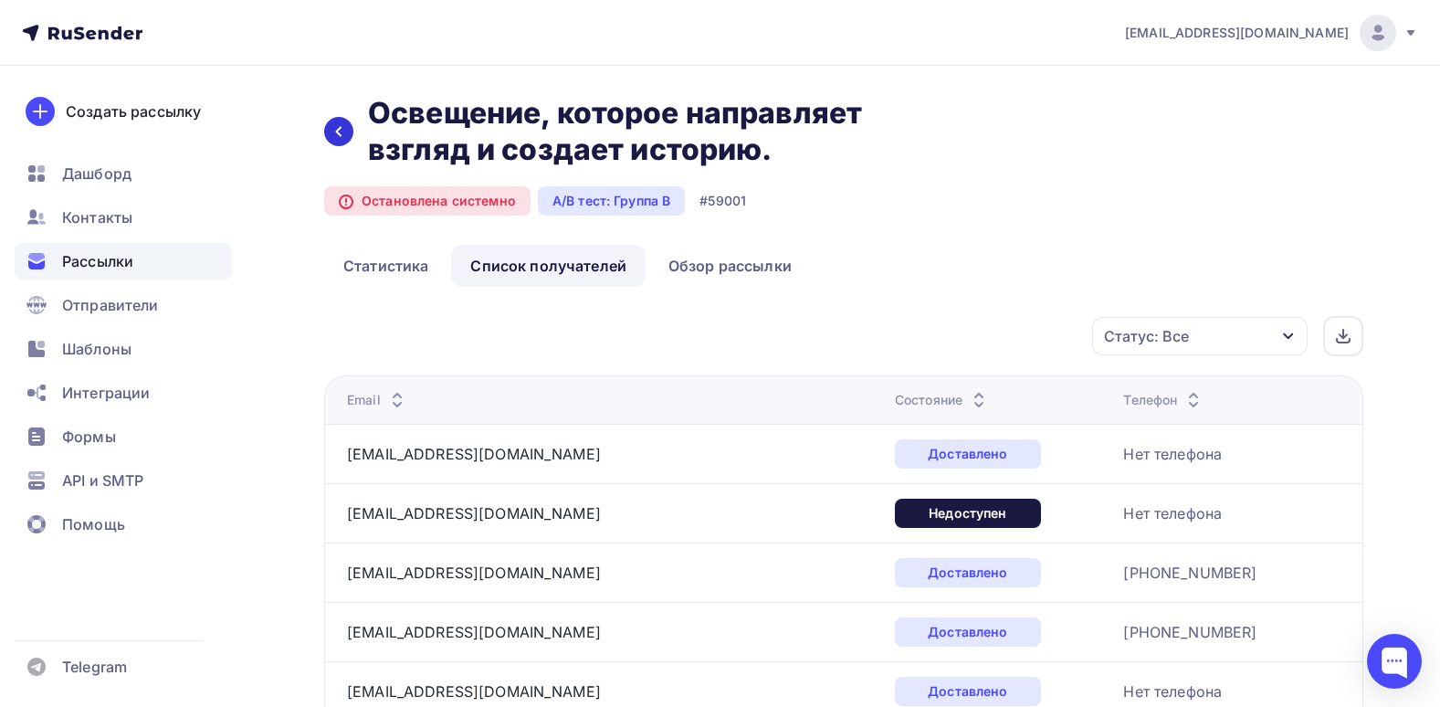
click at [338, 121] on div at bounding box center [338, 131] width 29 height 29
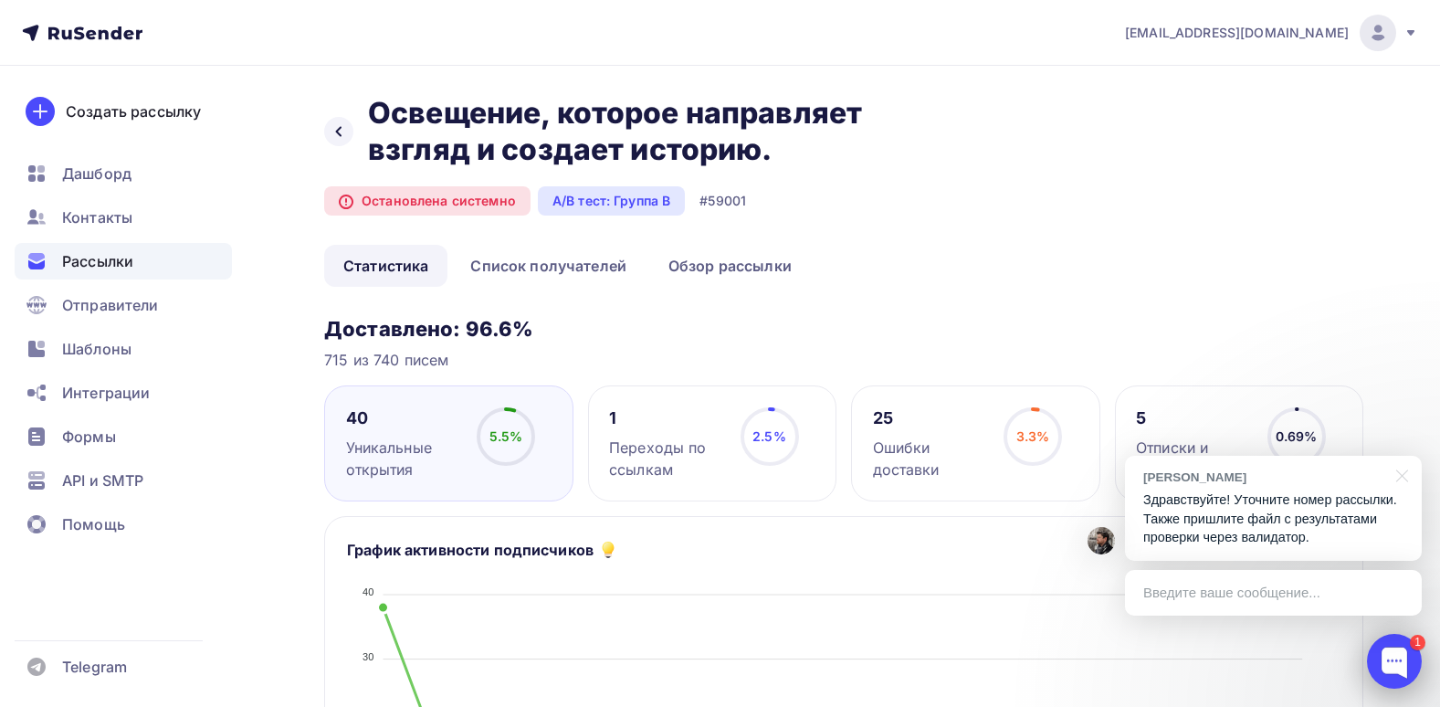
click at [1399, 674] on div at bounding box center [1394, 661] width 55 height 55
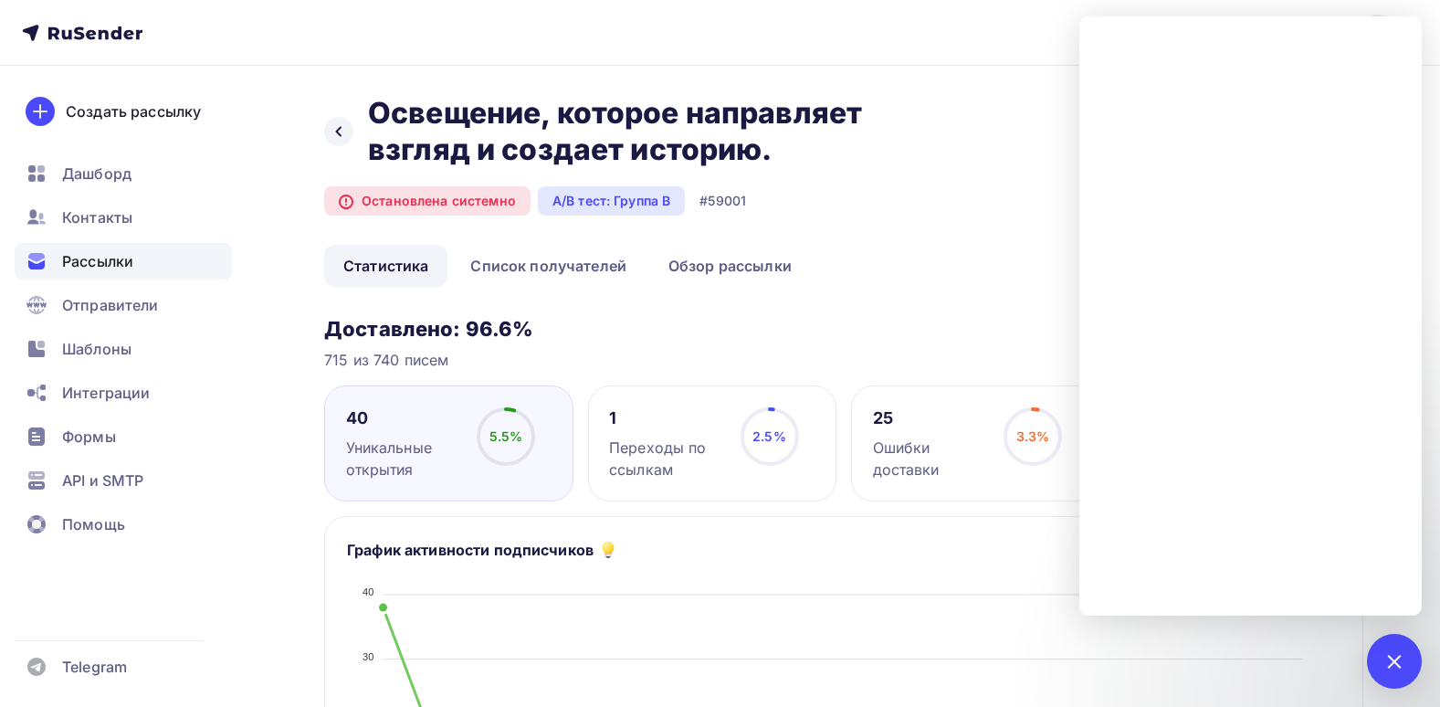
click at [360, 138] on div "Назад Освещение, которое направляет взгляд и создает историю. Освещение, которо…" at bounding box center [628, 131] width 608 height 73
click at [351, 131] on div at bounding box center [338, 131] width 29 height 29
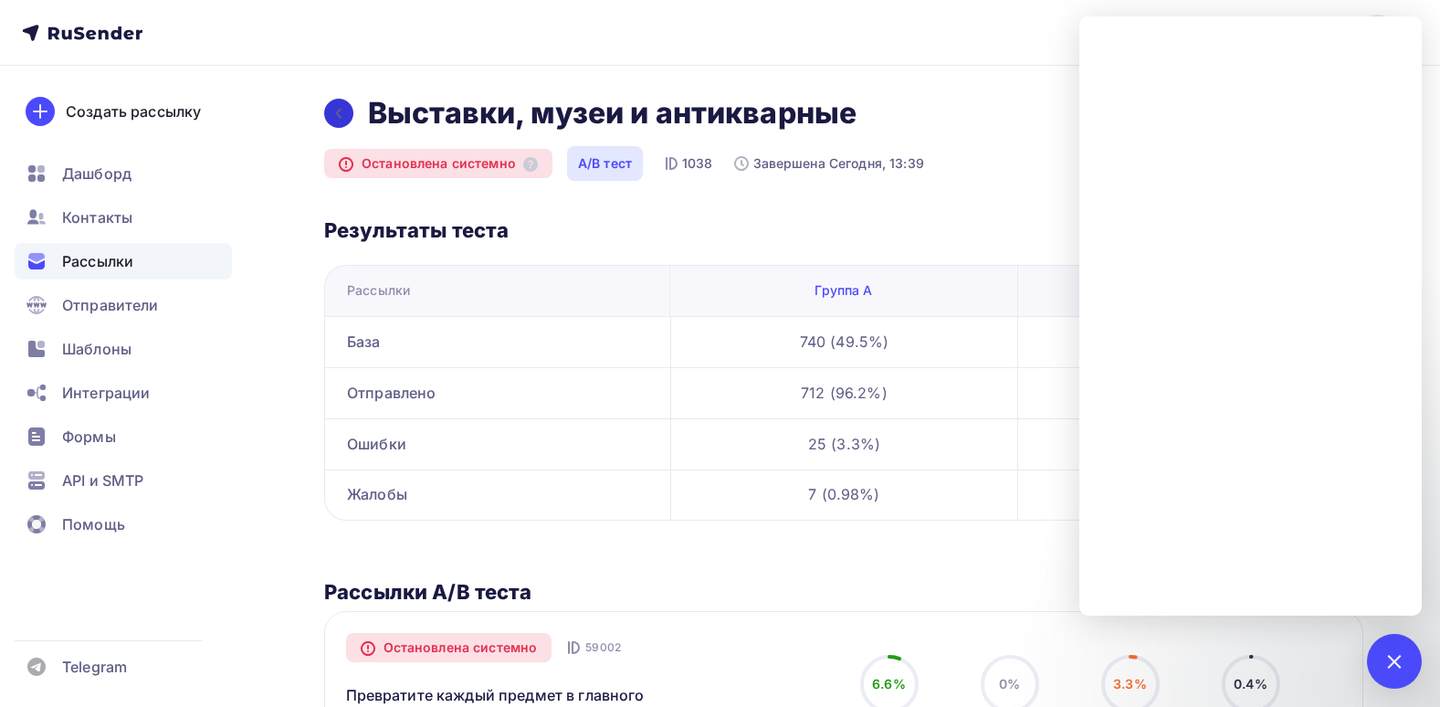
click at [349, 110] on div at bounding box center [338, 113] width 29 height 29
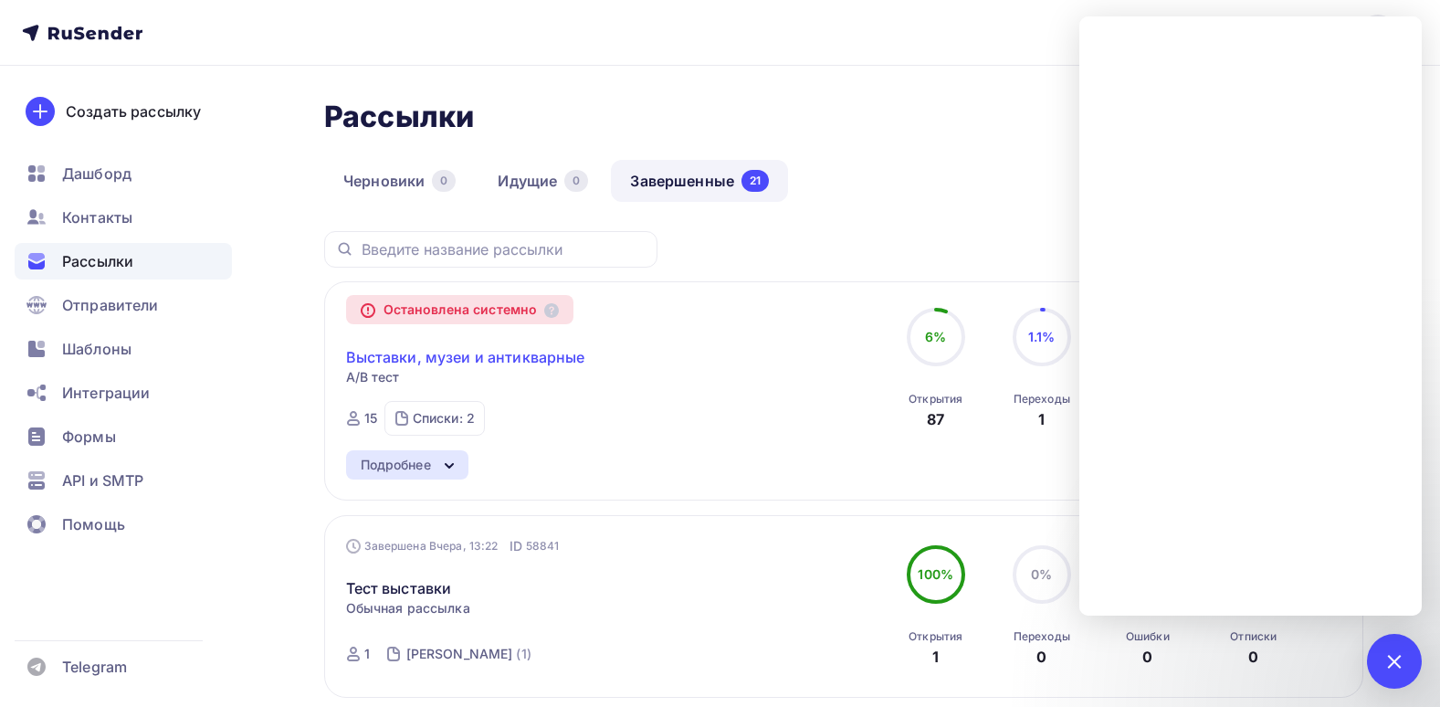
click at [528, 346] on link "Выставки, музеи и антикварные" at bounding box center [465, 357] width 239 height 22
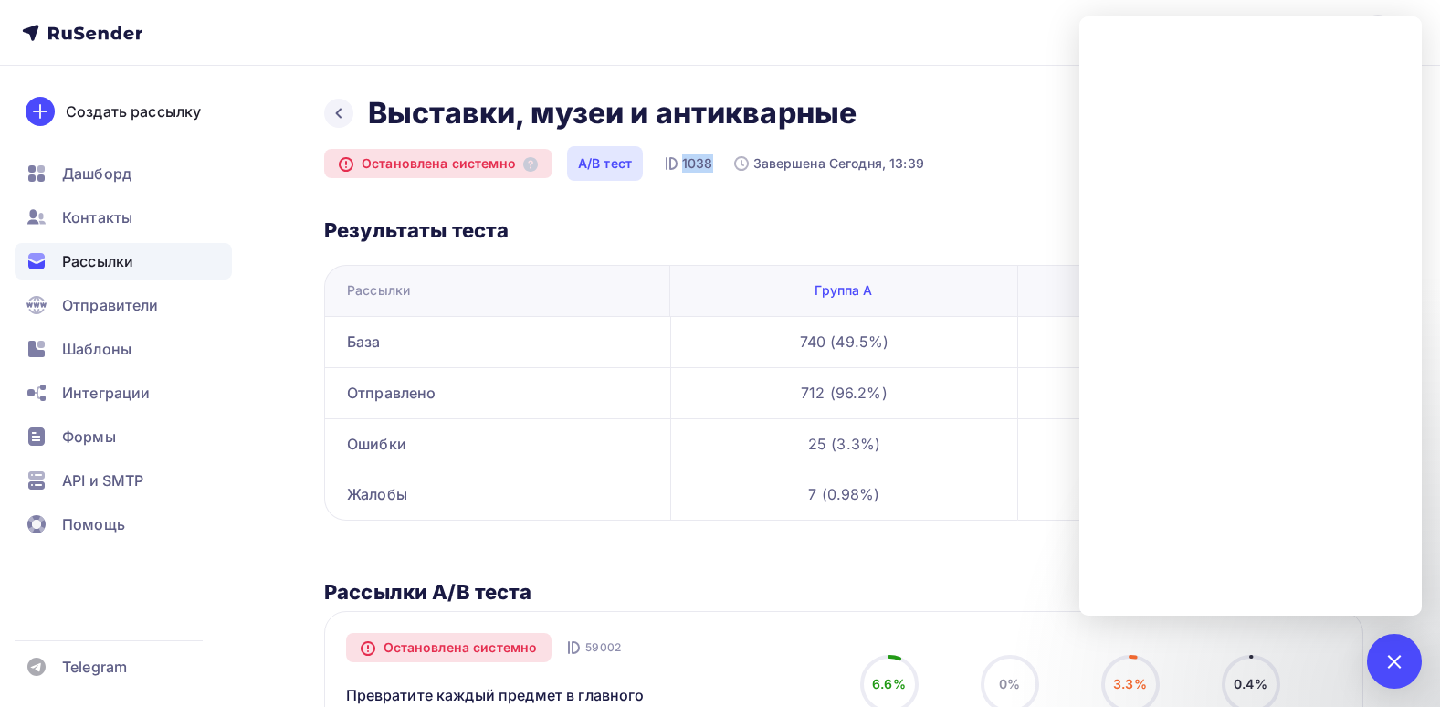
drag, startPoint x: 709, startPoint y: 160, endPoint x: 680, endPoint y: 158, distance: 28.4
click at [682, 158] on div "1038" at bounding box center [697, 163] width 31 height 18
copy div "1038"
click at [615, 184] on div "Выставки, музеи и антикварные Остановлена системно A/B тест 1038 Завершена Сего…" at bounding box center [843, 570] width 1039 height 951
drag, startPoint x: 709, startPoint y: 172, endPoint x: 678, endPoint y: 168, distance: 31.3
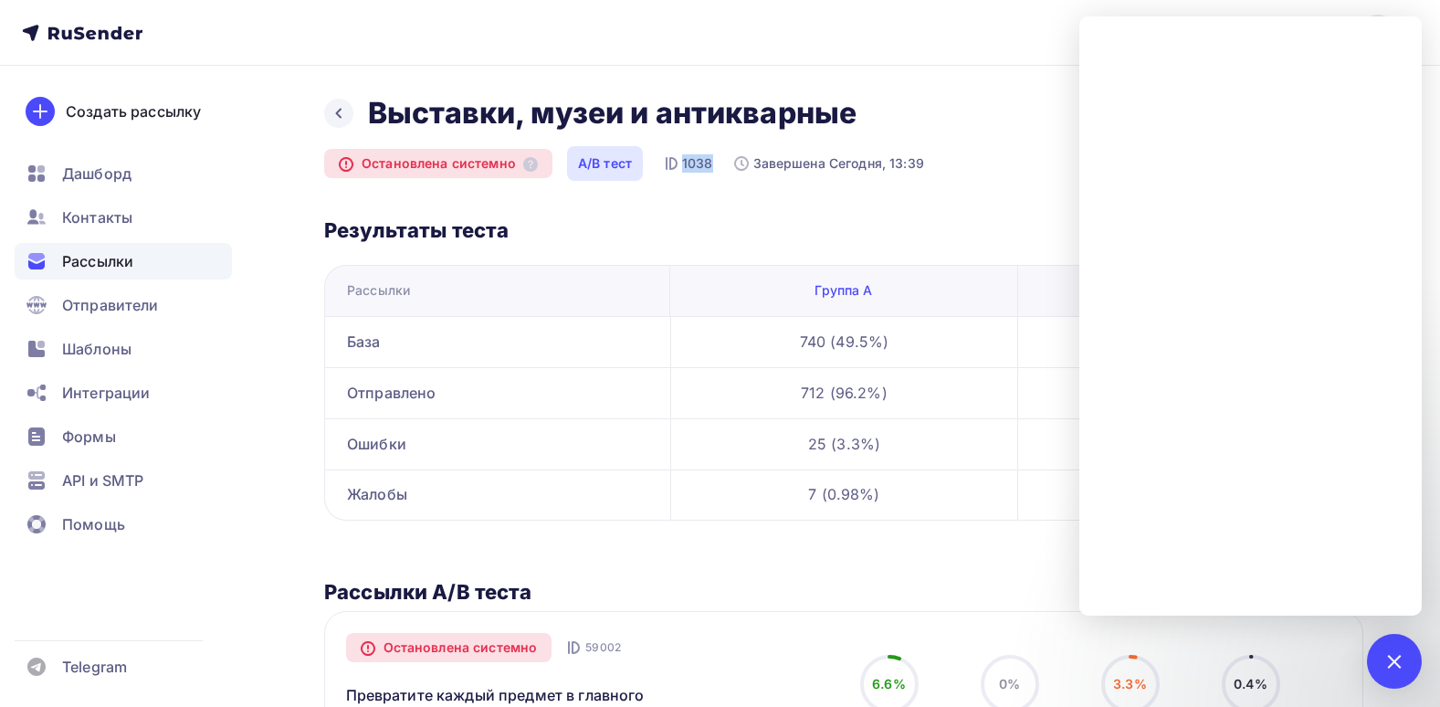
click at [678, 168] on div "1038" at bounding box center [688, 164] width 62 height 26
copy div "1038"
click at [894, 137] on div "Выставки, музеи и антикварные Остановлена системно A/B тест 1038 Завершена Сего…" at bounding box center [843, 570] width 1039 height 951
click at [941, 122] on div "Выставки, музеи и антикварные" at bounding box center [843, 113] width 1039 height 37
click at [1026, 226] on h2 "Результаты теста" at bounding box center [843, 230] width 1039 height 26
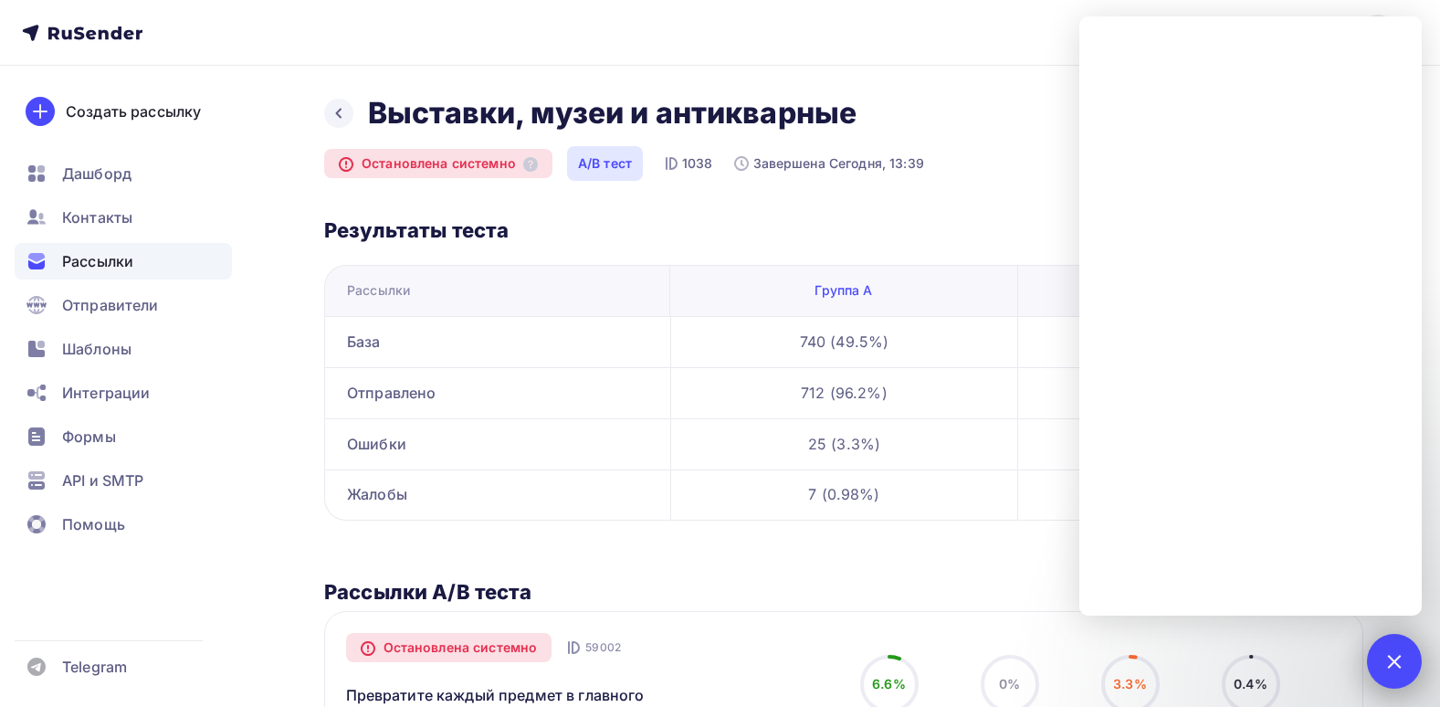
click at [1375, 659] on div "1" at bounding box center [1394, 661] width 55 height 55
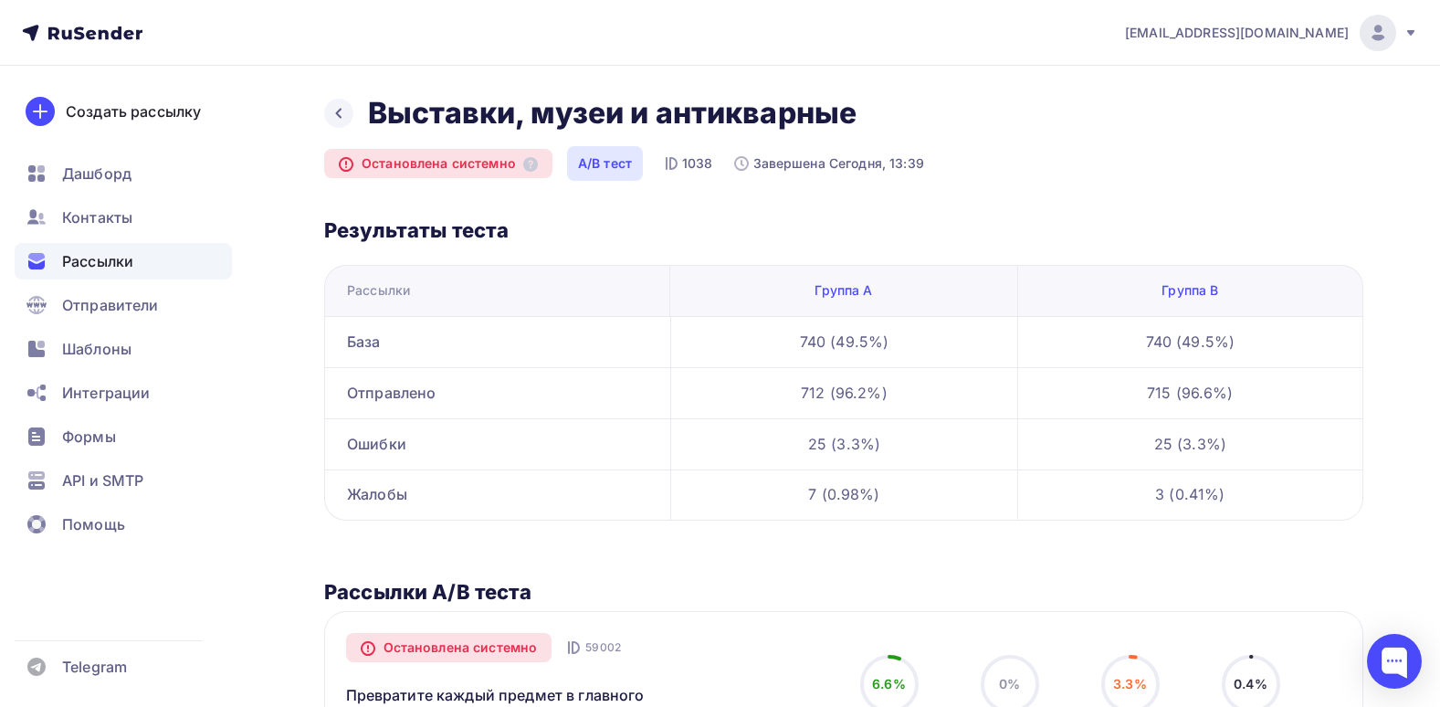
click at [949, 185] on div "Выставки, музеи и антикварные Остановлена системно A/B тест 1038 Завершена Сего…" at bounding box center [843, 570] width 1039 height 951
click at [340, 110] on icon at bounding box center [338, 113] width 15 height 15
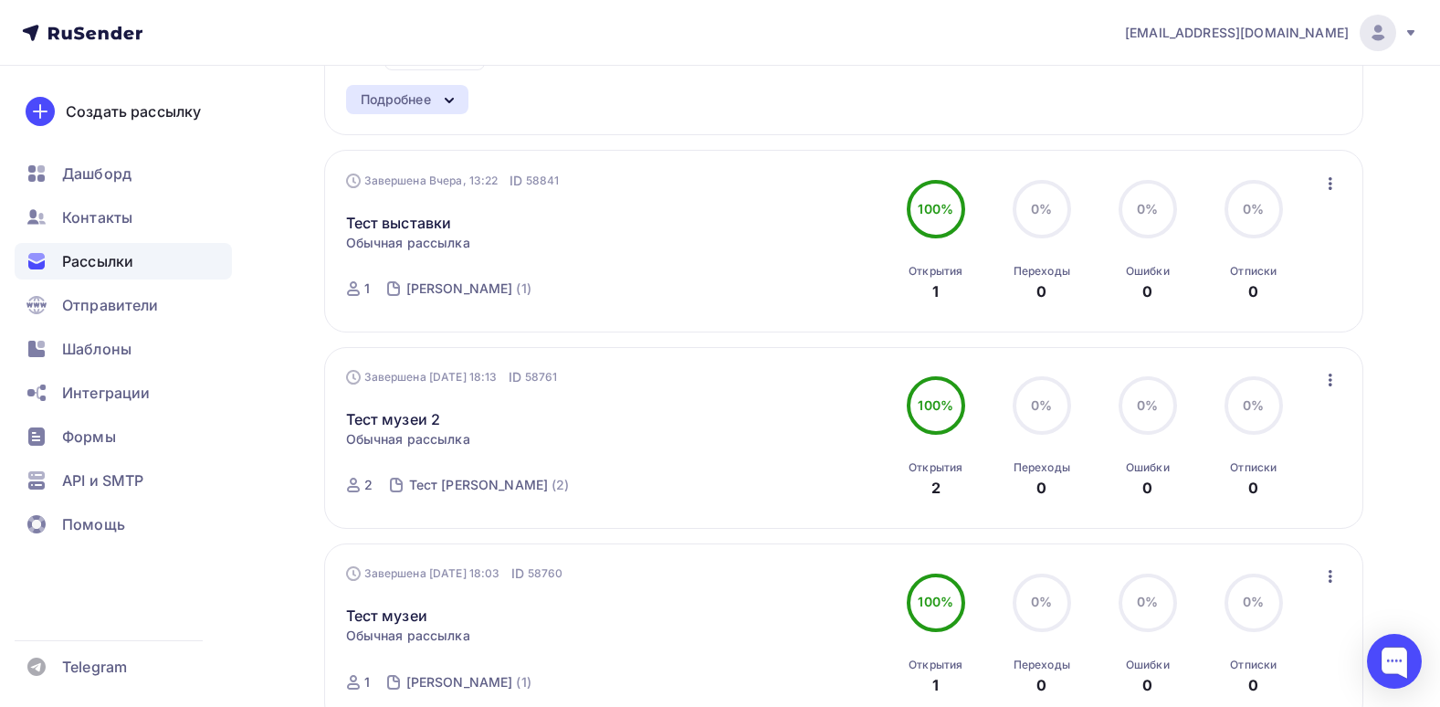
scroll to position [91, 0]
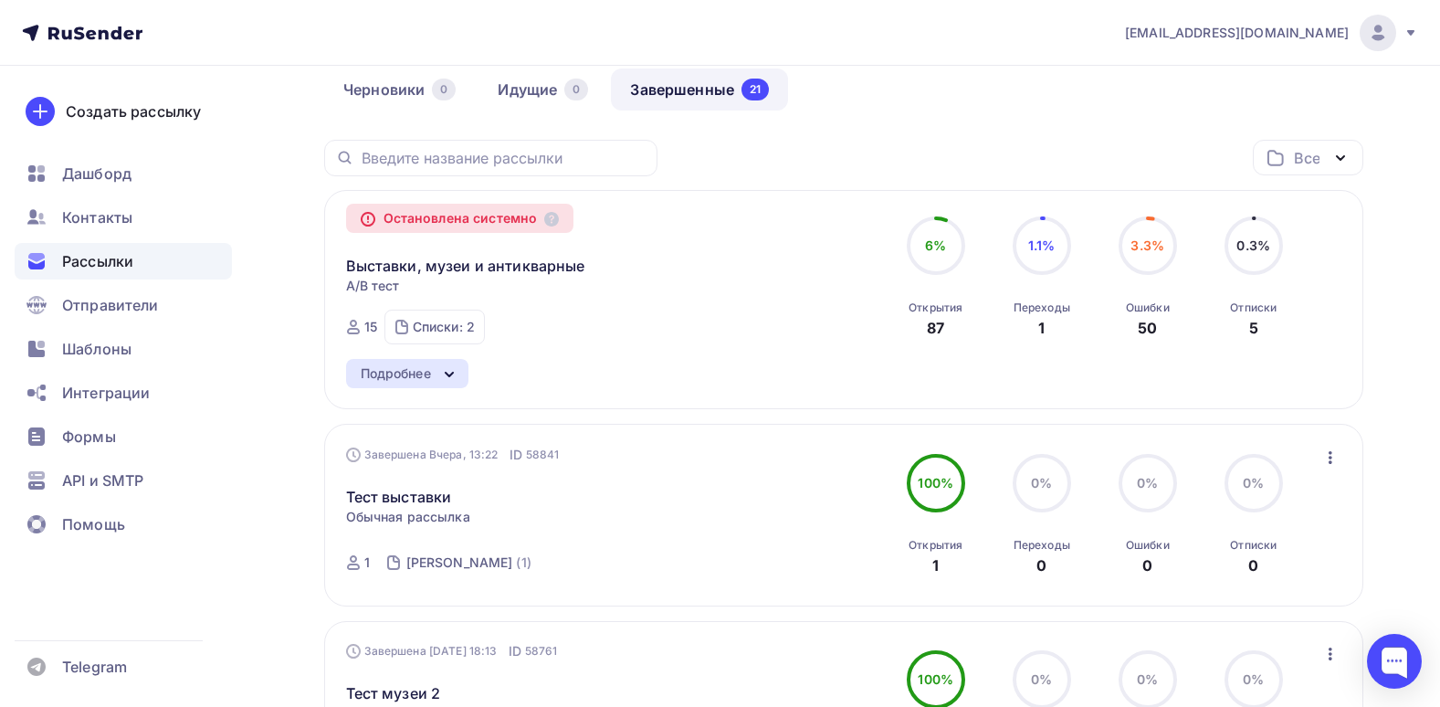
click at [839, 171] on div "Все Все папки Создать новую папку" at bounding box center [843, 165] width 1039 height 50
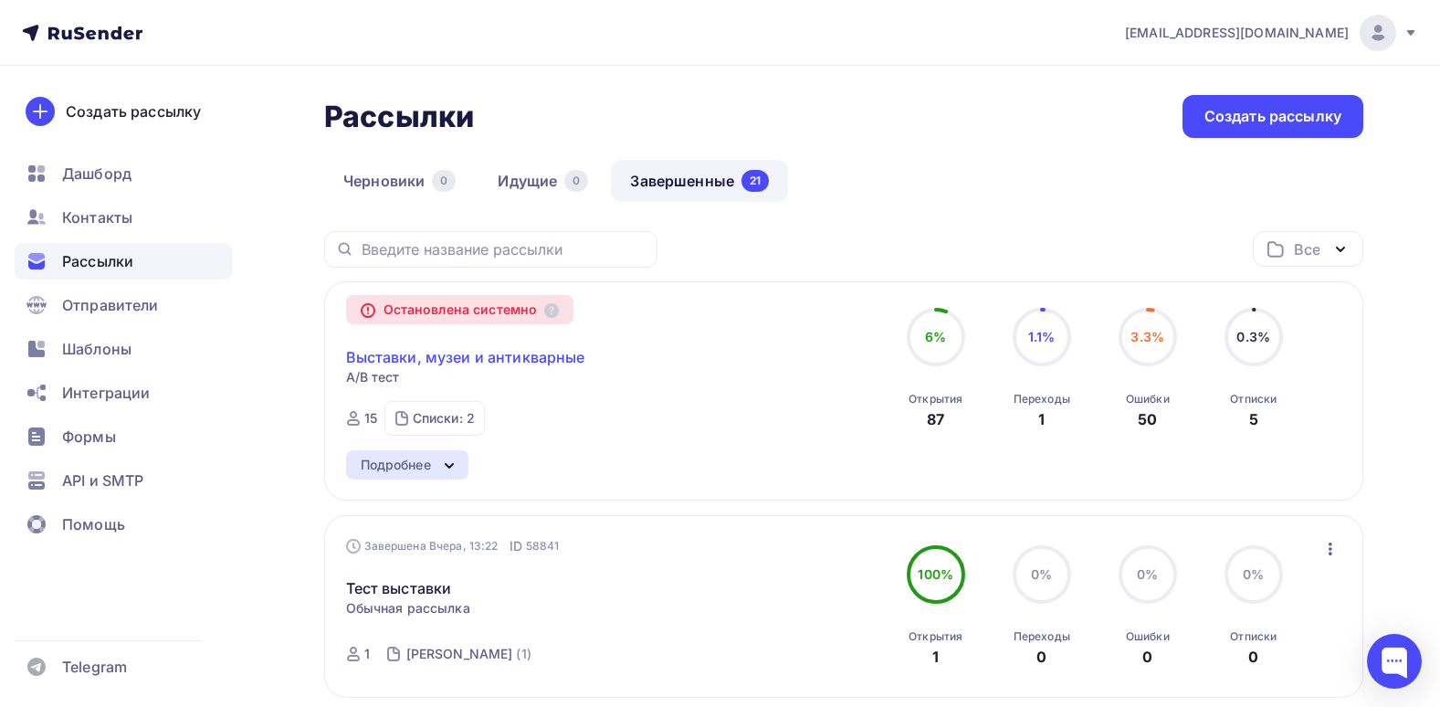
click at [477, 352] on link "Выставки, музеи и антикварные" at bounding box center [465, 357] width 239 height 22
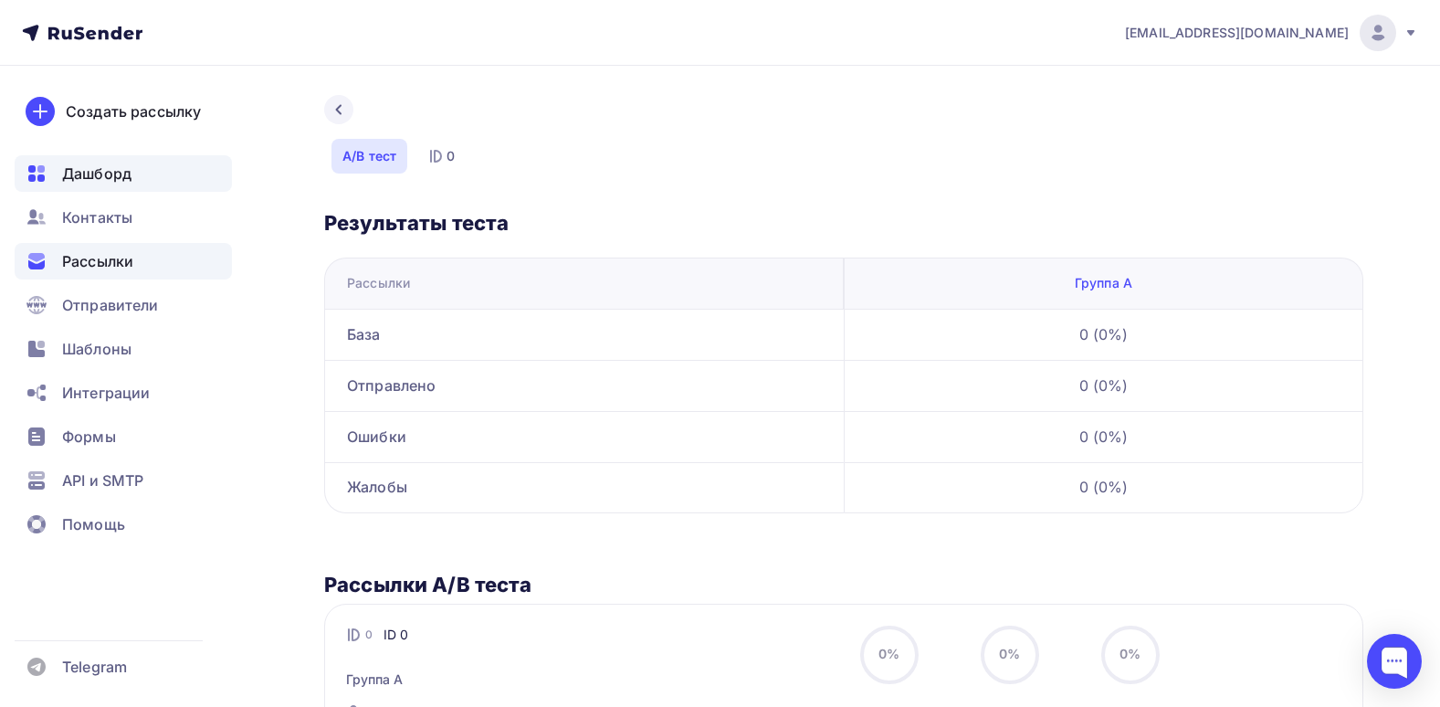
click at [121, 156] on div "Дашборд" at bounding box center [123, 173] width 217 height 37
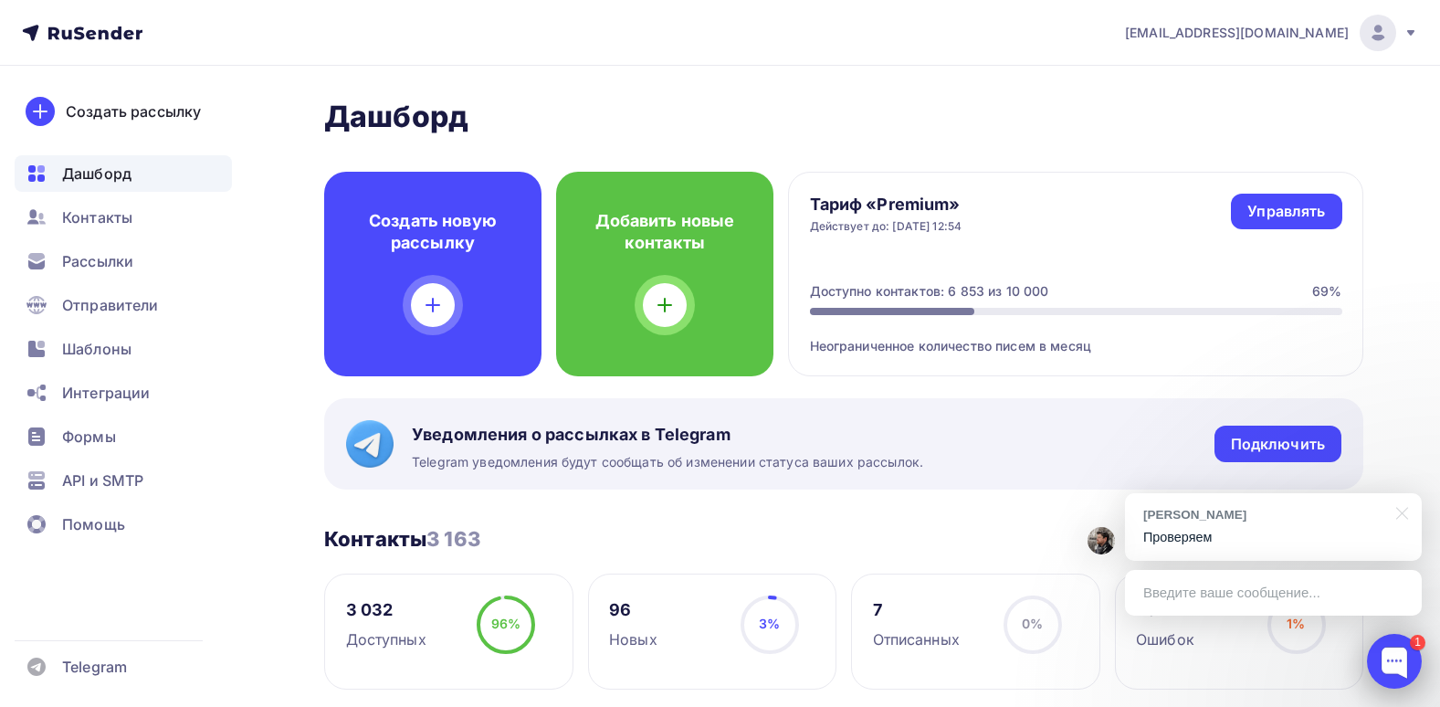
click at [1398, 688] on div at bounding box center [1394, 661] width 55 height 55
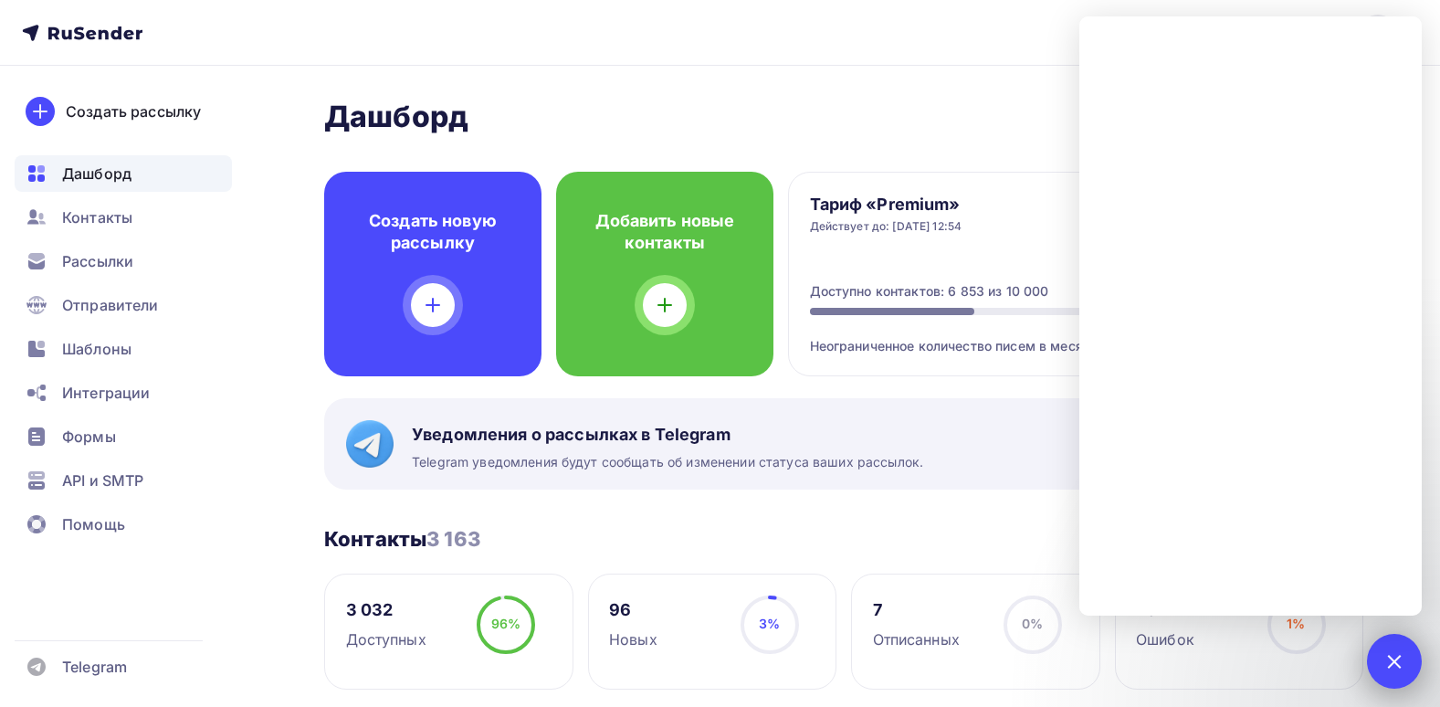
click at [1398, 675] on div "1" at bounding box center [1394, 661] width 55 height 55
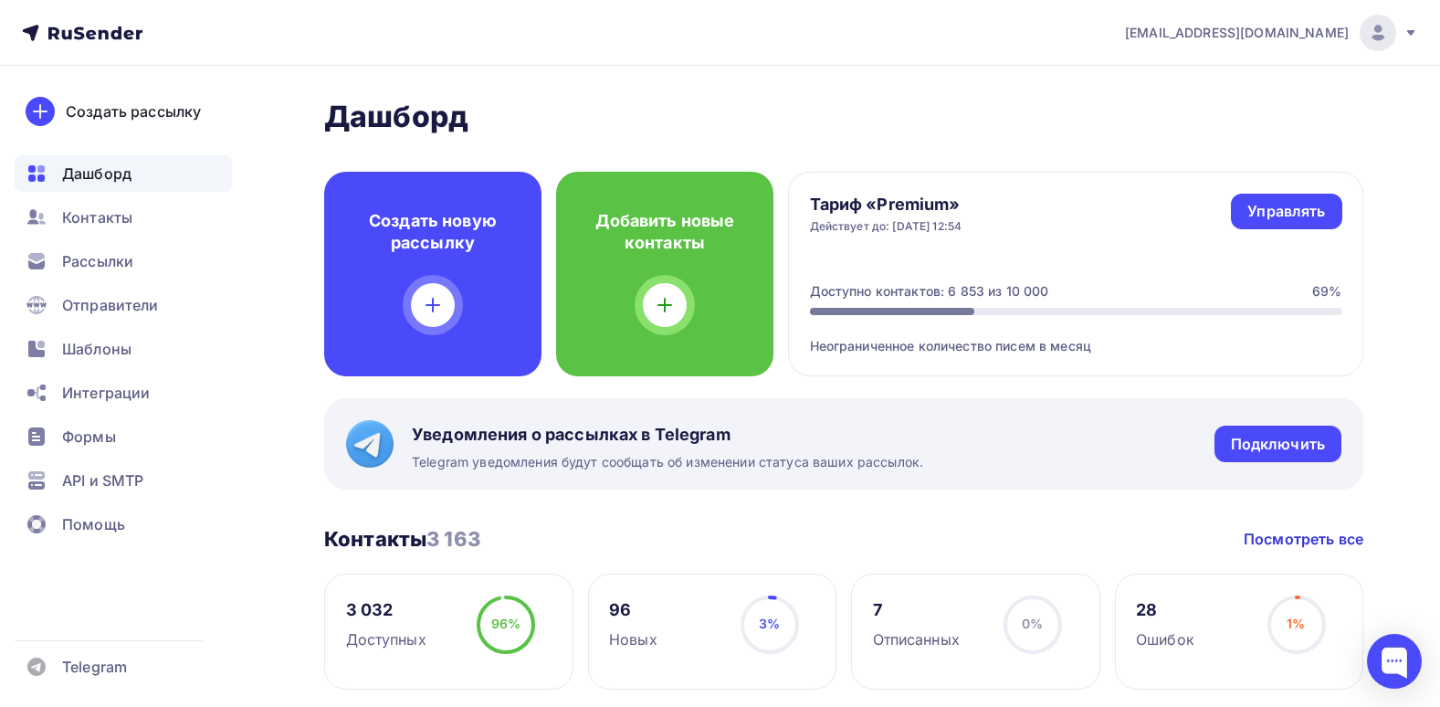
click at [164, 253] on div "Рассылки" at bounding box center [123, 261] width 217 height 37
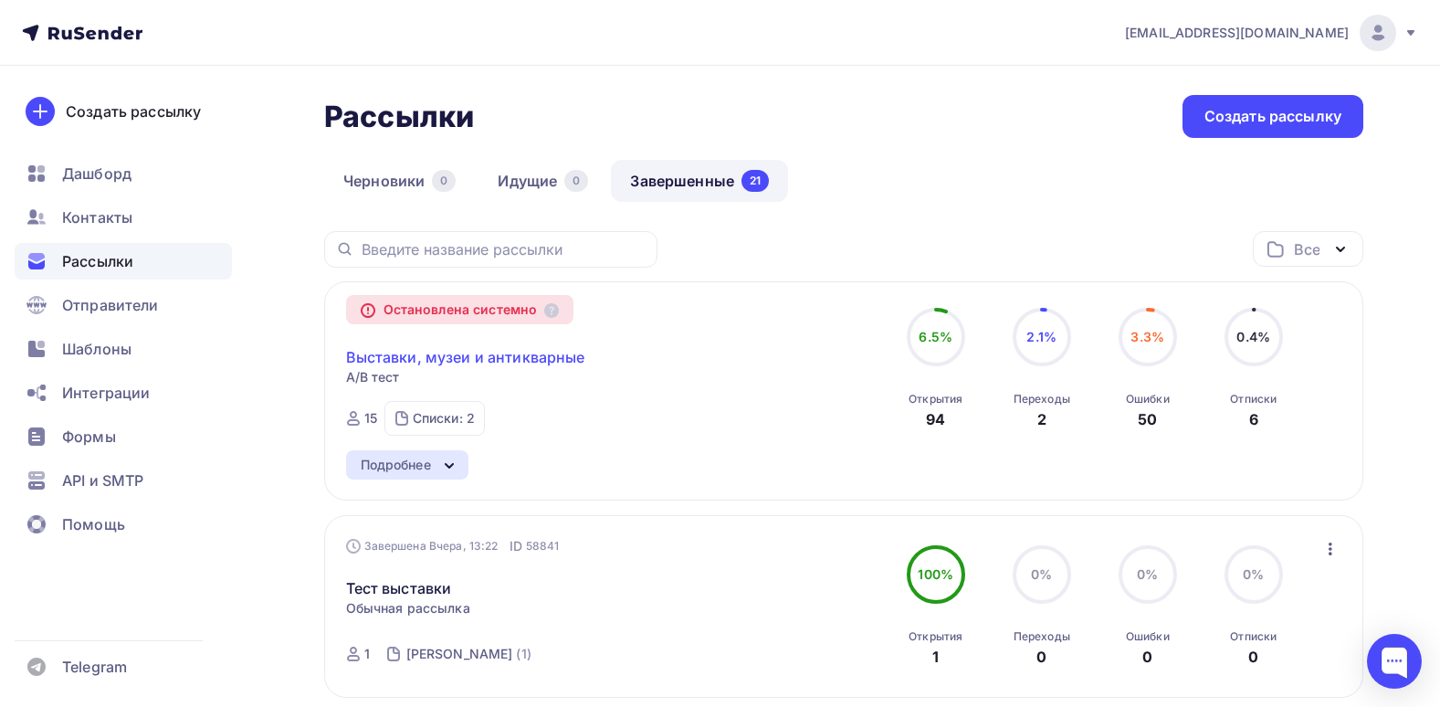
click at [537, 357] on link "Выставки, музеи и антикварные" at bounding box center [465, 357] width 239 height 22
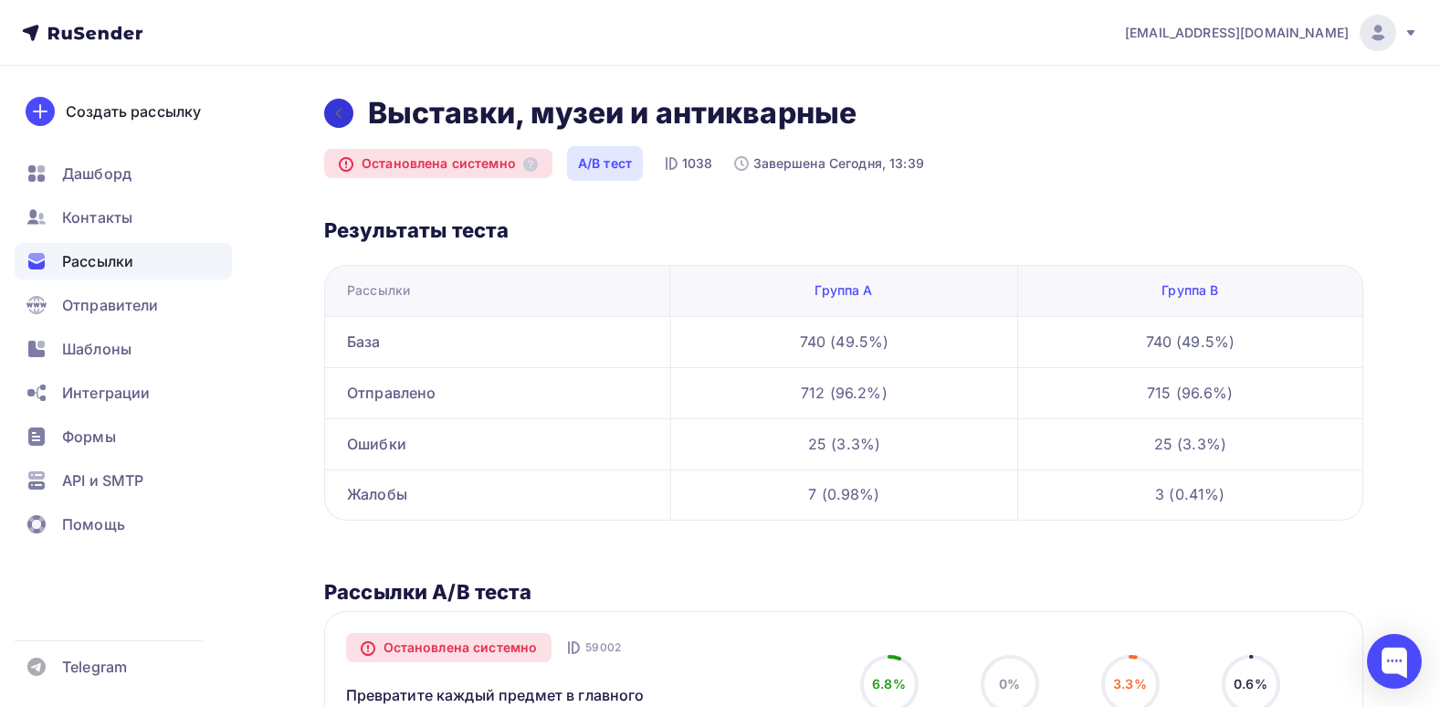
click at [343, 112] on icon at bounding box center [338, 113] width 15 height 15
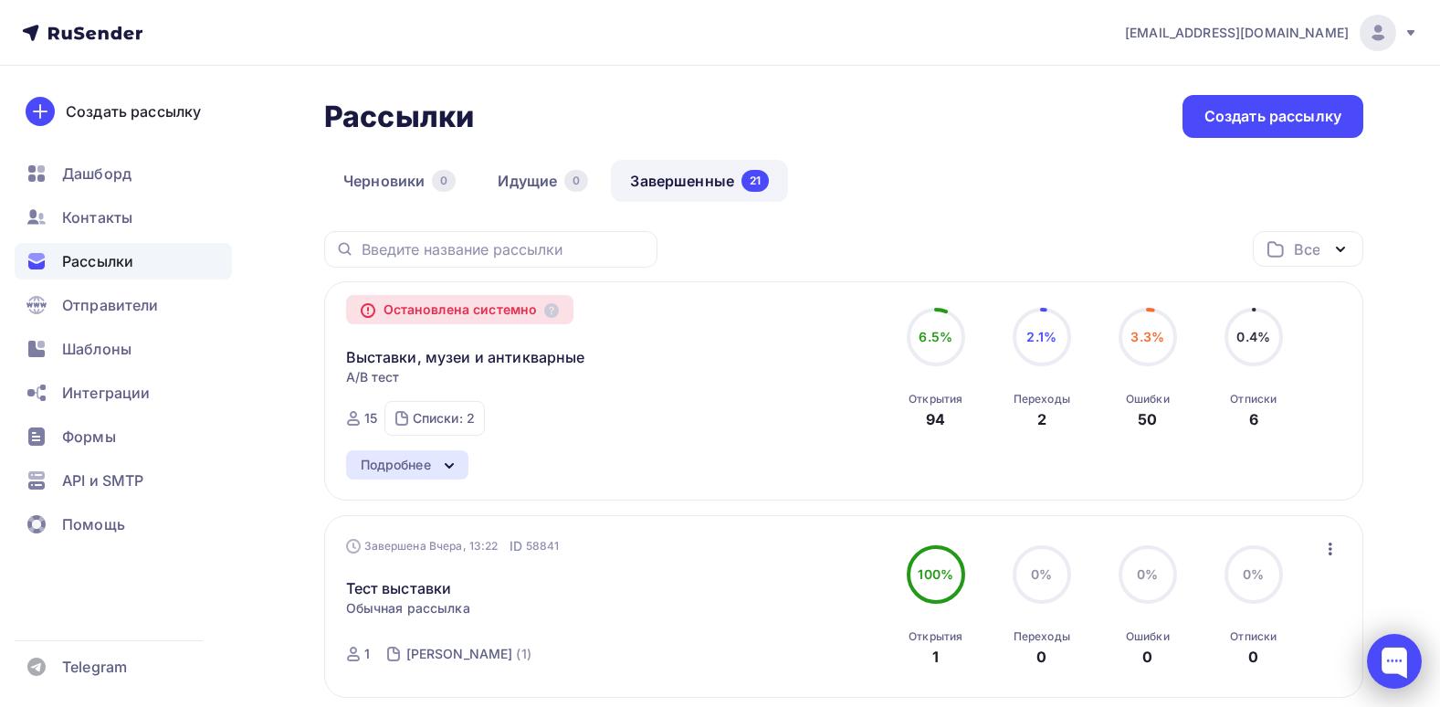
click at [1375, 666] on div at bounding box center [1394, 661] width 55 height 55
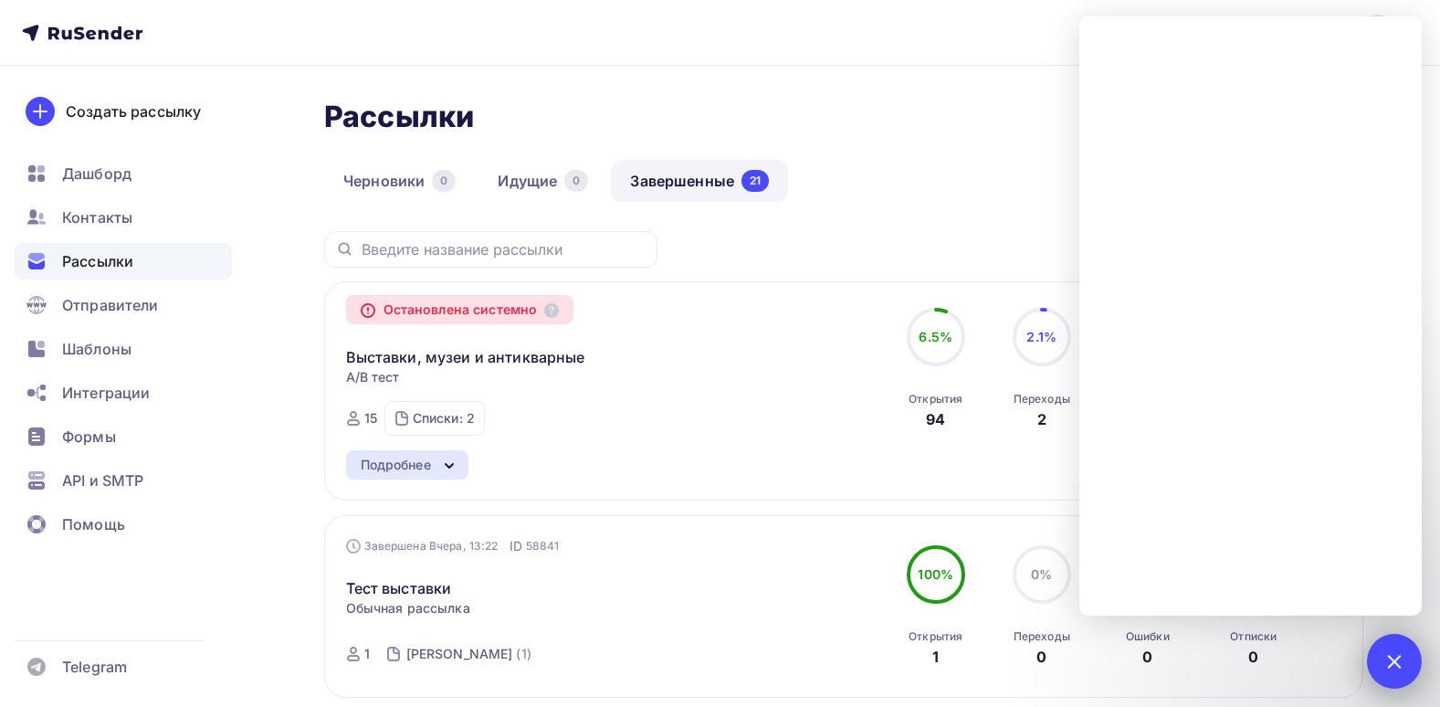
click at [1372, 665] on div "1" at bounding box center [1394, 661] width 55 height 55
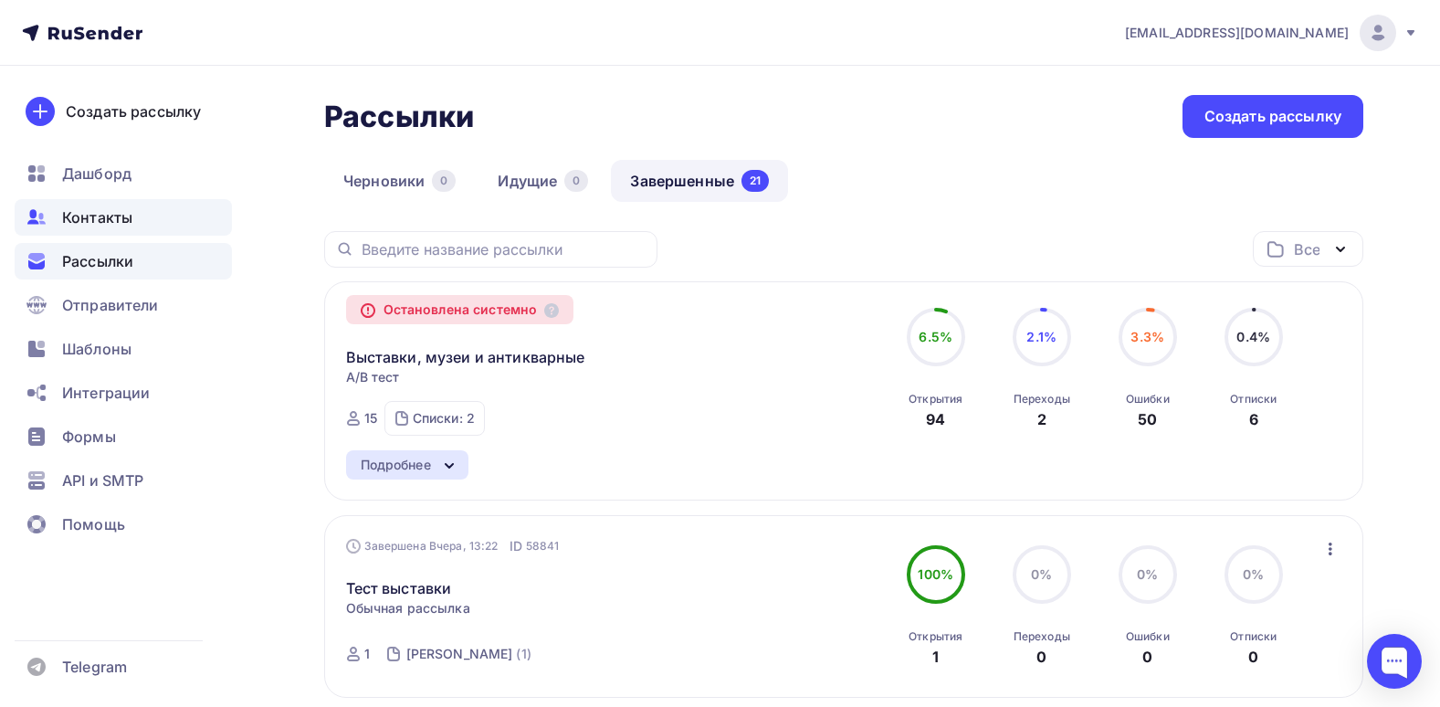
click at [138, 225] on div "Контакты" at bounding box center [123, 217] width 217 height 37
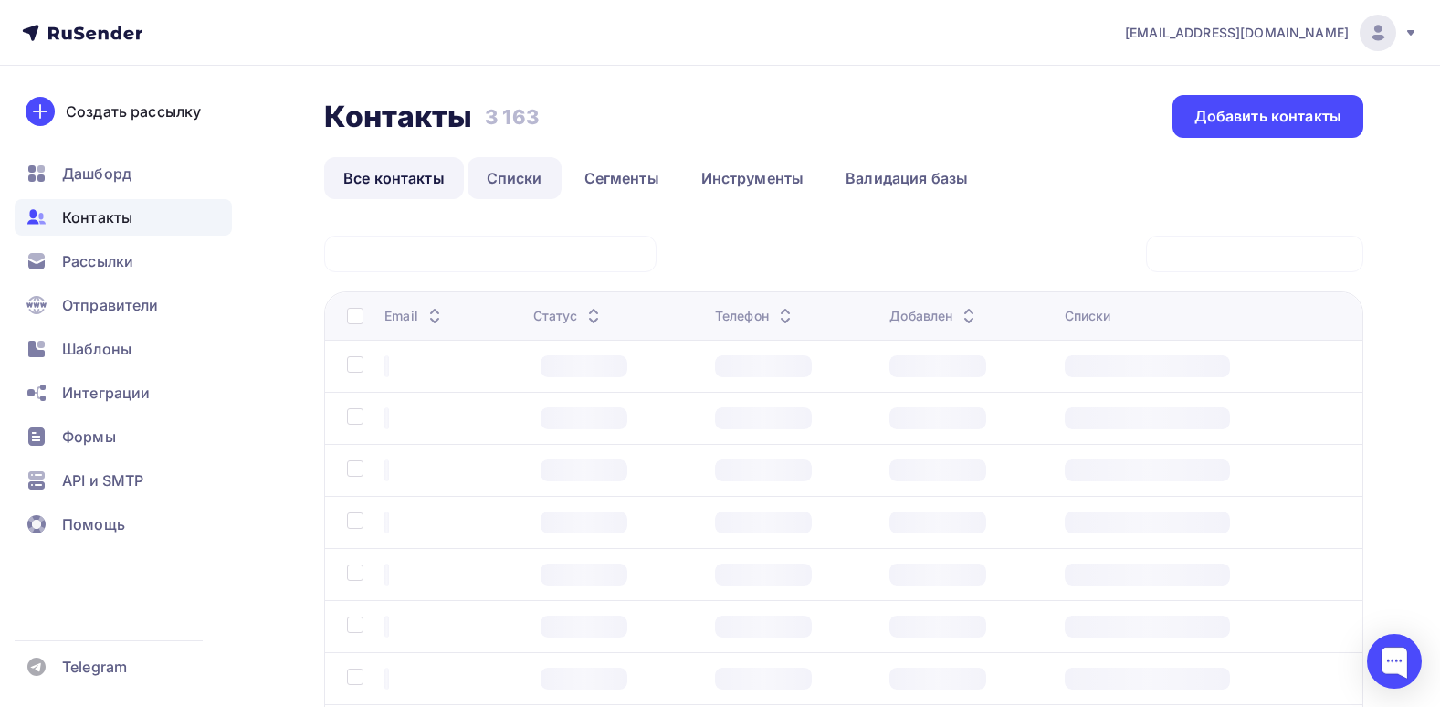
click at [523, 165] on link "Списки" at bounding box center [515, 178] width 94 height 42
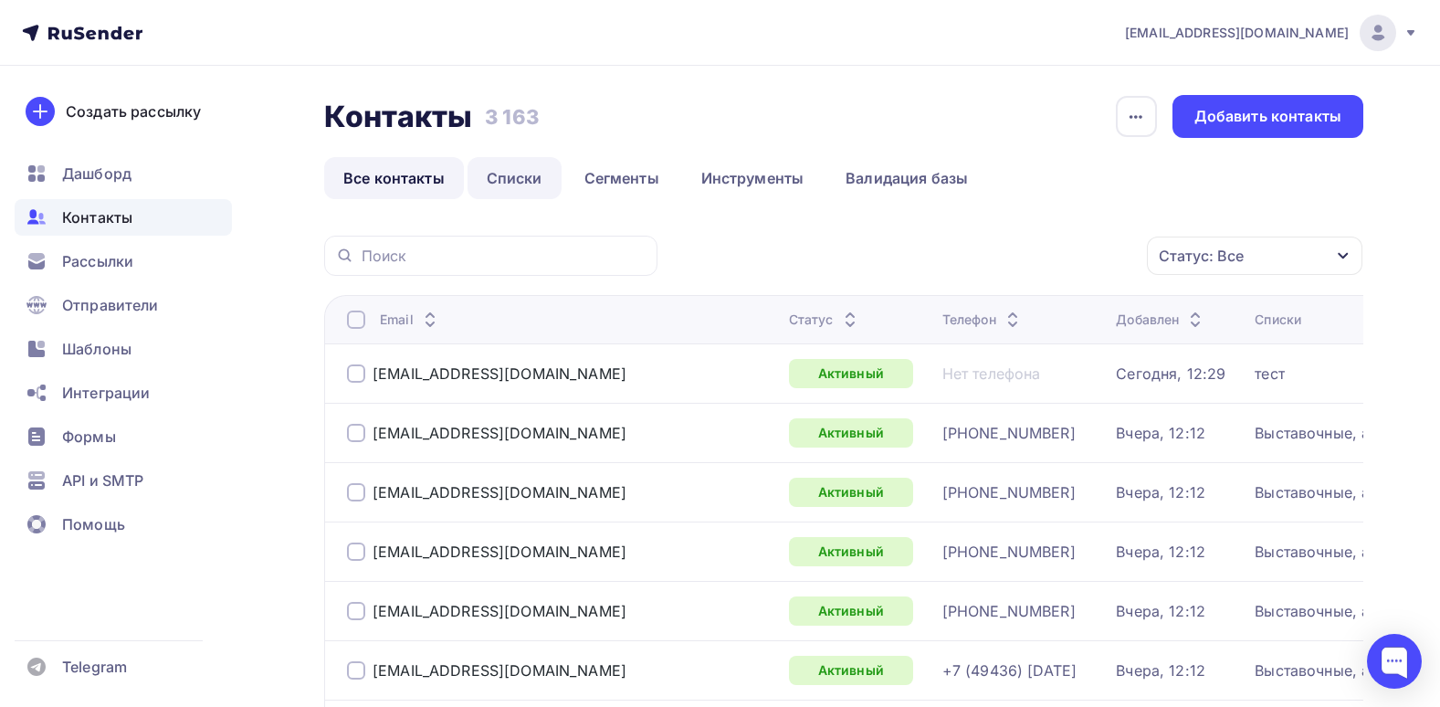
click at [530, 184] on link "Списки" at bounding box center [515, 178] width 94 height 42
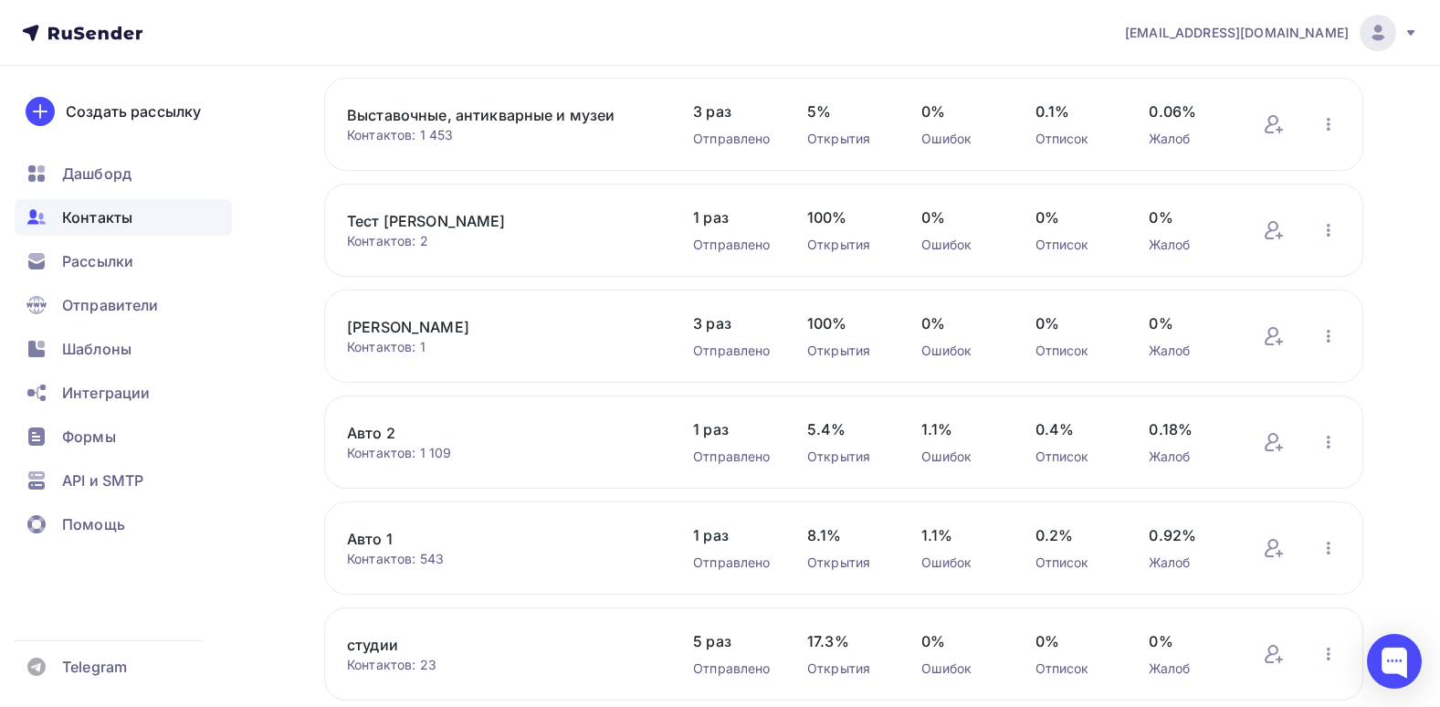
scroll to position [183, 0]
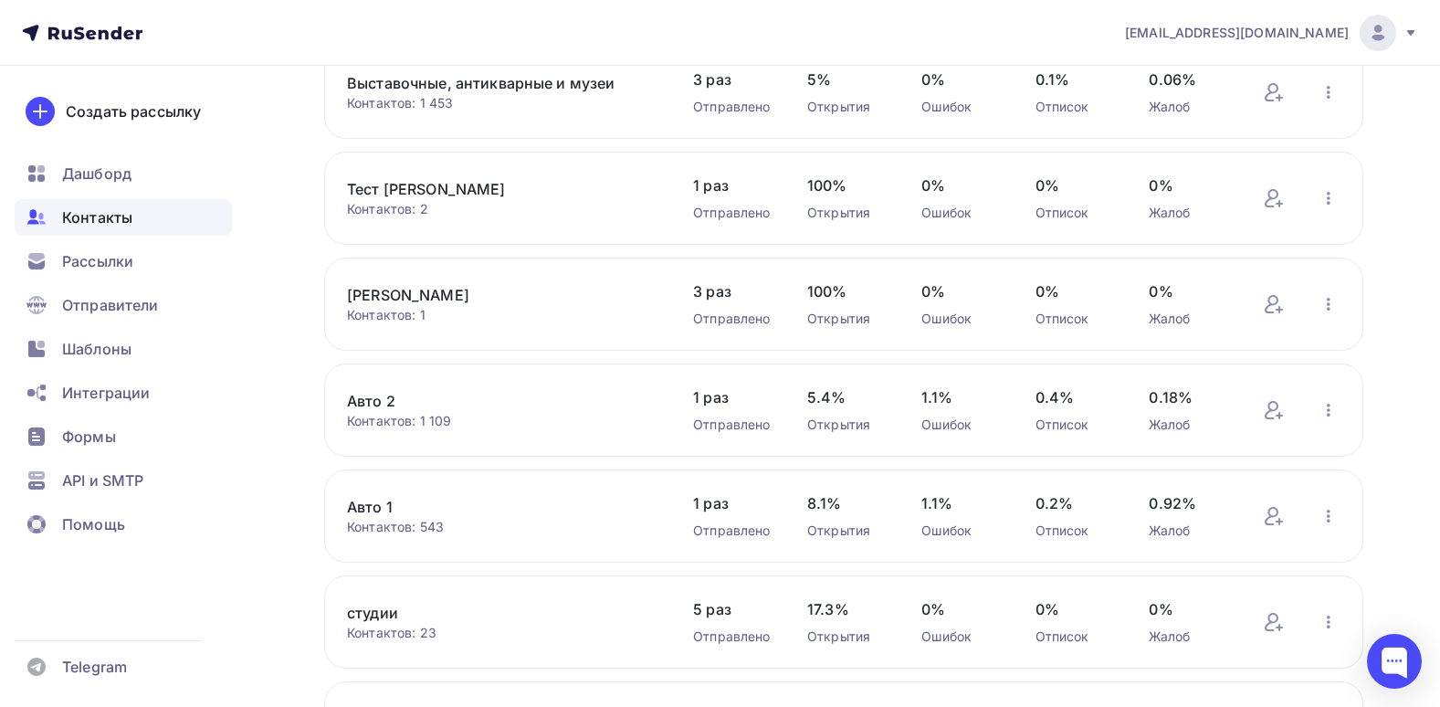
click at [382, 517] on link "Авто 1" at bounding box center [502, 507] width 310 height 22
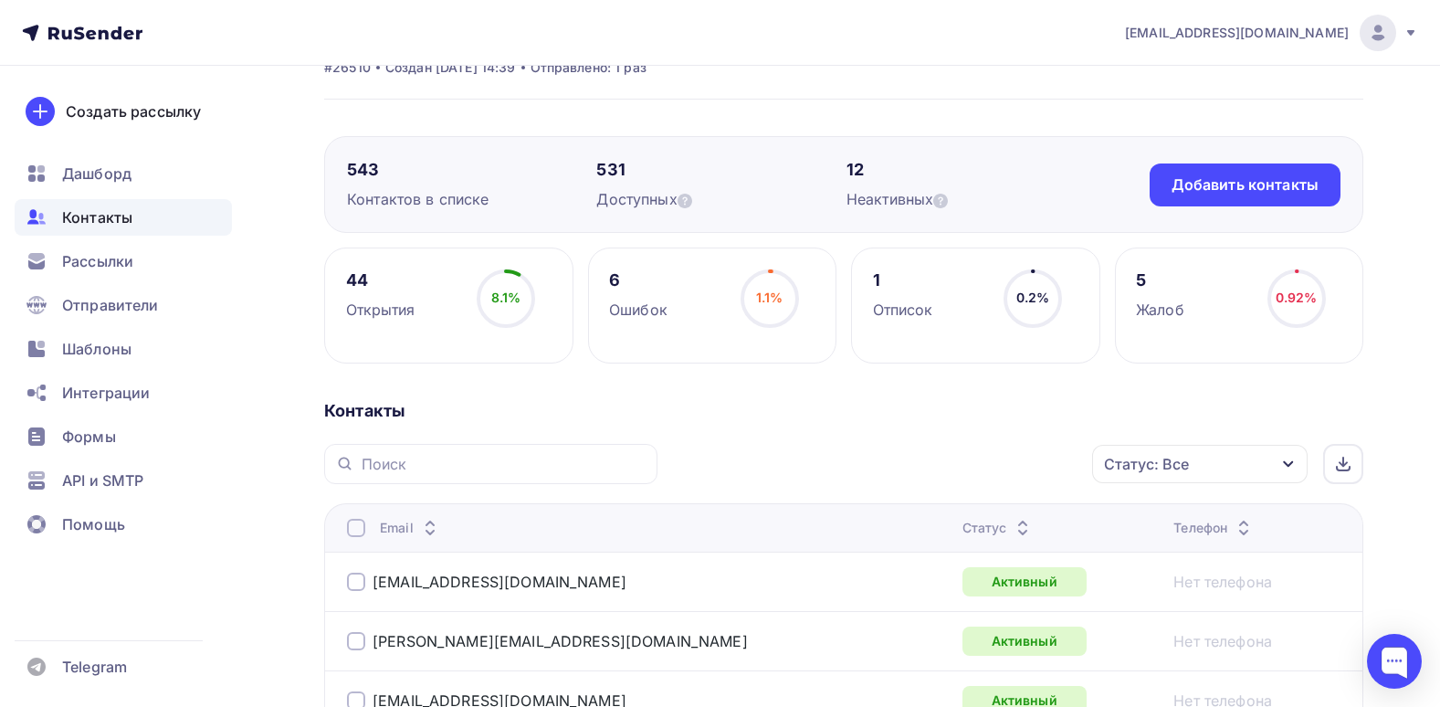
scroll to position [183, 0]
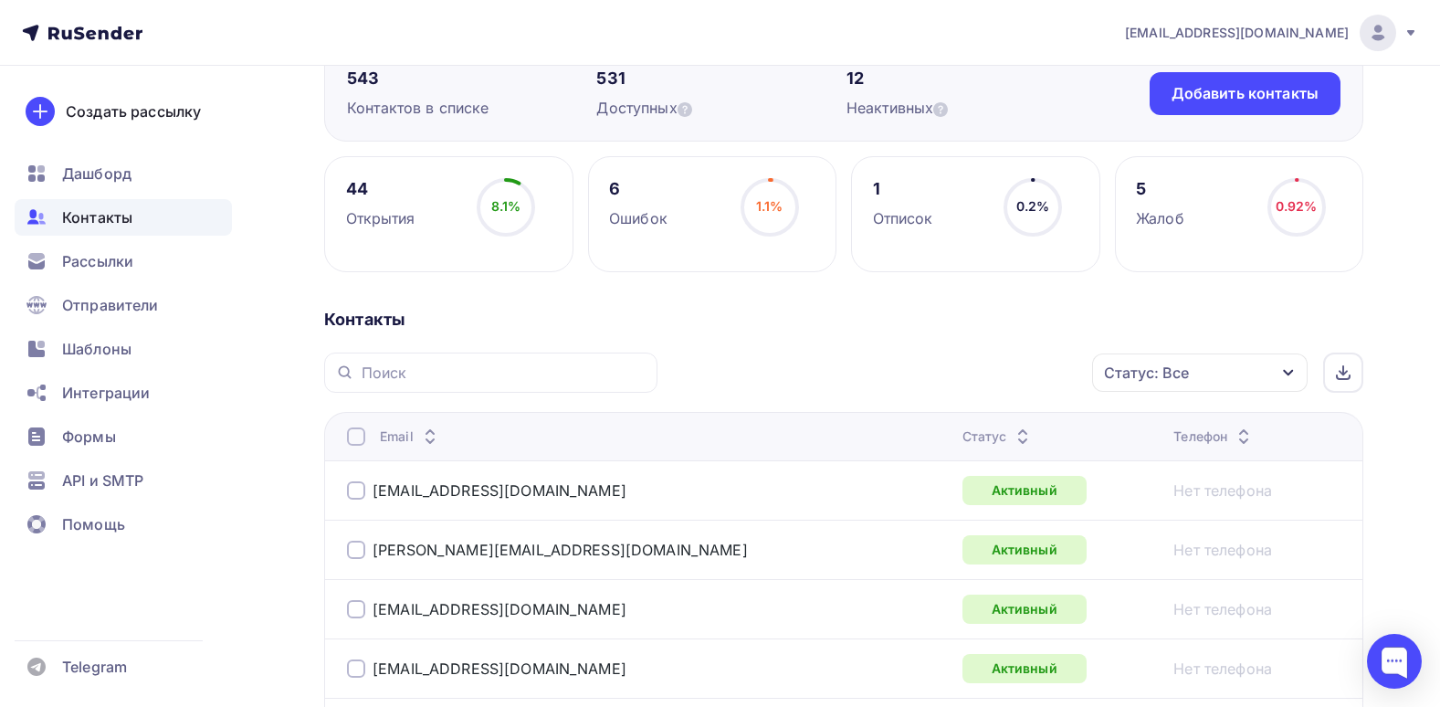
click at [1201, 389] on div "Статус: Все" at bounding box center [1199, 372] width 215 height 38
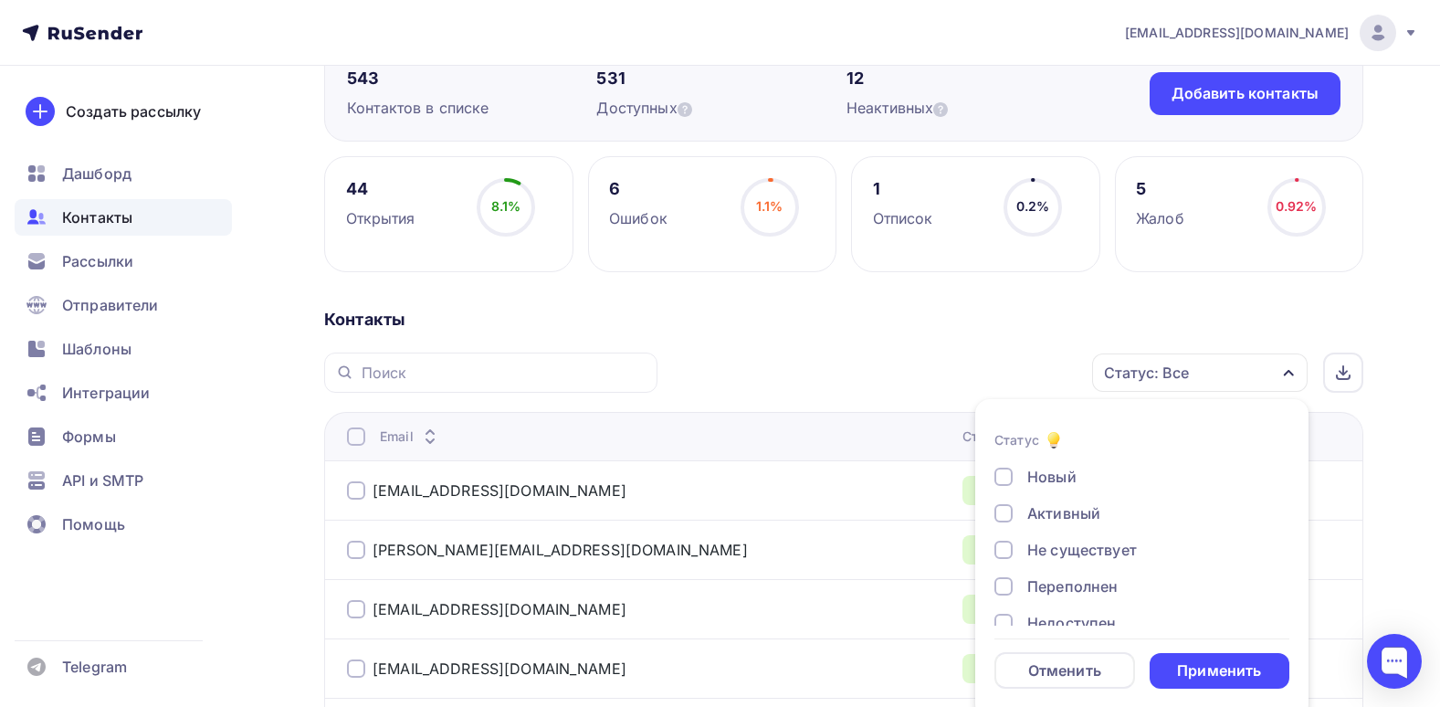
scroll to position [194, 0]
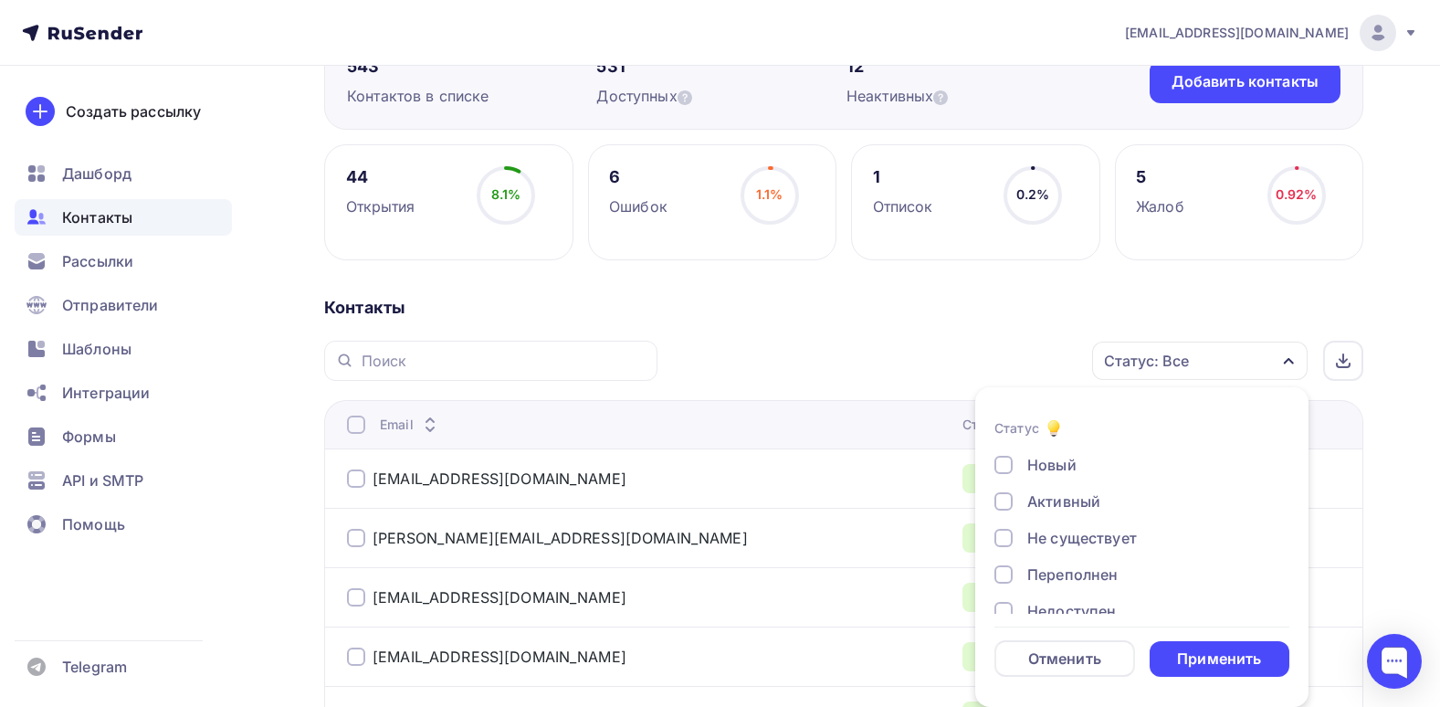
click at [1053, 547] on div "Не существует" at bounding box center [1082, 538] width 110 height 22
click at [1058, 579] on div "Переполнен" at bounding box center [1072, 574] width 90 height 22
click at [1082, 531] on div "Новый Активный Не существует Переполнен Недоступен Отписан Отписан вручную Жало…" at bounding box center [1141, 502] width 295 height 278
click at [1075, 522] on div "Недоступен" at bounding box center [1071, 520] width 89 height 22
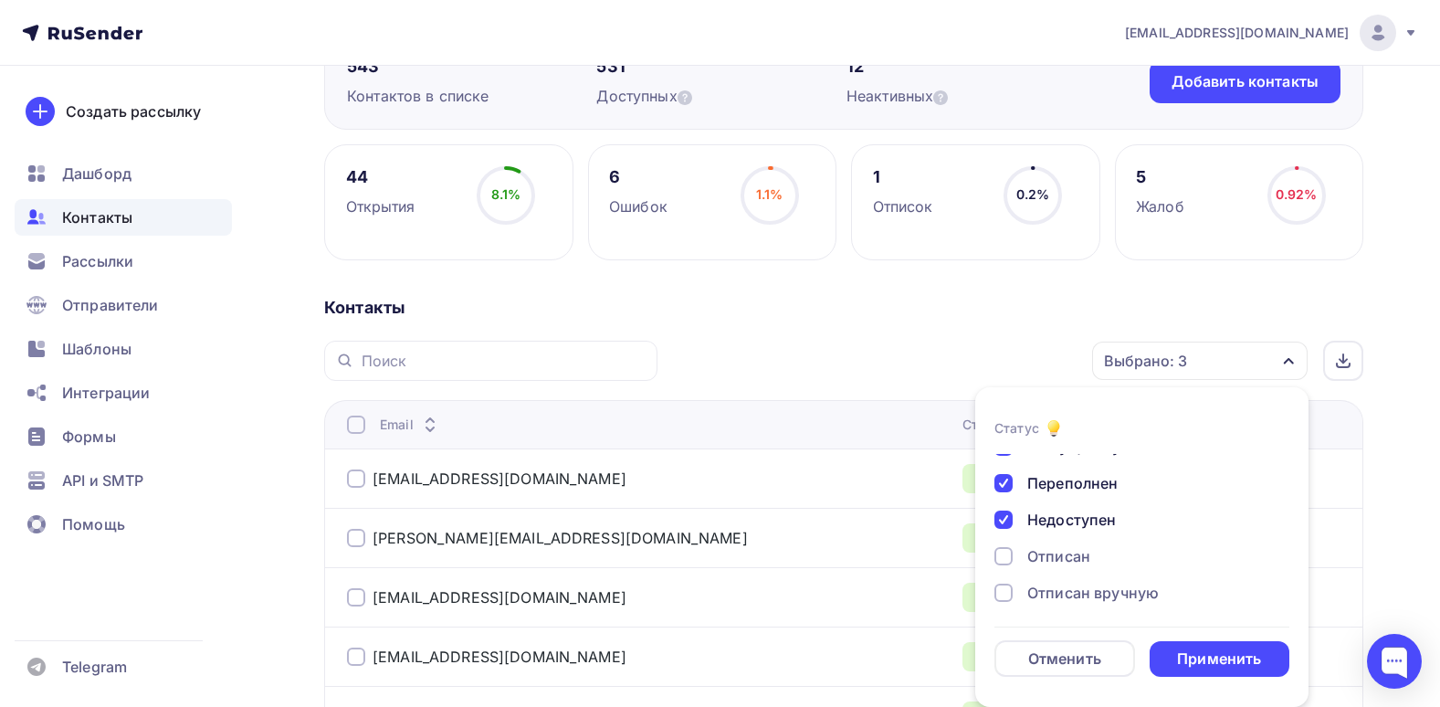
click at [1071, 545] on div "Отписан" at bounding box center [1058, 556] width 63 height 22
click at [1071, 601] on div "Отписан вручную" at bounding box center [1092, 593] width 131 height 22
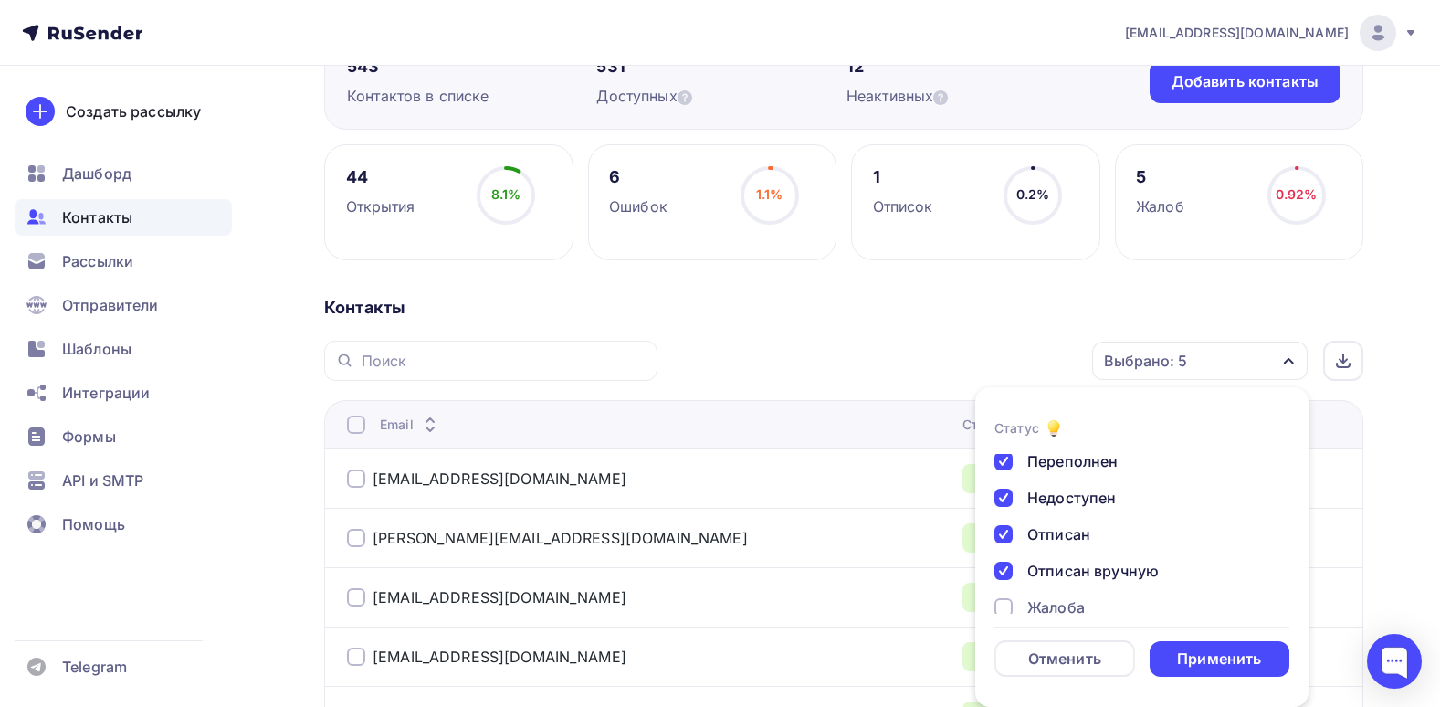
scroll to position [132, 0]
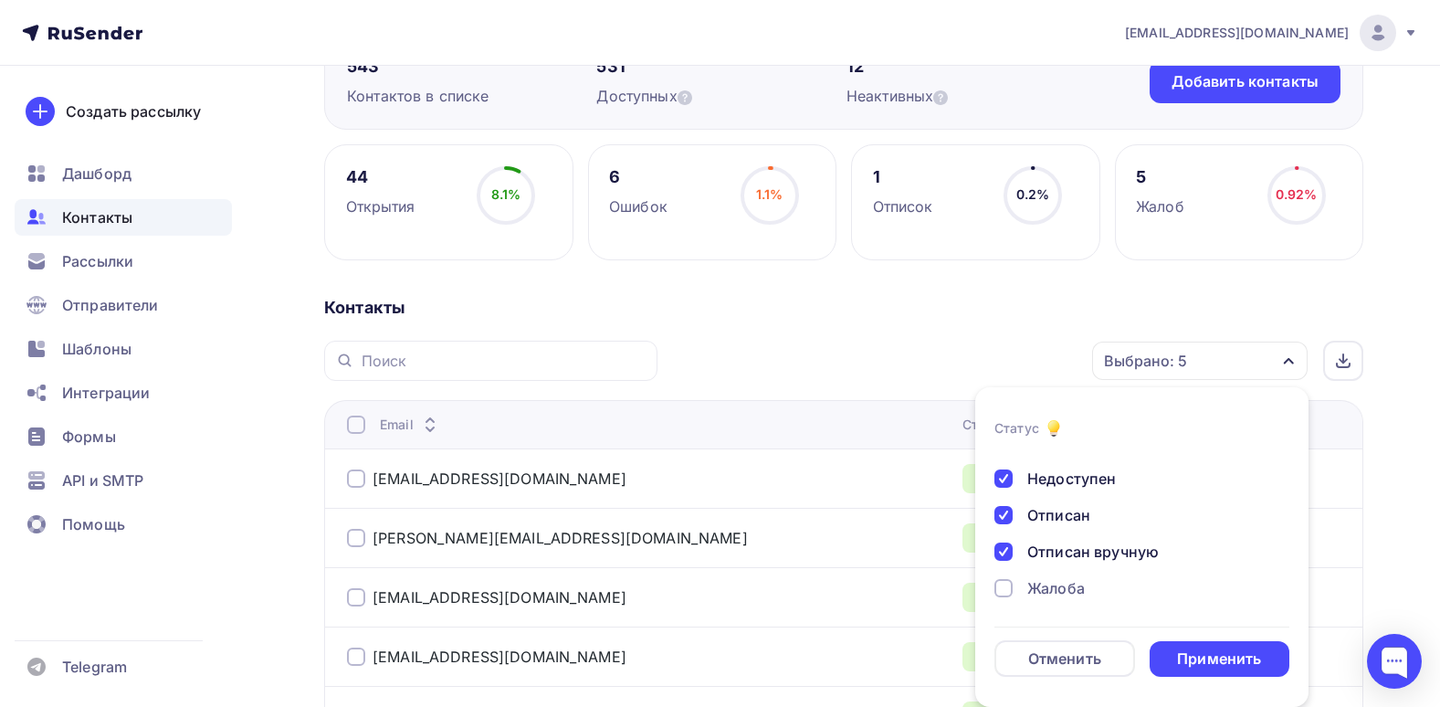
click at [1088, 580] on div "Жалоба" at bounding box center [1131, 588] width 274 height 22
click at [1237, 646] on div "Применить" at bounding box center [1220, 659] width 141 height 36
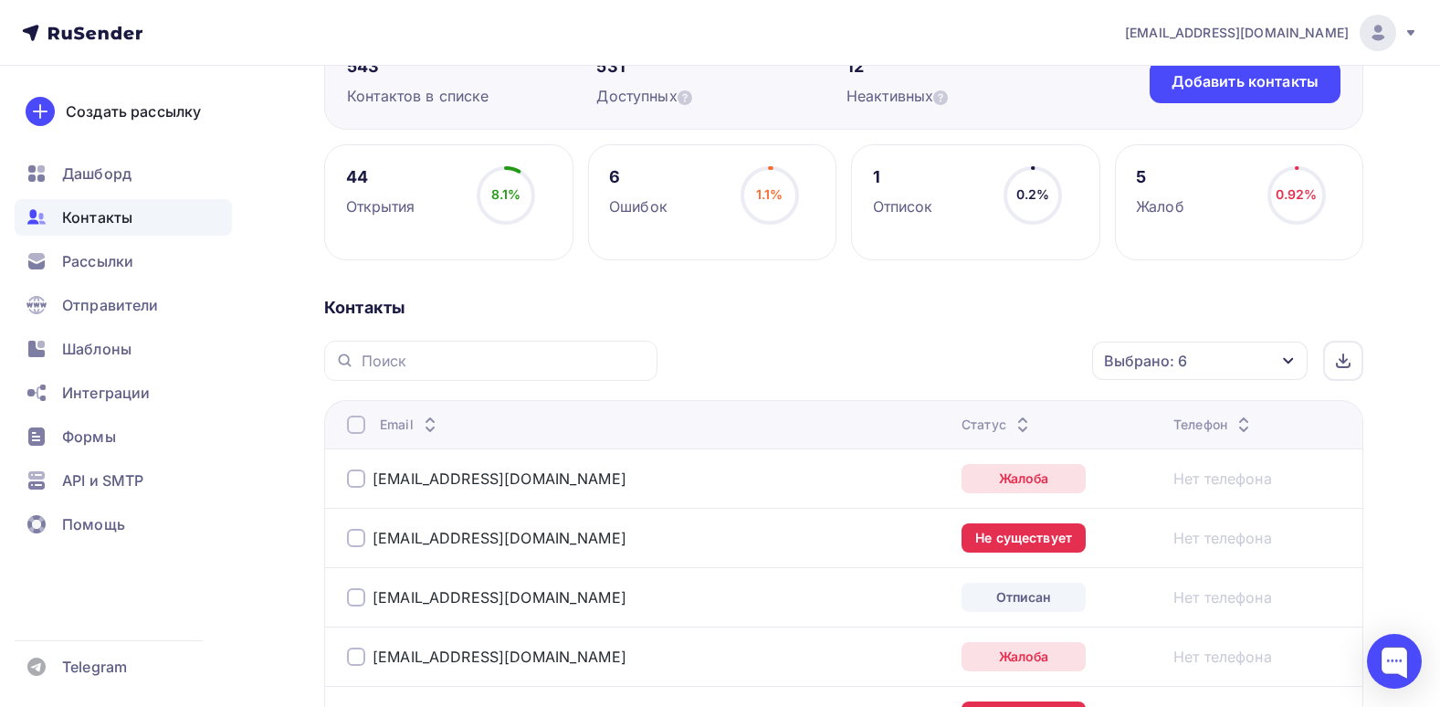
click at [346, 428] on th "Email" at bounding box center [639, 424] width 630 height 48
click at [359, 425] on div at bounding box center [356, 424] width 18 height 18
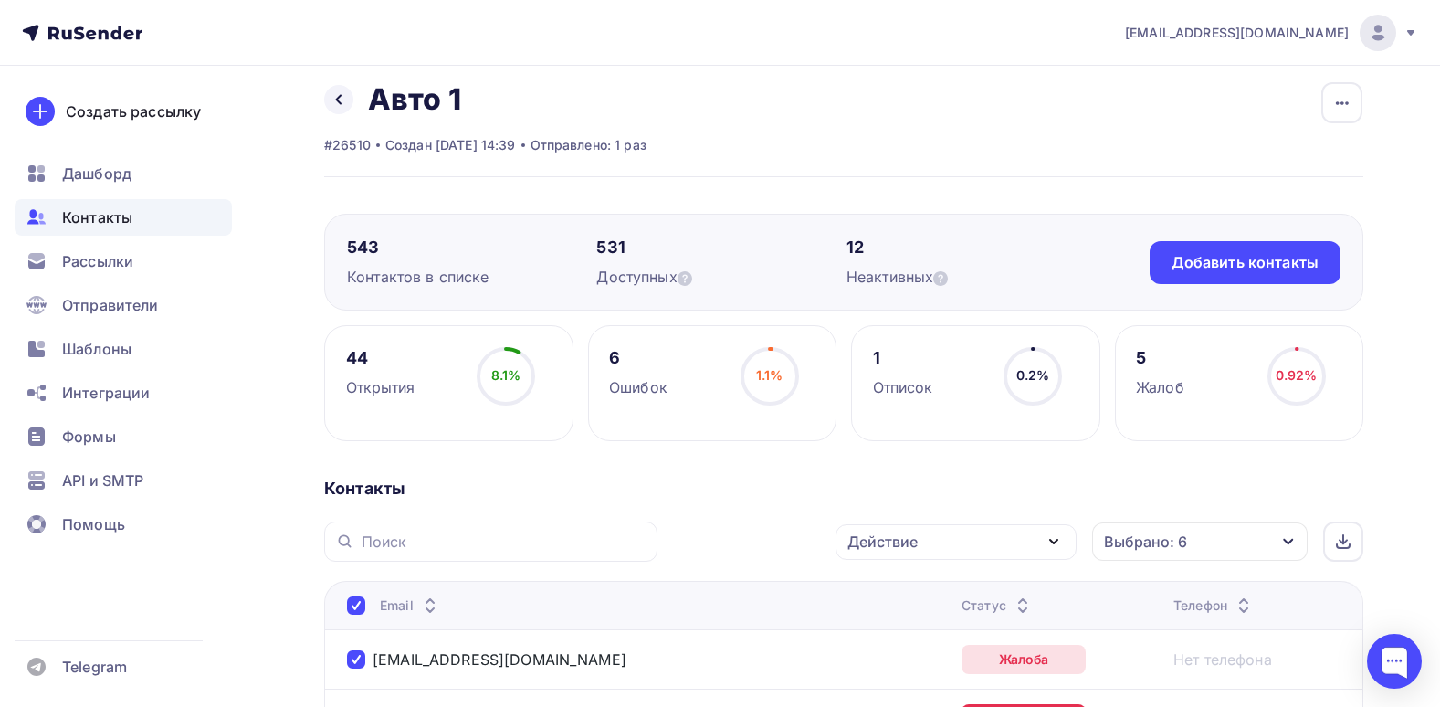
scroll to position [196, 0]
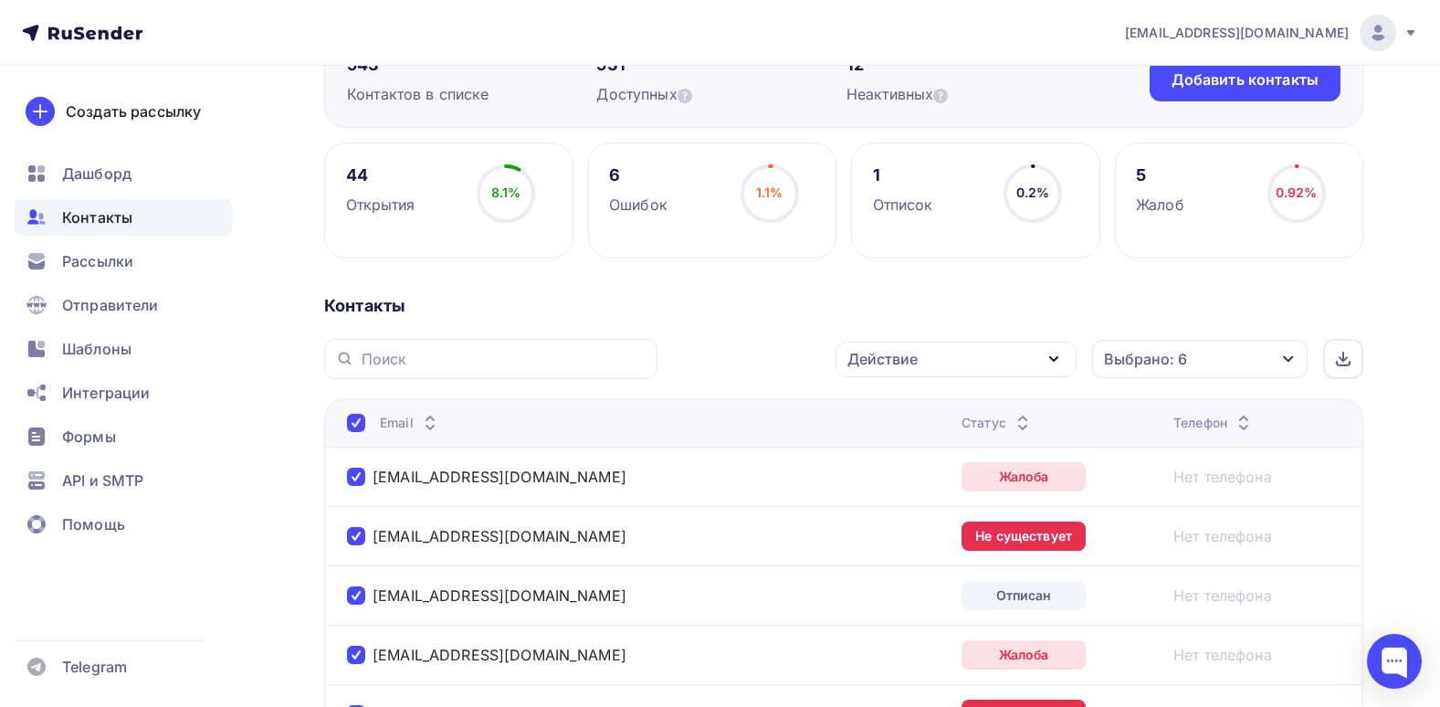
click at [956, 364] on div "Действие" at bounding box center [955, 360] width 241 height 36
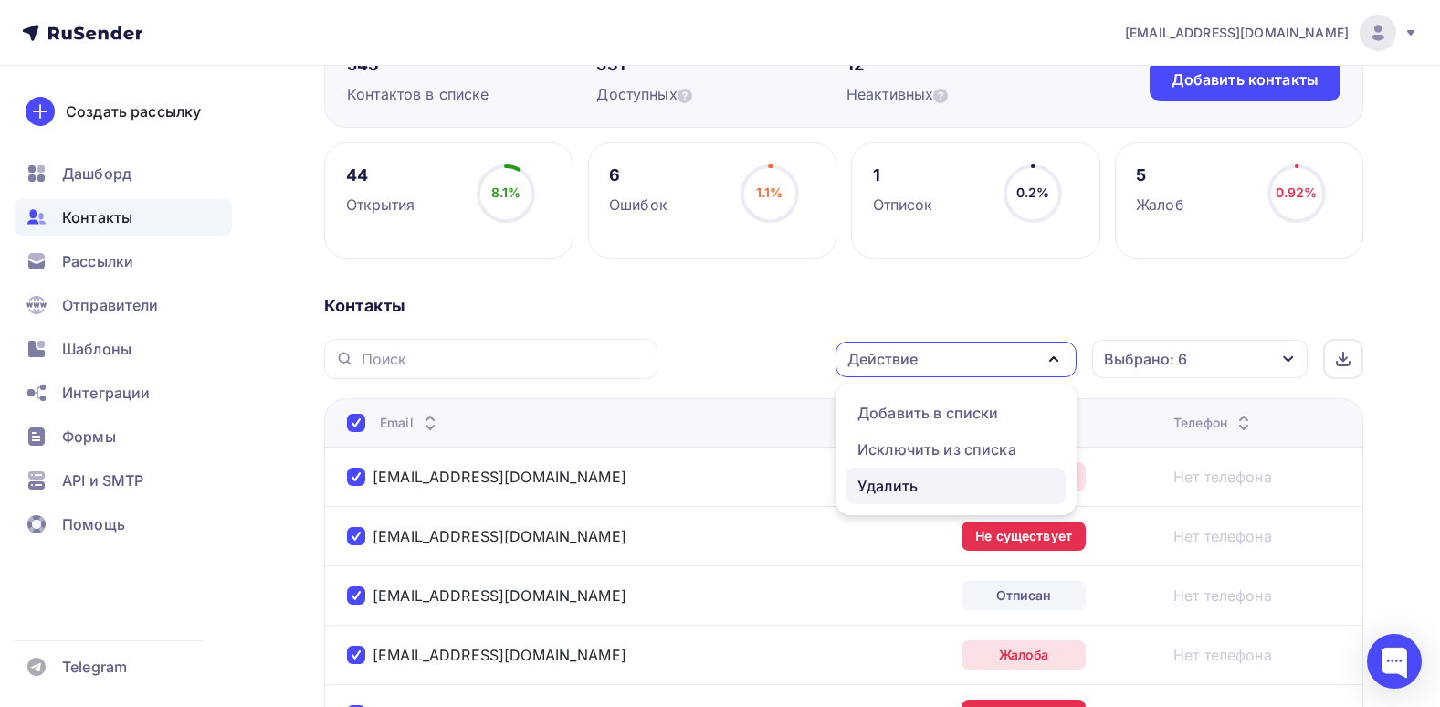
click at [897, 492] on div "Удалить" at bounding box center [887, 486] width 60 height 22
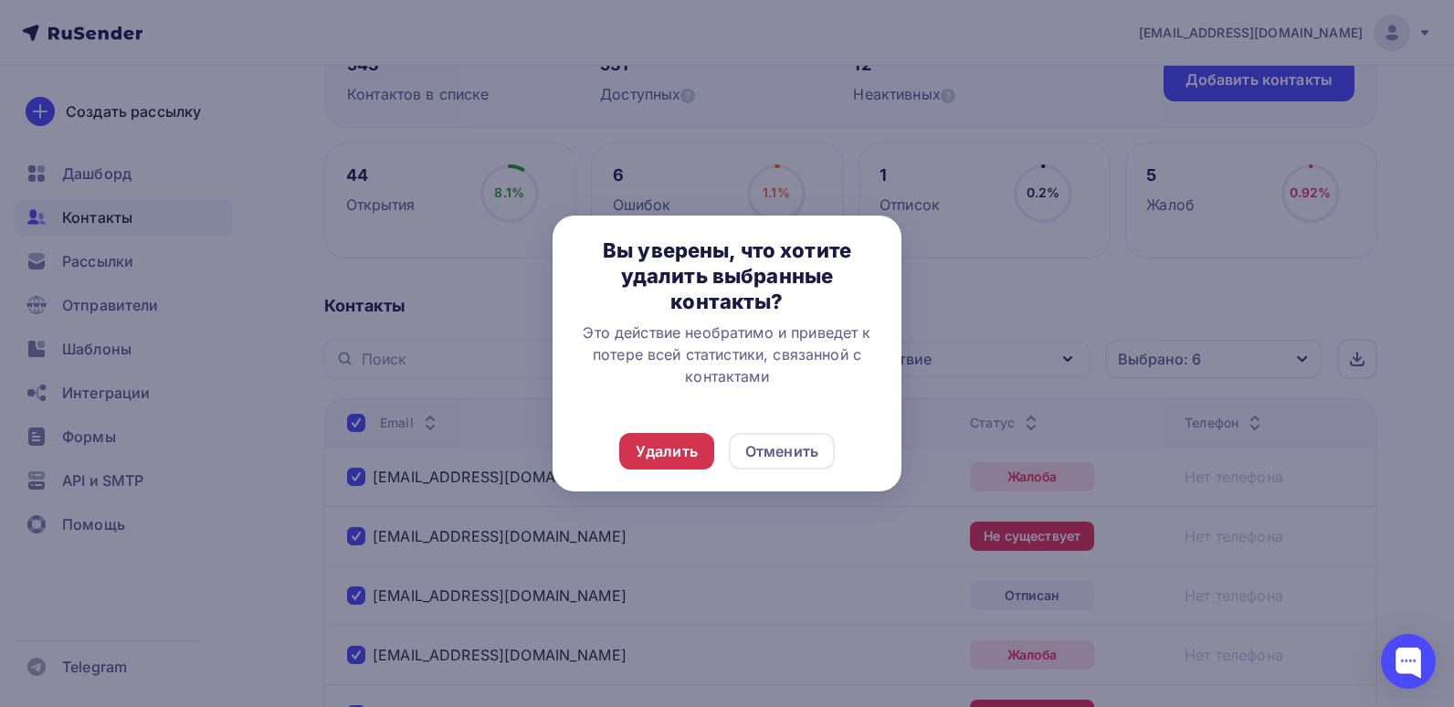
click at [646, 455] on div "Удалить" at bounding box center [667, 451] width 62 height 22
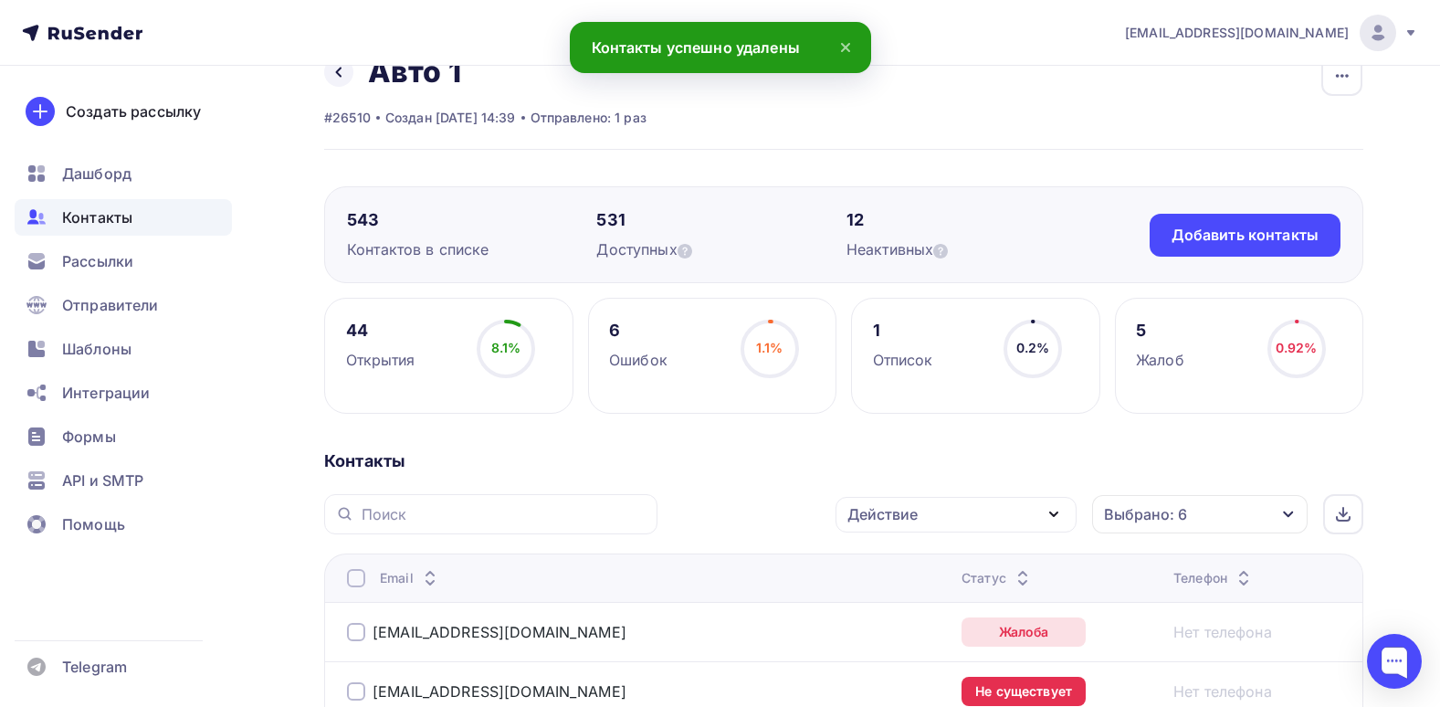
scroll to position [0, 0]
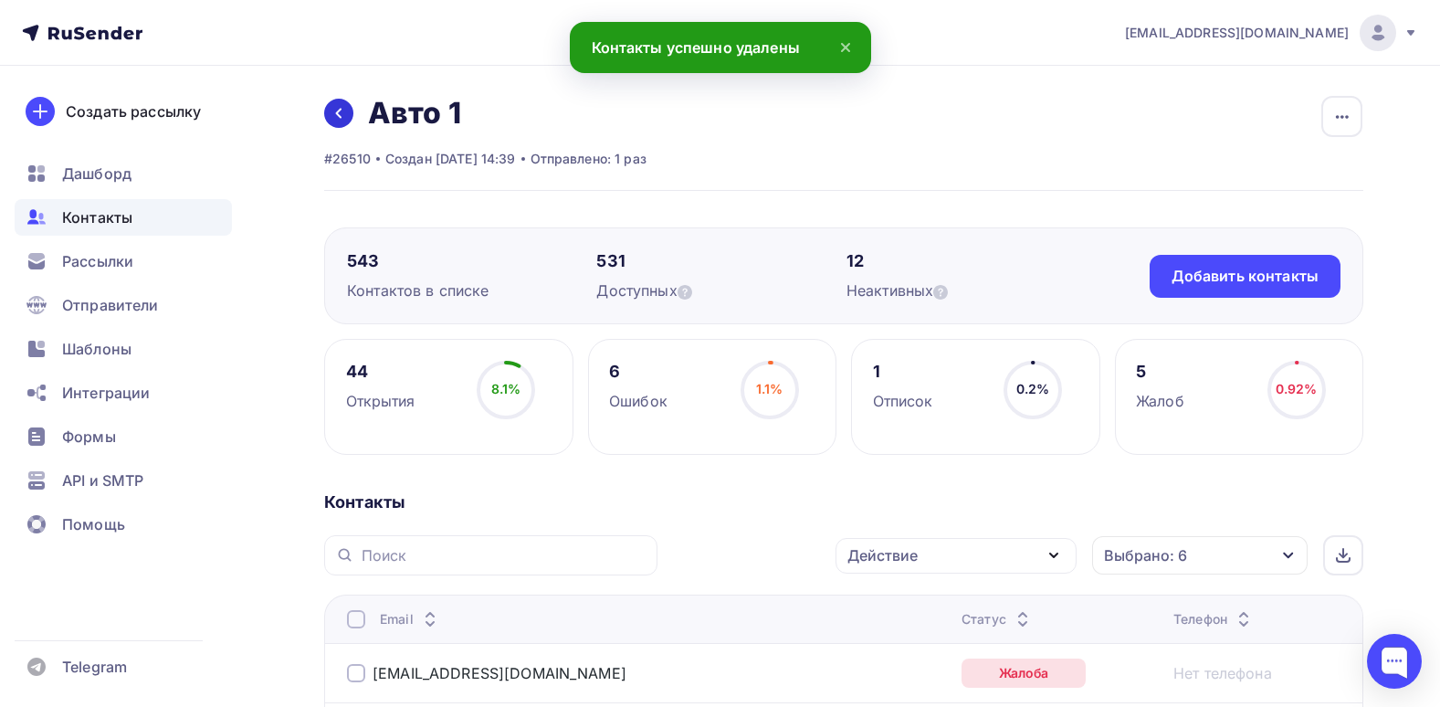
click at [332, 120] on icon at bounding box center [338, 113] width 15 height 15
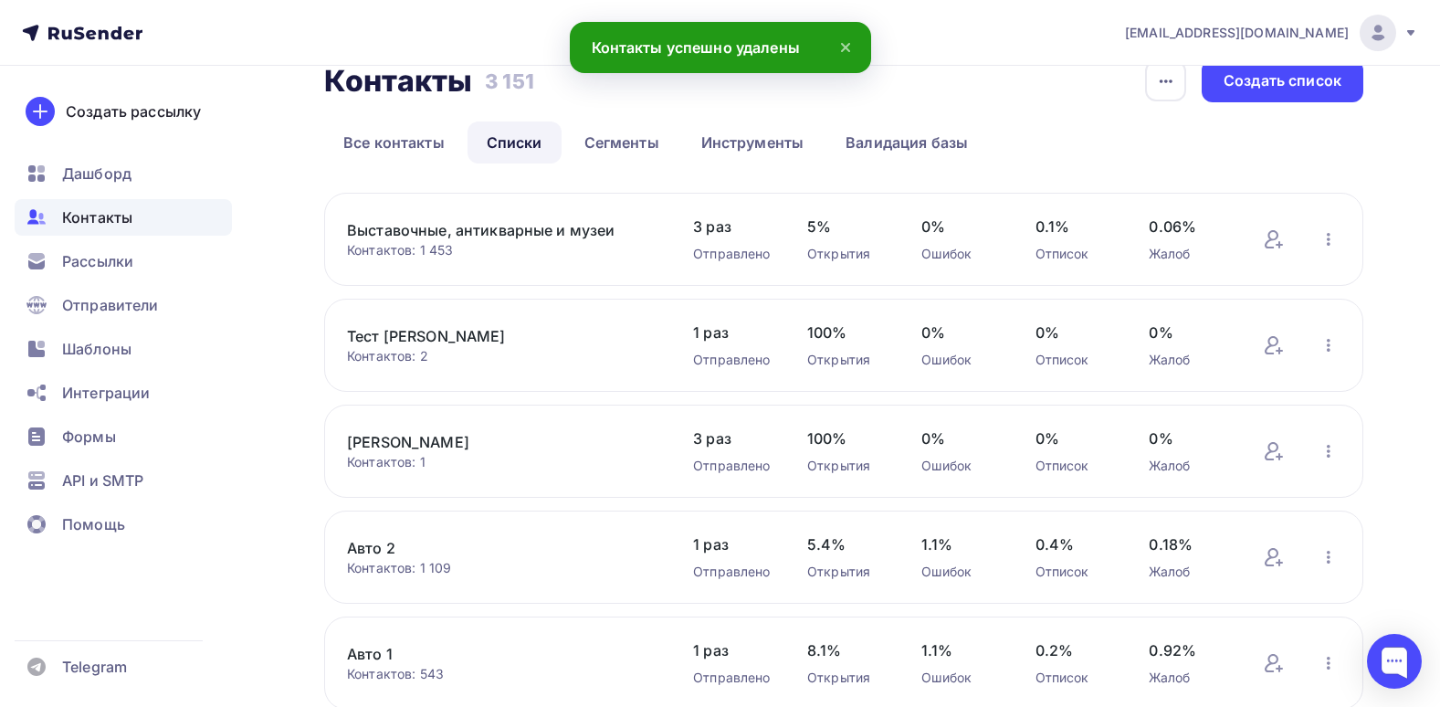
scroll to position [91, 0]
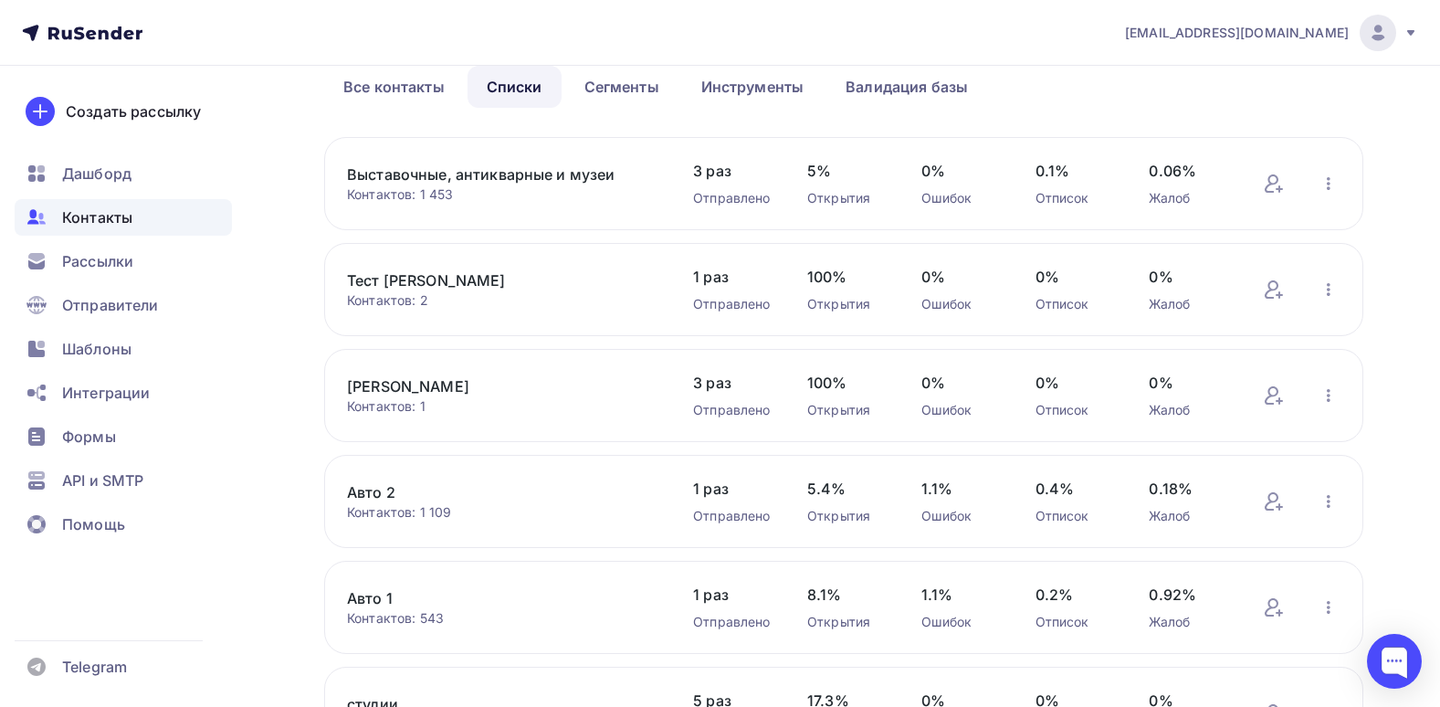
click at [367, 491] on link "Авто 2" at bounding box center [502, 492] width 310 height 22
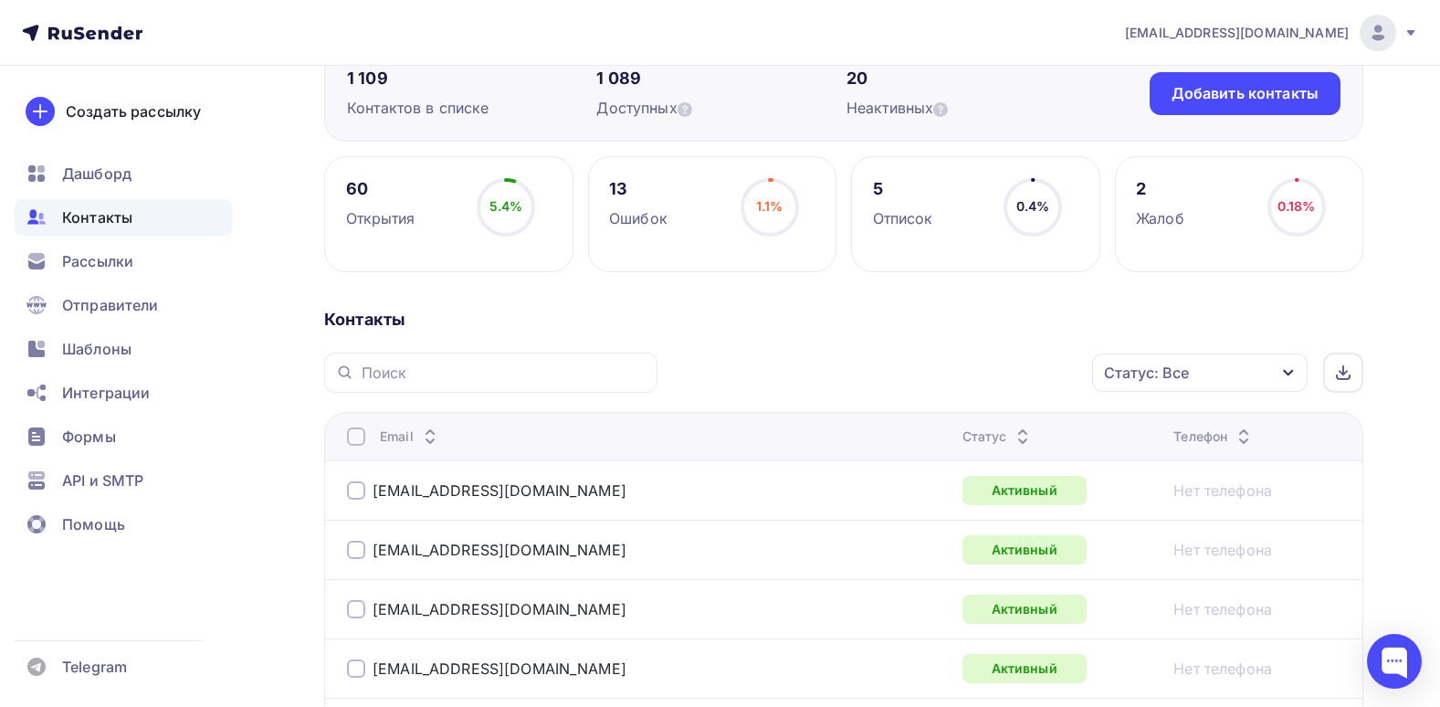
click at [1136, 374] on div "Статус: Все" at bounding box center [1146, 373] width 85 height 22
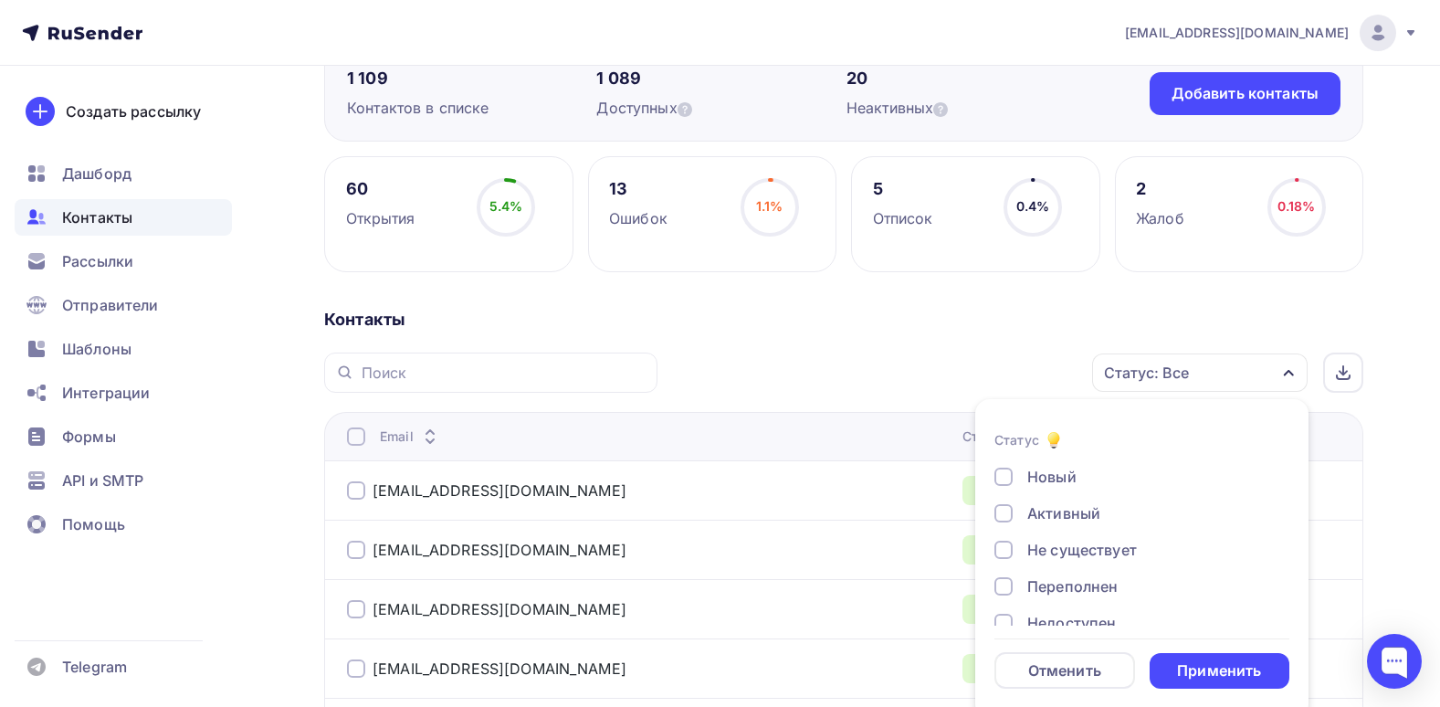
scroll to position [194, 0]
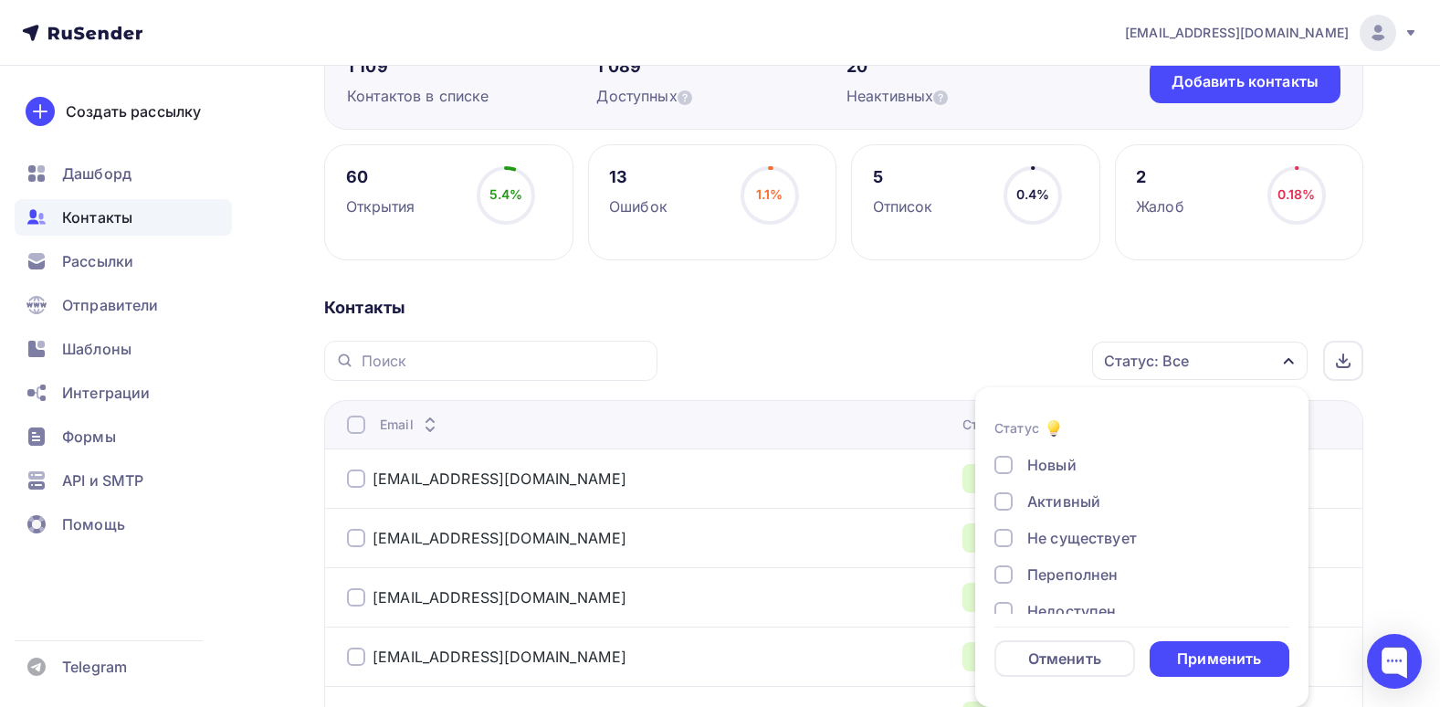
click at [1037, 560] on div "Новый Активный Не существует Переполнен Недоступен Отписан Отписан вручную Жало…" at bounding box center [1141, 593] width 295 height 278
click at [1035, 553] on div "Новый Активный Не существует Переполнен Недоступен Отписан Отписан вручную Жало…" at bounding box center [1141, 593] width 295 height 278
click at [1033, 535] on div "Не существует" at bounding box center [1082, 538] width 110 height 22
drag, startPoint x: 1035, startPoint y: 564, endPoint x: 1033, endPoint y: 596, distance: 32.0
click at [1035, 577] on div "Переполнен" at bounding box center [1072, 574] width 90 height 22
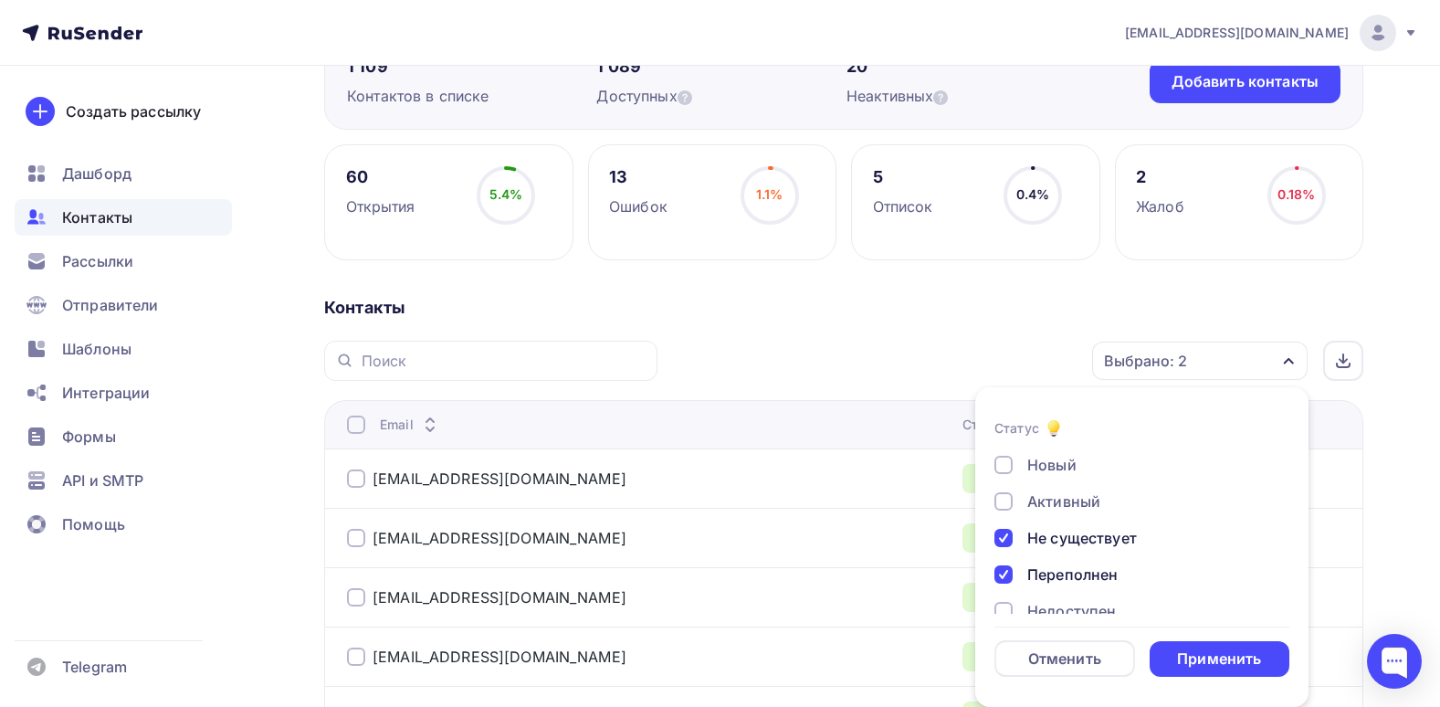
click at [1033, 586] on div "Новый Активный Не существует Переполнен Недоступен Отписан Отписан вручную Жало…" at bounding box center [1141, 593] width 295 height 278
click at [1038, 596] on div "Новый Активный Не существует Переполнен Недоступен Отписан Отписан вручную Жало…" at bounding box center [1141, 593] width 295 height 278
click at [1042, 605] on div "Недоступен" at bounding box center [1071, 611] width 89 height 22
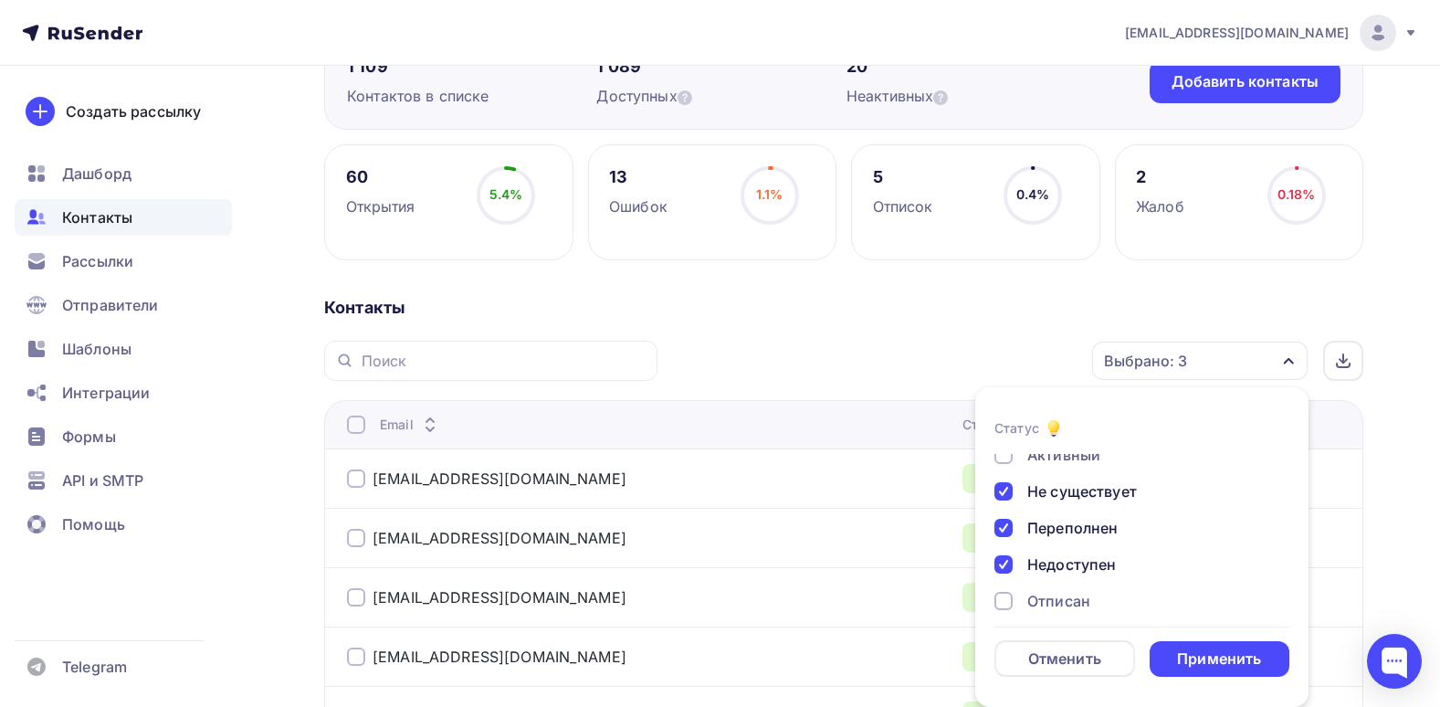
scroll to position [132, 0]
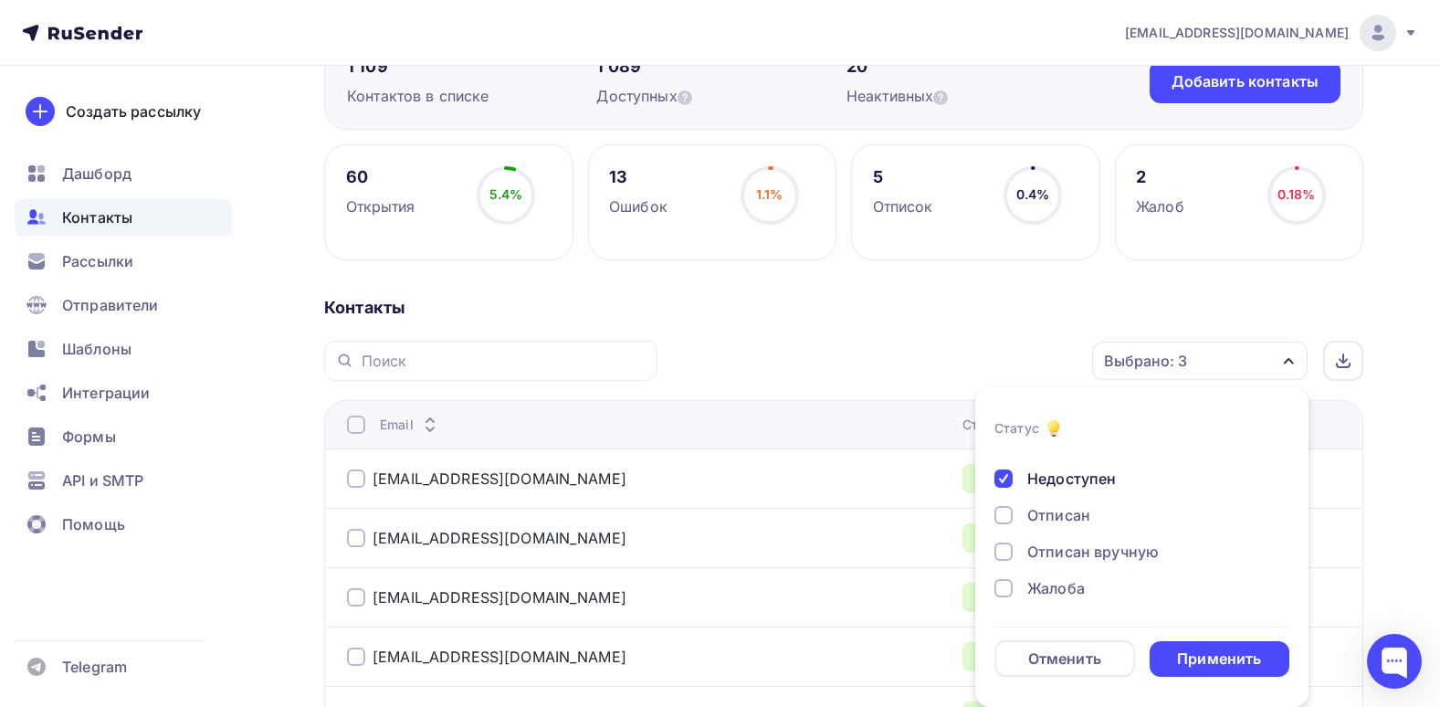
click at [1051, 531] on div "Новый Активный Не существует Переполнен Недоступен Отписан Отписан вручную Жало…" at bounding box center [1141, 460] width 295 height 278
click at [1060, 499] on div "Новый Активный Не существует Переполнен Недоступен Отписан Отписан вручную Жало…" at bounding box center [1141, 460] width 295 height 278
click at [1060, 517] on div "Отписан" at bounding box center [1058, 515] width 63 height 22
click at [1058, 548] on div "Отписан вручную" at bounding box center [1092, 552] width 131 height 22
click at [1052, 575] on div "Новый Активный Не существует Переполнен Недоступен Отписан Отписан вручную Жало…" at bounding box center [1141, 460] width 295 height 278
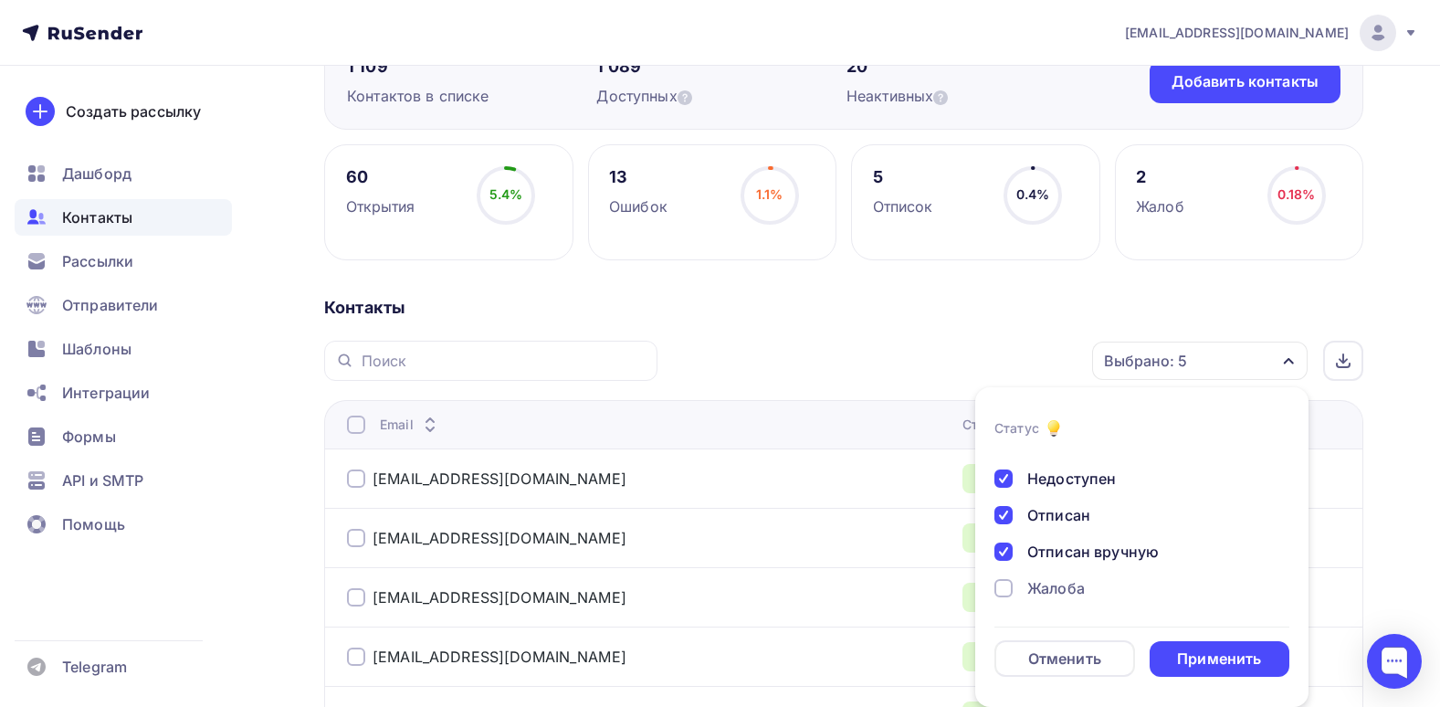
click at [1052, 577] on div "Жалоба" at bounding box center [1056, 588] width 58 height 22
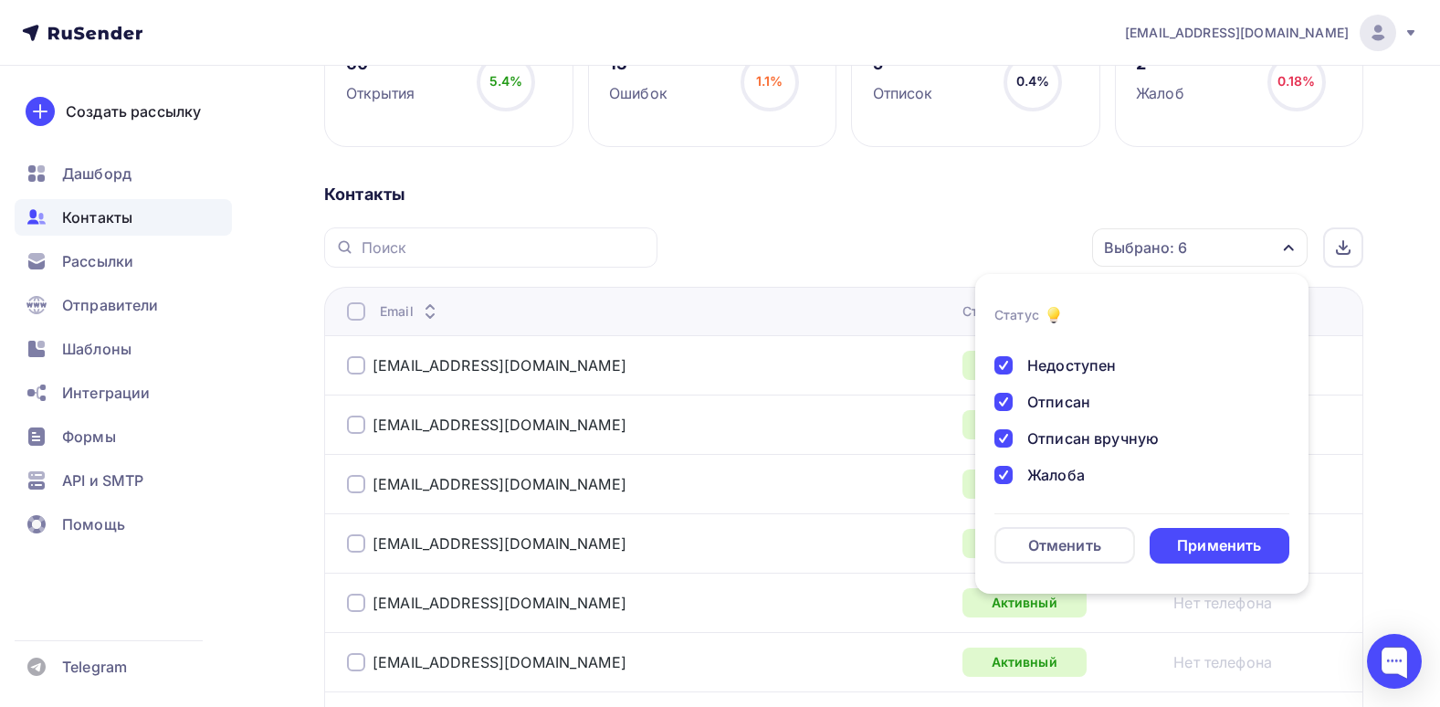
scroll to position [377, 0]
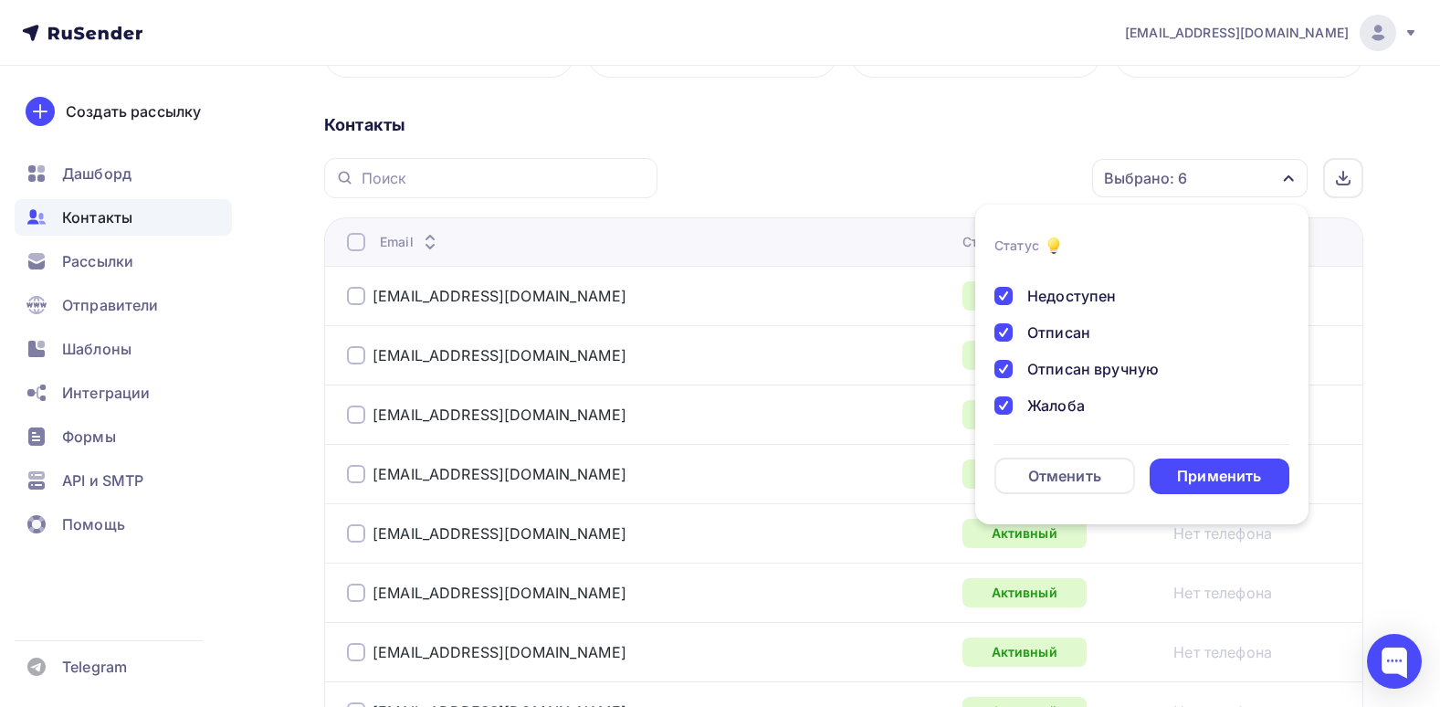
click at [1172, 421] on div "Новый Активный Не существует Переполнен Недоступен Отписан Отписан вручную Жало…" at bounding box center [1141, 285] width 295 height 292
click at [1216, 457] on form "Статус Новый Активный Не существует Переполнен Недоступен Отписан Отписан вручн…" at bounding box center [1141, 364] width 295 height 259
click at [1245, 481] on div "Применить" at bounding box center [1219, 476] width 84 height 21
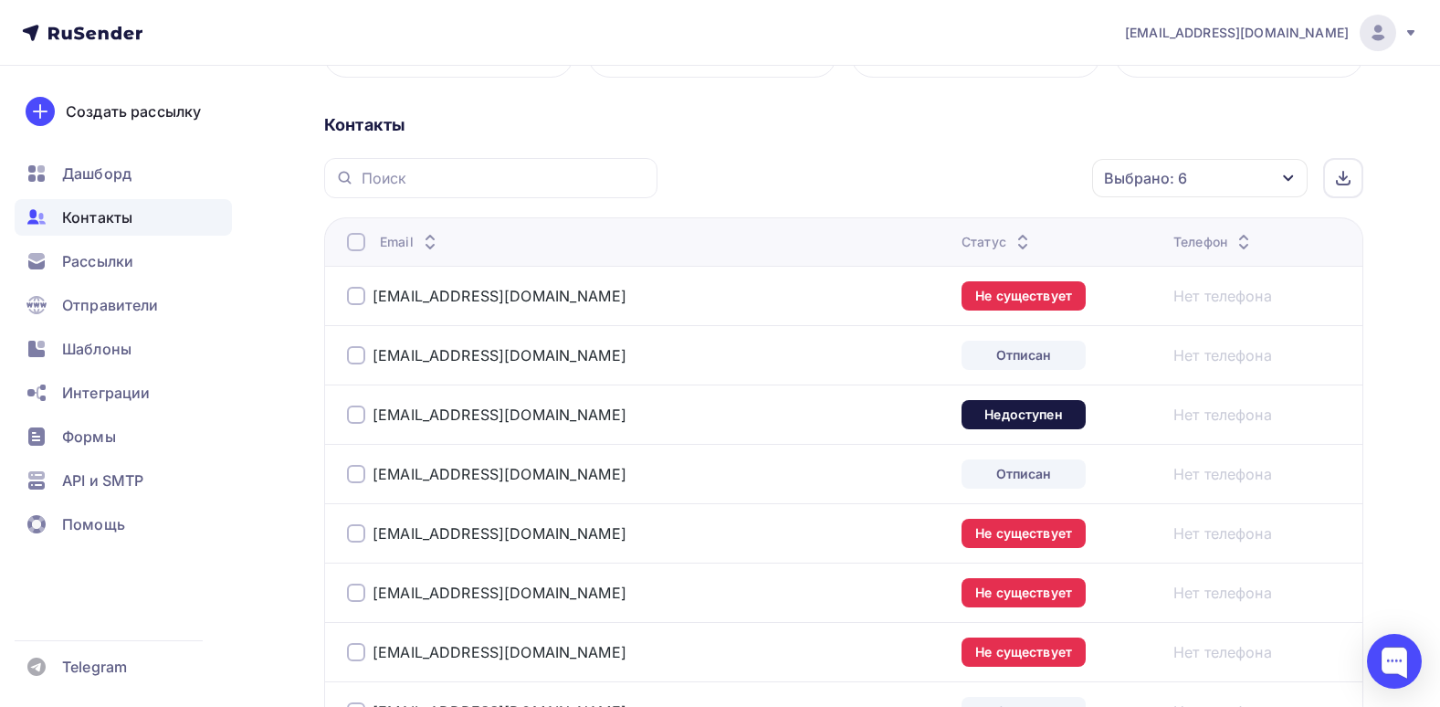
click at [372, 238] on div "Email" at bounding box center [575, 242] width 457 height 18
click at [366, 247] on div "Email" at bounding box center [575, 242] width 457 height 18
click at [363, 247] on div at bounding box center [356, 242] width 18 height 18
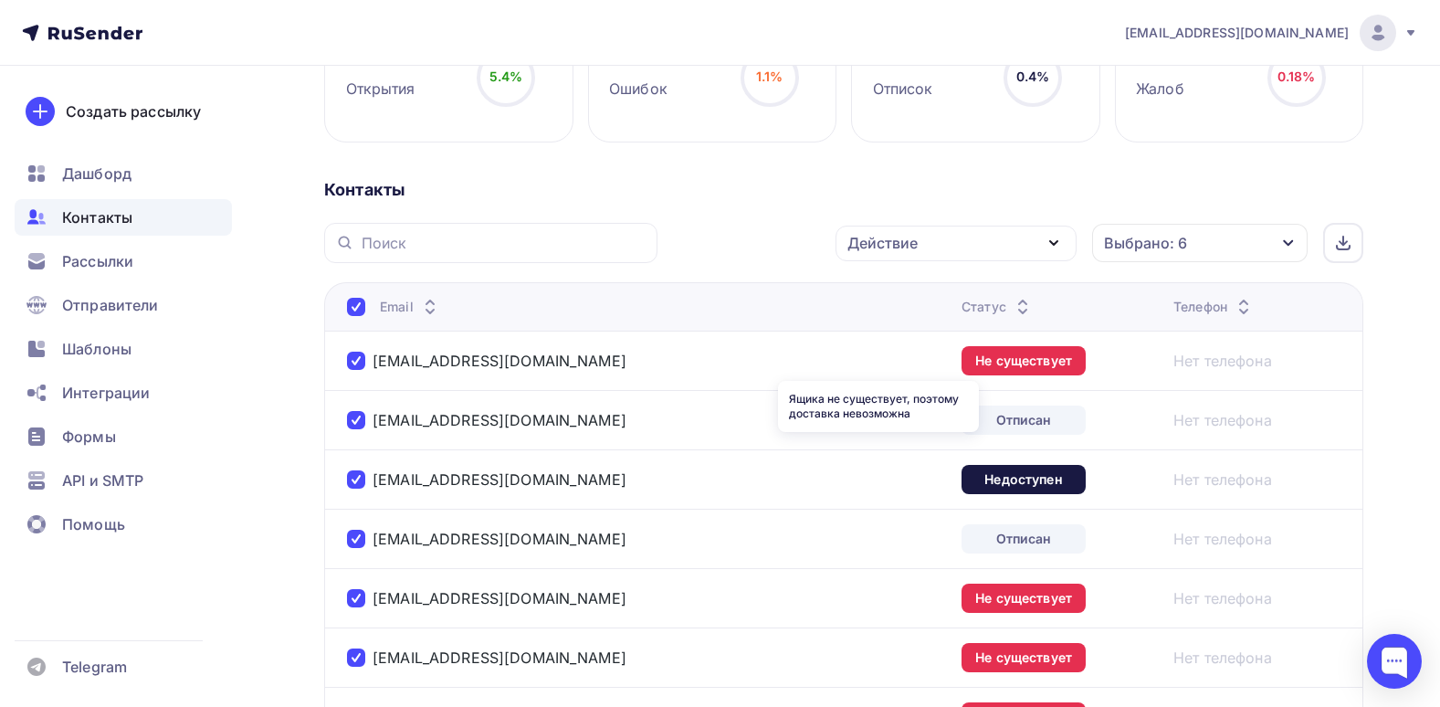
scroll to position [194, 0]
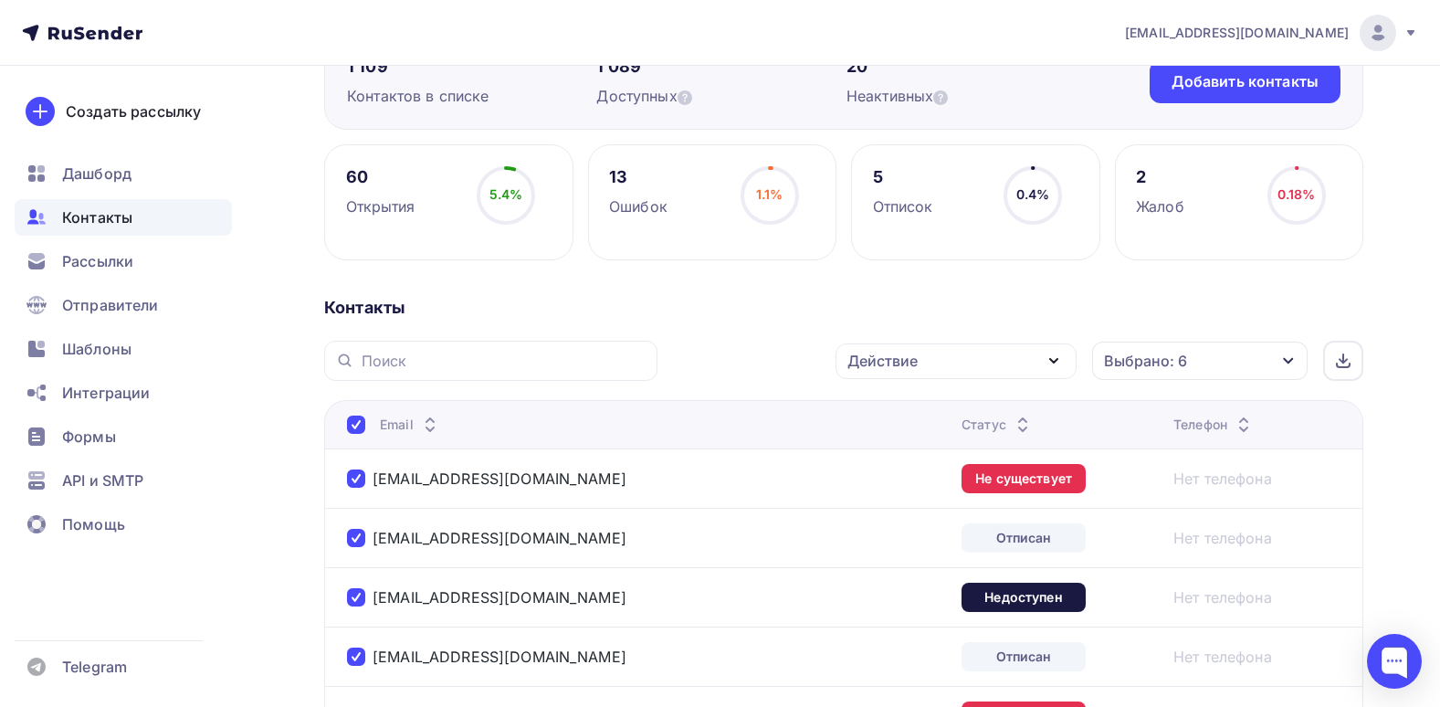
click at [1078, 378] on div "Действие Добавить в списки Исключить из списка Удалить Выбрано: 6 Статус Новый …" at bounding box center [1016, 361] width 693 height 40
click at [1047, 376] on div "Действие" at bounding box center [955, 361] width 241 height 36
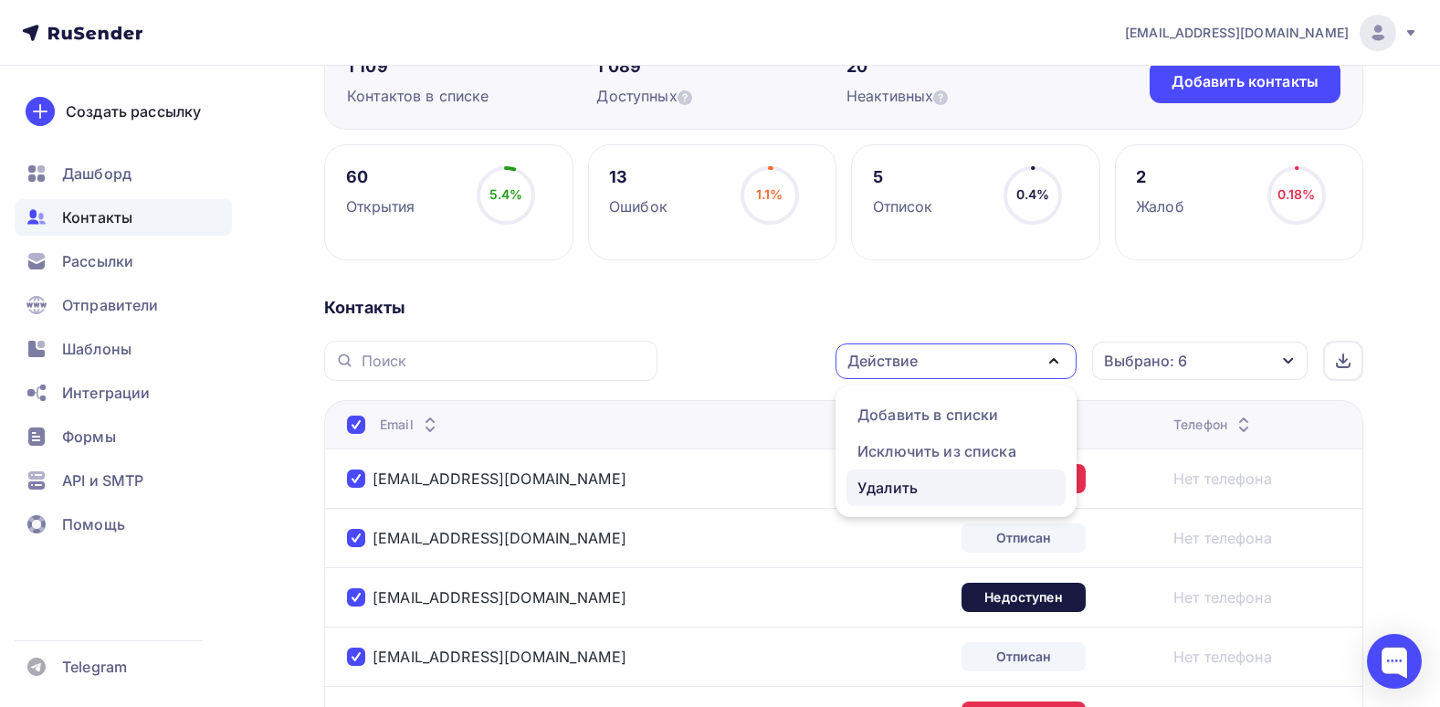
click at [916, 492] on div "Удалить" at bounding box center [887, 488] width 60 height 22
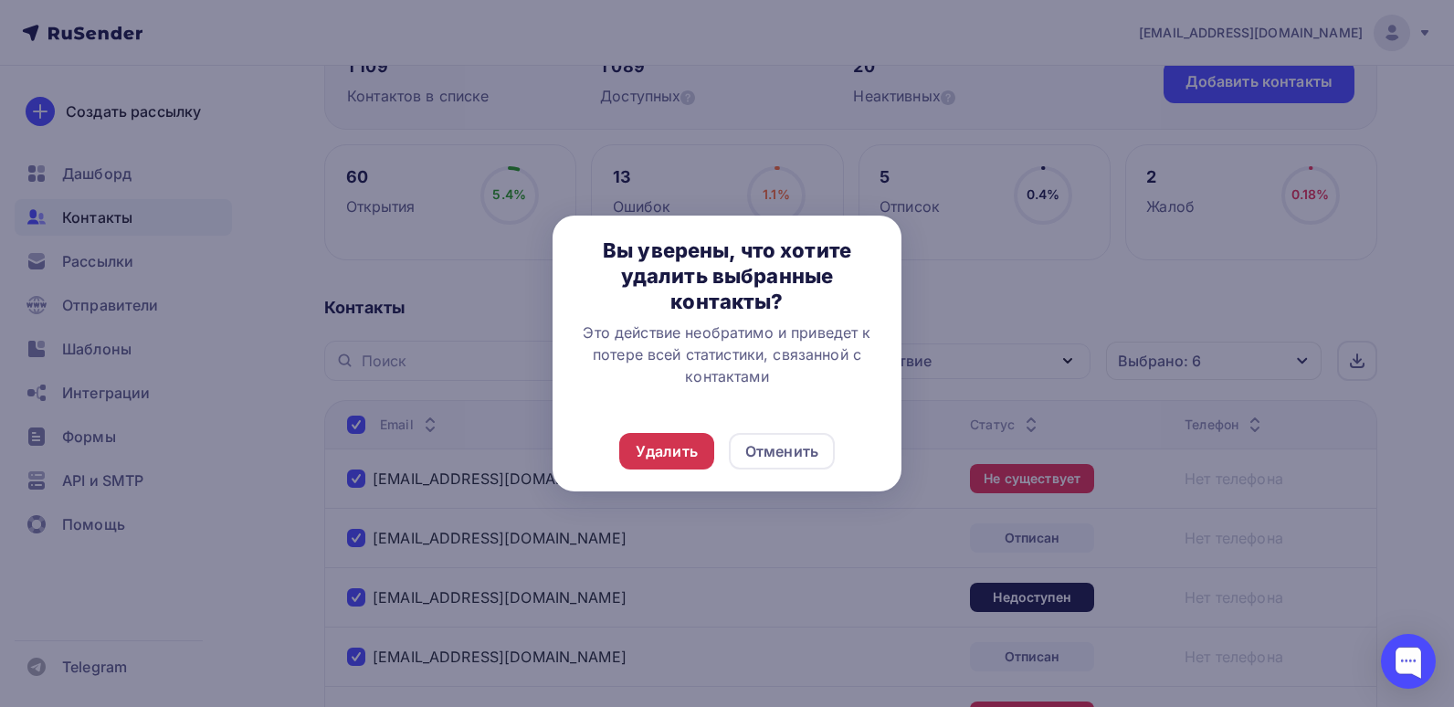
click at [707, 458] on div "Удалить" at bounding box center [666, 451] width 95 height 37
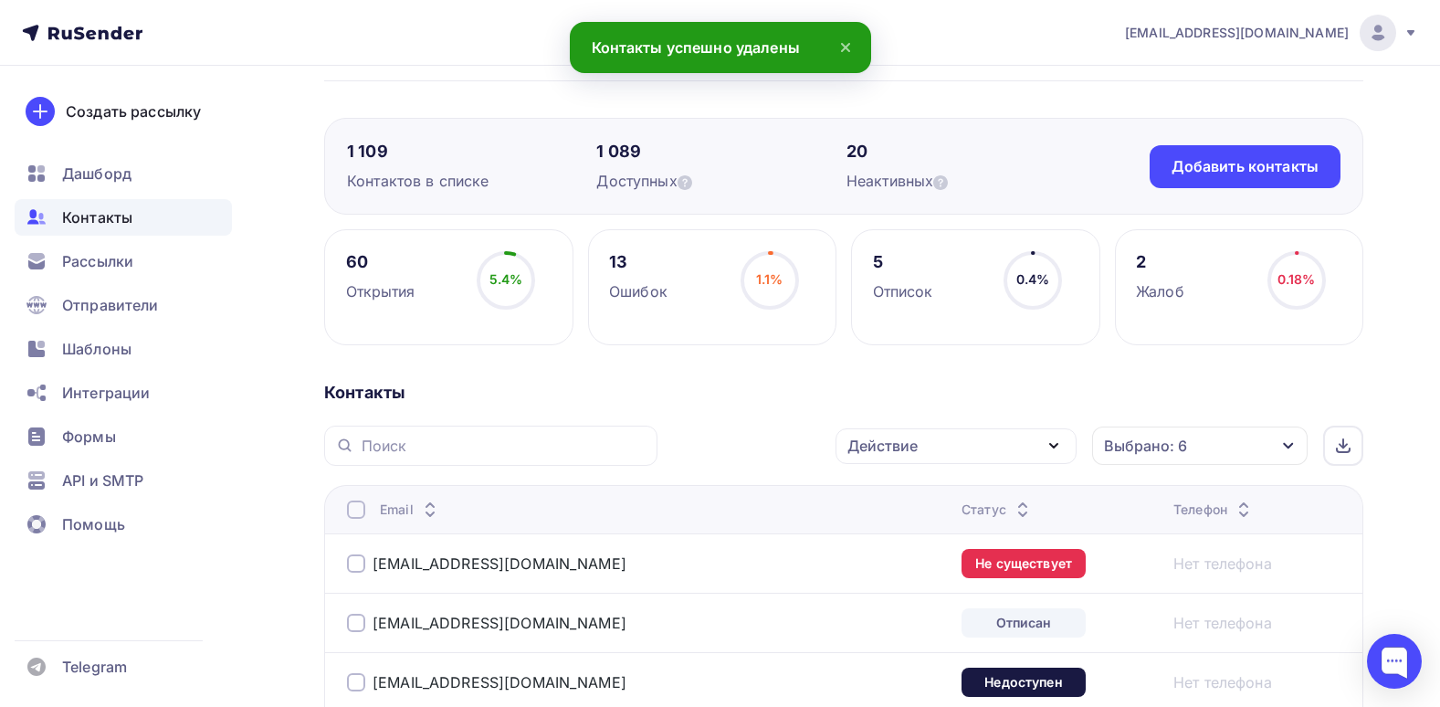
scroll to position [0, 0]
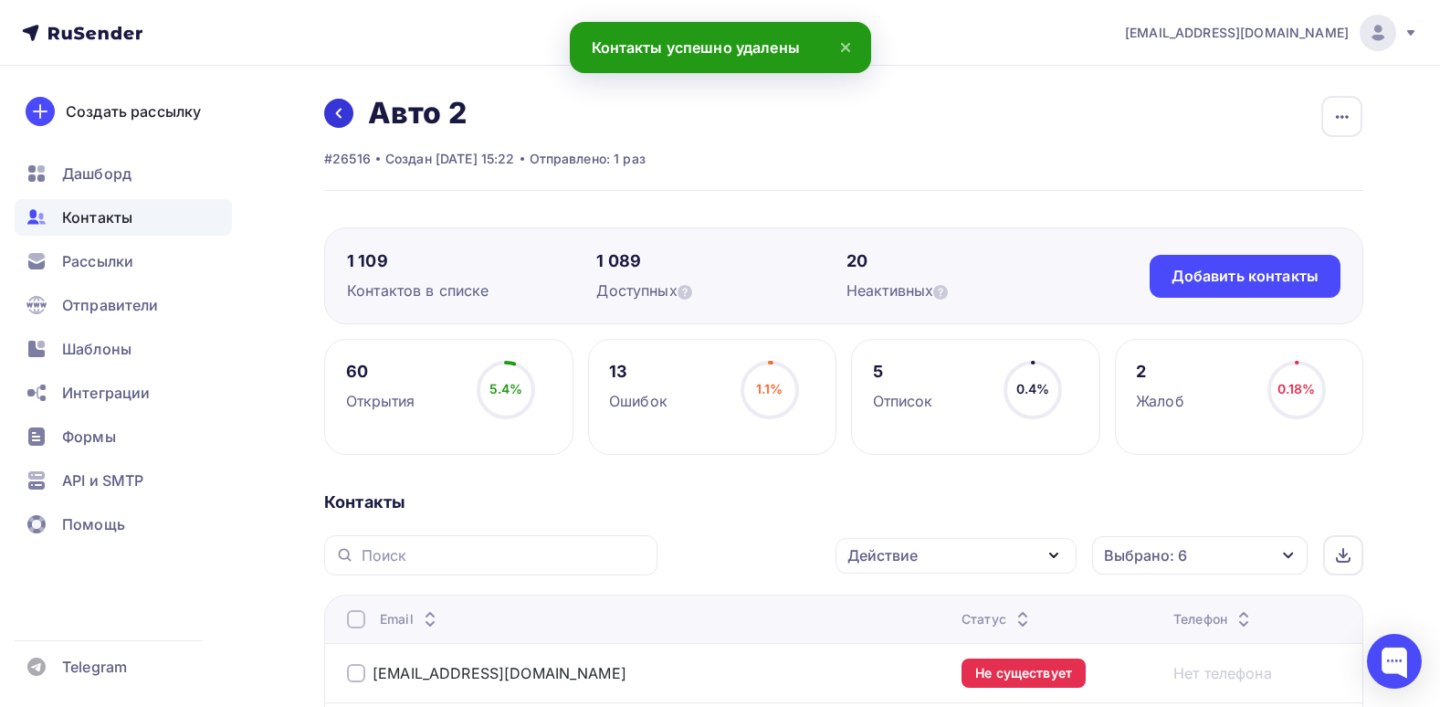
click at [351, 112] on link at bounding box center [338, 113] width 29 height 29
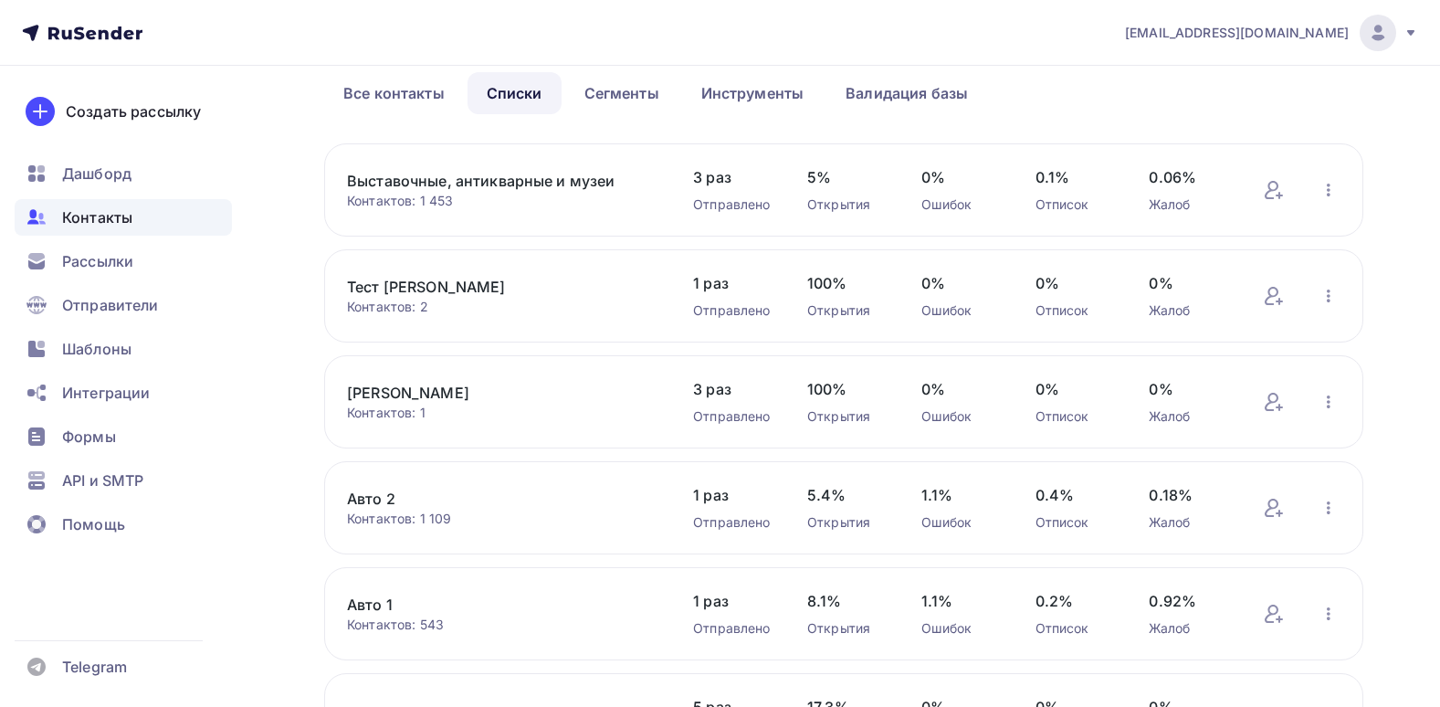
scroll to position [183, 0]
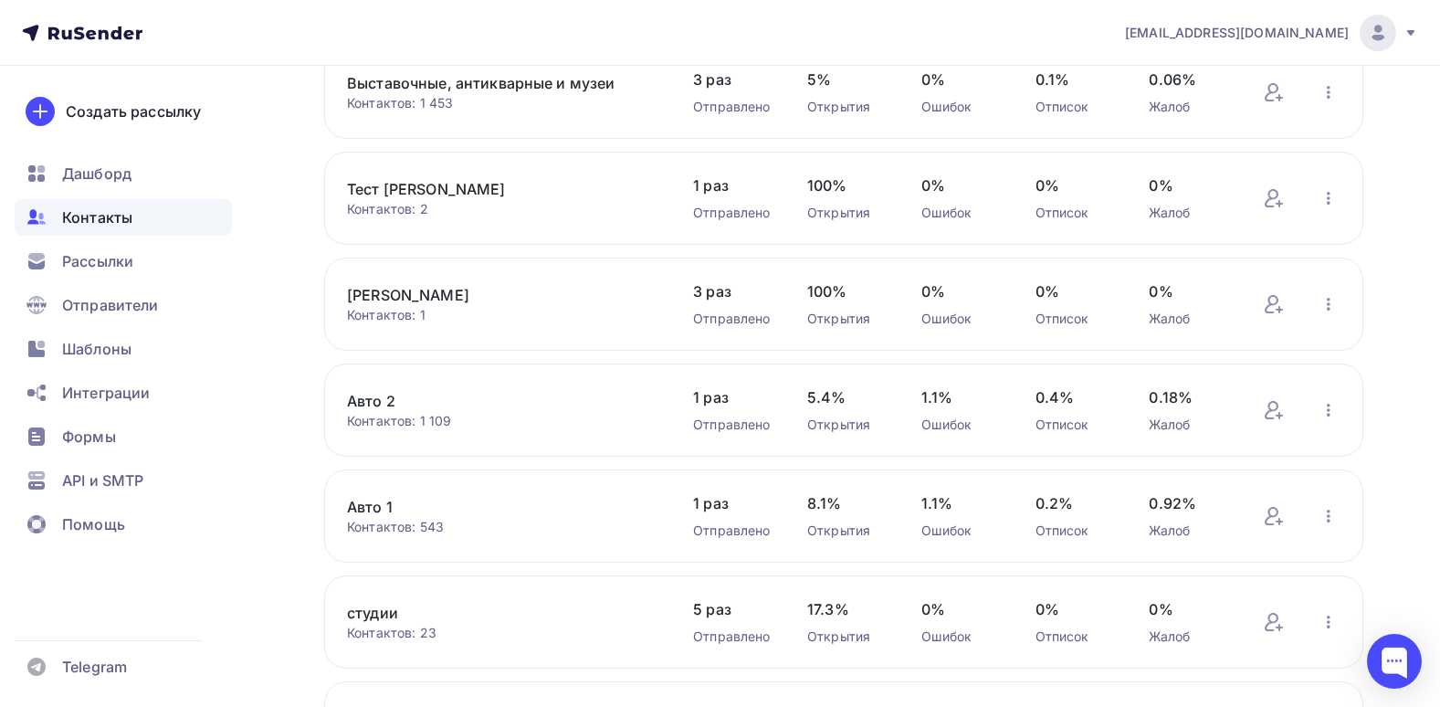
click at [388, 508] on link "Авто 1" at bounding box center [502, 507] width 310 height 22
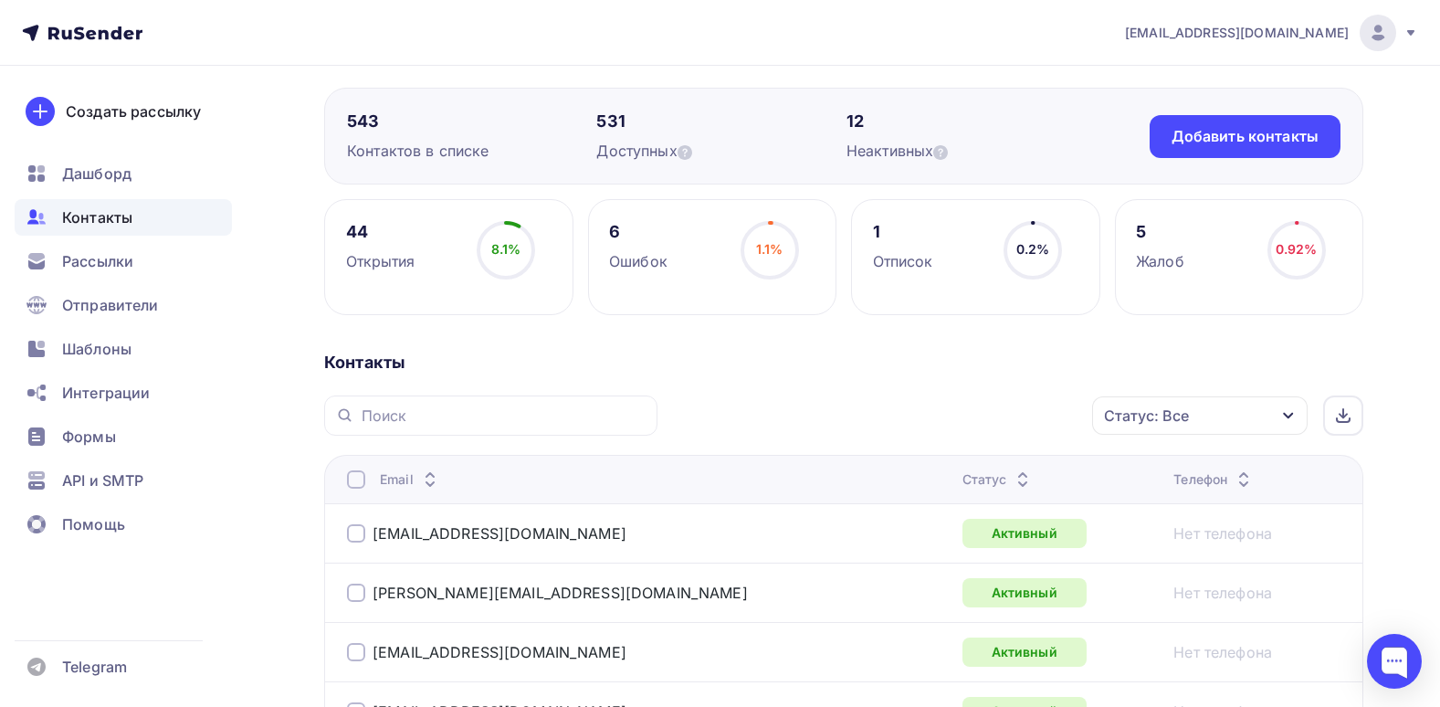
scroll to position [274, 0]
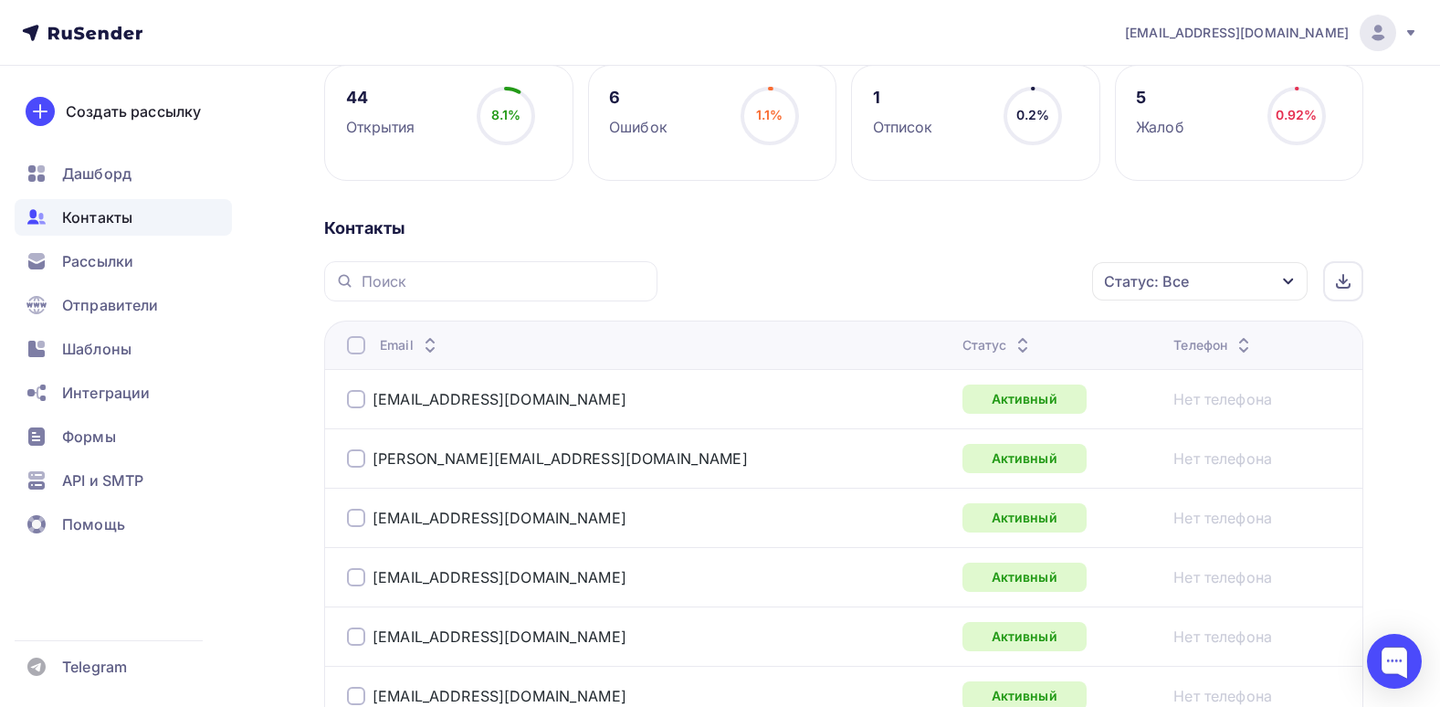
click at [1167, 290] on div "Статус: Все" at bounding box center [1146, 281] width 85 height 22
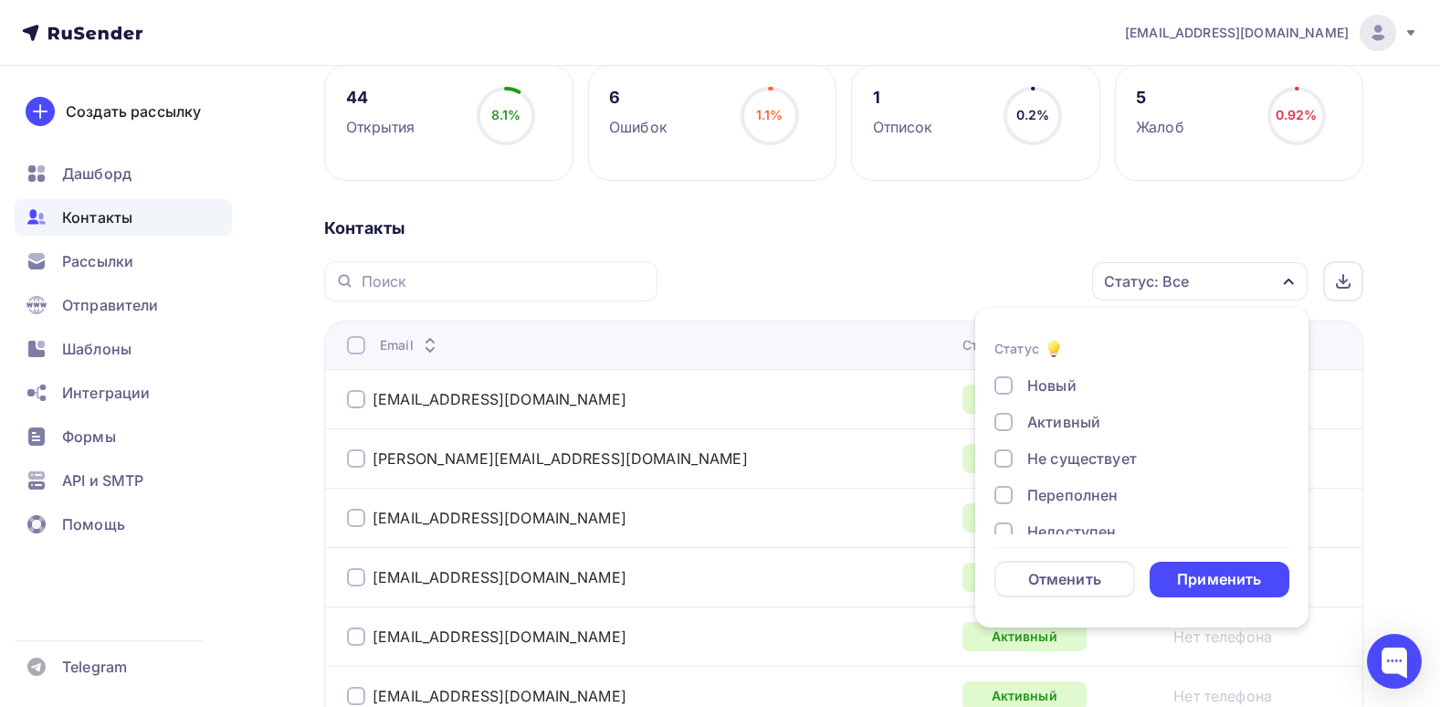
click at [1073, 468] on div "Не существует" at bounding box center [1082, 458] width 110 height 22
click at [1073, 499] on div "Переполнен" at bounding box center [1072, 495] width 90 height 22
click at [1076, 530] on div "Недоступен" at bounding box center [1071, 531] width 89 height 22
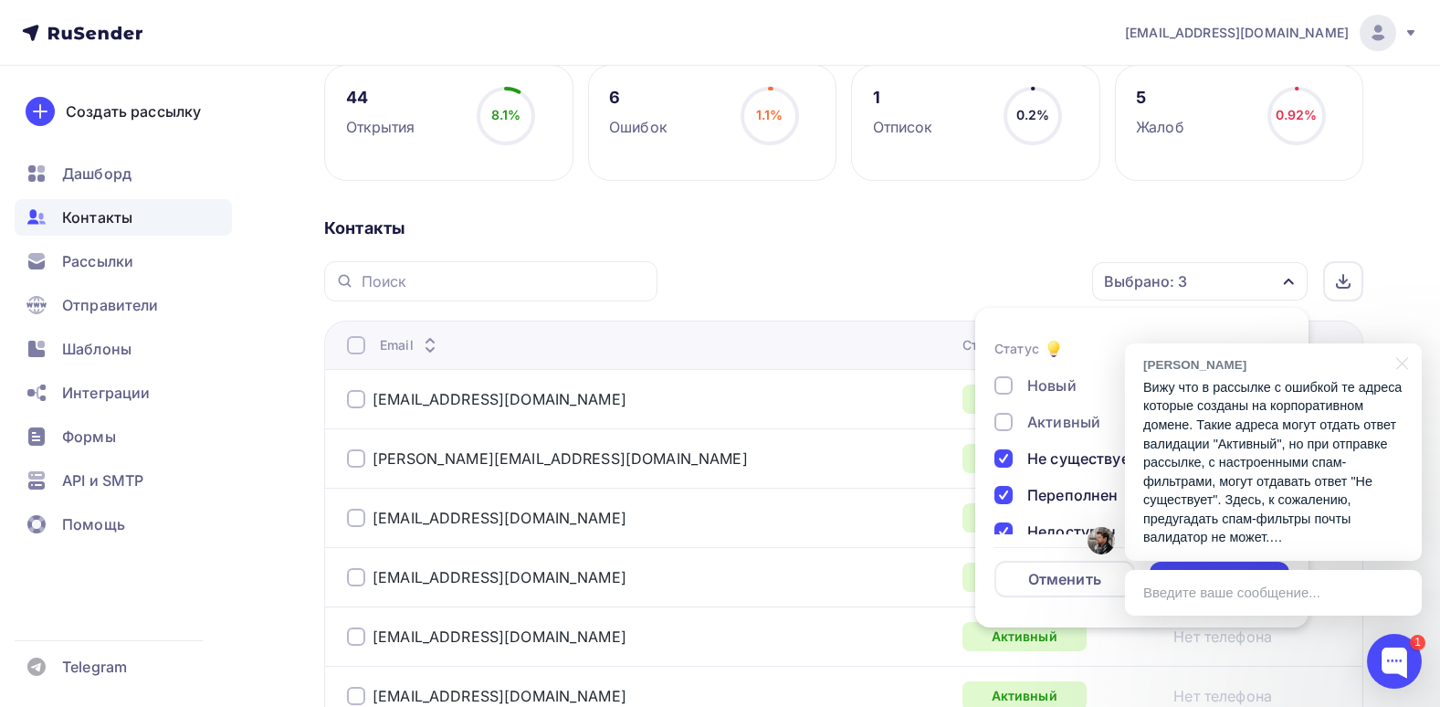
scroll to position [91, 0]
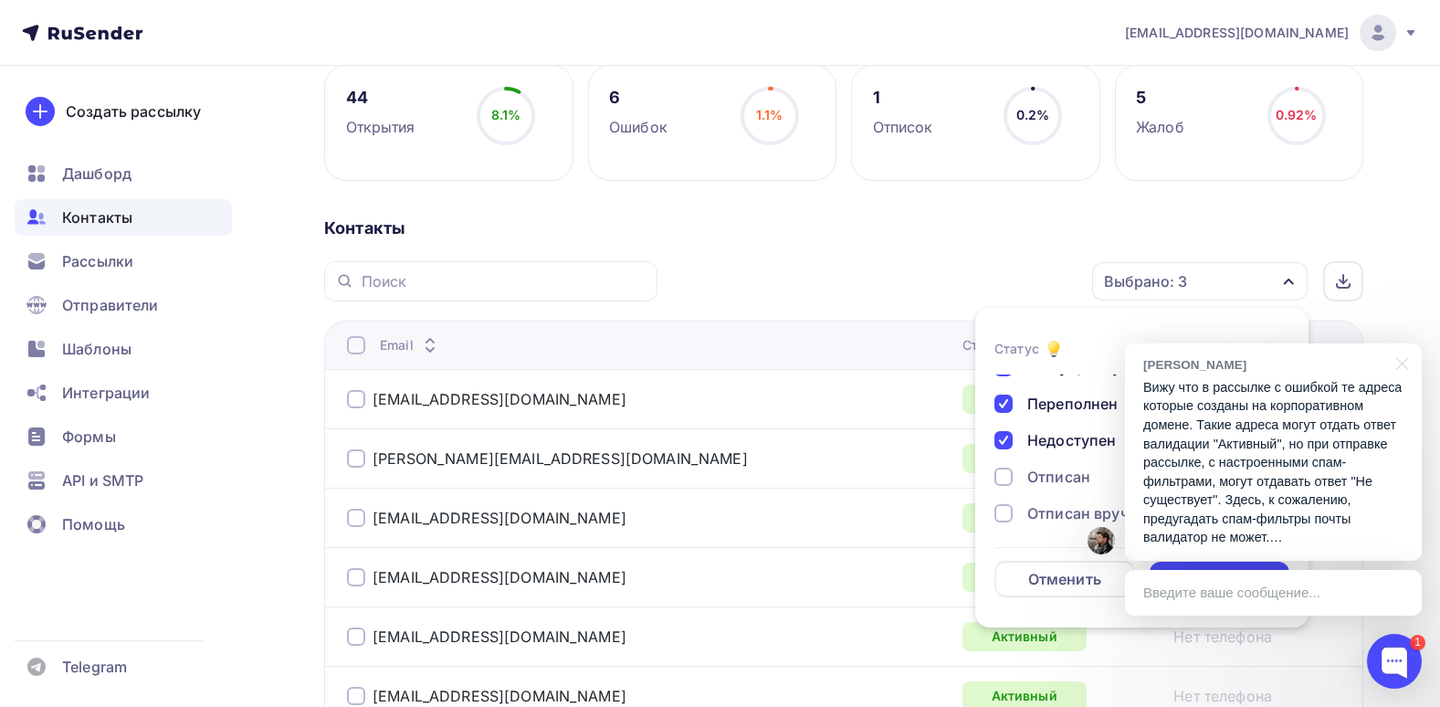
click at [1071, 473] on div "Отписан" at bounding box center [1058, 477] width 63 height 22
click at [1052, 504] on div "Отписан вручную" at bounding box center [1092, 513] width 131 height 22
click at [1038, 479] on div "Отписан вручную" at bounding box center [1092, 472] width 131 height 22
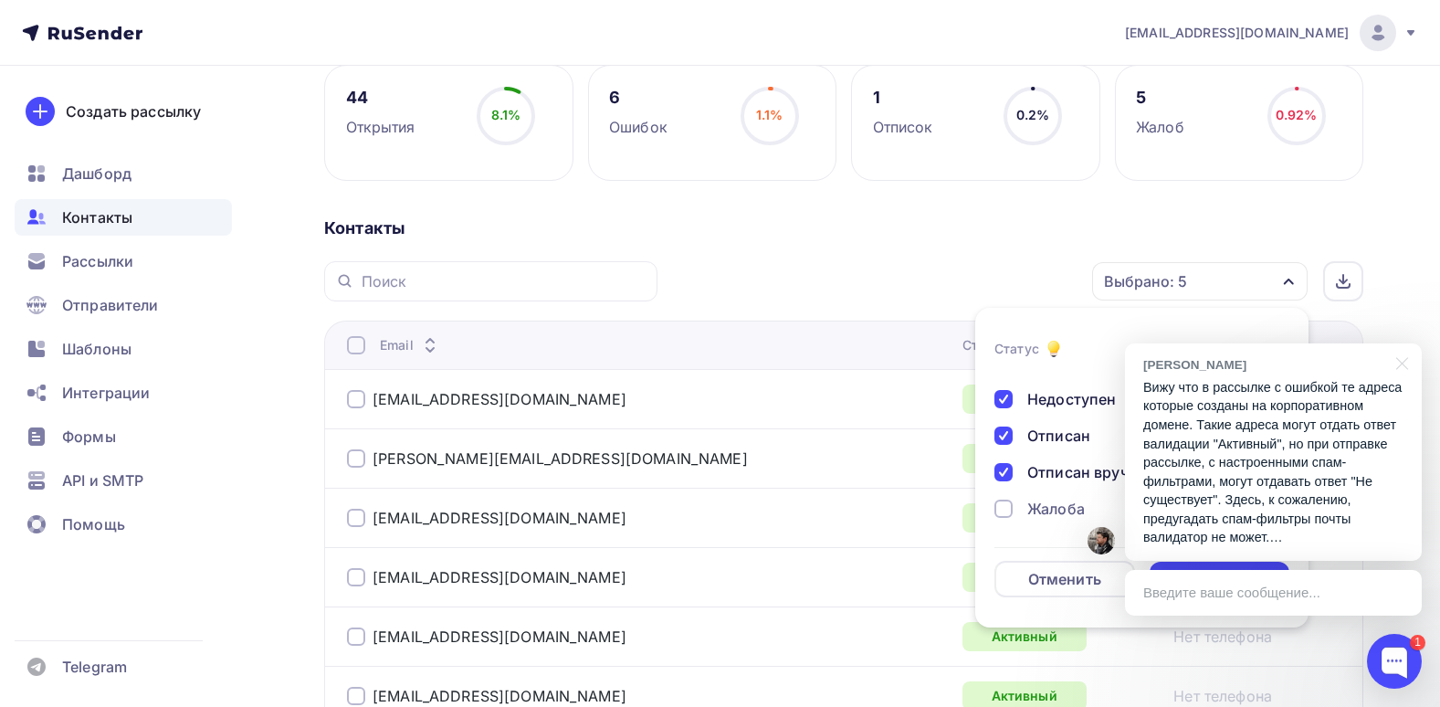
click at [1037, 501] on div "Жалоба" at bounding box center [1056, 509] width 58 height 22
click at [1207, 562] on div "Применить" at bounding box center [1220, 580] width 141 height 36
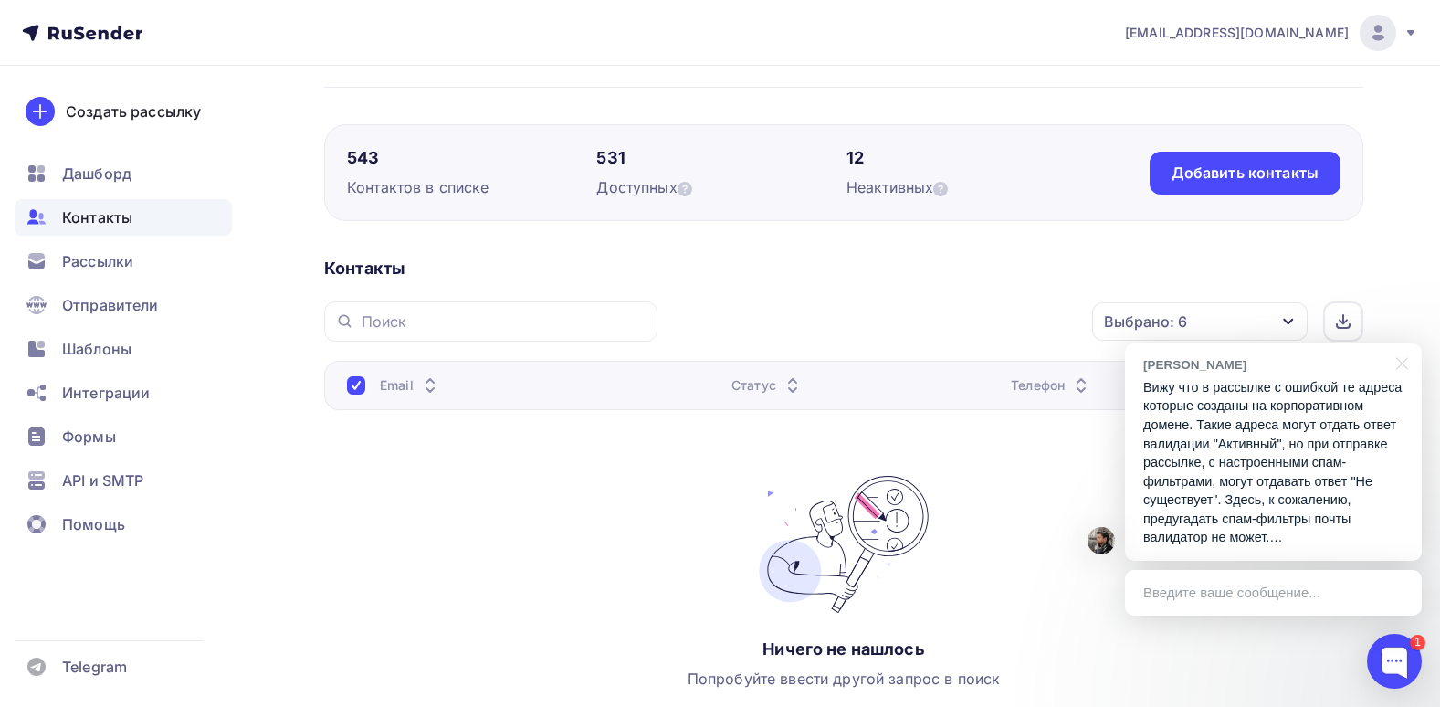
scroll to position [240, 0]
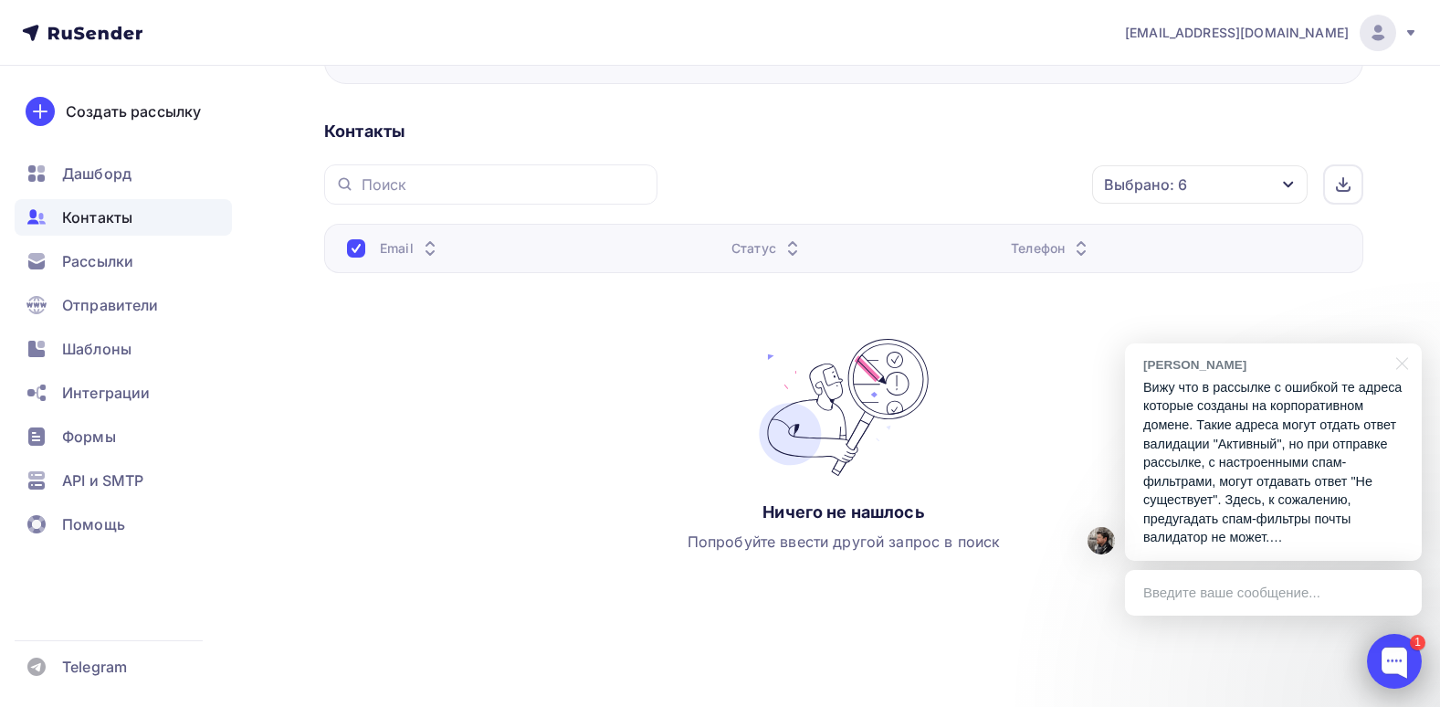
click at [1390, 669] on div at bounding box center [1394, 661] width 55 height 55
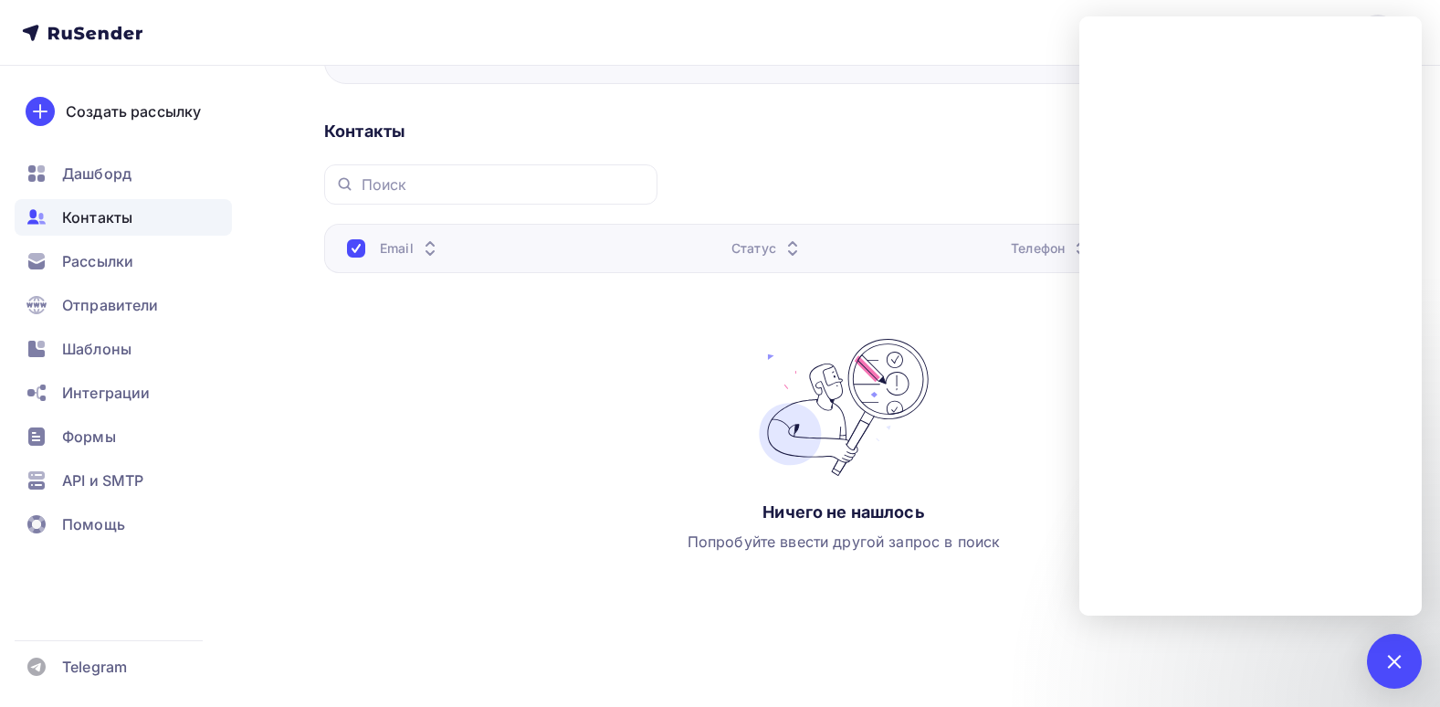
click at [255, 131] on div "Назад Авто 1 Переименовать список Скачать список Отписать адреса Настроить поля…" at bounding box center [720, 266] width 1440 height 881
click at [153, 160] on div "Дашборд" at bounding box center [123, 173] width 217 height 37
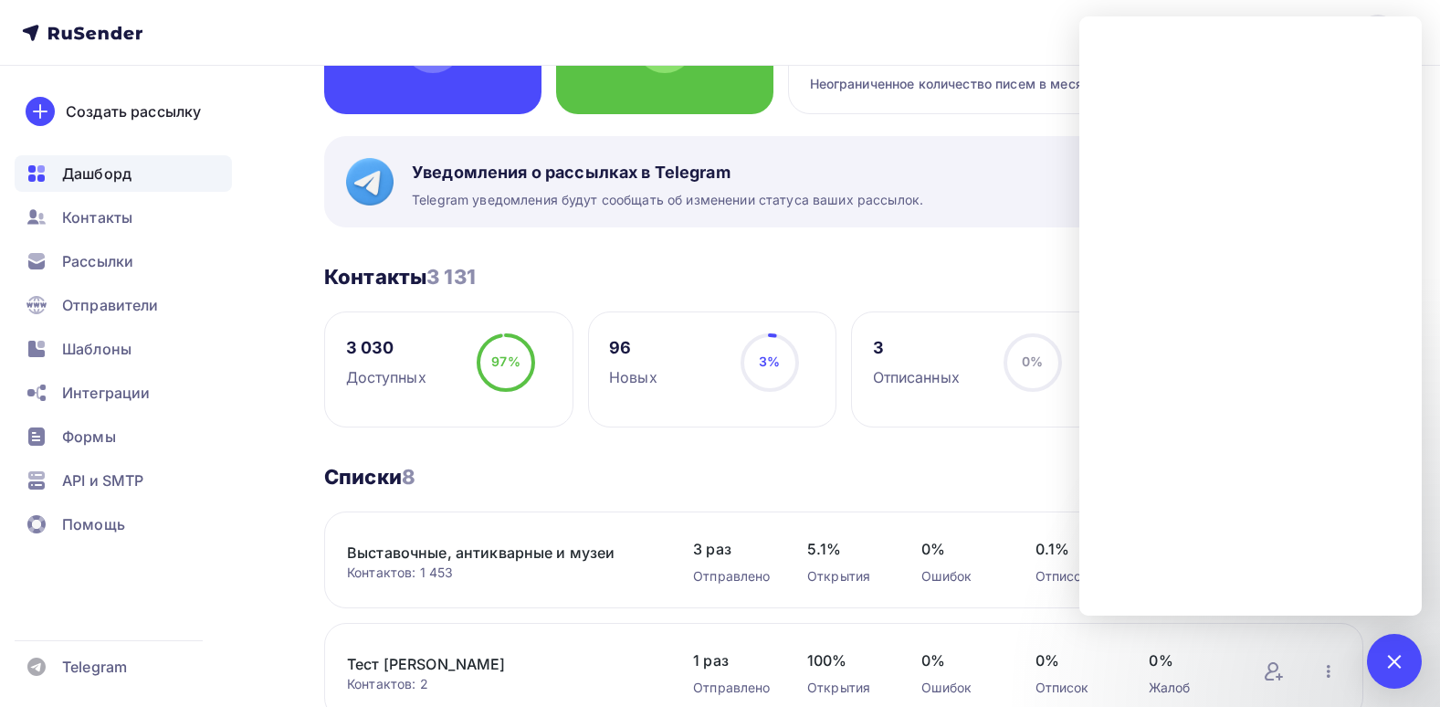
scroll to position [365, 0]
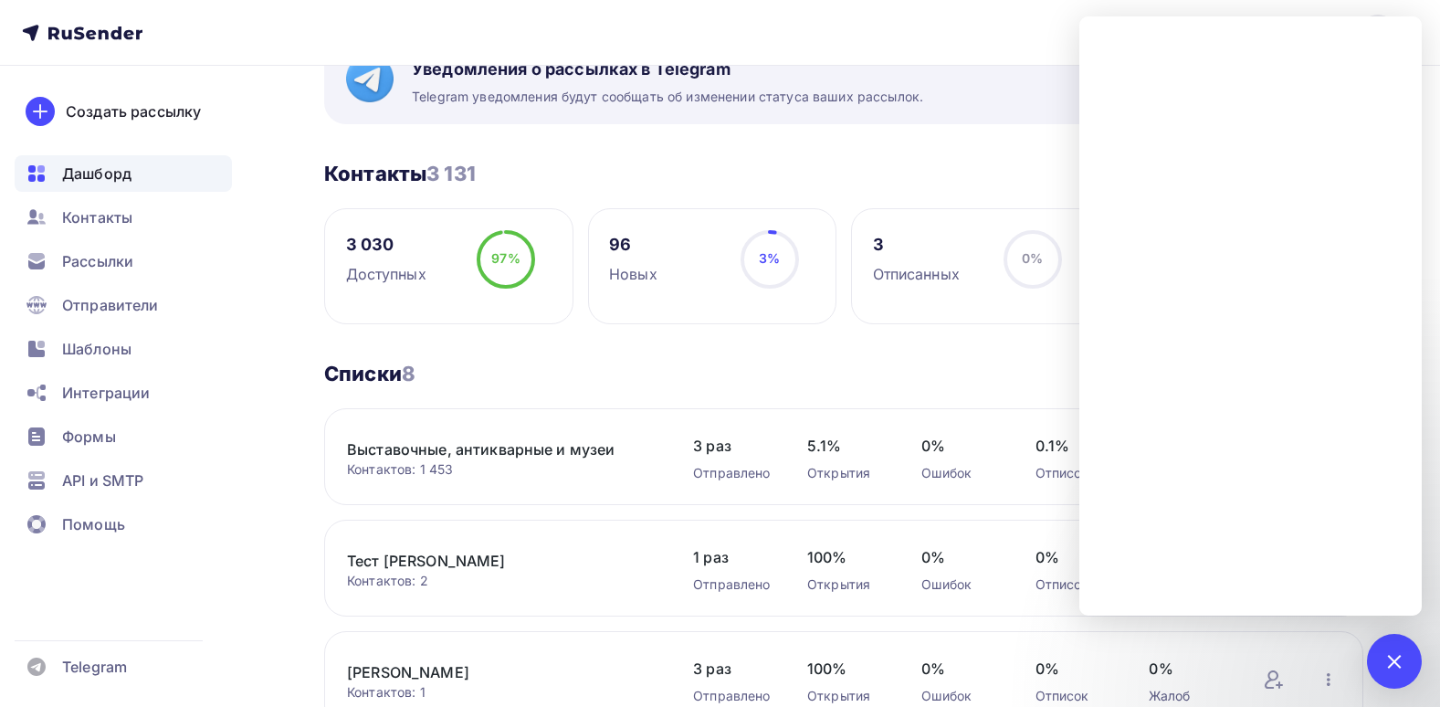
click at [484, 437] on div "Выставочные, антикварные и музеи Контактов: 1 453 Добавить контакты Переименова…" at bounding box center [502, 457] width 310 height 44
click at [481, 454] on link "Выставочные, антикварные и музеи" at bounding box center [502, 449] width 310 height 22
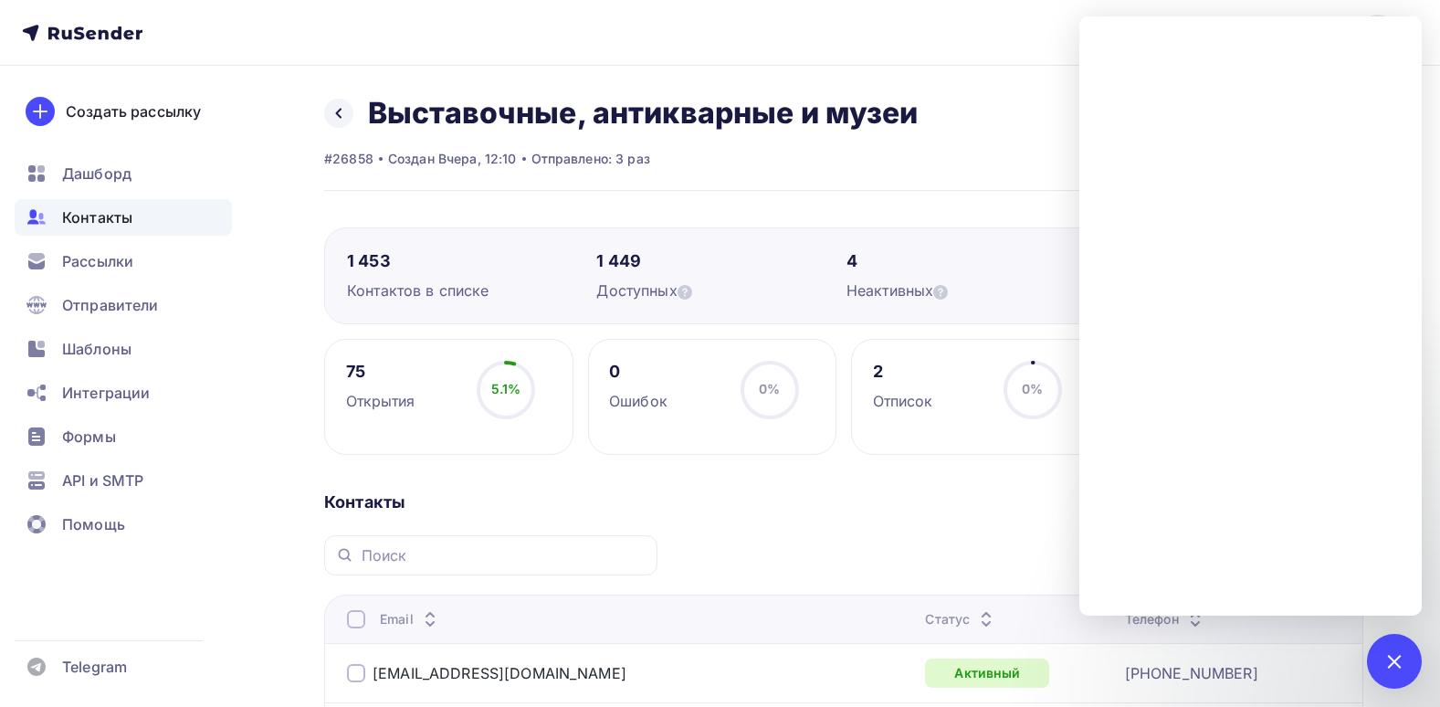
click at [877, 185] on div "Назад Выставочные, антикварные и музеи Переименовать список Скачать список Отпи…" at bounding box center [843, 143] width 1039 height 96
click at [1381, 668] on div "1" at bounding box center [1394, 661] width 55 height 55
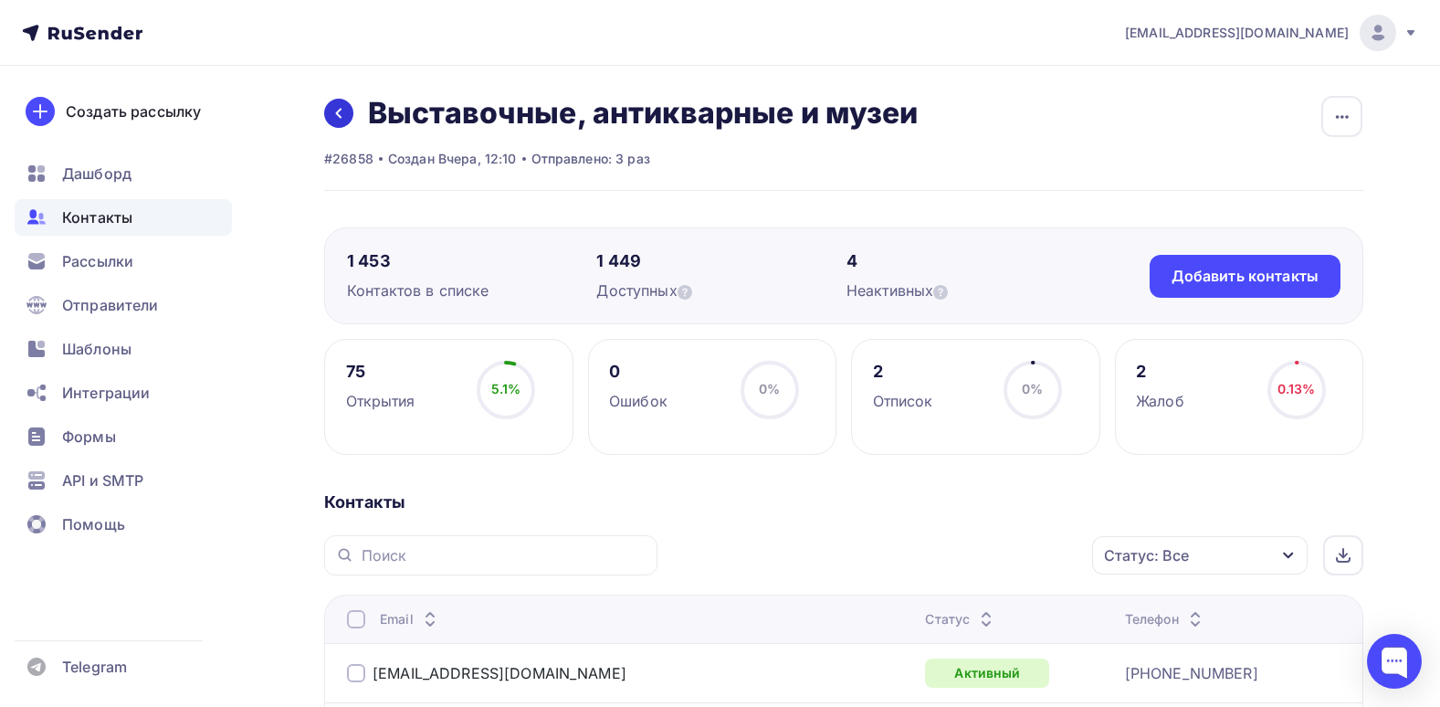
click at [345, 110] on icon at bounding box center [338, 113] width 15 height 15
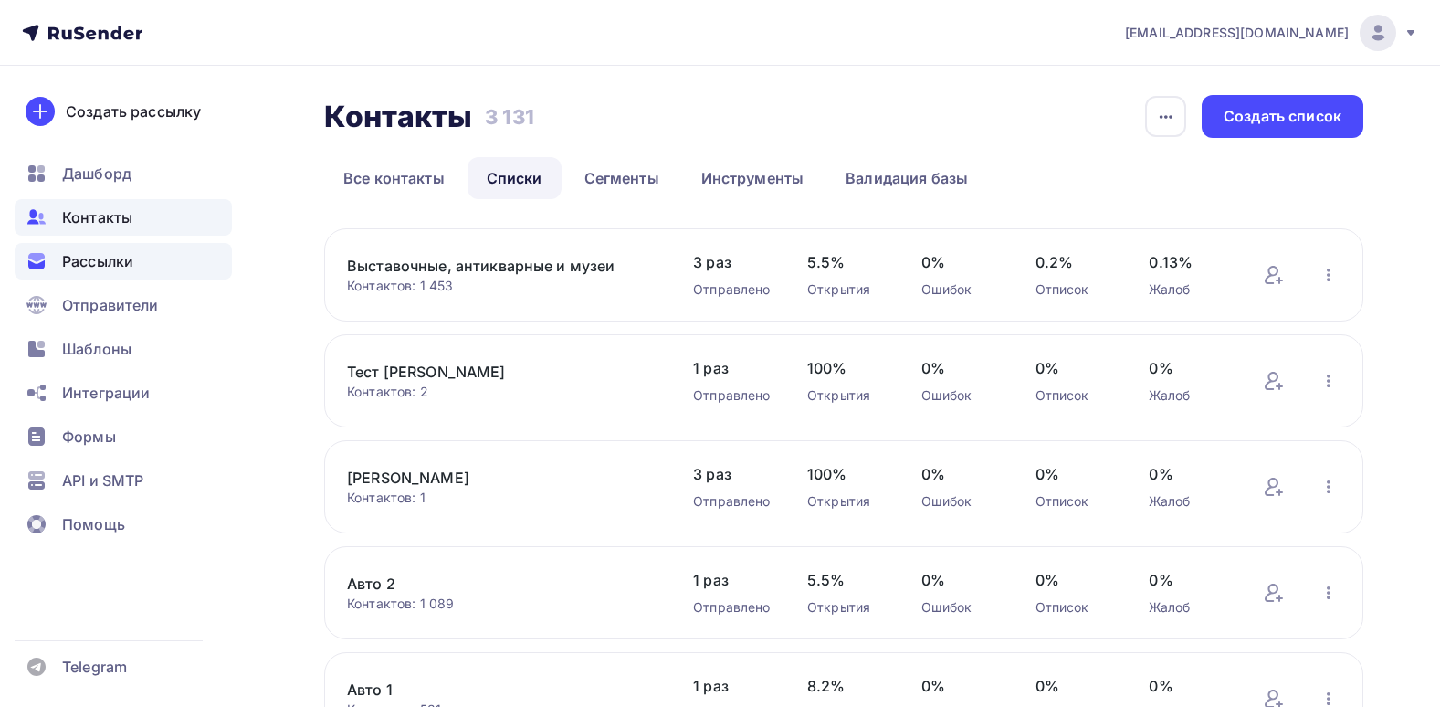
click at [132, 267] on span "Рассылки" at bounding box center [97, 261] width 71 height 22
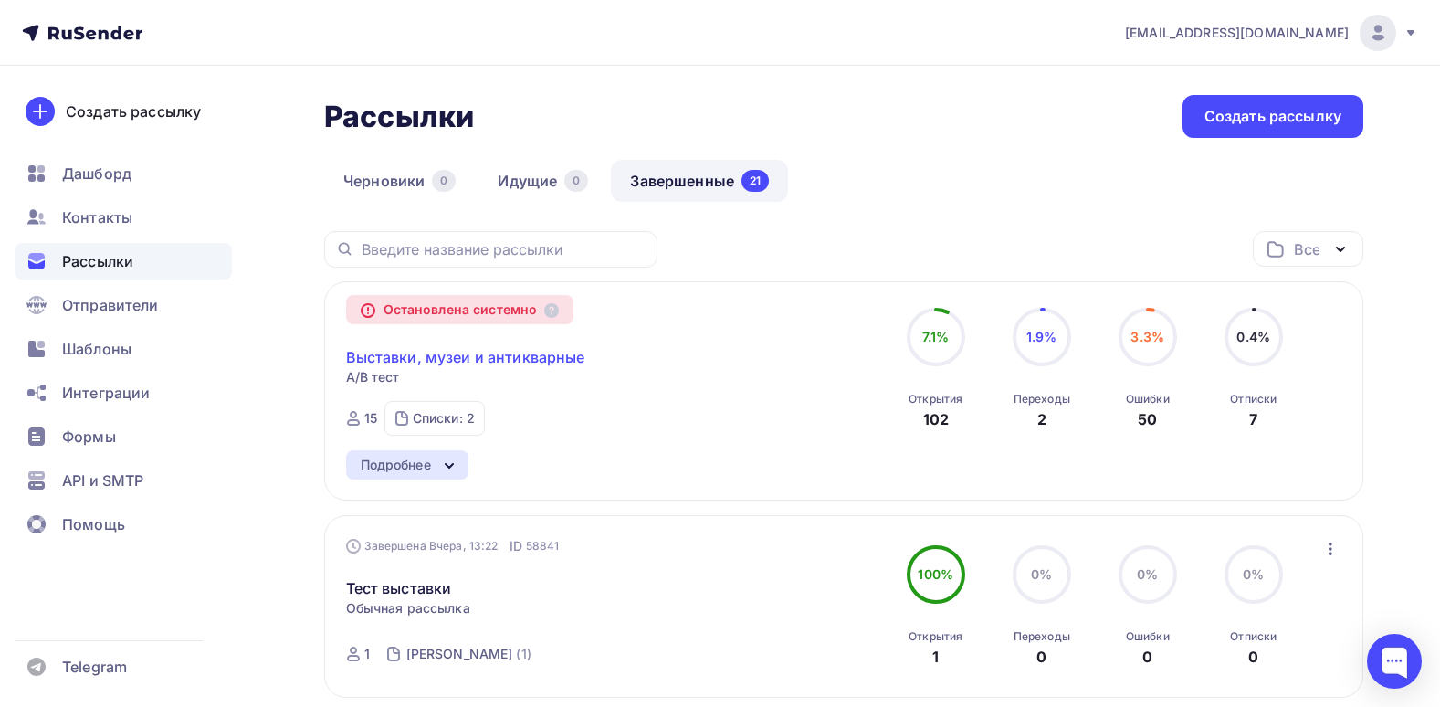
click at [392, 352] on link "Выставки, музеи и антикварные" at bounding box center [465, 357] width 239 height 22
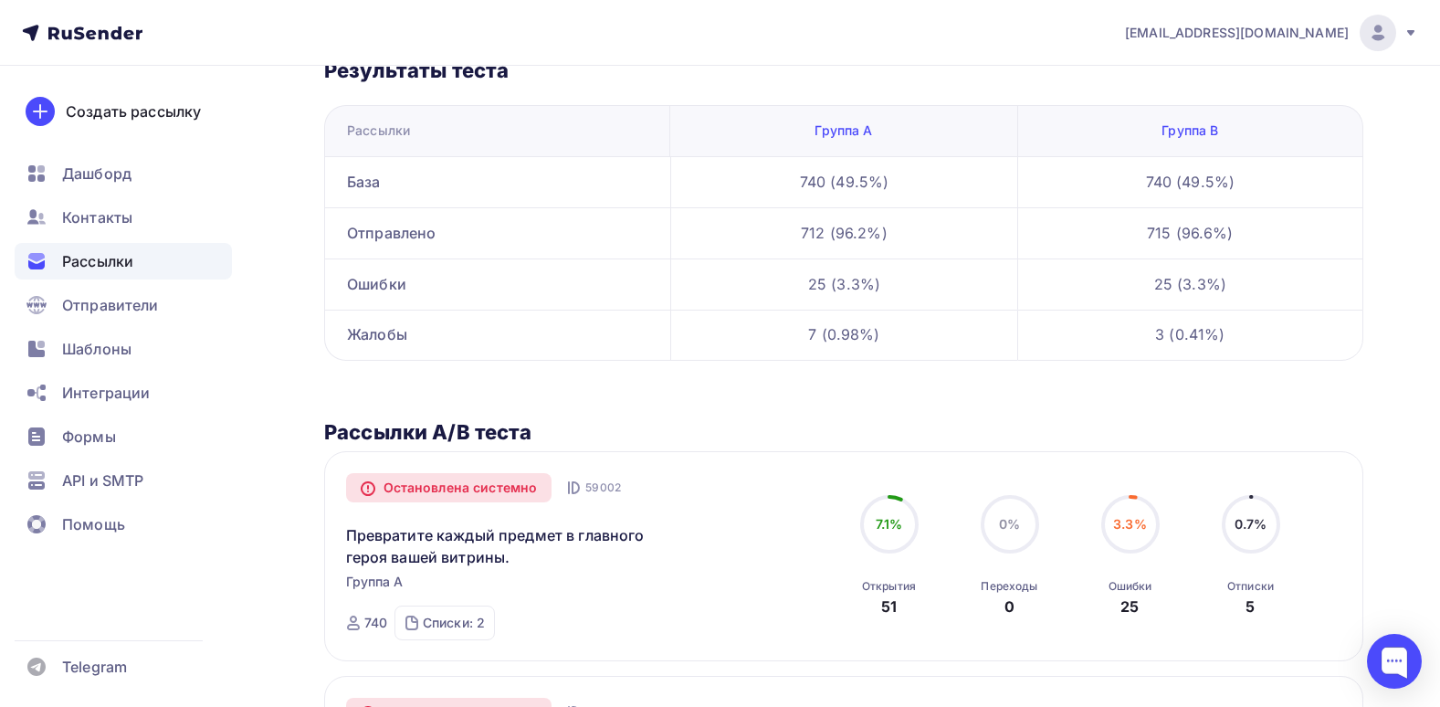
scroll to position [153, 0]
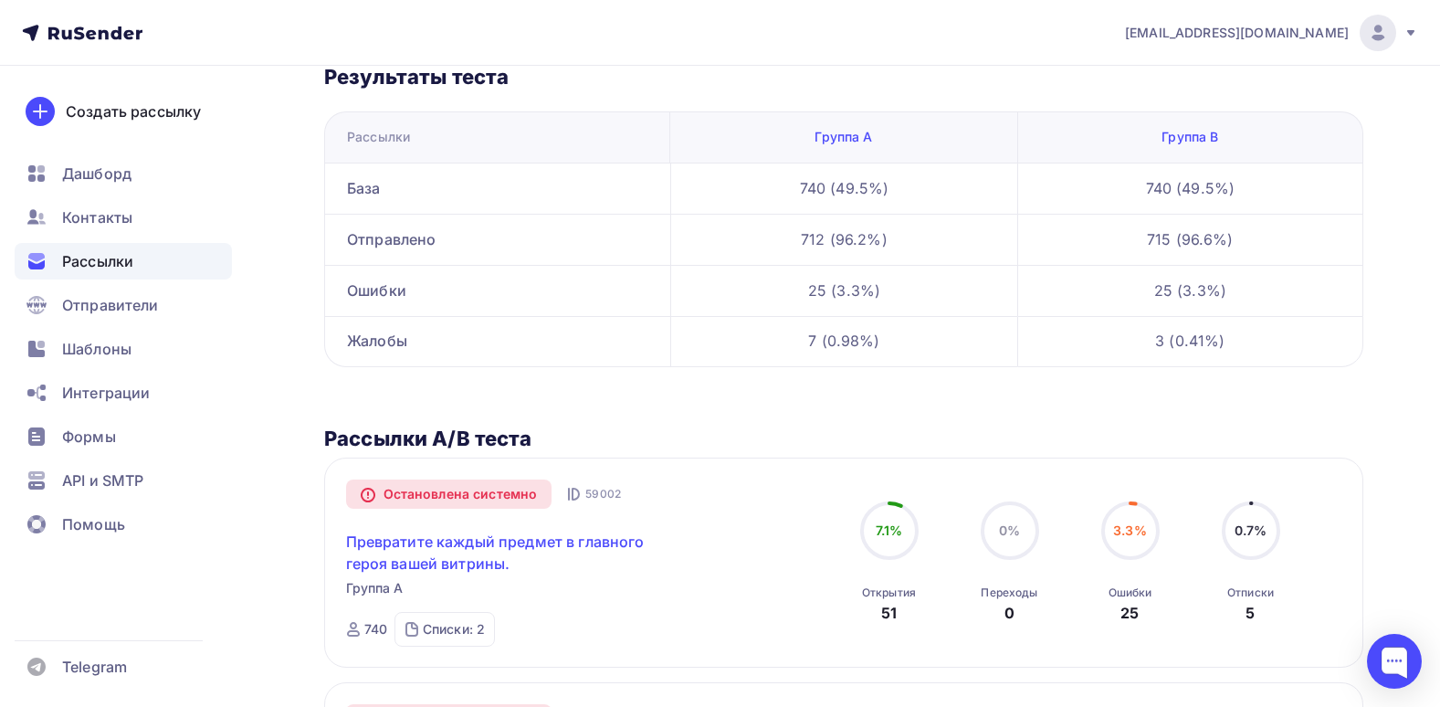
click at [502, 552] on link "Превратите каждый предмет в главного героя вашей витрины." at bounding box center [502, 553] width 313 height 44
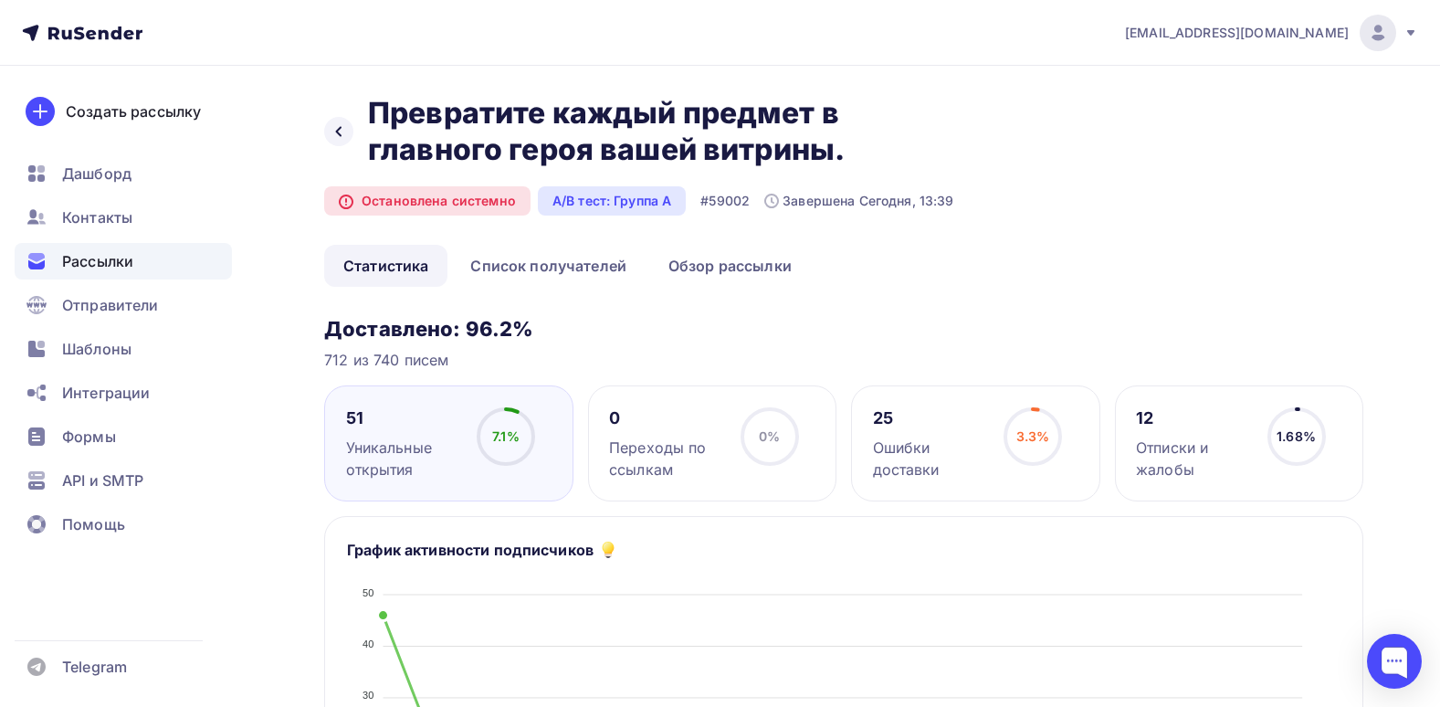
click at [349, 120] on div "Назад Превратите каждый предмет в главного героя вашей витрины. Превратите кажд…" at bounding box center [639, 131] width 630 height 73
click at [334, 132] on icon at bounding box center [338, 131] width 15 height 15
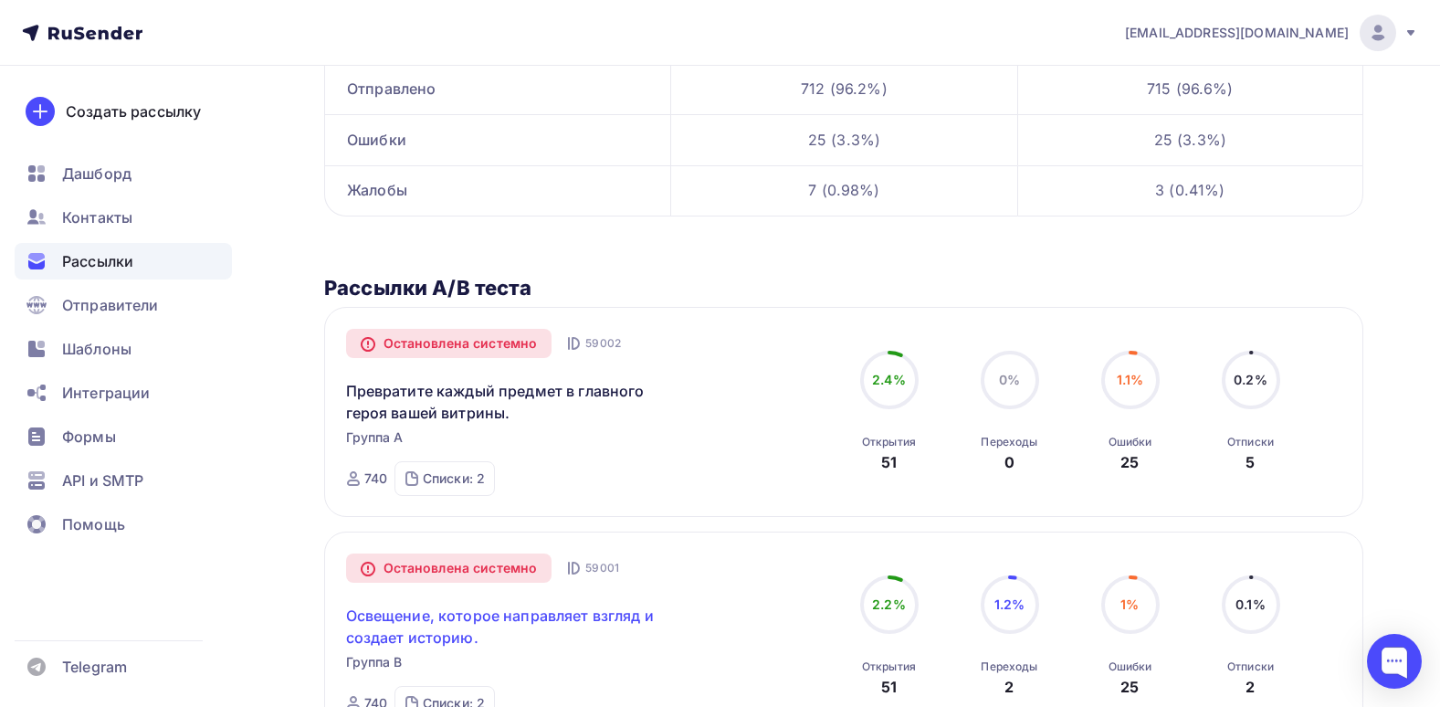
scroll to position [336, 0]
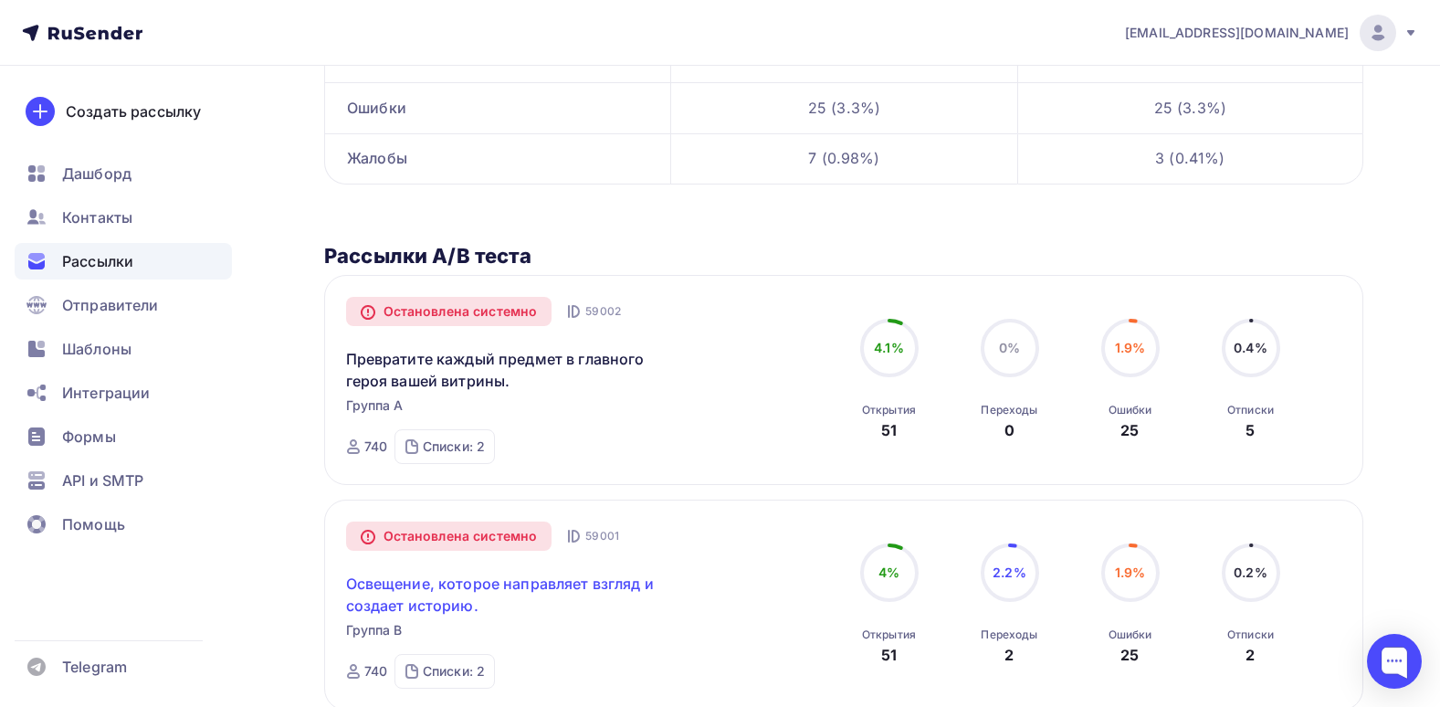
click at [510, 576] on link "Освещение, которое направляет взгляд и создает историю." at bounding box center [502, 595] width 313 height 44
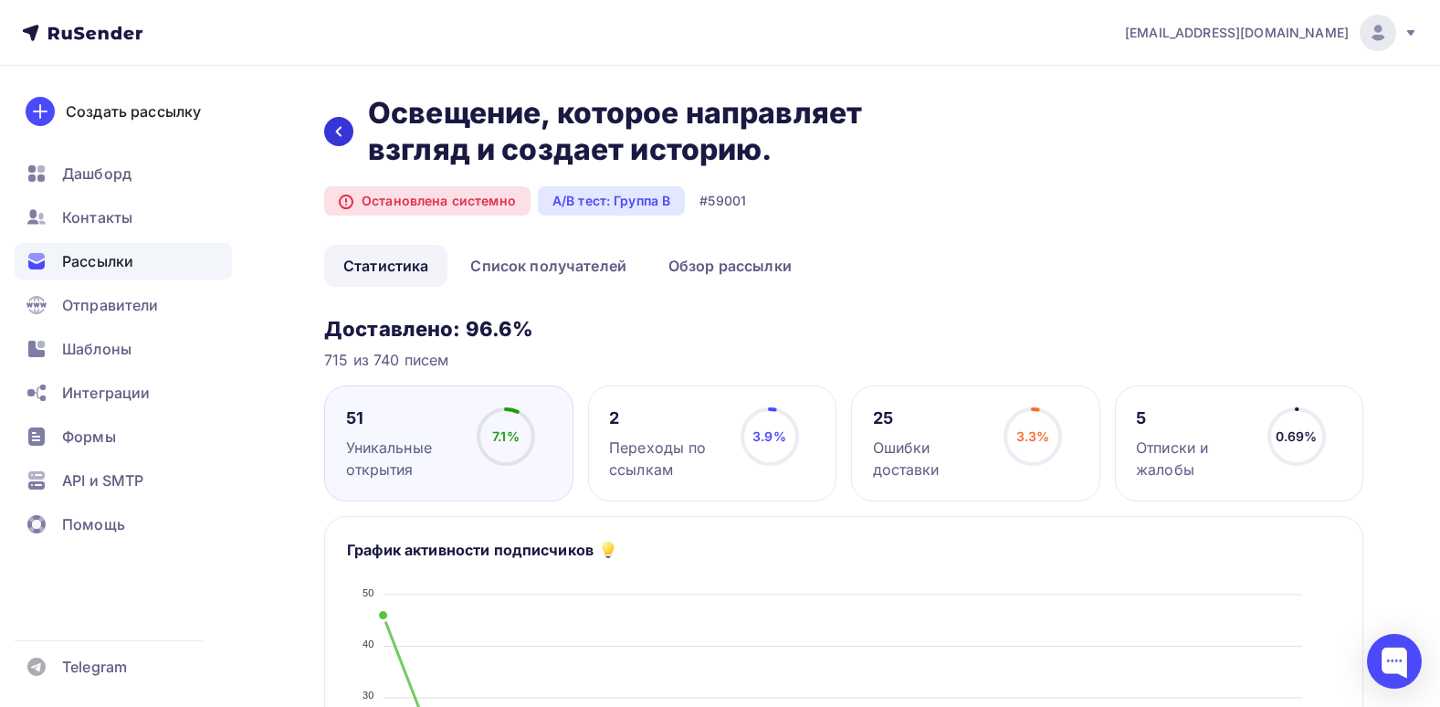
click at [341, 122] on div at bounding box center [338, 131] width 29 height 29
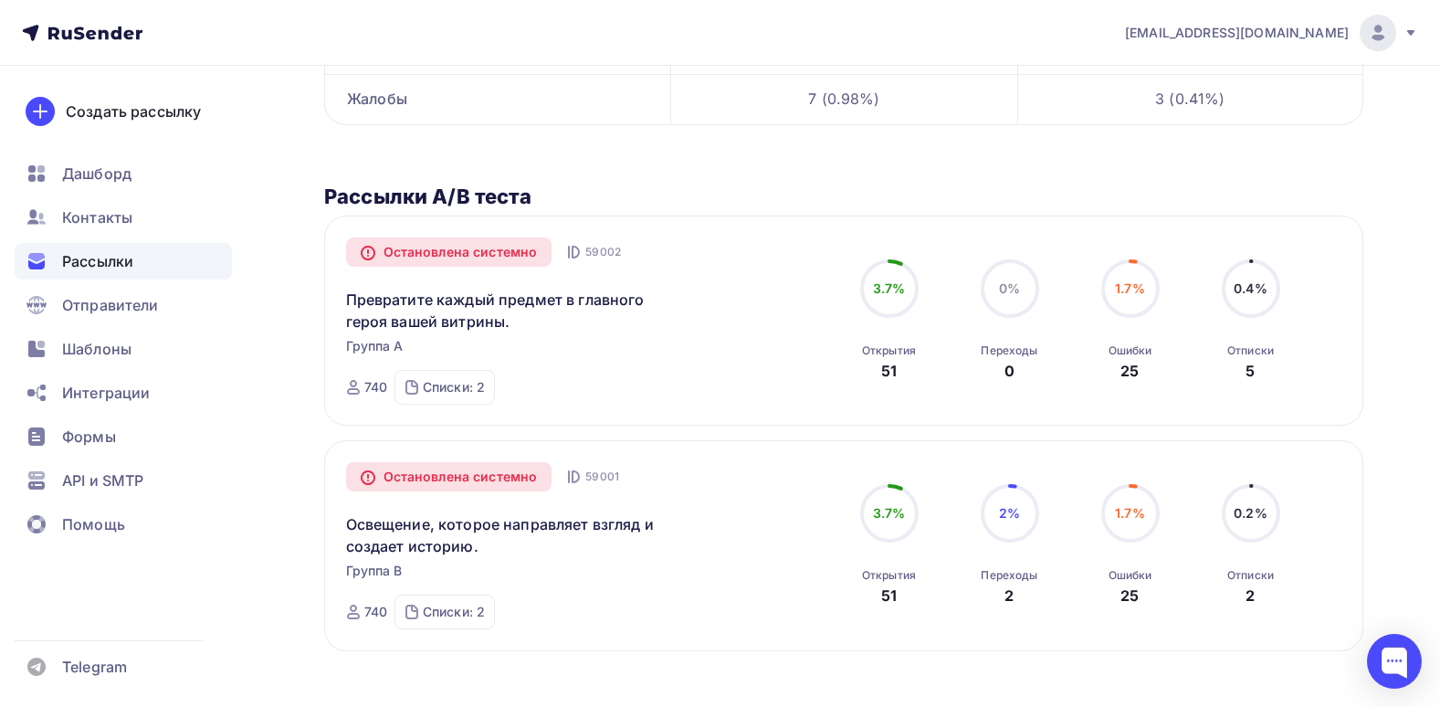
scroll to position [427, 0]
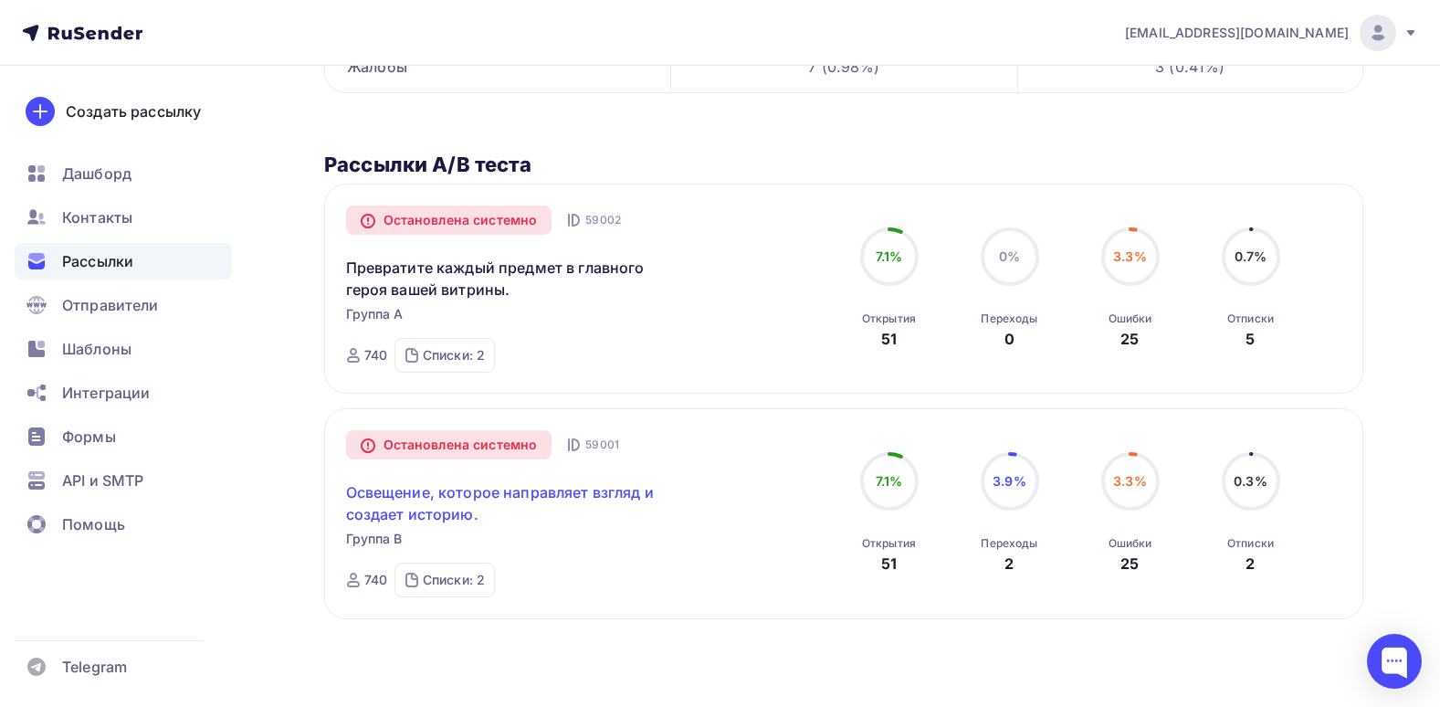
click at [451, 509] on link "Освещение, которое направляет взгляд и создает историю." at bounding box center [502, 503] width 313 height 44
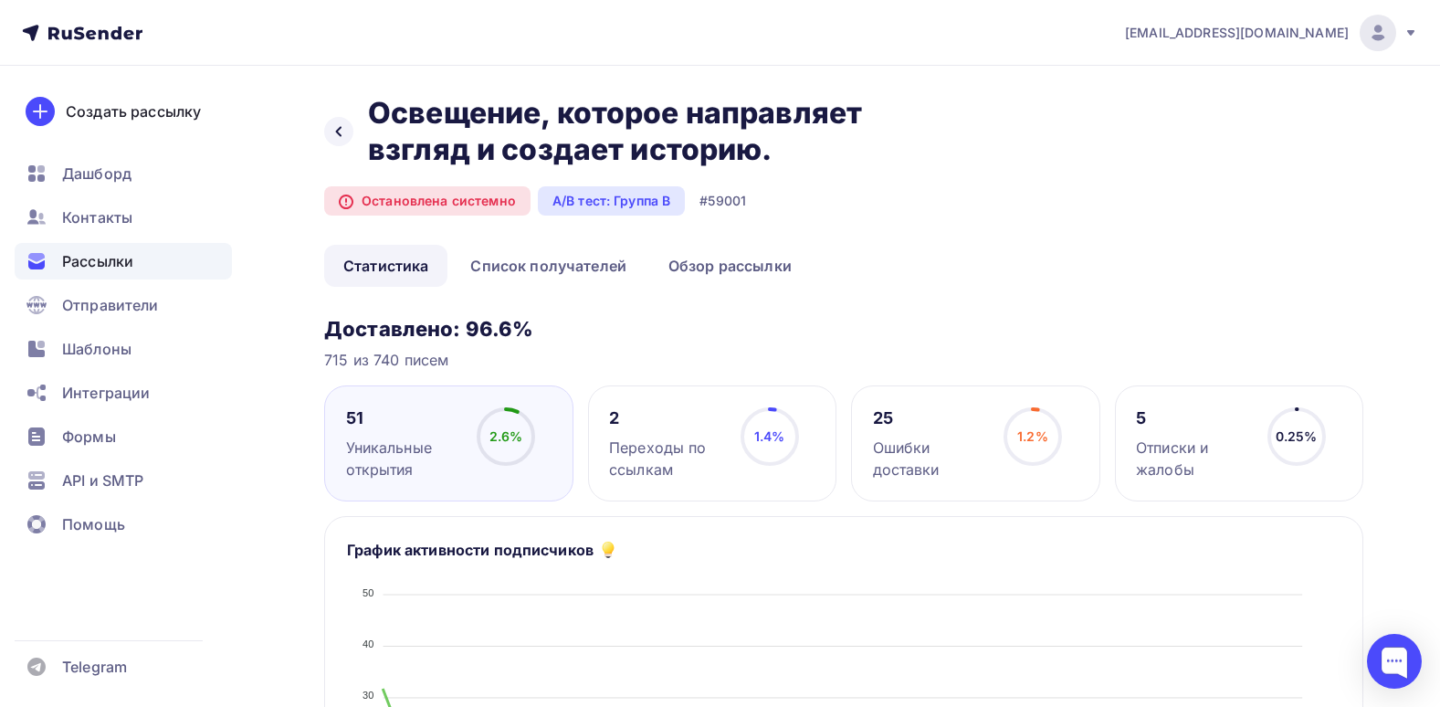
click at [721, 444] on div "Переходы по ссылкам" at bounding box center [666, 458] width 115 height 44
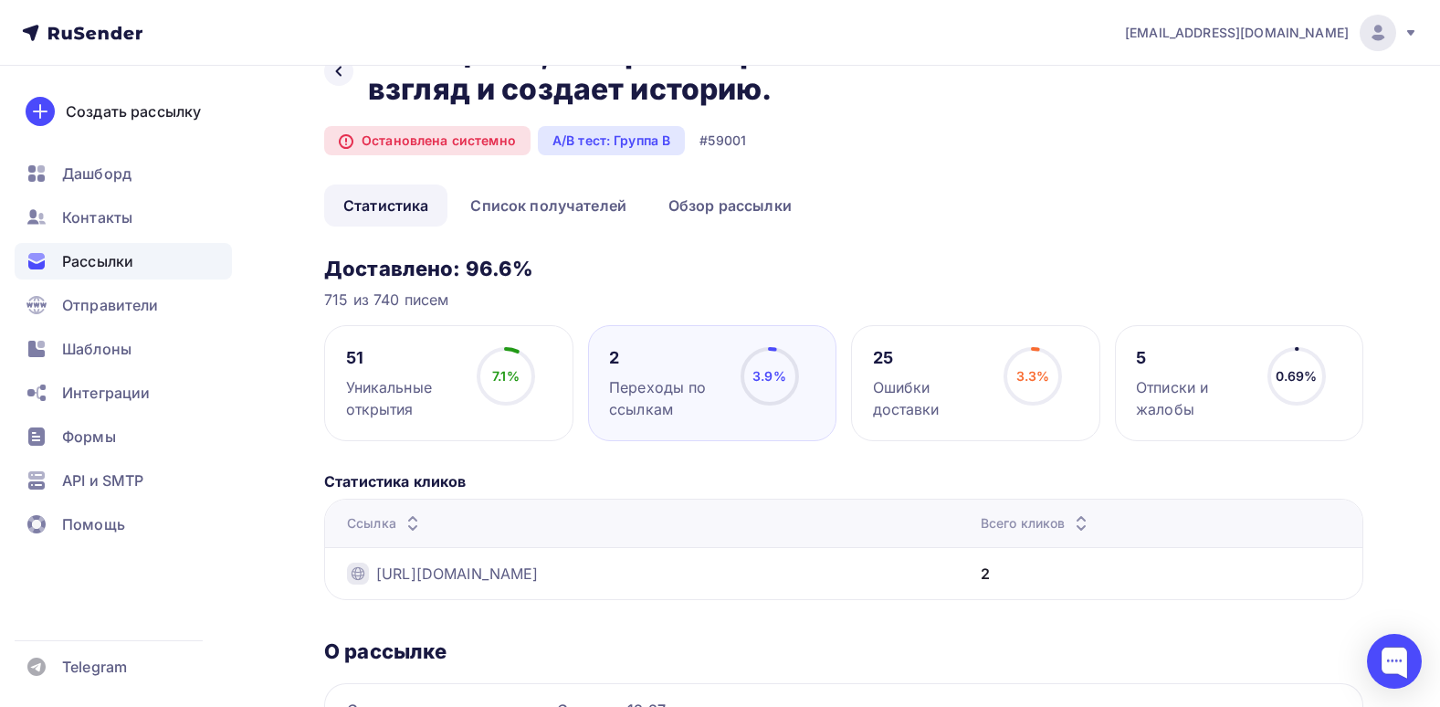
scroll to position [91, 0]
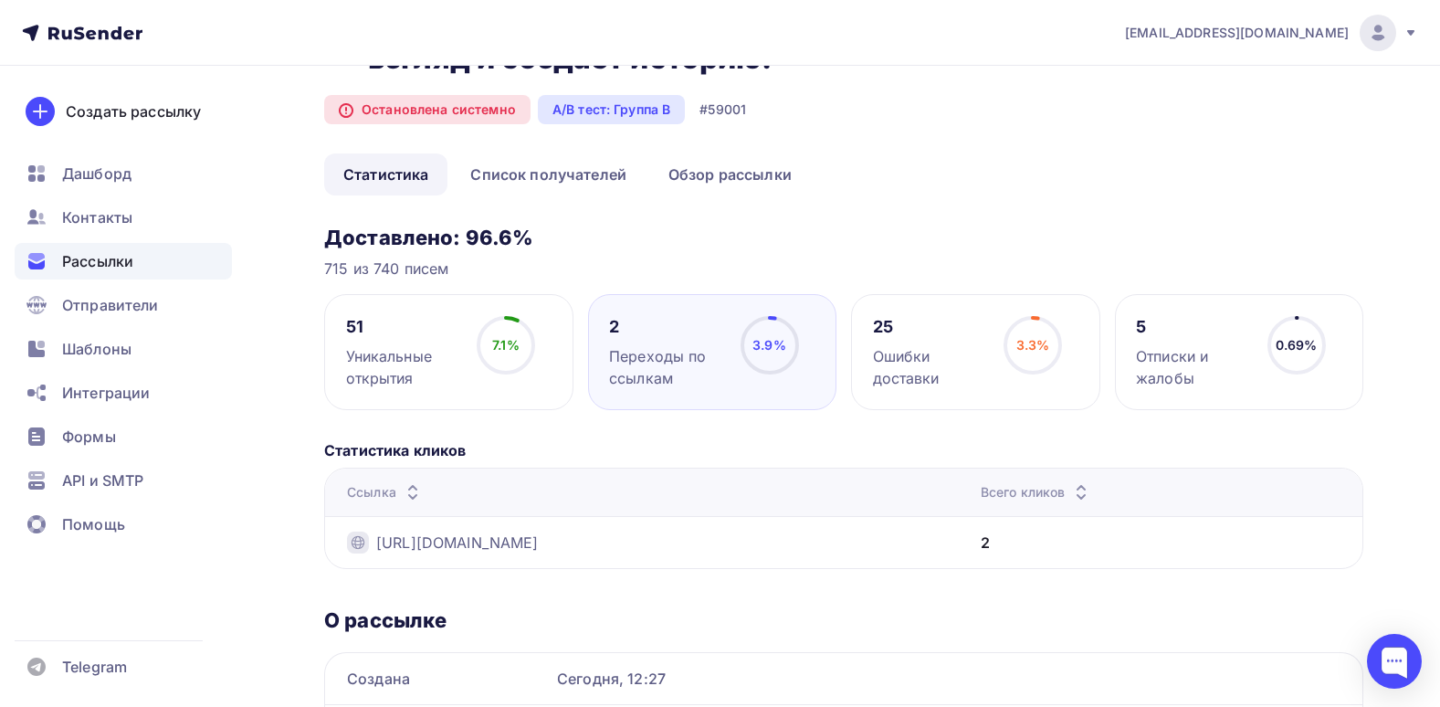
click at [526, 150] on div "Назад Освещение, которое направляет взгляд и создает историю. Освещение, которо…" at bounding box center [843, 79] width 1039 height 150
click at [535, 171] on link "Список получателей" at bounding box center [548, 174] width 194 height 42
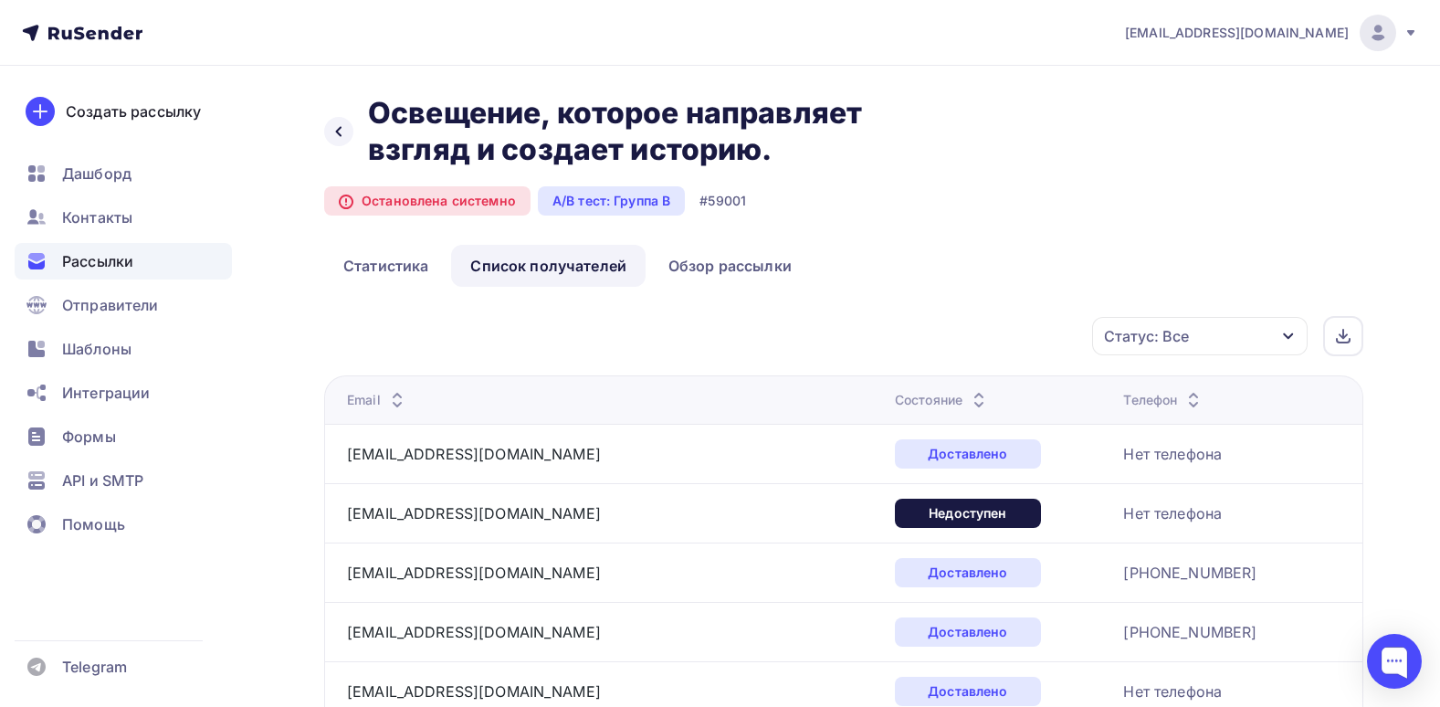
click at [1251, 330] on div "Статус: Все" at bounding box center [1199, 336] width 215 height 38
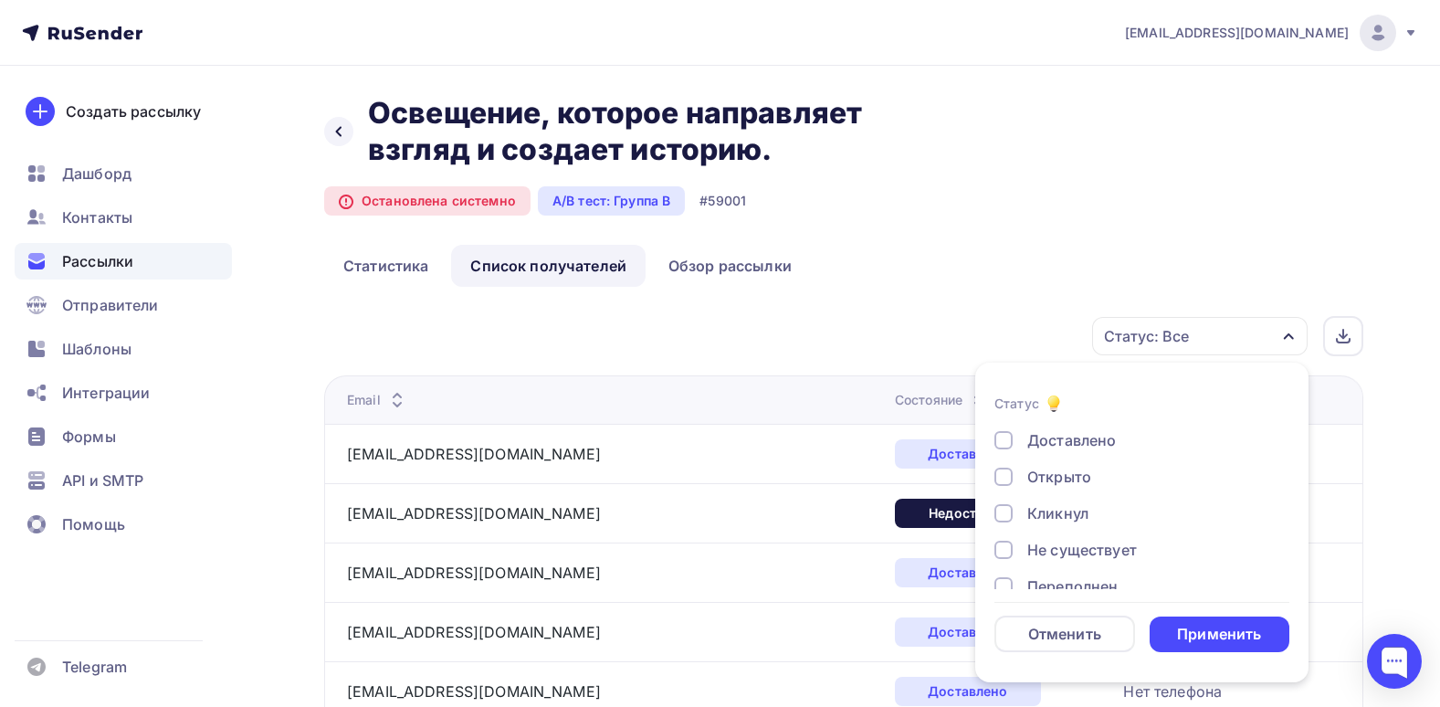
click at [1050, 515] on div "Кликнул" at bounding box center [1057, 513] width 61 height 22
click at [1229, 636] on div "Применить" at bounding box center [1219, 634] width 84 height 21
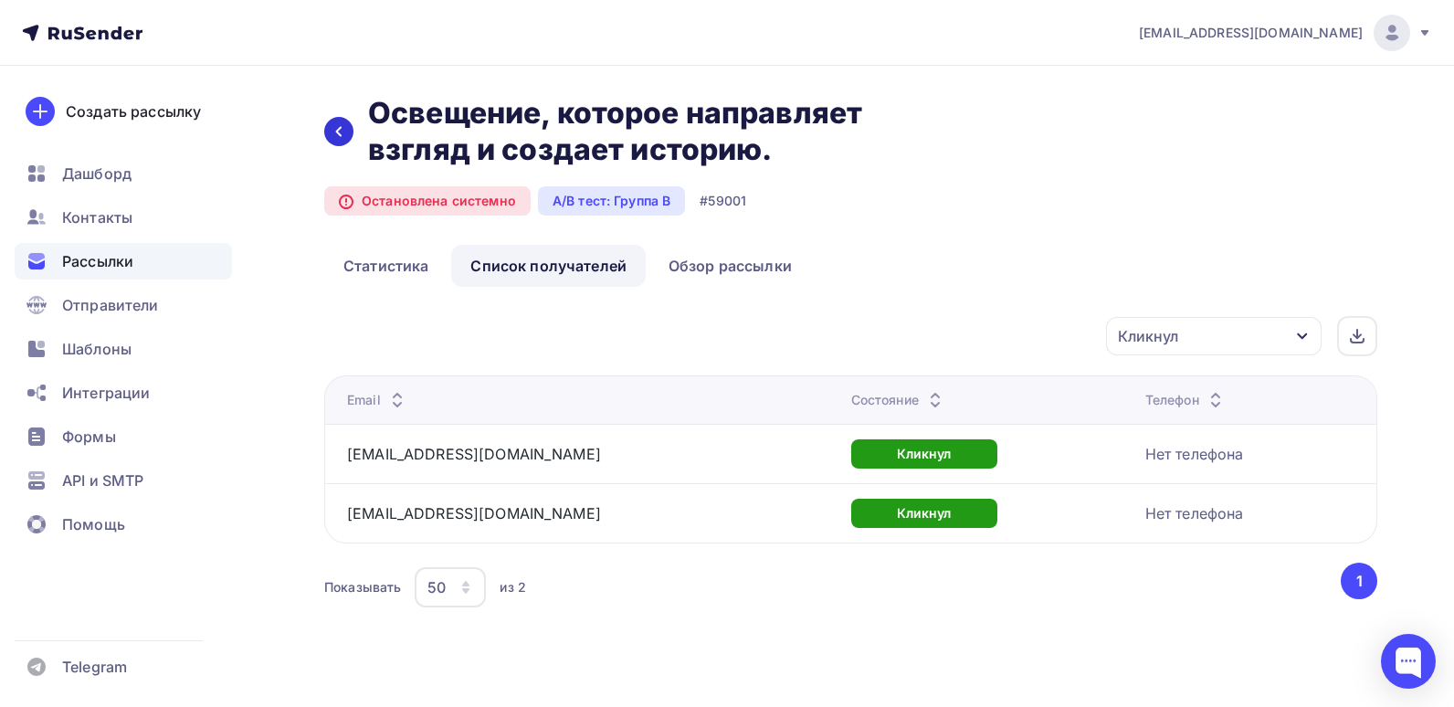
click at [335, 121] on div at bounding box center [338, 131] width 29 height 29
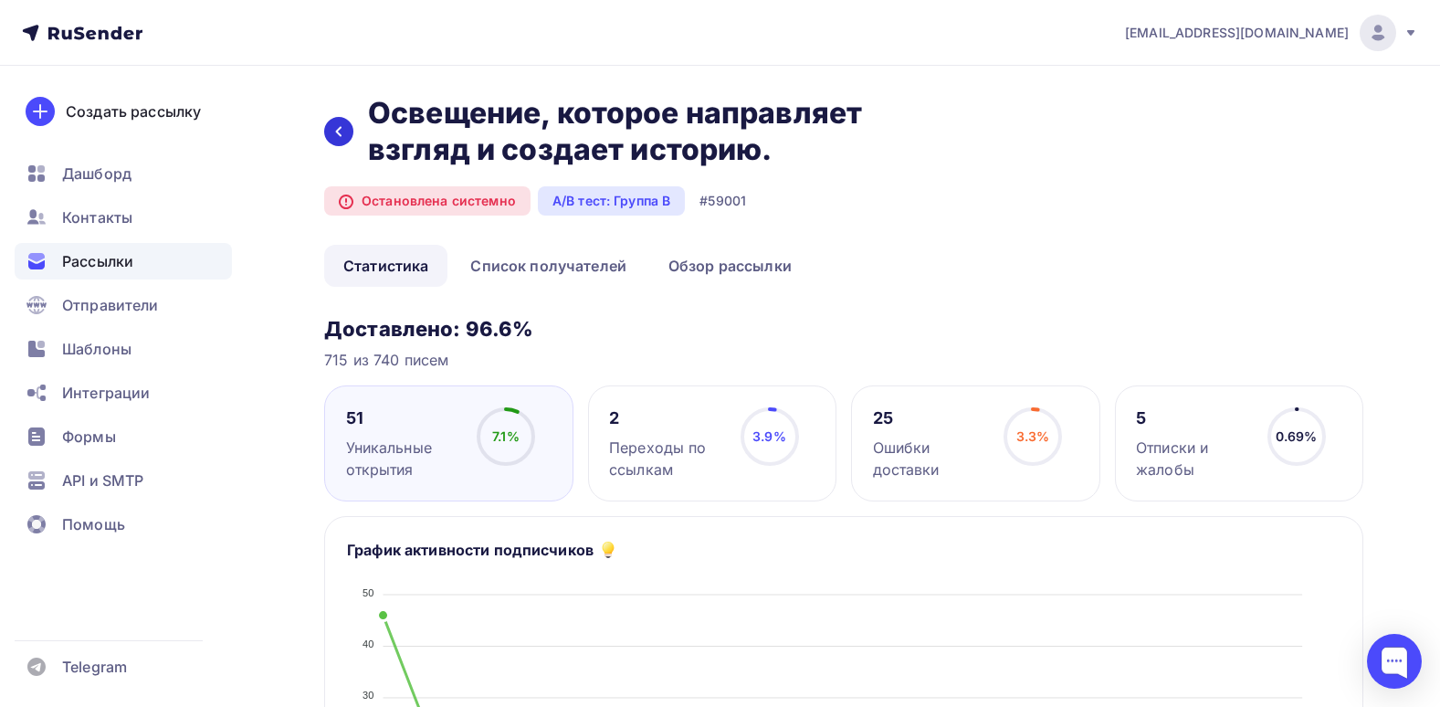
click at [352, 135] on div at bounding box center [338, 131] width 29 height 29
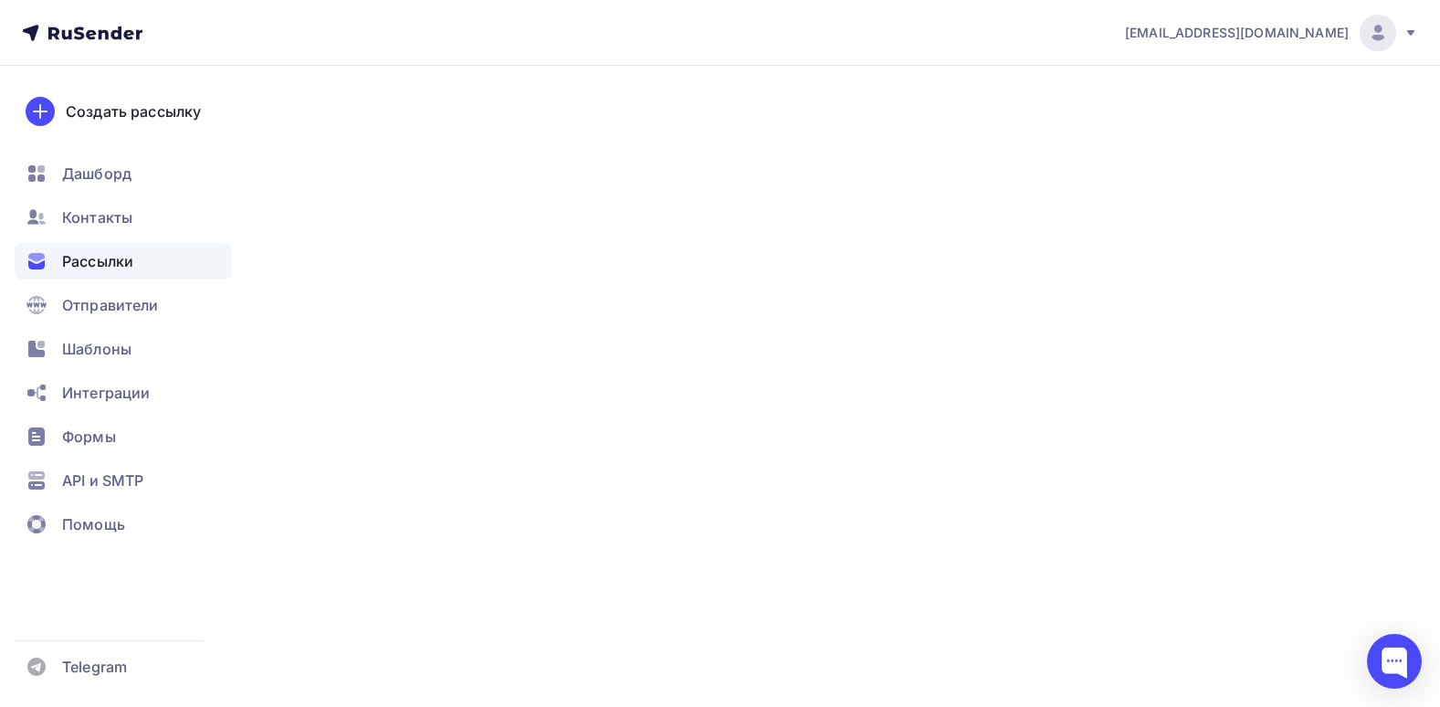
scroll to position [427, 0]
